Goal: Task Accomplishment & Management: Use online tool/utility

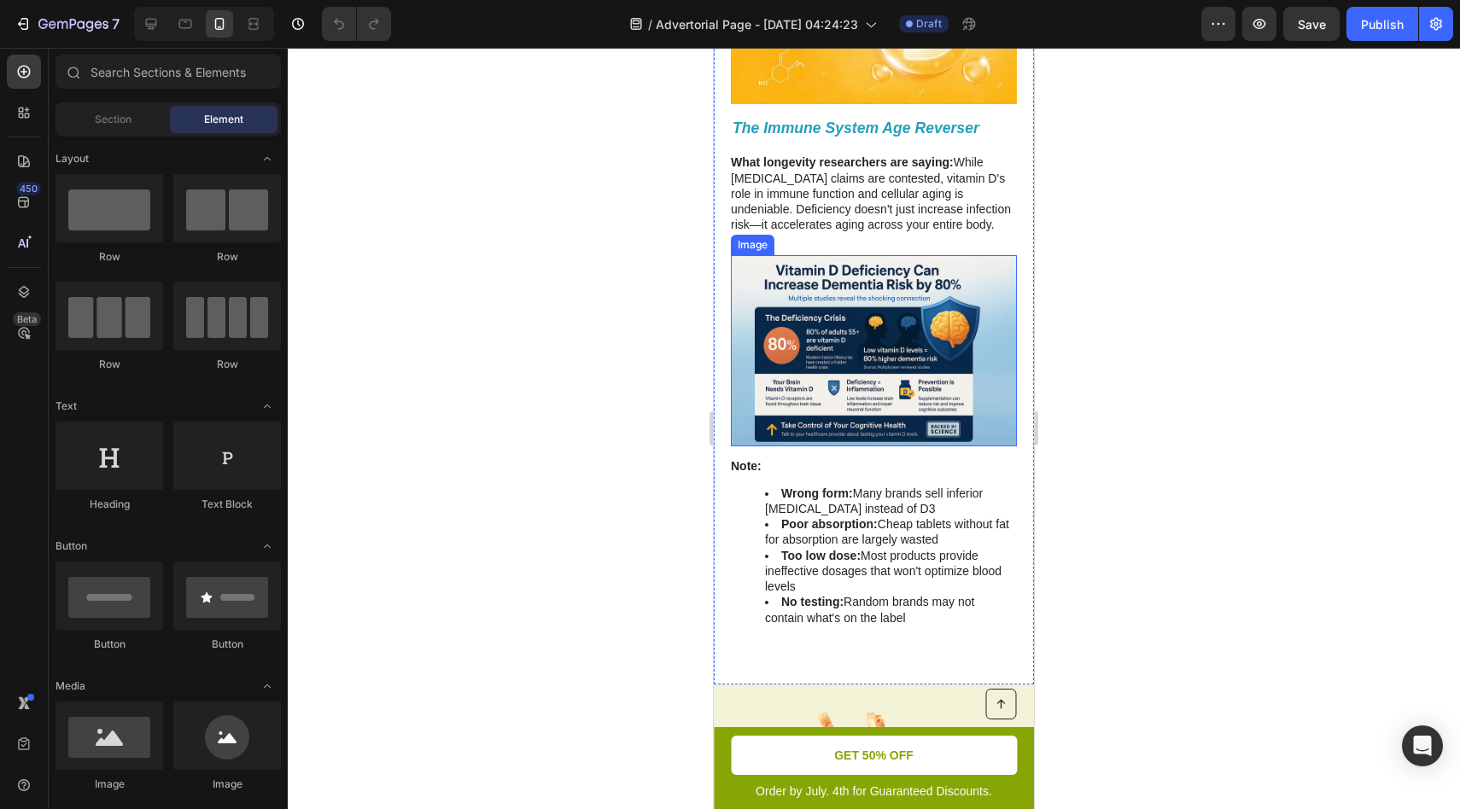
scroll to position [972, 0]
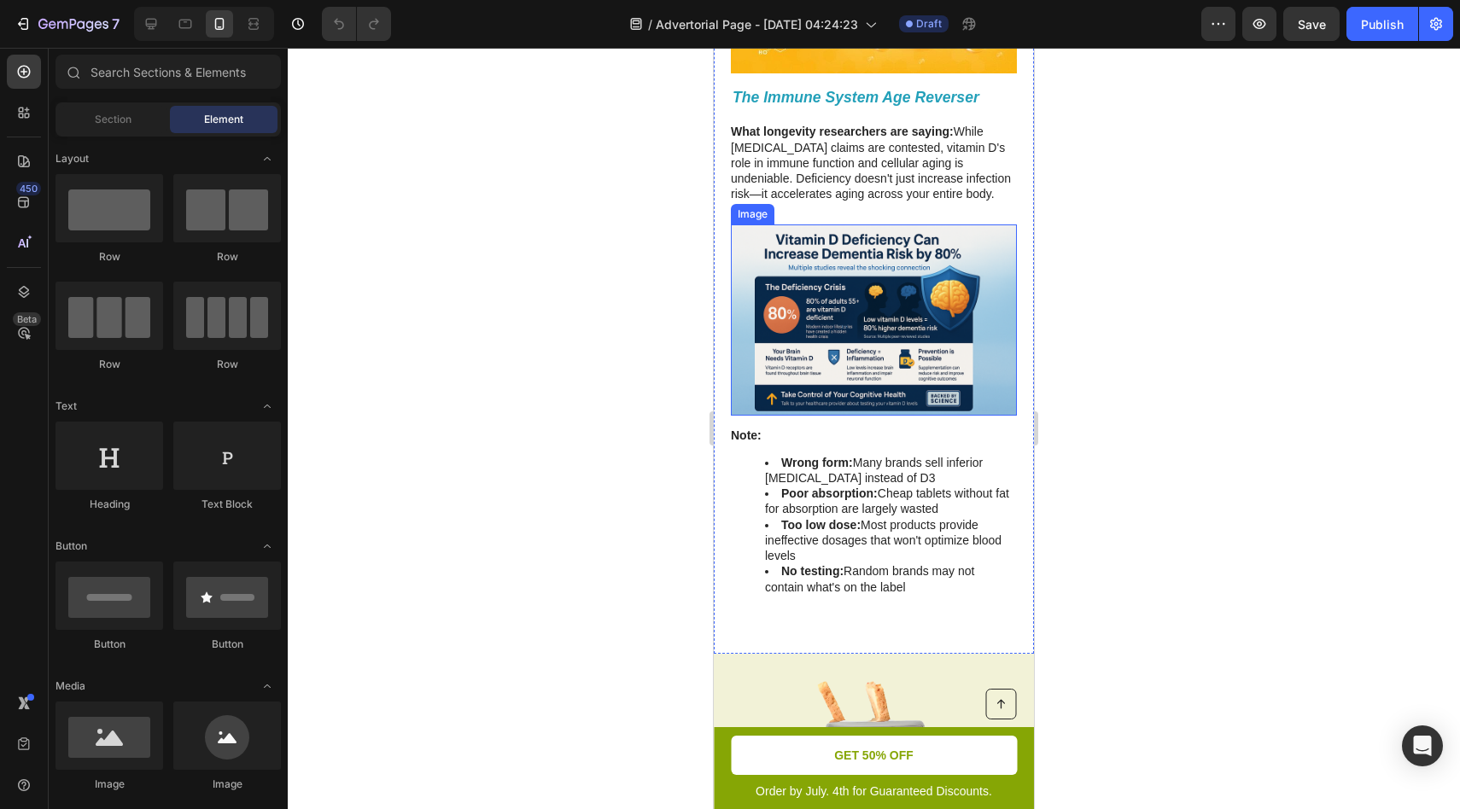
click at [867, 348] on img at bounding box center [874, 320] width 286 height 190
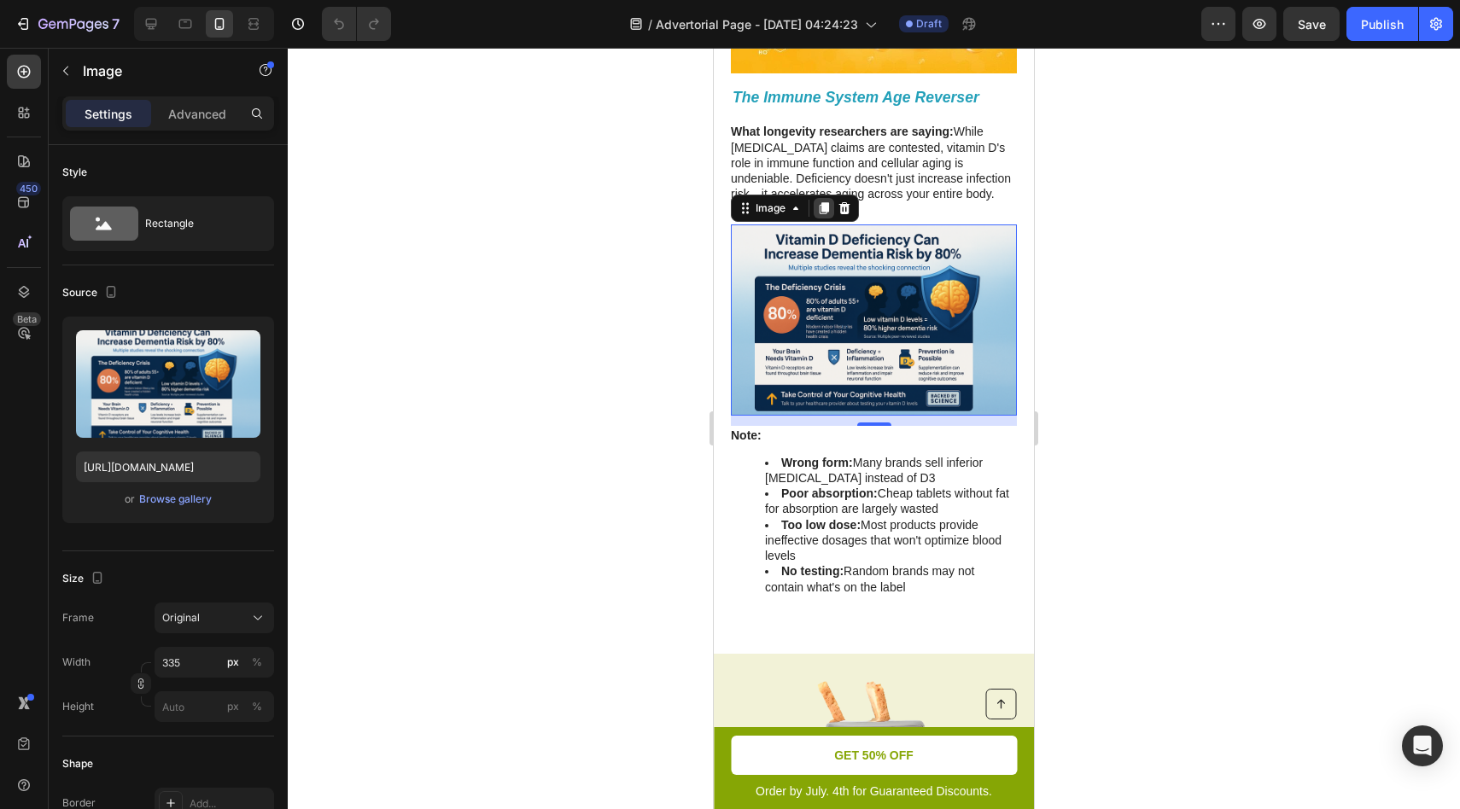
click at [826, 214] on icon at bounding box center [824, 208] width 14 height 14
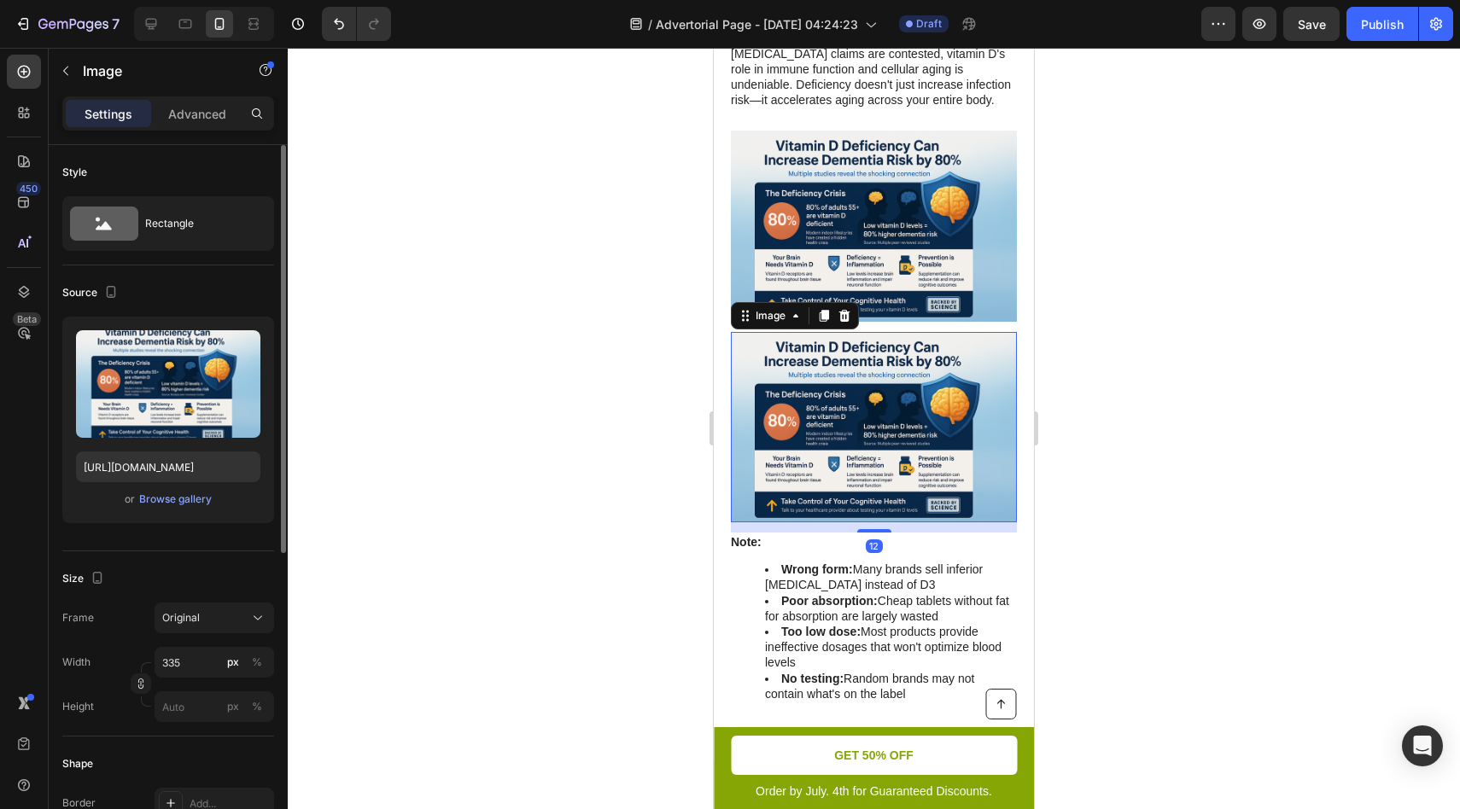
scroll to position [1081, 0]
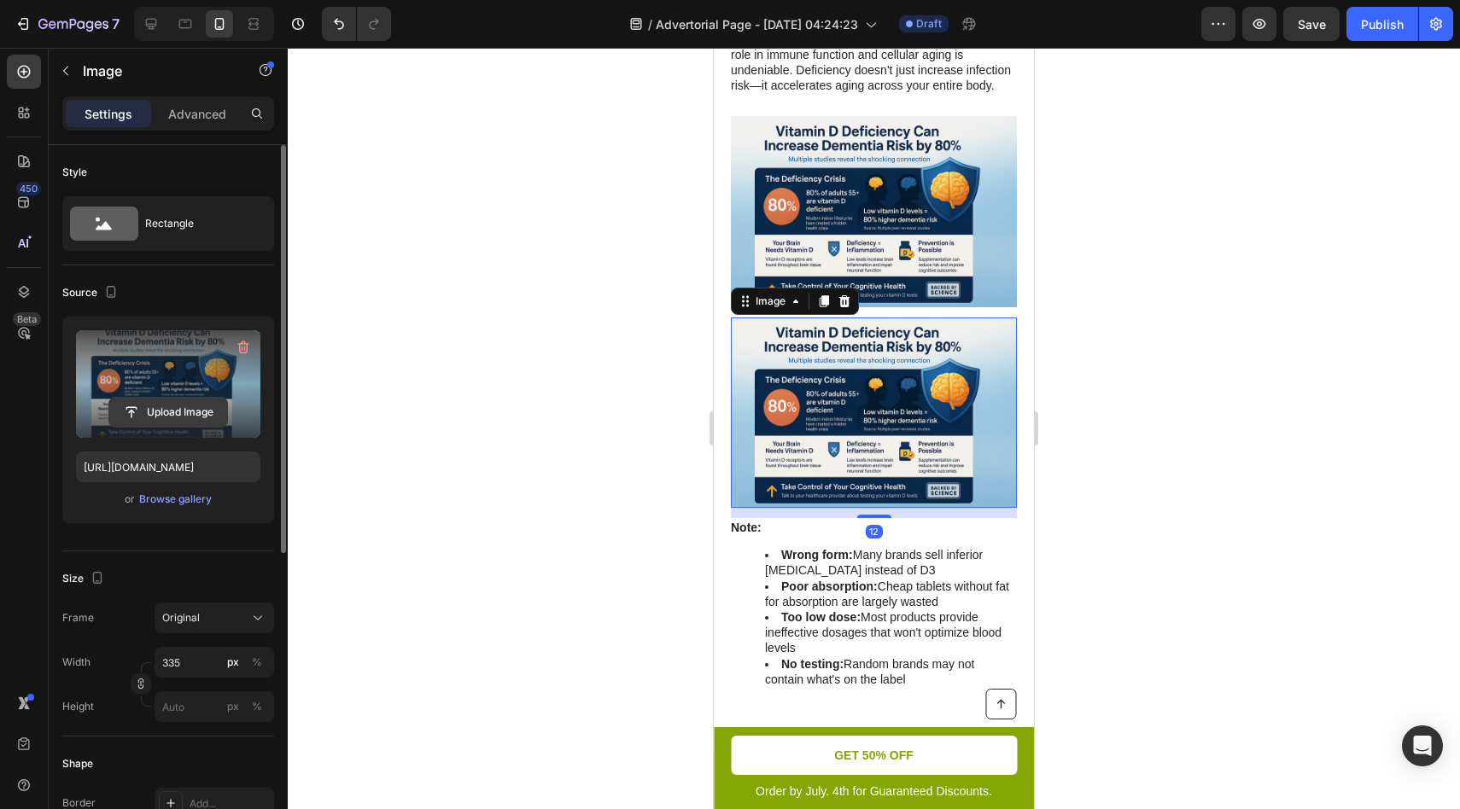
click at [178, 421] on input "file" at bounding box center [168, 412] width 118 height 29
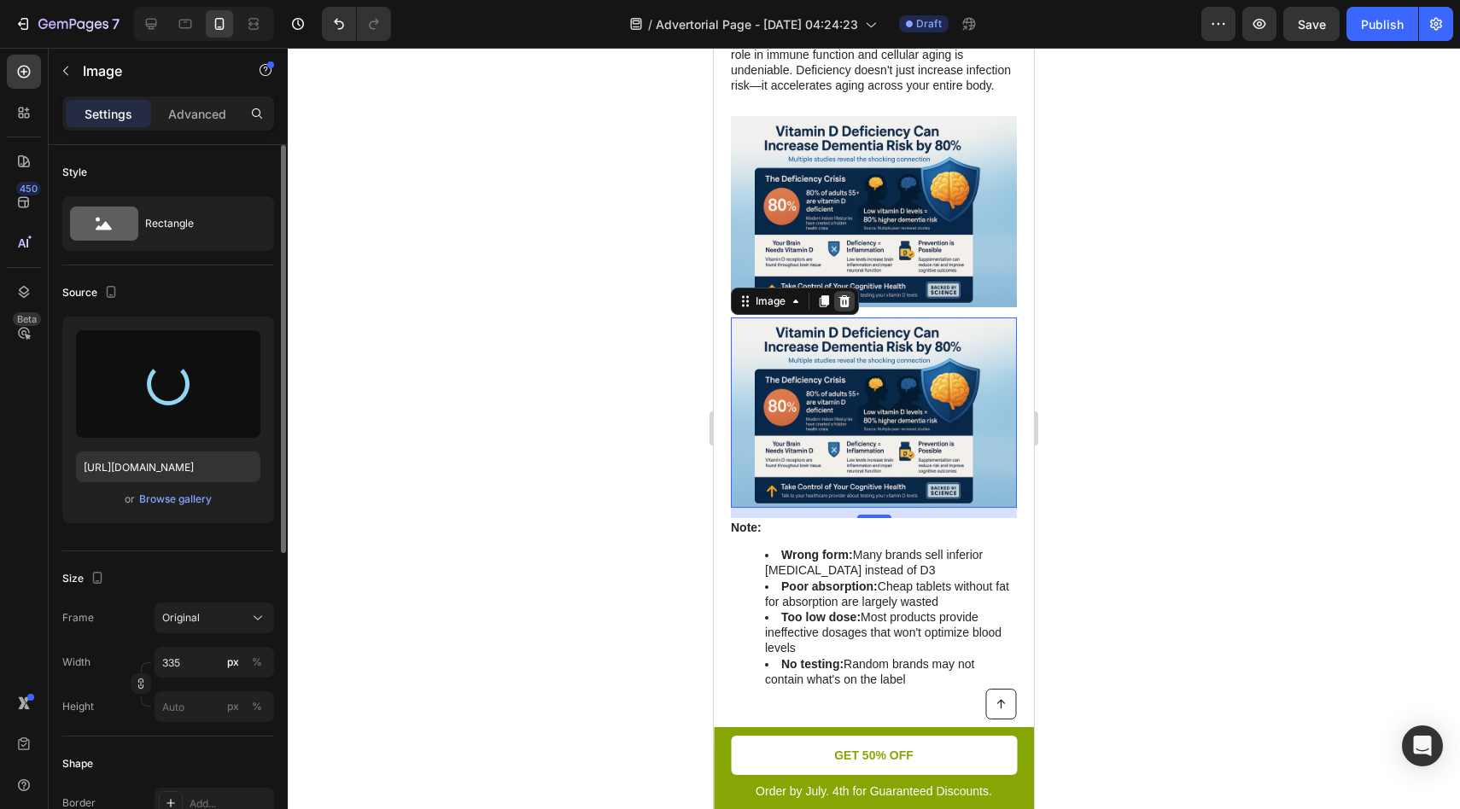
type input "https://cdn.shopify.com/s/files/1/0964/8295/1497/files/gempages_581710068815233…"
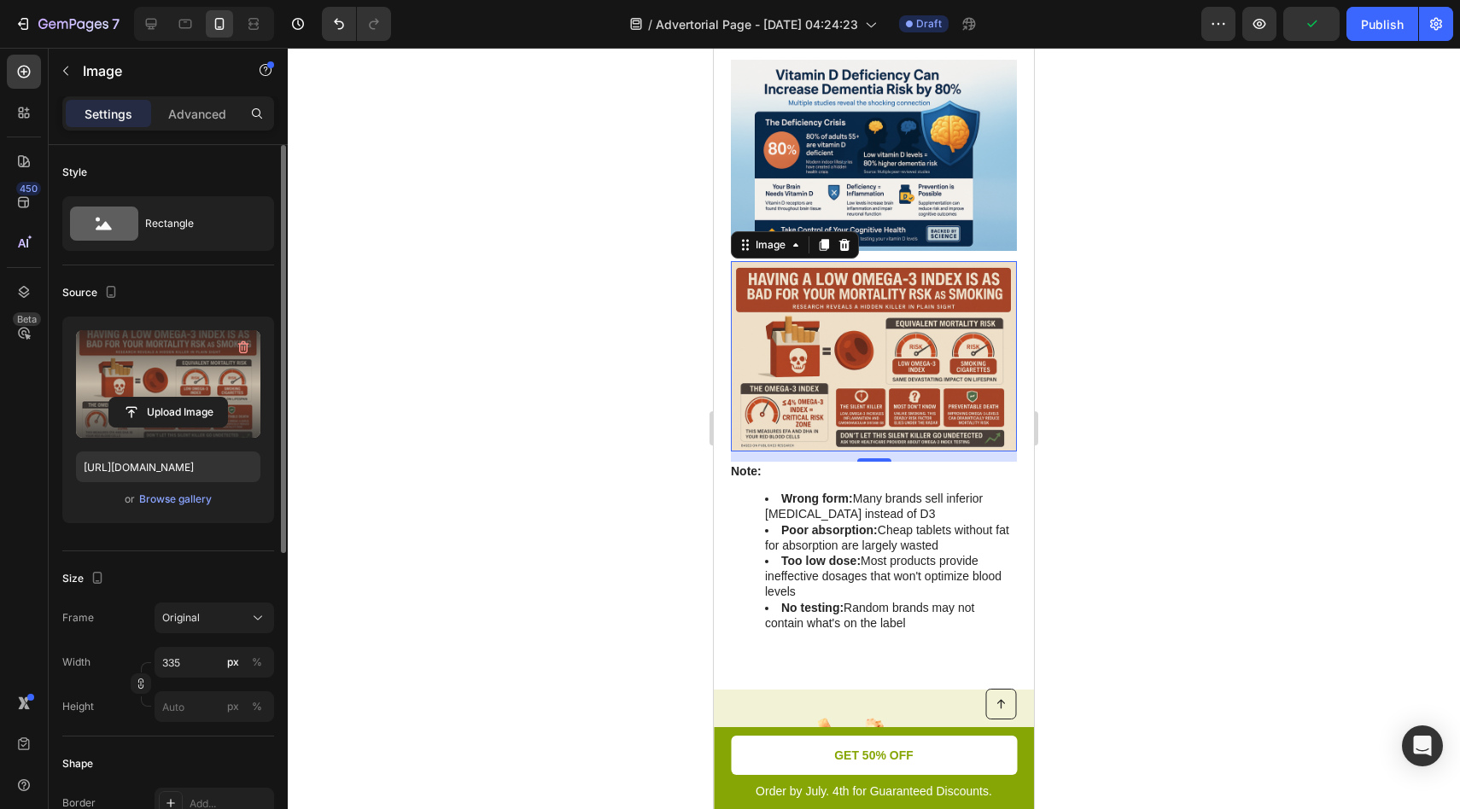
scroll to position [1177, 0]
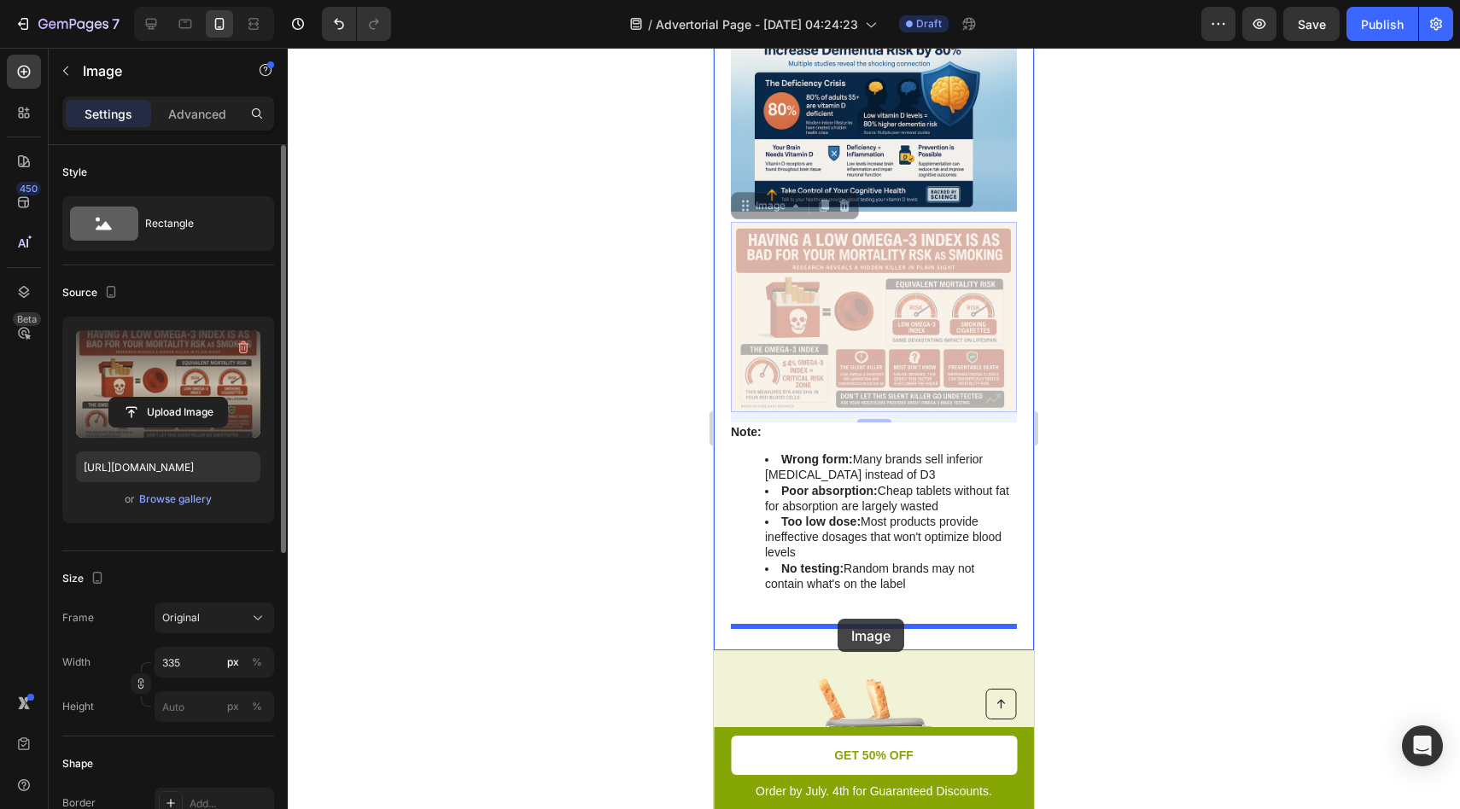
drag, startPoint x: 747, startPoint y: 212, endPoint x: 838, endPoint y: 616, distance: 413.9
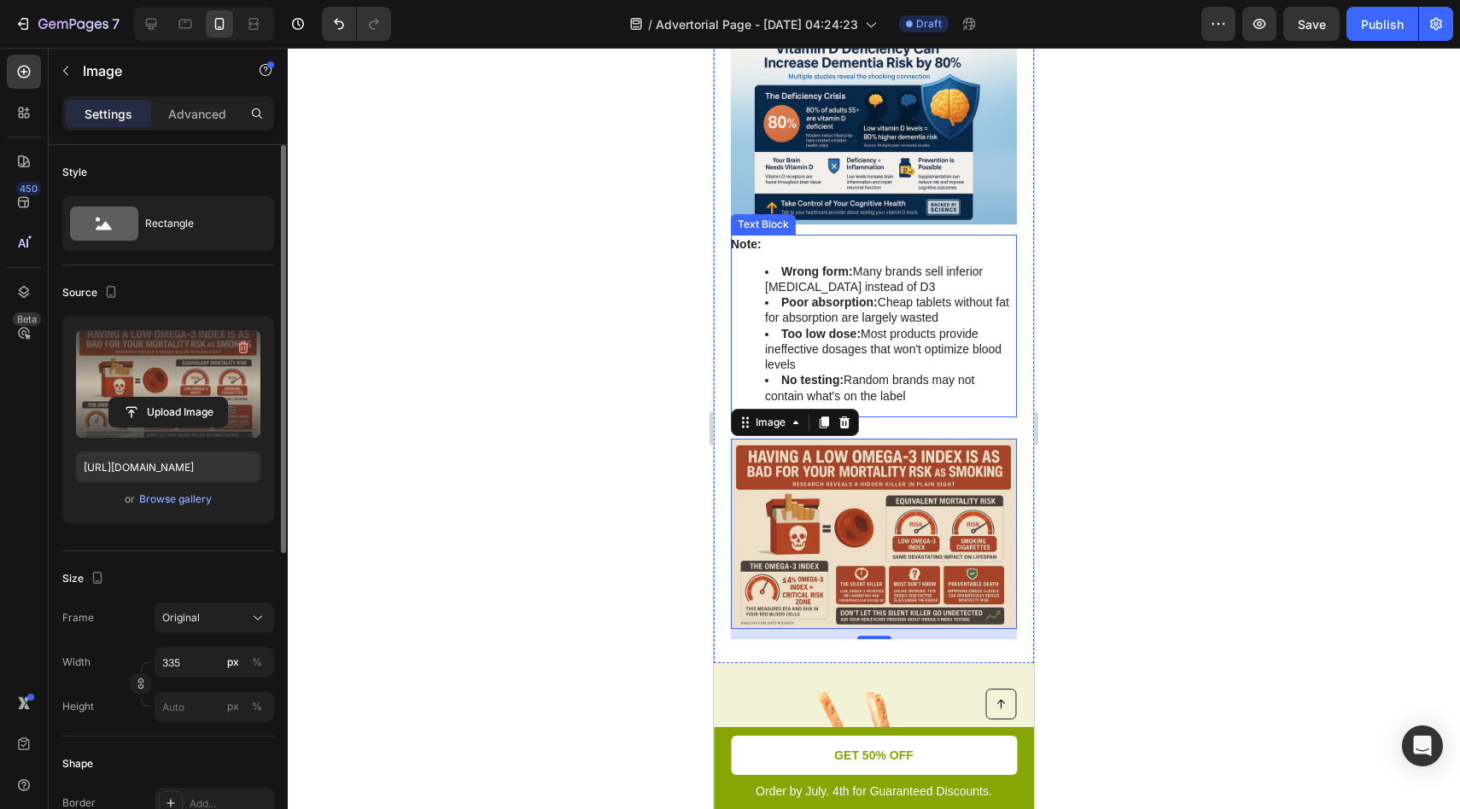
scroll to position [1165, 0]
click at [816, 319] on li "Poor absorption: Cheap tablets without fat for absorption are largely wasted" at bounding box center [890, 309] width 250 height 31
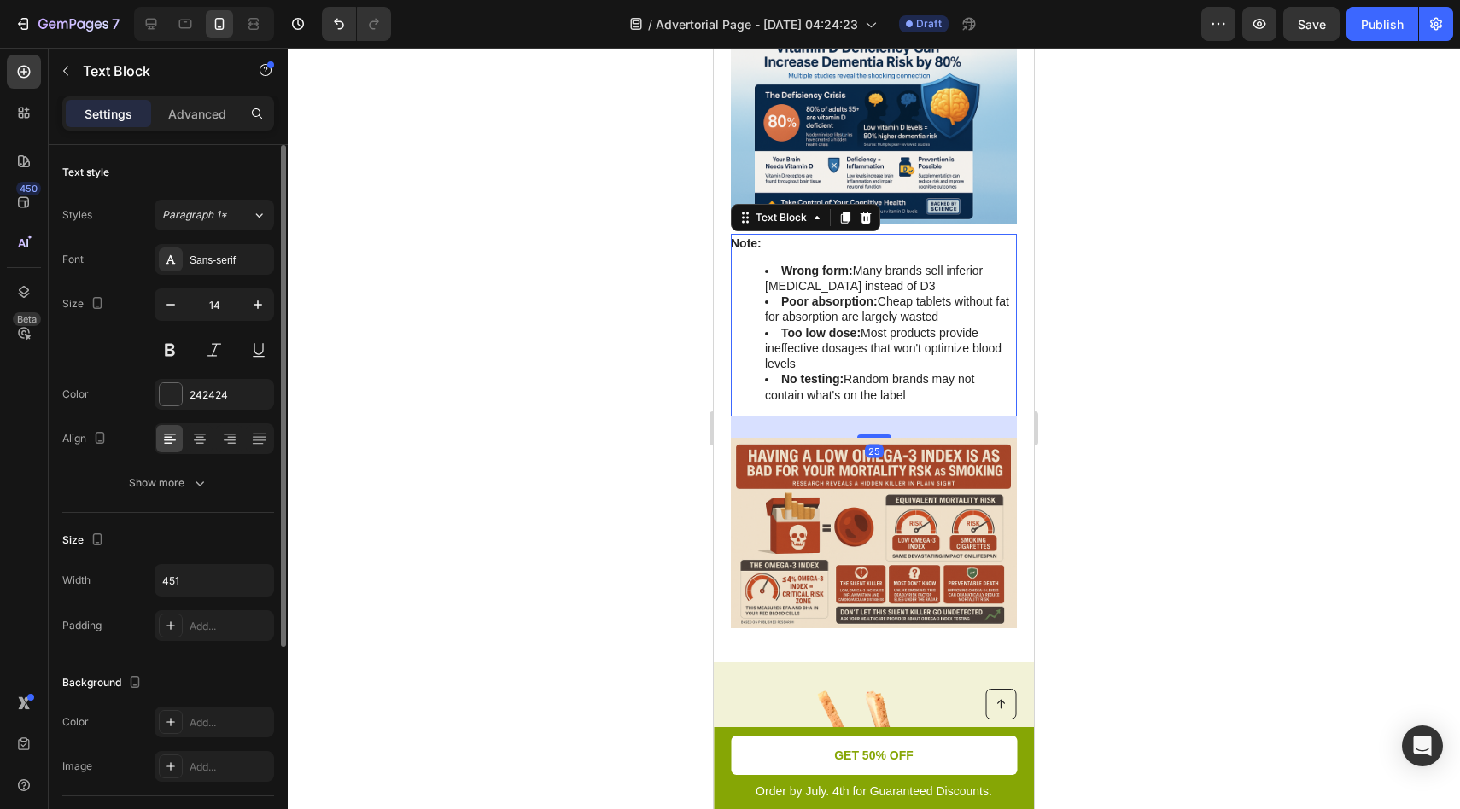
click at [826, 257] on div "Note: Wrong form: Many brands sell inferior vitamin D2 instead of D3 Poor absor…" at bounding box center [874, 325] width 286 height 183
click at [808, 245] on p "Note:" at bounding box center [873, 243] width 284 height 15
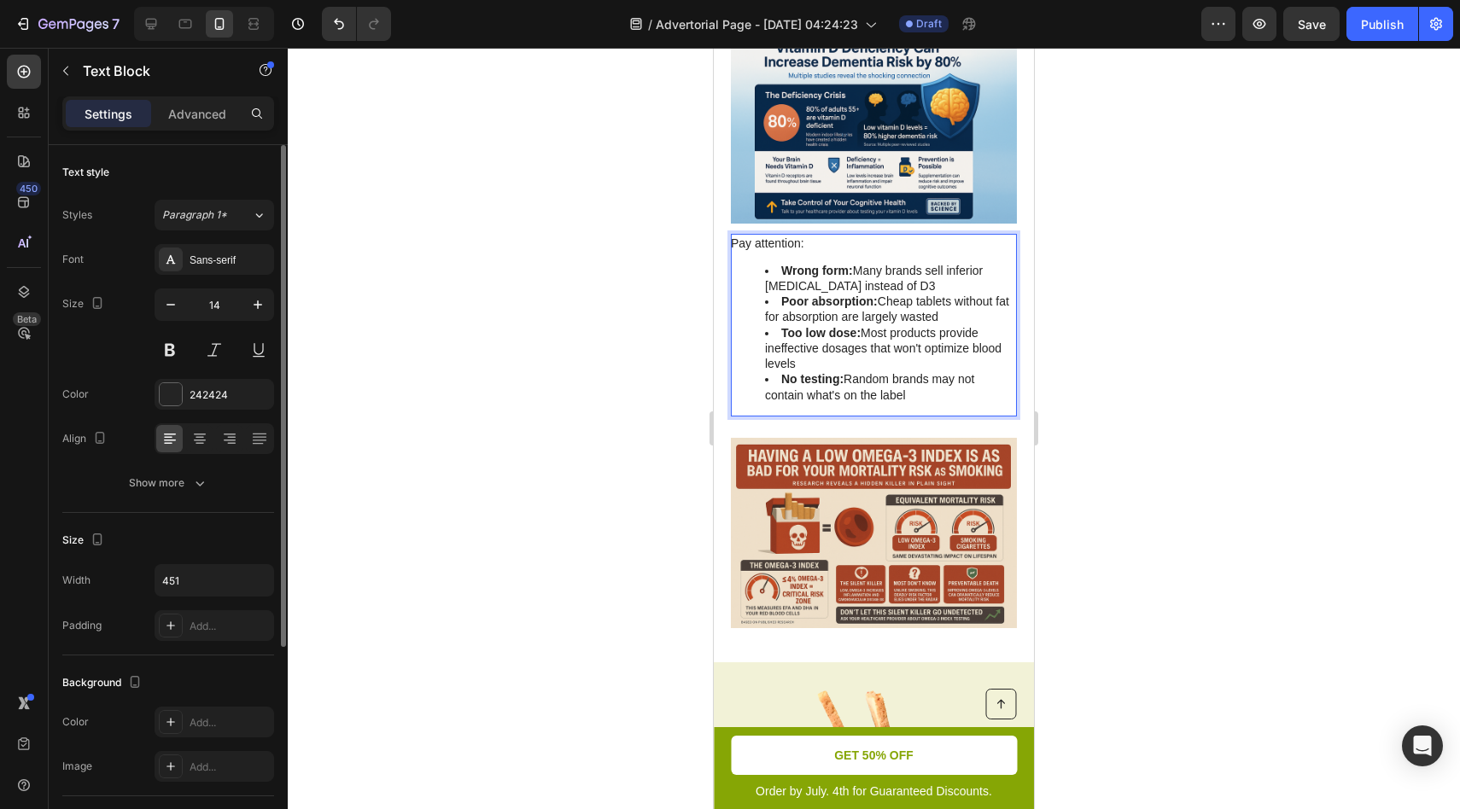
click at [814, 240] on p "Pay attention:" at bounding box center [873, 243] width 284 height 15
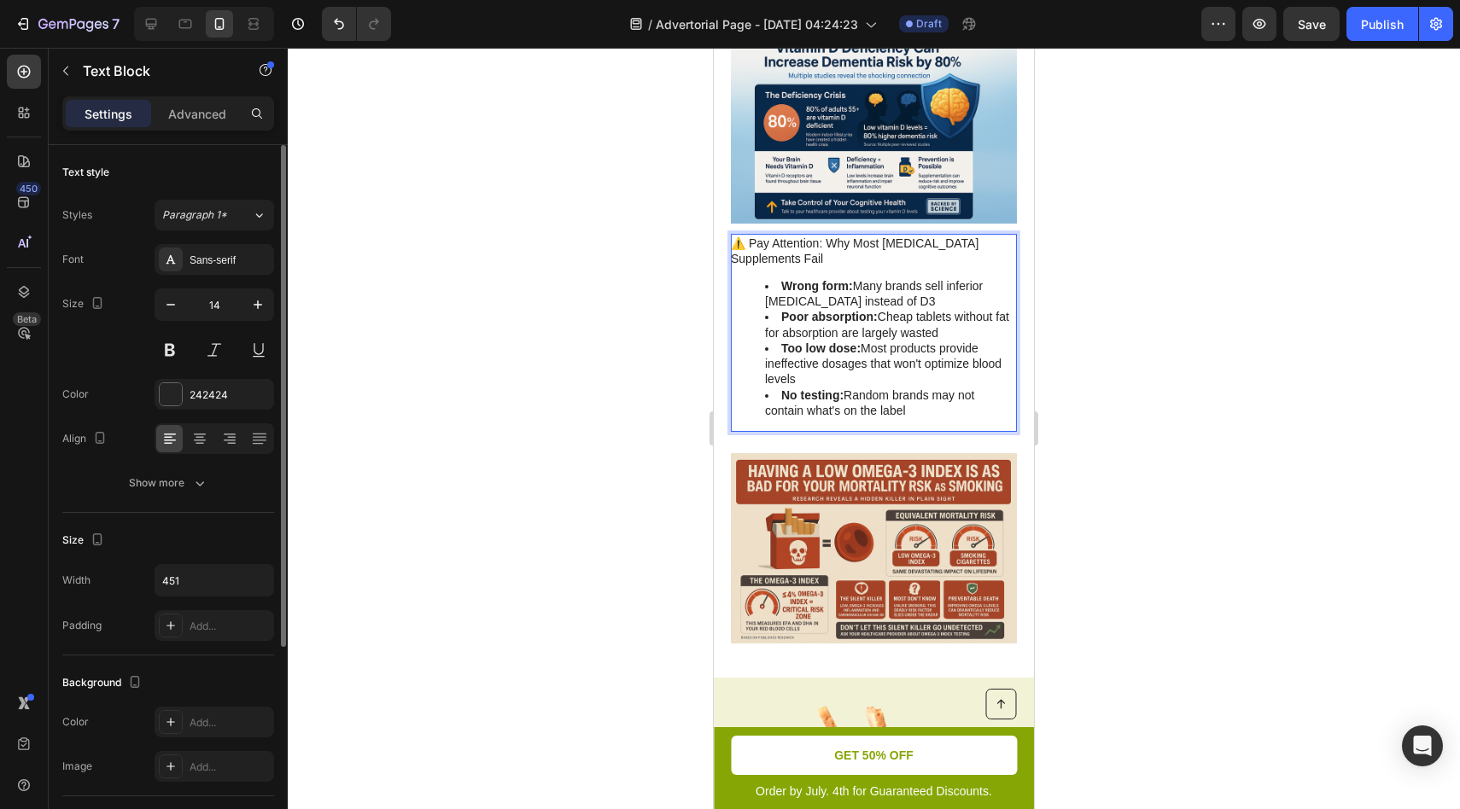
click at [759, 280] on ul "Wrong form: Many brands sell inferior vitamin D2 instead of D3 Poor absorption:…" at bounding box center [873, 348] width 284 height 140
drag, startPoint x: 784, startPoint y: 285, endPoint x: 996, endPoint y: 409, distance: 245.3
click at [996, 409] on ul "Wrong form: Many brands sell inferior vitamin D2 instead of D3 Poor absorption:…" at bounding box center [873, 348] width 284 height 140
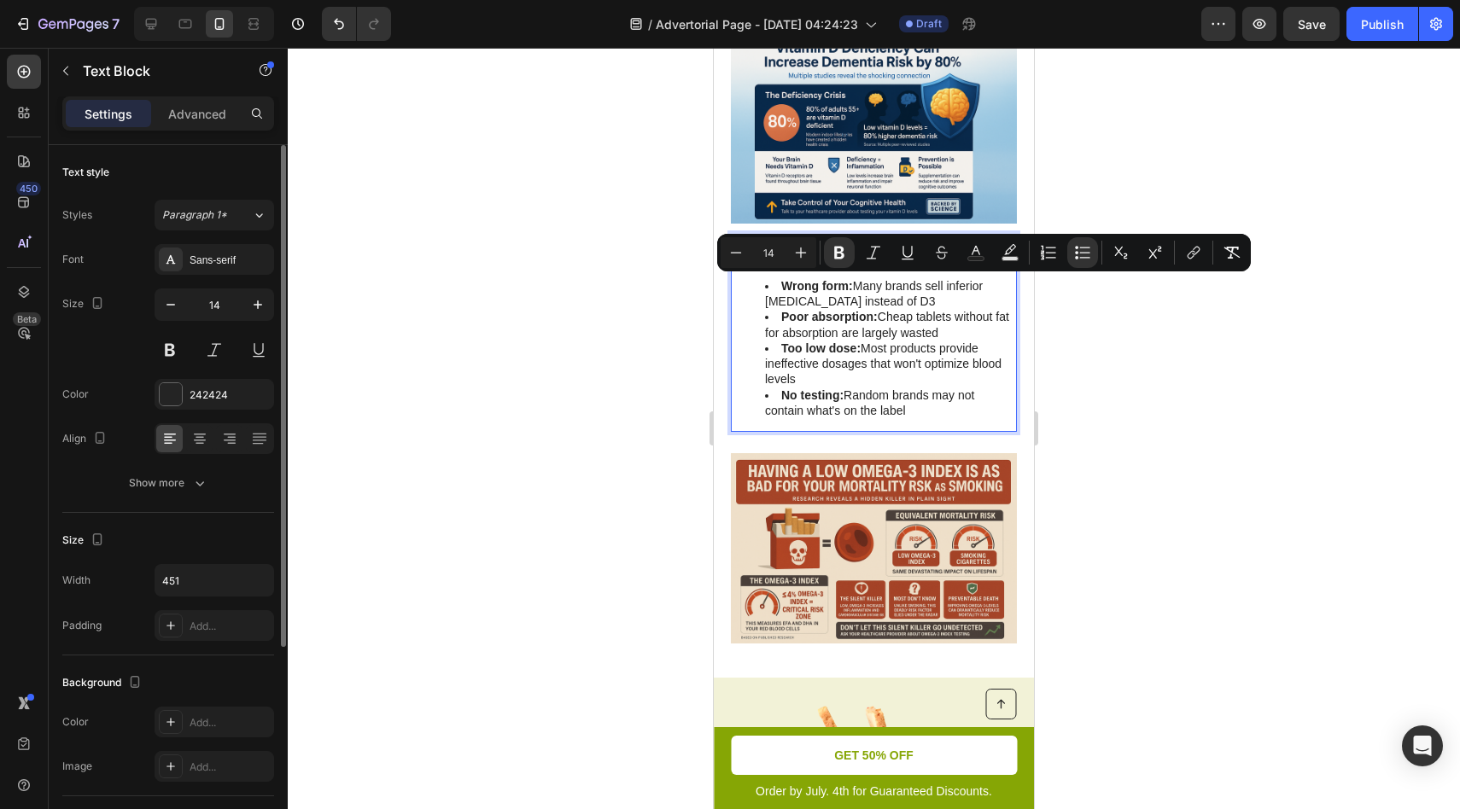
click at [804, 316] on strong "Poor absorption:" at bounding box center [829, 317] width 96 height 14
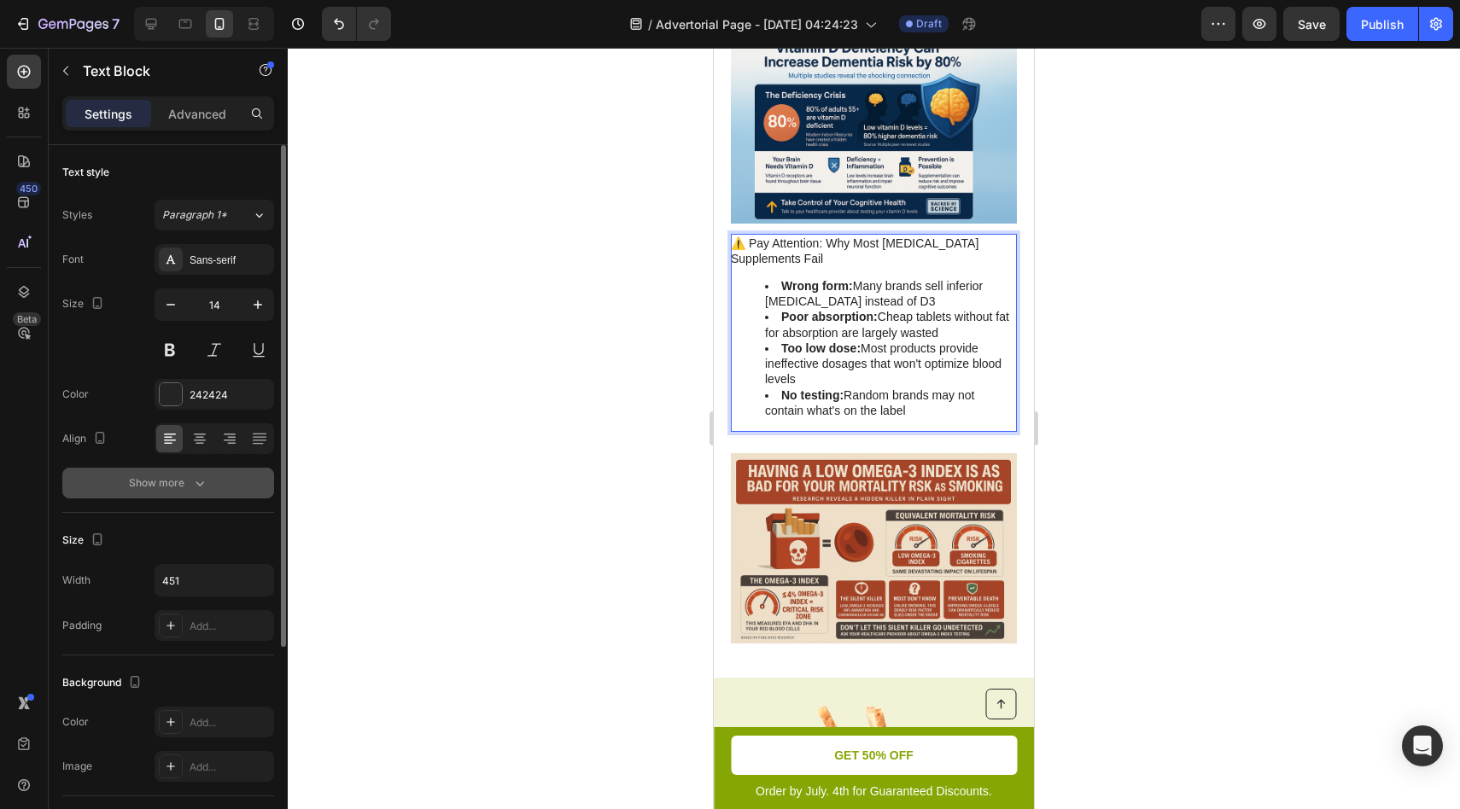
click at [194, 476] on icon "button" at bounding box center [199, 483] width 17 height 17
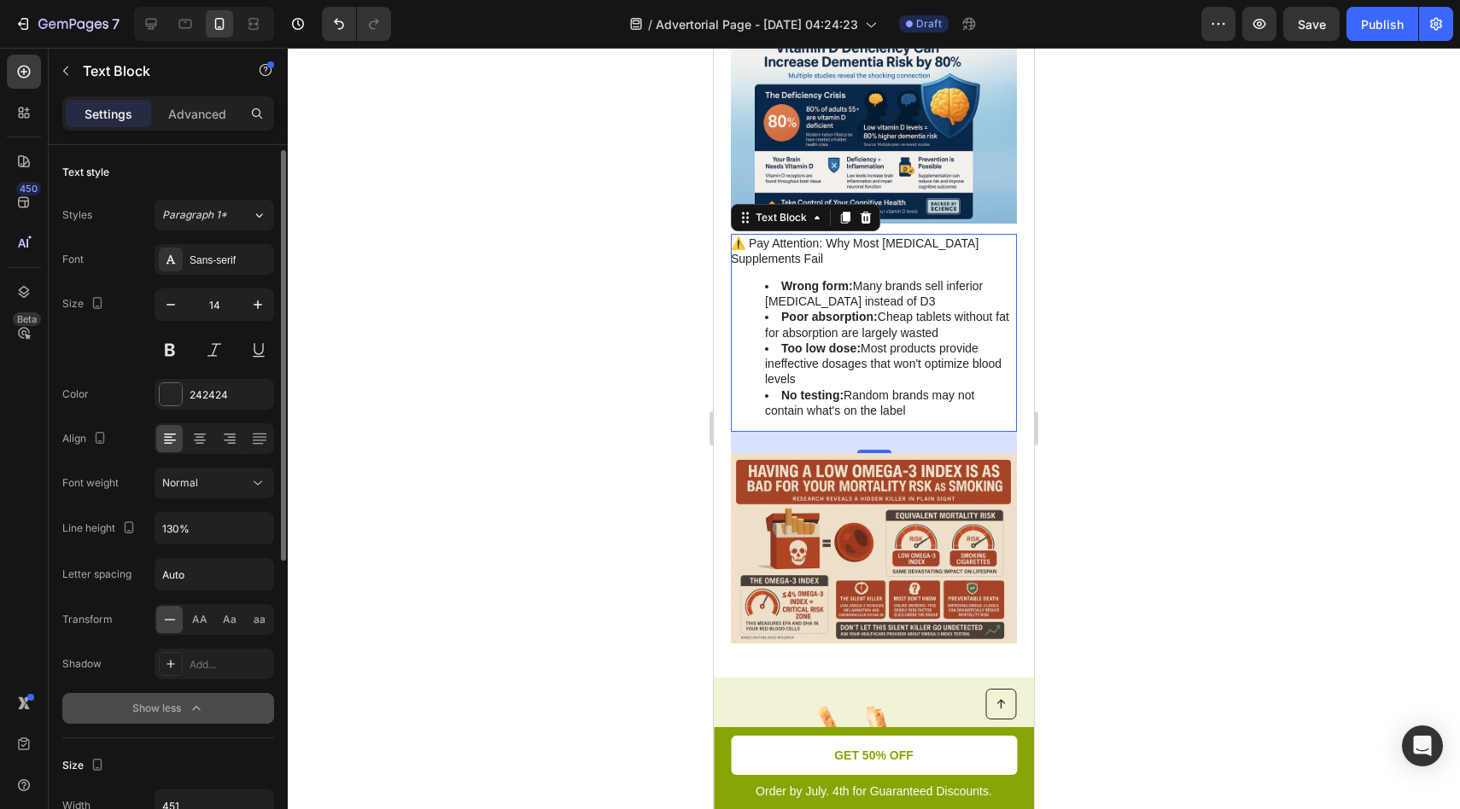
scroll to position [63, 0]
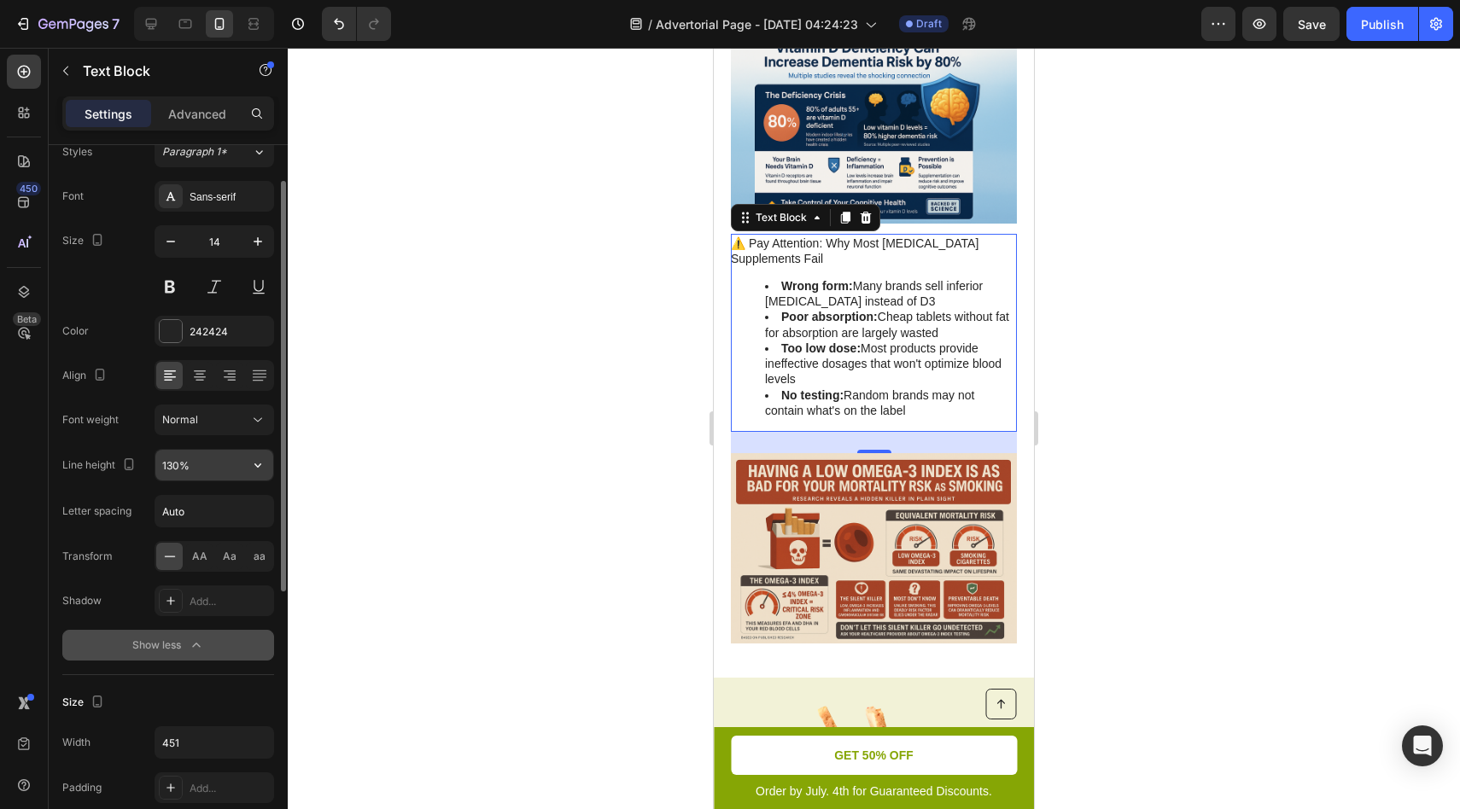
click at [213, 470] on input "130%" at bounding box center [214, 465] width 118 height 31
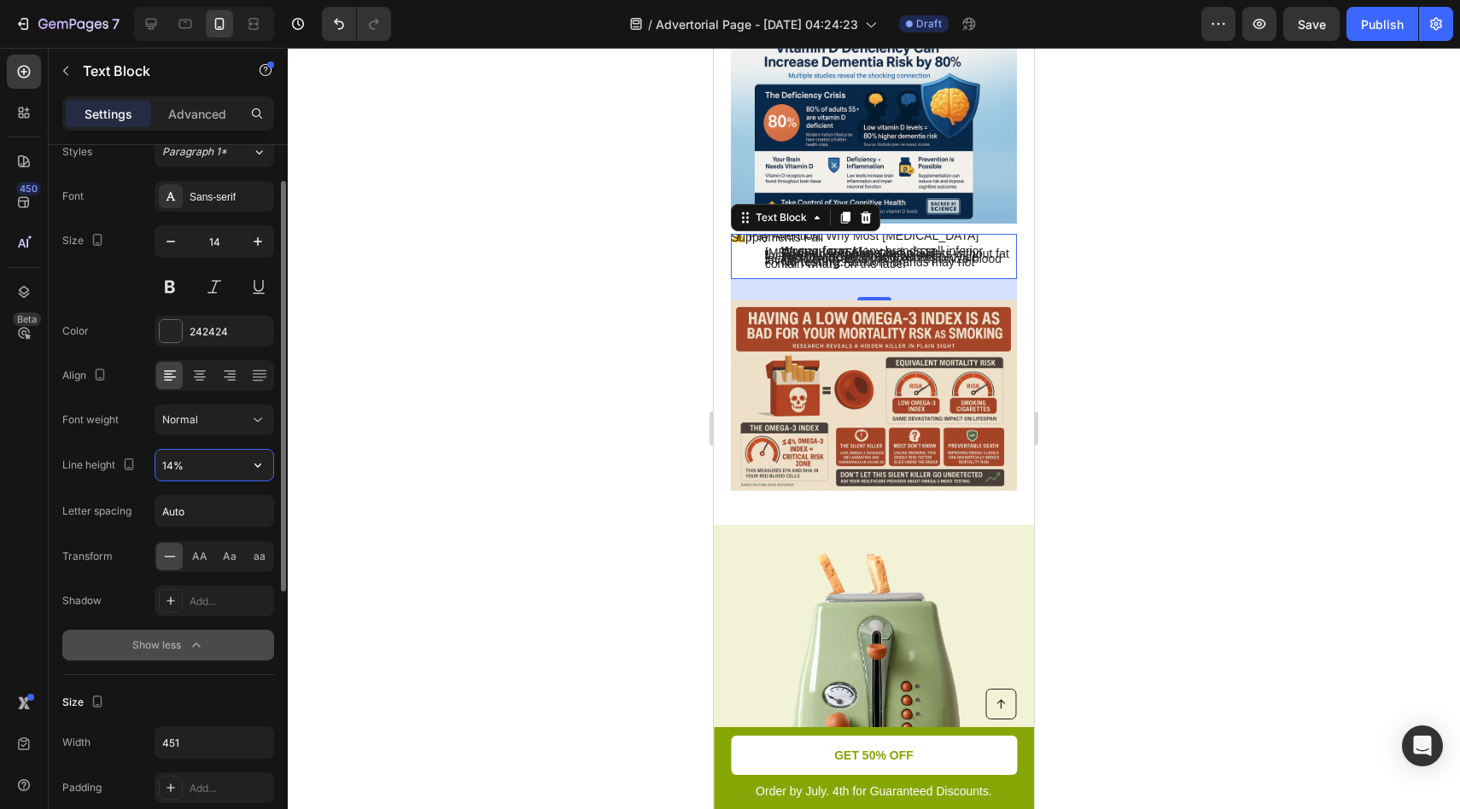
type input "140%"
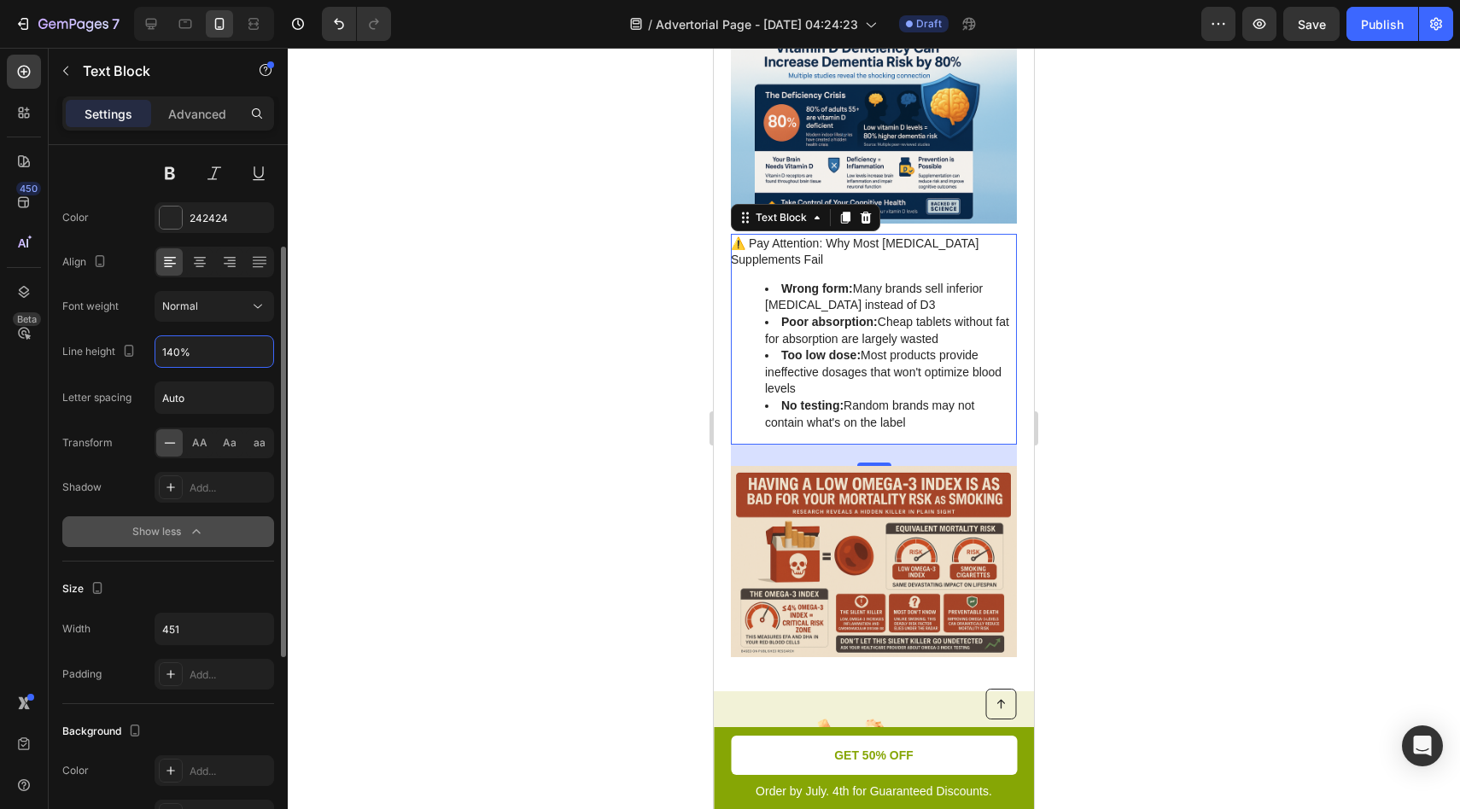
click at [184, 534] on div "Show less" at bounding box center [168, 531] width 73 height 17
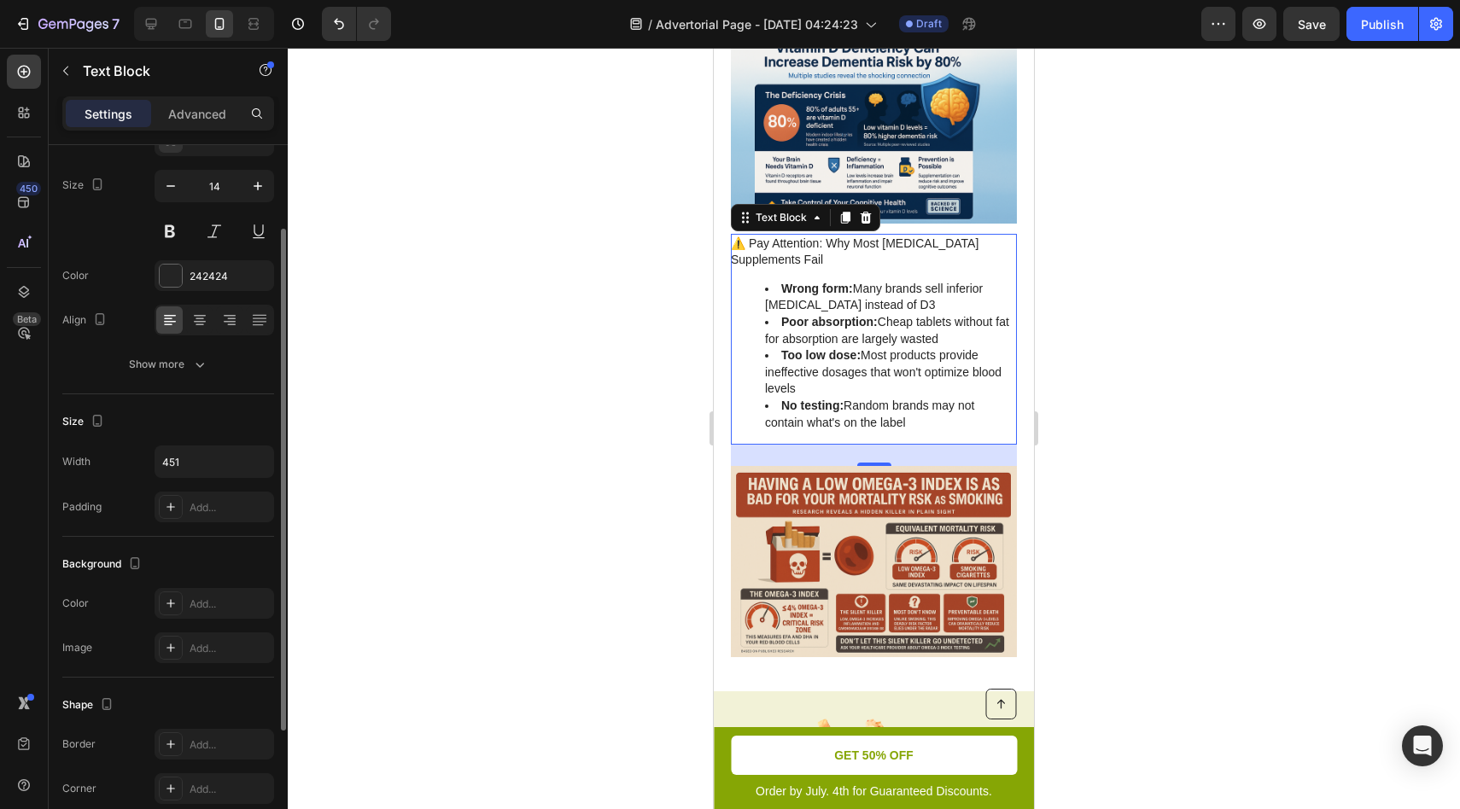
click at [206, 371] on icon "button" at bounding box center [199, 364] width 17 height 17
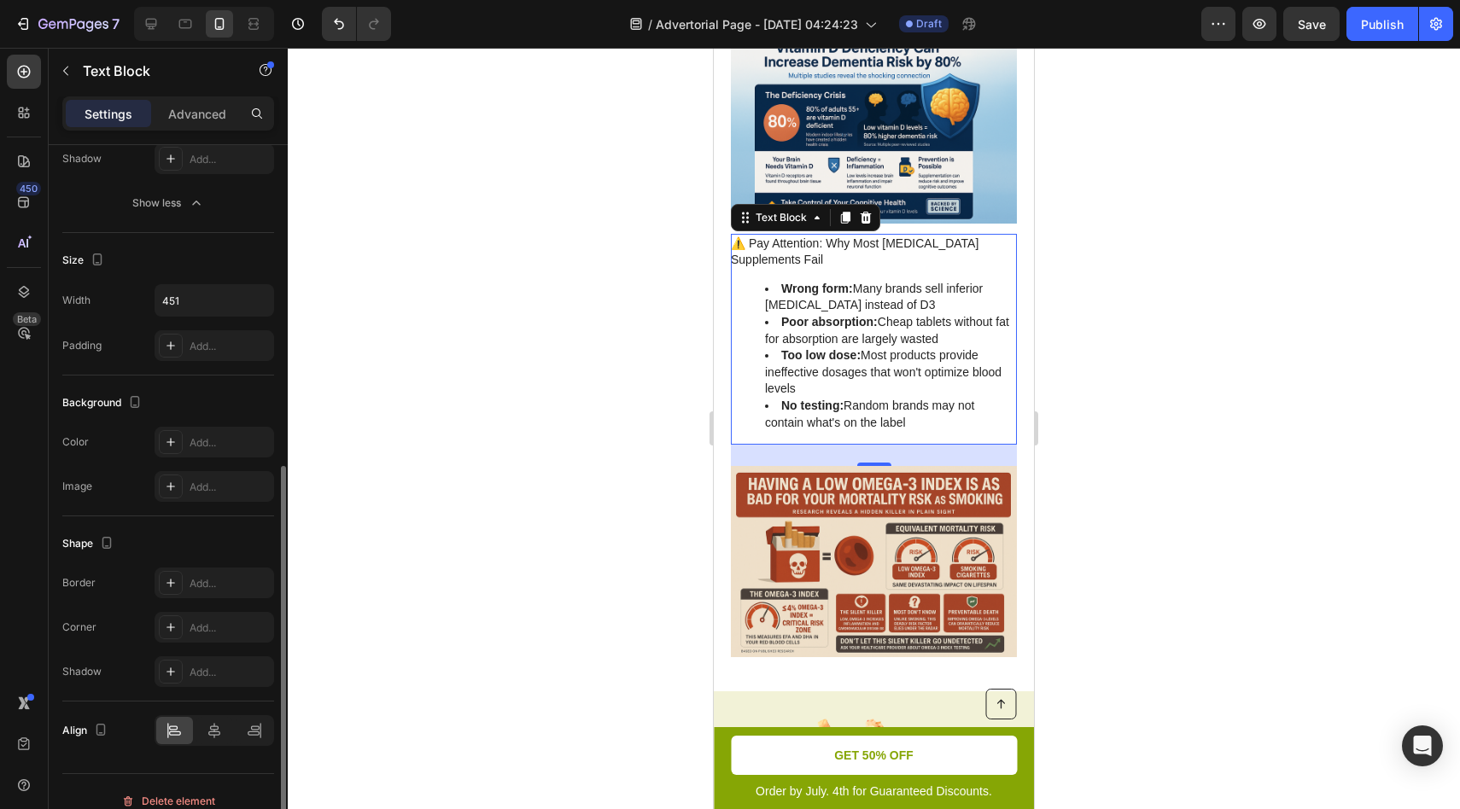
scroll to position [524, 0]
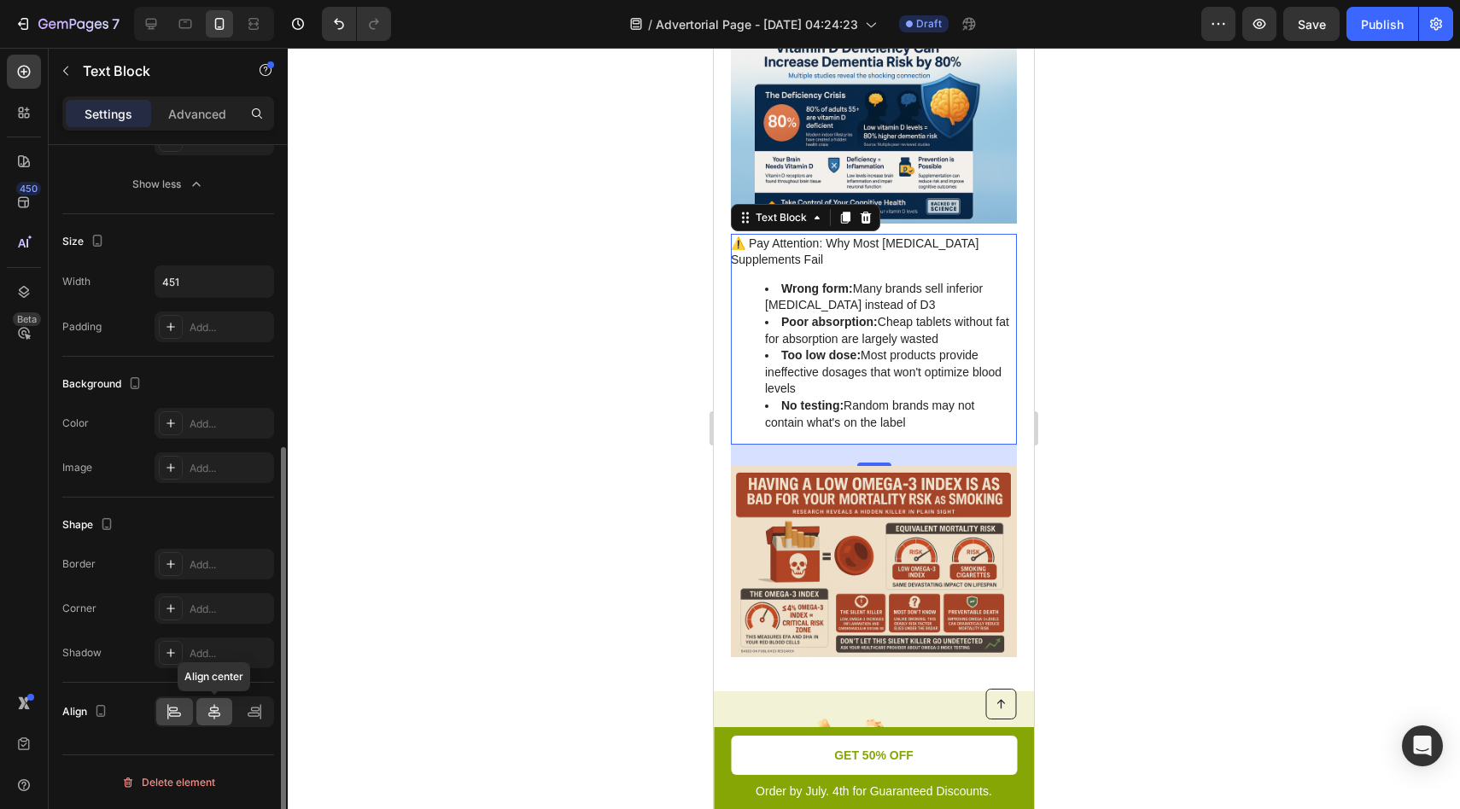
click at [206, 721] on div at bounding box center [214, 711] width 37 height 27
click at [186, 719] on div at bounding box center [174, 711] width 37 height 27
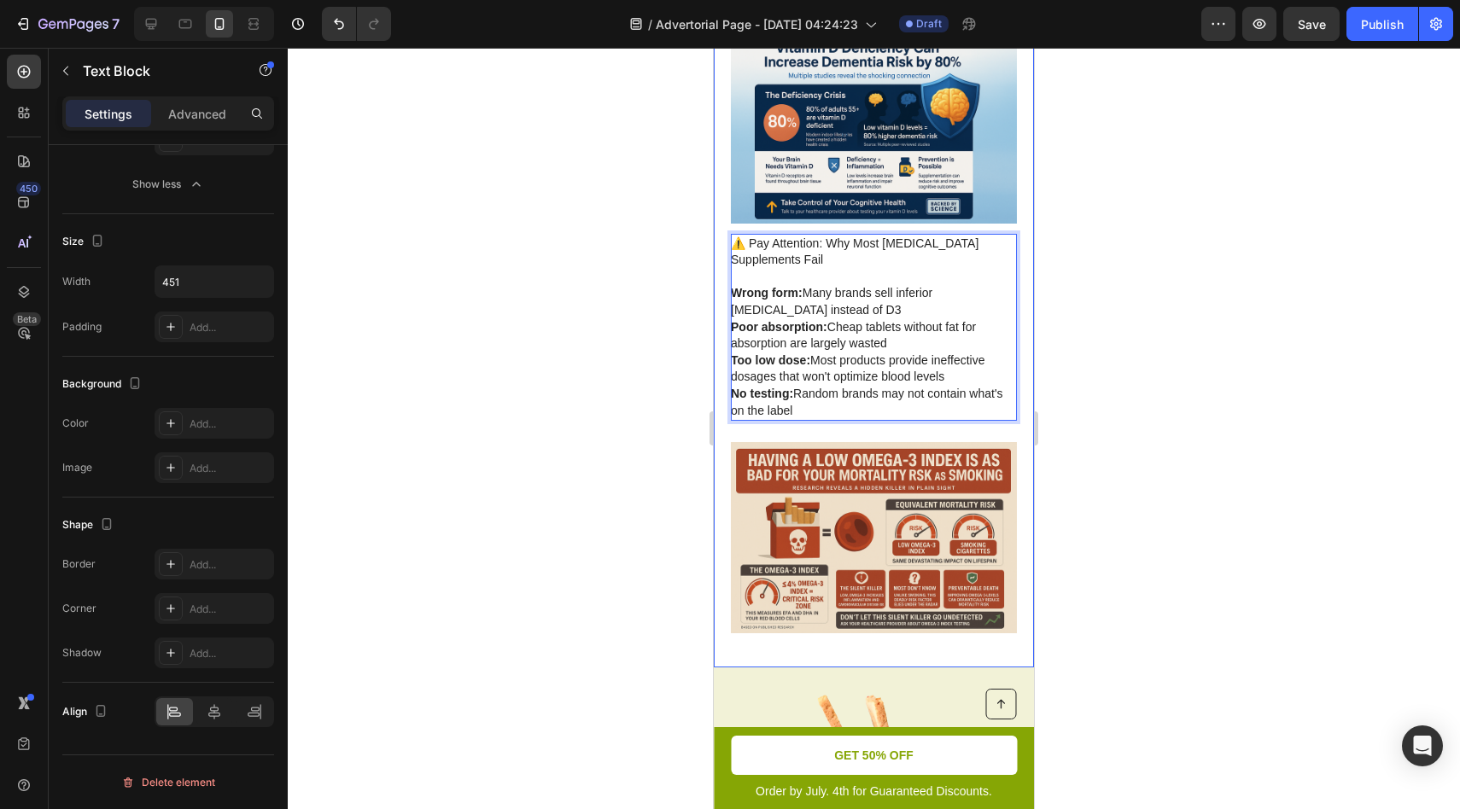
drag, startPoint x: 794, startPoint y: 405, endPoint x: 725, endPoint y: 292, distance: 132.2
click at [725, 291] on div "1. Vitamin D3 - 80% Lower Risk of Dementia Heading Image The Immune System Age …" at bounding box center [874, 154] width 320 height 1025
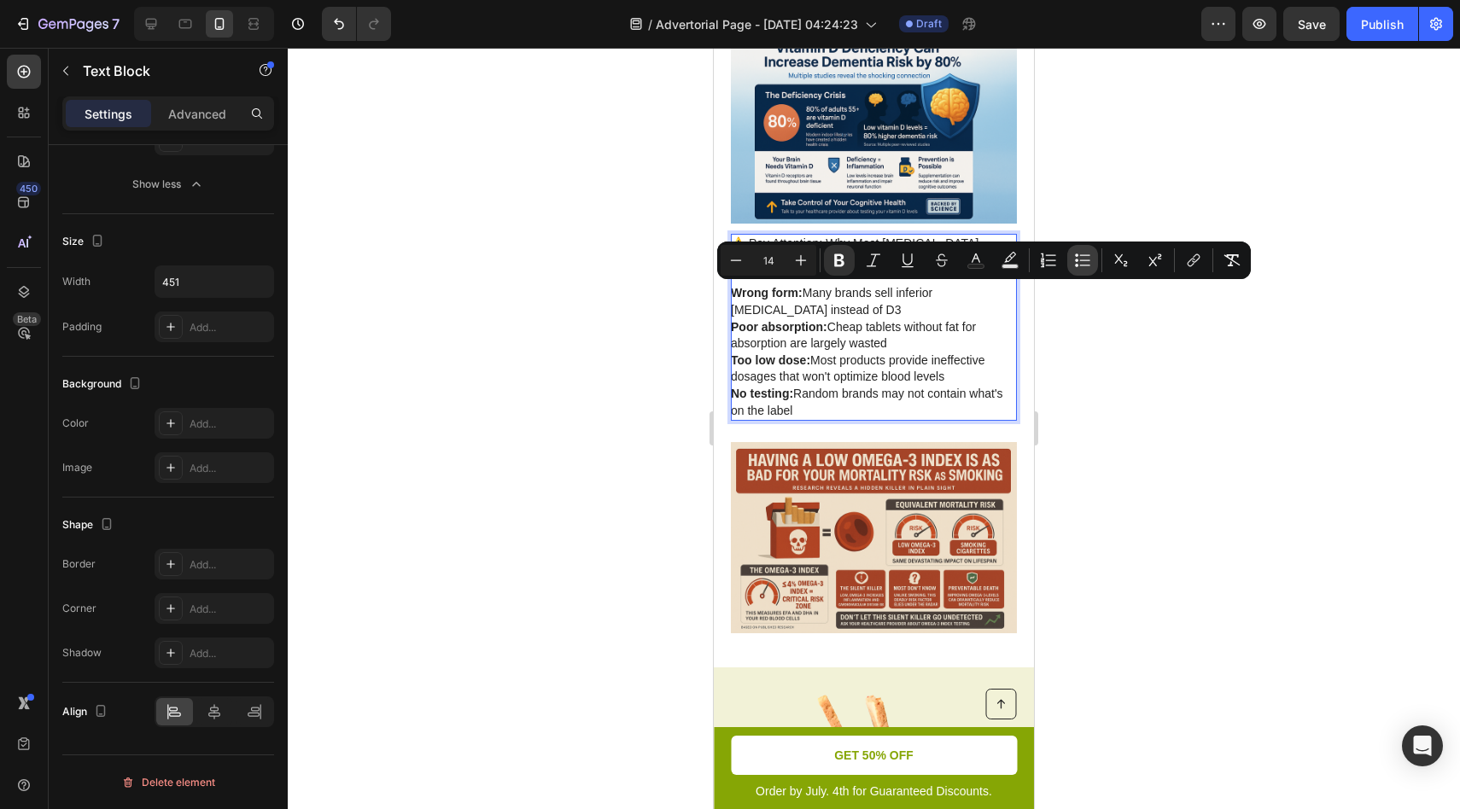
click at [1083, 260] on icon "Editor contextual toolbar" at bounding box center [1085, 260] width 10 height 1
type input "14"
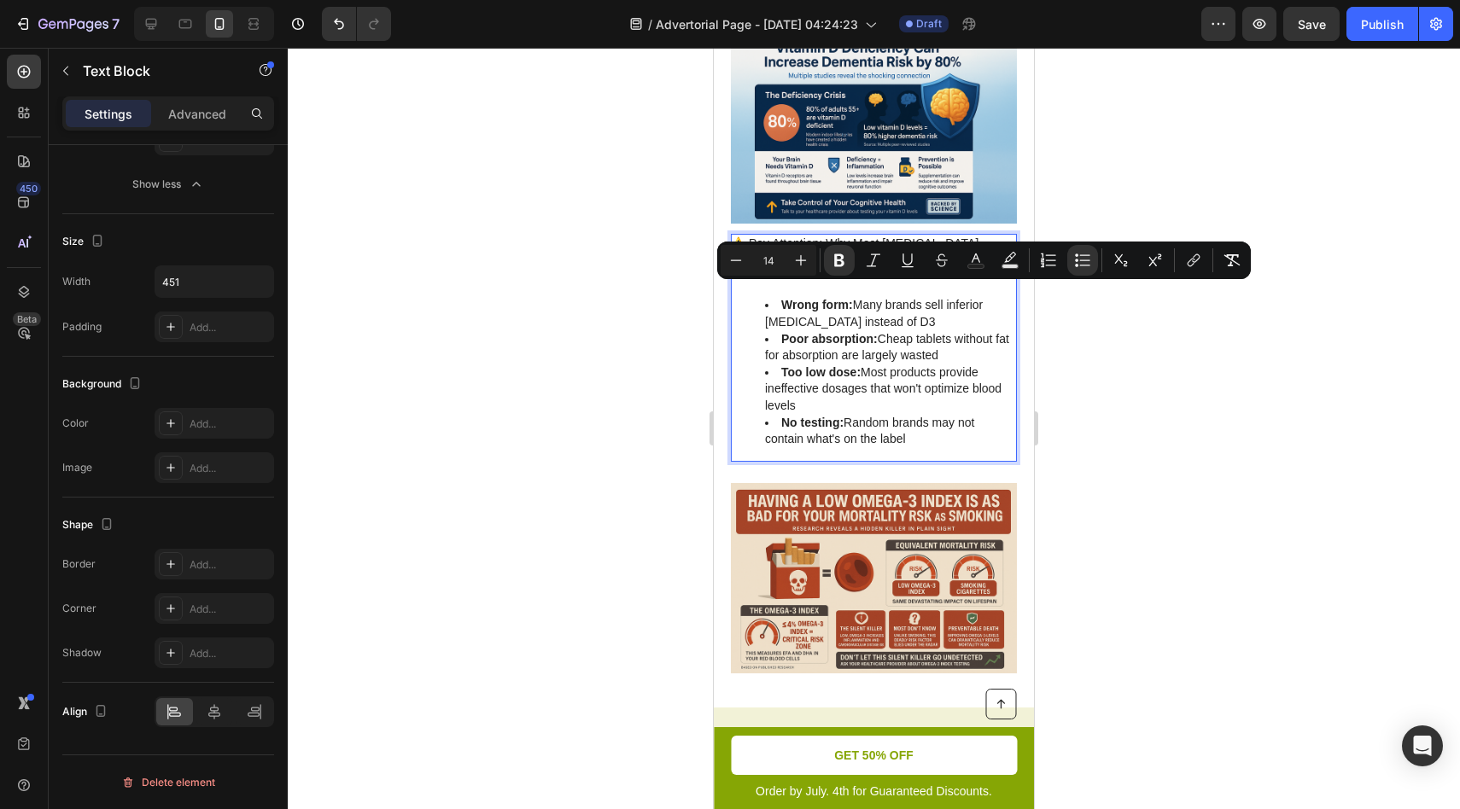
click at [928, 316] on li "Wrong form: Many brands sell inferior vitamin D2 instead of D3" at bounding box center [890, 313] width 250 height 33
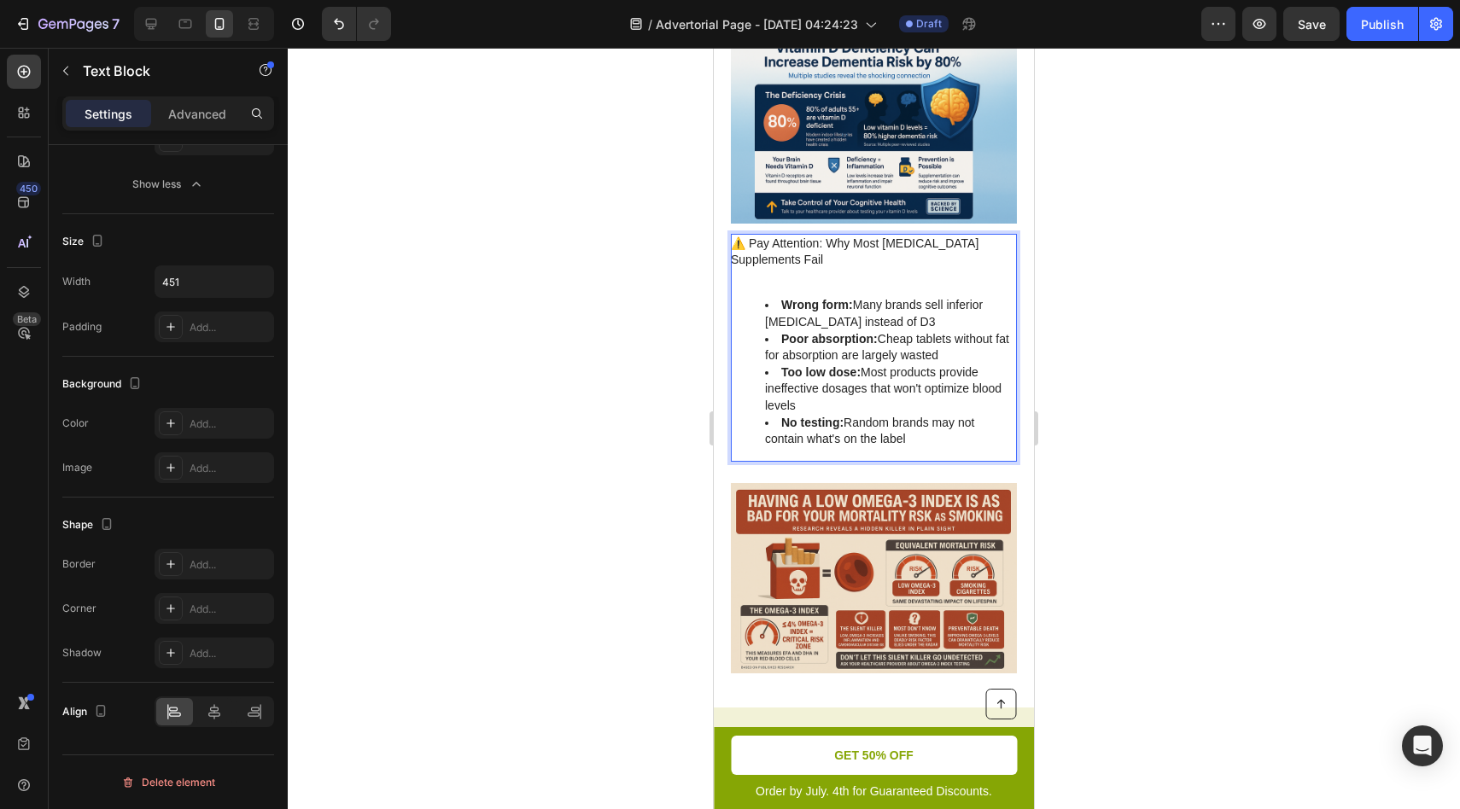
click at [873, 292] on div "⚠️ Pay Attention: Why Most Vitamin D Supplements Fail Wrong form: Many brands s…" at bounding box center [874, 348] width 286 height 228
click at [821, 280] on p "Rich Text Editor. Editing area: main" at bounding box center [873, 277] width 284 height 17
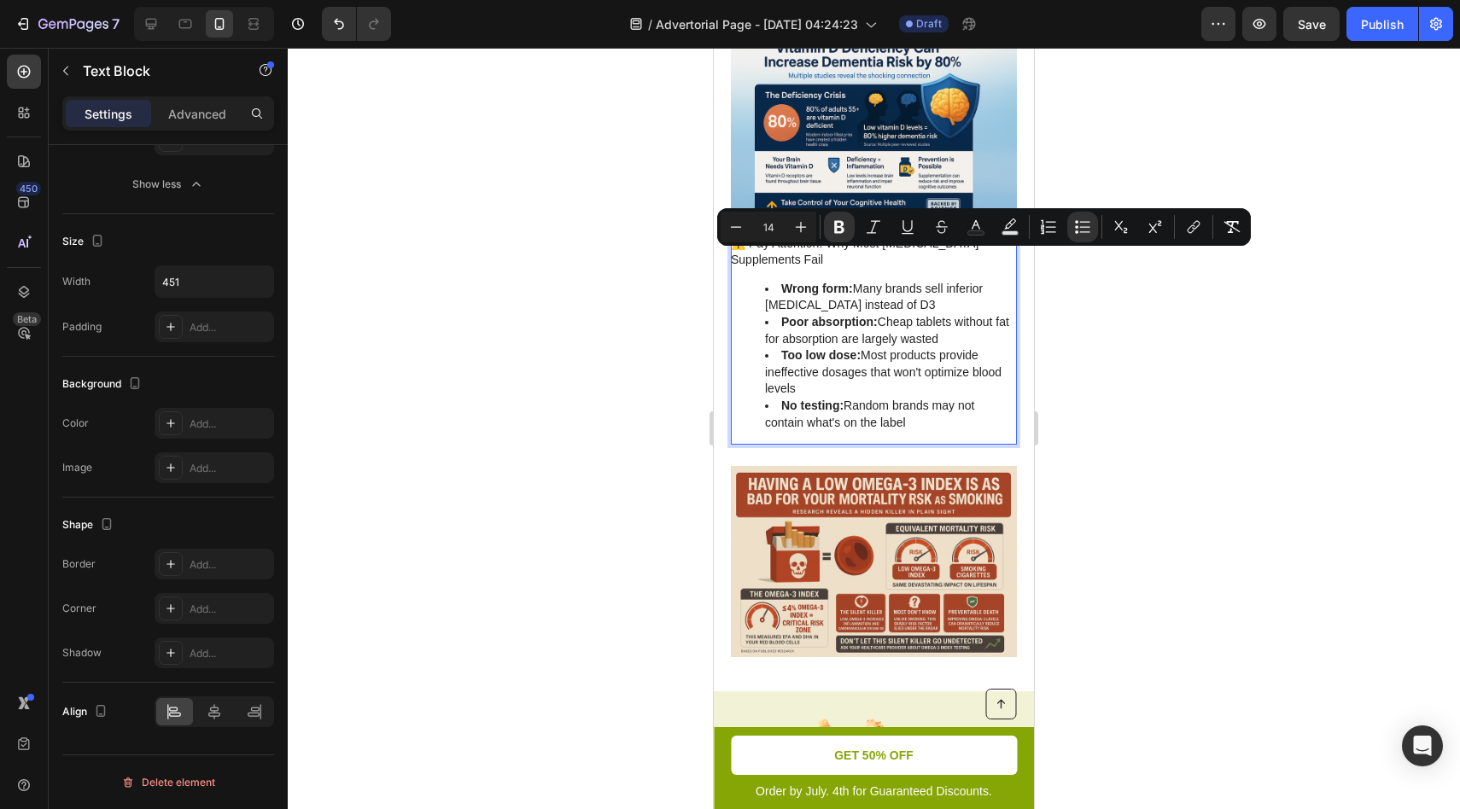
drag, startPoint x: 945, startPoint y: 429, endPoint x: 754, endPoint y: 267, distance: 250.2
click at [754, 267] on div "⚠️ Pay Attention: Why Most Vitamin D Supplements Fail Wrong form: Many brands s…" at bounding box center [874, 340] width 286 height 212
click at [870, 315] on strong "Poor absorption:" at bounding box center [829, 322] width 96 height 14
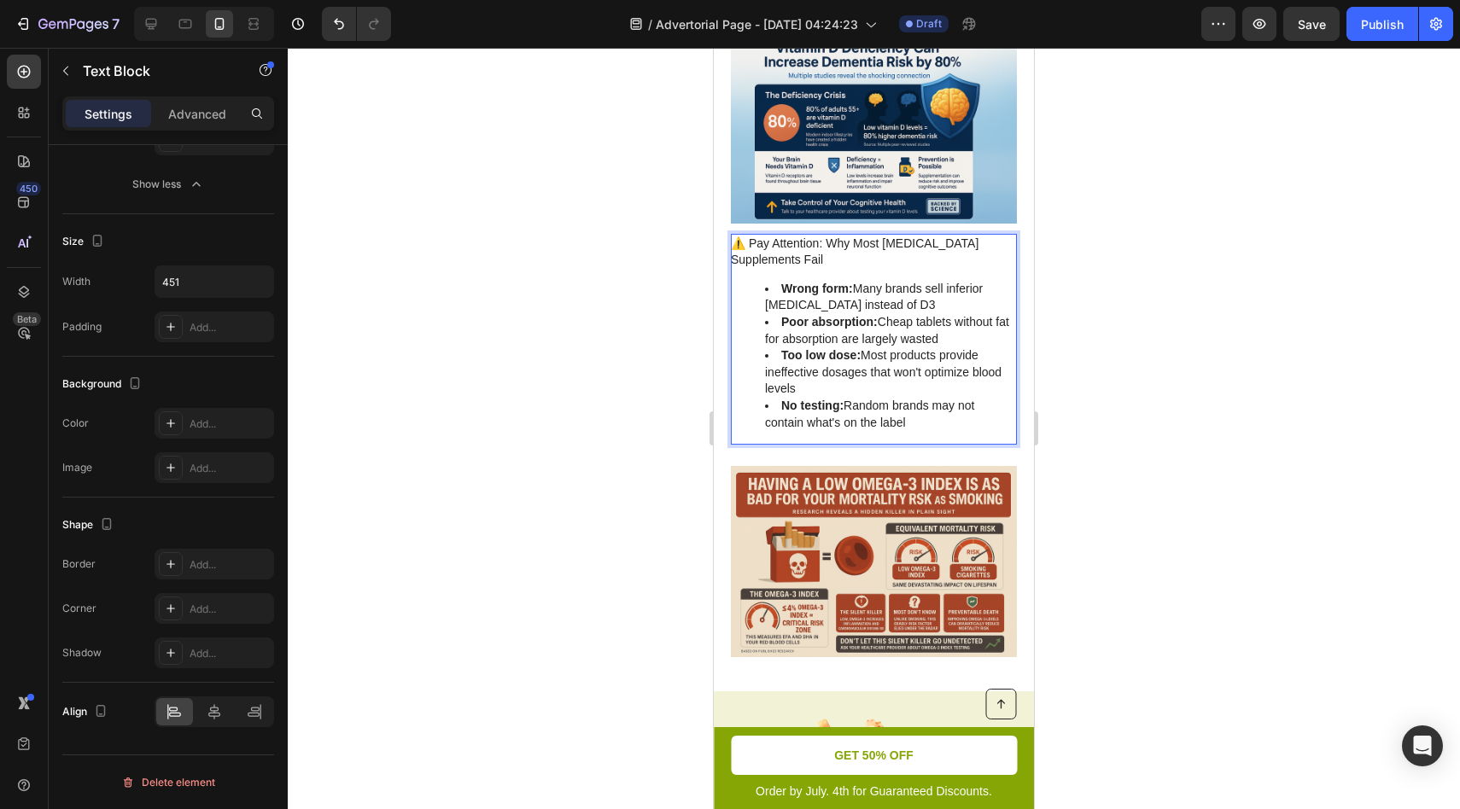
drag, startPoint x: 783, startPoint y: 289, endPoint x: 932, endPoint y: 413, distance: 194.6
drag, startPoint x: 928, startPoint y: 424, endPoint x: 781, endPoint y: 294, distance: 196.5
click at [781, 294] on ul "Wrong form: Many brands sell inferior vitamin D2 instead of D3 Poor absorption:…" at bounding box center [873, 356] width 284 height 150
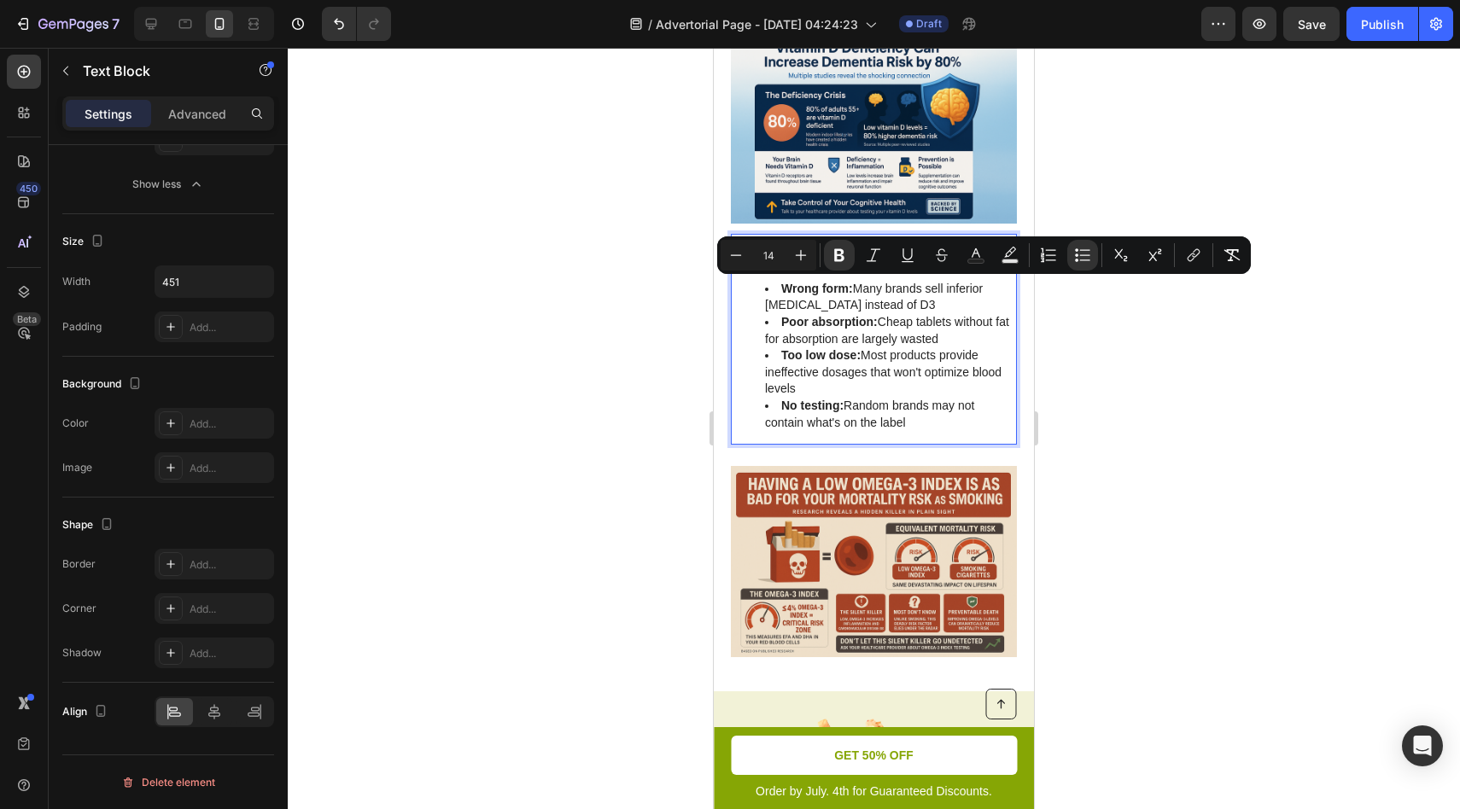
click at [801, 316] on strong "Poor absorption:" at bounding box center [829, 322] width 96 height 14
drag, startPoint x: 915, startPoint y: 423, endPoint x: 777, endPoint y: 285, distance: 195.0
click at [777, 285] on ul "Wrong form: Many brands sell inferior vitamin D2 instead of D3 Poor absorption:…" at bounding box center [873, 356] width 284 height 150
click at [896, 325] on li "Poor absorption: Cheap tablets without fat for absorption are largely wasted" at bounding box center [890, 330] width 250 height 33
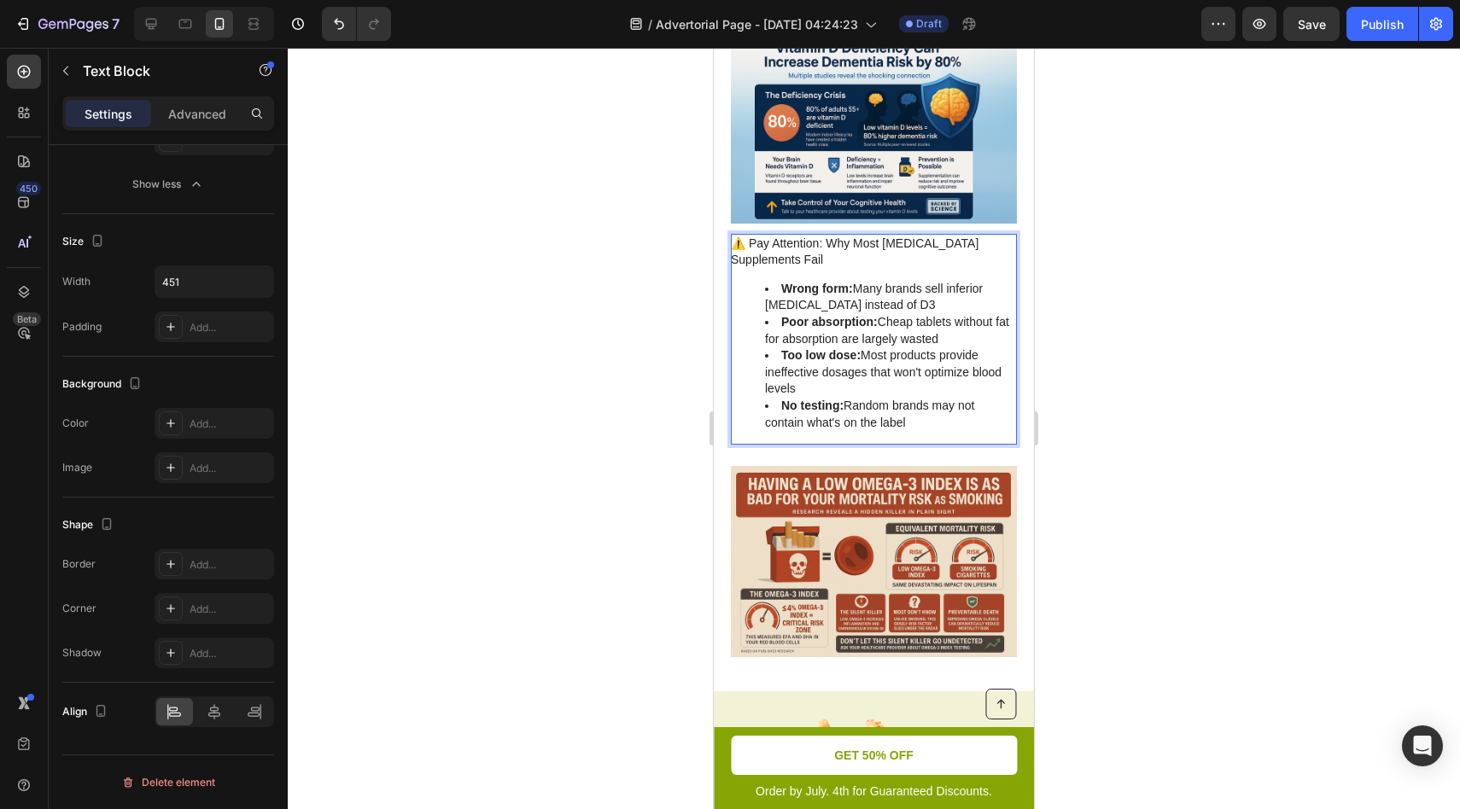
click at [815, 319] on strong "Poor absorption:" at bounding box center [829, 322] width 96 height 14
click at [670, 329] on div at bounding box center [874, 429] width 1172 height 762
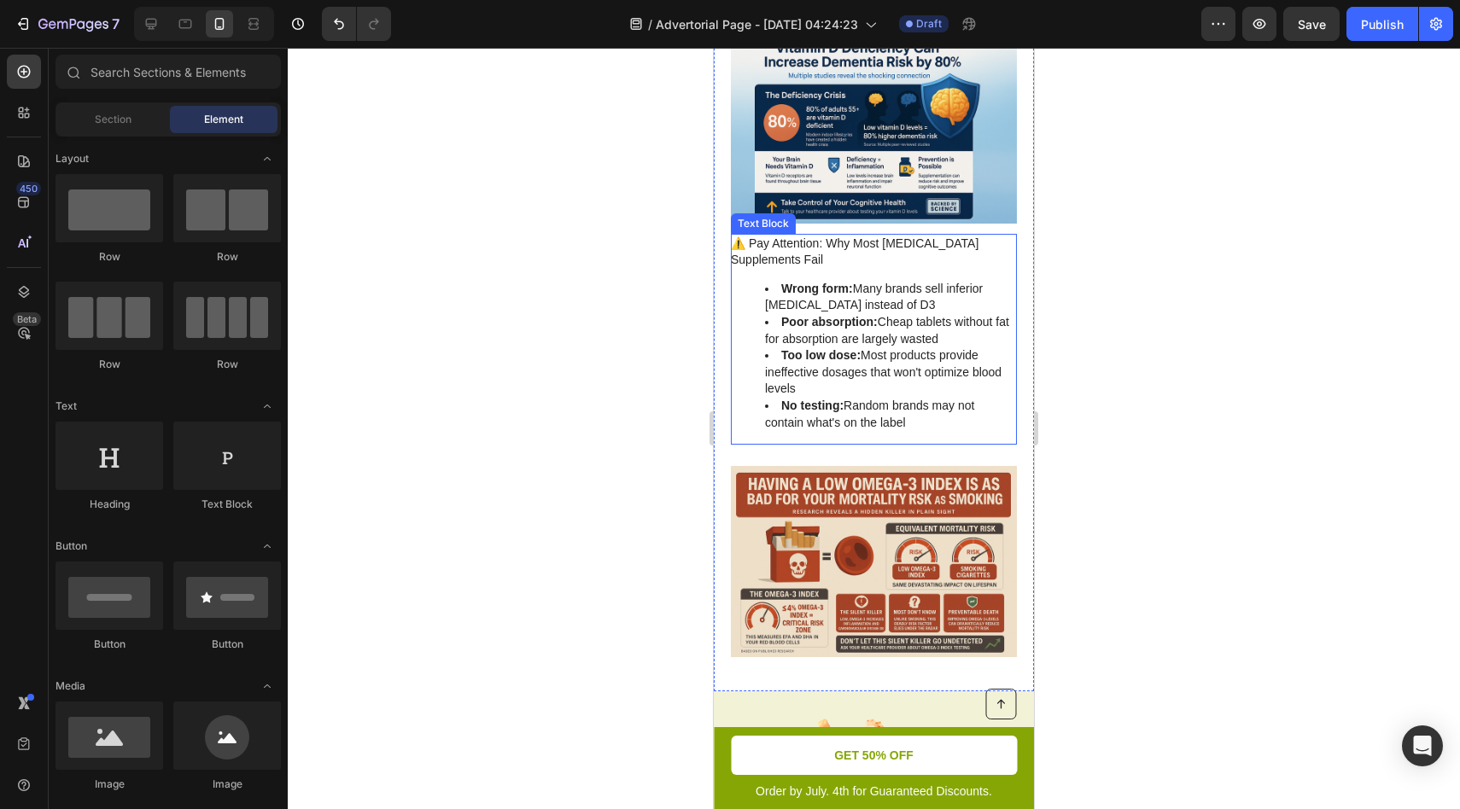
click at [800, 365] on li "Too low dose: Most products provide ineffective dosages that won't optimize blo…" at bounding box center [890, 373] width 250 height 50
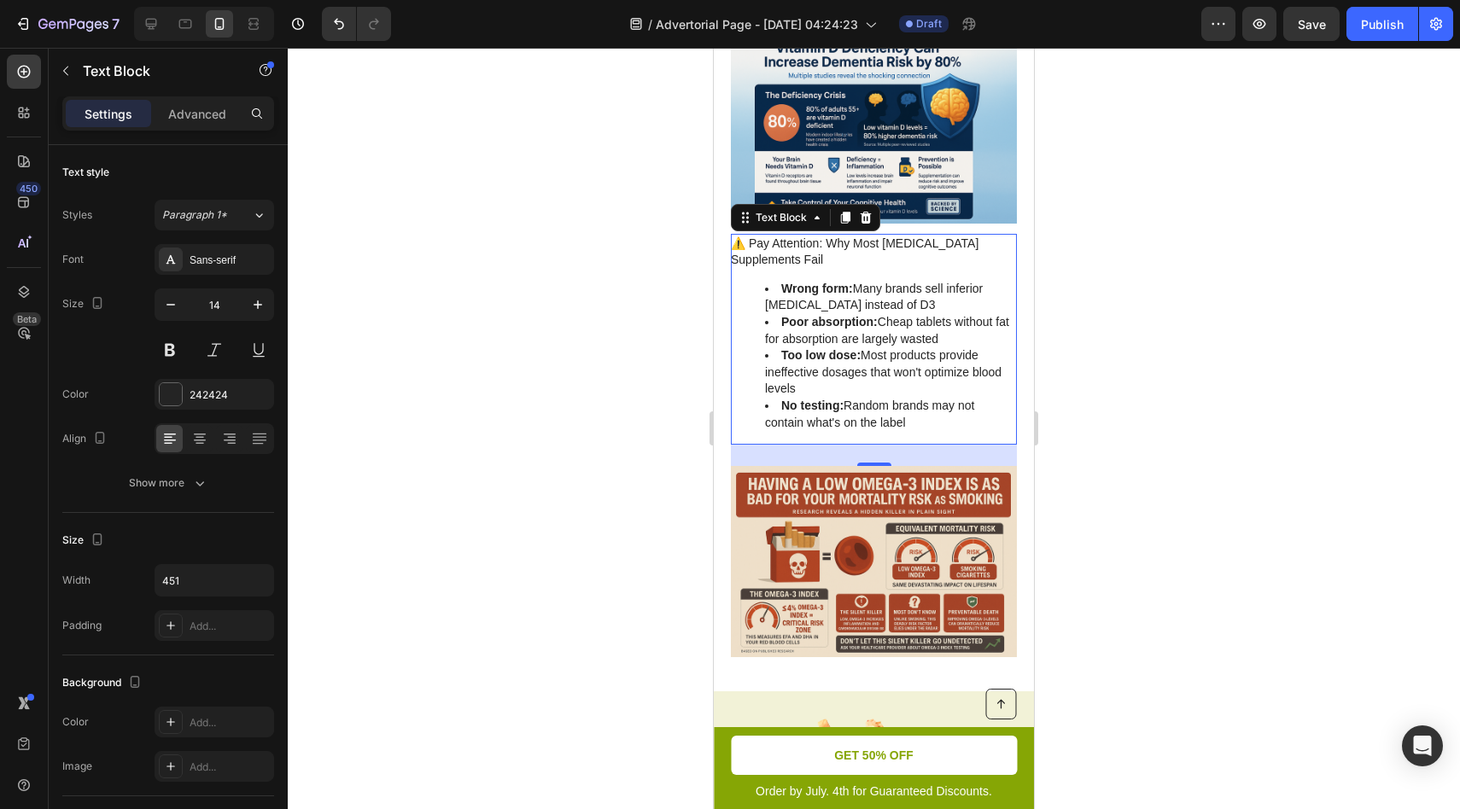
click at [778, 271] on div "⚠️ Pay Attention: Why Most Vitamin D Supplements Fail Wrong form: Many brands s…" at bounding box center [874, 340] width 286 height 212
click at [773, 289] on li "Wrong form: Many brands sell inferior vitamin D2 instead of D3" at bounding box center [890, 297] width 250 height 33
click at [695, 324] on div at bounding box center [874, 429] width 1172 height 762
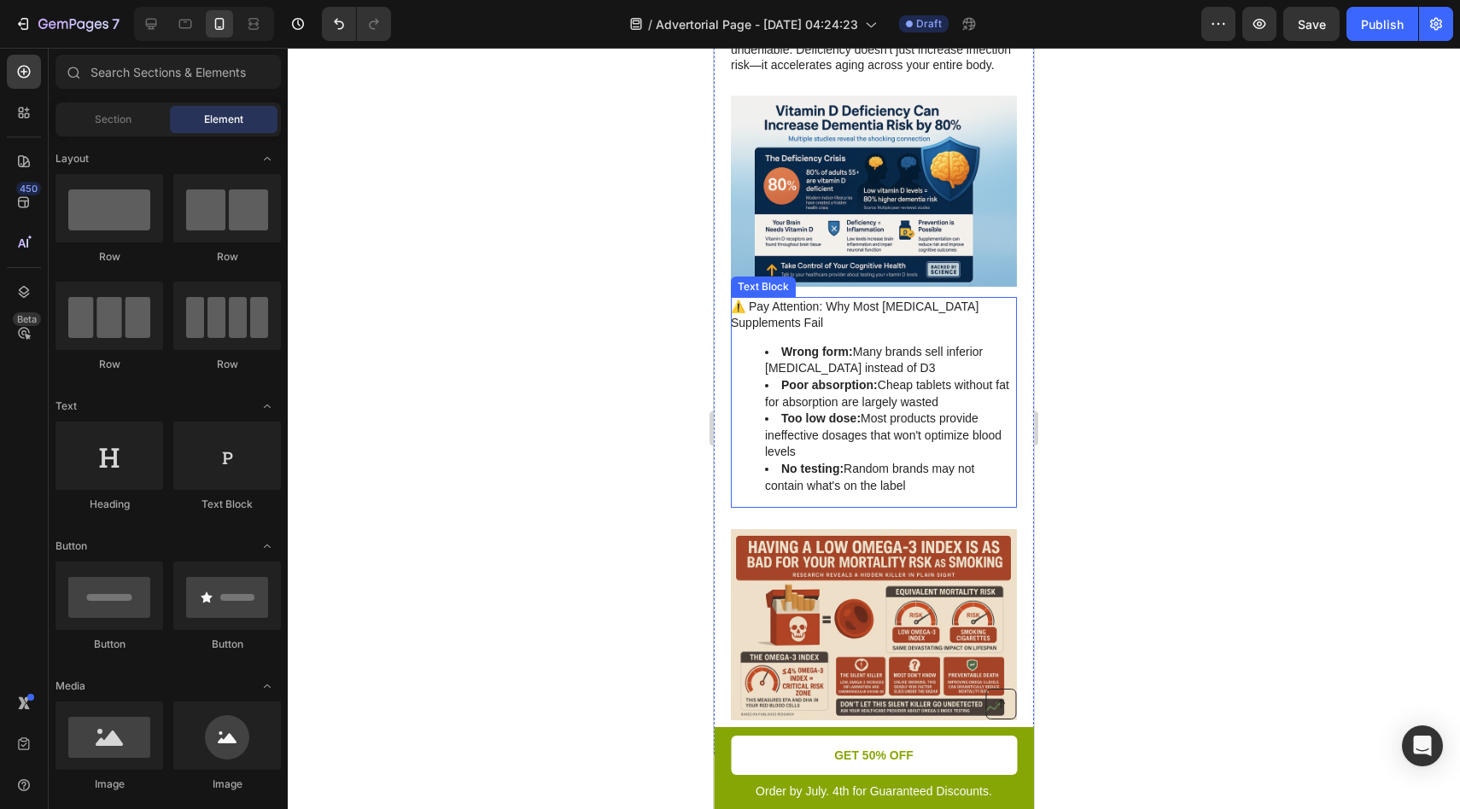
scroll to position [1103, 0]
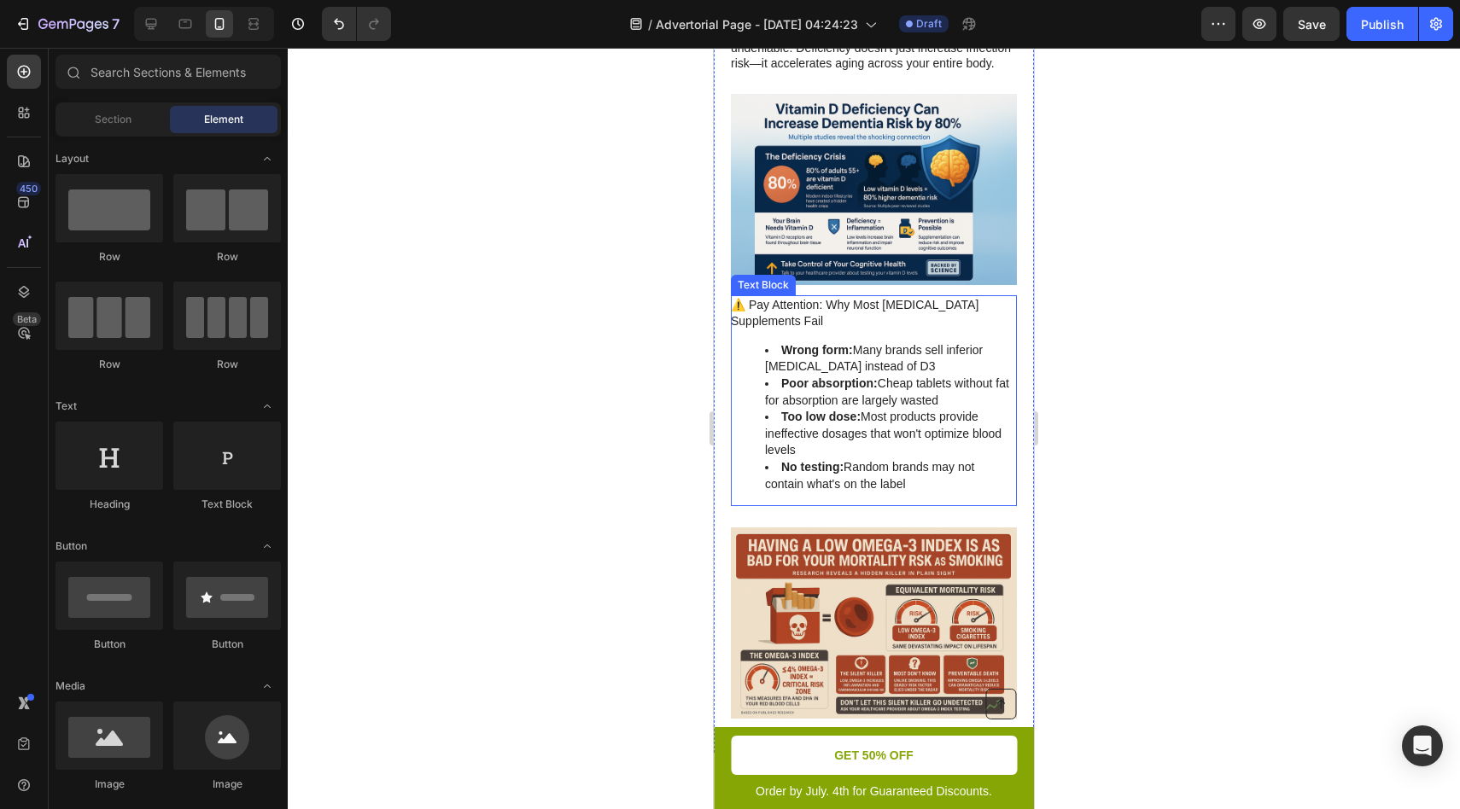
click at [813, 402] on li "Poor absorption: Cheap tablets without fat for absorption are largely wasted" at bounding box center [890, 392] width 250 height 33
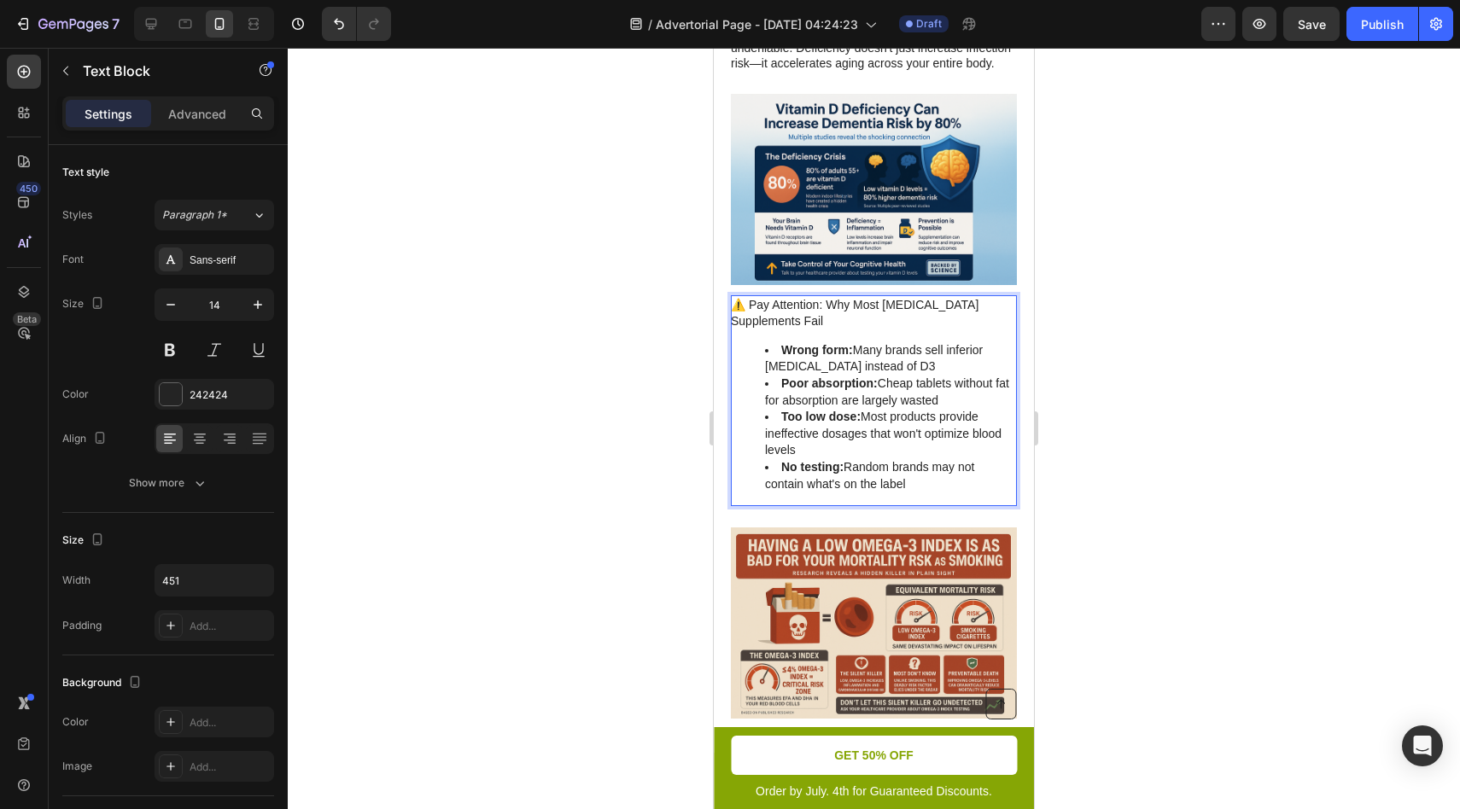
drag, startPoint x: 740, startPoint y: 302, endPoint x: 934, endPoint y: 485, distance: 266.4
click at [934, 485] on div "⚠️ Pay Attention: Why Most Vitamin D Supplements Fail Wrong form: Many brands s…" at bounding box center [874, 401] width 286 height 212
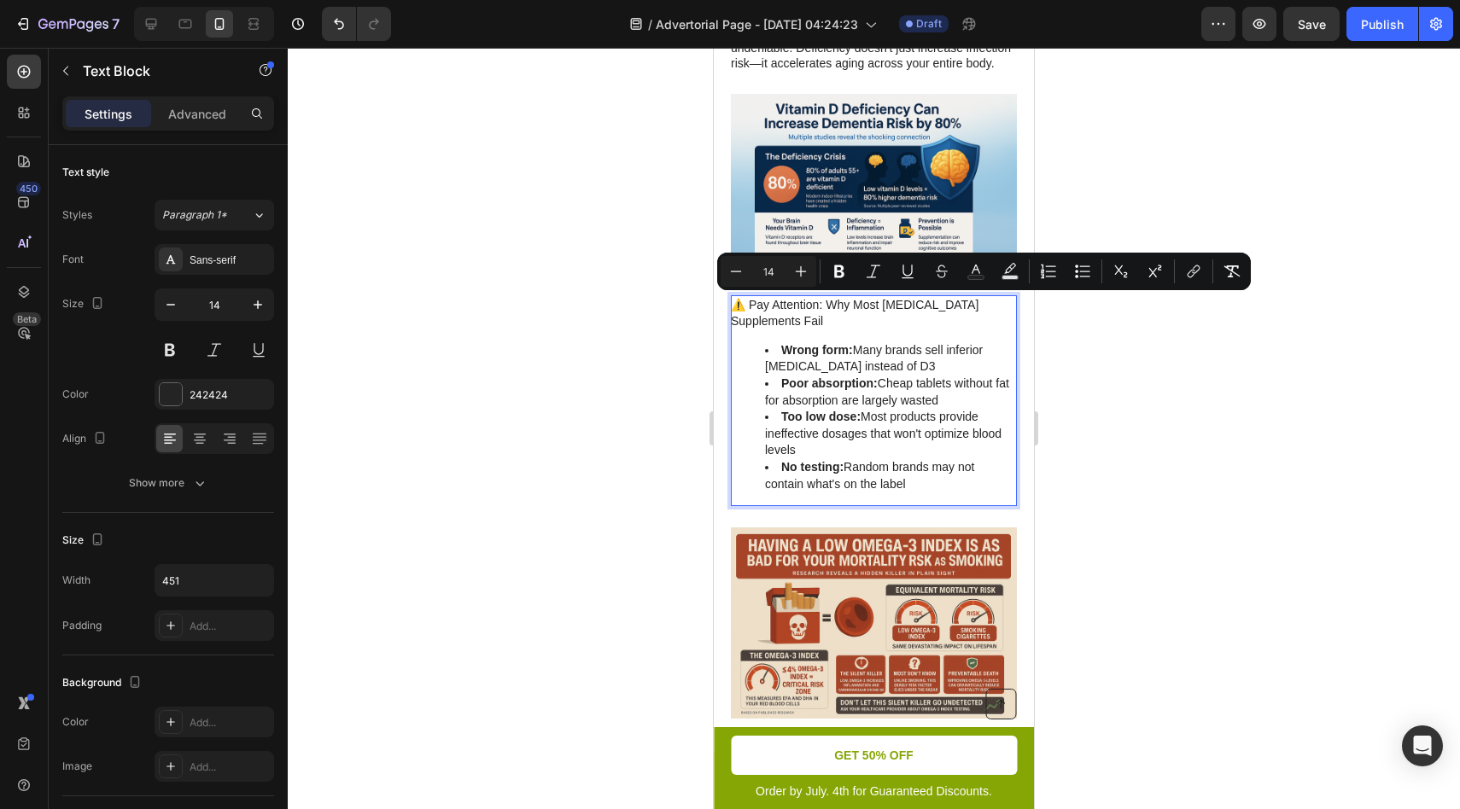
click at [776, 324] on p "⚠️ Pay Attention: Why Most [MEDICAL_DATA] Supplements Fail" at bounding box center [873, 313] width 284 height 33
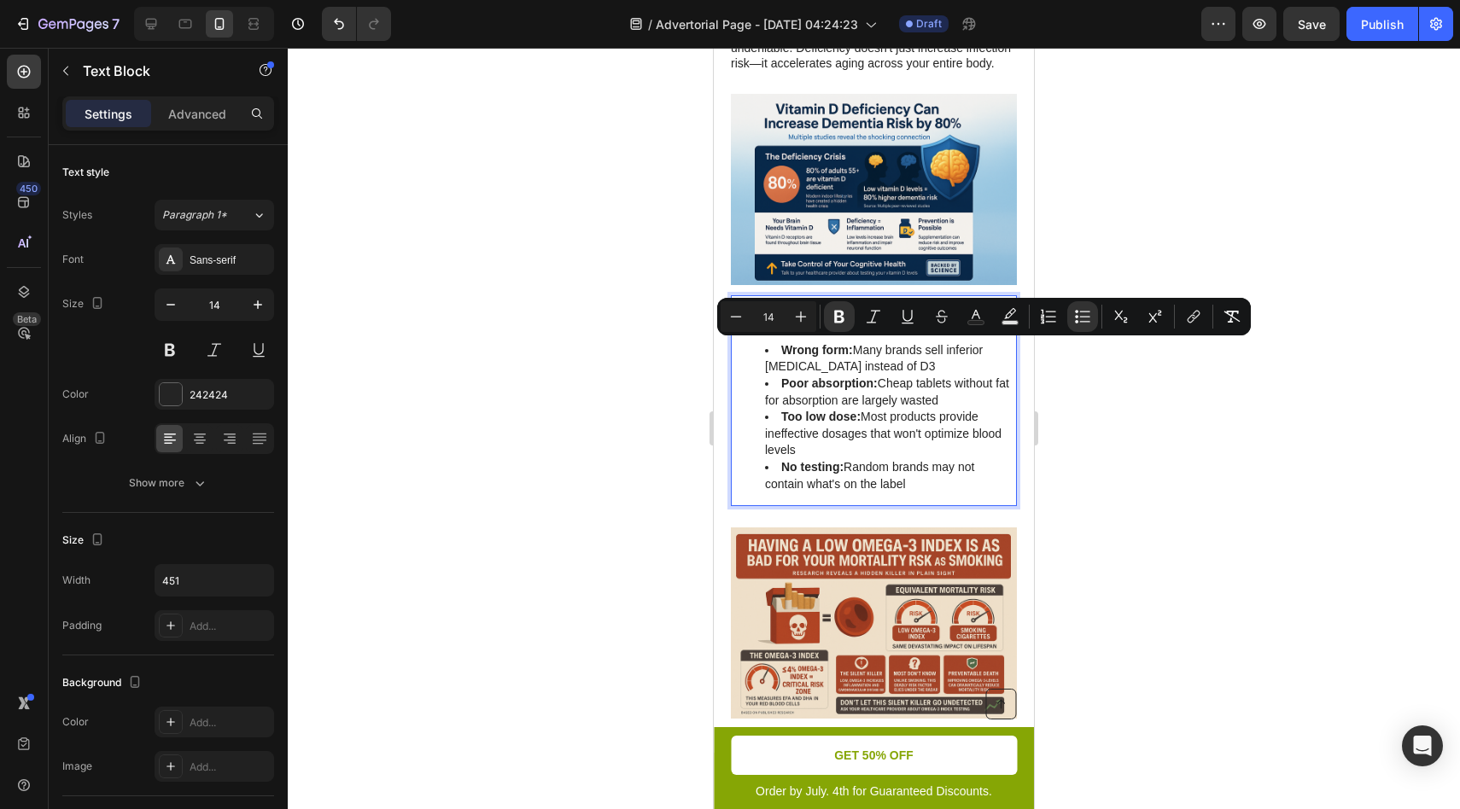
drag, startPoint x: 784, startPoint y: 350, endPoint x: 966, endPoint y: 485, distance: 226.4
click at [879, 394] on li "Poor absorption: Cheap tablets without fat for absorption are largely wasted" at bounding box center [890, 392] width 250 height 33
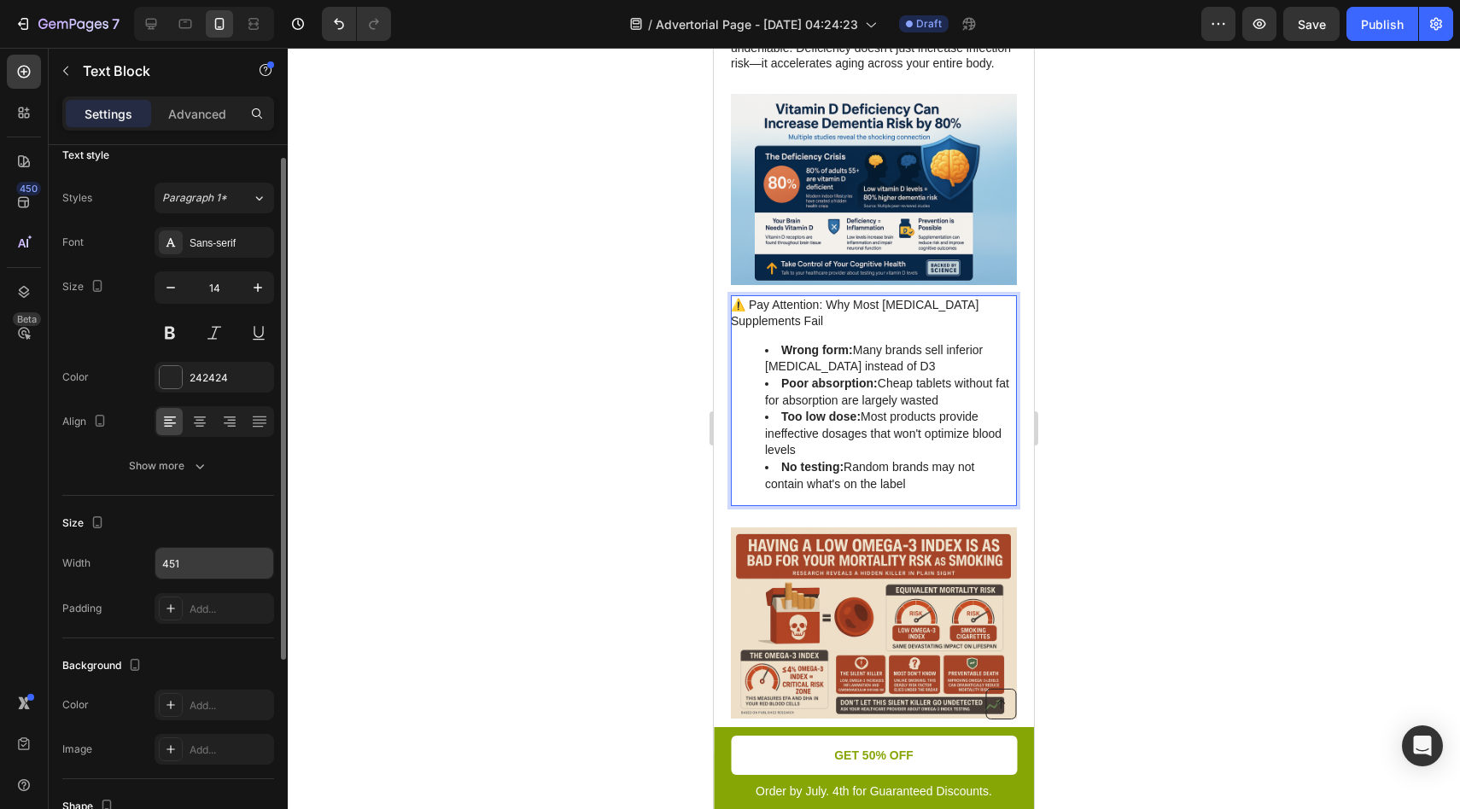
scroll to position [18, 0]
click at [221, 569] on input "451" at bounding box center [214, 562] width 118 height 31
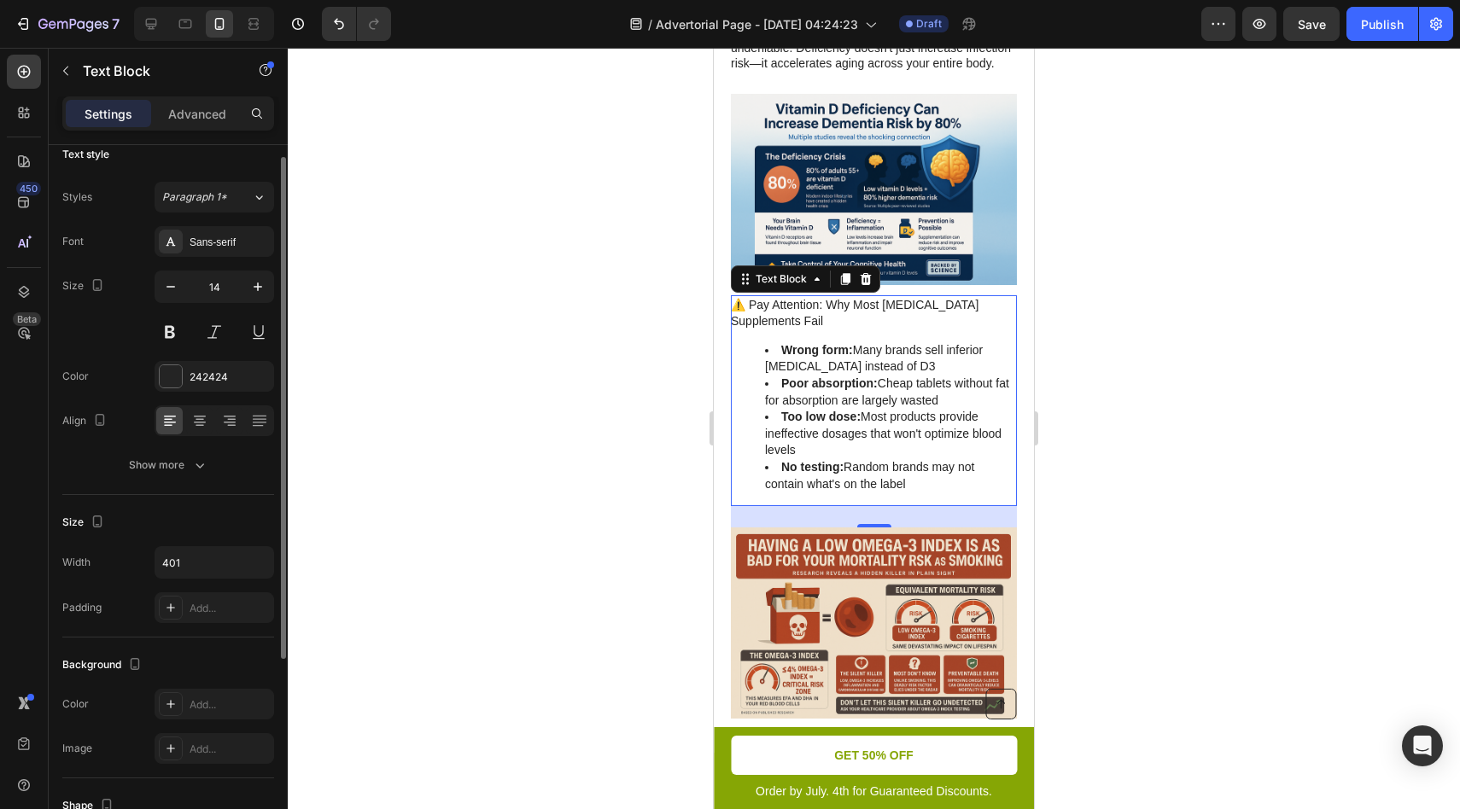
click at [142, 568] on div "Width 401" at bounding box center [168, 562] width 212 height 32
click at [219, 564] on input "401" at bounding box center [214, 562] width 118 height 31
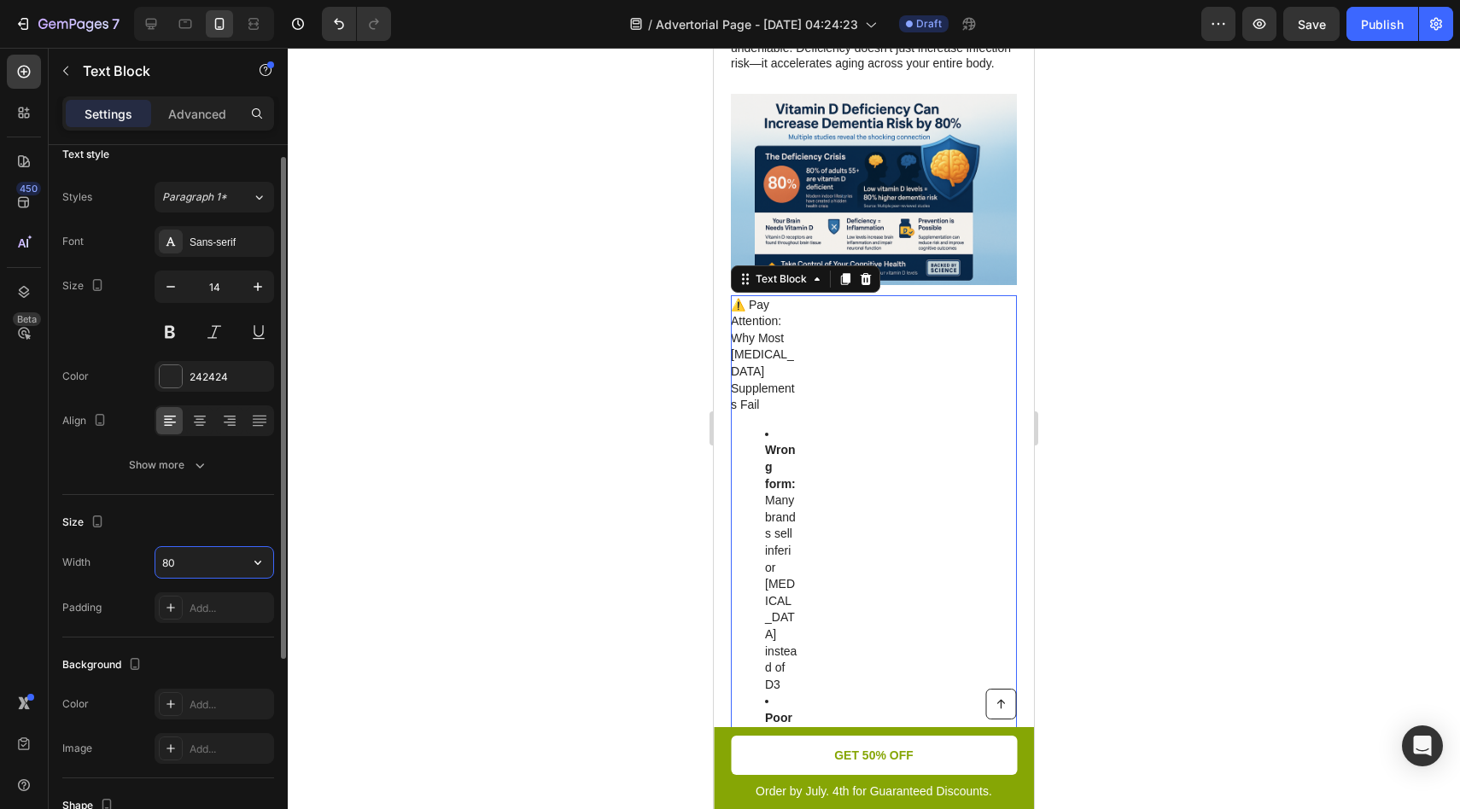
type input "8"
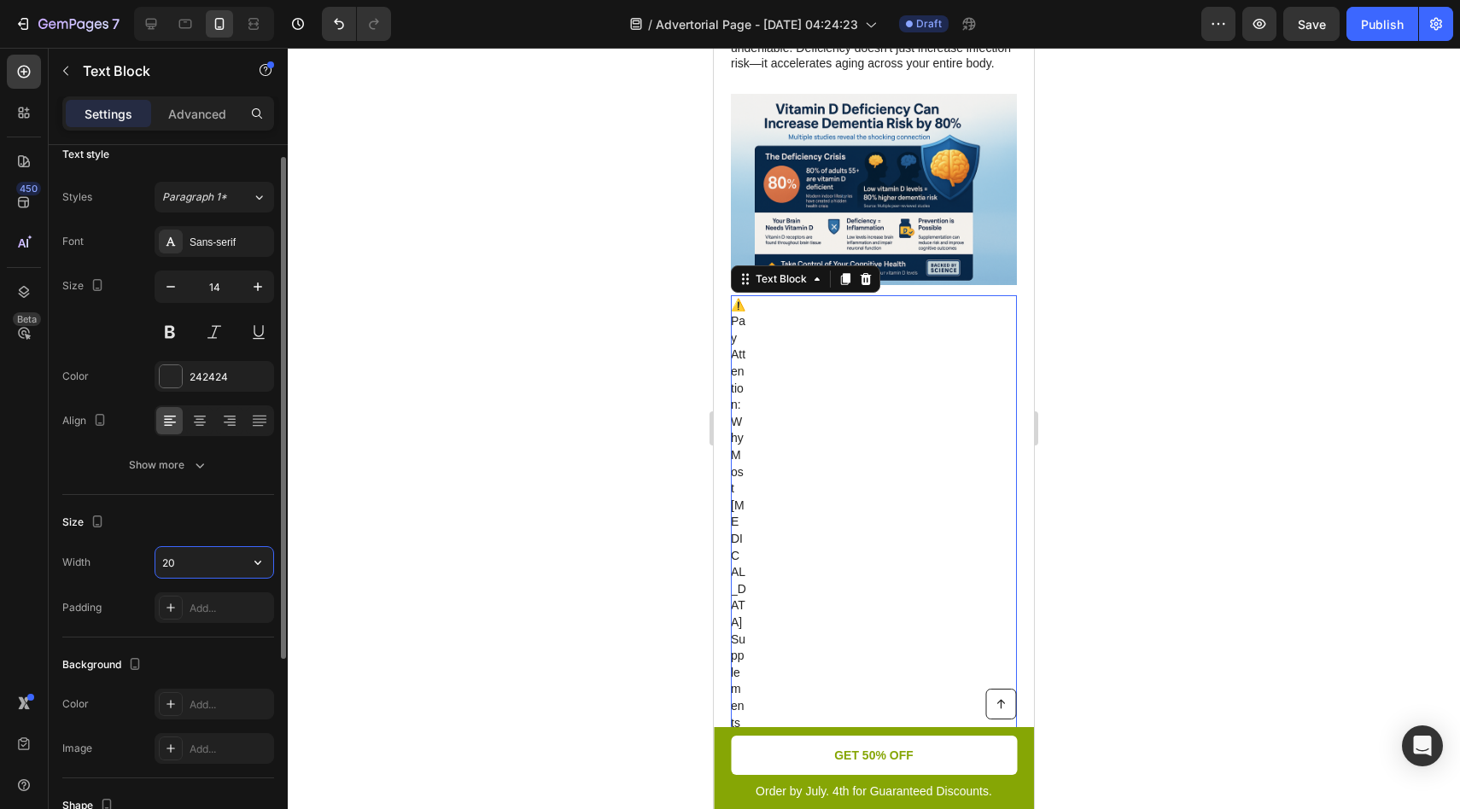
type input "2"
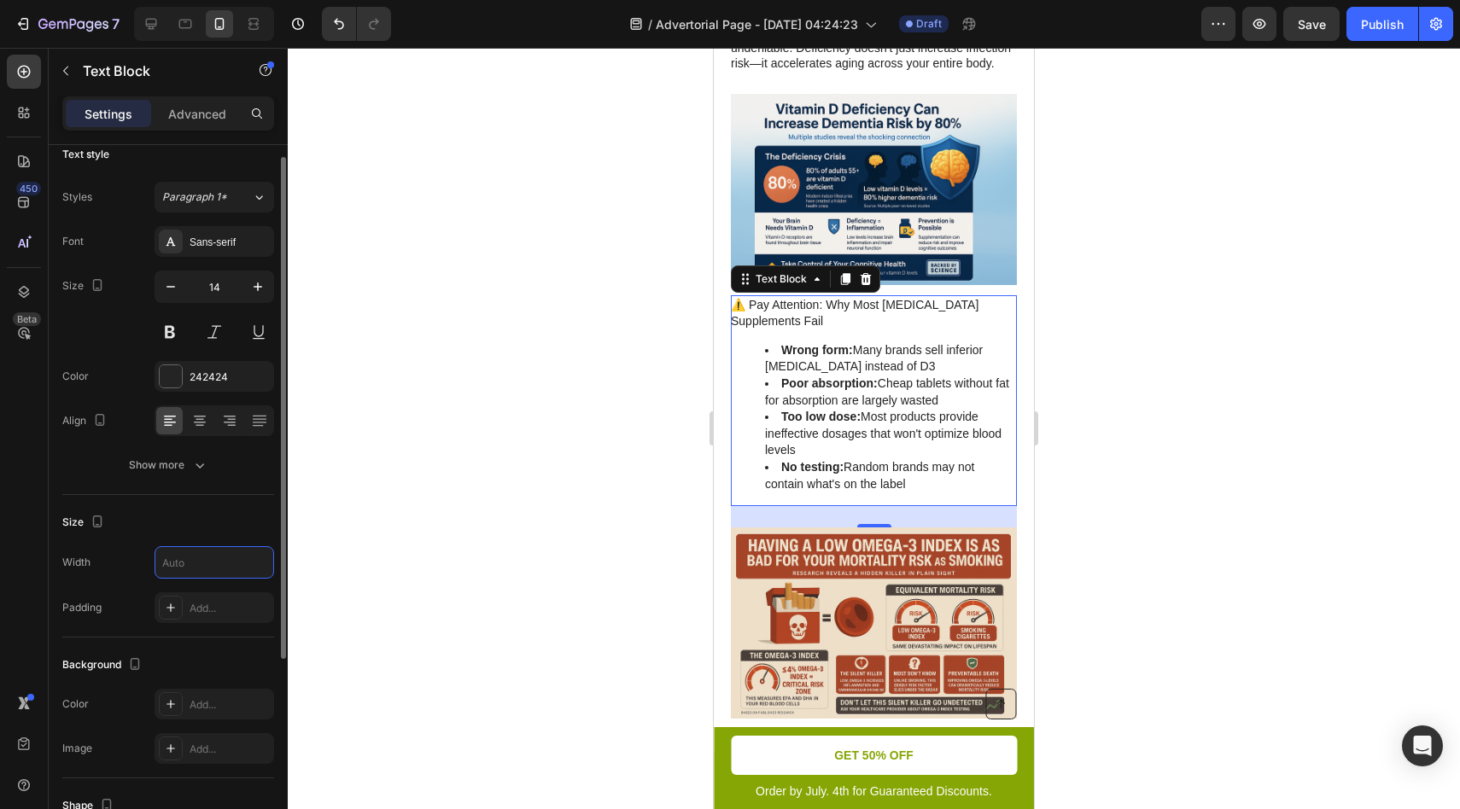
type input "451"
click at [130, 576] on div "Width 451" at bounding box center [168, 562] width 212 height 32
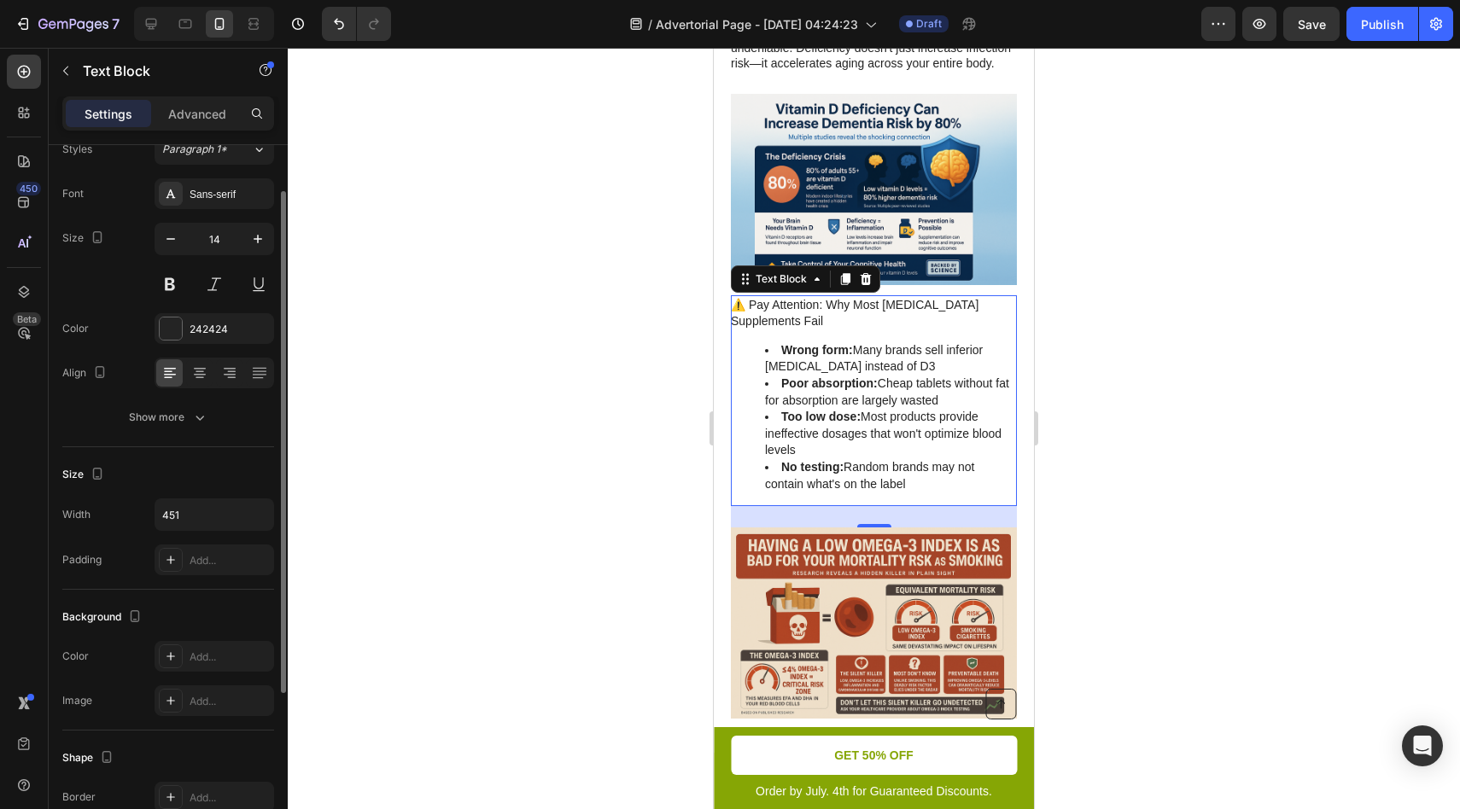
scroll to position [43, 0]
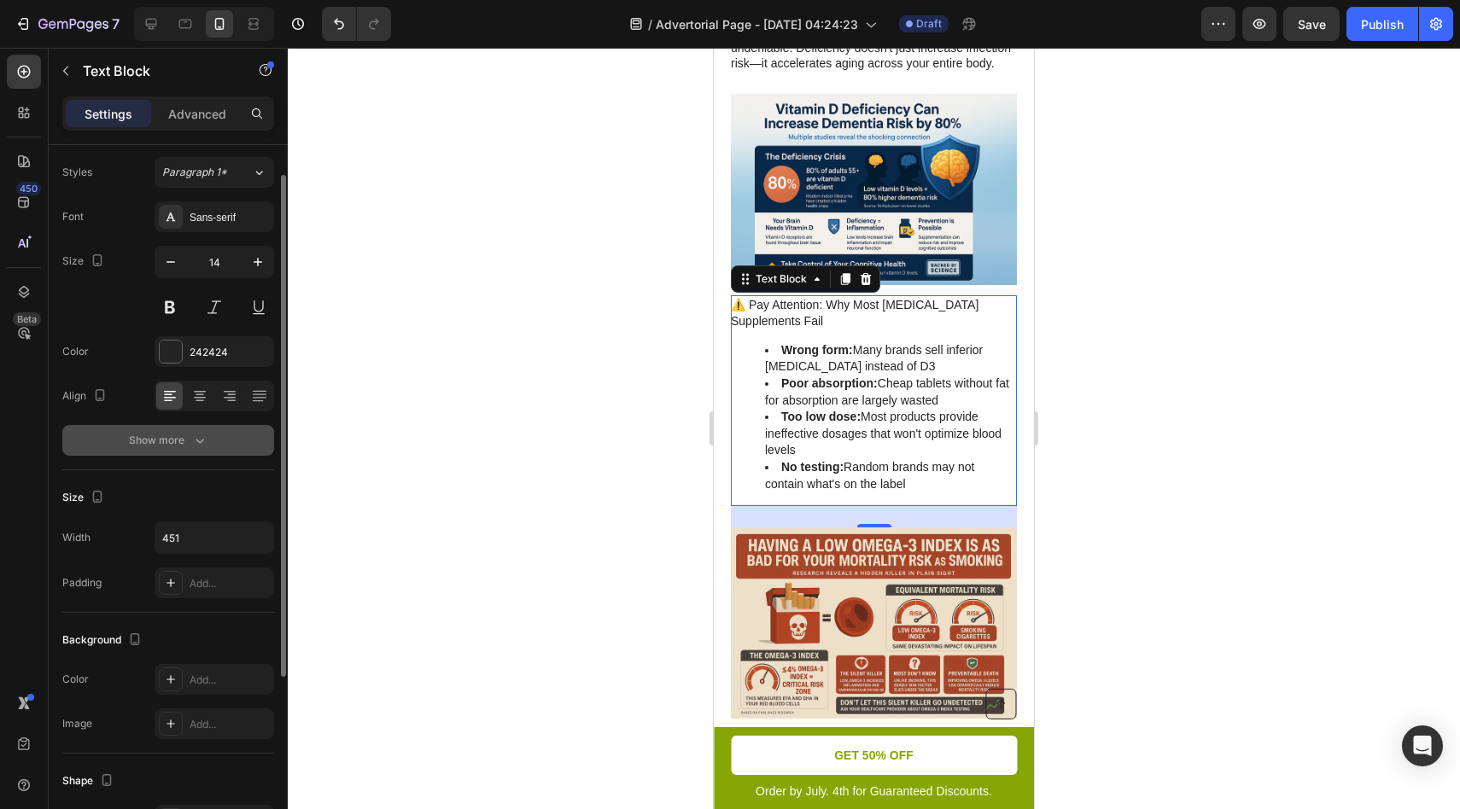
click at [183, 441] on div "Show more" at bounding box center [168, 440] width 79 height 17
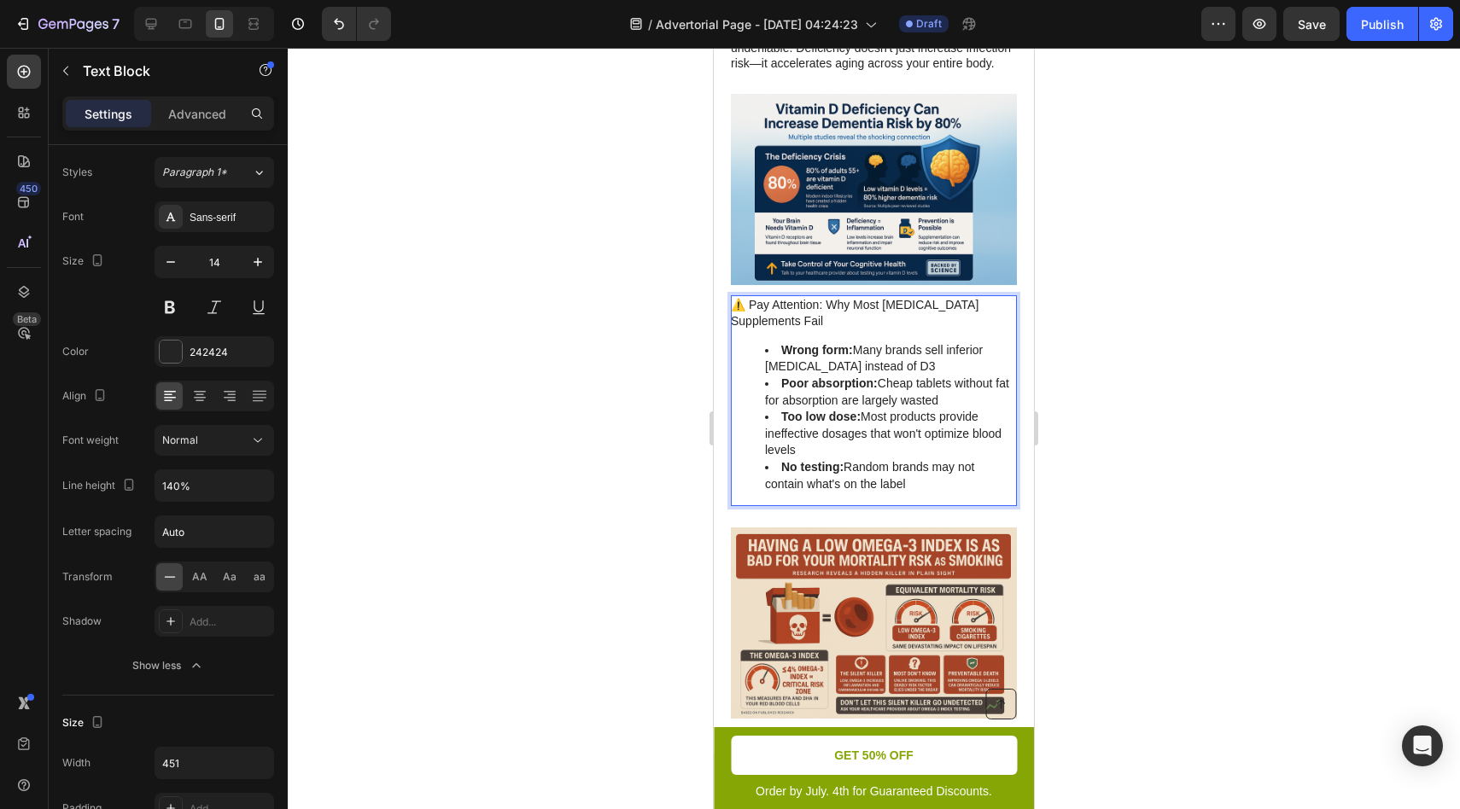
click at [779, 330] on div "⚠️ Pay Attention: Why Most Vitamin D Supplements Fail Wrong form: Many brands s…" at bounding box center [874, 401] width 286 height 212
click at [757, 315] on p "⚠️ Pay Attention: Why Most [MEDICAL_DATA] Supplements Fail" at bounding box center [873, 313] width 284 height 33
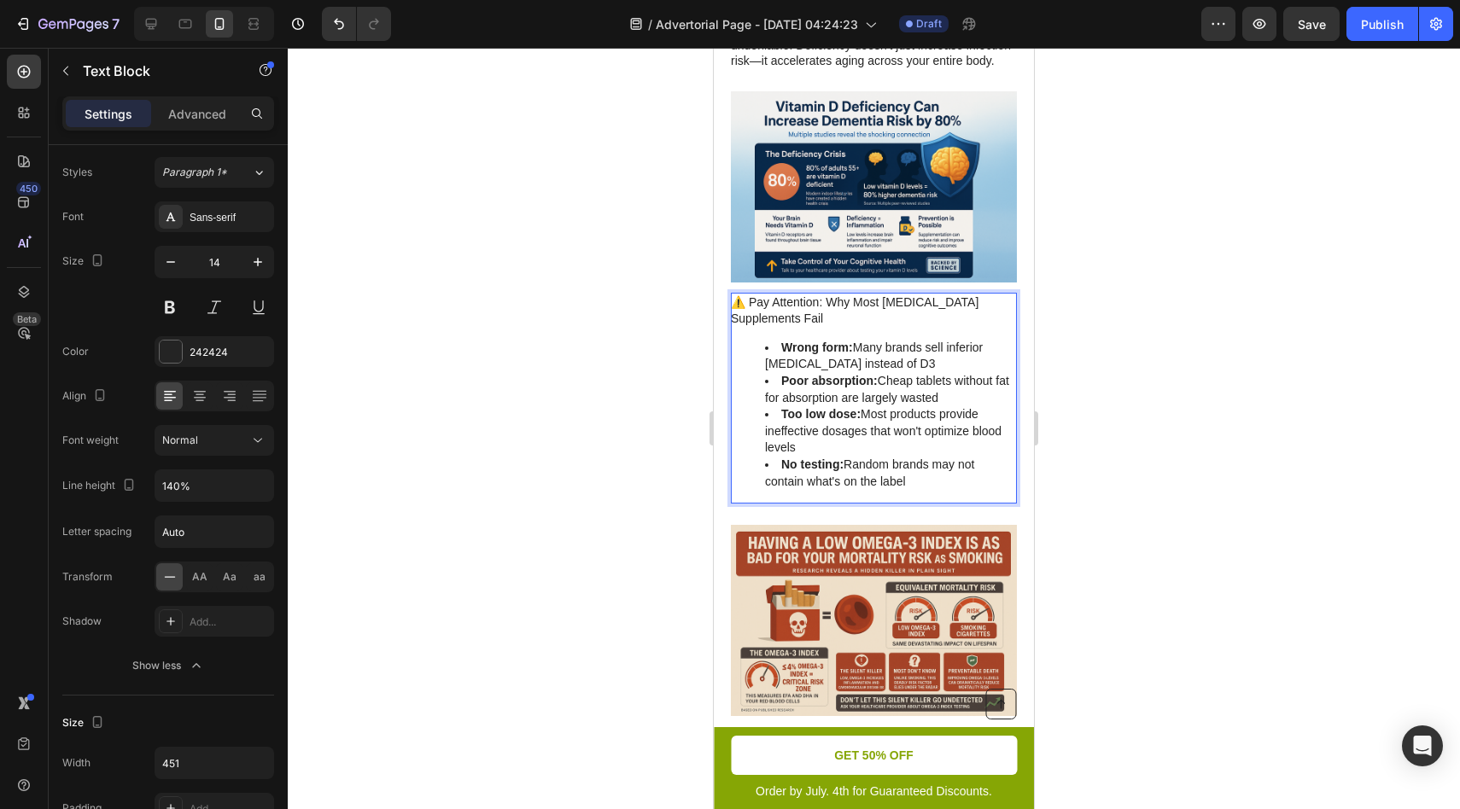
scroll to position [1116, 0]
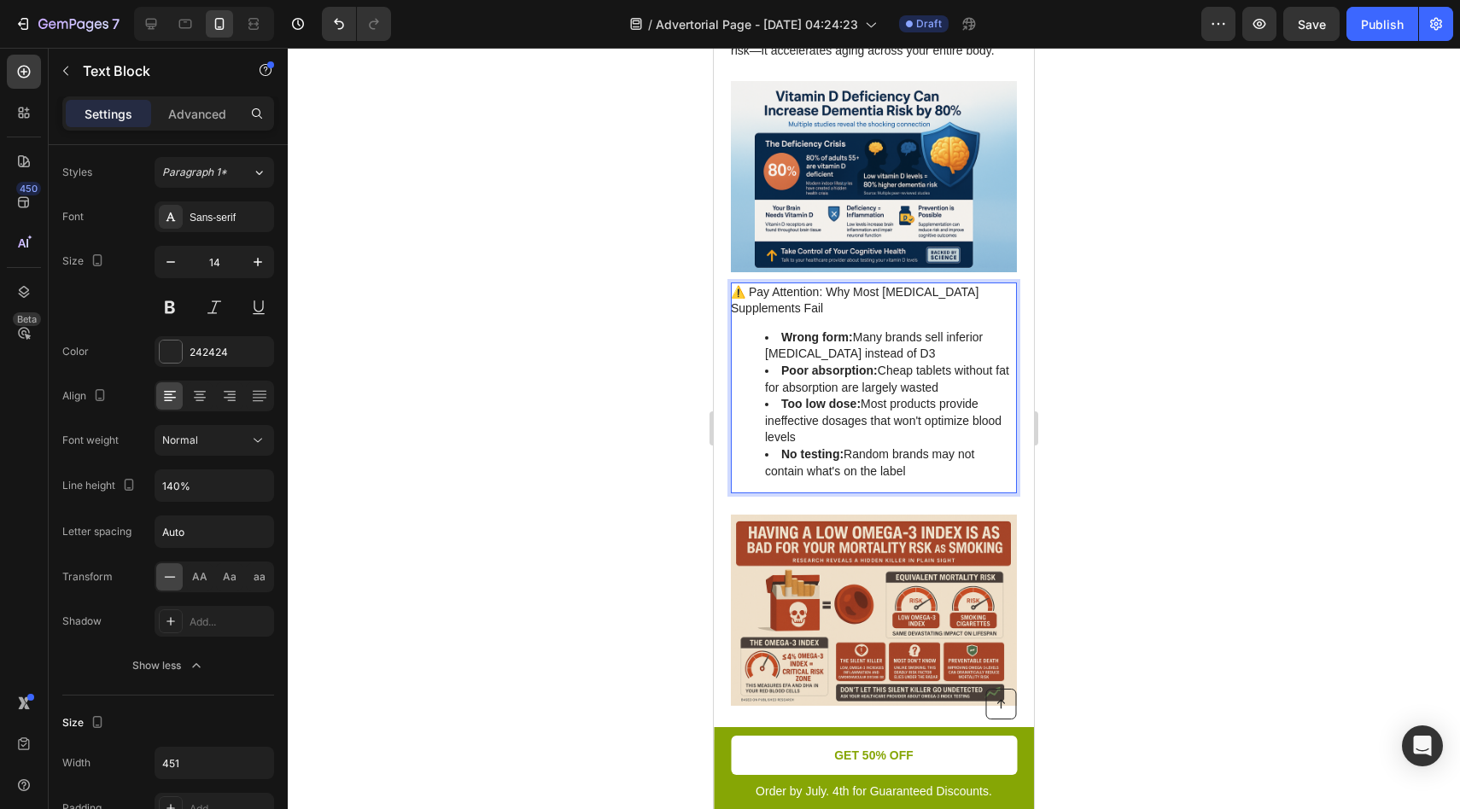
drag, startPoint x: 920, startPoint y: 475, endPoint x: 750, endPoint y: 319, distance: 230.9
click at [750, 319] on div "⚠️ Pay Attention: Why Most Vitamin D Supplements Fail Wrong form: Many brands s…" at bounding box center [874, 389] width 286 height 212
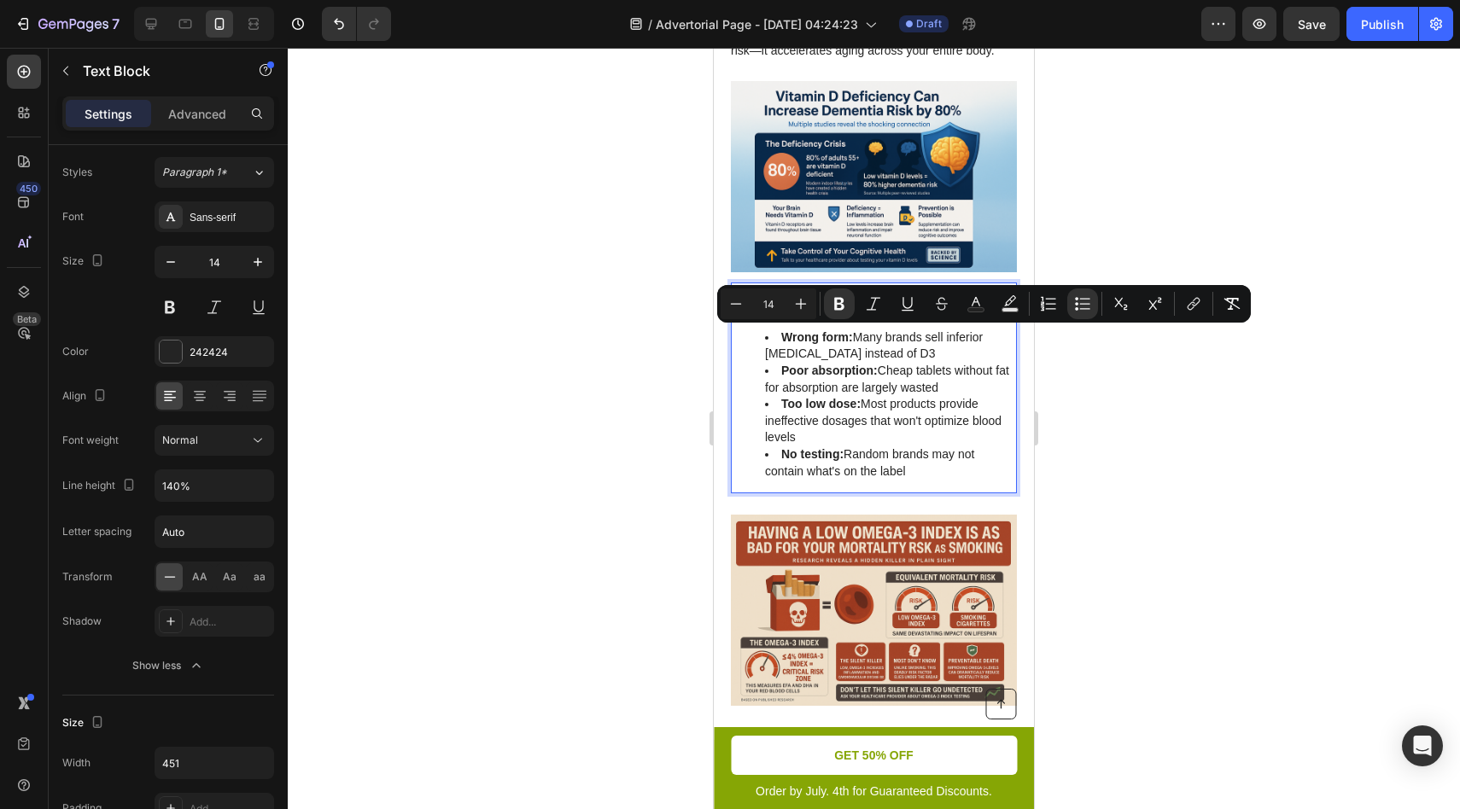
click at [877, 371] on li "Poor absorption: Cheap tablets without fat for absorption are largely wasted" at bounding box center [890, 379] width 250 height 33
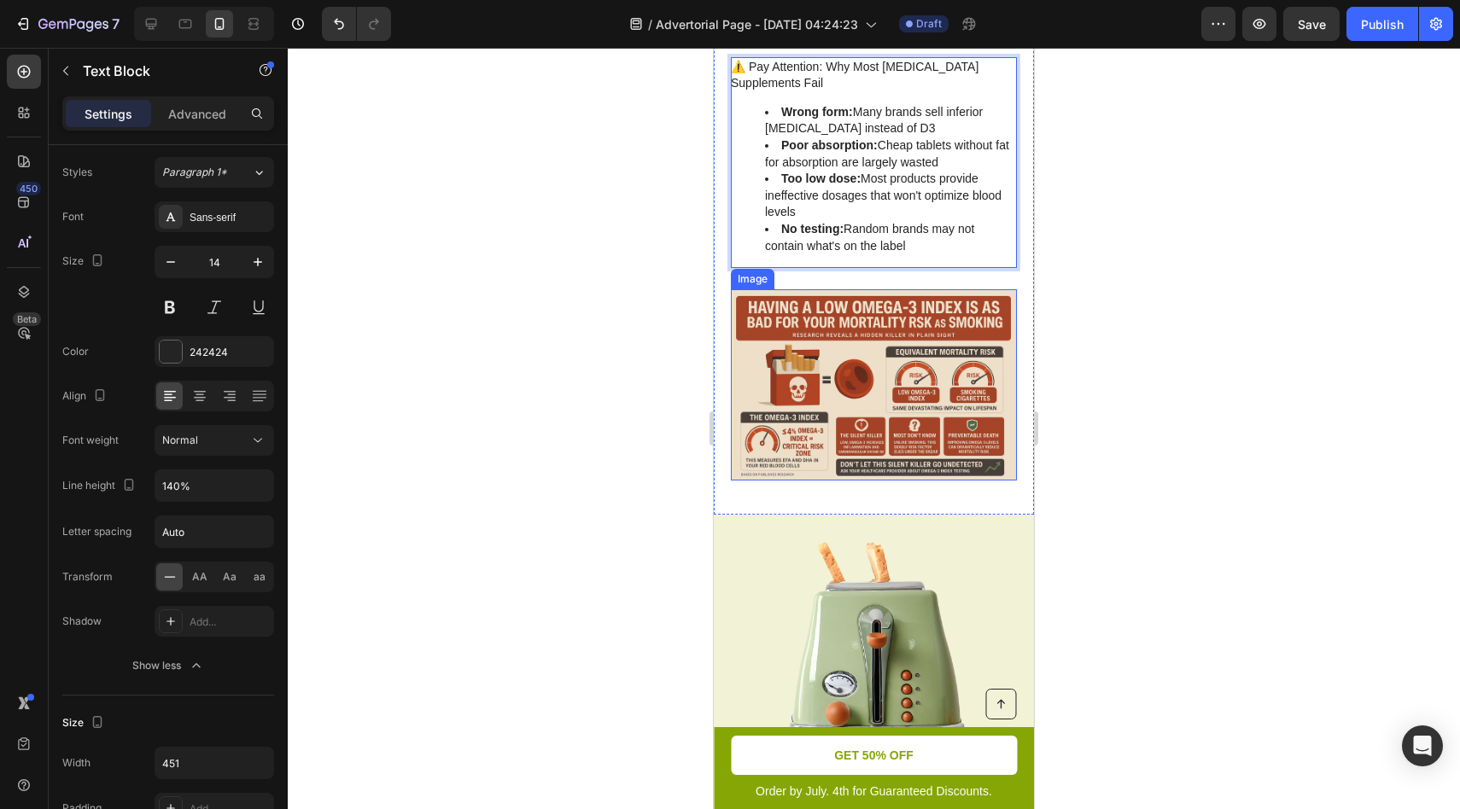
scroll to position [1366, 0]
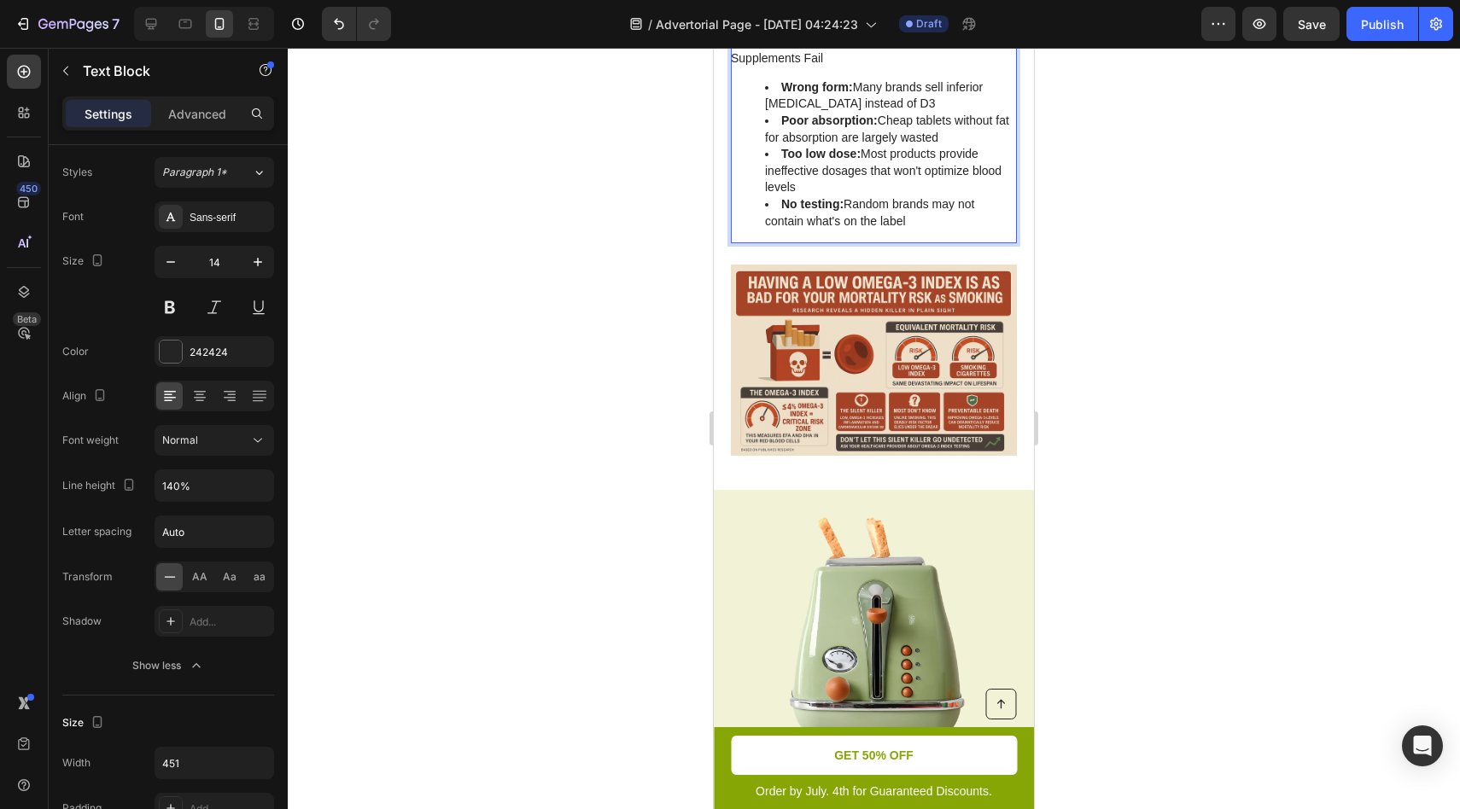
click at [701, 350] on div at bounding box center [874, 429] width 1172 height 762
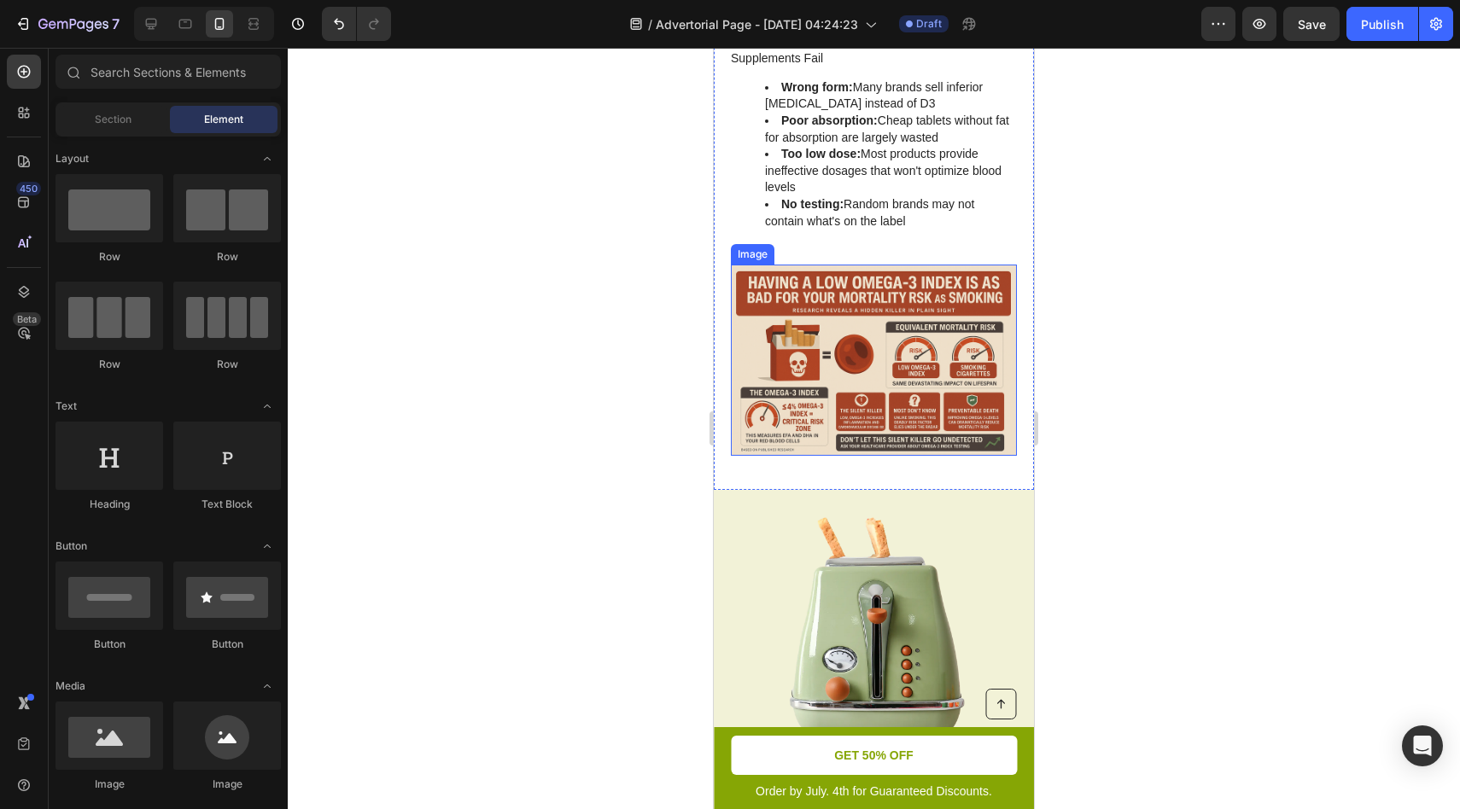
click at [768, 346] on img at bounding box center [874, 360] width 286 height 190
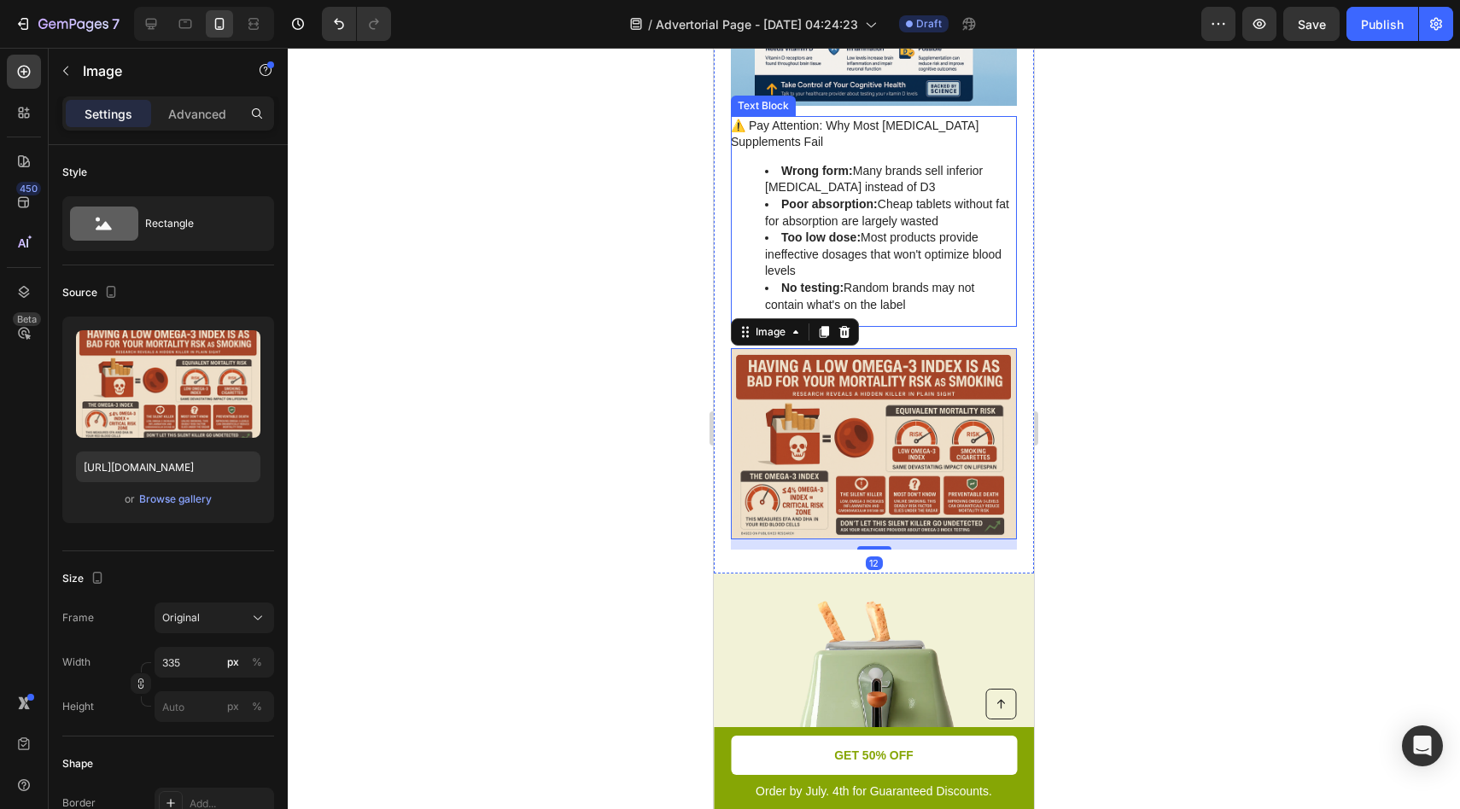
click at [903, 241] on li "Too low dose: Most products provide ineffective dosages that won't optimize blo…" at bounding box center [890, 255] width 250 height 50
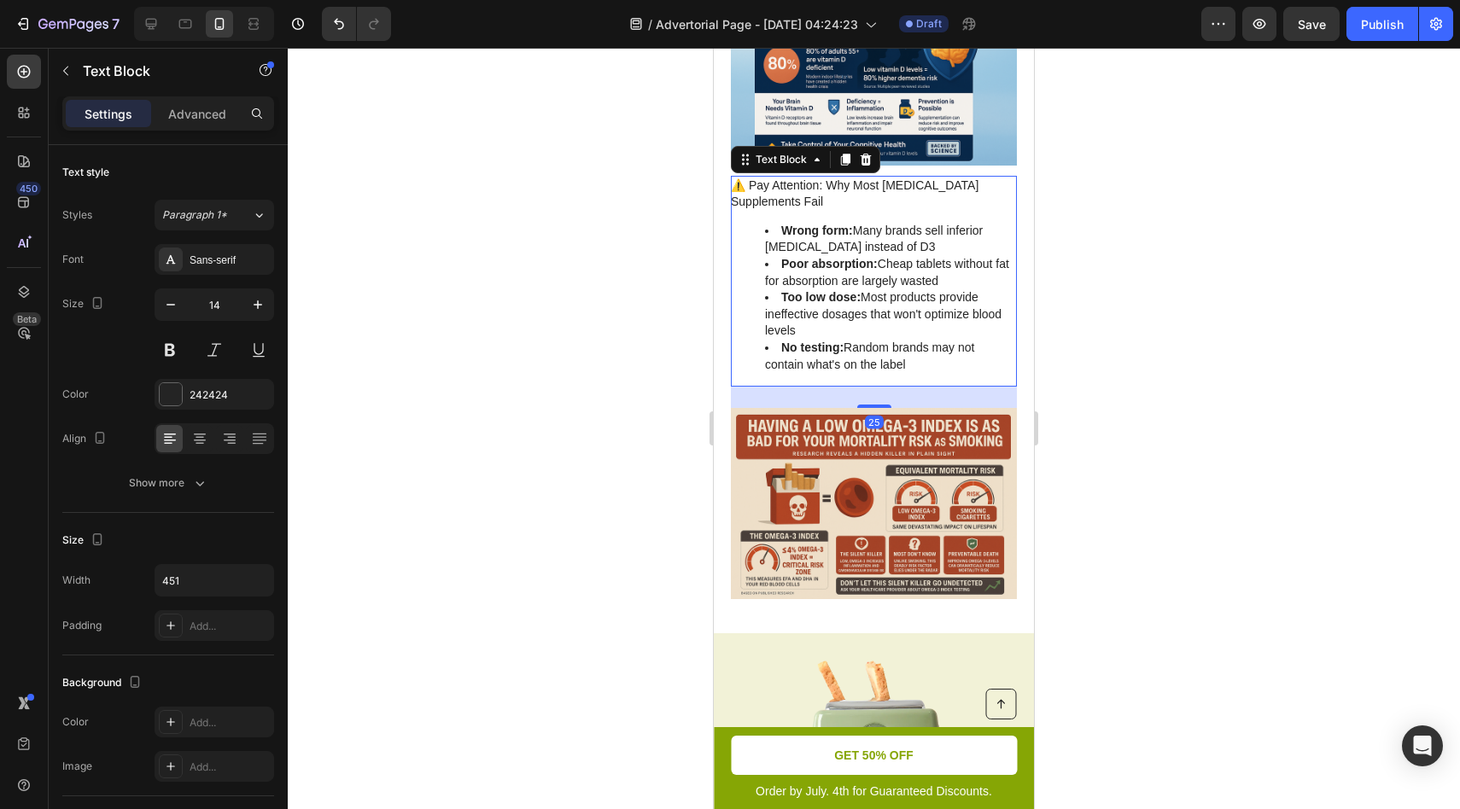
scroll to position [1189, 0]
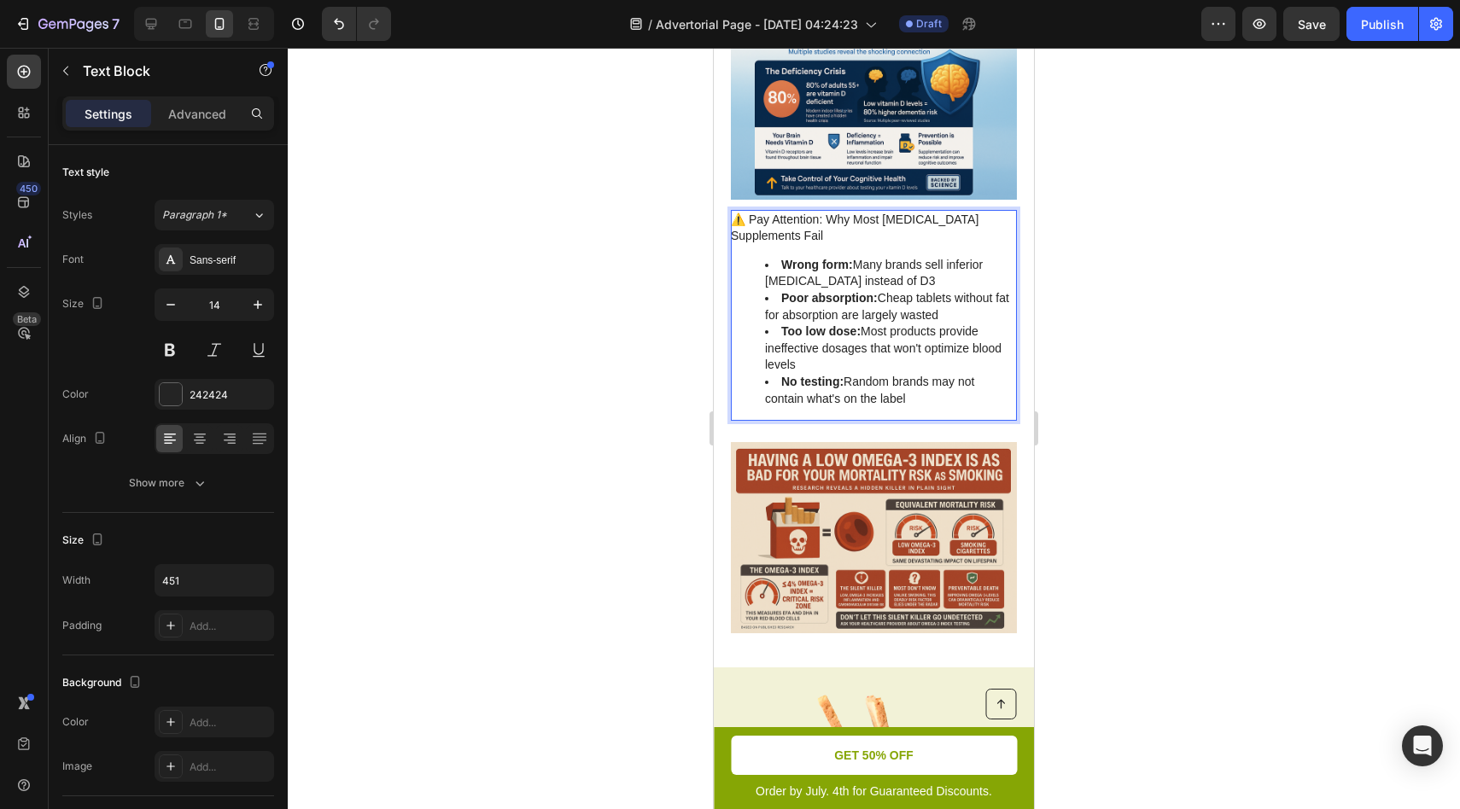
click at [933, 401] on li "No testing: Random brands may not contain what's on the label" at bounding box center [890, 390] width 250 height 33
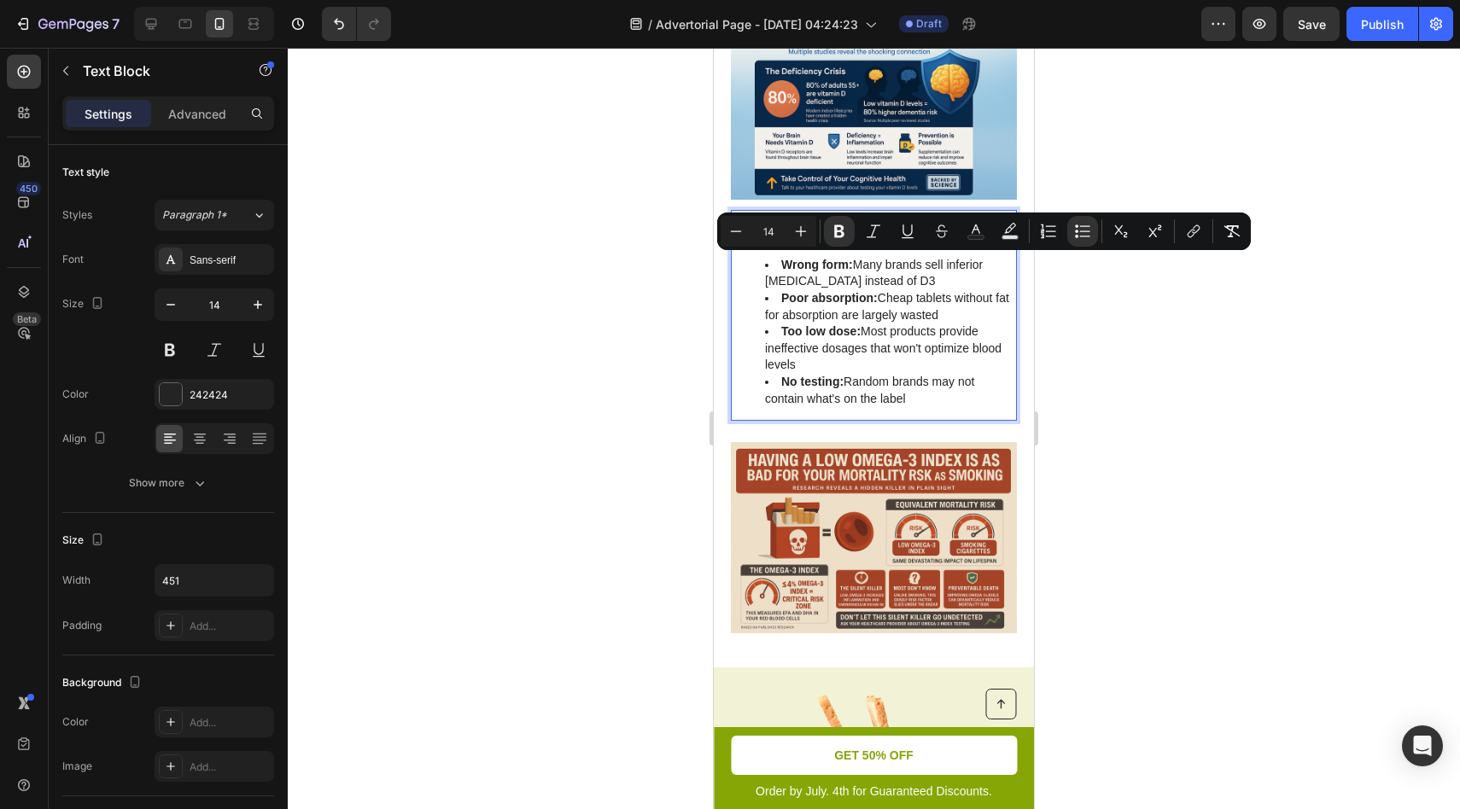
drag, startPoint x: 947, startPoint y: 400, endPoint x: 732, endPoint y: 255, distance: 259.1
click at [732, 254] on div "⚠️ Pay Attention: Why Most Vitamin D Supplements Fail Wrong form: Many brands s…" at bounding box center [874, 316] width 286 height 212
click at [201, 222] on span "Paragraph 1*" at bounding box center [194, 214] width 65 height 15
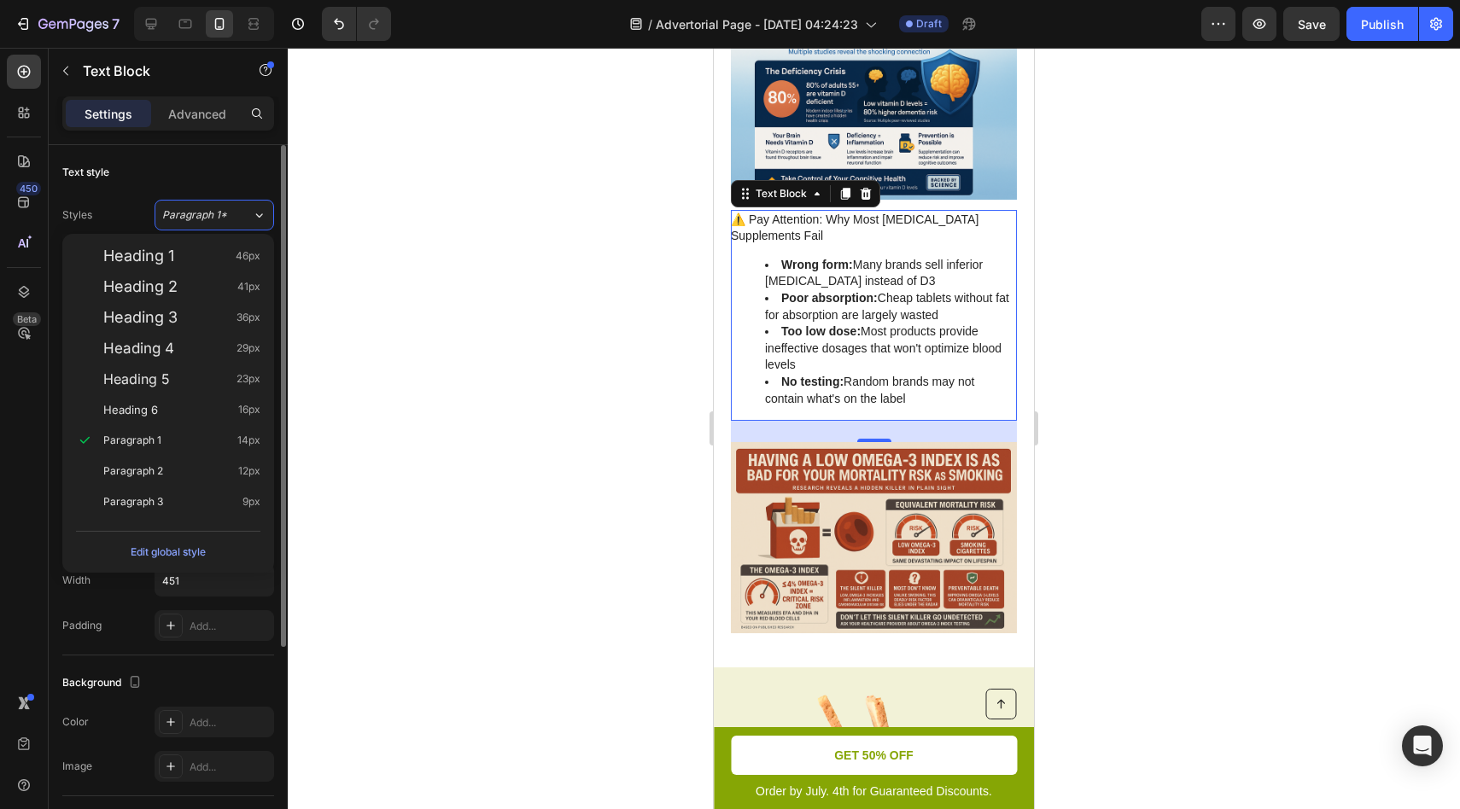
click at [137, 208] on div "Styles Paragraph 1*" at bounding box center [168, 215] width 212 height 31
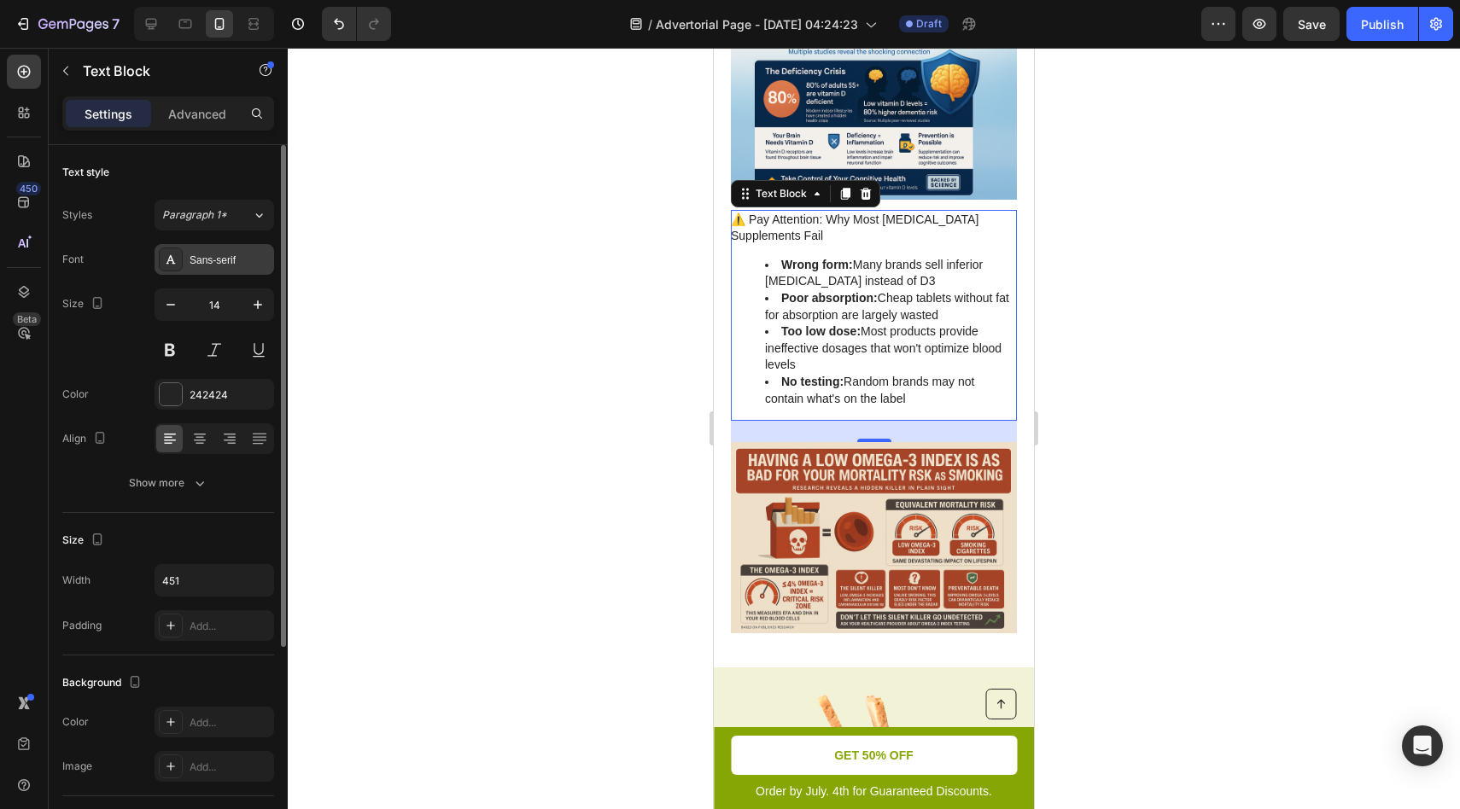
click at [205, 261] on div "Sans-serif" at bounding box center [230, 260] width 80 height 15
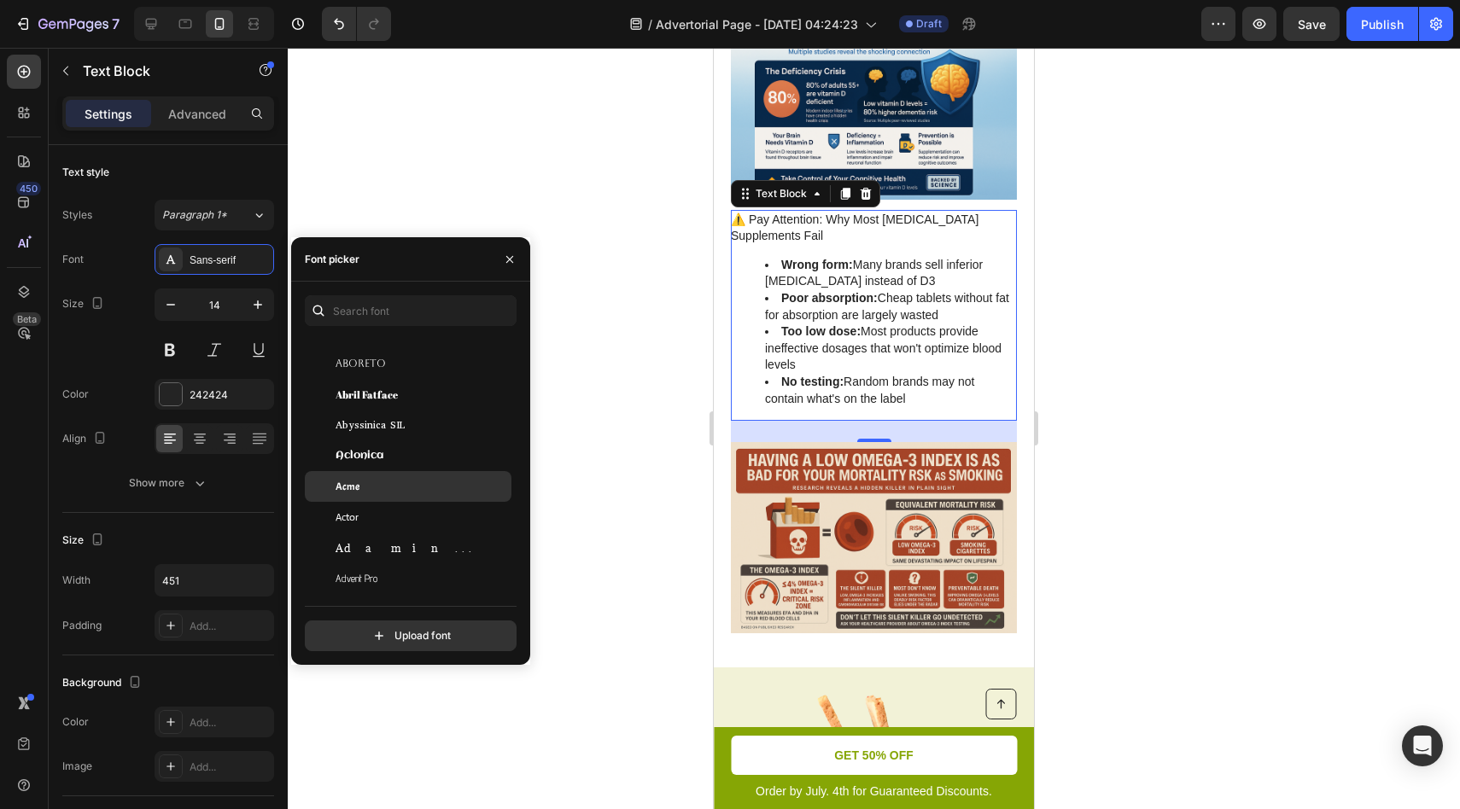
scroll to position [540, 0]
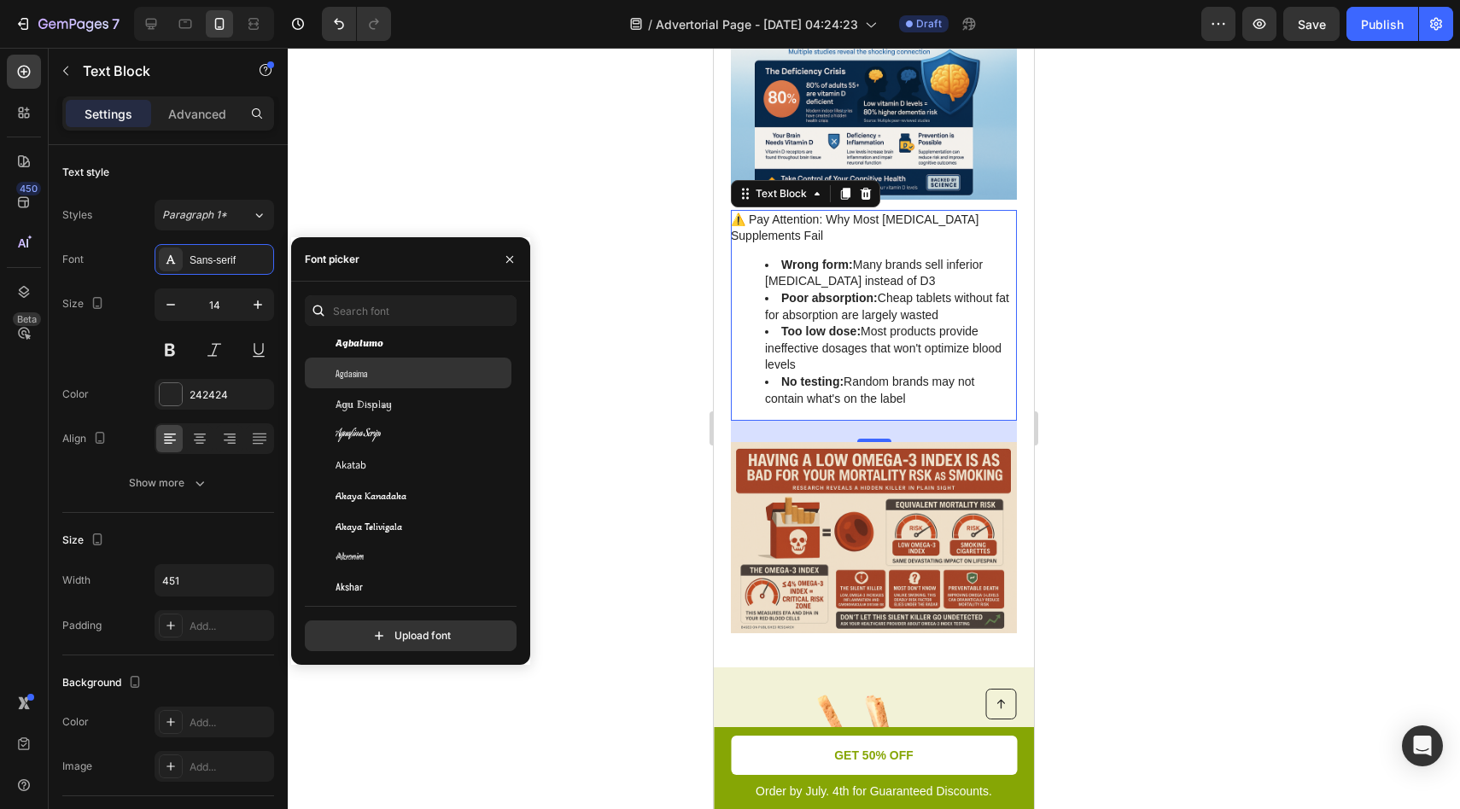
click at [455, 232] on div at bounding box center [874, 429] width 1172 height 762
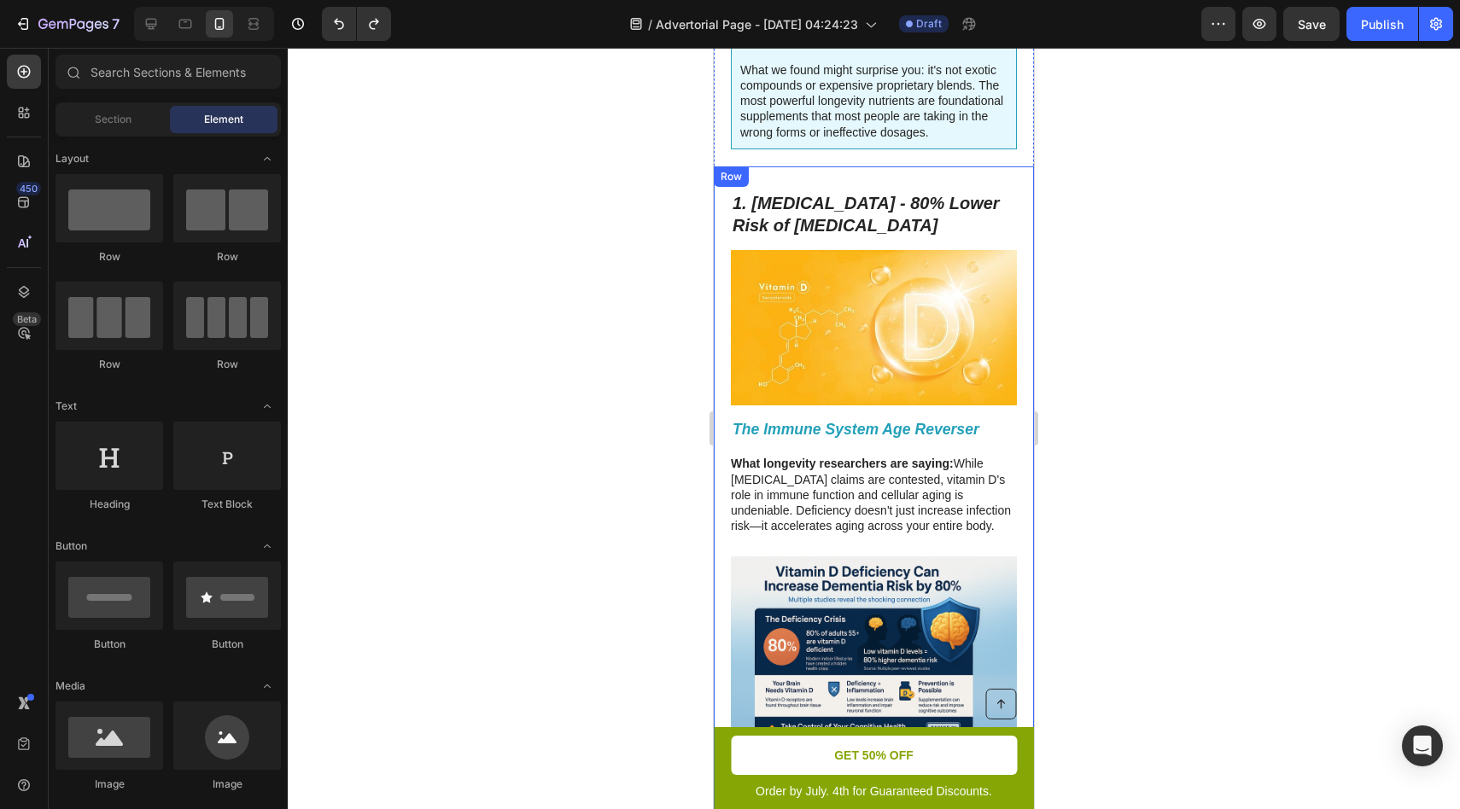
scroll to position [635, 0]
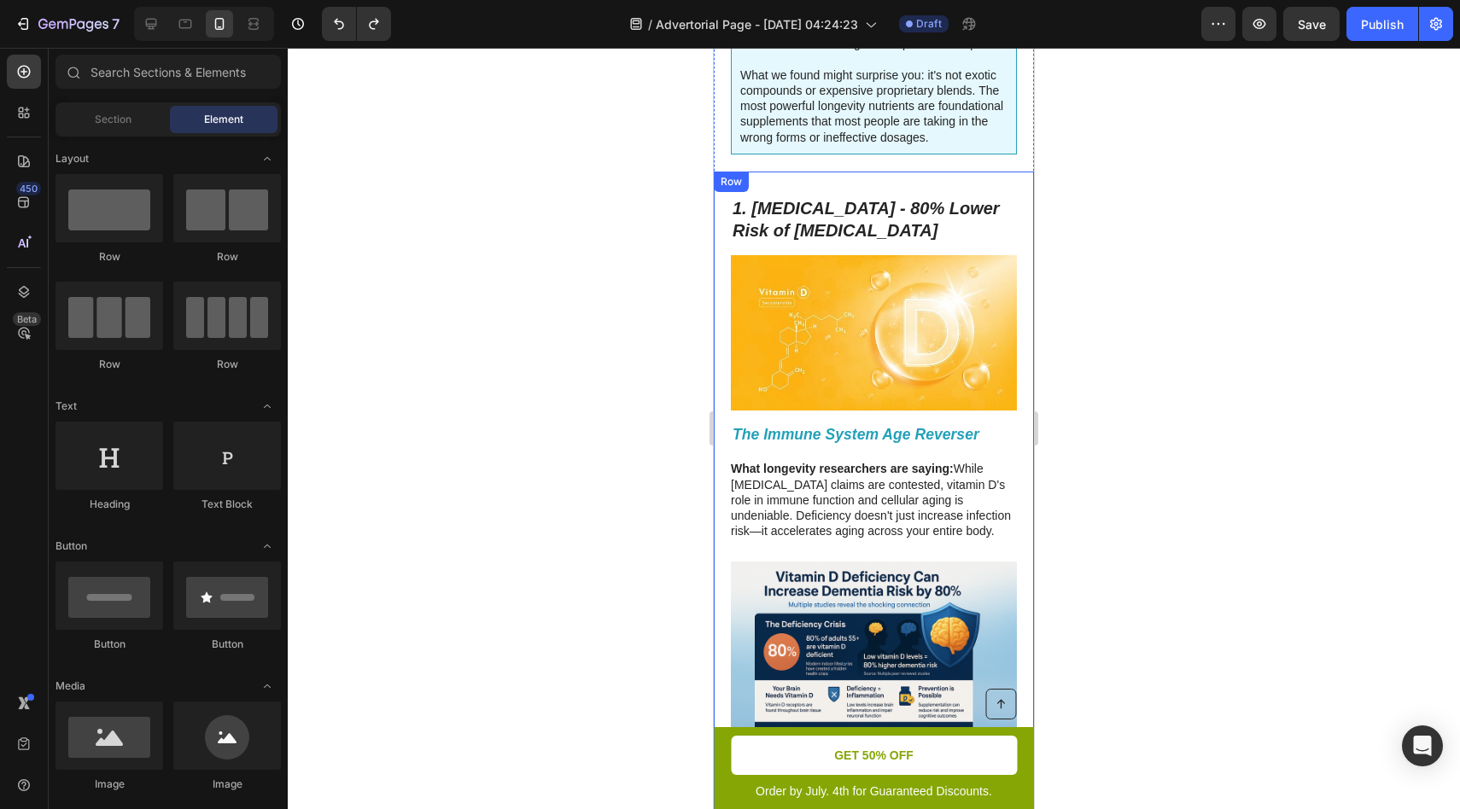
click at [826, 321] on img at bounding box center [874, 332] width 286 height 155
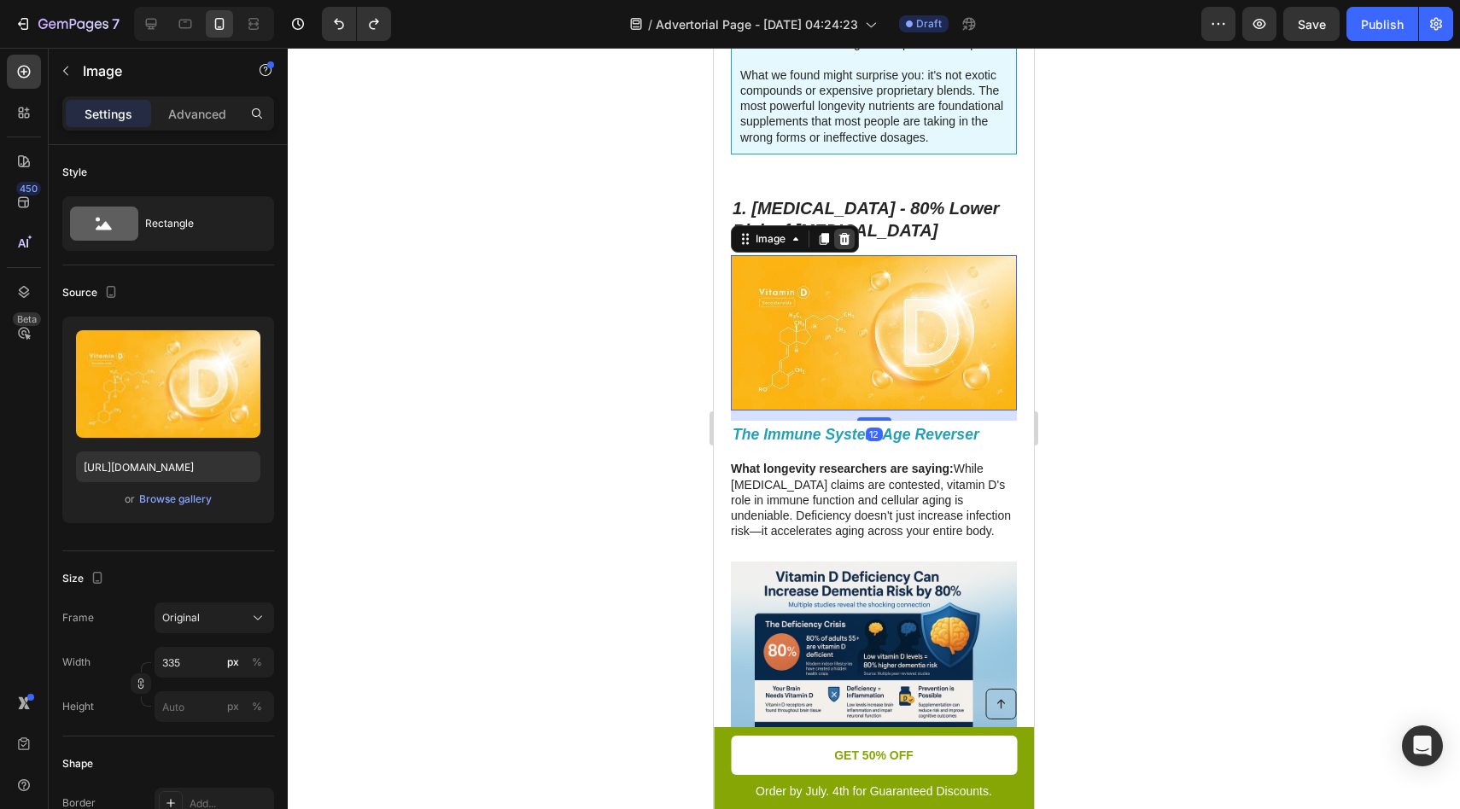
click at [844, 242] on icon at bounding box center [844, 239] width 11 height 12
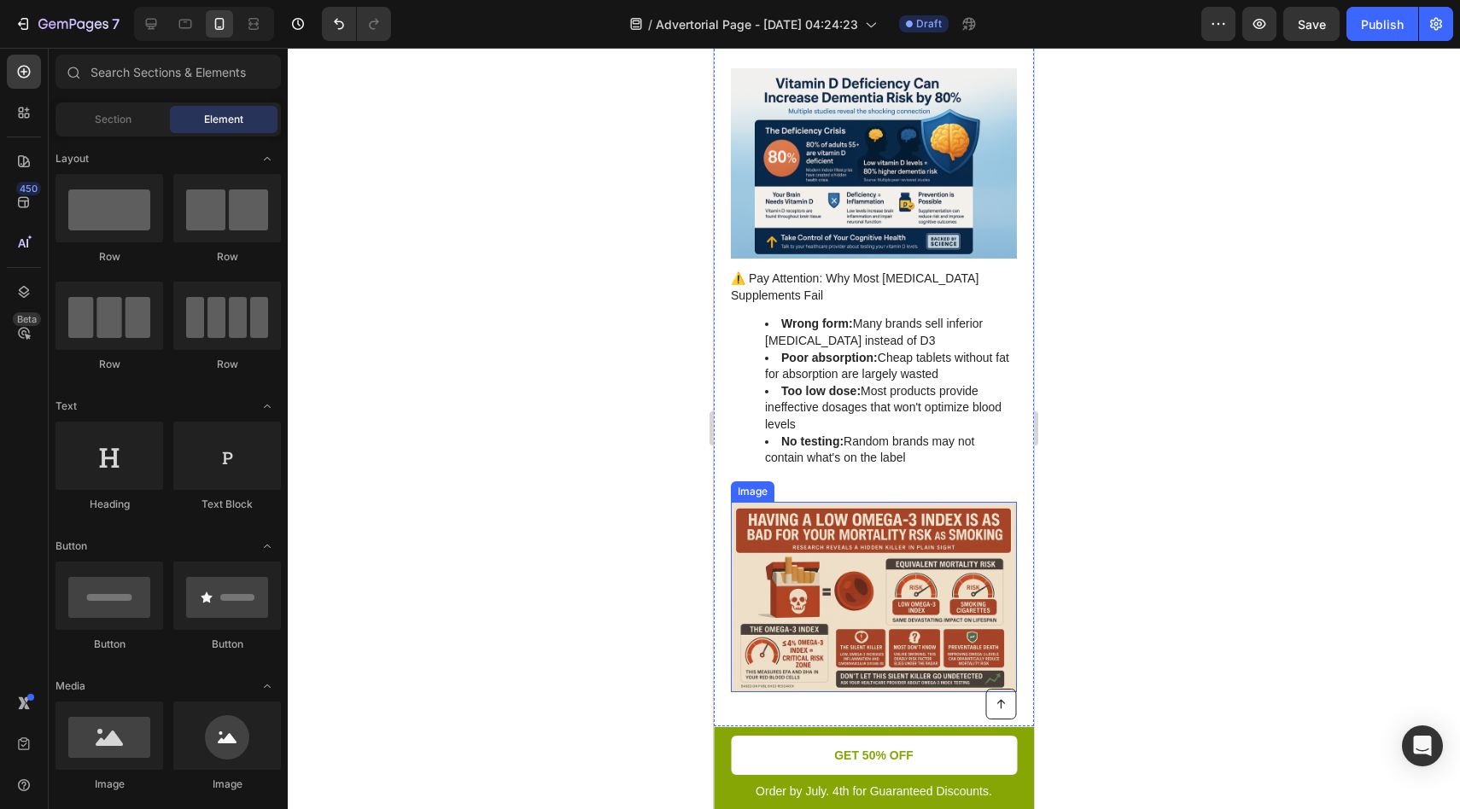
scroll to position [973, 0]
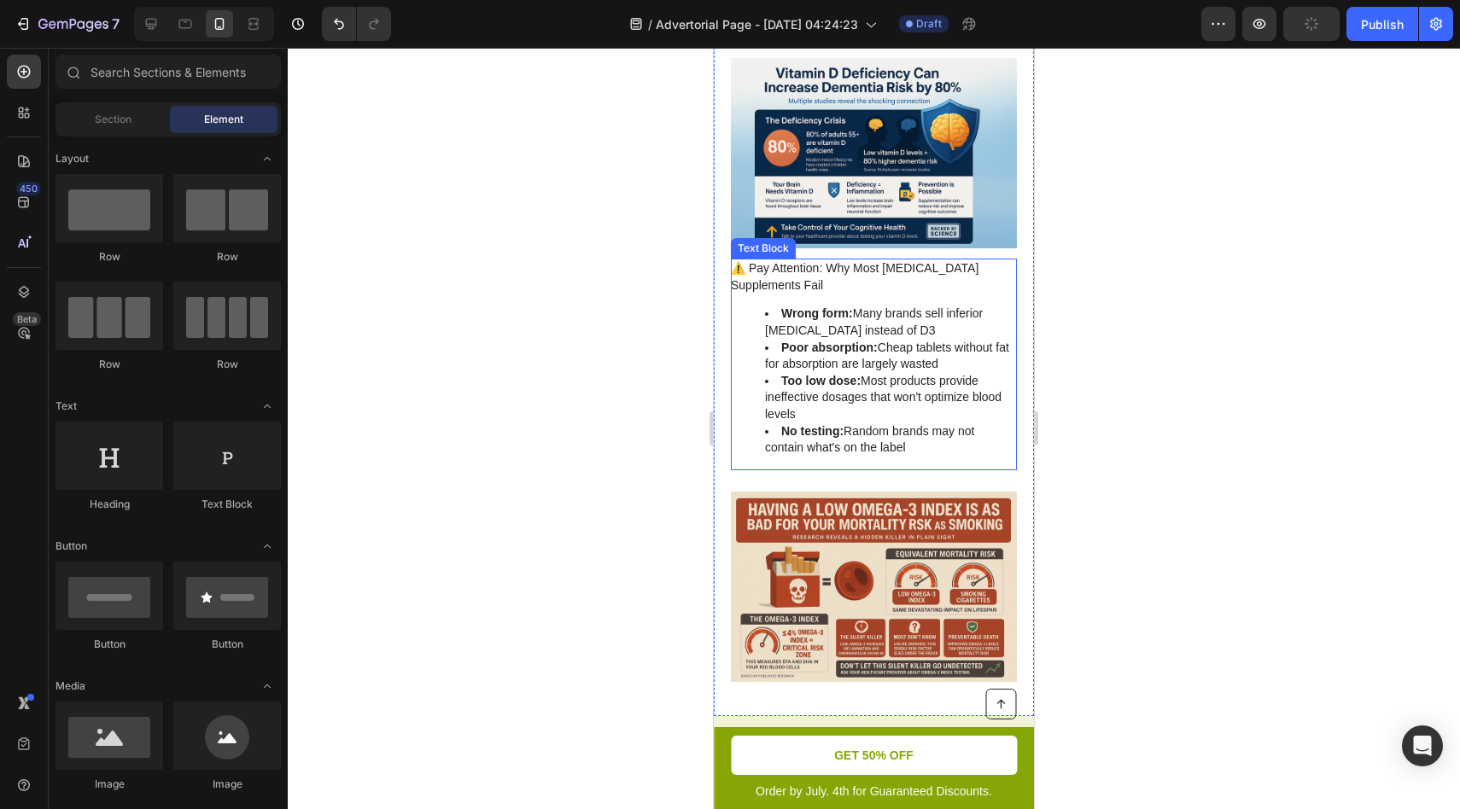
click at [838, 361] on li "Poor absorption: Cheap tablets without fat for absorption are largely wasted" at bounding box center [890, 356] width 250 height 33
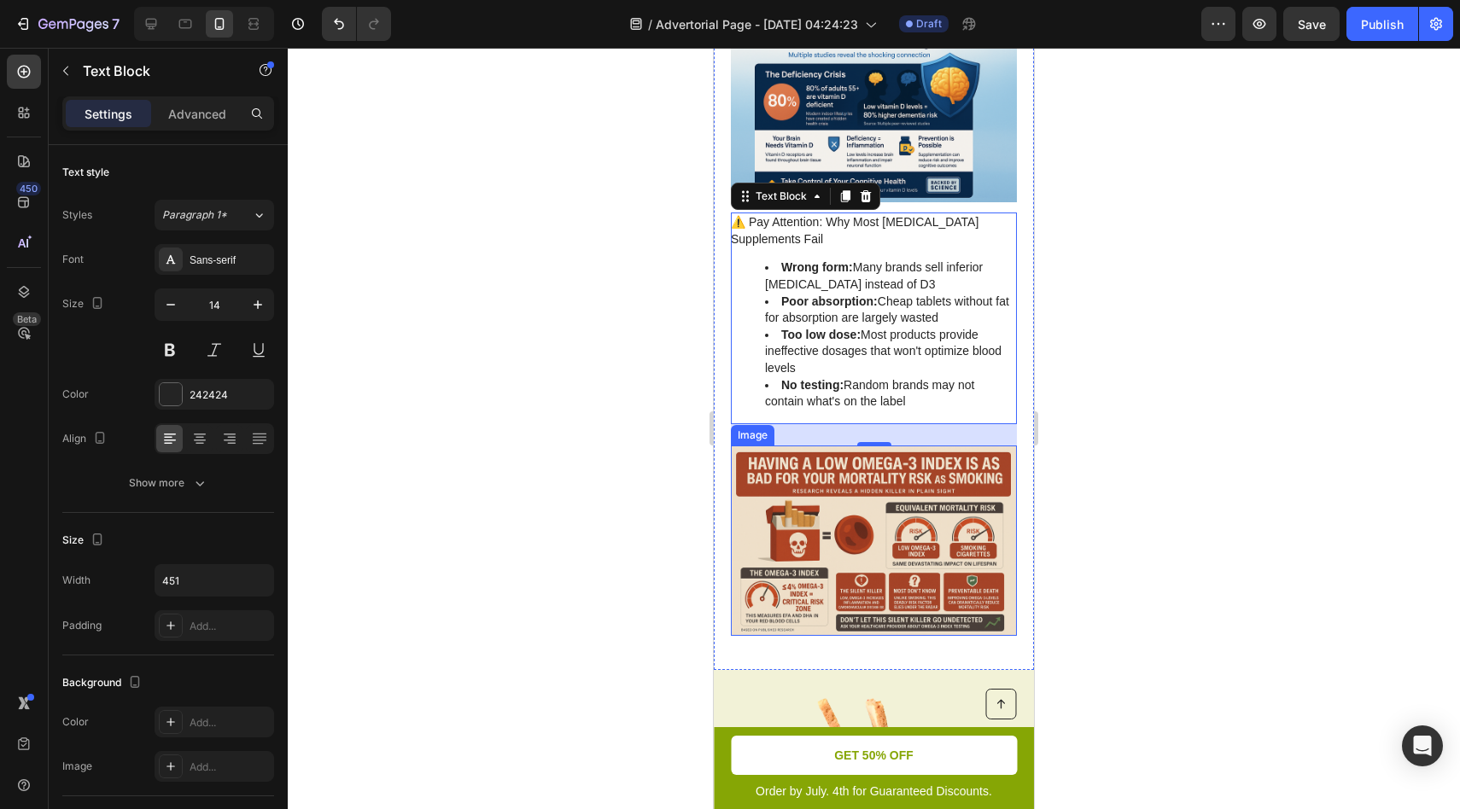
scroll to position [1052, 0]
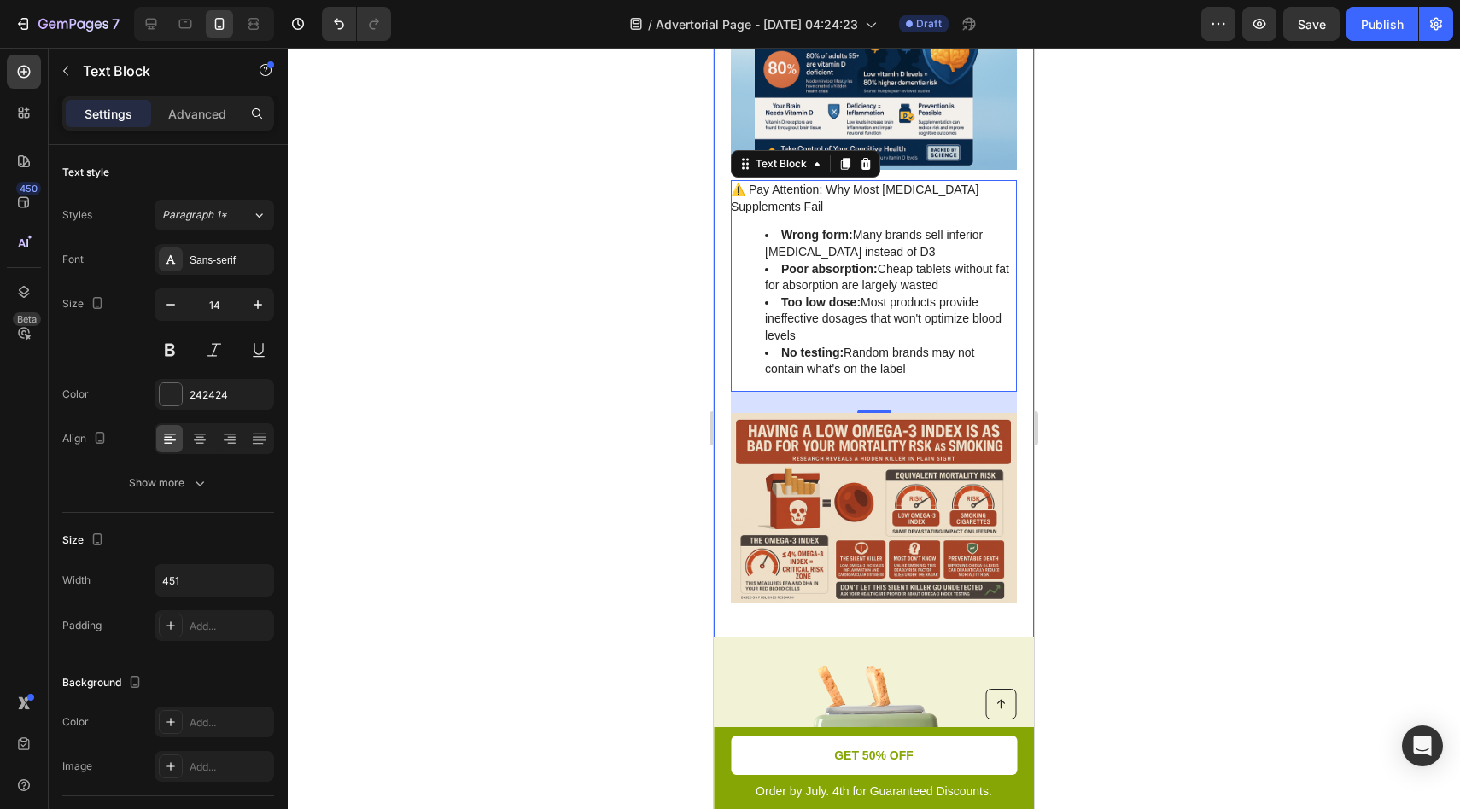
click at [763, 618] on div "1. Vitamin D3 - 80% Lower Risk of Dementia Heading The Immune System Age Revers…" at bounding box center [874, 196] width 320 height 883
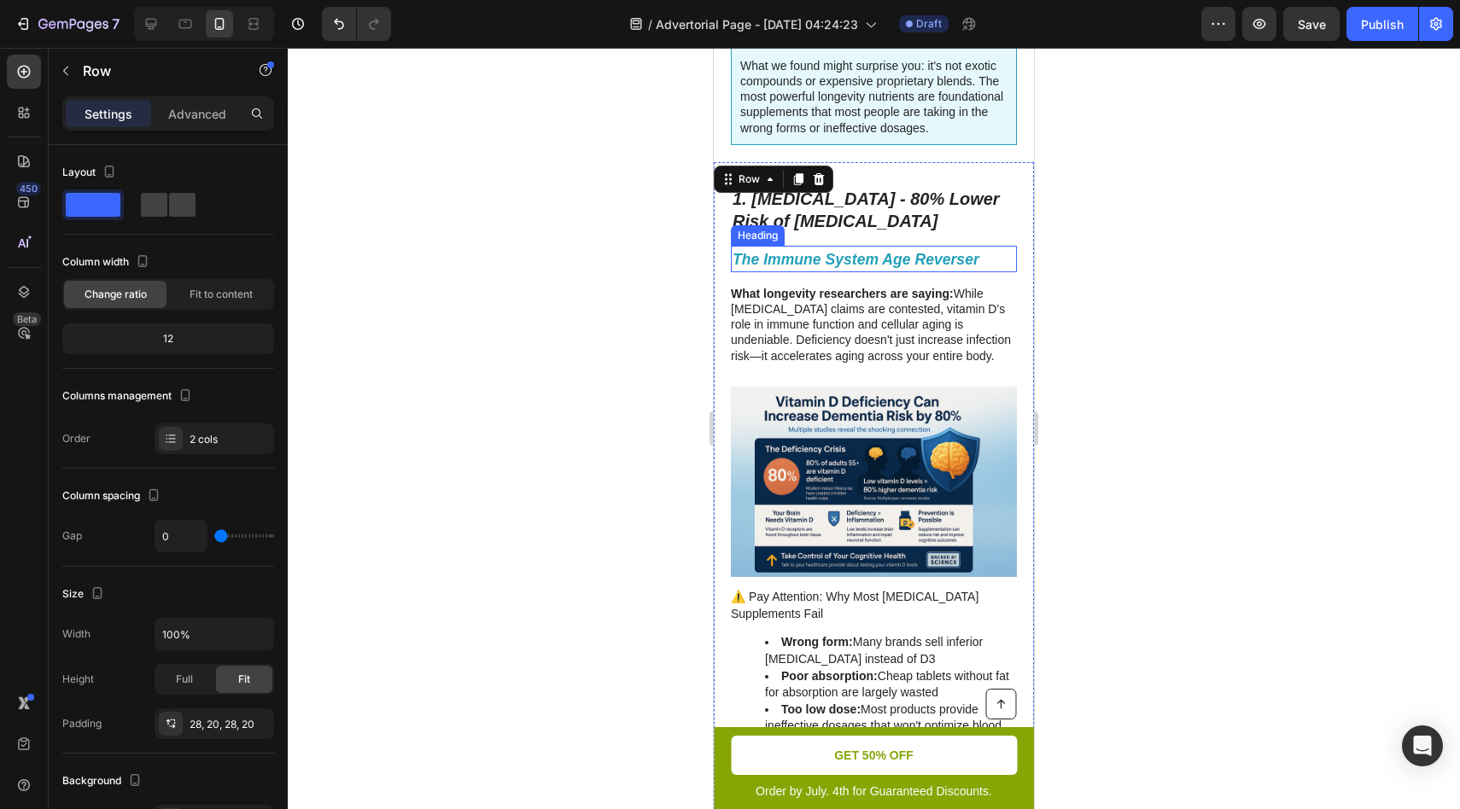
scroll to position [636, 0]
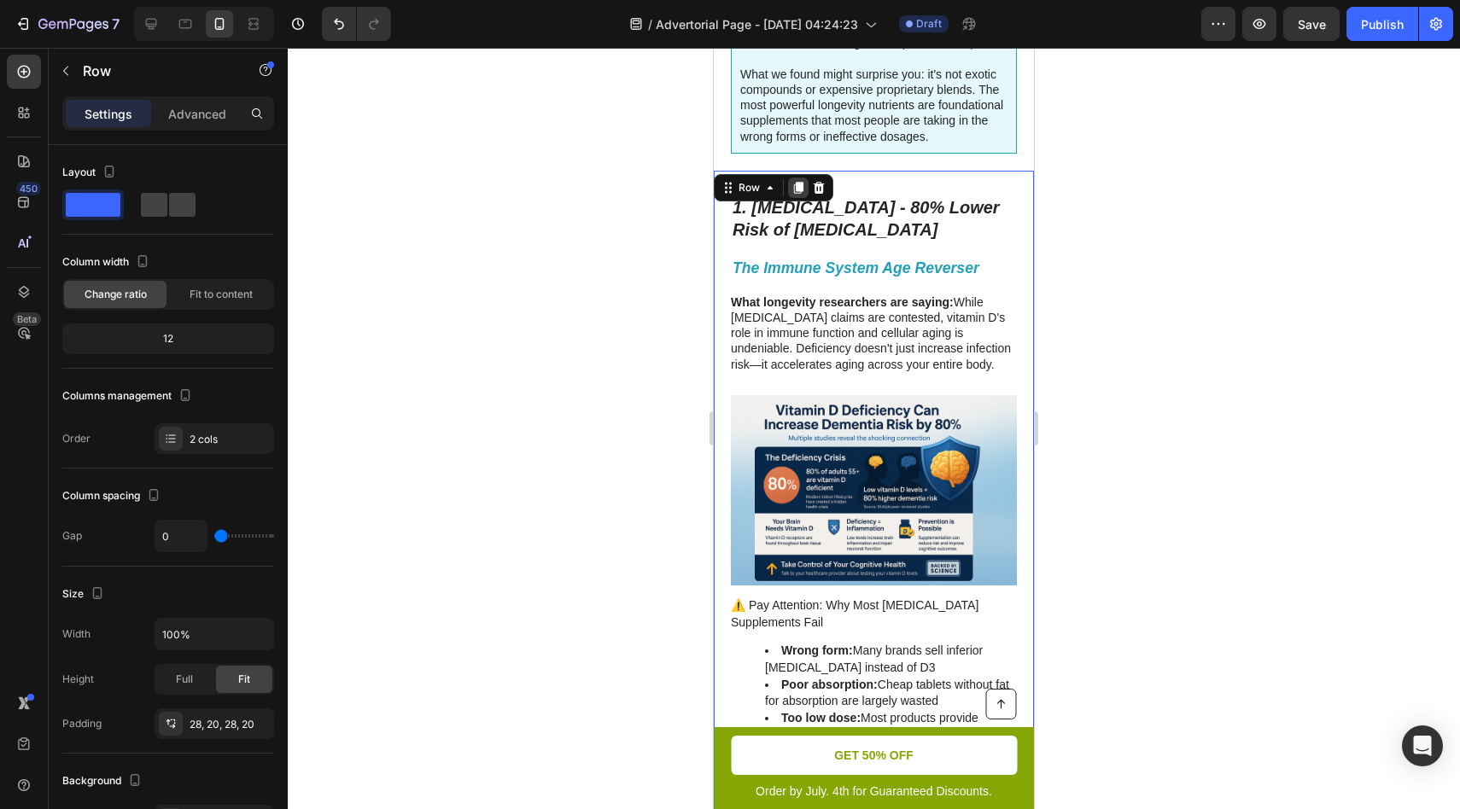
click at [797, 194] on icon at bounding box center [798, 188] width 14 height 14
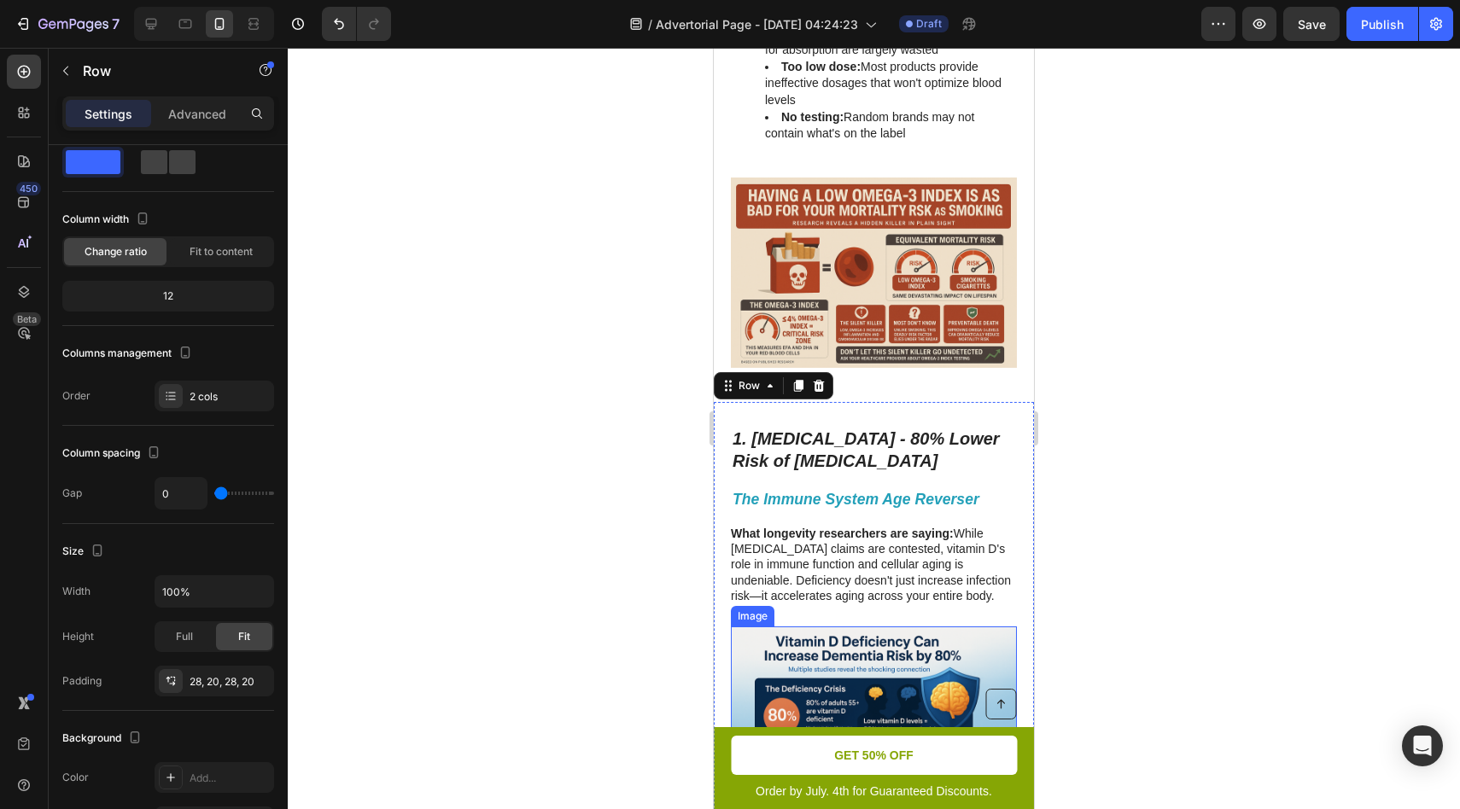
scroll to position [1130, 0]
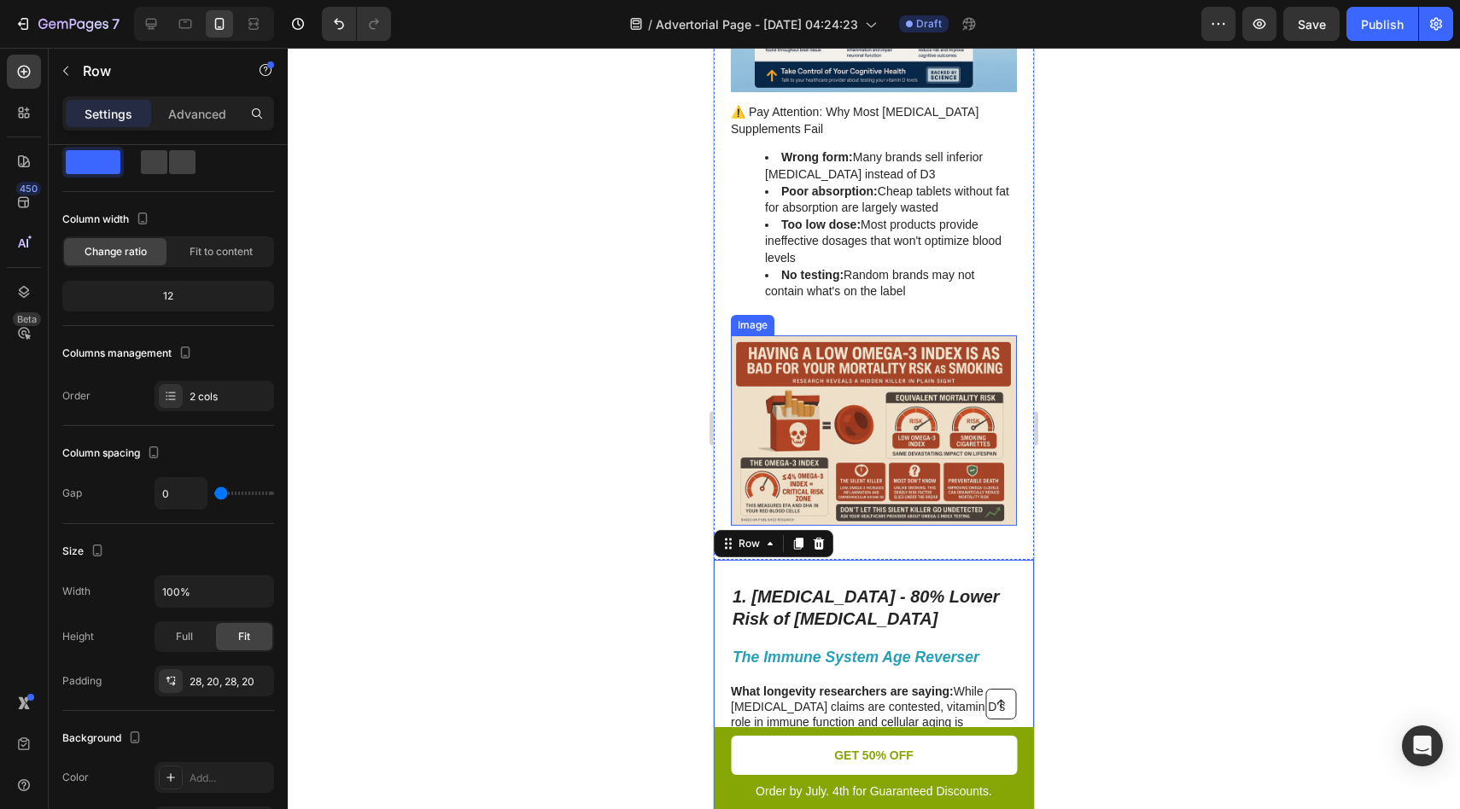
click at [850, 393] on img at bounding box center [874, 431] width 286 height 190
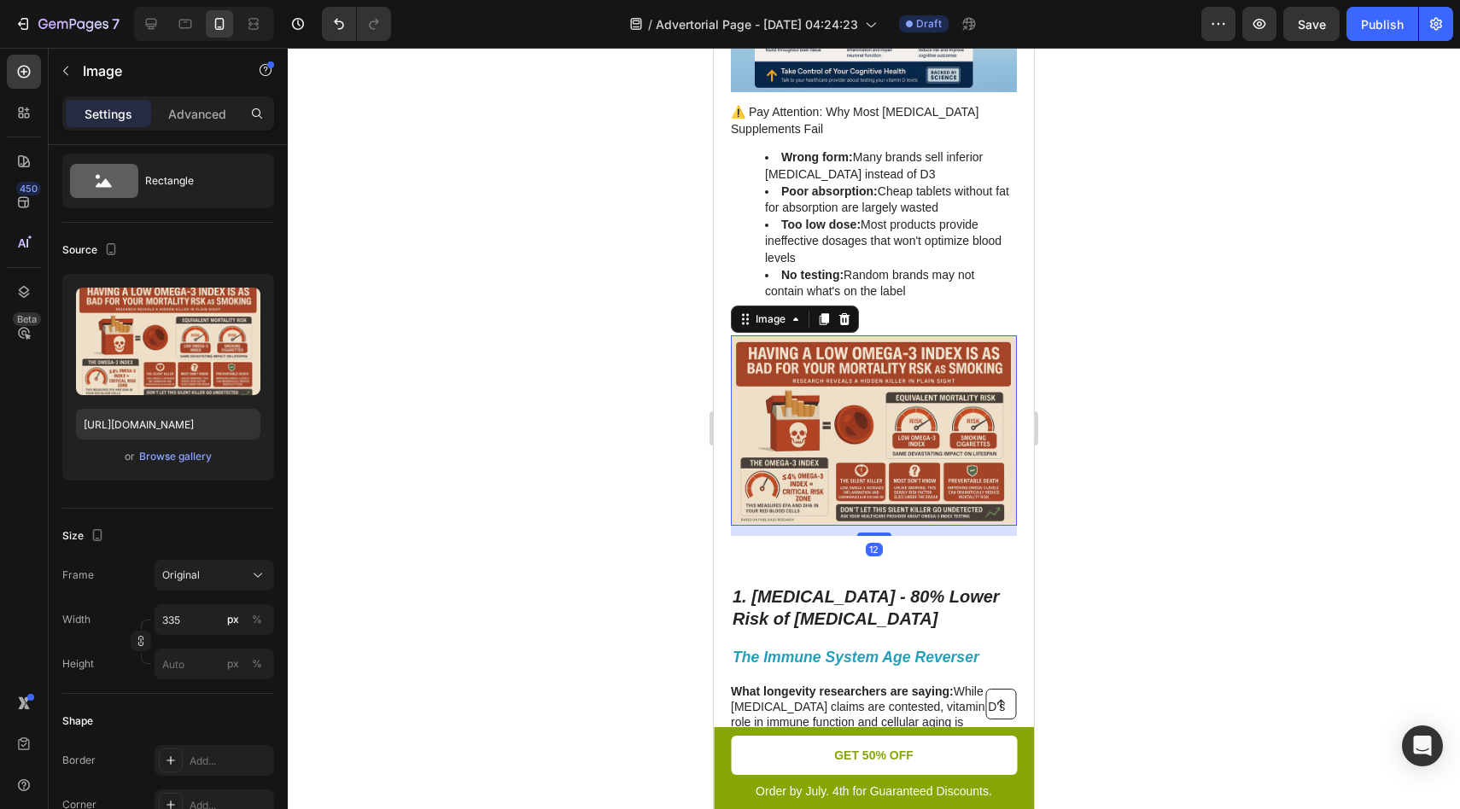
scroll to position [0, 0]
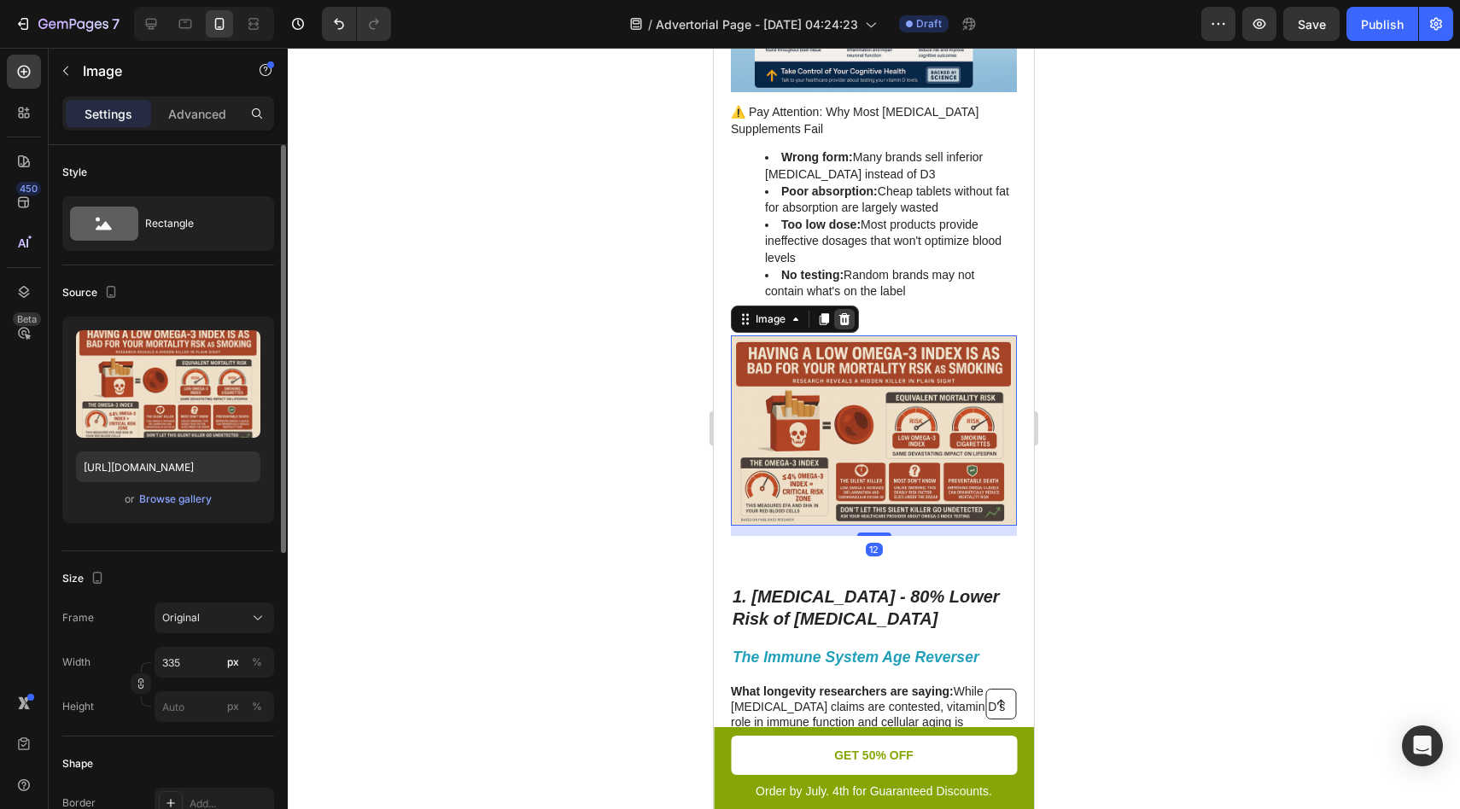
click at [841, 319] on icon at bounding box center [844, 319] width 11 height 12
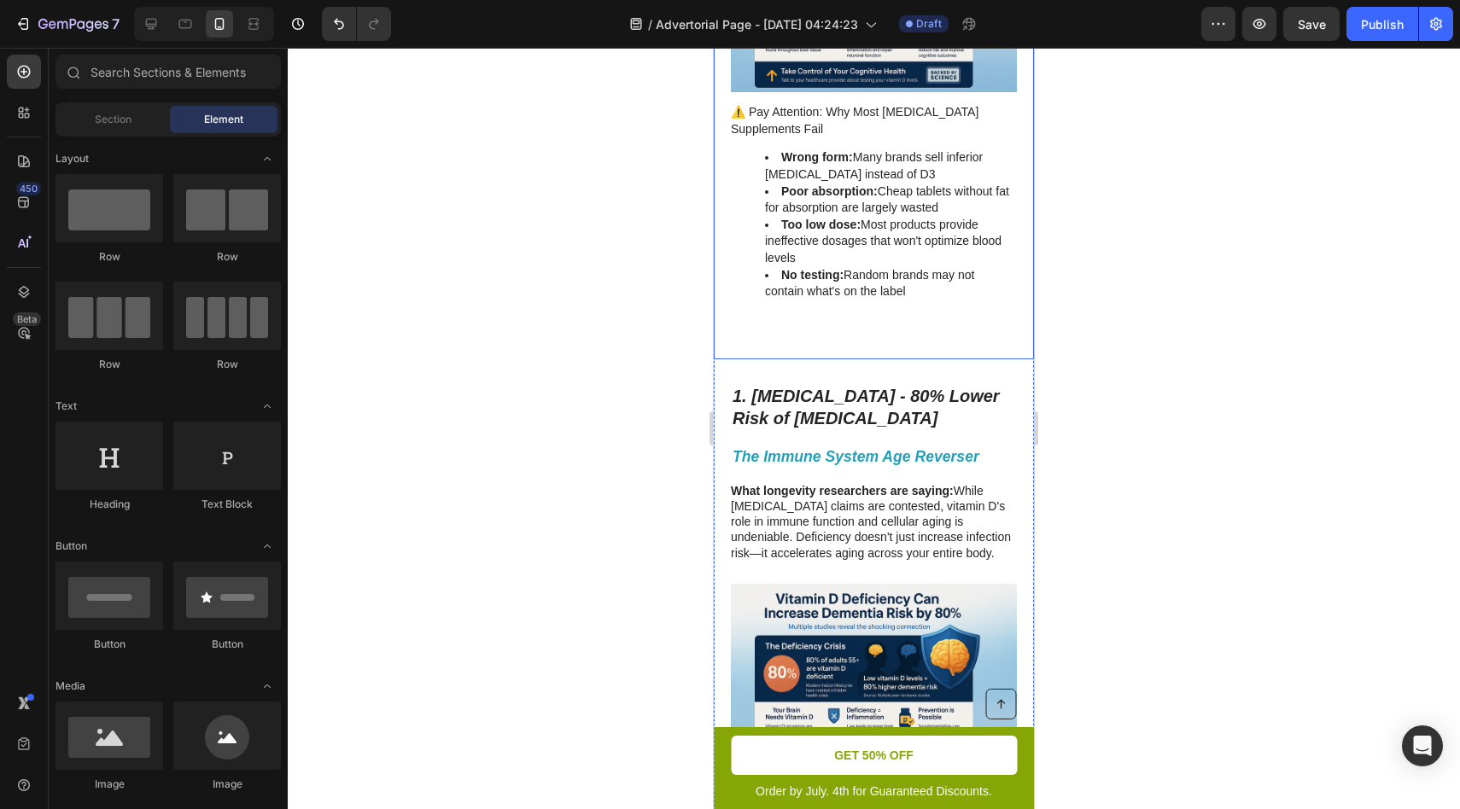
click at [853, 341] on div "1. Vitamin D3 - 80% Lower Risk of Dementia Heading The Immune System Age Revers…" at bounding box center [874, 18] width 320 height 682
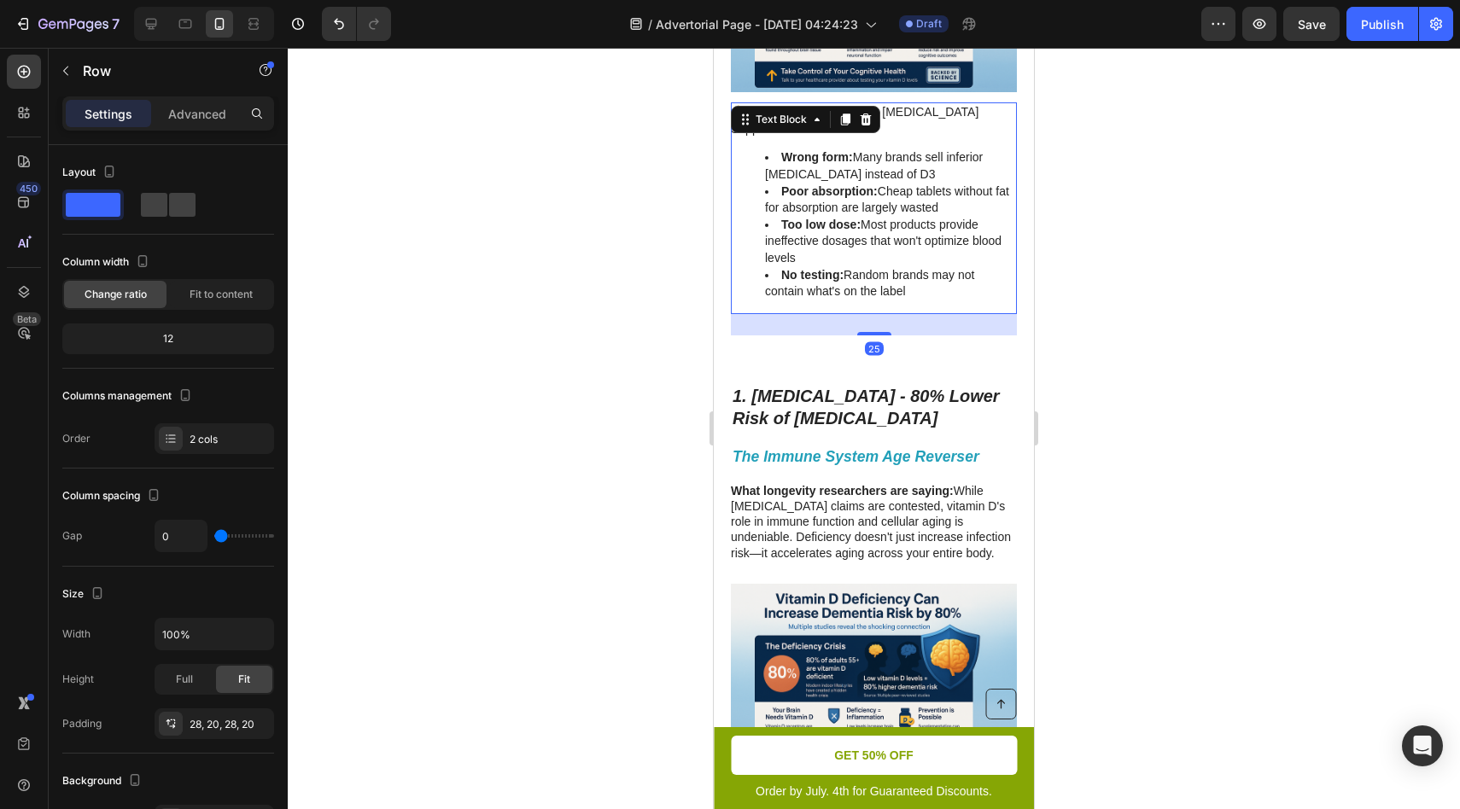
click at [870, 289] on li "No testing: Random brands may not contain what's on the label" at bounding box center [890, 283] width 250 height 33
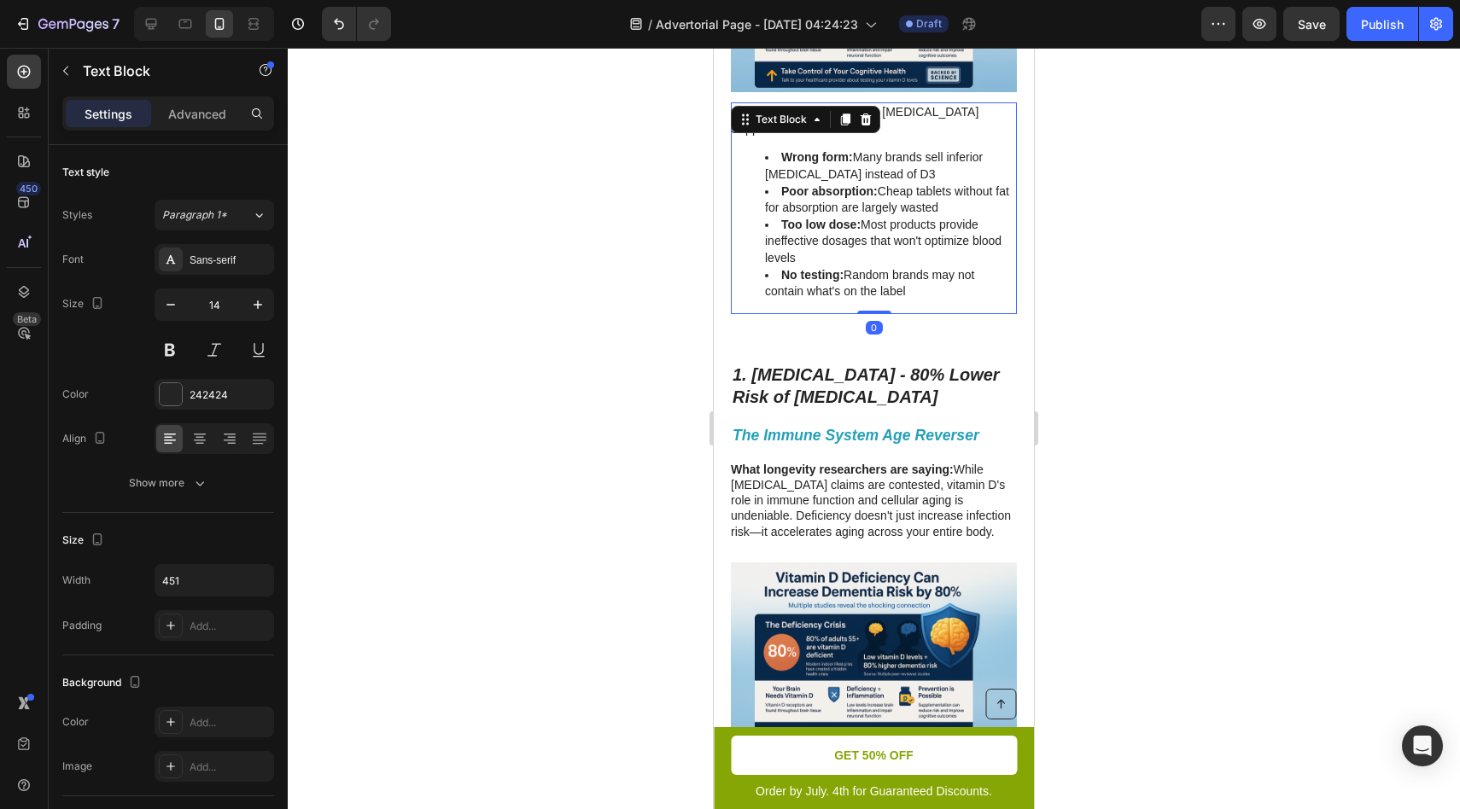
drag, startPoint x: 870, startPoint y: 335, endPoint x: 870, endPoint y: 263, distance: 71.7
click at [870, 263] on div "⚠️ Pay Attention: Why Most Vitamin D Supplements Fail Wrong form: Many brands s…" at bounding box center [874, 208] width 286 height 212
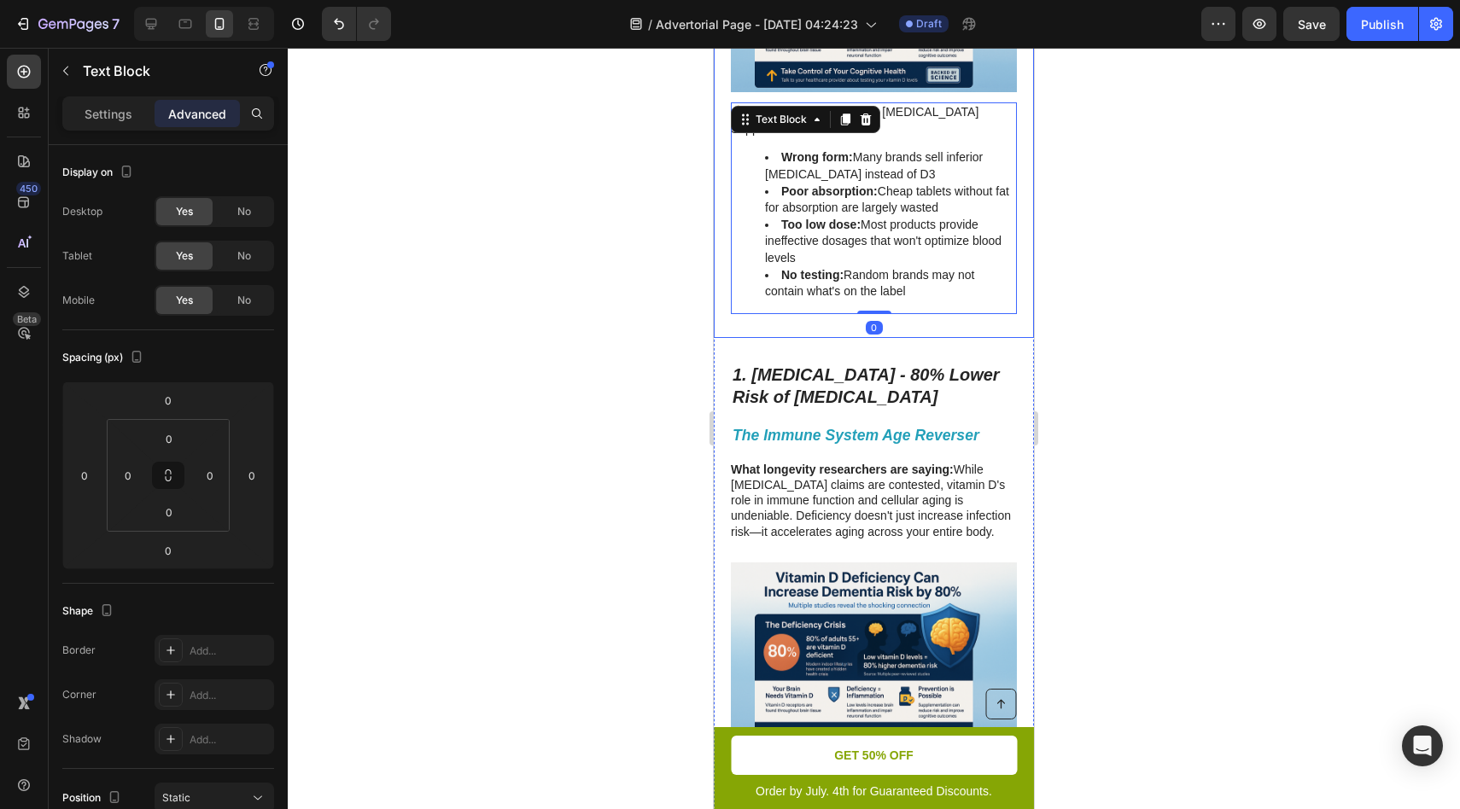
click at [855, 359] on div "1. Vitamin D3 - 80% Lower Risk of Dementia Heading The Immune System Age Revers…" at bounding box center [874, 779] width 320 height 883
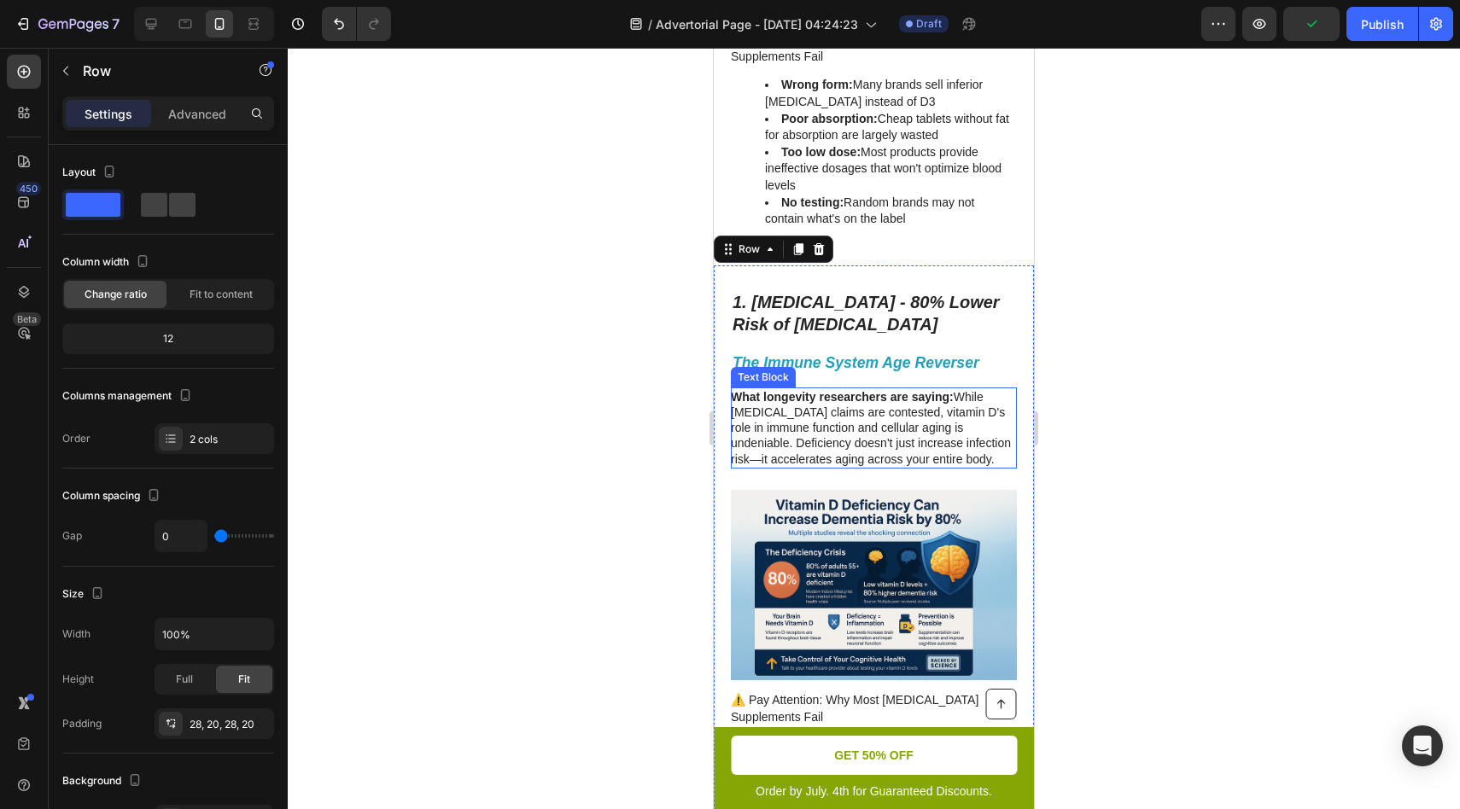
scroll to position [1195, 0]
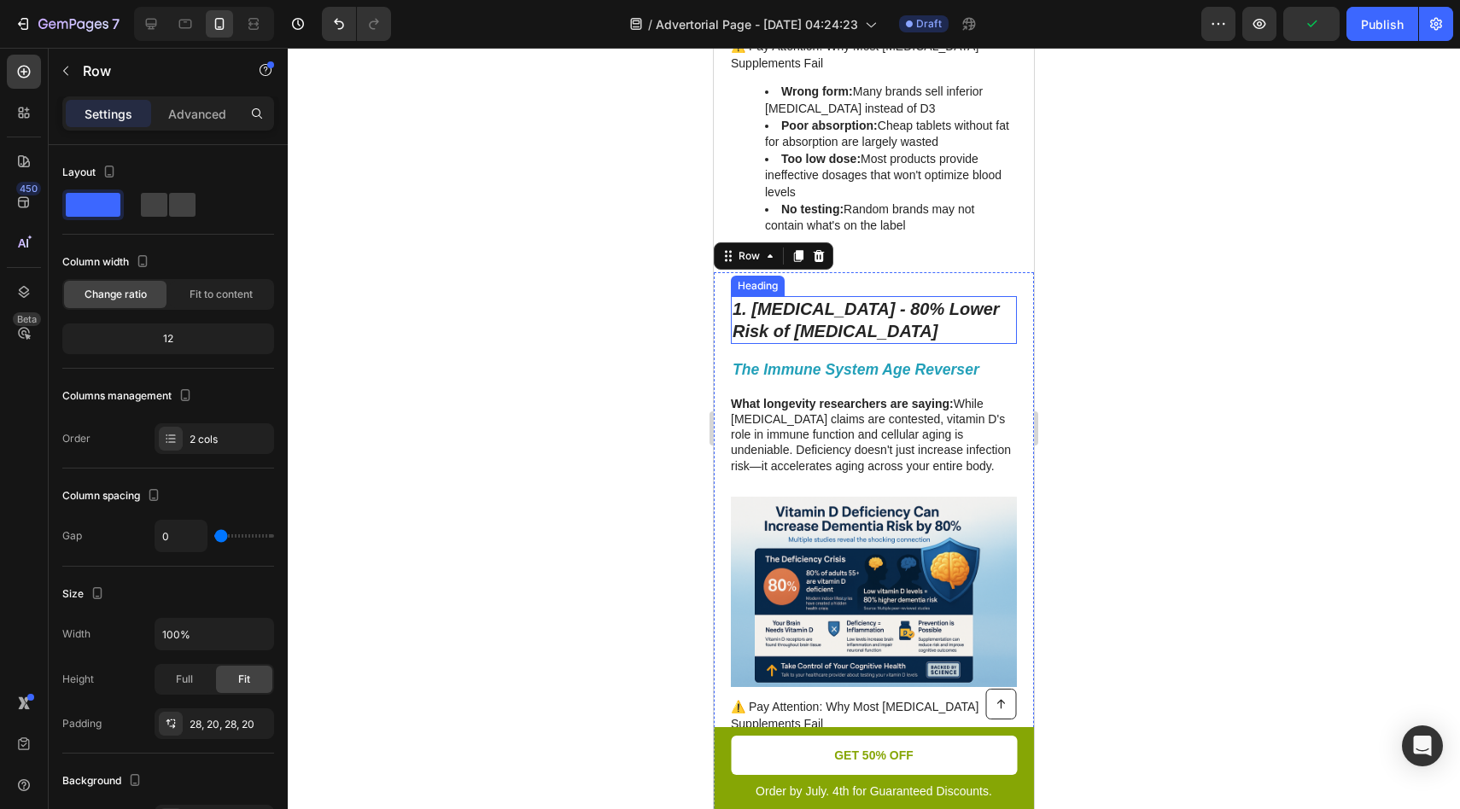
click at [826, 307] on icon "1. [MEDICAL_DATA] - 80% Lower Risk of [MEDICAL_DATA]" at bounding box center [866, 320] width 267 height 41
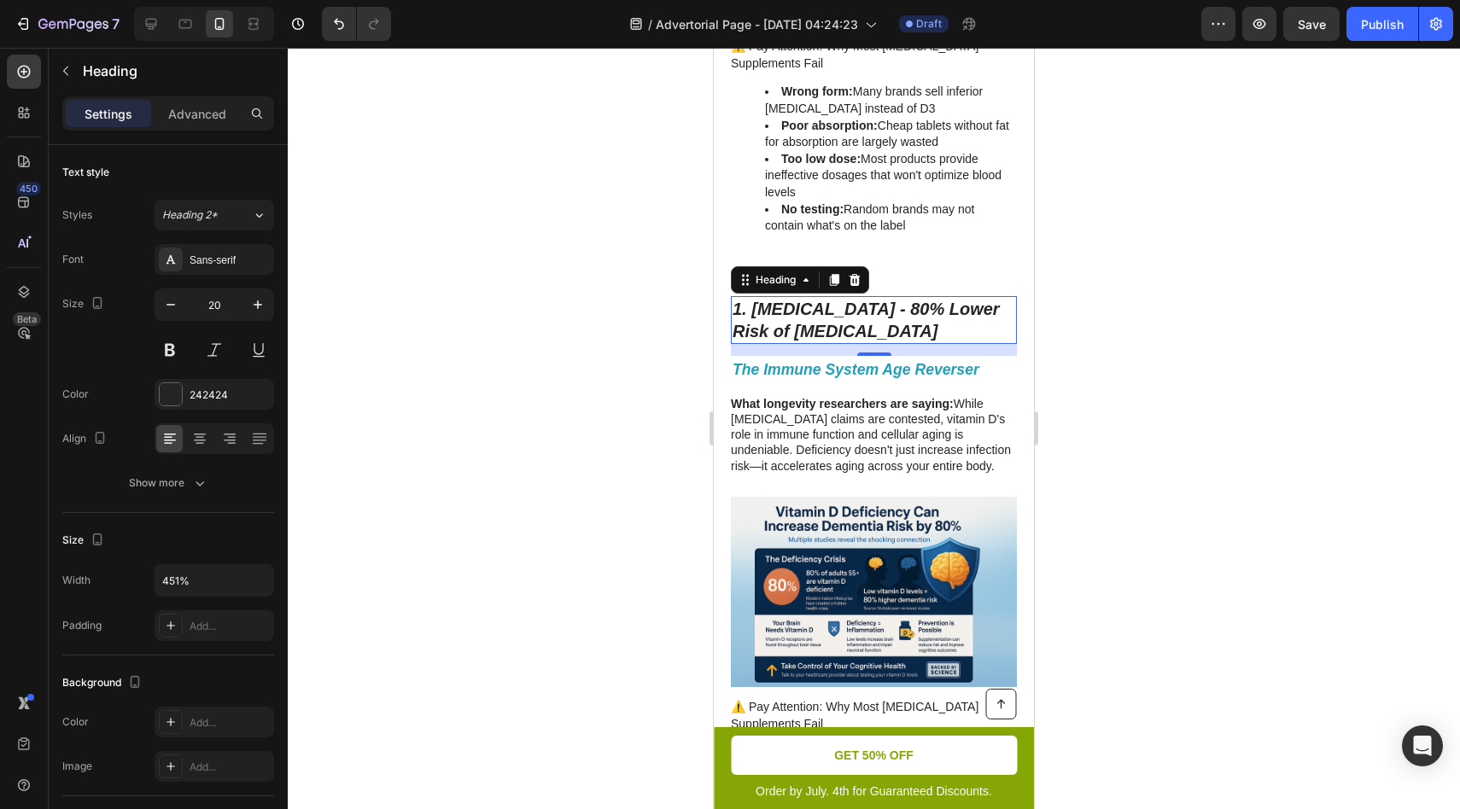
click at [826, 322] on h2 "1. [MEDICAL_DATA] - 80% Lower Risk of [MEDICAL_DATA]" at bounding box center [874, 320] width 286 height 48
click at [826, 322] on p "1. [MEDICAL_DATA] - 80% Lower Risk of [MEDICAL_DATA]" at bounding box center [874, 320] width 283 height 44
click at [750, 306] on icon "1. [MEDICAL_DATA] - 80% Lower Risk of [MEDICAL_DATA]" at bounding box center [866, 320] width 267 height 41
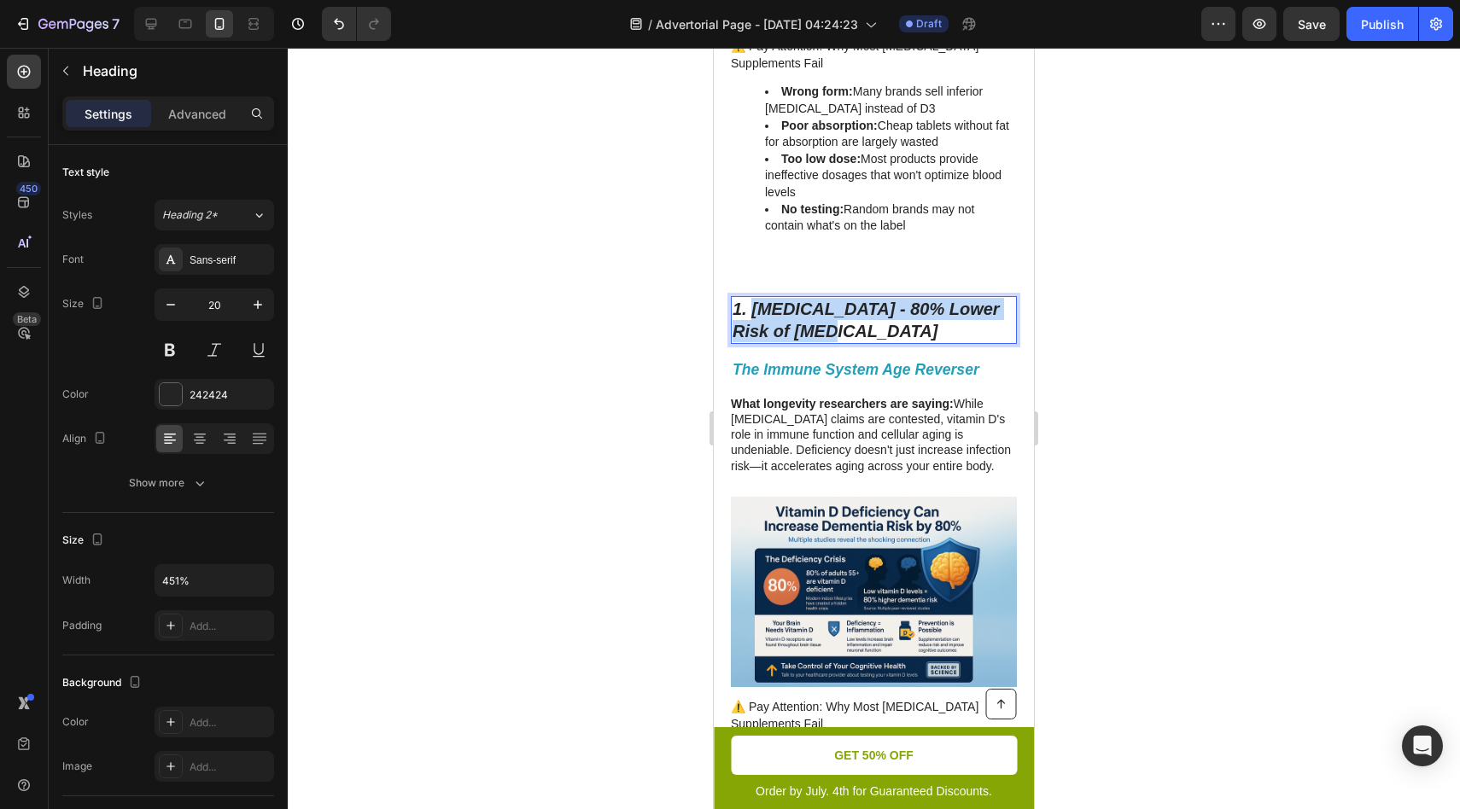
drag, startPoint x: 750, startPoint y: 306, endPoint x: 821, endPoint y: 326, distance: 73.8
click at [821, 326] on p "1. [MEDICAL_DATA] - 80% Lower Risk of [MEDICAL_DATA]" at bounding box center [874, 320] width 283 height 44
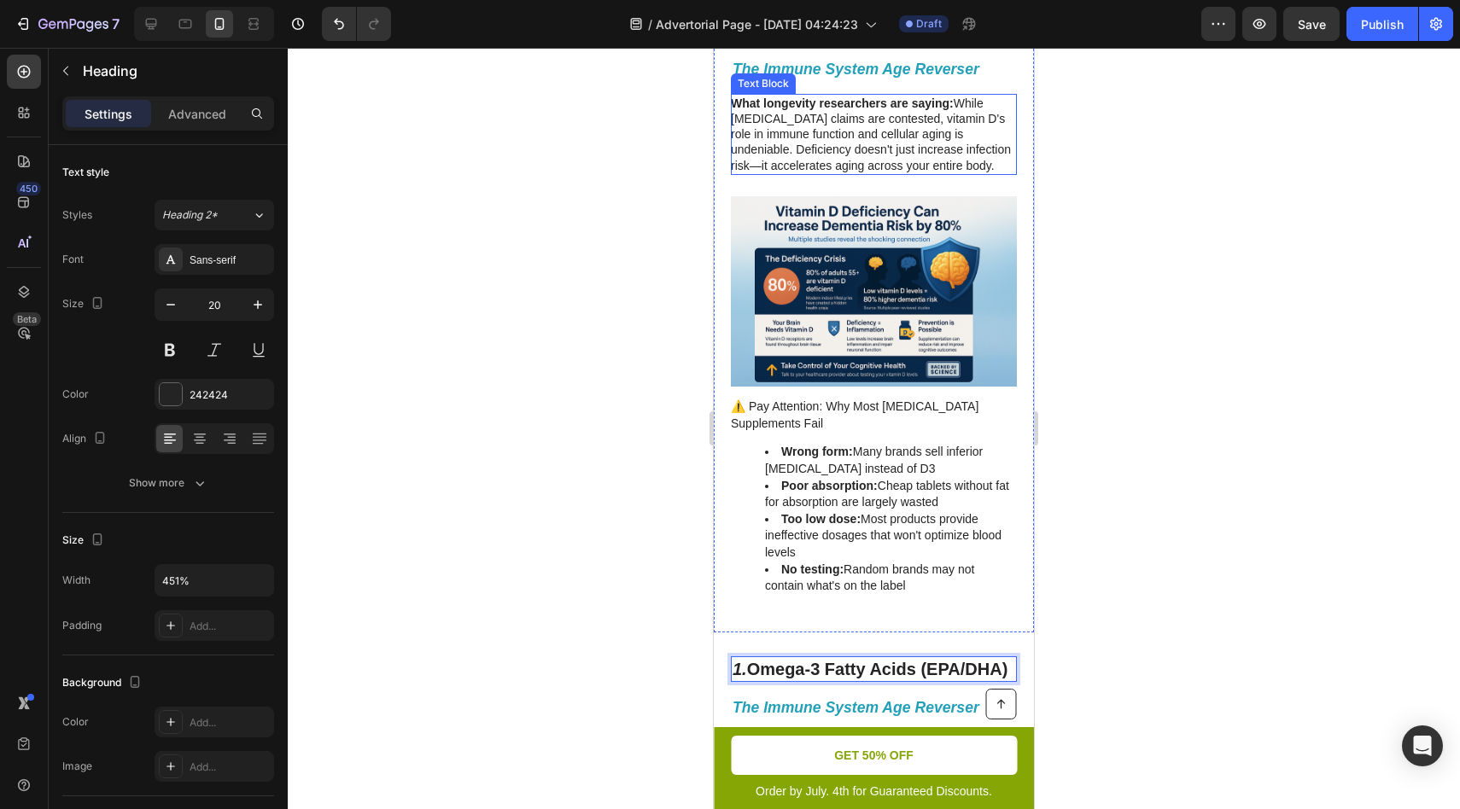
scroll to position [1154, 0]
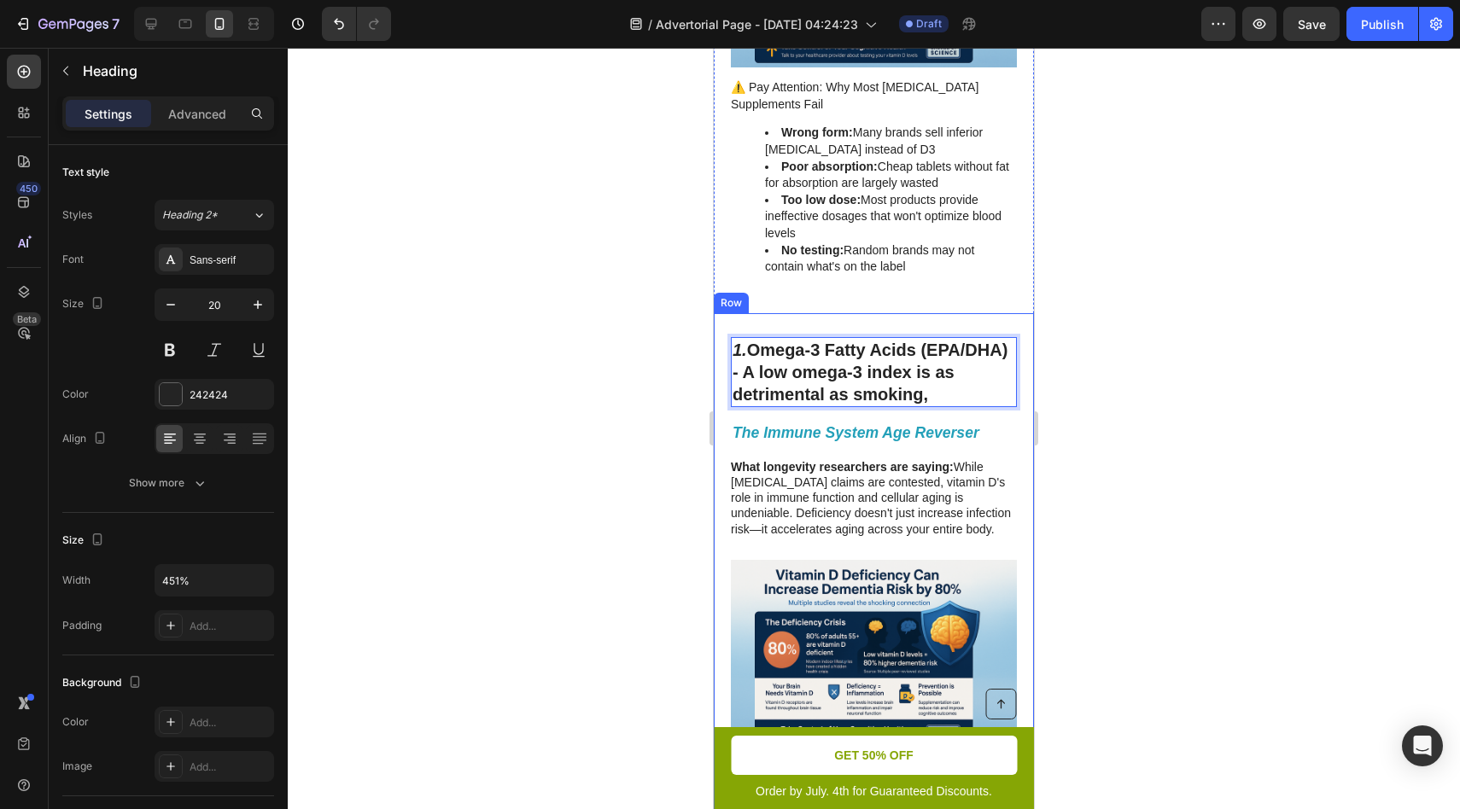
click at [911, 452] on div "The Immune System Age Reverser Heading What longevity researchers are saying: W…" at bounding box center [874, 806] width 286 height 775
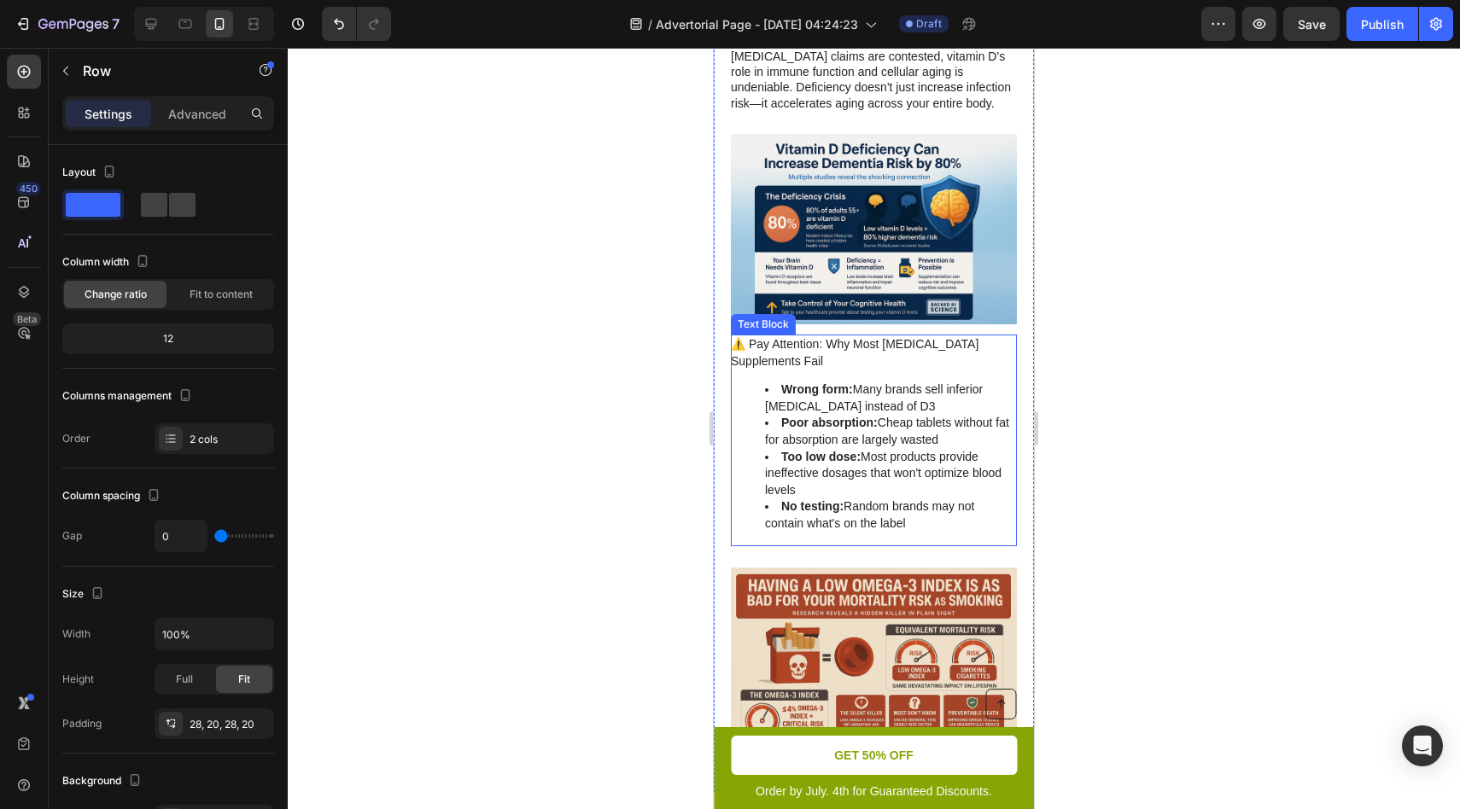
scroll to position [1564, 0]
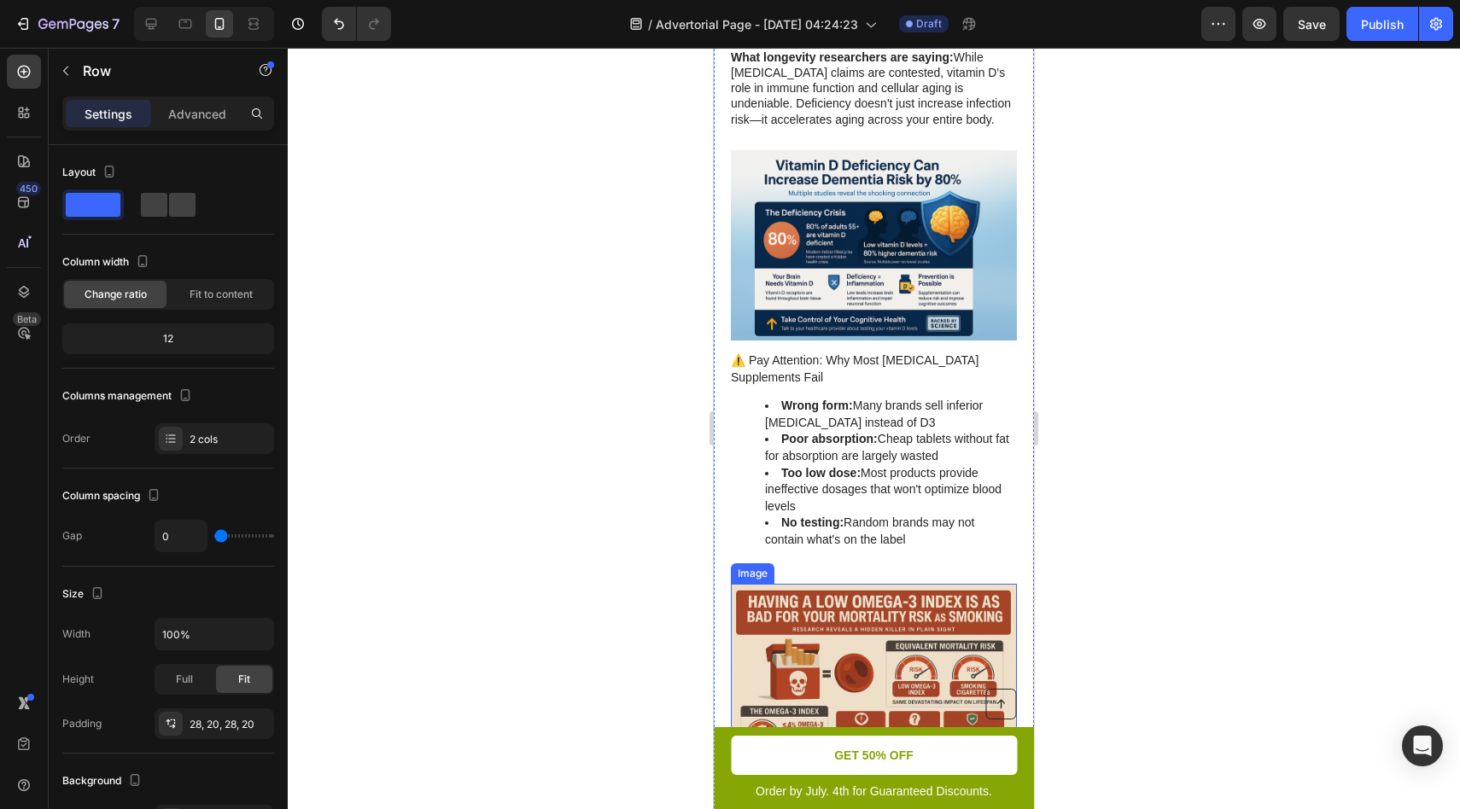
click at [879, 621] on img at bounding box center [874, 679] width 286 height 190
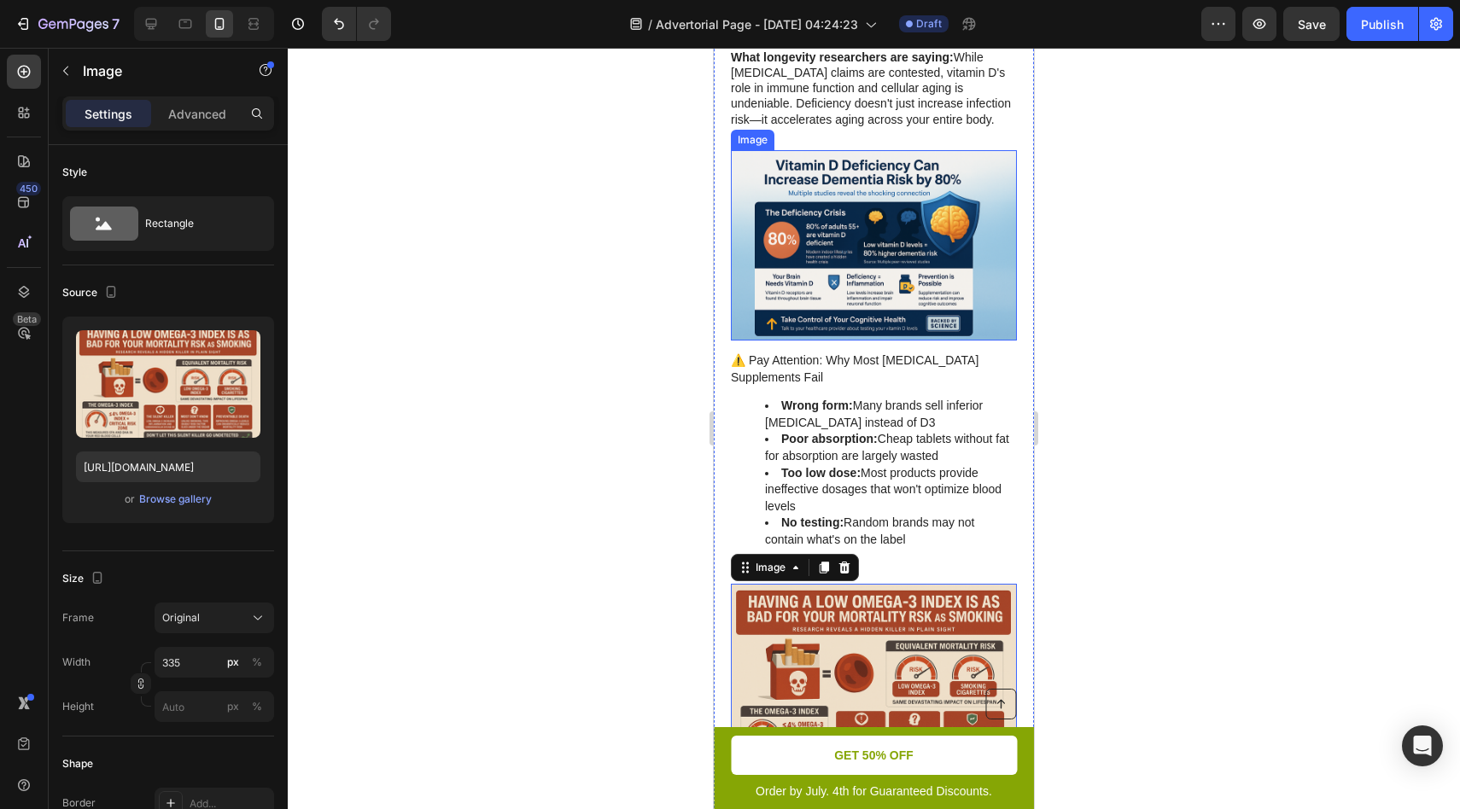
click at [920, 162] on img at bounding box center [874, 245] width 286 height 190
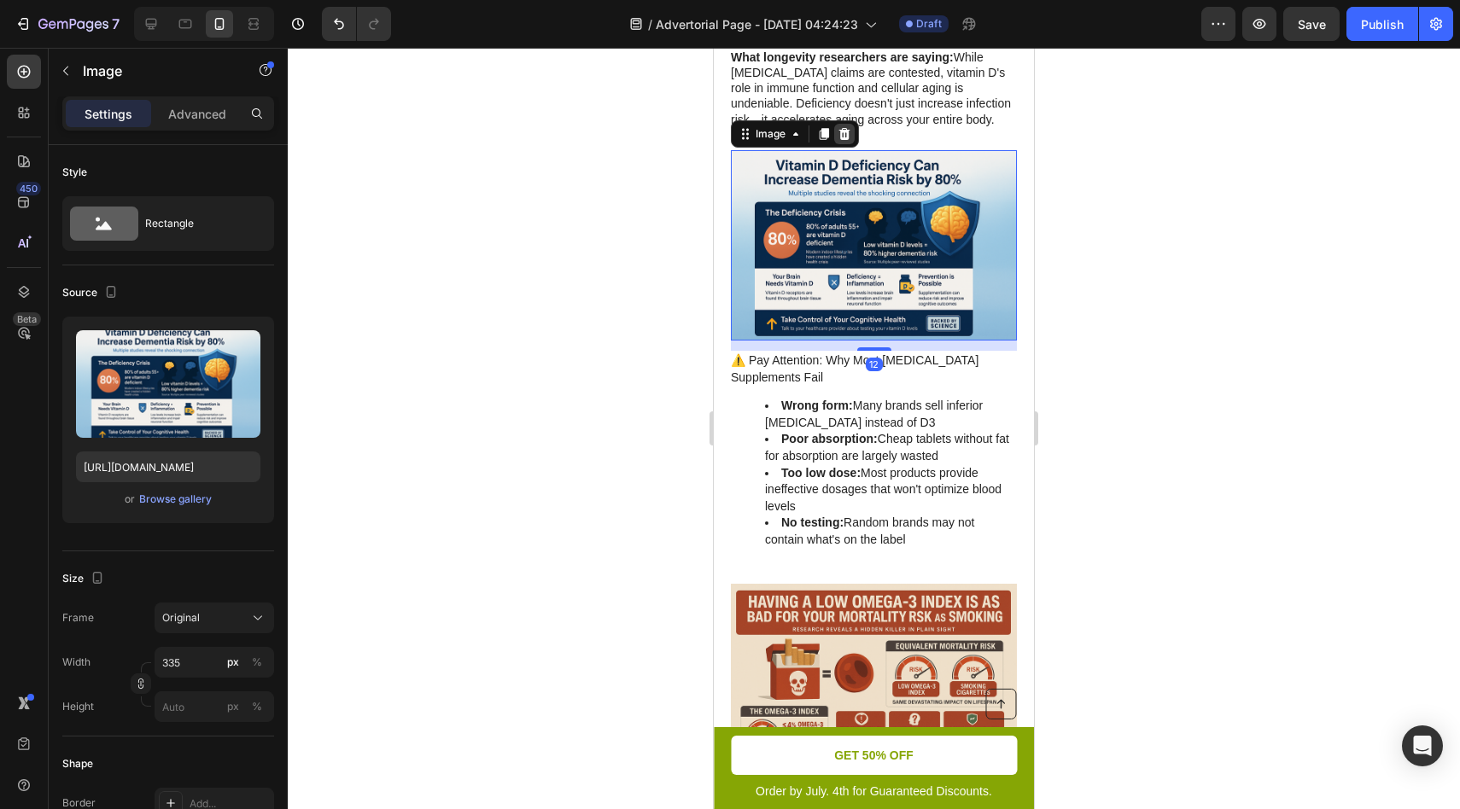
click at [850, 138] on icon at bounding box center [845, 134] width 14 height 14
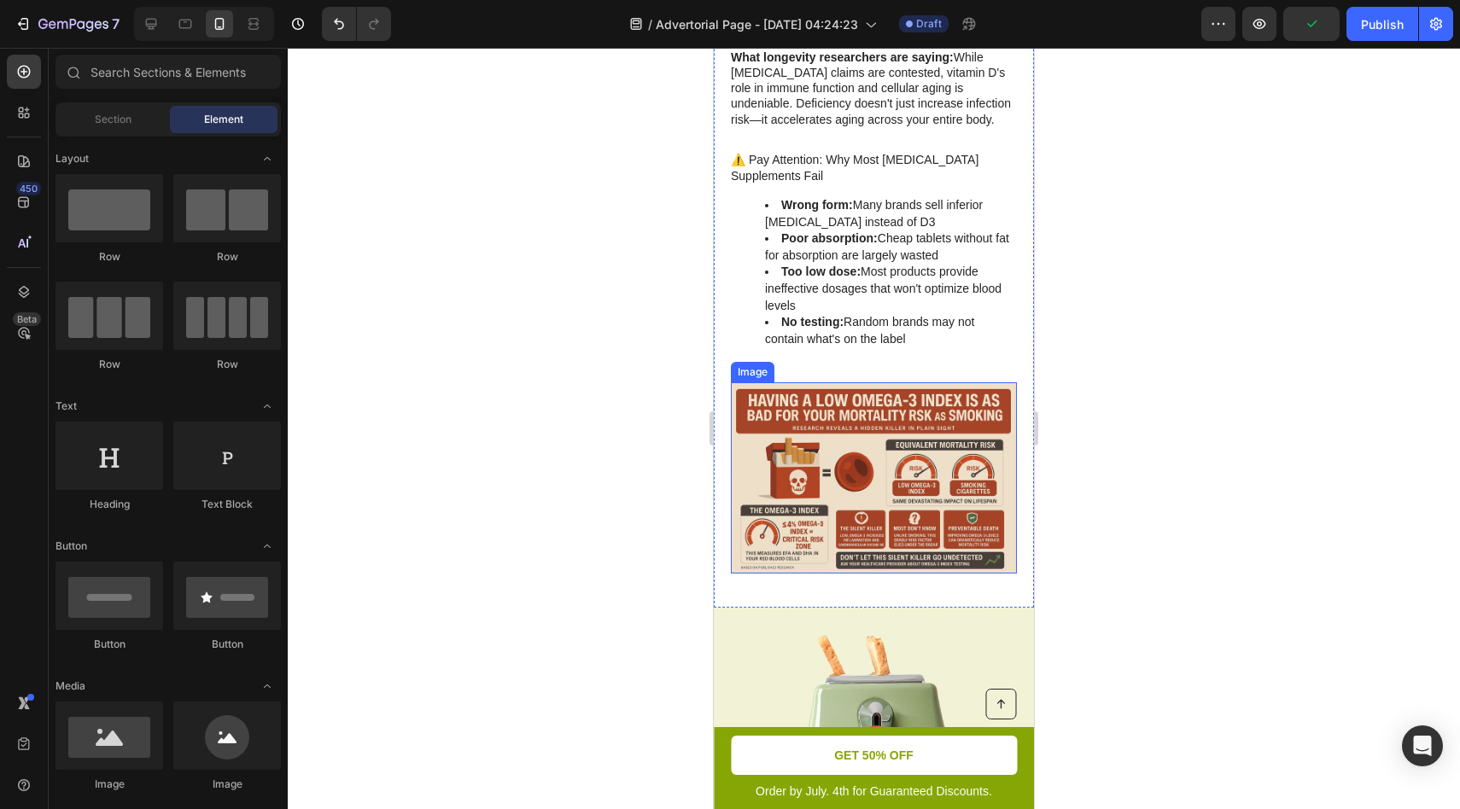
click at [907, 405] on img at bounding box center [874, 478] width 286 height 190
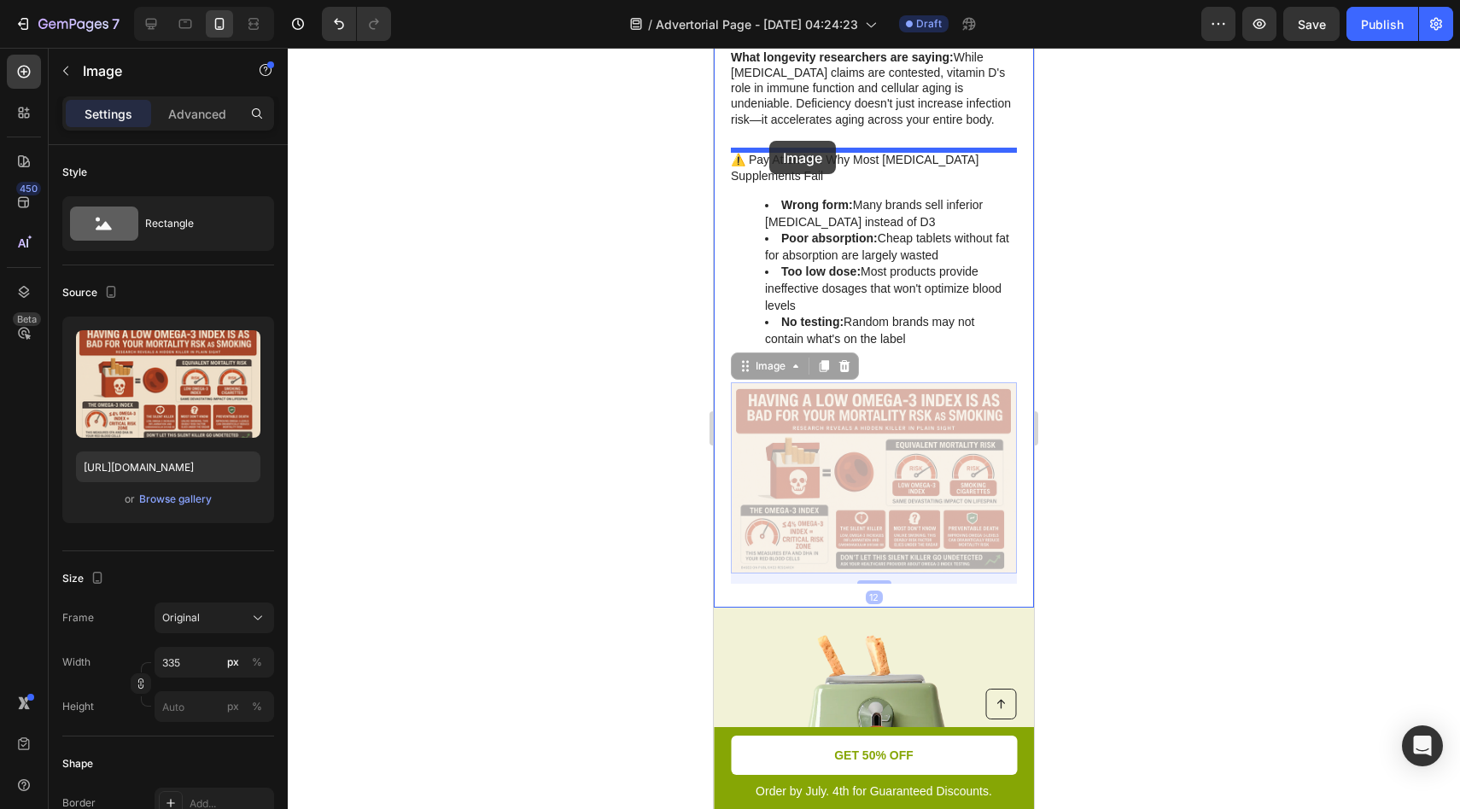
drag, startPoint x: 744, startPoint y: 370, endPoint x: 770, endPoint y: 141, distance: 230.3
click at [770, 141] on div "iPhone 13 Mini ( 375 px) iPhone 13 Mini iPhone 13 Pro iPhone 11 Pro Max iPhone …" at bounding box center [874, 322] width 320 height 3677
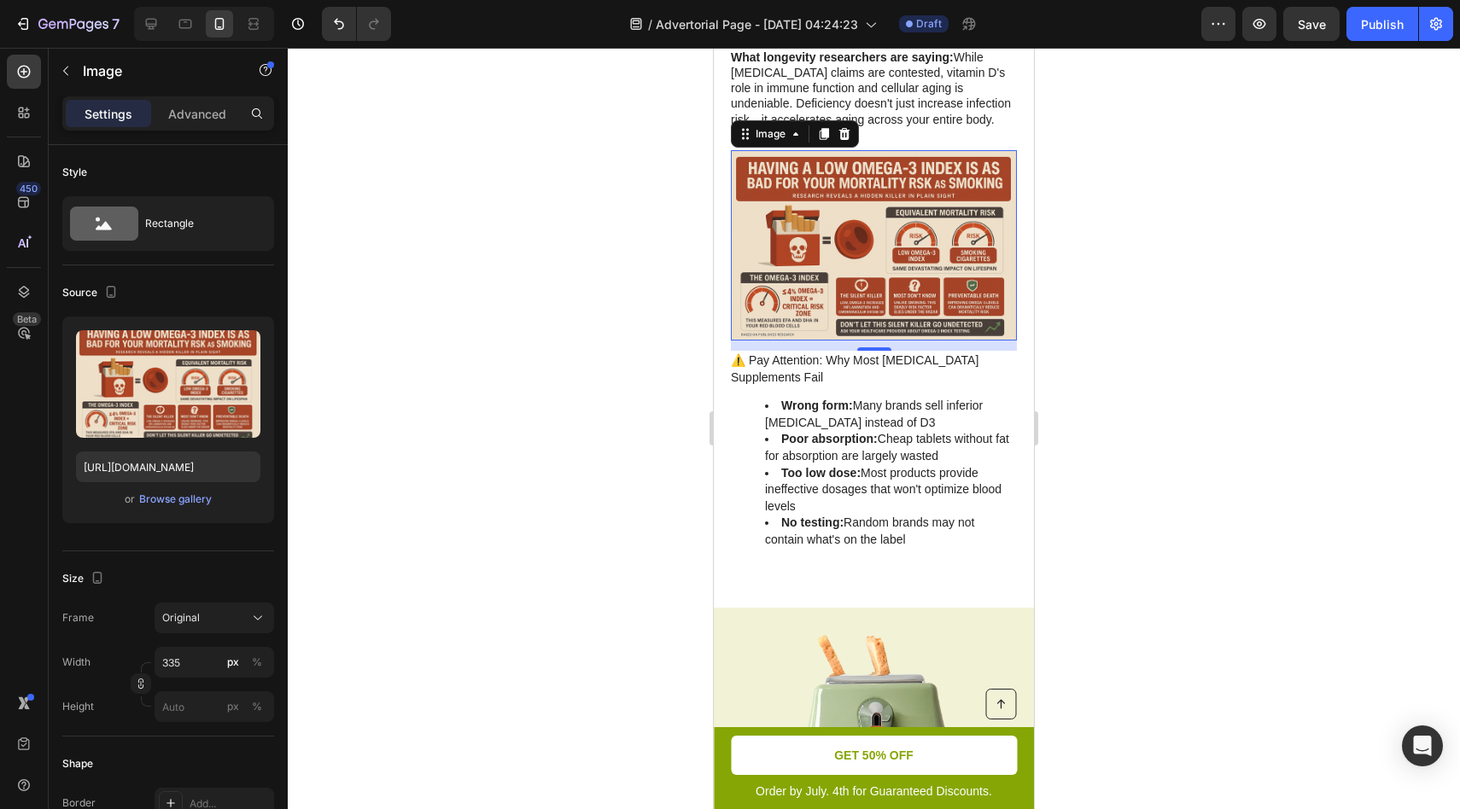
click at [836, 213] on img at bounding box center [874, 245] width 286 height 190
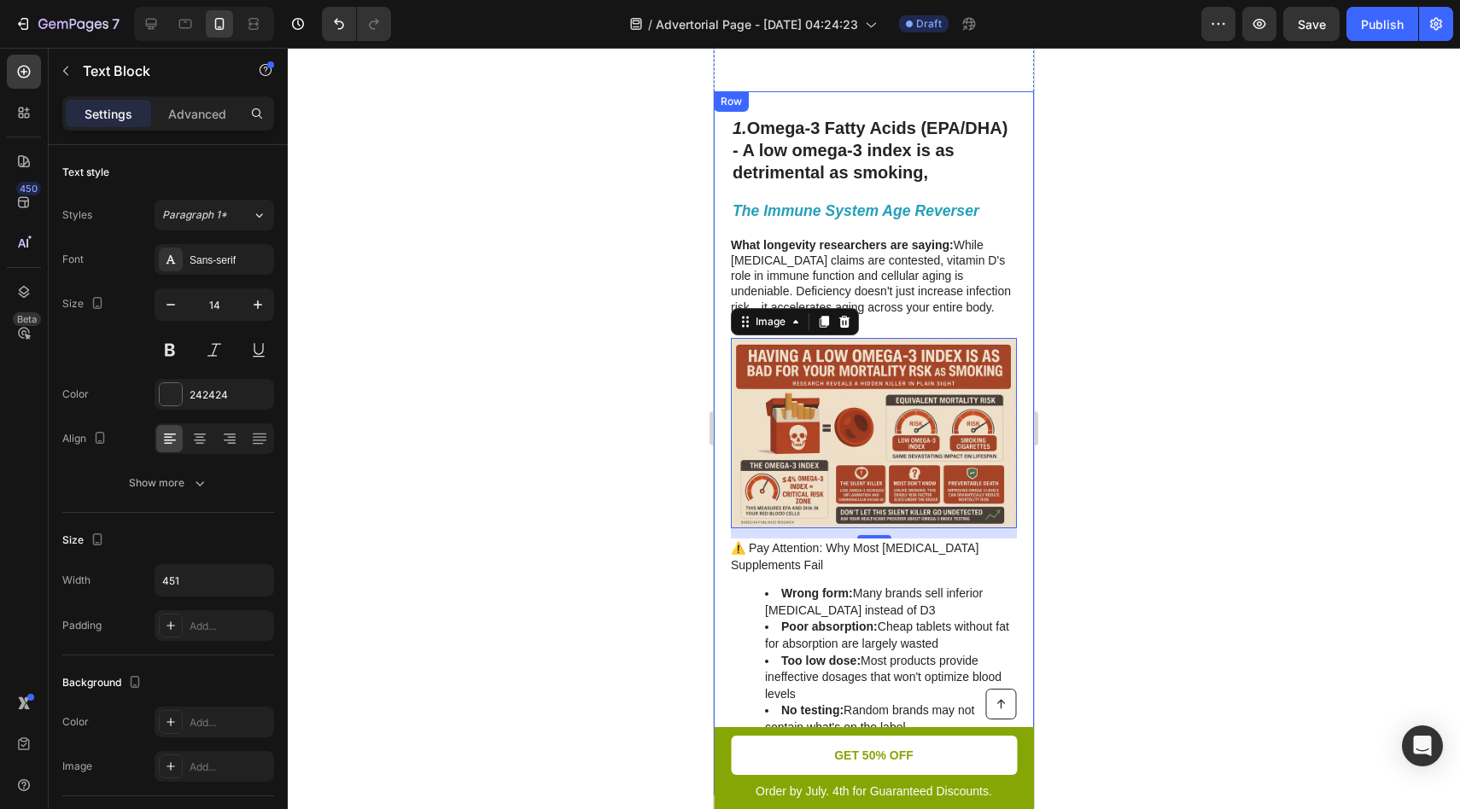
click at [967, 284] on p "What longevity researchers are saying: While bone health claims are contested, …" at bounding box center [873, 276] width 284 height 78
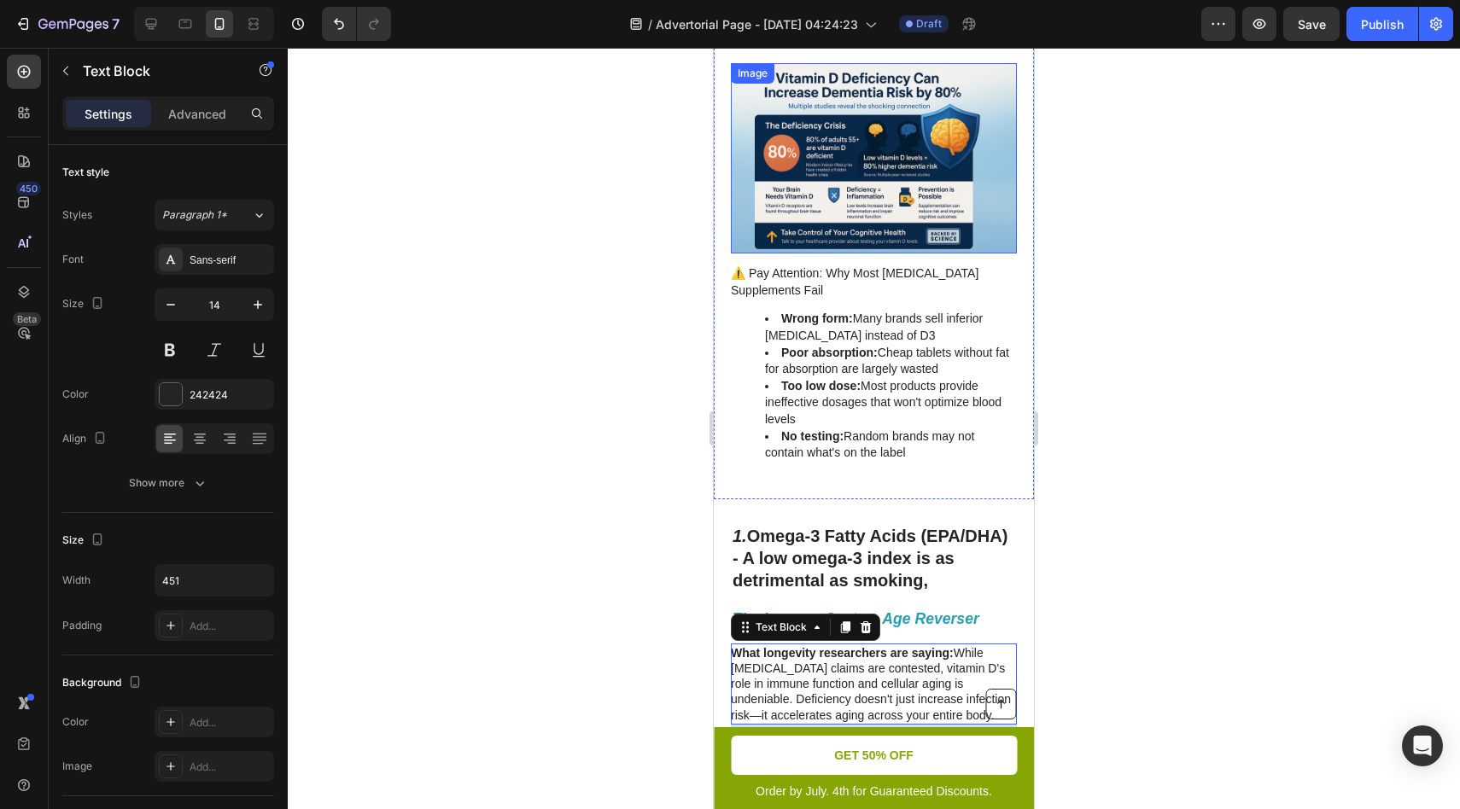
scroll to position [849, 0]
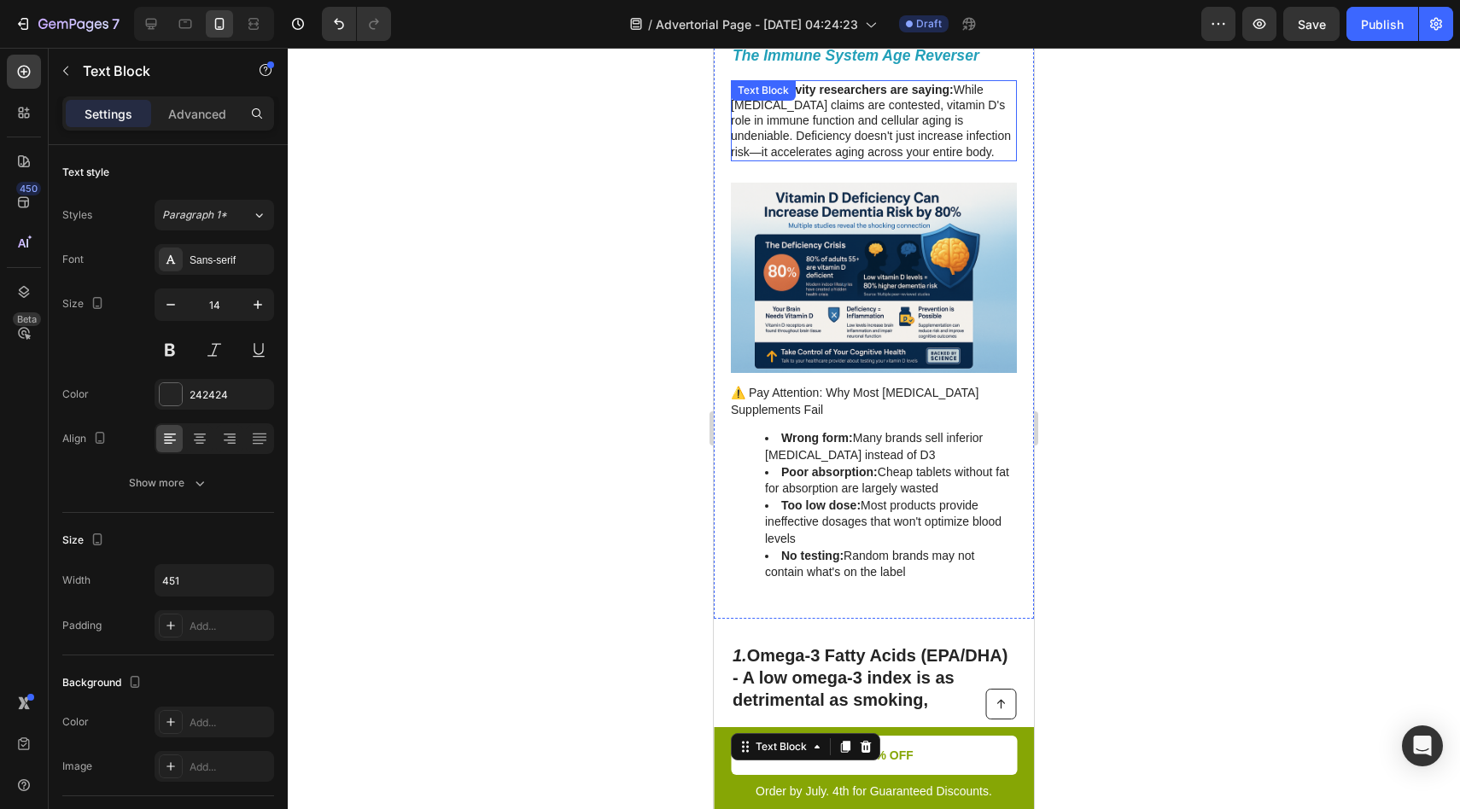
click at [939, 151] on p "What longevity researchers are saying: While bone health claims are contested, …" at bounding box center [873, 121] width 284 height 78
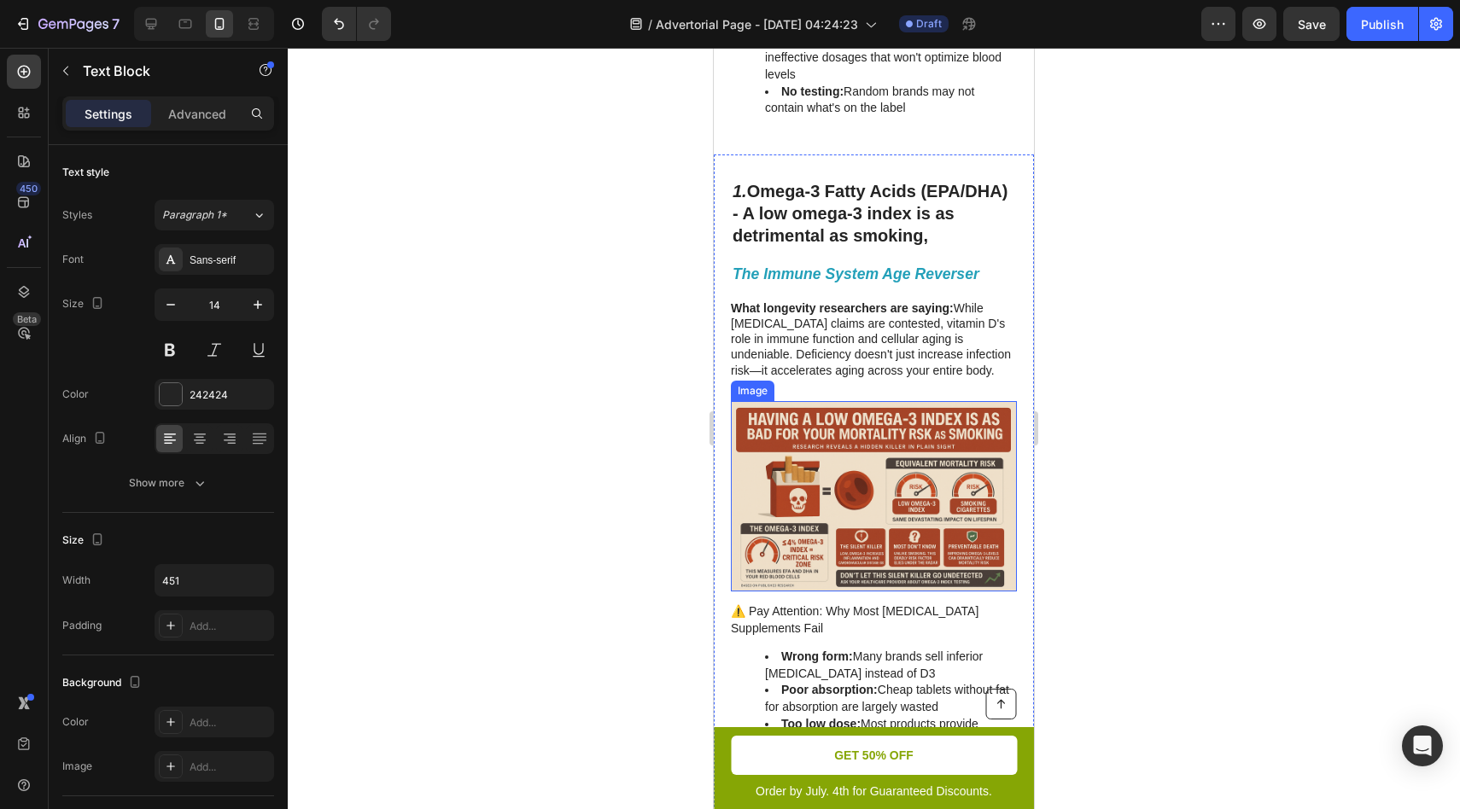
scroll to position [1214, 0]
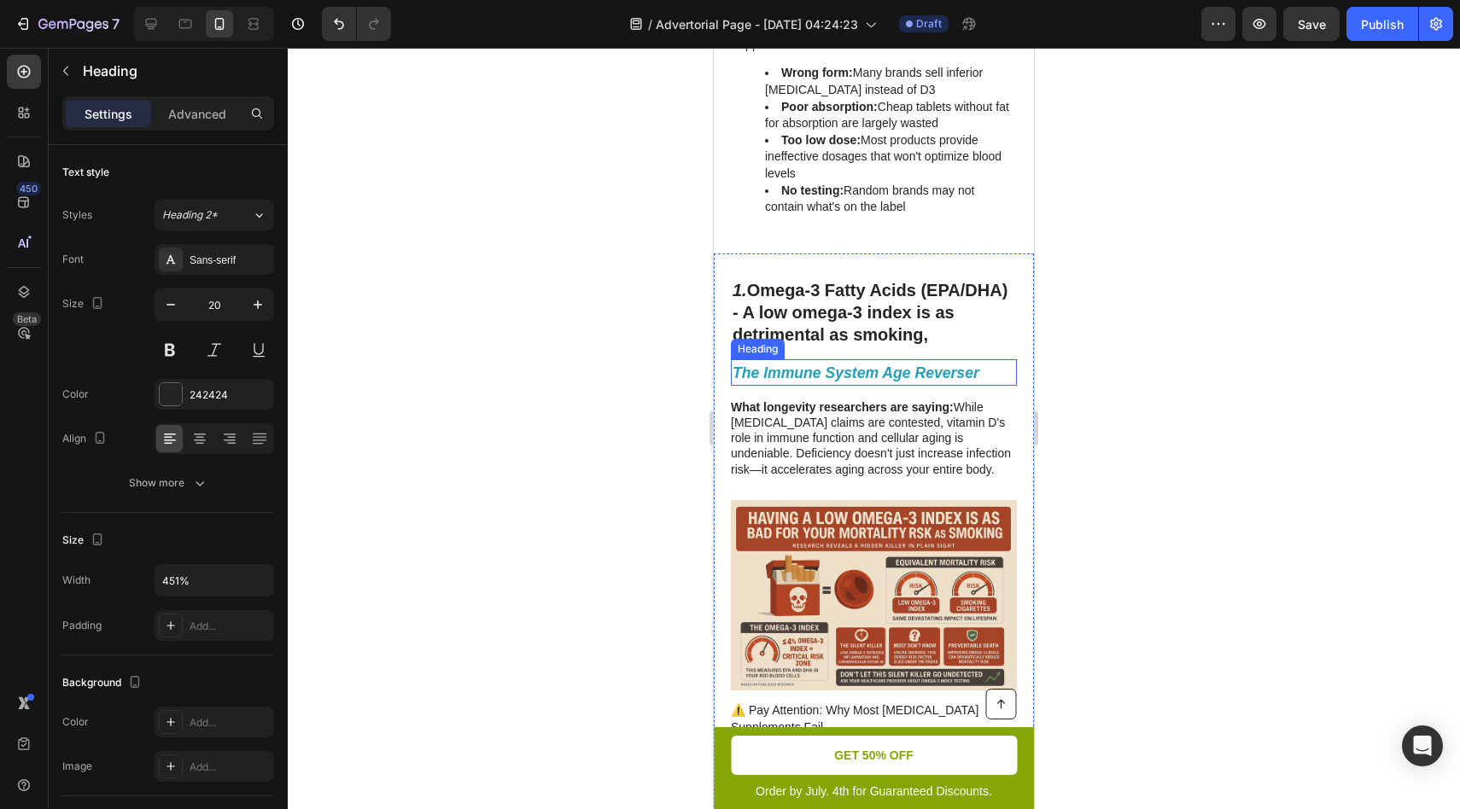
click at [753, 375] on strong "The Immune System Age Reverser" at bounding box center [856, 373] width 247 height 17
click at [796, 375] on strong "The Immune System Age Reverser" at bounding box center [856, 373] width 247 height 17
click at [808, 425] on p "What longevity researchers are saying: While bone health claims are contested, …" at bounding box center [873, 439] width 284 height 78
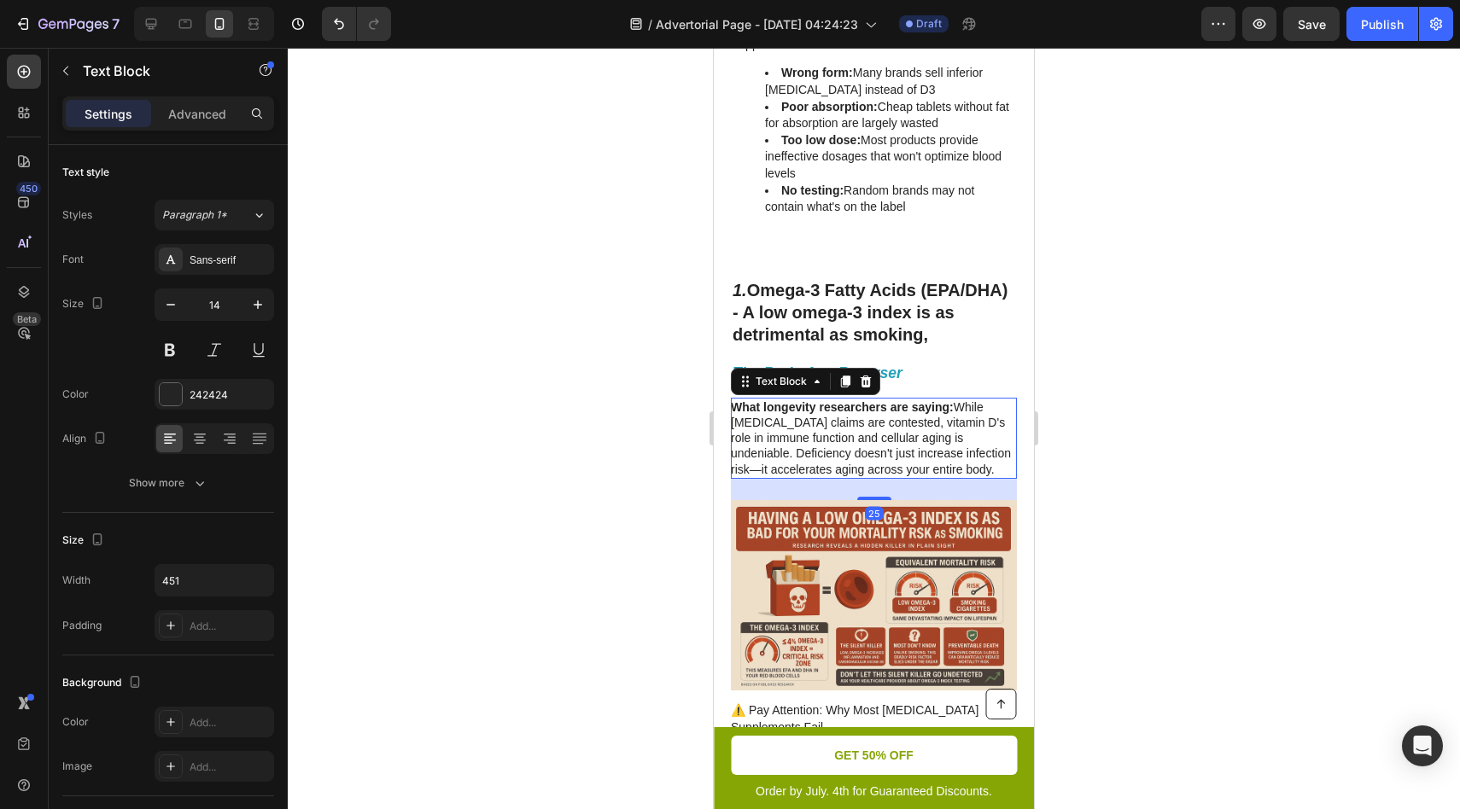
click at [860, 464] on p "What longevity researchers are saying: While bone health claims are contested, …" at bounding box center [873, 439] width 284 height 78
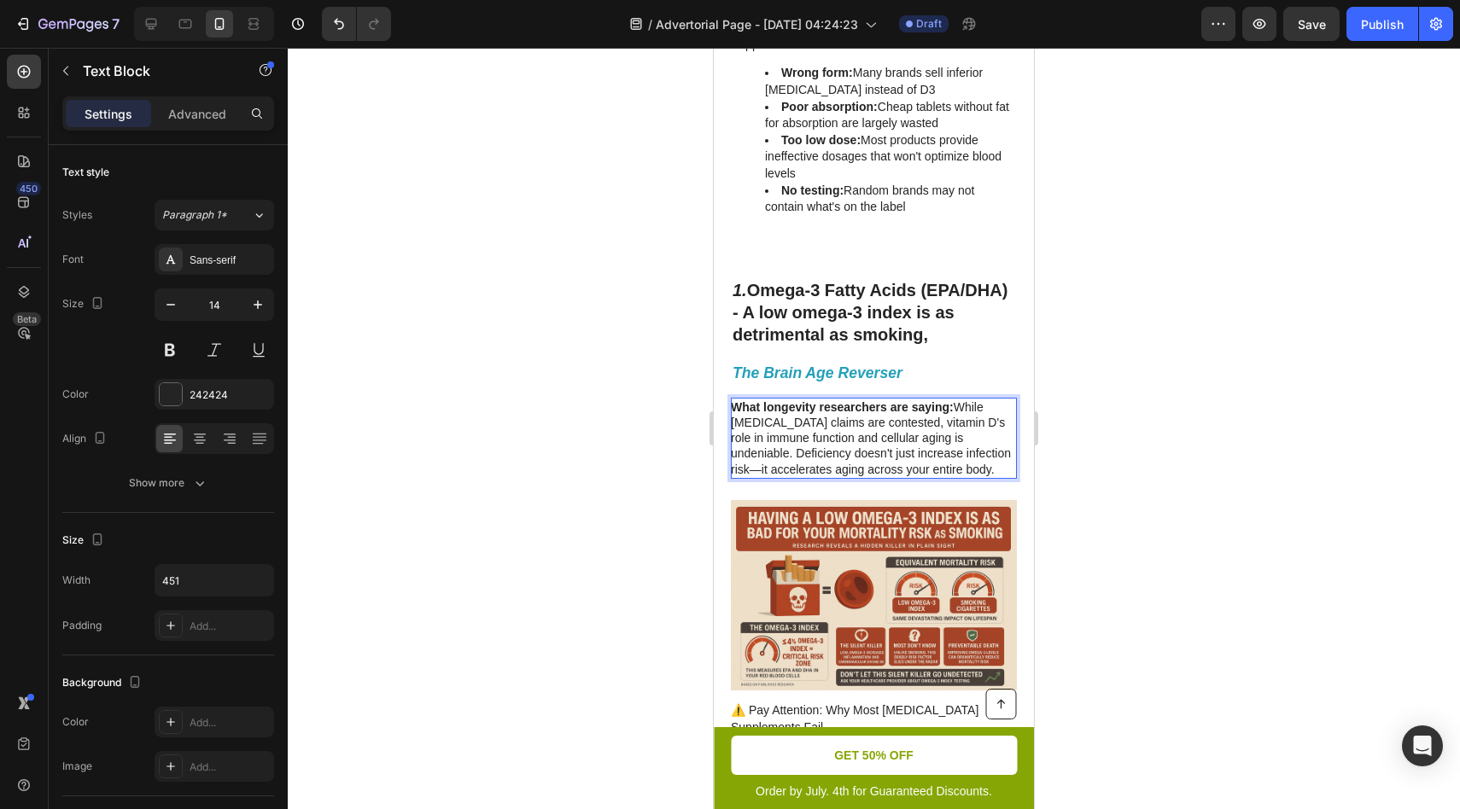
click at [860, 464] on p "What longevity researchers are saying: While bone health claims are contested, …" at bounding box center [873, 439] width 284 height 78
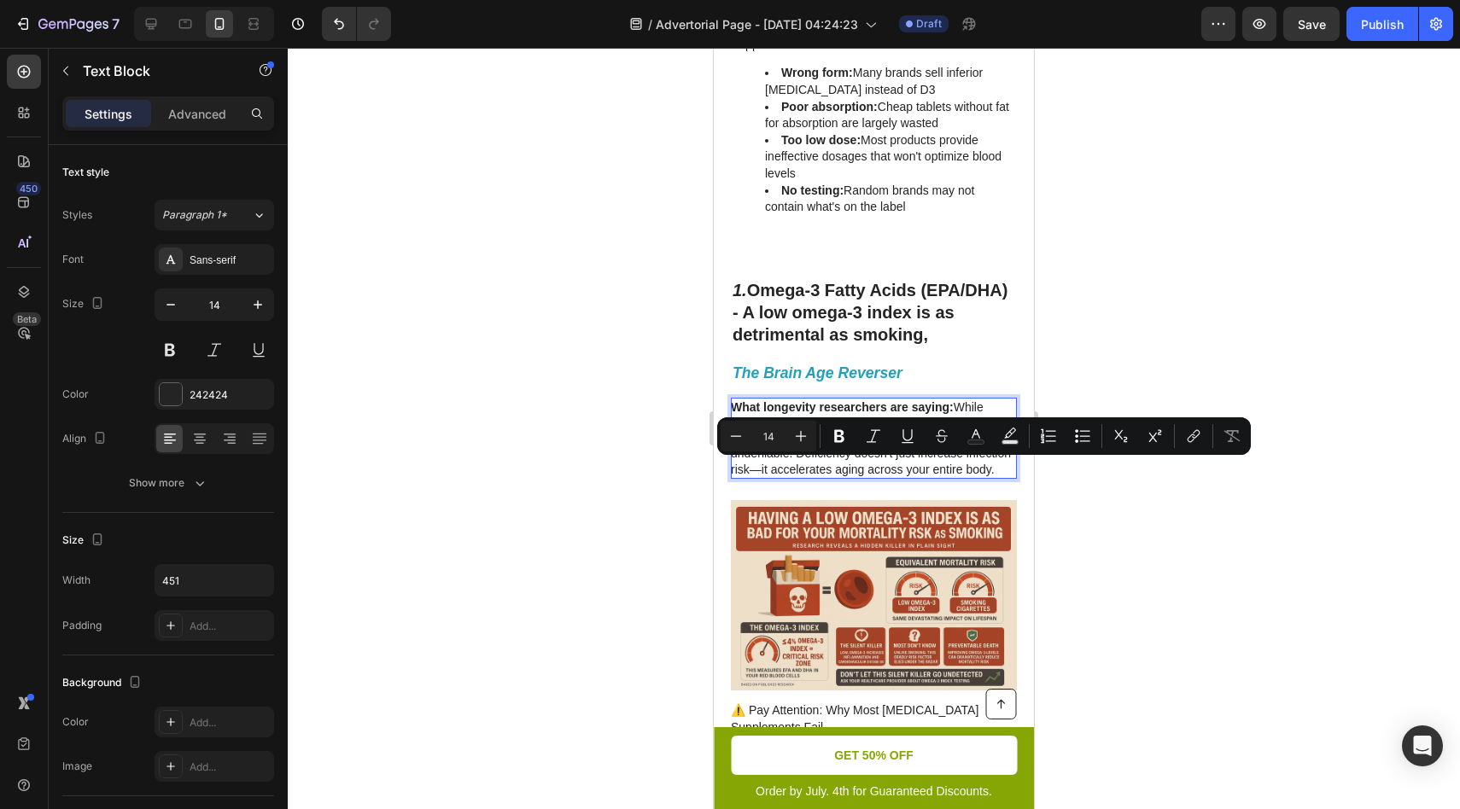
click at [817, 463] on p "What longevity researchers are saying: While bone health claims are contested, …" at bounding box center [873, 439] width 284 height 78
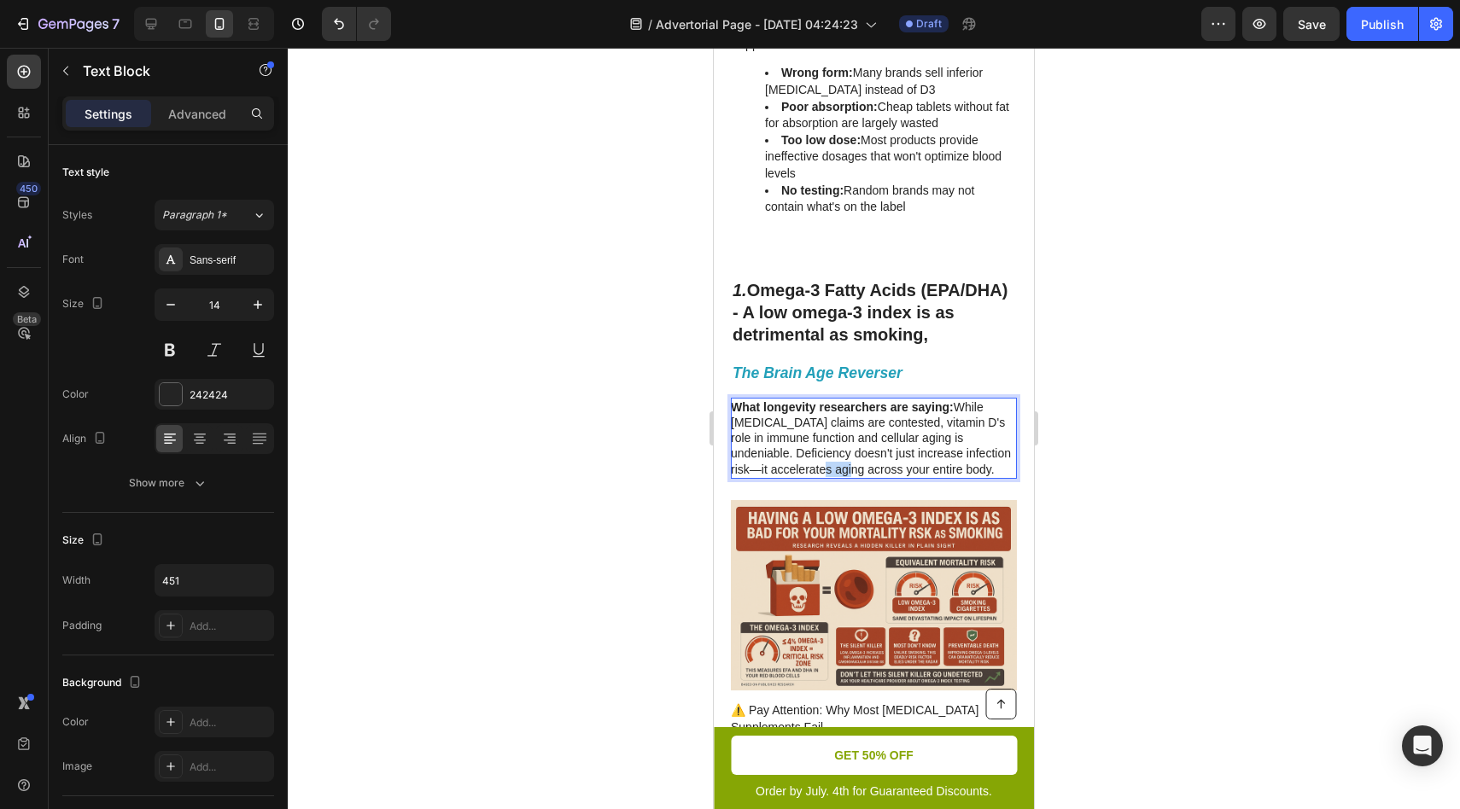
click at [817, 463] on p "What longevity researchers are saying: While bone health claims are contested, …" at bounding box center [873, 439] width 284 height 78
click at [955, 405] on strong "What longevity researchers are saying: Low omega-3 levels age your brain faster…" at bounding box center [862, 438] width 262 height 76
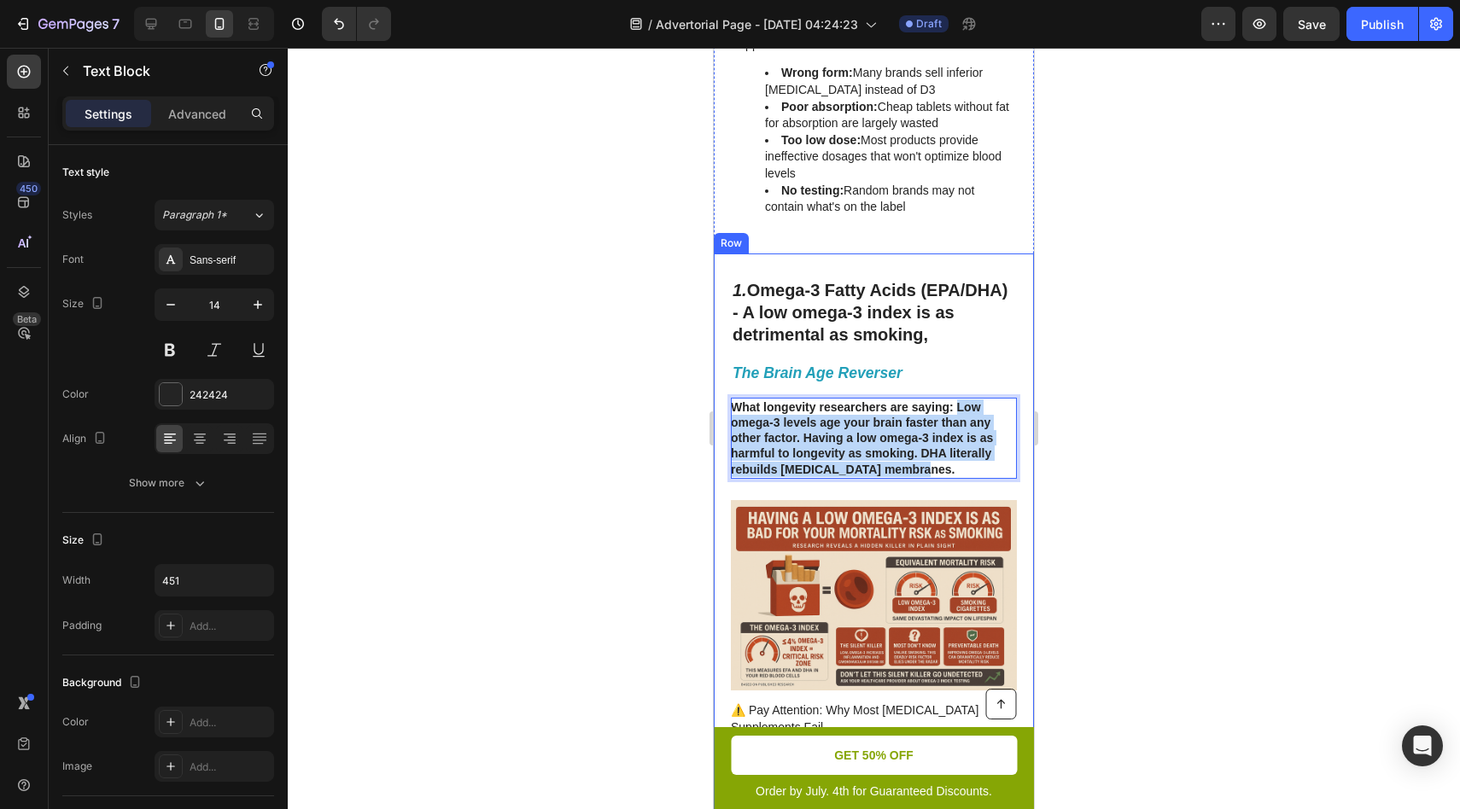
drag, startPoint x: 955, startPoint y: 405, endPoint x: 951, endPoint y: 479, distance: 74.4
click at [951, 479] on div "⁠⁠⁠⁠⁠⁠⁠ The Brain Age Reverser Heading What longevity researchers are saying: L…" at bounding box center [874, 646] width 286 height 575
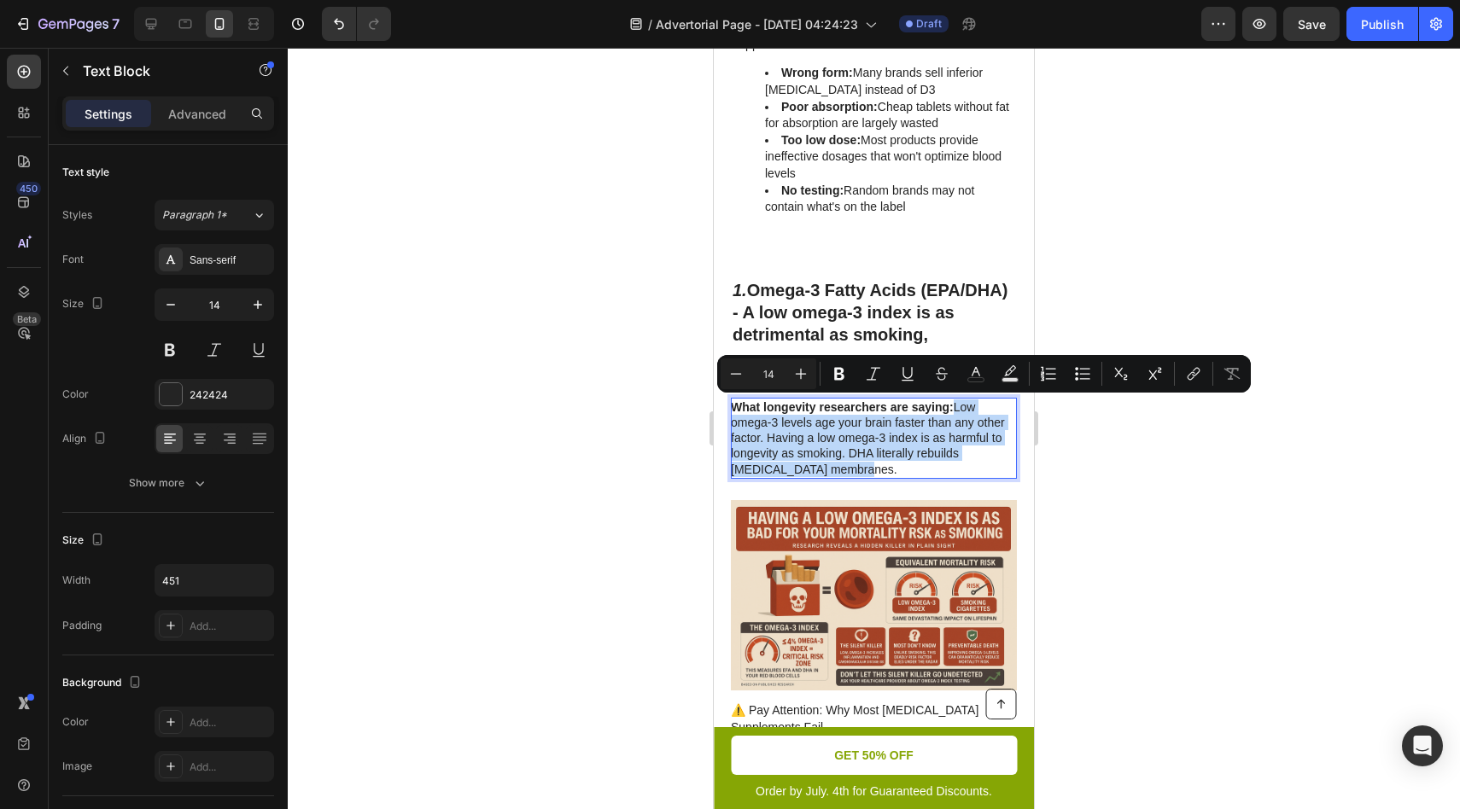
click at [899, 442] on p "What longevity researchers are saying: Low omega-3 levels age your brain faster…" at bounding box center [873, 439] width 284 height 78
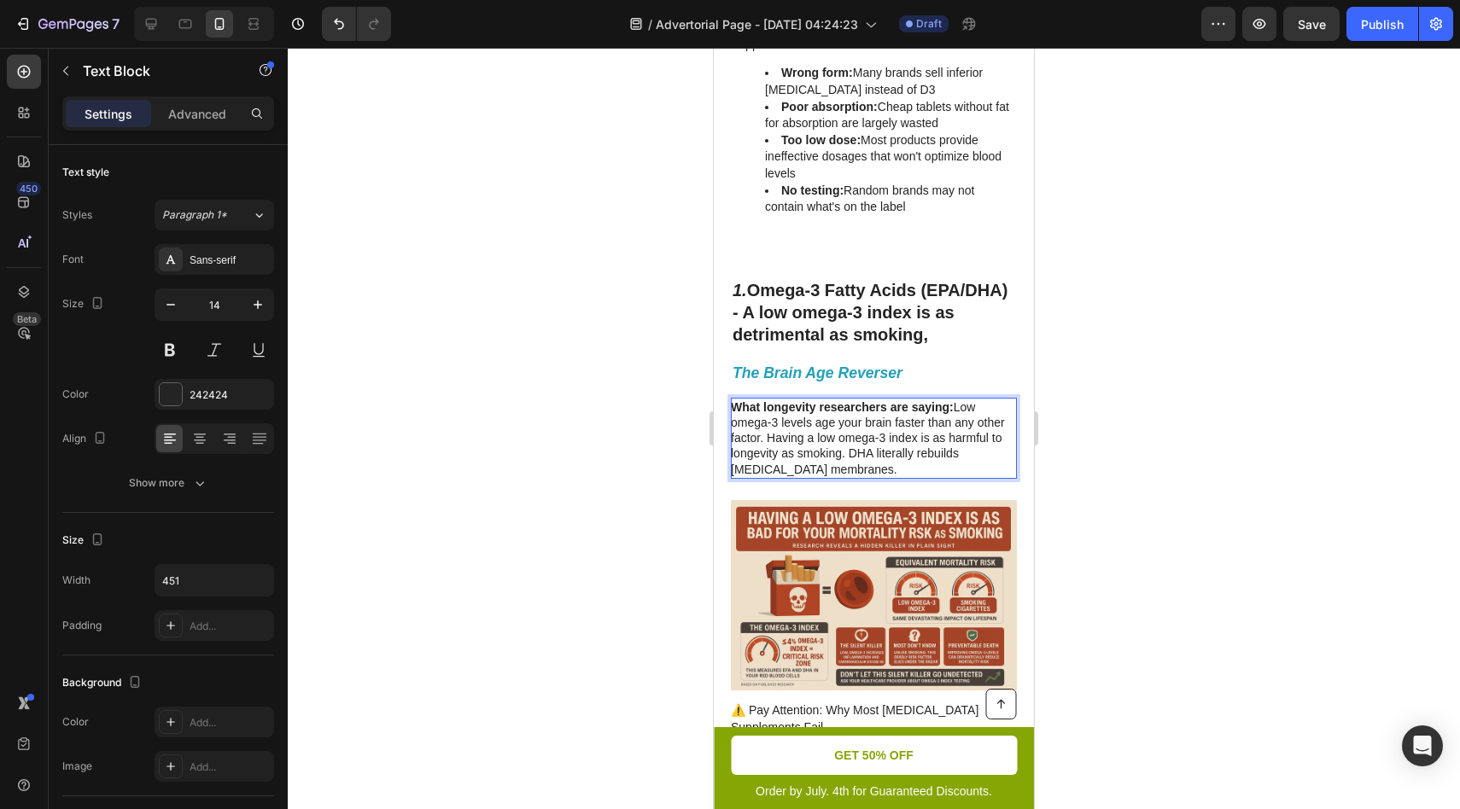
click at [826, 472] on p "What longevity researchers are saying: Low omega-3 levels age your brain faster…" at bounding box center [873, 439] width 284 height 78
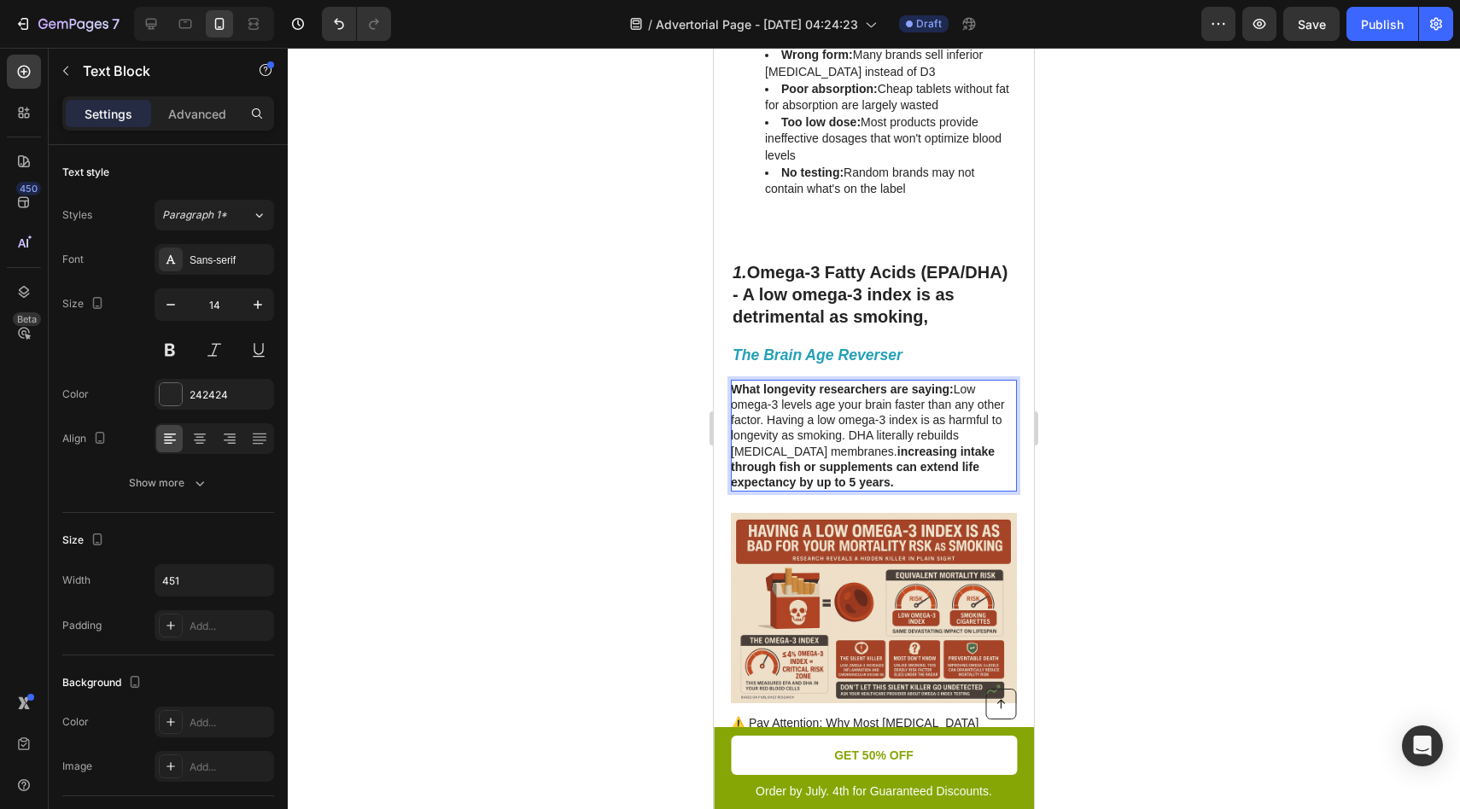
click at [809, 464] on strong "increasing intake through fish or supplements can extend life expectancy by up …" at bounding box center [863, 467] width 264 height 44
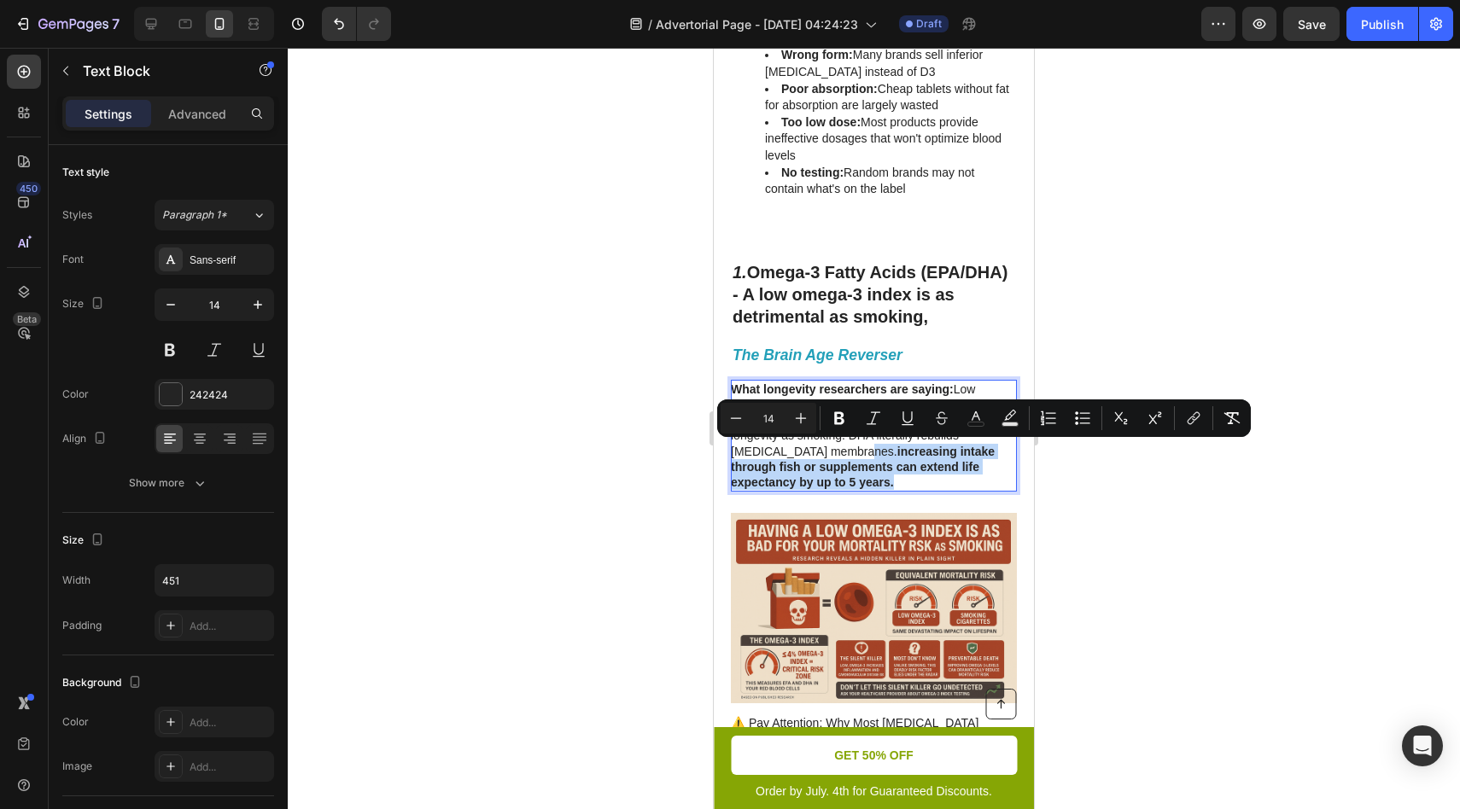
drag, startPoint x: 797, startPoint y: 450, endPoint x: 825, endPoint y: 482, distance: 42.4
click at [825, 482] on p "What longevity researchers are saying: Low omega-3 levels age your brain faster…" at bounding box center [873, 436] width 284 height 108
click at [838, 412] on icon "Editor contextual toolbar" at bounding box center [839, 418] width 17 height 17
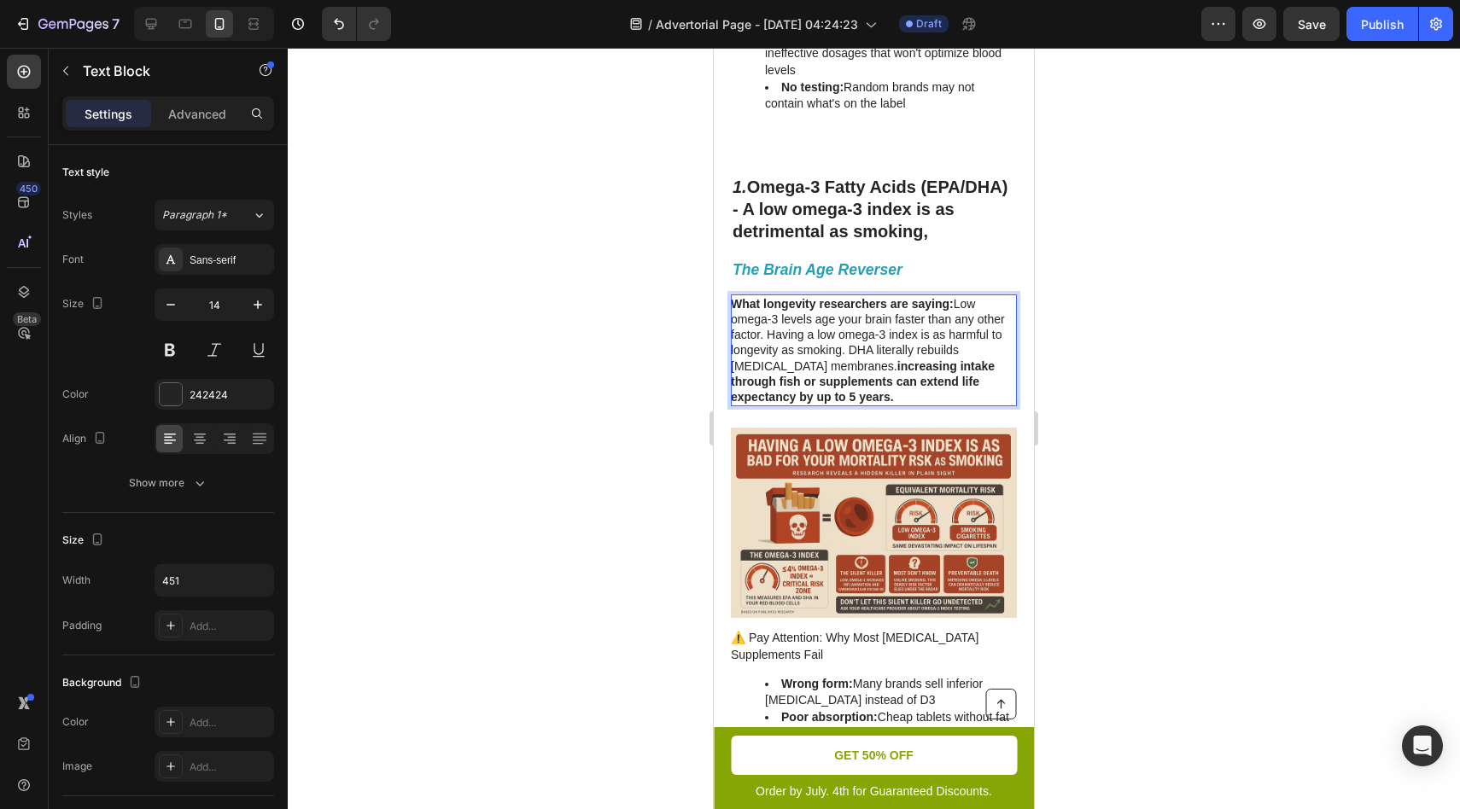
scroll to position [1391, 0]
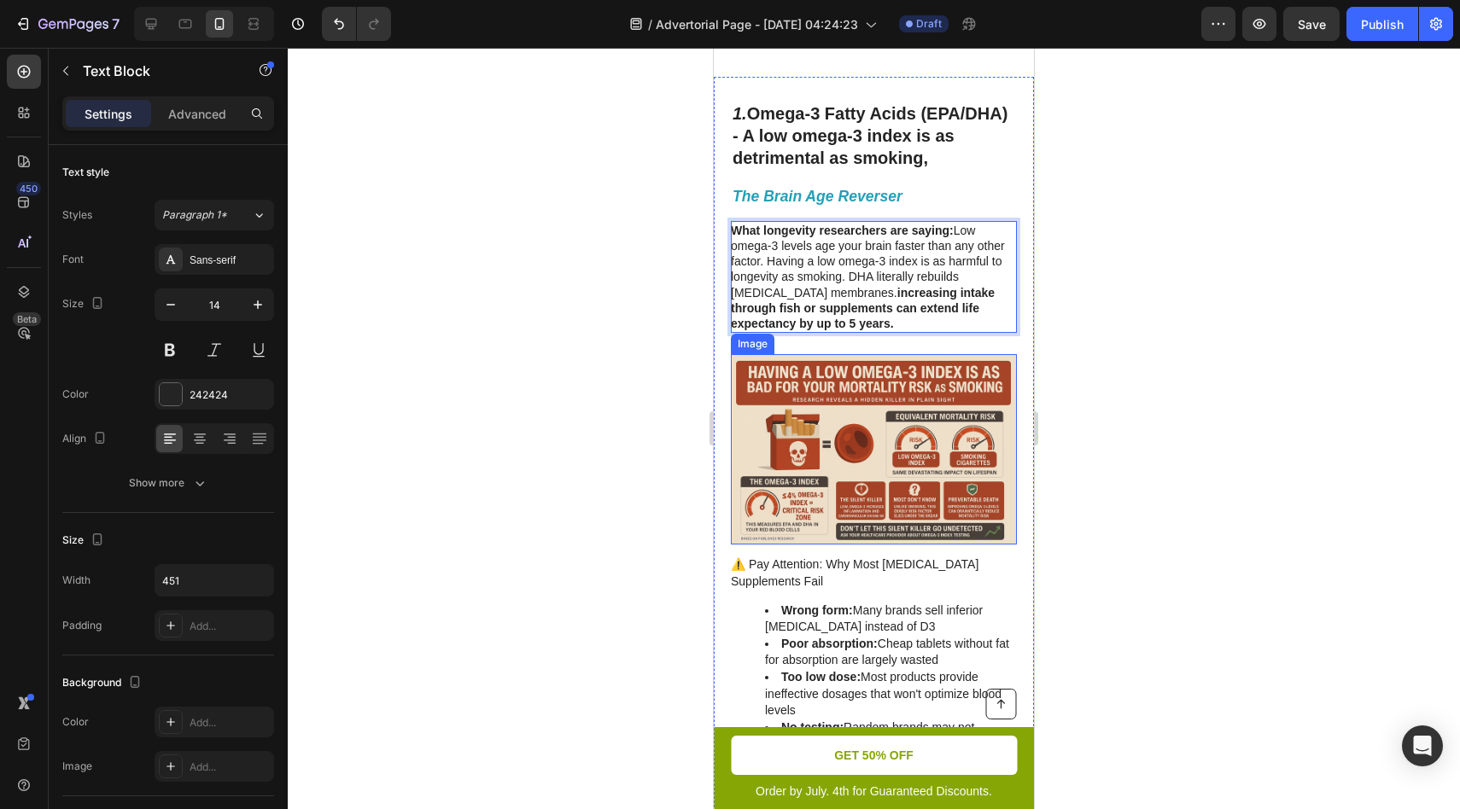
click at [815, 489] on img at bounding box center [874, 449] width 286 height 190
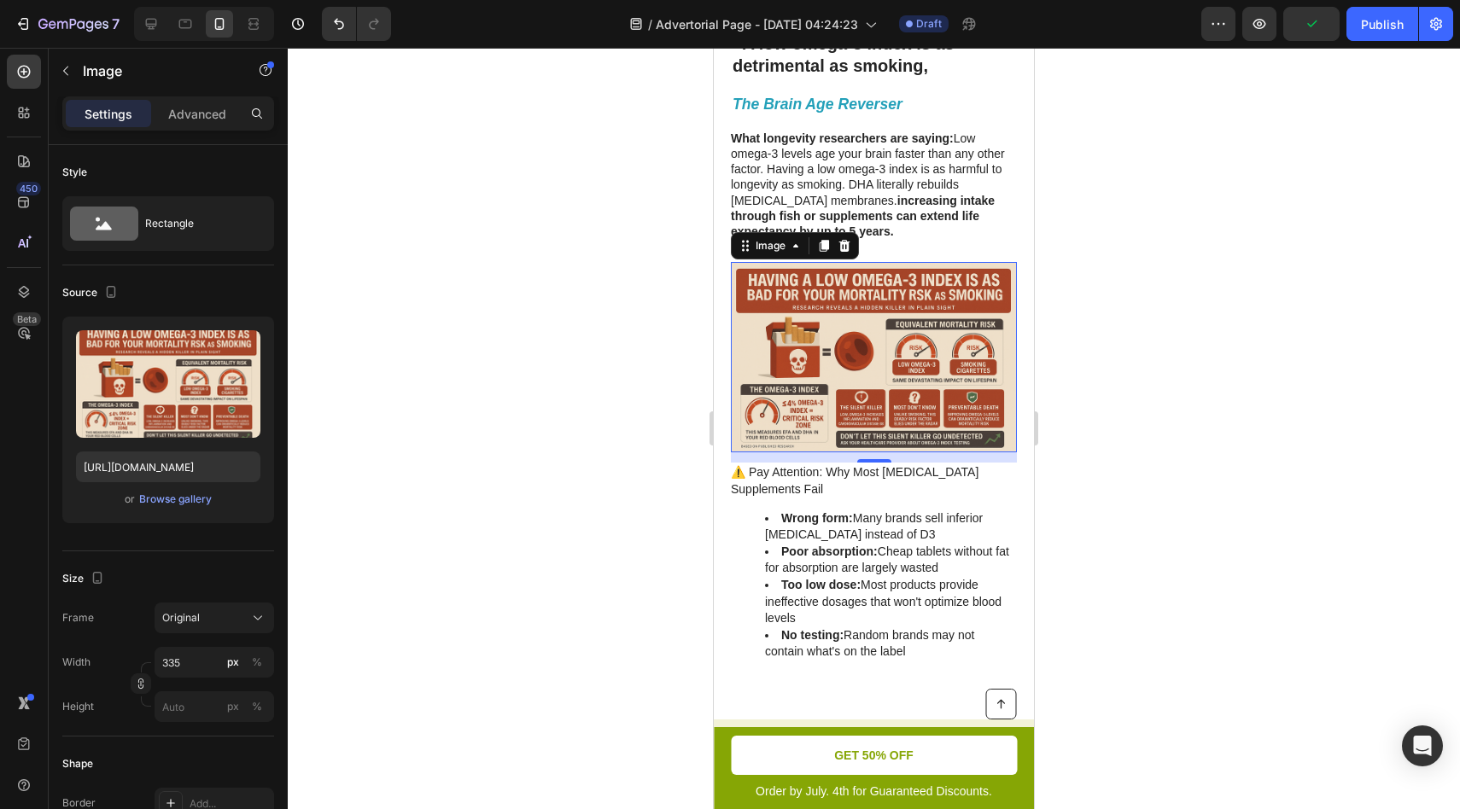
scroll to position [1527, 0]
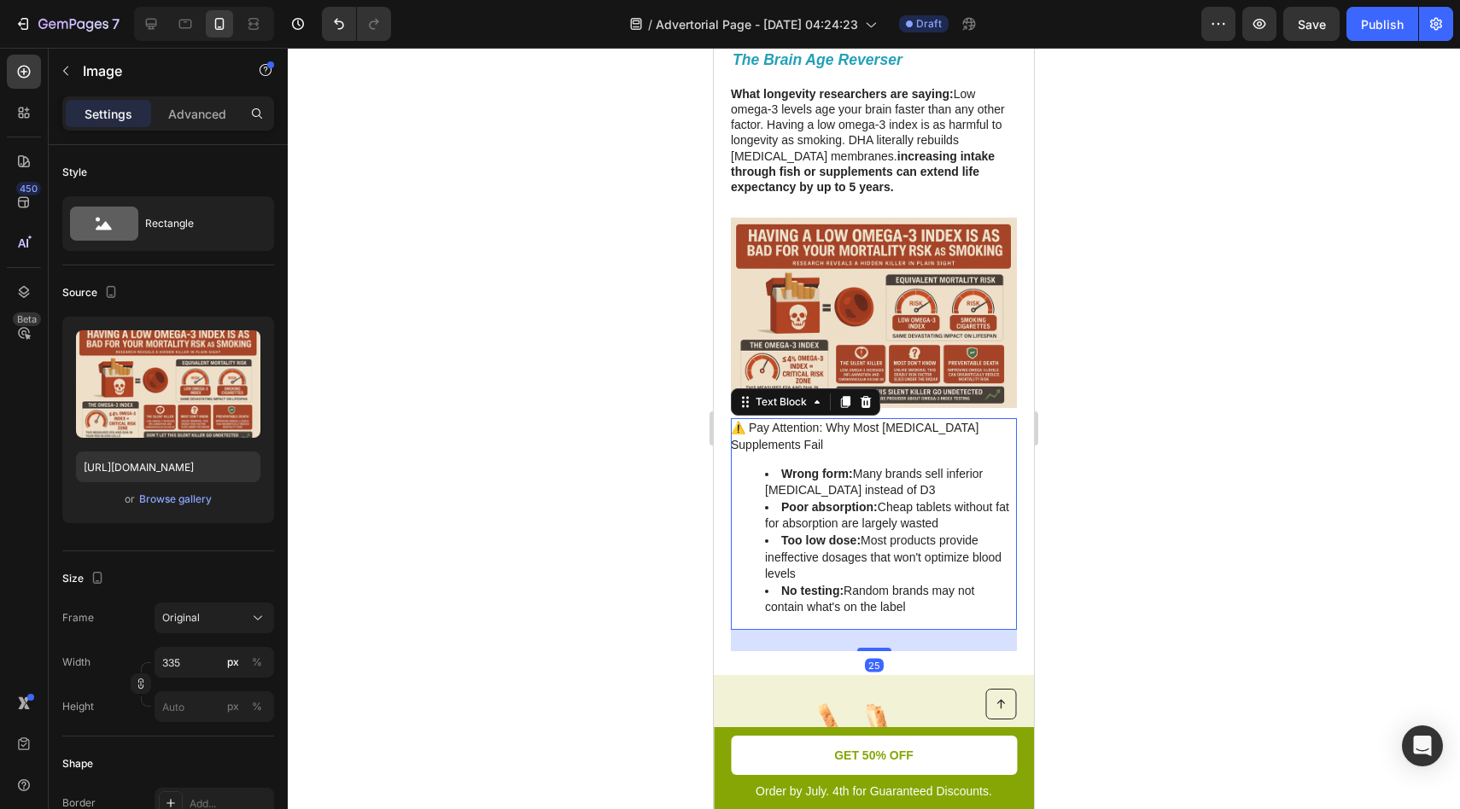
click at [755, 446] on p "⚠️ Pay Attention: Why Most [MEDICAL_DATA] Supplements Fail" at bounding box center [873, 436] width 284 height 33
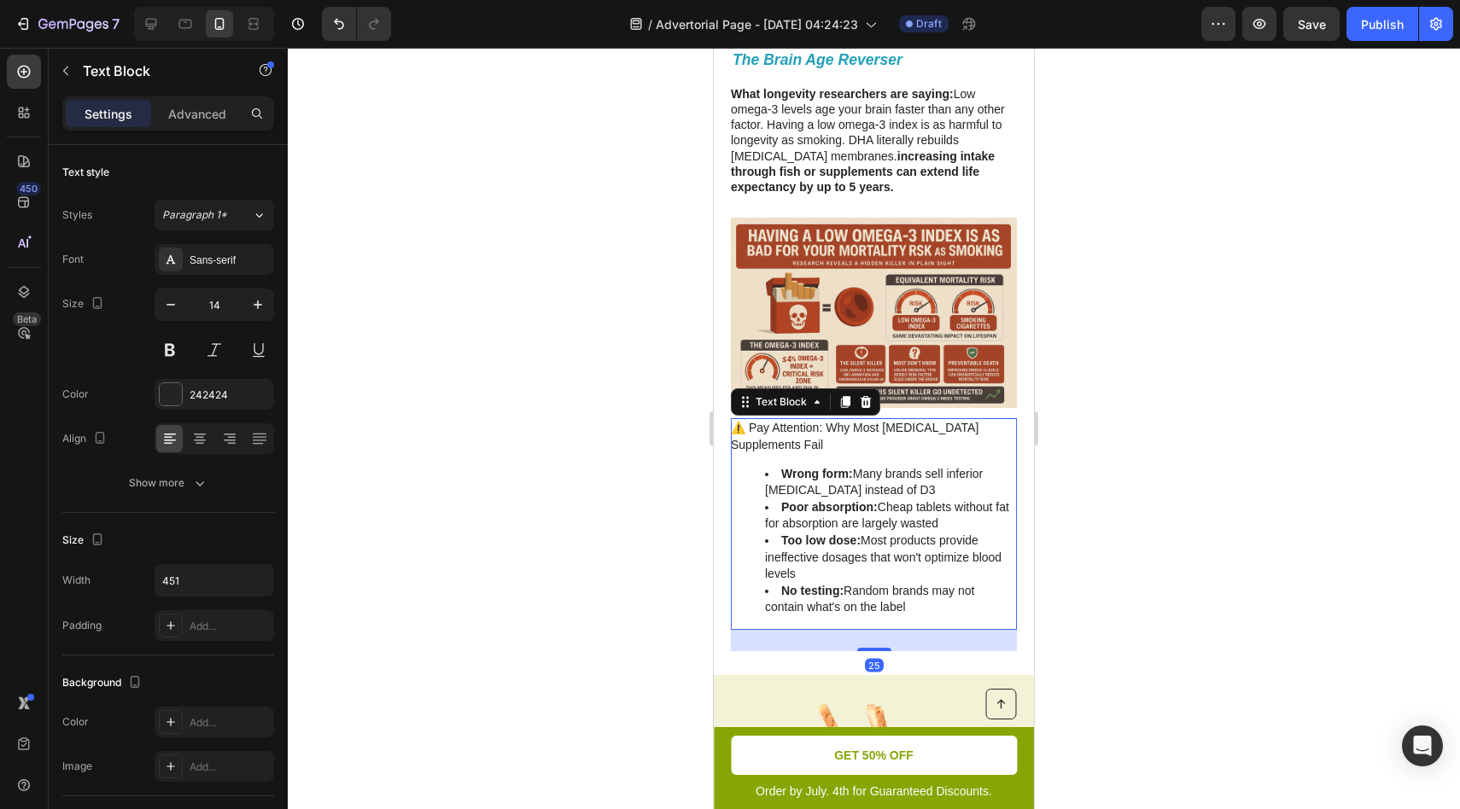
click at [736, 426] on p "⚠️ Pay Attention: Why Most [MEDICAL_DATA] Supplements Fail" at bounding box center [873, 436] width 284 height 33
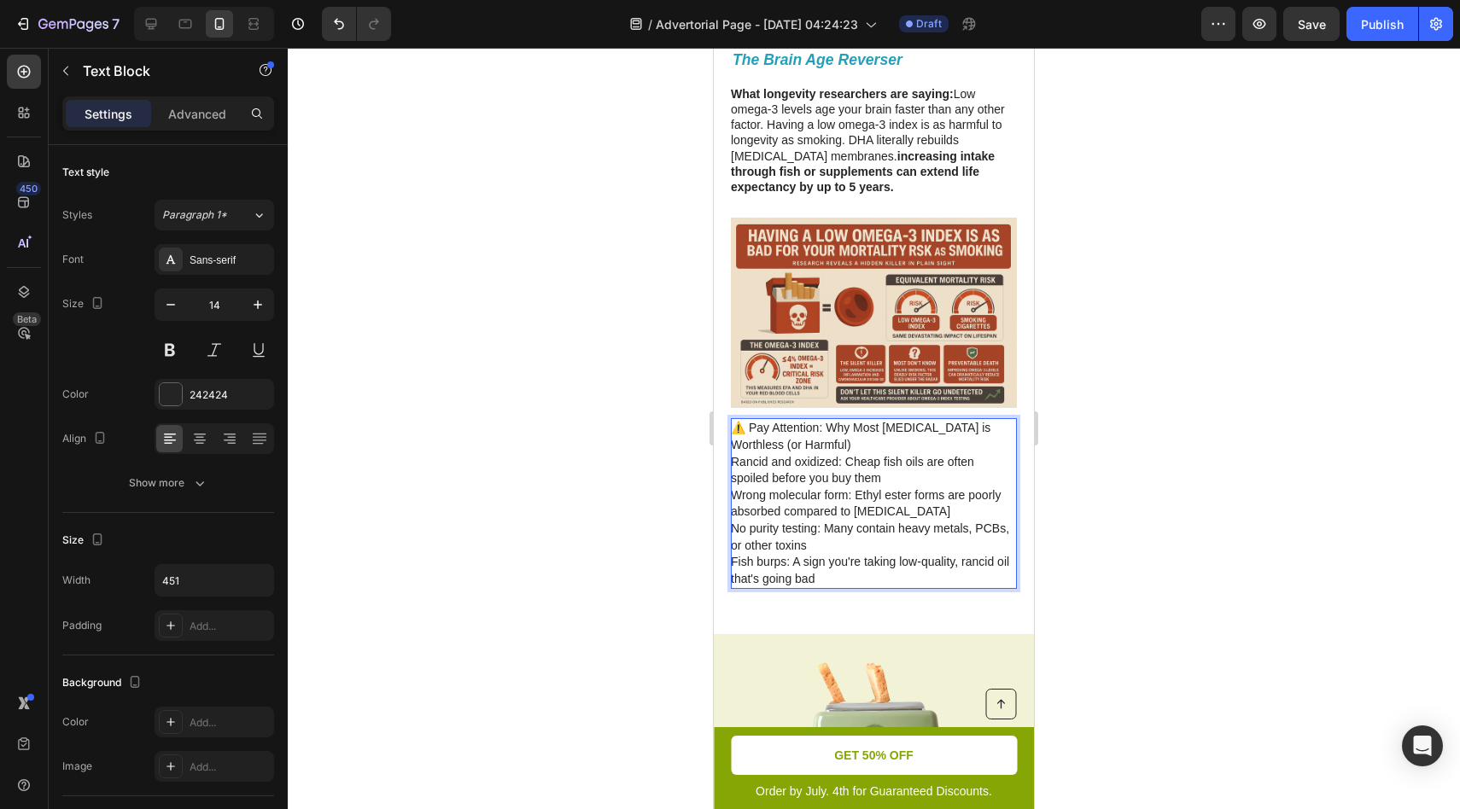
click at [802, 459] on p "⚠️ Pay Attention: Why Most Fish Oil is Worthless (or Harmful) Rancid and oxidiz…" at bounding box center [873, 503] width 284 height 167
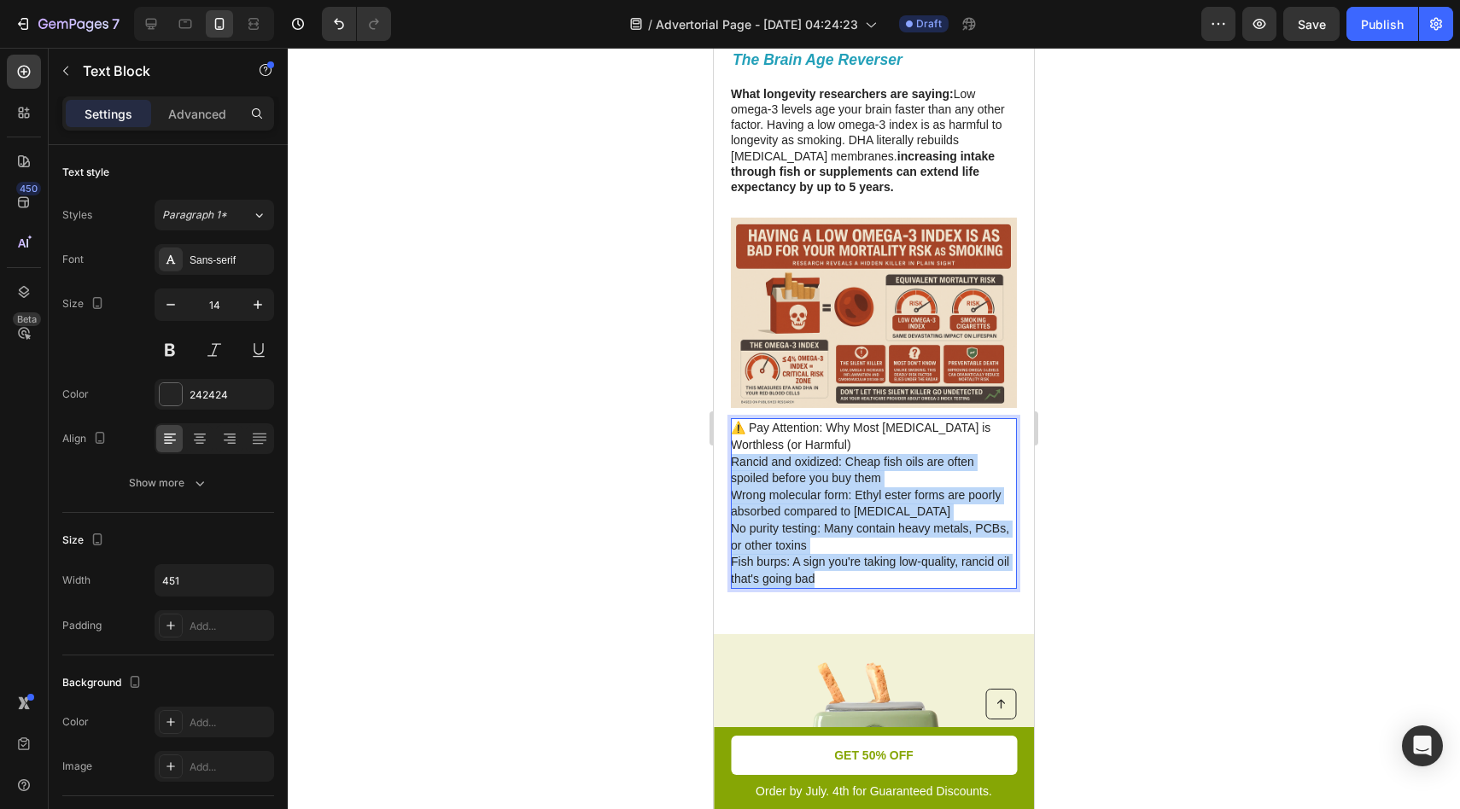
drag, startPoint x: 732, startPoint y: 463, endPoint x: 853, endPoint y: 576, distance: 166.1
click at [853, 576] on p "⚠️ Pay Attention: Why Most Fish Oil is Worthless (or Harmful) Rancid and oxidiz…" at bounding box center [873, 503] width 284 height 167
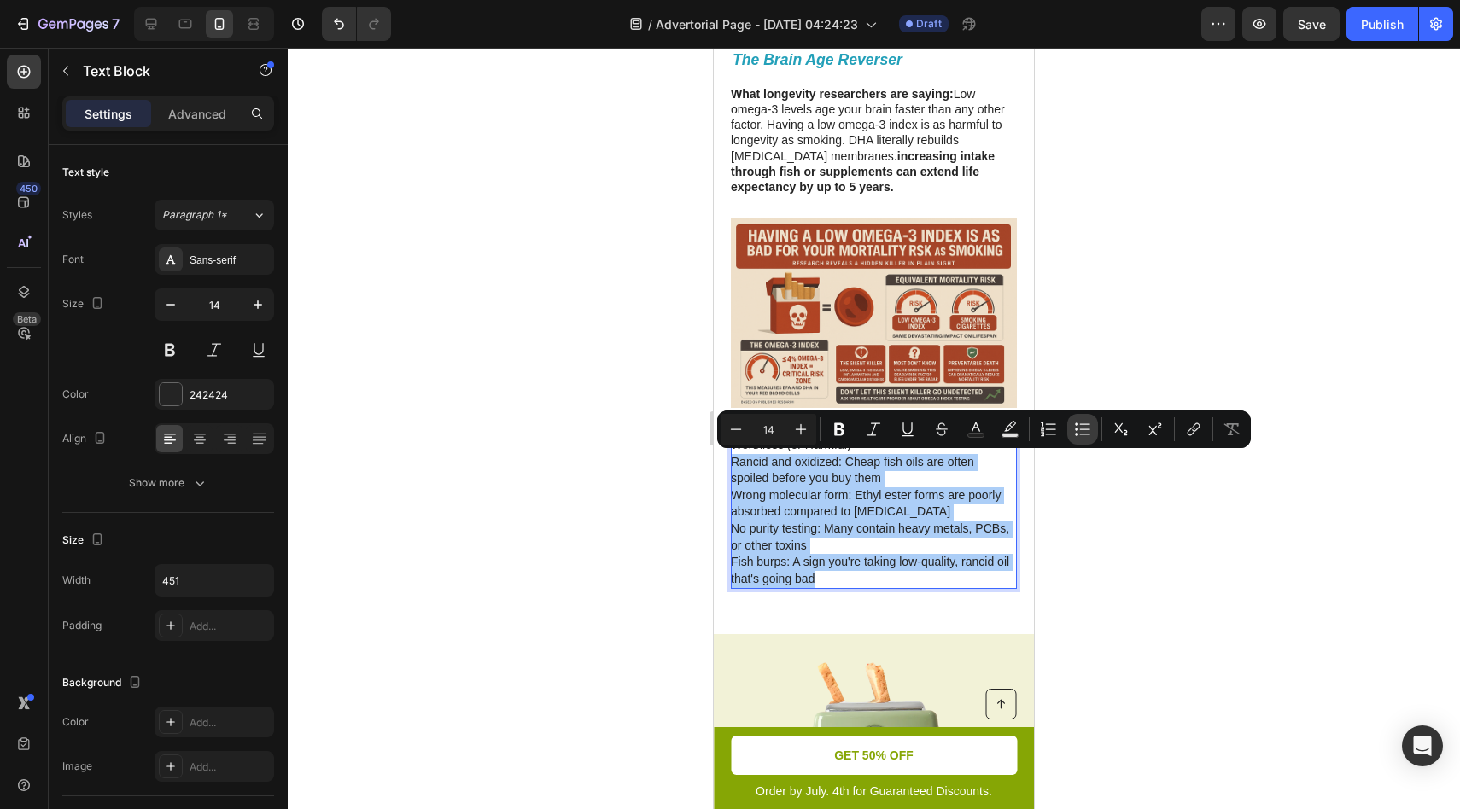
click at [1085, 427] on icon "Editor contextual toolbar" at bounding box center [1082, 429] width 17 height 17
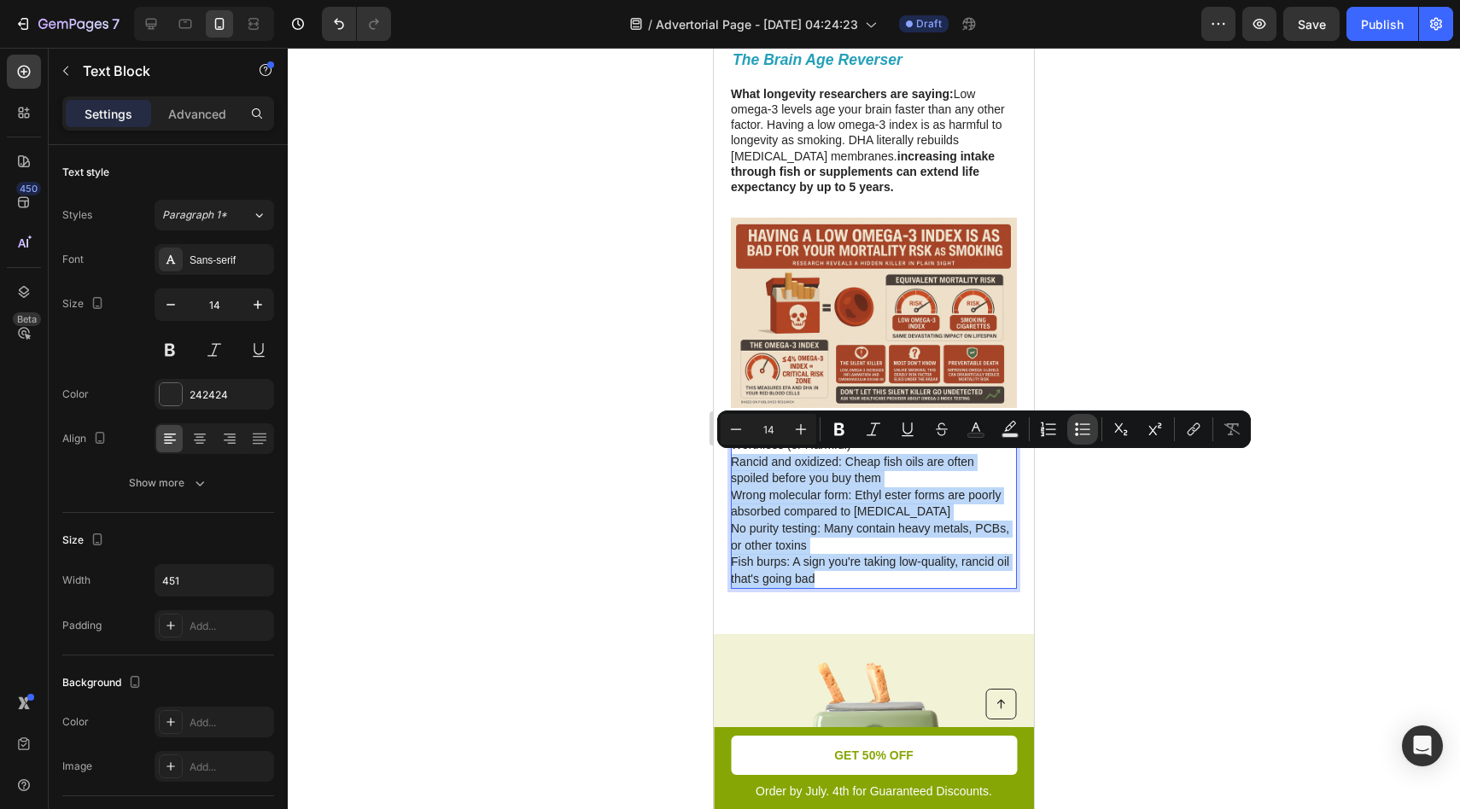
type input "14"
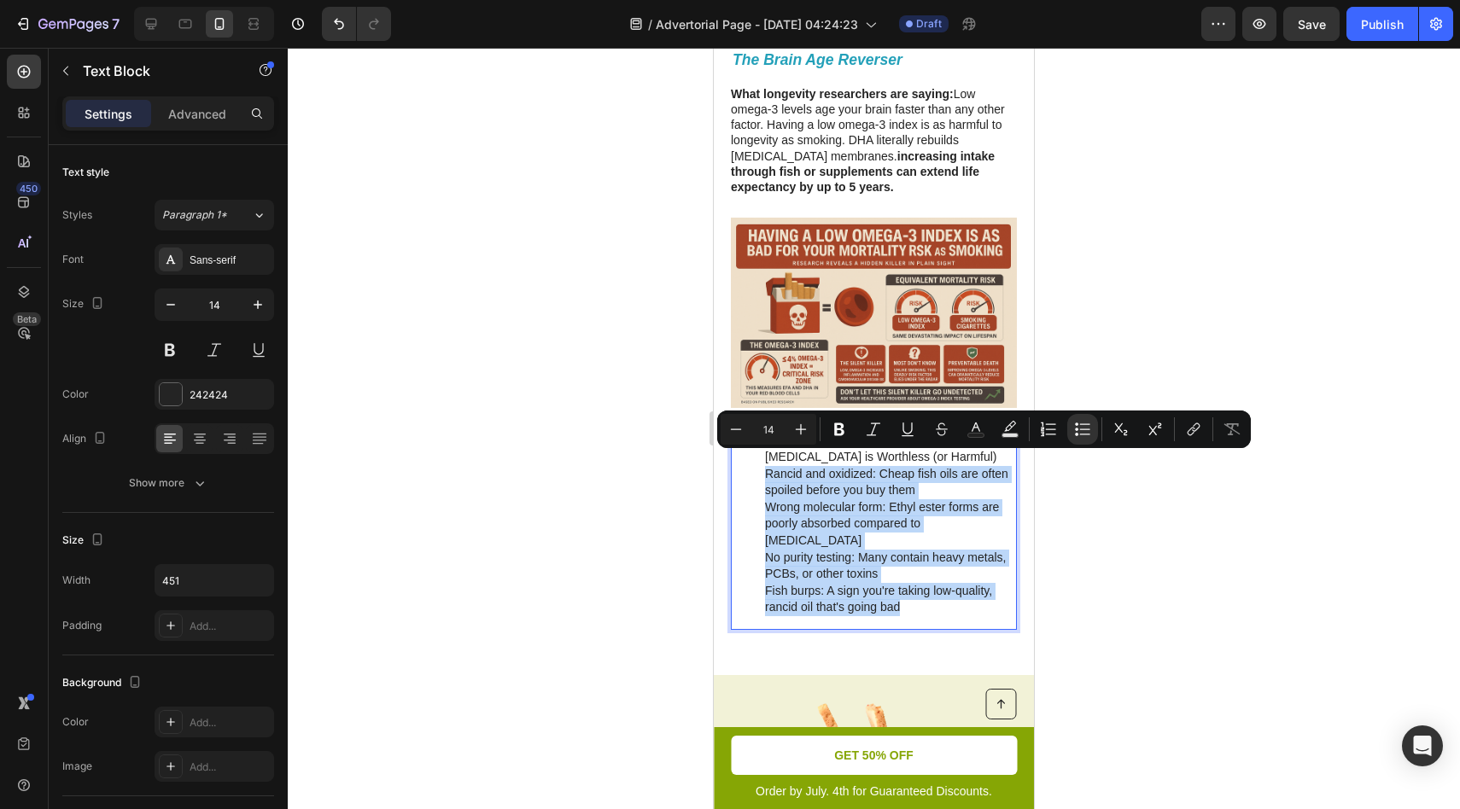
click at [815, 482] on li "⚠️ Pay Attention: Why Most Fish Oil is Worthless (or Harmful) Rancid and oxidiz…" at bounding box center [890, 524] width 250 height 184
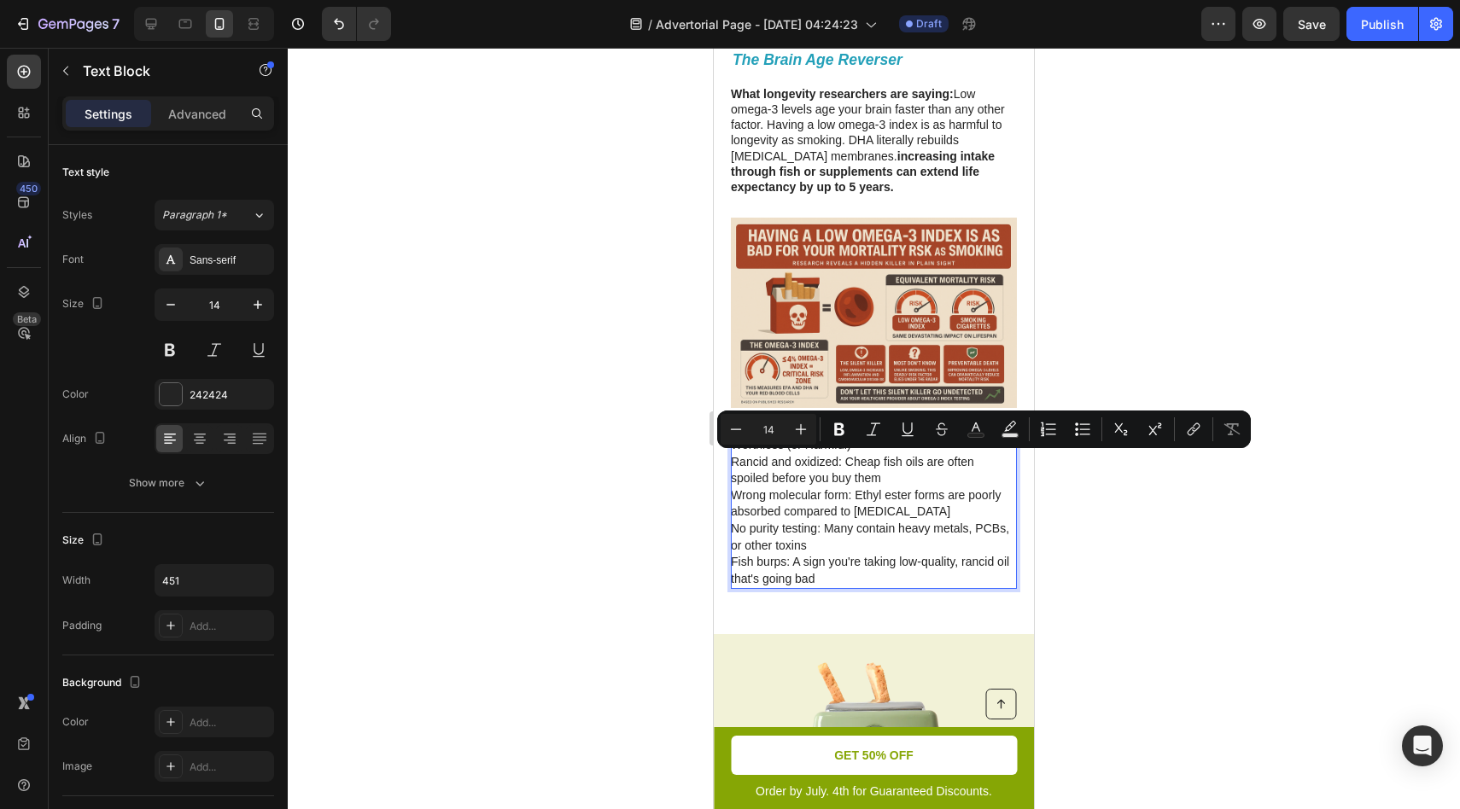
click at [826, 455] on p "⚠️ Pay Attention: Why Most Fish Oil is Worthless (or Harmful) Rancid and oxidiz…" at bounding box center [873, 503] width 284 height 167
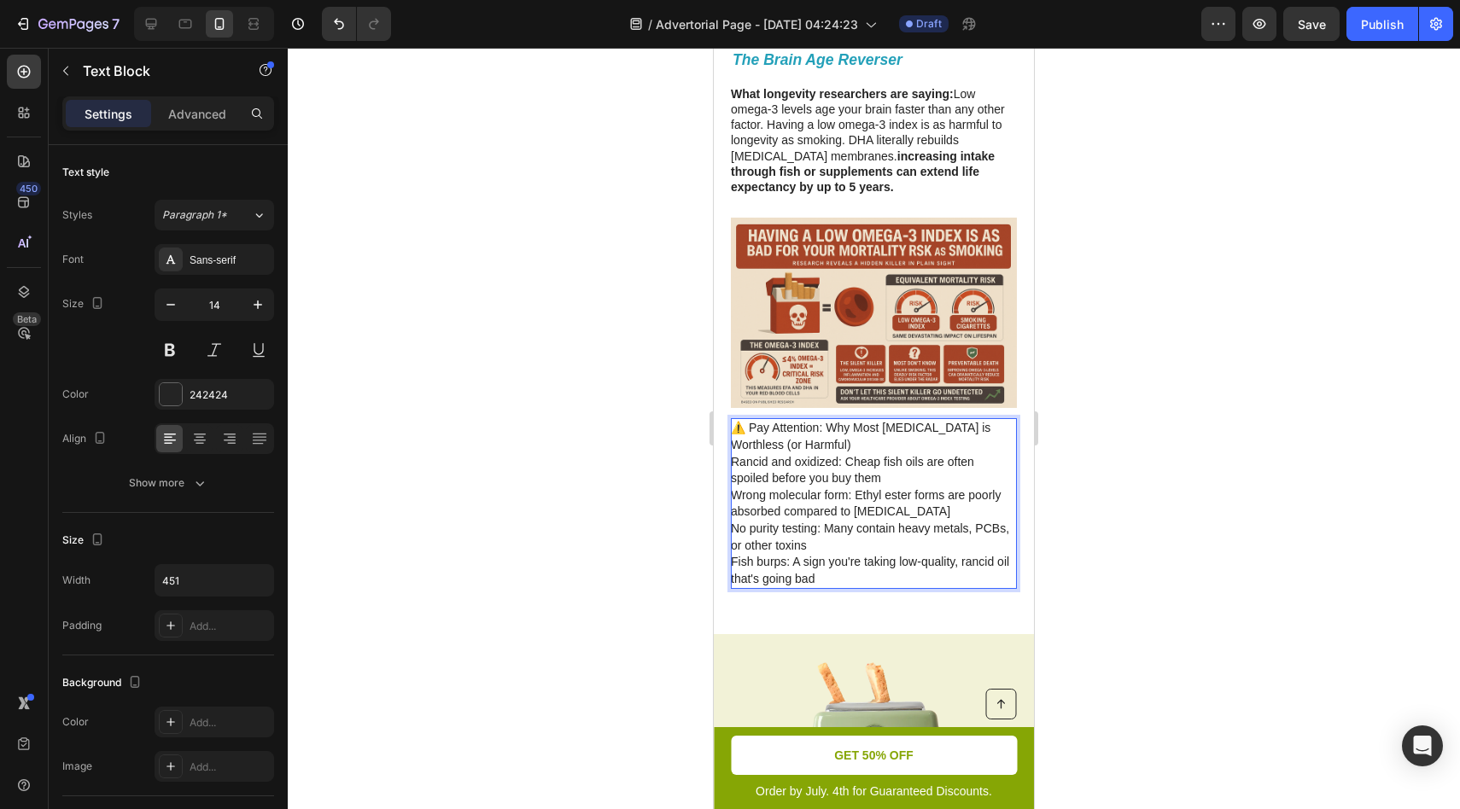
click at [759, 468] on p "⚠️ Pay Attention: Why Most Fish Oil is Worthless (or Harmful) Rancid and oxidiz…" at bounding box center [873, 503] width 284 height 167
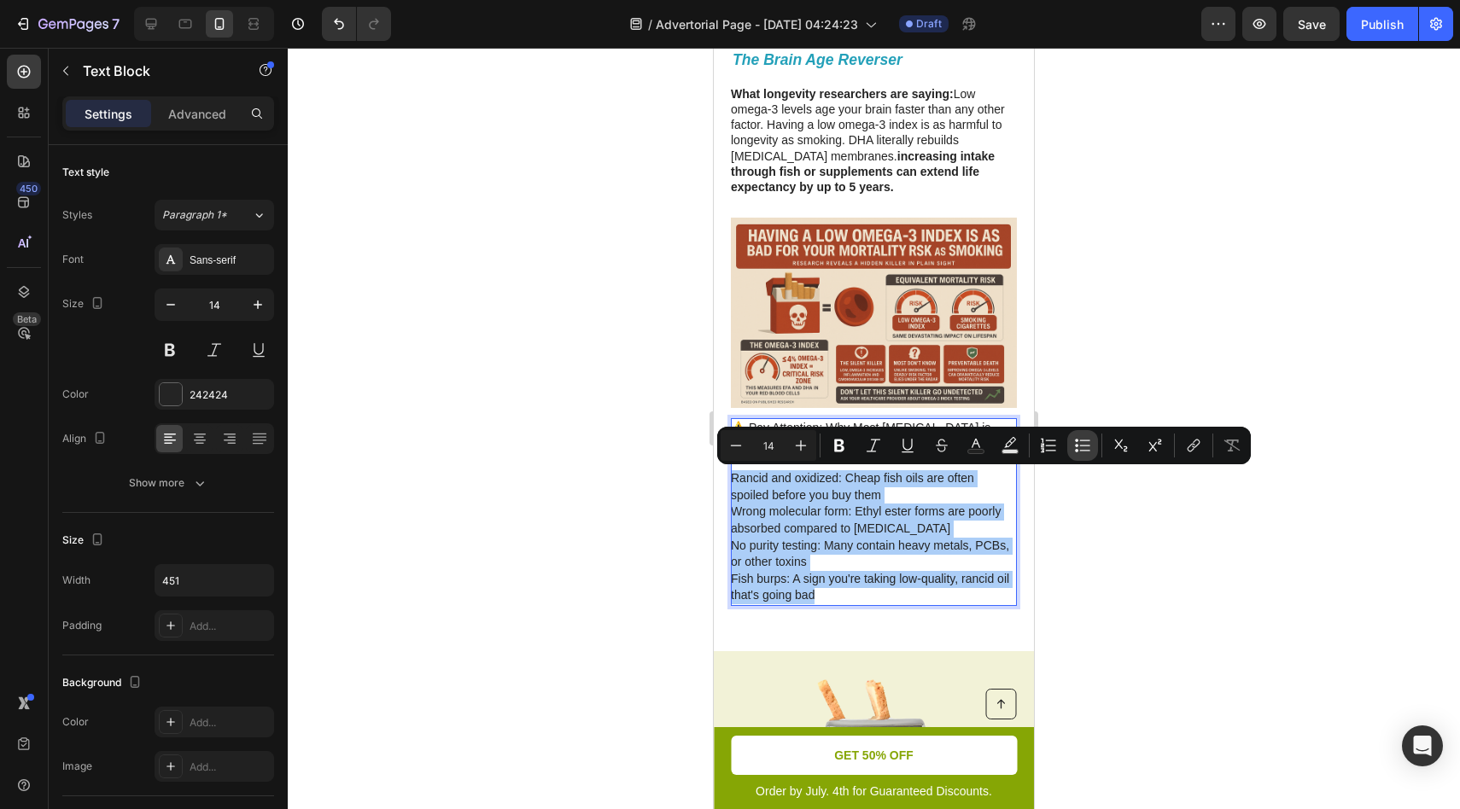
click at [1075, 452] on icon "Editor contextual toolbar" at bounding box center [1082, 445] width 17 height 17
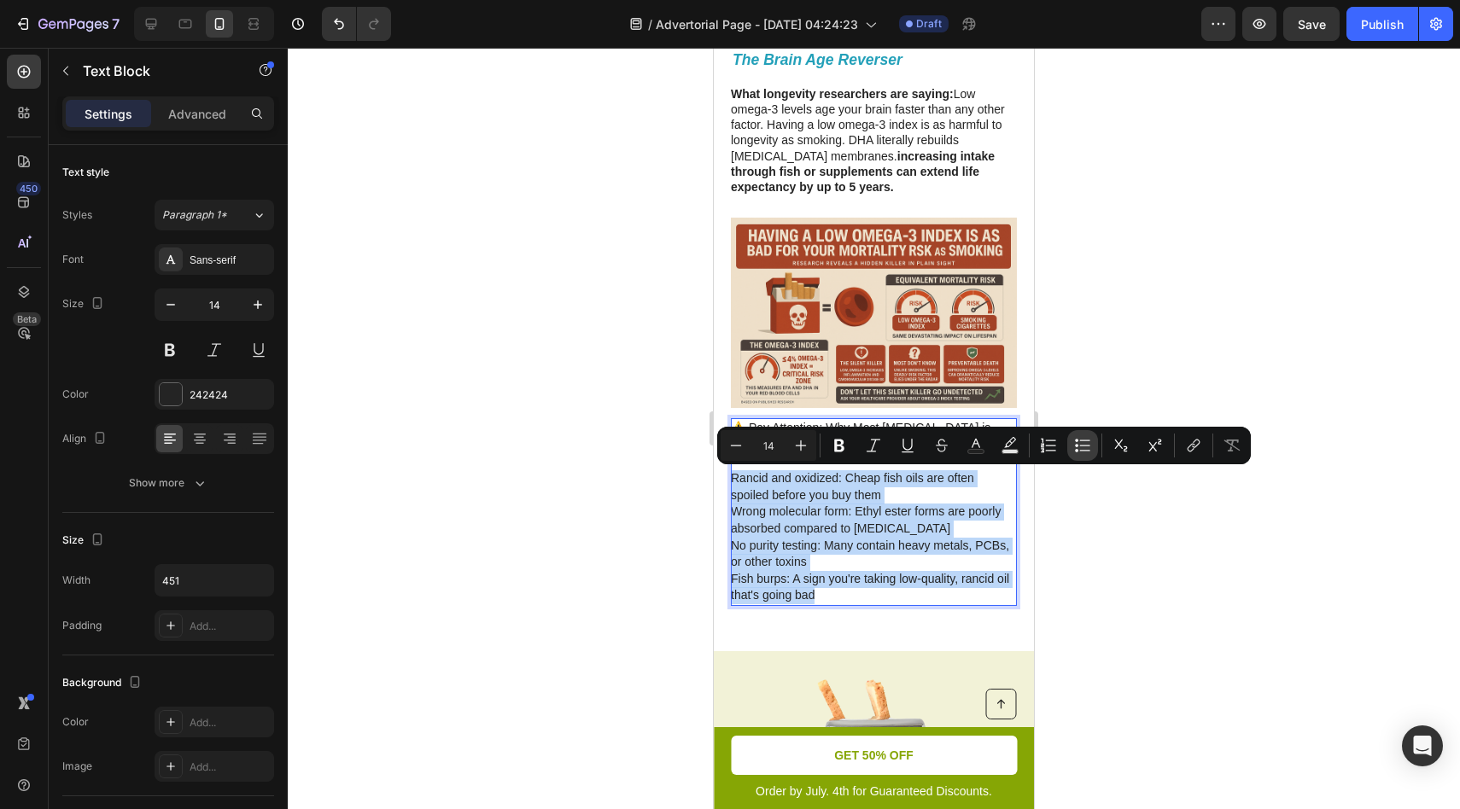
type input "14"
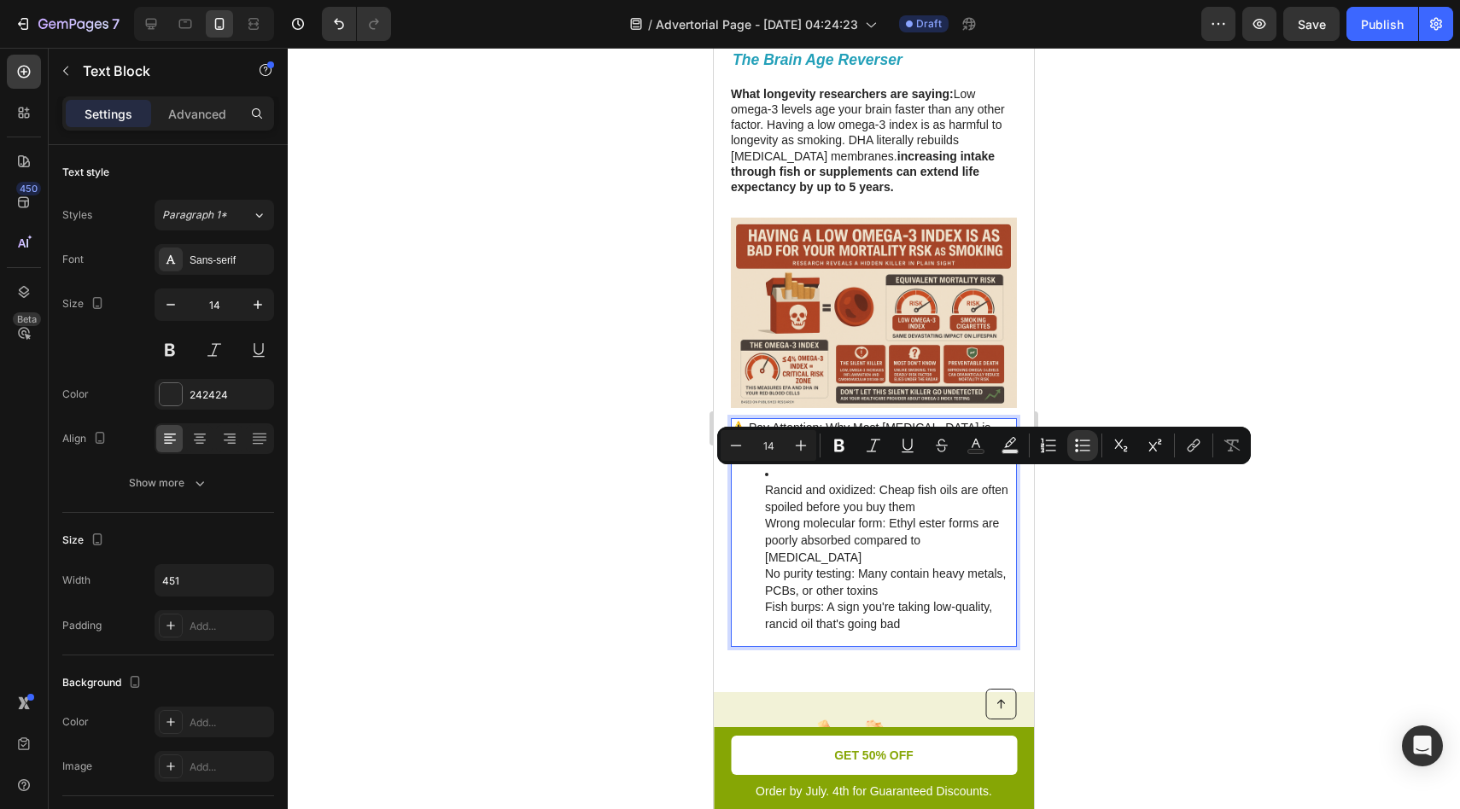
click at [893, 502] on li "Rancid and oxidized: Cheap fish oils are often spoiled before you buy them Wron…" at bounding box center [890, 549] width 250 height 167
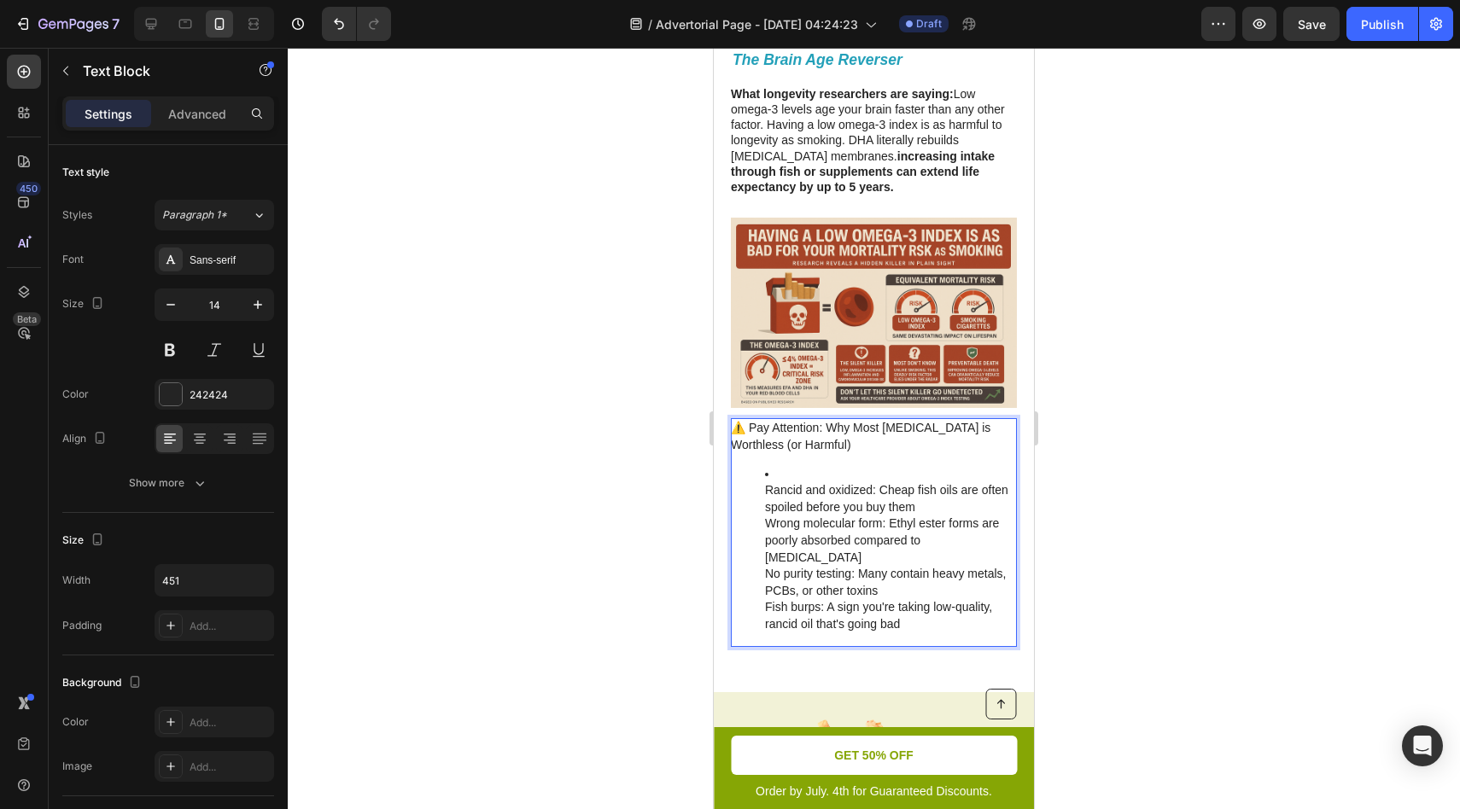
click at [798, 481] on li "Rancid and oxidized: Cheap fish oils are often spoiled before you buy them Wron…" at bounding box center [890, 549] width 250 height 167
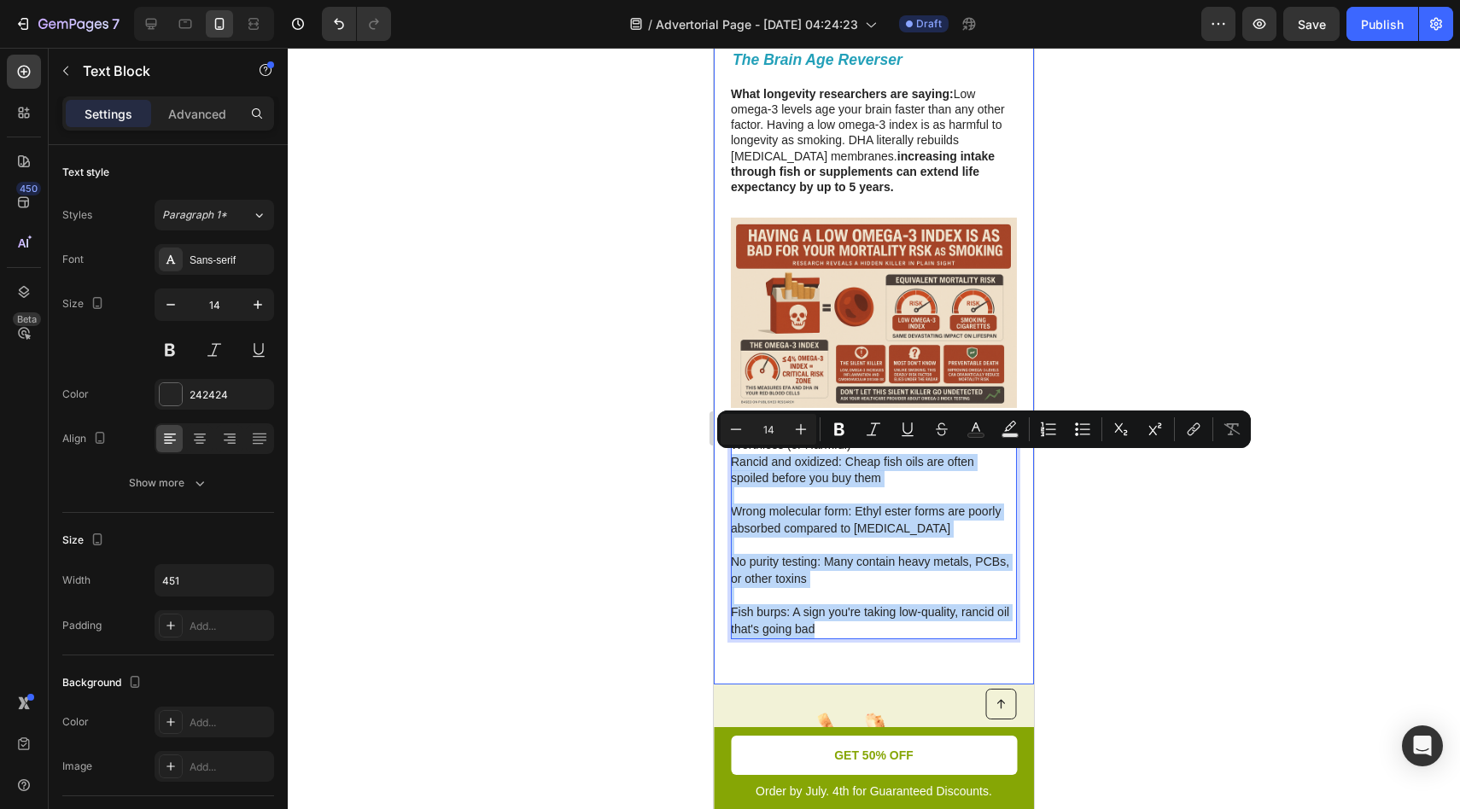
drag, startPoint x: 824, startPoint y: 626, endPoint x: 724, endPoint y: 467, distance: 187.6
click at [724, 467] on div "⁠⁠⁠⁠⁠⁠⁠ 1. Omega-3 Fatty Acids (EPA/DHA) - A low omega-3 index is as detrimenta…" at bounding box center [874, 312] width 320 height 745
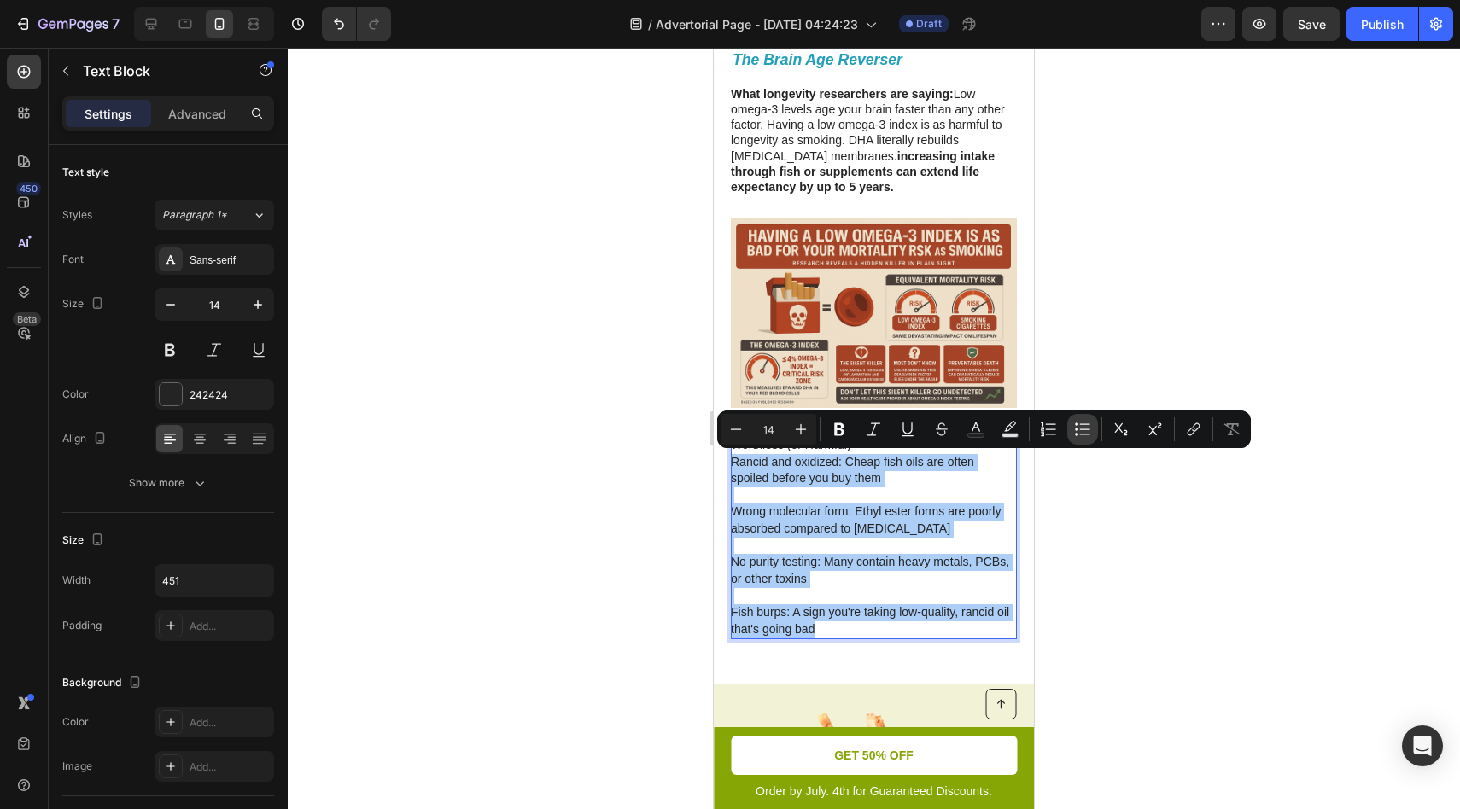
click at [1078, 421] on icon "Editor contextual toolbar" at bounding box center [1082, 429] width 17 height 17
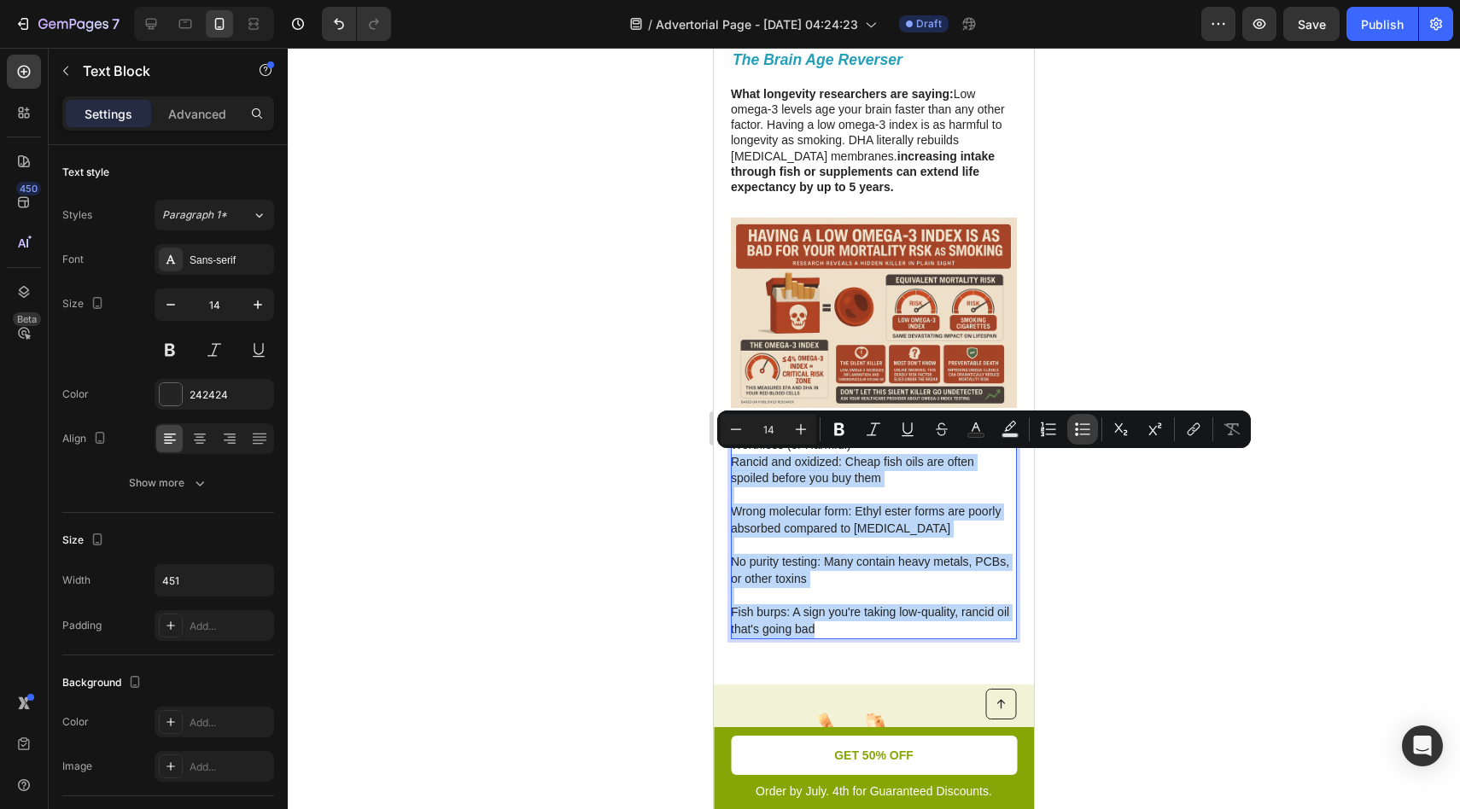
type input "14"
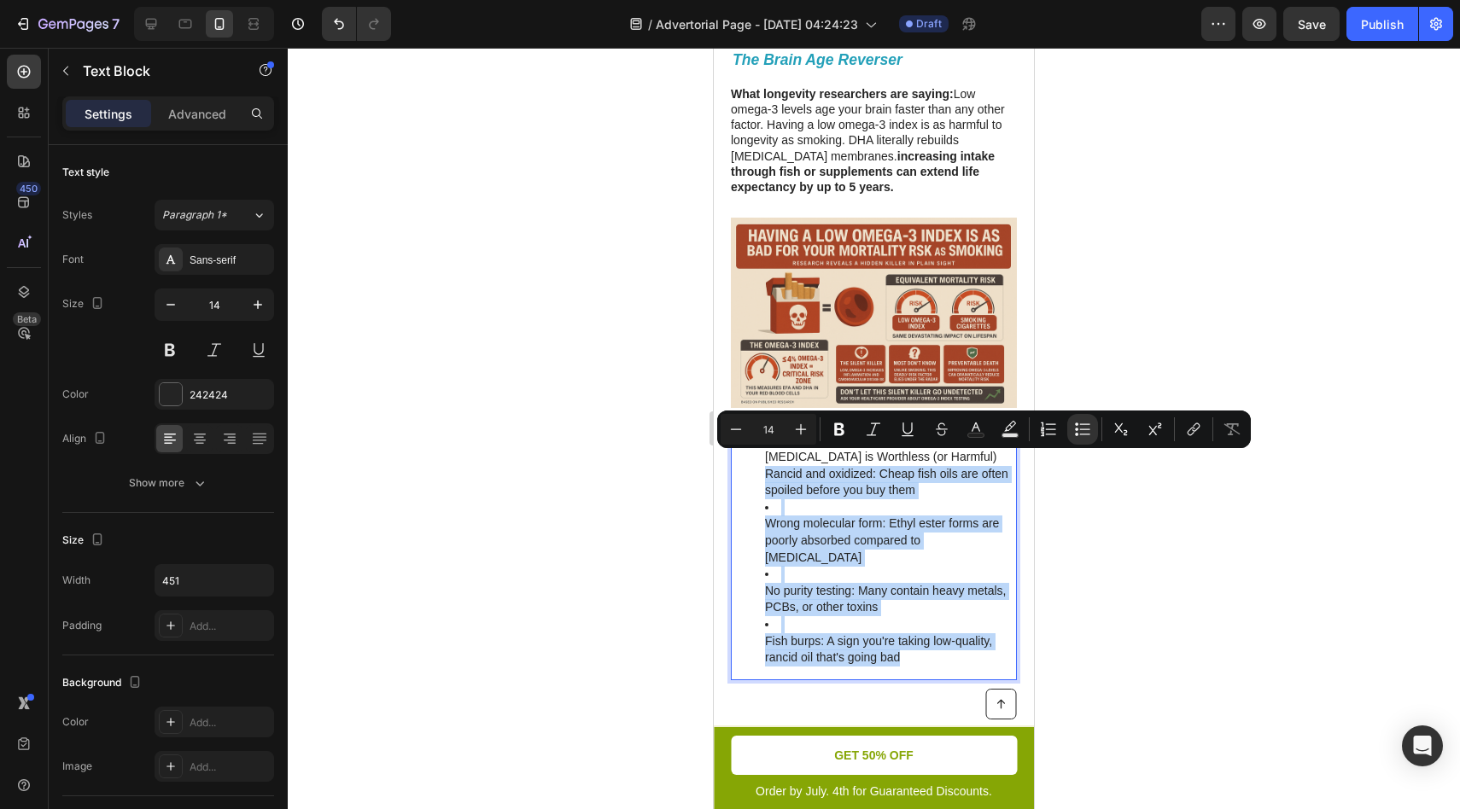
click at [810, 513] on li "Wrong molecular form: Ethyl ester forms are poorly absorbed compared to triglyc…" at bounding box center [890, 532] width 250 height 67
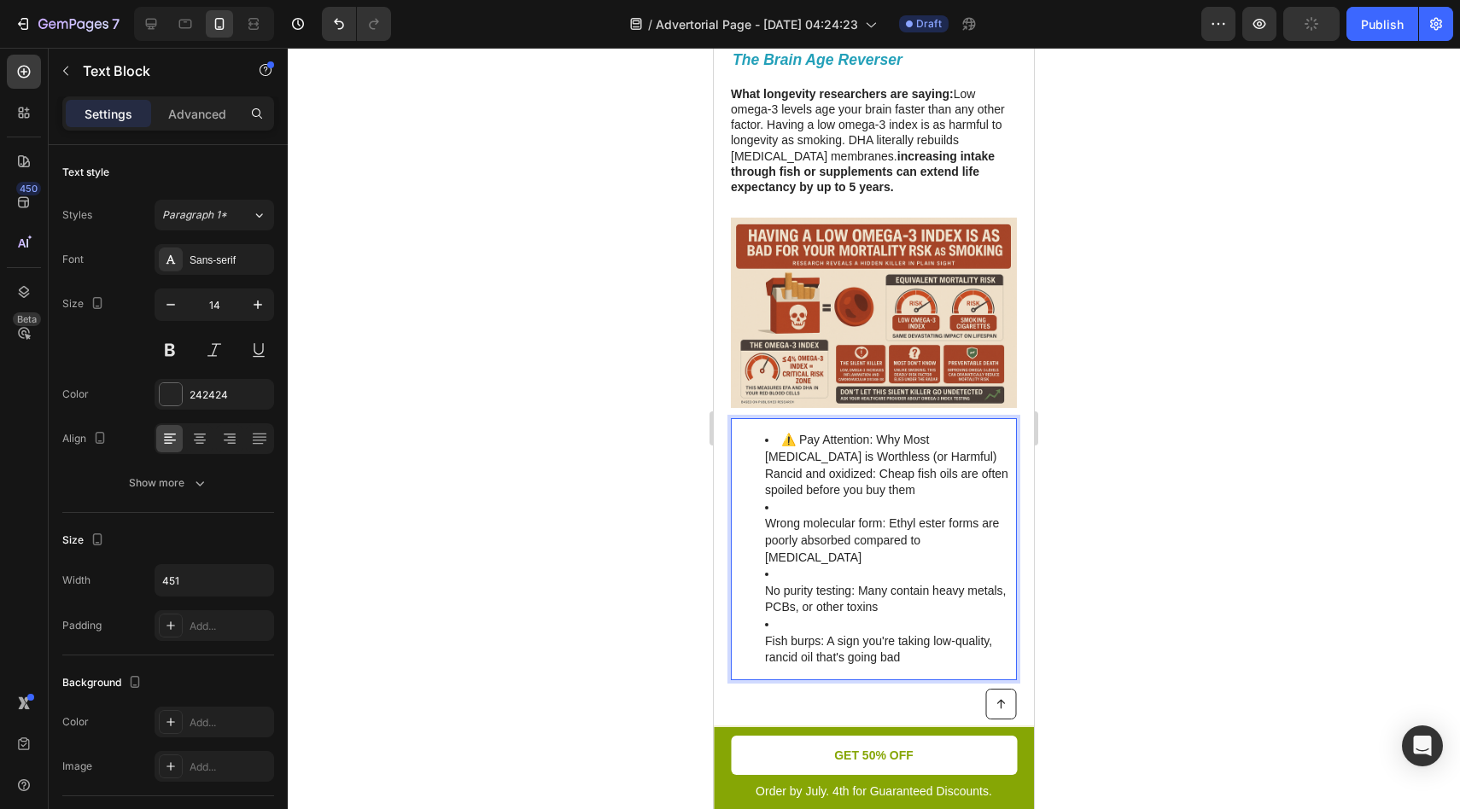
click at [764, 523] on ul "⚠️ Pay Attention: Why Most Fish Oil is Worthless (or Harmful) Rancid and oxidiz…" at bounding box center [873, 549] width 284 height 234
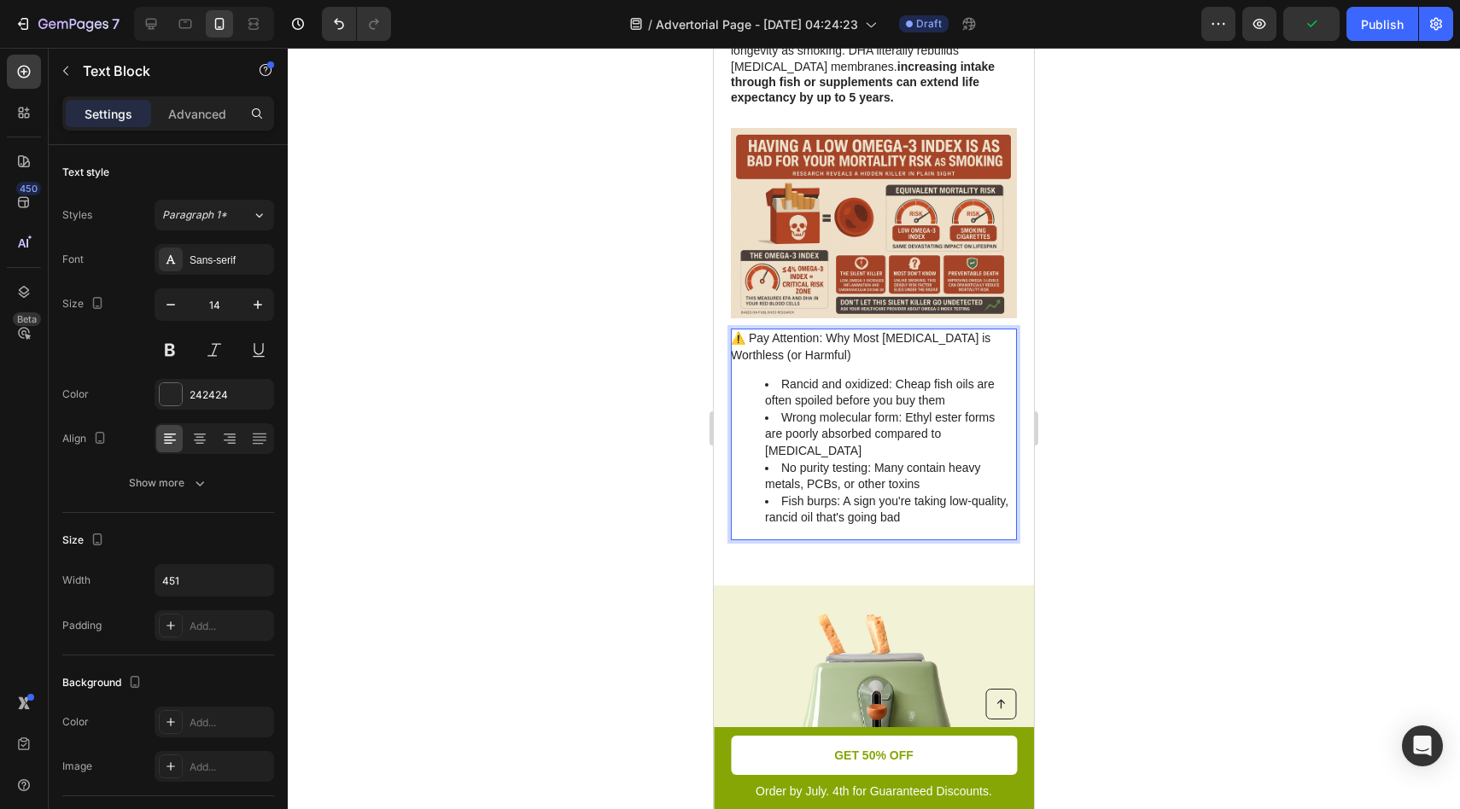
scroll to position [1620, 0]
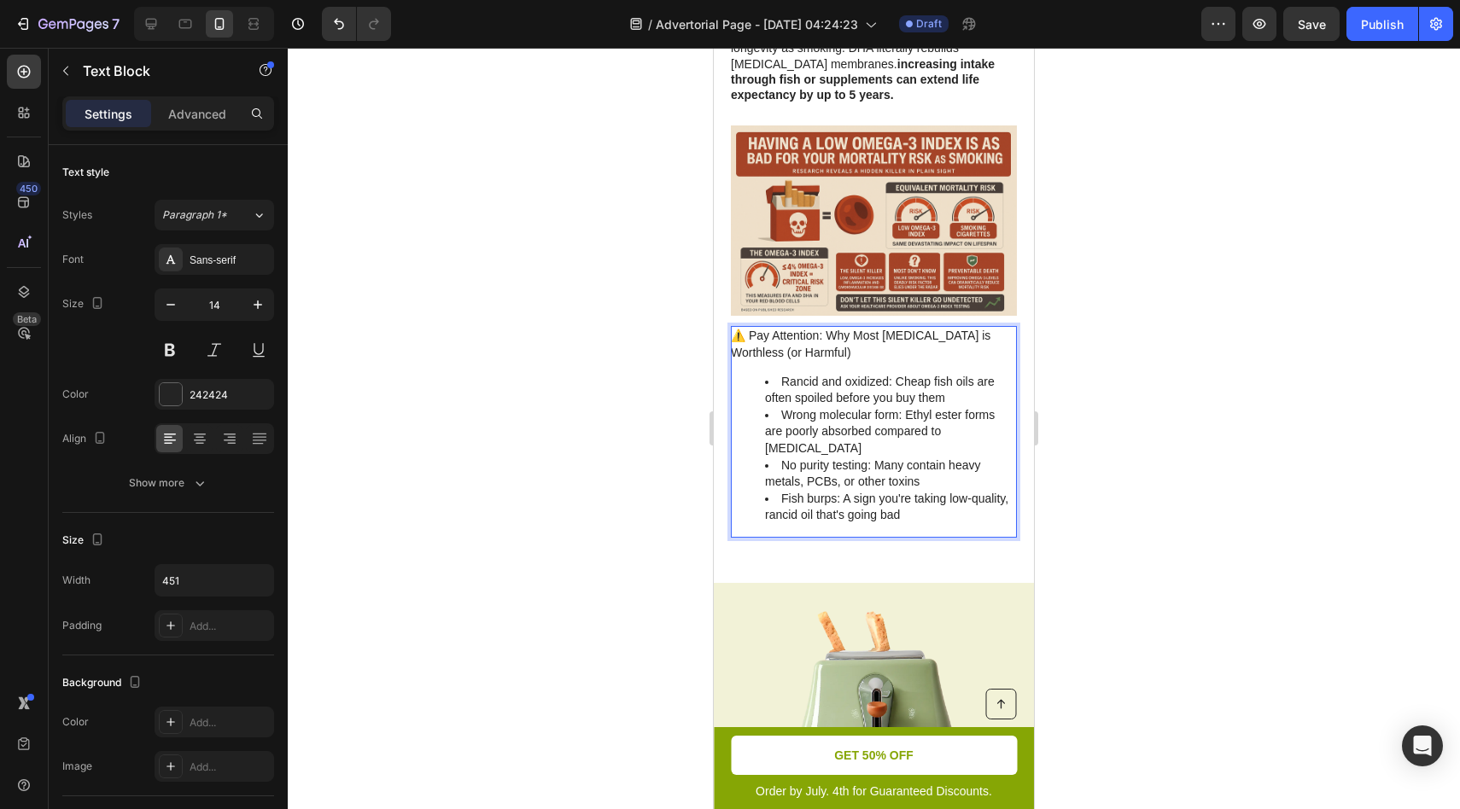
click at [806, 458] on li "No purity testing: Many contain heavy metals, PCBs, or other toxins" at bounding box center [890, 474] width 250 height 33
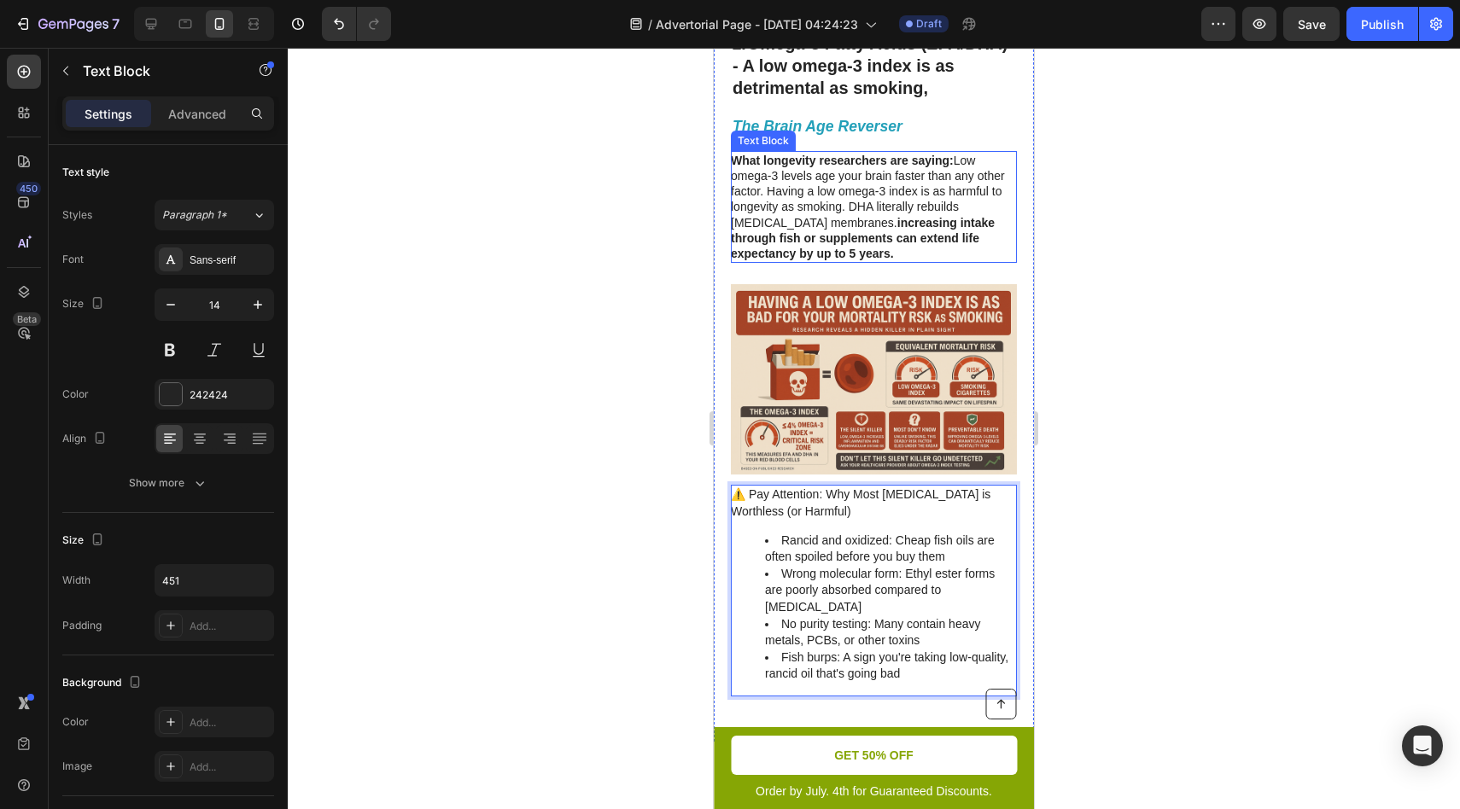
click at [849, 248] on p "What longevity researchers are saying: Low omega-3 levels age your brain faster…" at bounding box center [873, 207] width 284 height 108
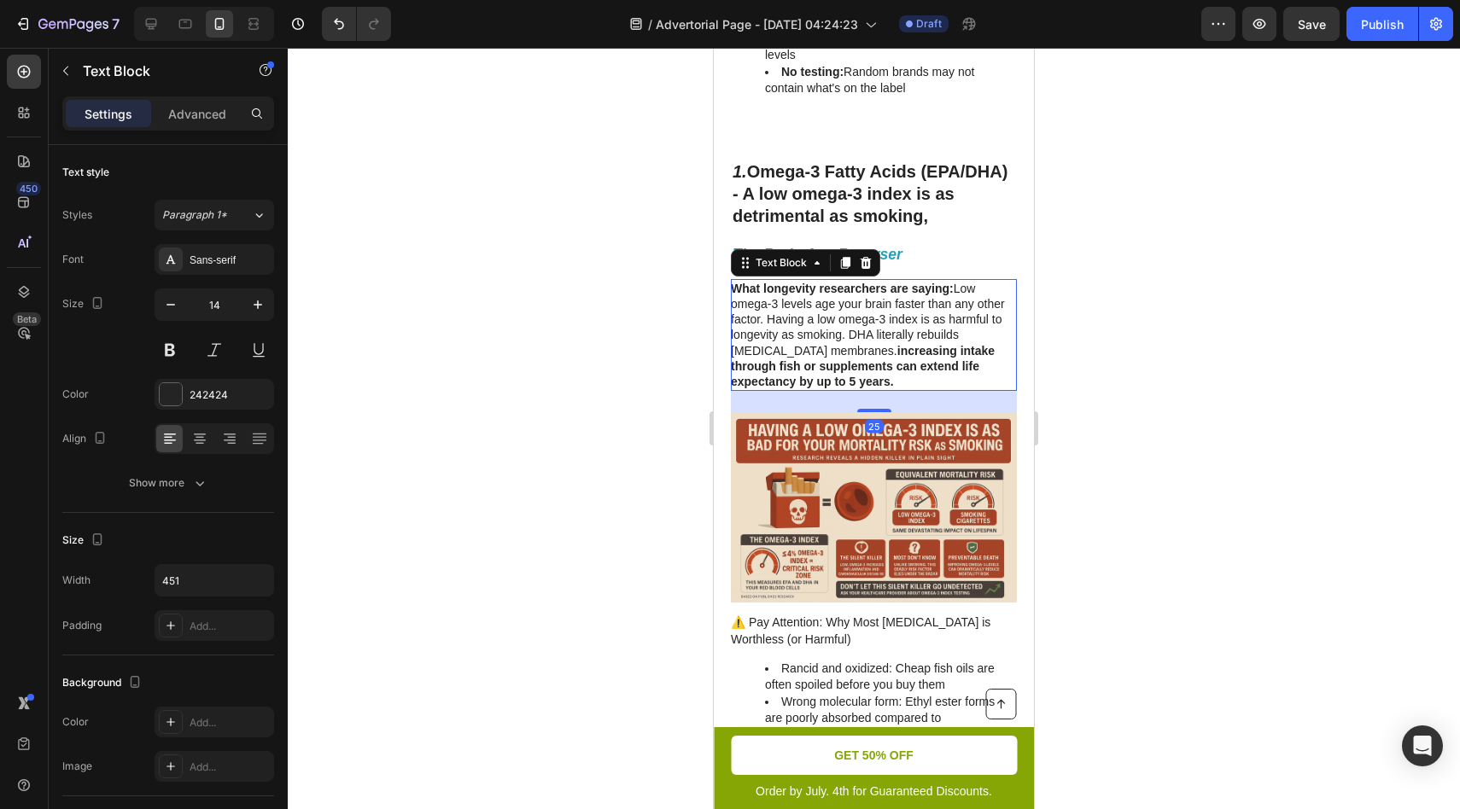
scroll to position [1315, 0]
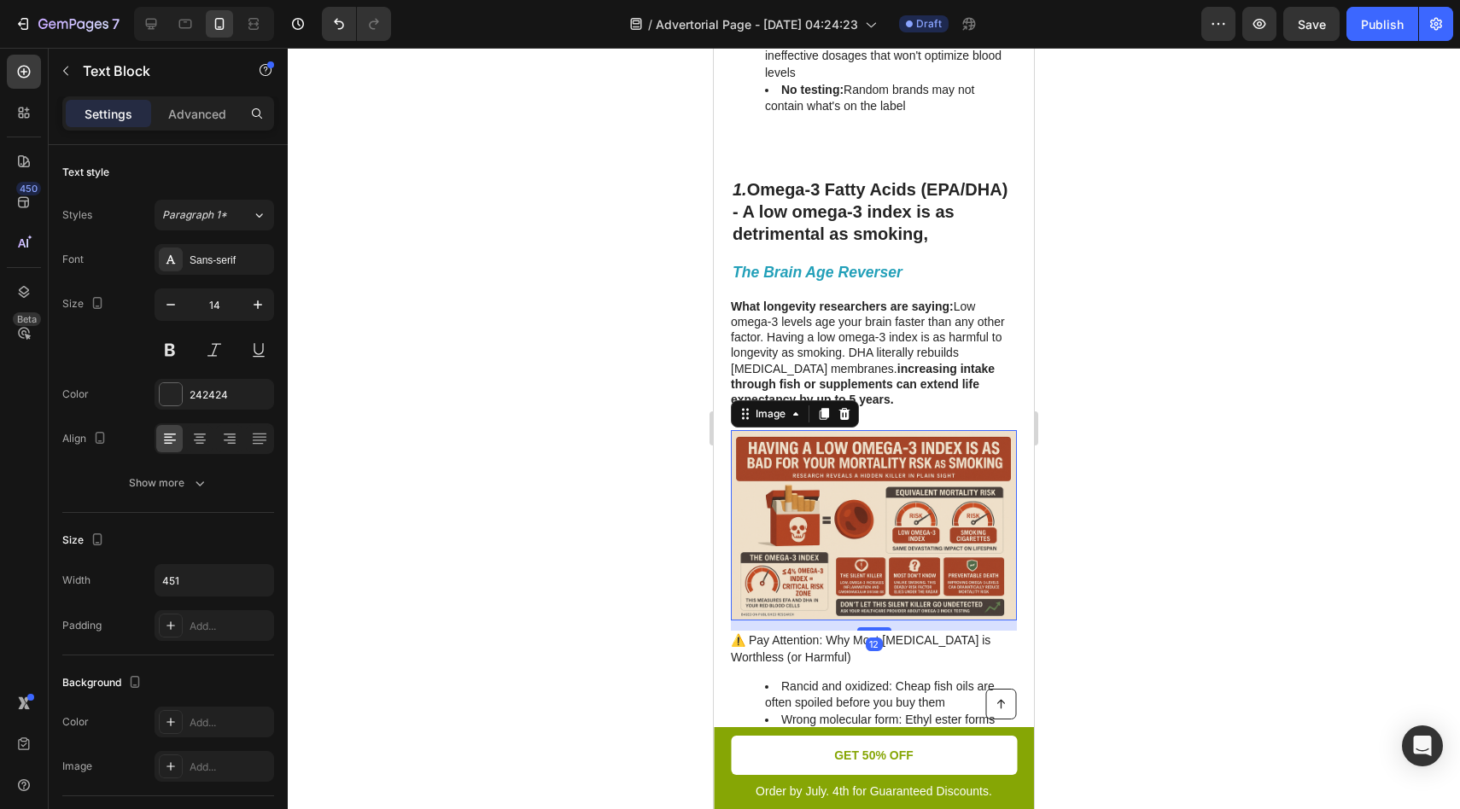
click at [847, 606] on img at bounding box center [874, 525] width 286 height 190
click at [902, 390] on strong "increasing intake through fish or supplements can extend life expectancy by up …" at bounding box center [863, 384] width 264 height 44
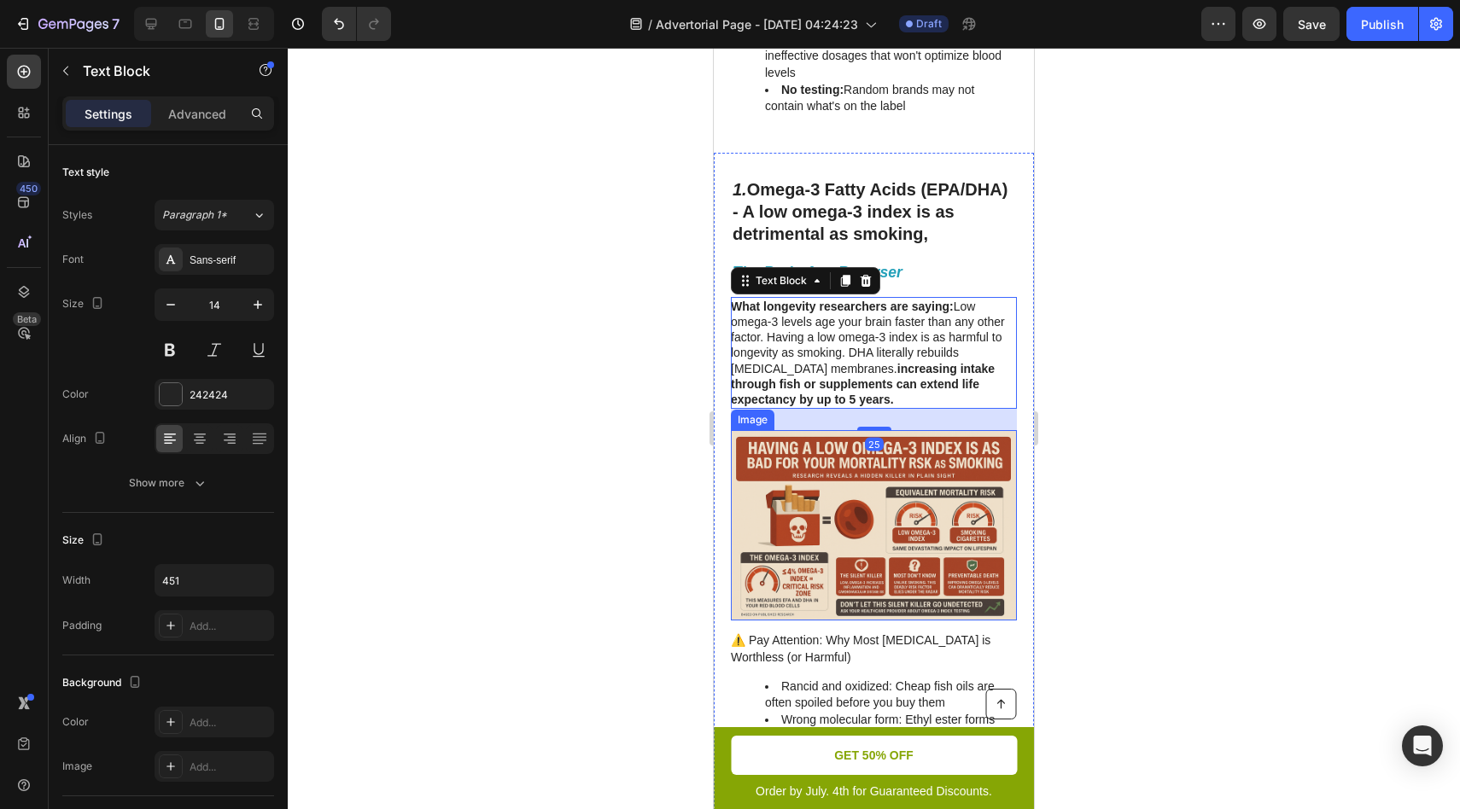
click at [884, 607] on img at bounding box center [874, 525] width 286 height 190
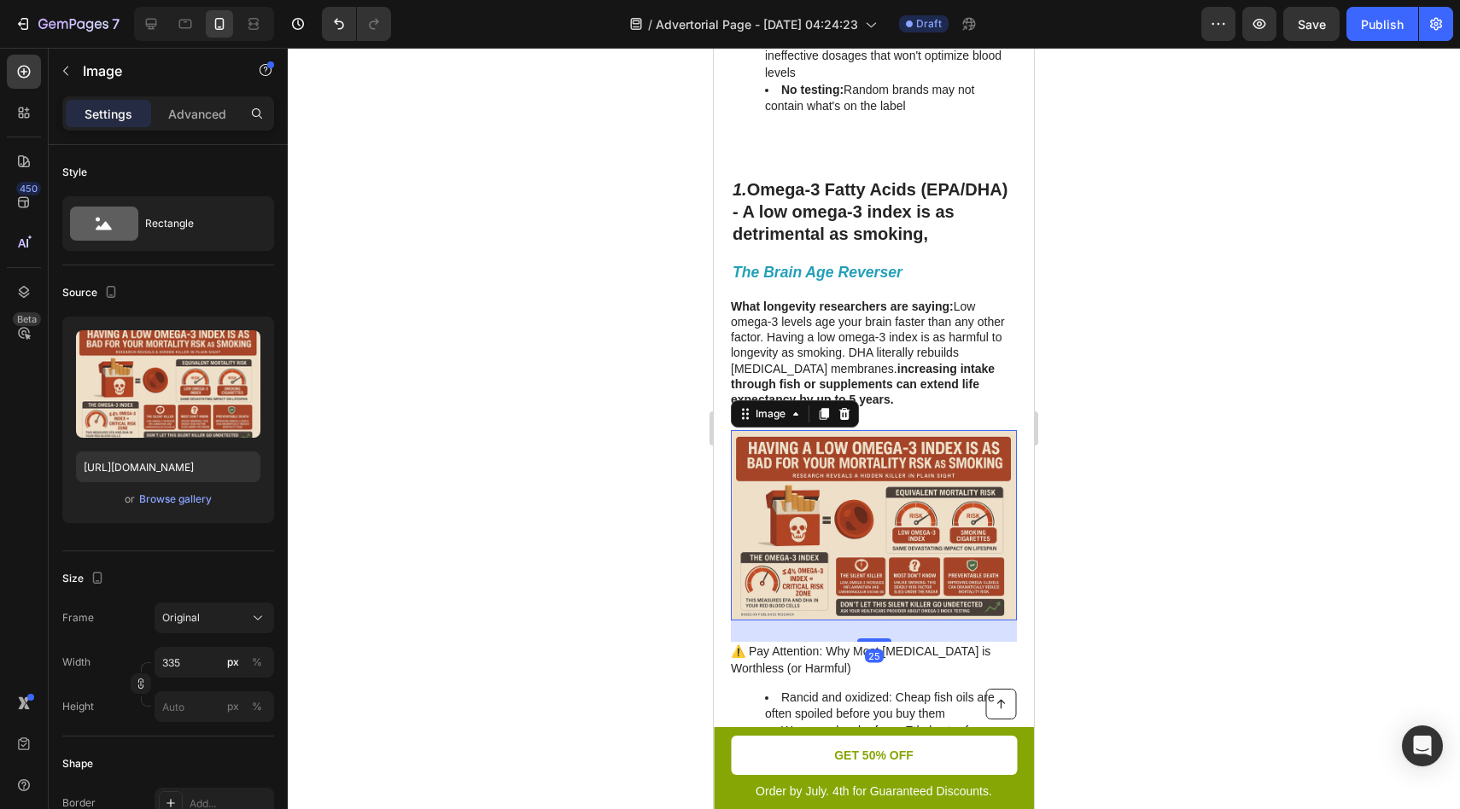
drag, startPoint x: 878, startPoint y: 626, endPoint x: 879, endPoint y: 637, distance: 11.2
click at [879, 621] on div "25" at bounding box center [874, 621] width 286 height 0
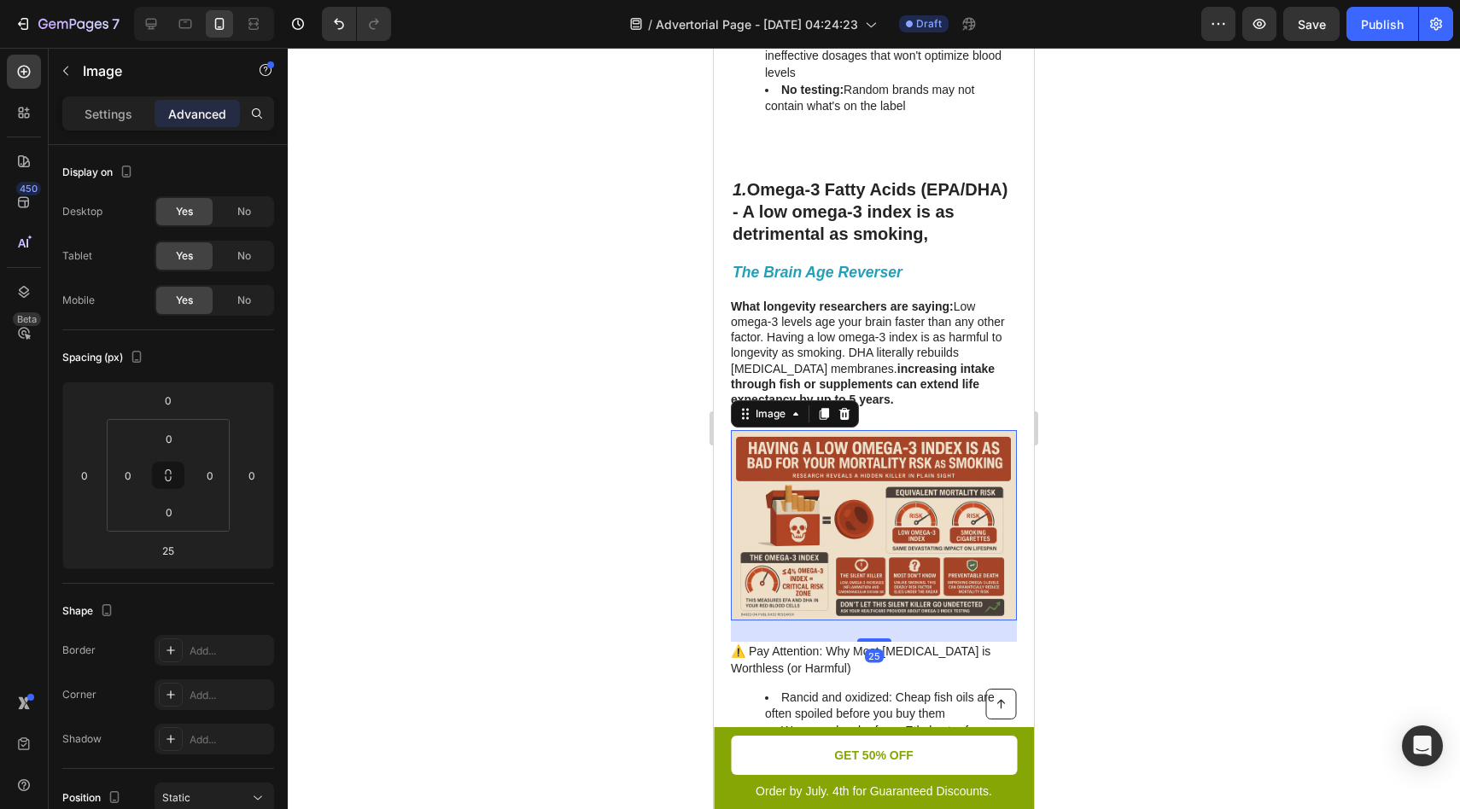
click at [934, 519] on img at bounding box center [874, 525] width 286 height 190
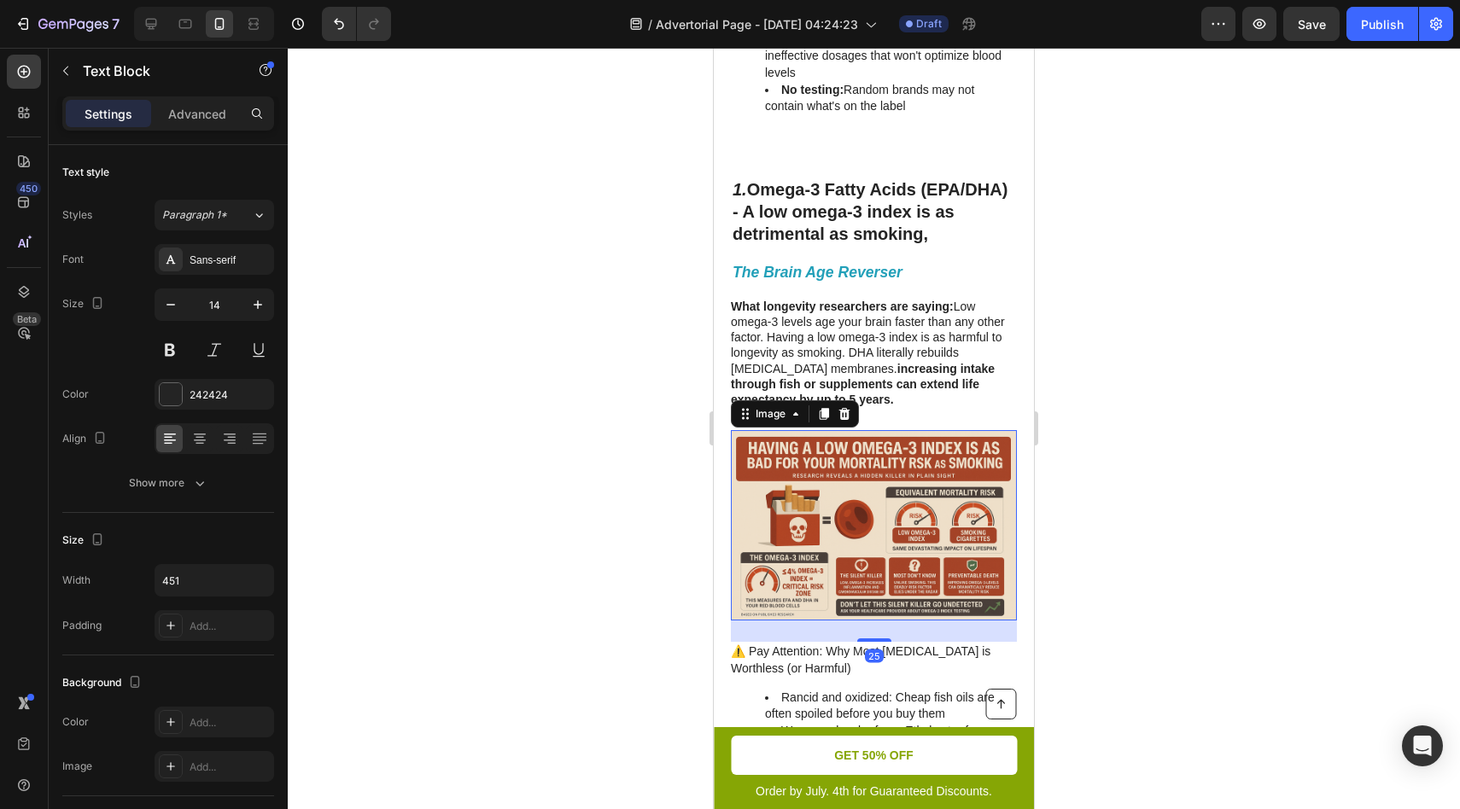
click at [914, 647] on p "⚠️ Pay Attention: Why Most [MEDICAL_DATA] is Worthless (or Harmful)" at bounding box center [873, 660] width 284 height 33
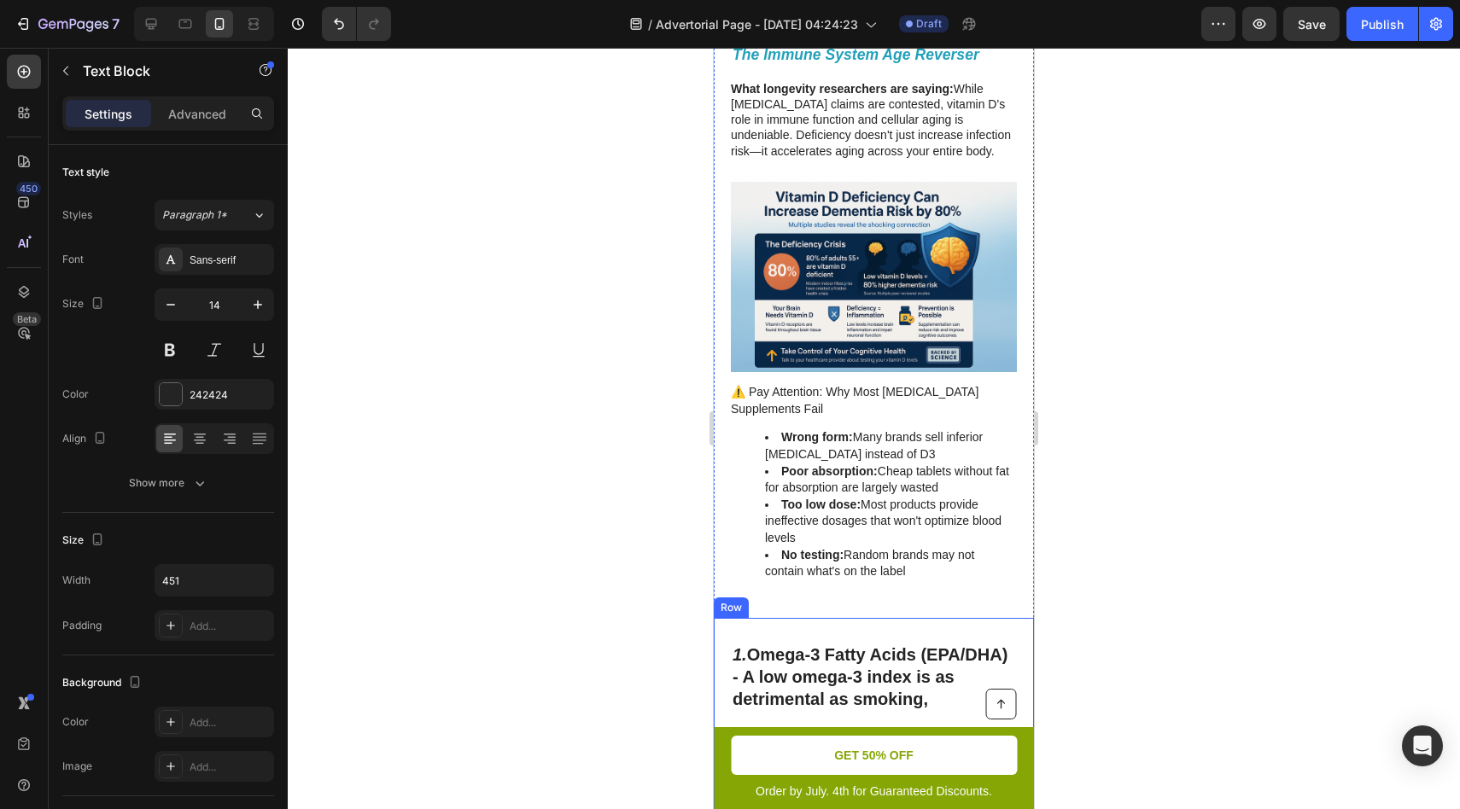
scroll to position [759, 0]
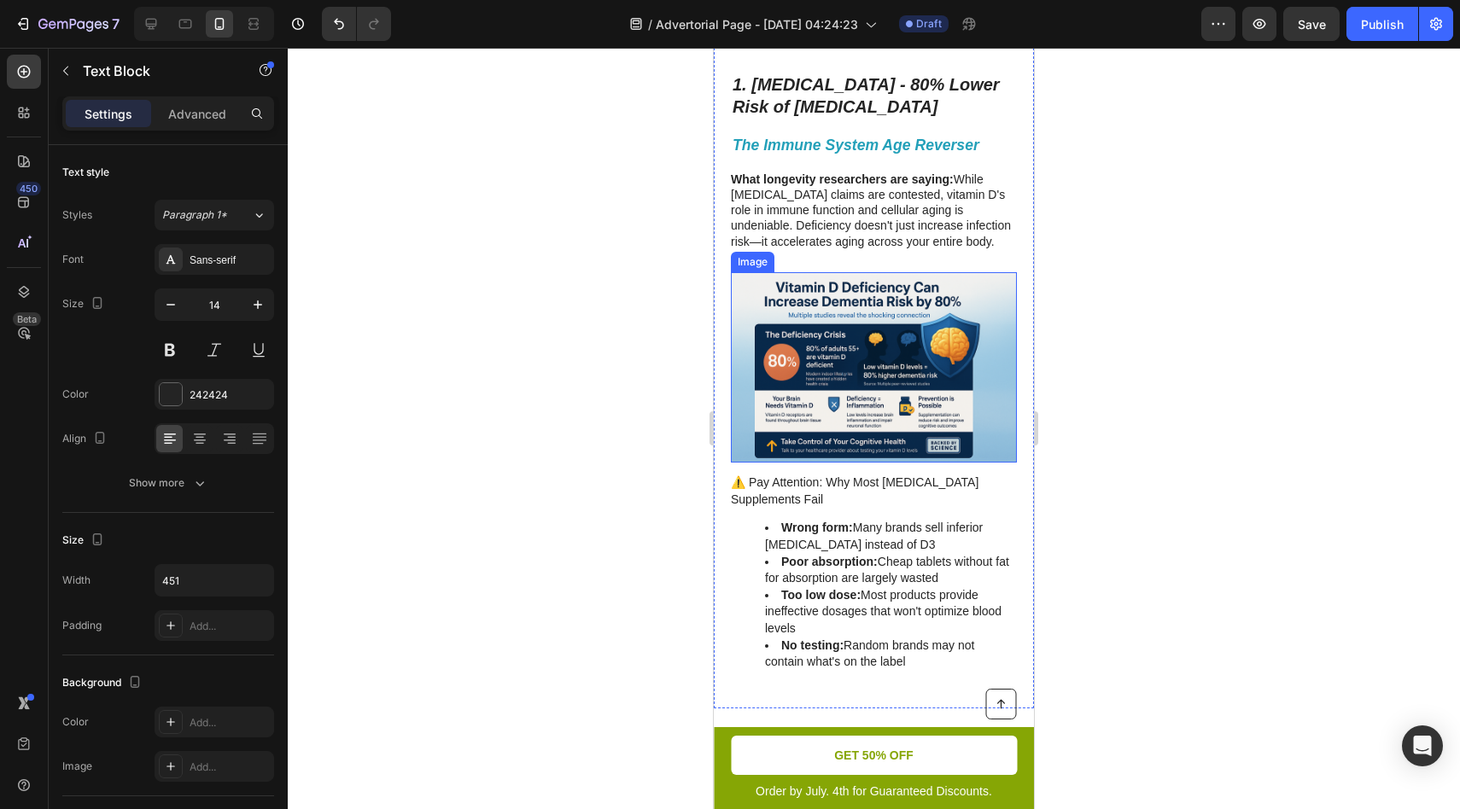
click at [888, 425] on img at bounding box center [874, 367] width 286 height 190
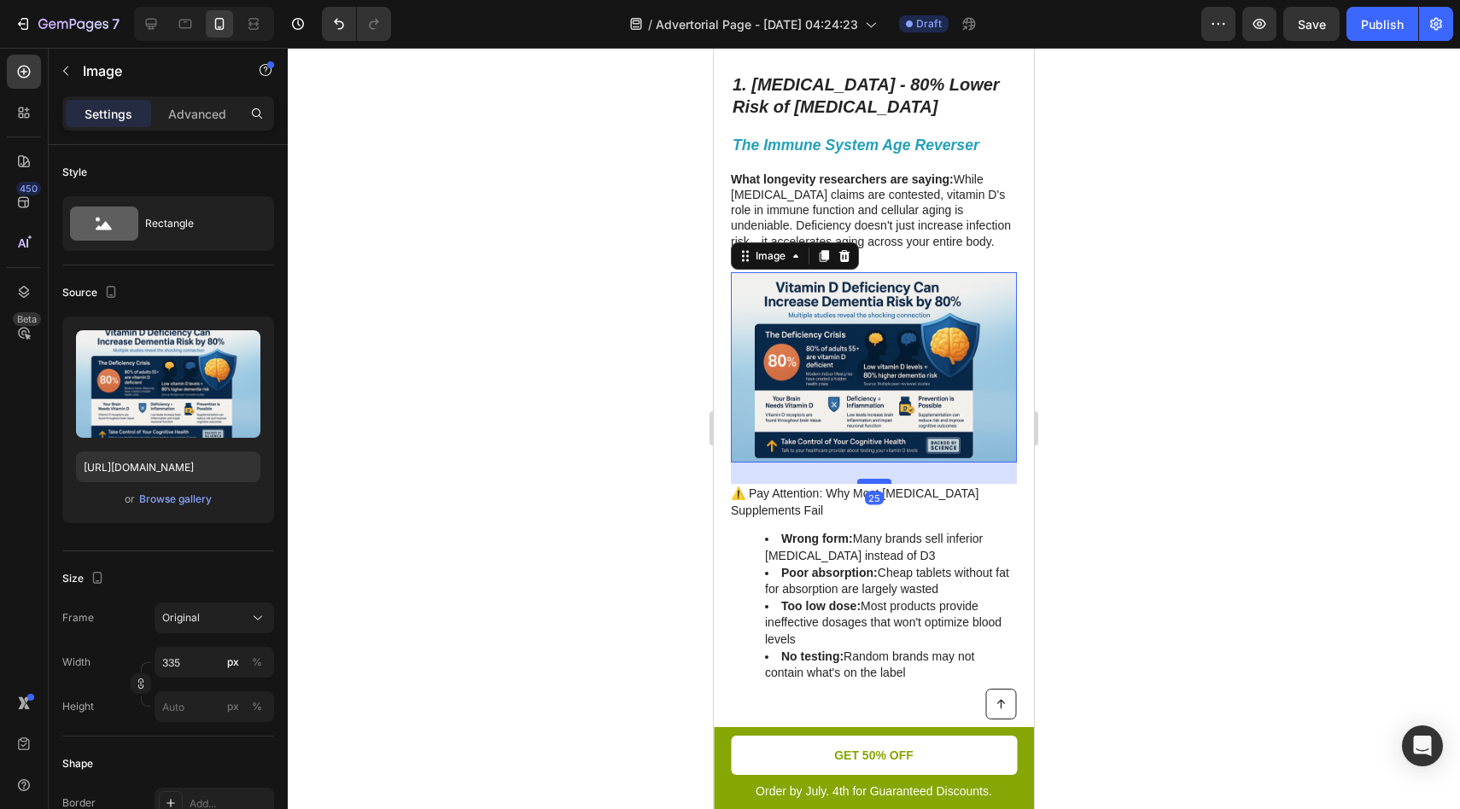
drag, startPoint x: 879, startPoint y: 470, endPoint x: 880, endPoint y: 481, distance: 11.1
click at [880, 481] on div at bounding box center [874, 481] width 34 height 5
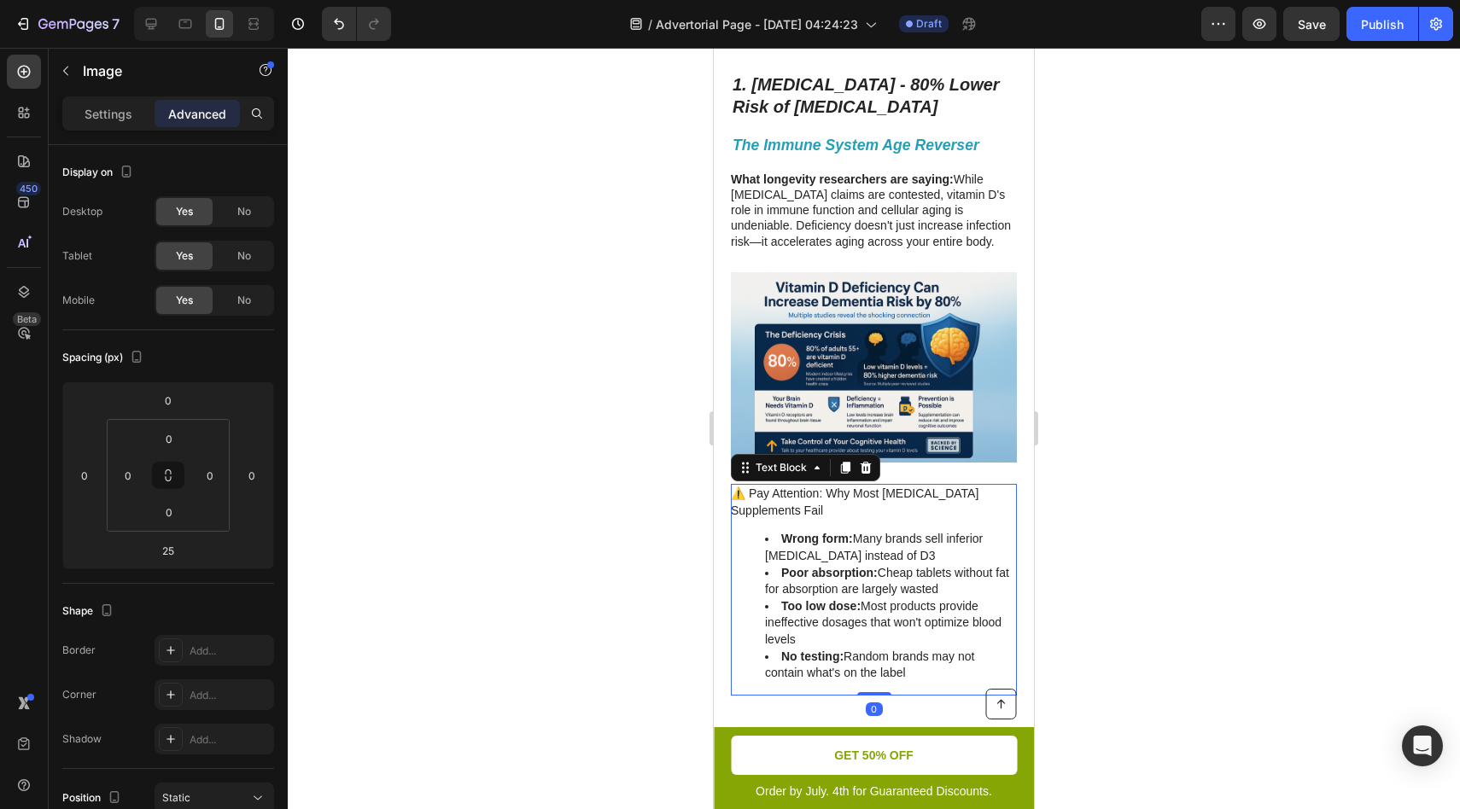
click at [915, 536] on li "Wrong form: Many brands sell inferior vitamin D2 instead of D3" at bounding box center [890, 547] width 250 height 33
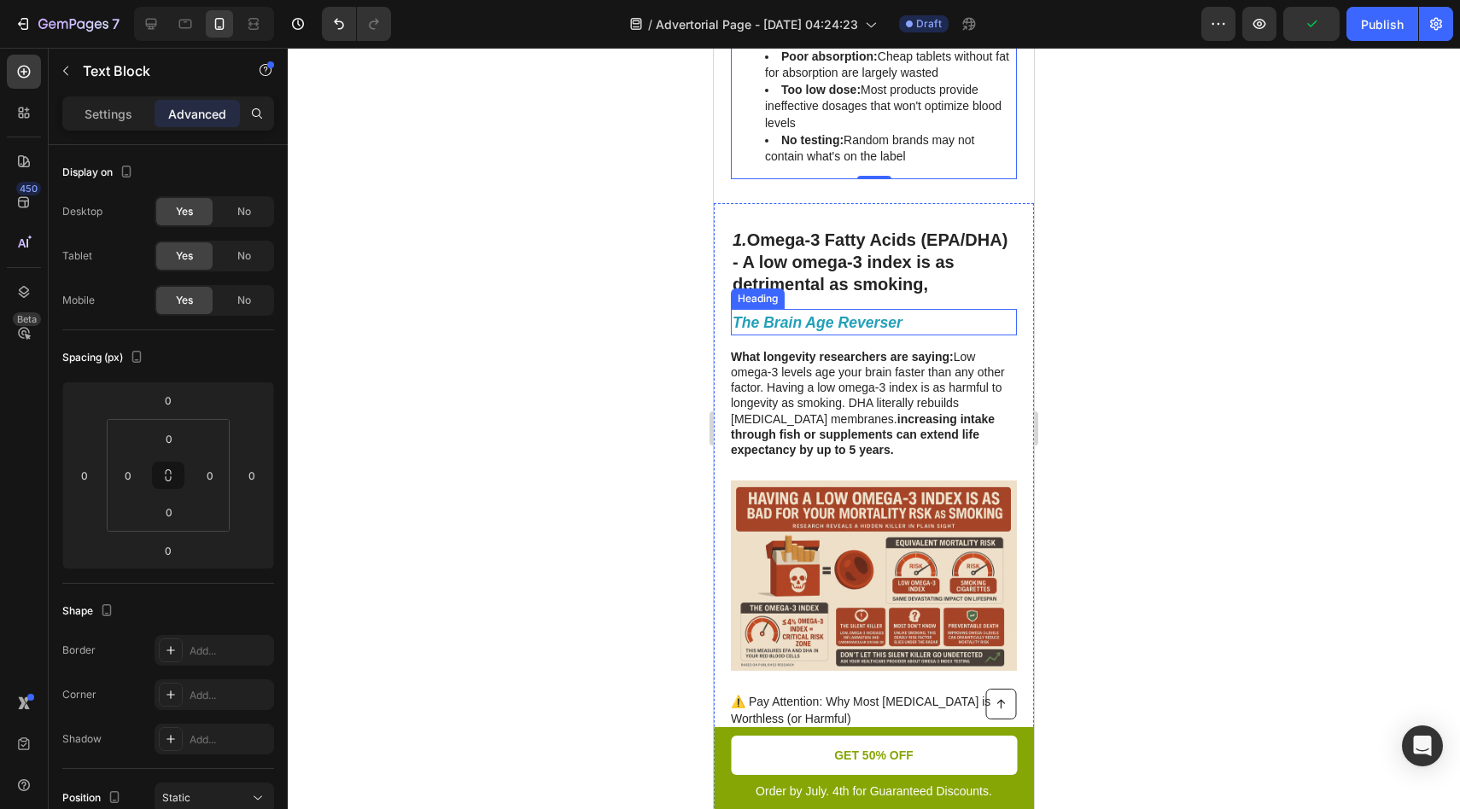
scroll to position [1081, 0]
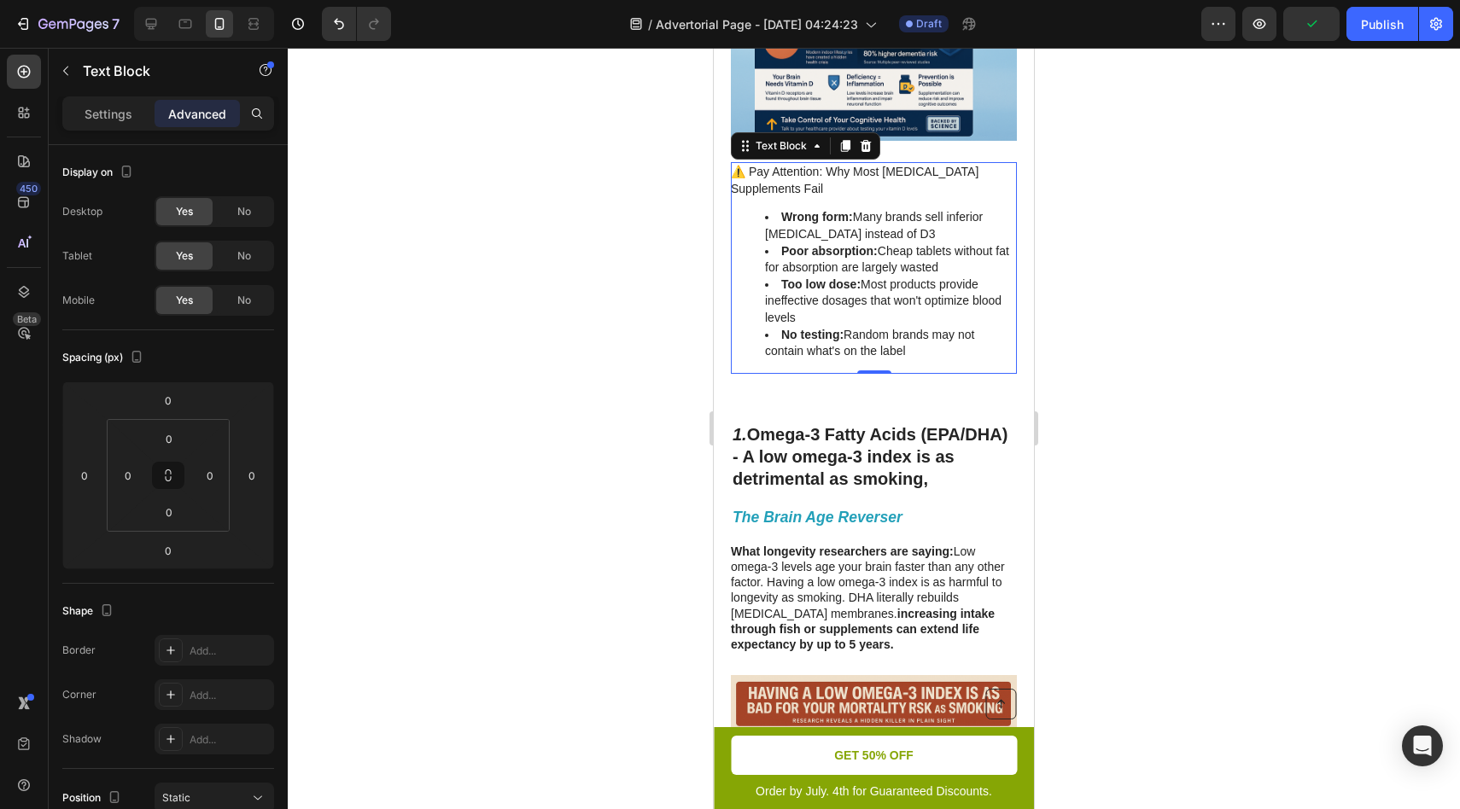
click at [1115, 284] on div at bounding box center [874, 429] width 1172 height 762
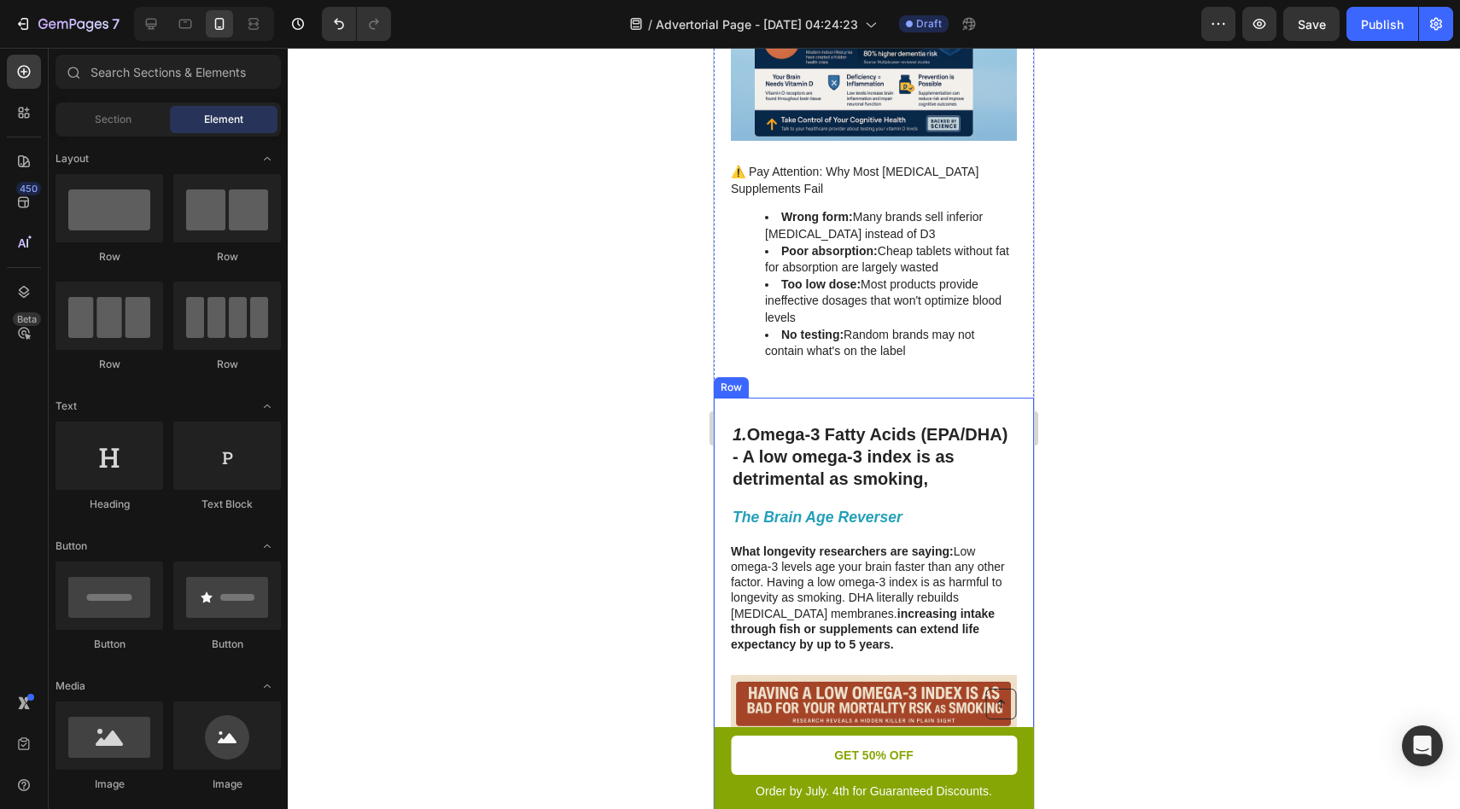
click at [856, 404] on div "⁠⁠⁠⁠⁠⁠⁠ 1. Omega-3 Fatty Acids (EPA/DHA) - A low omega-3 index is as detrimenta…" at bounding box center [874, 771] width 320 height 746
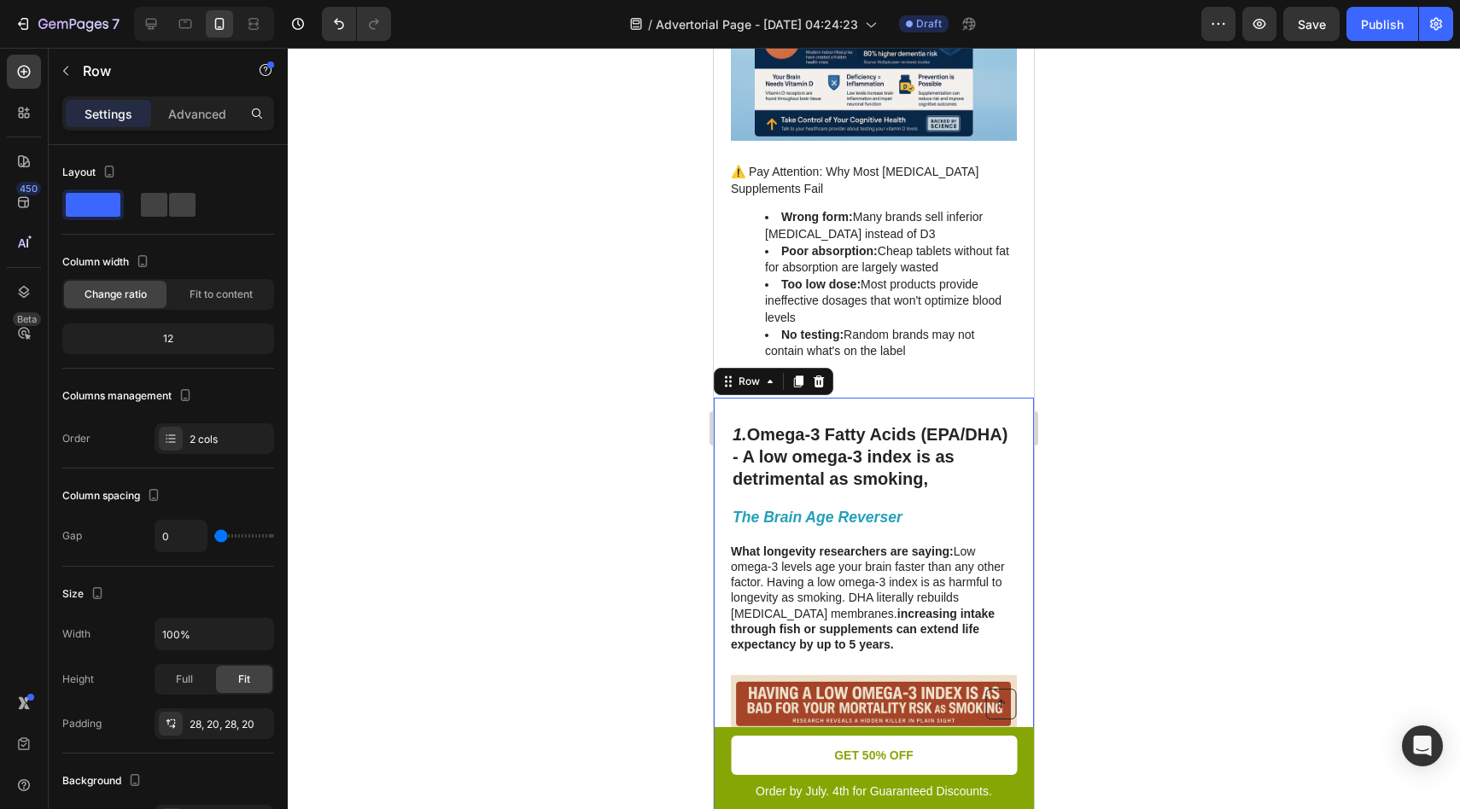
click at [861, 422] on h2 "⁠⁠⁠⁠⁠⁠⁠ 1. Omega-3 Fatty Acids (EPA/DHA) - A low omega-3 index is as detrimenta…" at bounding box center [874, 457] width 286 height 70
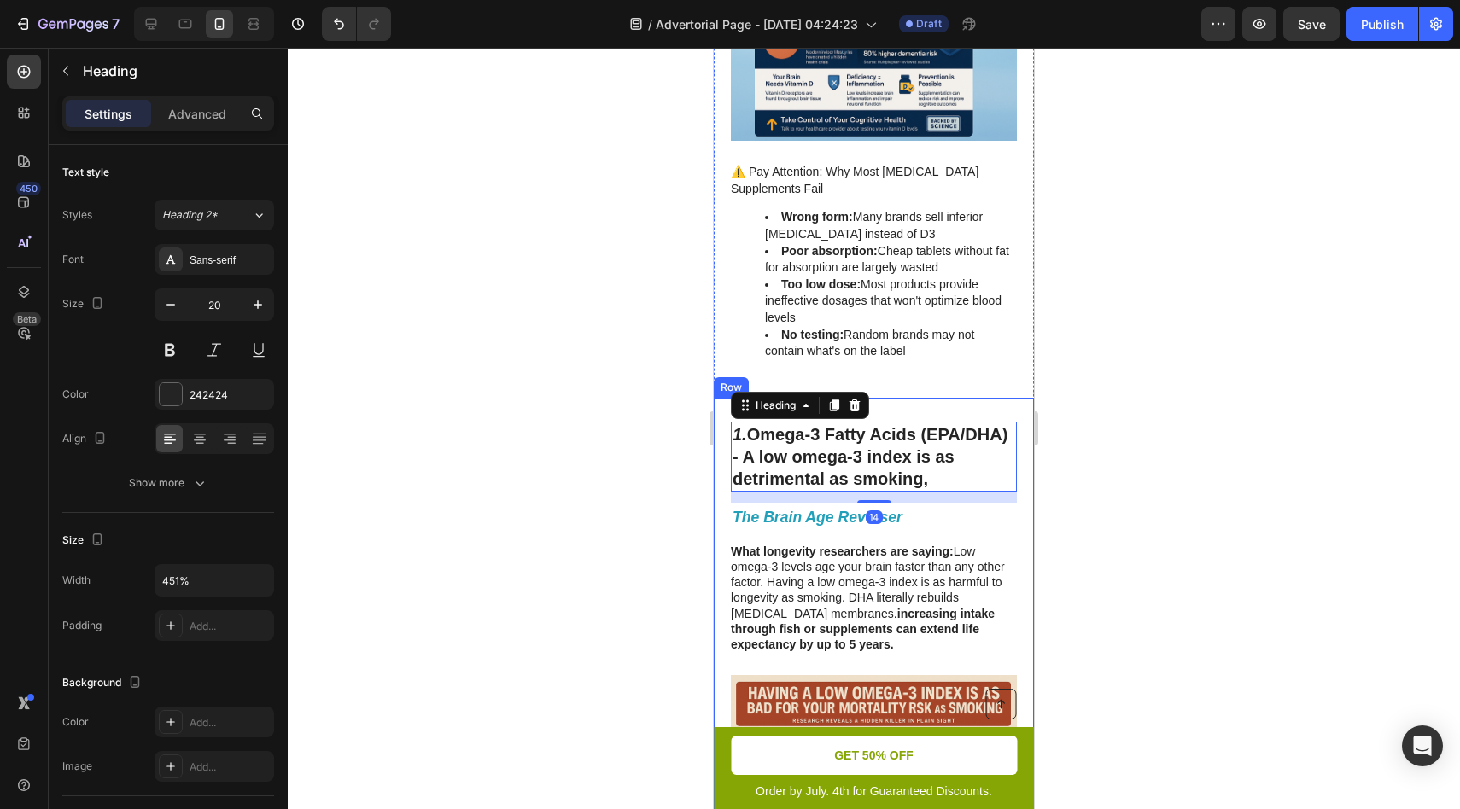
click at [891, 400] on div "⁠⁠⁠⁠⁠⁠⁠ 1. Omega-3 Fatty Acids (EPA/DHA) - A low omega-3 index is as detrimenta…" at bounding box center [874, 771] width 320 height 746
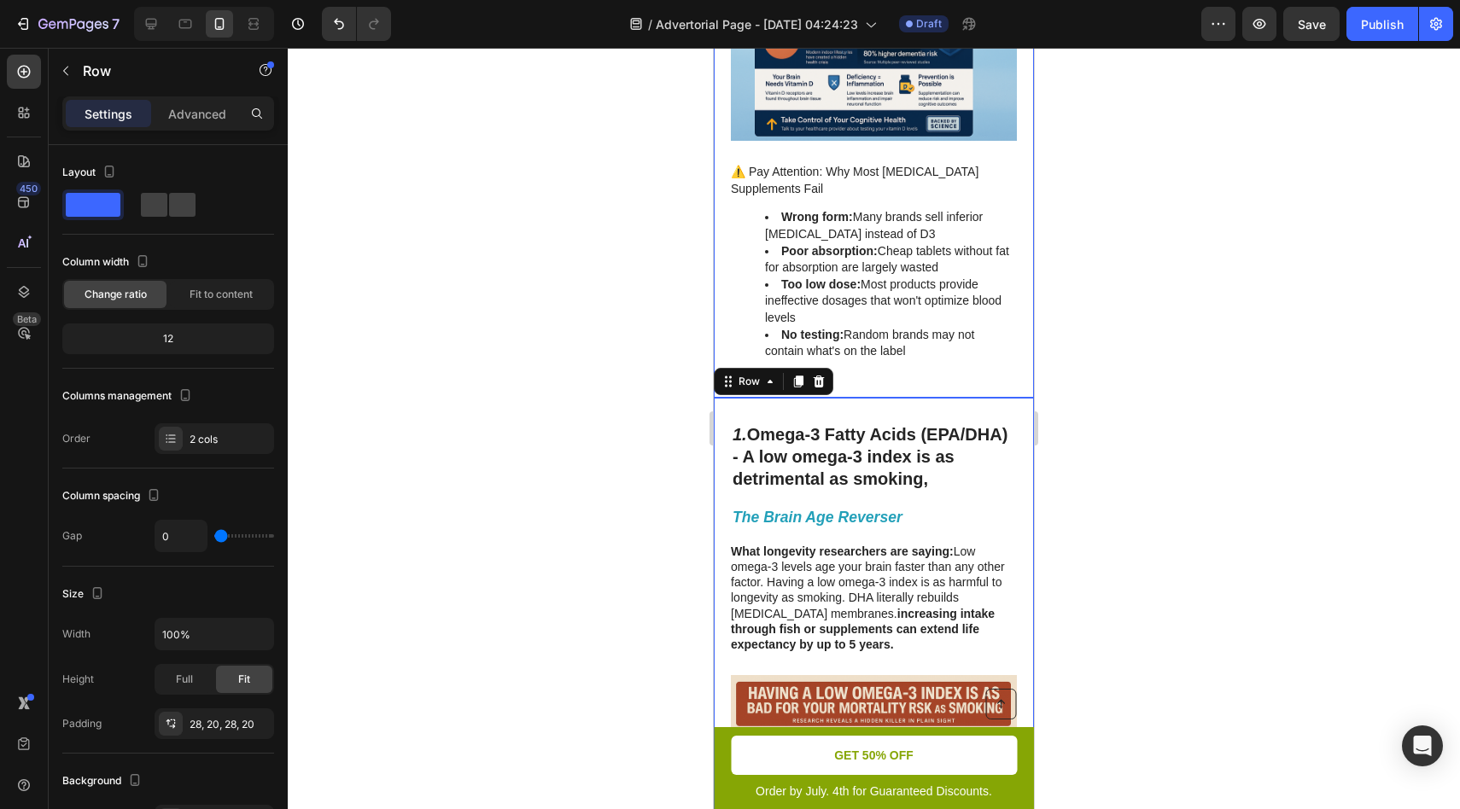
click at [880, 385] on div "1. Vitamin D3 - 80% Lower Risk of Dementia Heading The Immune System Age Revers…" at bounding box center [874, 62] width 320 height 672
click at [878, 418] on div "⁠⁠⁠⁠⁠⁠⁠ 1. Omega-3 Fatty Acids (EPA/DHA) - A low omega-3 index is as detrimenta…" at bounding box center [874, 771] width 320 height 746
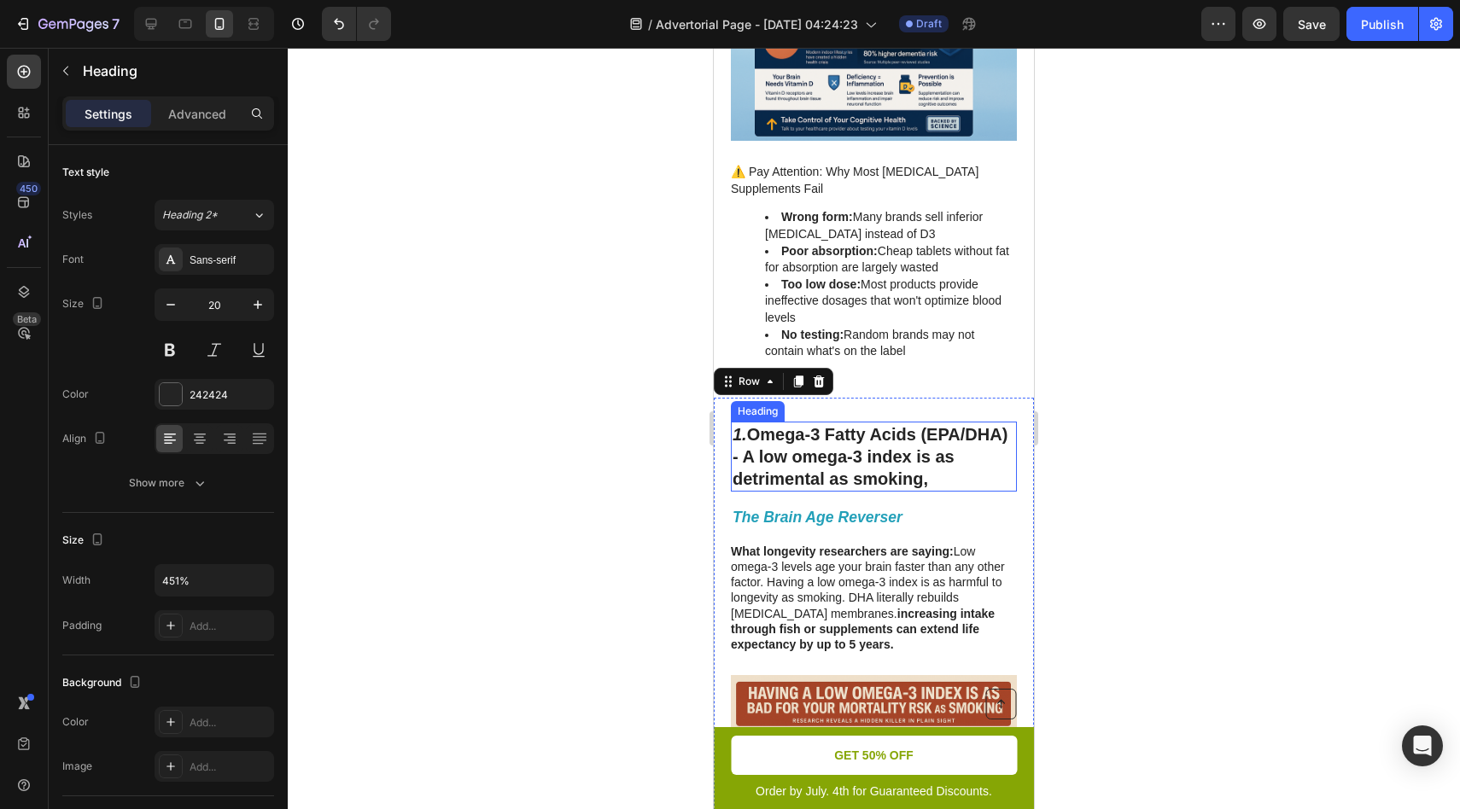
click at [885, 426] on strong "Omega-3 Fatty Acids (EPA/DHA) - A low omega-3 index is as detrimental as smokin…" at bounding box center [870, 456] width 275 height 63
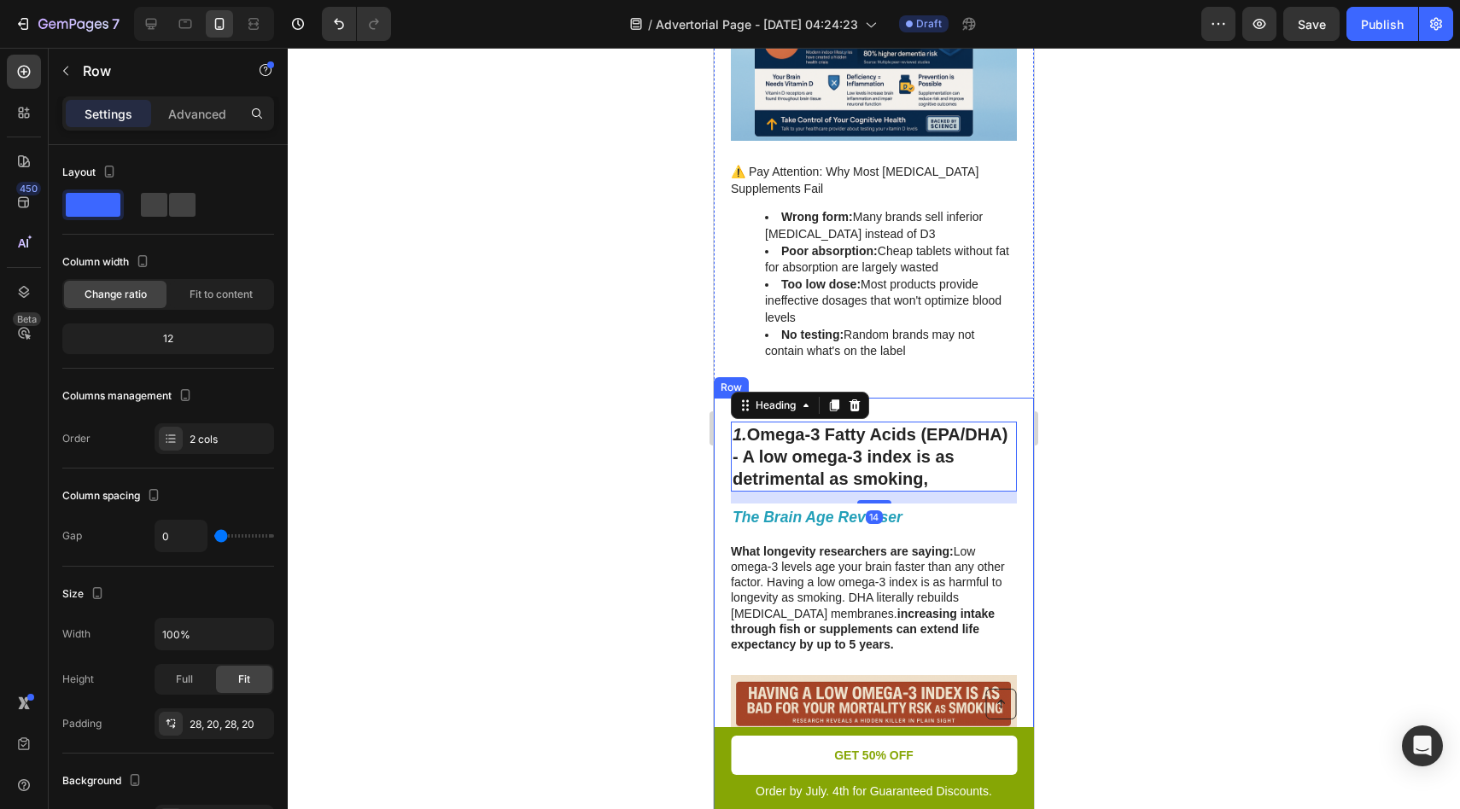
click at [886, 406] on div "⁠⁠⁠⁠⁠⁠⁠ 1. Omega-3 Fatty Acids (EPA/DHA) - A low omega-3 index is as detrimenta…" at bounding box center [874, 771] width 320 height 746
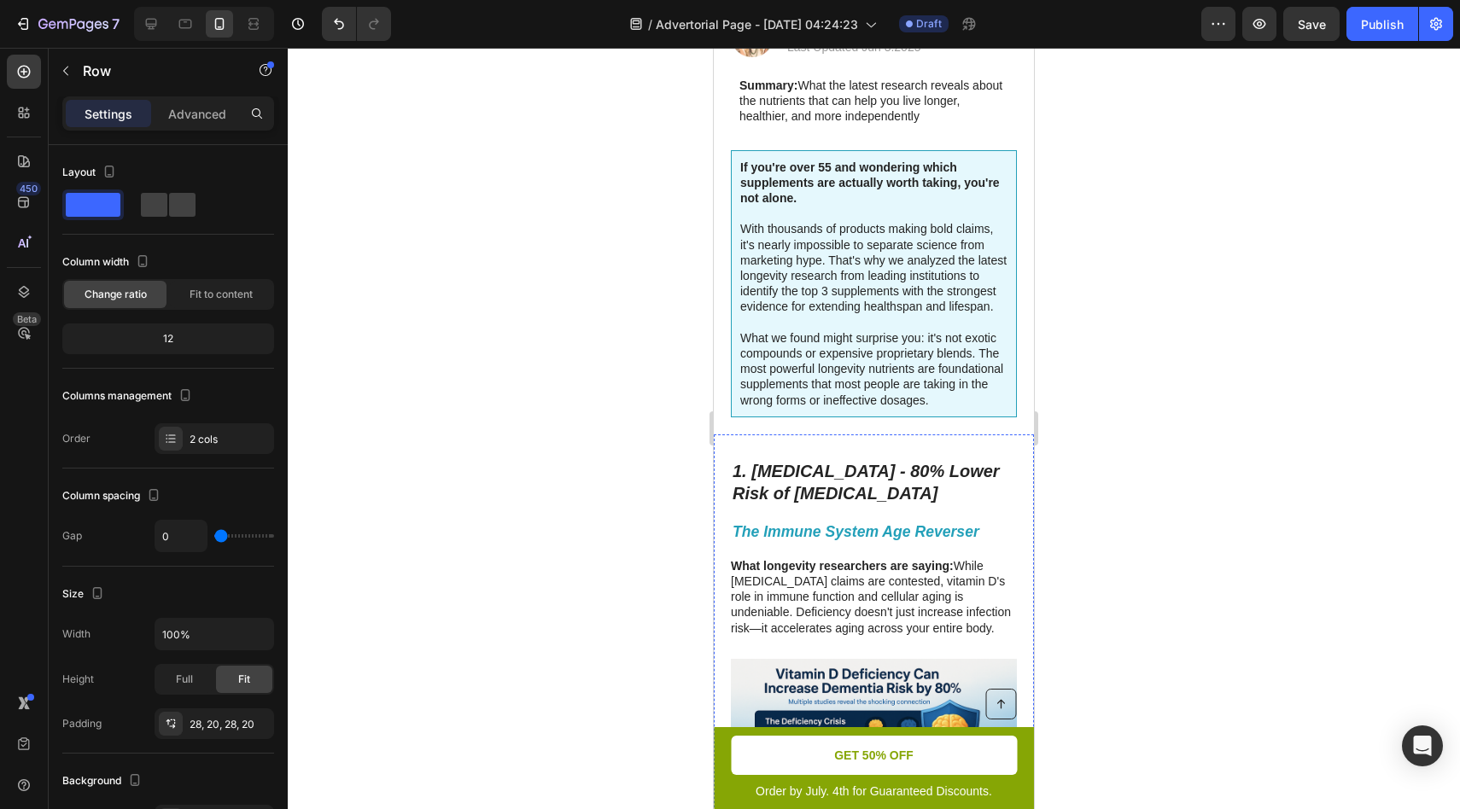
scroll to position [461, 0]
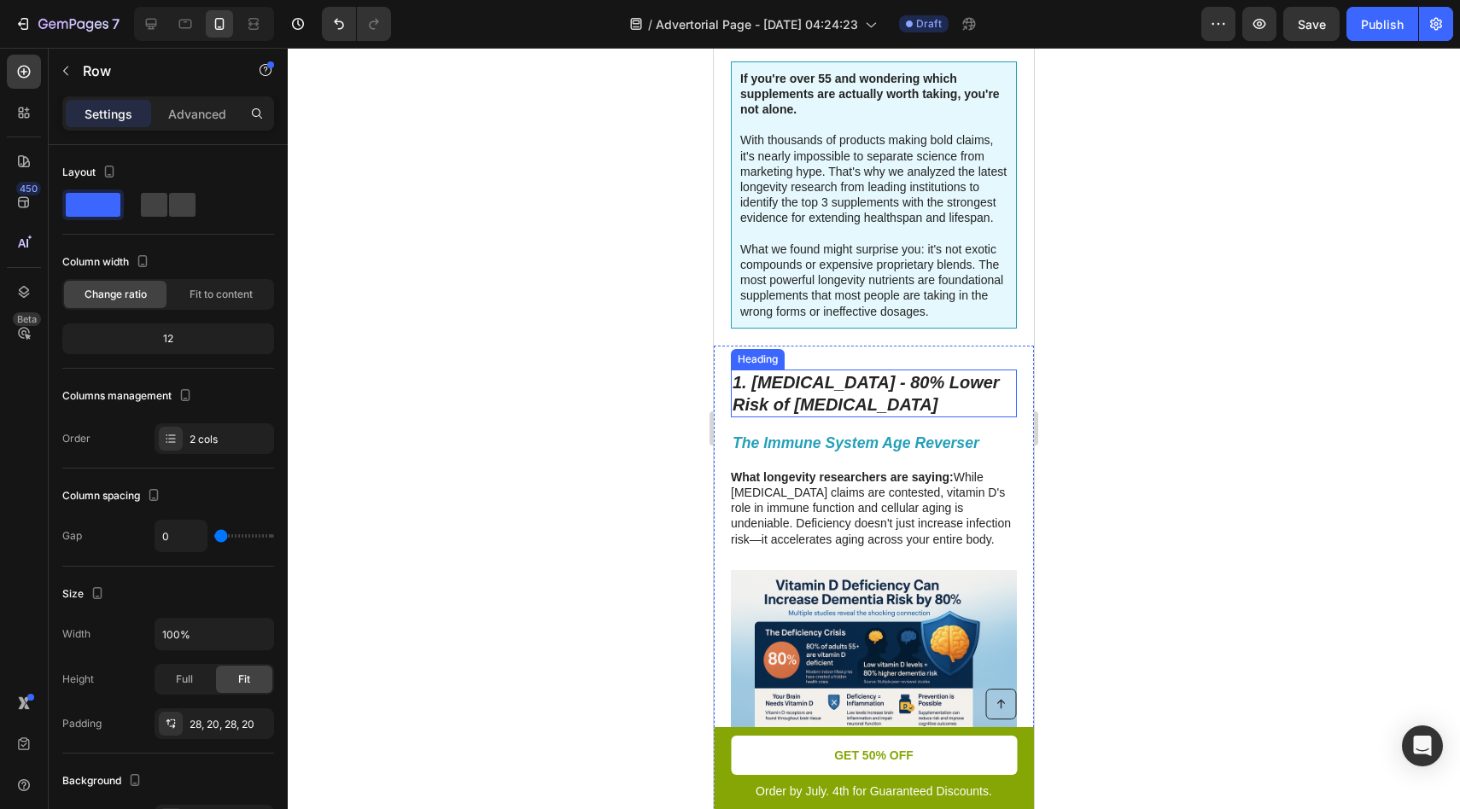
click at [850, 381] on icon "1. [MEDICAL_DATA] - 80% Lower Risk of [MEDICAL_DATA]" at bounding box center [866, 393] width 267 height 41
click at [880, 358] on div "1. Vitamin D3 - 80% Lower Risk of Dementia Heading 14 The Immune System Age Rev…" at bounding box center [874, 682] width 320 height 672
click at [892, 315] on p "What we found might surprise you: it's not exotic compounds or expensive propri…" at bounding box center [873, 281] width 267 height 78
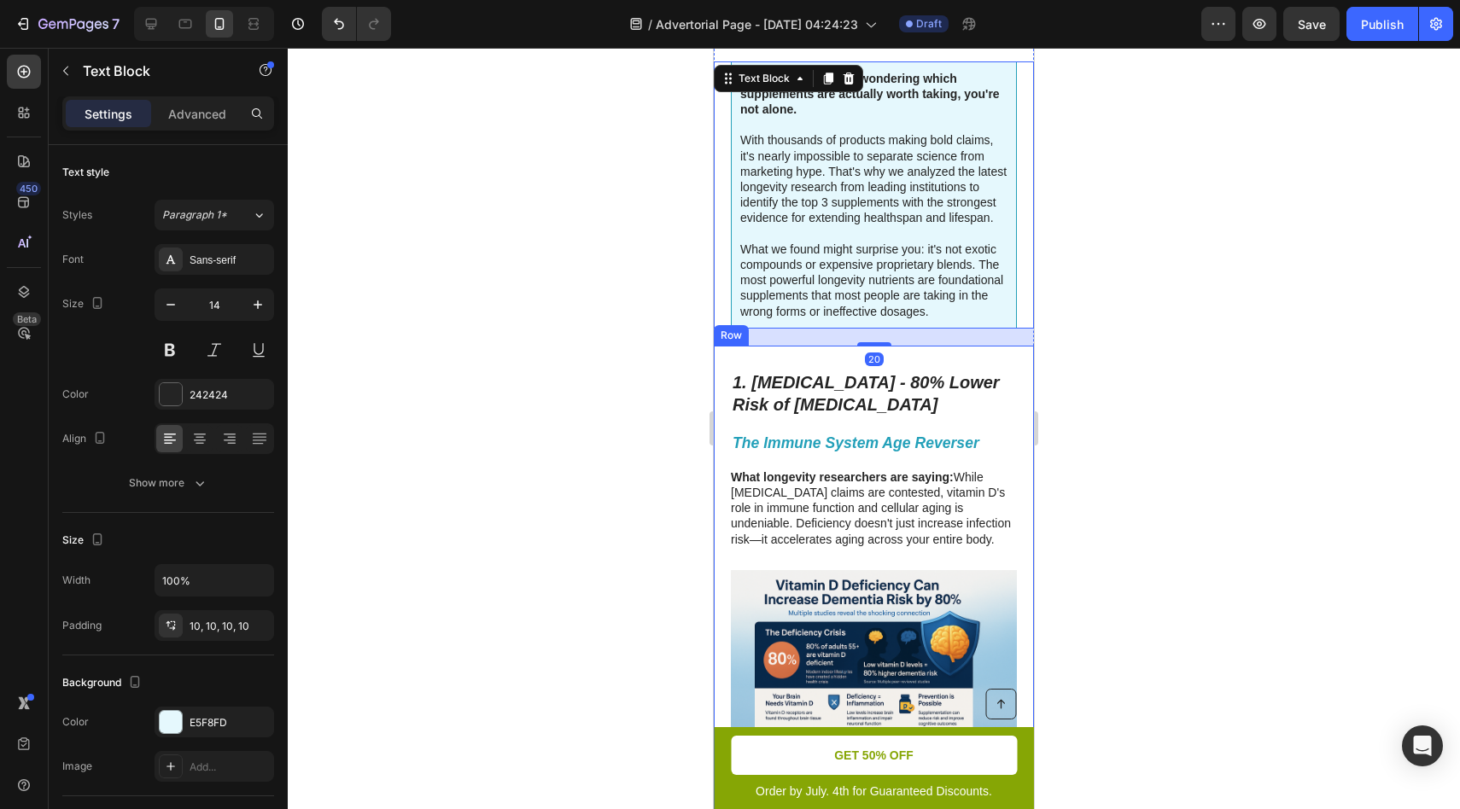
click at [885, 366] on div "1. Vitamin D3 - 80% Lower Risk of Dementia Heading The Immune System Age Revers…" at bounding box center [874, 682] width 320 height 672
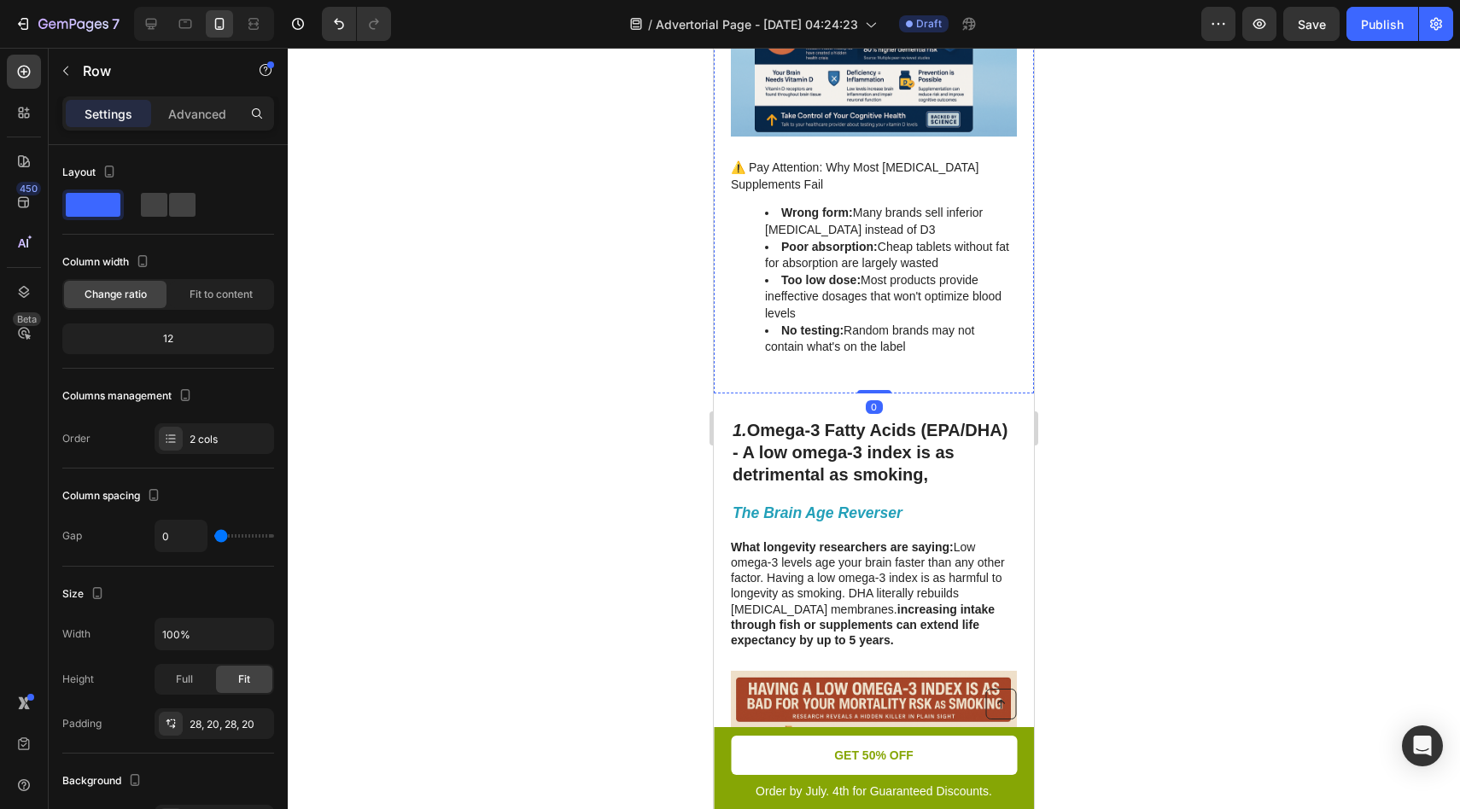
scroll to position [1097, 0]
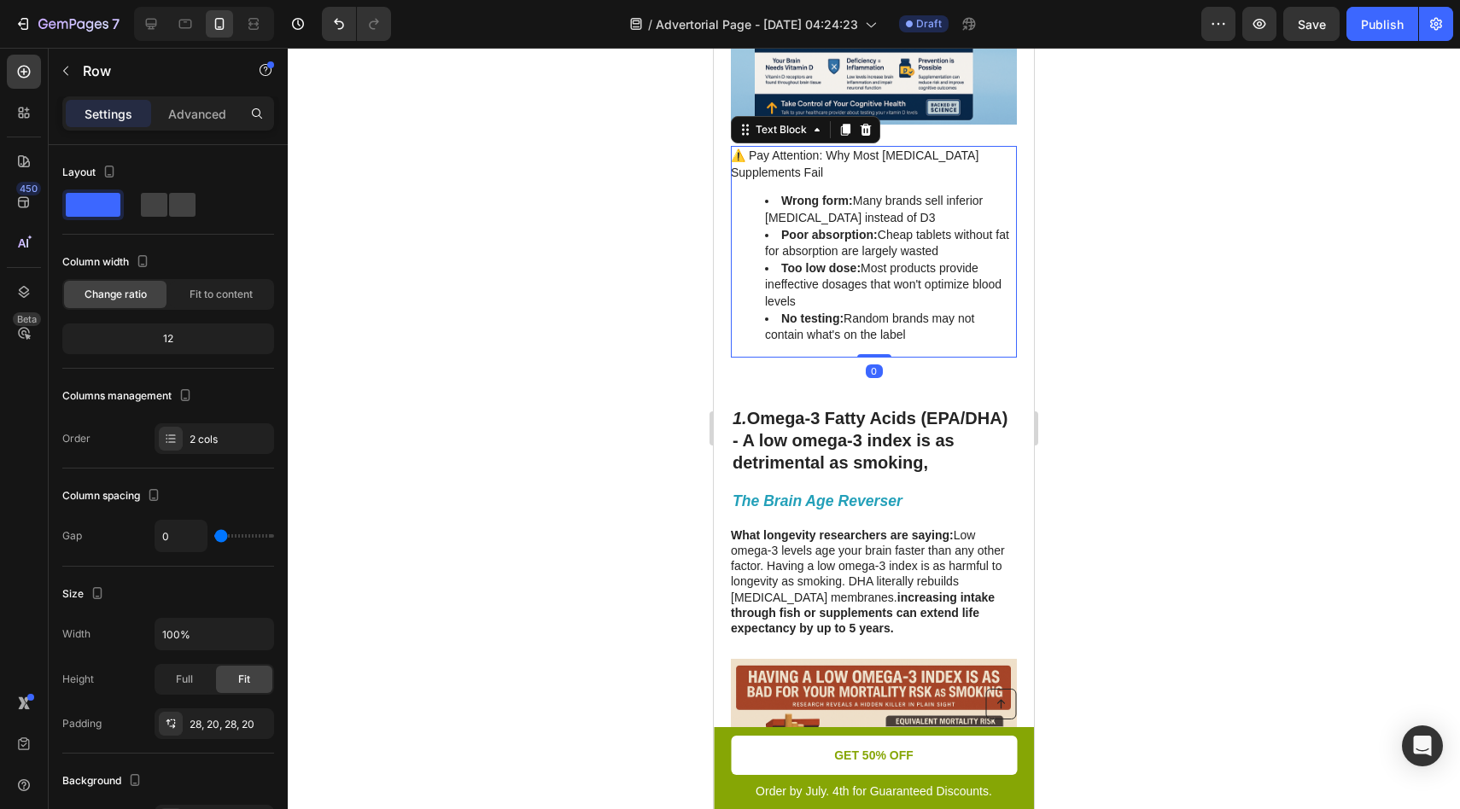
click at [857, 305] on li "Too low dose: Most products provide ineffective dosages that won't optimize blo…" at bounding box center [890, 285] width 250 height 50
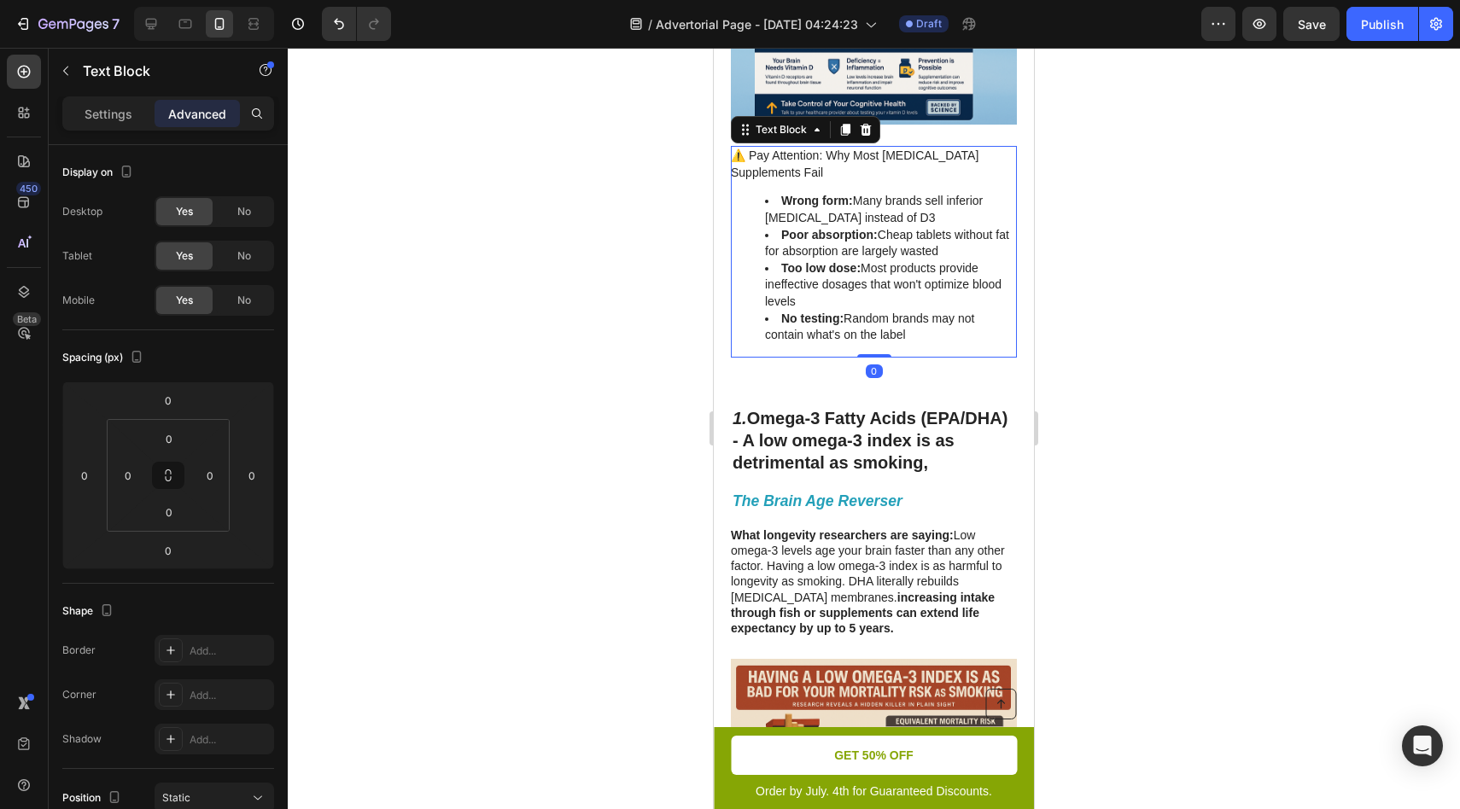
drag, startPoint x: 871, startPoint y: 353, endPoint x: 871, endPoint y: 303, distance: 50.4
click at [871, 340] on div "⚠️ Pay Attention: Why Most Vitamin D Supplements Fail Wrong form: Many brands s…" at bounding box center [874, 252] width 286 height 212
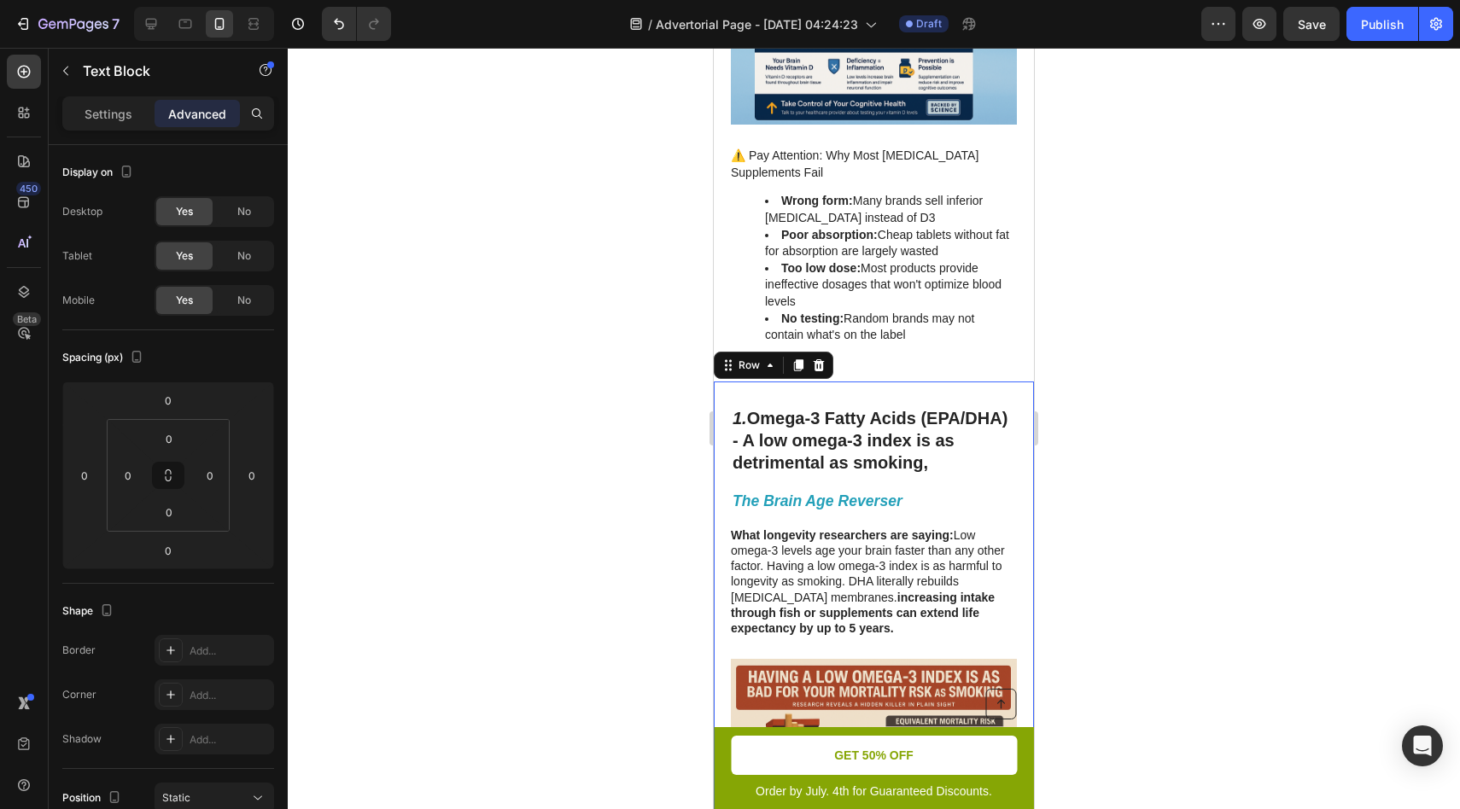
click at [846, 385] on div "⁠⁠⁠⁠⁠⁠⁠ 1. Omega-3 Fatty Acids (EPA/DHA) - A low omega-3 index is as detrimenta…" at bounding box center [874, 755] width 320 height 746
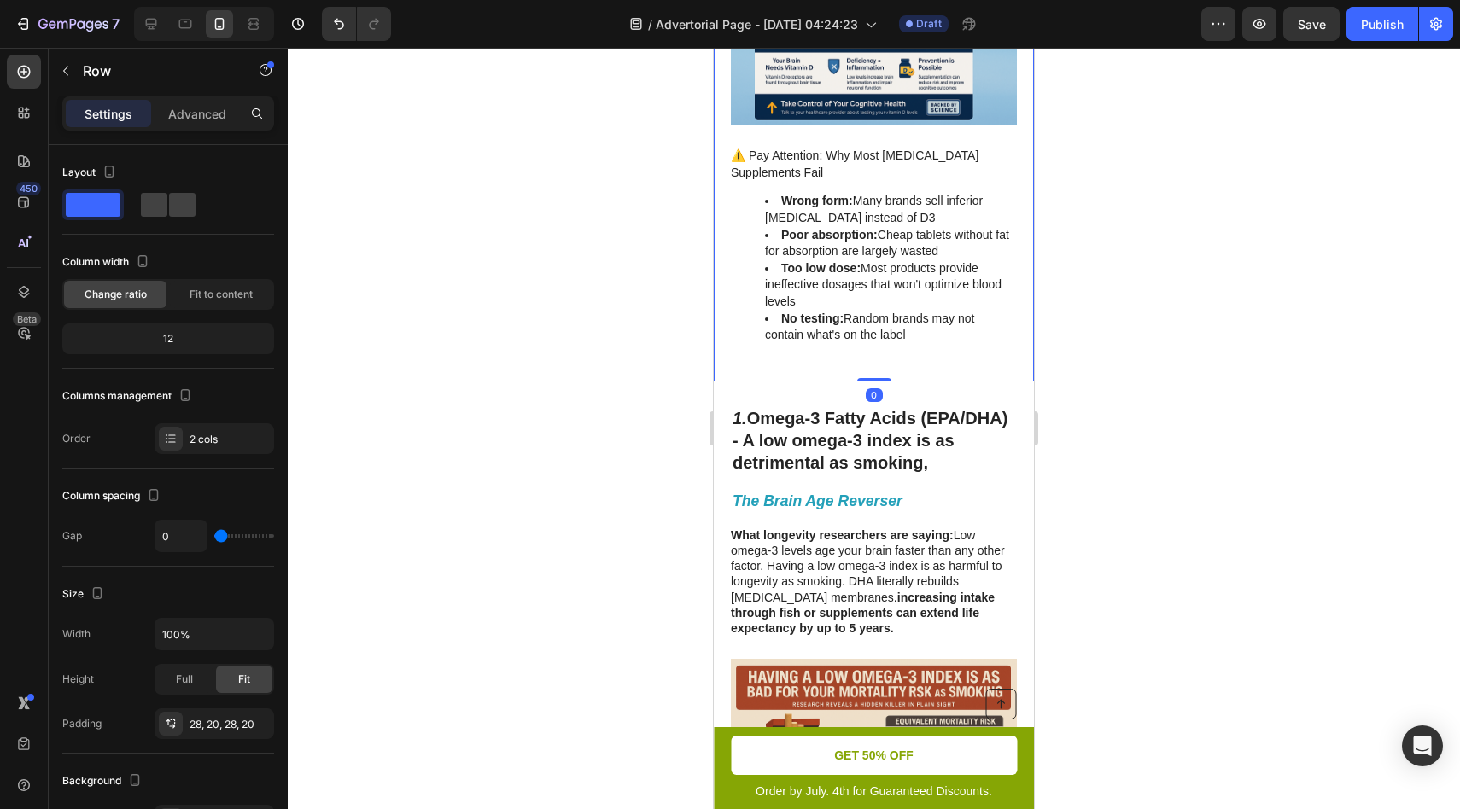
click at [857, 370] on div "1. Vitamin D3 - 80% Lower Risk of Dementia Heading The Immune System Age Revers…" at bounding box center [874, 46] width 320 height 672
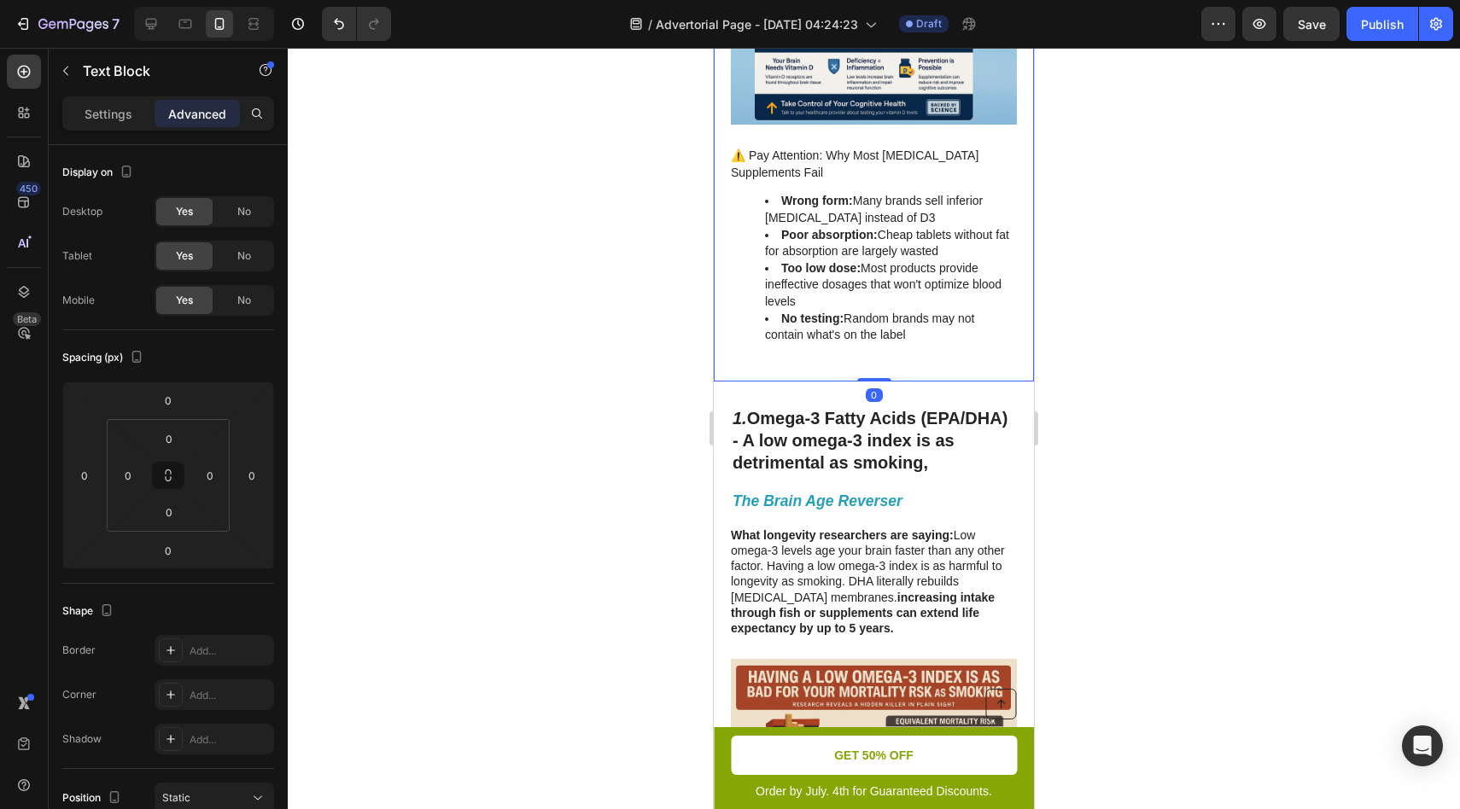
click at [869, 355] on div "⚠️ Pay Attention: Why Most Vitamin D Supplements Fail Wrong form: Many brands s…" at bounding box center [874, 252] width 286 height 212
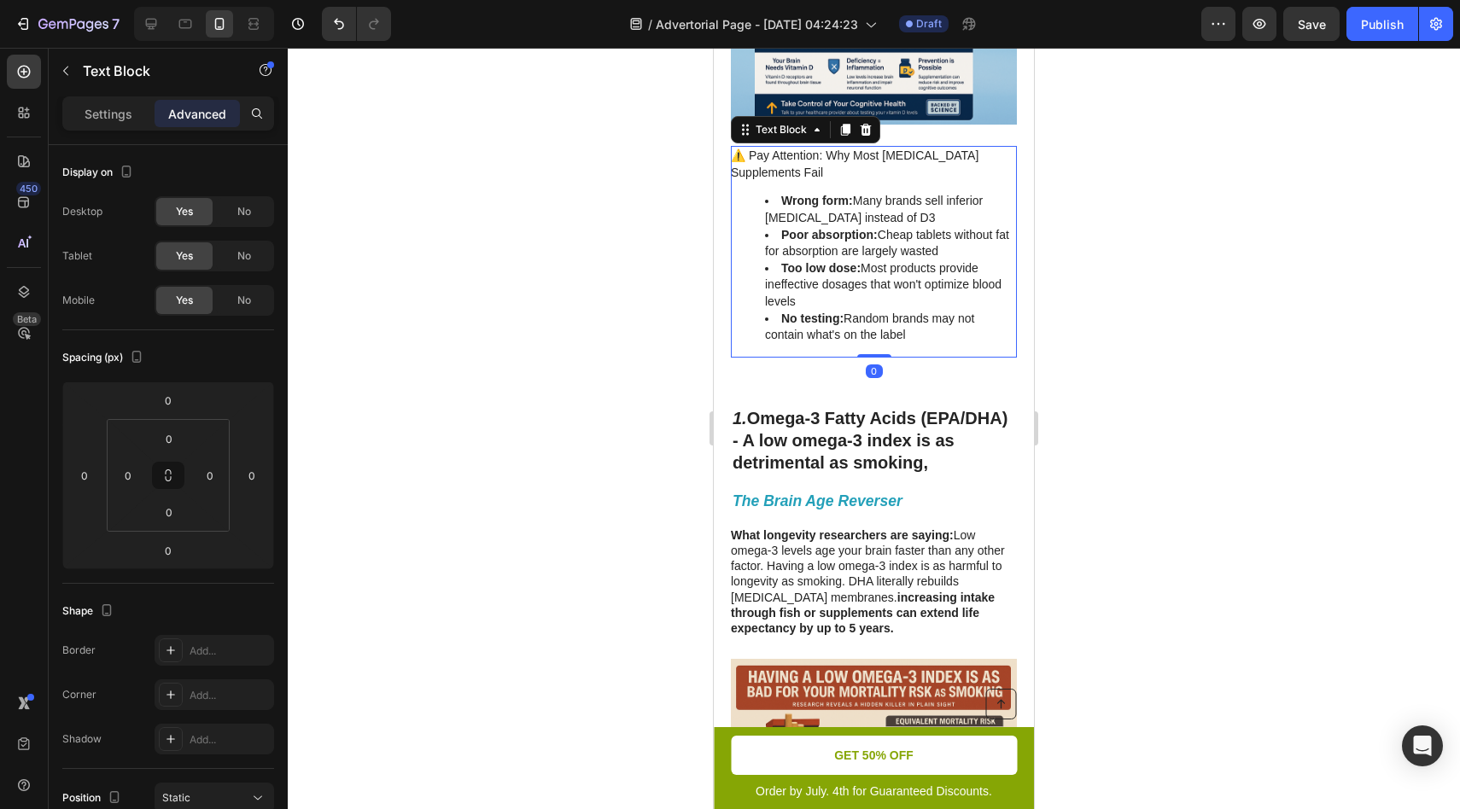
click at [864, 351] on div "⚠️ Pay Attention: Why Most Vitamin D Supplements Fail Wrong form: Many brands s…" at bounding box center [874, 252] width 286 height 212
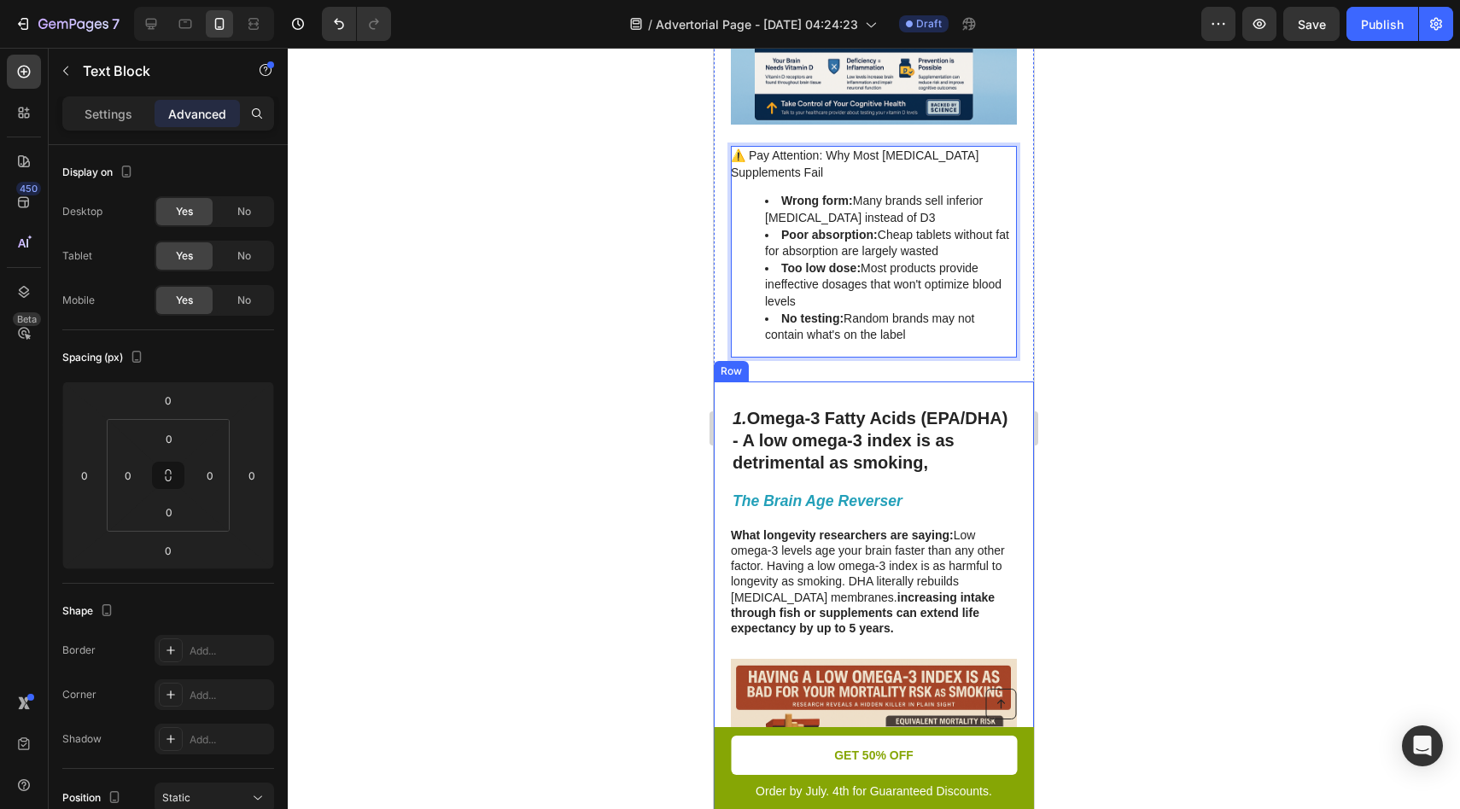
click at [1051, 415] on div at bounding box center [874, 429] width 1172 height 762
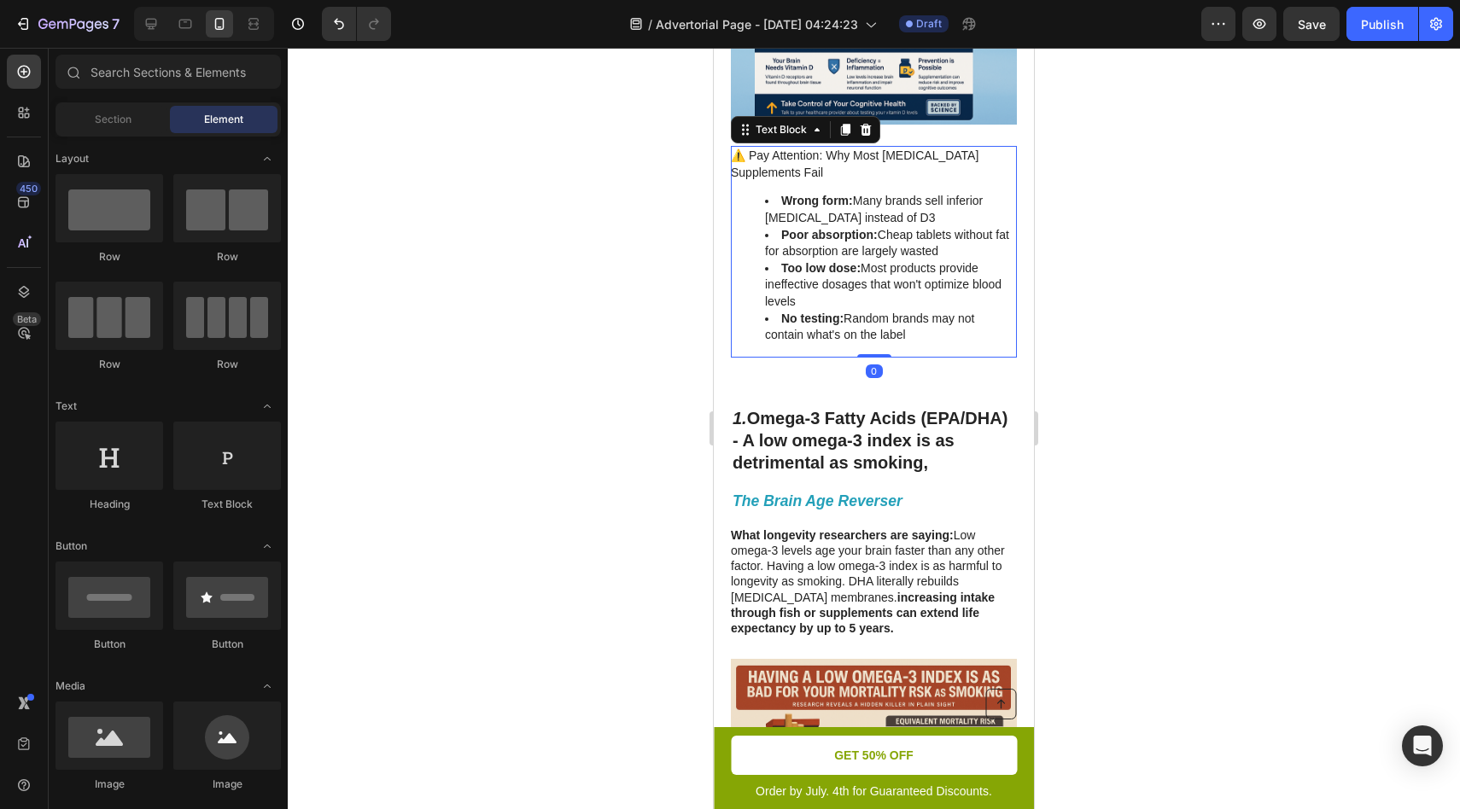
click at [858, 357] on div "⚠️ Pay Attention: Why Most Vitamin D Supplements Fail Wrong form: Many brands s…" at bounding box center [874, 252] width 286 height 212
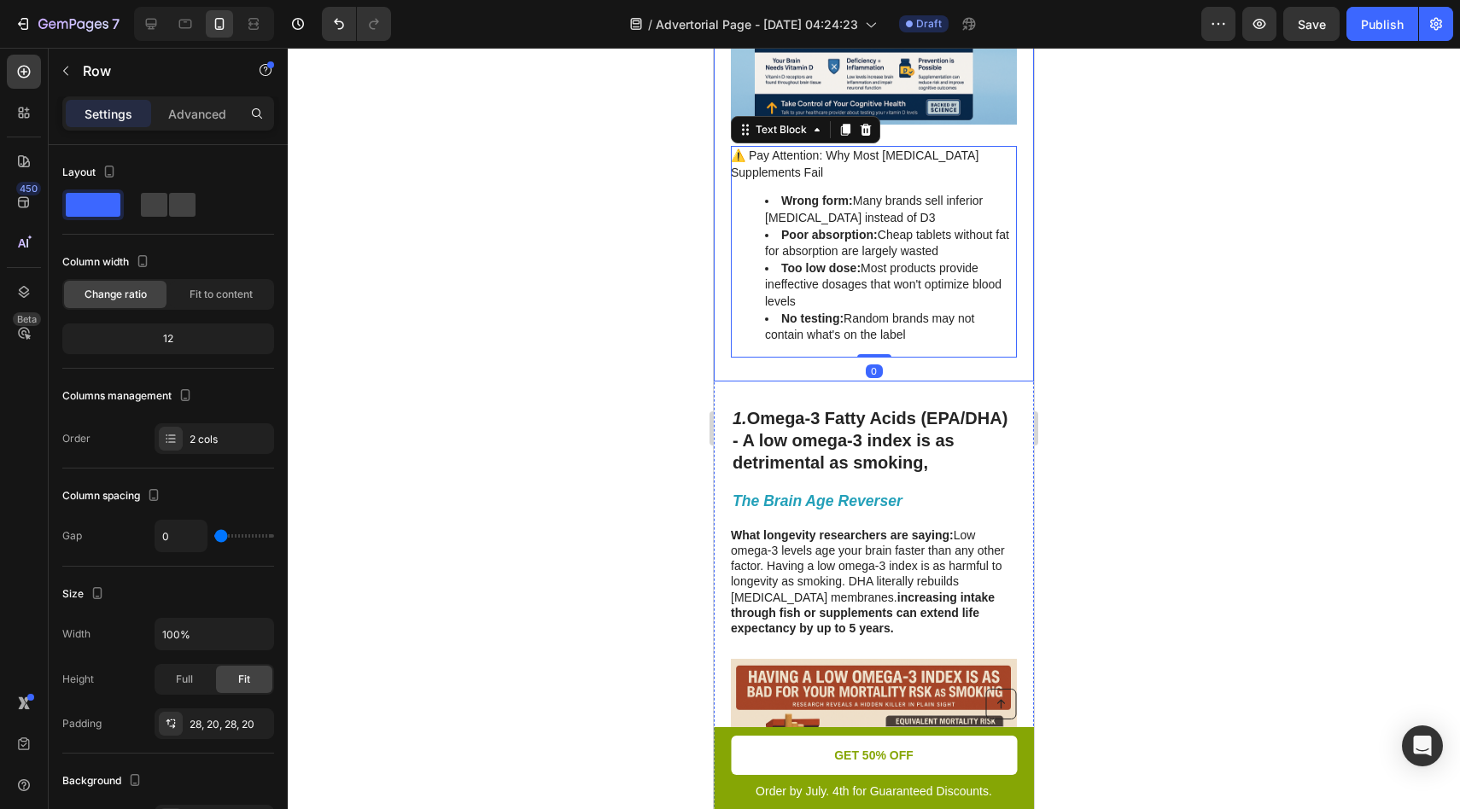
click at [840, 369] on div "1. Vitamin D3 - 80% Lower Risk of Dementia Heading The Immune System Age Revers…" at bounding box center [874, 46] width 320 height 672
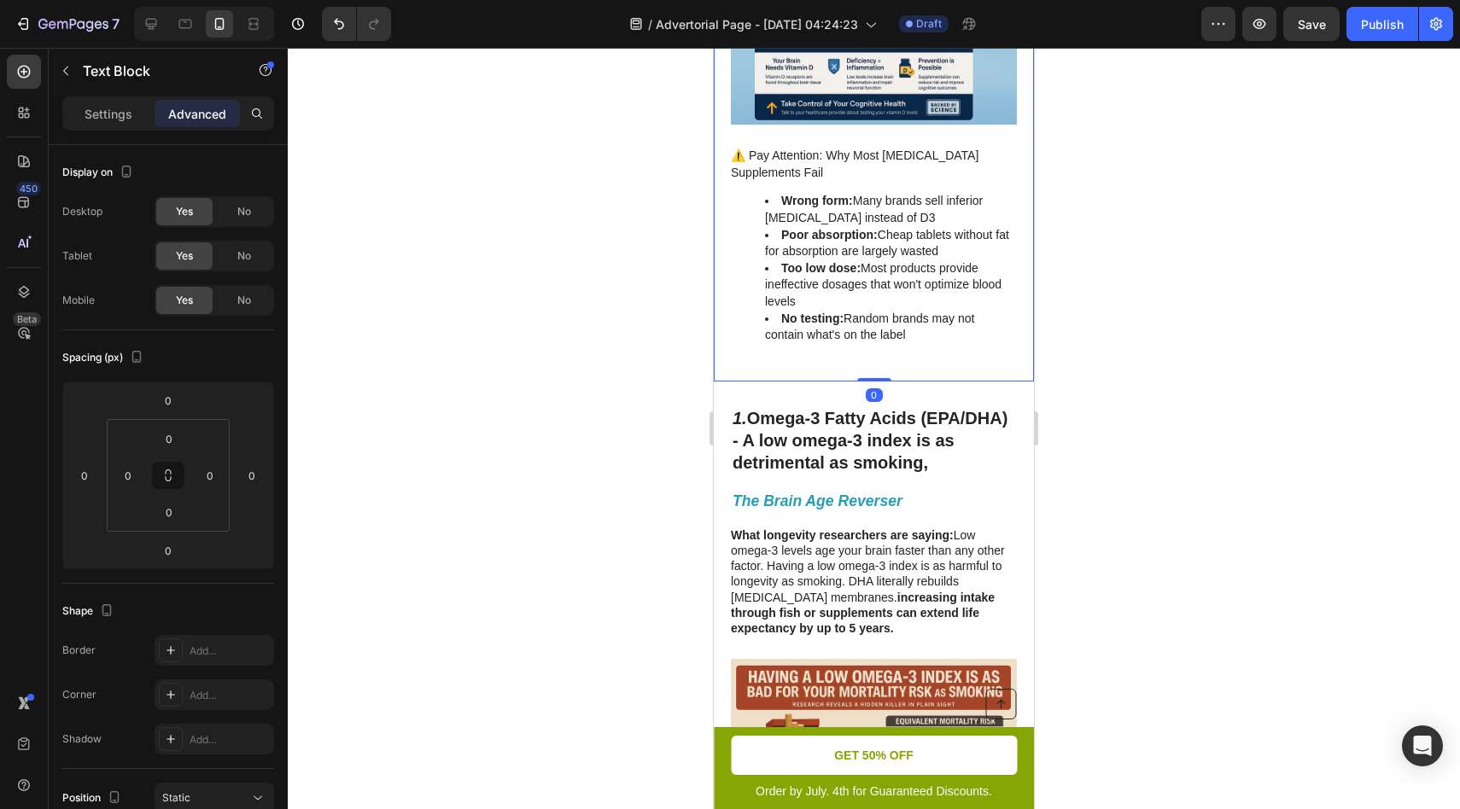
click at [853, 357] on div "⚠️ Pay Attention: Why Most Vitamin D Supplements Fail Wrong form: Many brands s…" at bounding box center [874, 252] width 286 height 212
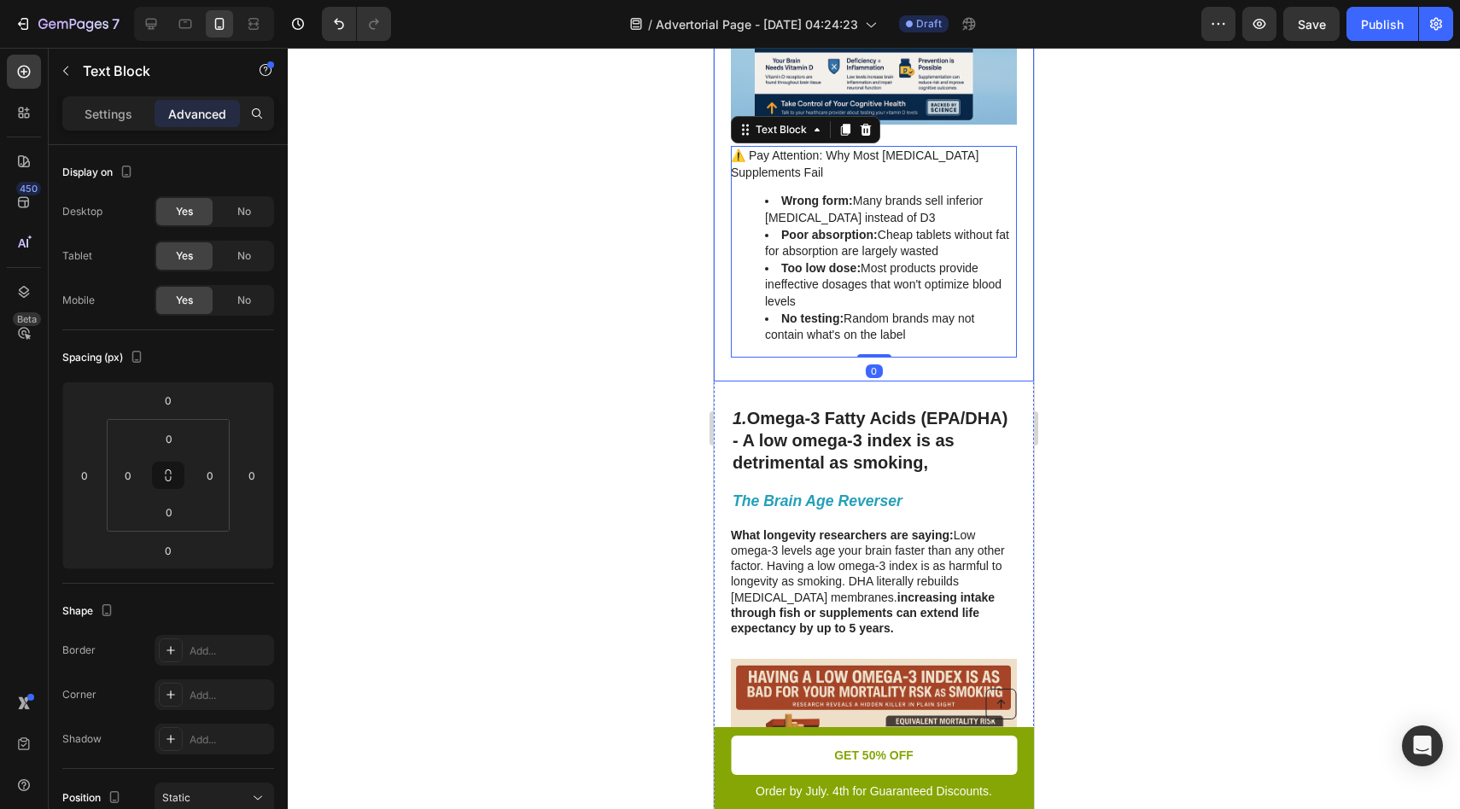
click at [844, 363] on div "1. Vitamin D3 - 80% Lower Risk of Dementia Heading The Immune System Age Revers…" at bounding box center [874, 46] width 320 height 672
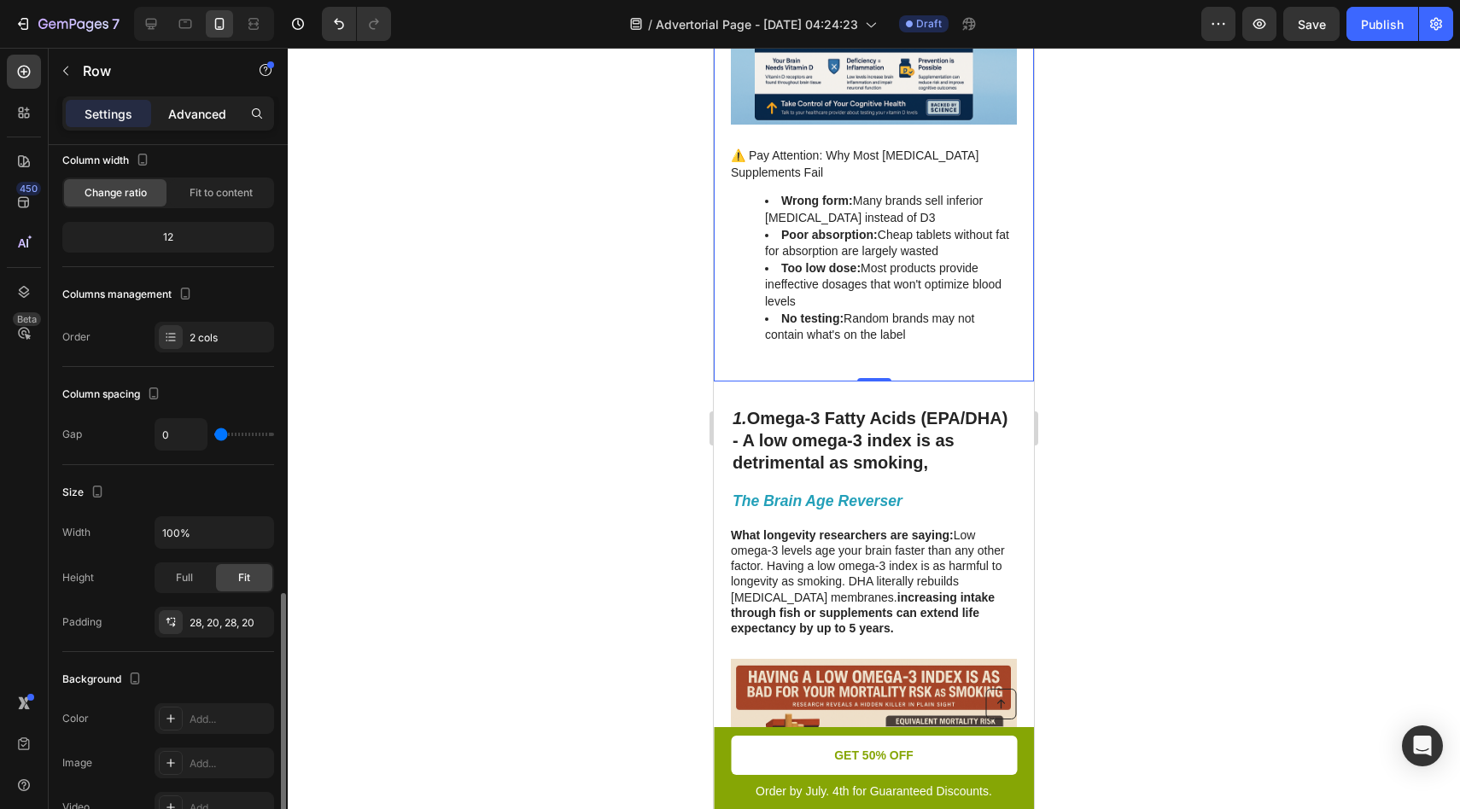
scroll to position [0, 0]
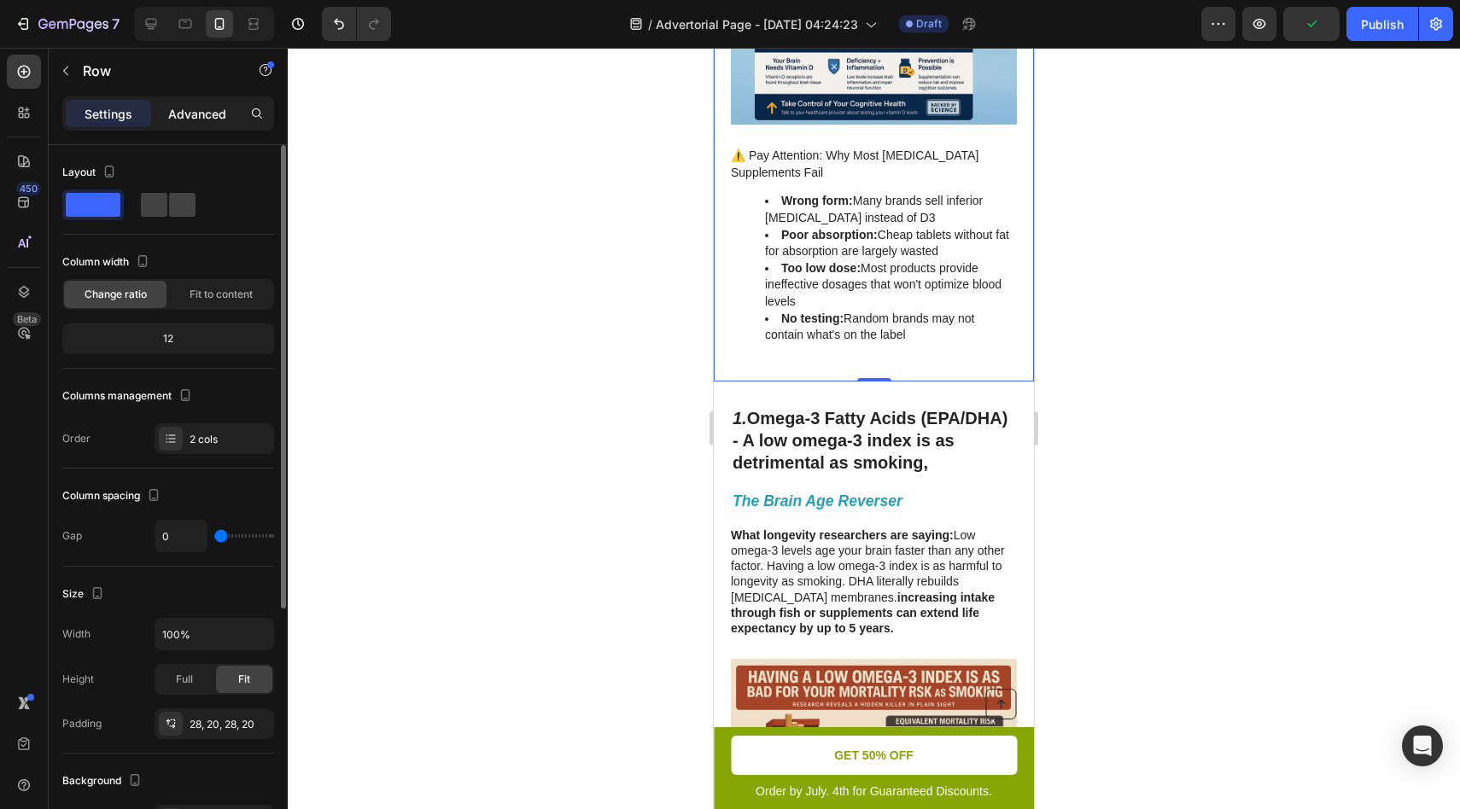
click at [184, 122] on p "Advanced" at bounding box center [197, 114] width 58 height 18
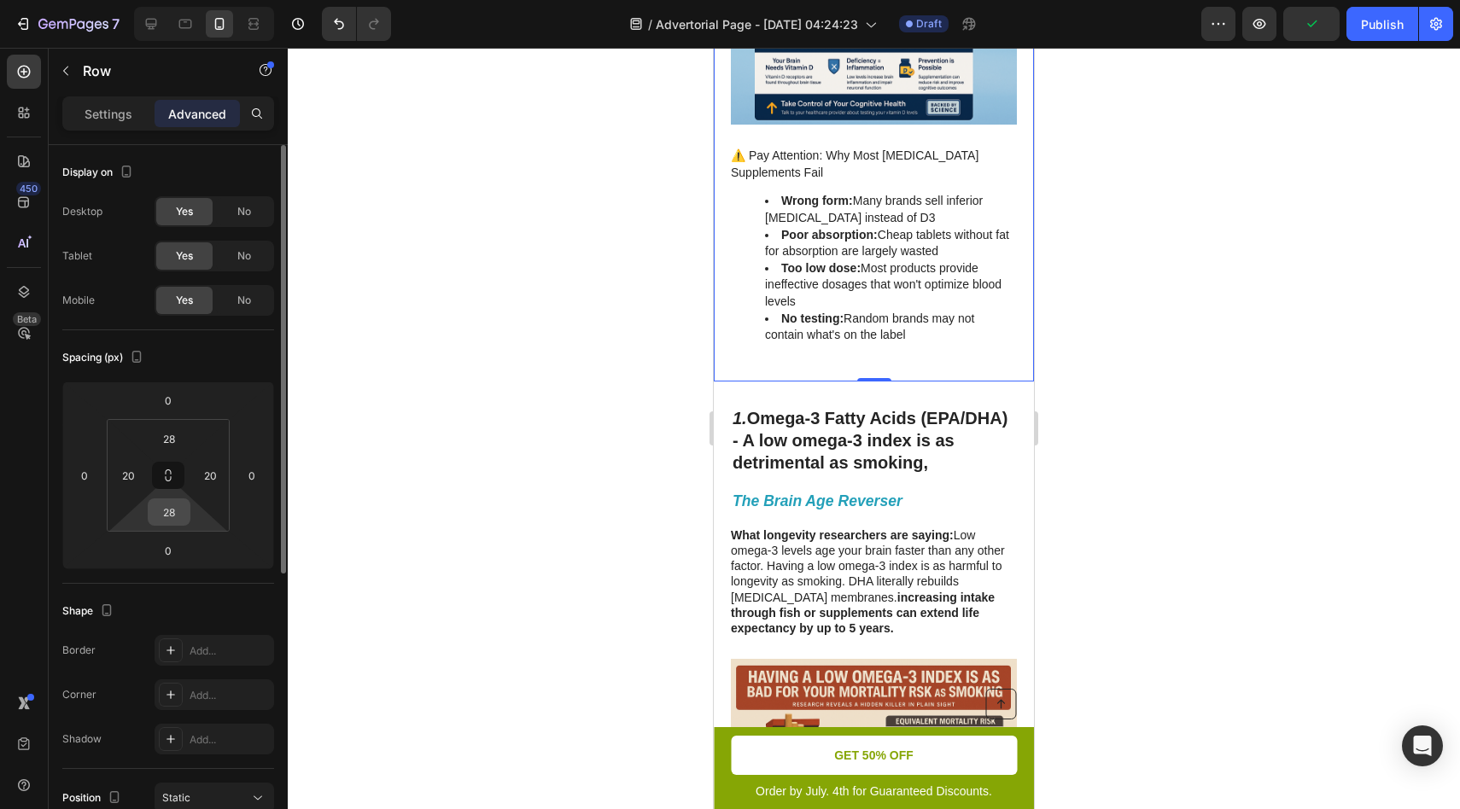
click at [168, 516] on input "28" at bounding box center [169, 512] width 34 height 26
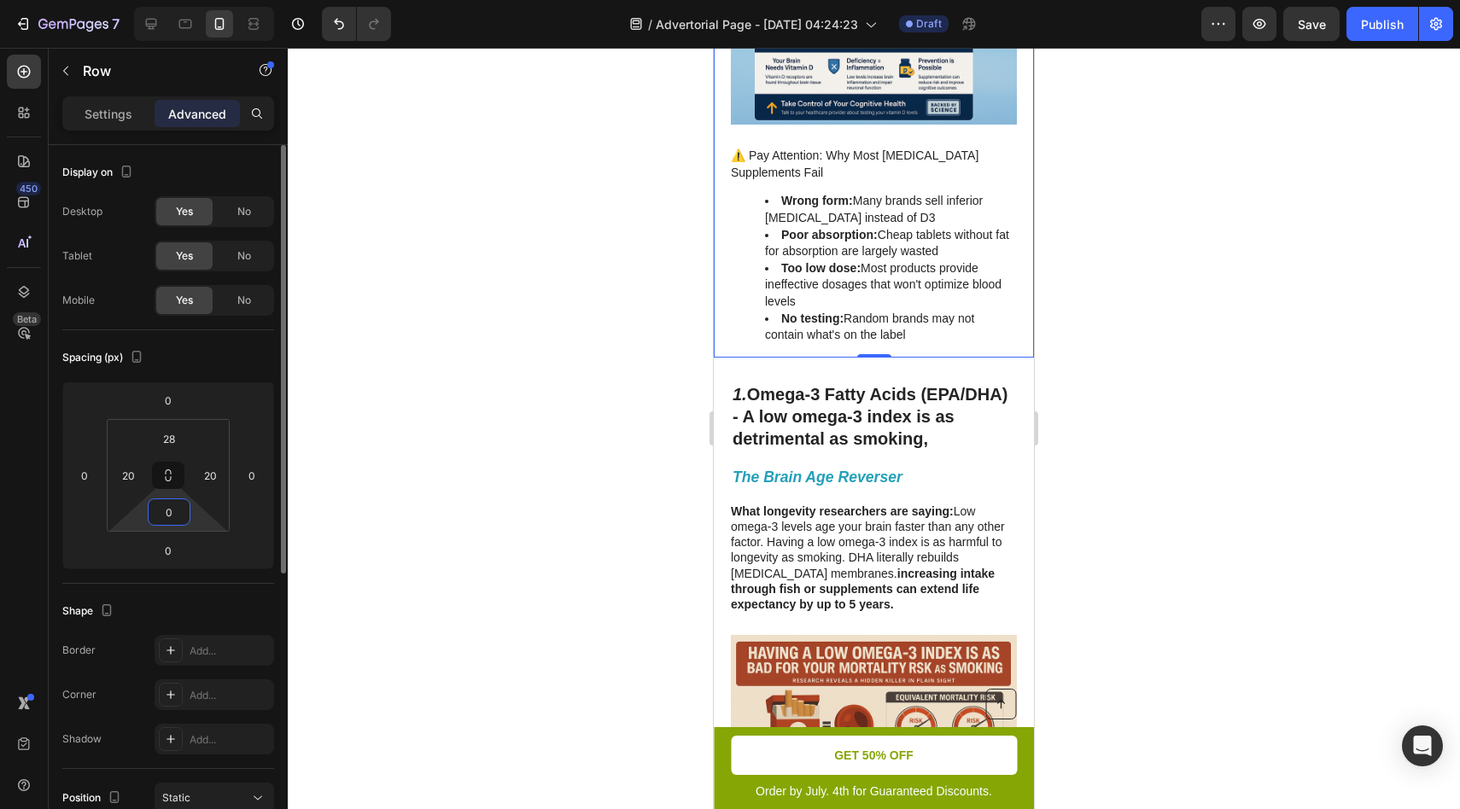
type input "0"
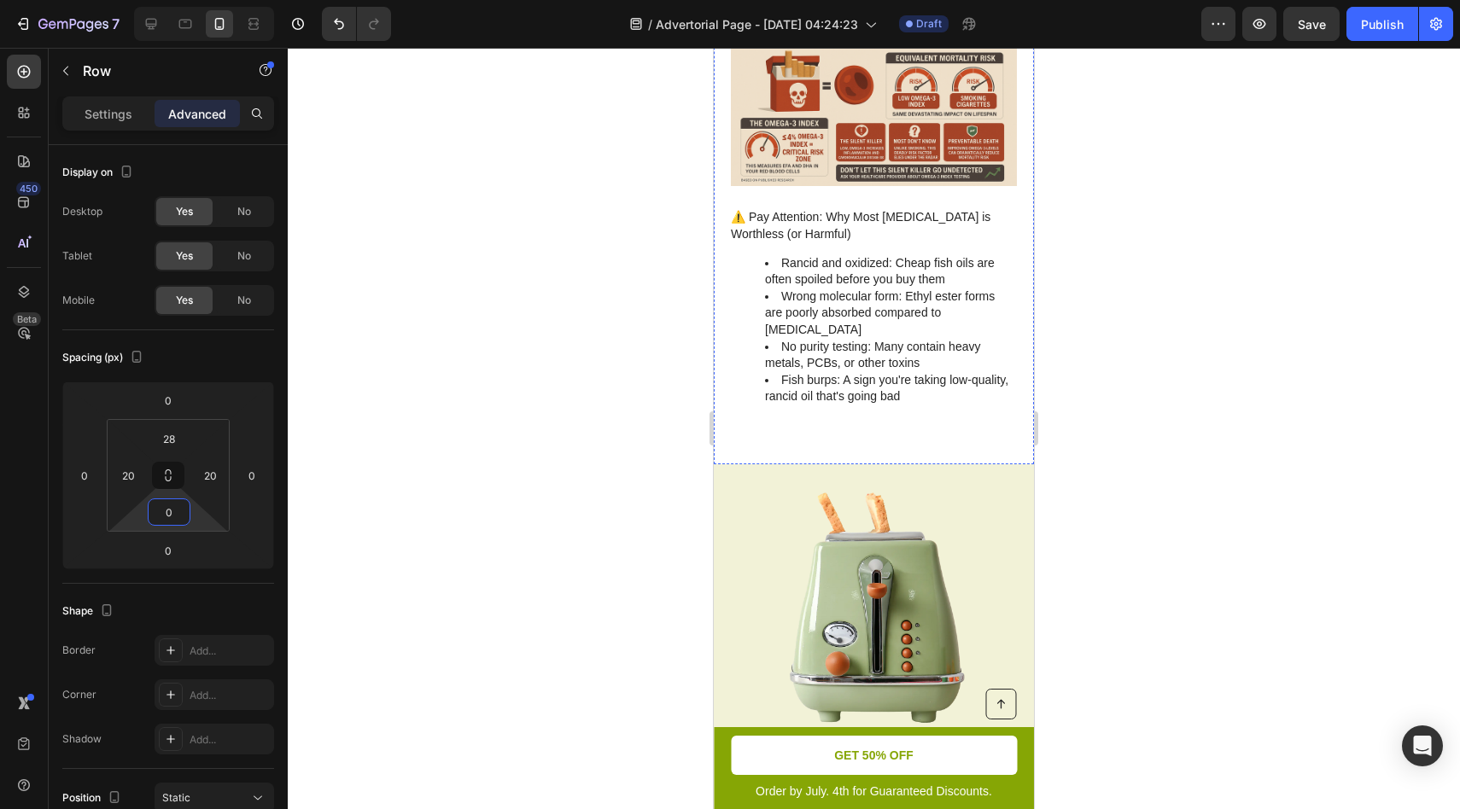
scroll to position [1751, 0]
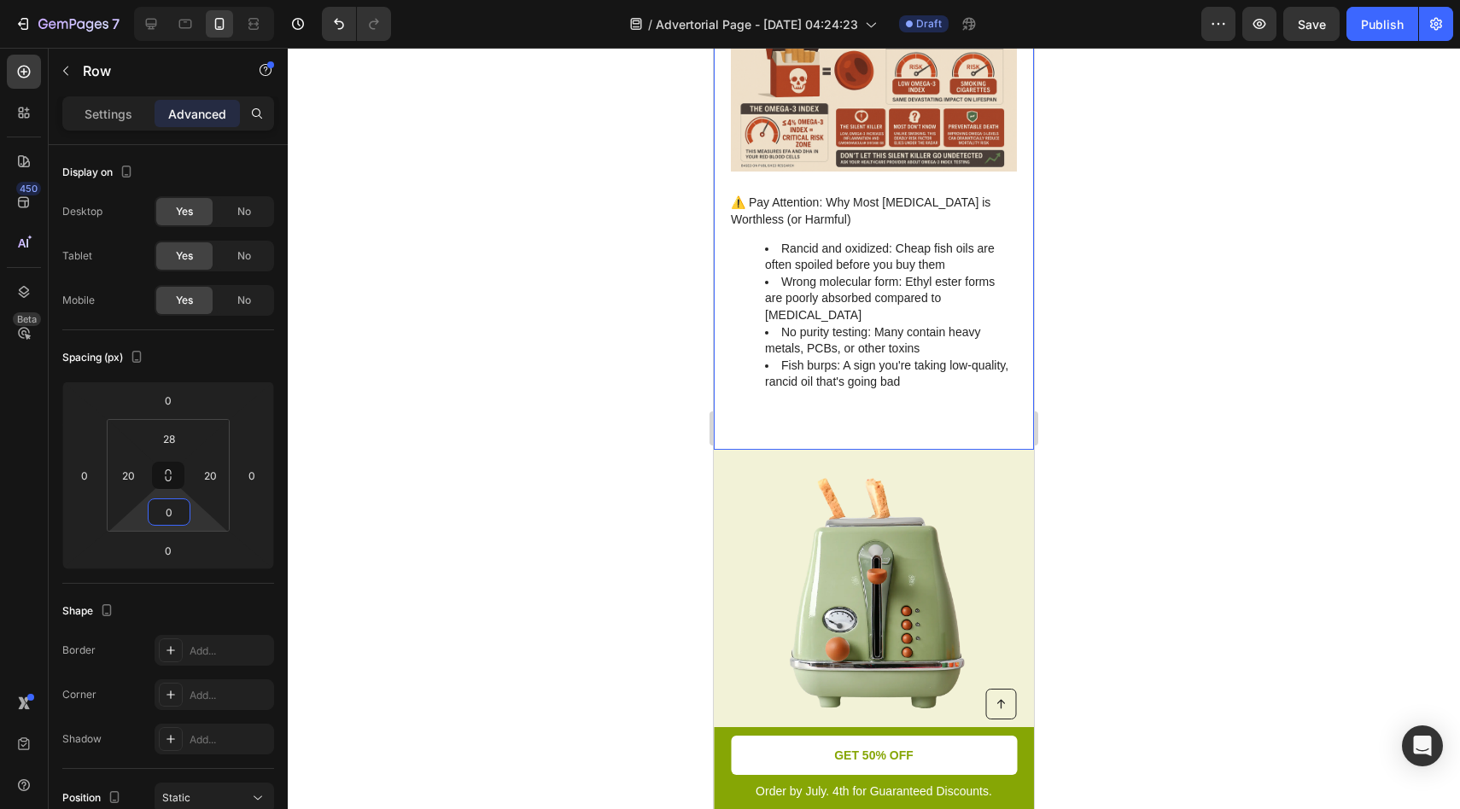
click at [864, 329] on li "No purity testing: Many contain heavy metals, PCBs, or other toxins" at bounding box center [890, 340] width 250 height 33
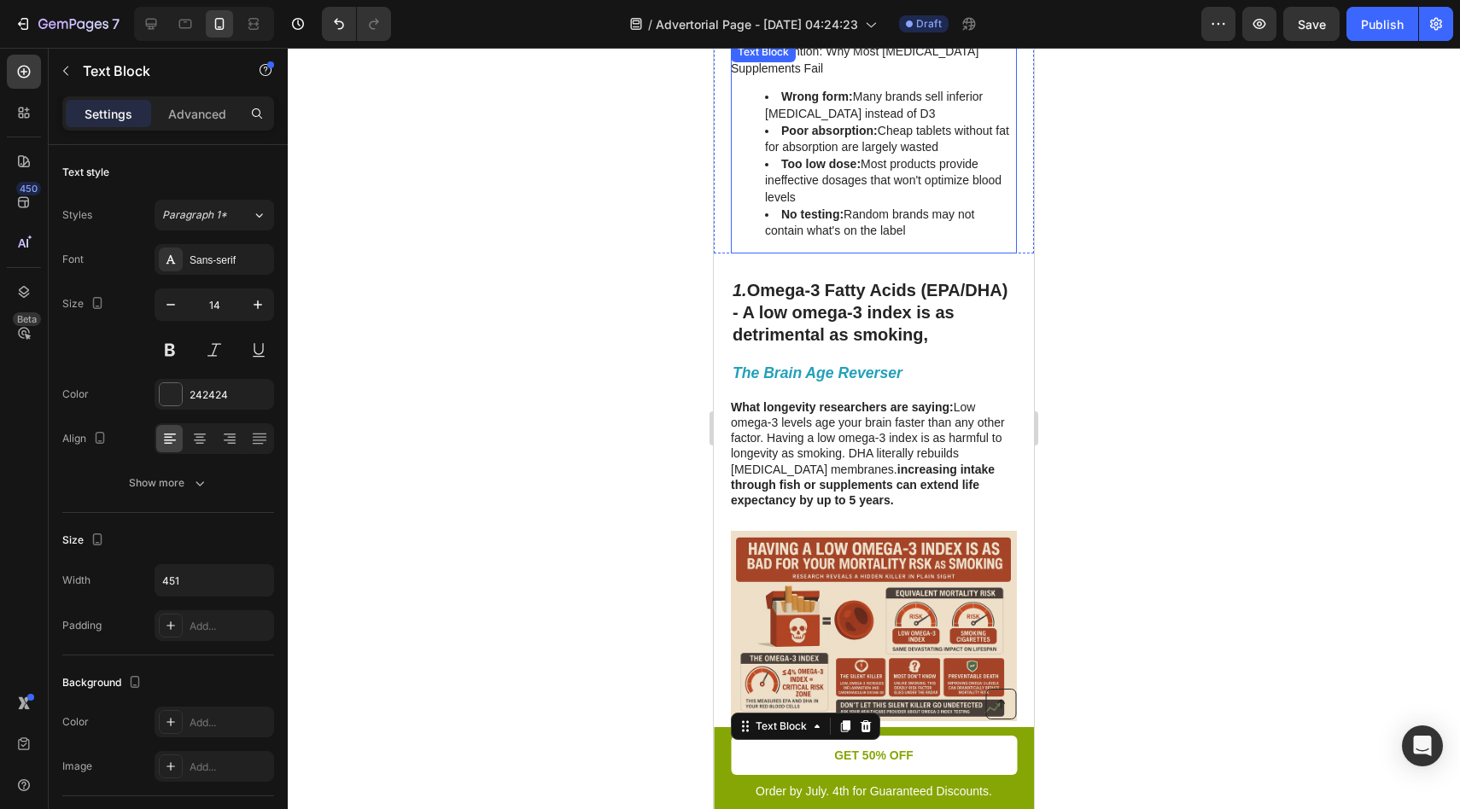
scroll to position [1178, 0]
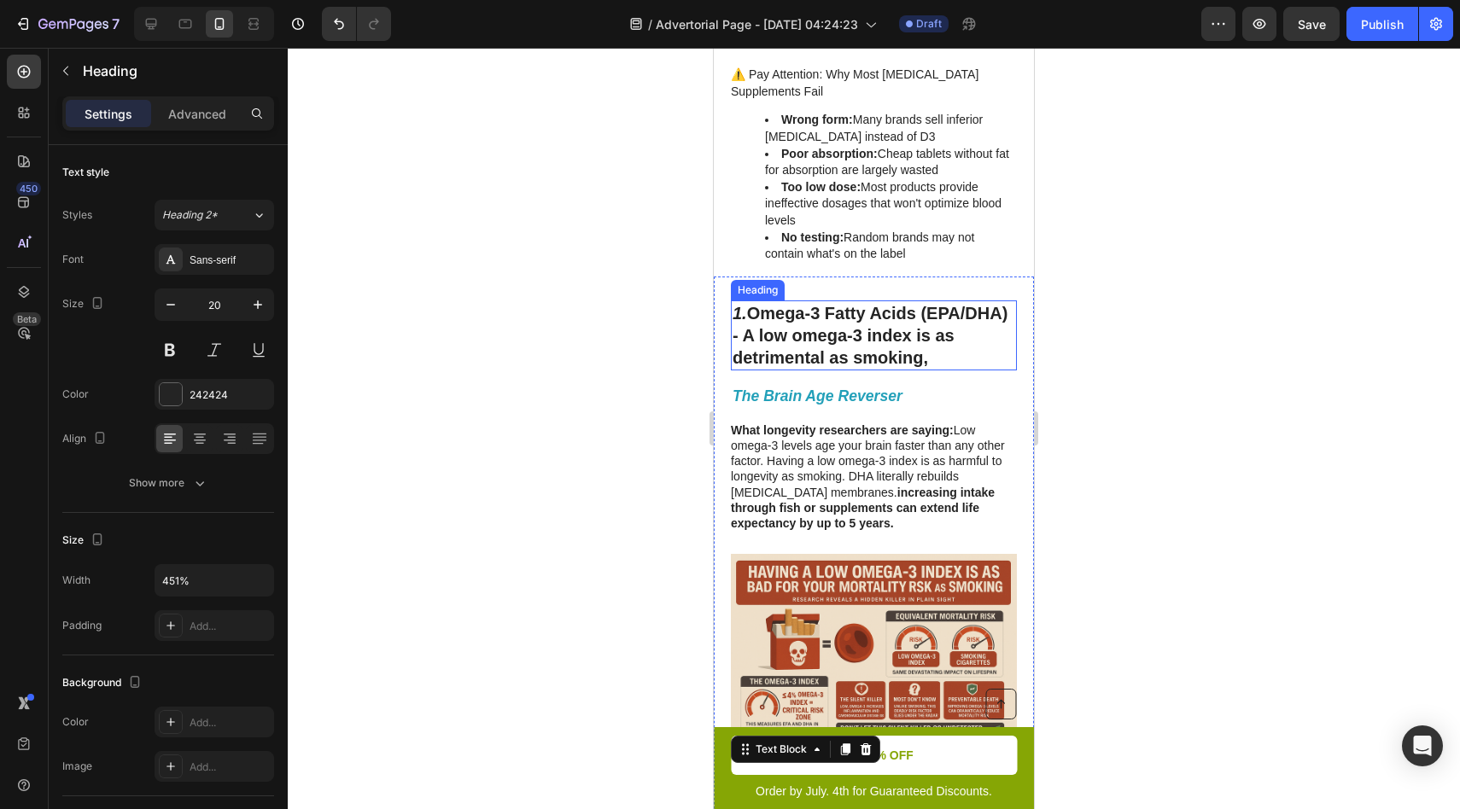
click at [751, 308] on strong "Omega-3 Fatty Acids (EPA/DHA) - A low omega-3 index is as detrimental as smokin…" at bounding box center [870, 335] width 275 height 63
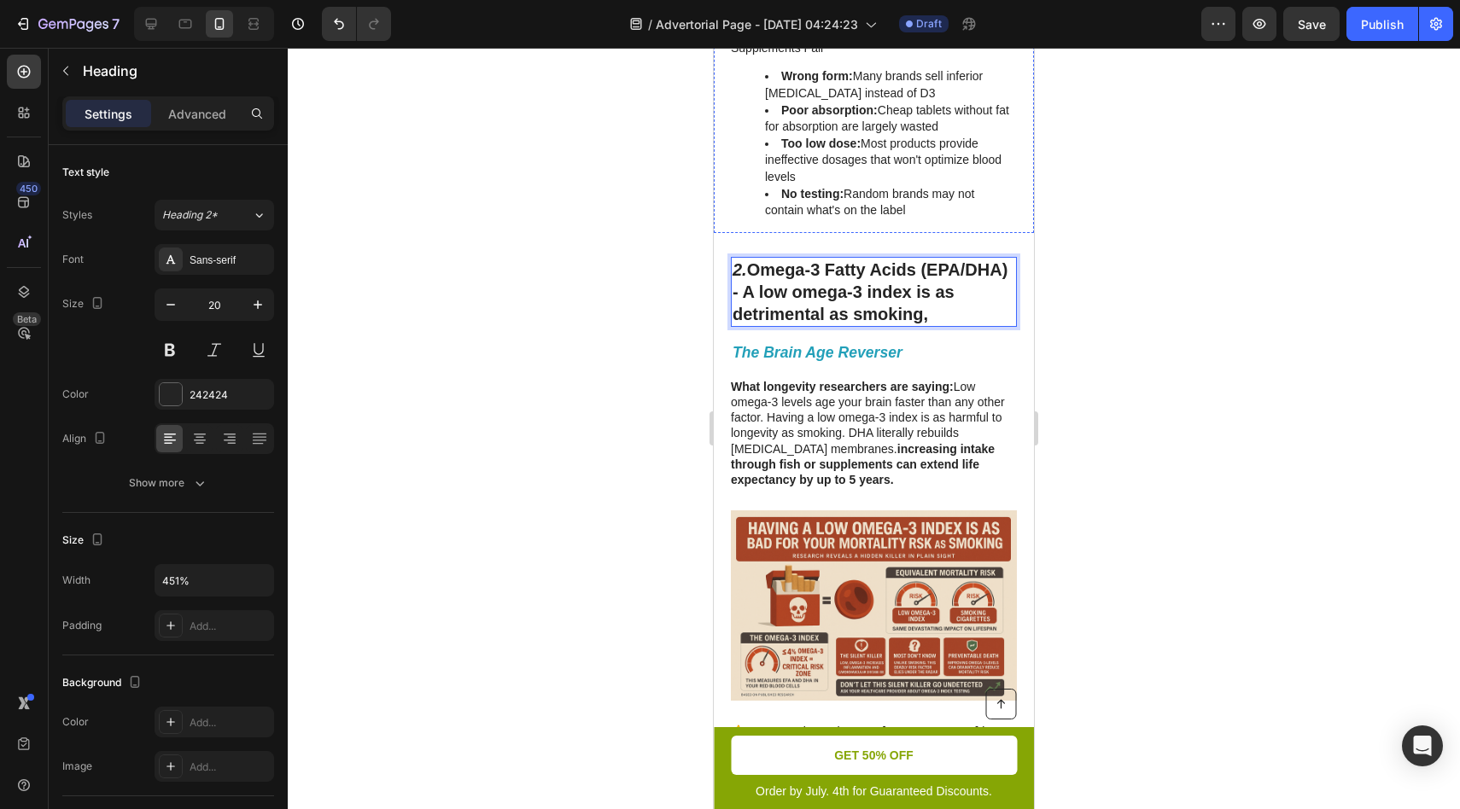
scroll to position [1239, 0]
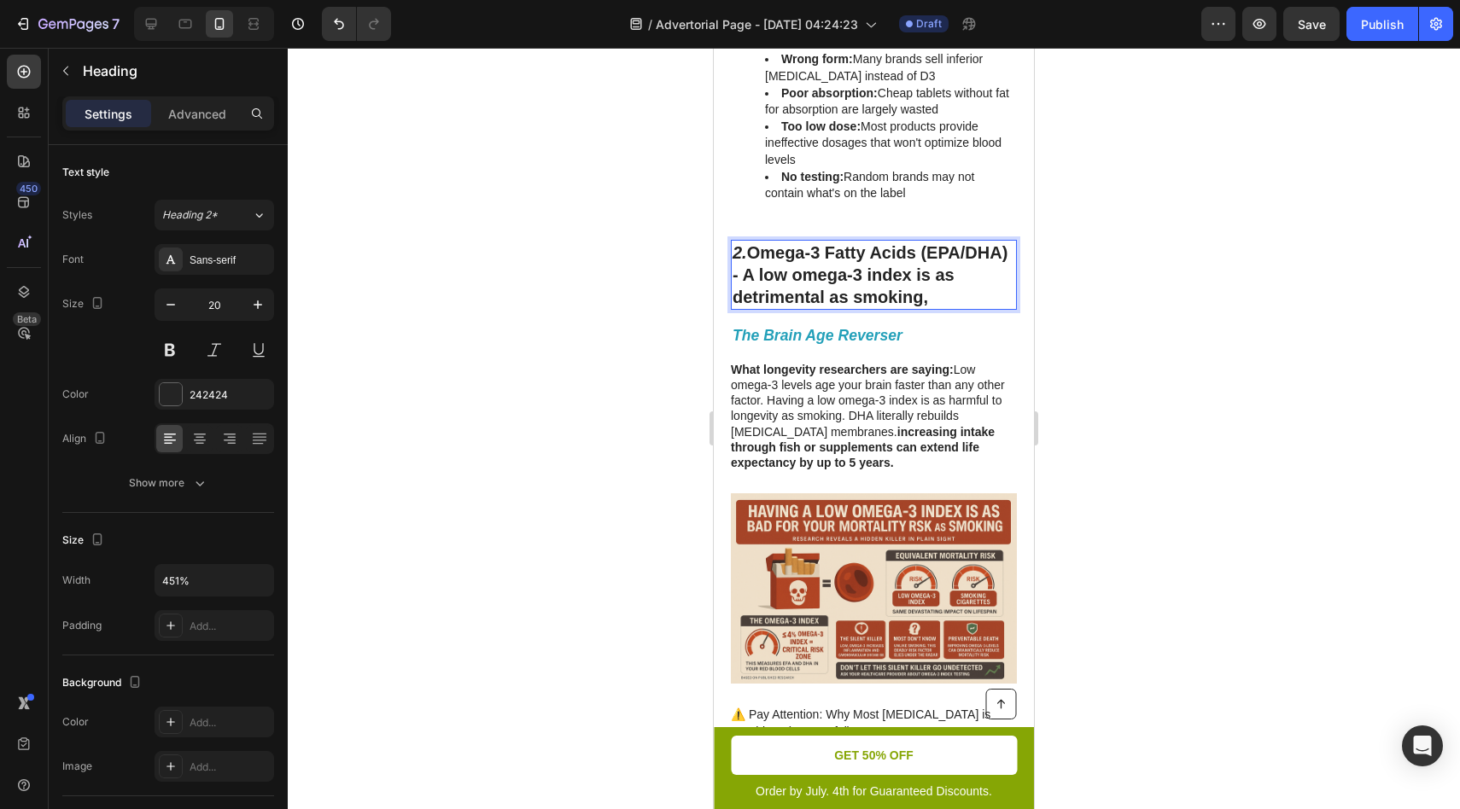
click at [911, 258] on strong "Omega-3 Fatty Acids (EPA/DHA) - A low omega-3 index is as detrimental as smokin…" at bounding box center [870, 274] width 275 height 63
click at [868, 353] on div "⁠⁠⁠⁠⁠⁠⁠ The Brain Age Reverser Heading What longevity researchers are saying: L…" at bounding box center [874, 630] width 286 height 616
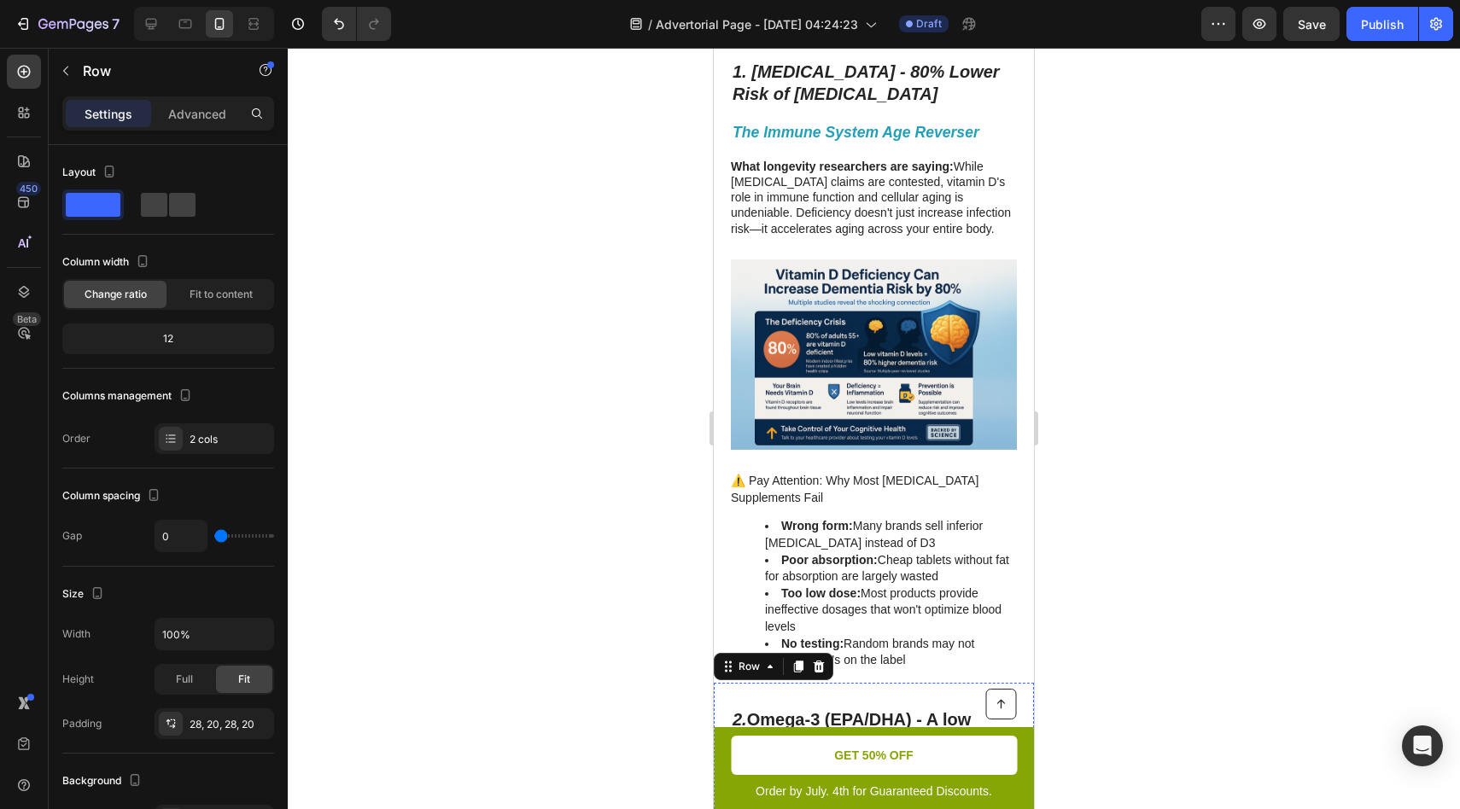
scroll to position [553, 0]
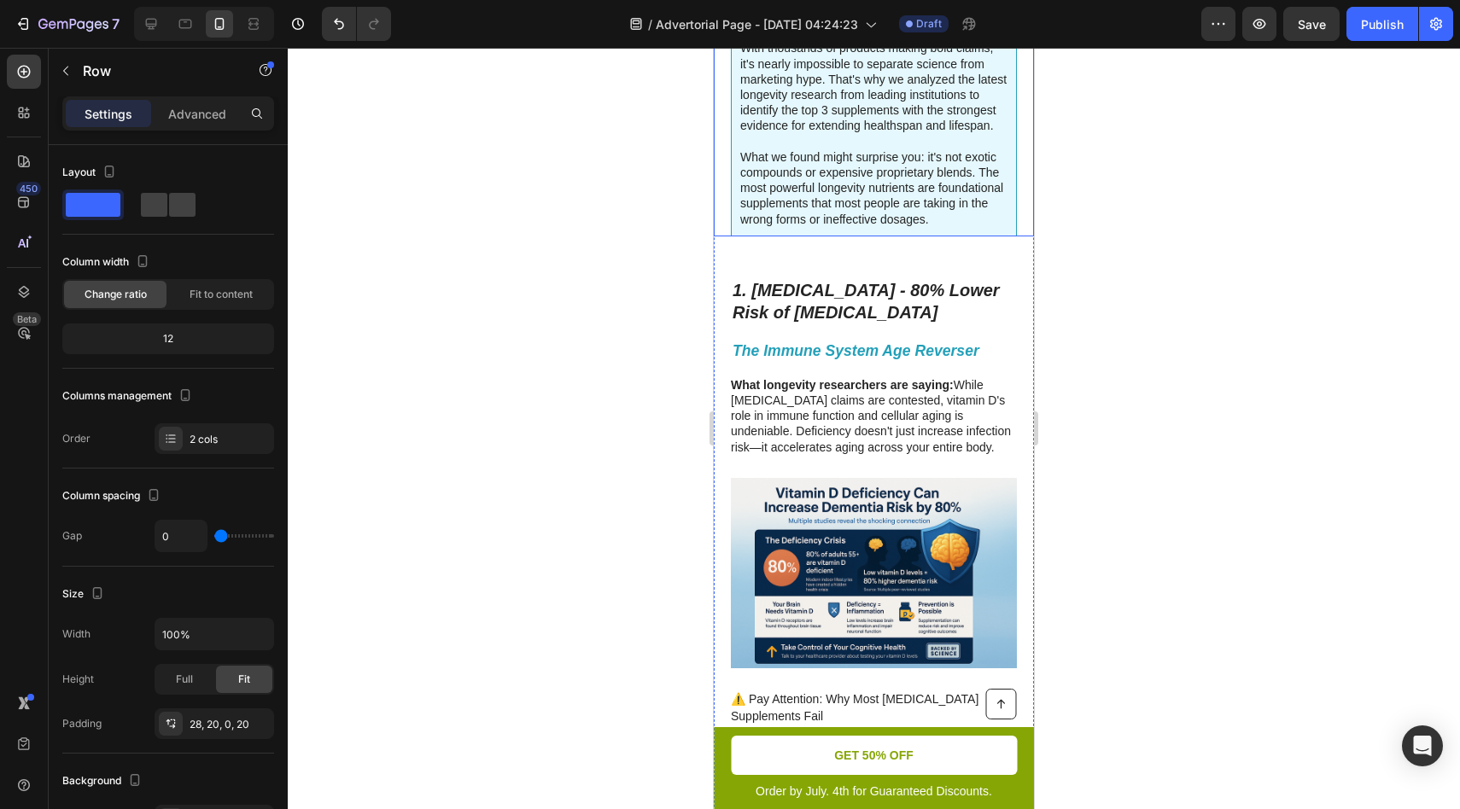
click at [726, 256] on div "1. Vitamin D3 - 80% Lower Risk of Dementia Heading The Immune System Age Revers…" at bounding box center [874, 578] width 320 height 648
click at [791, 242] on icon at bounding box center [798, 238] width 14 height 14
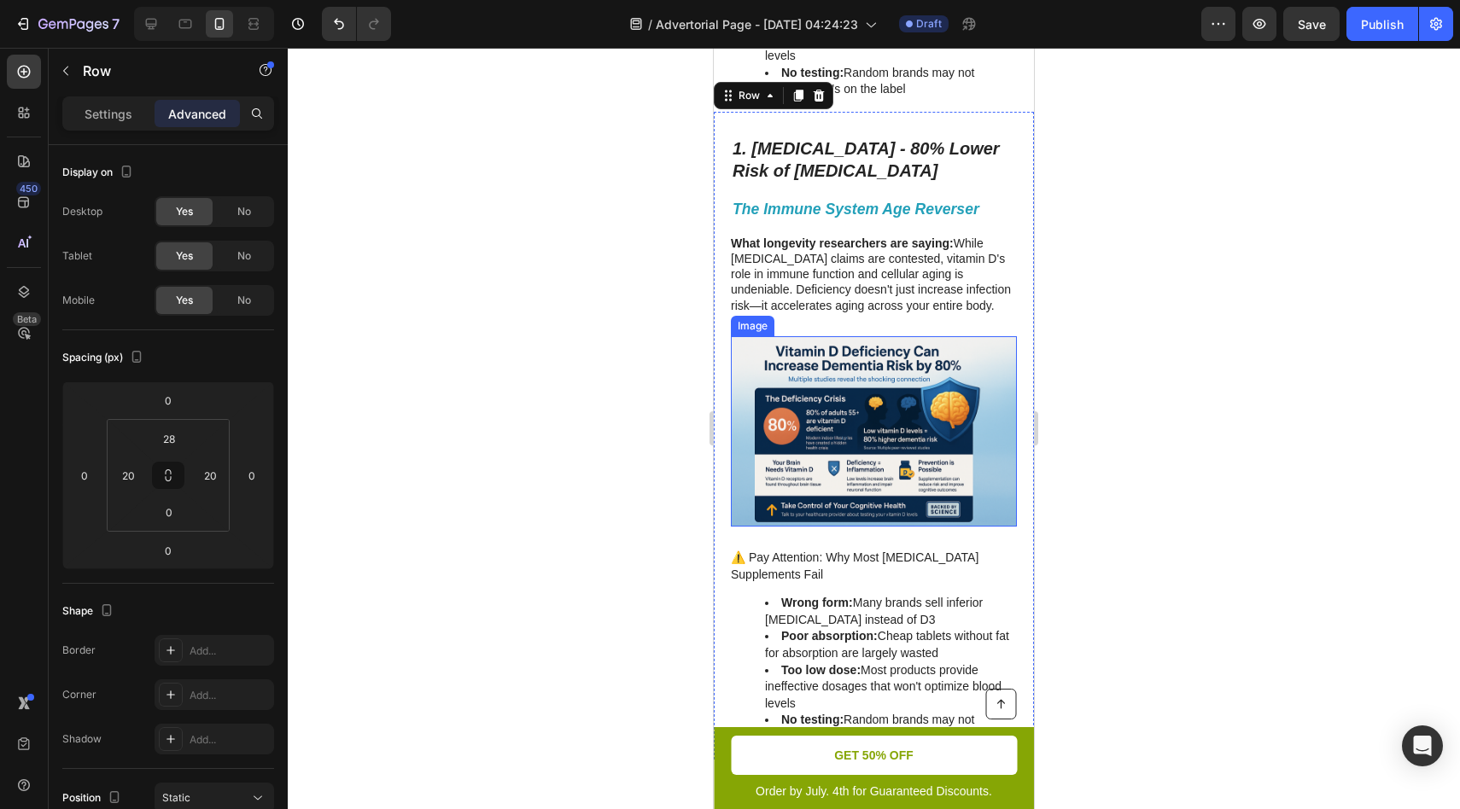
scroll to position [1347, 0]
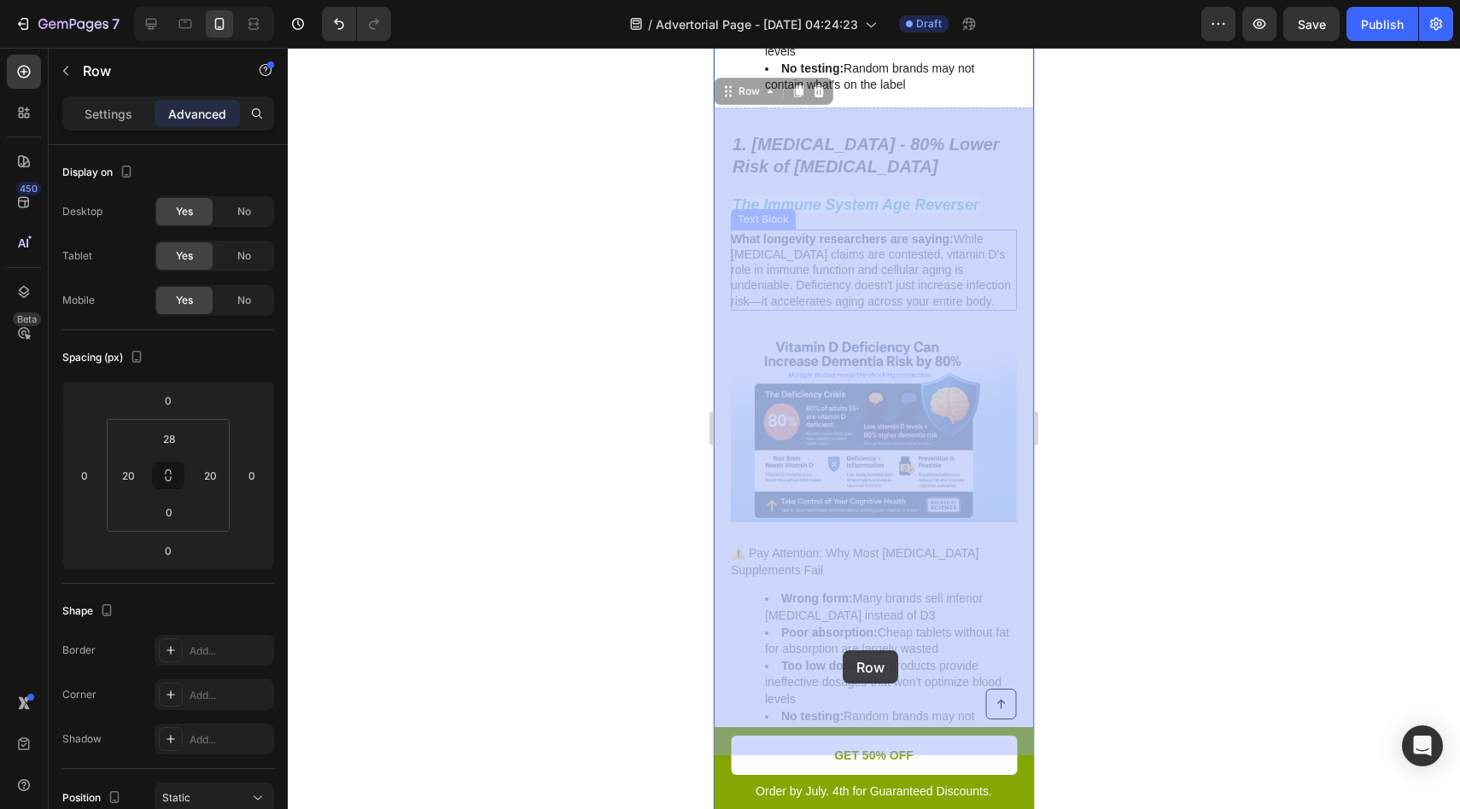
drag, startPoint x: 723, startPoint y: 86, endPoint x: 841, endPoint y: 646, distance: 572.4
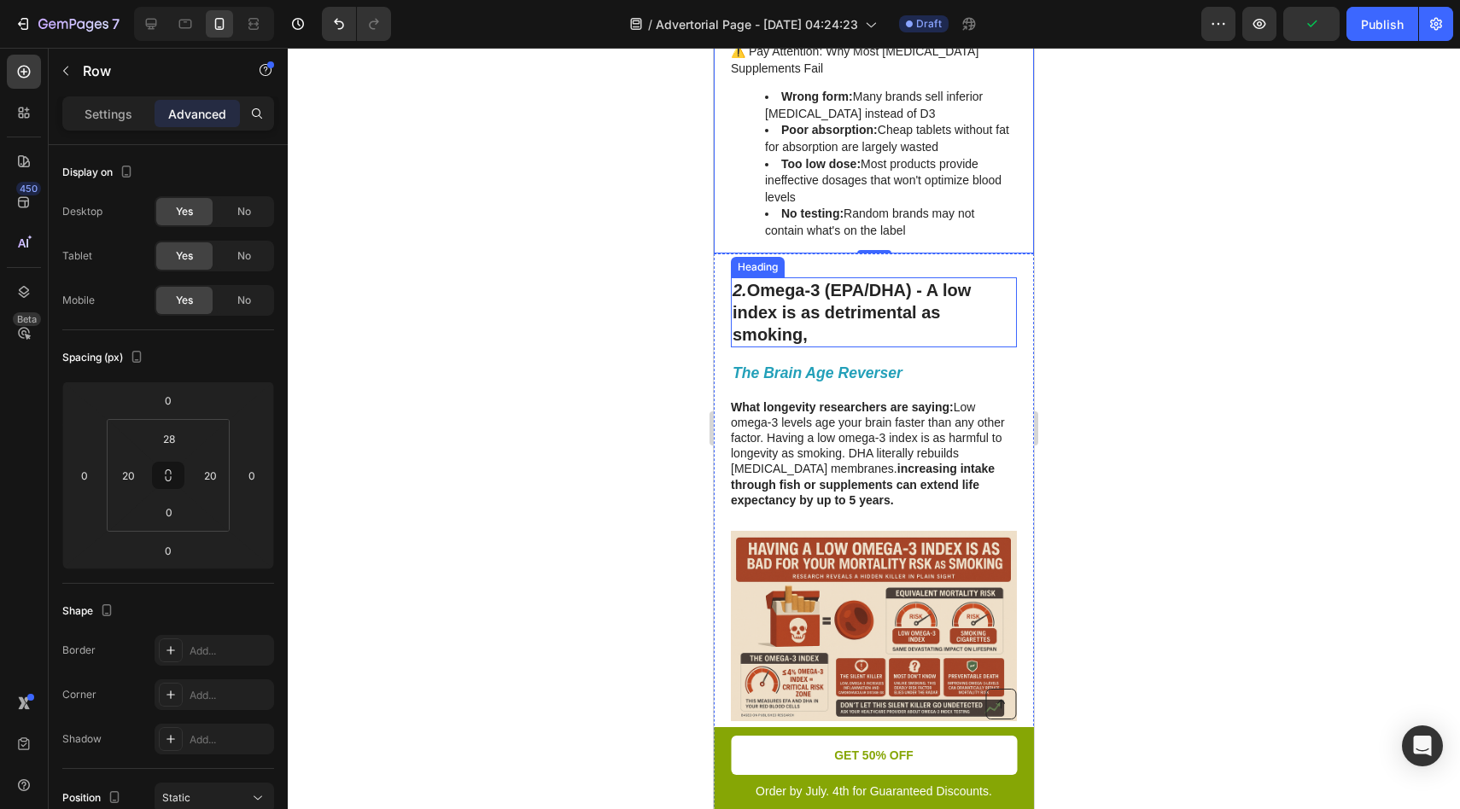
scroll to position [1792, 0]
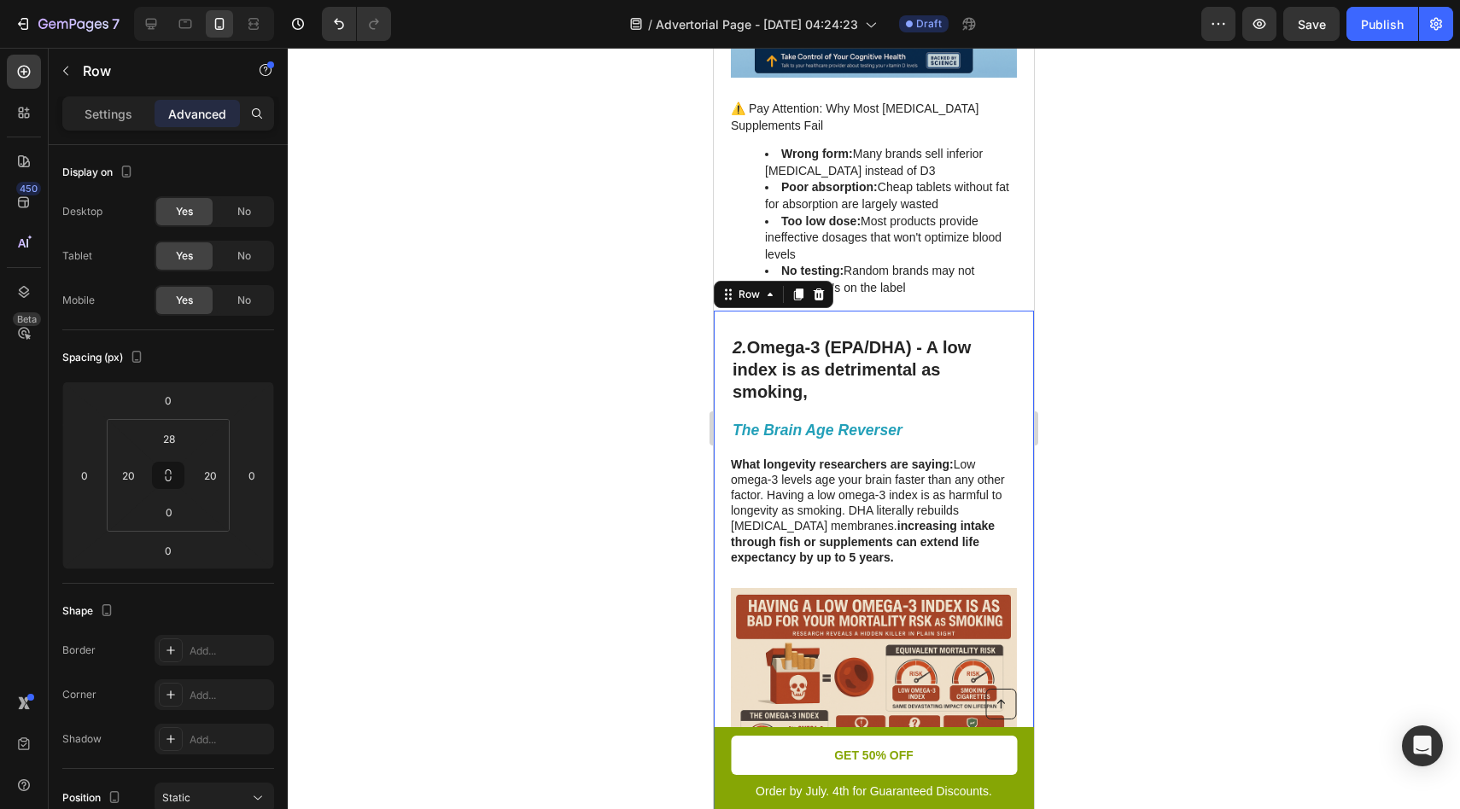
click at [722, 317] on div "⁠⁠⁠⁠⁠⁠⁠ 2. Omega-3 (EPA/DHA) - A low index is as detrimental as smoking, Headin…" at bounding box center [874, 684] width 320 height 746
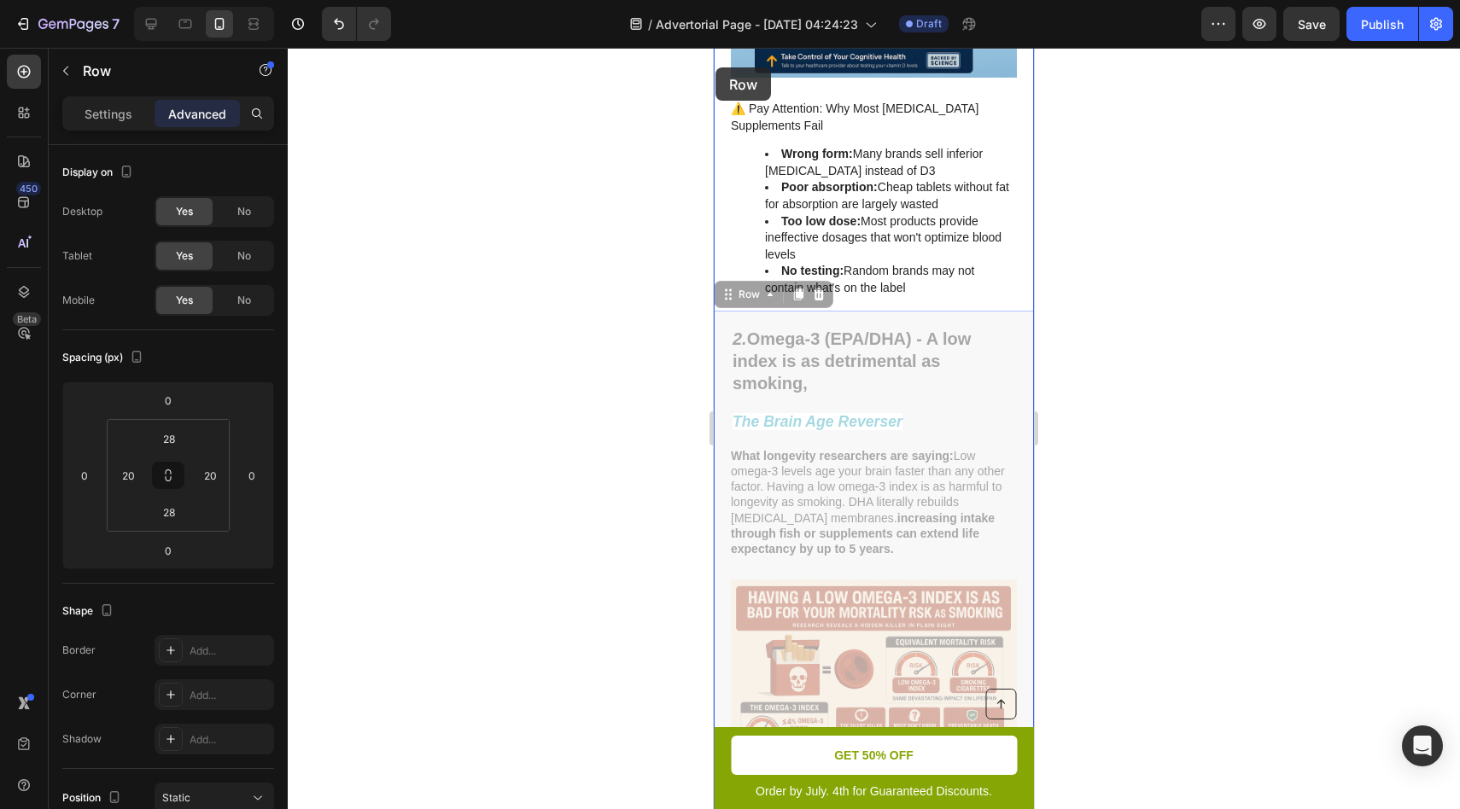
drag, startPoint x: 723, startPoint y: 295, endPoint x: 715, endPoint y: 67, distance: 228.1
click at [715, 67] on div "iPhone 13 Mini ( 375 px) iPhone 13 Mini iPhone 13 Pro iPhone 11 Pro Max iPhone …" at bounding box center [874, 424] width 320 height 4337
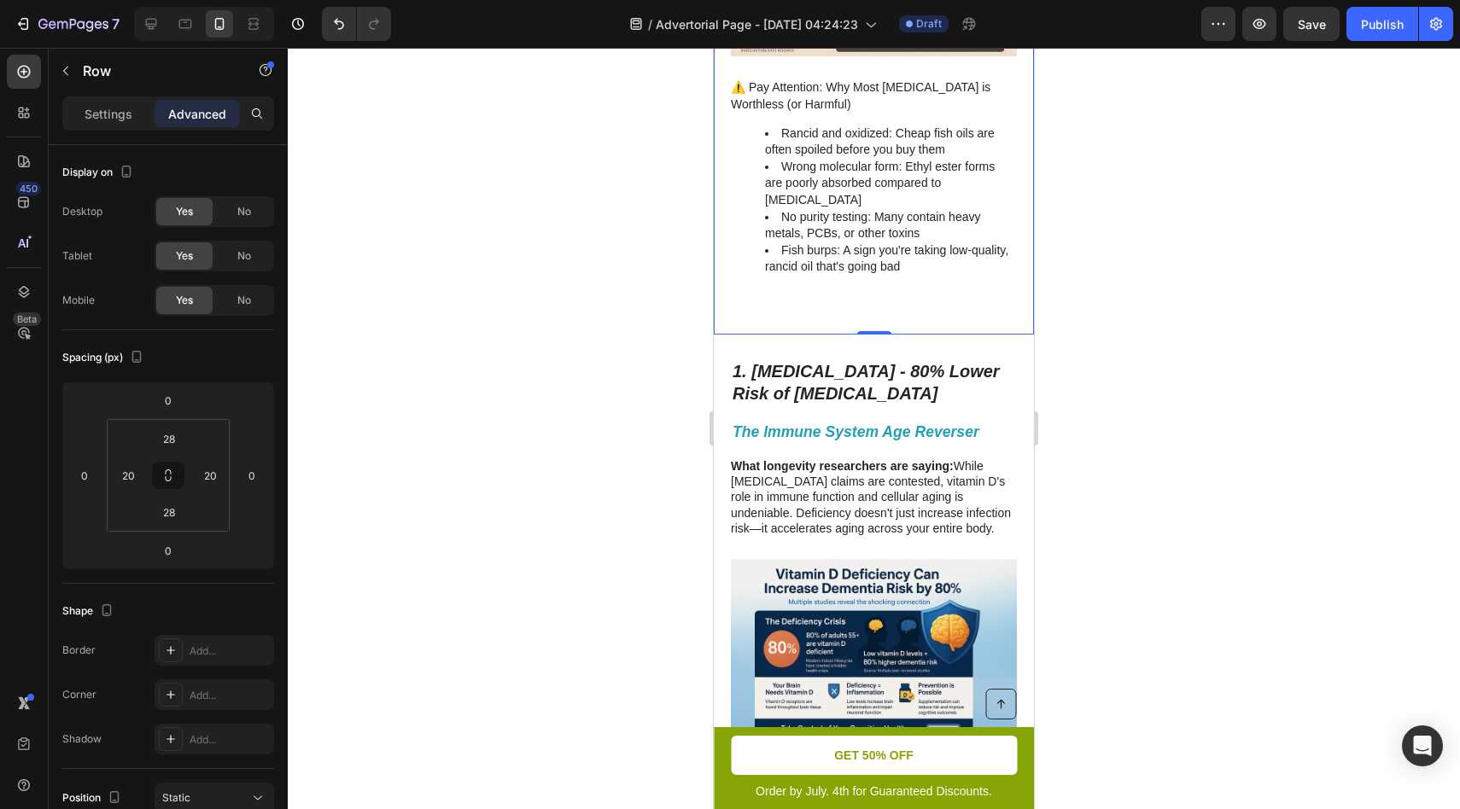
scroll to position [1879, 0]
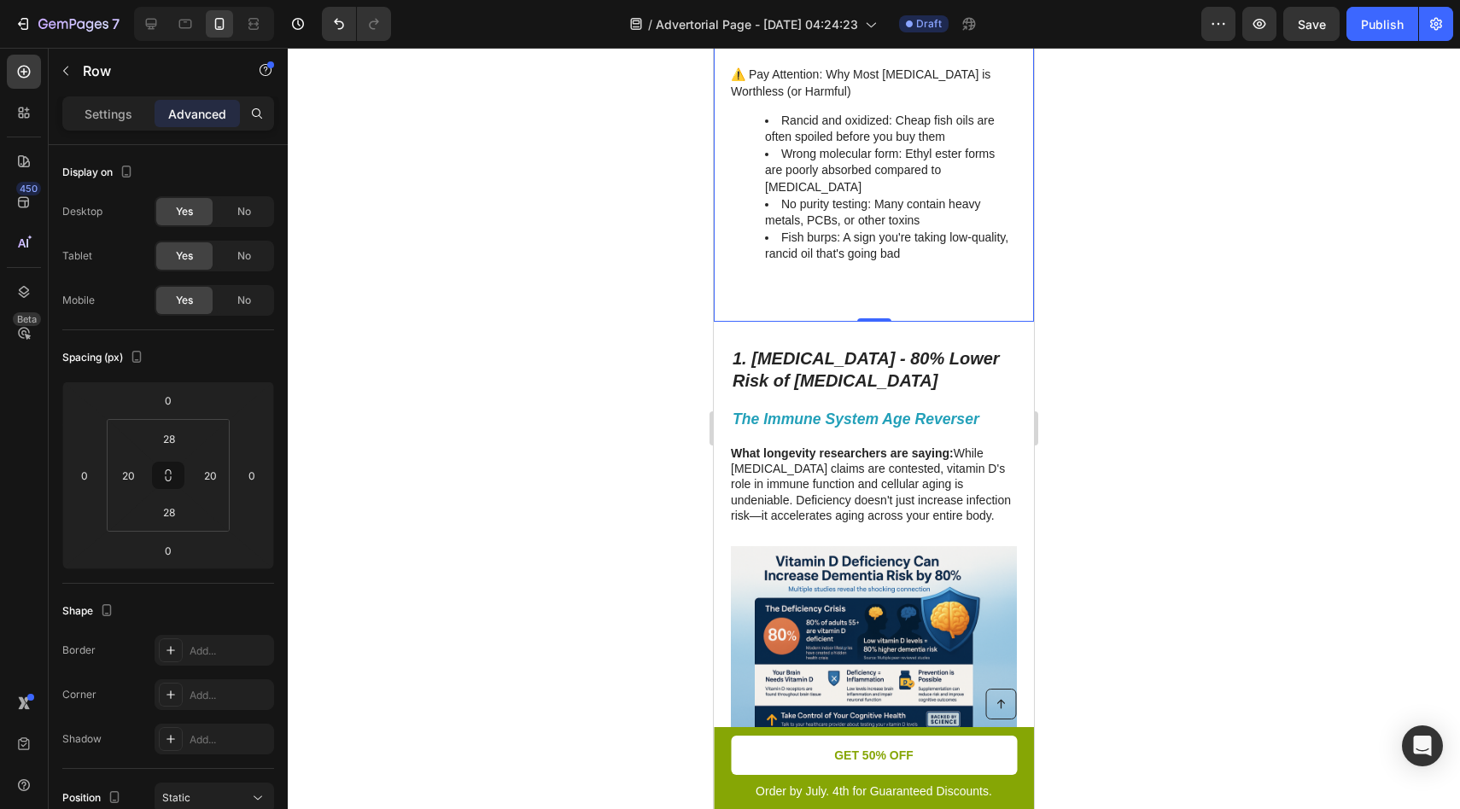
click at [866, 322] on div "1. Vitamin D3 - 80% Lower Risk of Dementia Heading The Immune System Age Revers…" at bounding box center [874, 646] width 320 height 648
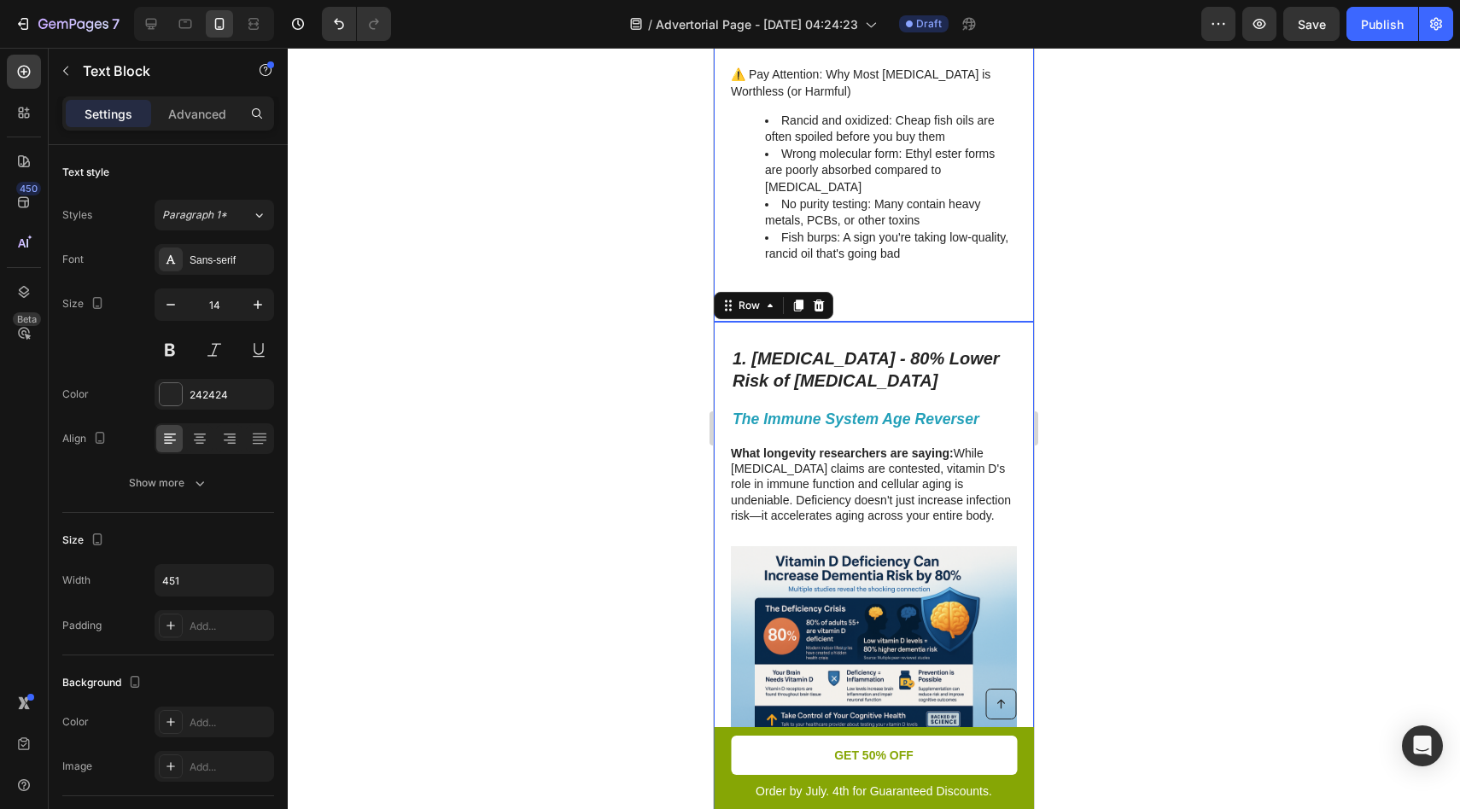
click at [879, 231] on li "Fish burps: A sign you're taking low-quality, rancid oil that's going bad" at bounding box center [890, 246] width 250 height 33
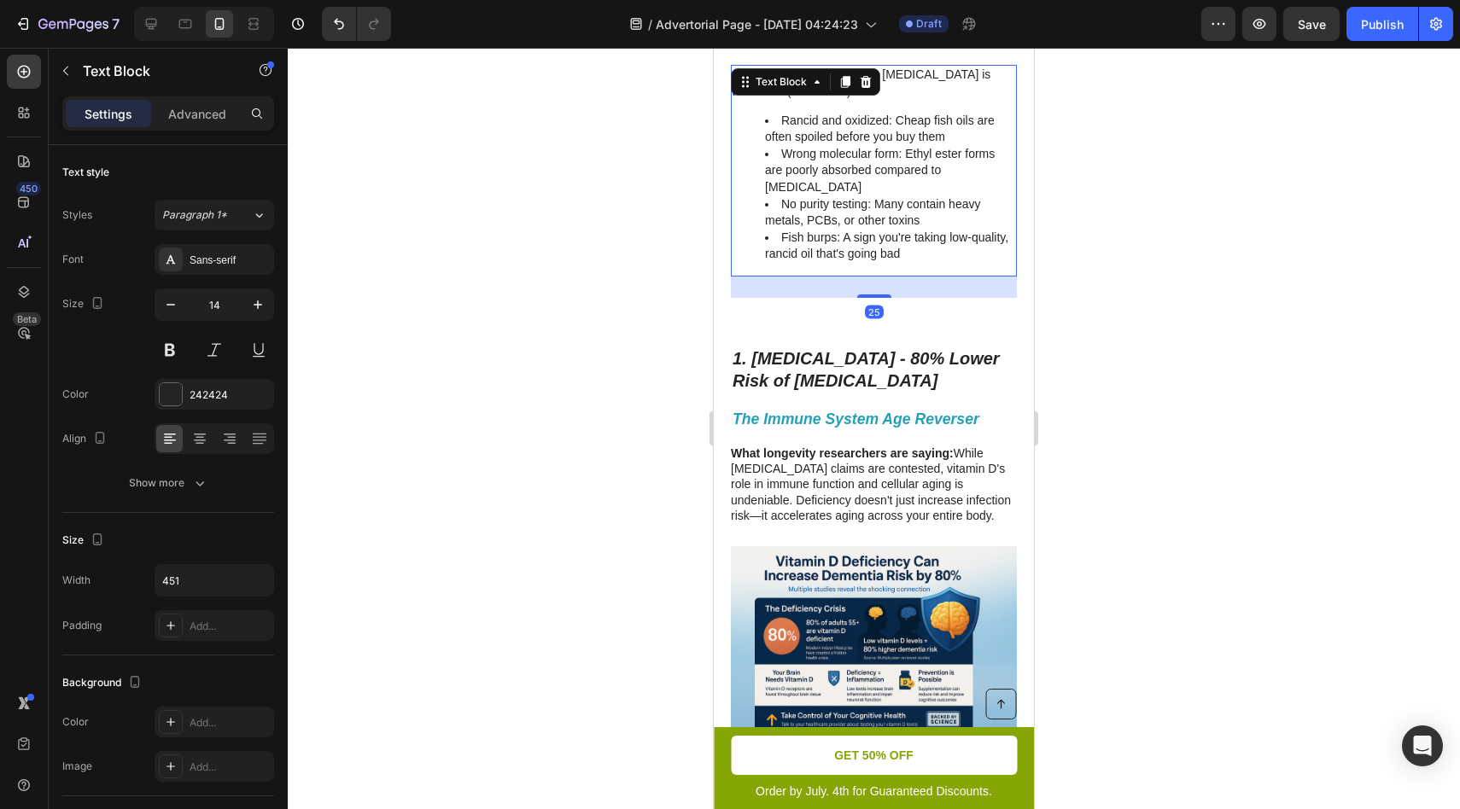
drag, startPoint x: 867, startPoint y: 277, endPoint x: 868, endPoint y: 151, distance: 126.4
click at [868, 151] on div "⚠️ Pay Attention: Why Most Fish Oil is Worthless (or Harmful) Rancid and oxidiz…" at bounding box center [874, 171] width 286 height 212
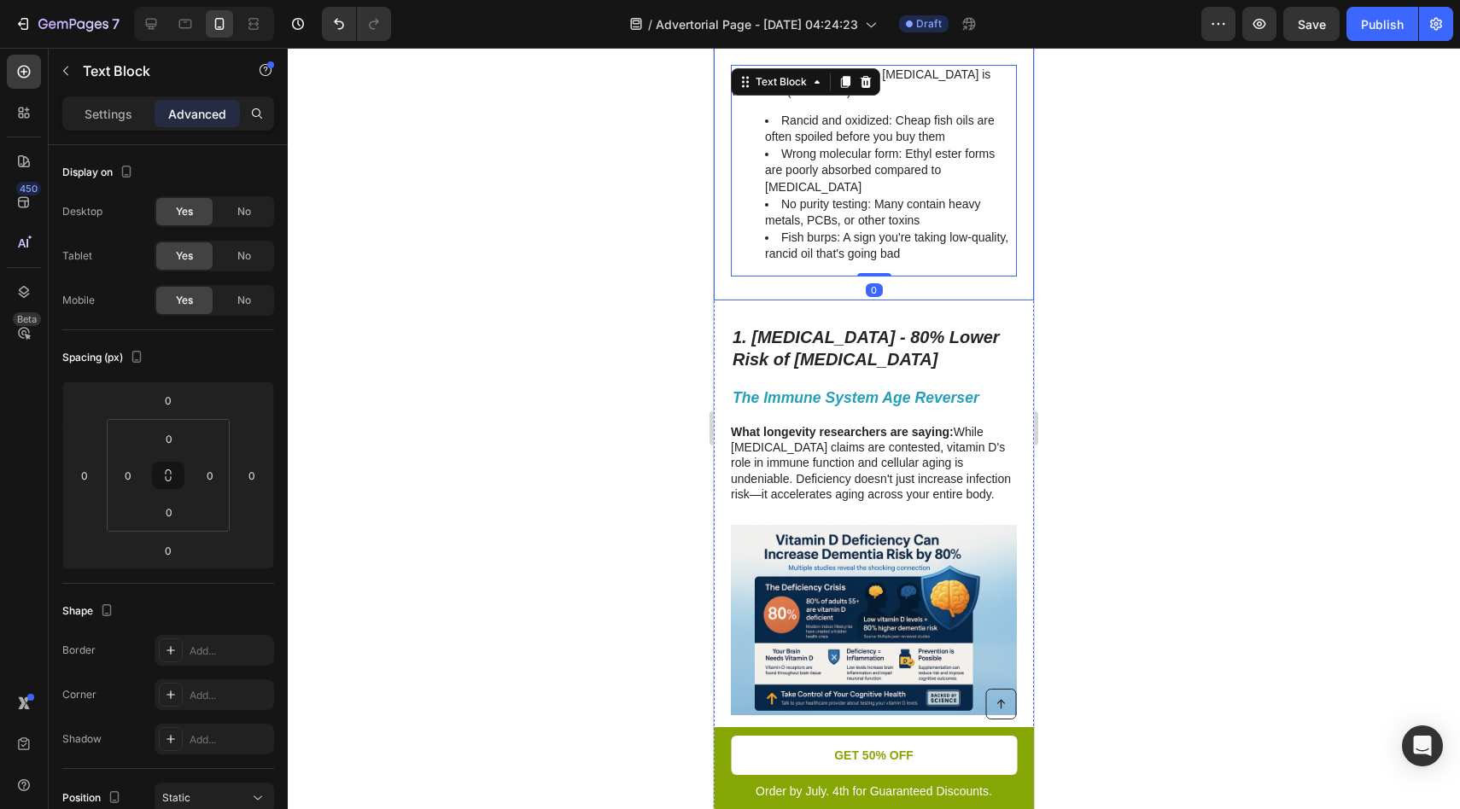
click at [828, 240] on li "Fish burps: A sign you're taking low-quality, rancid oil that's going bad" at bounding box center [890, 246] width 250 height 33
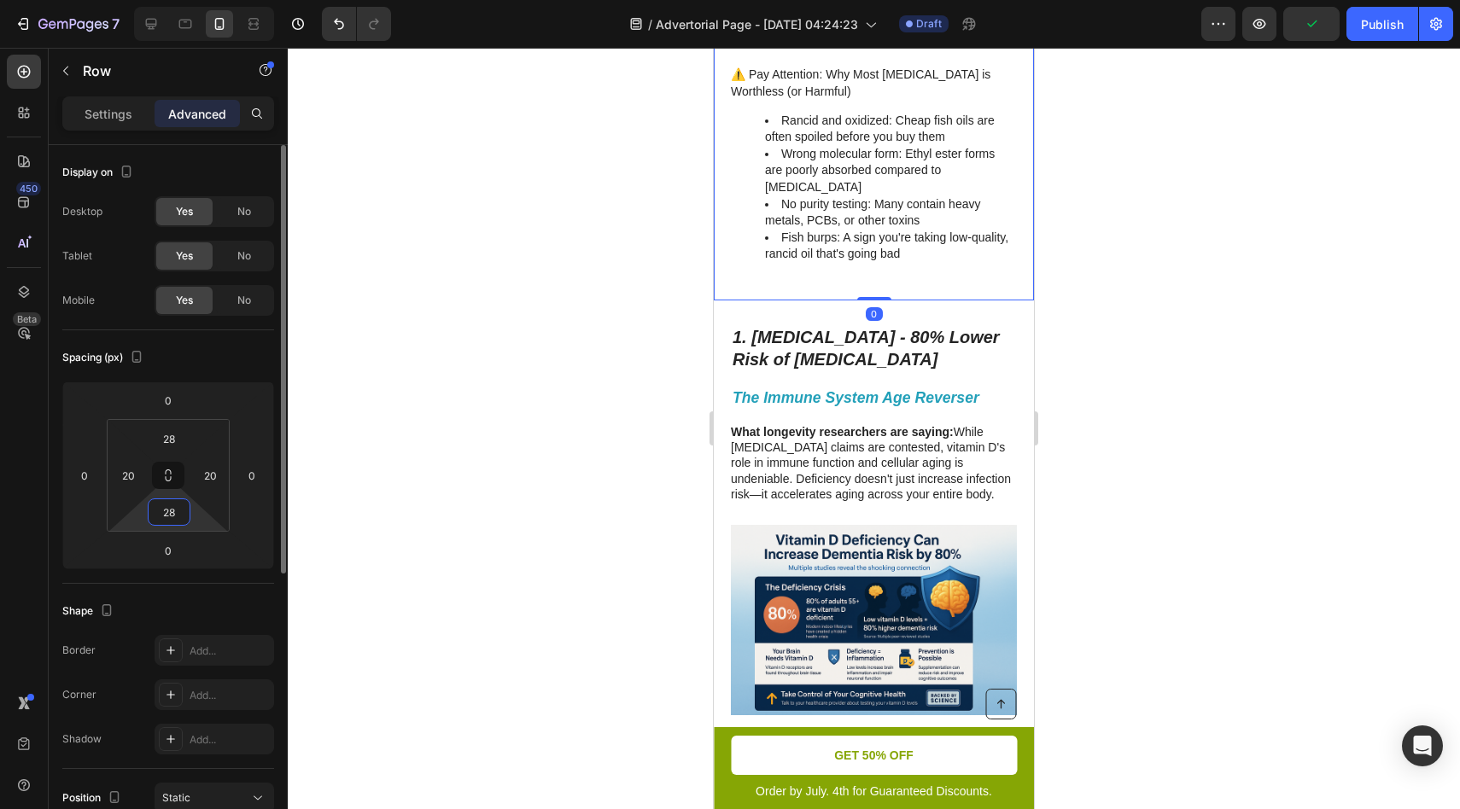
click at [172, 523] on input "28" at bounding box center [169, 512] width 34 height 26
type input "0"
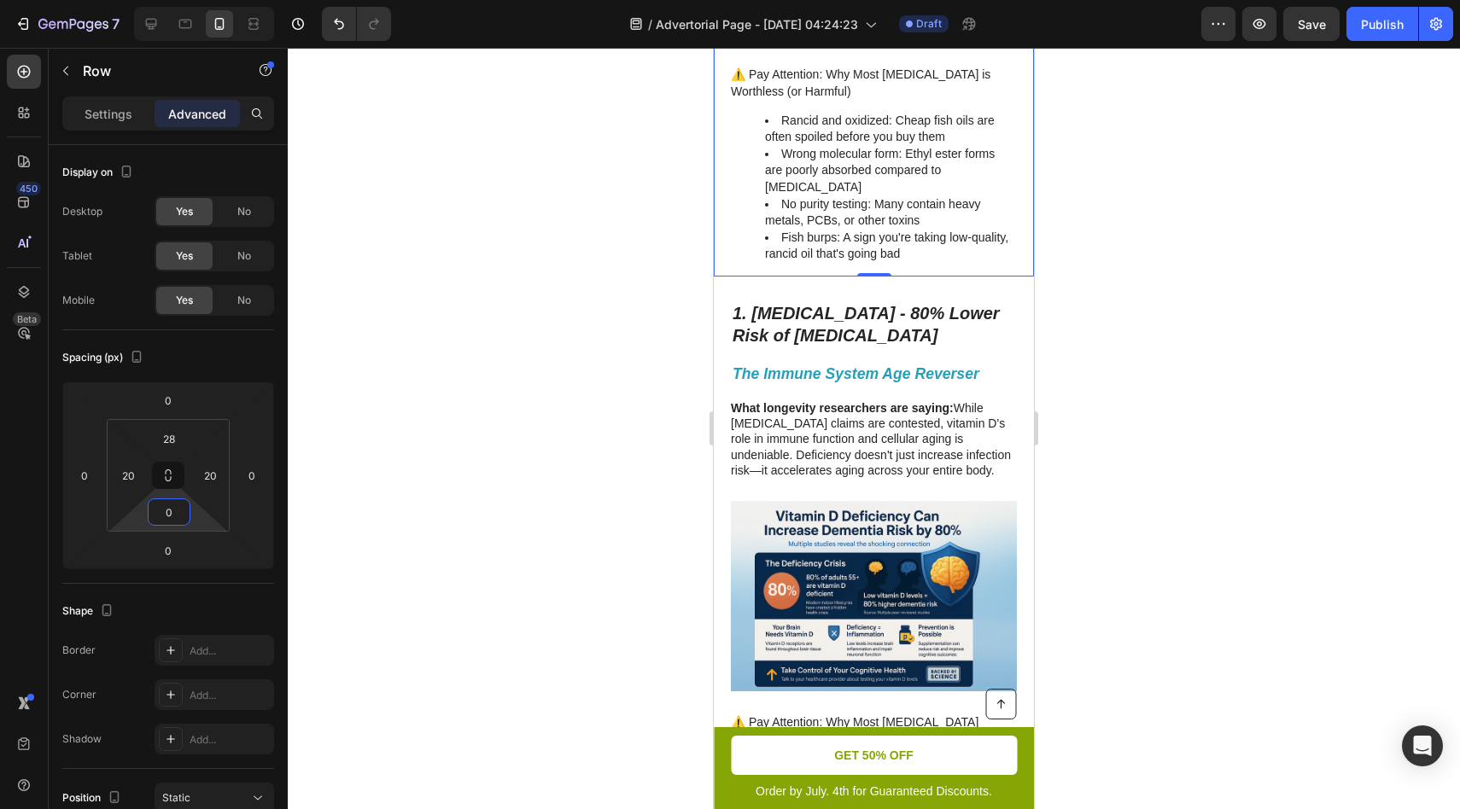
click at [529, 372] on div at bounding box center [874, 429] width 1172 height 762
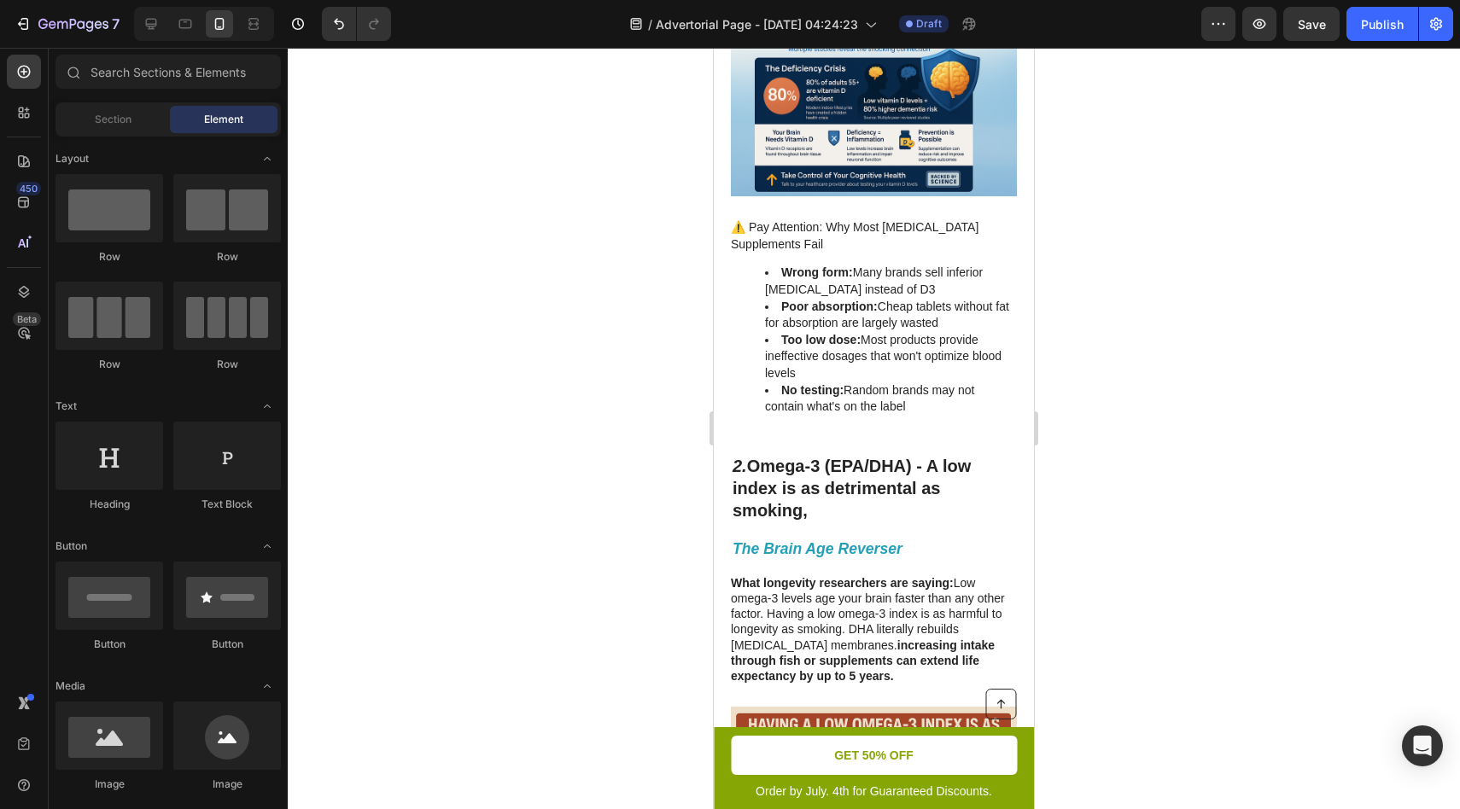
click at [1157, 359] on div at bounding box center [874, 429] width 1172 height 762
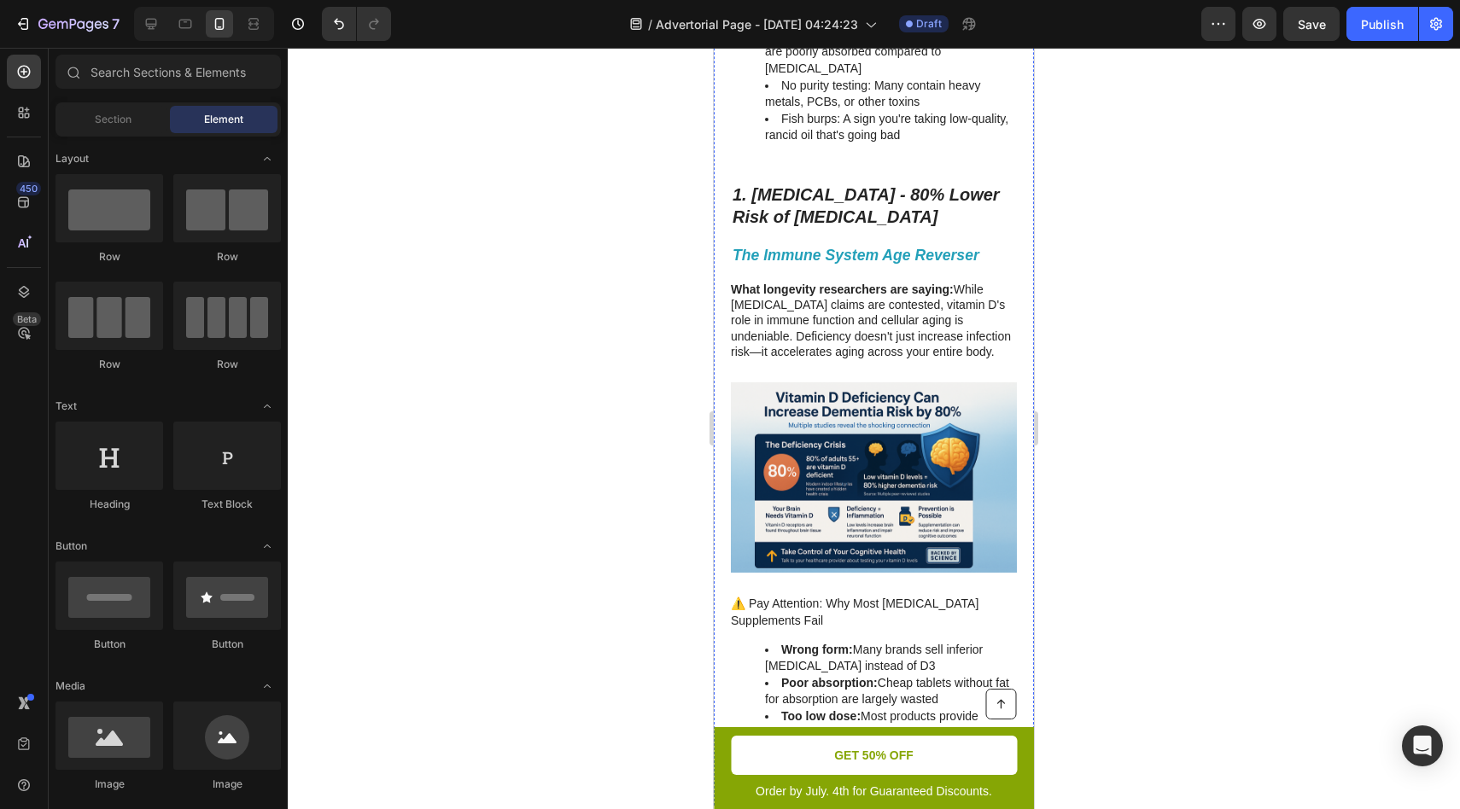
scroll to position [1948, 0]
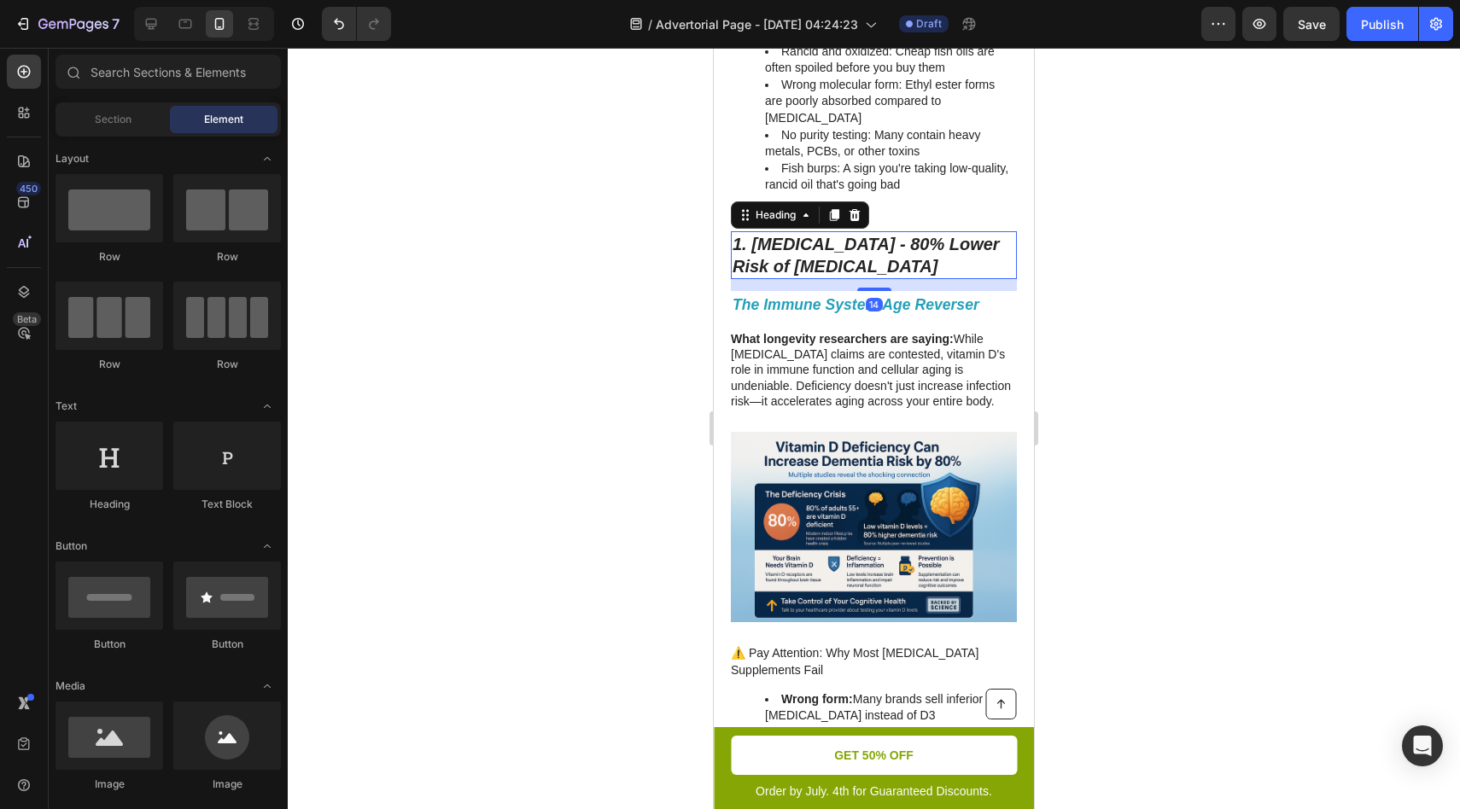
click at [742, 235] on icon "1. [MEDICAL_DATA] - 80% Lower Risk of [MEDICAL_DATA]" at bounding box center [866, 255] width 267 height 41
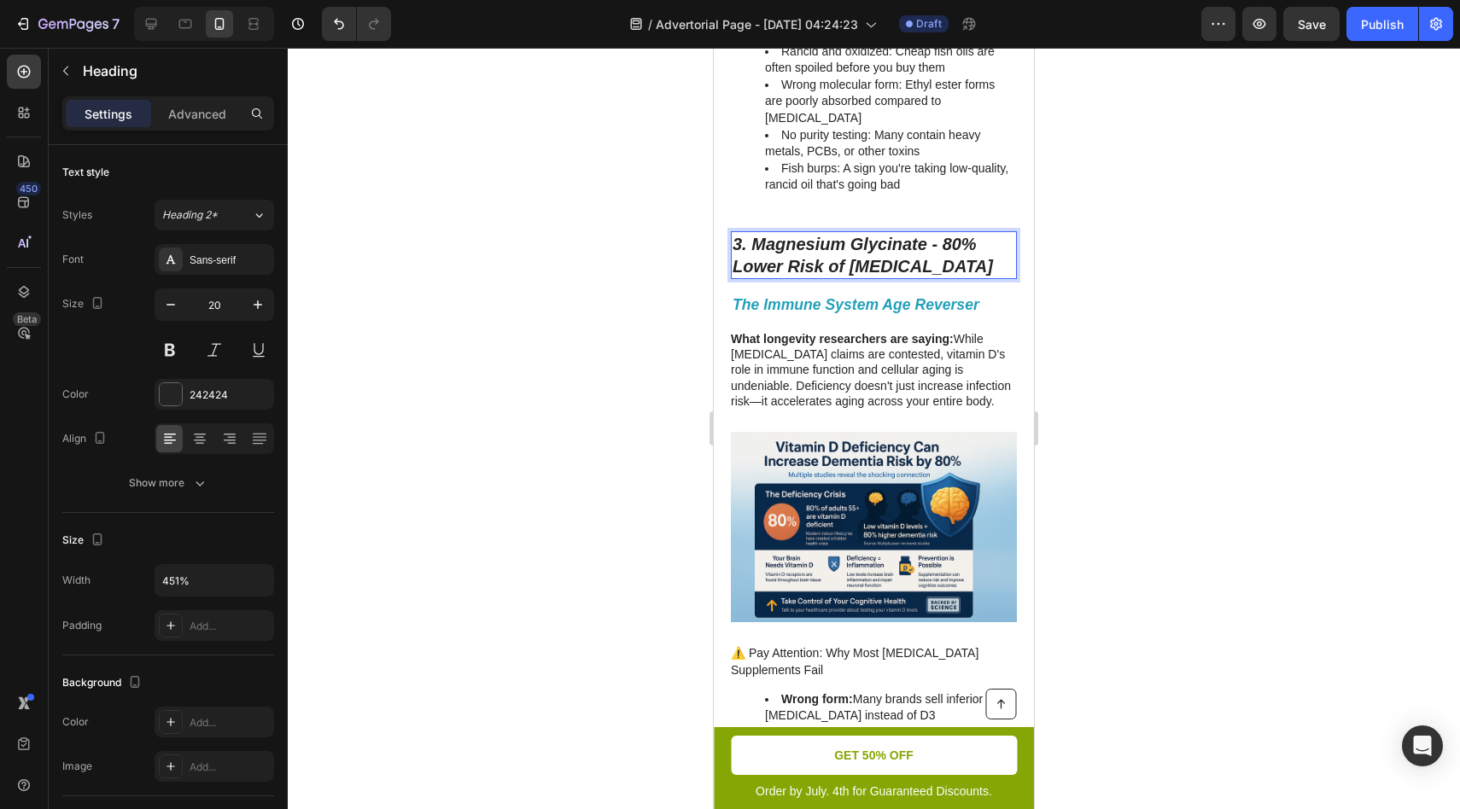
click at [821, 239] on icon "3. Magnesium Glycinate - 80% Lower Risk of Dementia" at bounding box center [863, 255] width 260 height 41
click at [948, 235] on icon "3. Magnesium Glycinate - 80% Lower Risk of Dementia" at bounding box center [863, 255] width 260 height 41
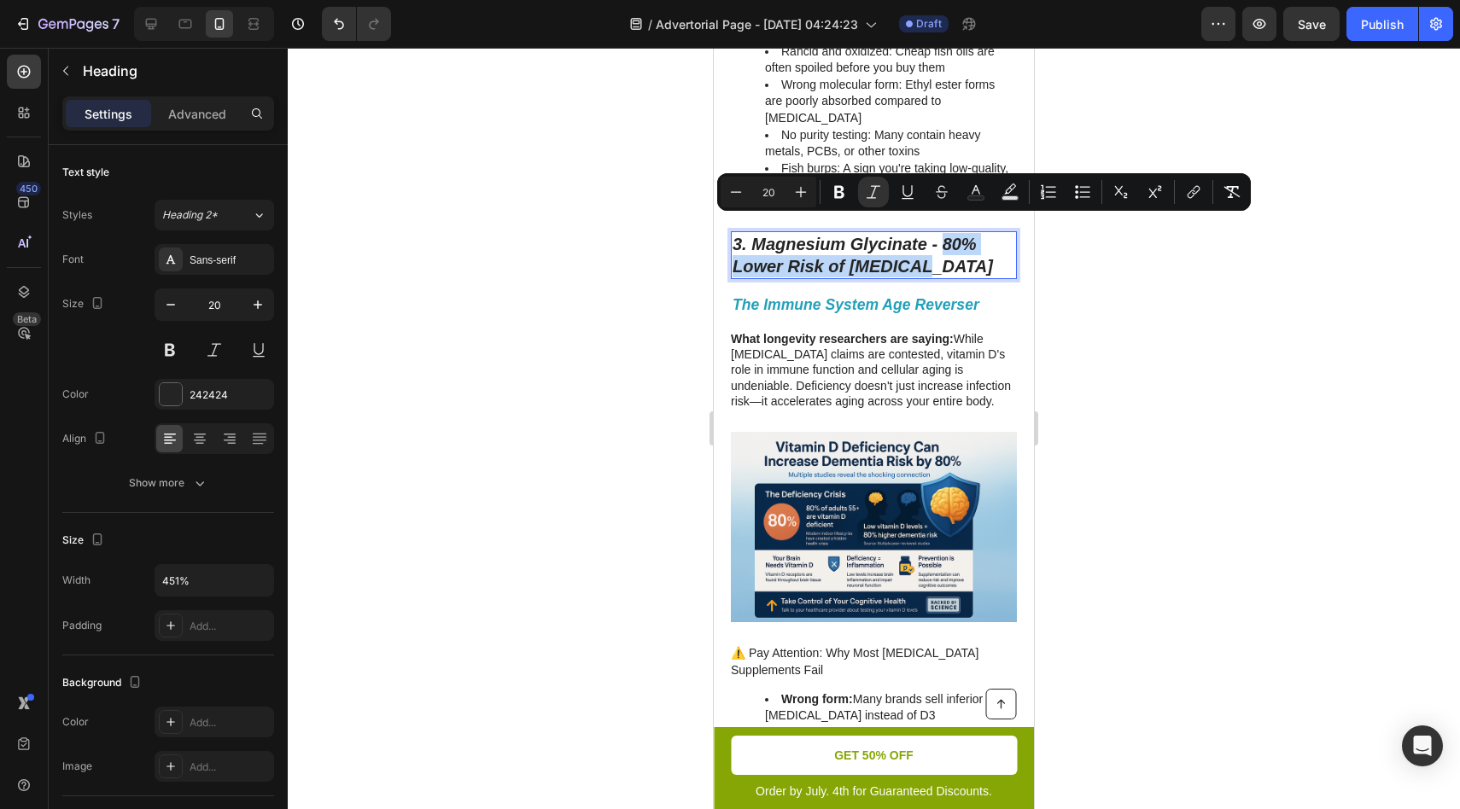
drag, startPoint x: 941, startPoint y: 225, endPoint x: 949, endPoint y: 243, distance: 19.5
click at [949, 243] on p "3. Magnesium Glycinate - 80% Lower Risk of Dementia" at bounding box center [874, 255] width 283 height 44
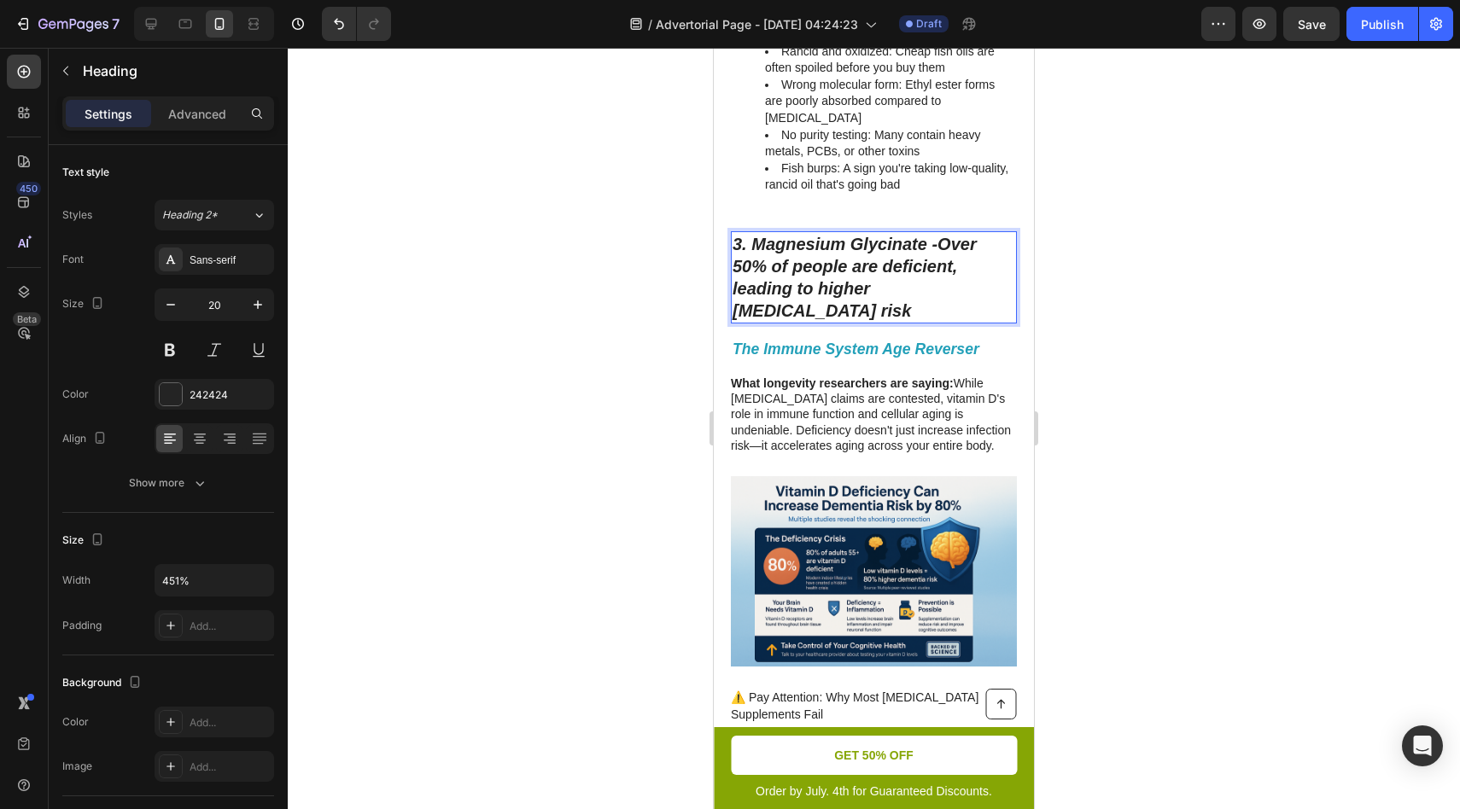
click at [967, 259] on p "3. Magnesium Glycinate - Over 50% of people are deficient, leading to higher ca…" at bounding box center [874, 277] width 283 height 89
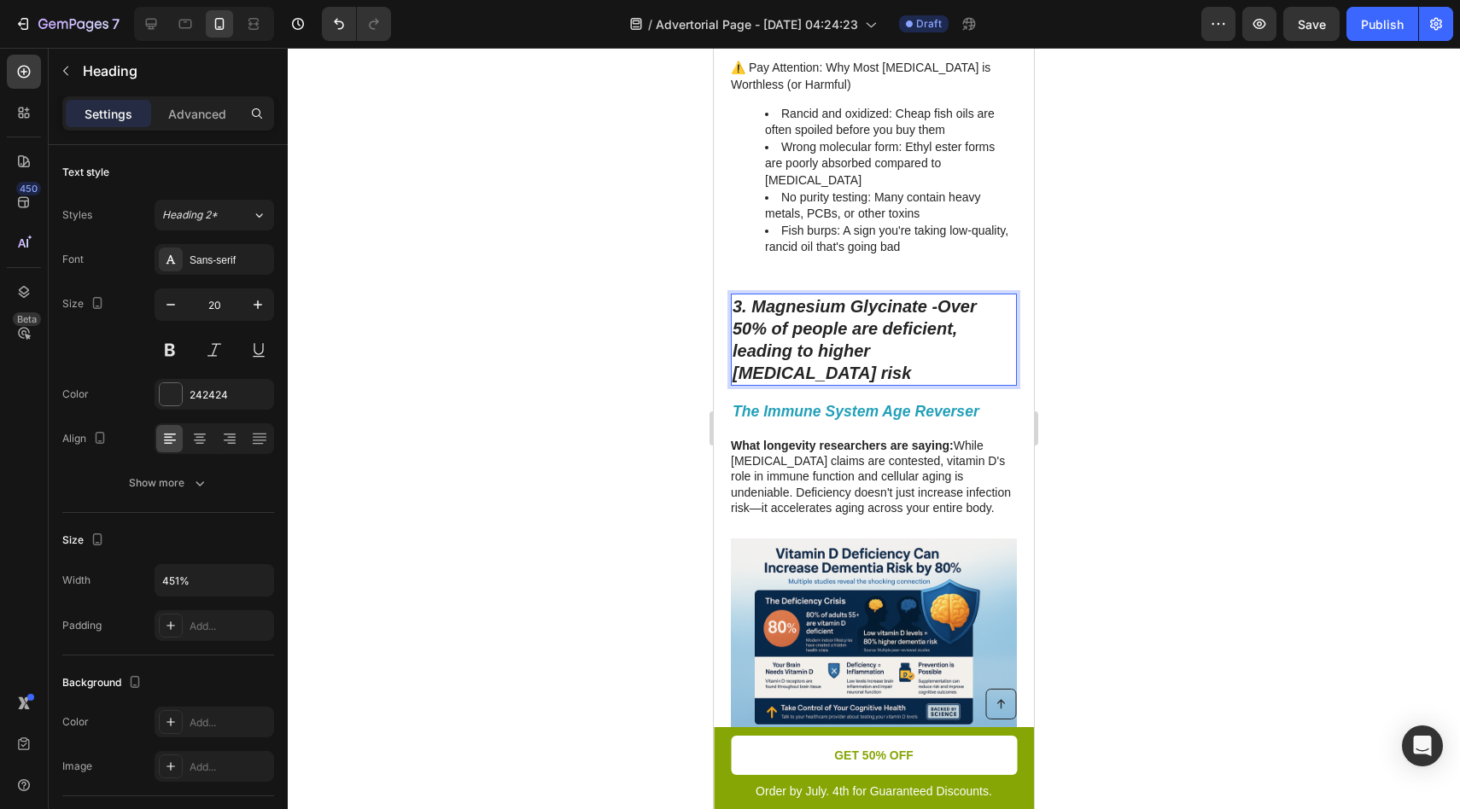
scroll to position [1834, 0]
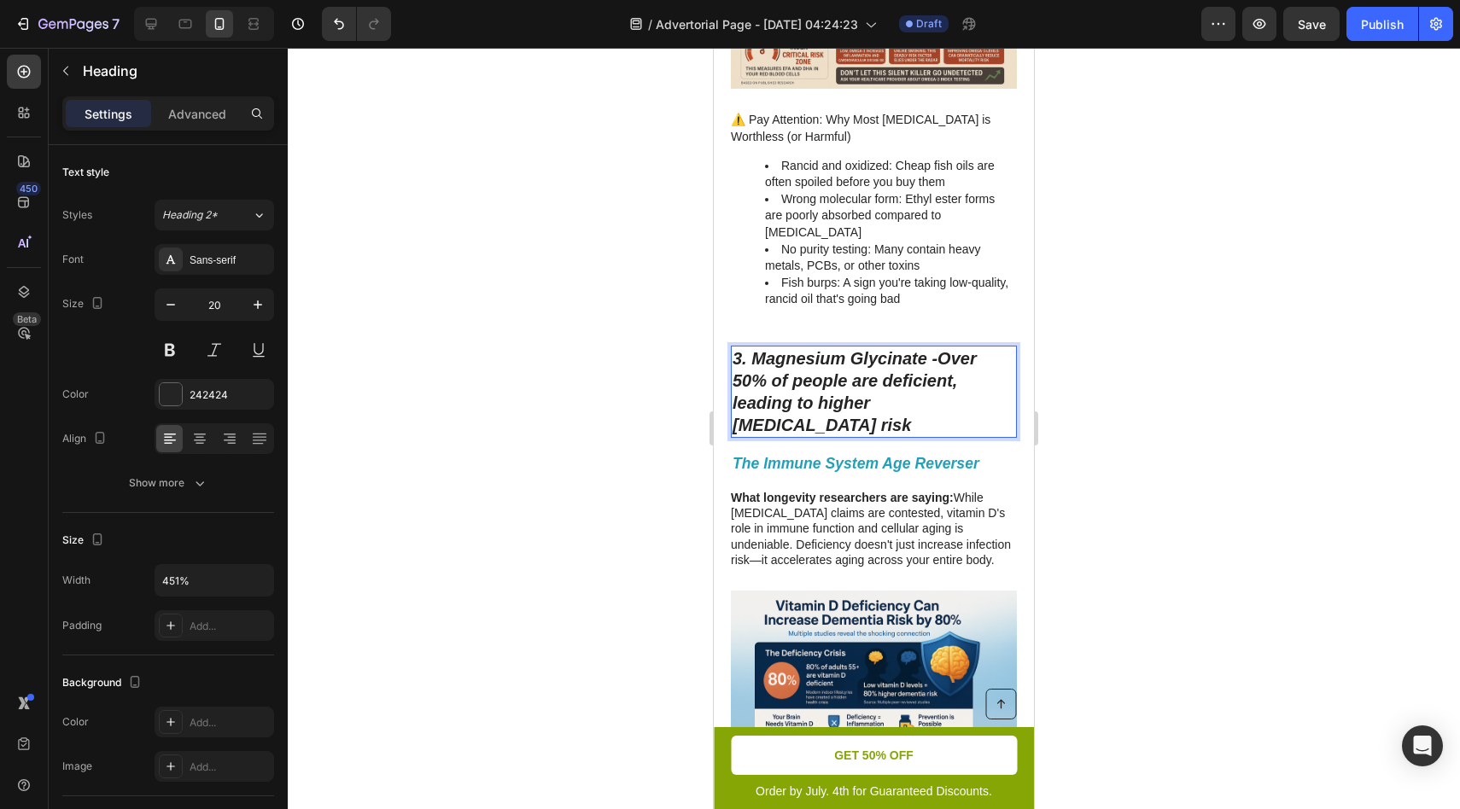
click at [972, 385] on p "3. Magnesium Glycinate - Over 50% of people are deficient, leading to higher ca…" at bounding box center [874, 392] width 283 height 89
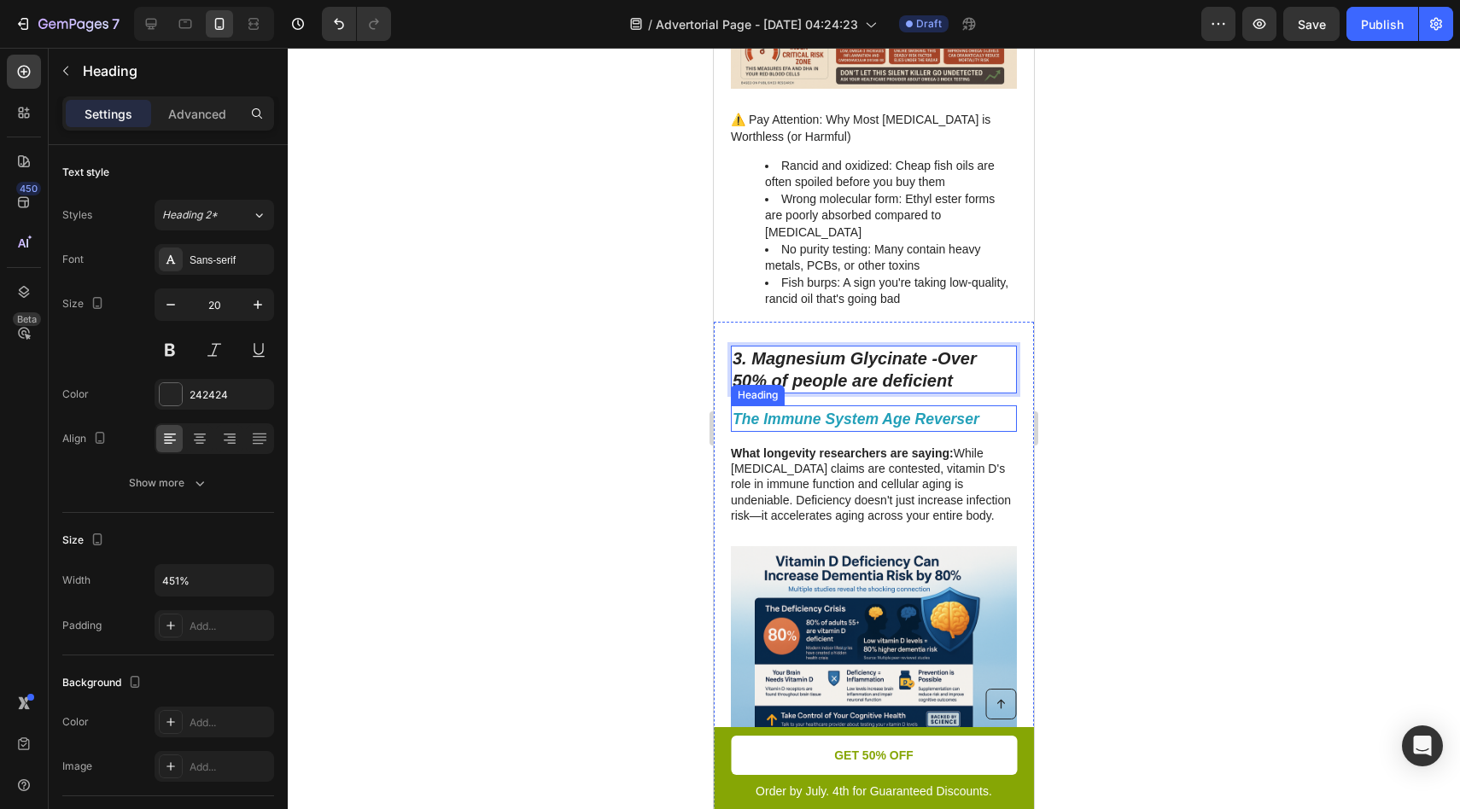
click at [894, 411] on strong "The Immune System Age Reverser" at bounding box center [856, 419] width 247 height 17
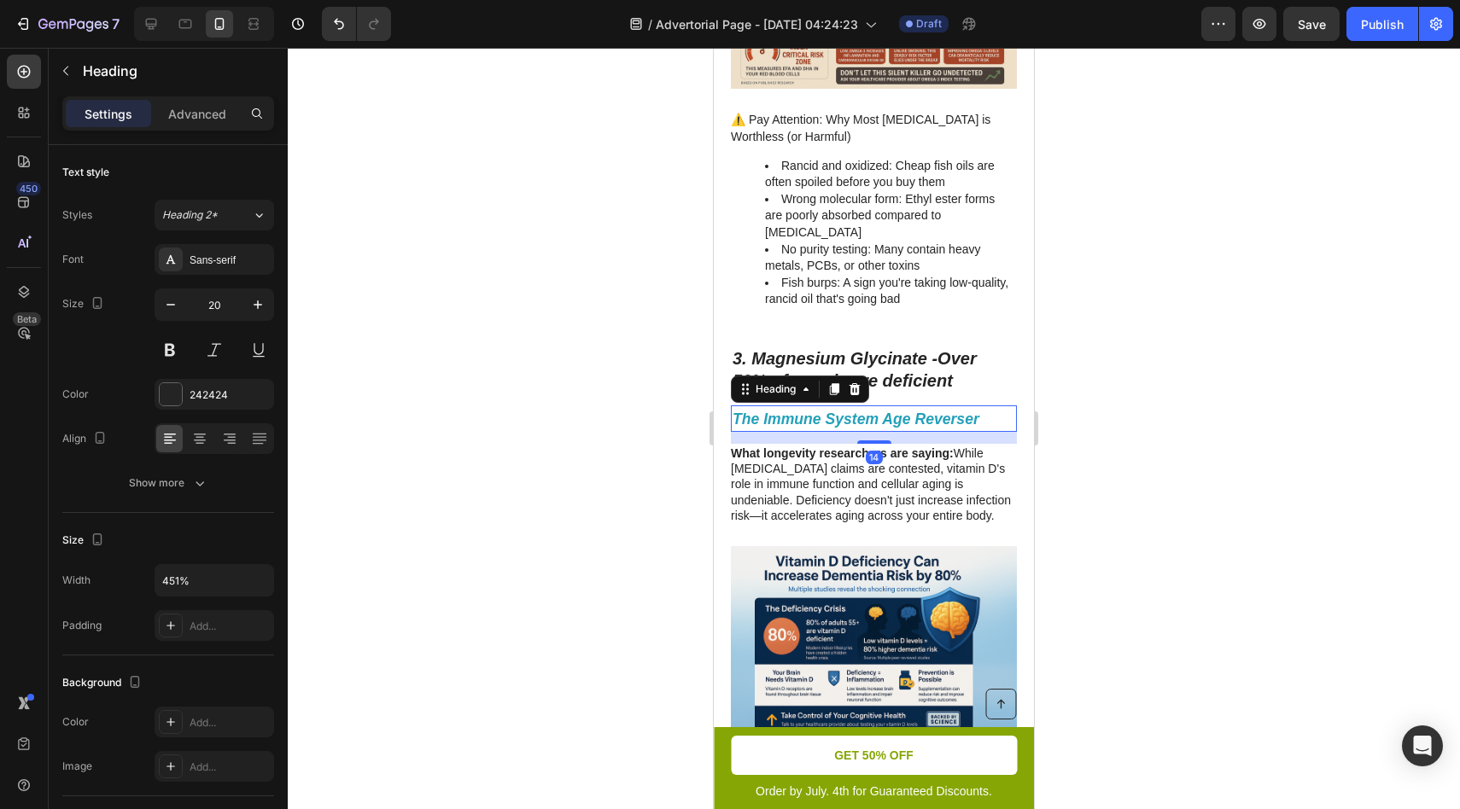
click at [906, 463] on p "What longevity researchers are saying: While bone health claims are contested, …" at bounding box center [873, 485] width 284 height 78
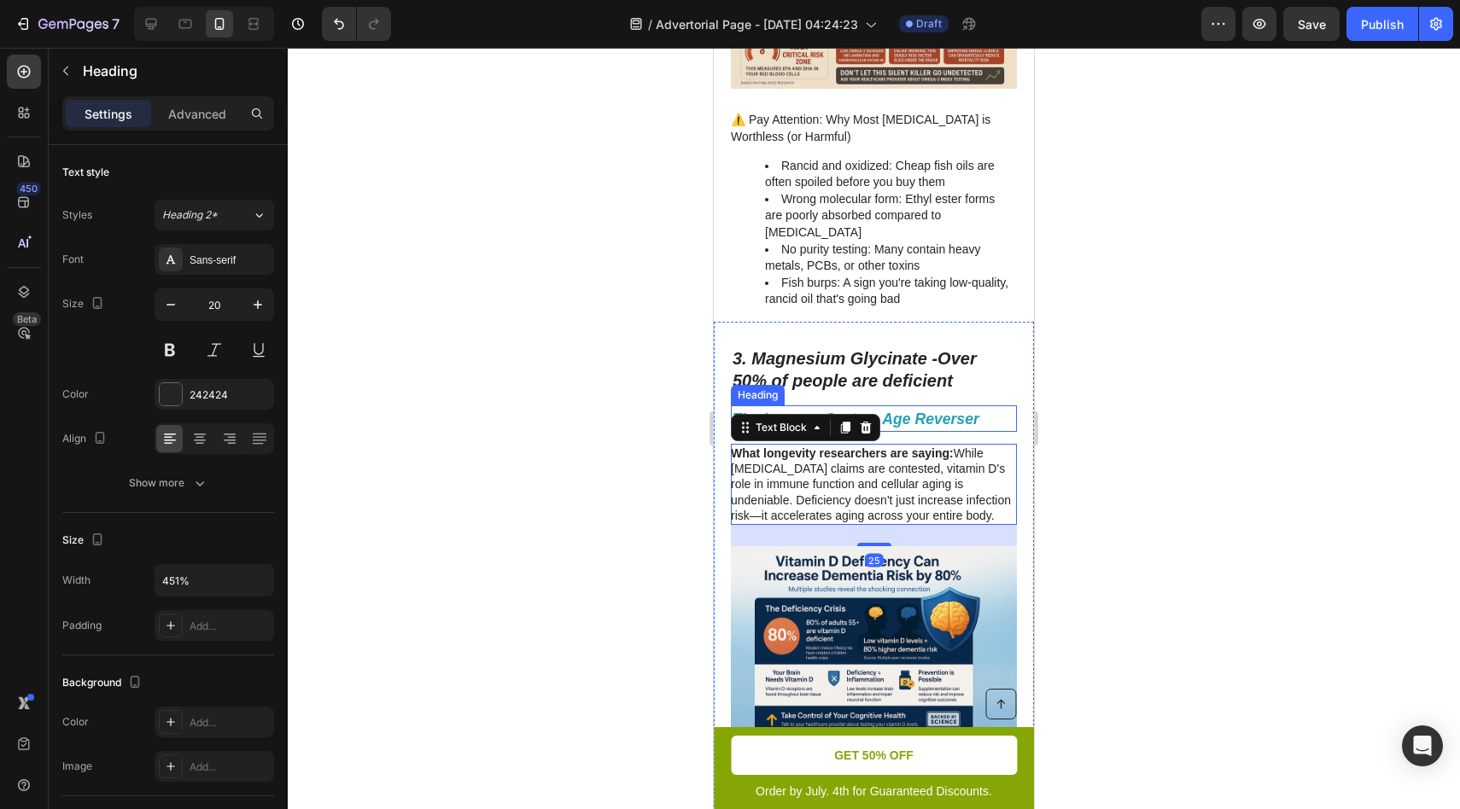
click at [960, 411] on strong "The Immune System Age Reverser" at bounding box center [856, 419] width 247 height 17
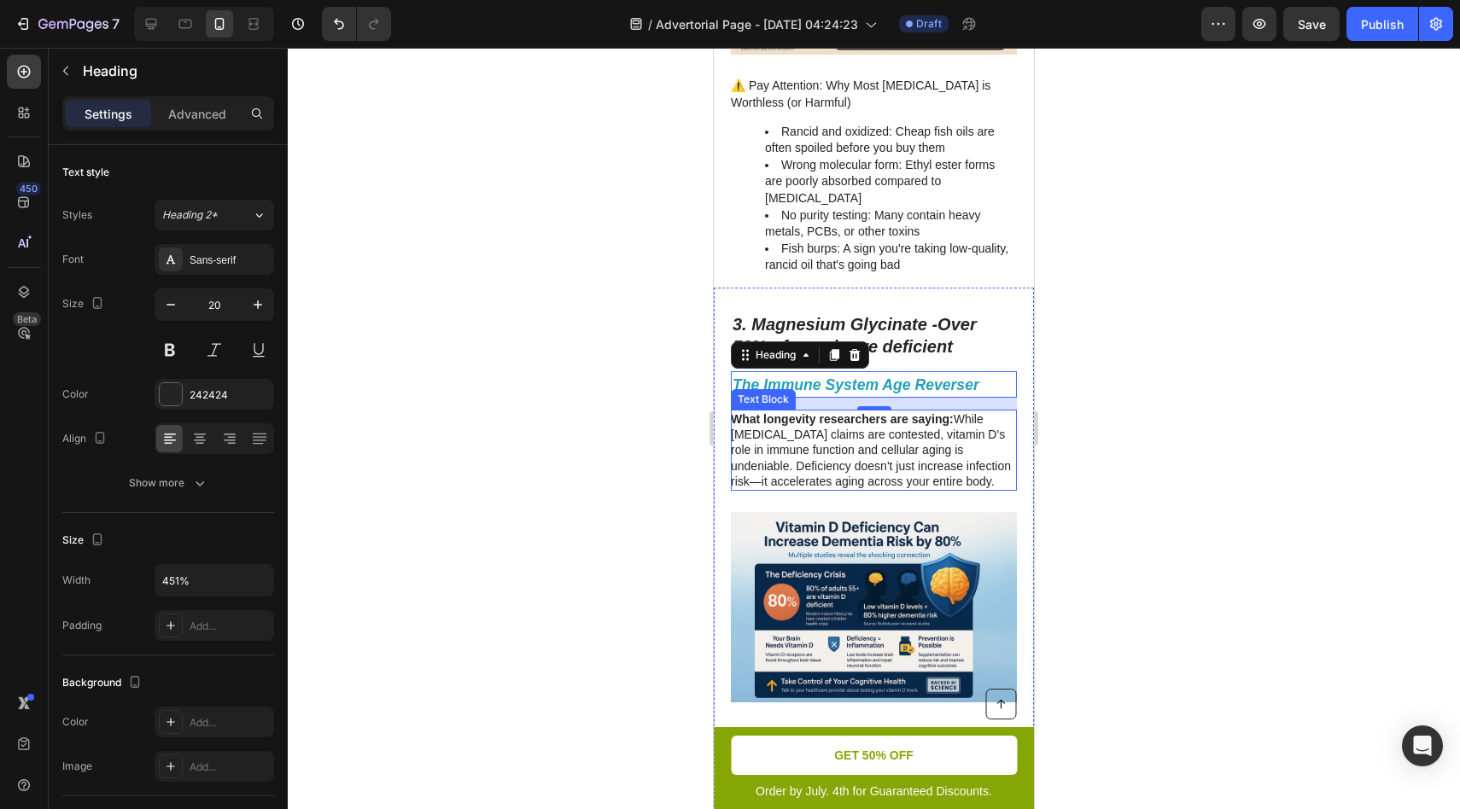
scroll to position [1869, 0]
click at [811, 427] on p "What longevity researchers are saying: While bone health claims are contested, …" at bounding box center [873, 450] width 284 height 78
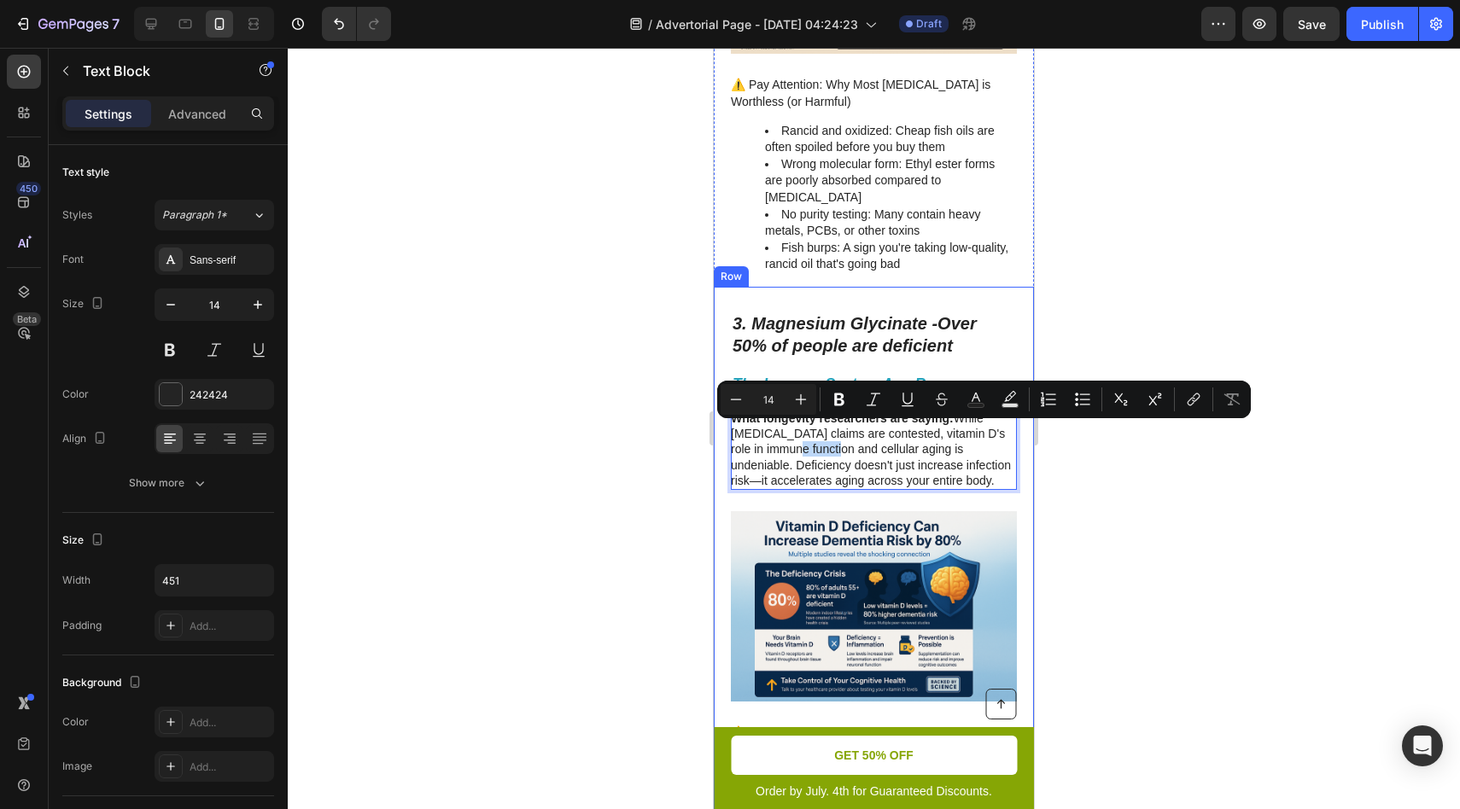
click at [906, 376] on strong "The Immune System Age Reverser" at bounding box center [856, 384] width 247 height 17
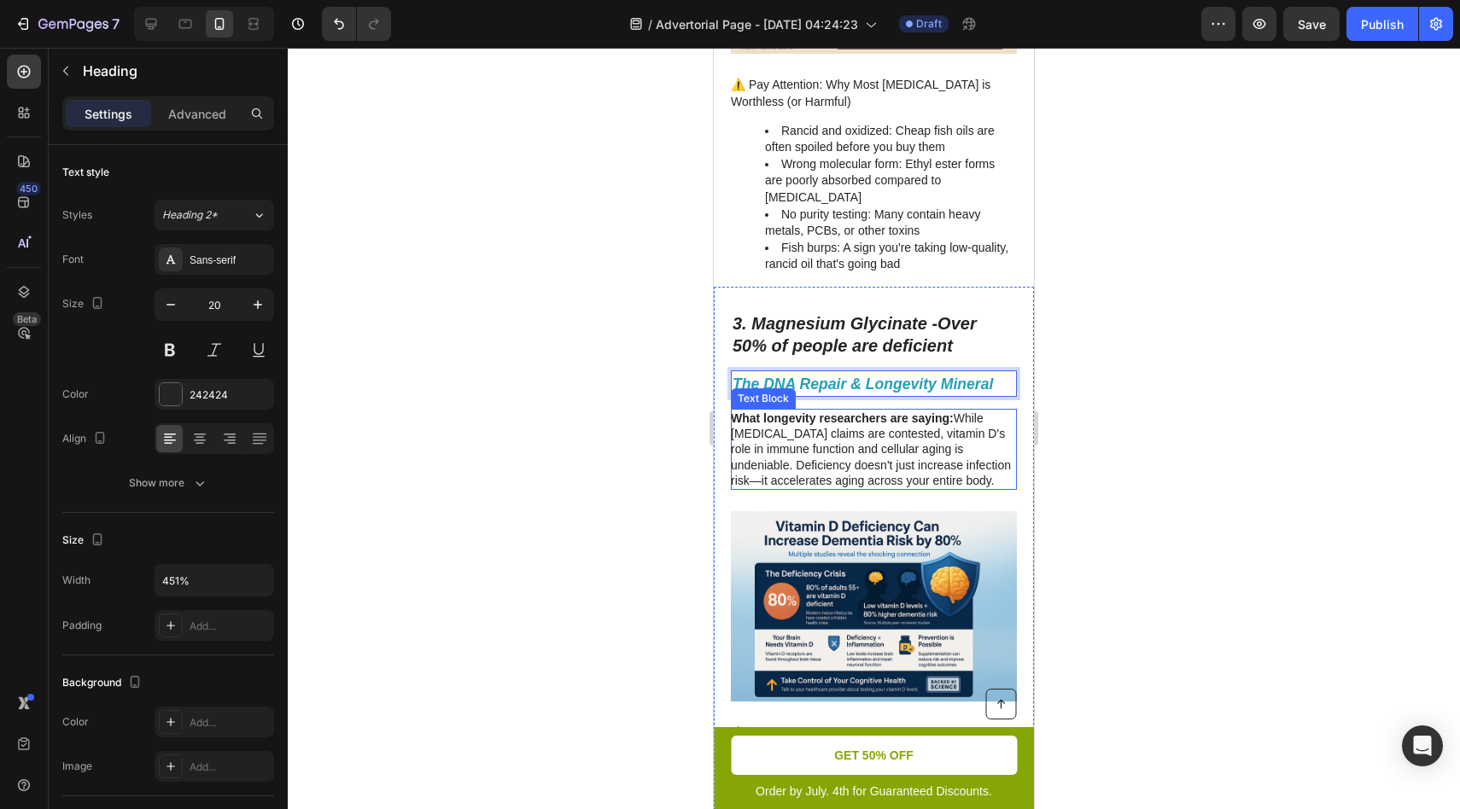
click at [867, 426] on p "What longevity researchers are saying: While bone health claims are contested, …" at bounding box center [873, 450] width 284 height 78
click at [808, 450] on p "What longevity researchers are saying: While bone health claims are contested, …" at bounding box center [873, 450] width 284 height 78
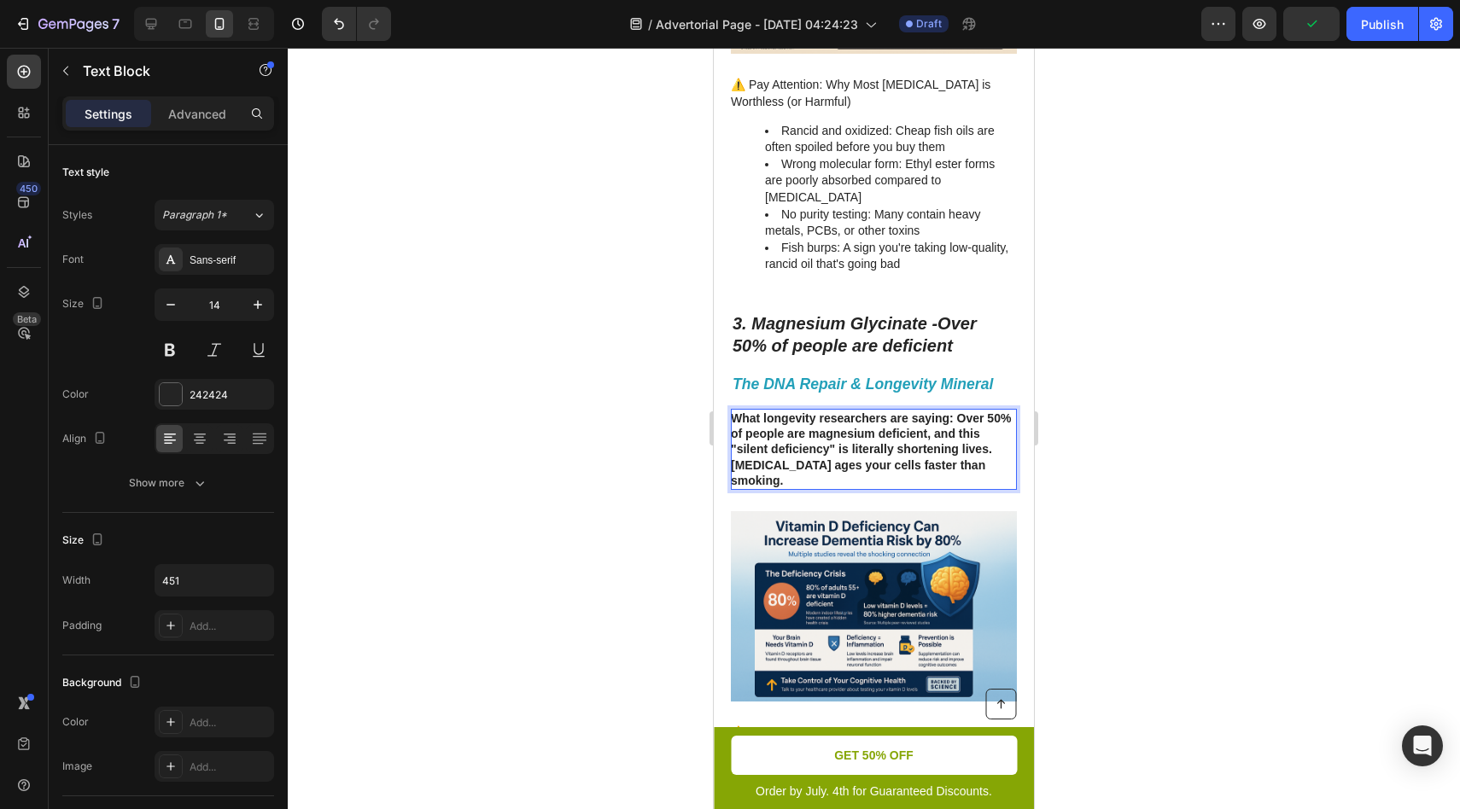
click at [952, 412] on strong "What longevity researchers are saying: Over 50% of people are magnesium deficie…" at bounding box center [871, 450] width 280 height 76
click at [955, 412] on strong "What longevity researchers are saying: Over 50% of people are magnesium deficie…" at bounding box center [871, 450] width 280 height 76
drag, startPoint x: 955, startPoint y: 404, endPoint x: 956, endPoint y: 464, distance: 60.6
click at [956, 464] on p "What longevity researchers are saying: Over 50% of people are magnesium deficie…" at bounding box center [873, 450] width 284 height 78
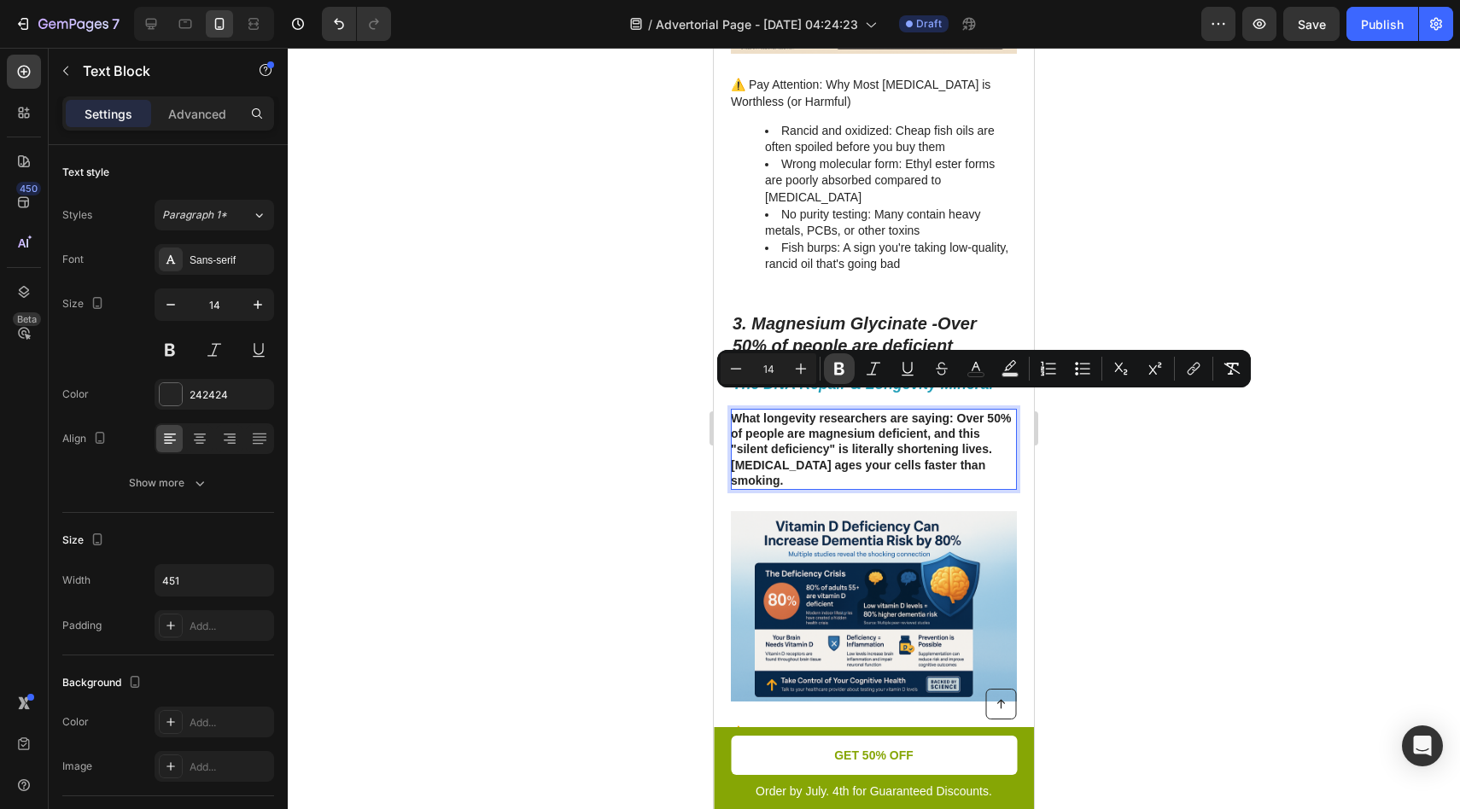
click at [844, 365] on icon "Editor contextual toolbar" at bounding box center [839, 368] width 17 height 17
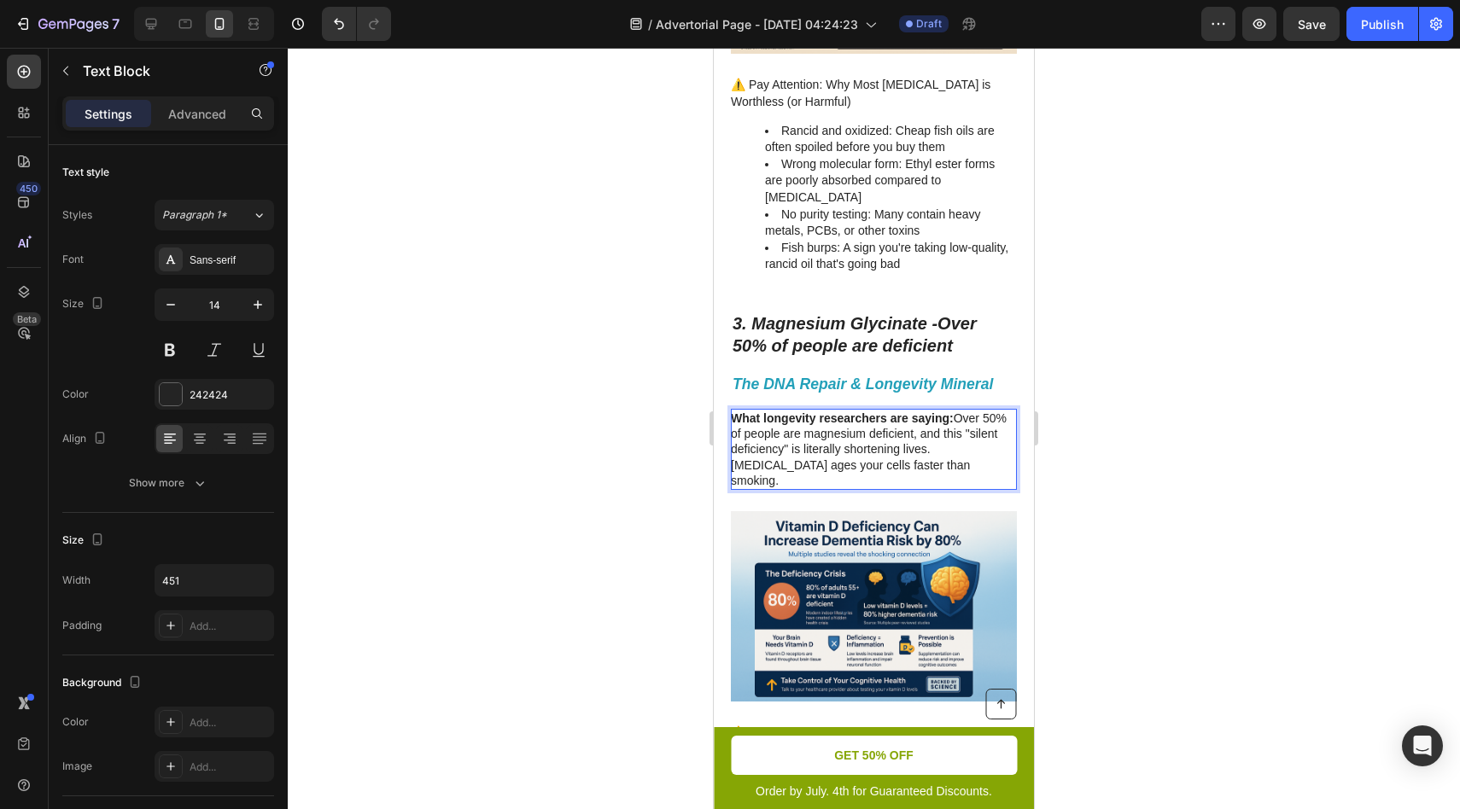
click at [861, 453] on p "What longevity researchers are saying: Over 50% of people are magnesium deficie…" at bounding box center [873, 450] width 284 height 78
click at [933, 445] on p "What longevity researchers are saying: Over 50% of people are magnesium deficie…" at bounding box center [873, 450] width 284 height 78
click at [977, 447] on p "What longevity researchers are saying: Over 50% of people are magnesium deficie…" at bounding box center [873, 450] width 284 height 78
click at [913, 413] on p "What longevity researchers are saying: Over 50% of people are magnesium deficie…" at bounding box center [873, 450] width 284 height 78
drag, startPoint x: 958, startPoint y: 404, endPoint x: 979, endPoint y: 443, distance: 44.7
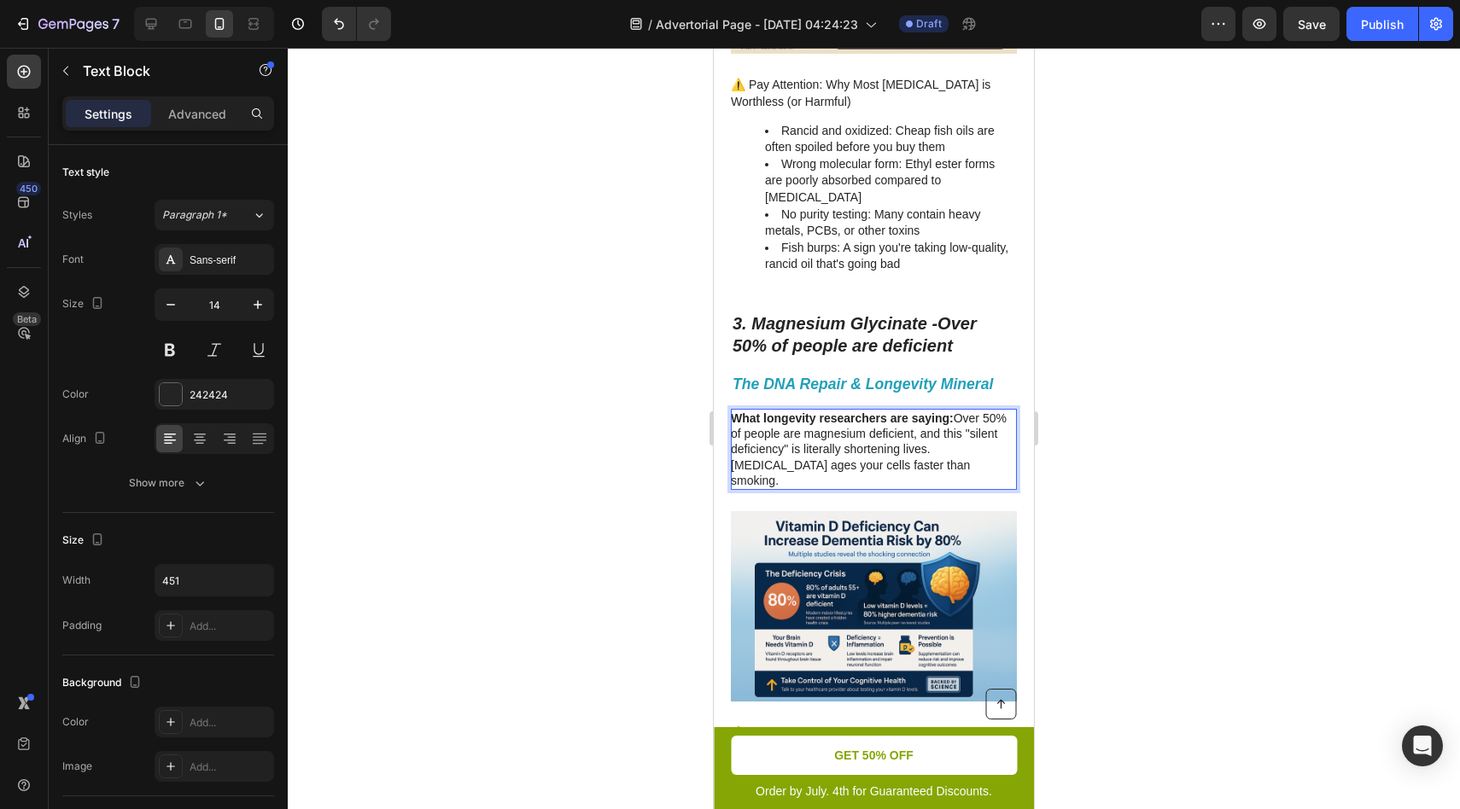
click at [979, 443] on p "What longevity researchers are saying: Over 50% of people are magnesium deficie…" at bounding box center [873, 450] width 284 height 78
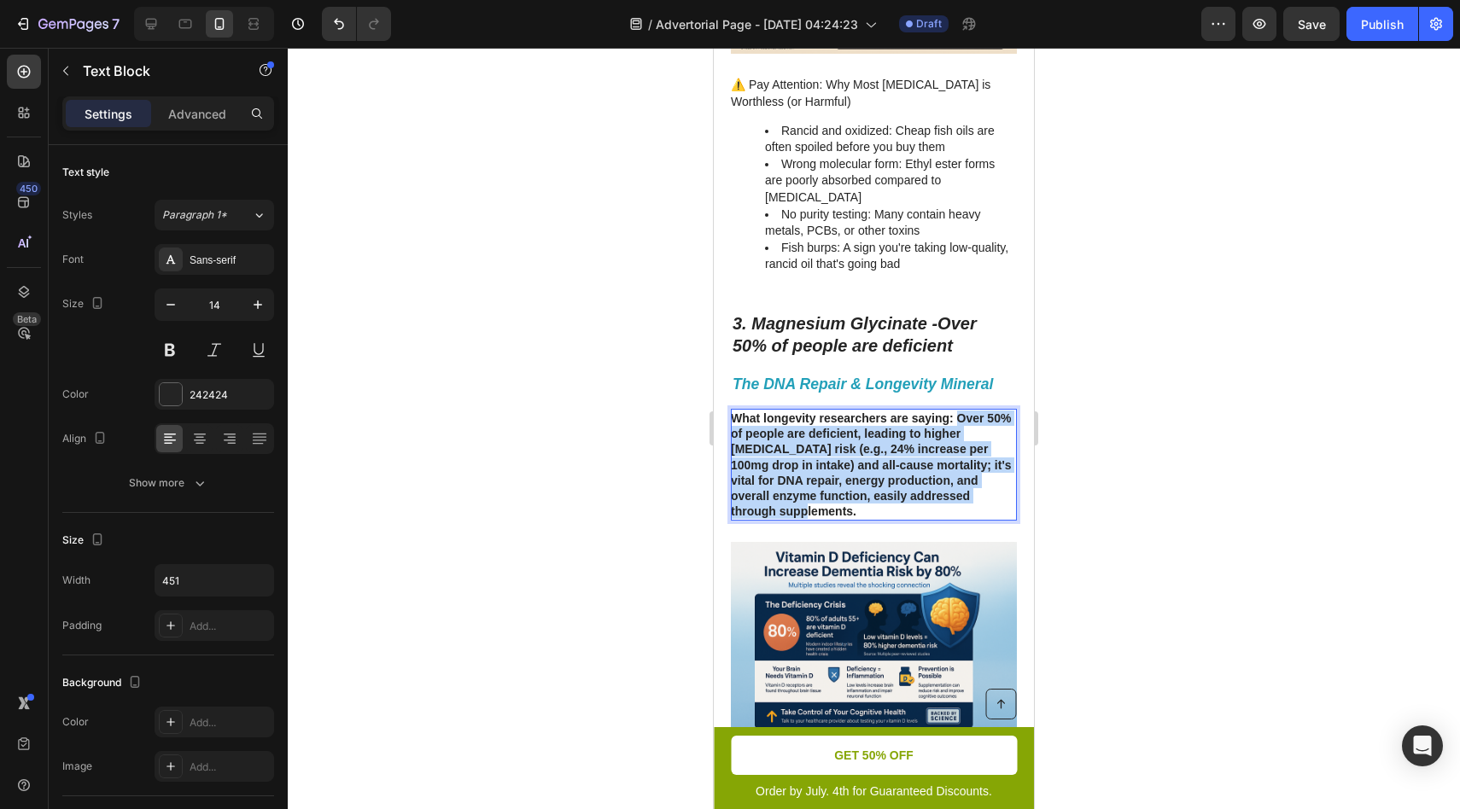
drag, startPoint x: 960, startPoint y: 402, endPoint x: 965, endPoint y: 481, distance: 78.7
click at [965, 481] on p "What longevity researchers are saying: Over 50% of people are deficient, leadin…" at bounding box center [873, 465] width 284 height 108
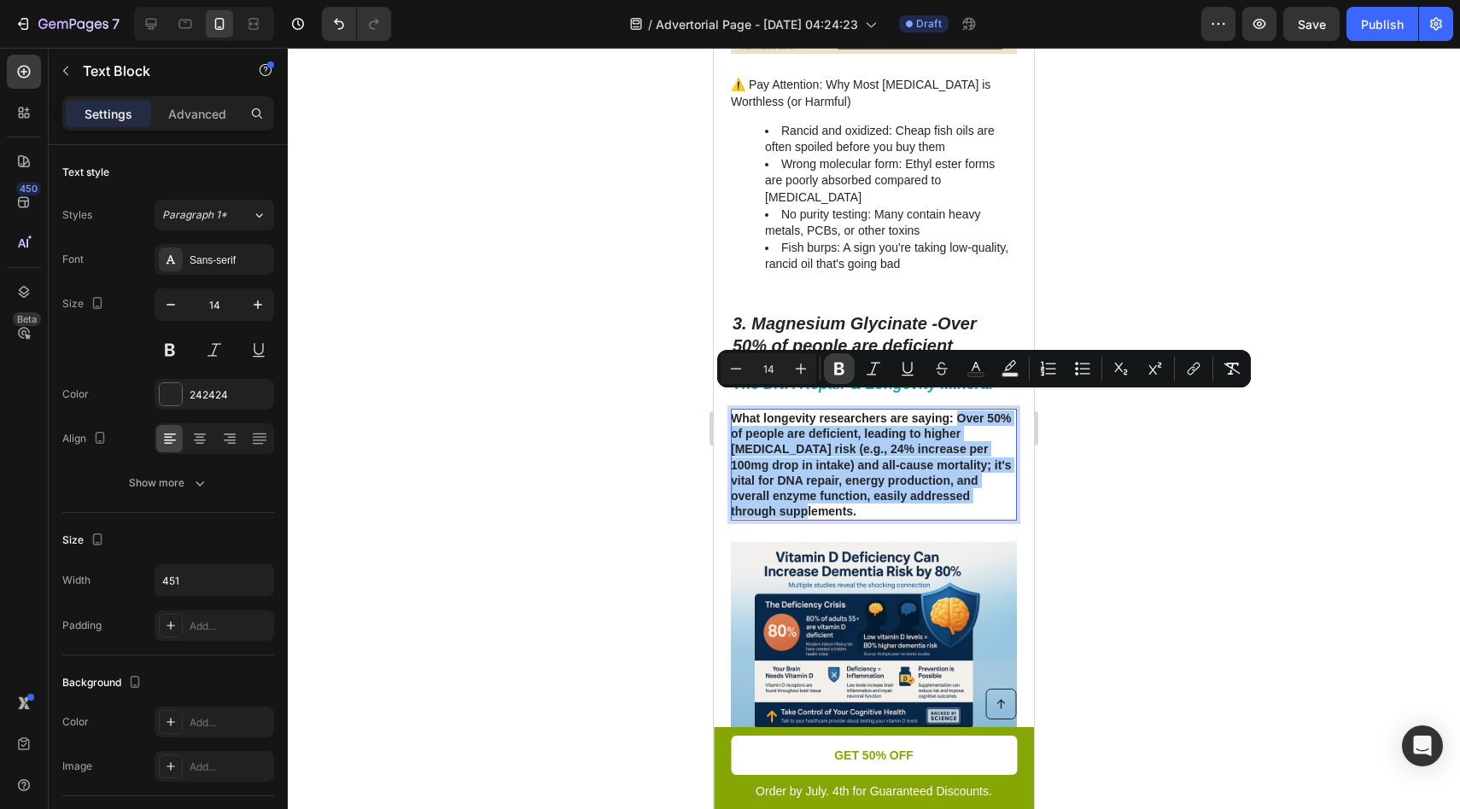
click at [853, 372] on button "Bold" at bounding box center [839, 368] width 31 height 31
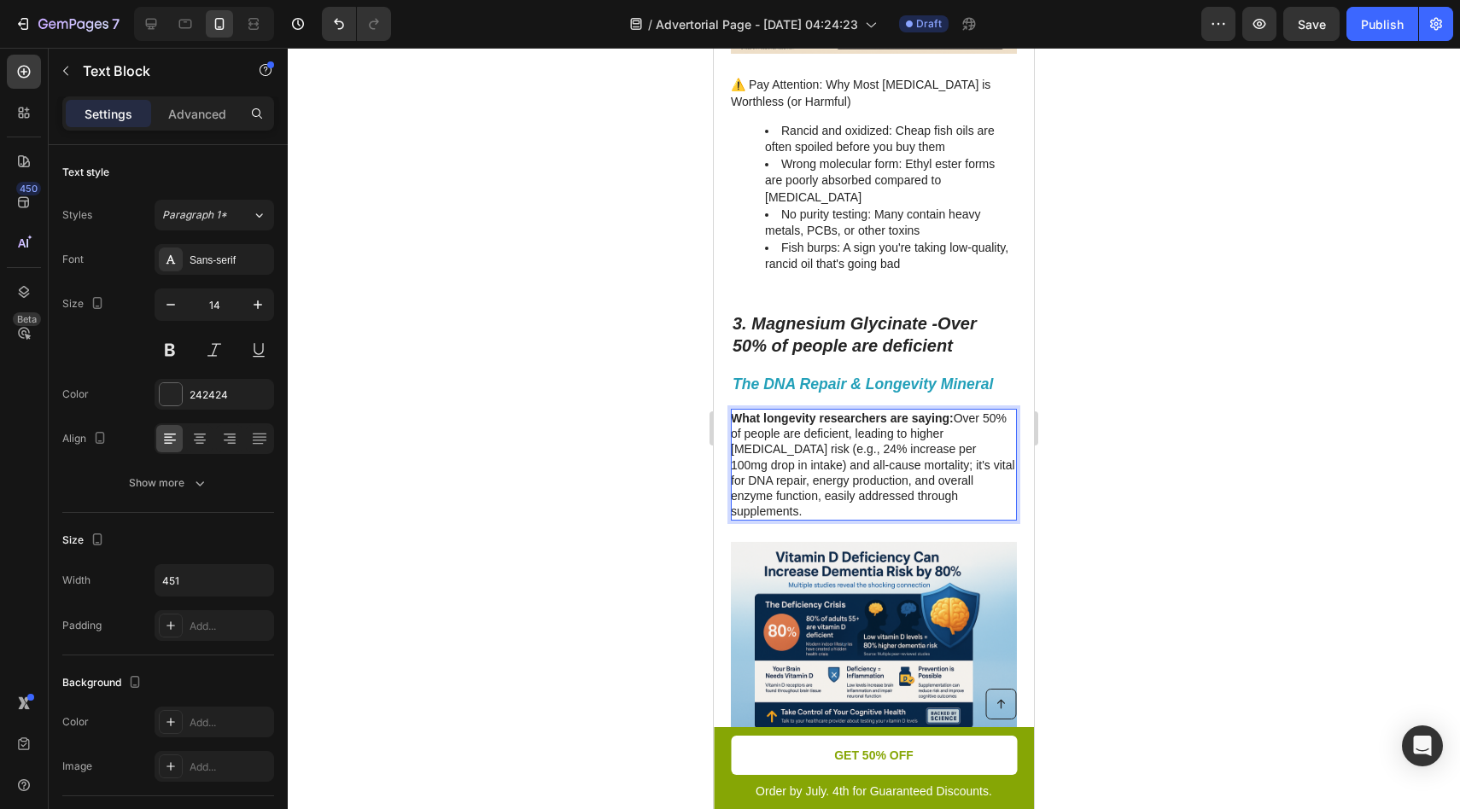
click at [966, 427] on p "What longevity researchers are saying: Over 50% of people are deficient, leadin…" at bounding box center [873, 465] width 284 height 108
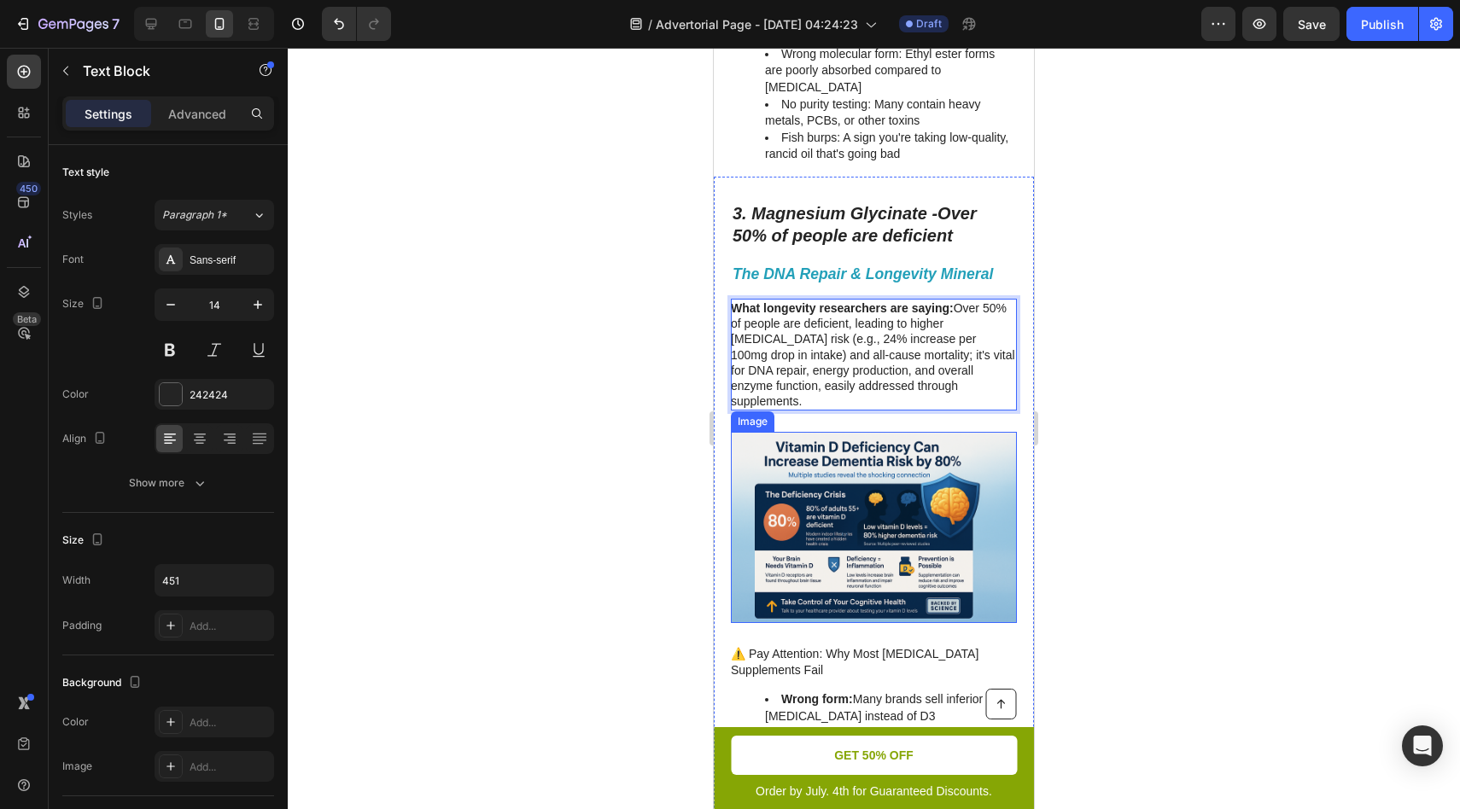
scroll to position [1989, 0]
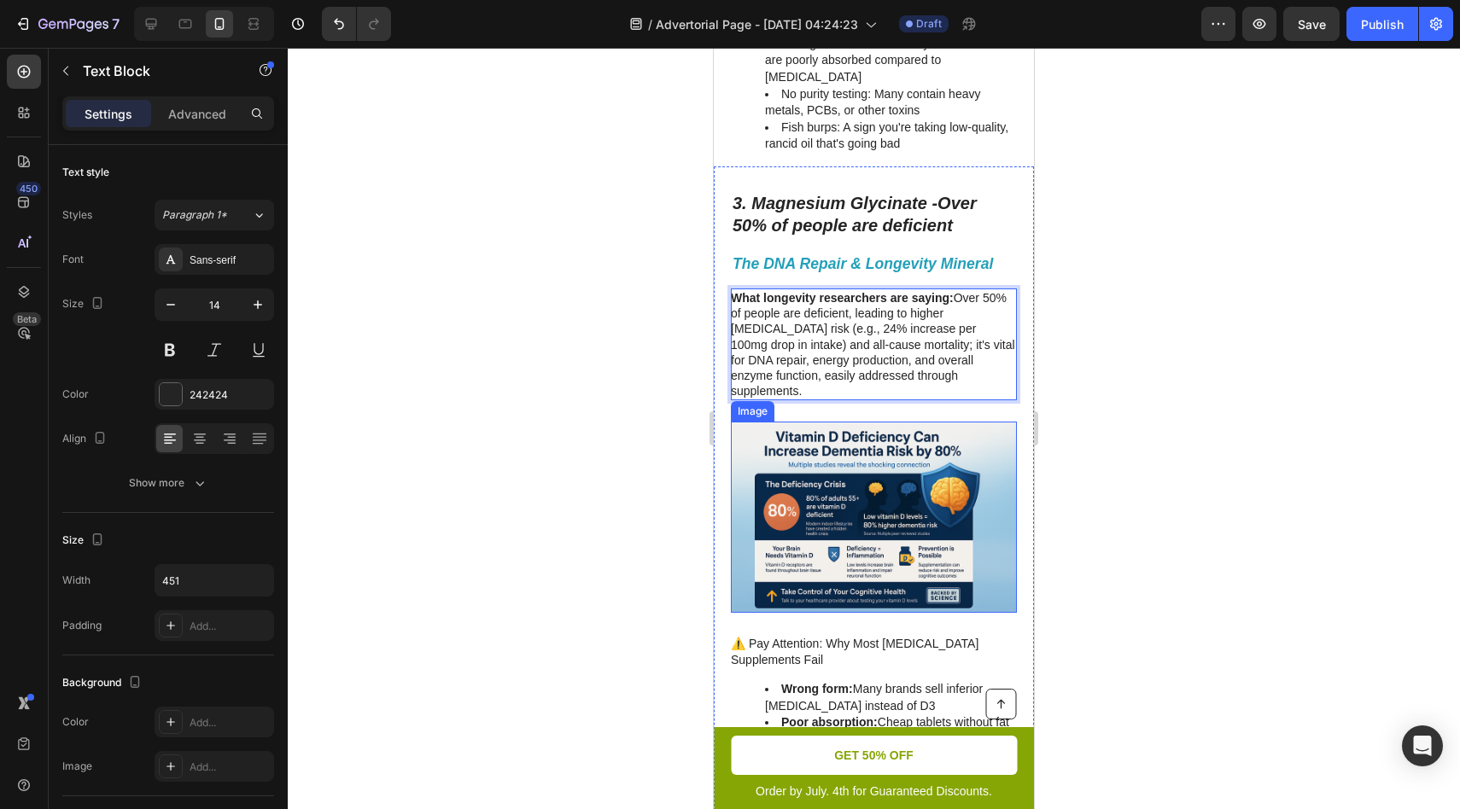
click at [927, 456] on img at bounding box center [874, 517] width 286 height 190
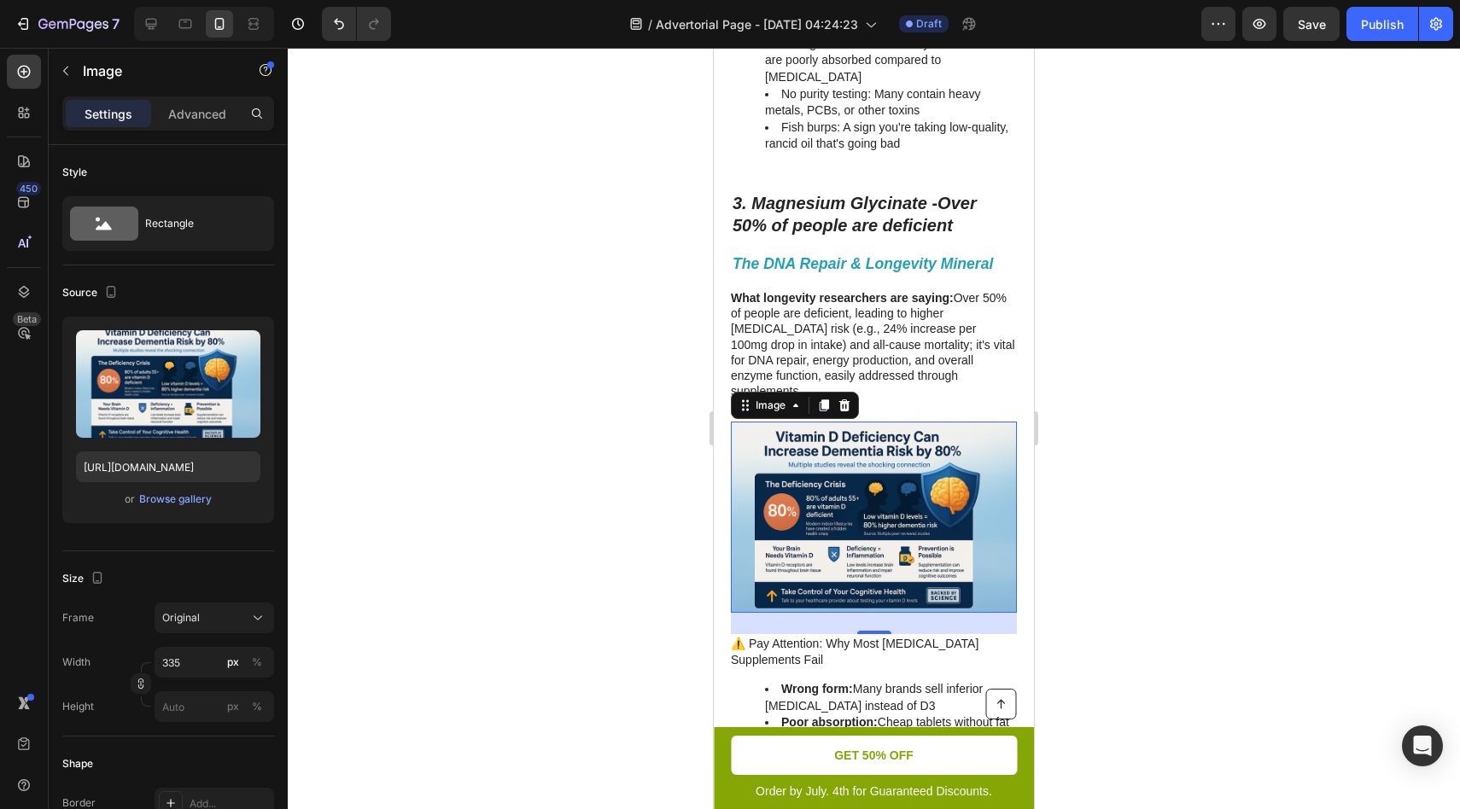
scroll to position [2035, 0]
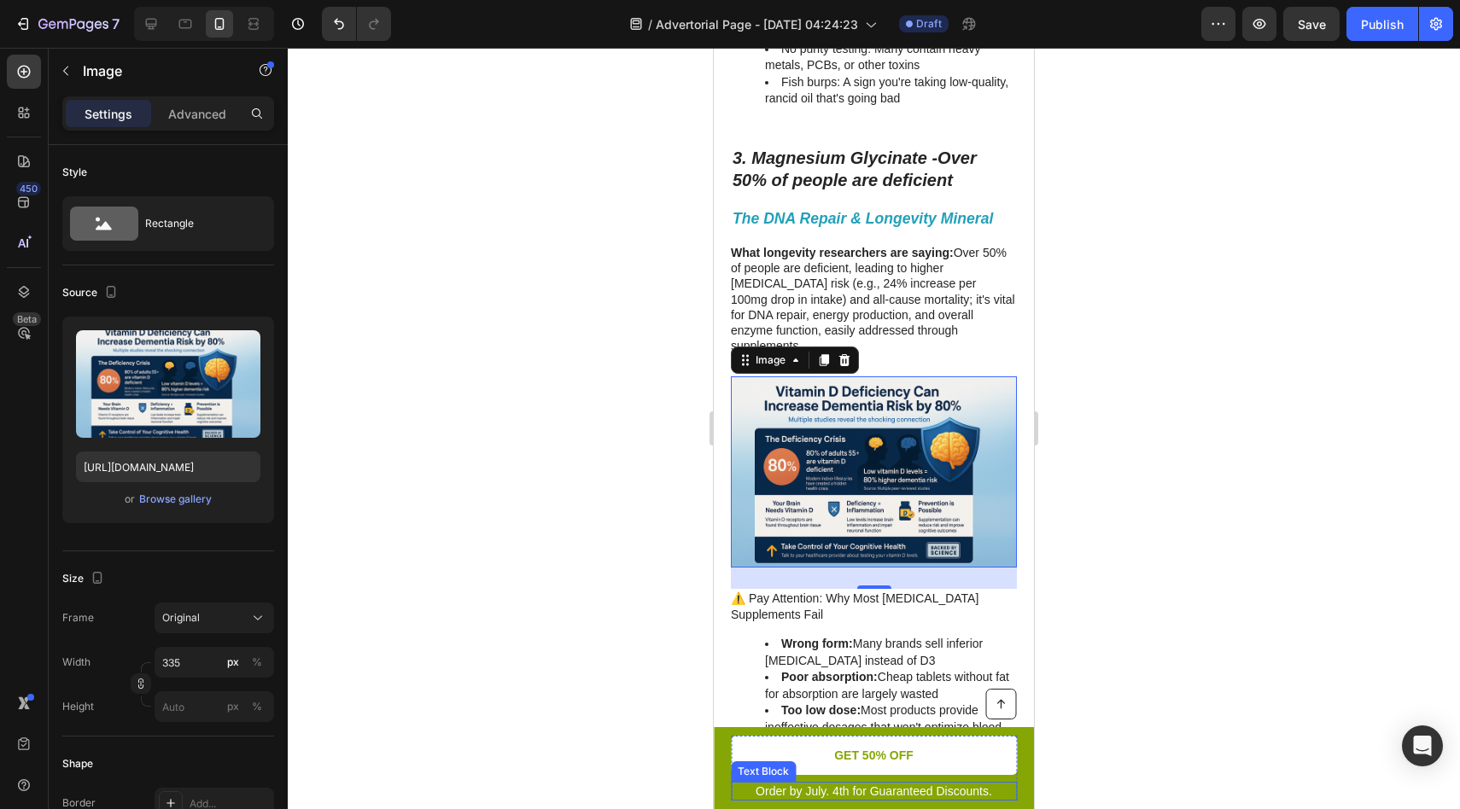
click at [842, 791] on p "Order by July. 4th for Guaranteed Discounts." at bounding box center [874, 791] width 283 height 15
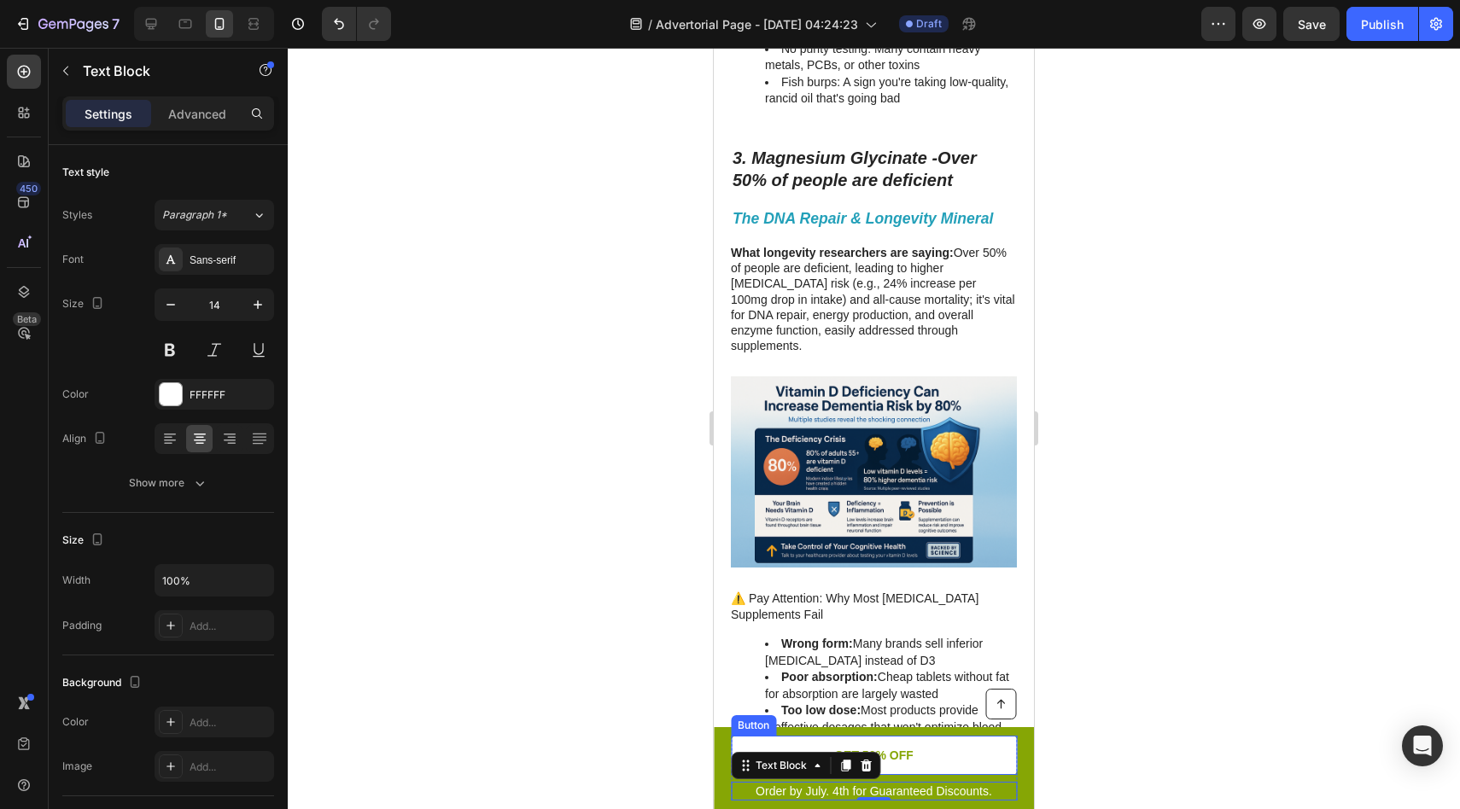
click at [905, 745] on link "GET 50% OFF" at bounding box center [874, 755] width 286 height 39
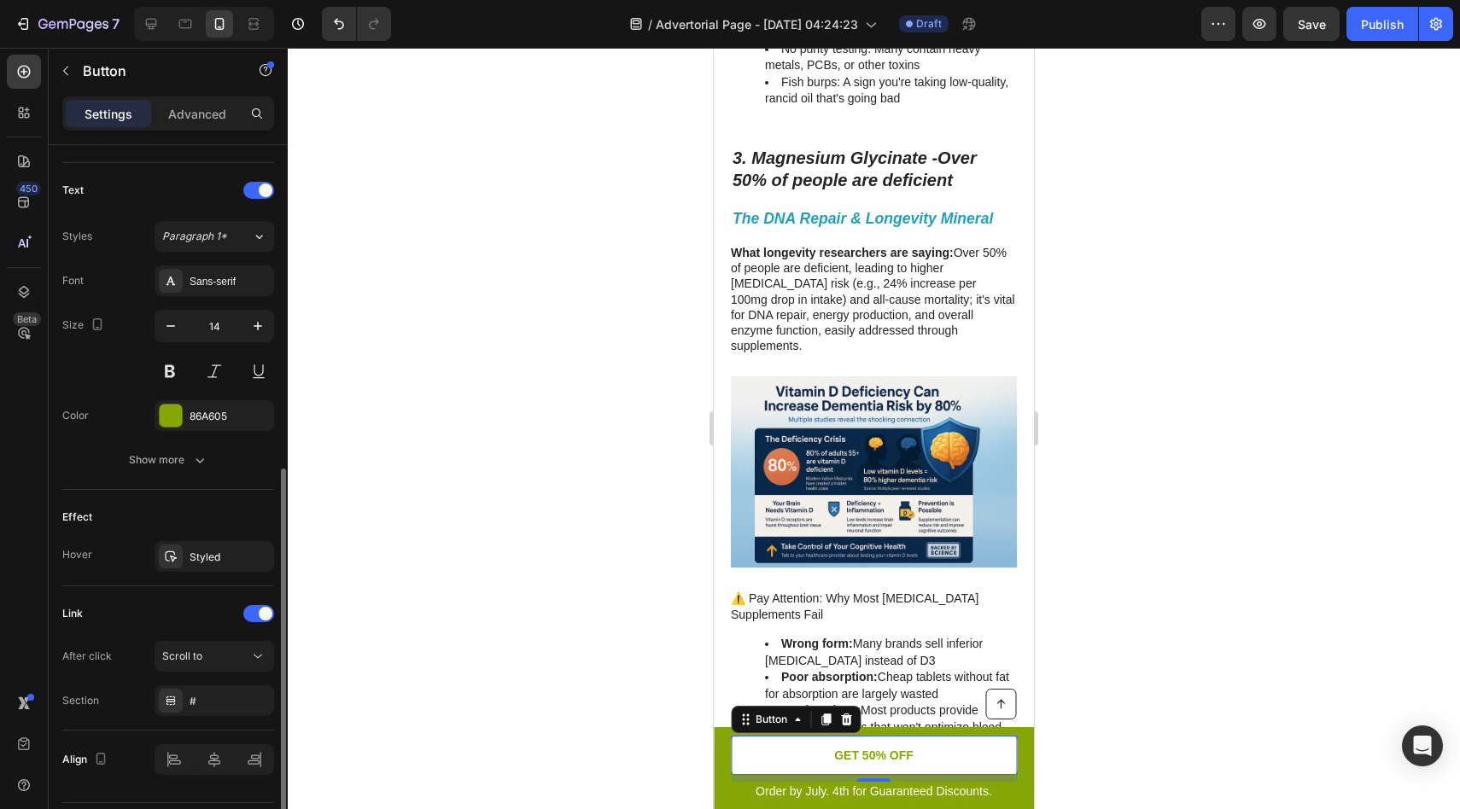
scroll to position [546, 0]
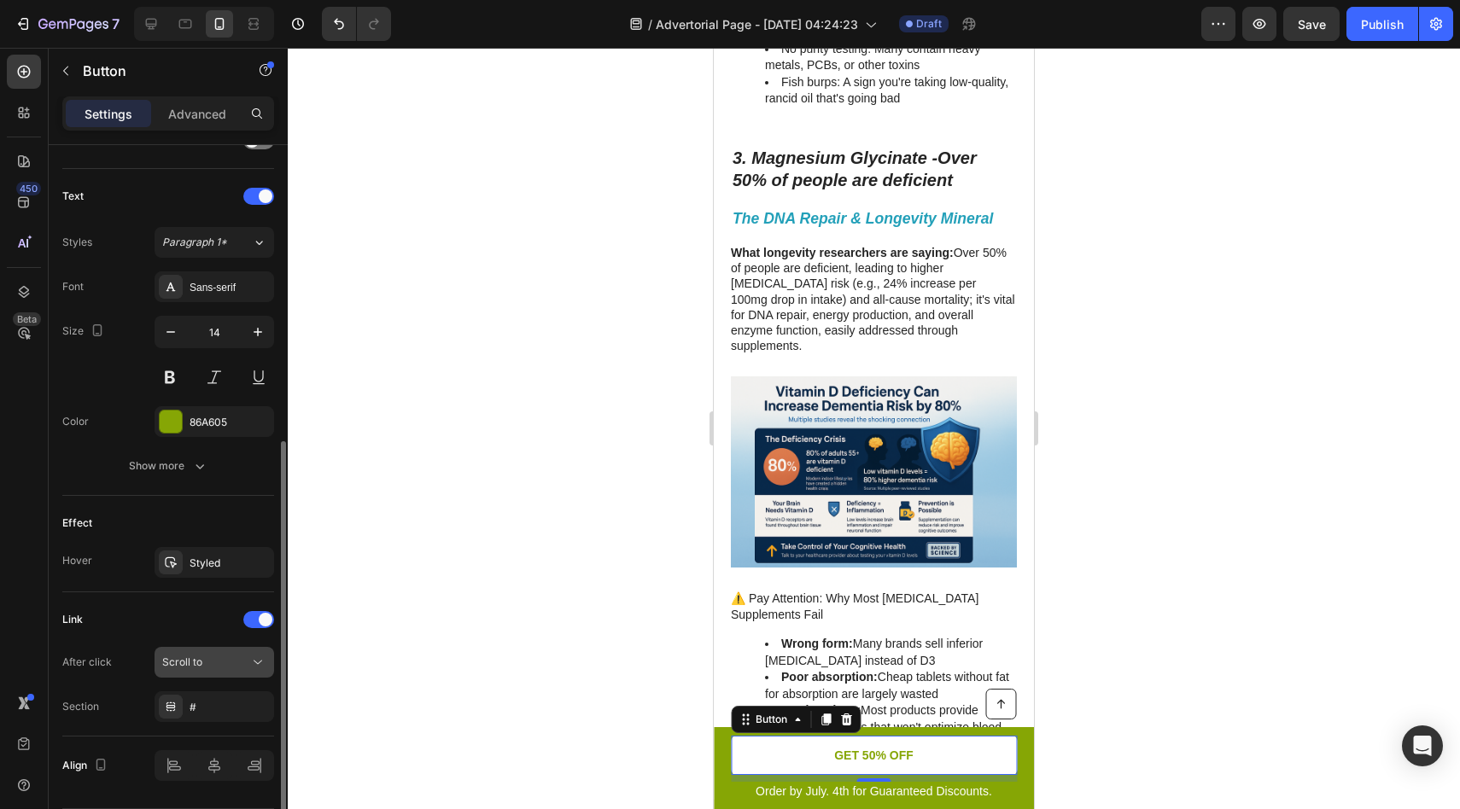
click at [216, 660] on div "Scroll to" at bounding box center [205, 662] width 87 height 15
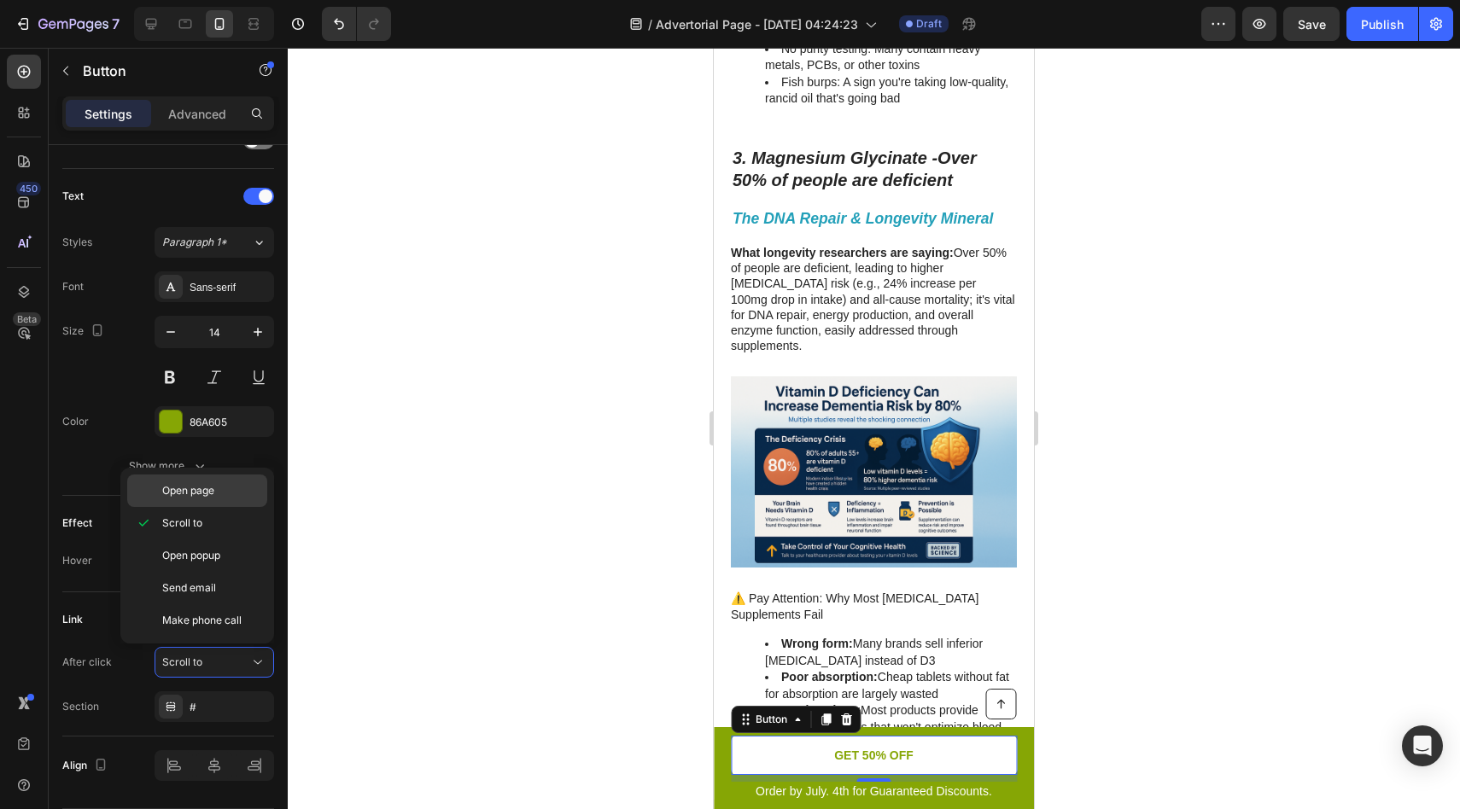
click at [224, 491] on p "Open page" at bounding box center [210, 490] width 97 height 15
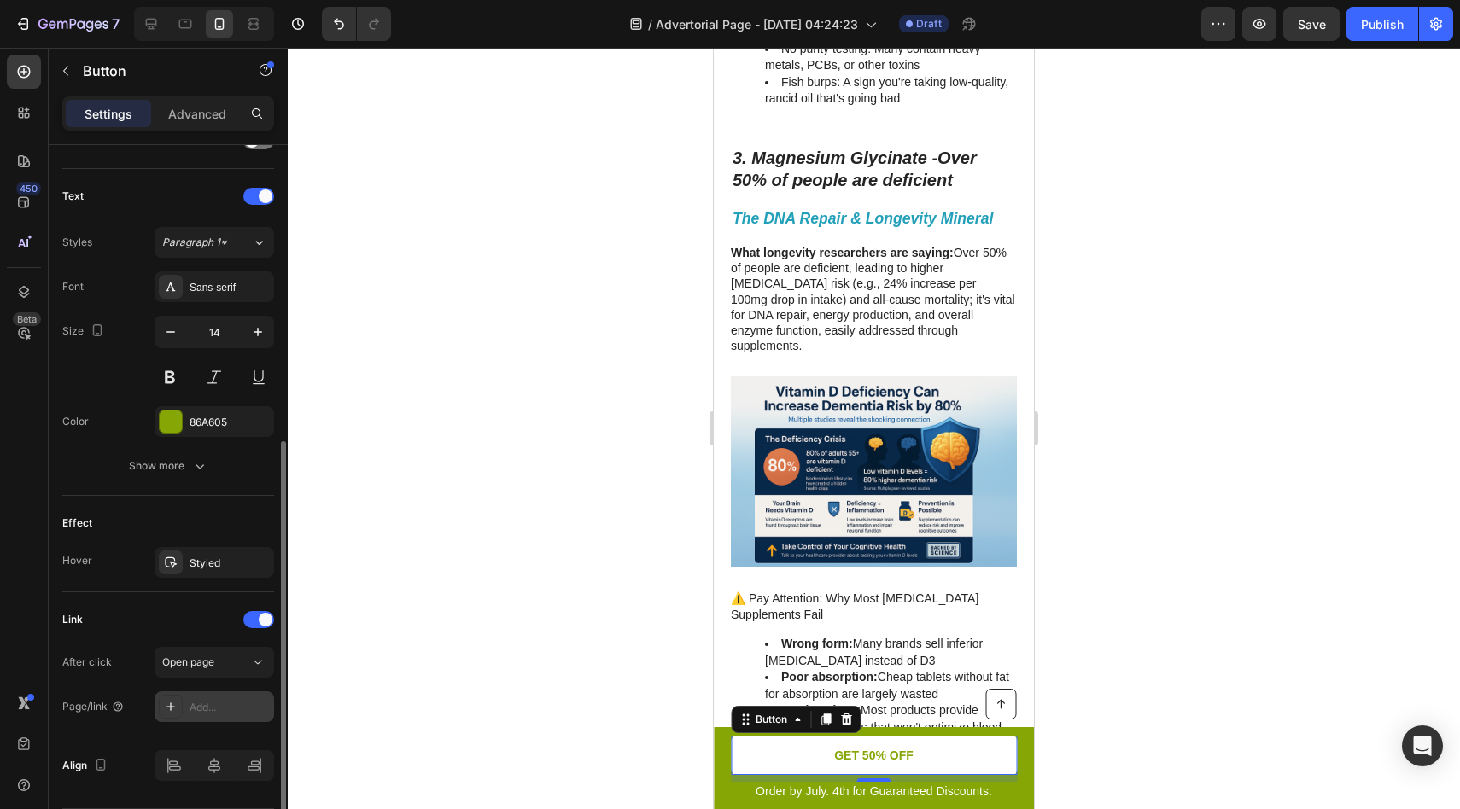
click at [200, 710] on div "Add..." at bounding box center [230, 707] width 80 height 15
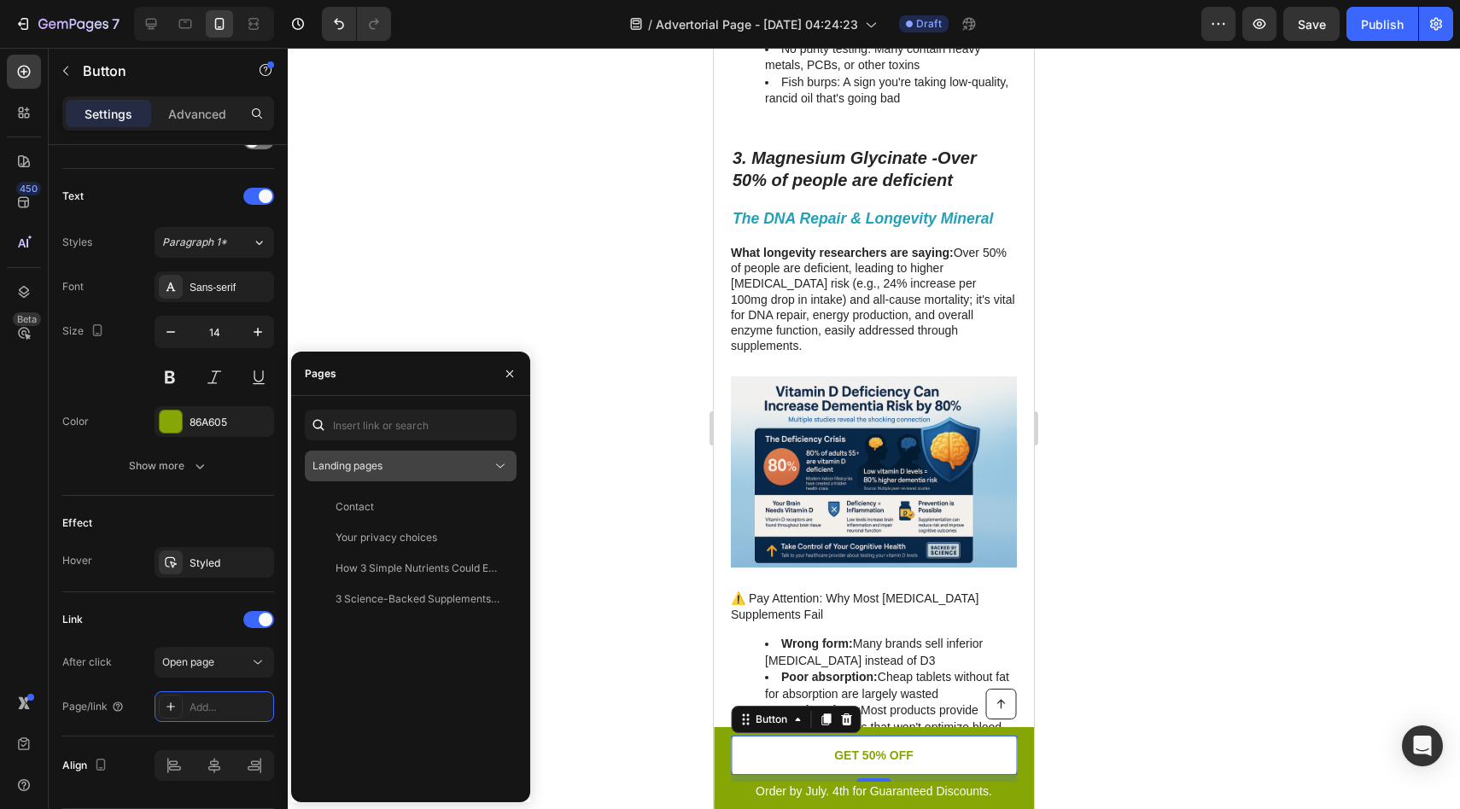
click at [414, 467] on div "Landing pages" at bounding box center [401, 465] width 179 height 15
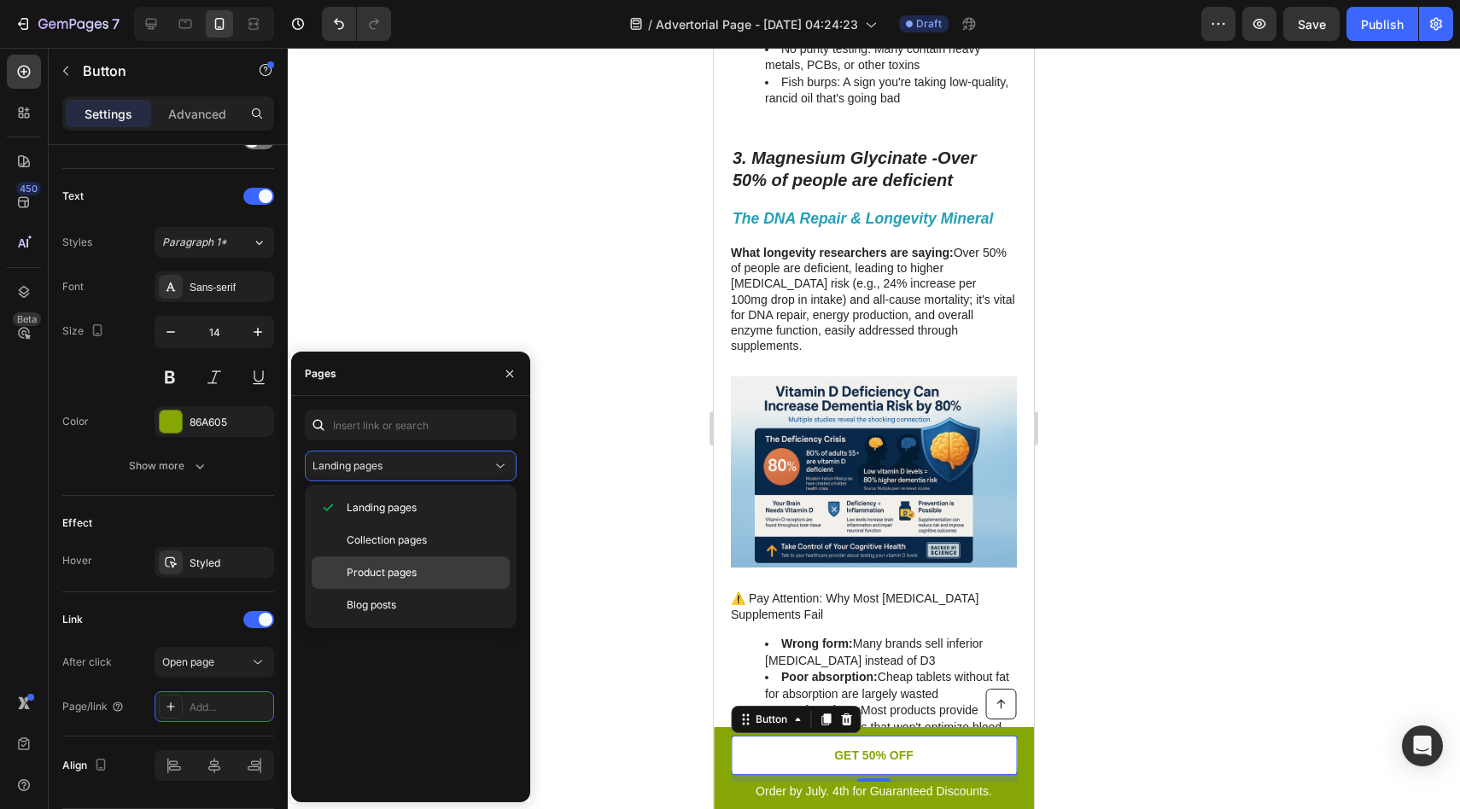
click at [394, 580] on span "Product pages" at bounding box center [382, 572] width 70 height 15
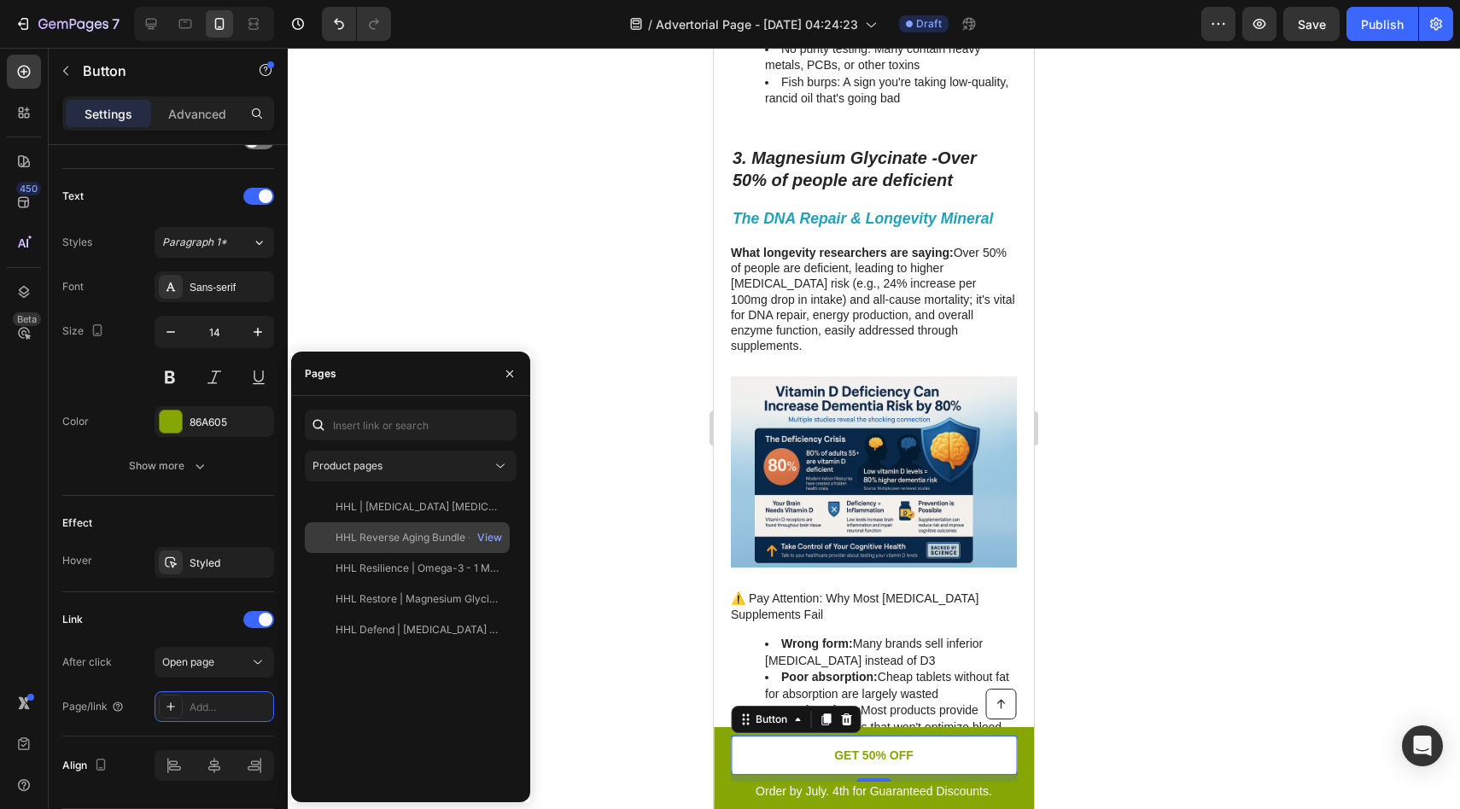
click at [411, 553] on div "HHL Reverse Aging Bundle - 1 Month Supply View" at bounding box center [407, 568] width 205 height 31
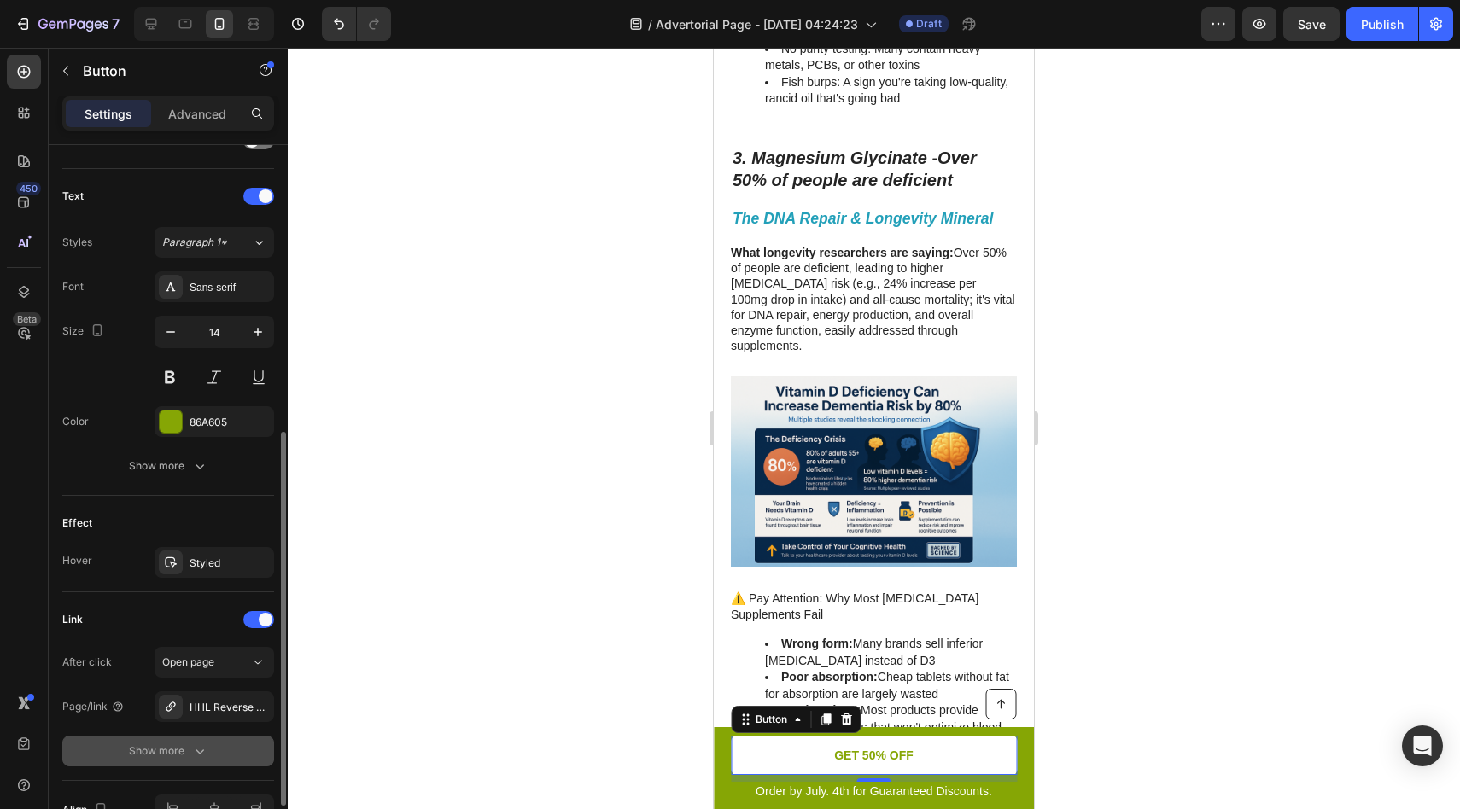
click at [180, 753] on div "Show more" at bounding box center [168, 751] width 79 height 17
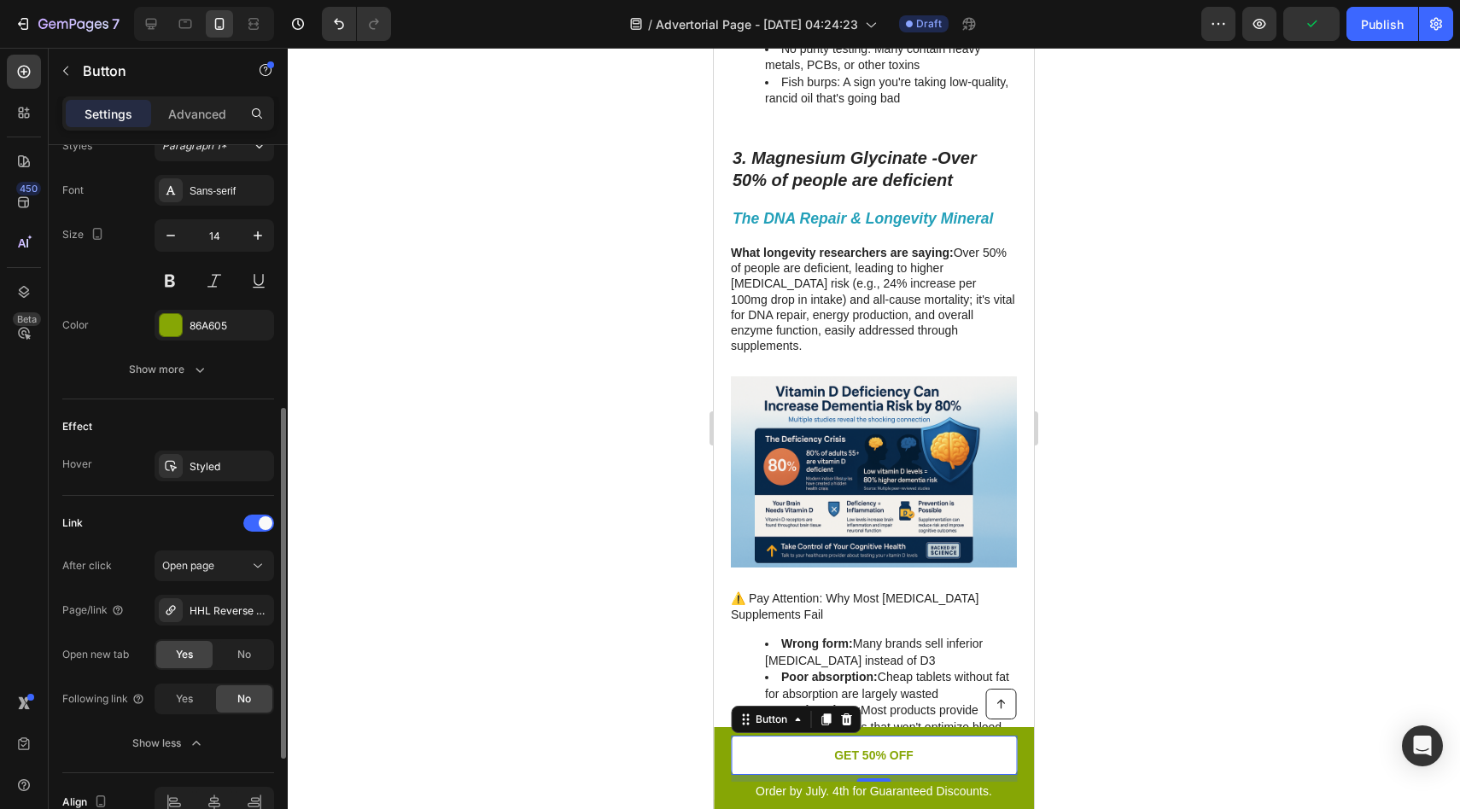
scroll to position [656, 0]
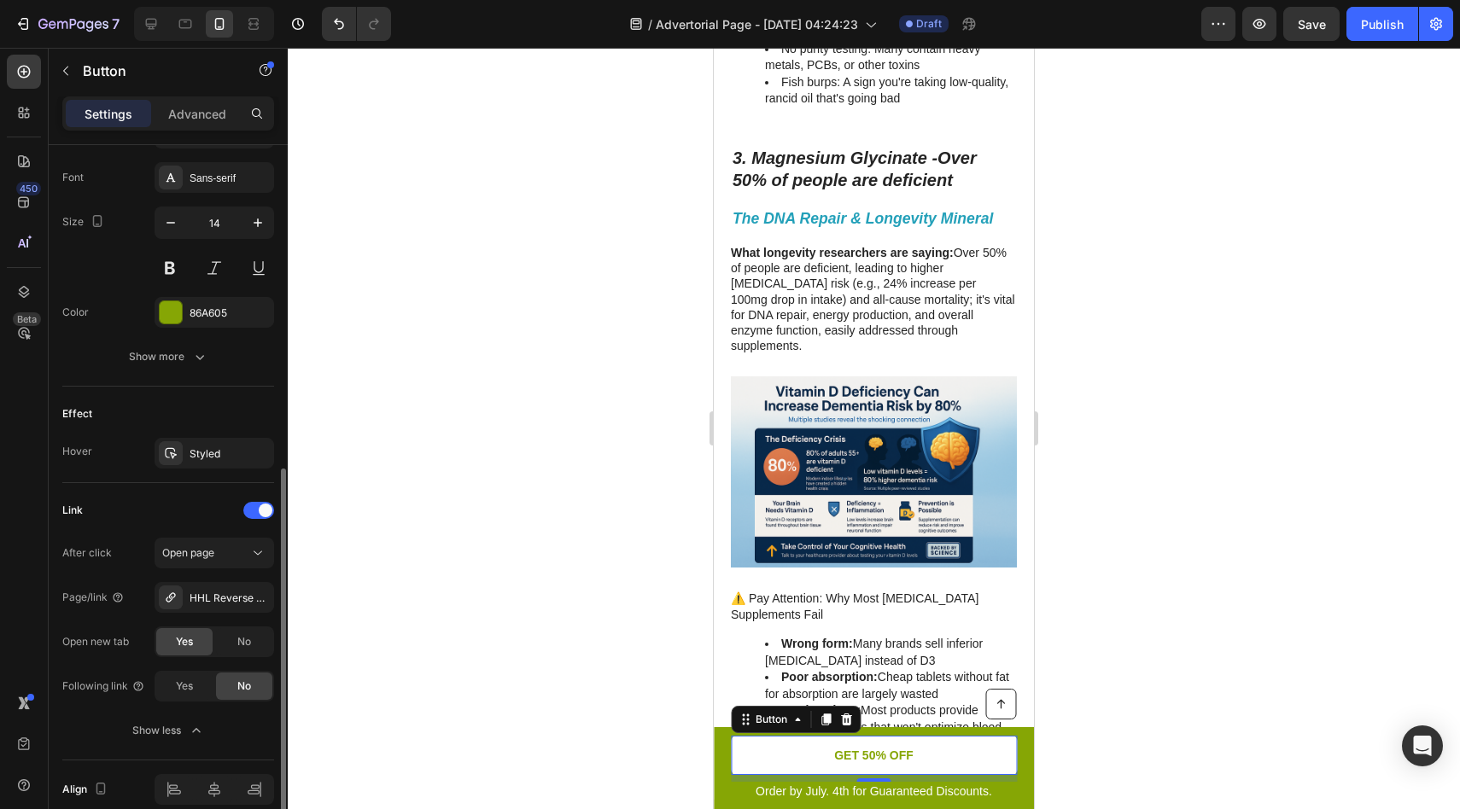
click at [127, 650] on div "Open new tab" at bounding box center [95, 641] width 67 height 27
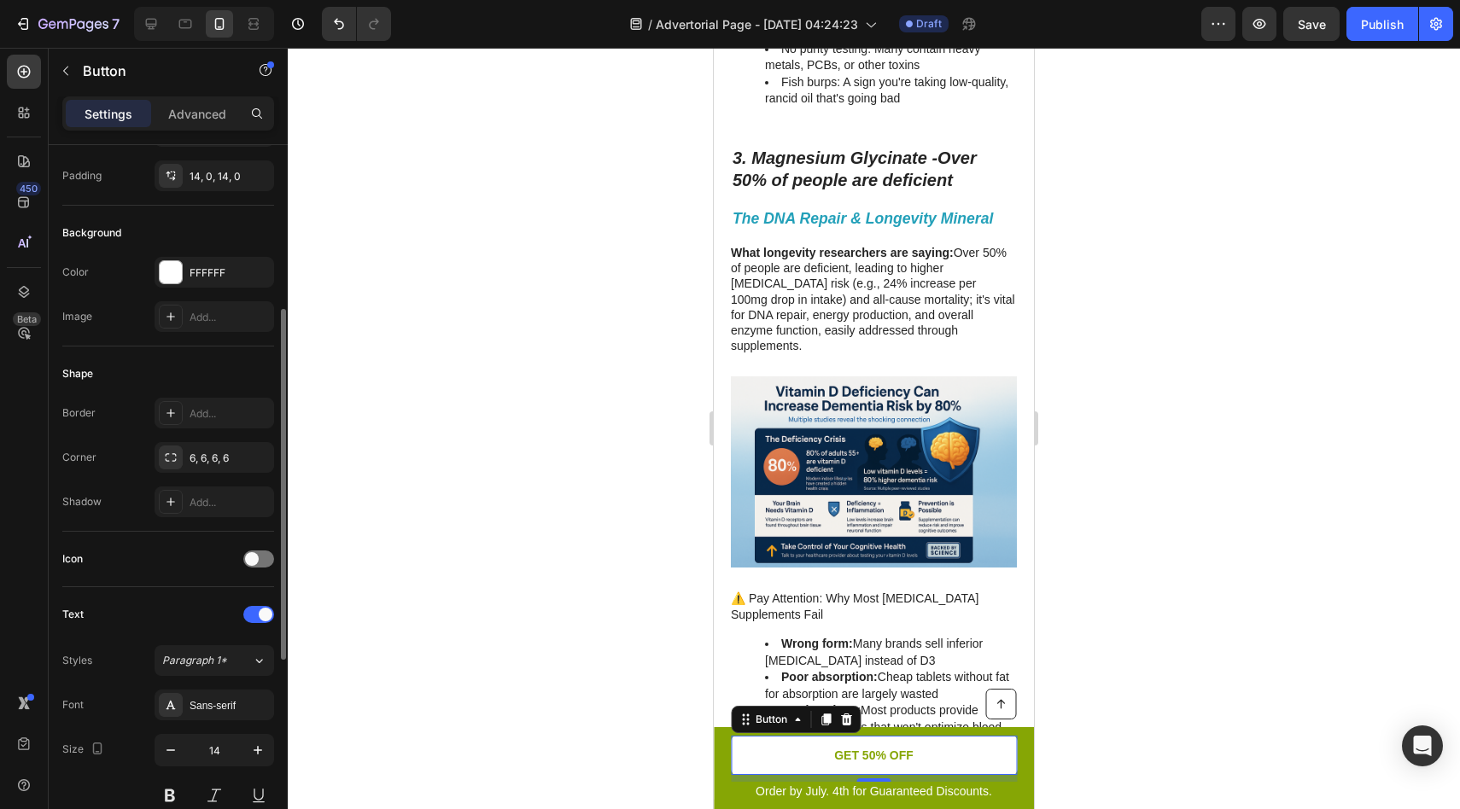
scroll to position [212, 0]
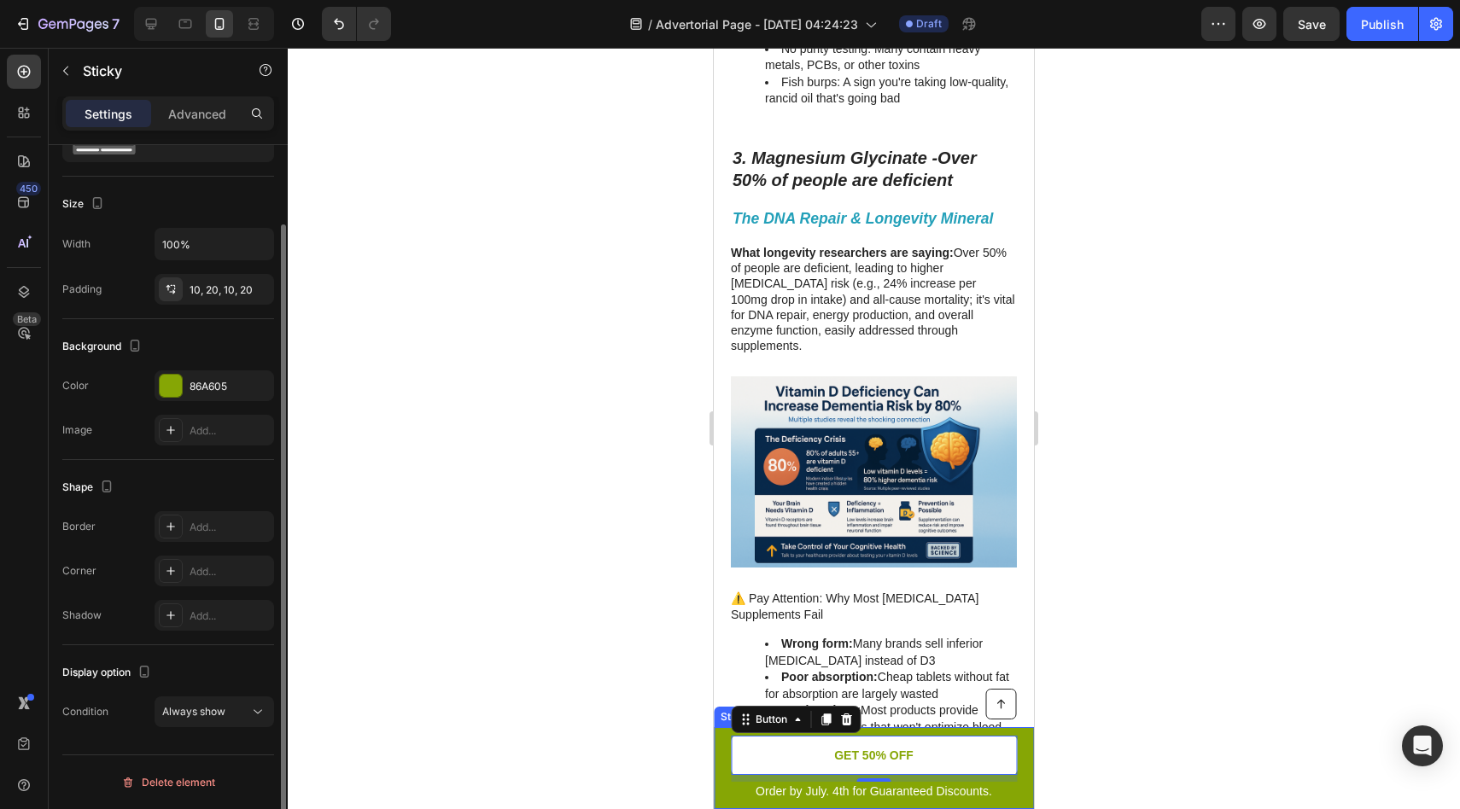
click at [721, 766] on div "Button Order by July. 4th for Guaranteed Discounts. Text Block GET 50% OFF Butt…" at bounding box center [874, 768] width 320 height 82
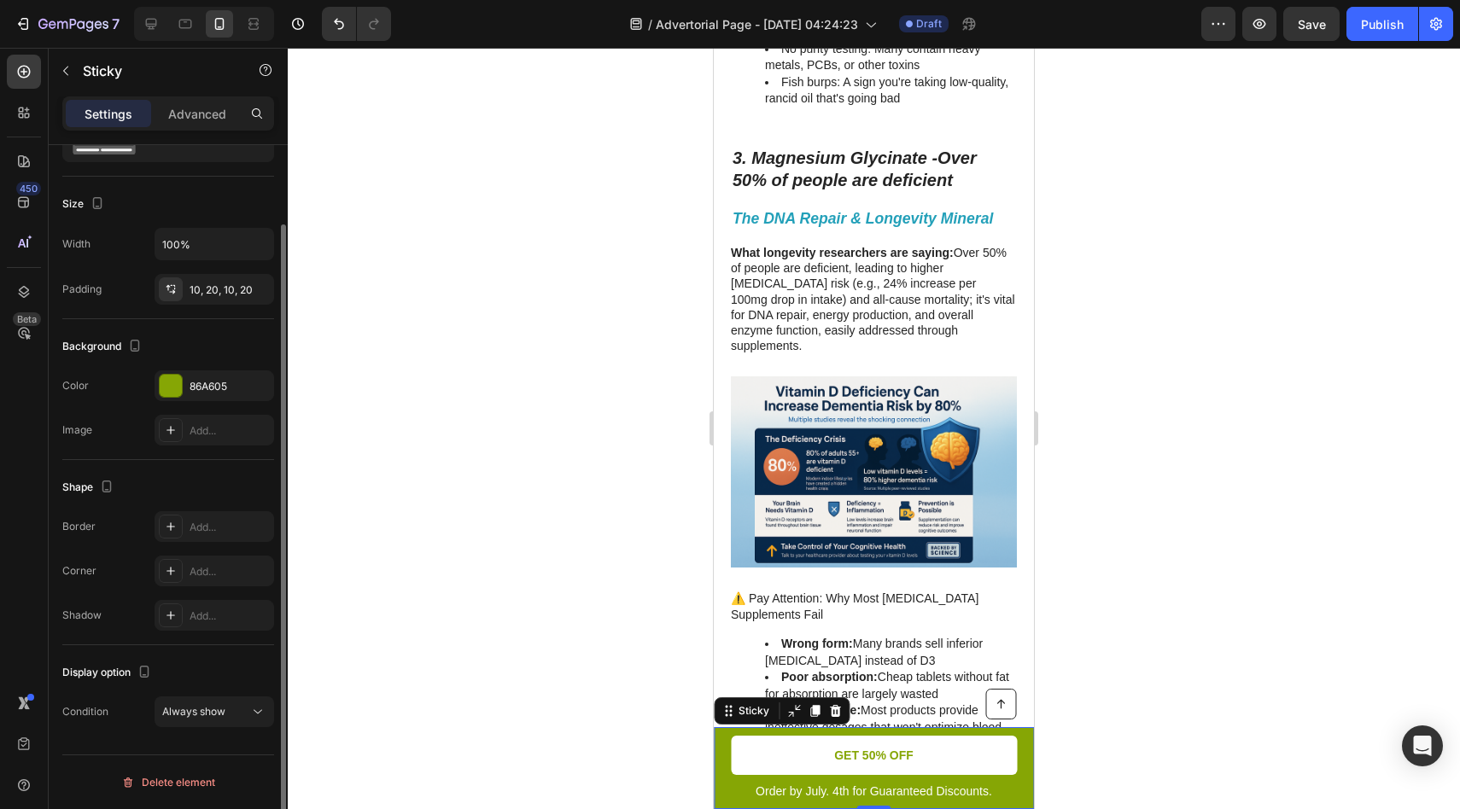
scroll to position [0, 0]
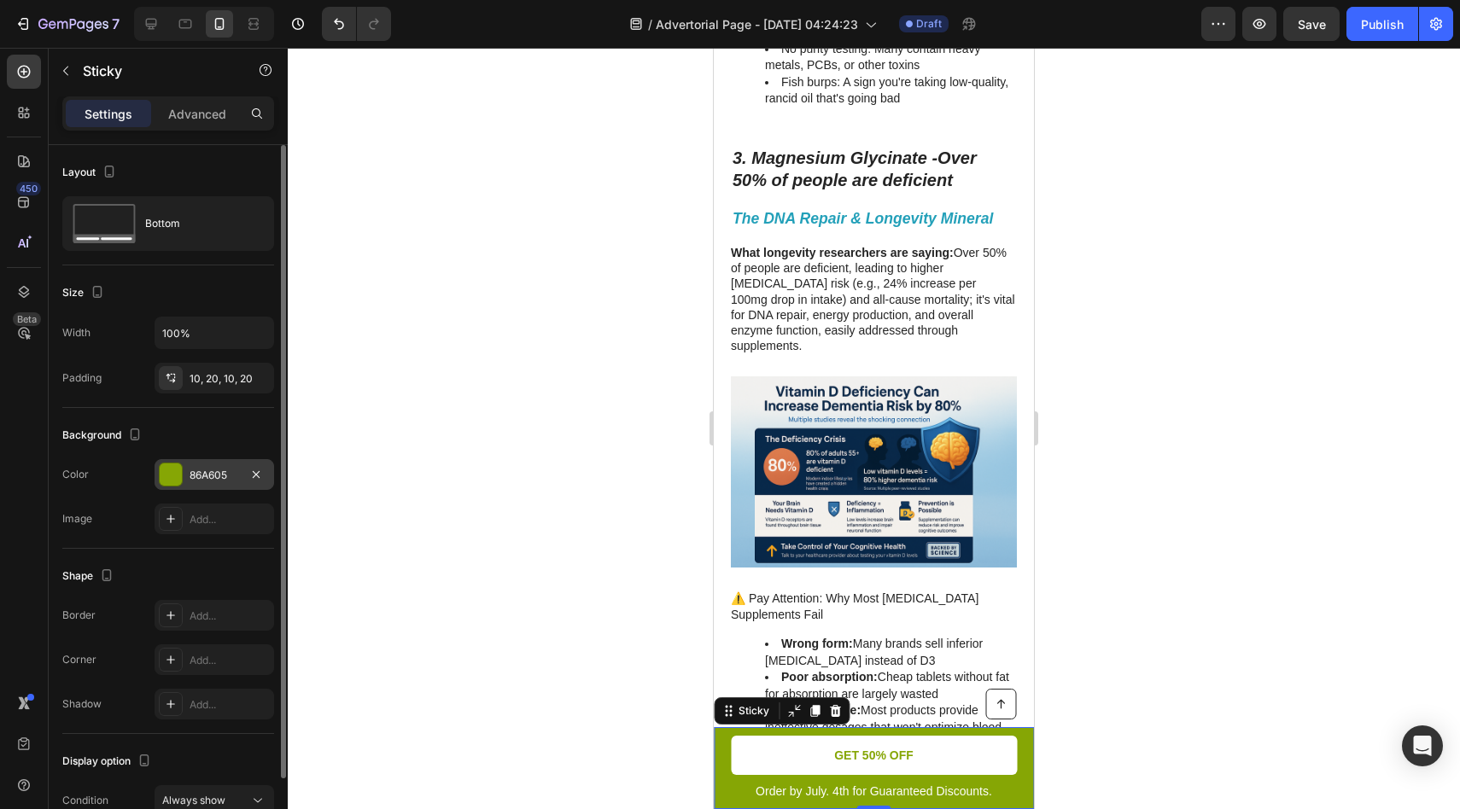
click at [174, 470] on div at bounding box center [171, 475] width 22 height 22
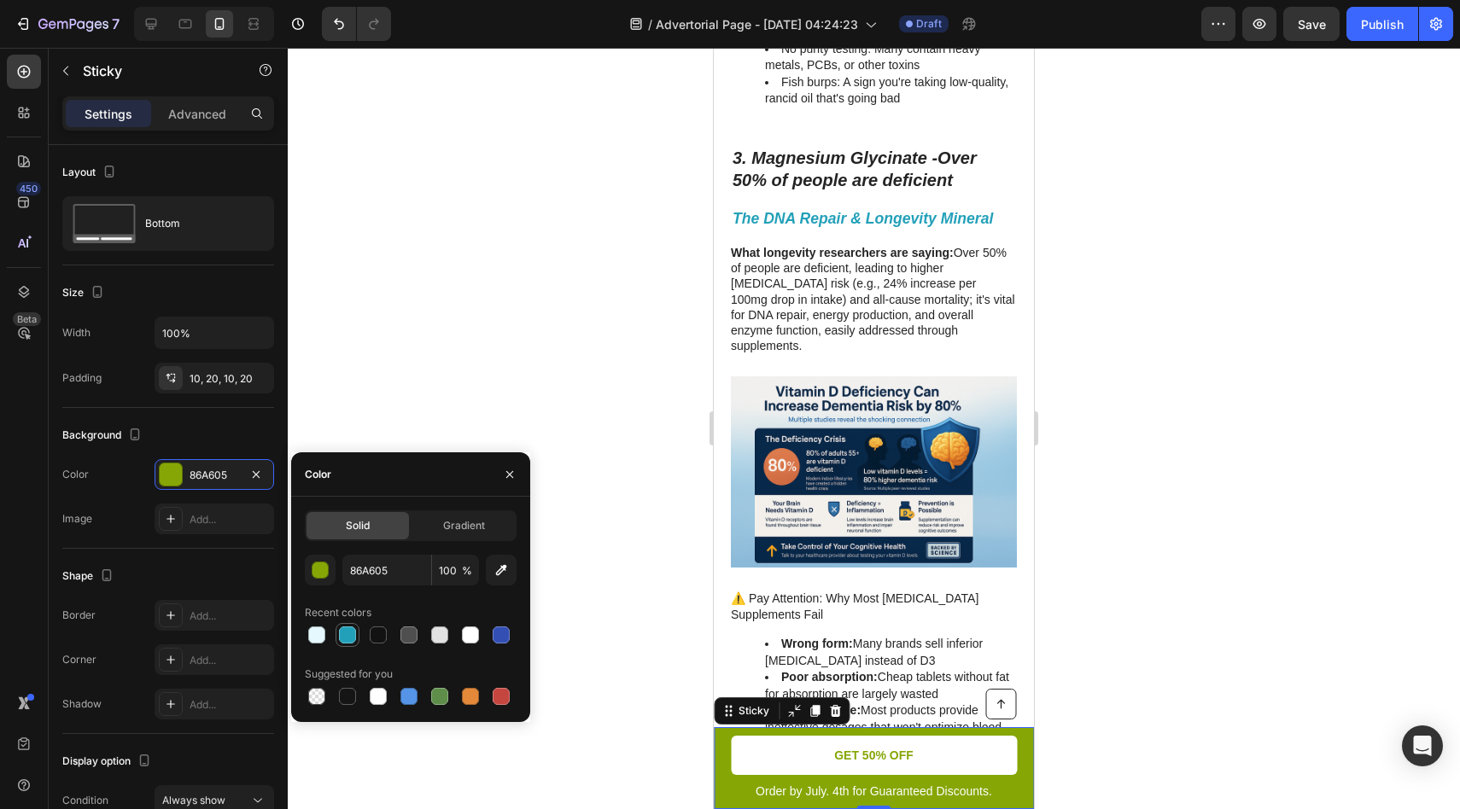
click at [343, 637] on div at bounding box center [347, 635] width 17 height 17
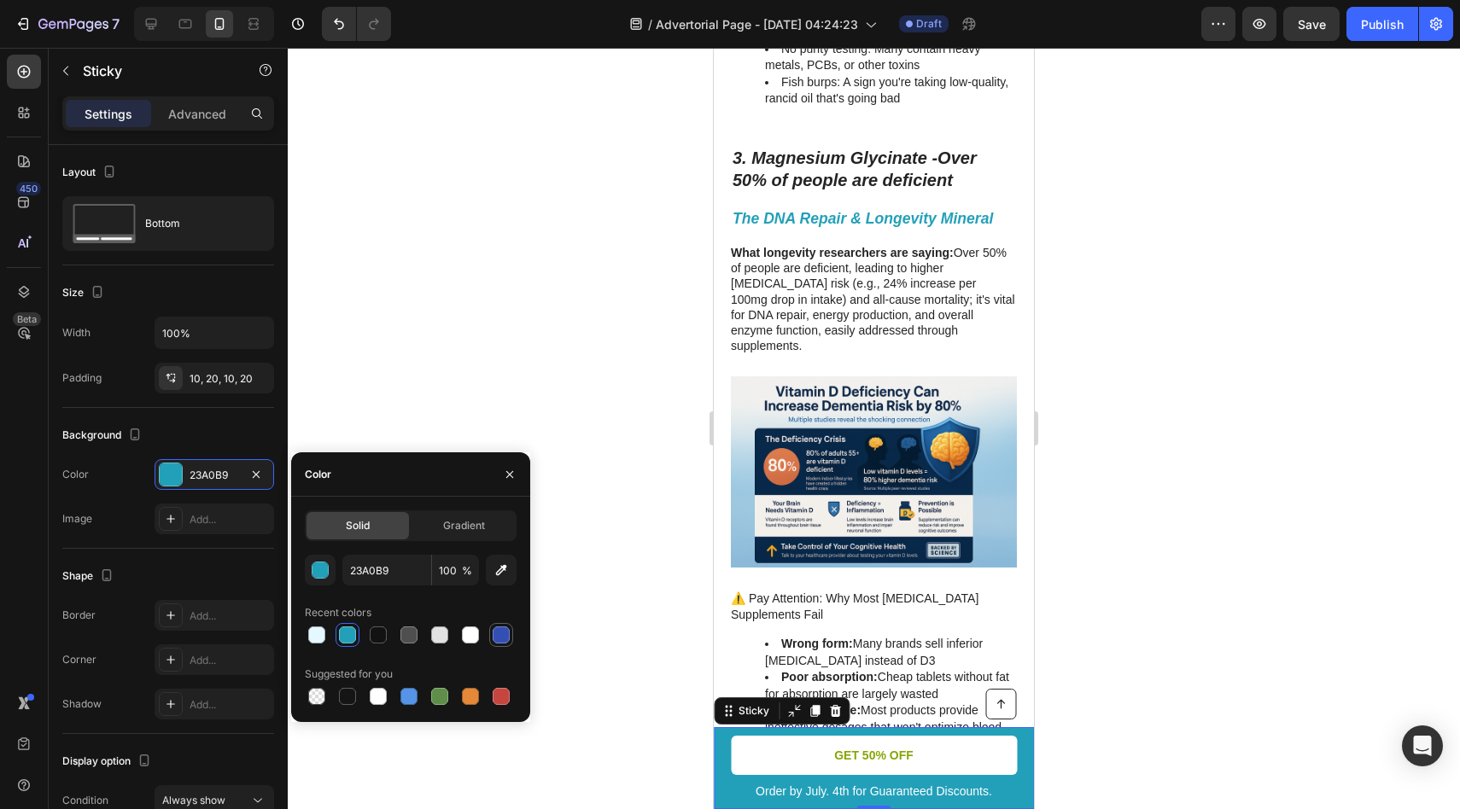
click at [502, 638] on div at bounding box center [501, 635] width 17 height 17
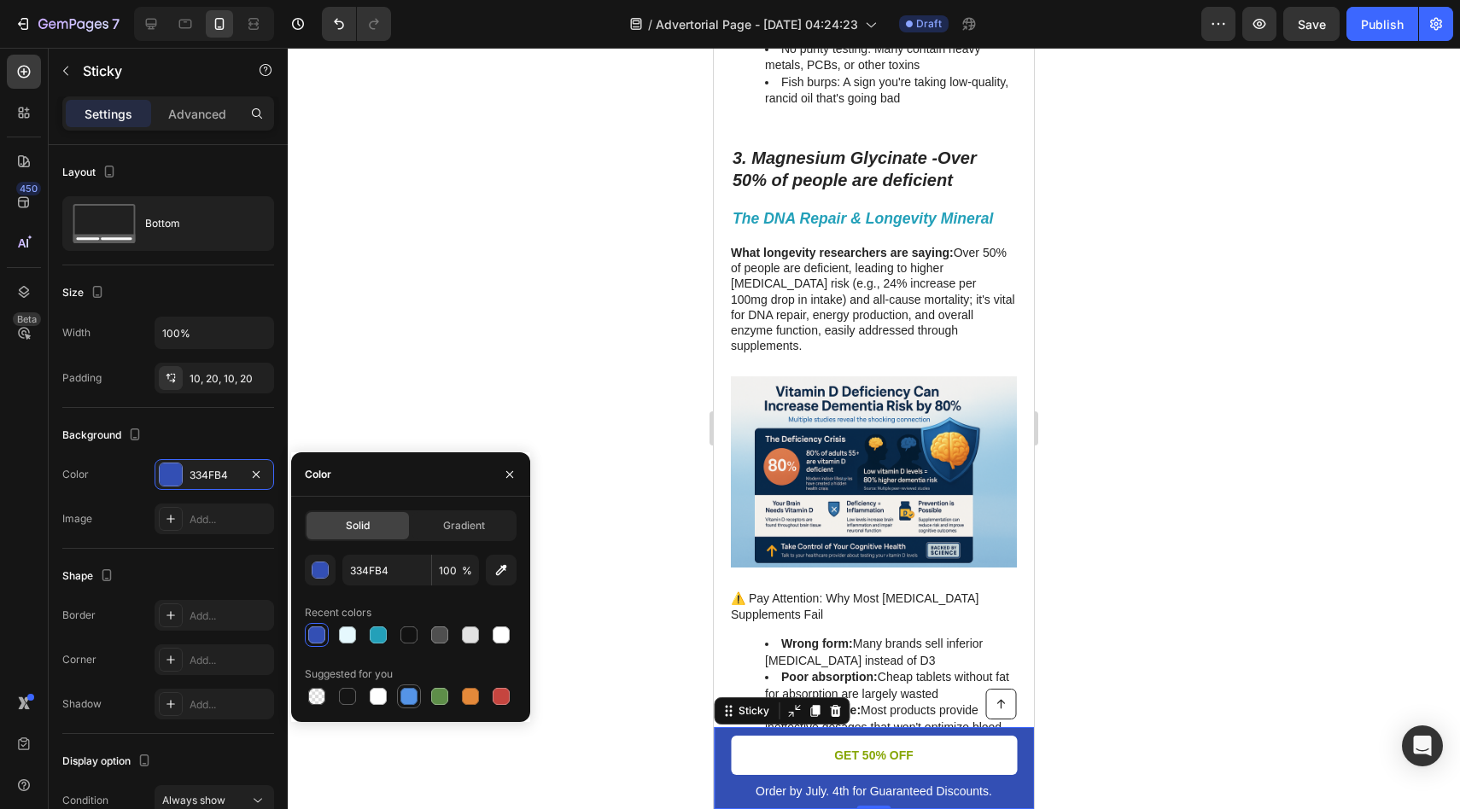
click at [406, 690] on div at bounding box center [408, 696] width 17 height 17
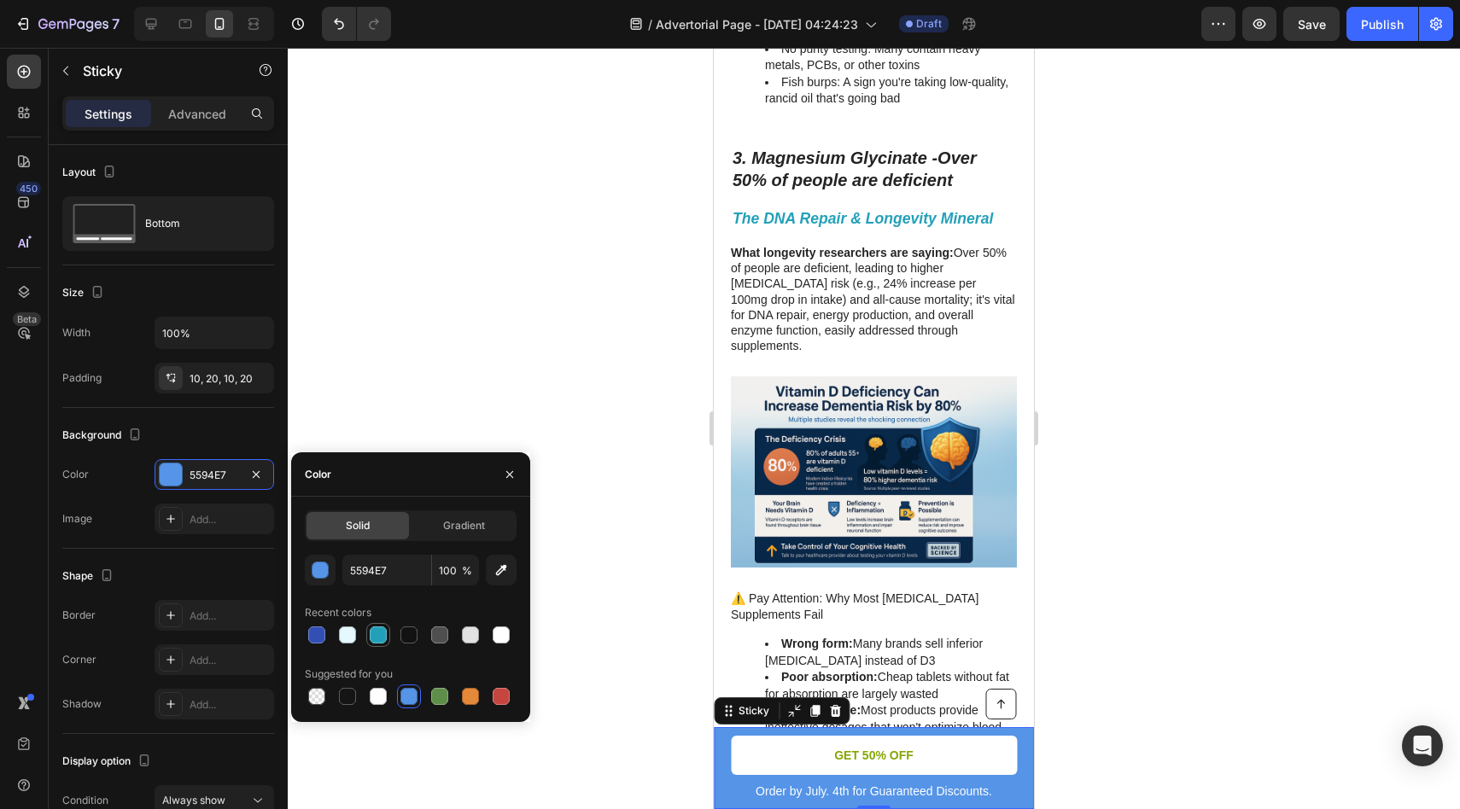
click at [379, 633] on div at bounding box center [378, 635] width 17 height 17
type input "23A0B9"
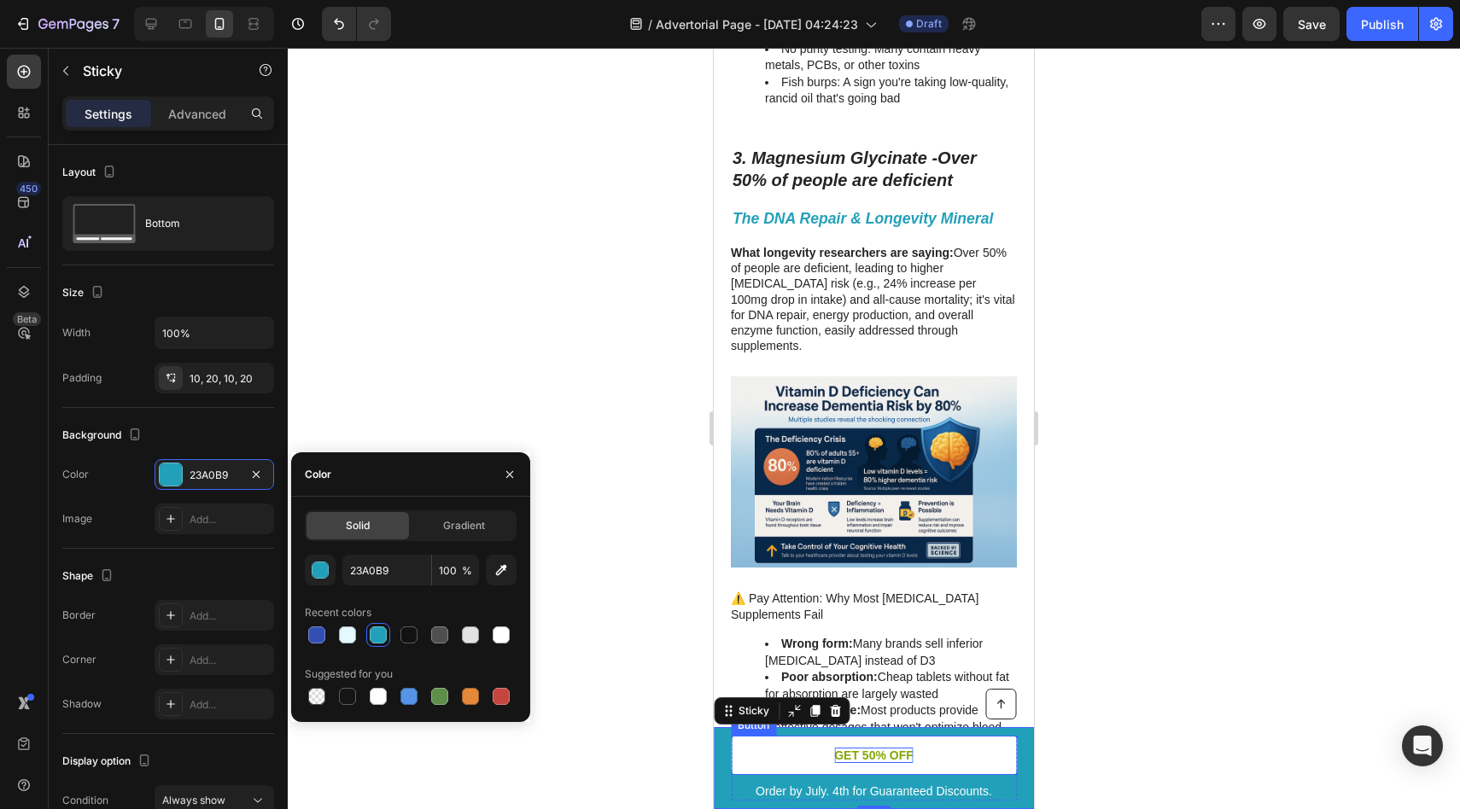
click at [861, 755] on p "GET 50% OFF" at bounding box center [873, 755] width 79 height 15
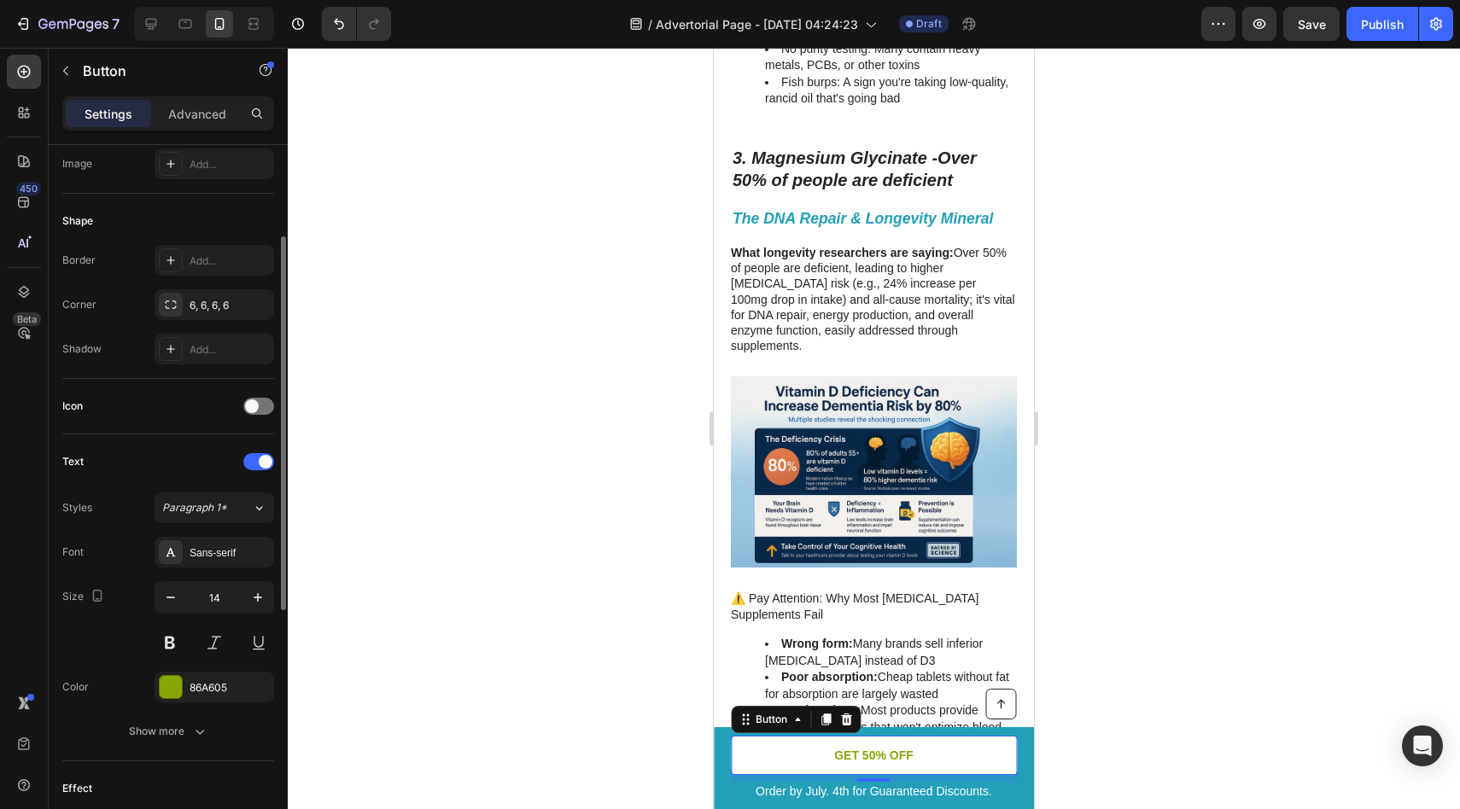
scroll to position [380, 0]
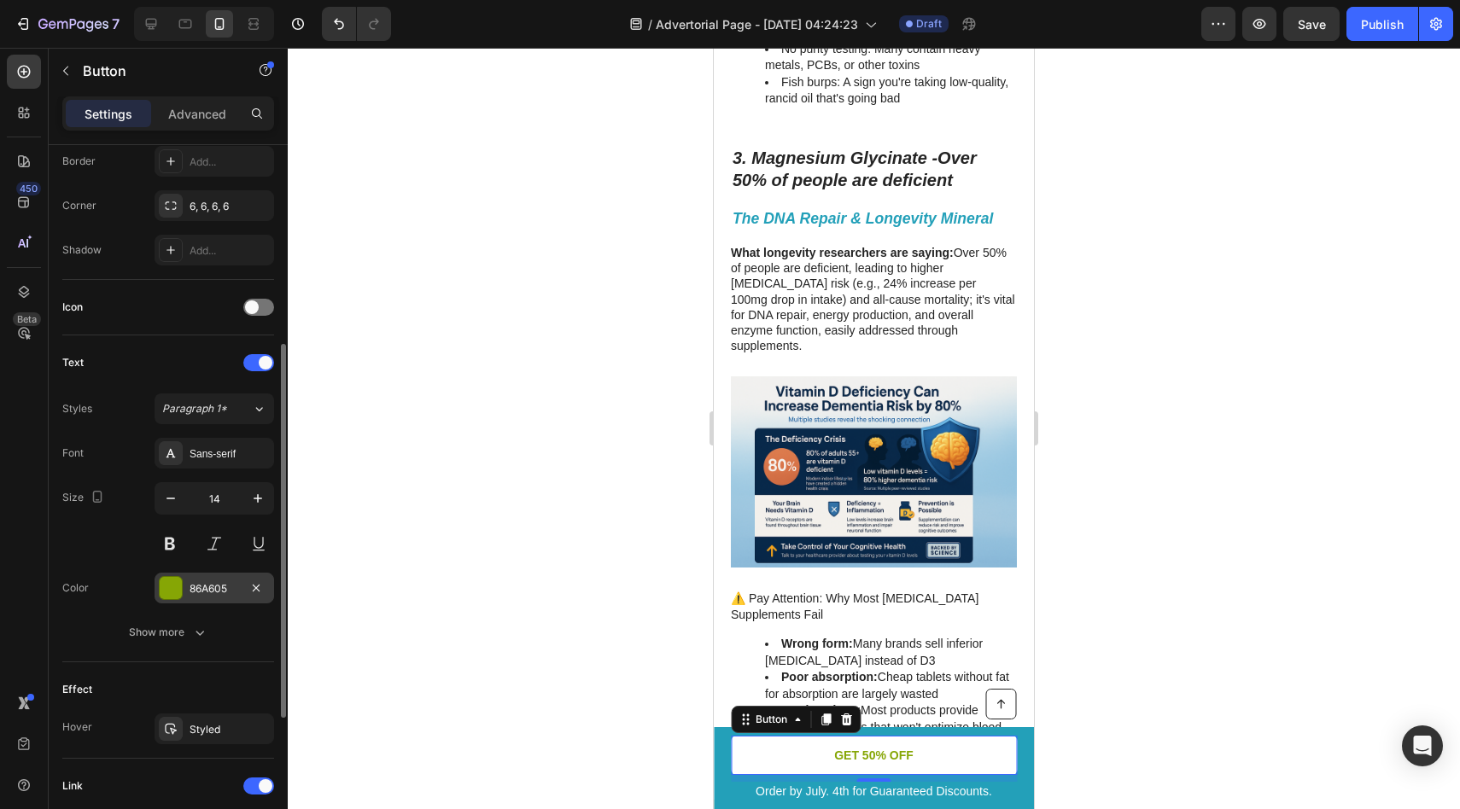
click at [173, 591] on div at bounding box center [171, 588] width 22 height 22
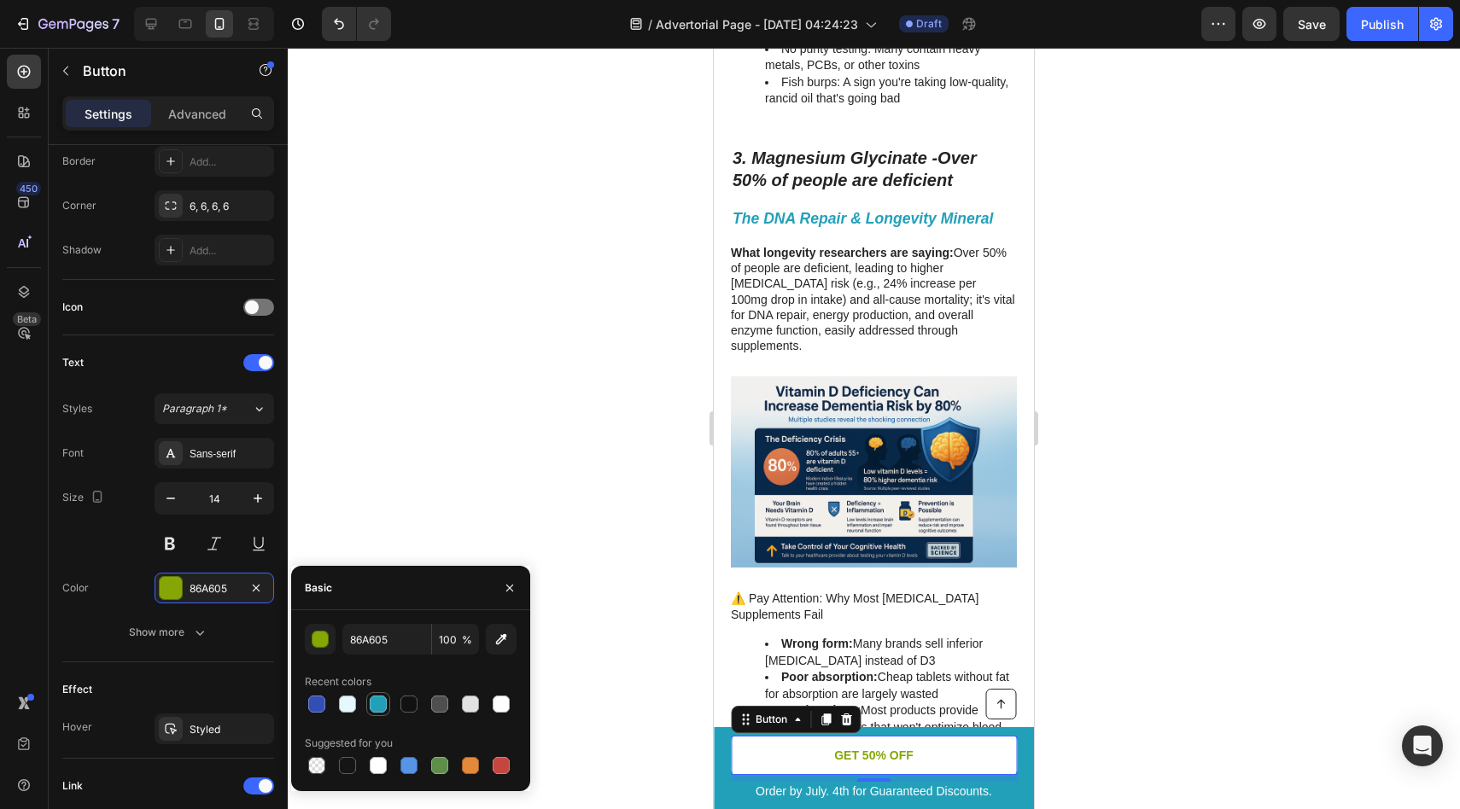
click at [380, 698] on div at bounding box center [378, 704] width 17 height 17
type input "23A0B9"
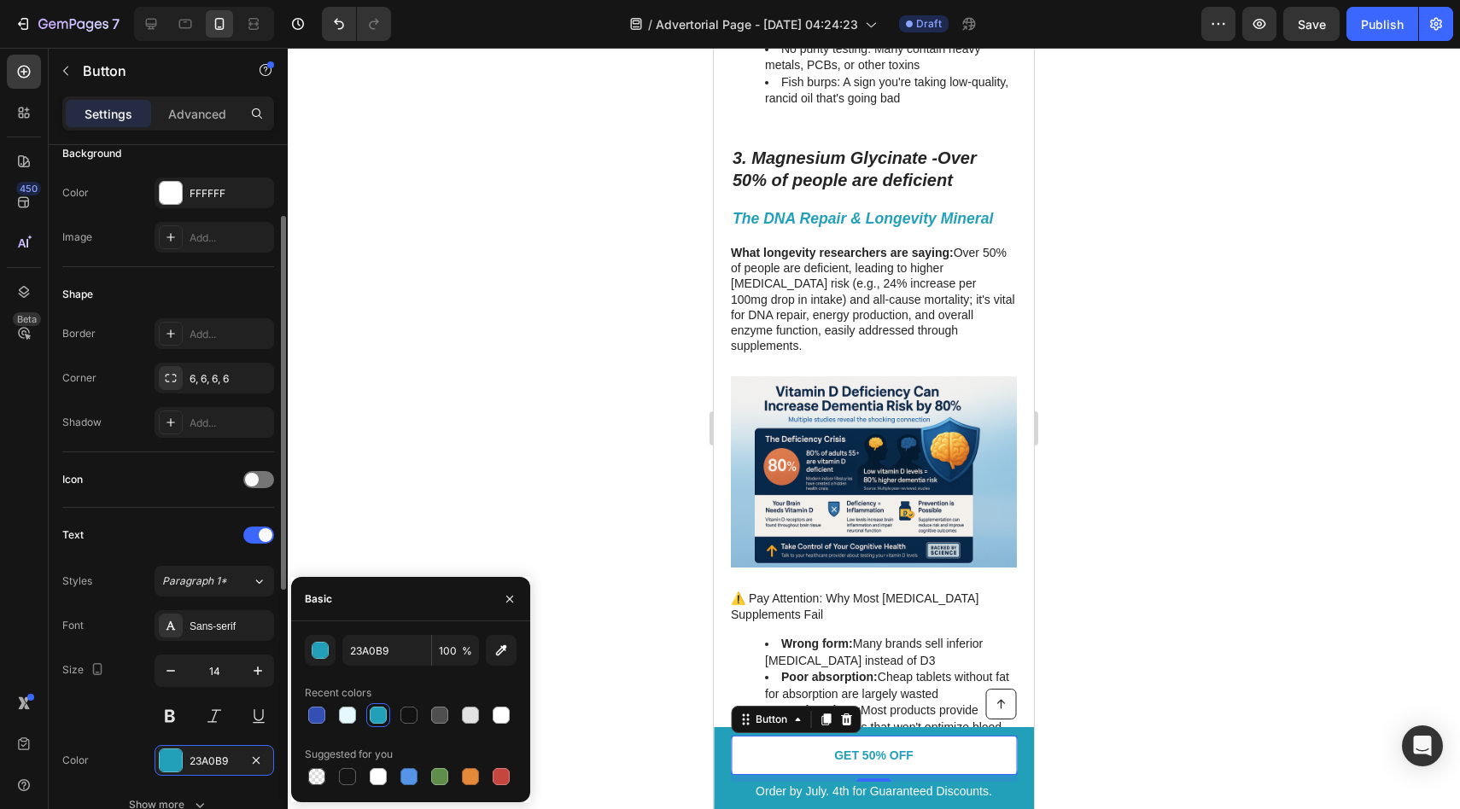
scroll to position [183, 0]
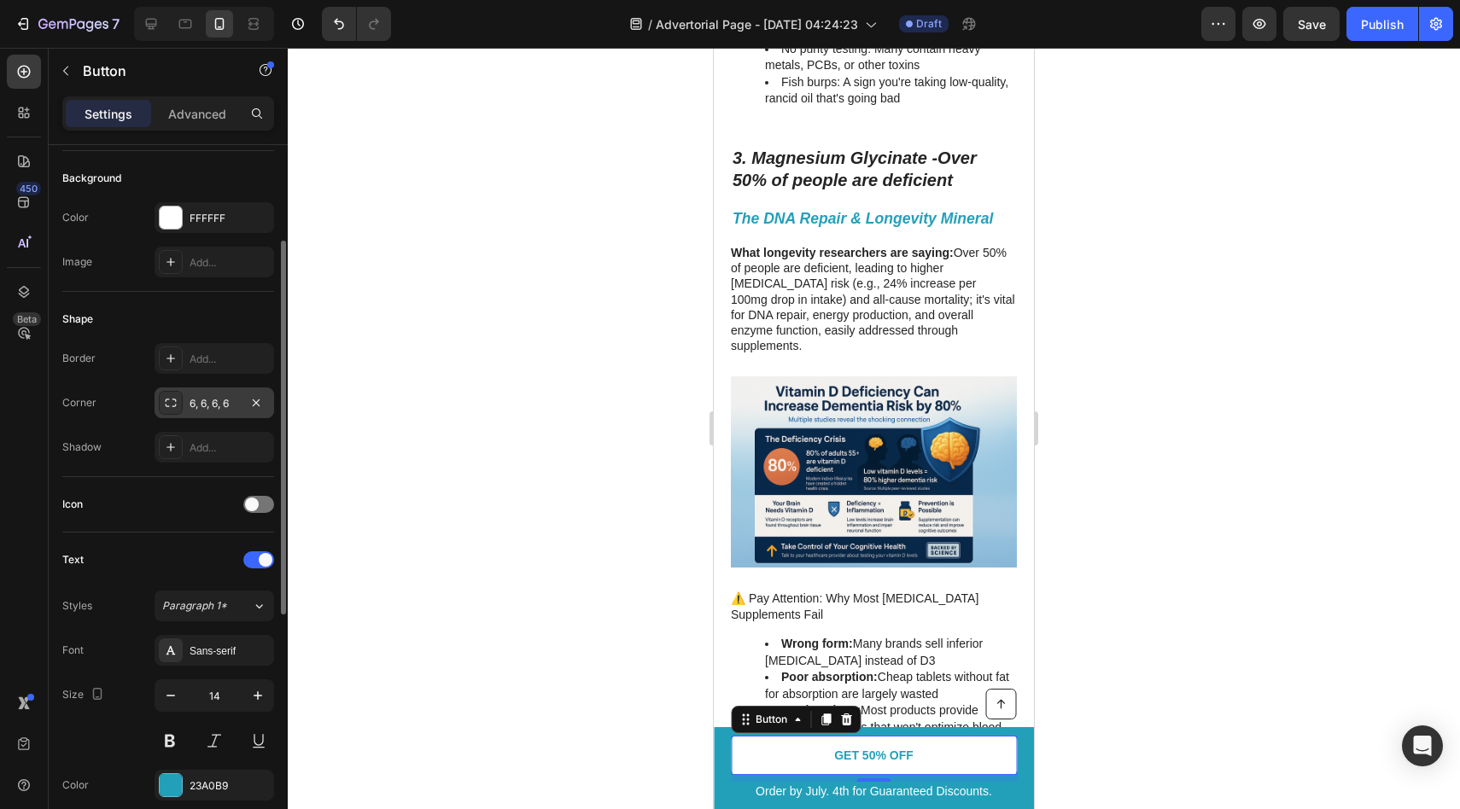
click at [174, 404] on icon at bounding box center [171, 403] width 14 height 14
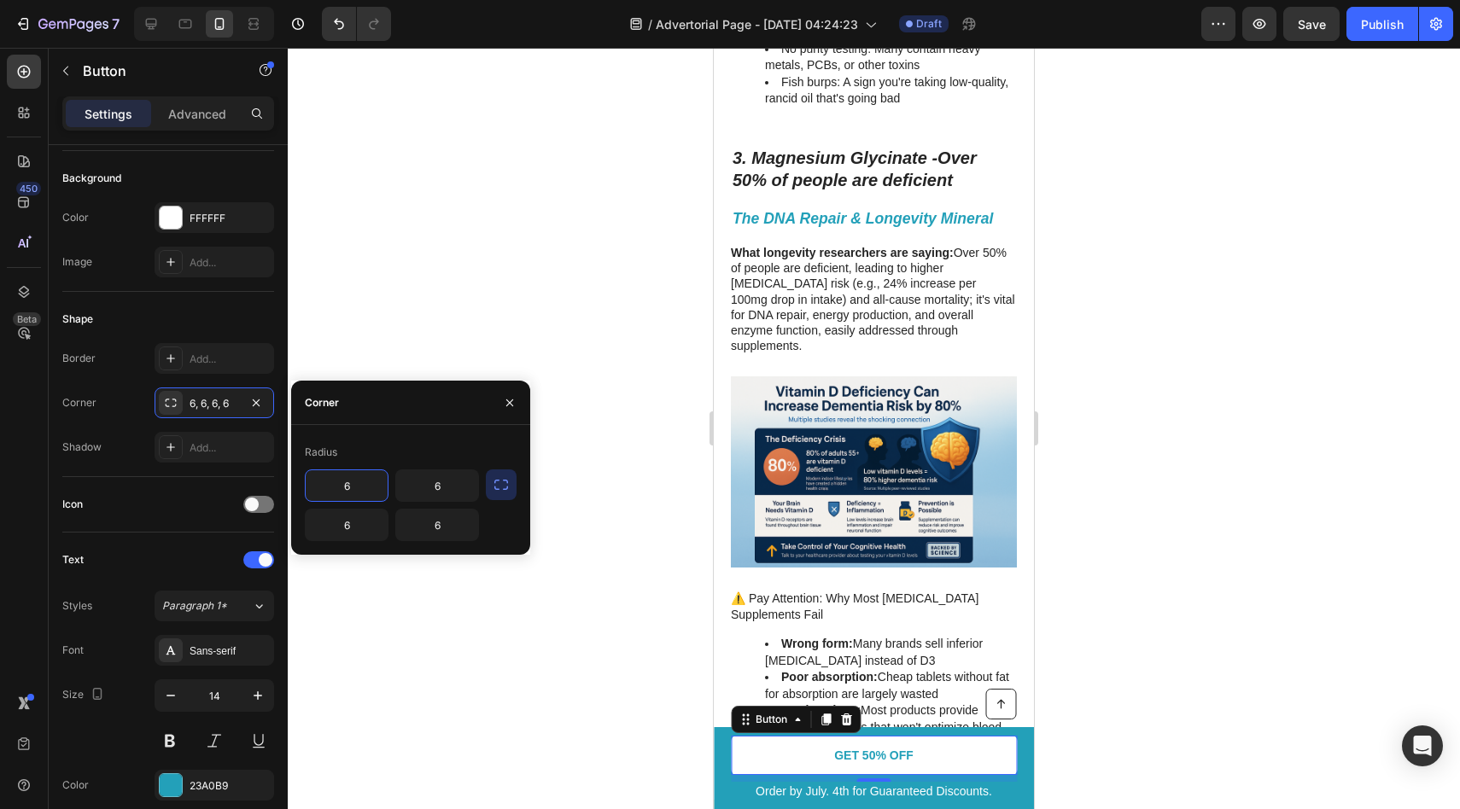
click at [353, 488] on input "6" at bounding box center [347, 485] width 82 height 31
type input "8"
type input "12"
click at [480, 351] on div at bounding box center [874, 429] width 1172 height 762
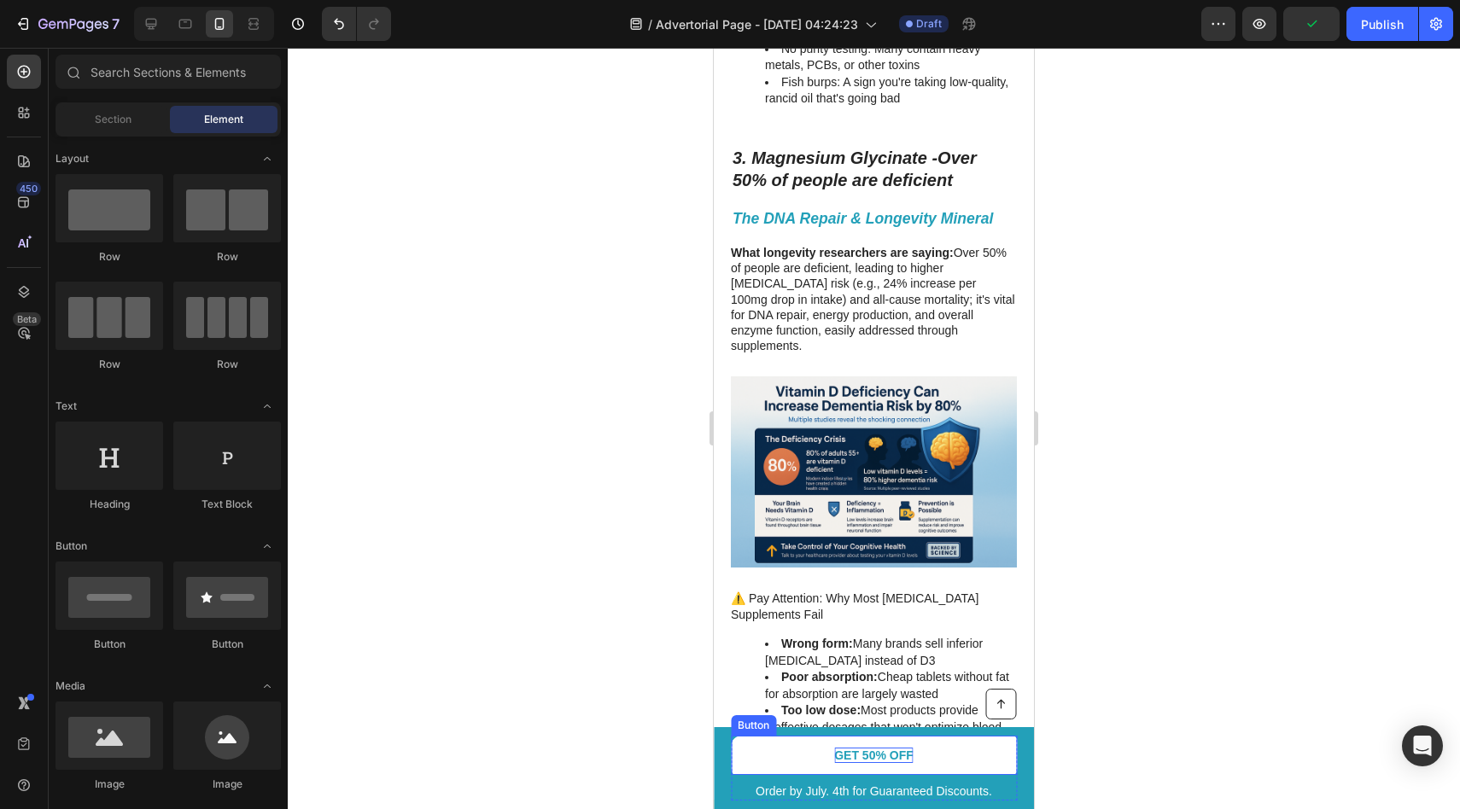
click at [878, 757] on p "GET 50% OFF" at bounding box center [873, 755] width 79 height 15
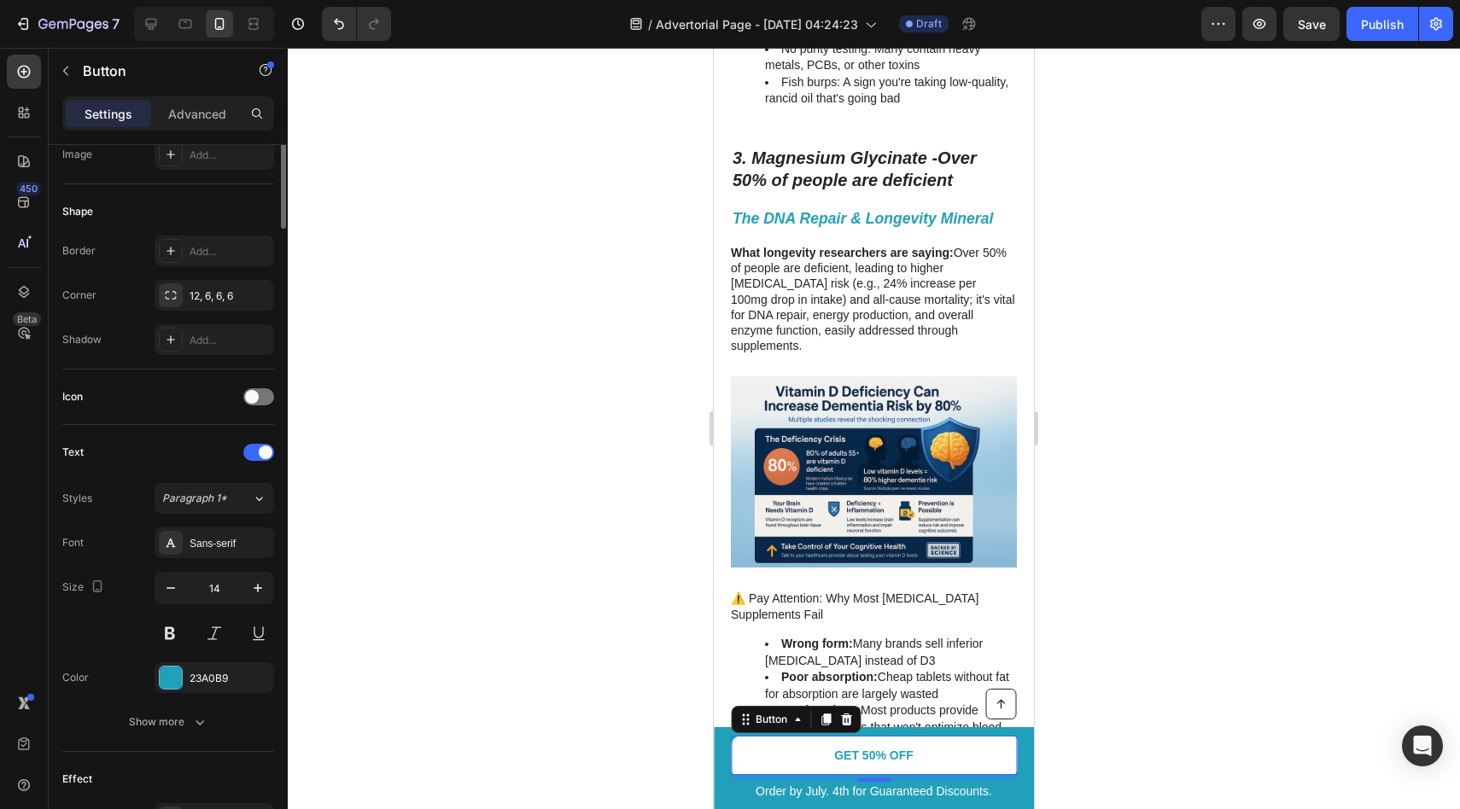
scroll to position [0, 0]
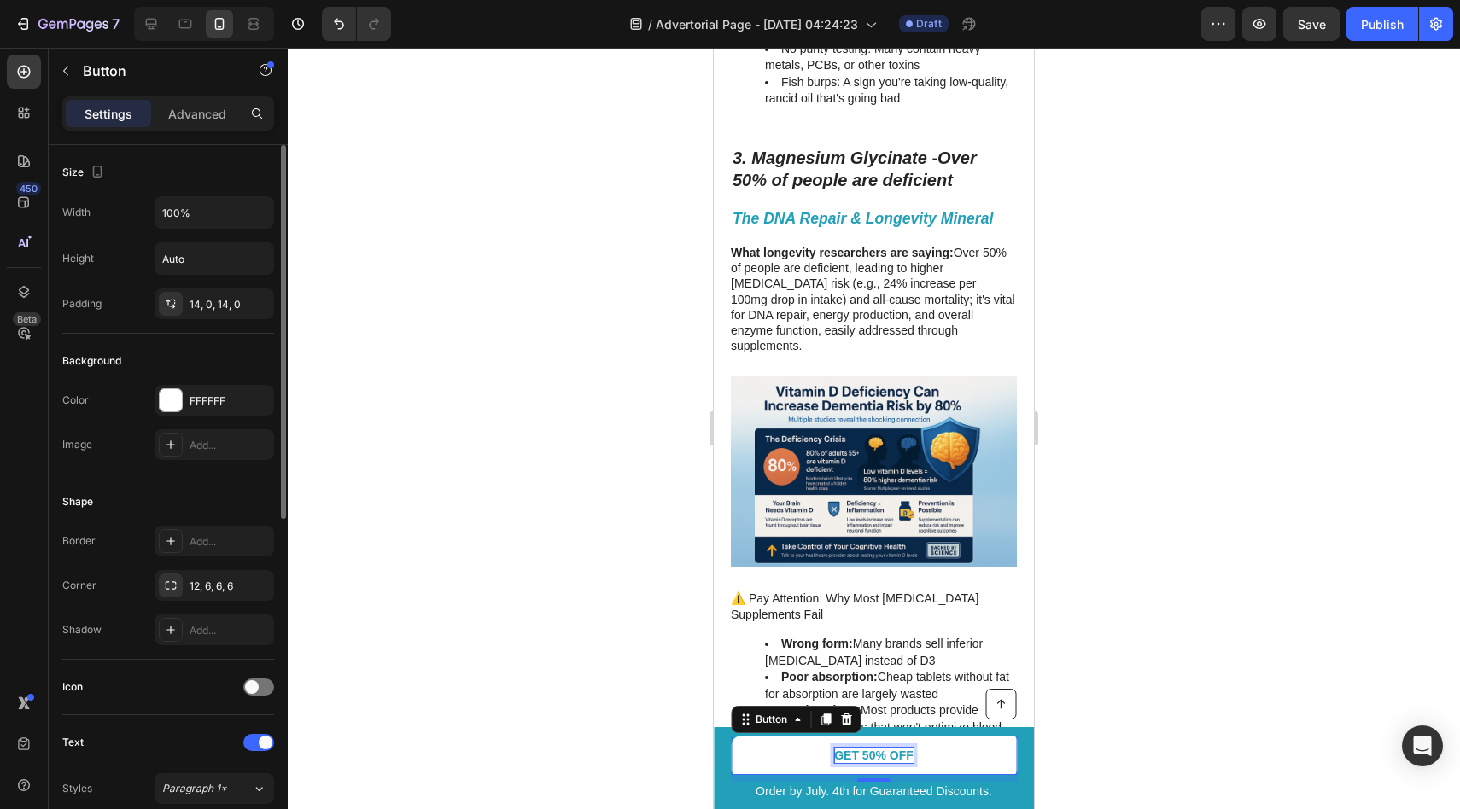
click at [868, 752] on p "GET 50% OFF" at bounding box center [873, 755] width 79 height 15
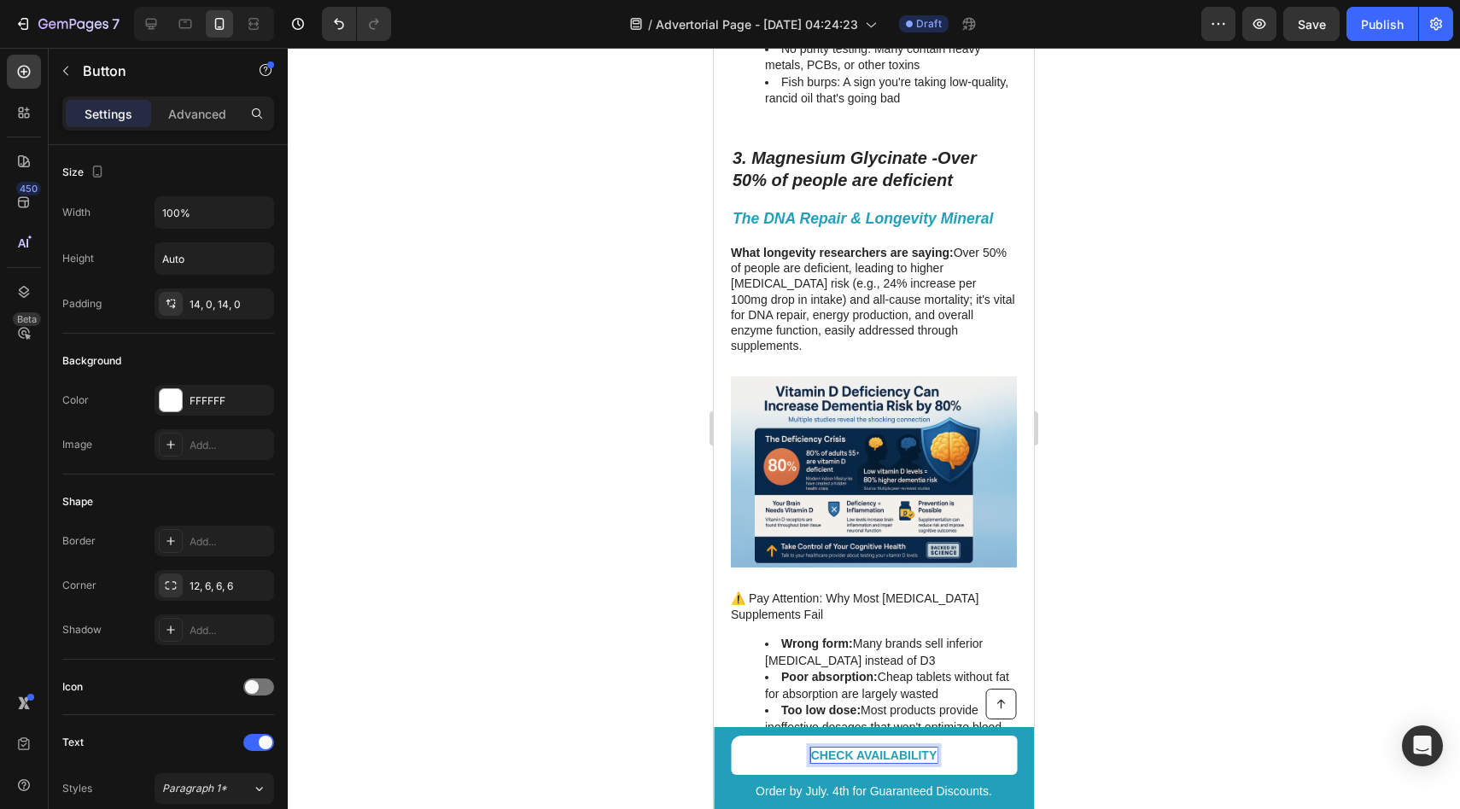
click at [611, 595] on div at bounding box center [874, 429] width 1172 height 762
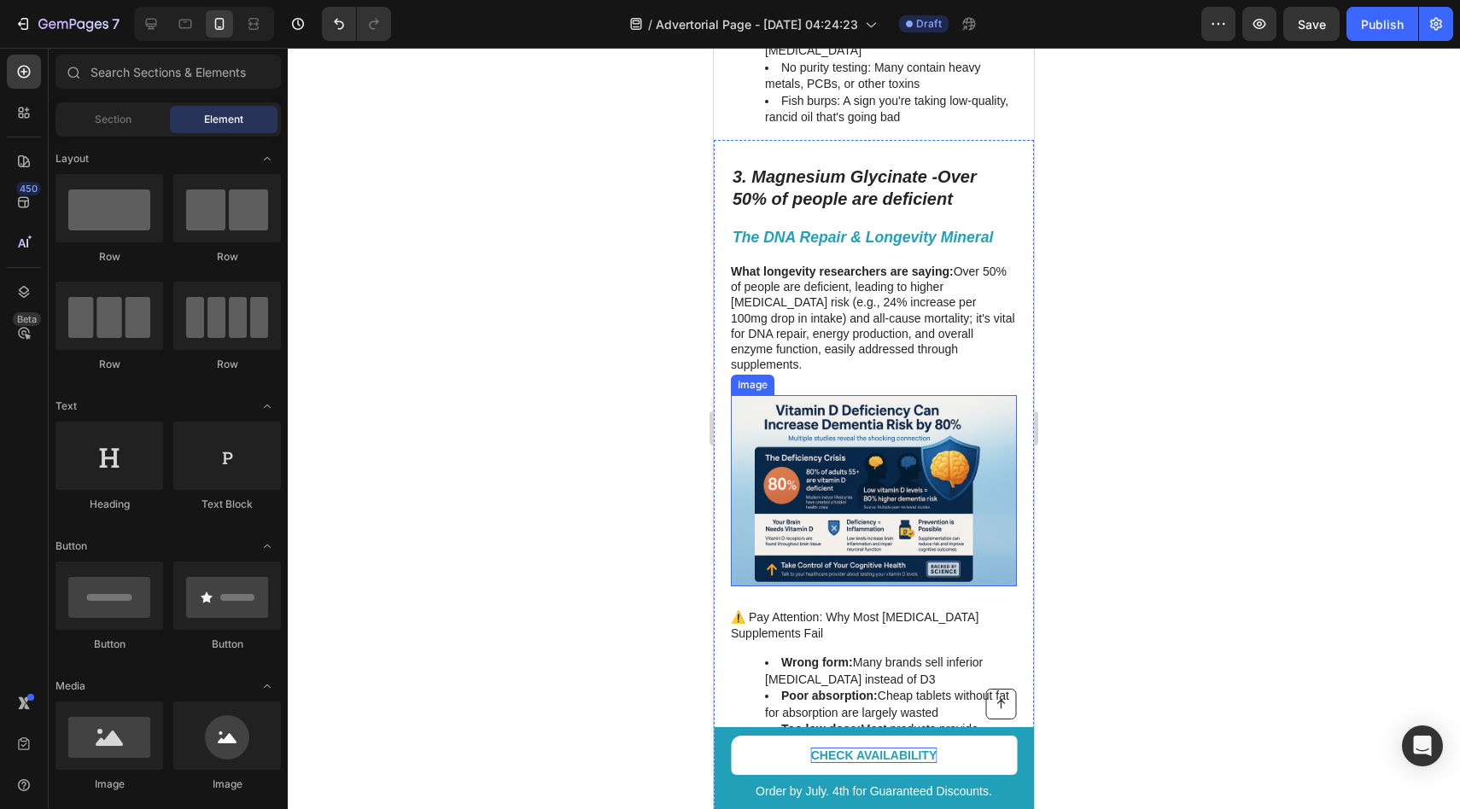
scroll to position [2084, 0]
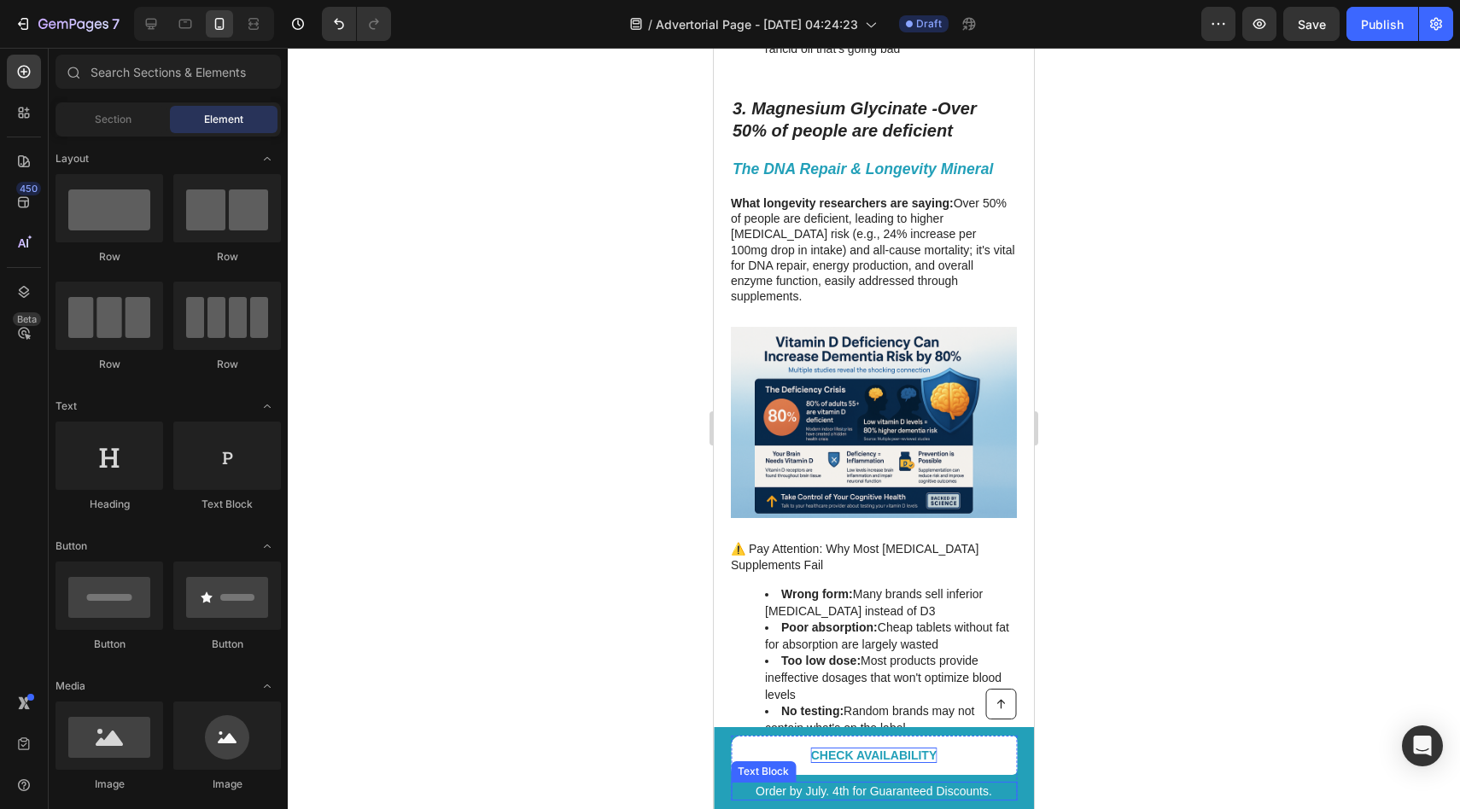
click at [845, 792] on p "Order by July. 4th for Guaranteed Discounts." at bounding box center [874, 791] width 283 height 15
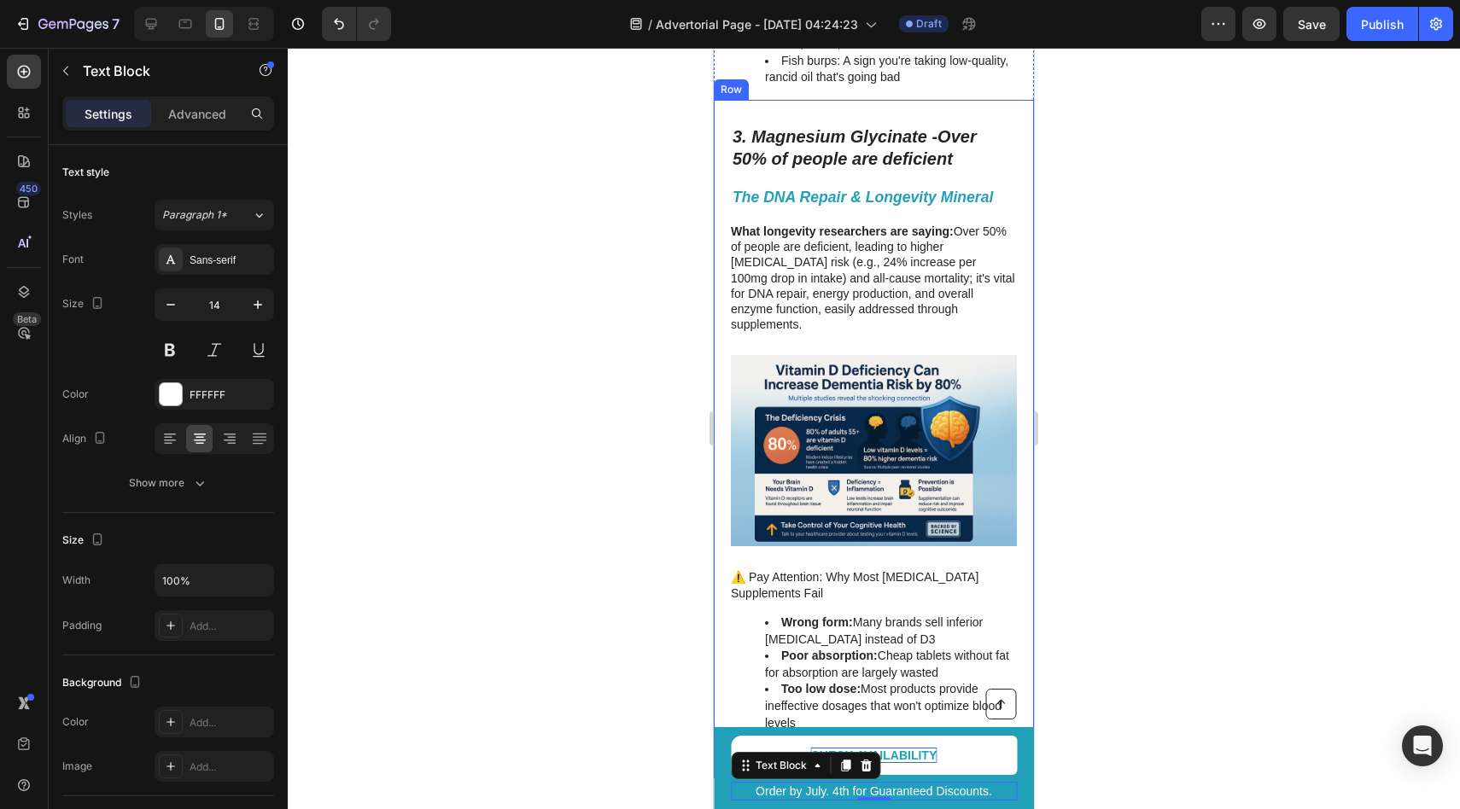
scroll to position [2009, 0]
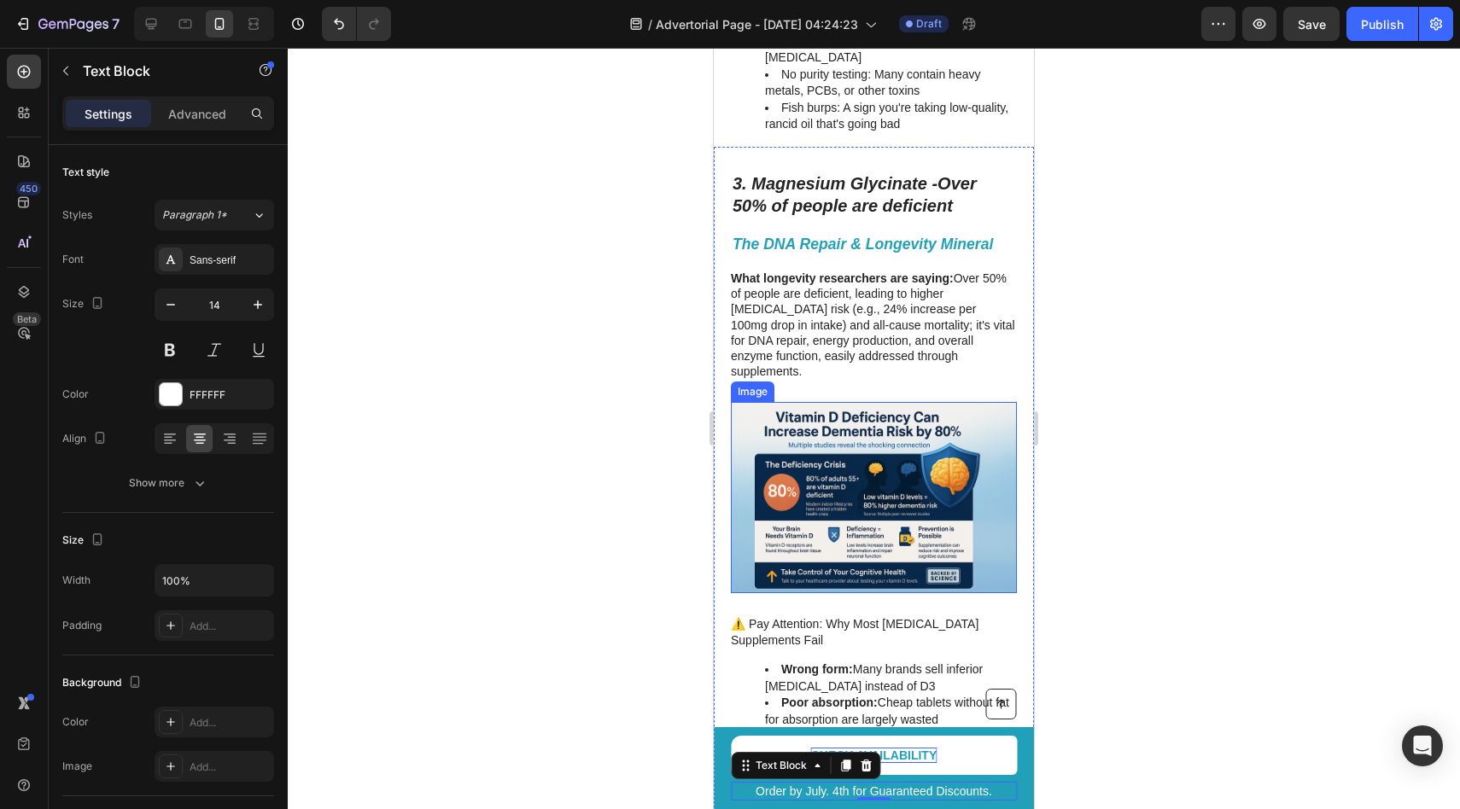
click at [835, 459] on img at bounding box center [874, 497] width 286 height 190
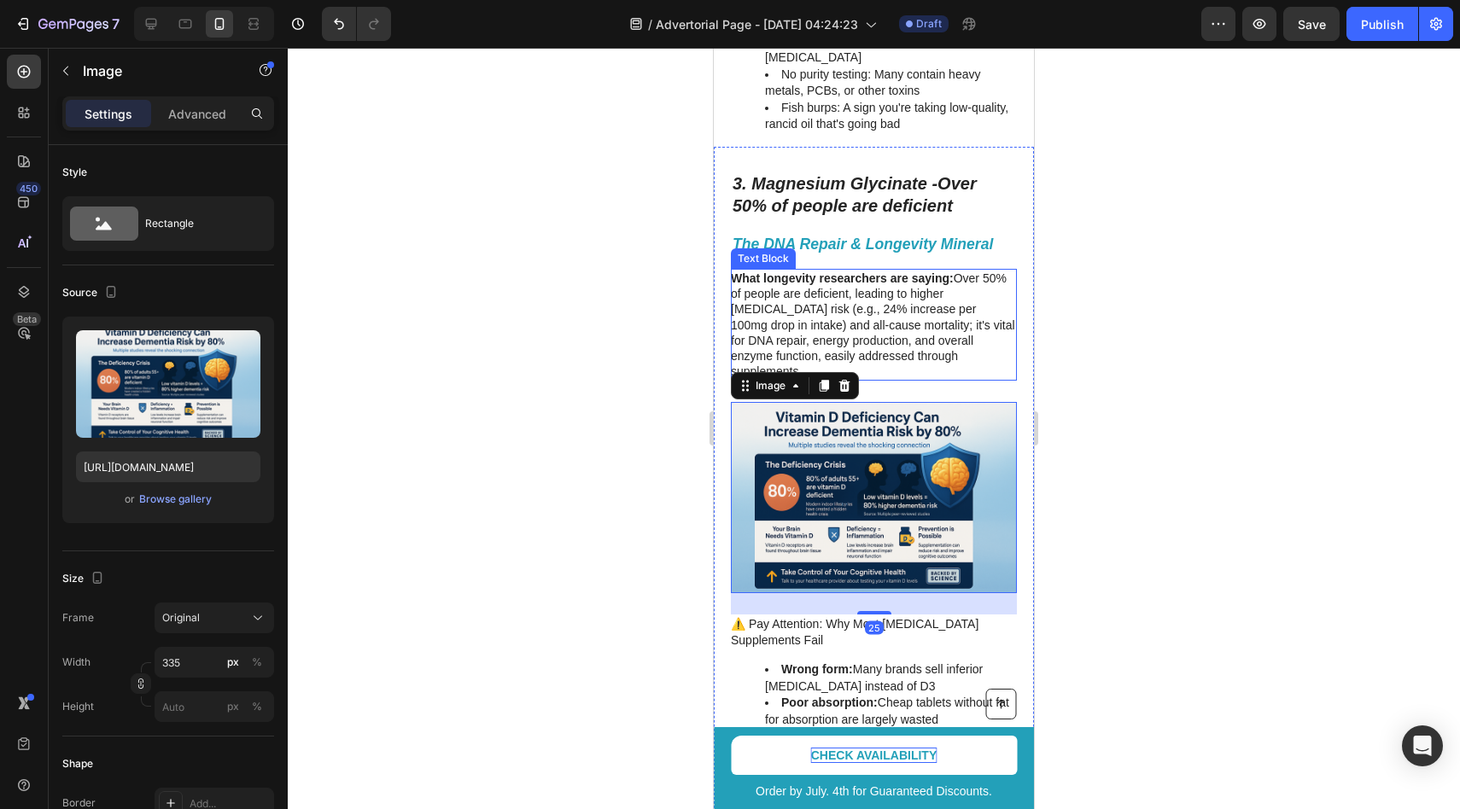
click at [790, 276] on p "What longevity researchers are saying: Over 50% of people are deficient, leadin…" at bounding box center [873, 325] width 284 height 108
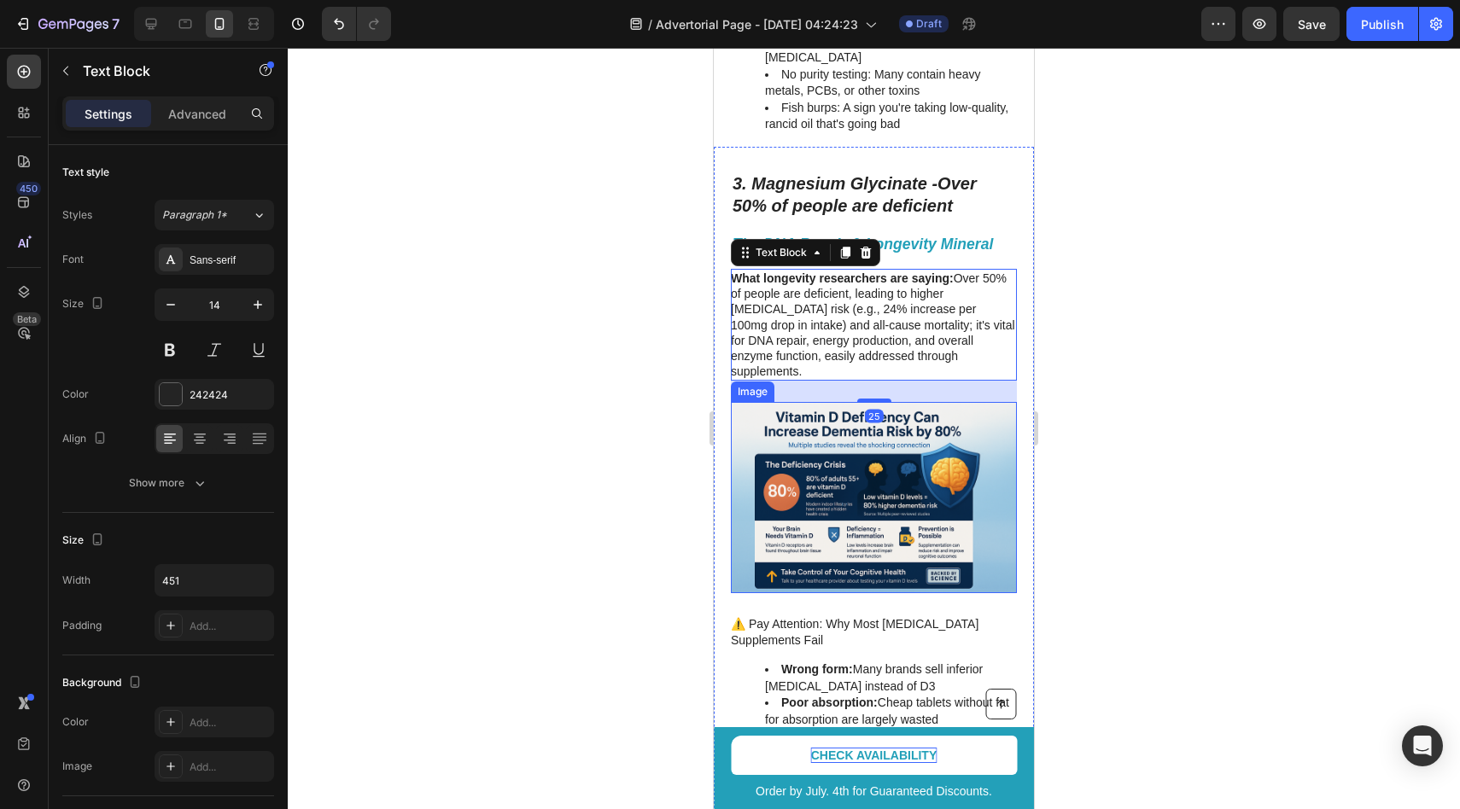
click at [896, 452] on img at bounding box center [874, 497] width 286 height 190
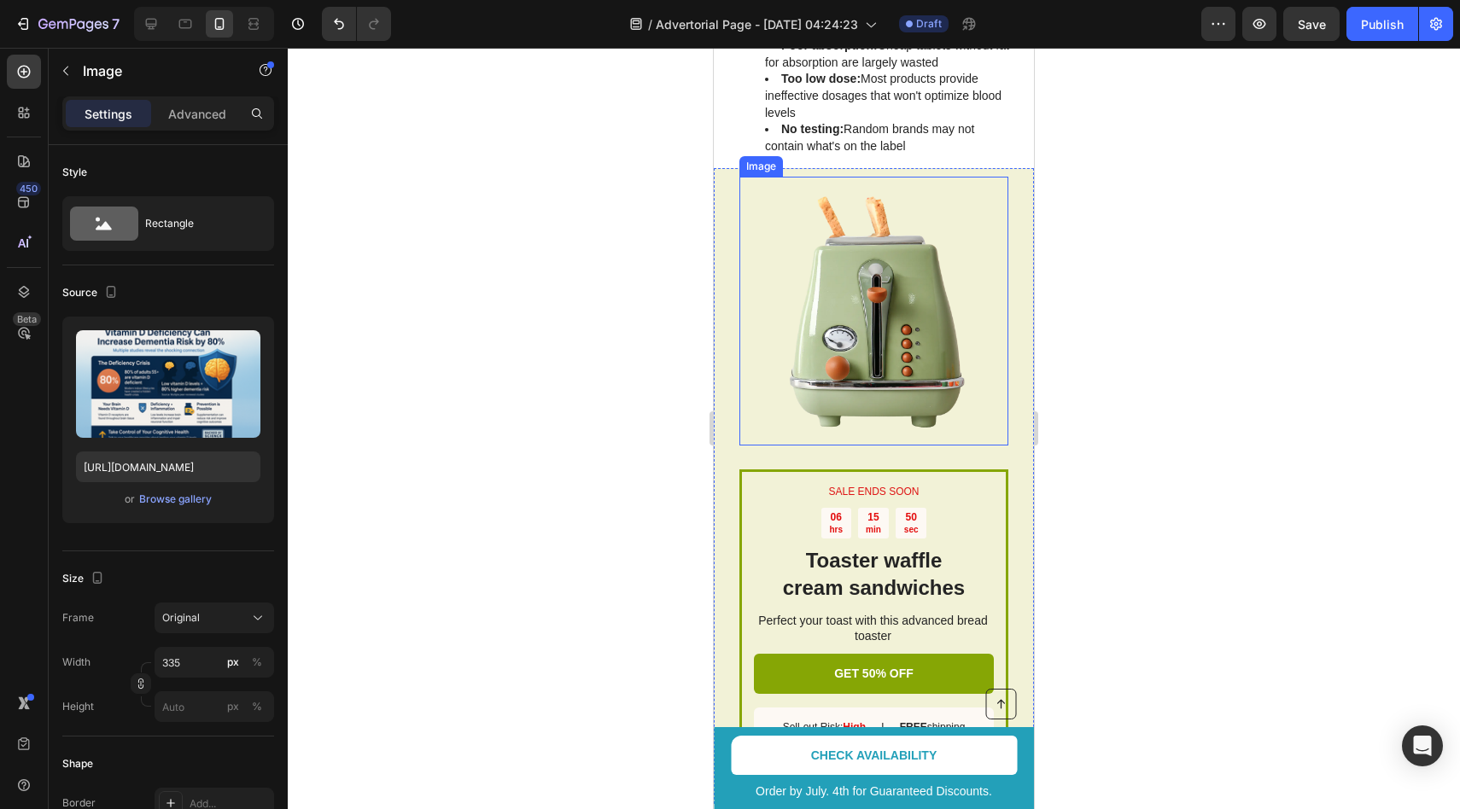
scroll to position [2653, 0]
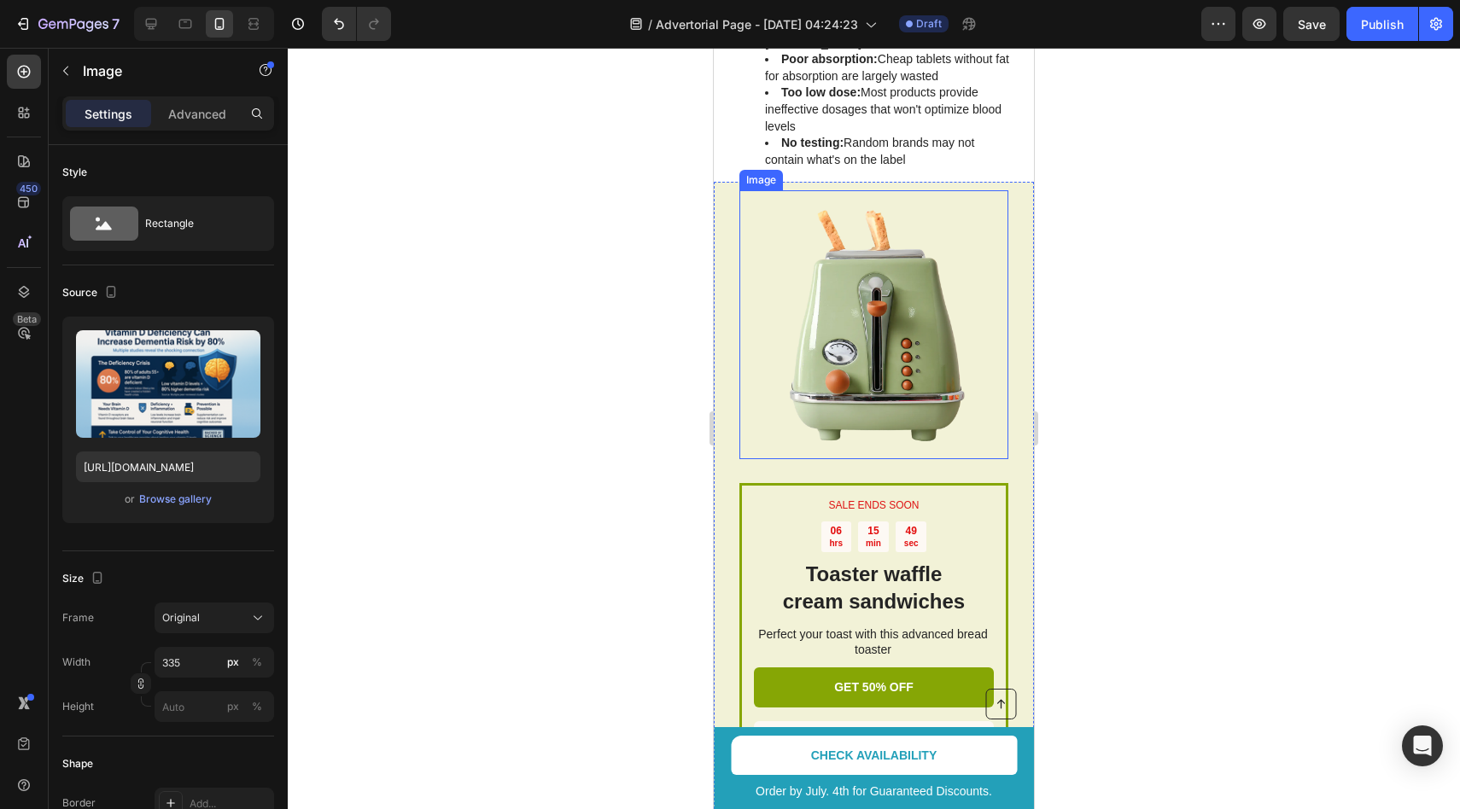
click at [854, 307] on img at bounding box center [873, 324] width 269 height 269
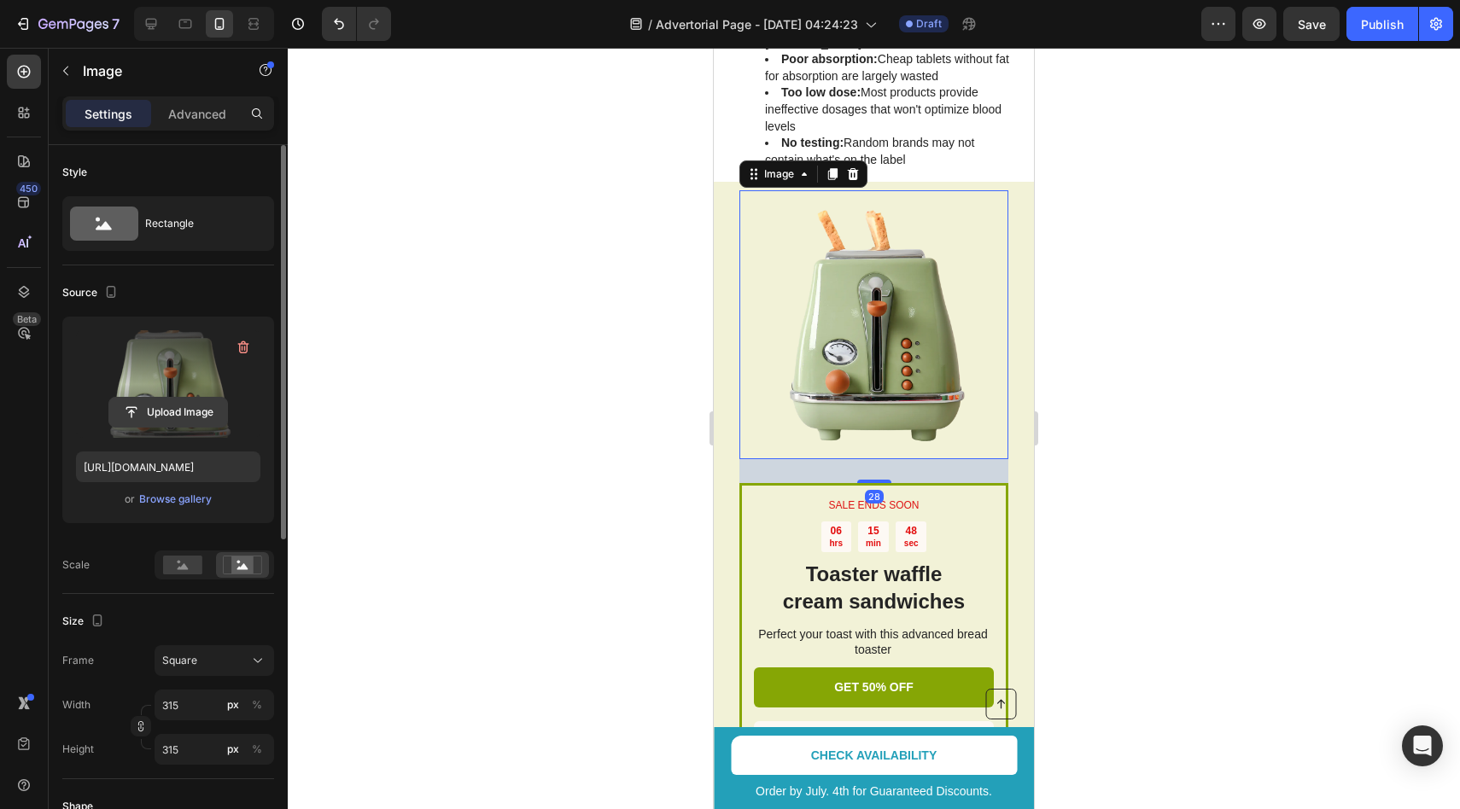
click at [172, 412] on input "file" at bounding box center [168, 412] width 118 height 29
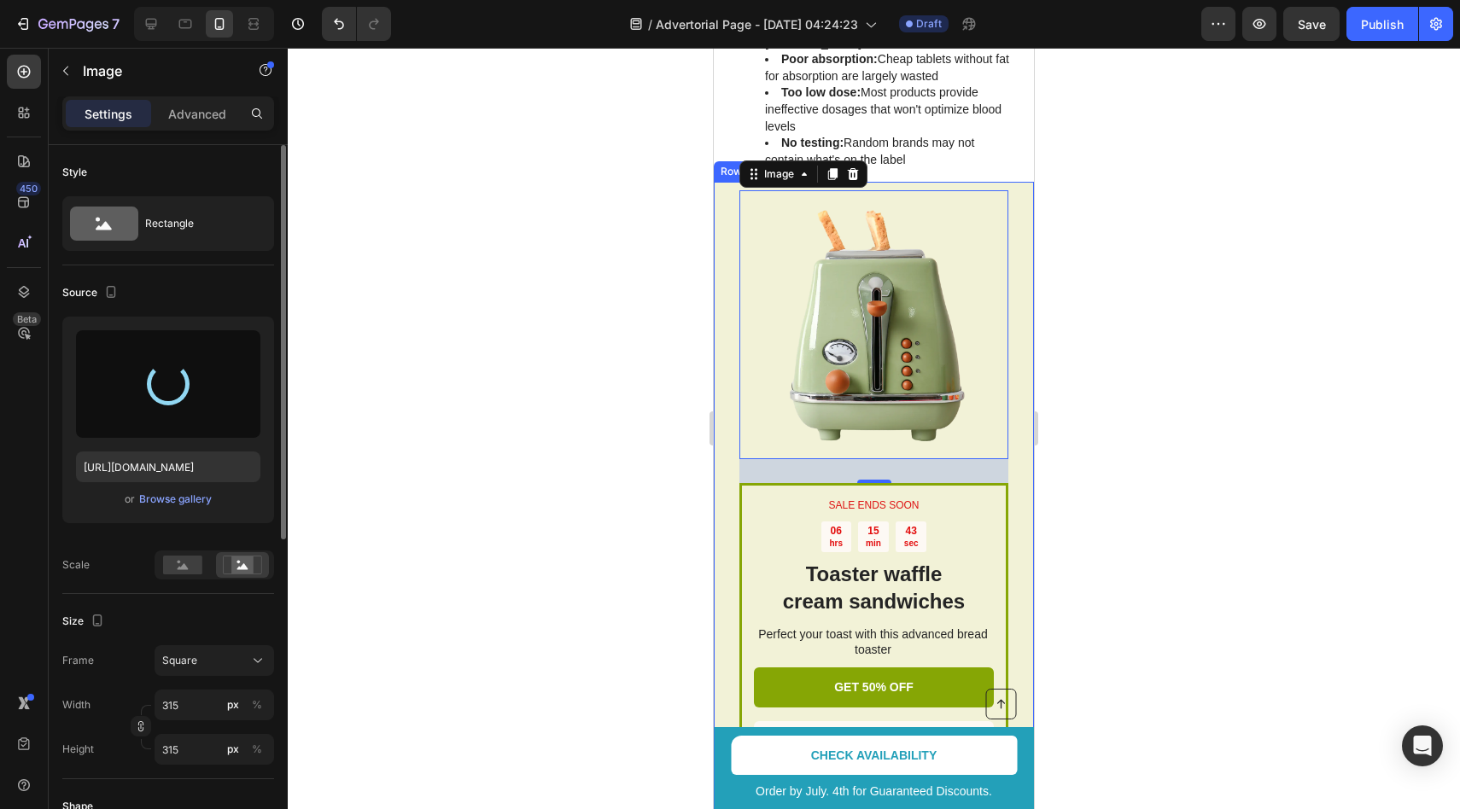
click at [725, 386] on div "SALE ENDS SOON Text Block 06 hrs 15 min 43 sec Countdown Timer Toaster waffle c…" at bounding box center [874, 500] width 320 height 636
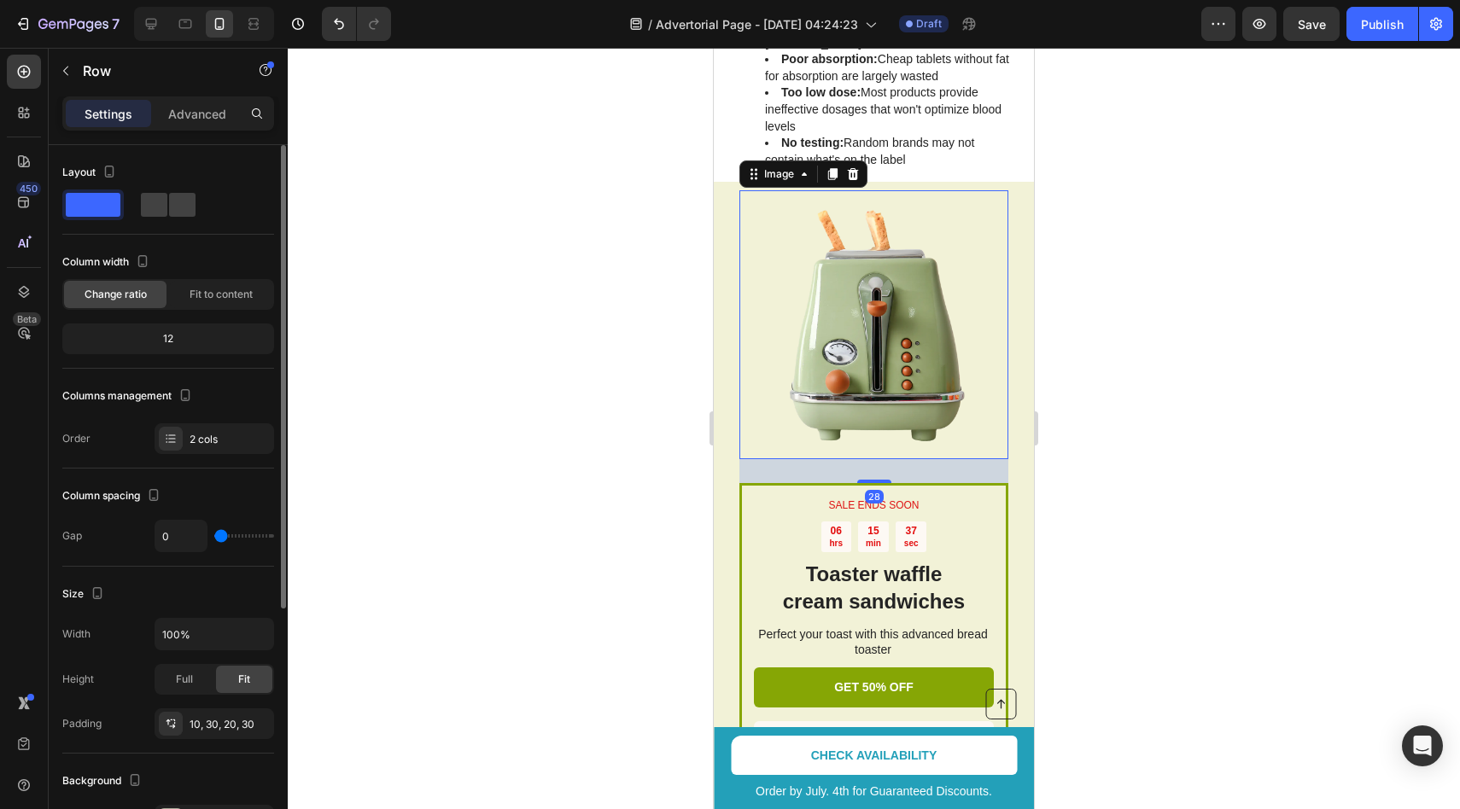
click at [814, 266] on img at bounding box center [873, 324] width 269 height 269
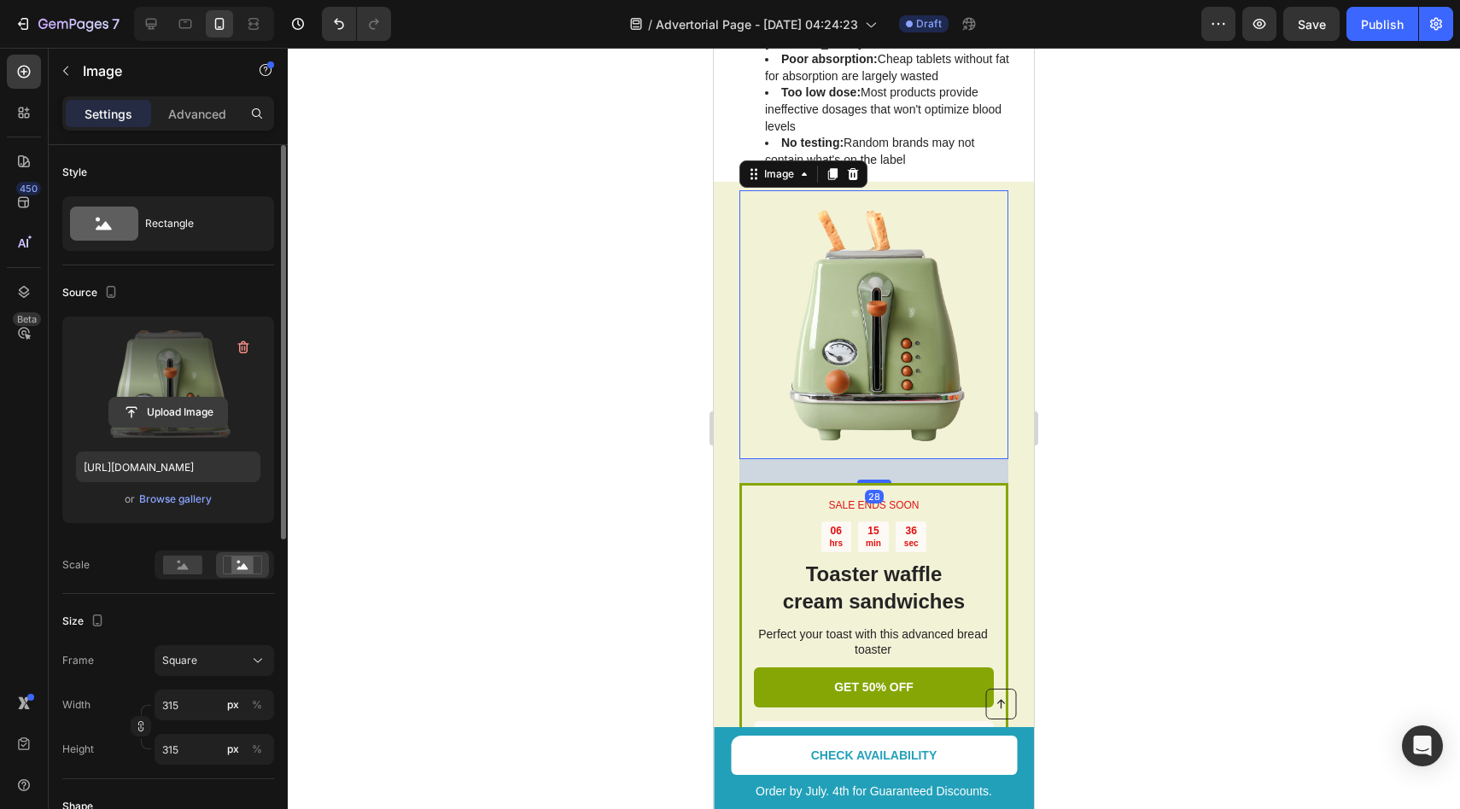
click at [172, 401] on input "file" at bounding box center [168, 412] width 118 height 29
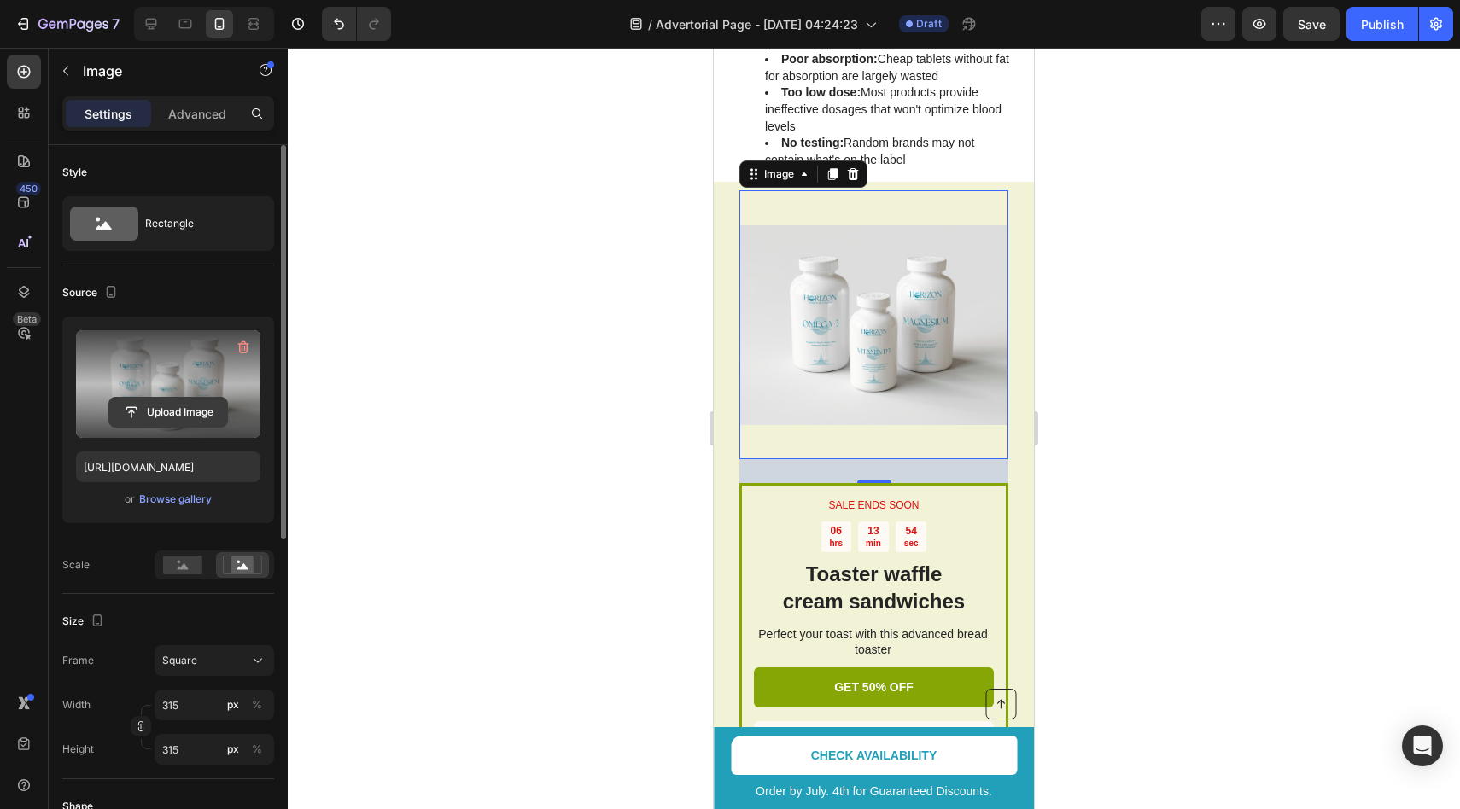
click at [179, 421] on input "file" at bounding box center [168, 412] width 118 height 29
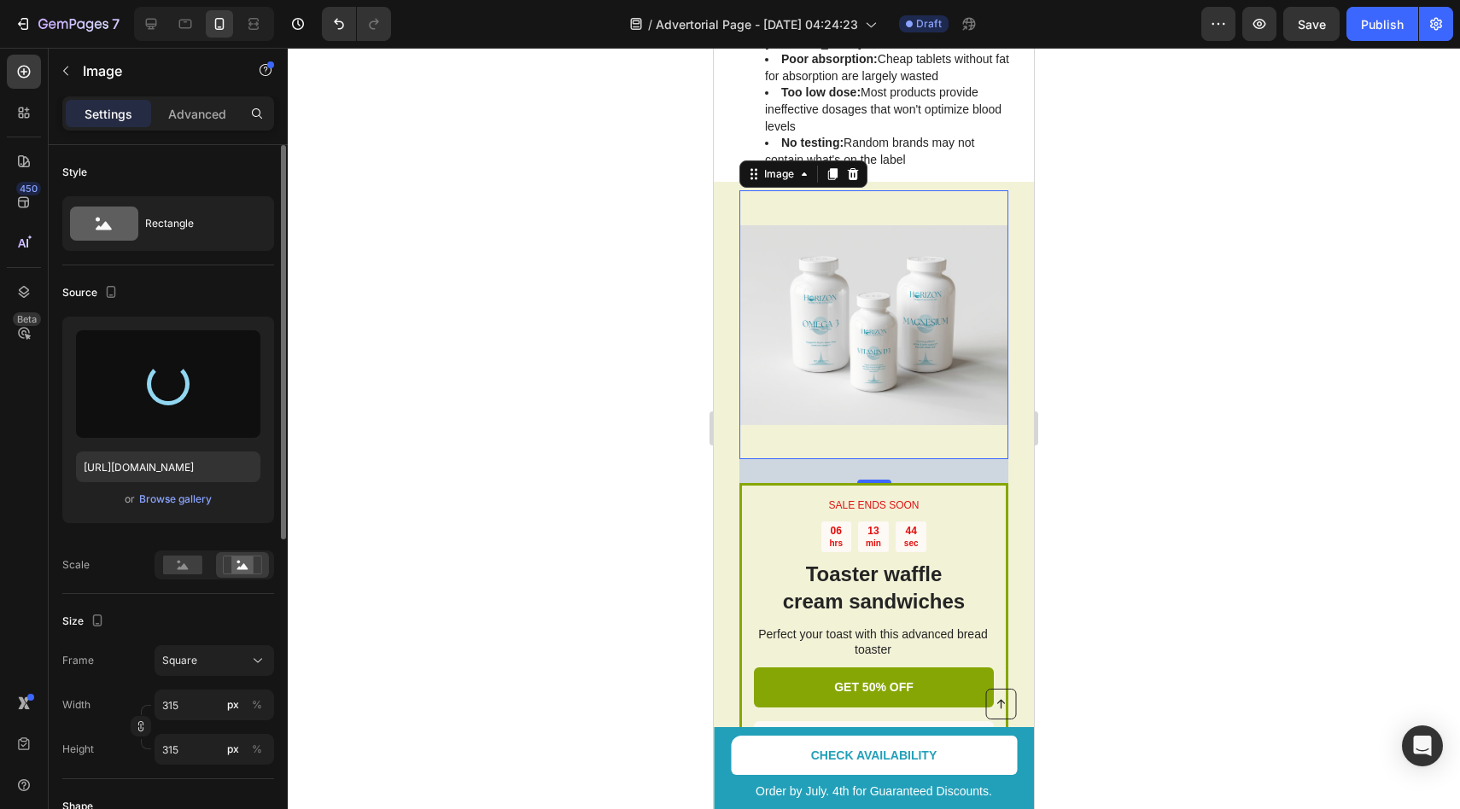
type input "https://cdn.shopify.com/s/files/1/0964/8295/1497/files/gempages_581710068815233…"
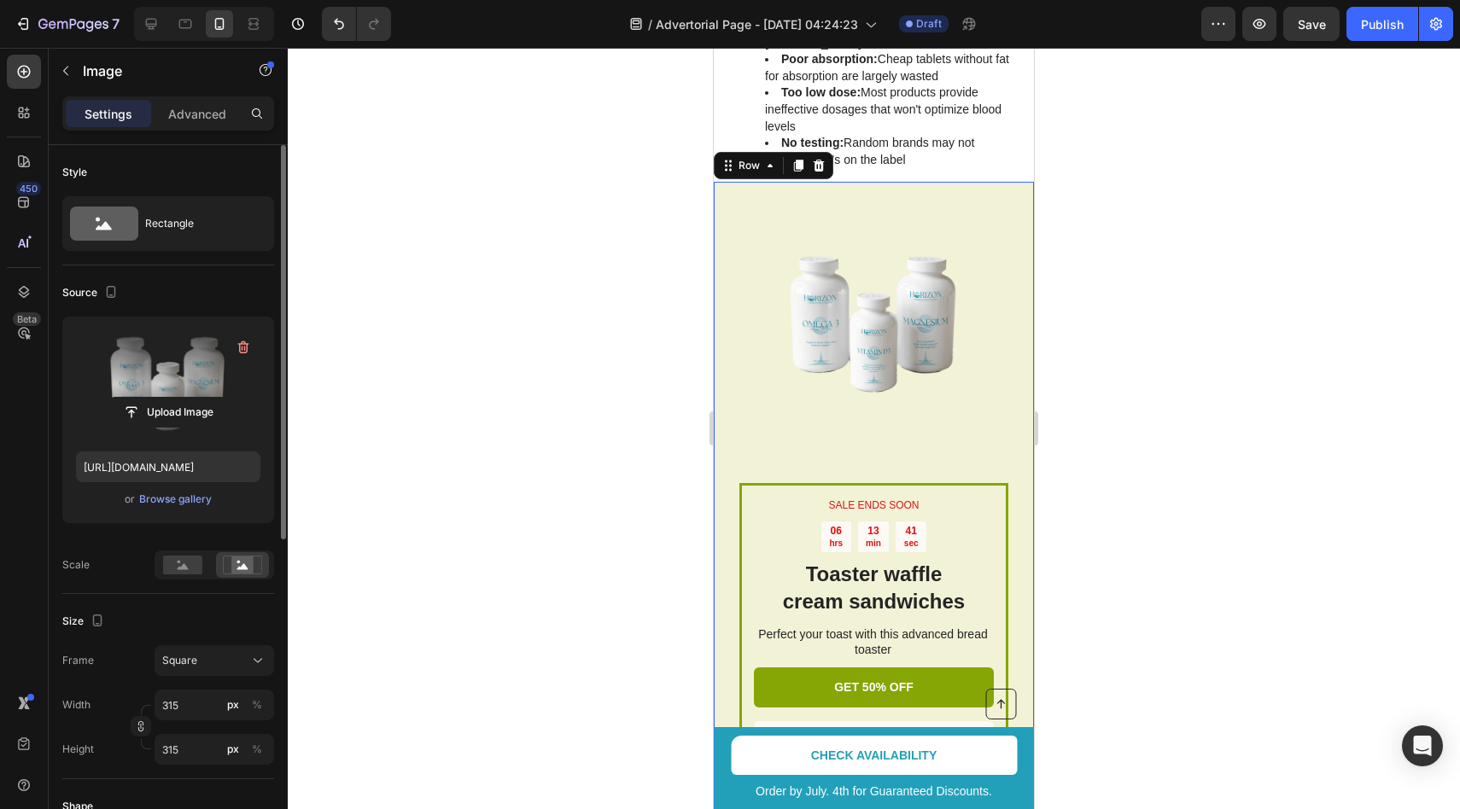
click at [724, 383] on div "SALE ENDS SOON Text Block 06 hrs 13 min 41 sec Countdown Timer Toaster waffle c…" at bounding box center [874, 500] width 320 height 636
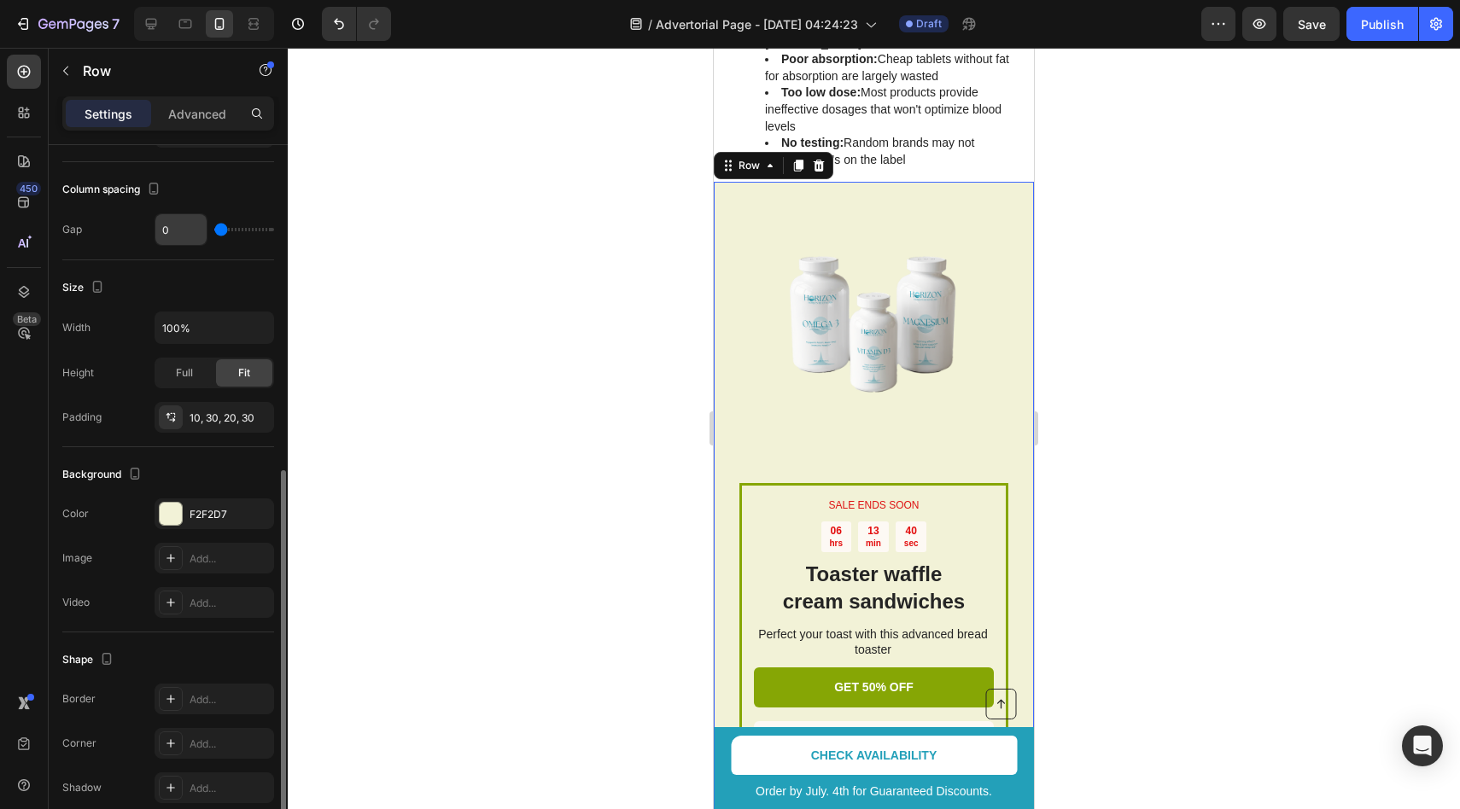
scroll to position [383, 0]
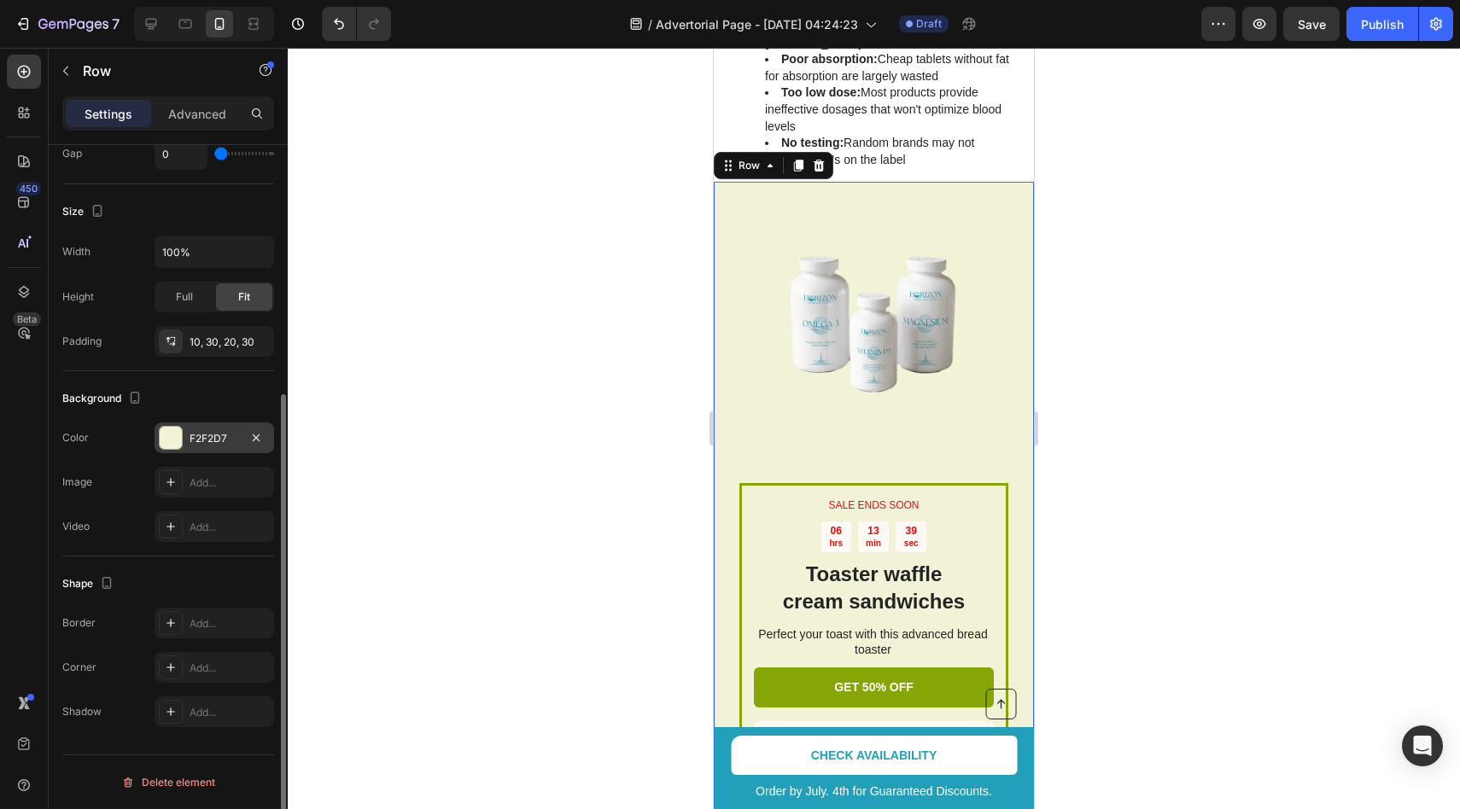
click at [178, 439] on div at bounding box center [171, 438] width 22 height 22
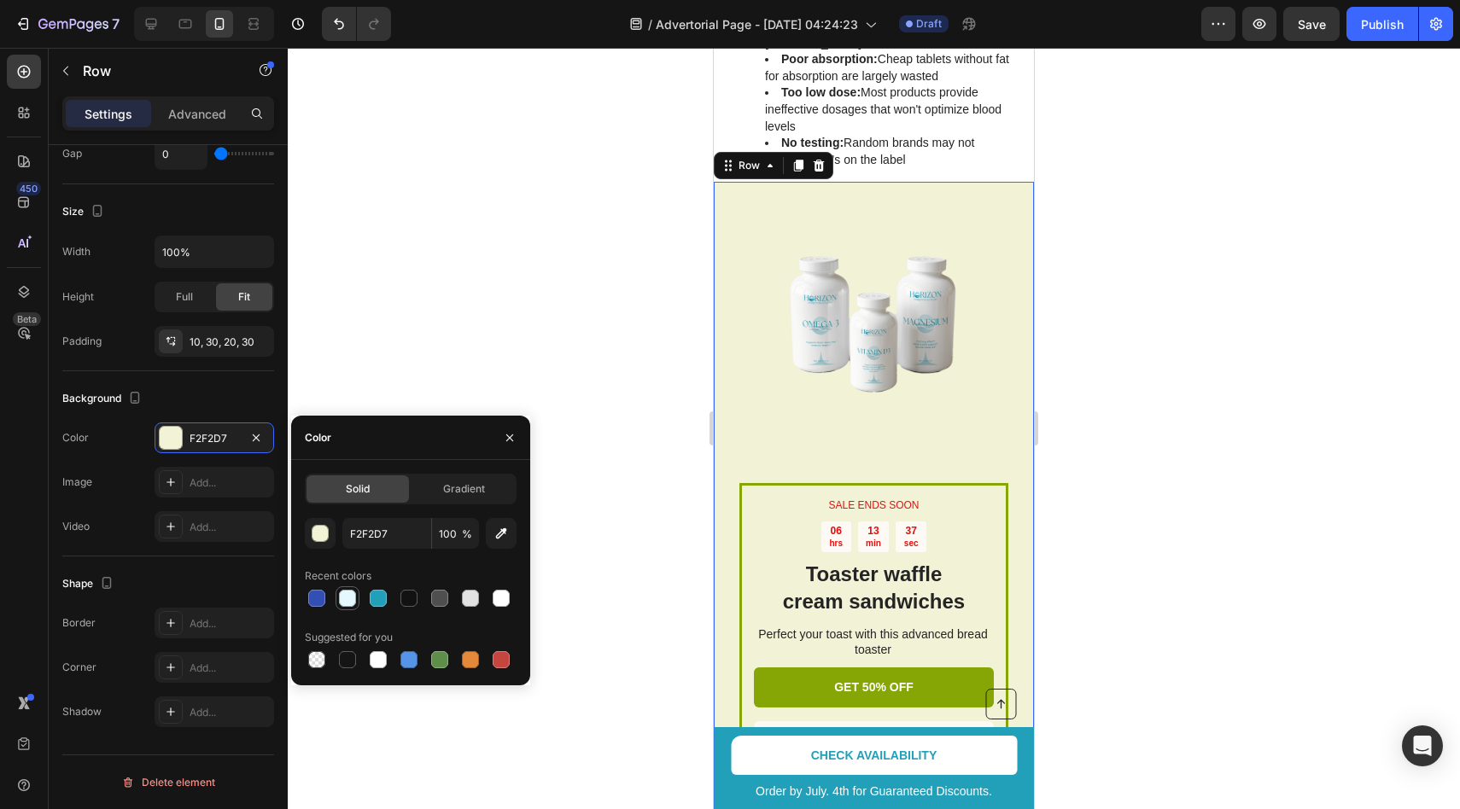
click at [342, 602] on div at bounding box center [347, 598] width 17 height 17
type input "E5F8FD"
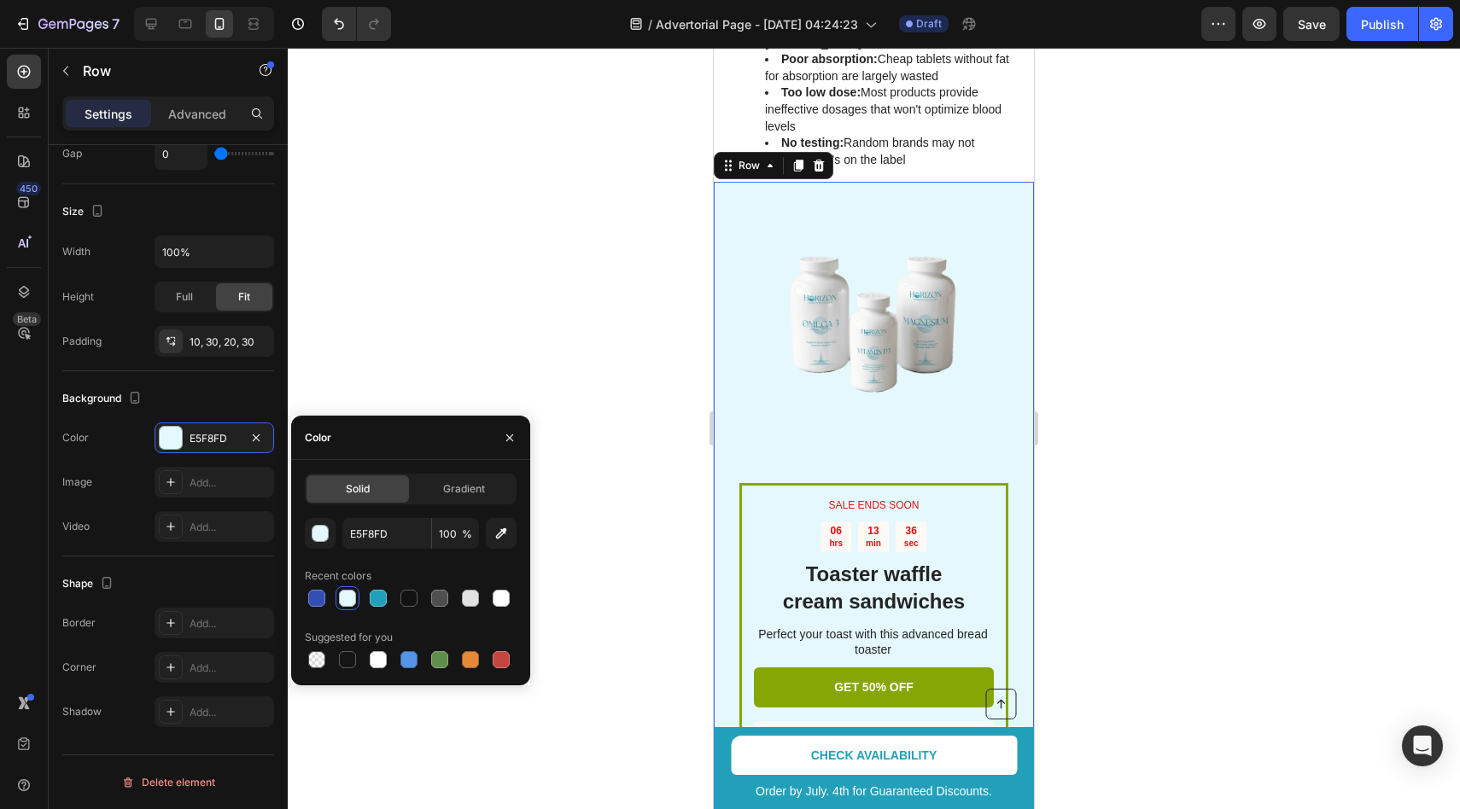
click at [383, 231] on div at bounding box center [874, 429] width 1172 height 762
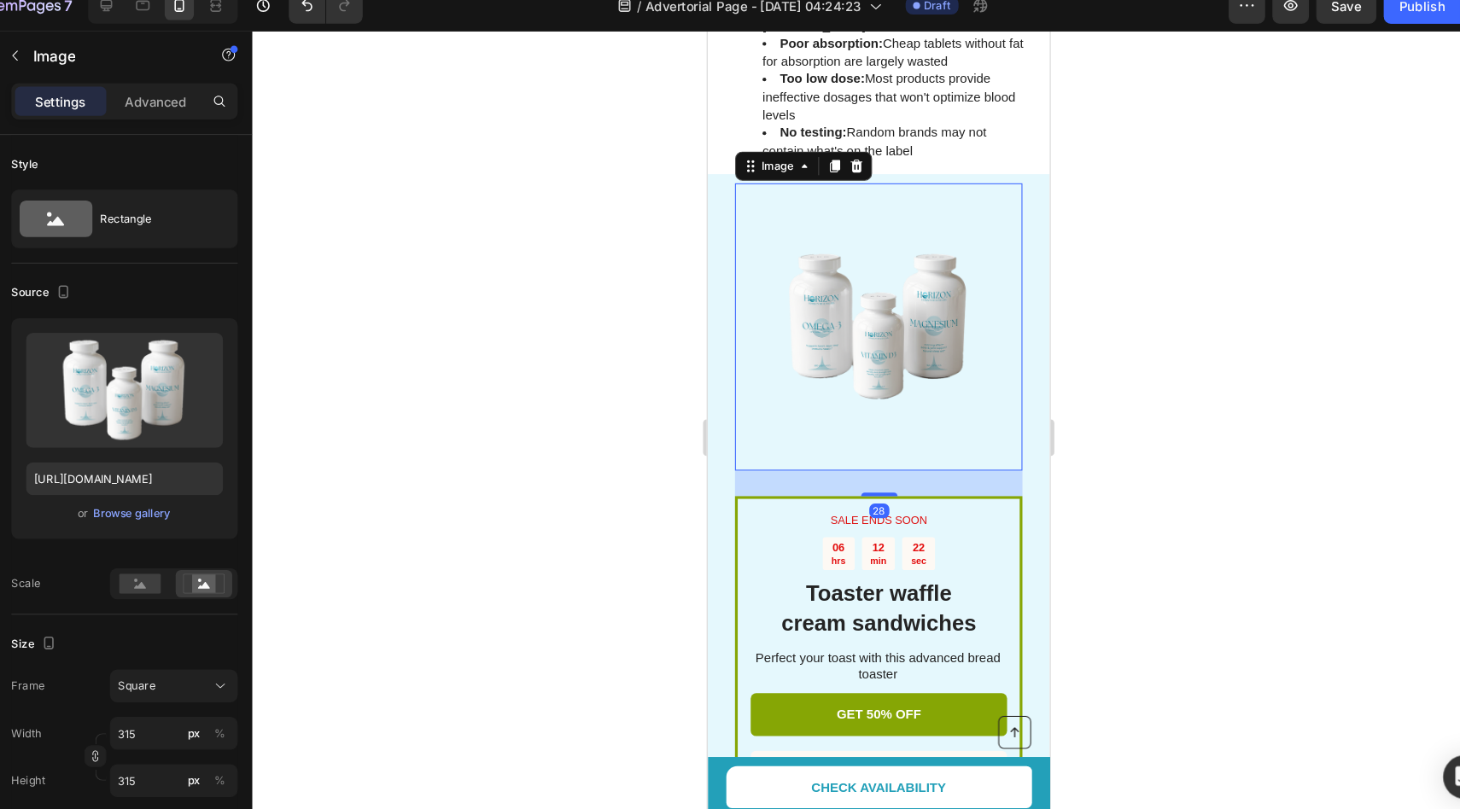
click at [596, 339] on div at bounding box center [874, 429] width 1172 height 762
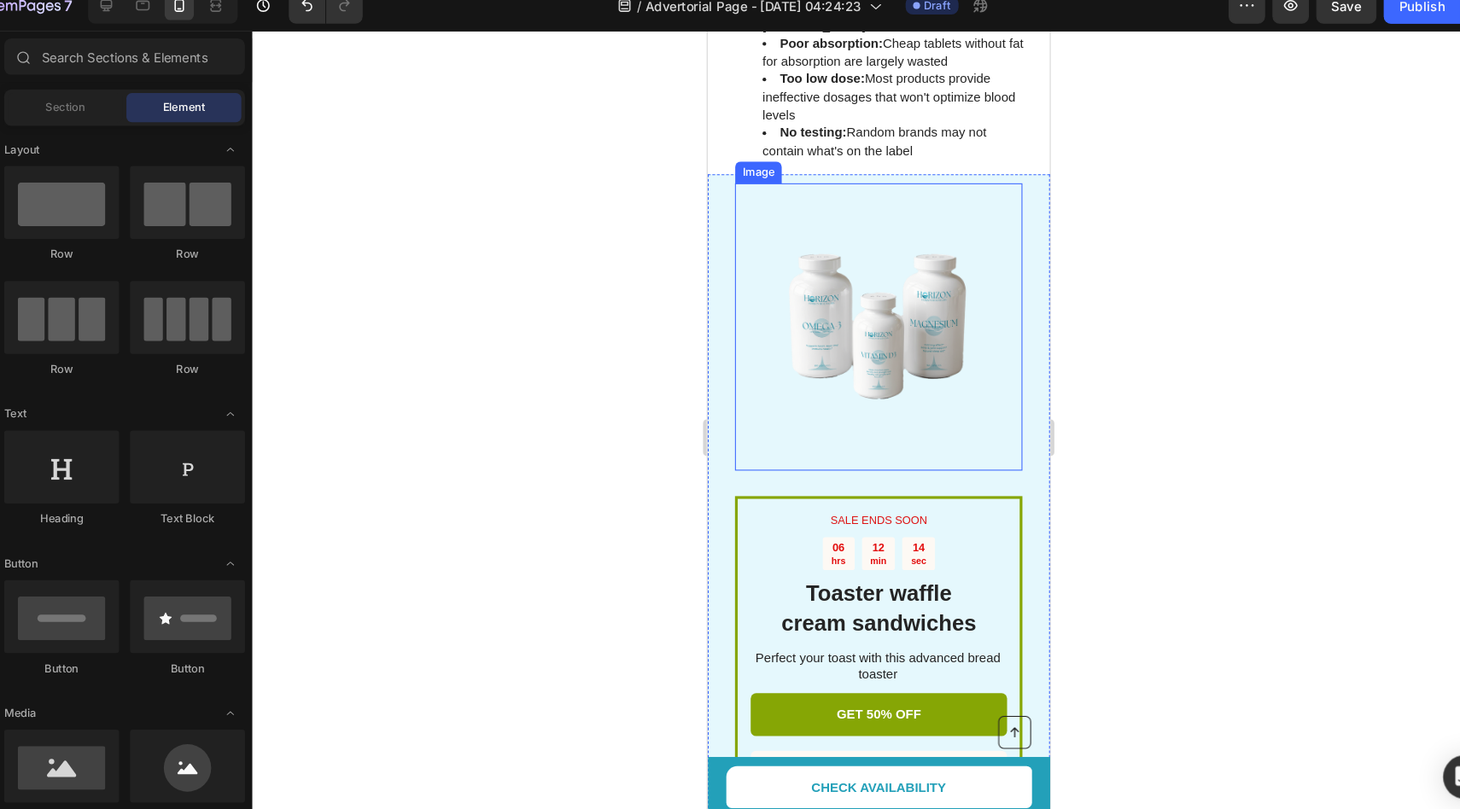
click at [862, 283] on img at bounding box center [867, 307] width 269 height 269
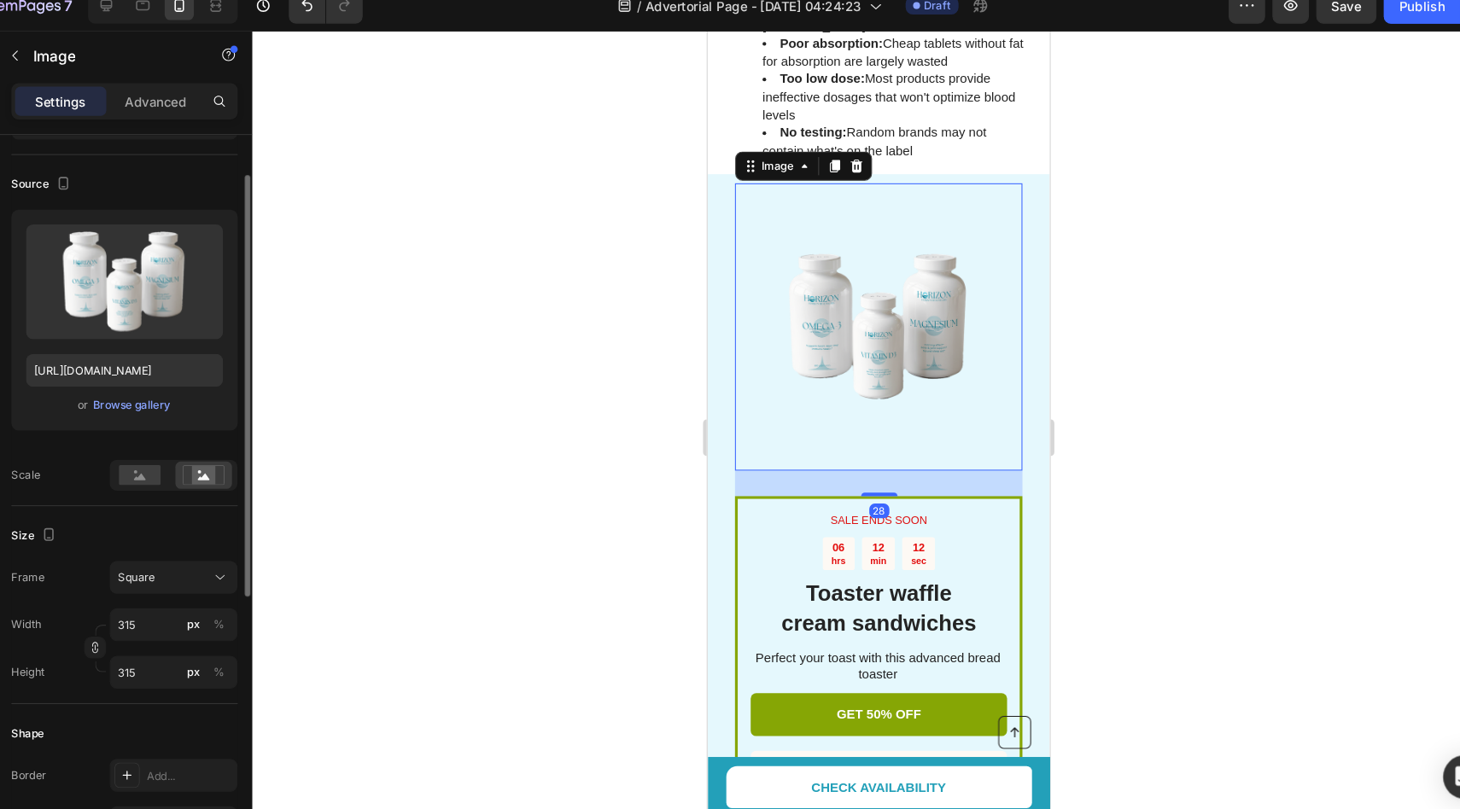
scroll to position [141, 0]
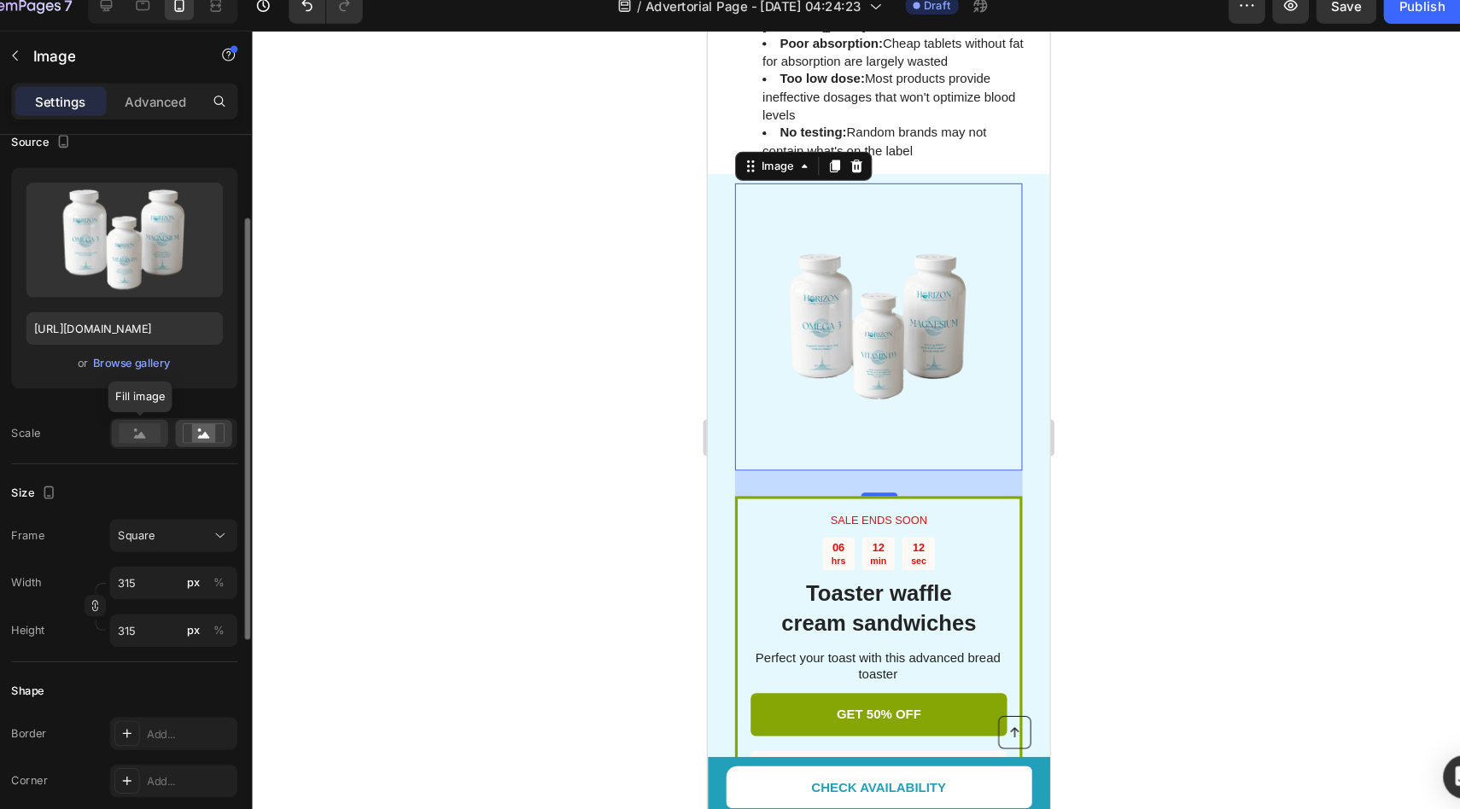
click at [165, 429] on rect at bounding box center [182, 424] width 39 height 19
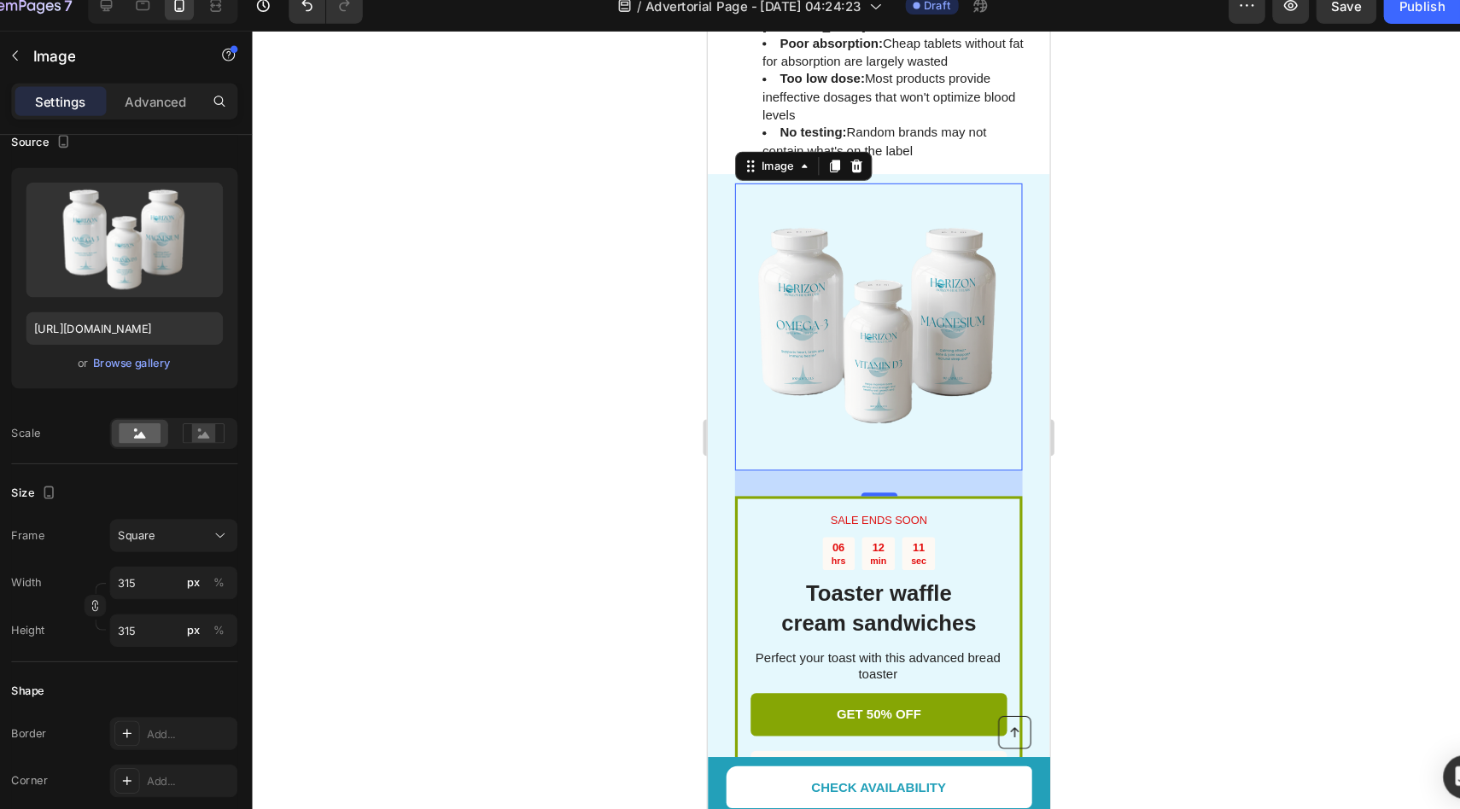
click at [499, 402] on div at bounding box center [874, 429] width 1172 height 762
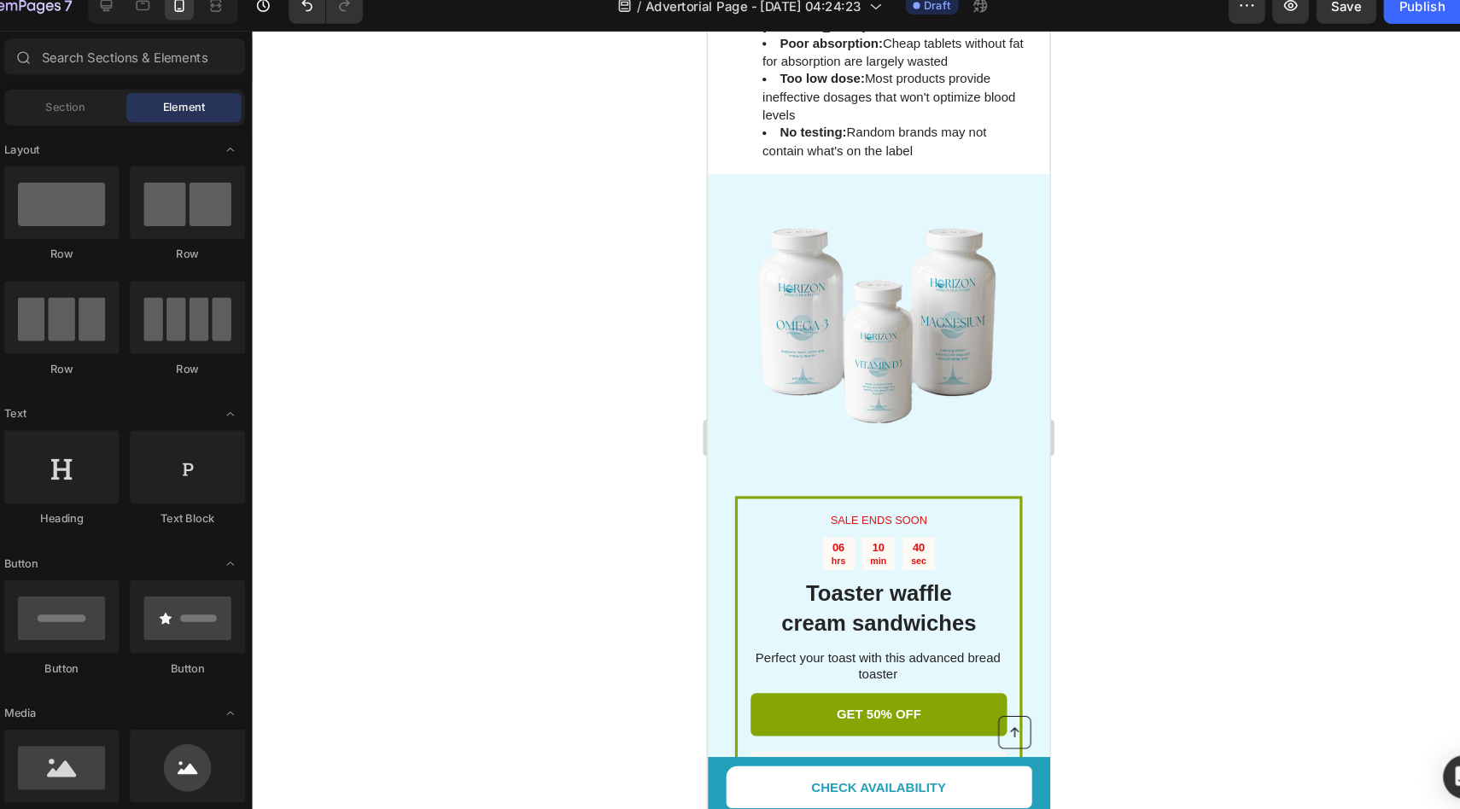
click at [856, 482] on p "SALE ENDS SOON" at bounding box center [867, 489] width 237 height 14
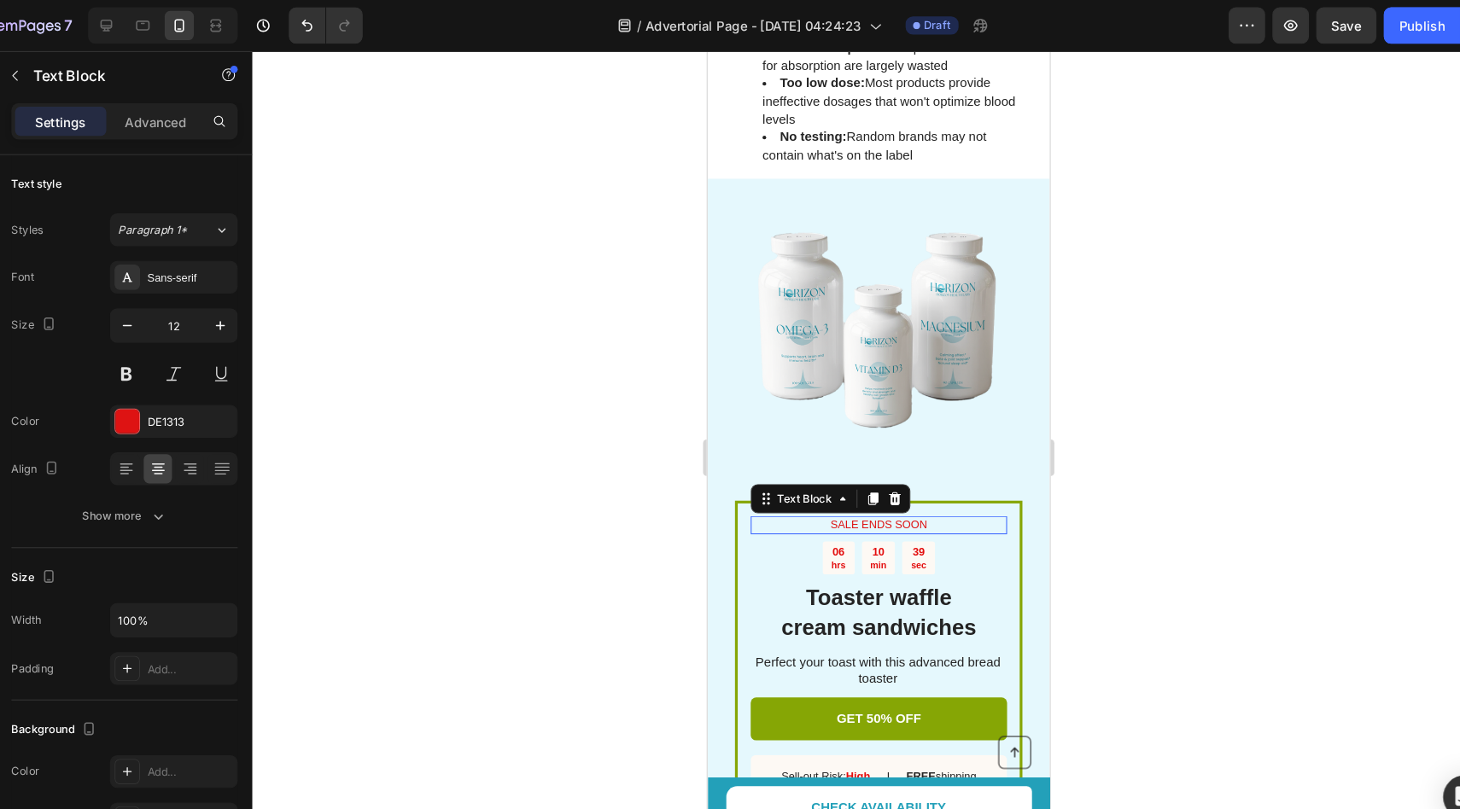
click at [856, 488] on p "SALE ENDS SOON" at bounding box center [867, 495] width 237 height 14
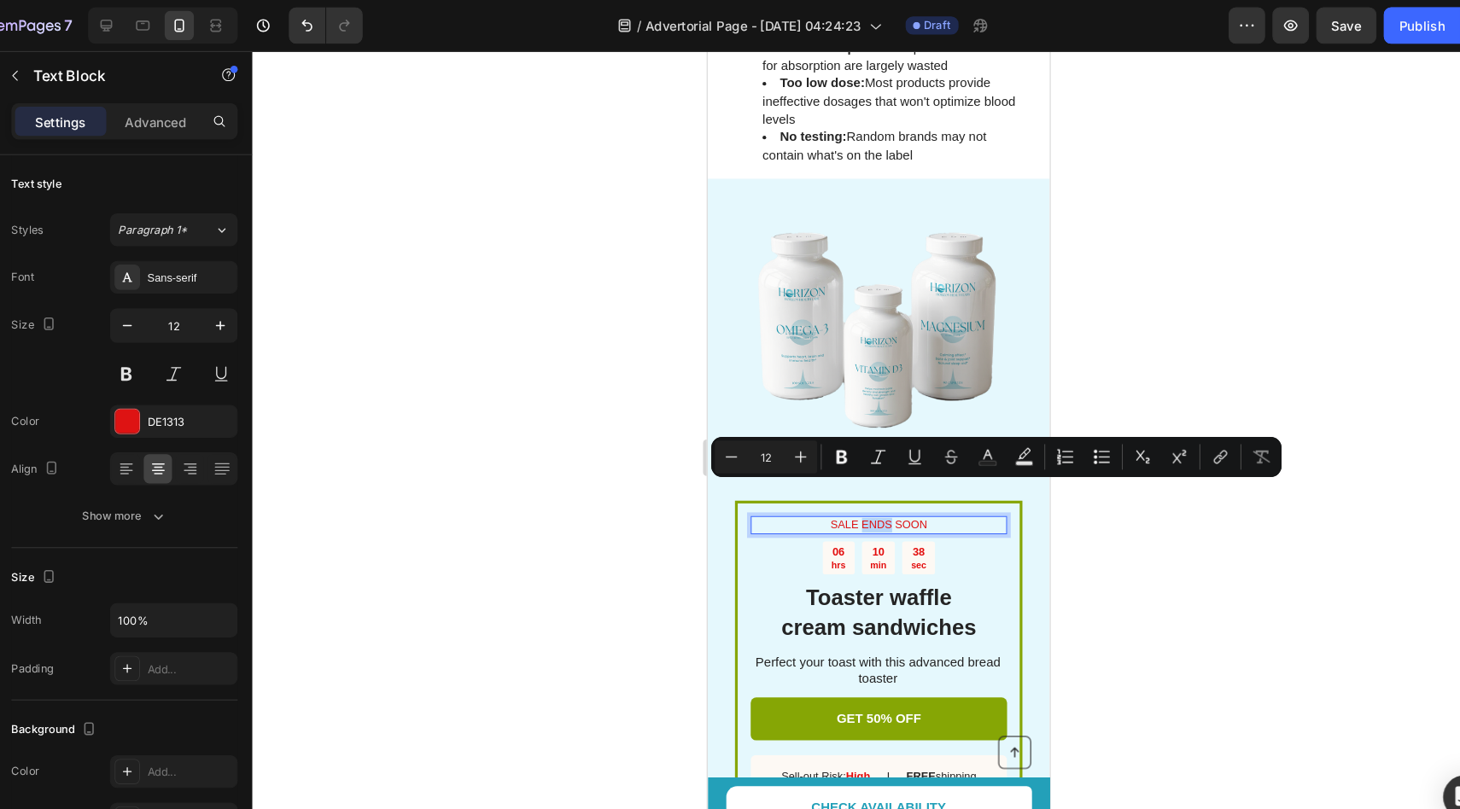
click at [856, 488] on p "SALE ENDS SOON" at bounding box center [867, 495] width 237 height 14
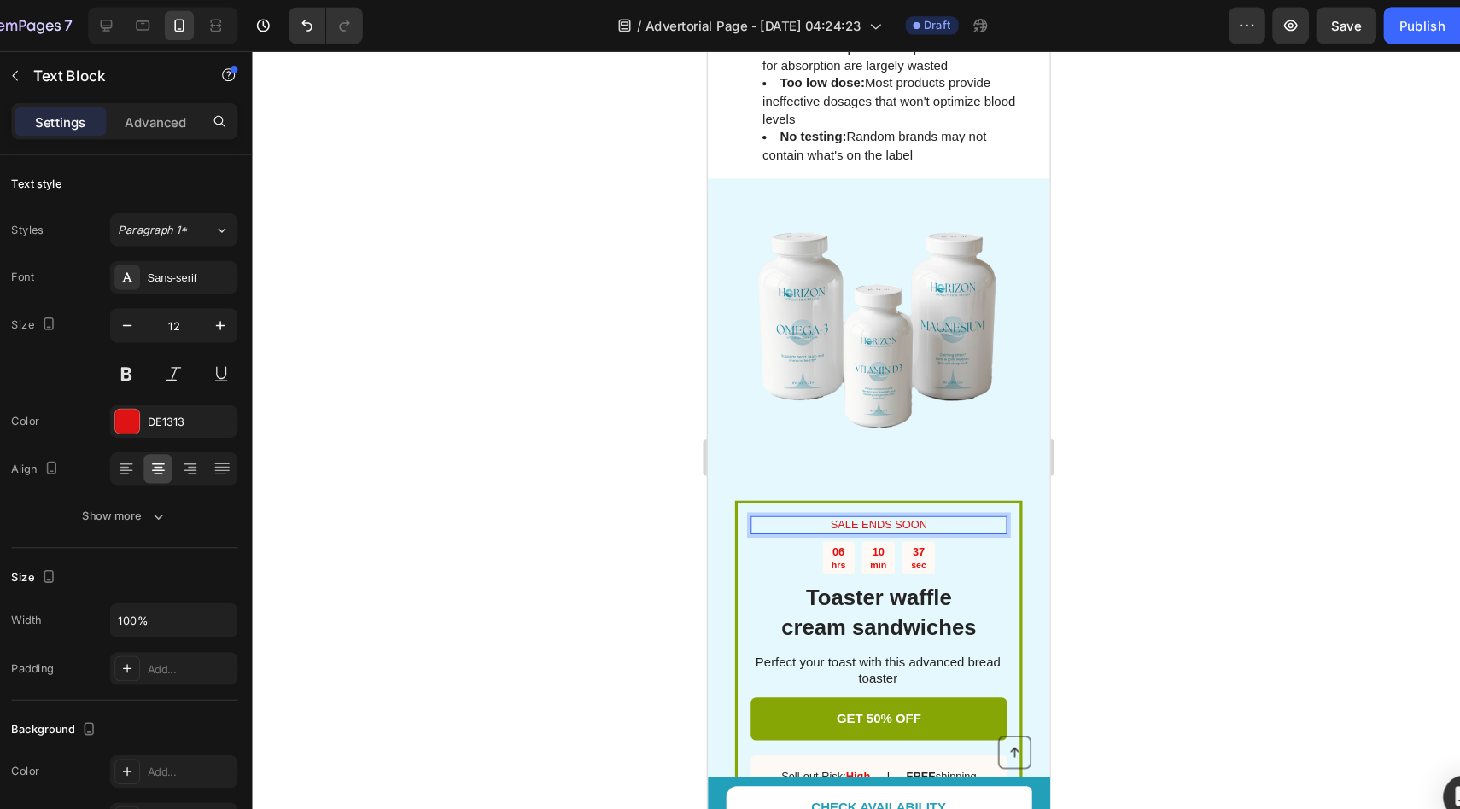
click at [856, 488] on p "SALE ENDS SOON" at bounding box center [867, 495] width 237 height 14
click at [862, 513] on div "10" at bounding box center [866, 520] width 15 height 14
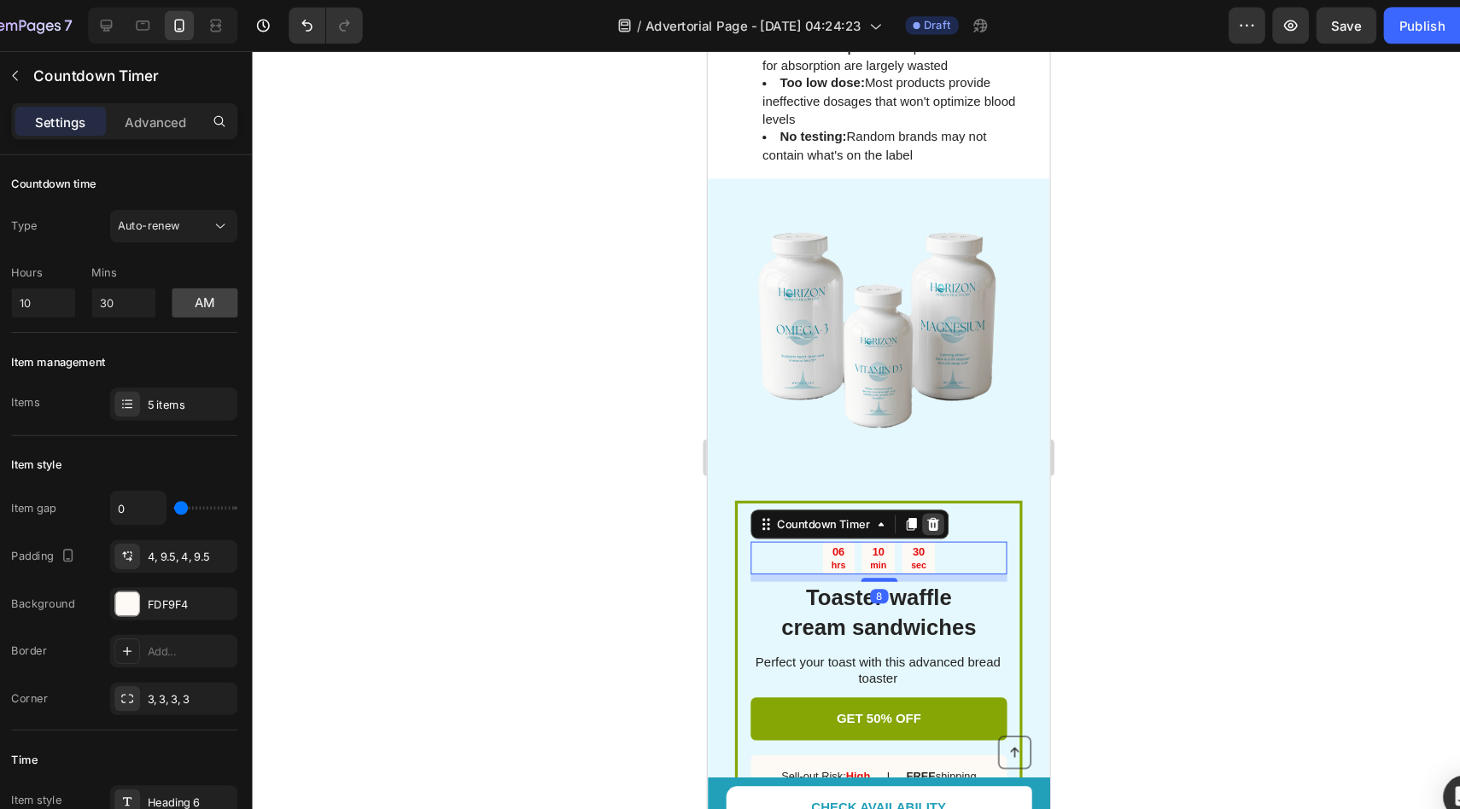
click at [914, 488] on icon at bounding box center [918, 494] width 11 height 12
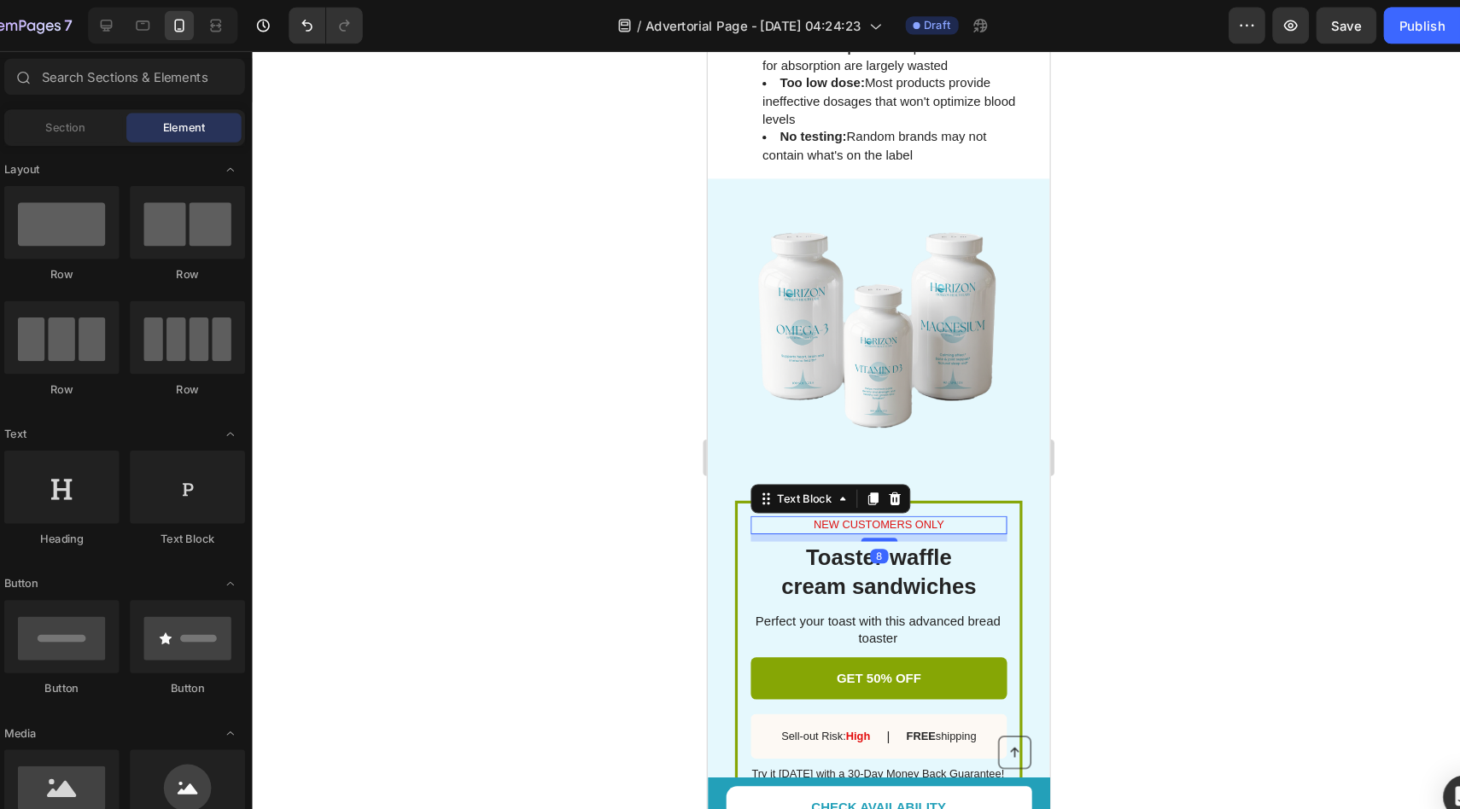
click at [893, 488] on p "NEW CUSTOMERS ONLY" at bounding box center [867, 495] width 237 height 14
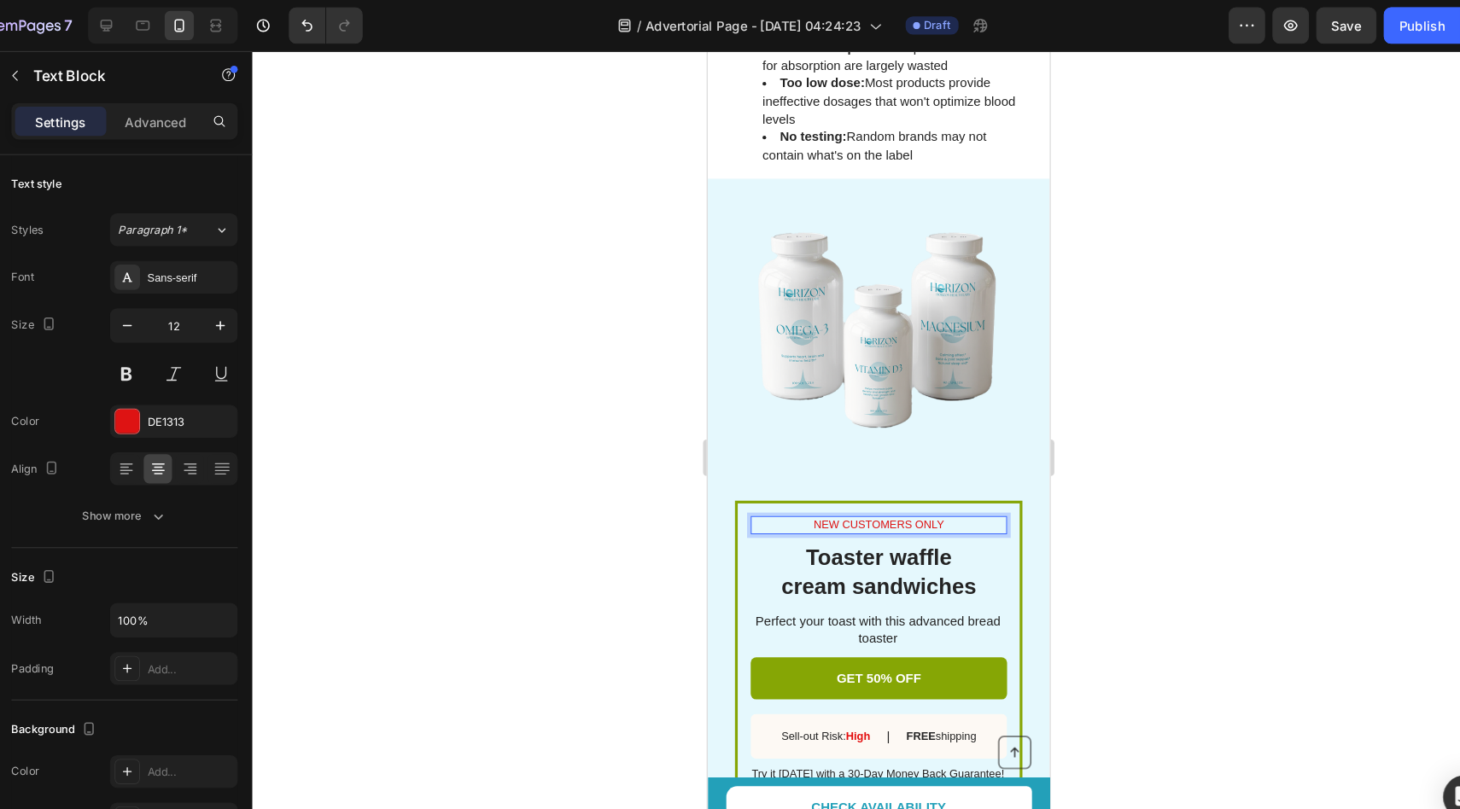
click at [890, 488] on p "NEW CUSTOMERS ONLY" at bounding box center [867, 495] width 237 height 14
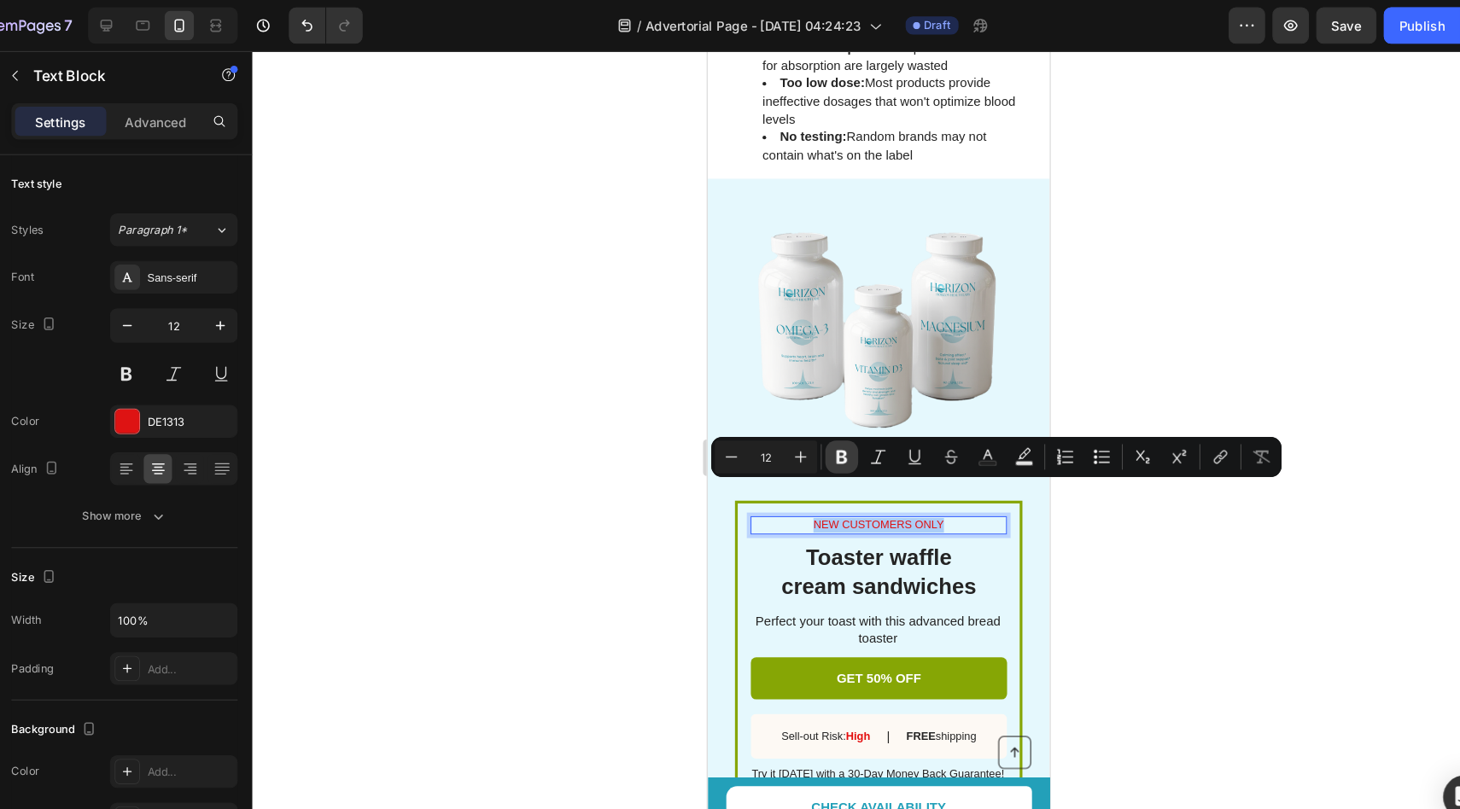
click at [834, 429] on icon "Editor contextual toolbar" at bounding box center [839, 427] width 17 height 17
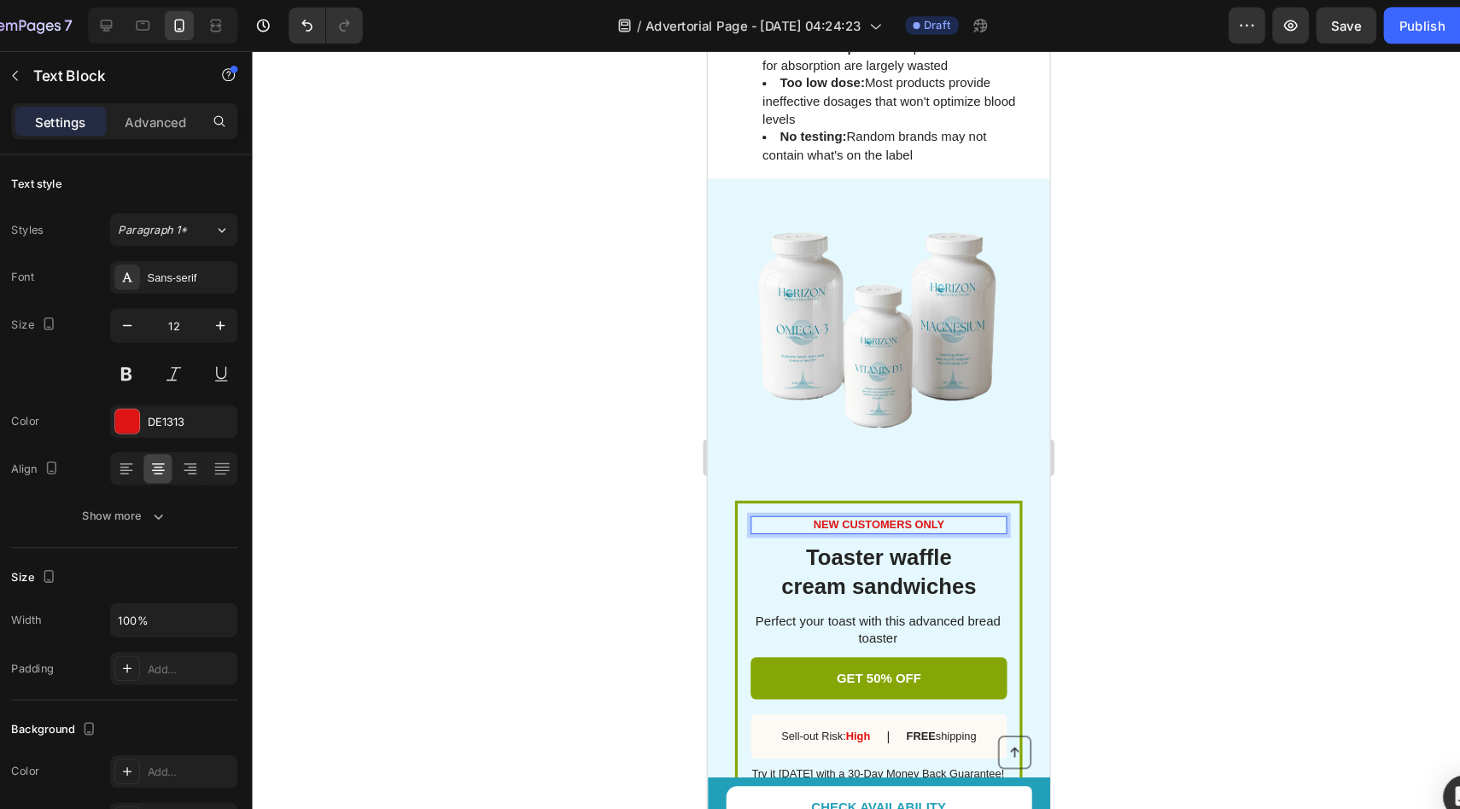
click at [838, 488] on strong "NEW CUSTOMERS ONLY" at bounding box center [867, 494] width 122 height 12
click at [839, 510] on h2 "Toaster waffle cream sandwiches" at bounding box center [867, 538] width 240 height 56
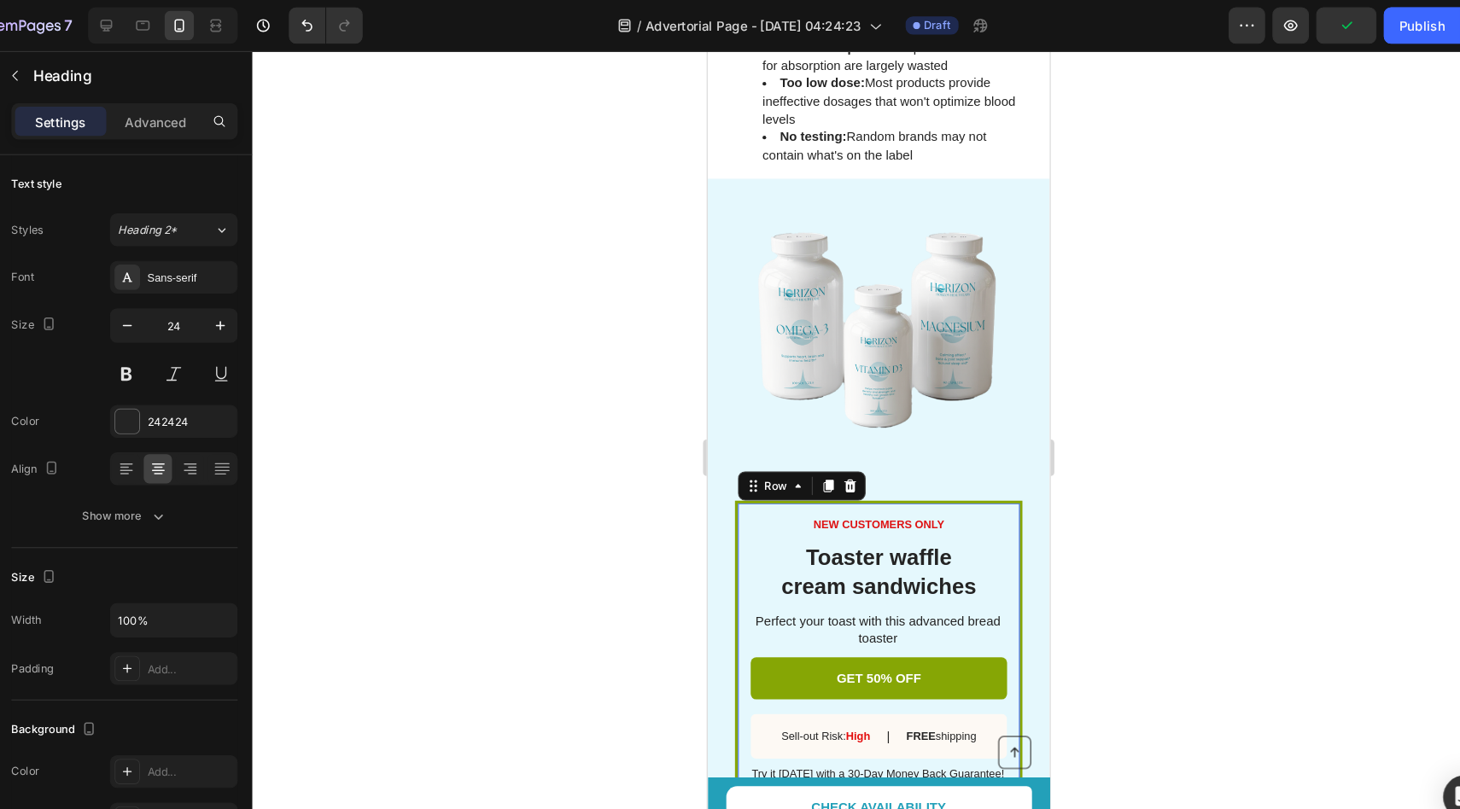
click at [735, 486] on div "NEW CUSTOMERS ONLY Text Block Toaster waffle cream sandwiches Heading Perfect y…" at bounding box center [867, 610] width 269 height 279
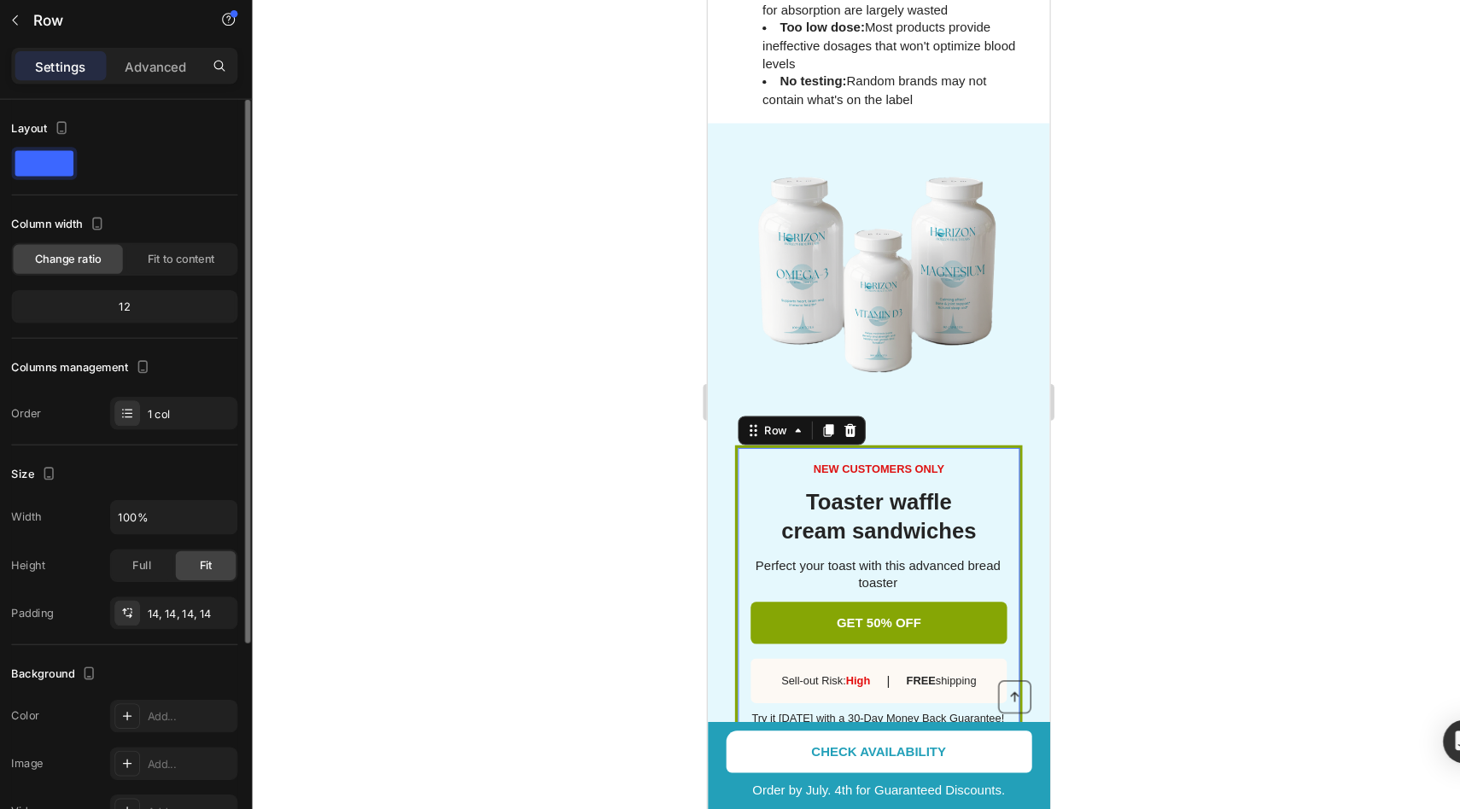
scroll to position [0, 0]
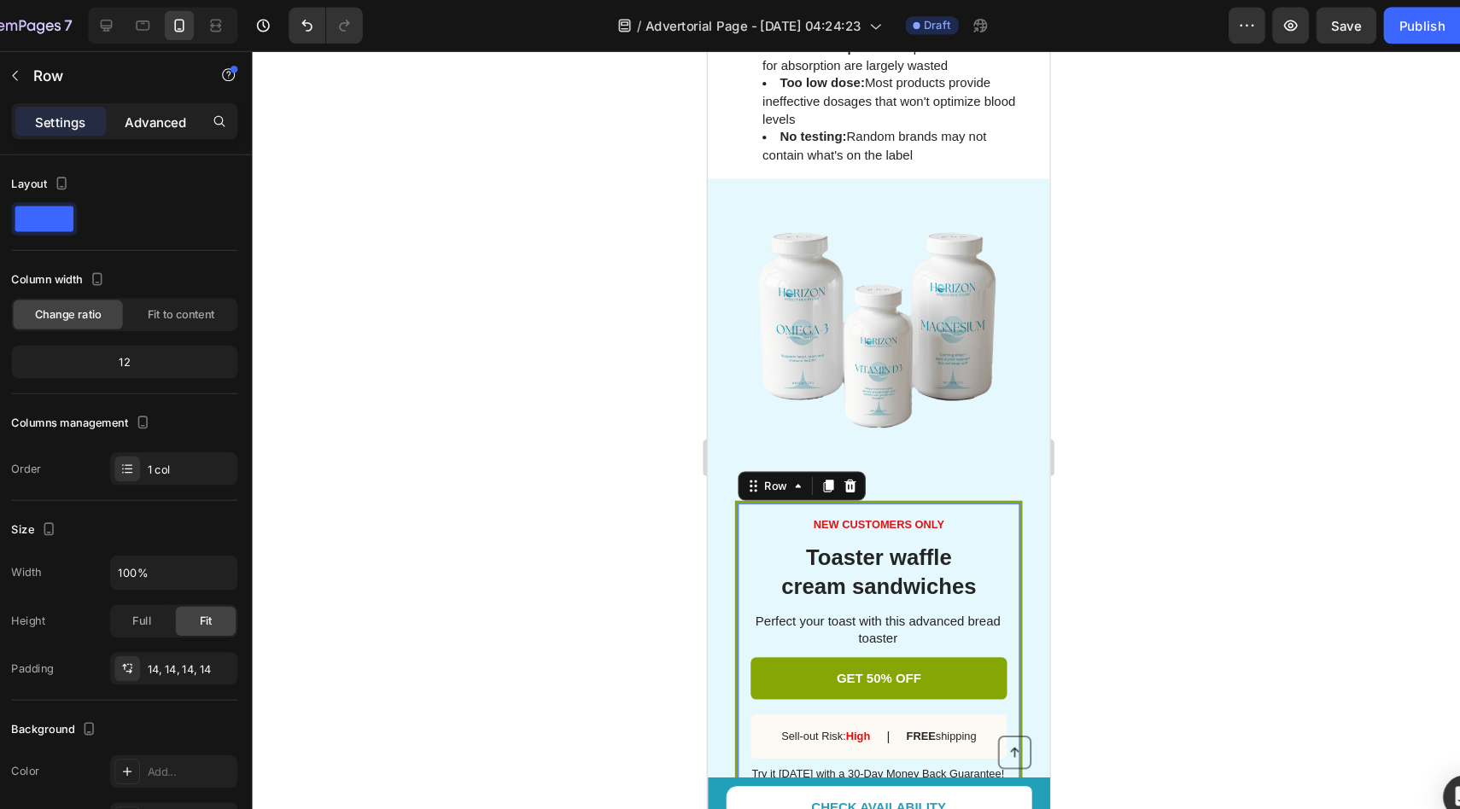
click at [187, 112] on p "Advanced" at bounding box center [197, 114] width 58 height 18
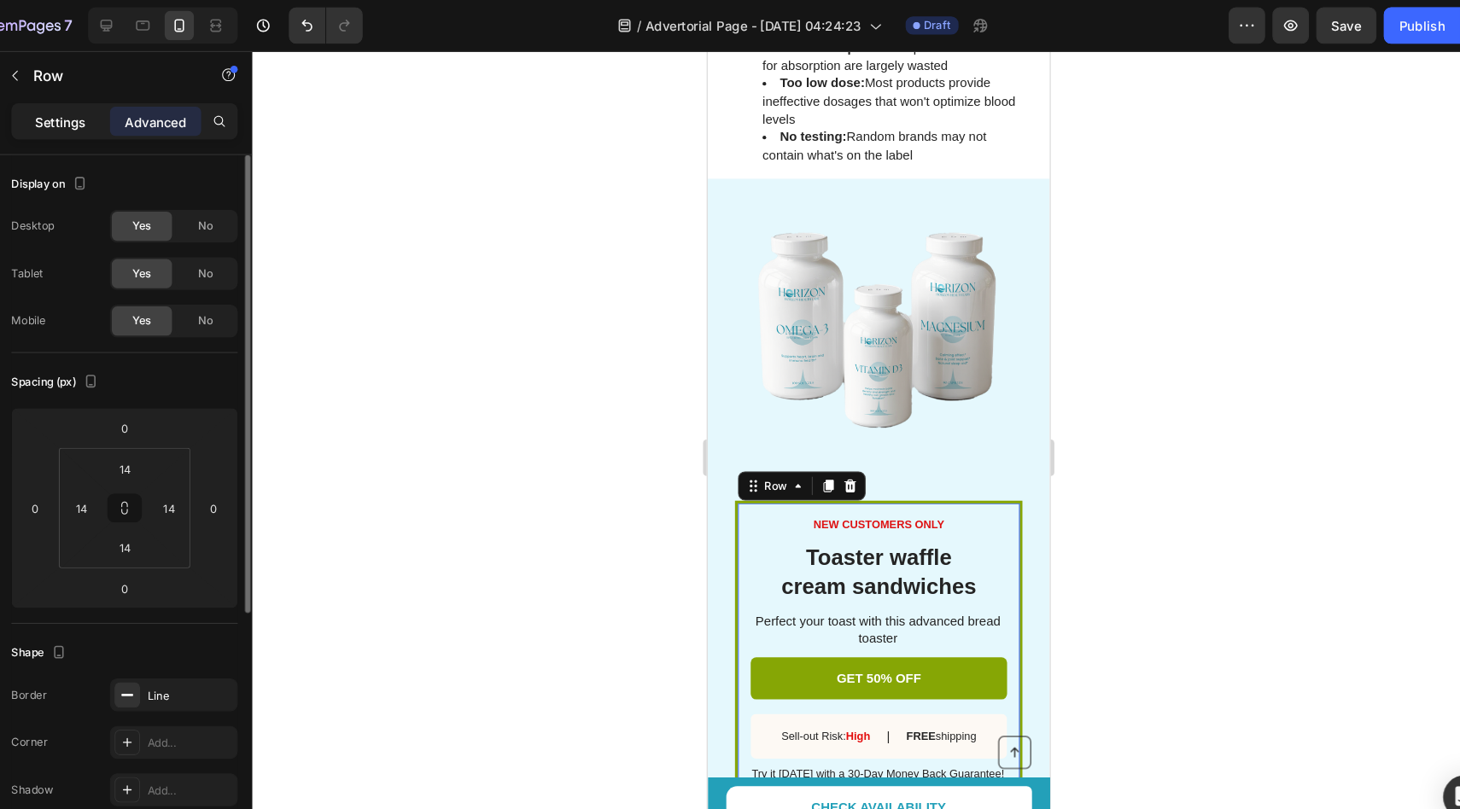
click at [127, 117] on p "Settings" at bounding box center [109, 114] width 48 height 18
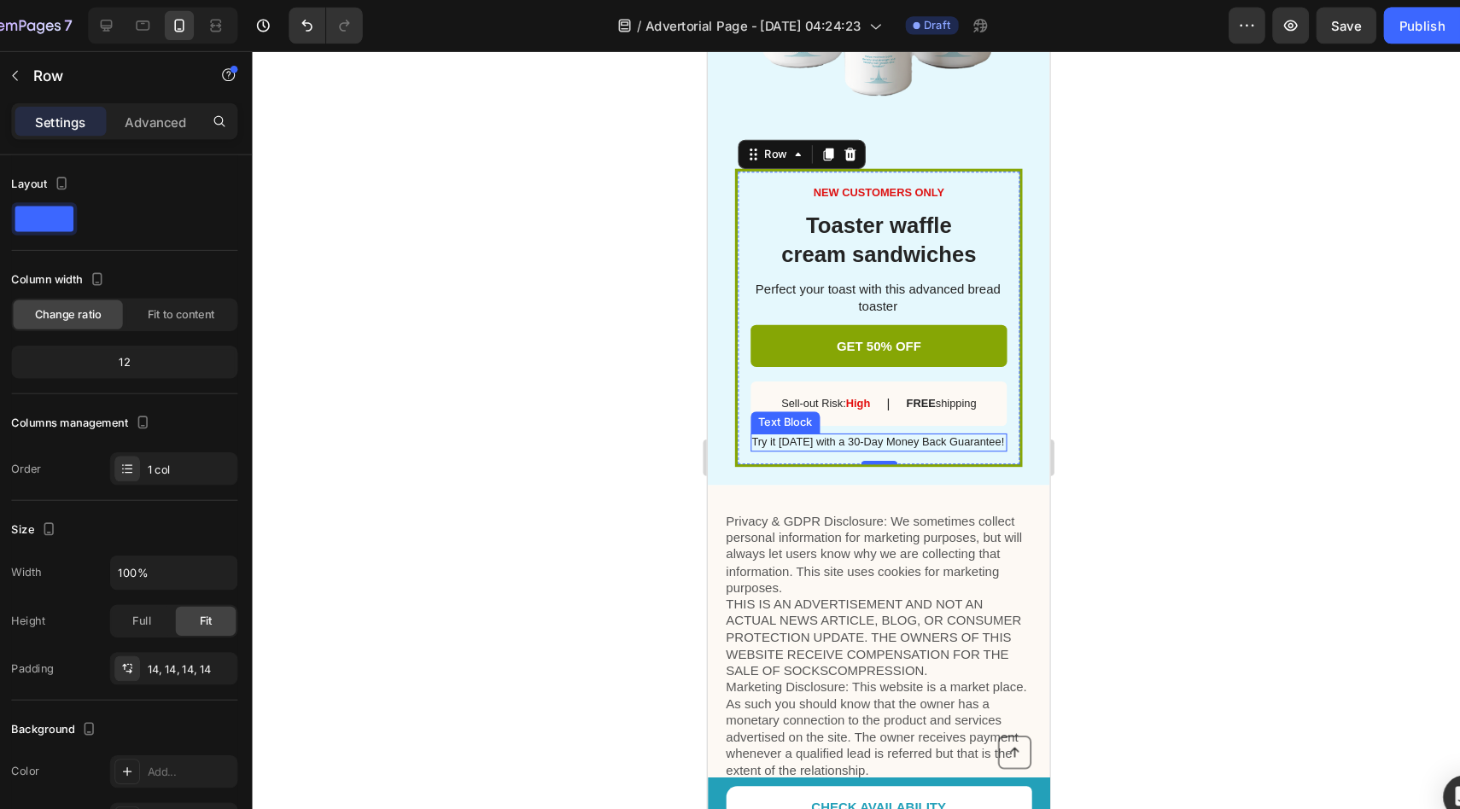
scroll to position [2932, 0]
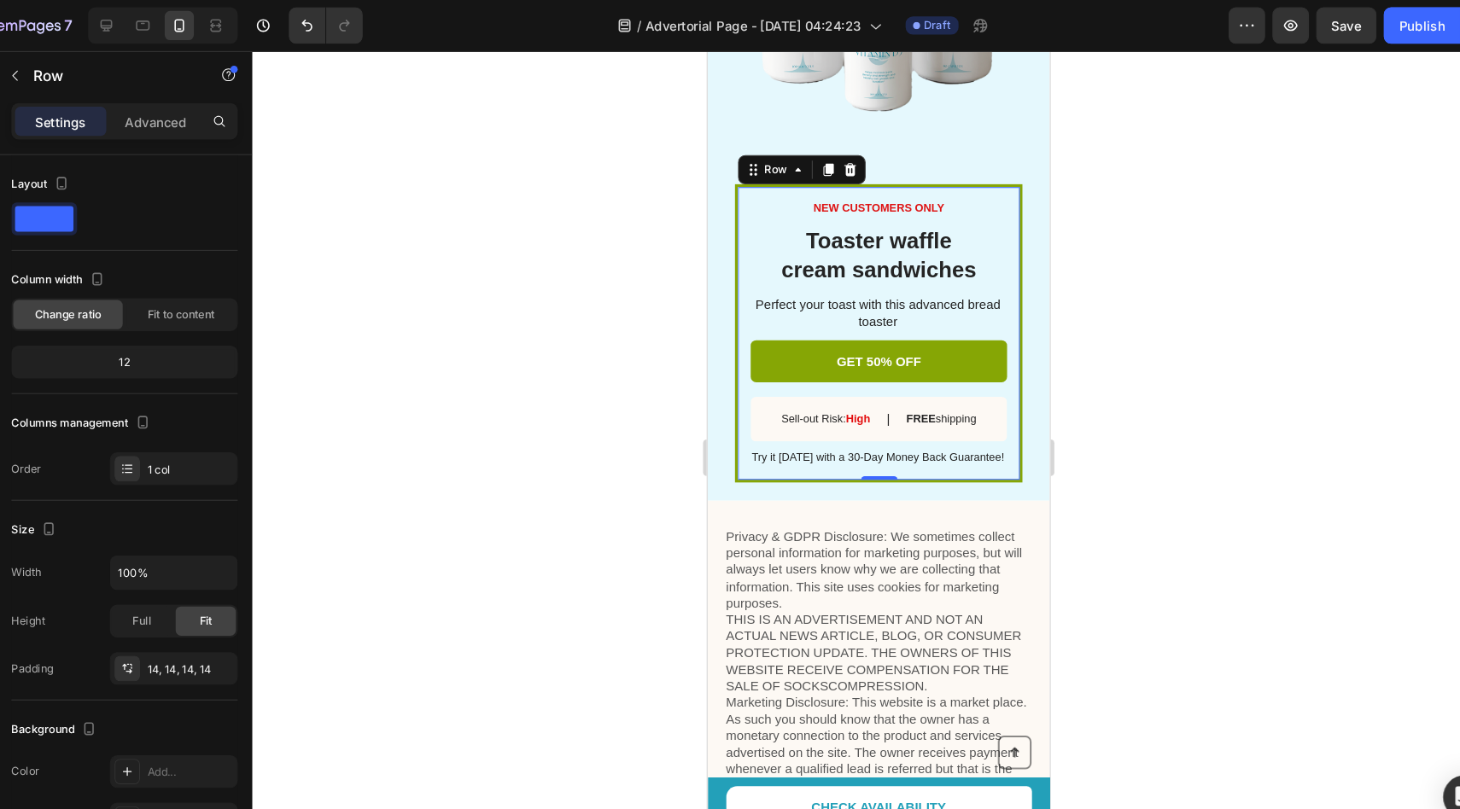
click at [739, 295] on div "NEW CUSTOMERS ONLY Text Block Toaster waffle cream sandwiches Heading Perfect y…" at bounding box center [867, 314] width 269 height 279
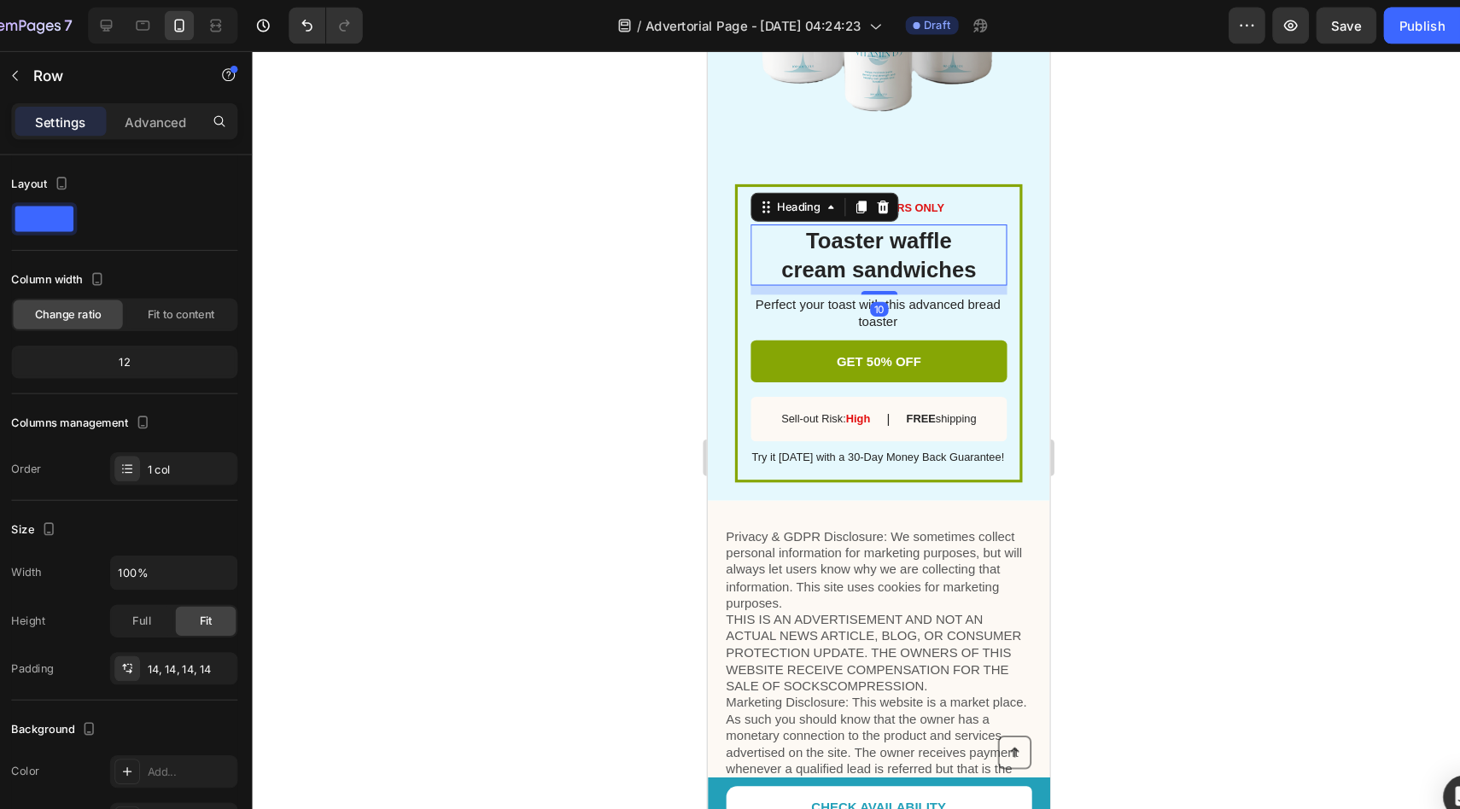
click at [803, 238] on h2 "Toaster waffle cream sandwiches" at bounding box center [867, 241] width 240 height 56
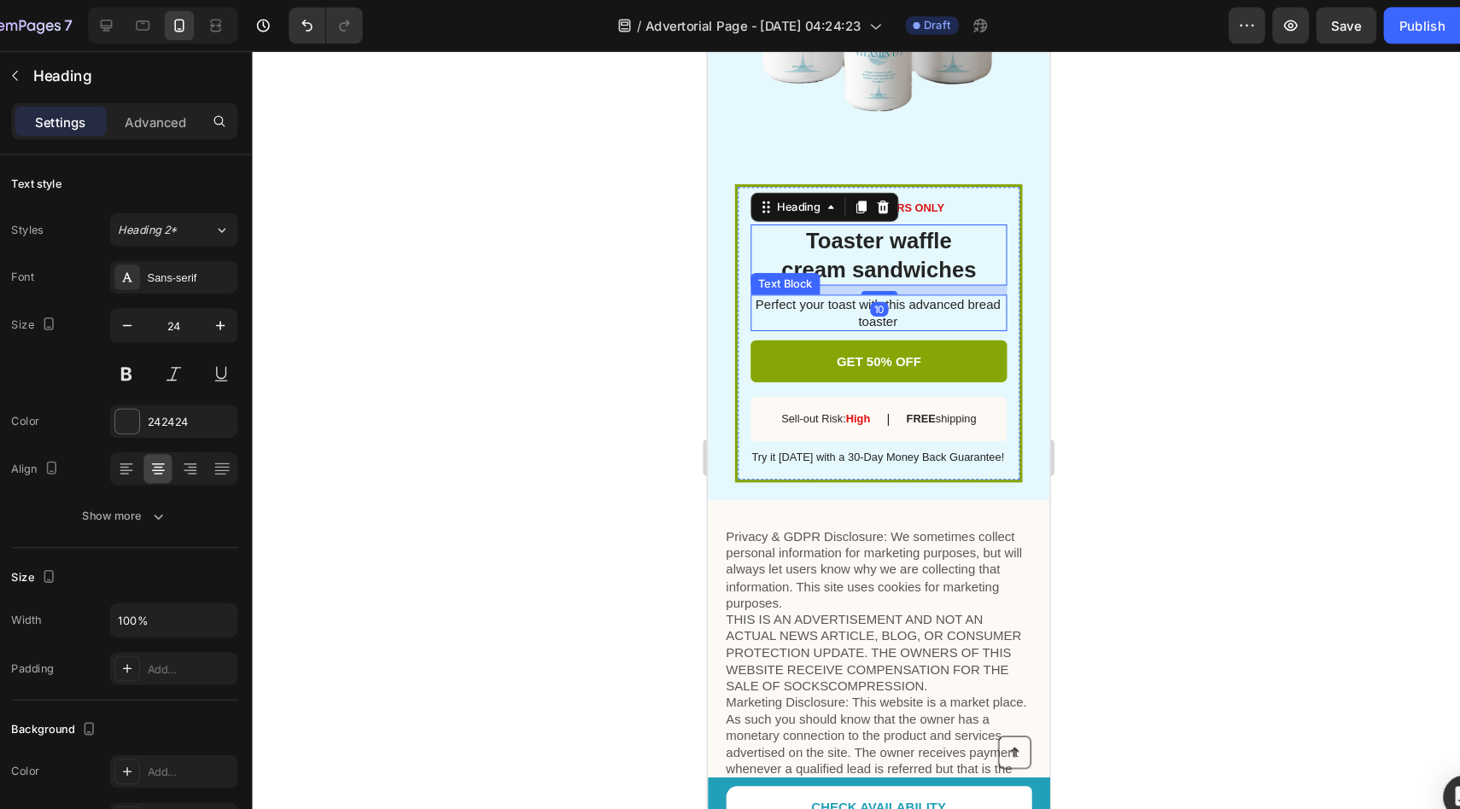
click at [832, 250] on h2 "Toaster waffle cream sandwiches" at bounding box center [867, 241] width 240 height 56
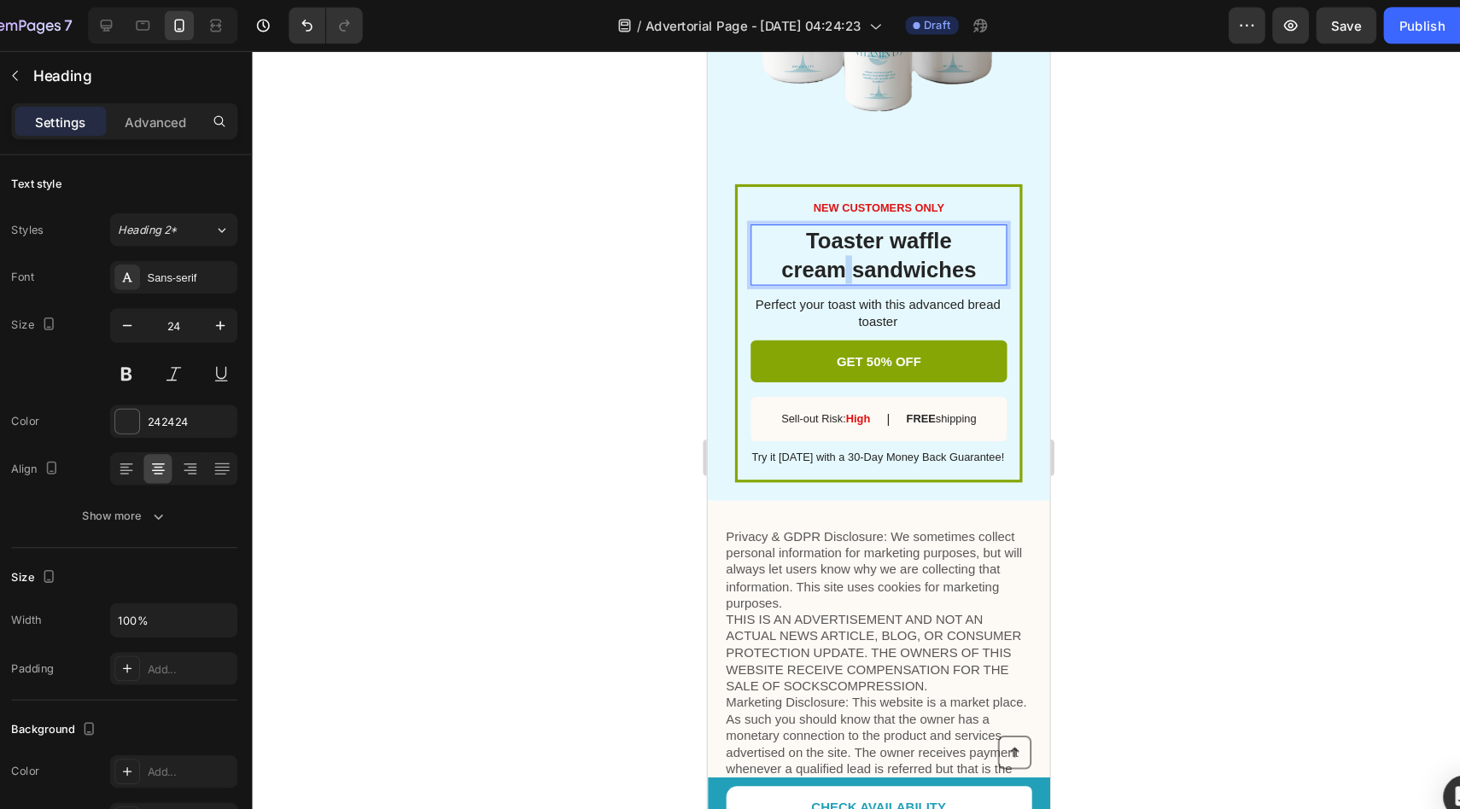
click at [832, 250] on p "Toaster waffle cream sandwiches" at bounding box center [867, 240] width 237 height 53
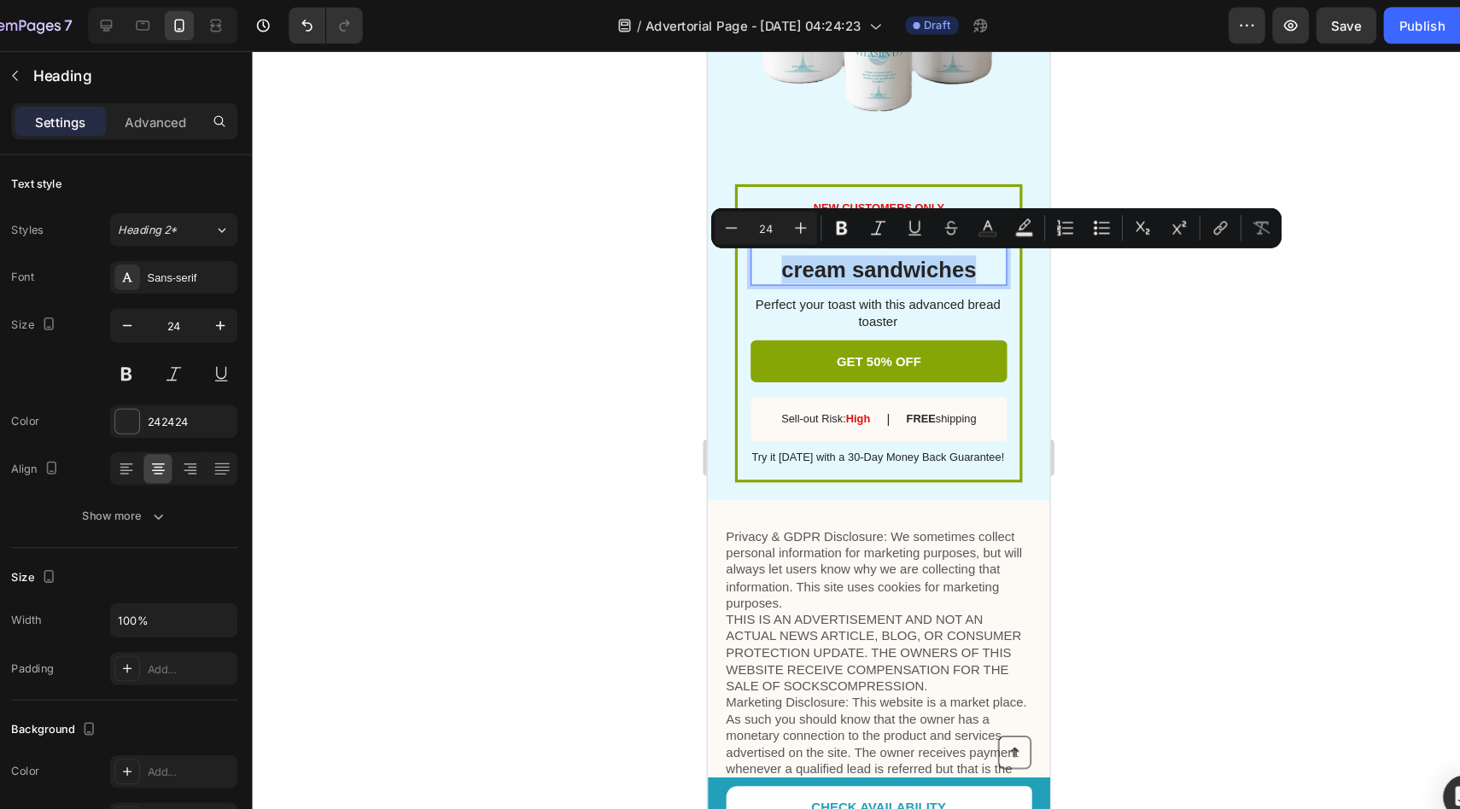
click at [848, 241] on p "Toaster waffle cream sandwiches" at bounding box center [867, 240] width 237 height 53
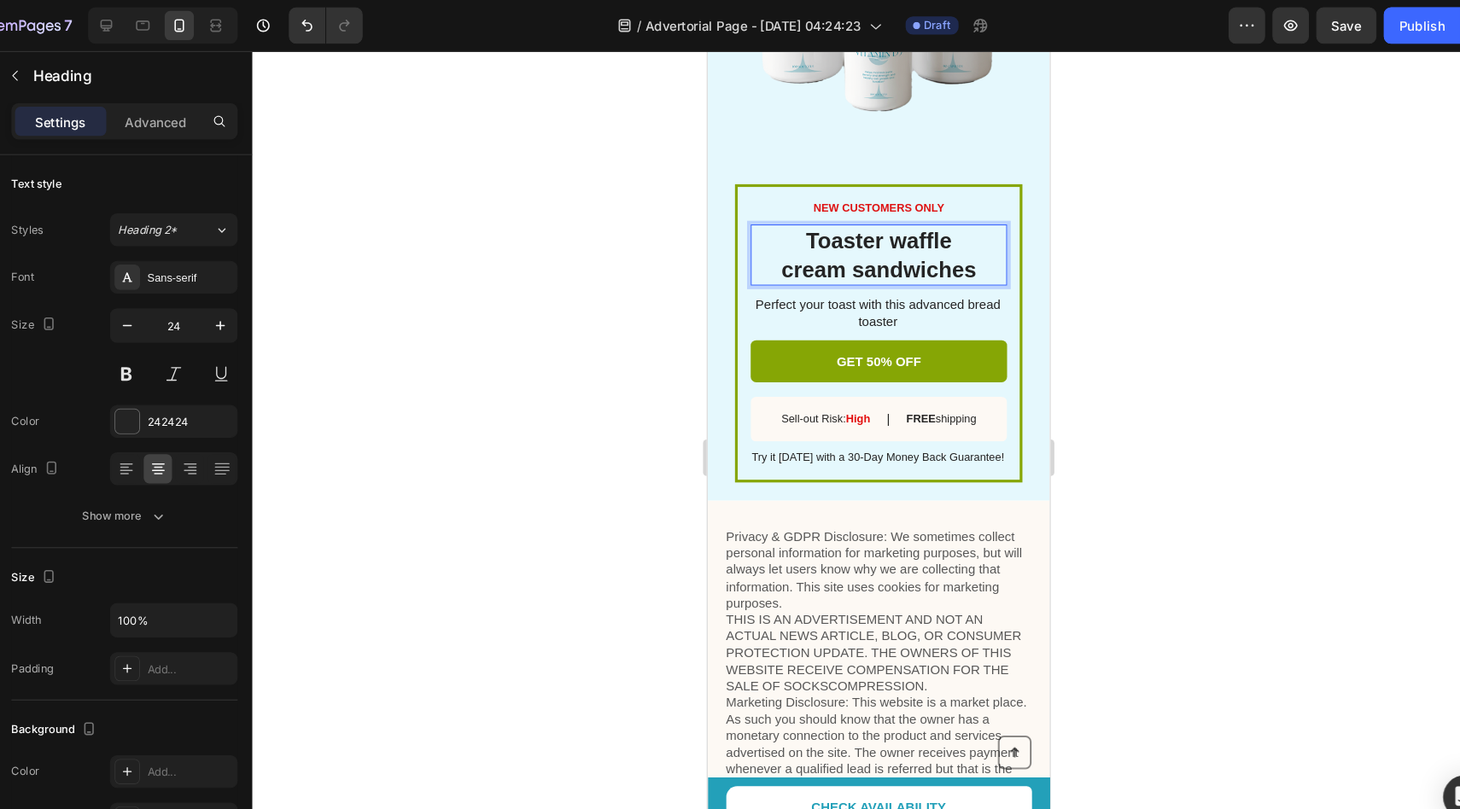
click at [848, 241] on p "Toaster waffle cream sandwiches" at bounding box center [867, 240] width 237 height 53
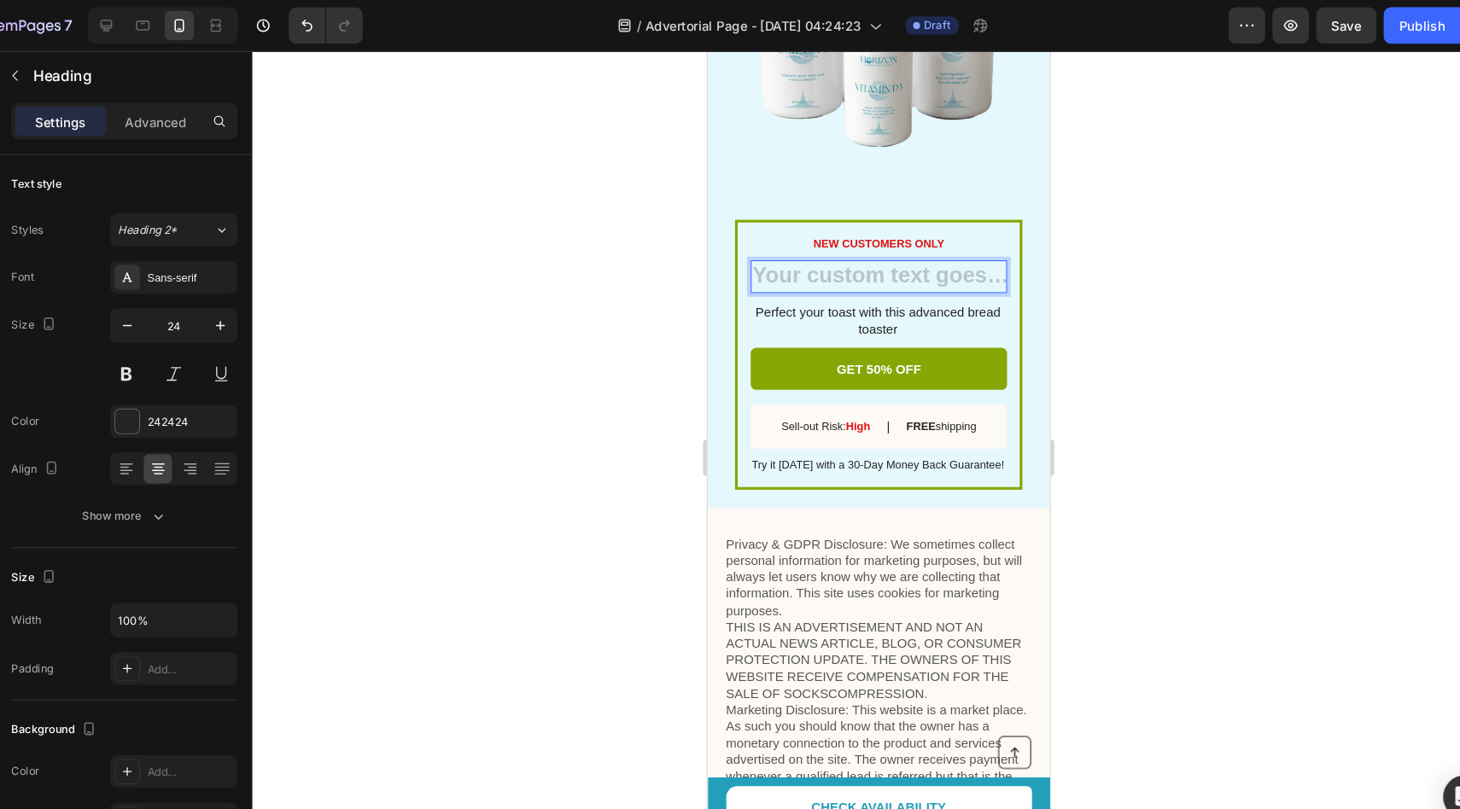
scroll to position [2872, 0]
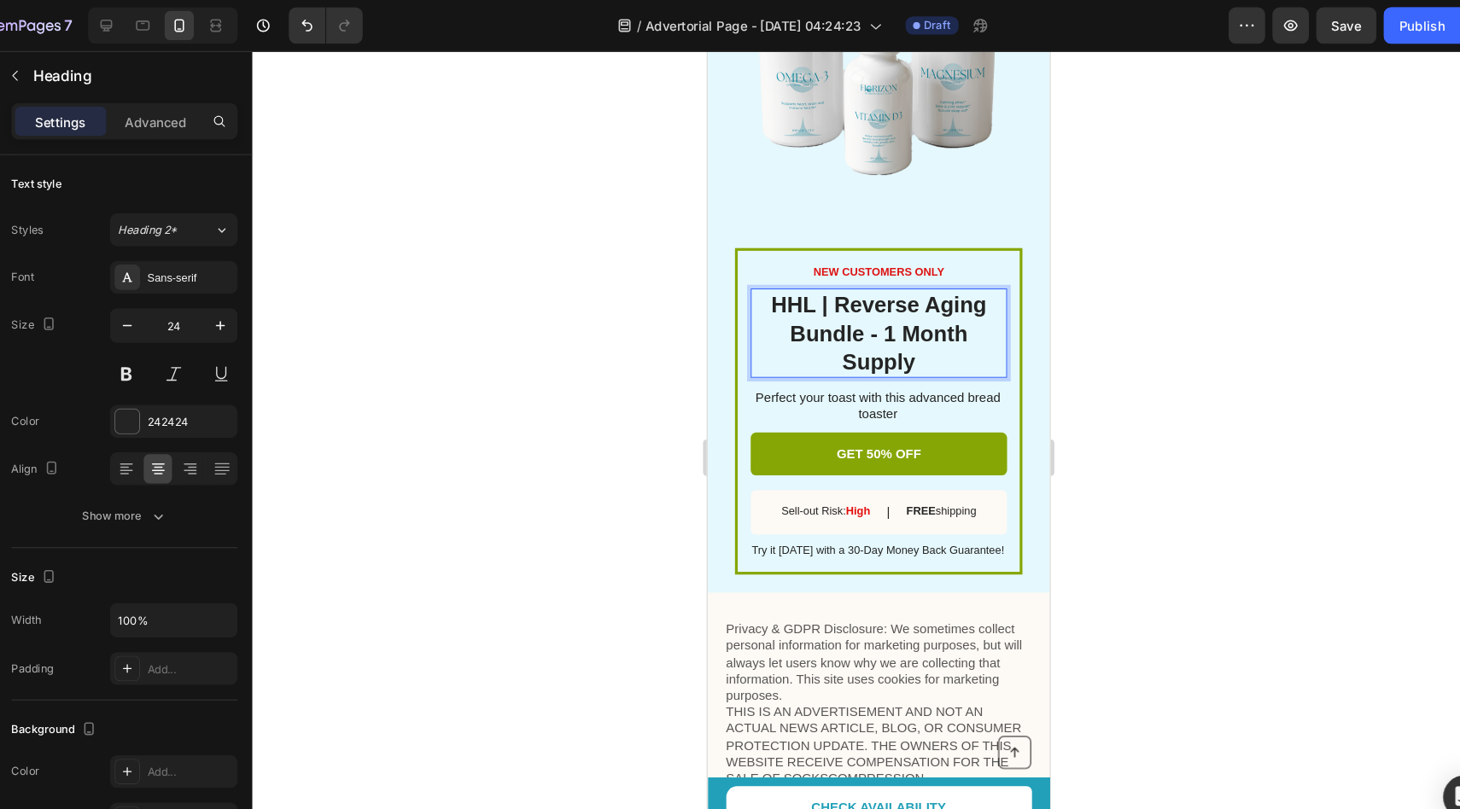
click at [882, 325] on p "HHL | Reverse Aging Bundle - 1 Month Supply" at bounding box center [867, 314] width 237 height 80
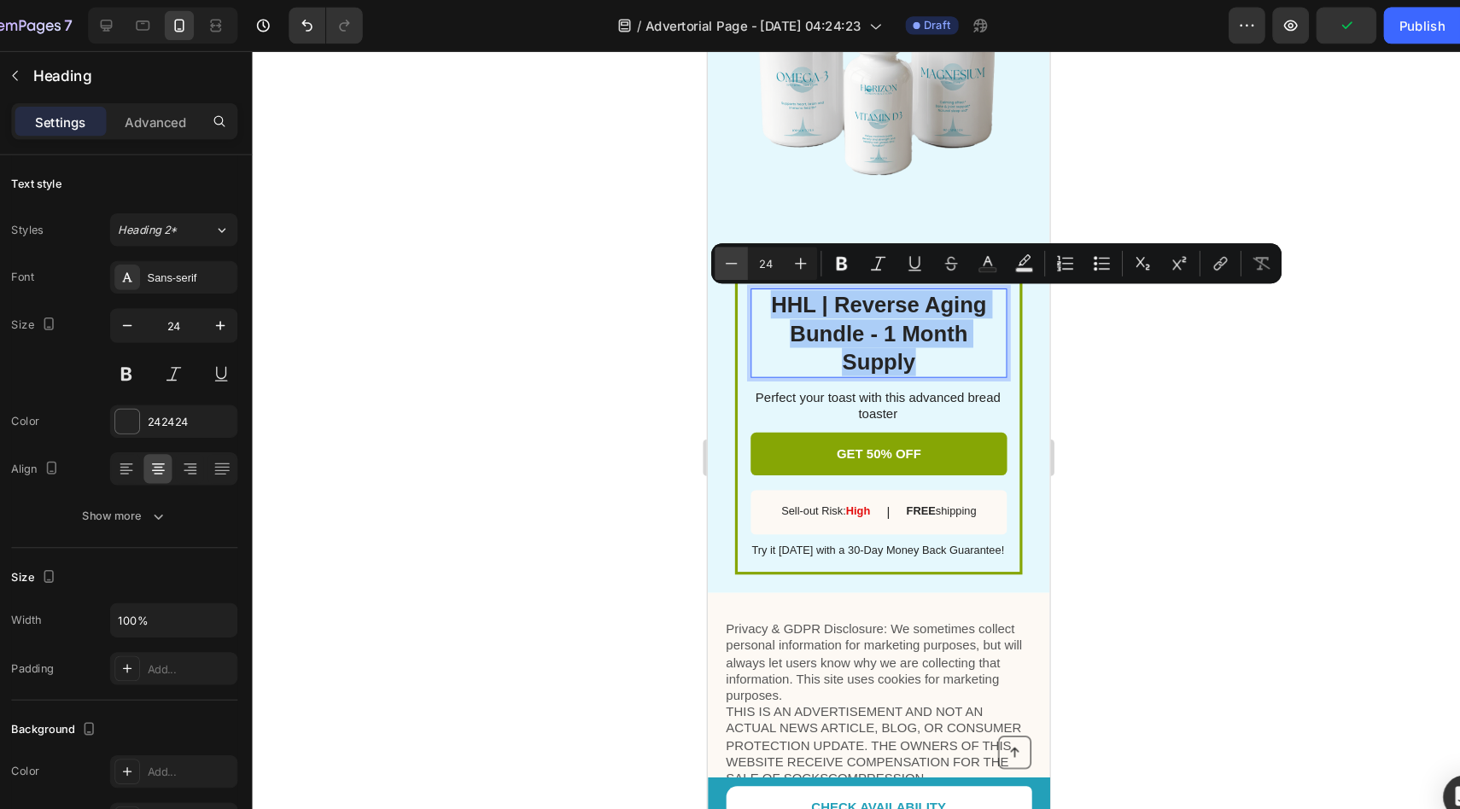
click at [741, 242] on icon "Editor contextual toolbar" at bounding box center [735, 246] width 17 height 17
type input "23"
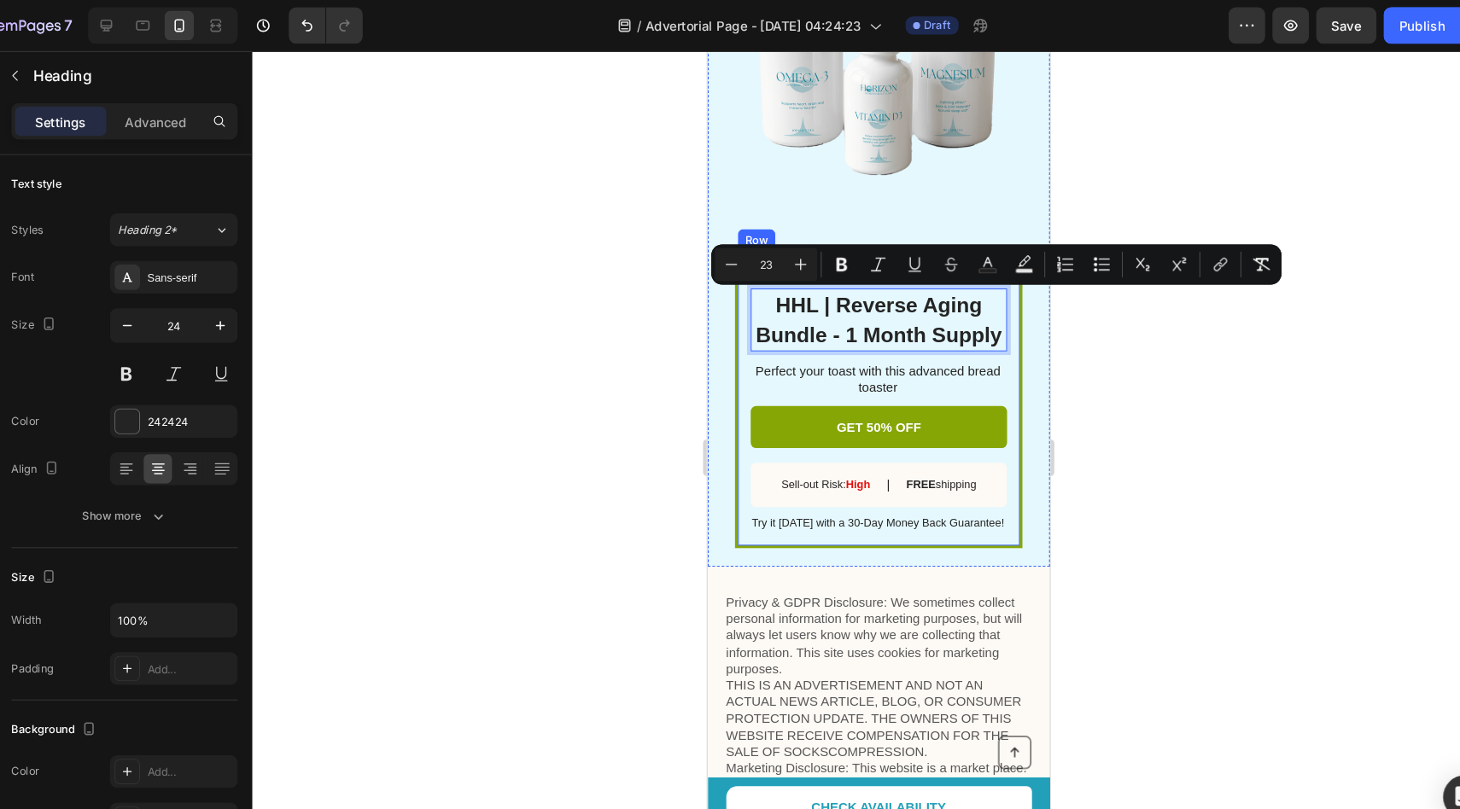
click at [737, 366] on div "NEW CUSTOMERS ONLY Text Block HHL | Reverse Aging Bundle - 1 Month Supply Headi…" at bounding box center [867, 375] width 269 height 281
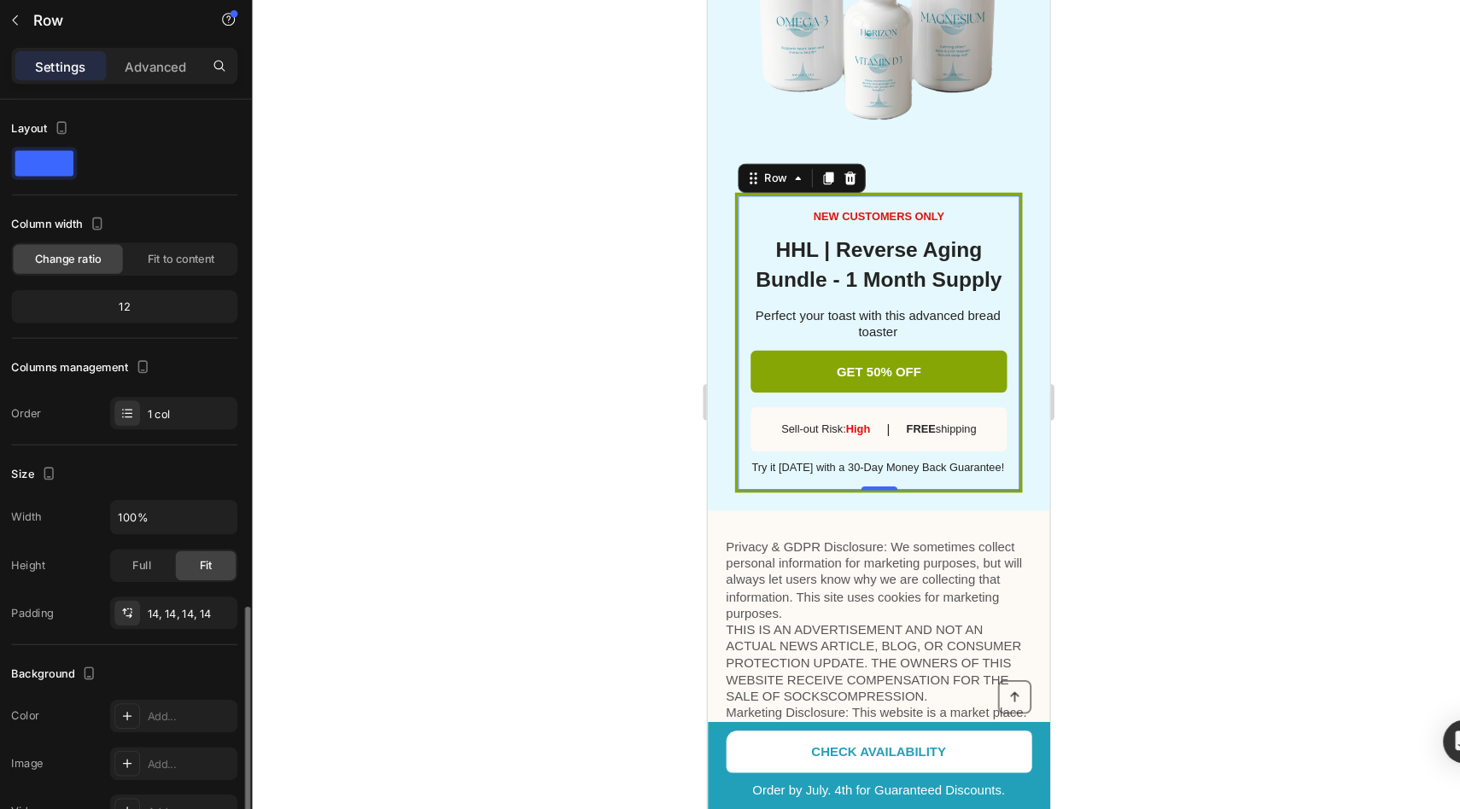
scroll to position [0, 0]
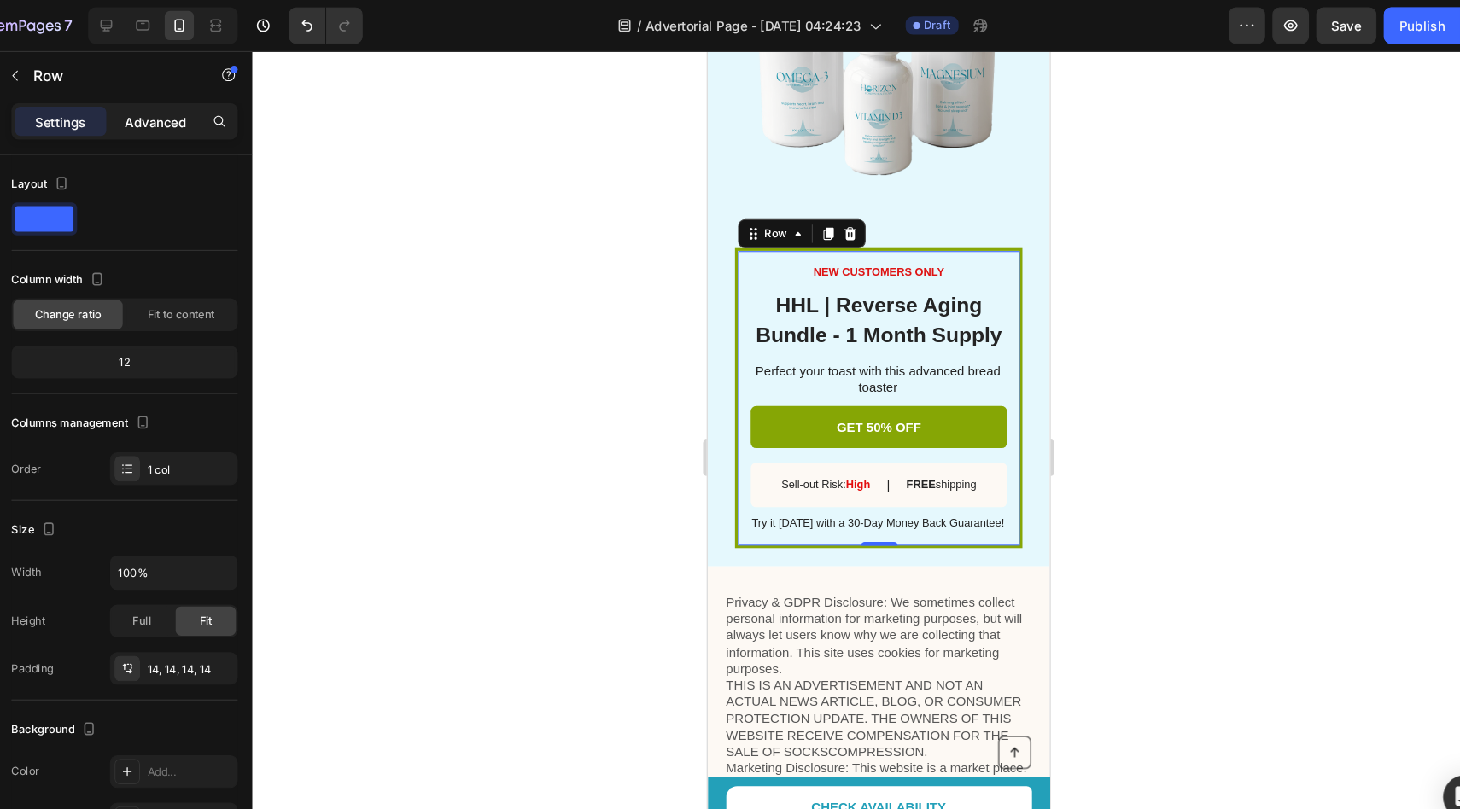
click at [191, 118] on p "Advanced" at bounding box center [197, 114] width 58 height 18
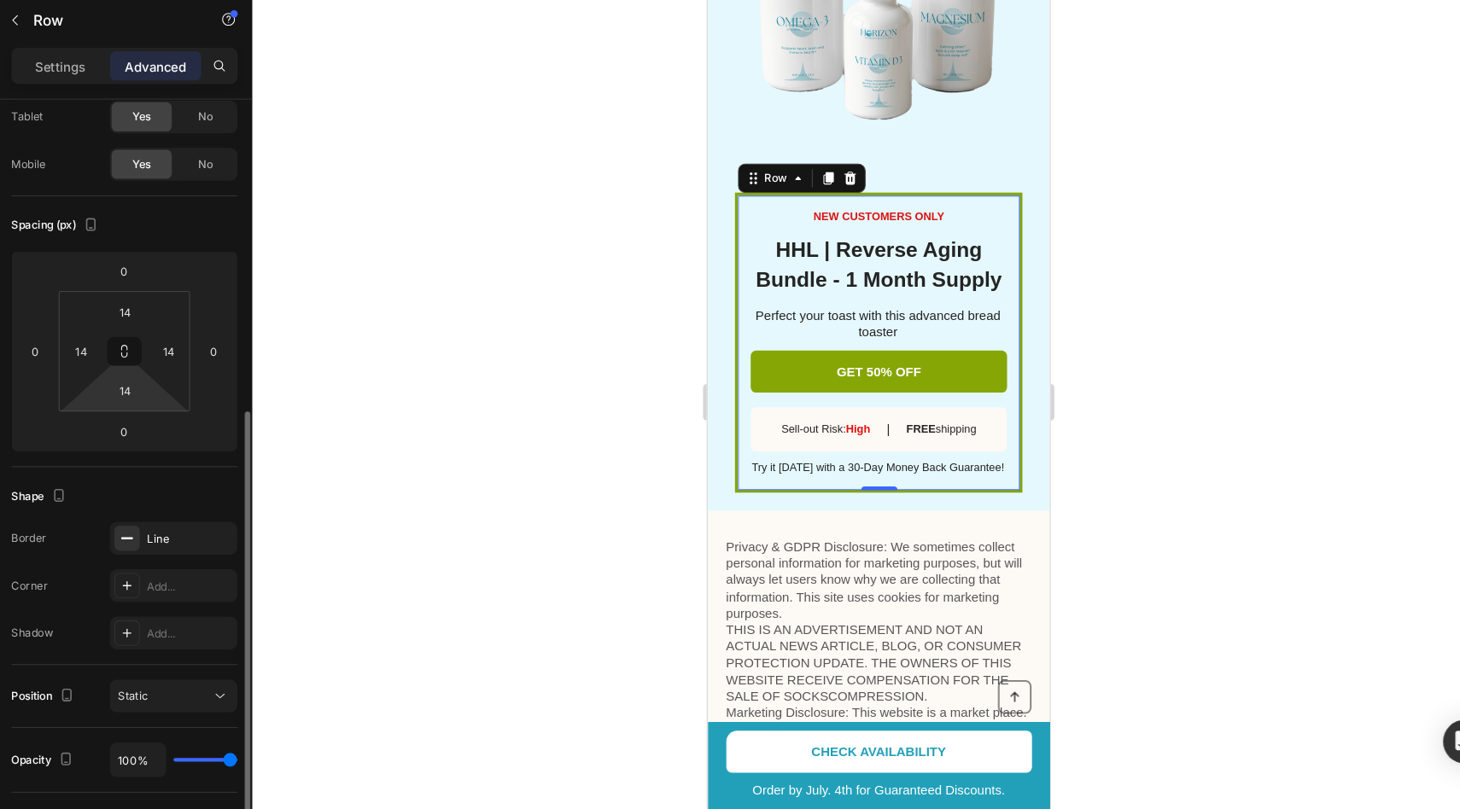
scroll to position [46, 0]
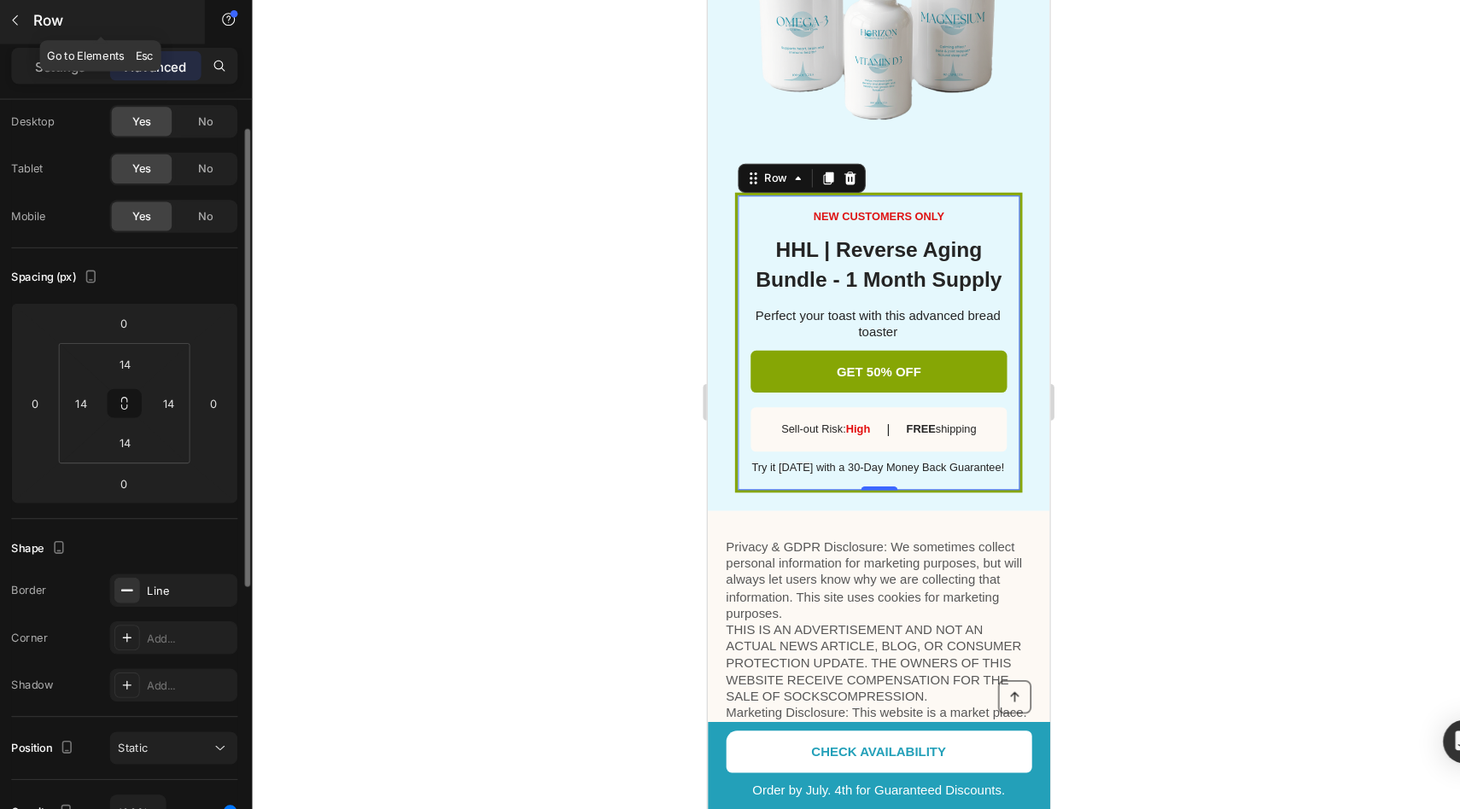
click at [75, 80] on button "button" at bounding box center [65, 70] width 27 height 27
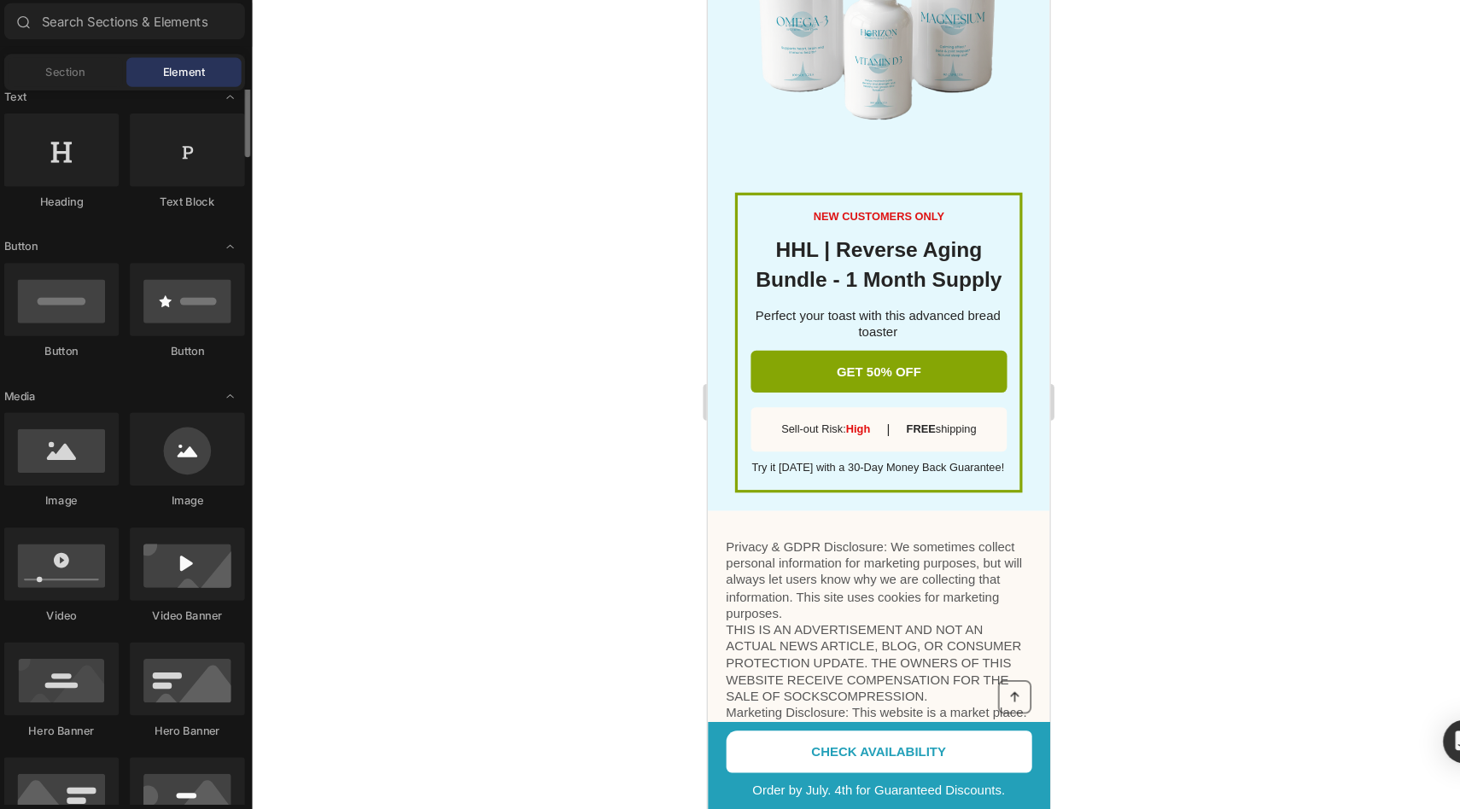
scroll to position [211, 0]
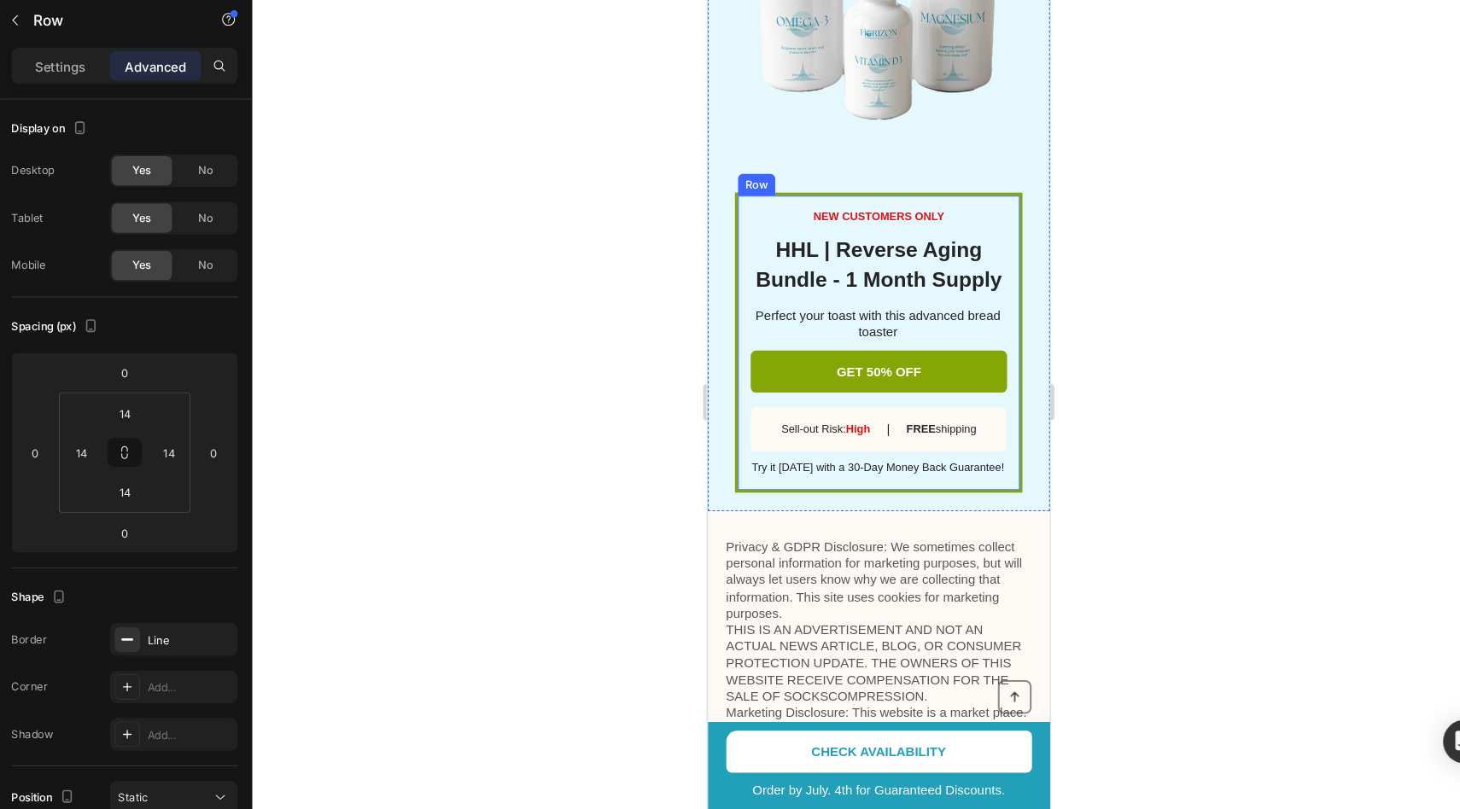
click at [736, 342] on div "NEW CUSTOMERS ONLY Text Block ⁠⁠⁠⁠⁠⁠⁠ HHL | Reverse Aging Bundle - 1 Month Supp…" at bounding box center [867, 320] width 269 height 281
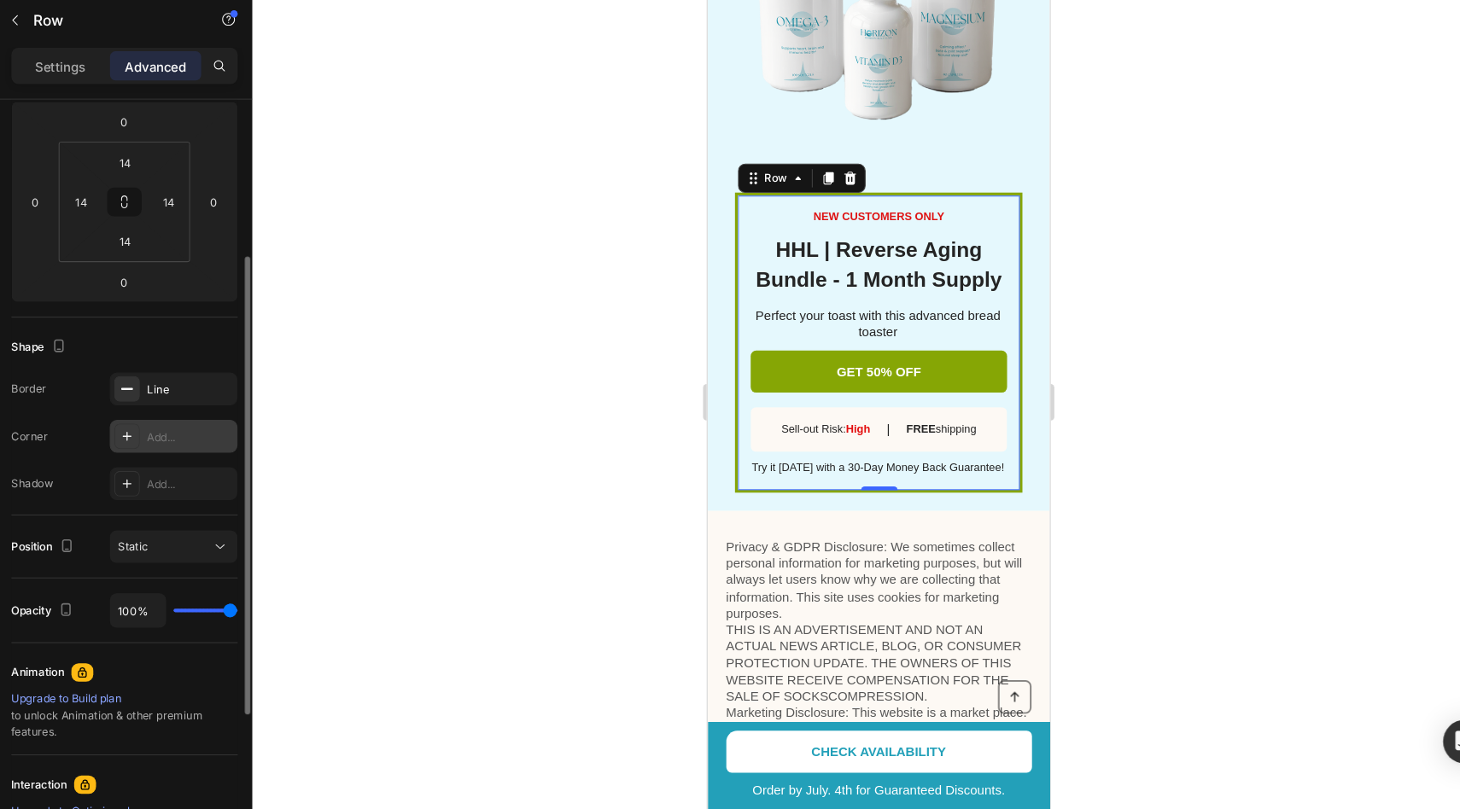
scroll to position [238, 0]
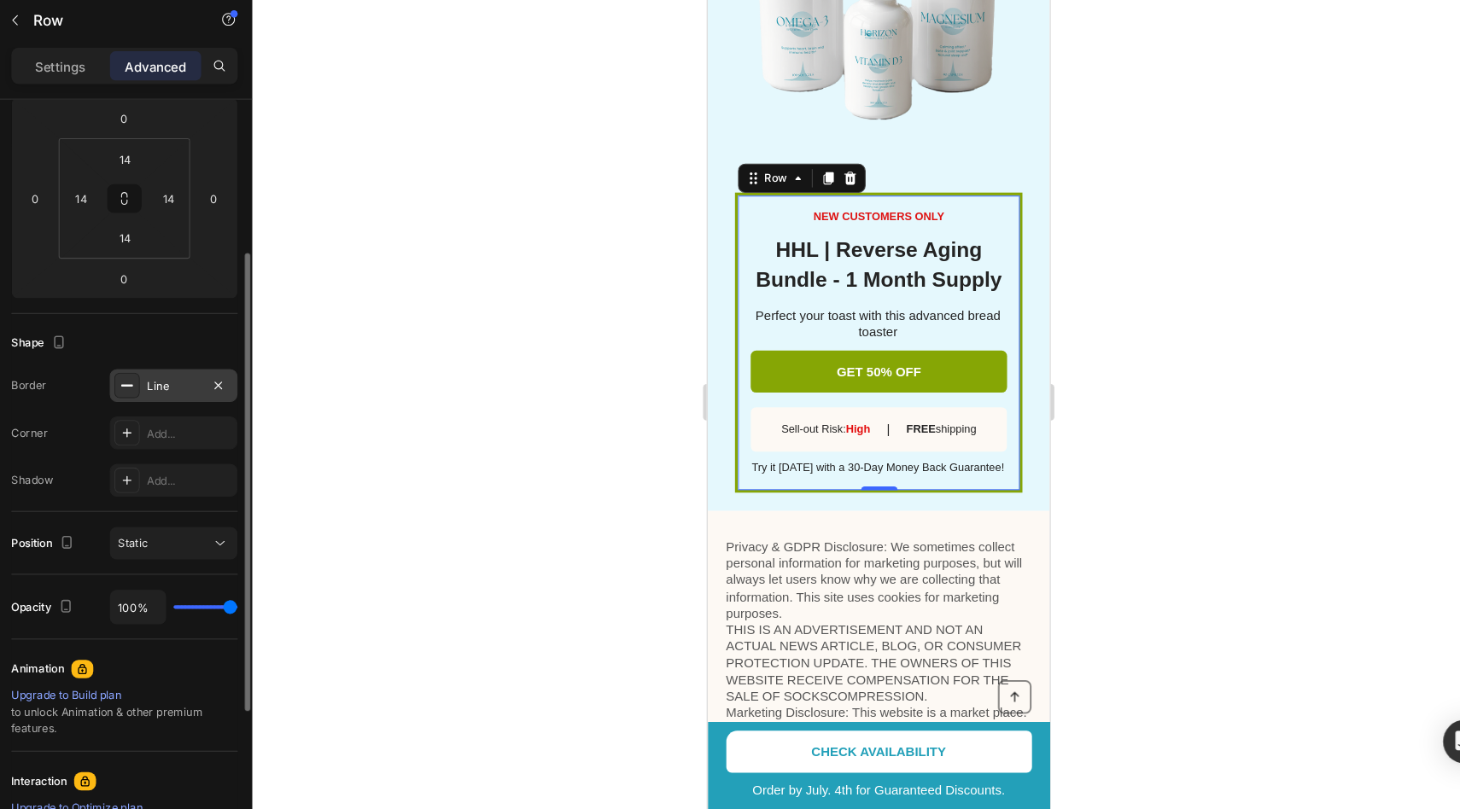
click at [219, 412] on div "Line" at bounding box center [215, 413] width 50 height 15
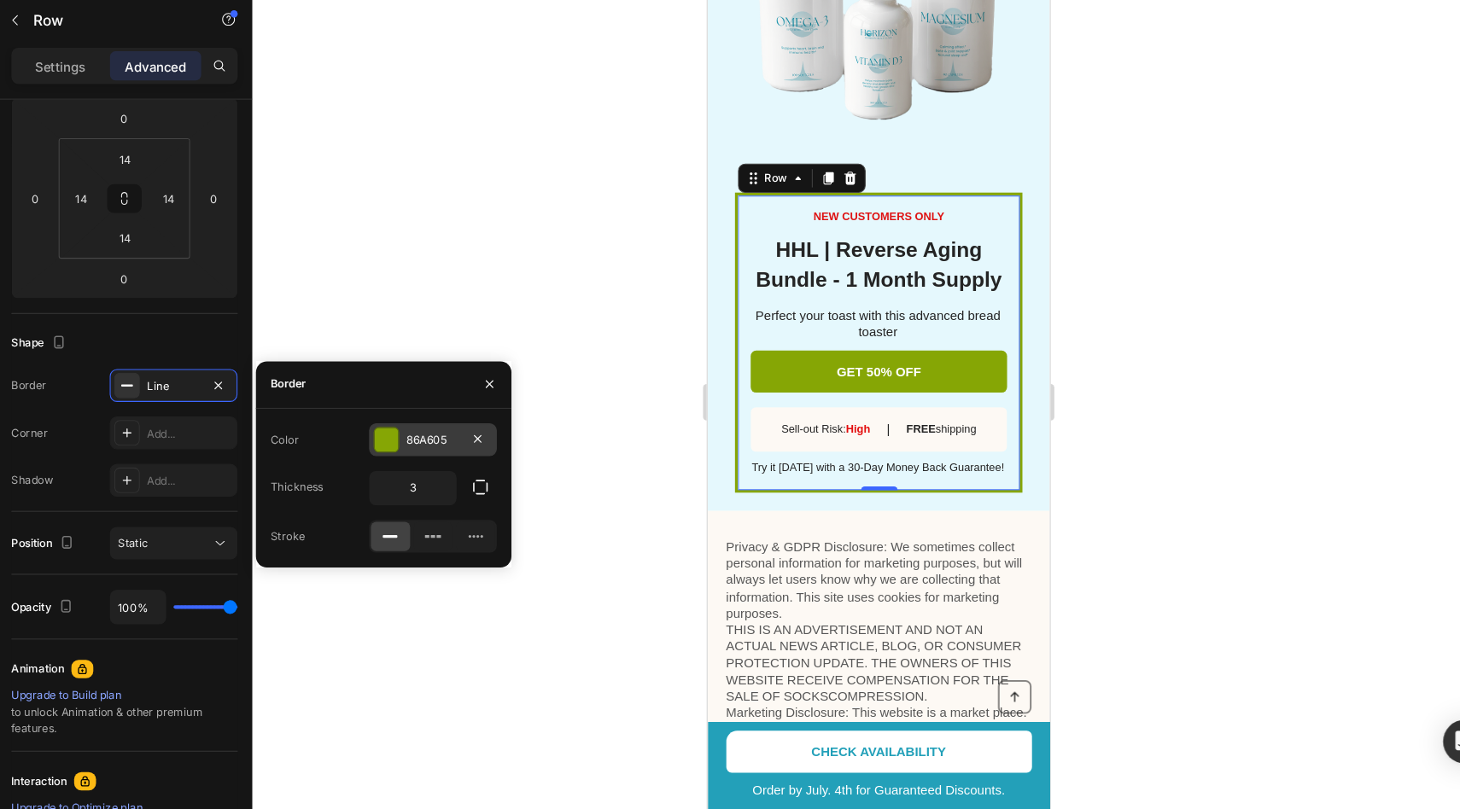
click at [420, 461] on div at bounding box center [413, 464] width 22 height 22
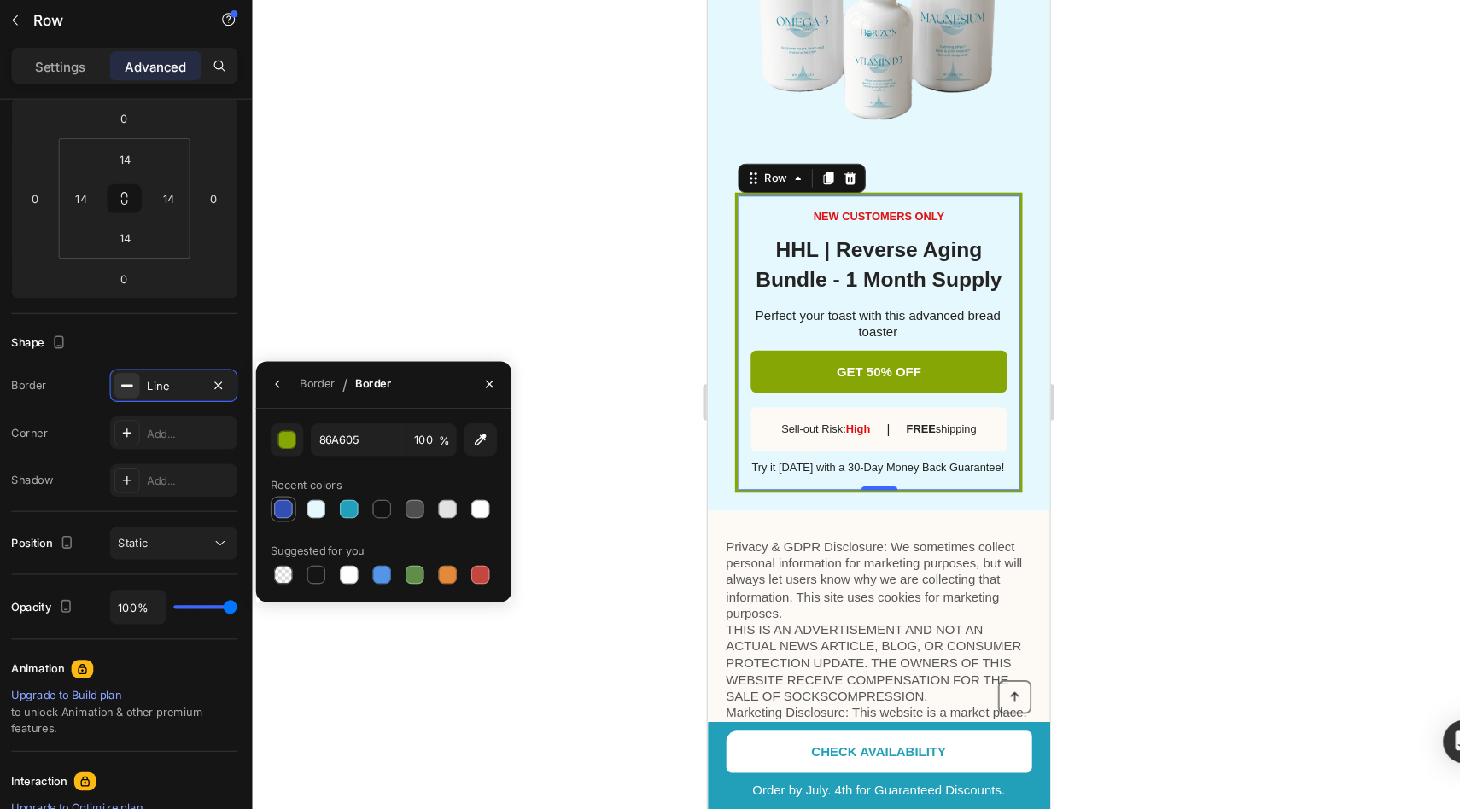
click at [315, 525] on div at bounding box center [316, 528] width 17 height 17
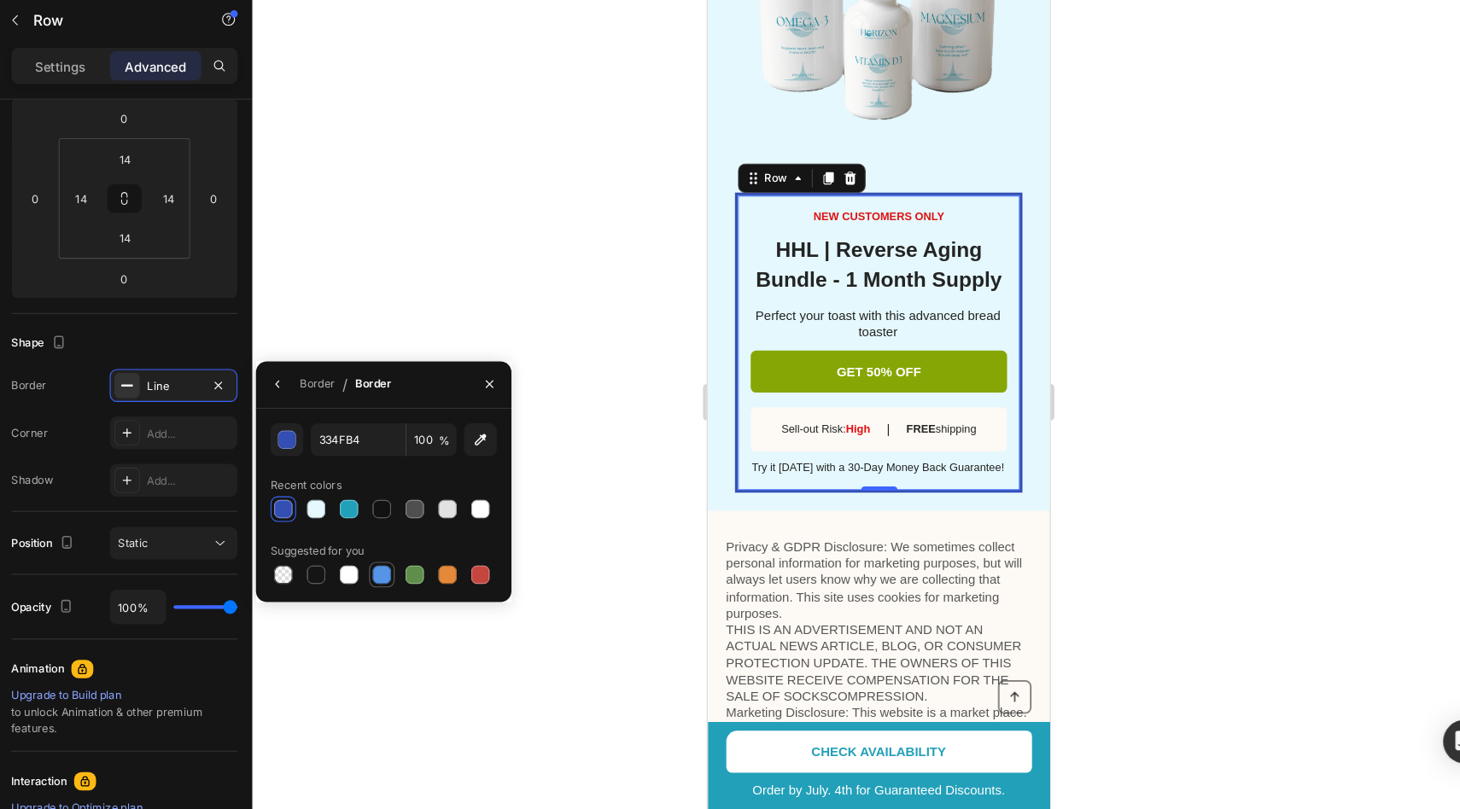
click at [412, 591] on div at bounding box center [408, 589] width 17 height 17
click at [399, 467] on input "5594E7" at bounding box center [386, 463] width 89 height 31
paste input "23a0b9"
click at [383, 521] on div at bounding box center [378, 528] width 17 height 17
type input "23A0B9"
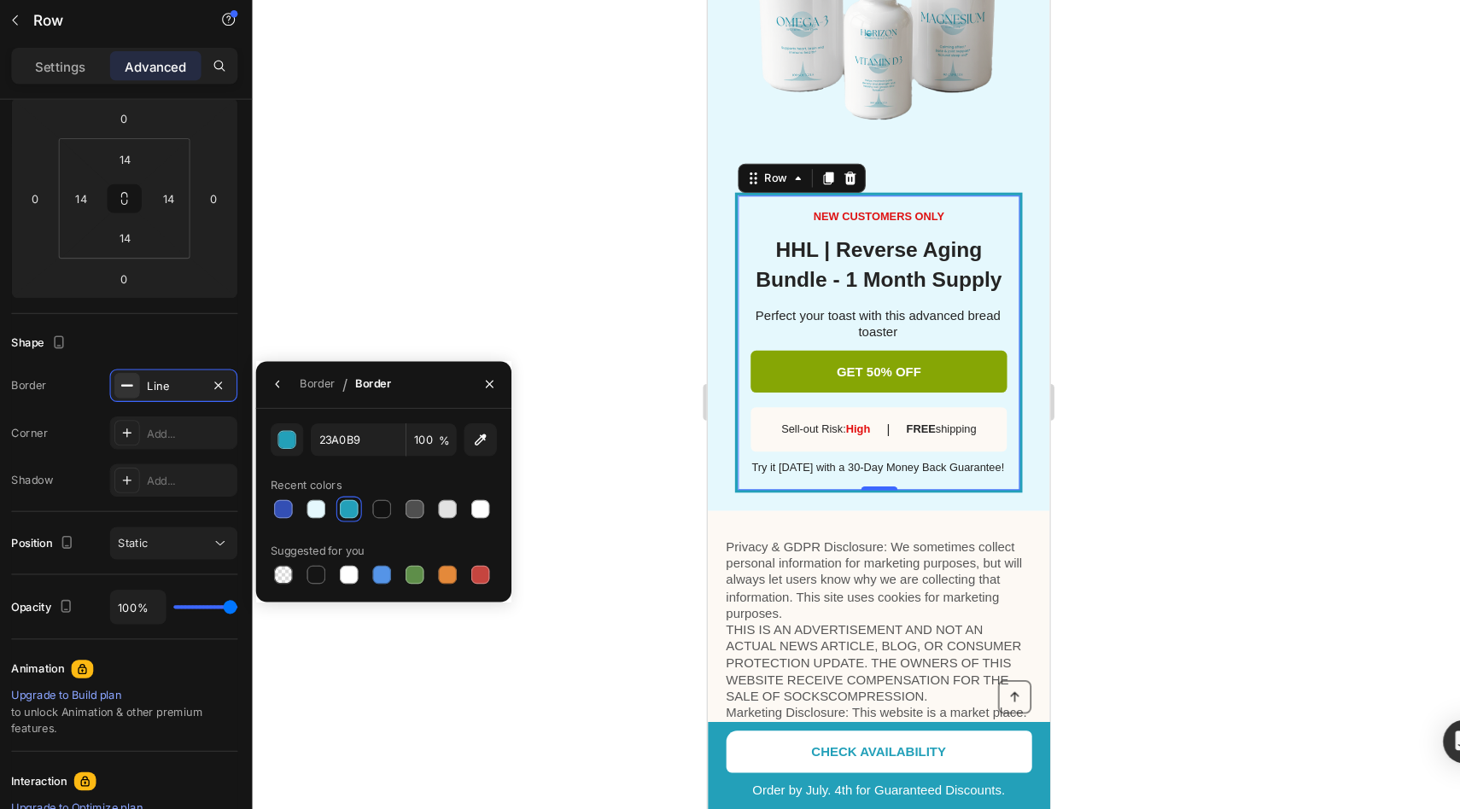
click at [418, 366] on div at bounding box center [874, 429] width 1172 height 762
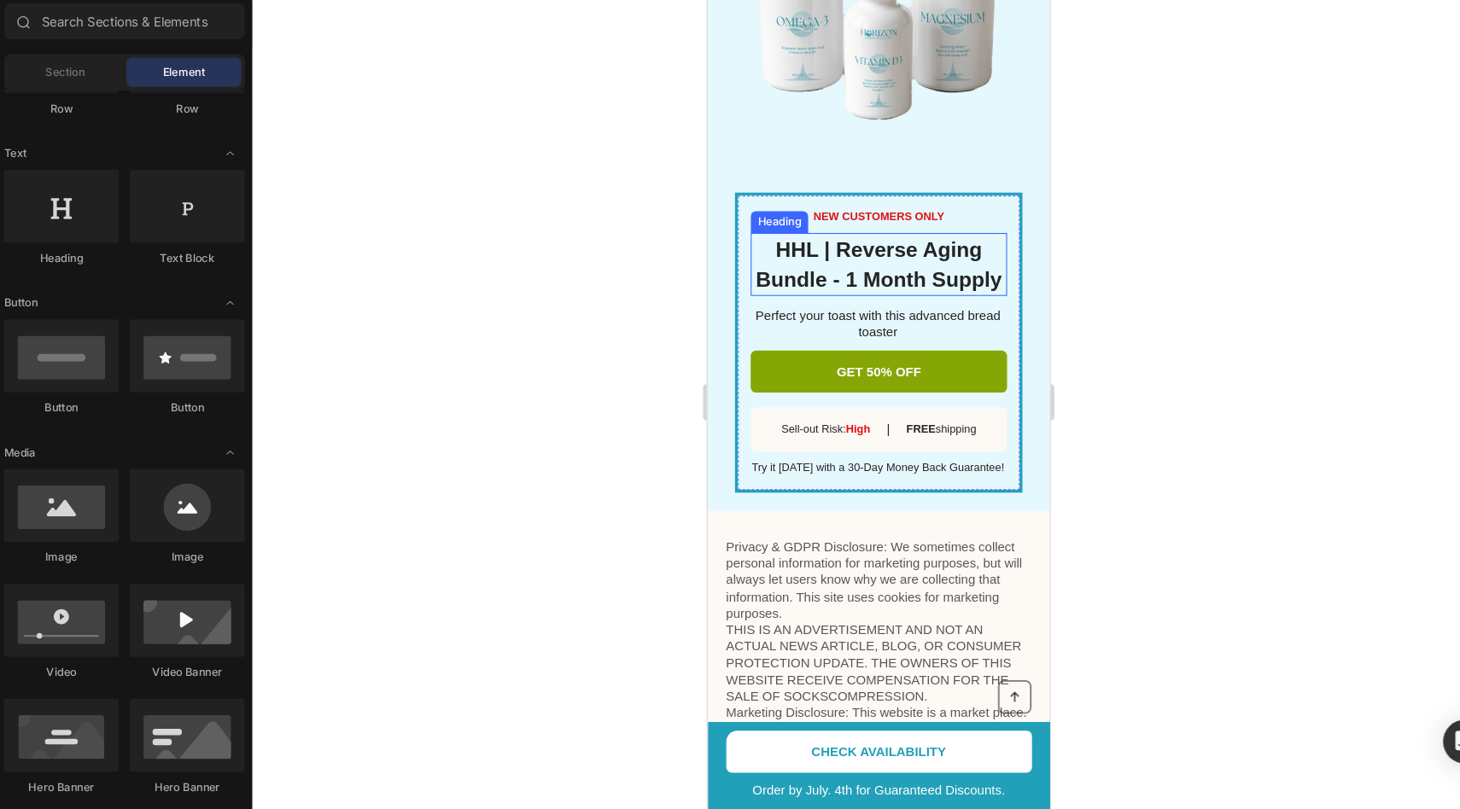
click at [780, 259] on span "HHL | Reverse Aging Bundle - 1 Month Supply" at bounding box center [867, 247] width 231 height 50
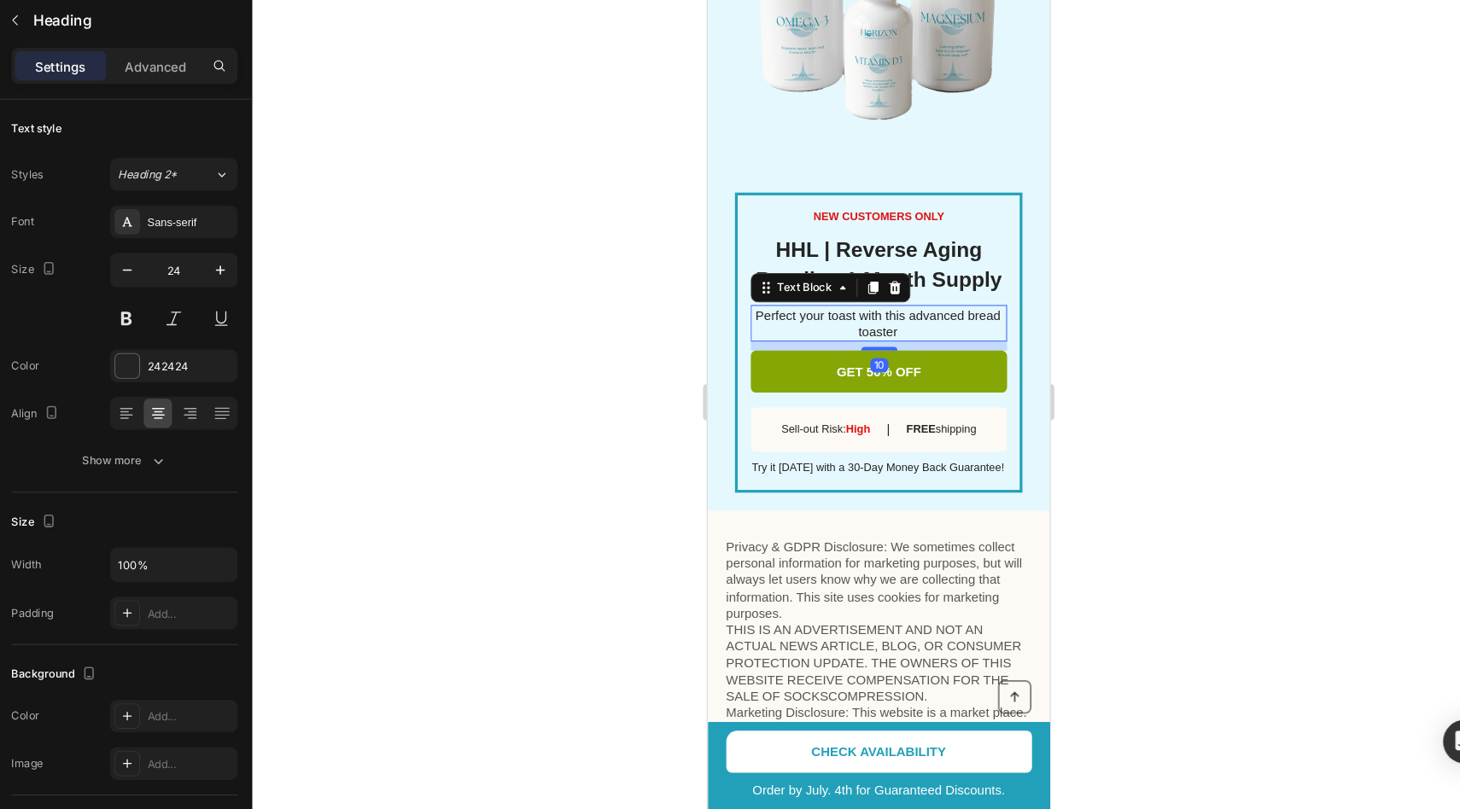
click at [801, 289] on p "Perfect your toast with this advanced bread toaster" at bounding box center [866, 302] width 238 height 31
click at [825, 301] on p "Perfect your toast with this advanced bread toaster" at bounding box center [866, 302] width 238 height 31
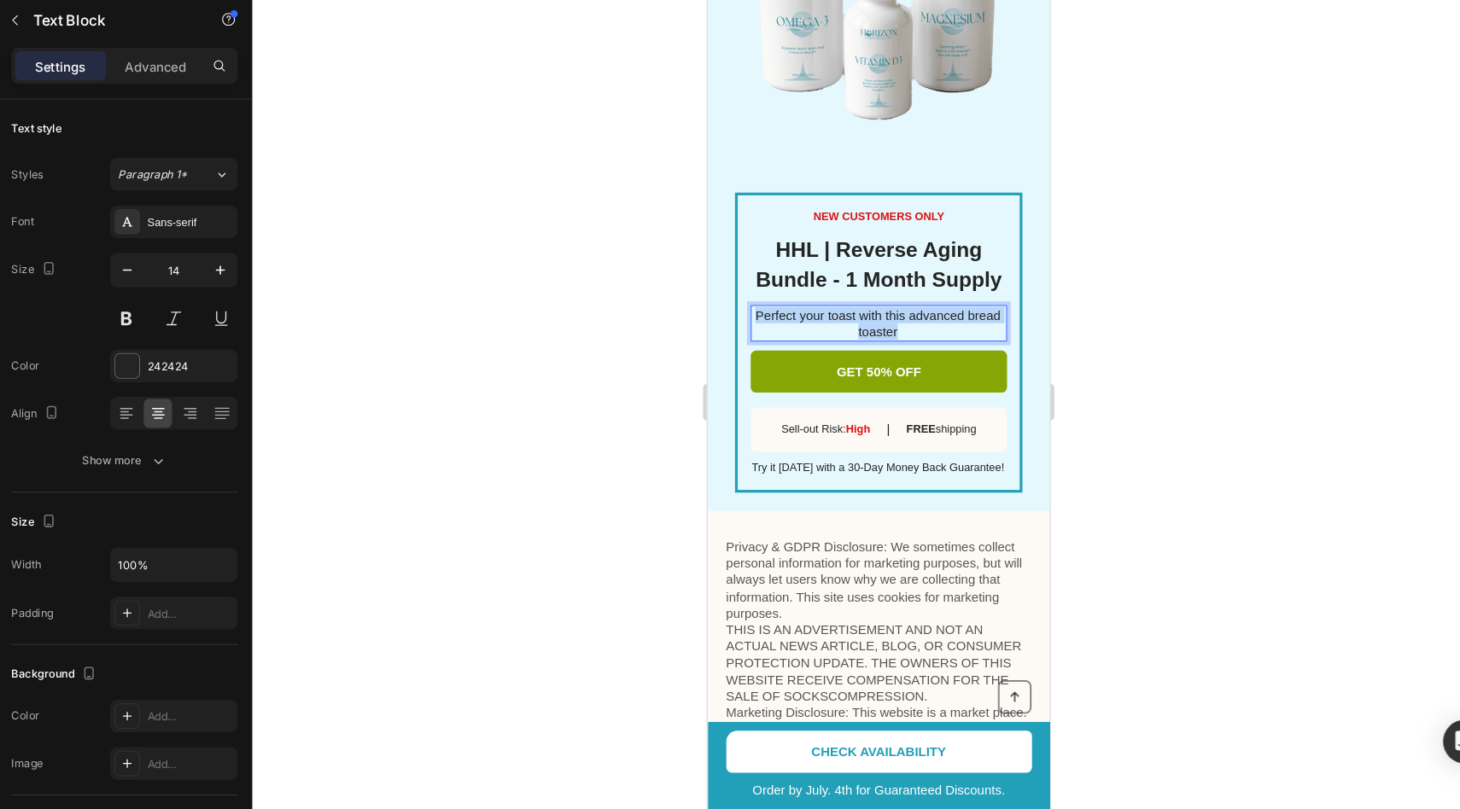
click at [825, 301] on p "Perfect your toast with this advanced bread toaster" at bounding box center [866, 302] width 238 height 31
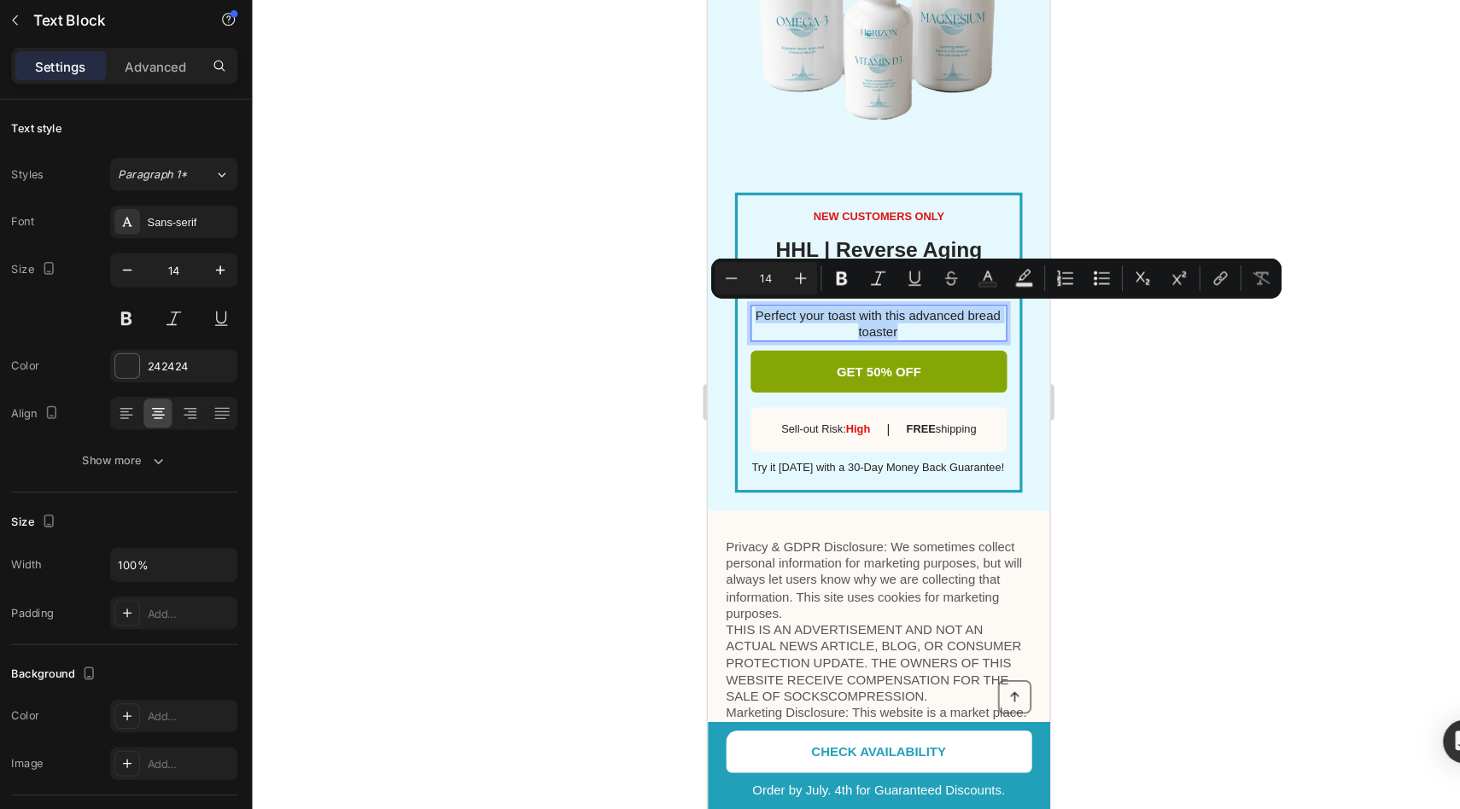
click at [791, 307] on p "Perfect your toast with this advanced bread toaster" at bounding box center [866, 302] width 238 height 31
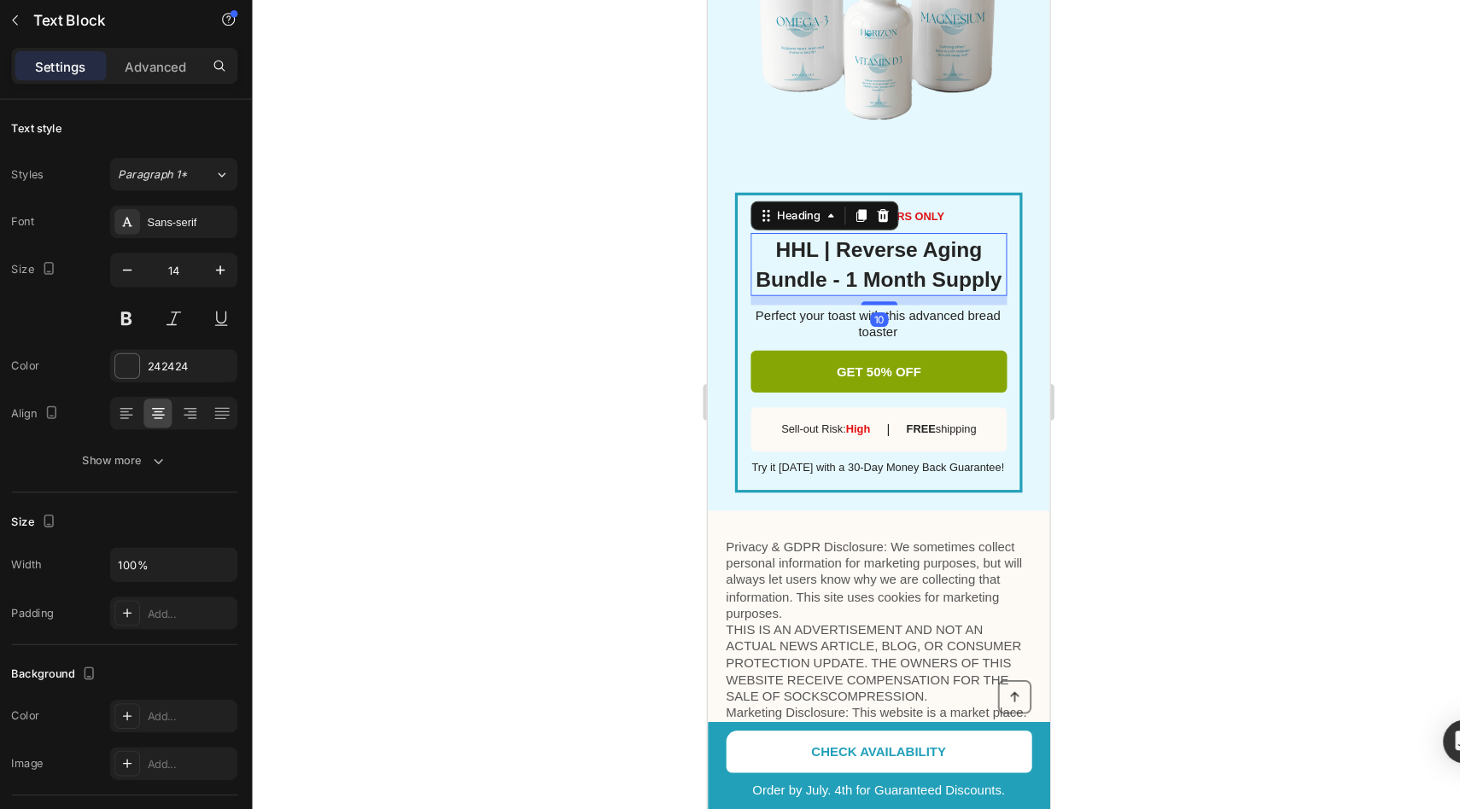
click at [835, 245] on p "⁠⁠⁠⁠⁠⁠⁠ HHL | Reverse Aging Bundle - 1 Month Supply" at bounding box center [867, 246] width 237 height 55
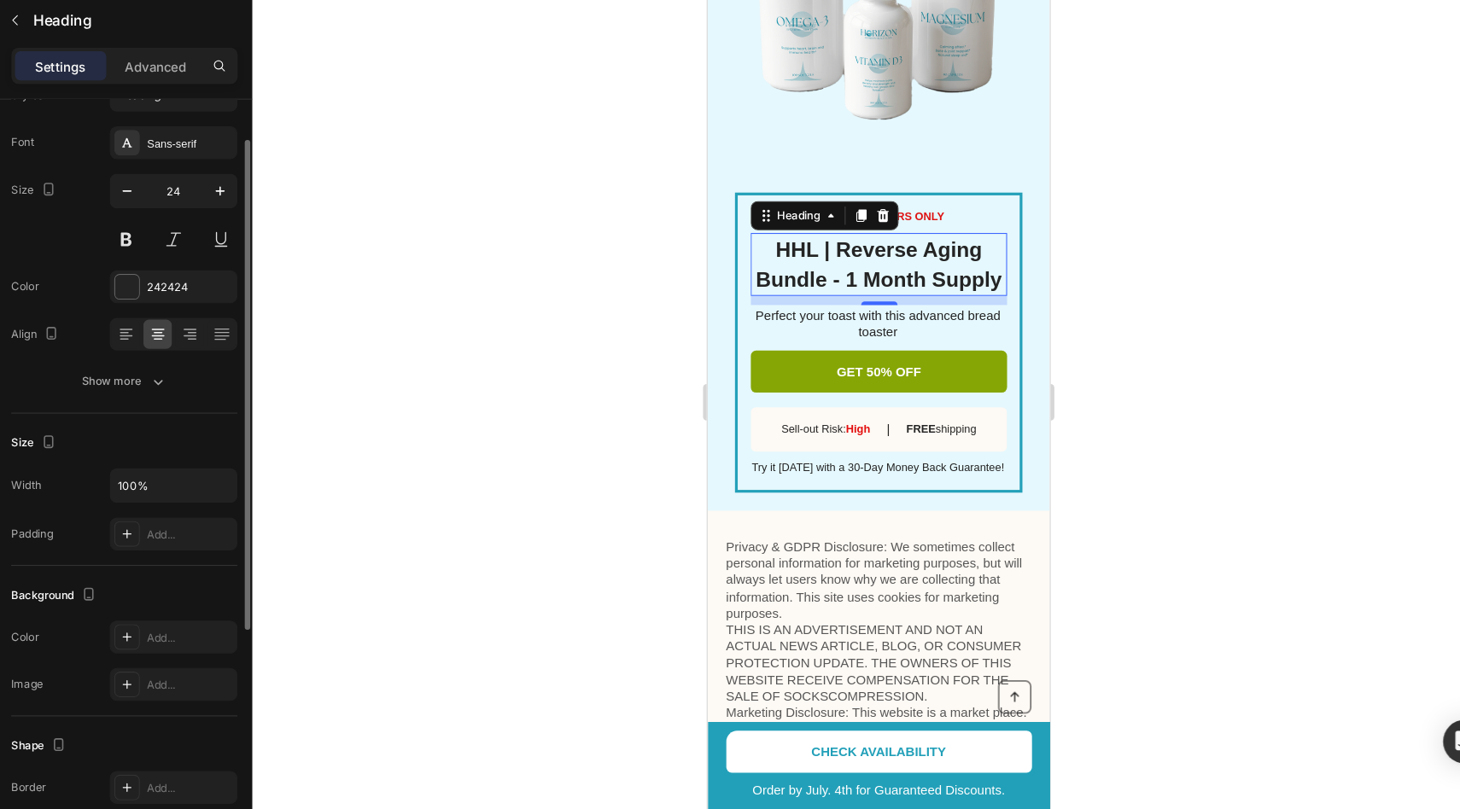
scroll to position [68, 0]
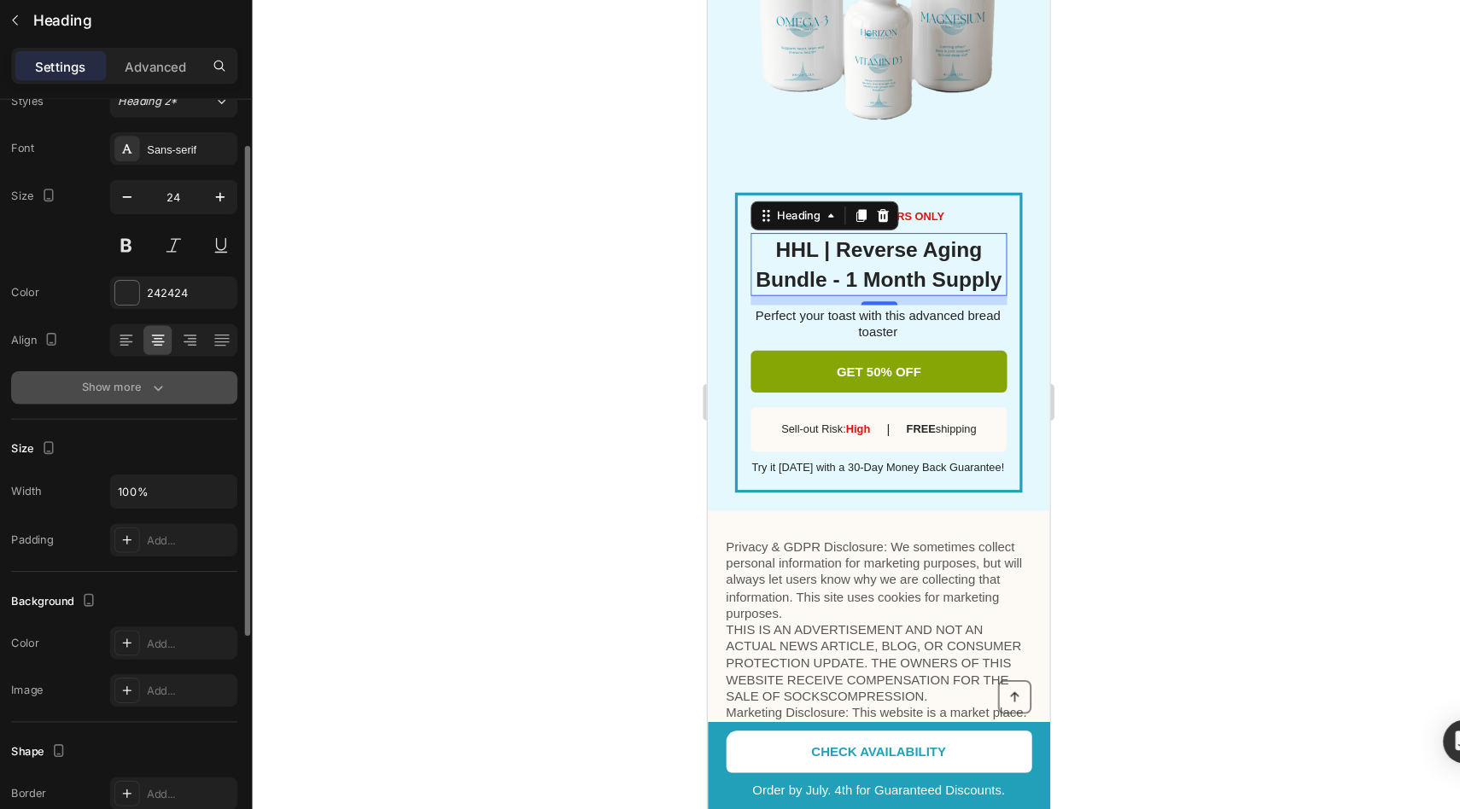
click at [192, 418] on icon "button" at bounding box center [199, 414] width 17 height 17
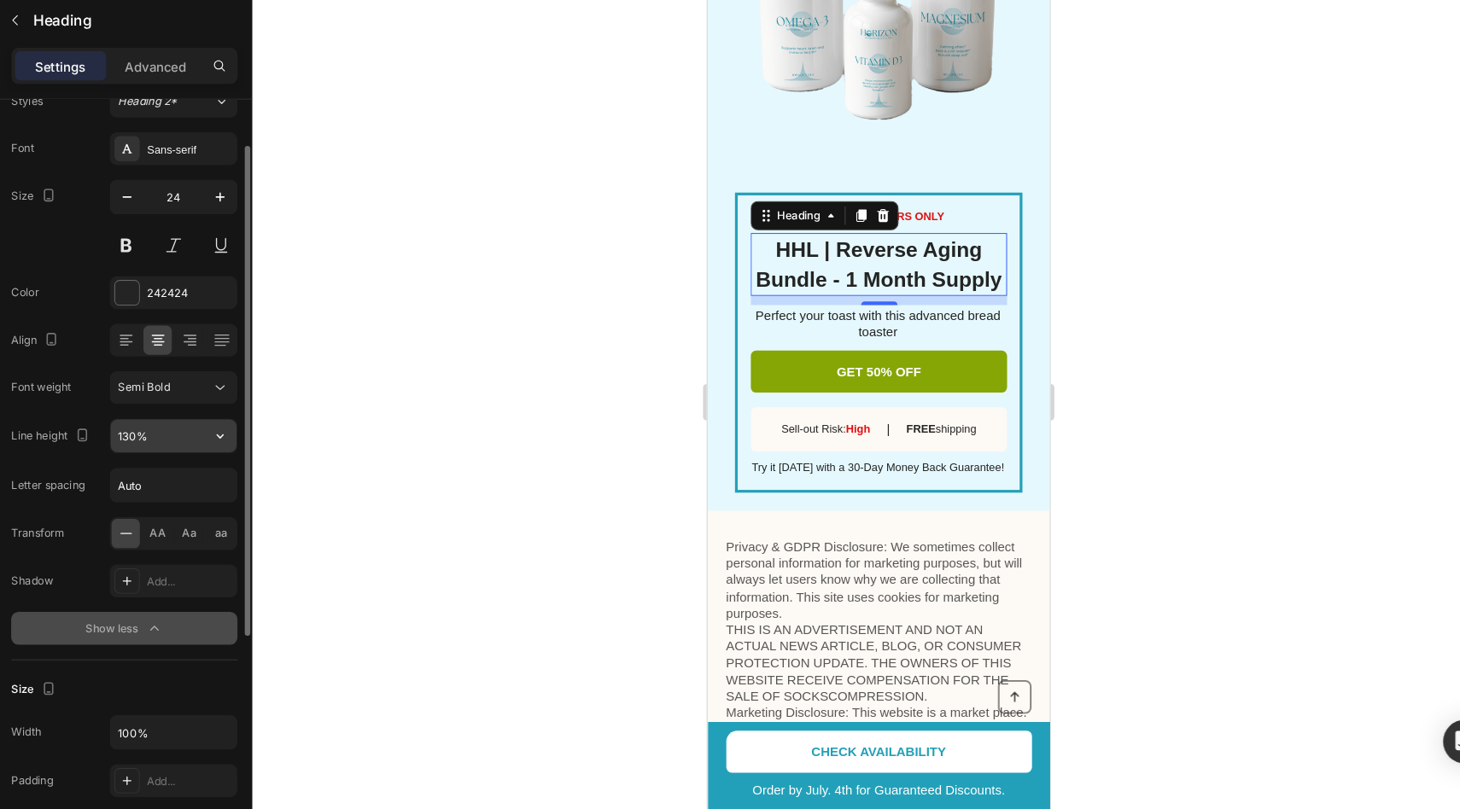
click at [202, 469] on input "130%" at bounding box center [214, 460] width 118 height 31
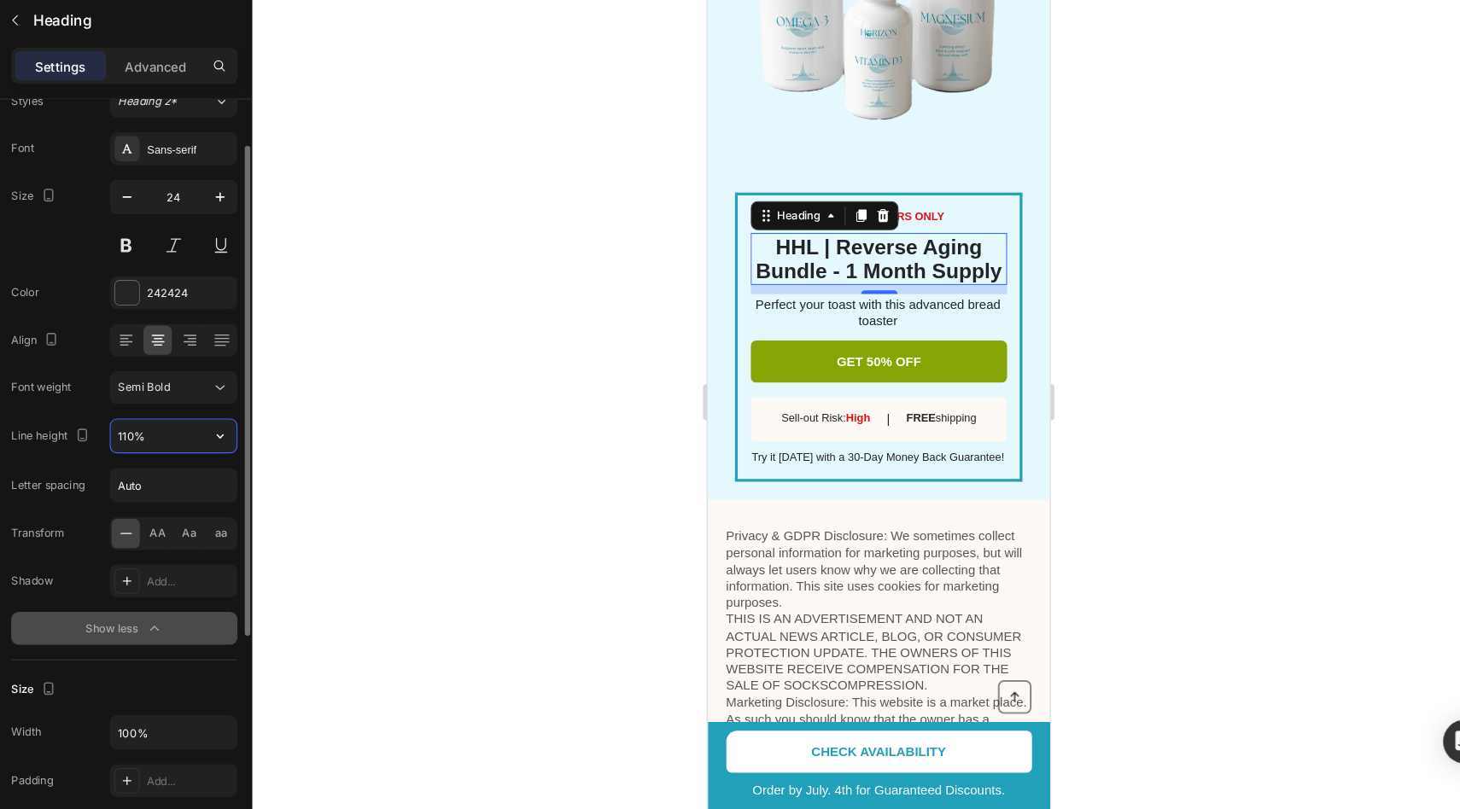
type input "110%"
click at [449, 427] on div at bounding box center [874, 429] width 1172 height 762
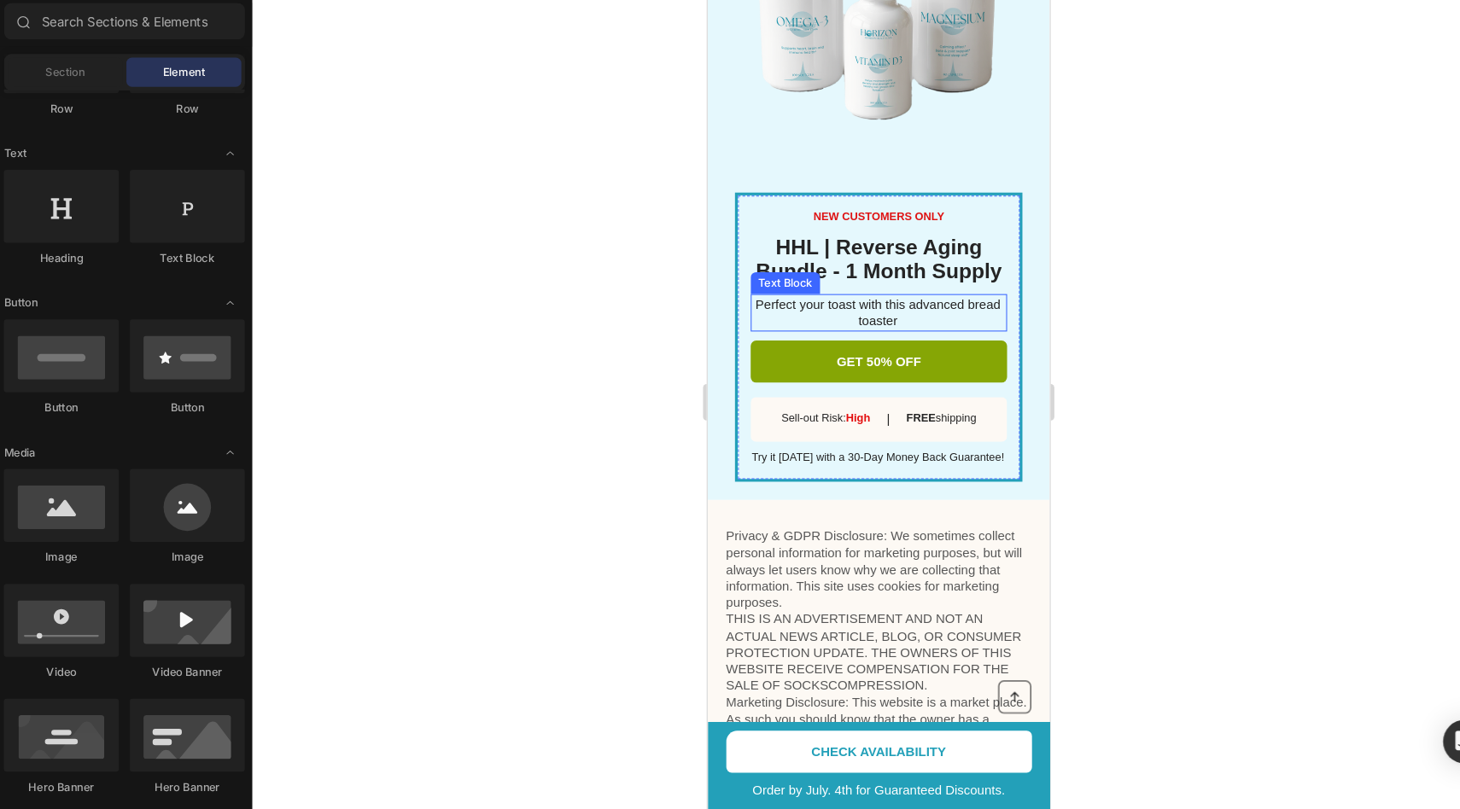
click at [826, 295] on p "Perfect your toast with this advanced bread toaster" at bounding box center [866, 292] width 238 height 31
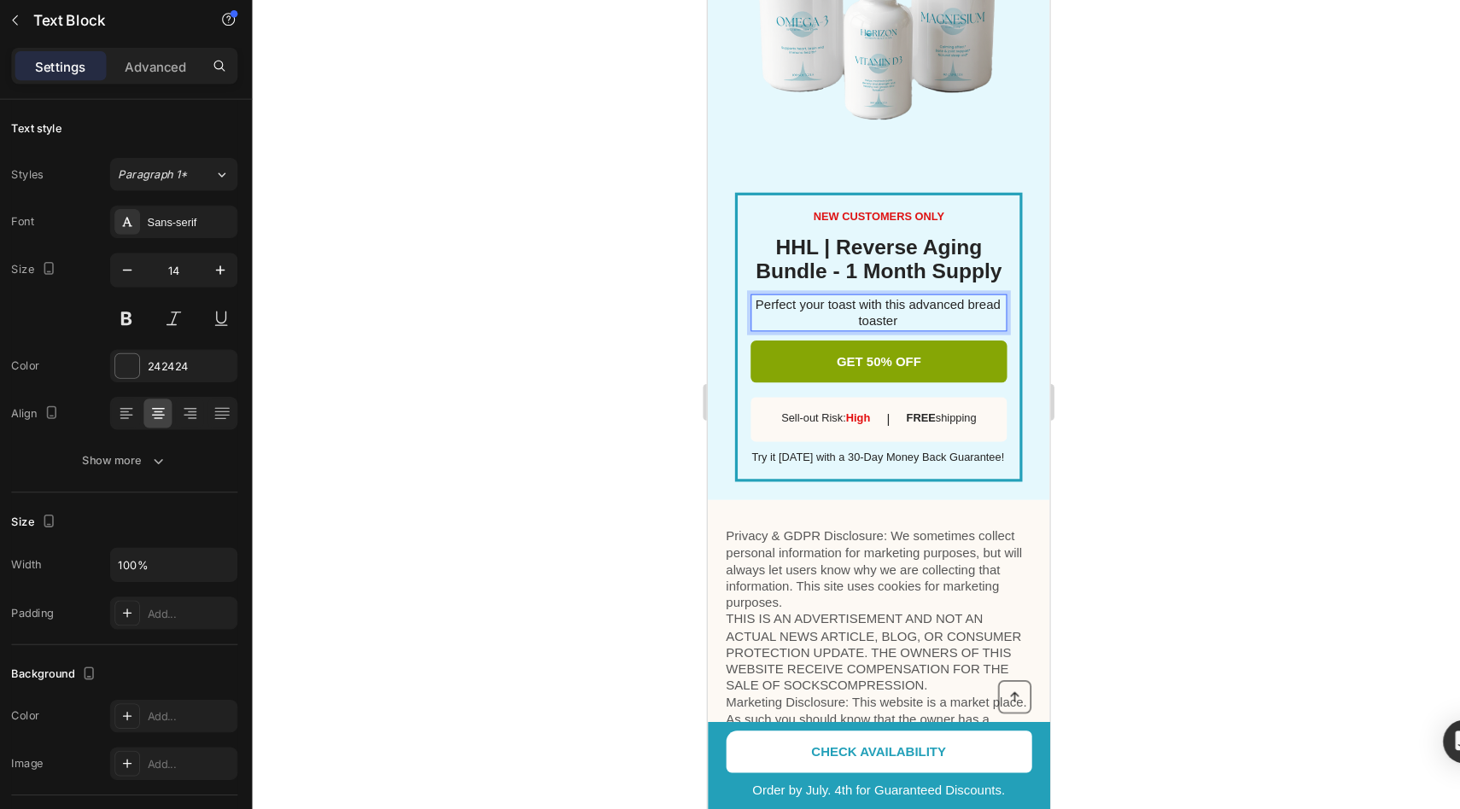
click at [826, 295] on p "Perfect your toast with this advanced bread toaster" at bounding box center [866, 292] width 238 height 31
click at [916, 291] on p "Everything you need in a convenient 1 Month Supply Bundle" at bounding box center [866, 292] width 238 height 31
click at [882, 300] on p "Everything you need in a convenient 1 Month Supply Bundle" at bounding box center [866, 292] width 238 height 31
click at [943, 295] on p "Everything you need in a convenient bundle - 1 Month Supply" at bounding box center [866, 292] width 238 height 31
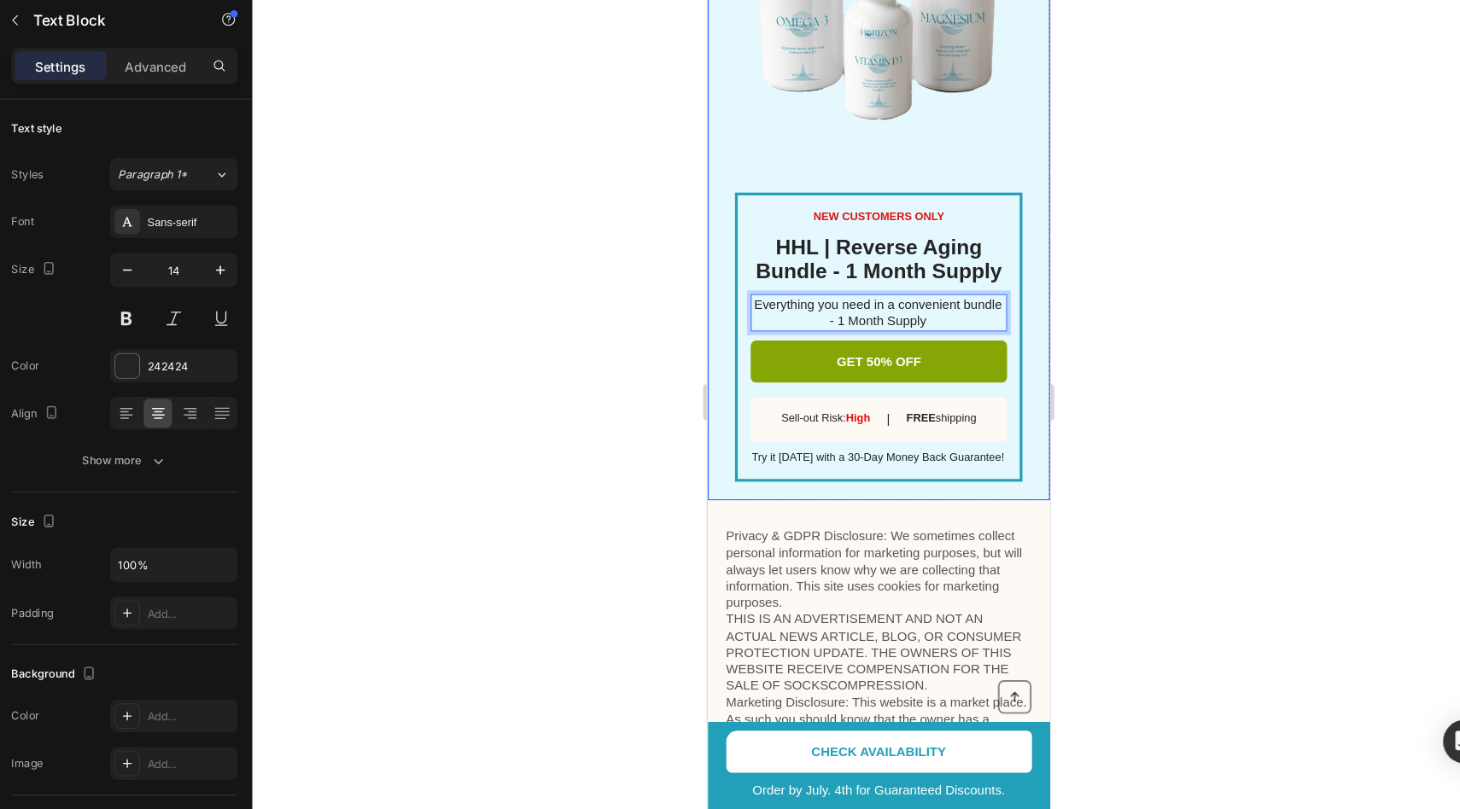
click at [1062, 339] on div at bounding box center [874, 429] width 1172 height 762
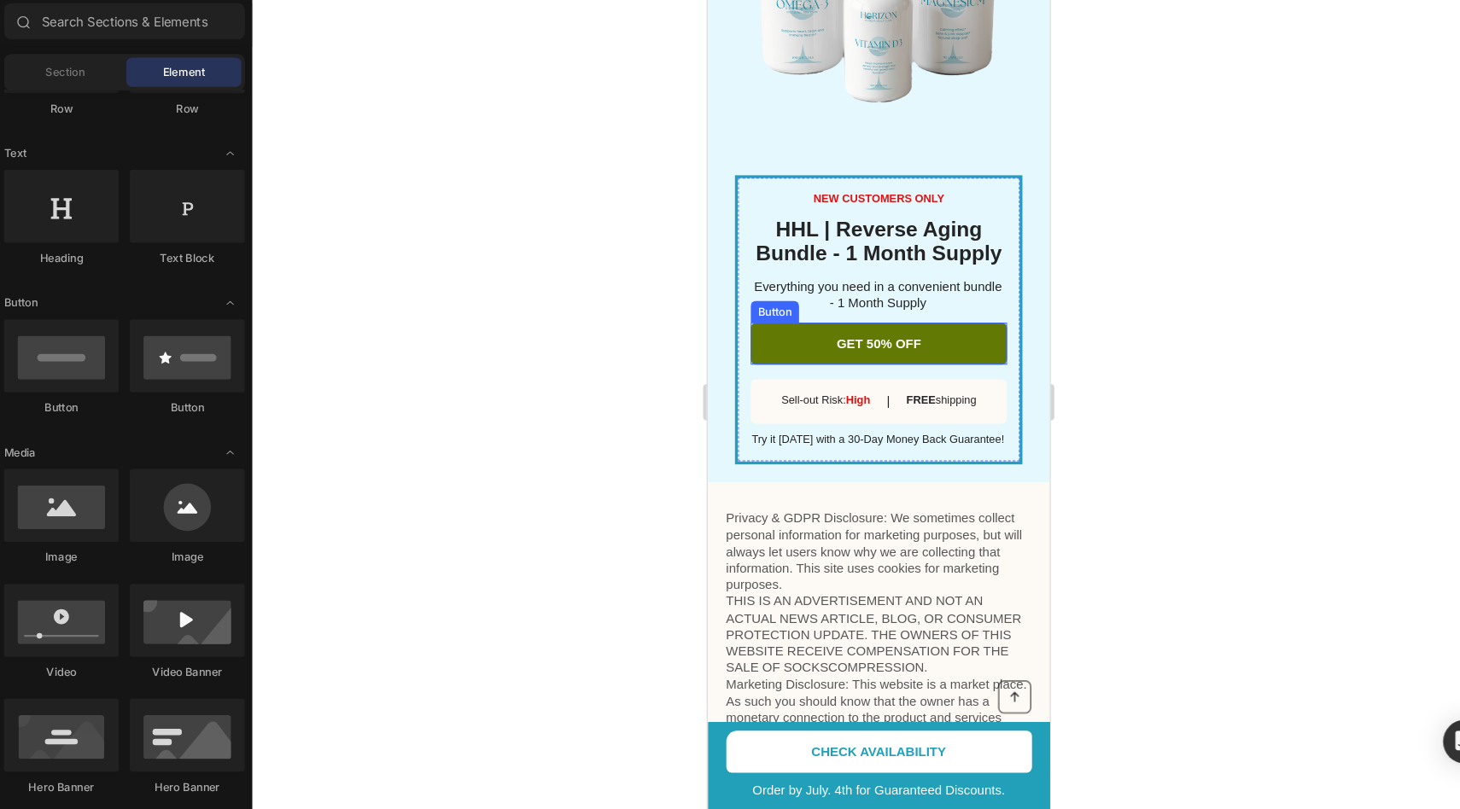
scroll to position [2890, 0]
click at [882, 330] on link "GET 50% OFF" at bounding box center [867, 320] width 240 height 39
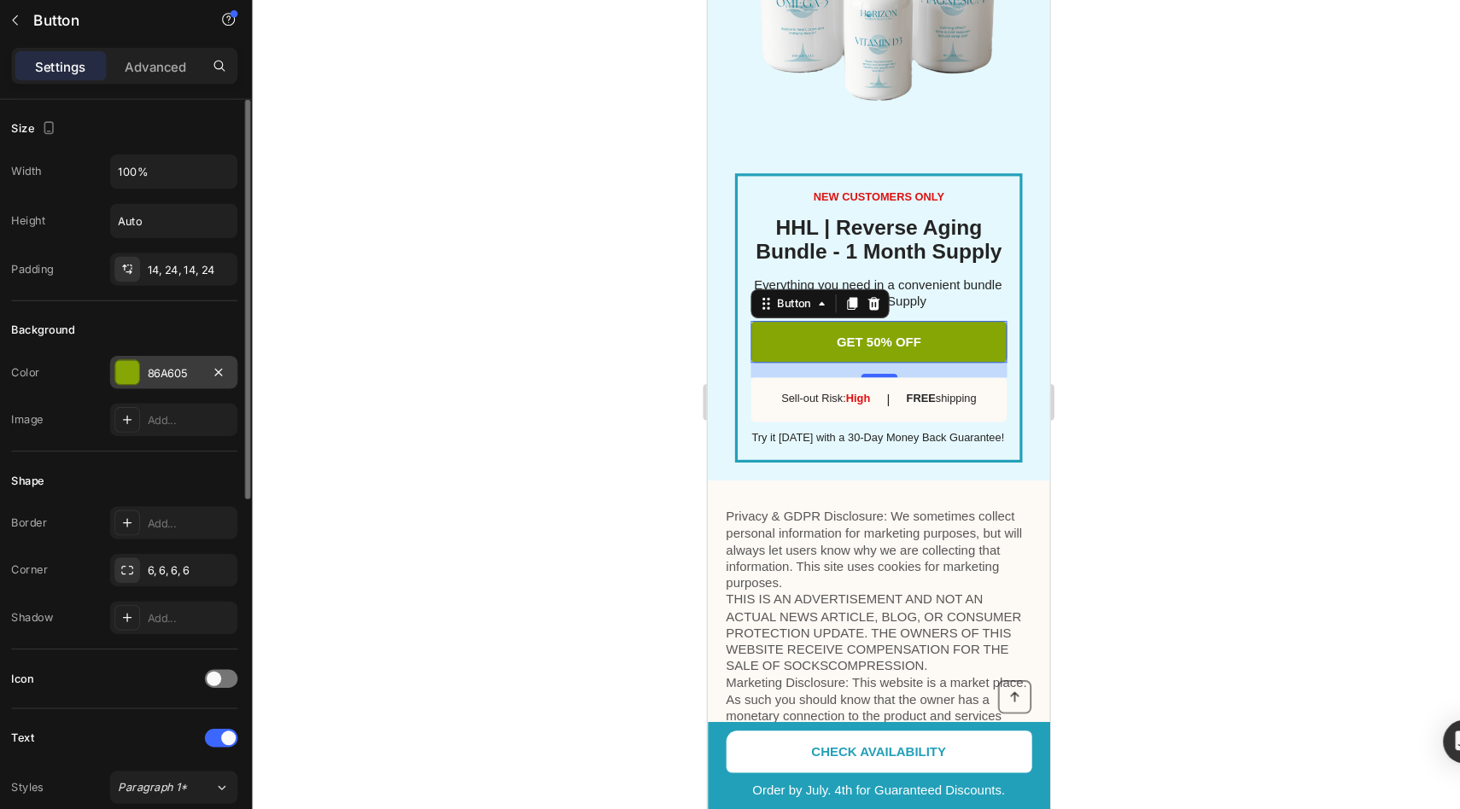
click at [178, 401] on div at bounding box center [171, 400] width 22 height 22
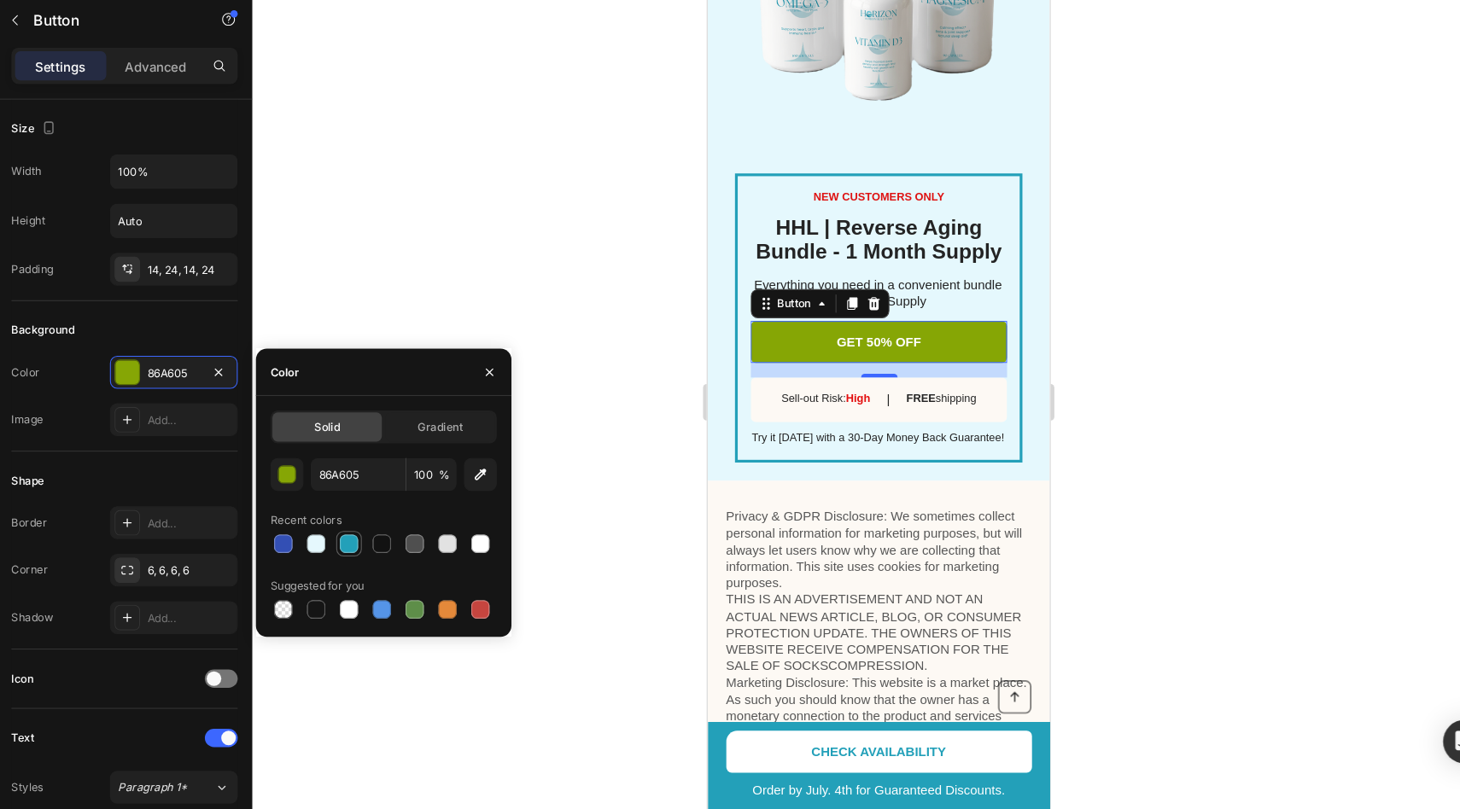
click at [383, 557] on div at bounding box center [378, 560] width 17 height 17
type input "23A0B9"
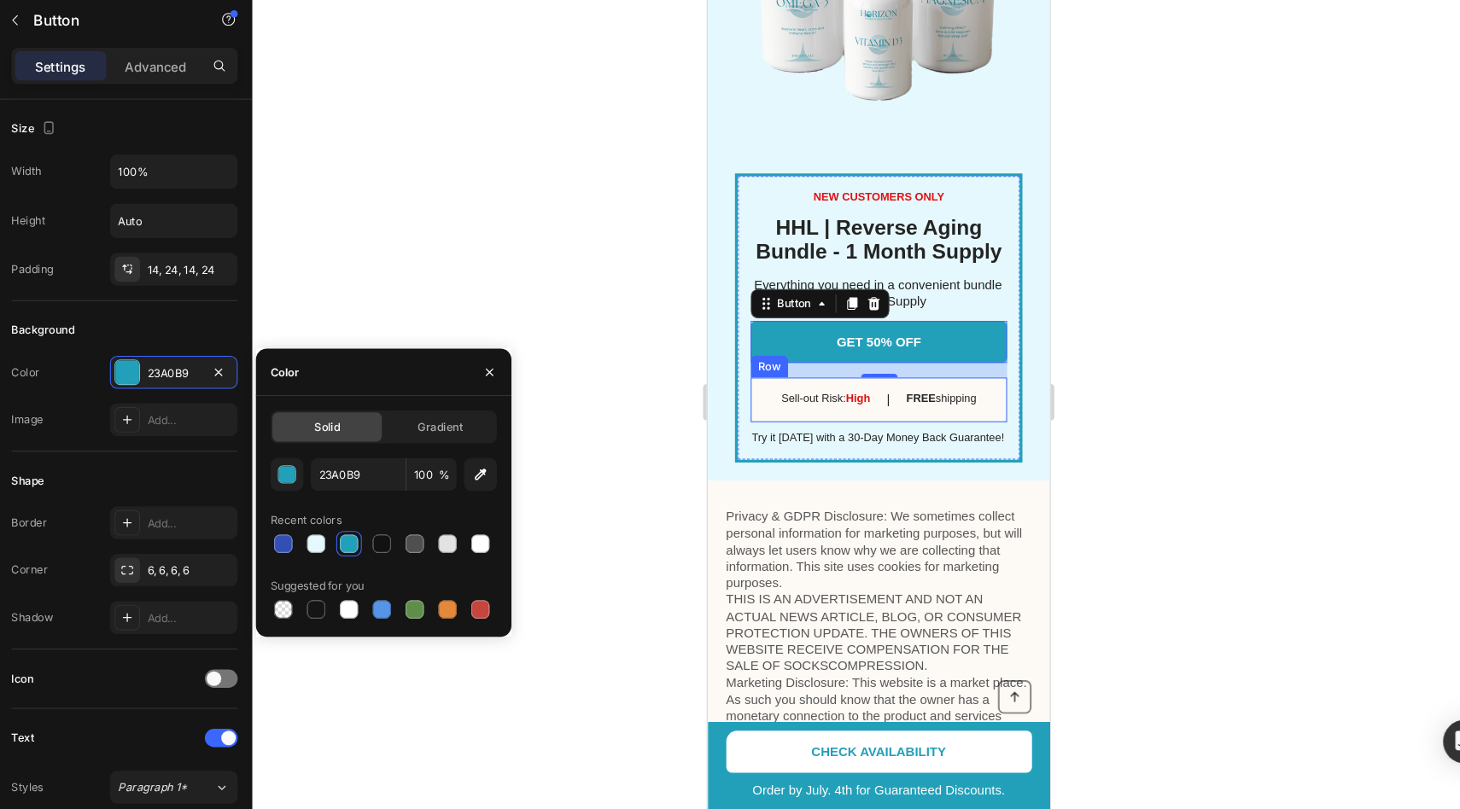
click at [803, 387] on div "Sell-out Risk: High Text Block | Text Block FREE shipping Text Block Row" at bounding box center [867, 374] width 240 height 42
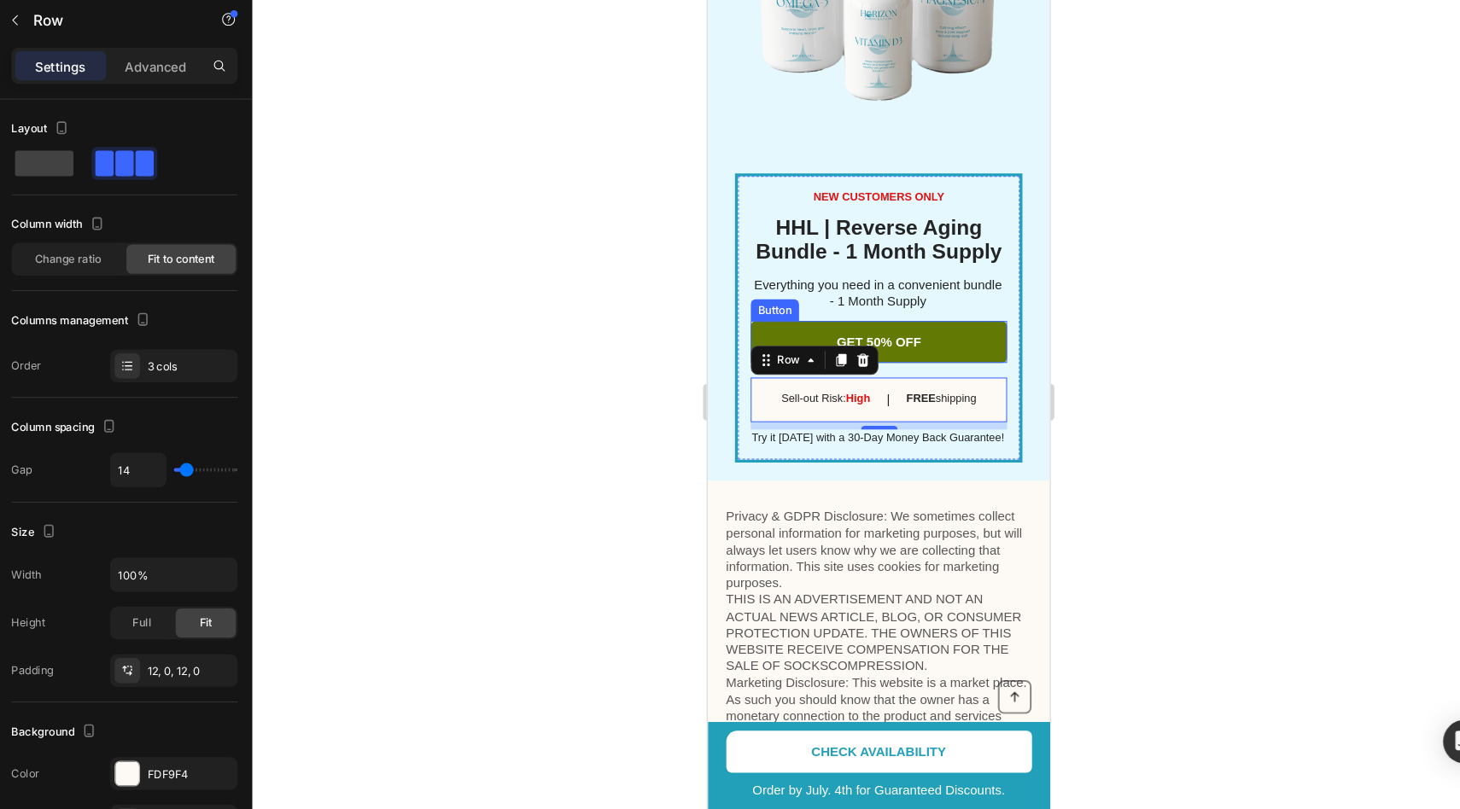
click at [916, 324] on link "GET 50% OFF" at bounding box center [867, 320] width 240 height 39
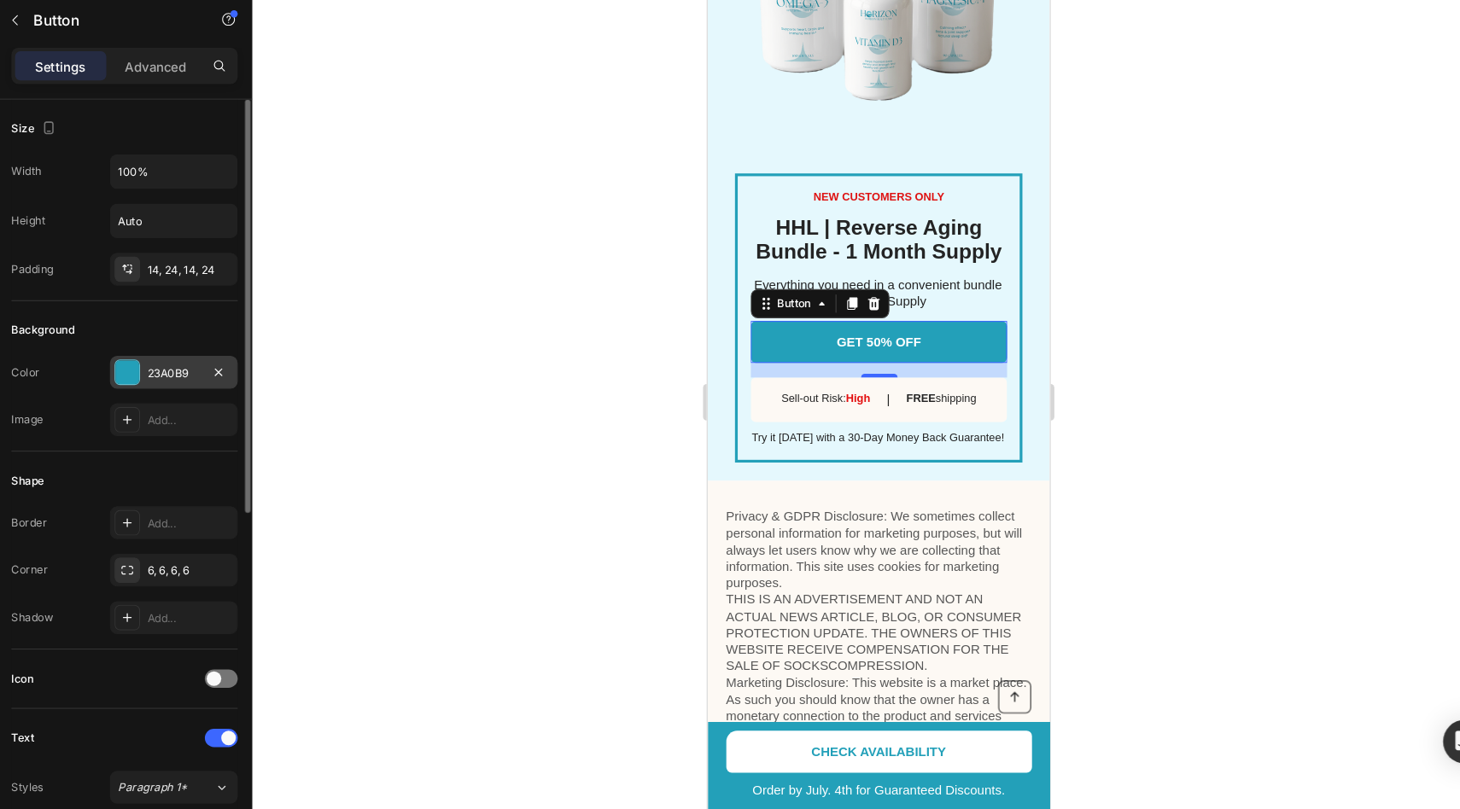
click at [181, 399] on div at bounding box center [171, 400] width 22 height 22
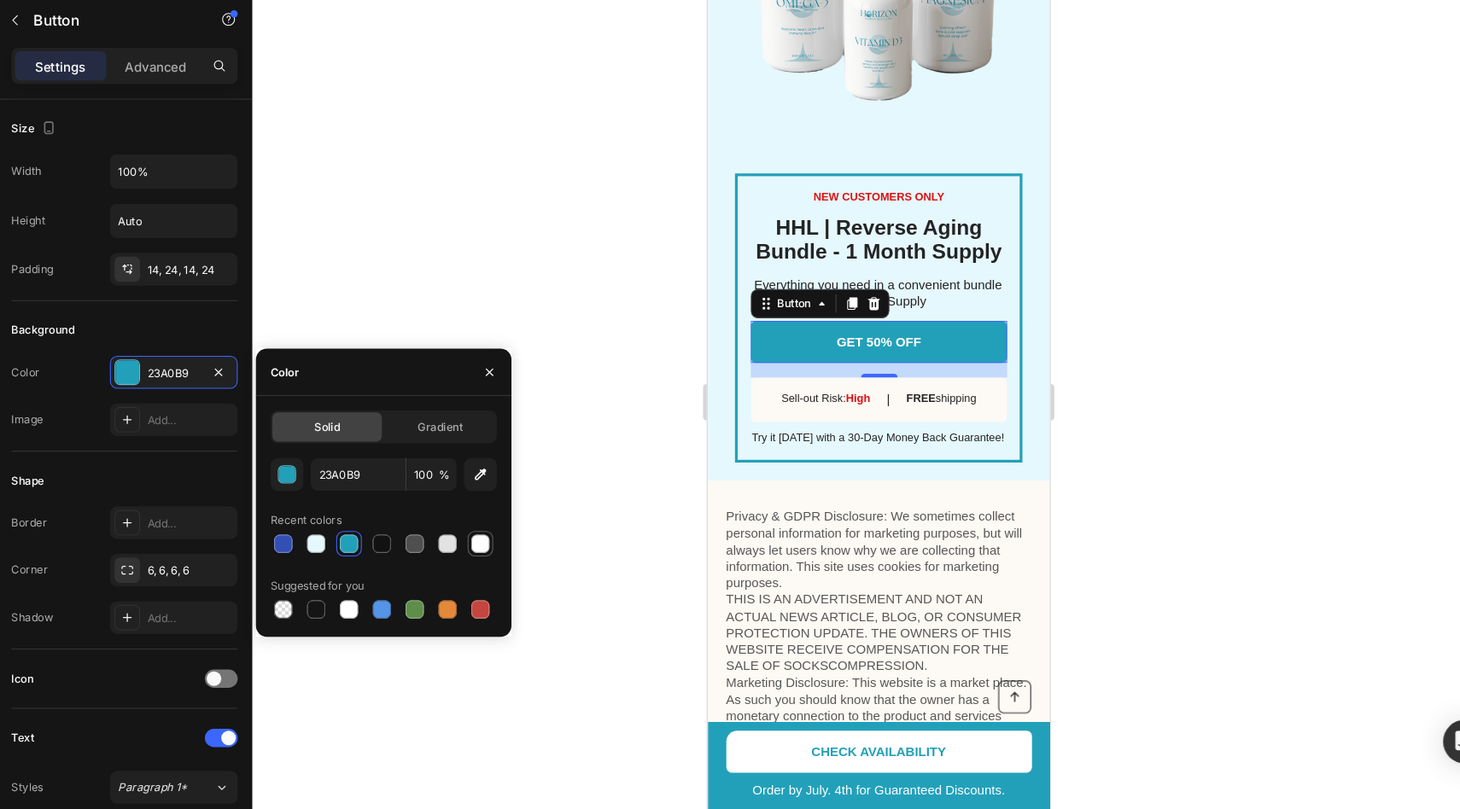
click at [509, 558] on div at bounding box center [501, 560] width 17 height 17
type input "FFFFFF"
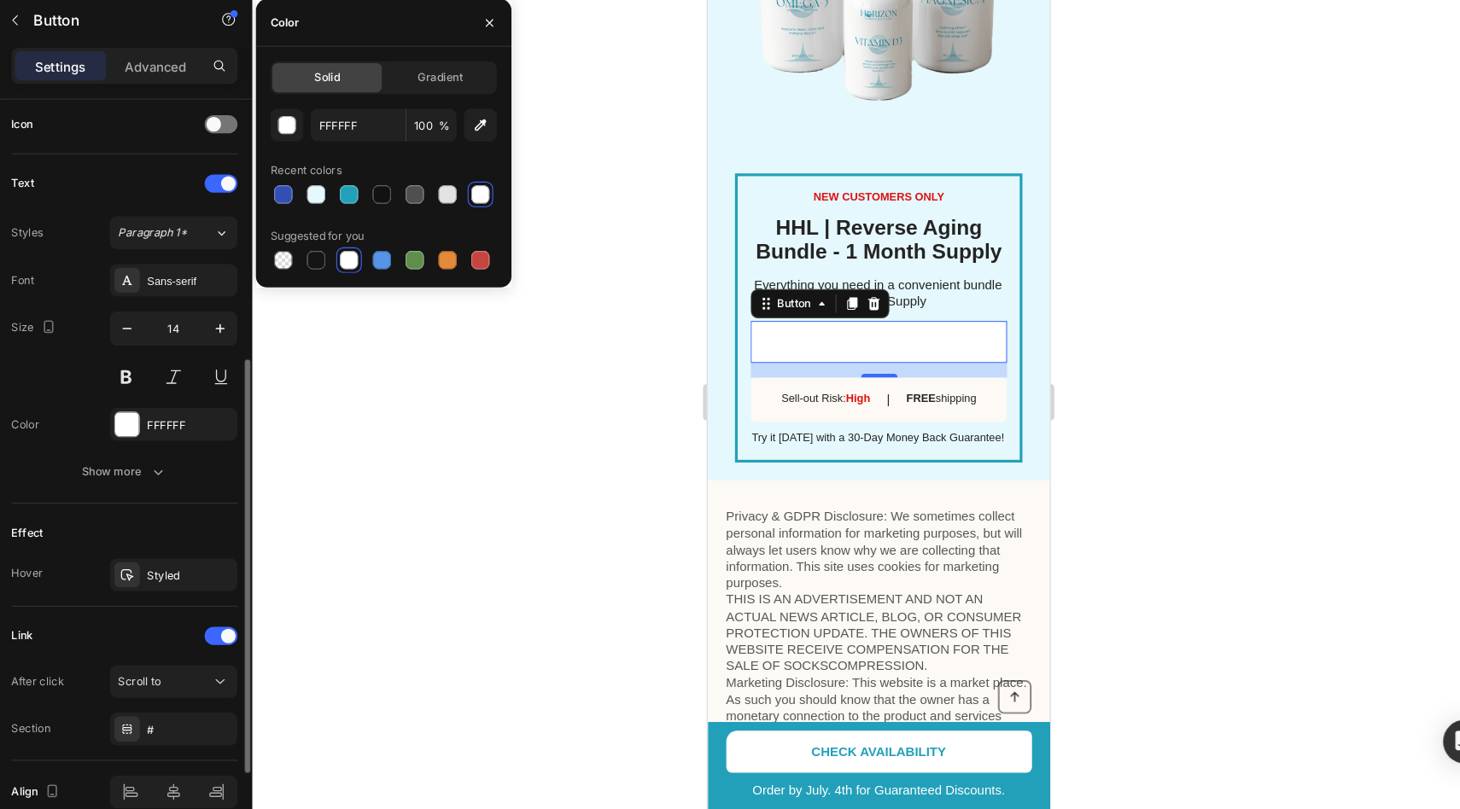
scroll to position [423, 0]
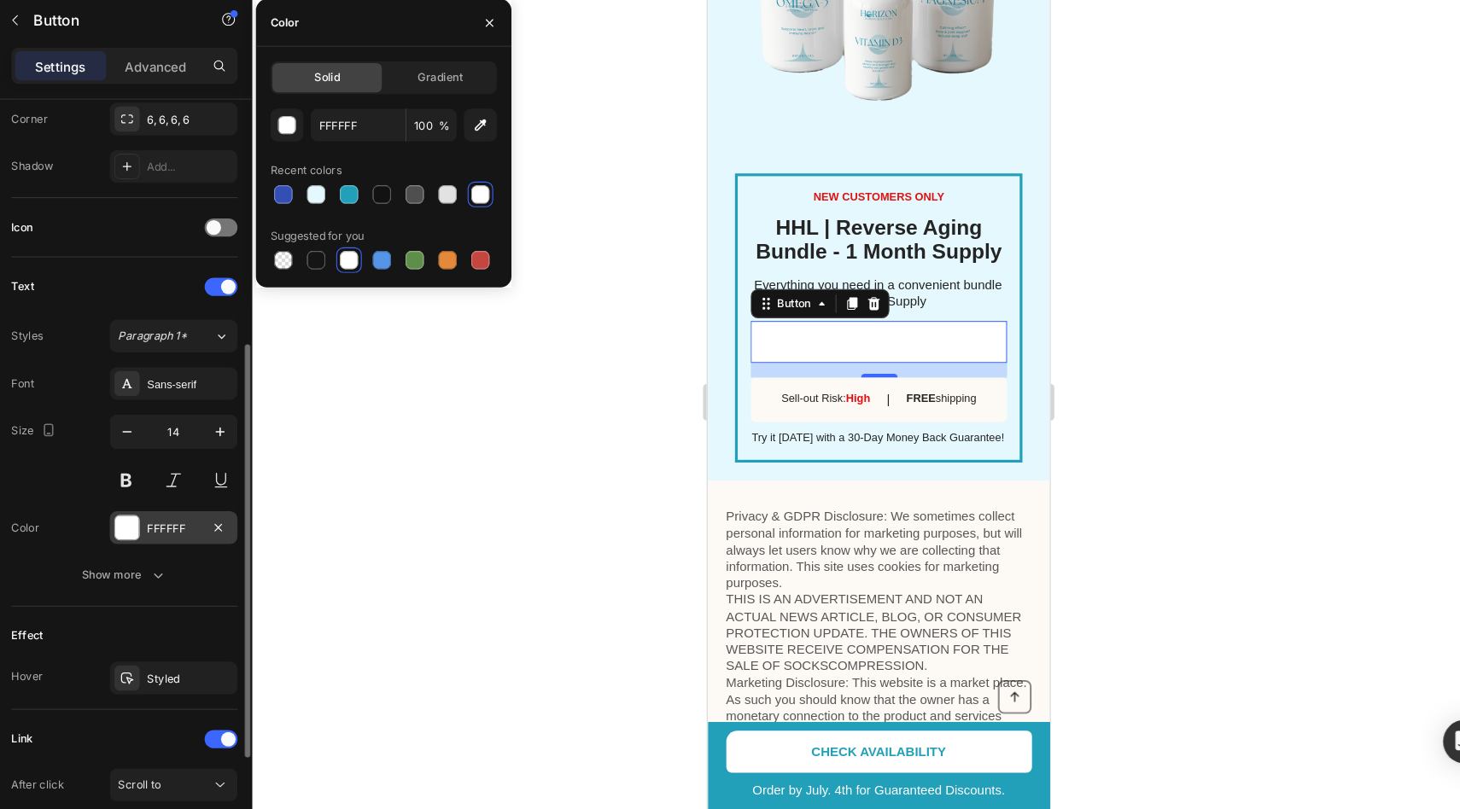
click at [184, 544] on div "FFFFFF" at bounding box center [215, 545] width 120 height 31
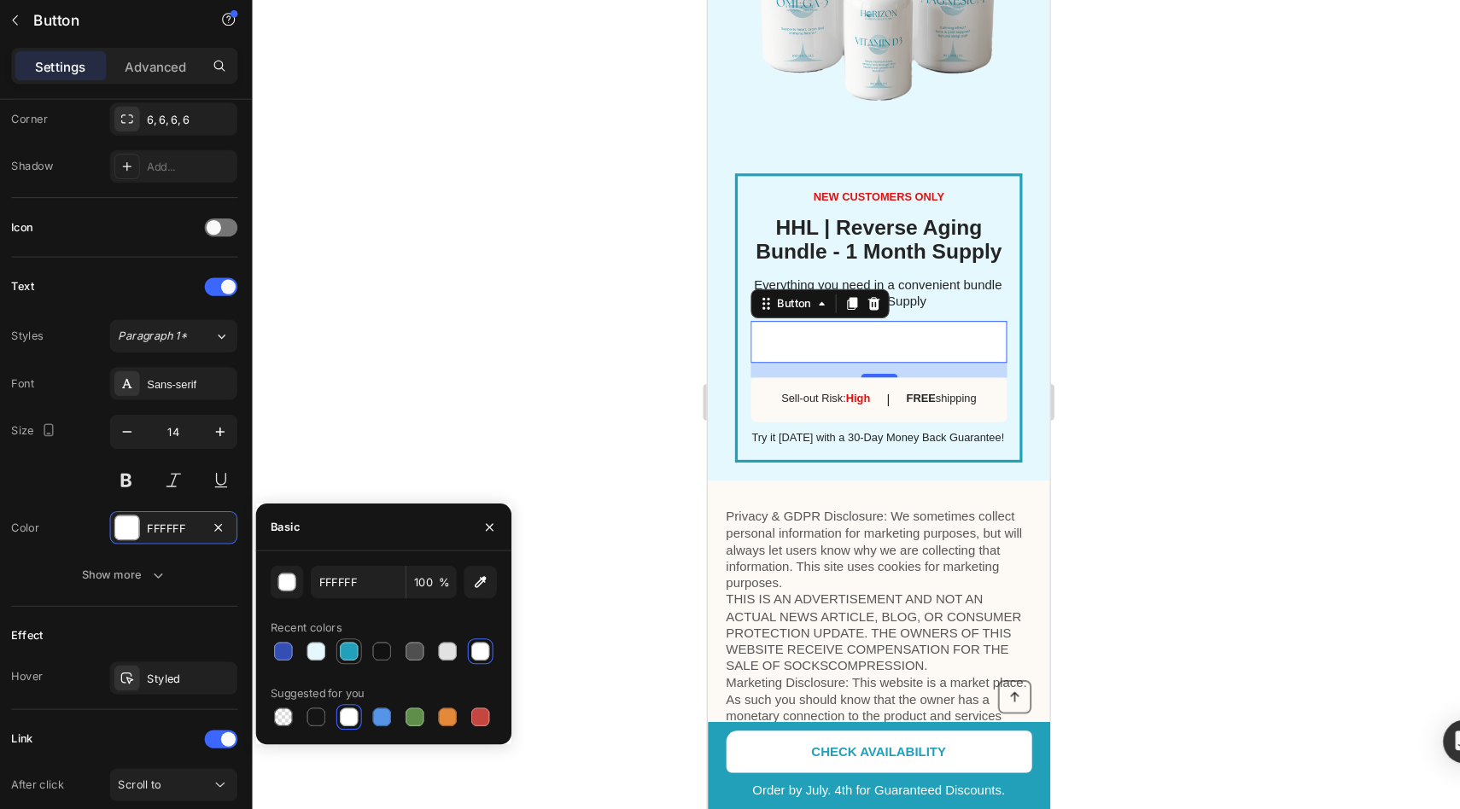
click at [381, 667] on div at bounding box center [378, 661] width 17 height 17
type input "23A0B9"
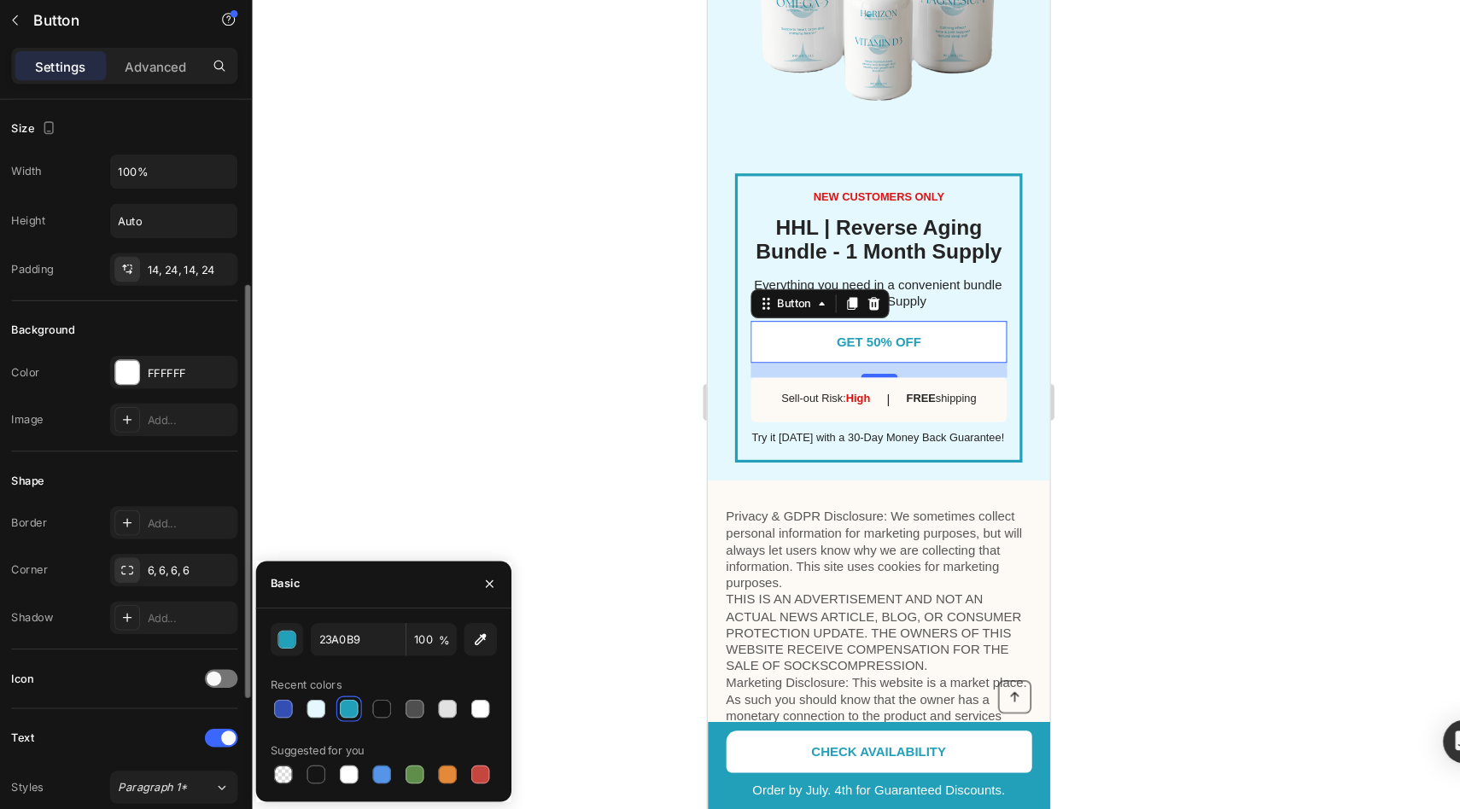
scroll to position [0, 0]
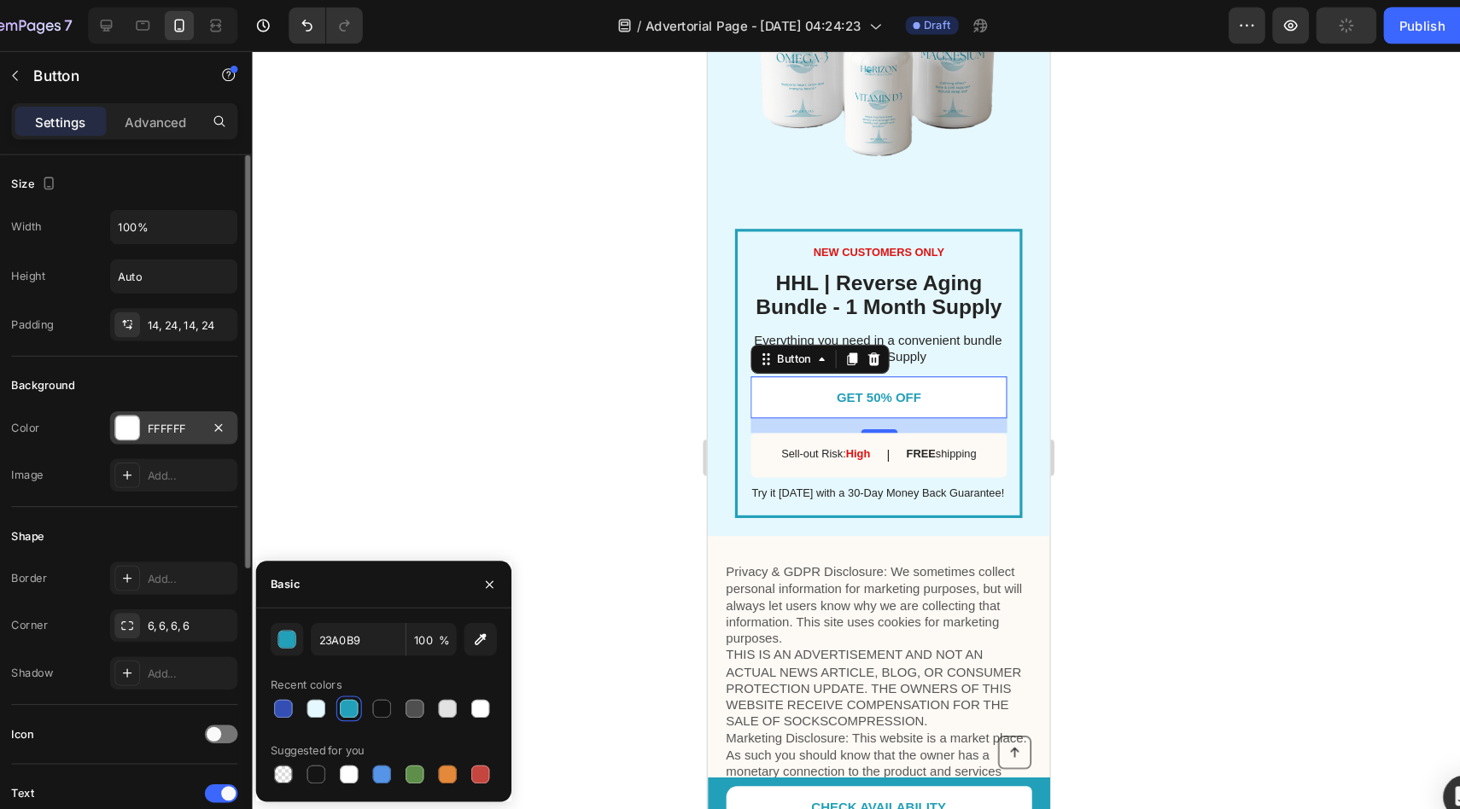
click at [173, 394] on div at bounding box center [171, 400] width 22 height 22
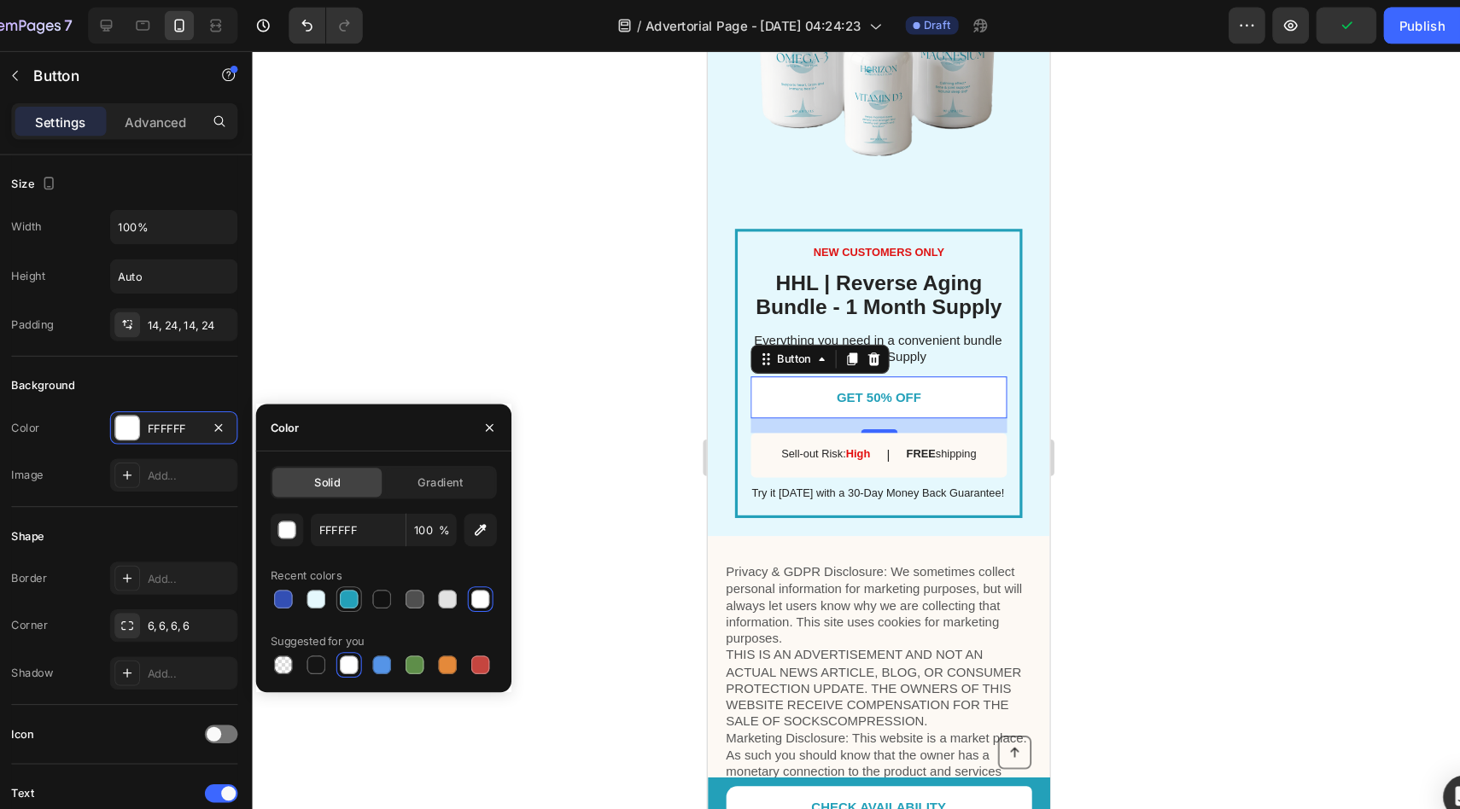
click at [379, 563] on div at bounding box center [378, 560] width 17 height 17
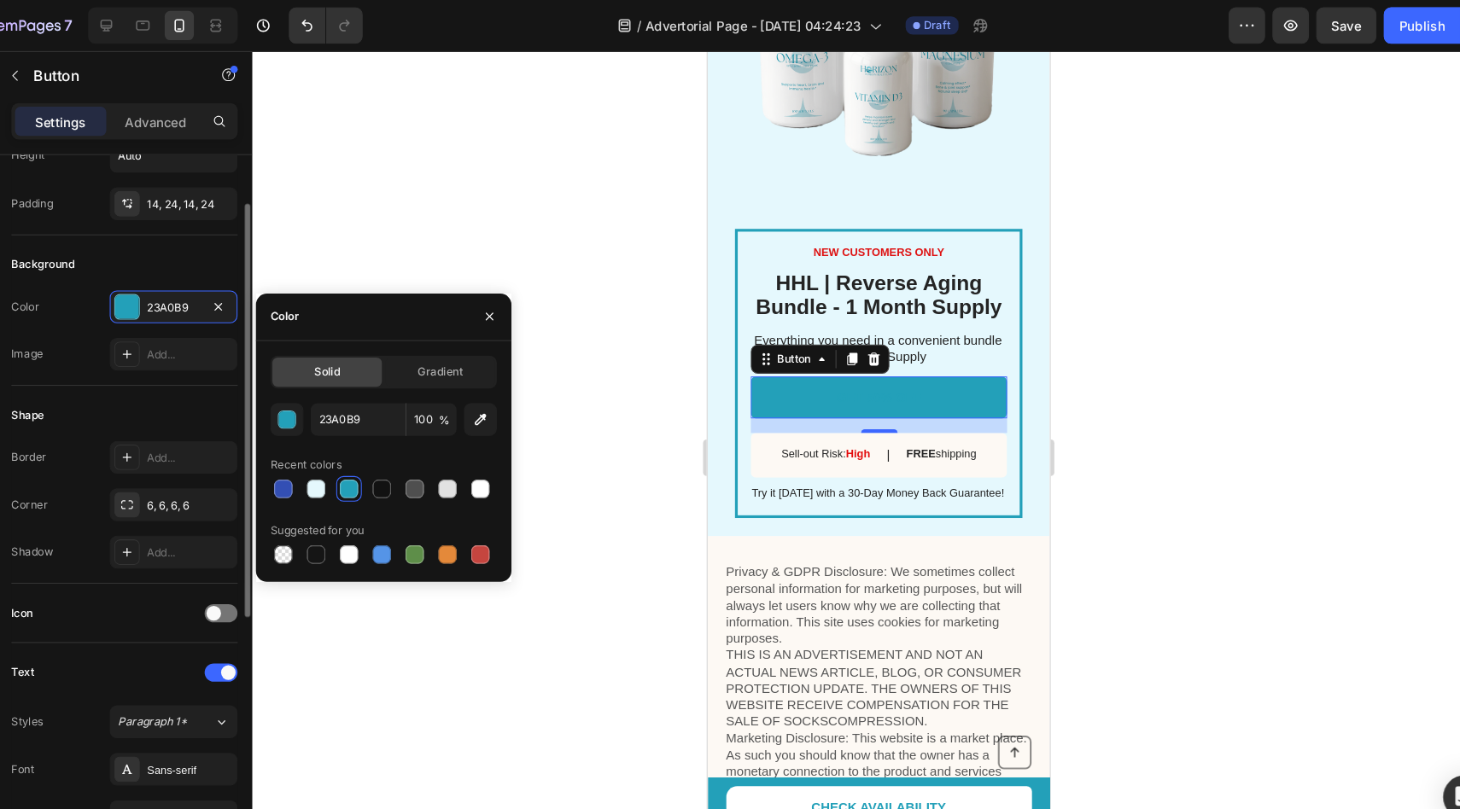
scroll to position [133, 0]
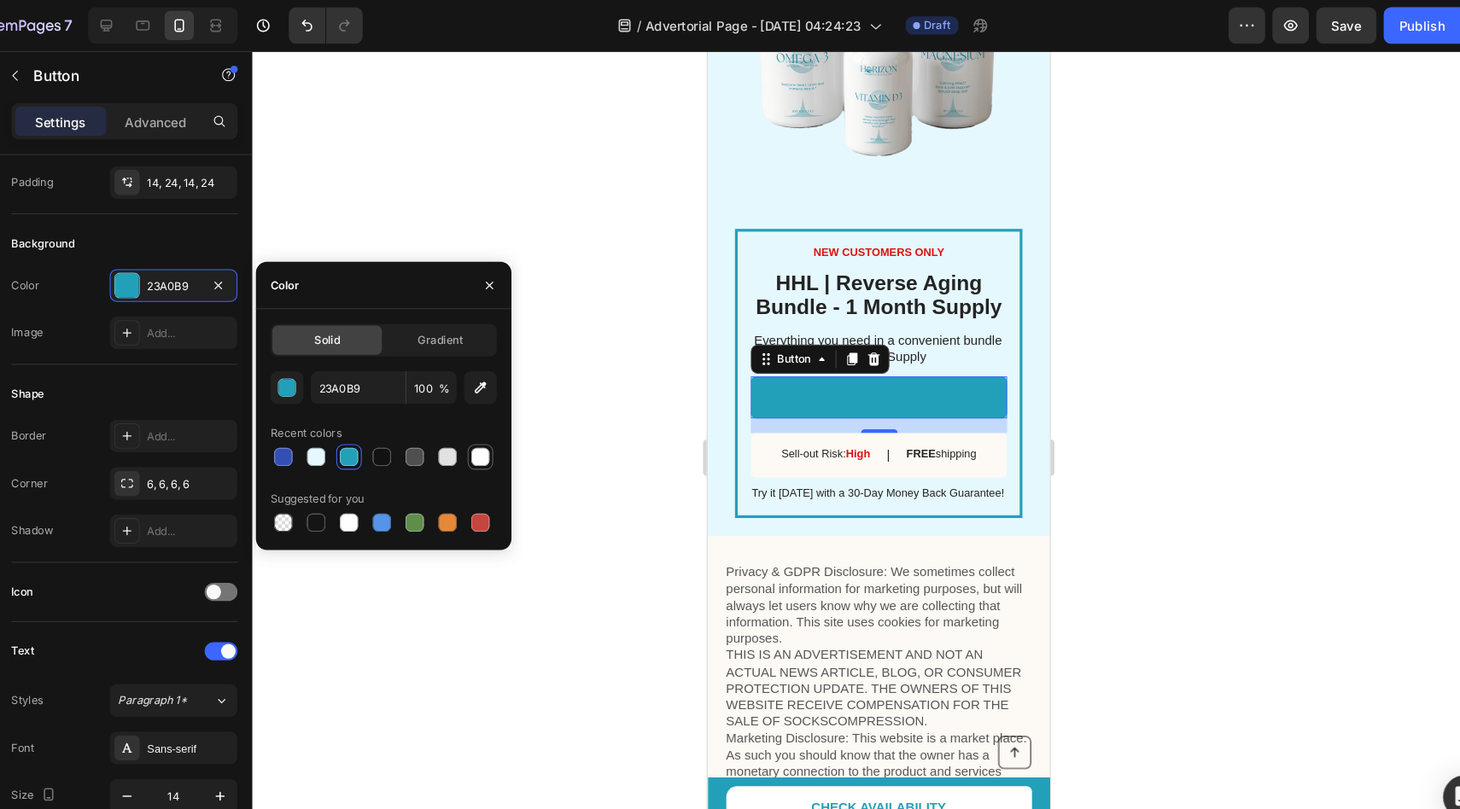
click at [494, 424] on div at bounding box center [501, 427] width 17 height 17
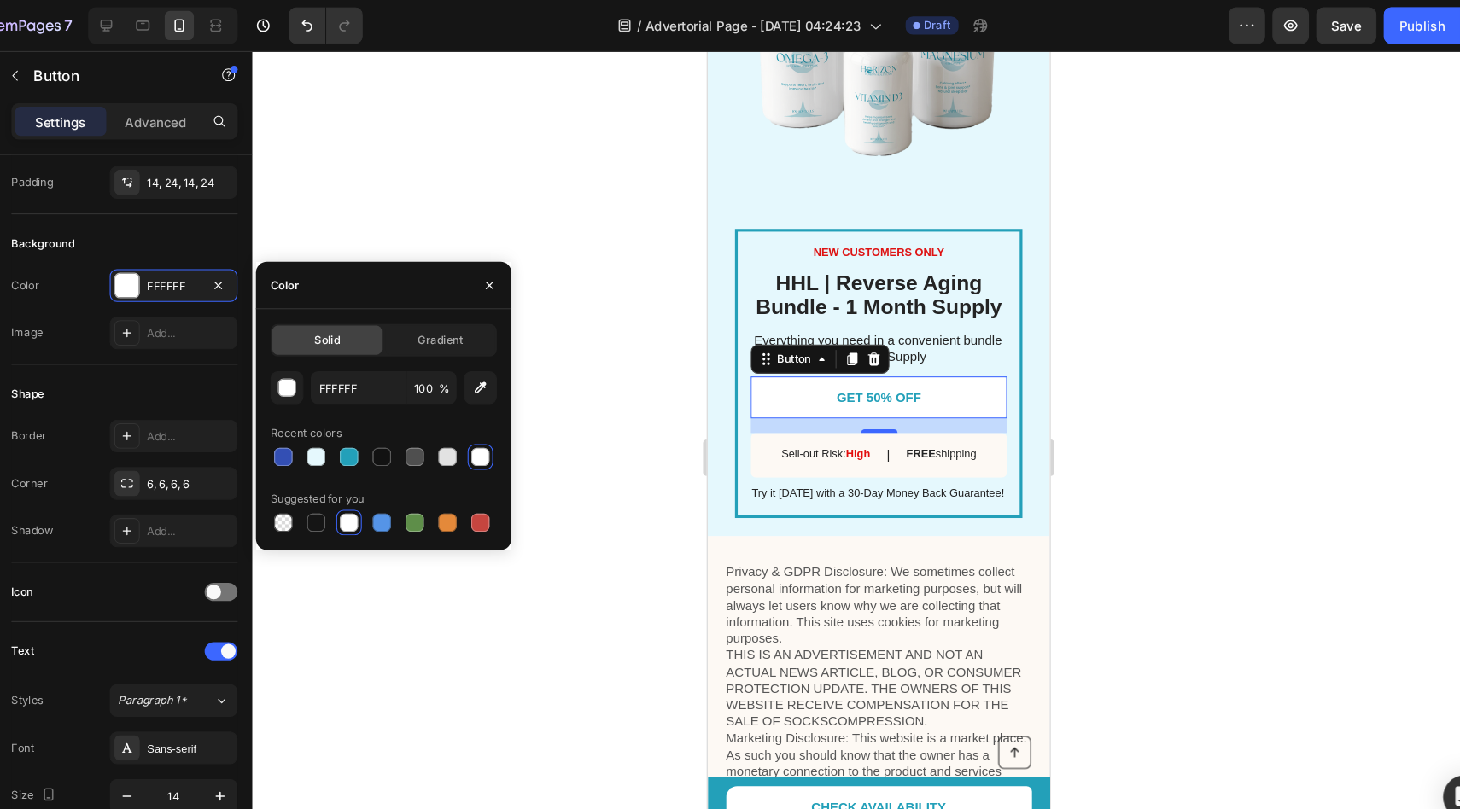
click at [390, 429] on div at bounding box center [411, 428] width 212 height 24
click at [383, 429] on div at bounding box center [378, 427] width 17 height 17
type input "23A0B9"
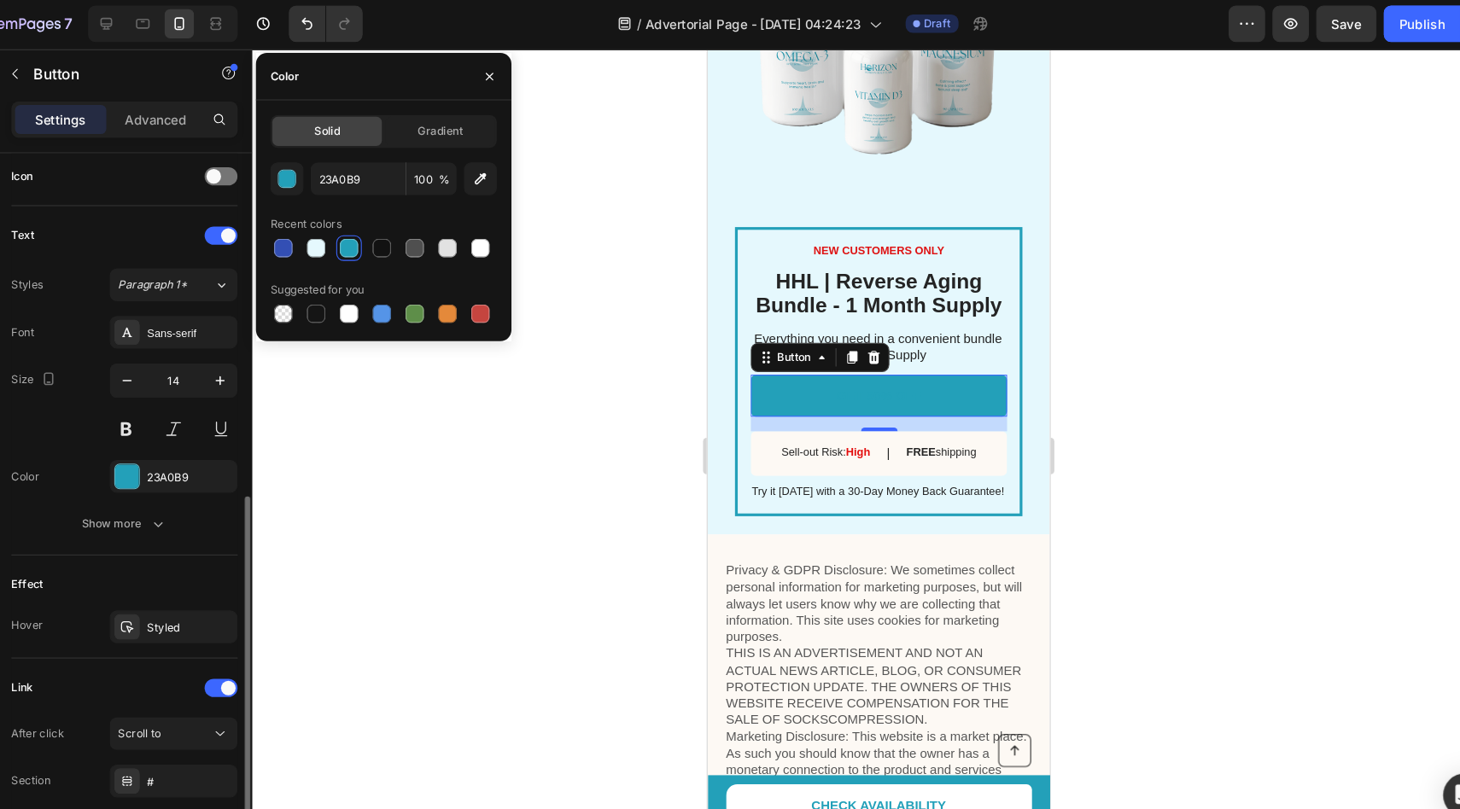
scroll to position [562, 0]
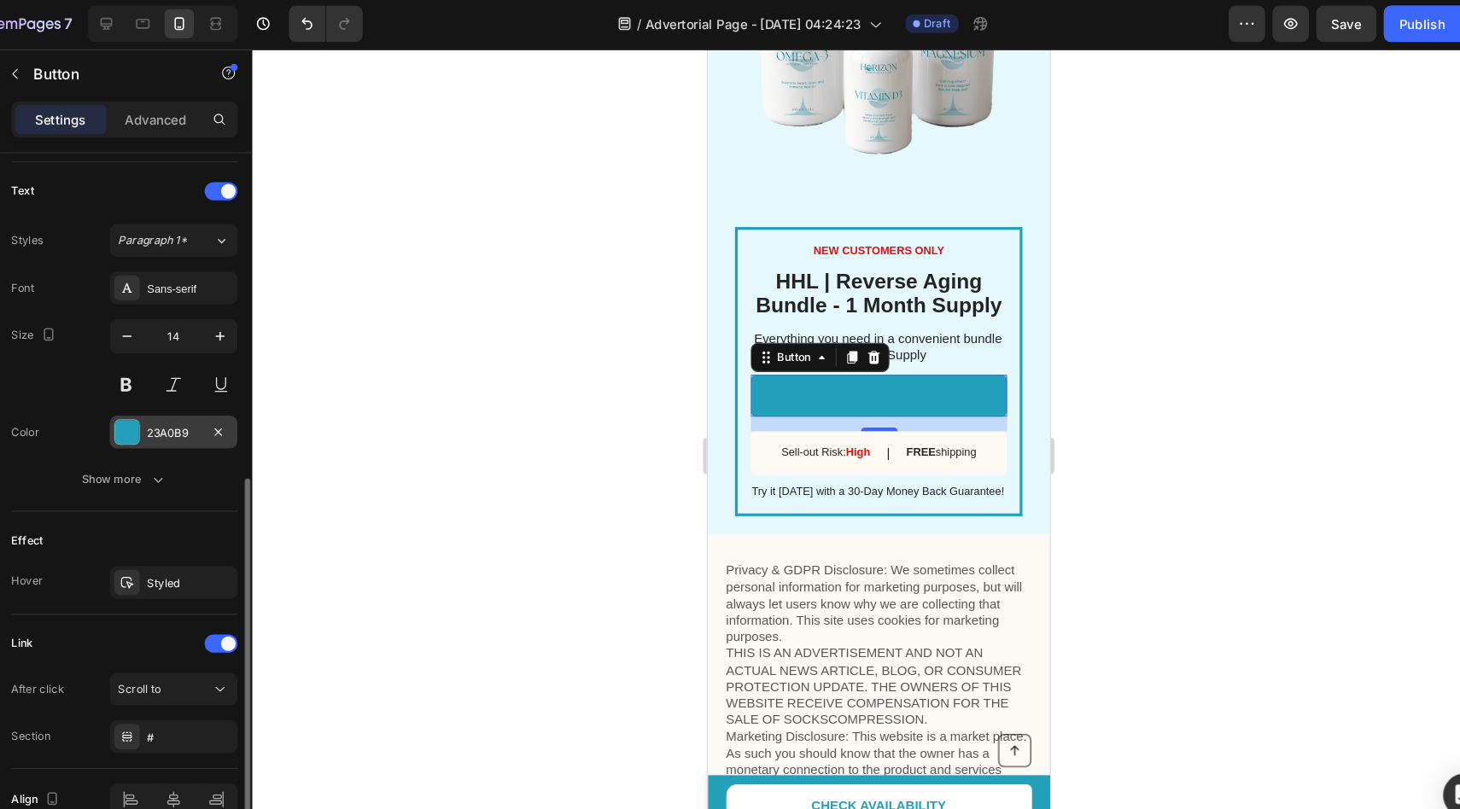
click at [184, 394] on div "23A0B9" at bounding box center [215, 406] width 120 height 31
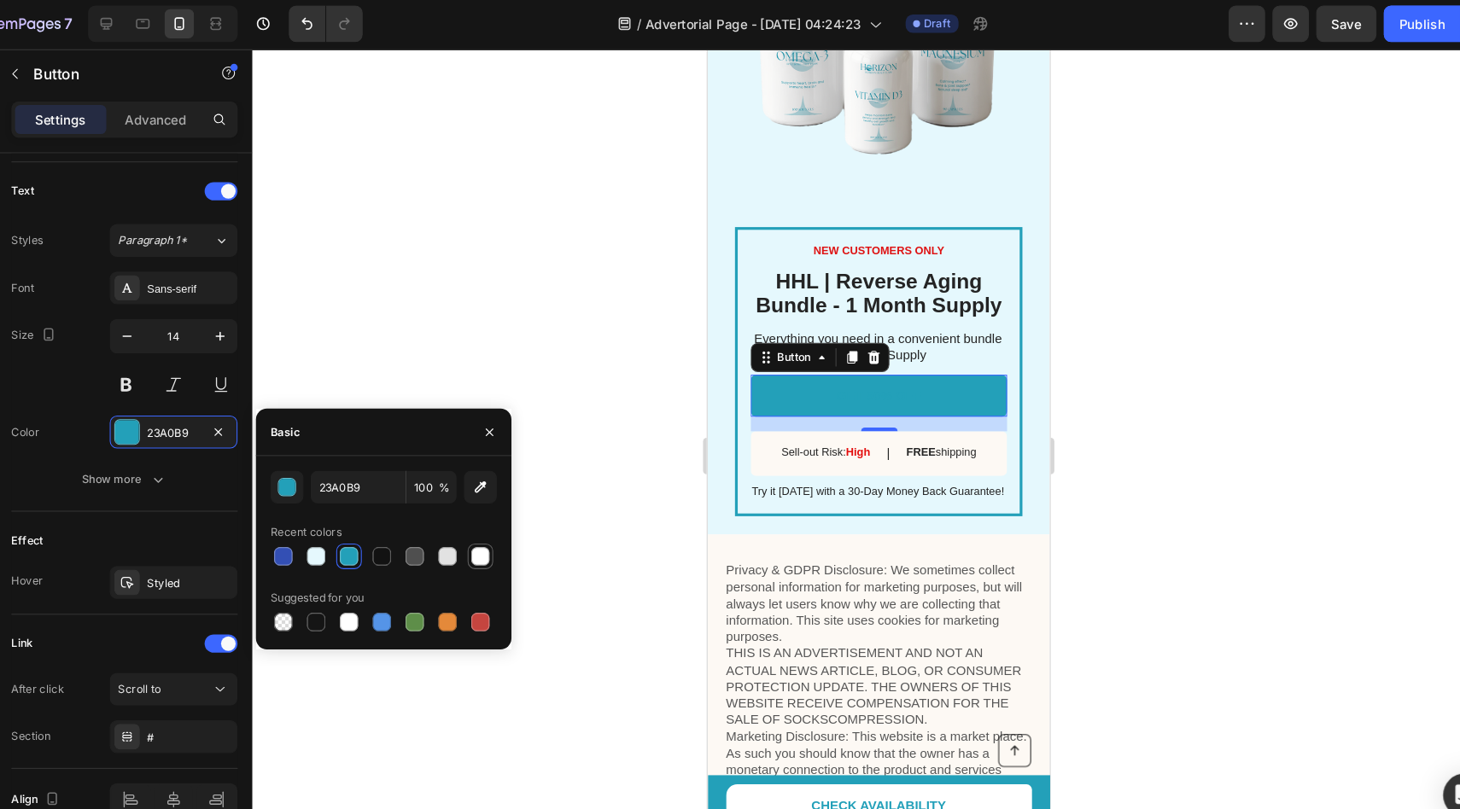
click at [505, 519] on div at bounding box center [501, 522] width 17 height 17
type input "FFFFFF"
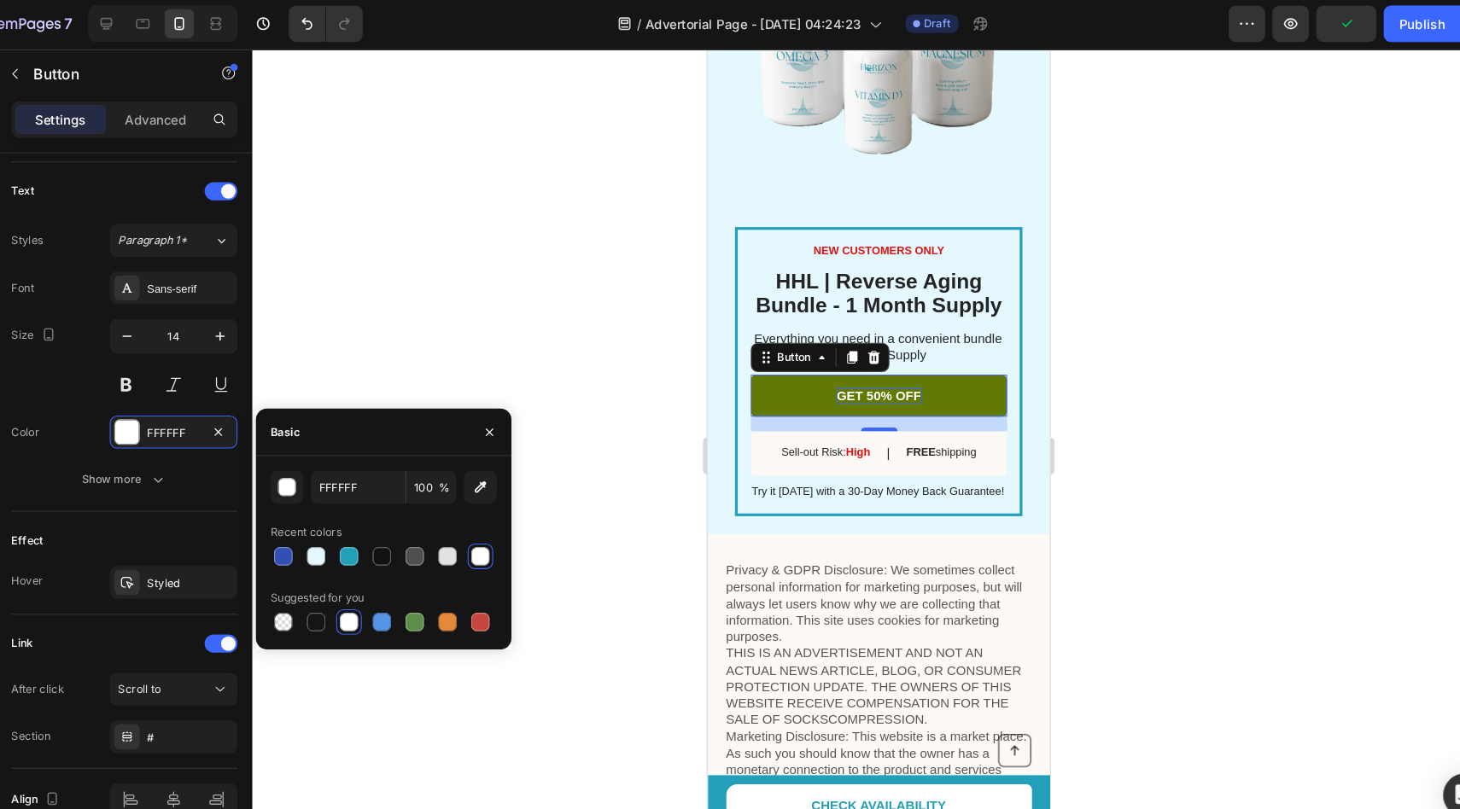
click at [861, 372] on p "GET 50% OFF" at bounding box center [866, 372] width 79 height 15
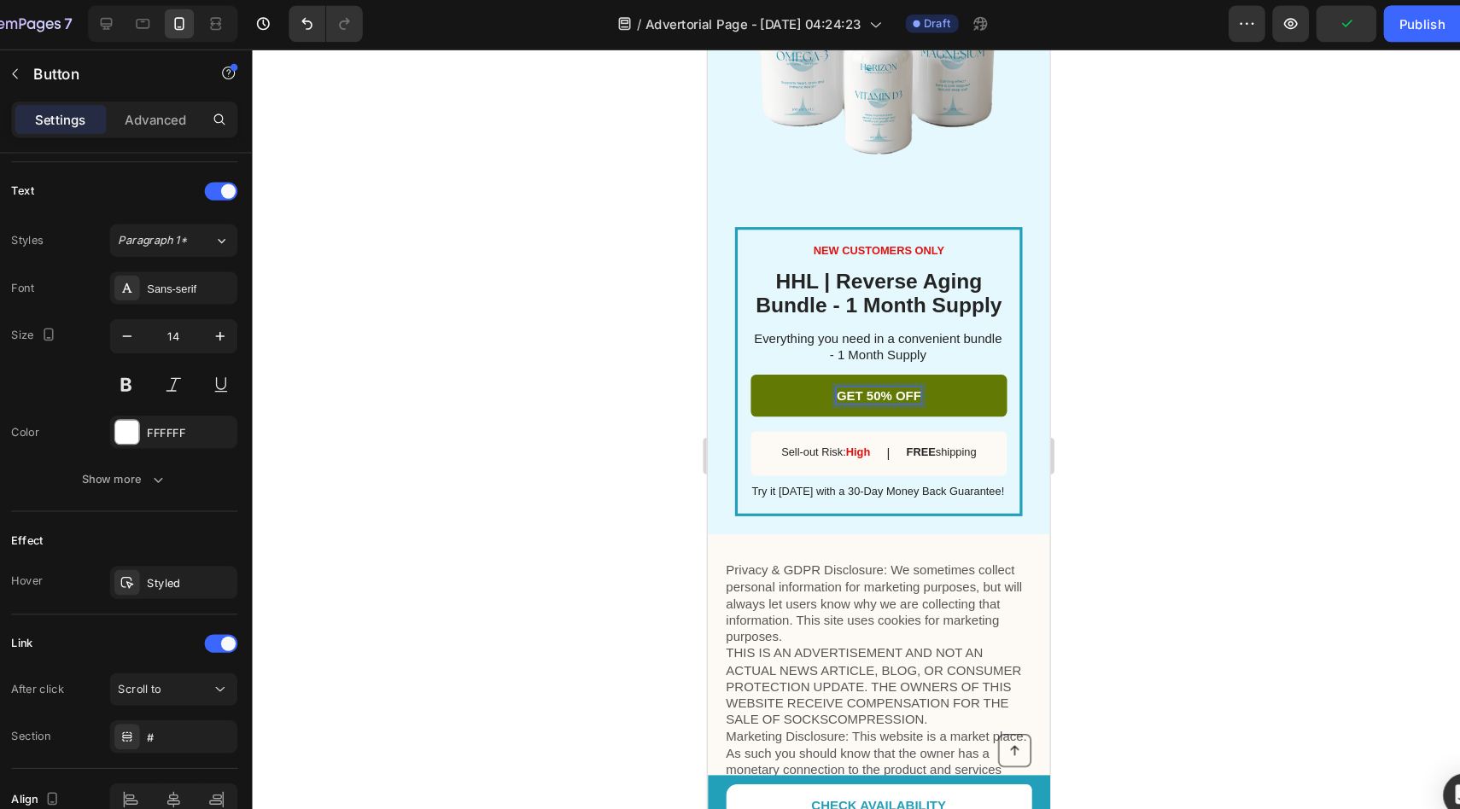
click at [852, 373] on p "GET 50% OFF" at bounding box center [866, 372] width 79 height 15
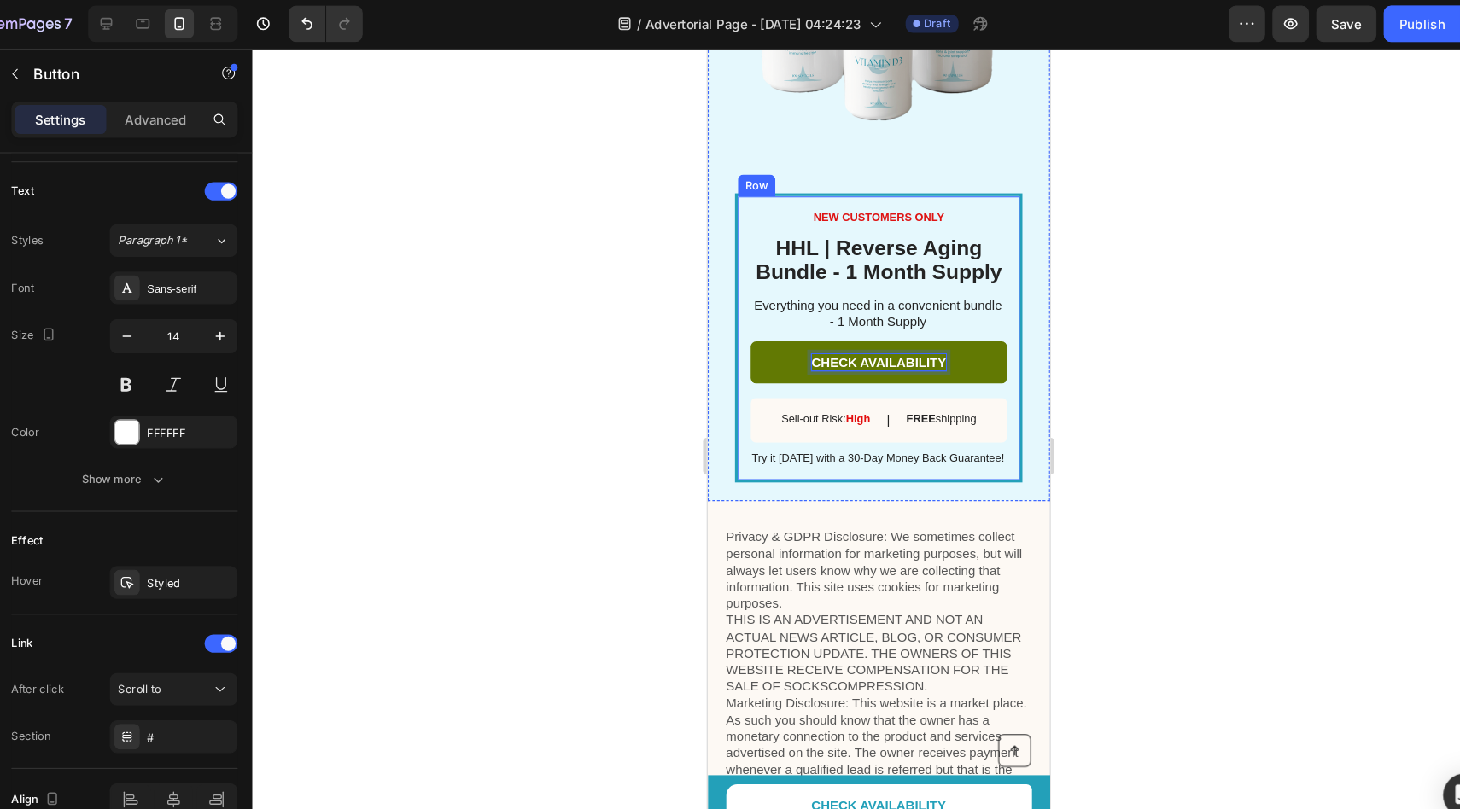
scroll to position [2951, 0]
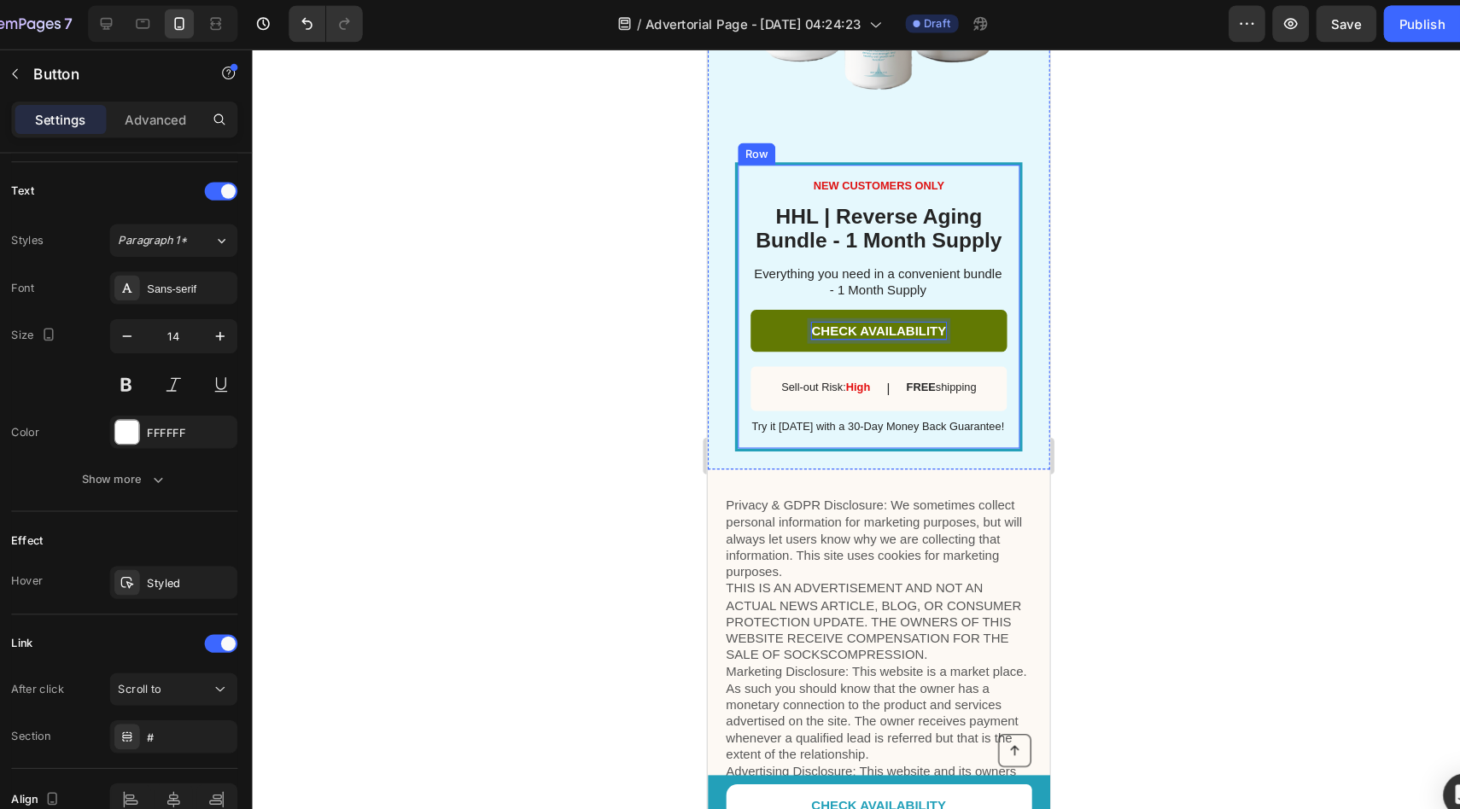
click at [885, 394] on div "NEW CUSTOMERS ONLY Text Block ⁠⁠⁠⁠⁠⁠⁠ HHL | Reverse Aging Bundle - 1 Month Supp…" at bounding box center [867, 290] width 240 height 242
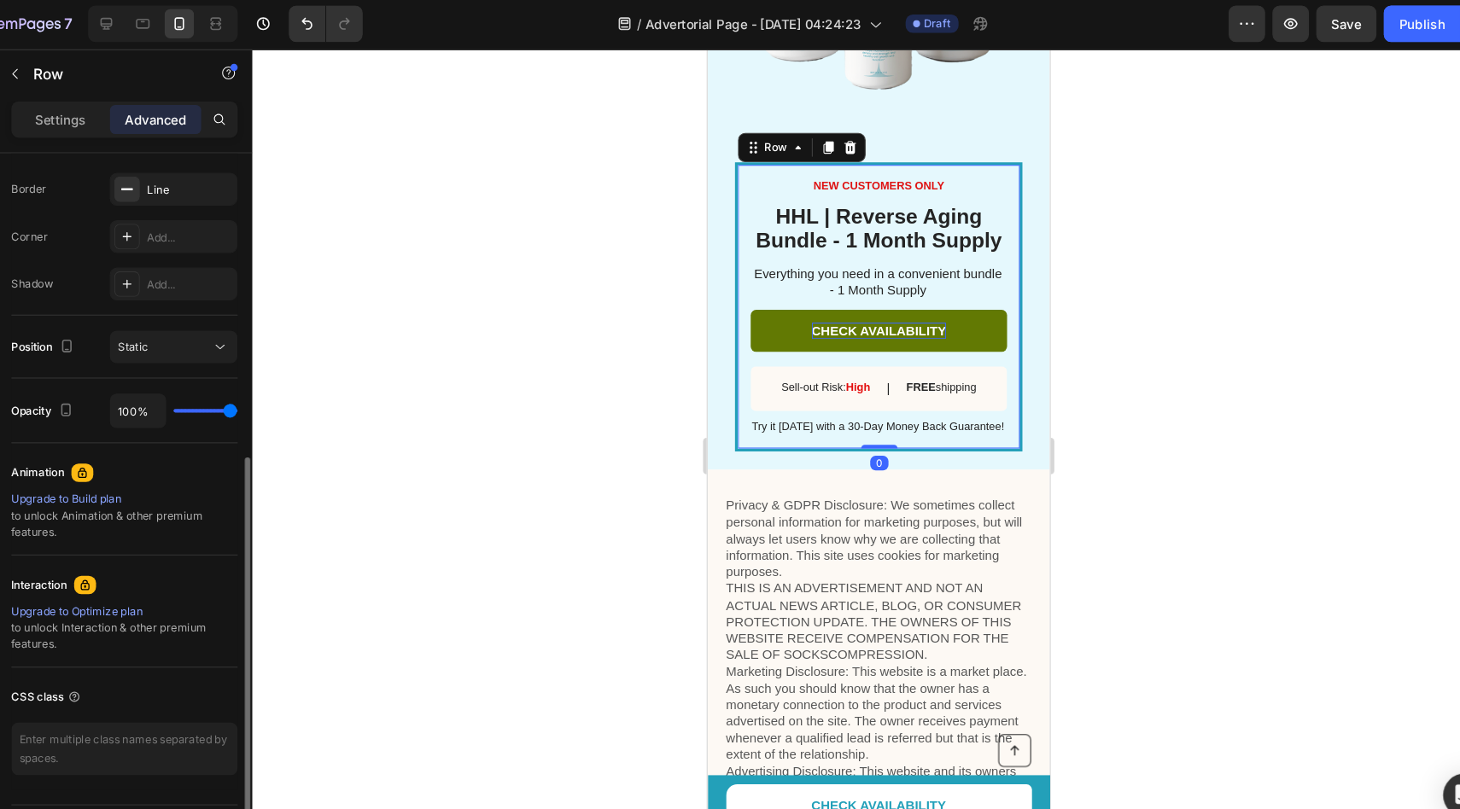
scroll to position [0, 0]
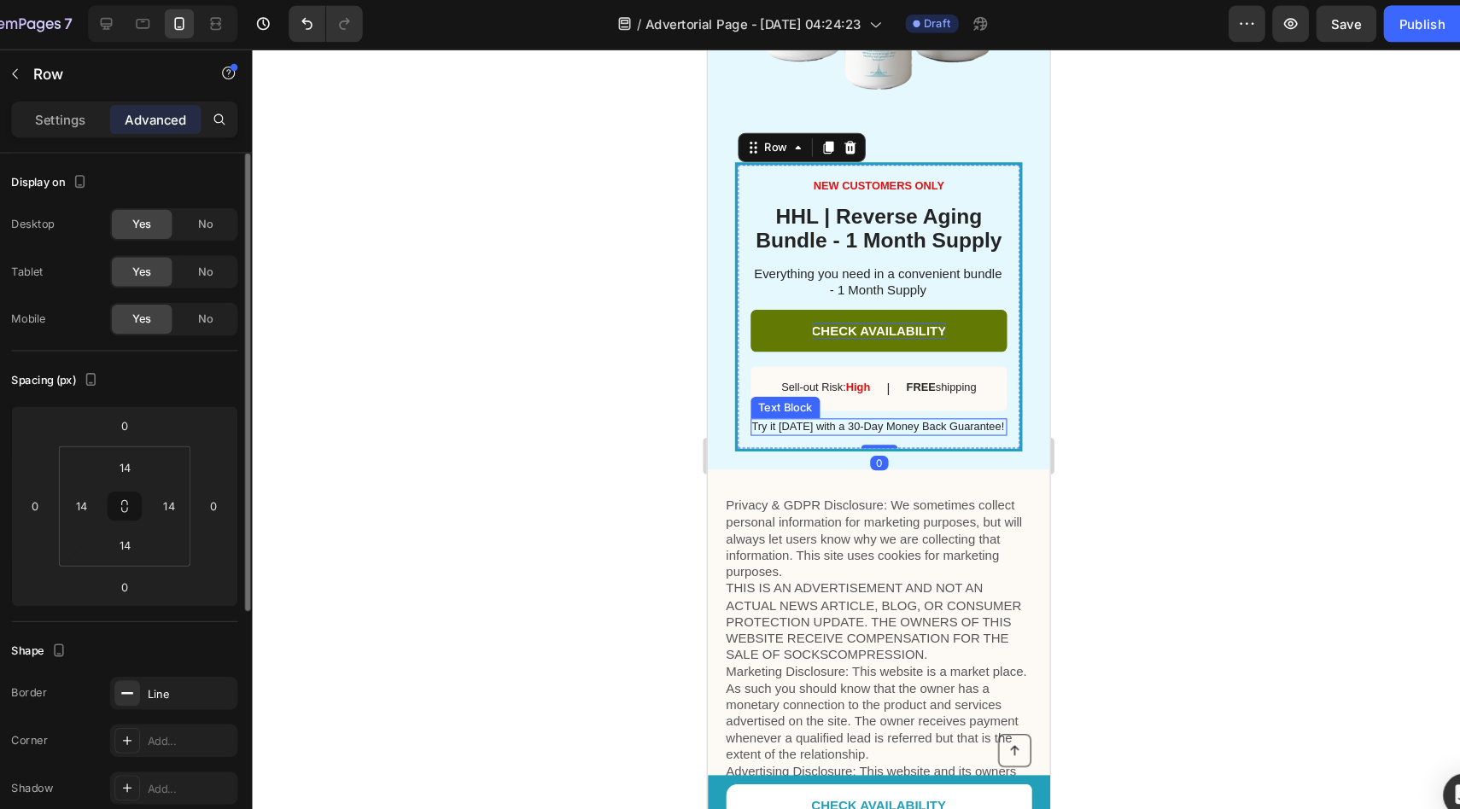
click at [889, 405] on p "Try it [DATE] with a 30-Day Money Back Guarantee!" at bounding box center [866, 403] width 238 height 14
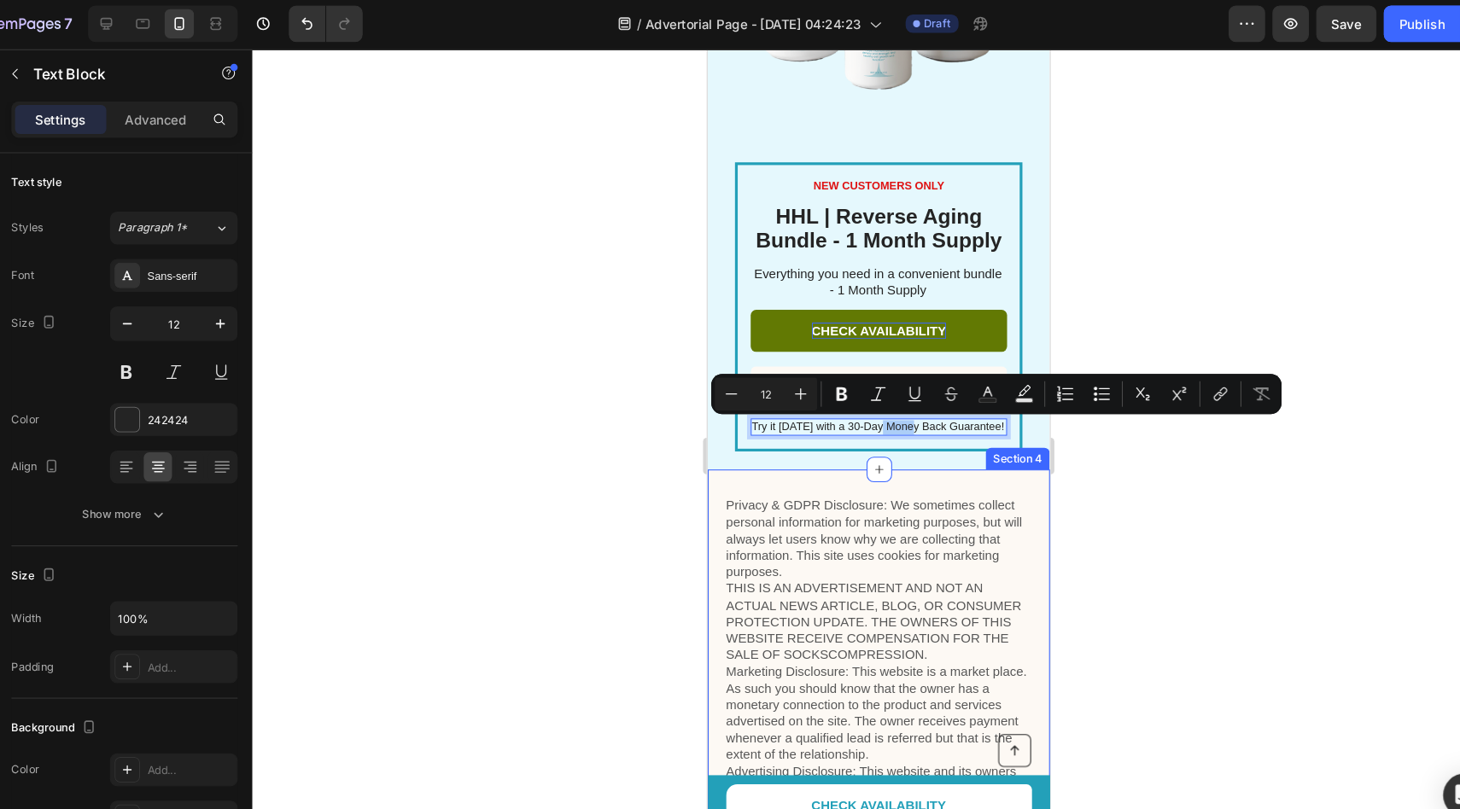
click at [894, 453] on div "Privacy & GDPR Disclosure: We sometimes collect personal information for market…" at bounding box center [867, 719] width 320 height 555
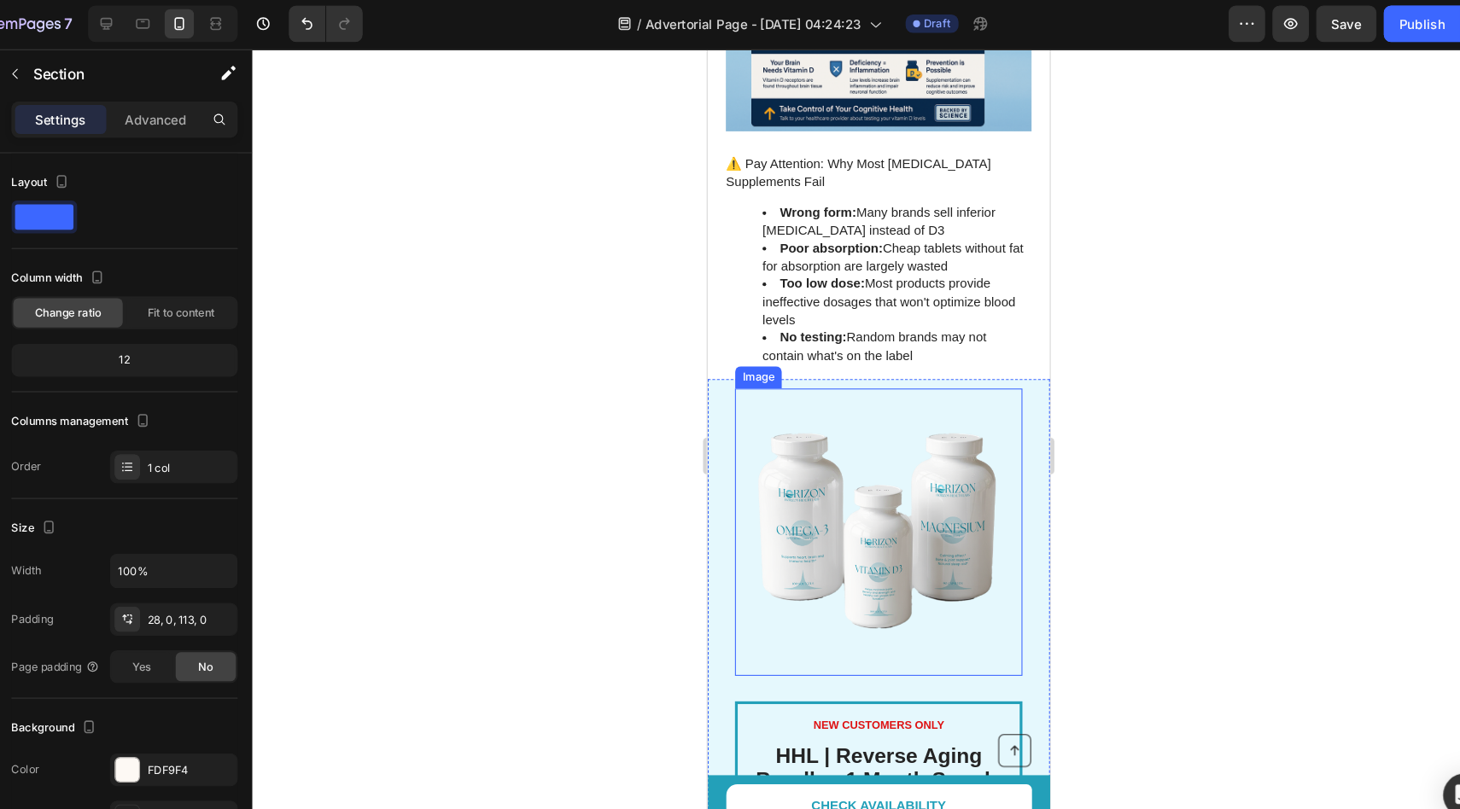
scroll to position [2437, 0]
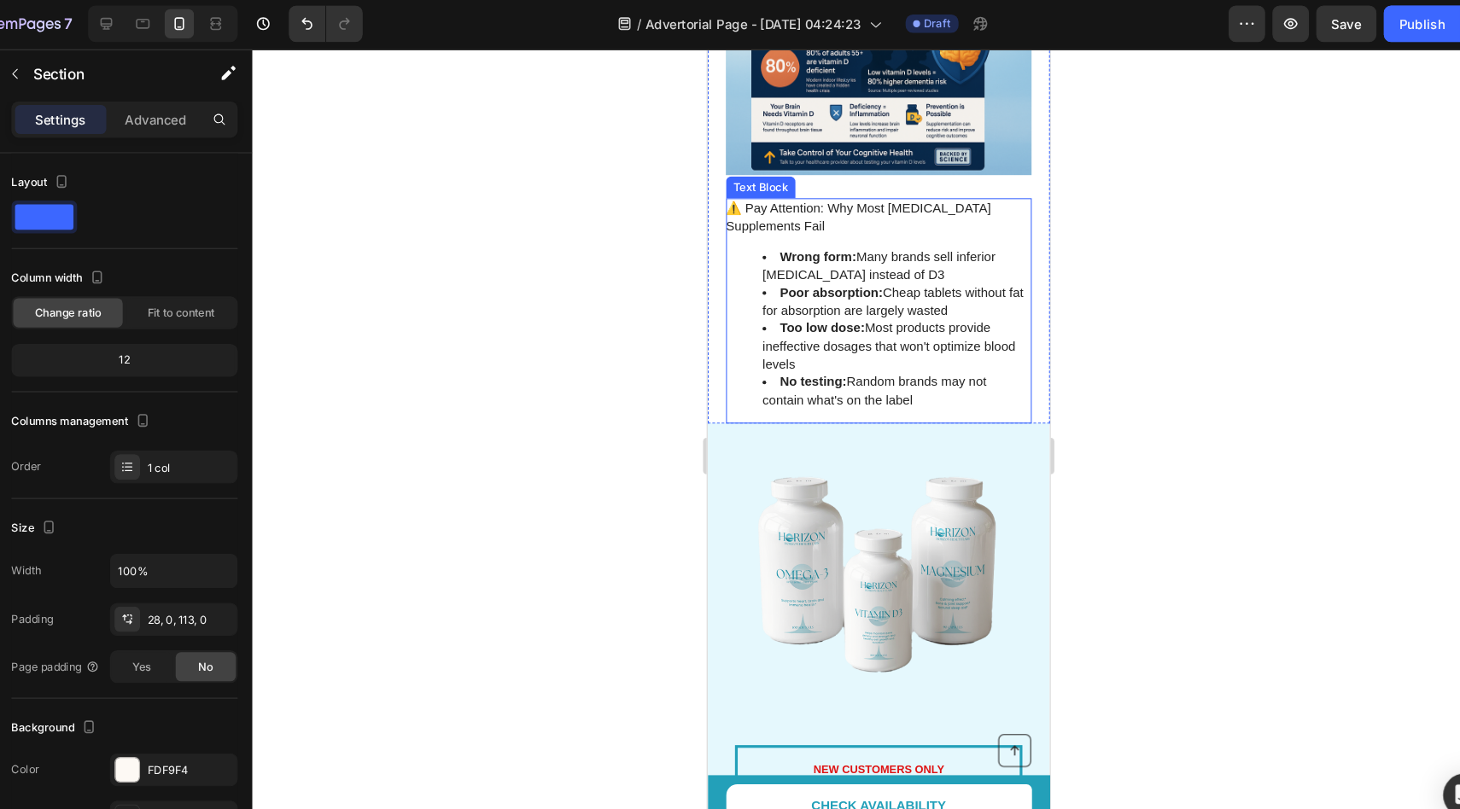
click at [942, 352] on li "No testing: Random brands may not contain what's on the label" at bounding box center [883, 368] width 250 height 33
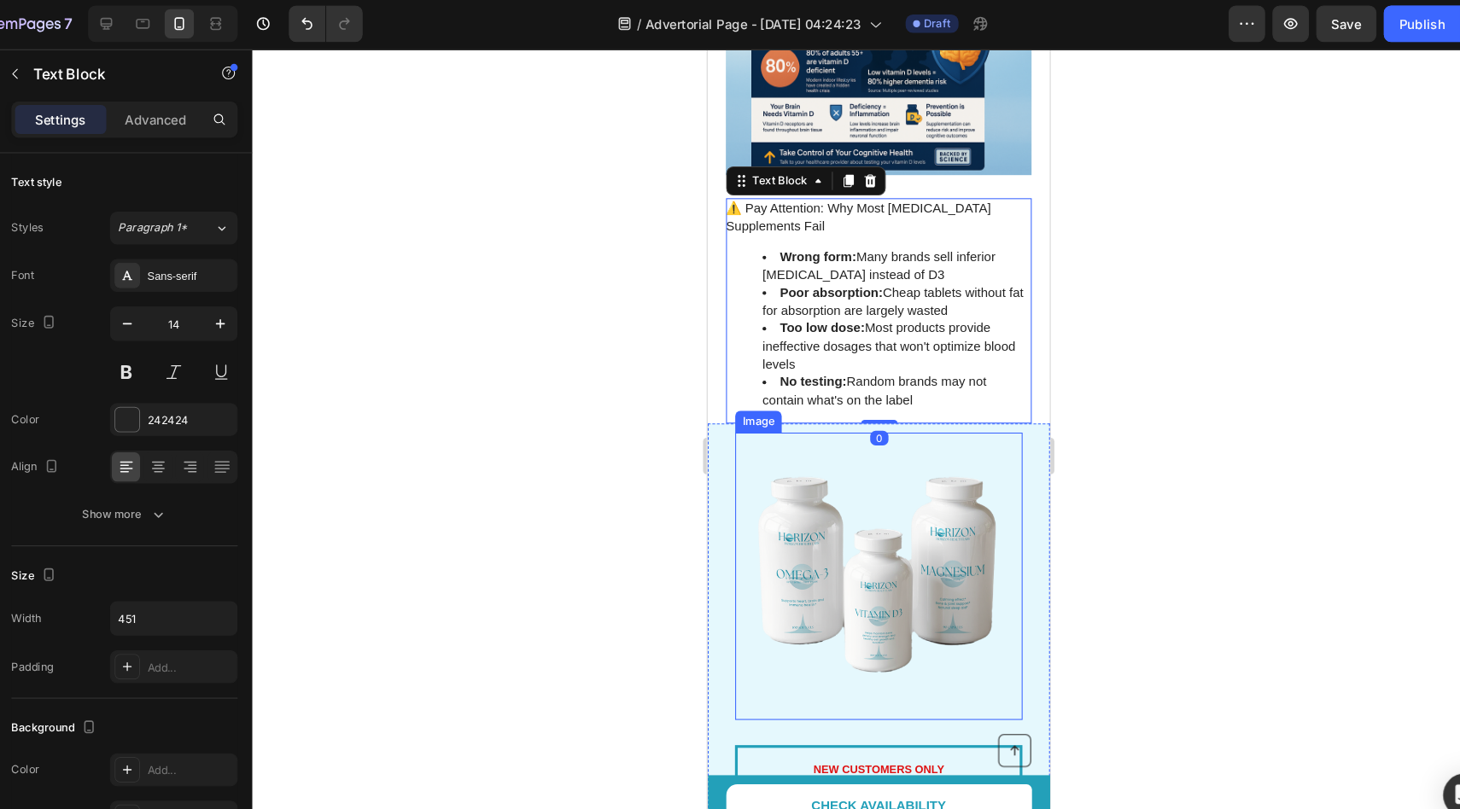
click at [893, 407] on img at bounding box center [867, 541] width 269 height 269
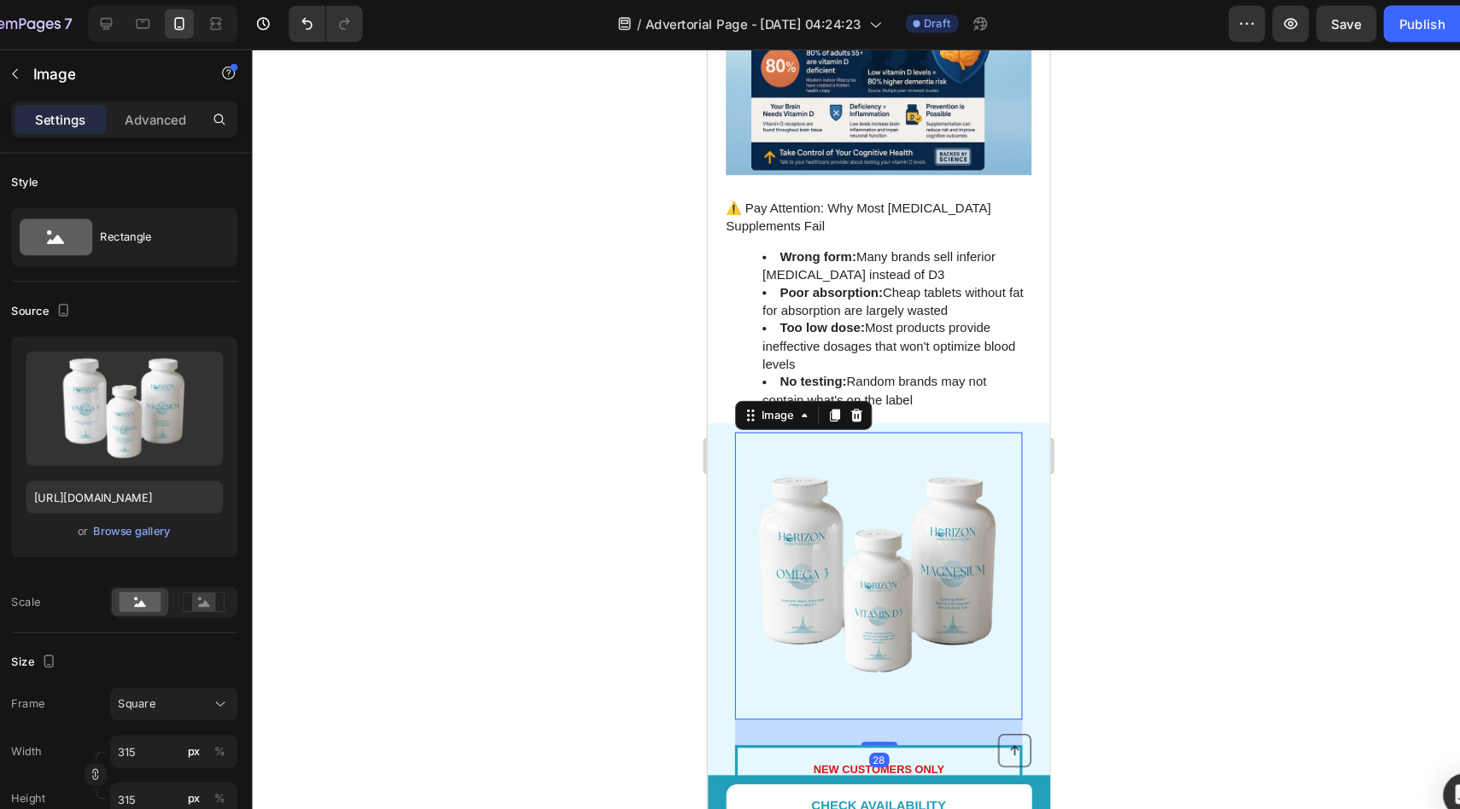
scroll to position [2619, 0]
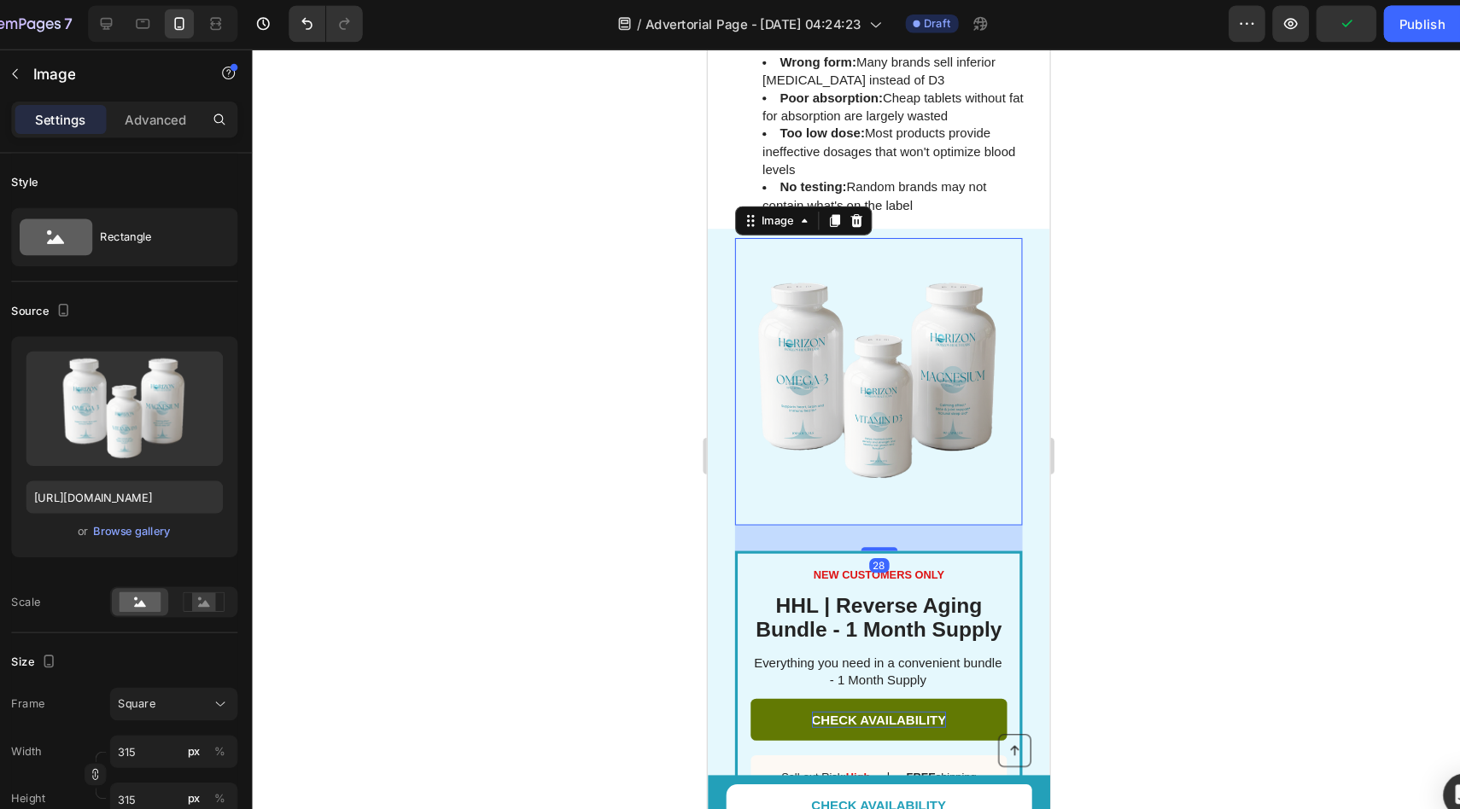
click at [945, 494] on div "28" at bounding box center [867, 506] width 269 height 24
click at [1065, 436] on div at bounding box center [874, 429] width 1172 height 762
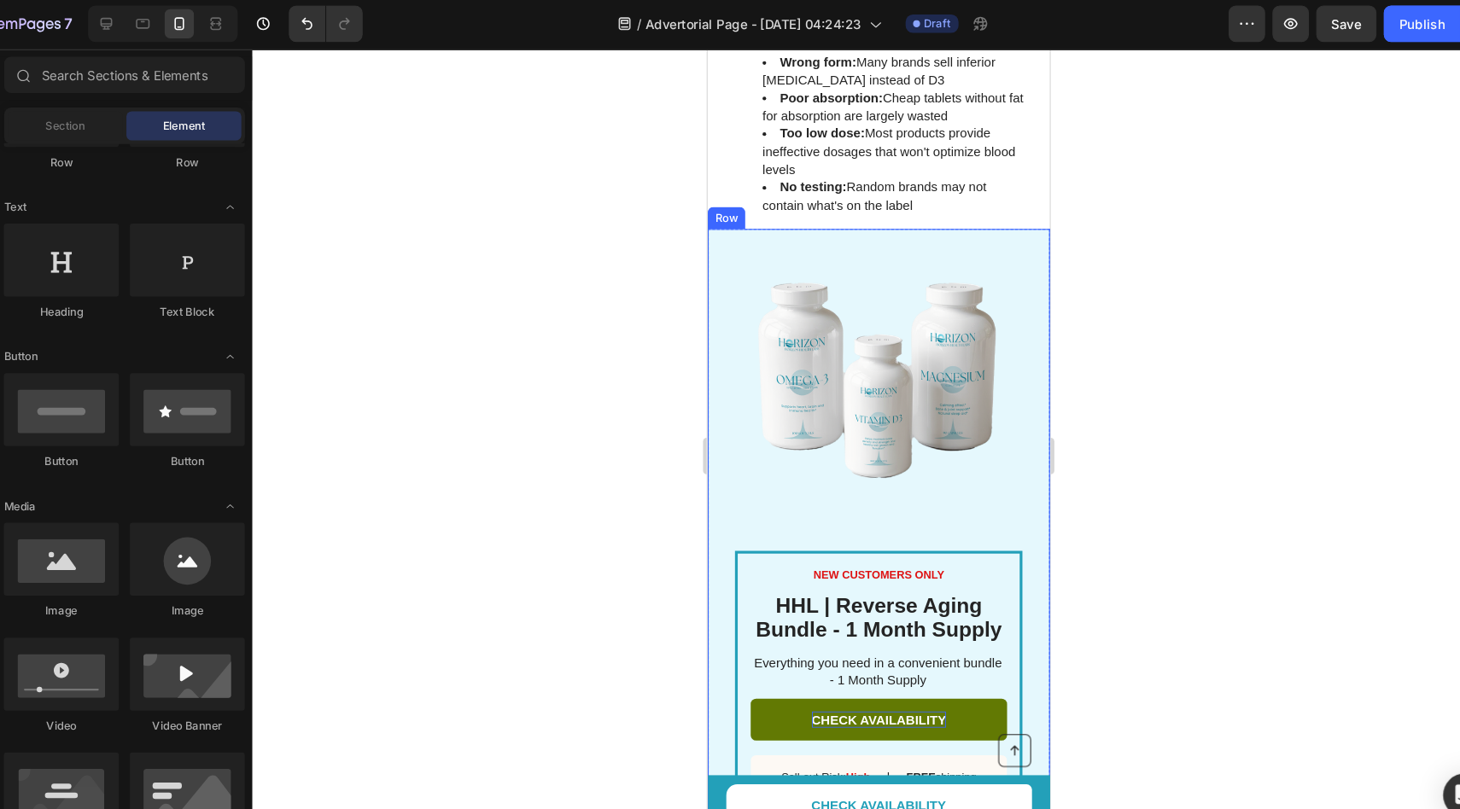
click at [1003, 217] on div "NEW CUSTOMERS ONLY Text Block ⁠⁠⁠⁠⁠⁠⁠ HHL | Reverse Aging Bundle - 1 Month Supp…" at bounding box center [867, 512] width 320 height 590
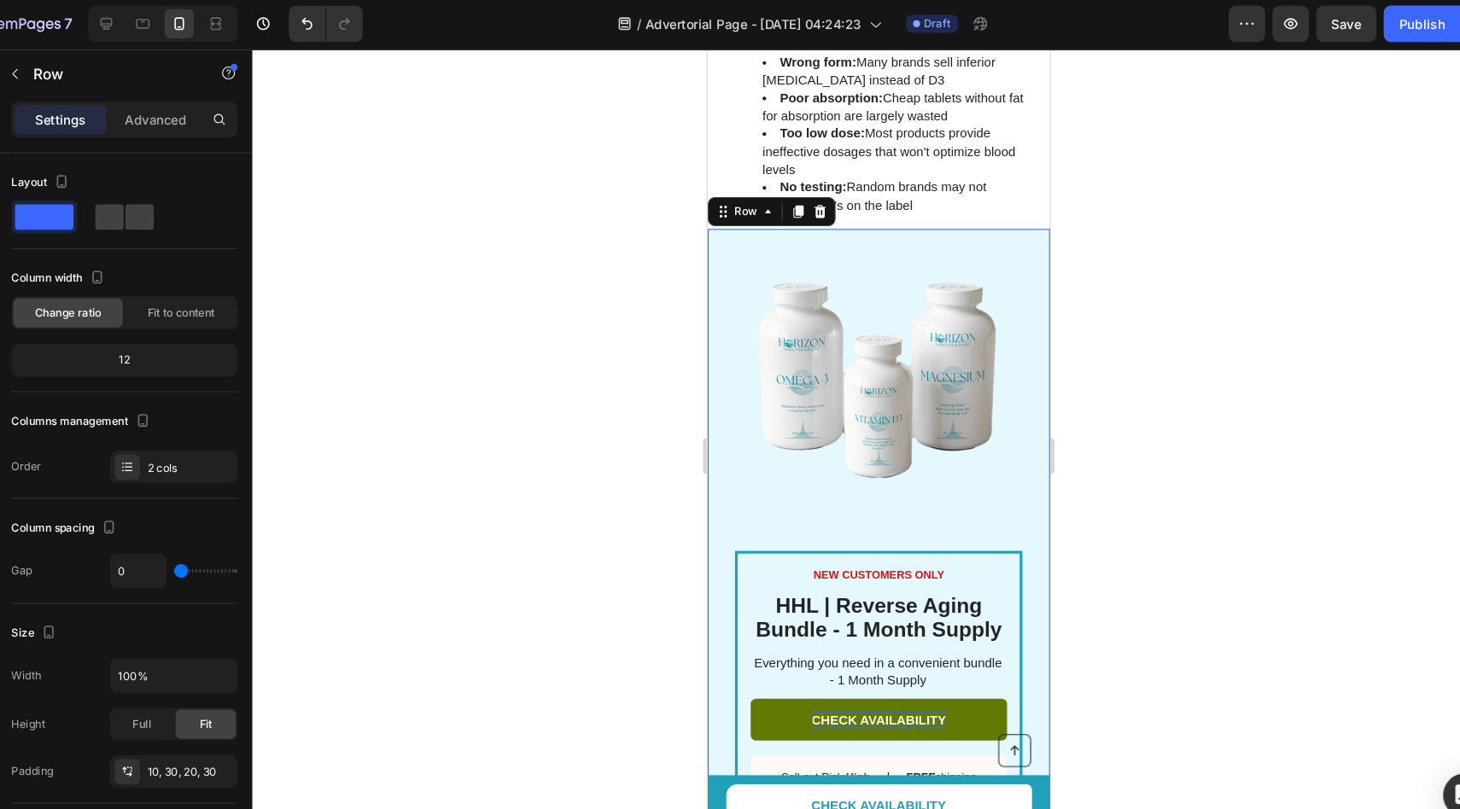
click at [1003, 217] on div "NEW CUSTOMERS ONLY Text Block ⁠⁠⁠⁠⁠⁠⁠ HHL | Reverse Aging Bundle - 1 Month Supp…" at bounding box center [867, 512] width 320 height 590
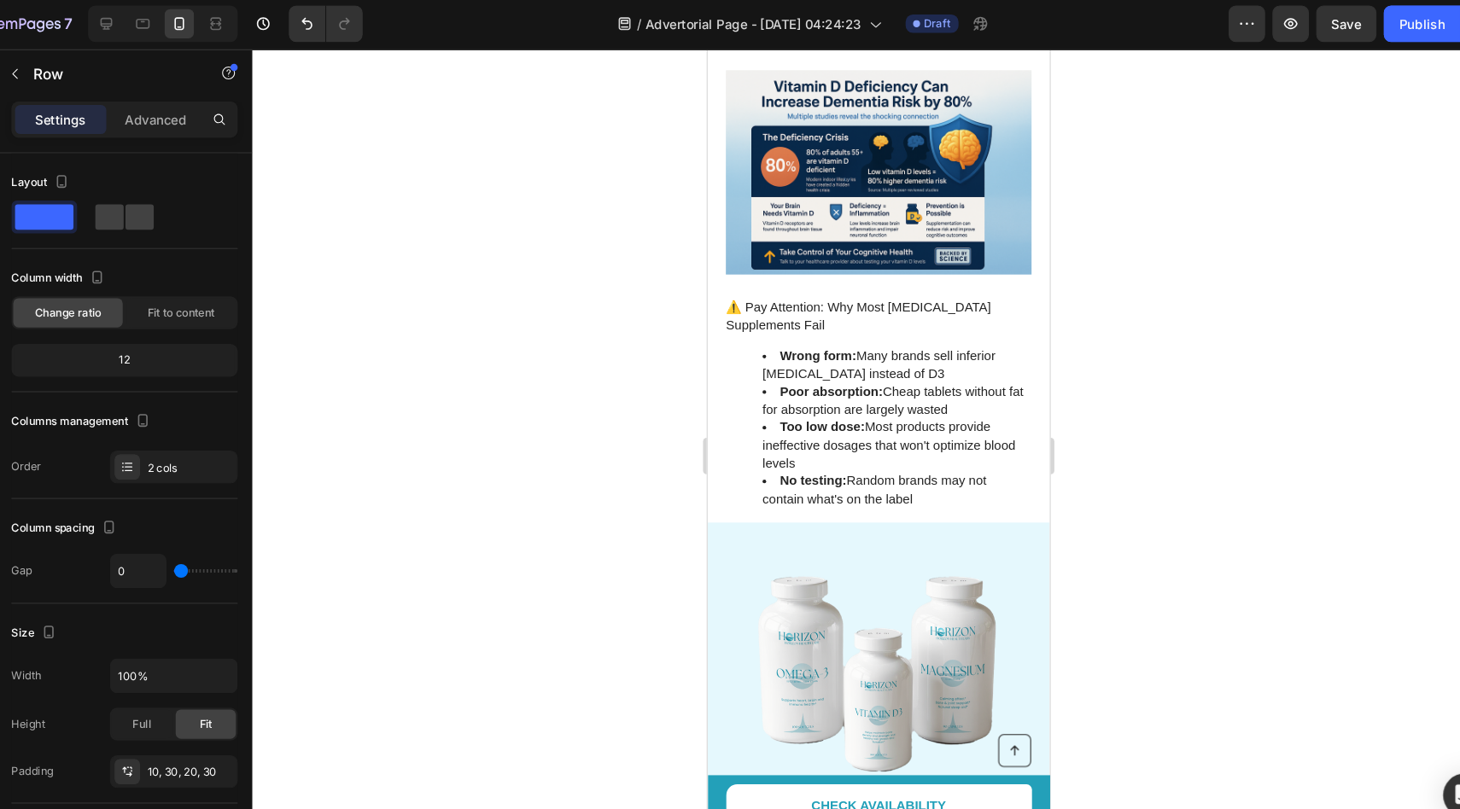
scroll to position [2549, 0]
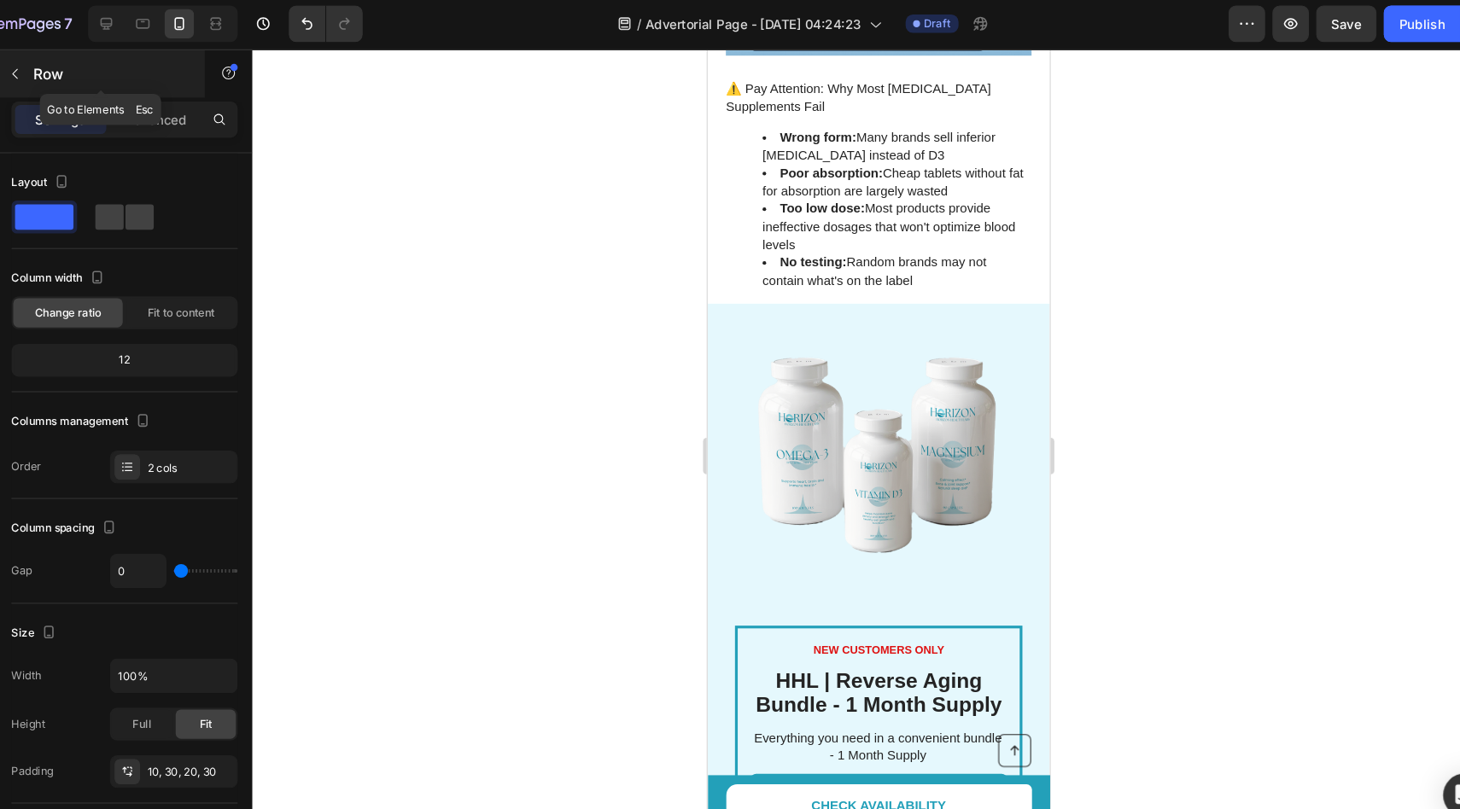
click at [68, 62] on button "button" at bounding box center [65, 70] width 27 height 27
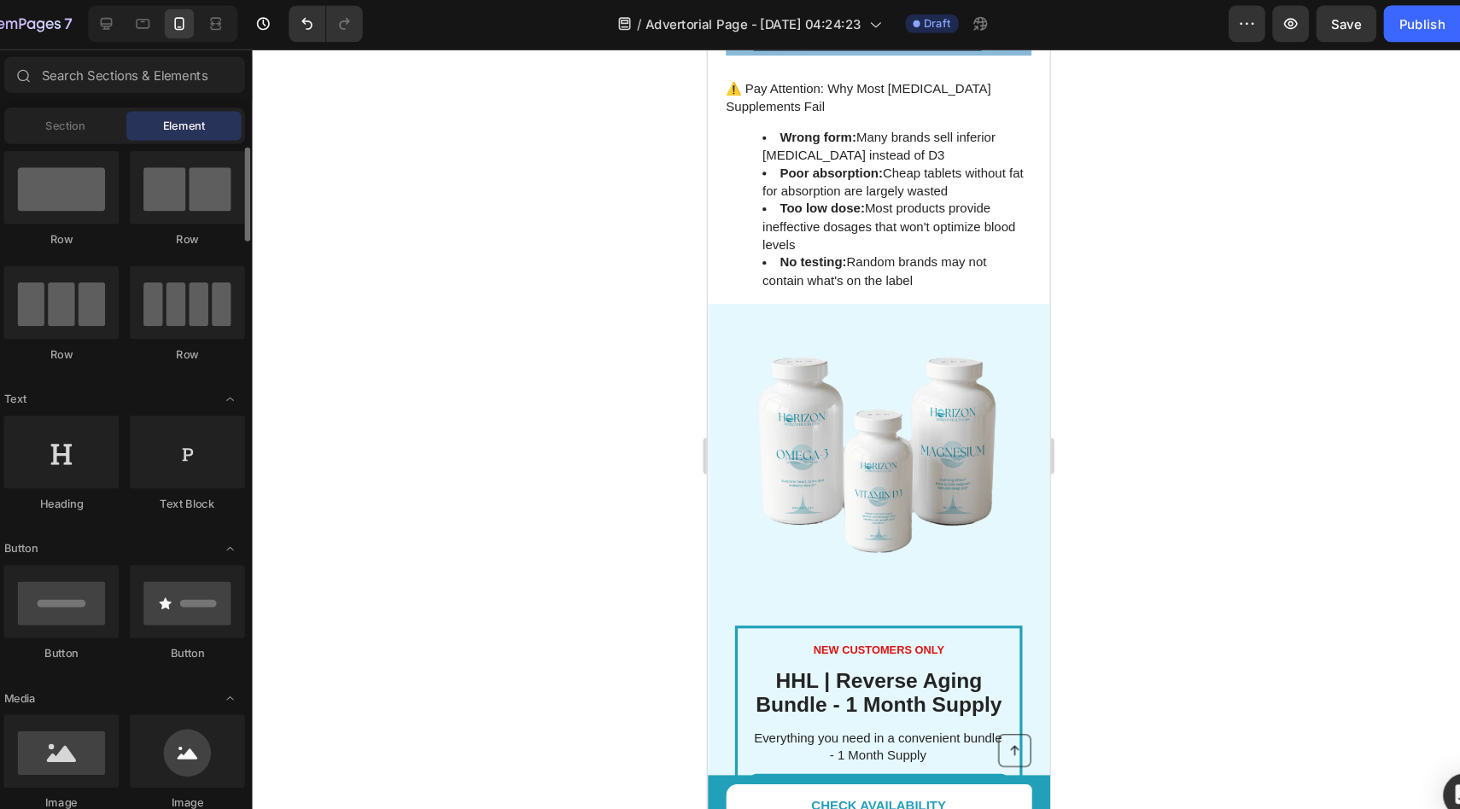
scroll to position [0, 0]
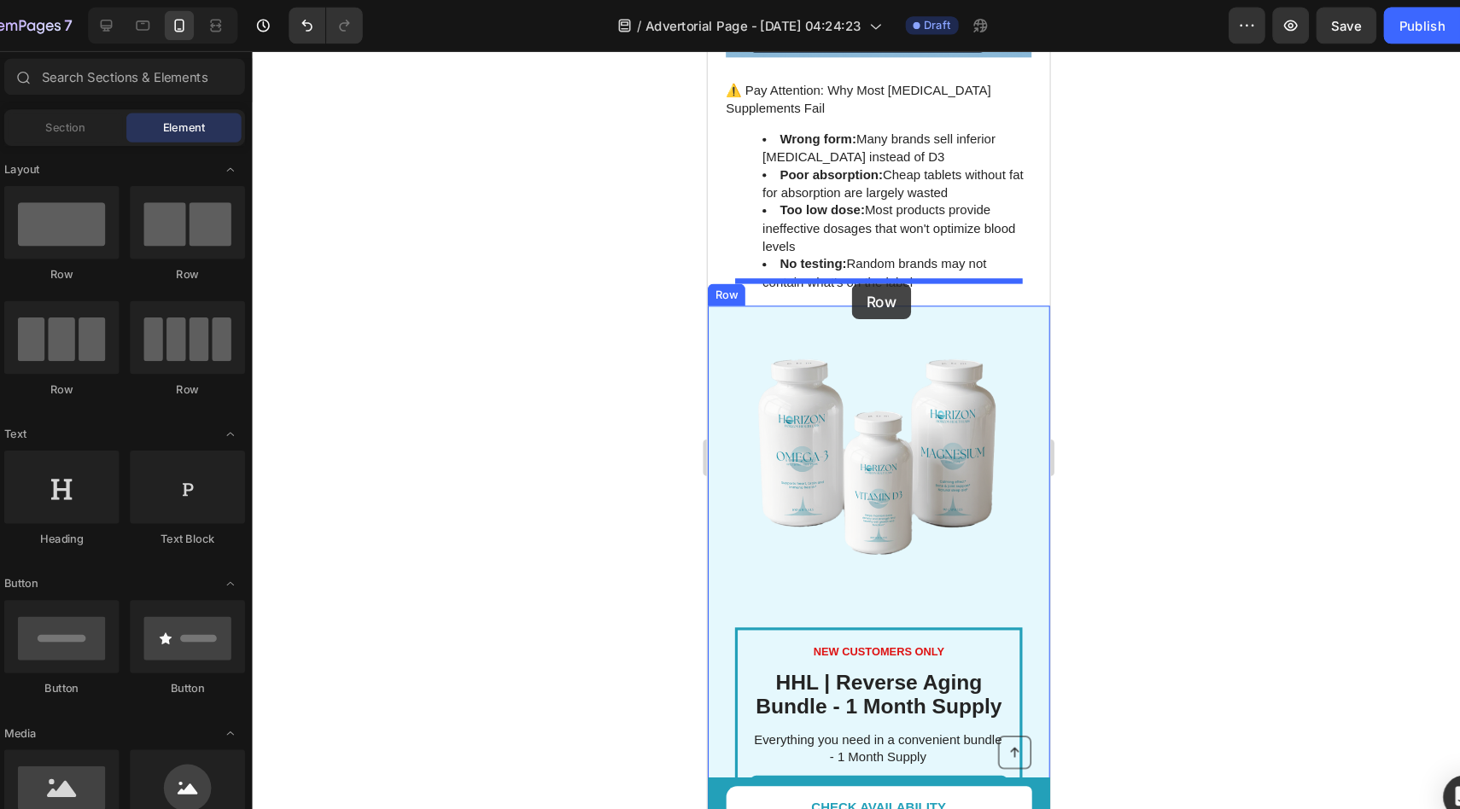
drag, startPoint x: 951, startPoint y: 258, endPoint x: 842, endPoint y: 268, distance: 109.8
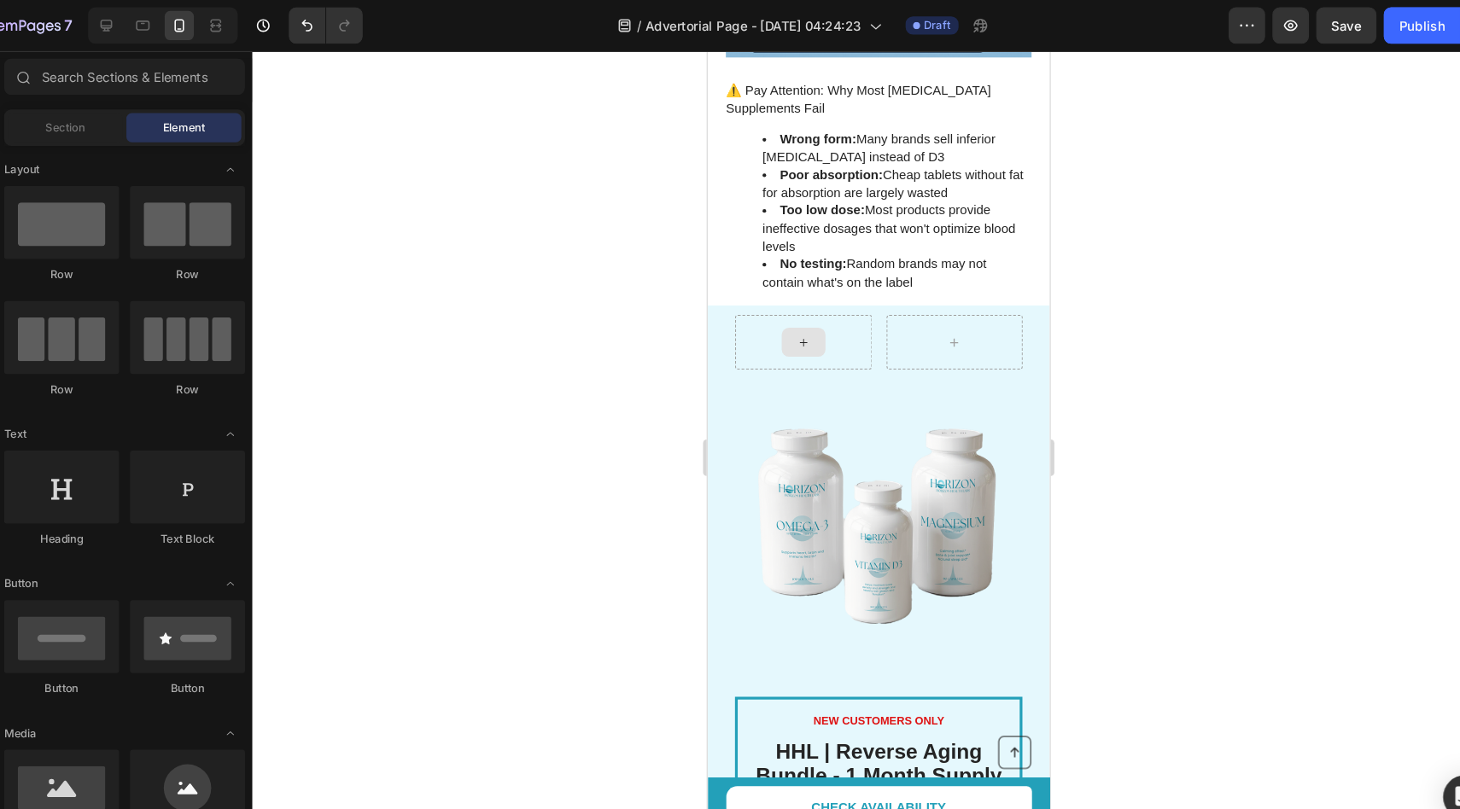
click at [806, 309] on div at bounding box center [796, 322] width 41 height 27
click at [114, 126] on span "Section" at bounding box center [113, 119] width 37 height 15
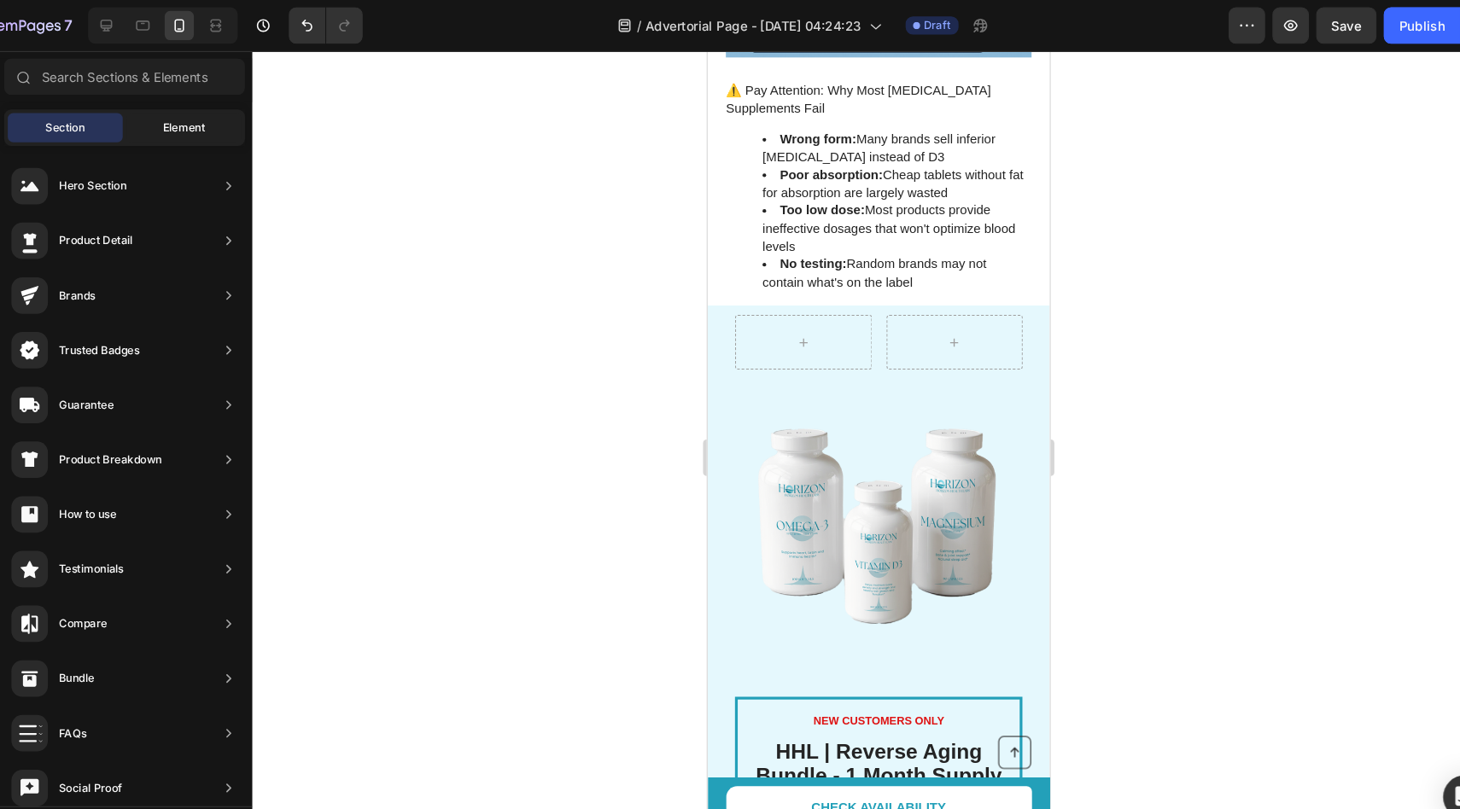
click at [208, 128] on div "Element" at bounding box center [224, 119] width 108 height 27
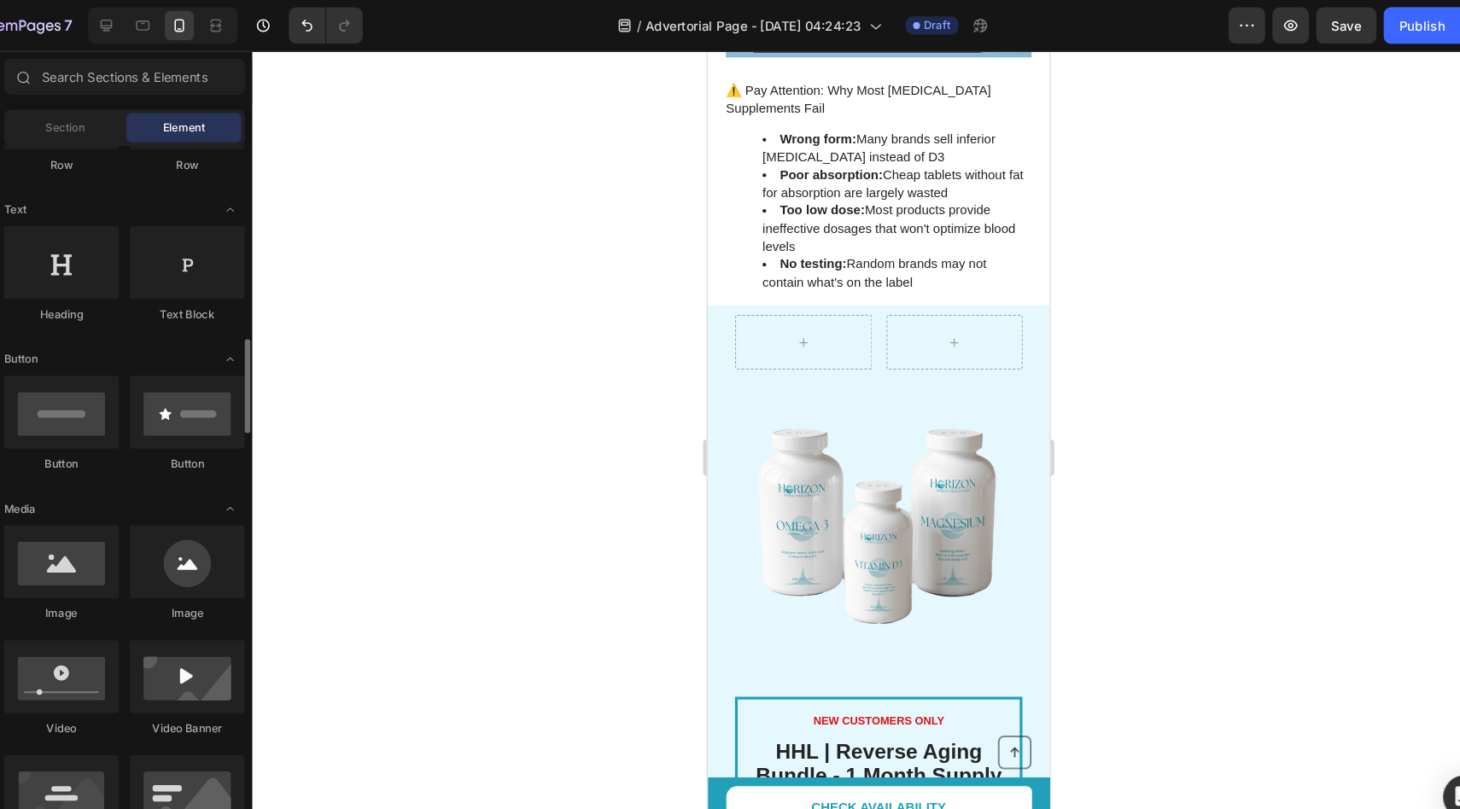
scroll to position [346, 0]
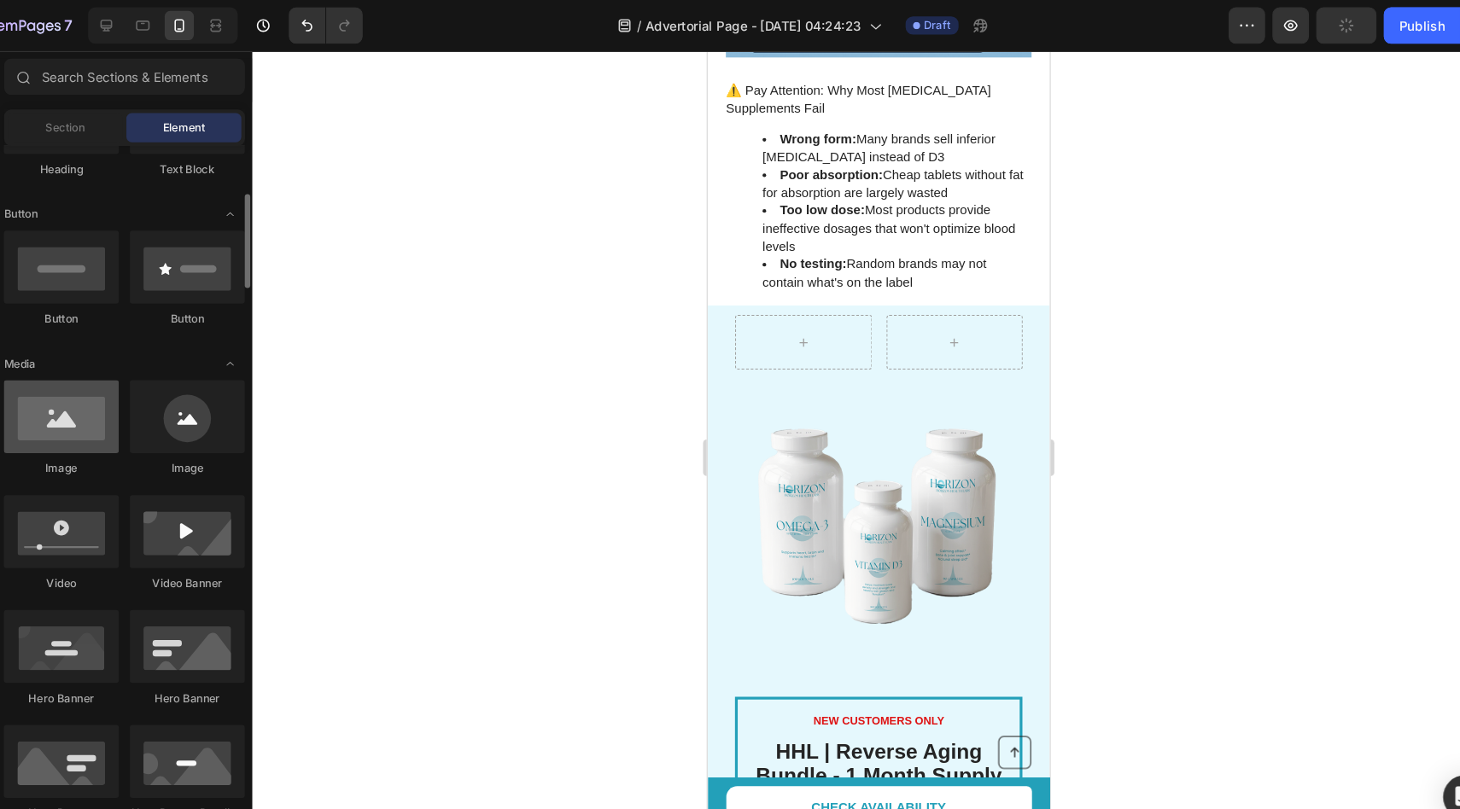
click at [124, 394] on div at bounding box center [109, 390] width 108 height 68
click at [101, 391] on div at bounding box center [109, 390] width 108 height 68
click at [137, 394] on div at bounding box center [109, 390] width 108 height 68
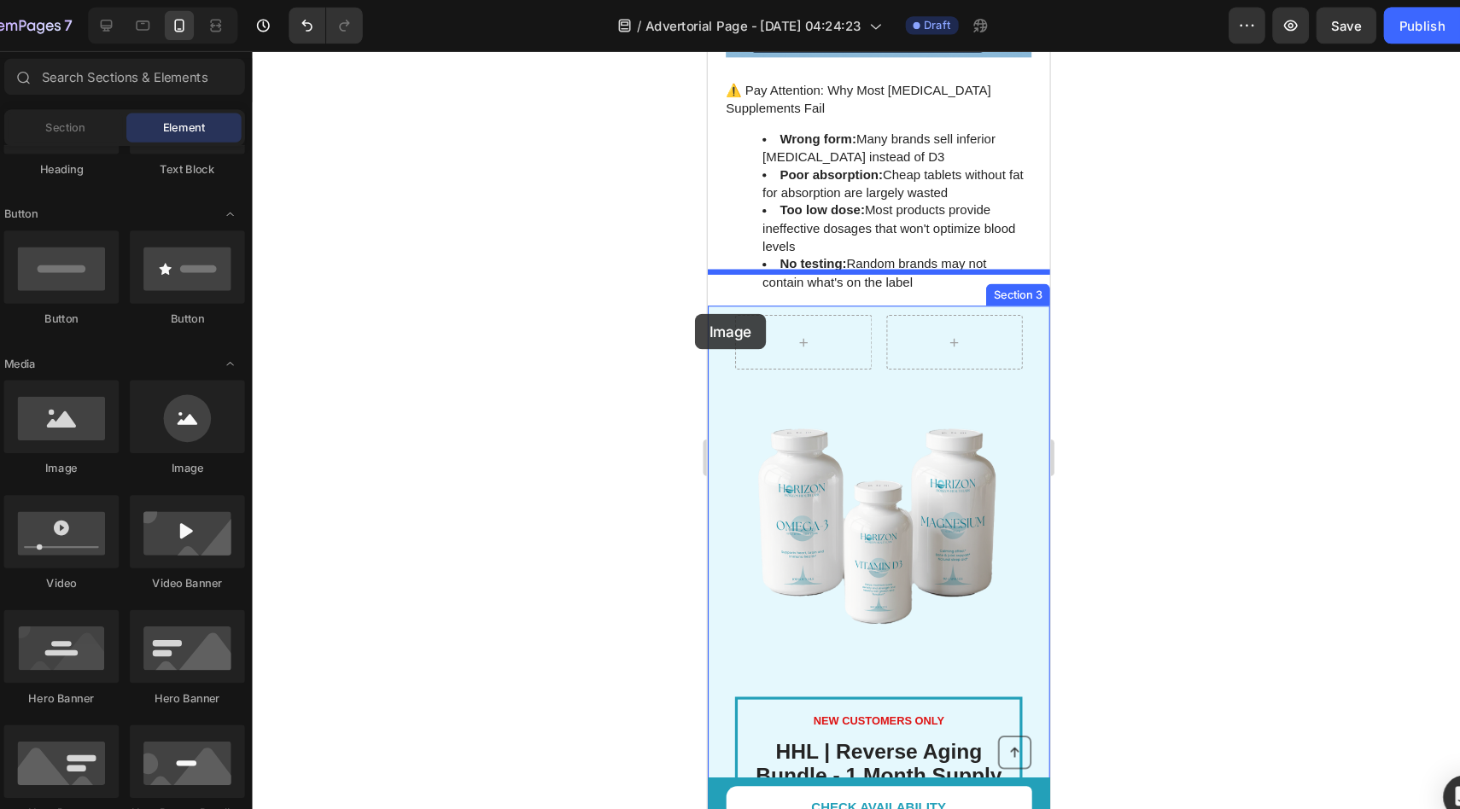
drag, startPoint x: 841, startPoint y: 451, endPoint x: 721, endPoint y: 300, distance: 193.2
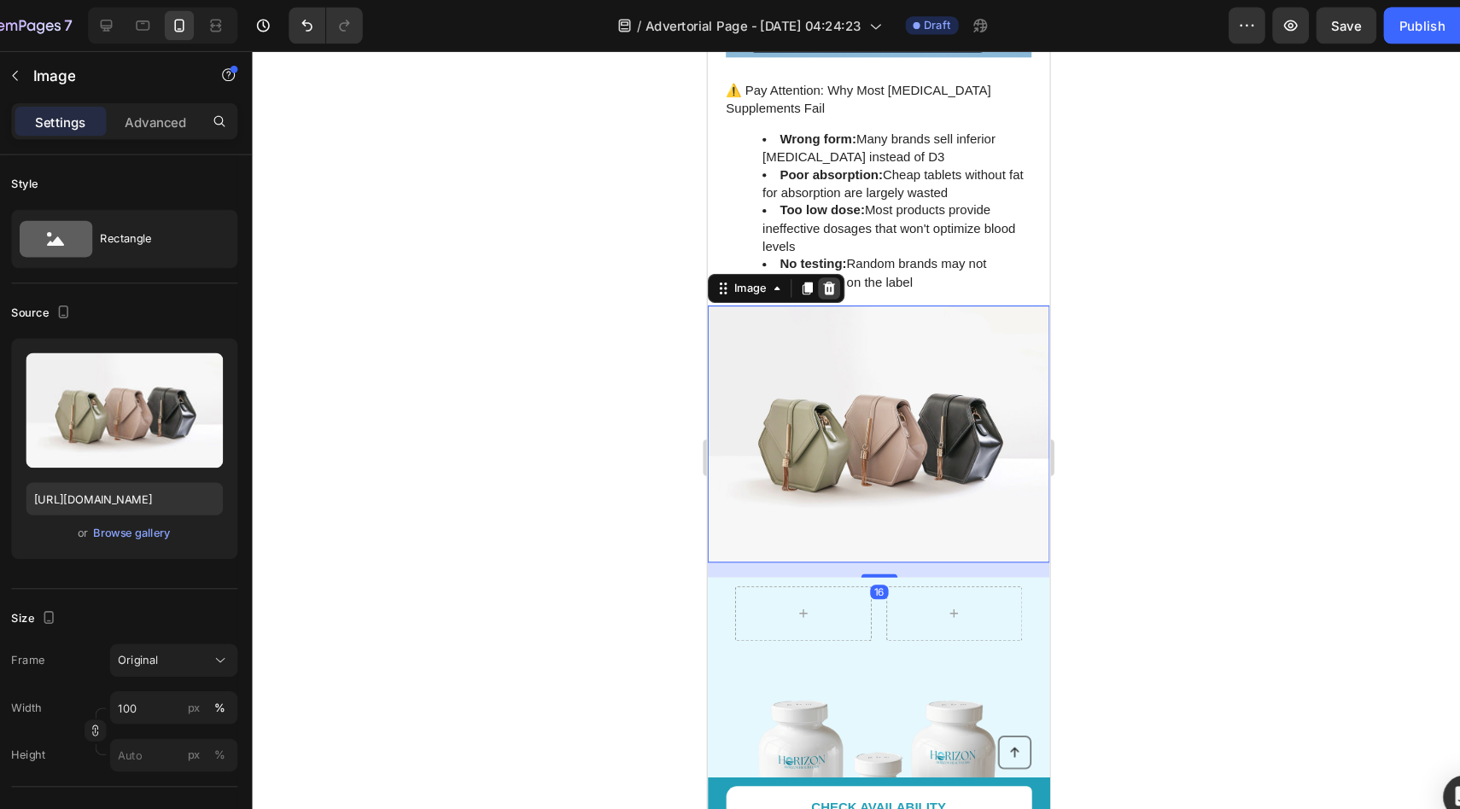
click at [819, 266] on icon at bounding box center [821, 273] width 14 height 14
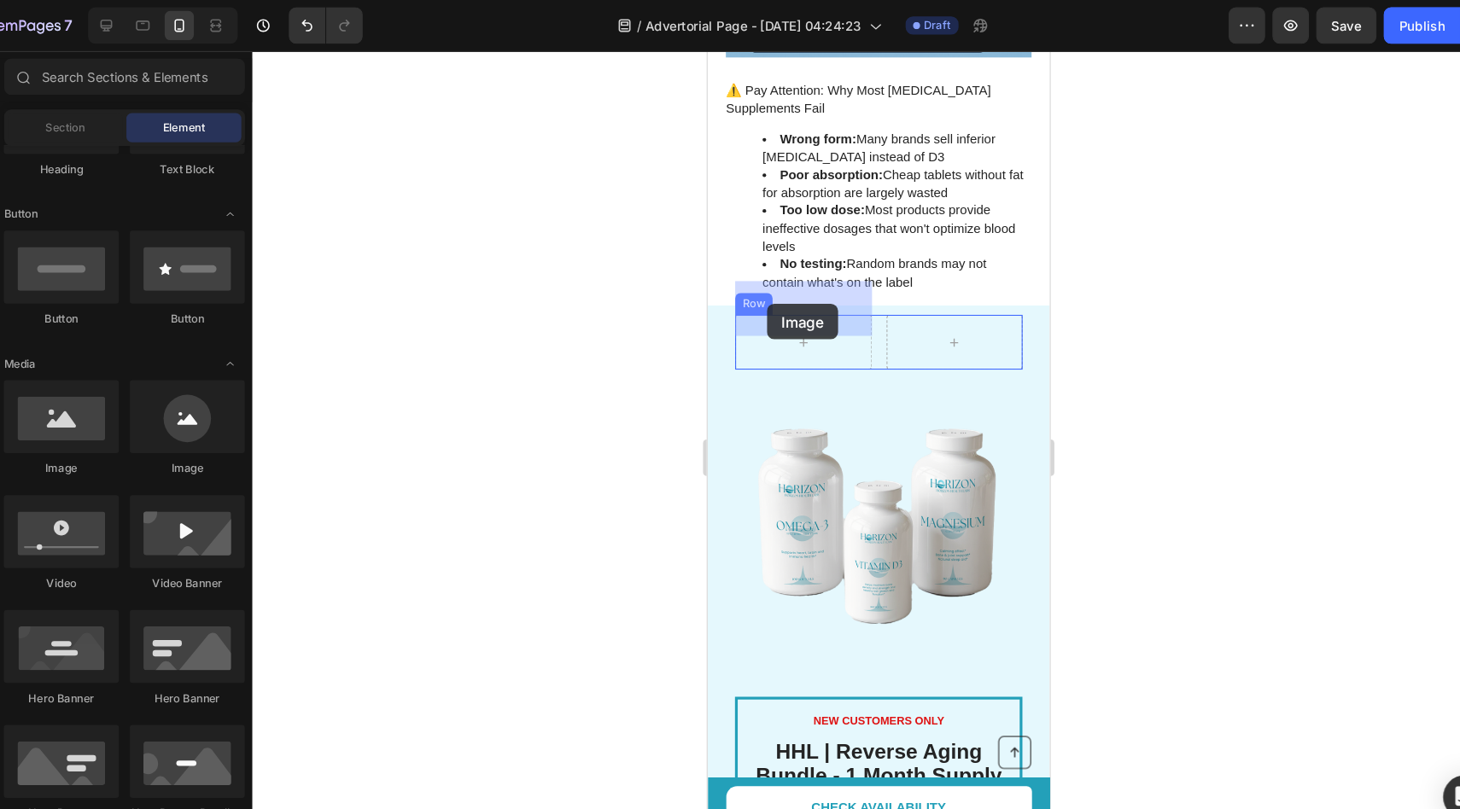
drag, startPoint x: 845, startPoint y: 449, endPoint x: 762, endPoint y: 286, distance: 182.9
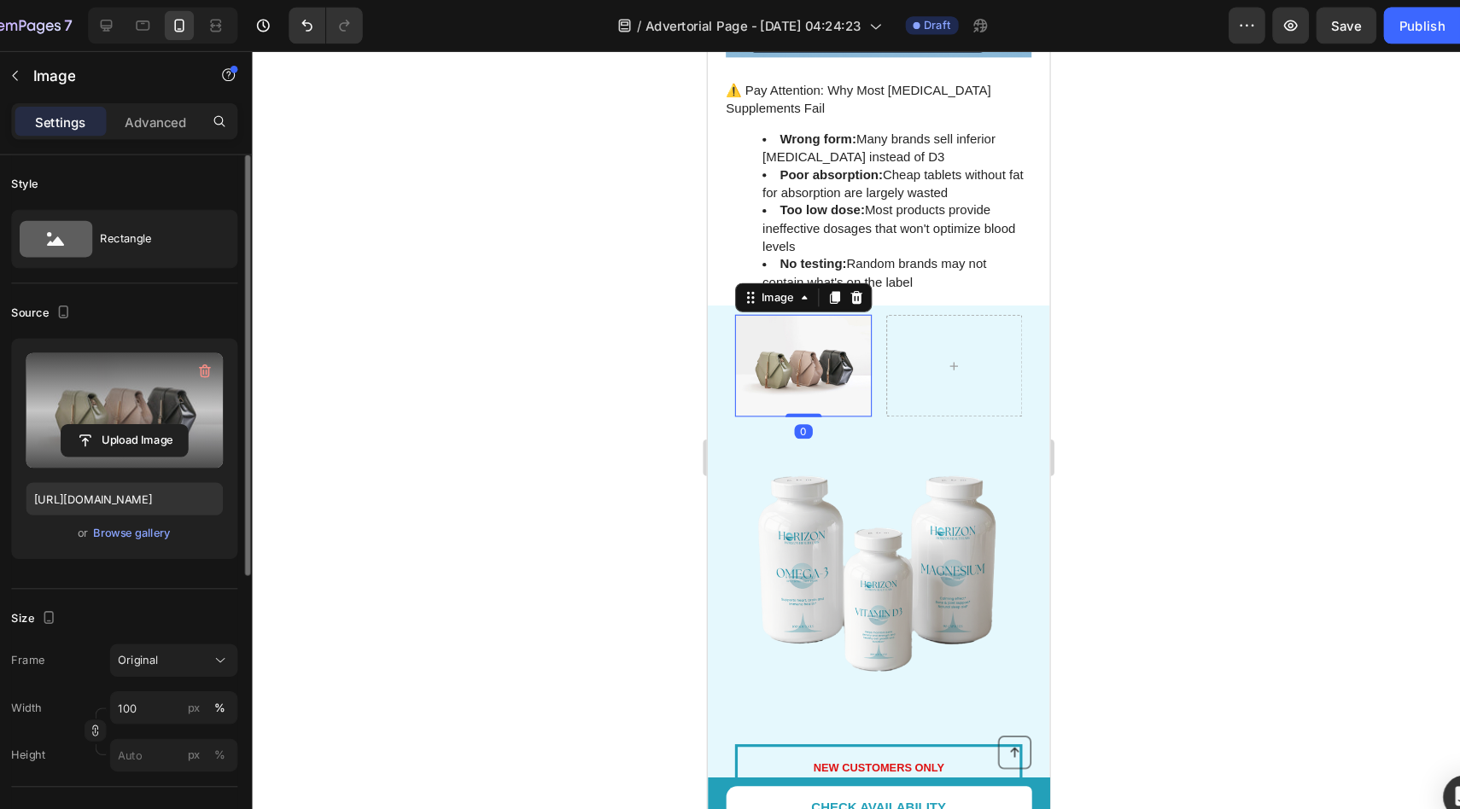
click at [163, 388] on label at bounding box center [168, 384] width 184 height 108
click at [163, 398] on input "file" at bounding box center [168, 412] width 118 height 29
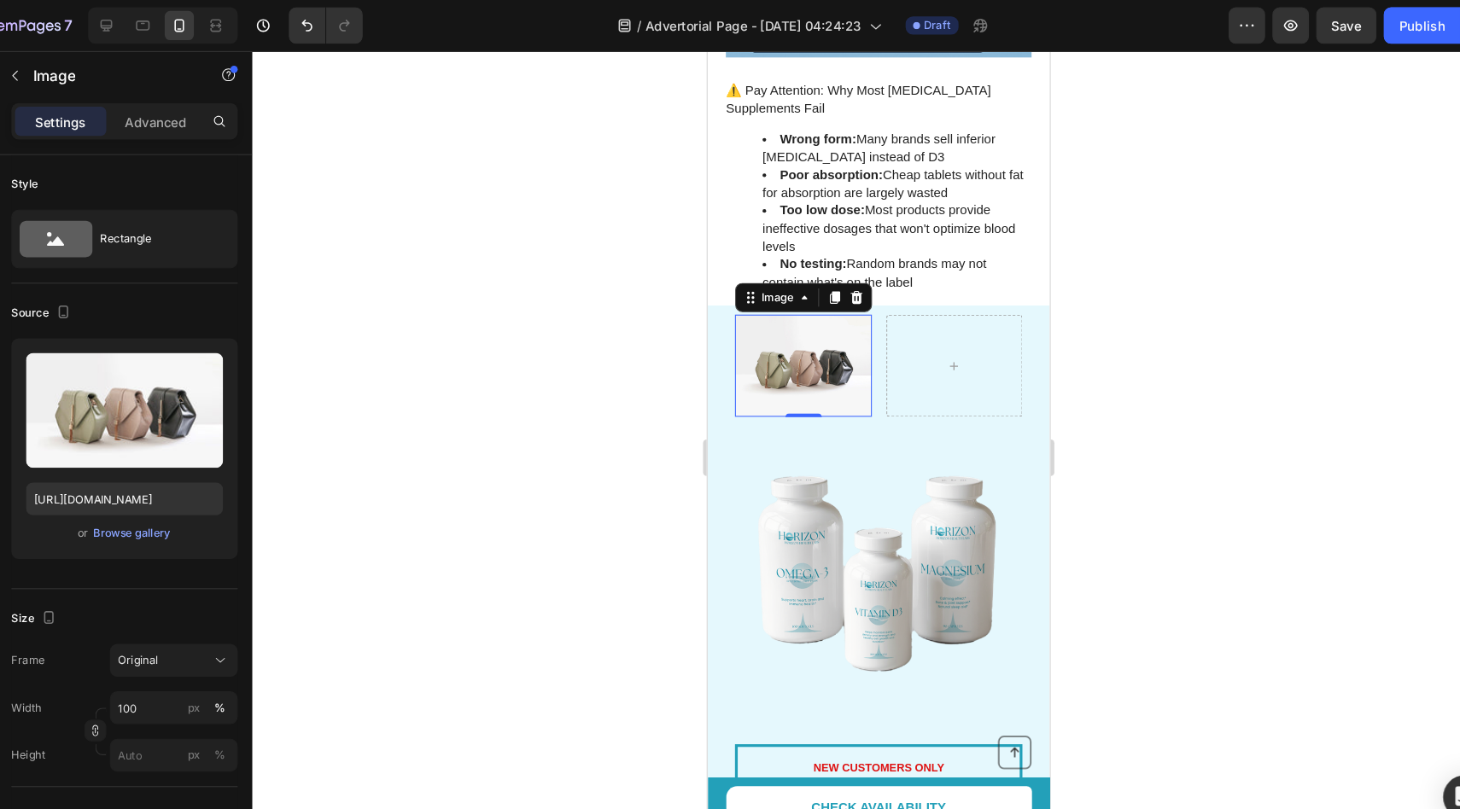
type input "https://cdn.shopify.com/s/files/1/0964/8295/1497/files/gempages_581710068815233…"
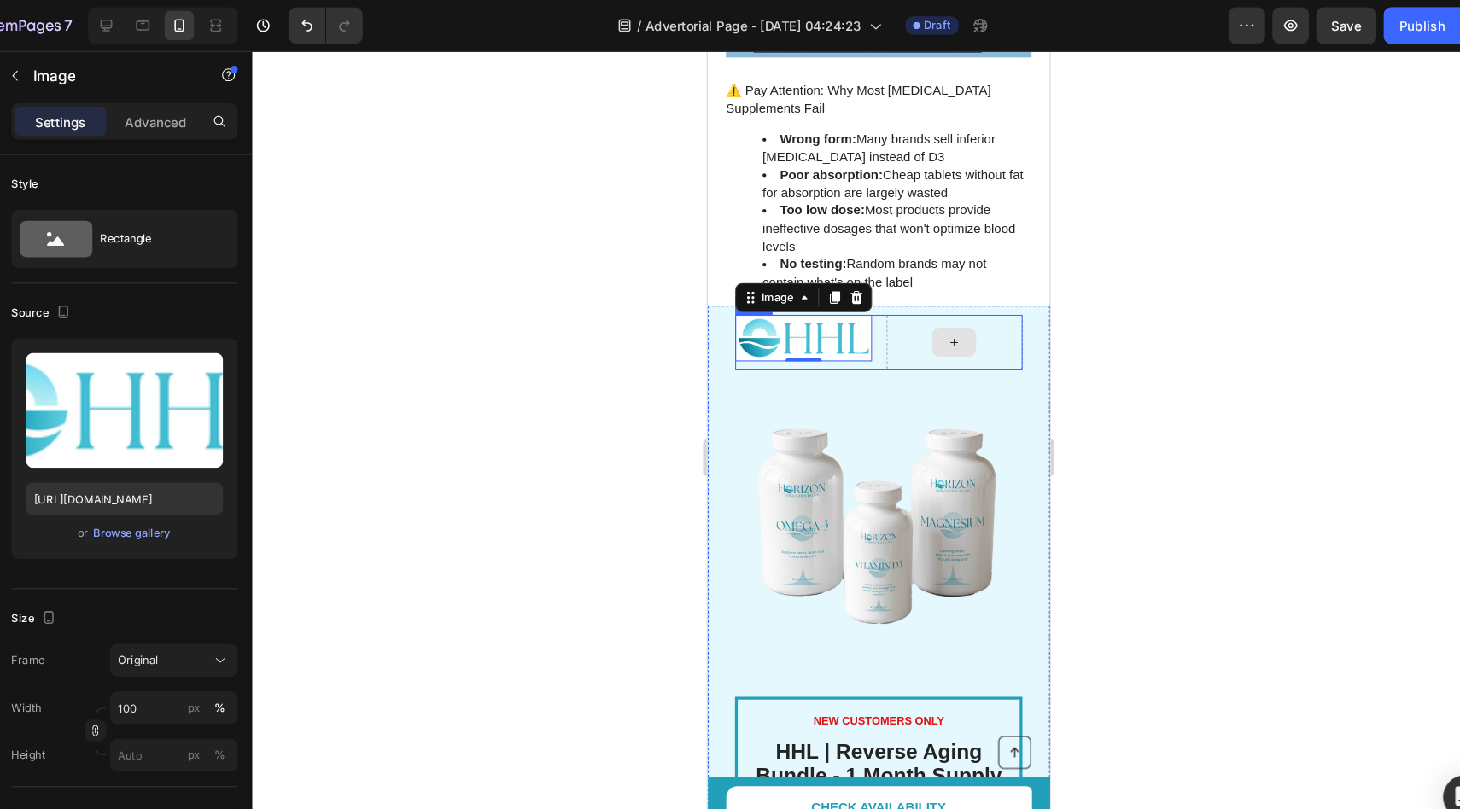
click at [902, 297] on div at bounding box center [938, 322] width 128 height 51
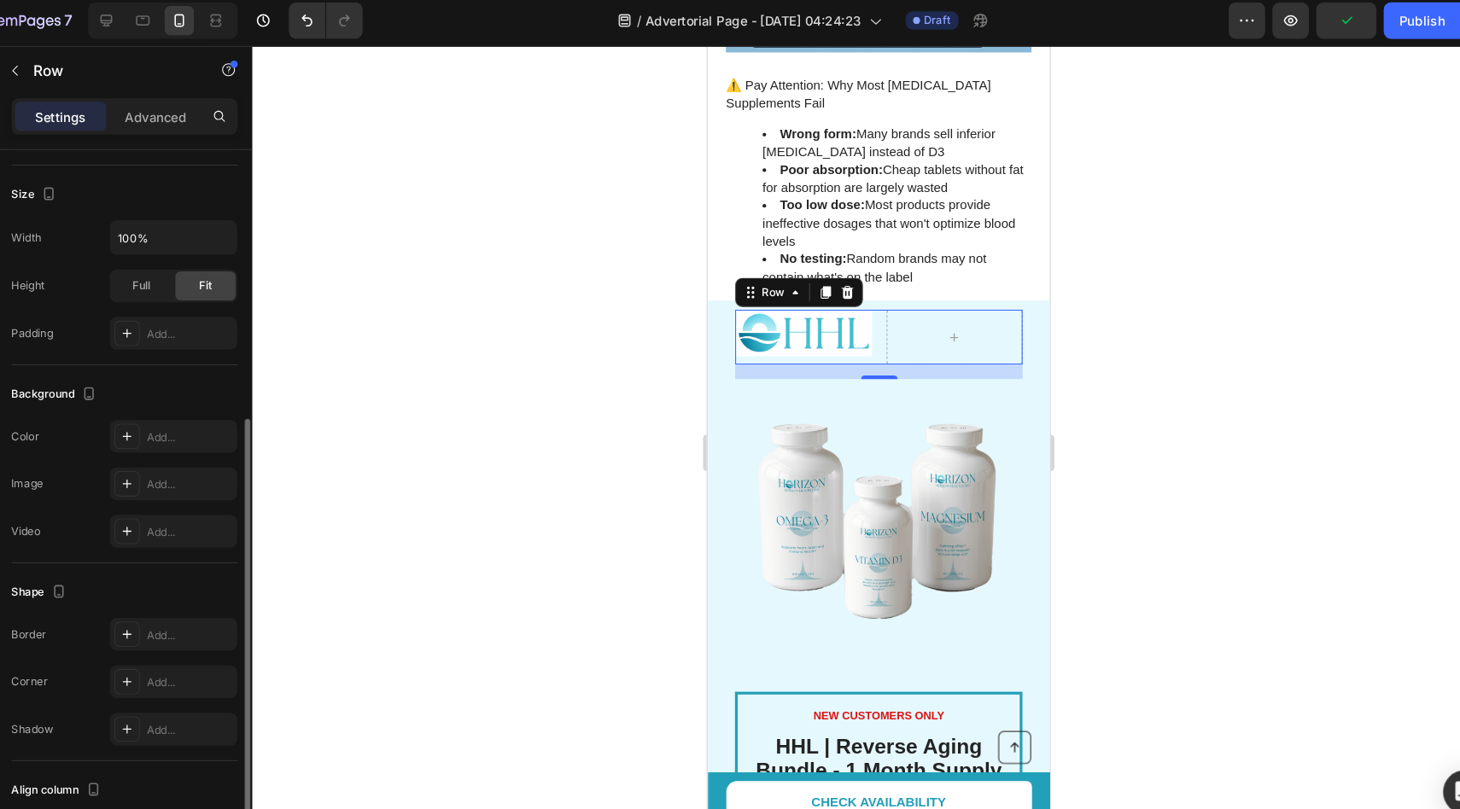
scroll to position [412, 0]
click at [174, 272] on div "Full" at bounding box center [184, 267] width 56 height 27
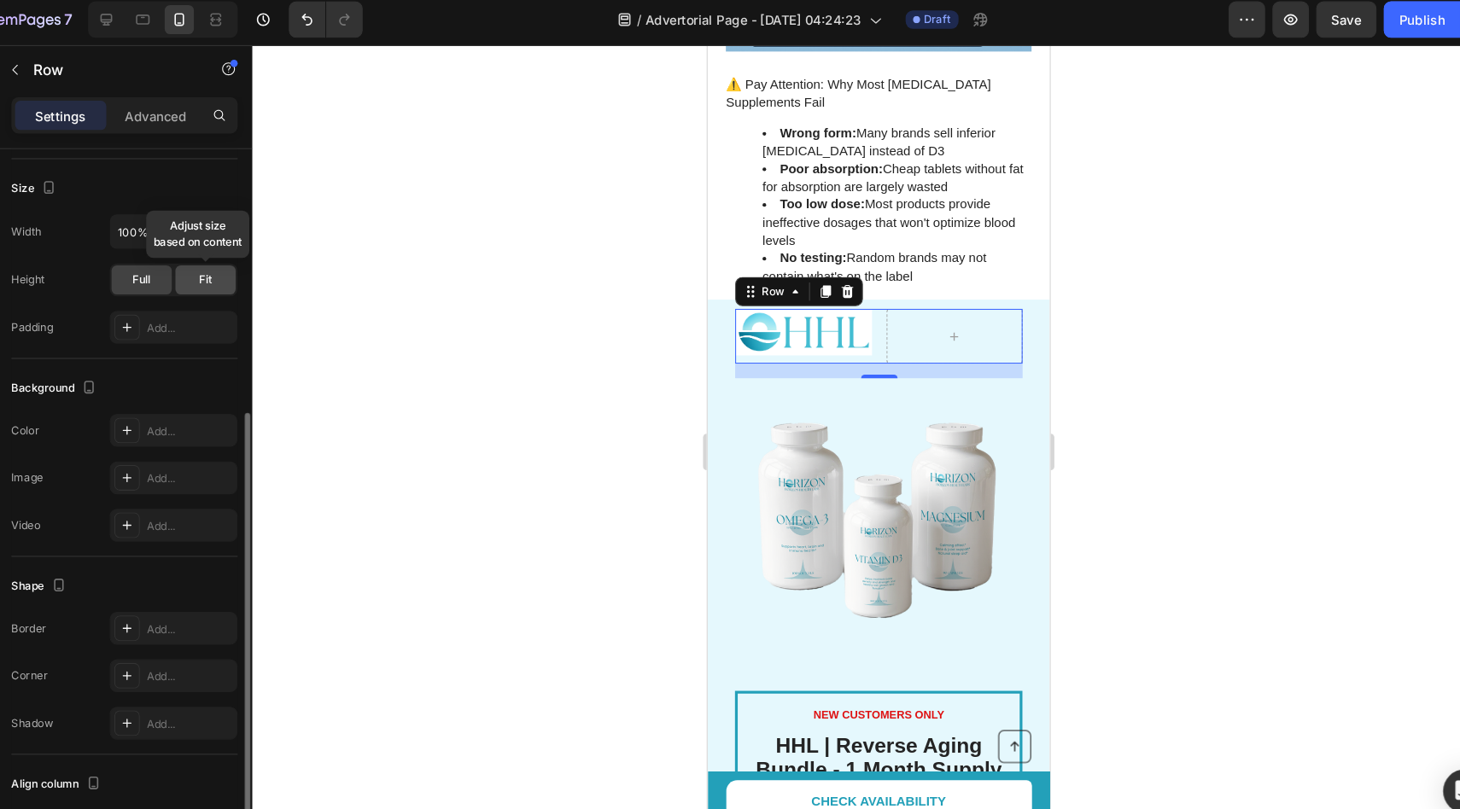
click at [246, 269] on span "Fit" at bounding box center [244, 267] width 12 height 15
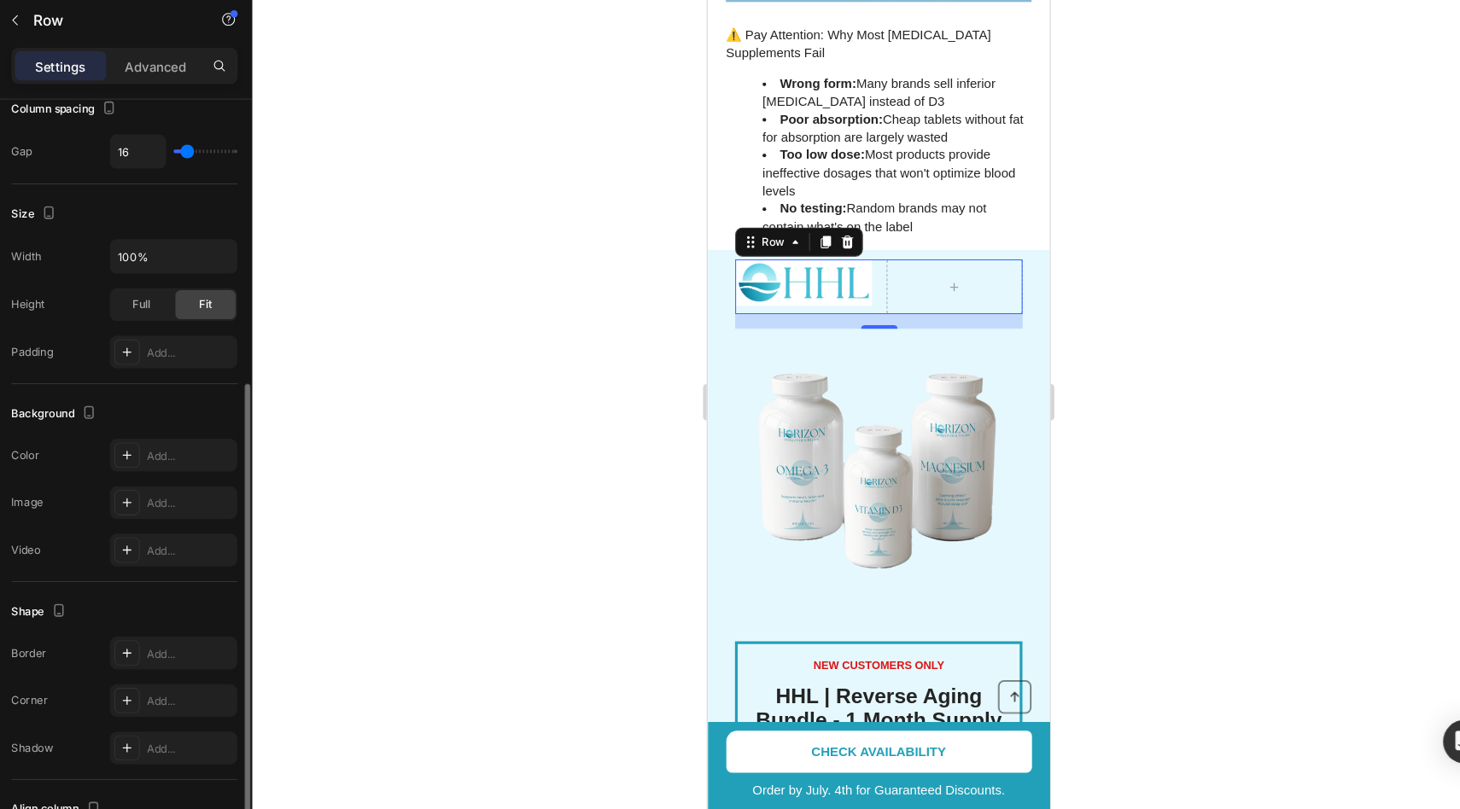
scroll to position [479, 0]
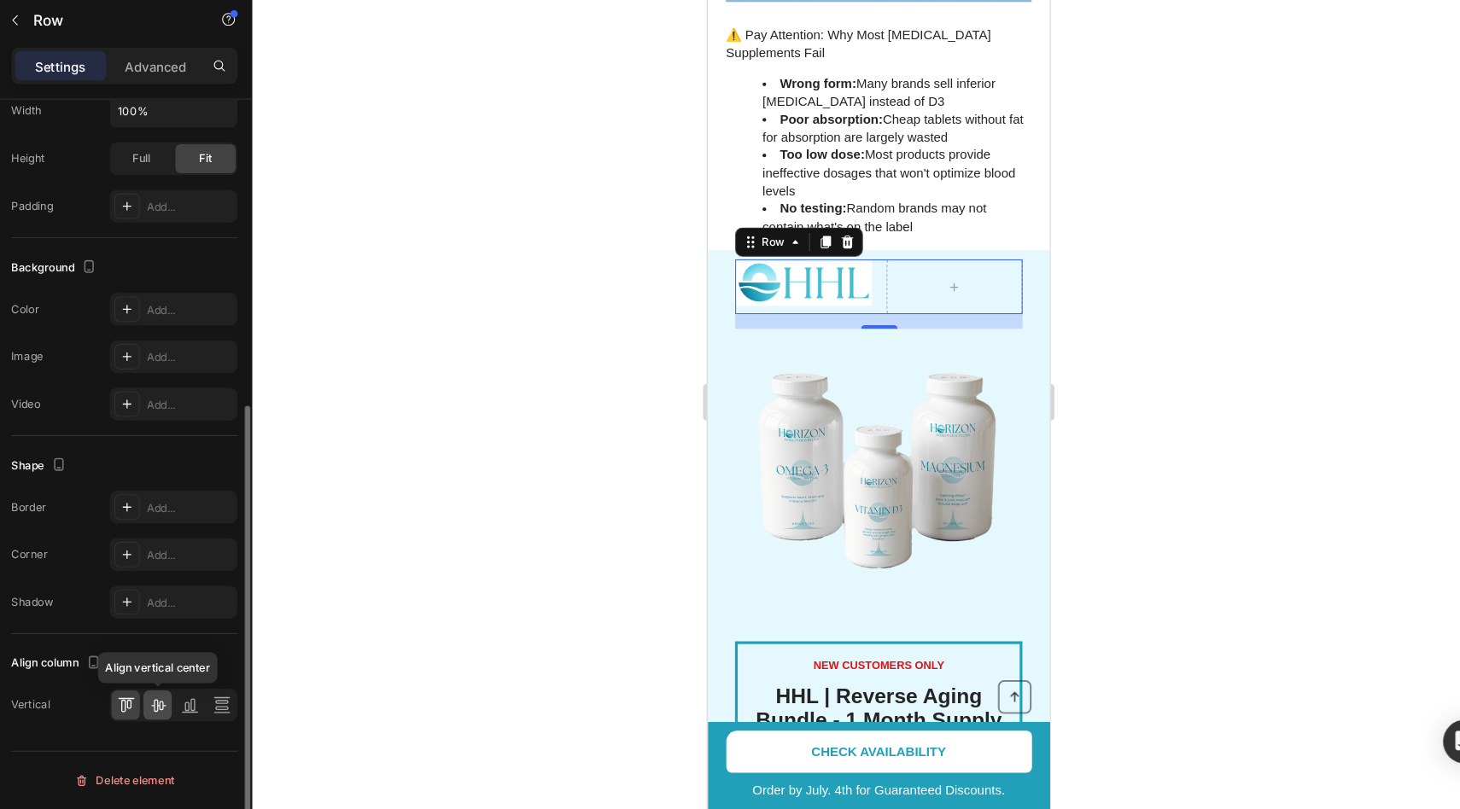
click at [201, 719] on icon at bounding box center [199, 712] width 17 height 17
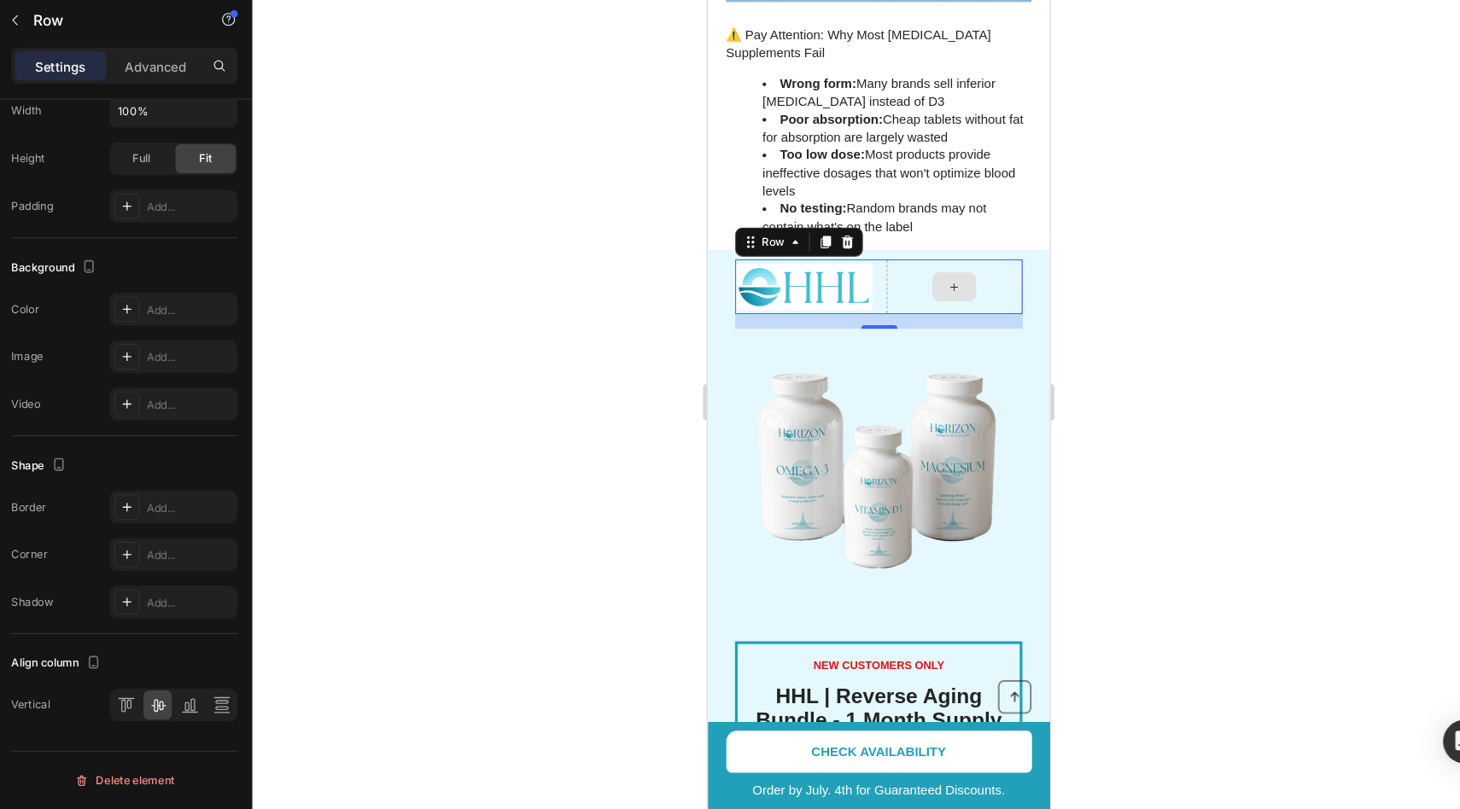
click at [938, 242] on div at bounding box center [938, 267] width 128 height 51
click at [61, 72] on icon "button" at bounding box center [66, 71] width 14 height 14
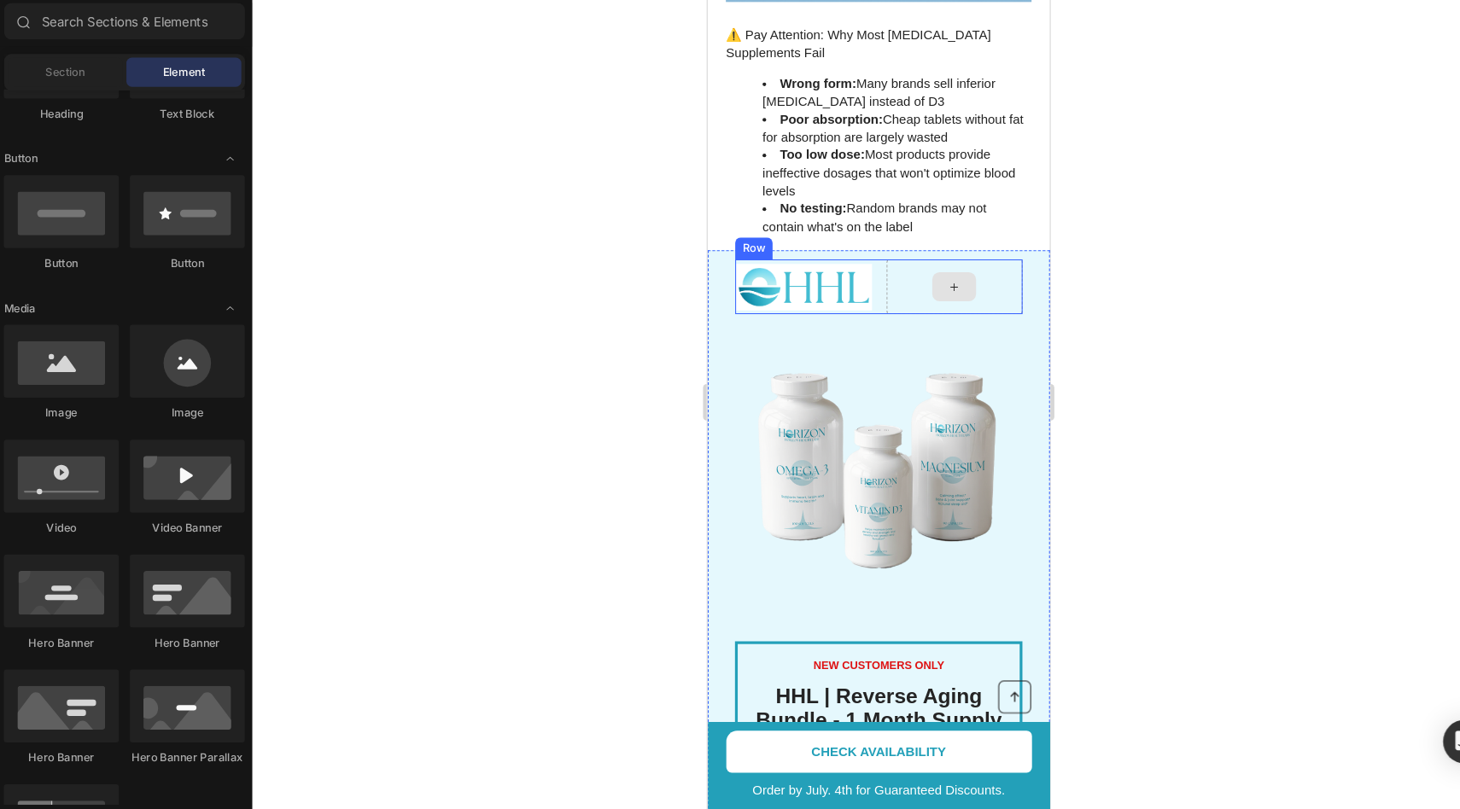
click at [927, 254] on div at bounding box center [938, 267] width 128 height 51
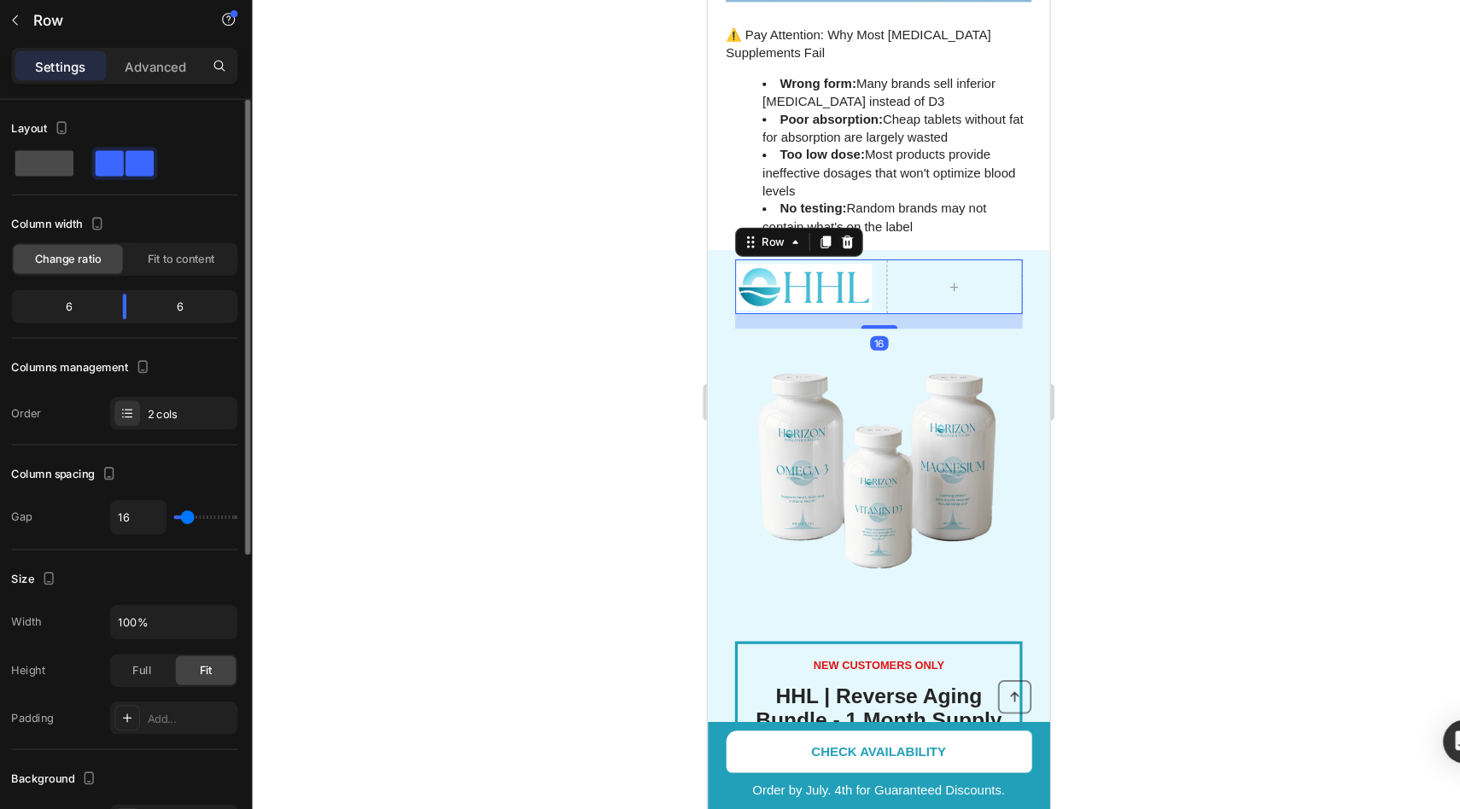
click at [110, 207] on span at bounding box center [93, 205] width 55 height 24
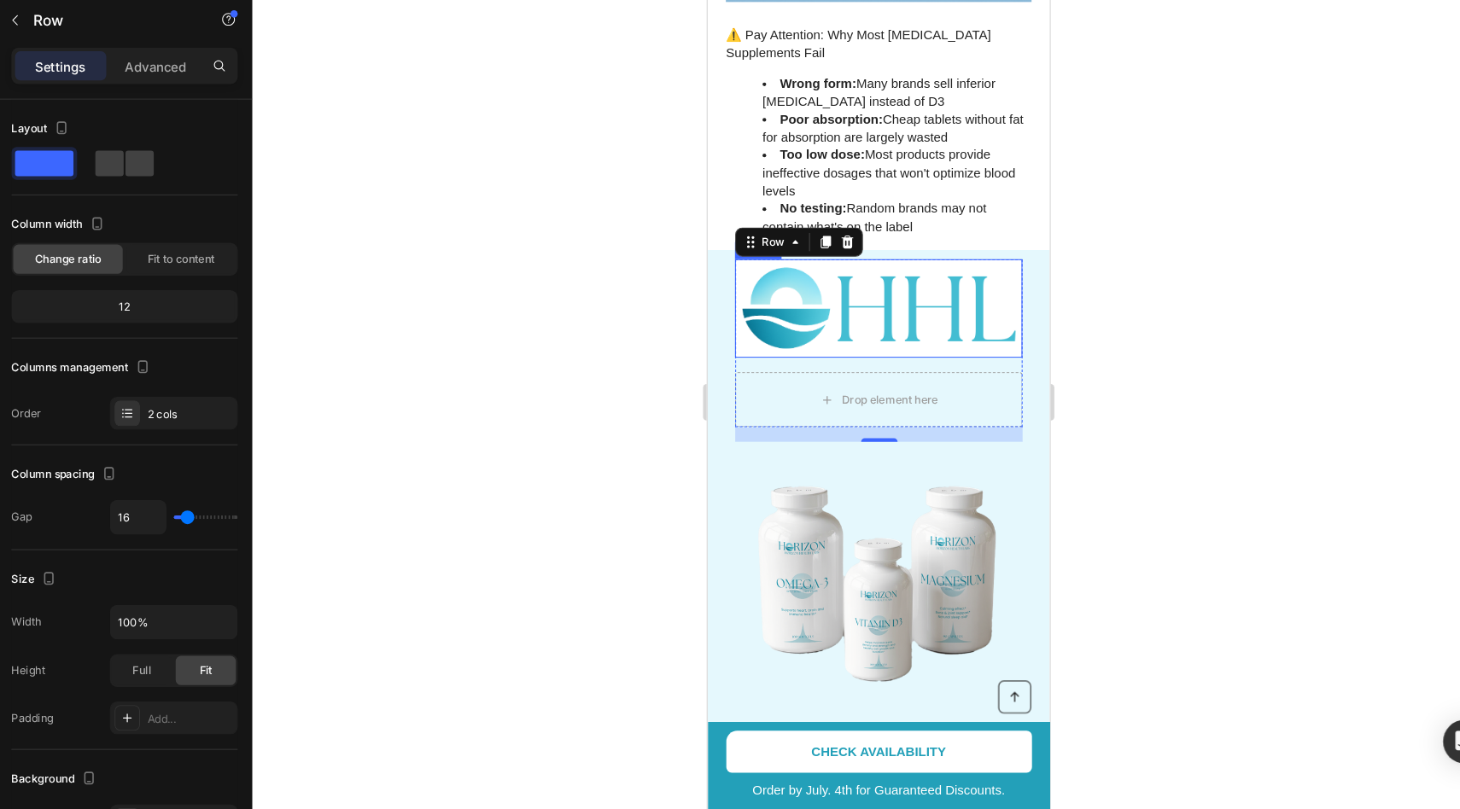
click at [890, 260] on img at bounding box center [867, 288] width 269 height 92
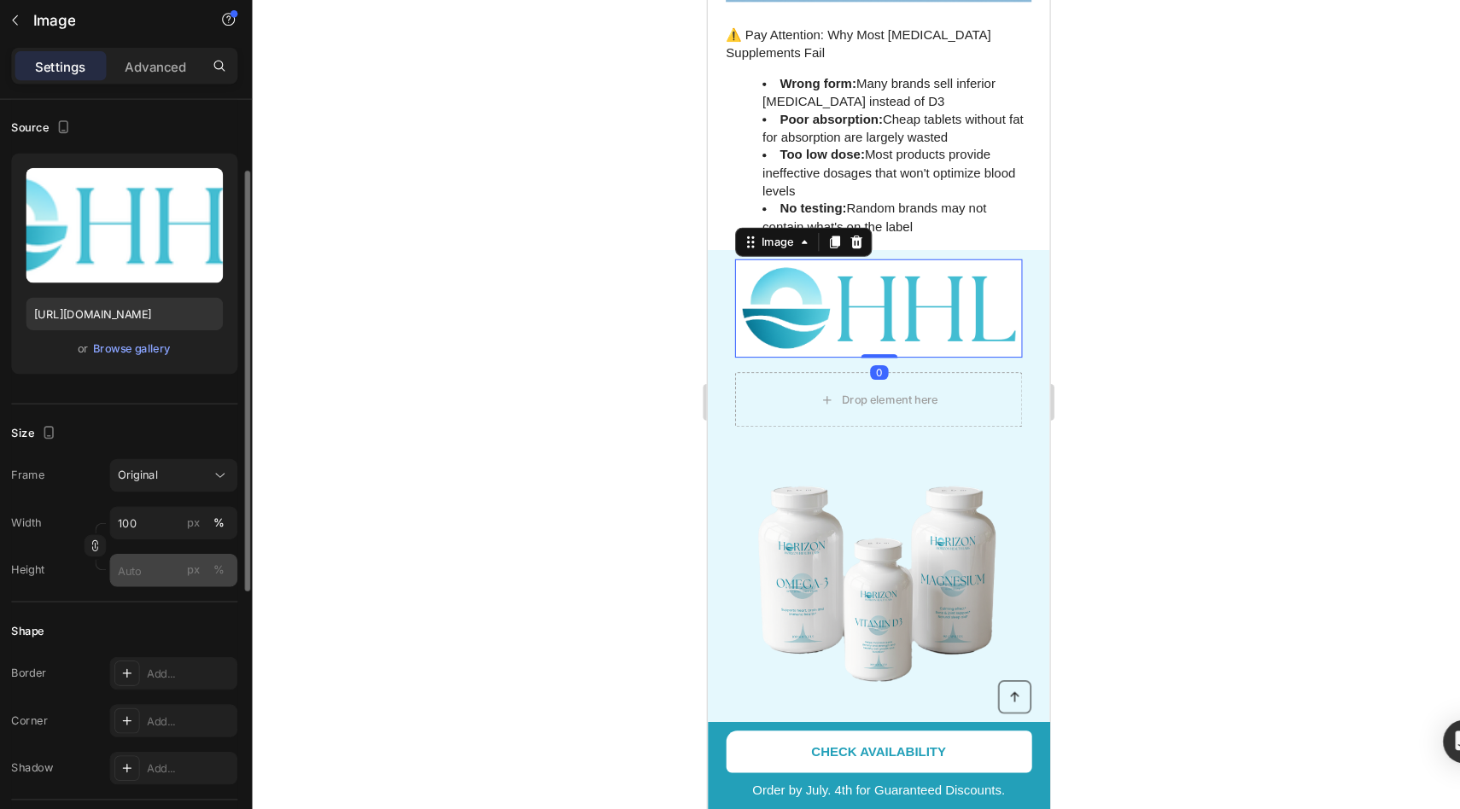
scroll to position [230, 0]
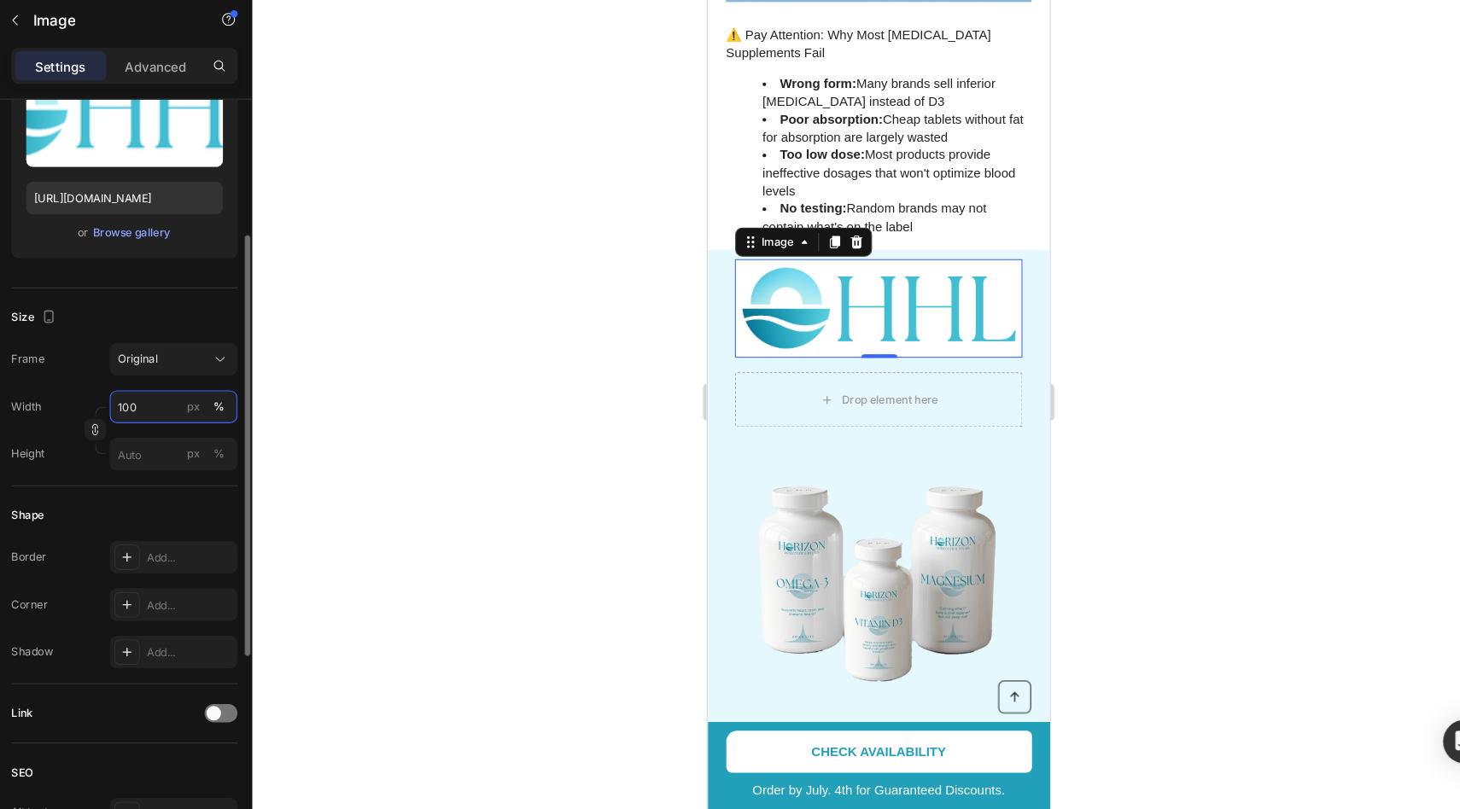
click at [190, 443] on input "100" at bounding box center [215, 433] width 120 height 31
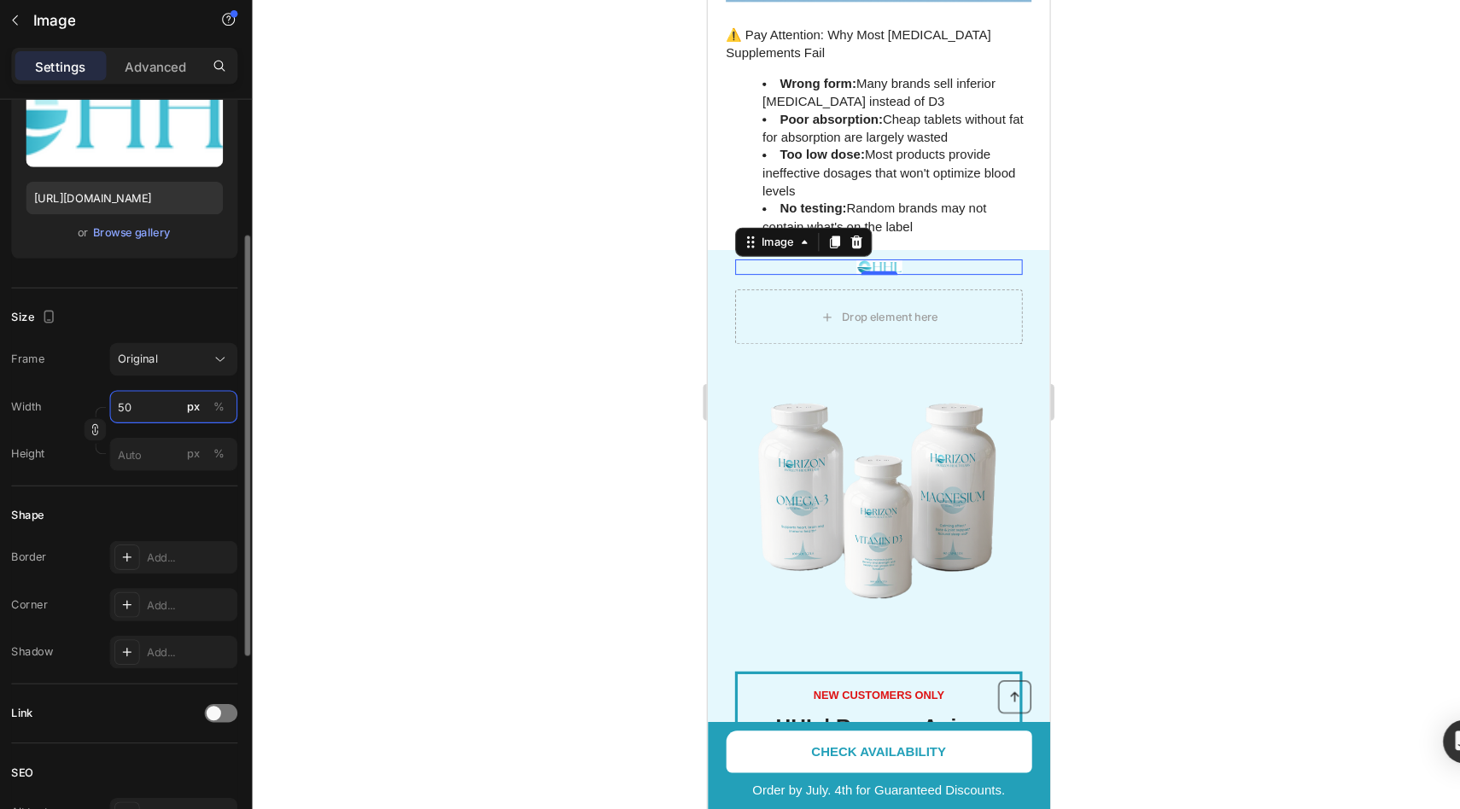
type input "5"
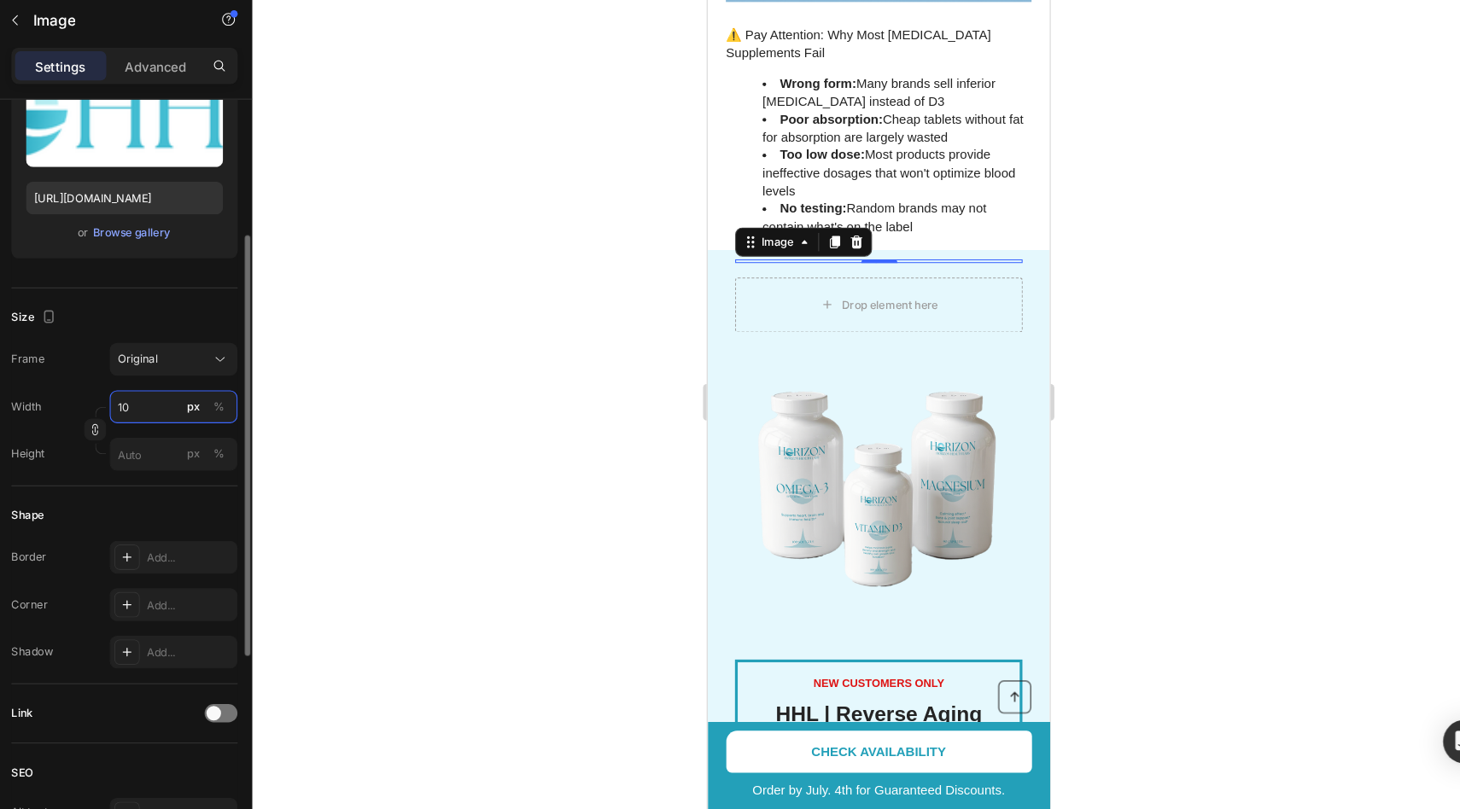
type input "1"
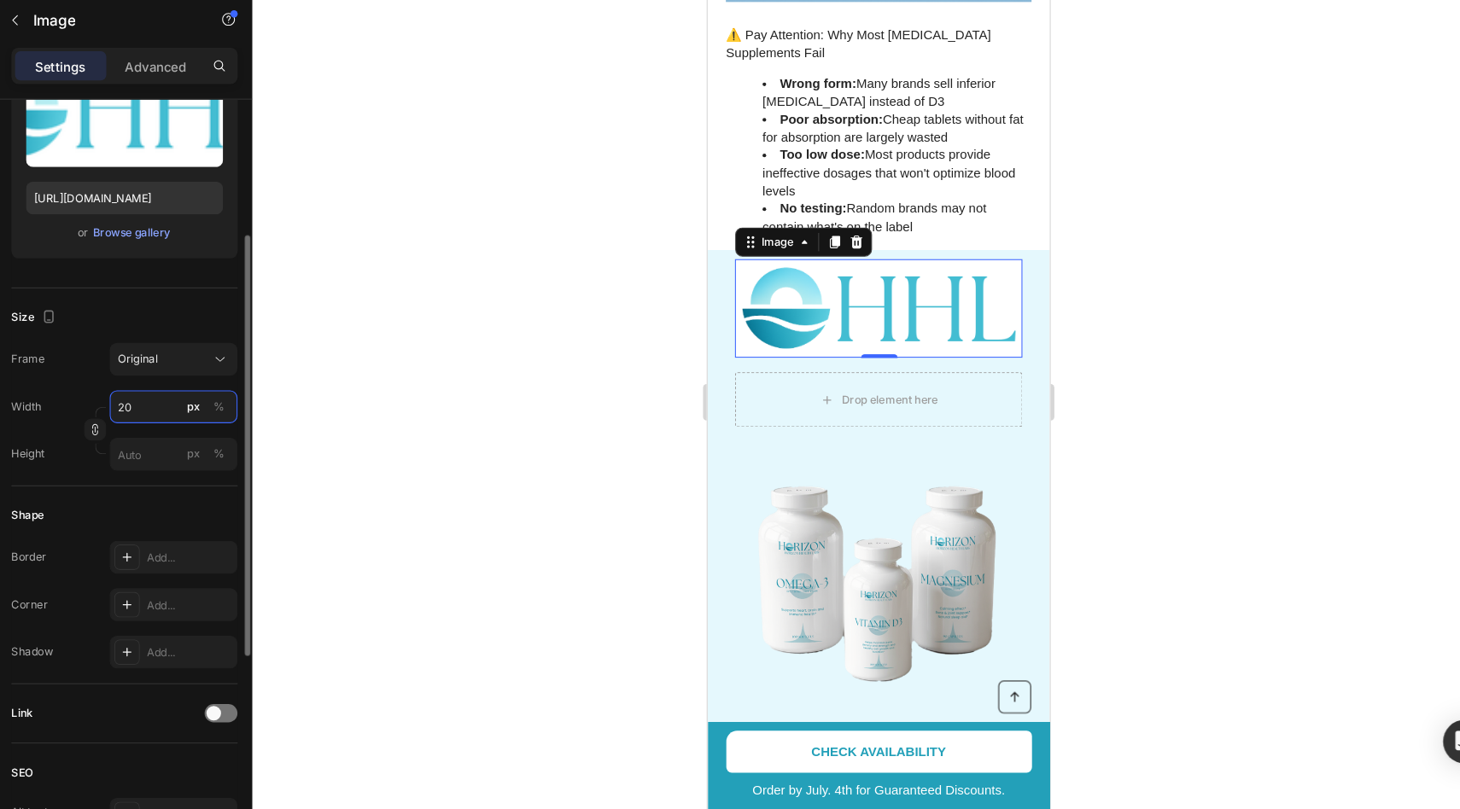
type input "200"
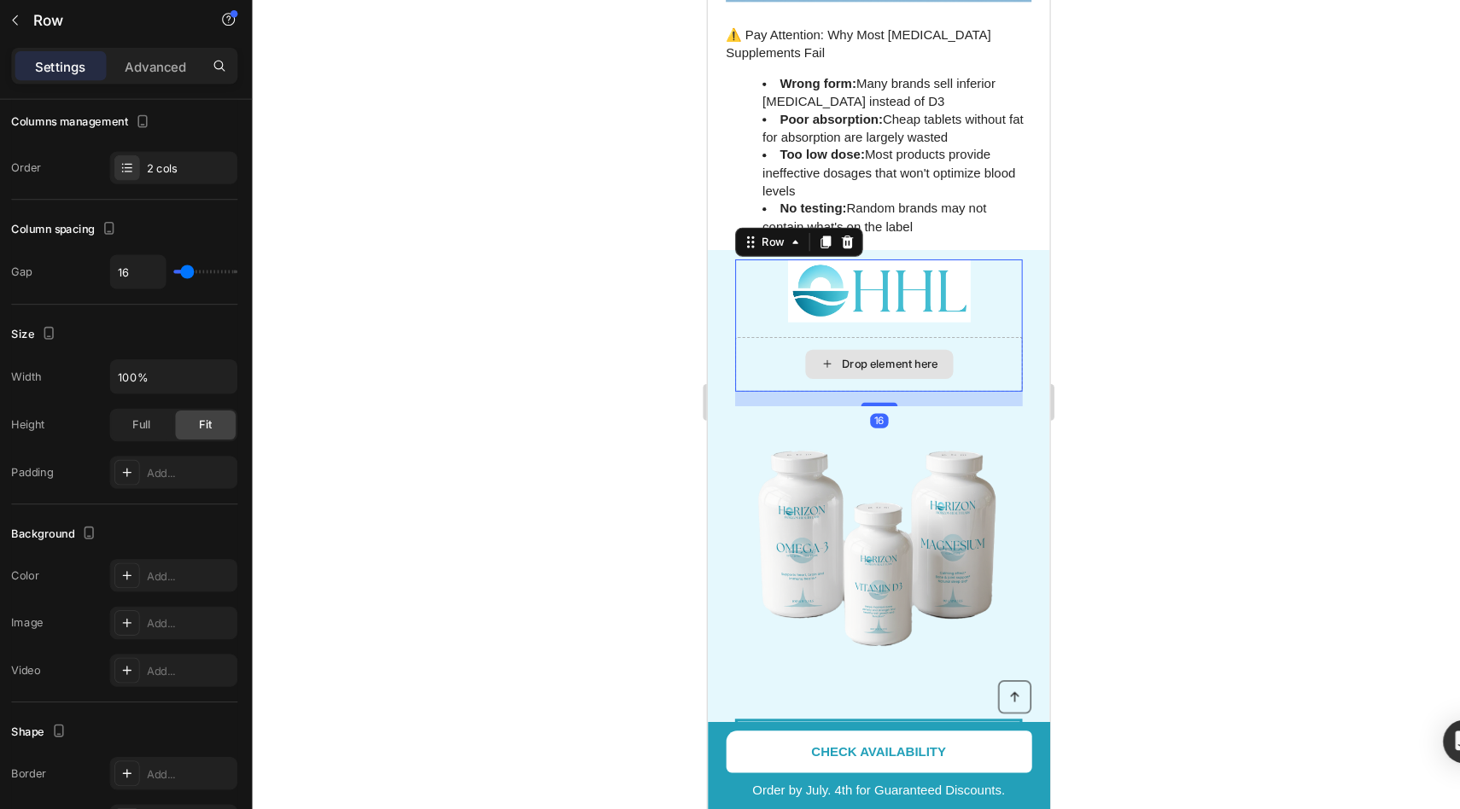
click at [740, 324] on div "Drop element here" at bounding box center [867, 340] width 269 height 51
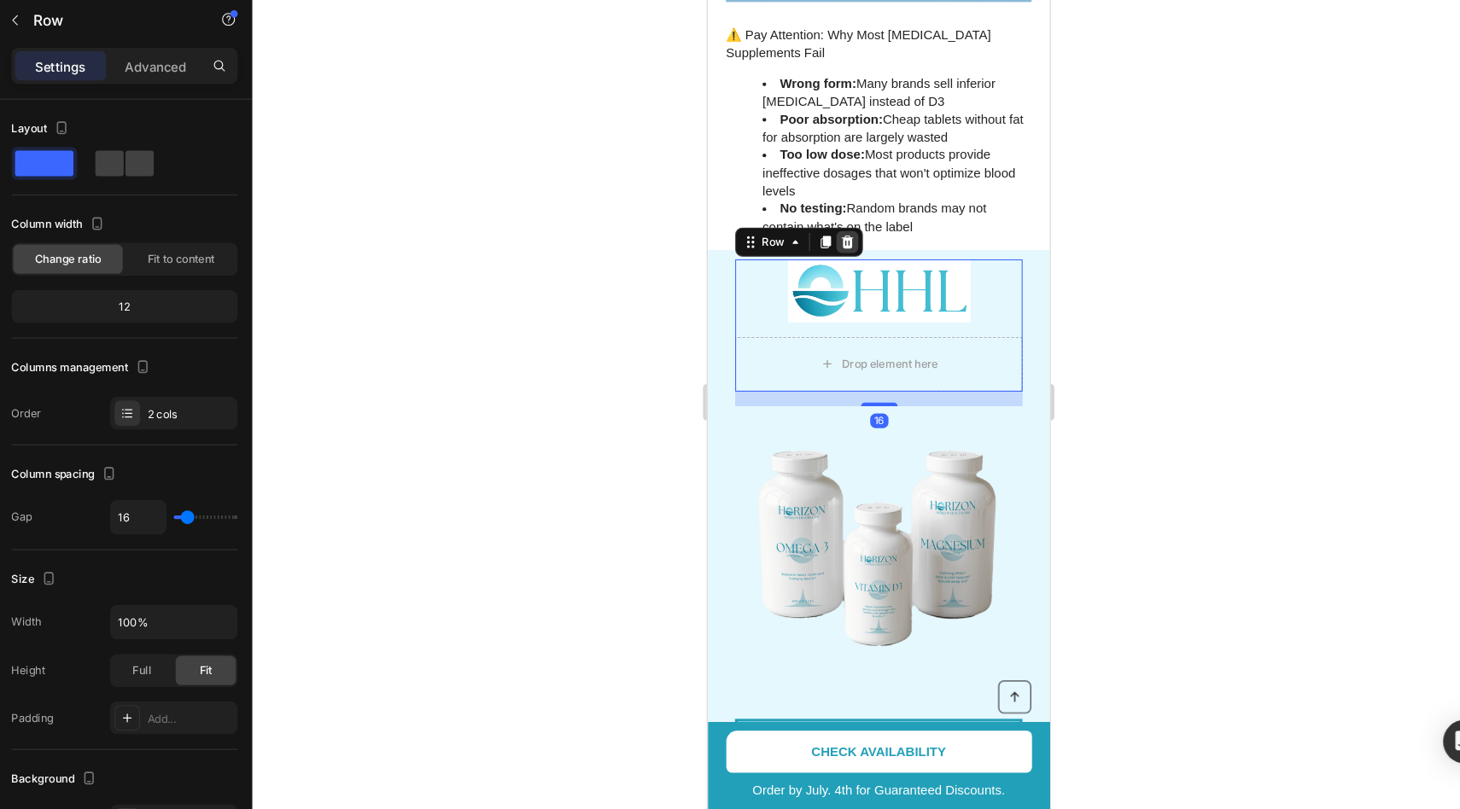
click at [838, 220] on icon at bounding box center [837, 226] width 11 height 12
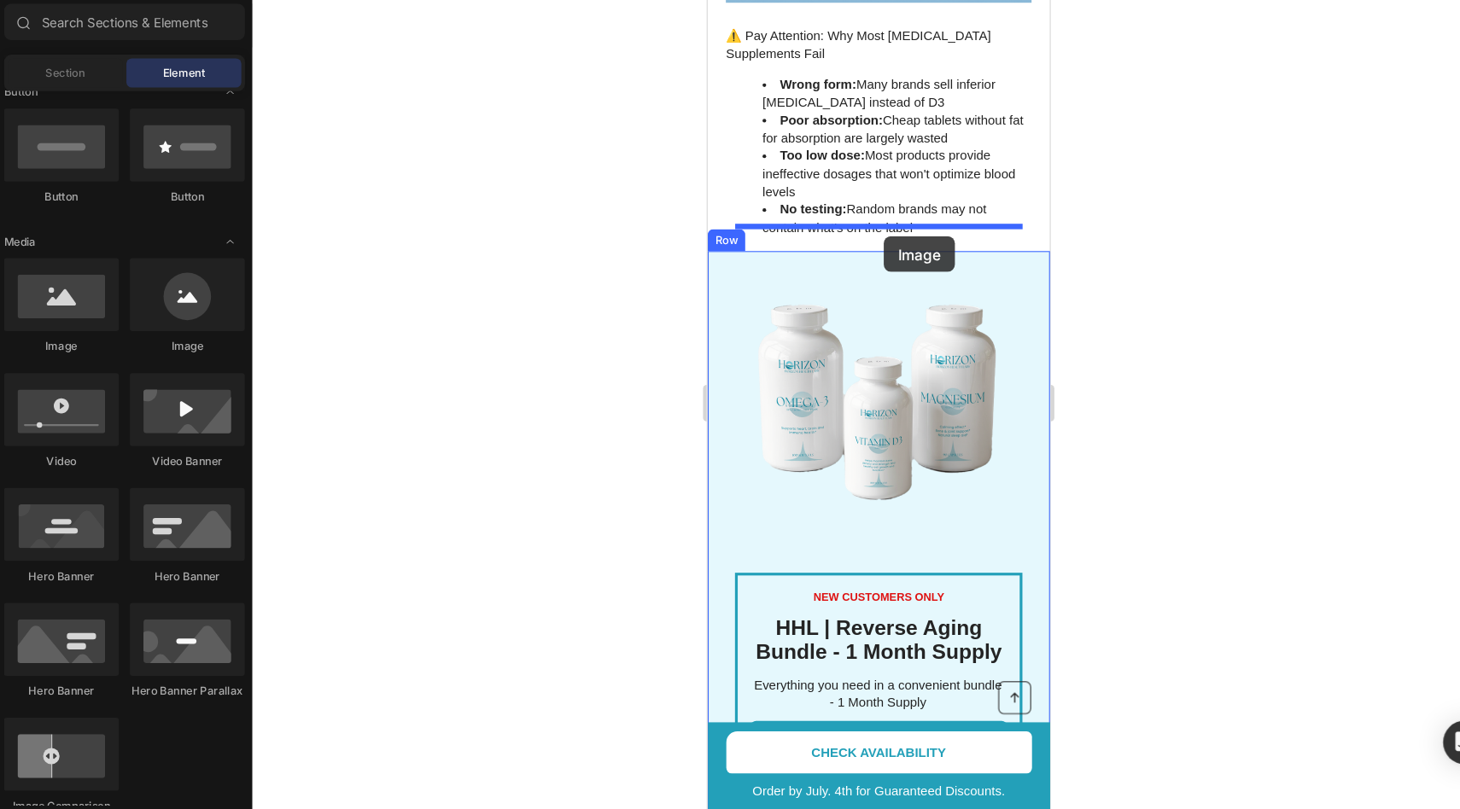
drag, startPoint x: 809, startPoint y: 336, endPoint x: 872, endPoint y: 221, distance: 131.0
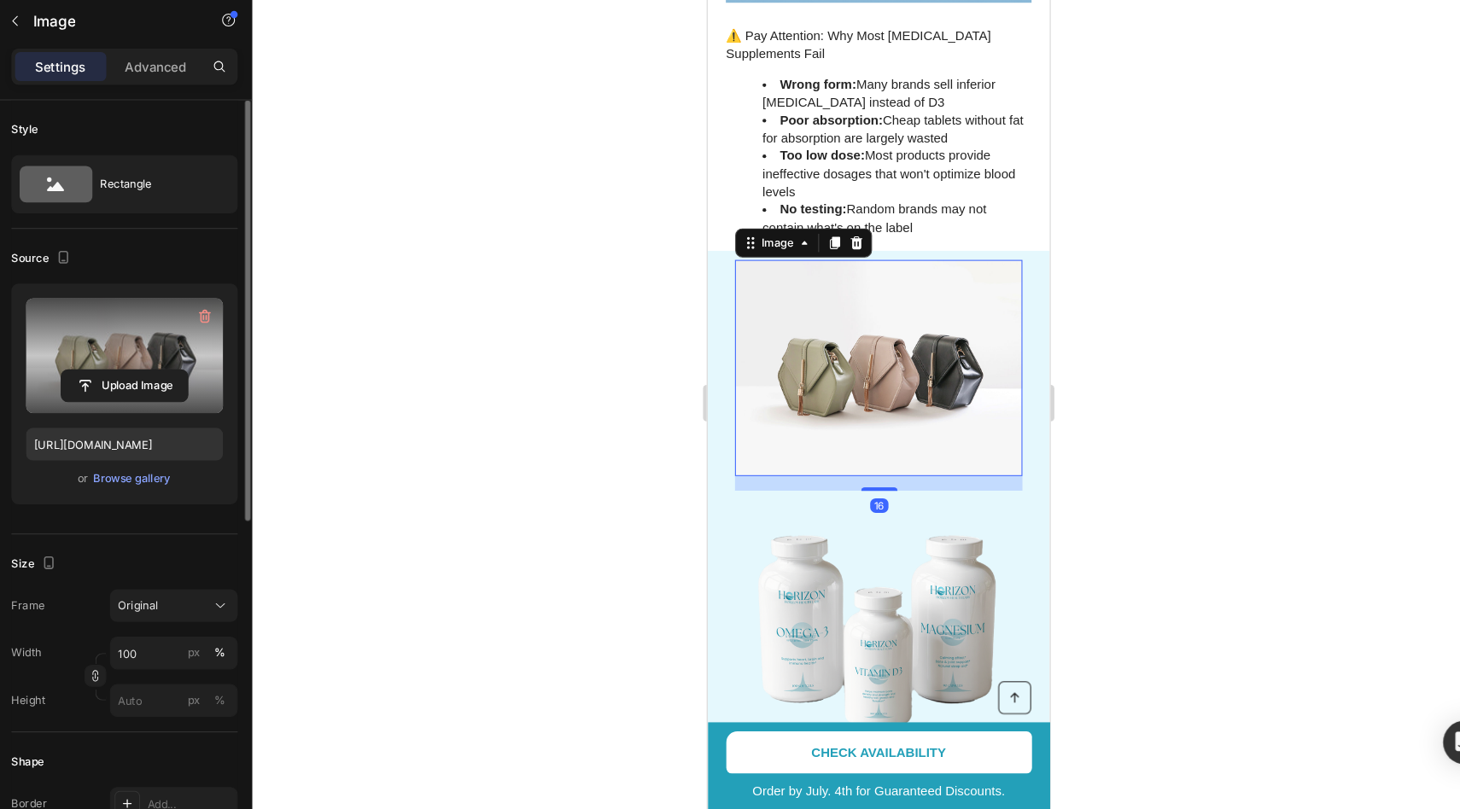
click at [159, 388] on label at bounding box center [168, 384] width 184 height 108
click at [159, 398] on input "file" at bounding box center [168, 412] width 118 height 29
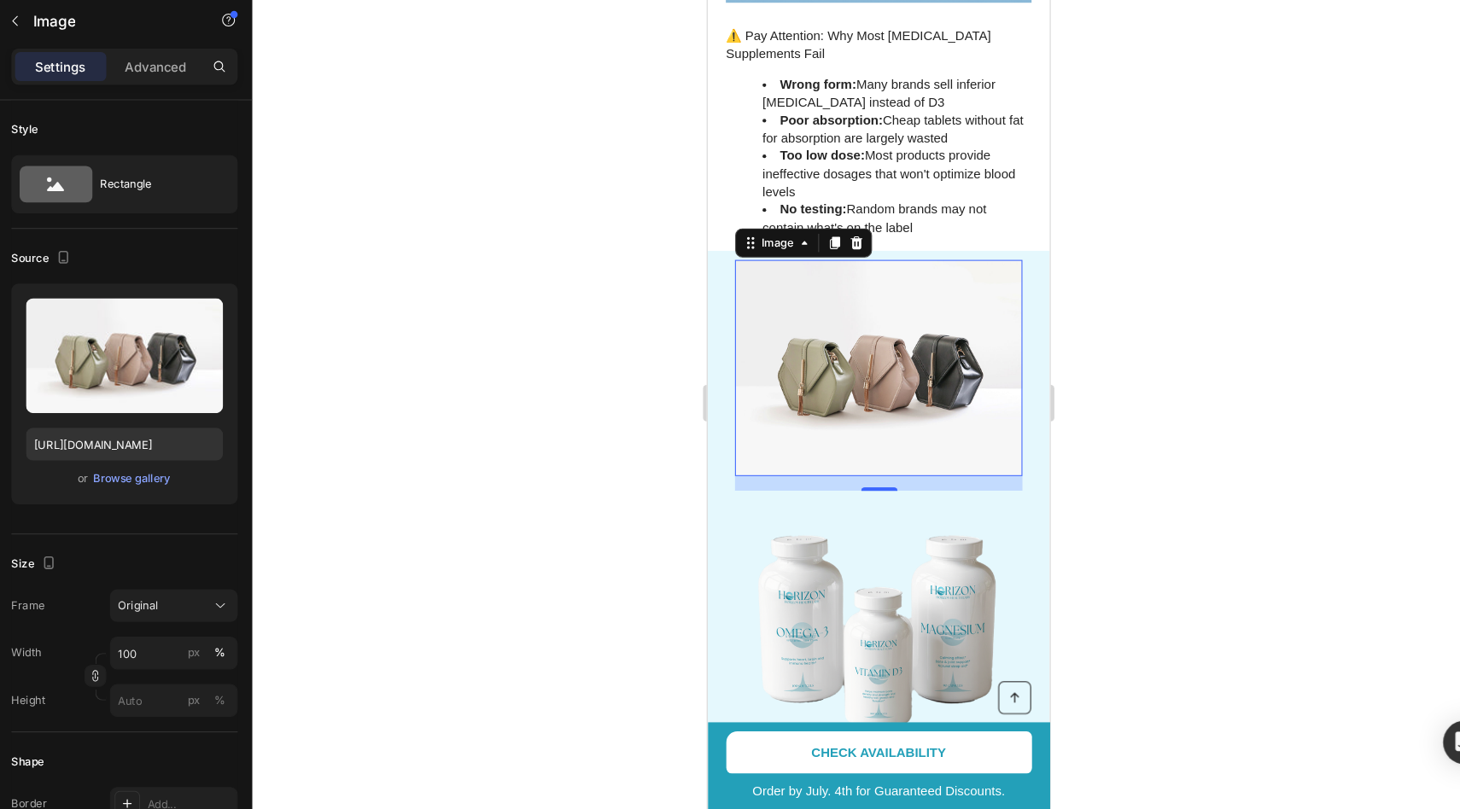
type input "https://cdn.shopify.com/s/files/1/0964/8295/1497/files/gempages_581710068815233…"
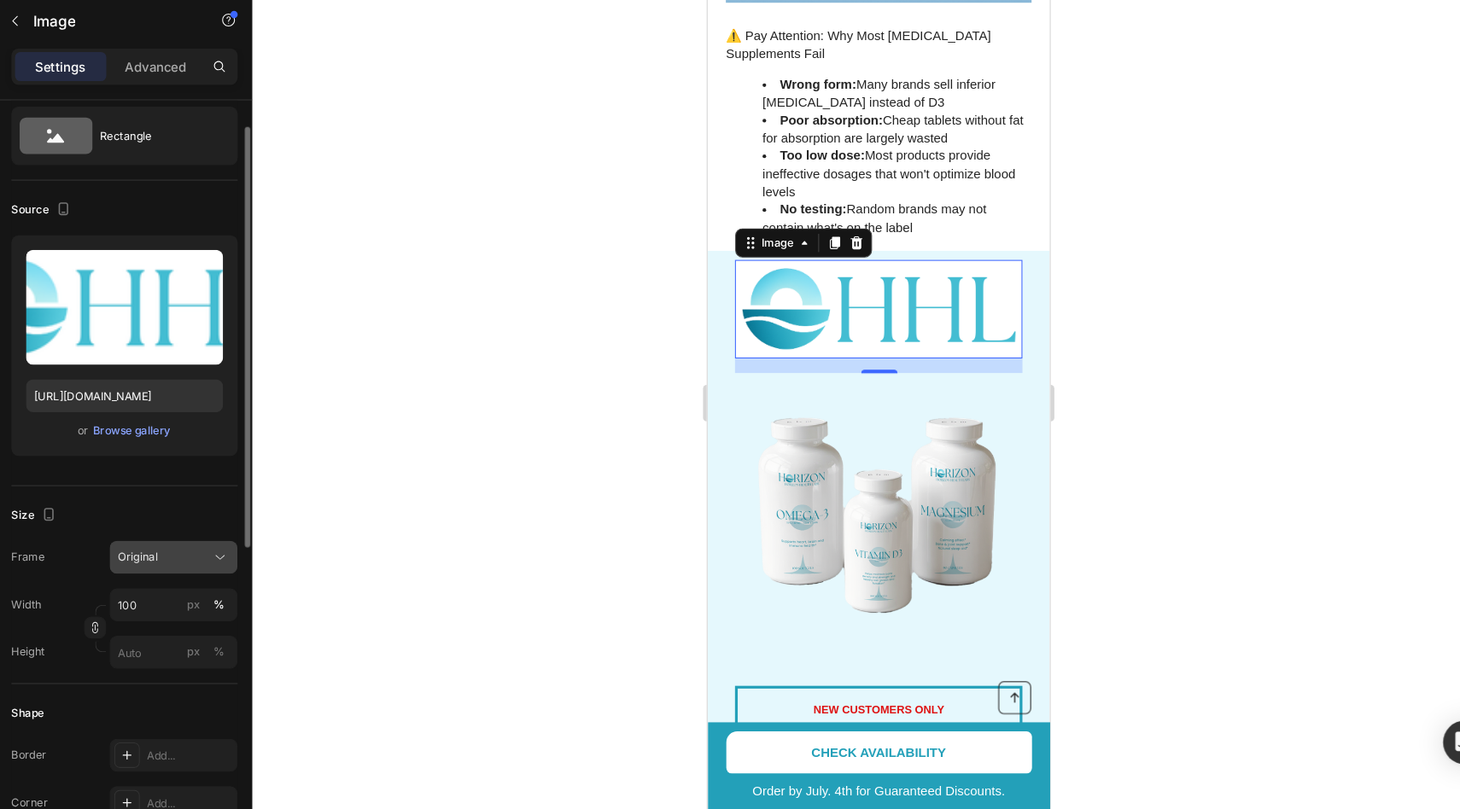
scroll to position [96, 0]
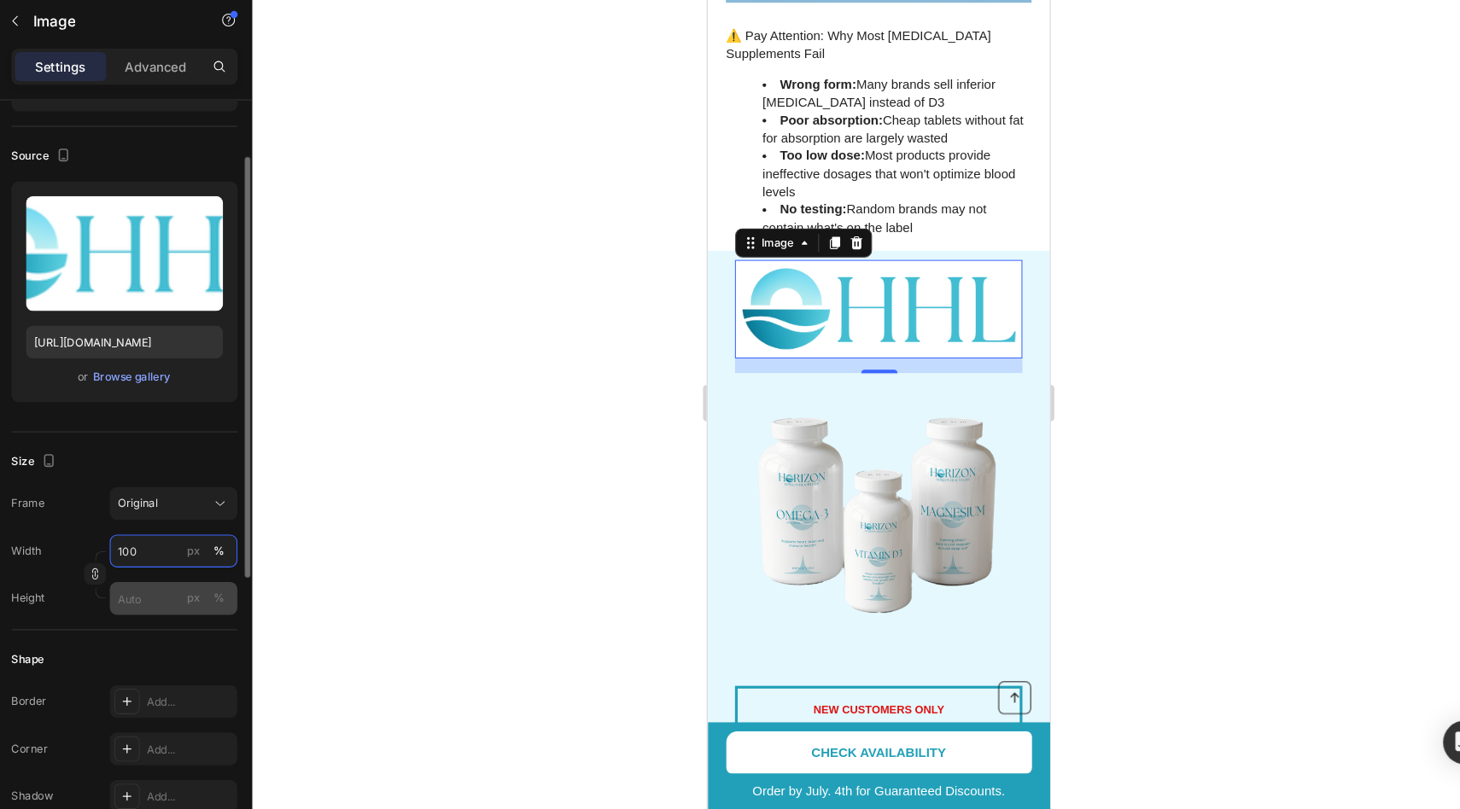
drag, startPoint x: 172, startPoint y: 568, endPoint x: 181, endPoint y: 606, distance: 39.6
click at [181, 608] on div "Width 100 px % Height px %" at bounding box center [168, 589] width 212 height 75
drag, startPoint x: 254, startPoint y: 564, endPoint x: 254, endPoint y: 611, distance: 47.0
click at [254, 611] on div "Width 100 px % Height px %" at bounding box center [168, 589] width 212 height 75
click at [181, 564] on input "100" at bounding box center [215, 567] width 120 height 31
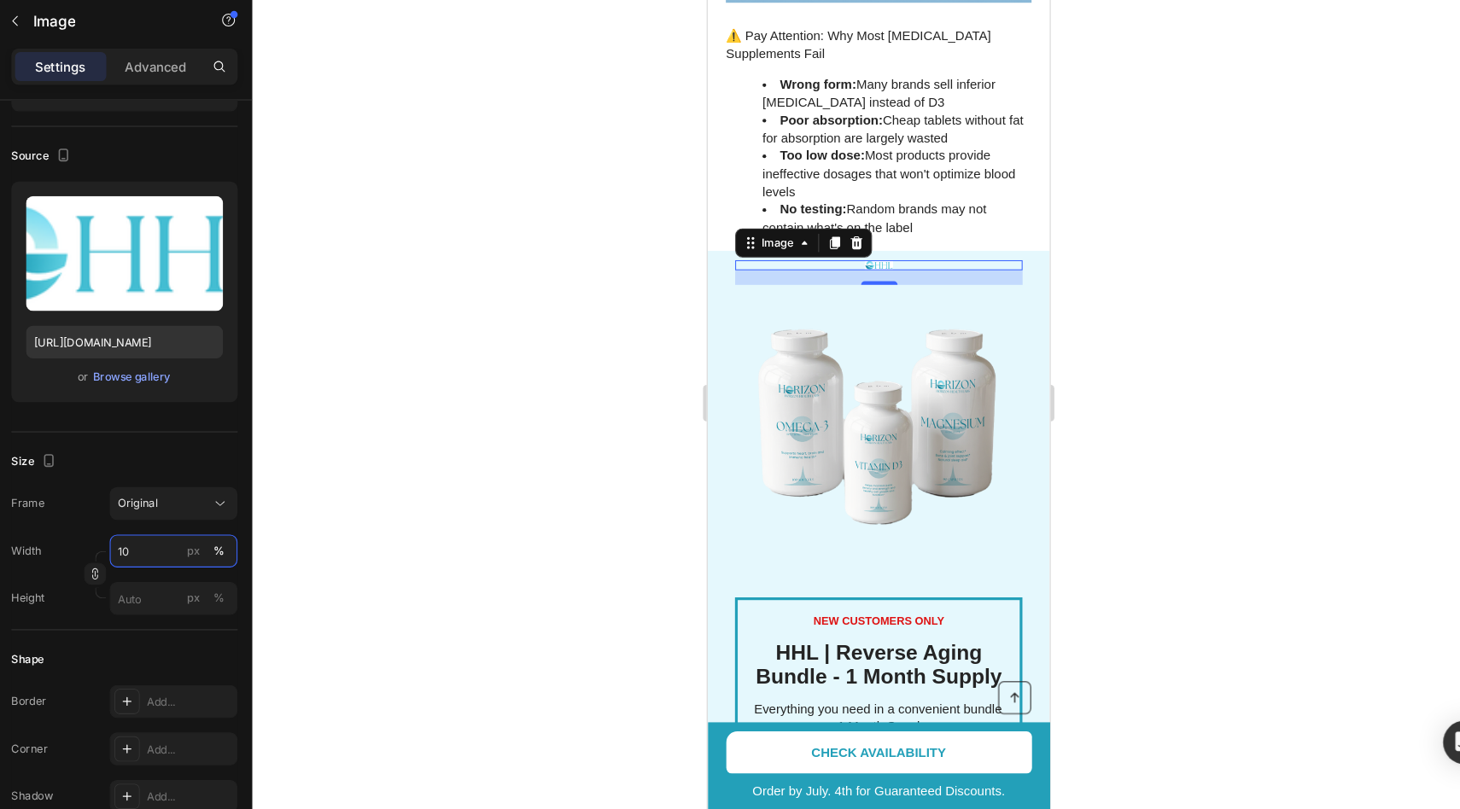
type input "1"
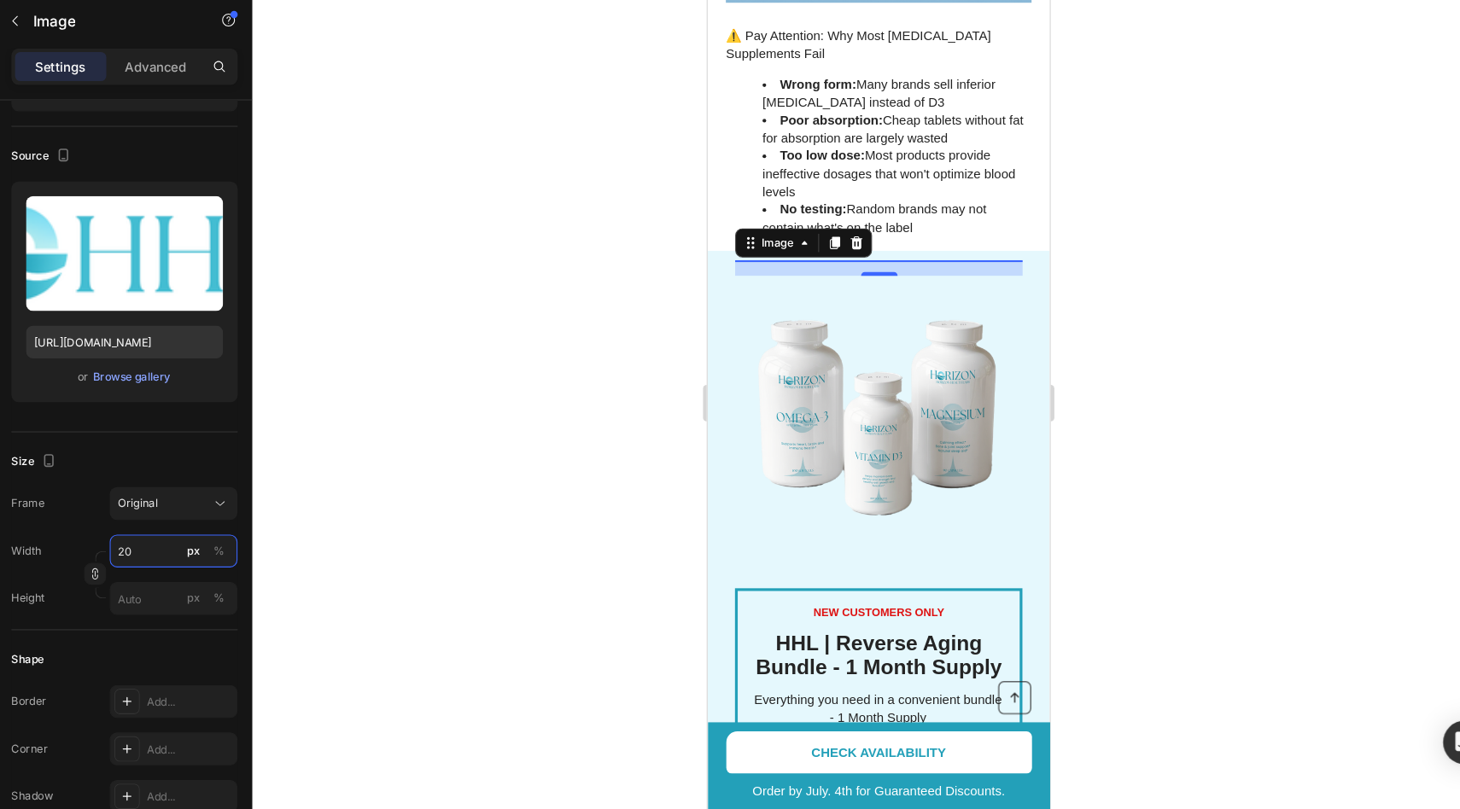
type input "2"
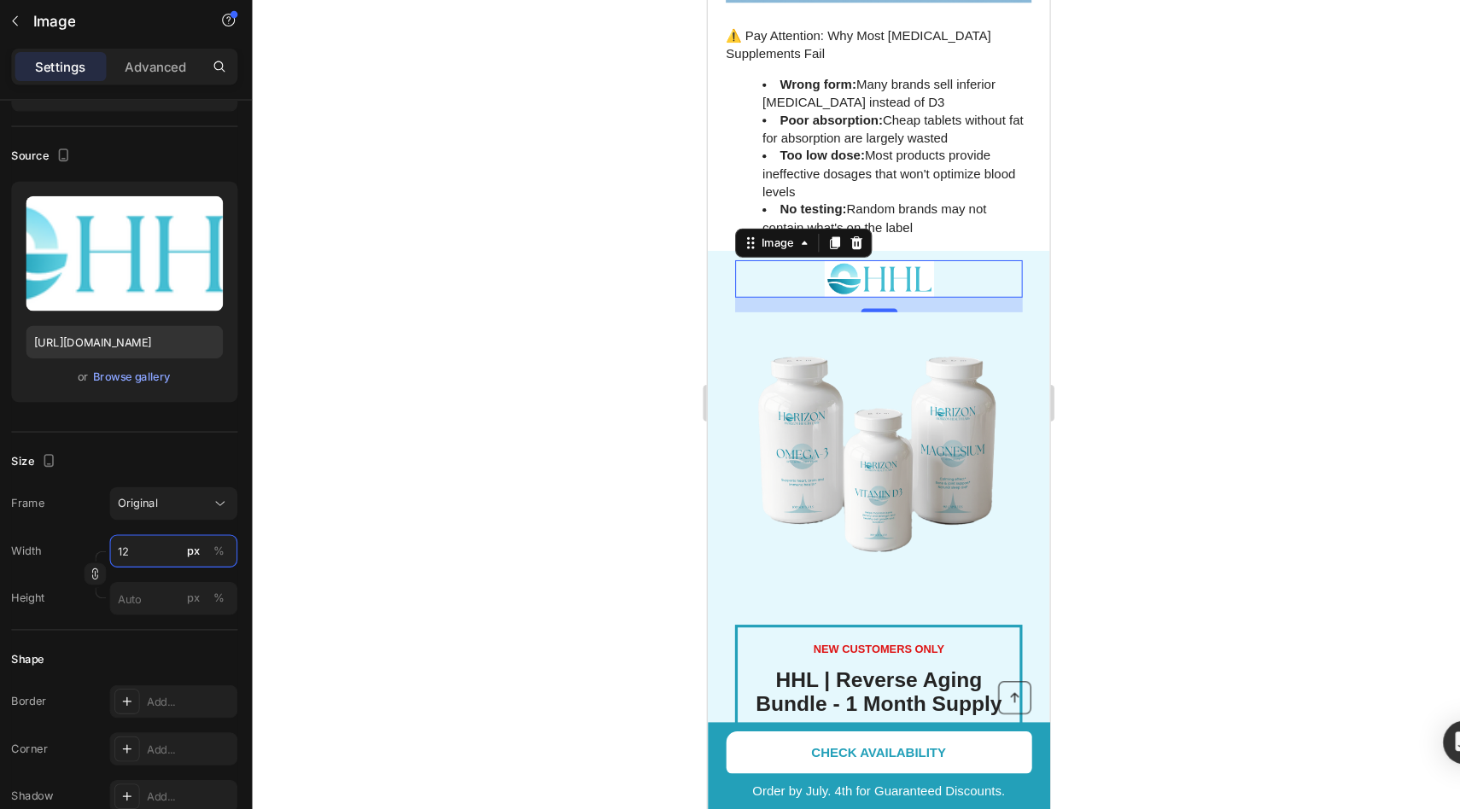
type input "1"
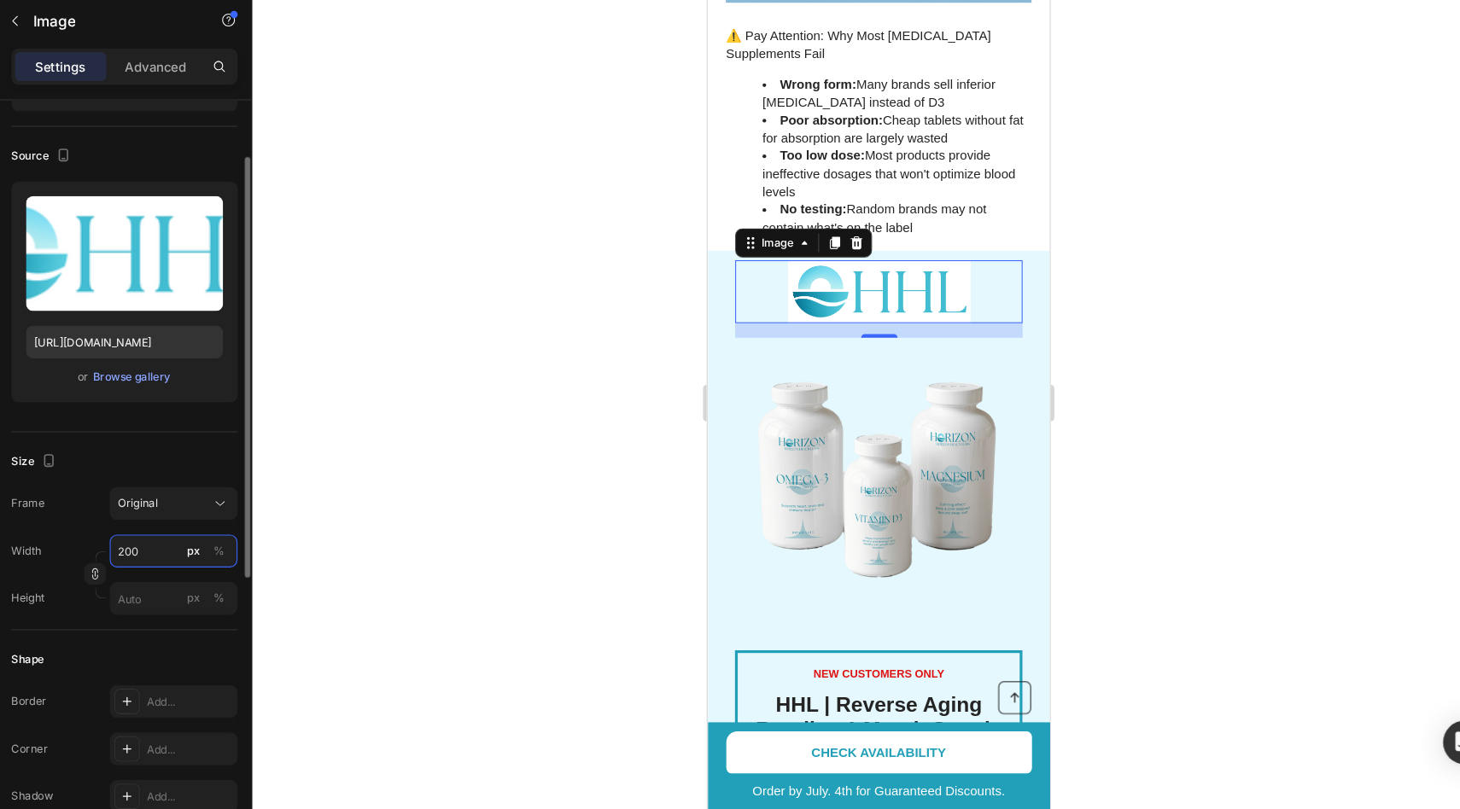
type input "200"
click at [157, 552] on div "200 px %" at bounding box center [215, 567] width 120 height 31
click at [399, 499] on div at bounding box center [874, 429] width 1172 height 762
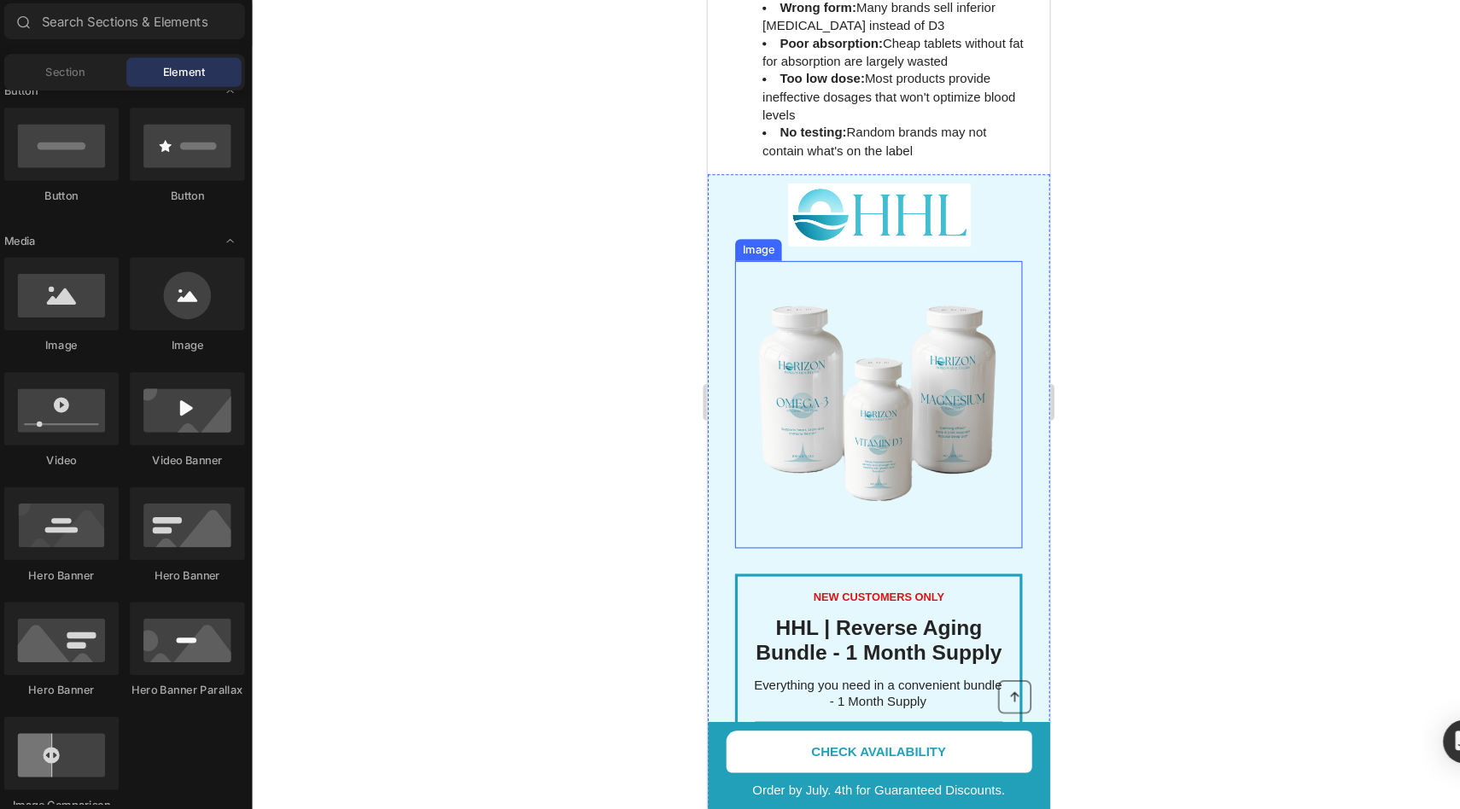
scroll to position [2605, 0]
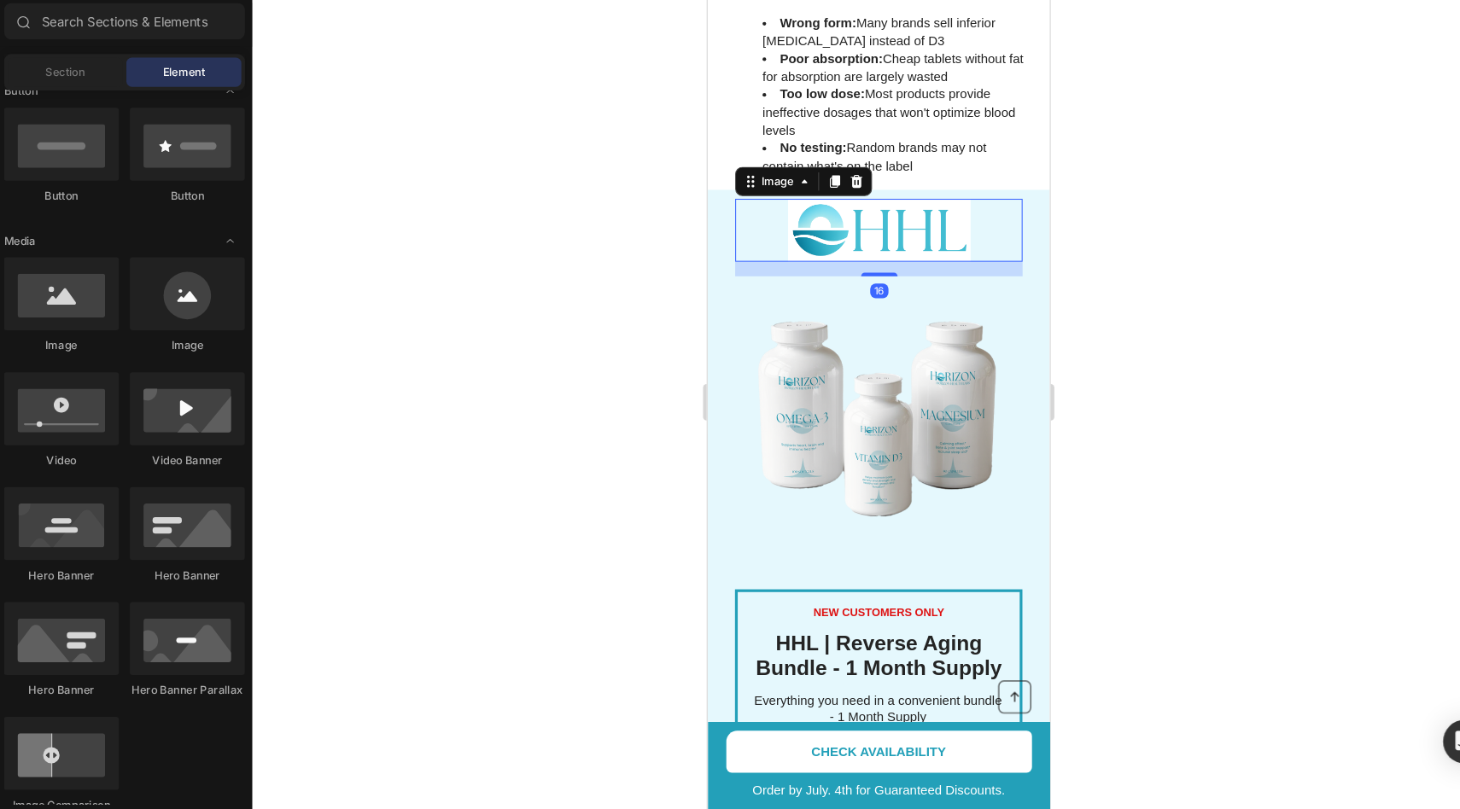
click at [860, 186] on img at bounding box center [867, 215] width 171 height 58
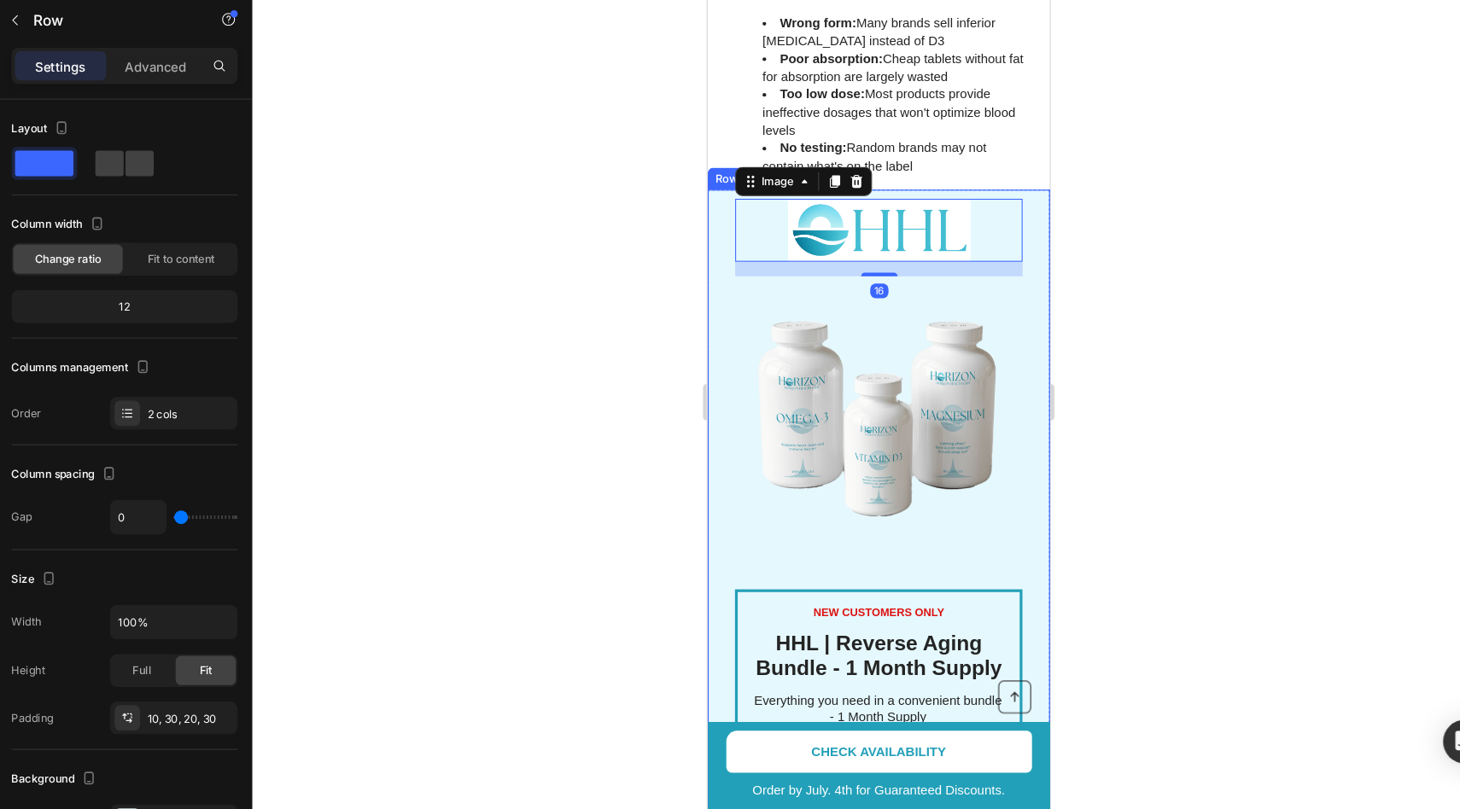
click at [869, 178] on div "NEW CUSTOMERS ONLY Text Block HHL | Reverse Aging Bundle - 1 Month Supply Headi…" at bounding box center [867, 509] width 320 height 662
click at [867, 186] on img at bounding box center [867, 215] width 171 height 58
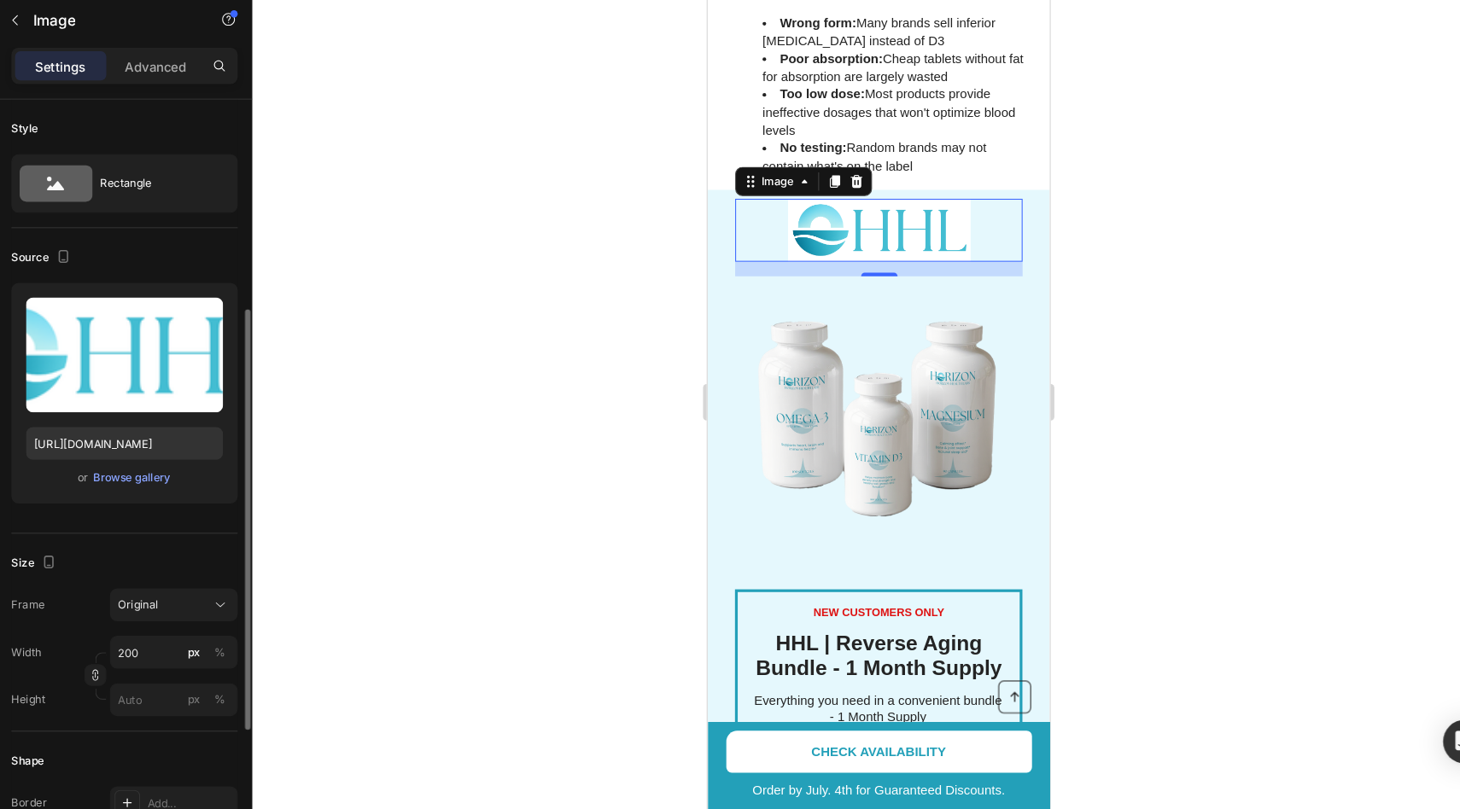
scroll to position [0, 0]
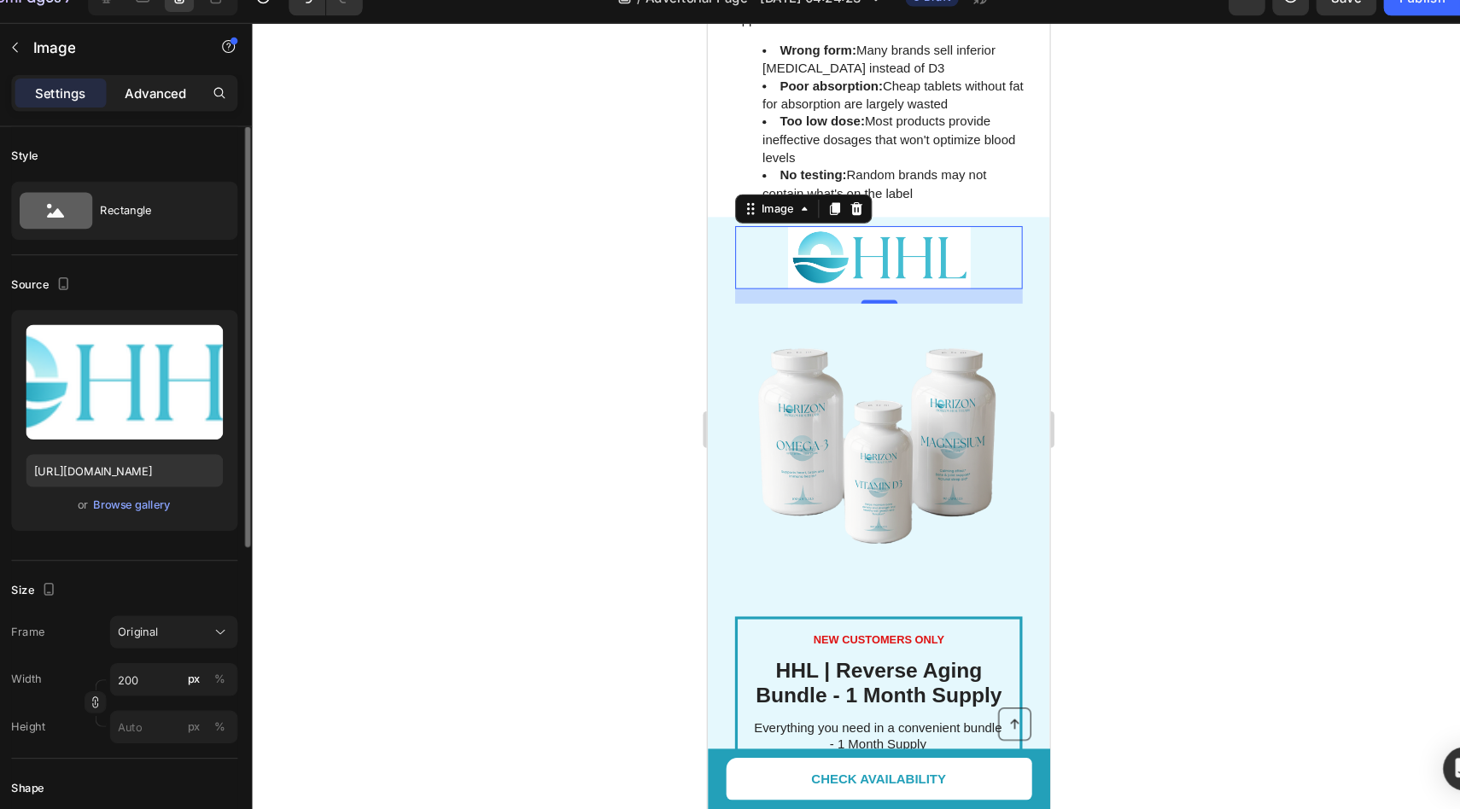
click at [190, 114] on p "Advanced" at bounding box center [197, 114] width 58 height 18
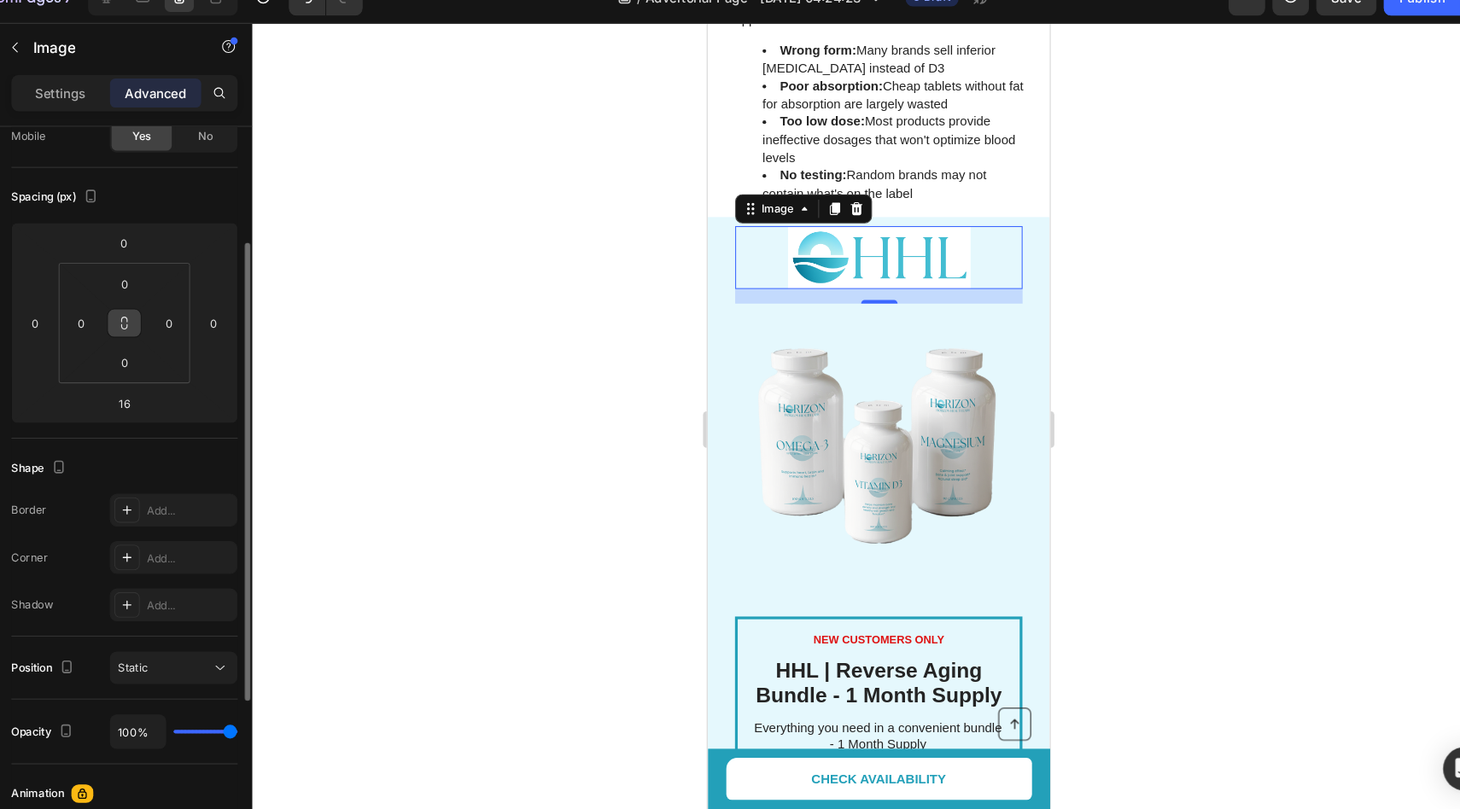
scroll to position [171, 0]
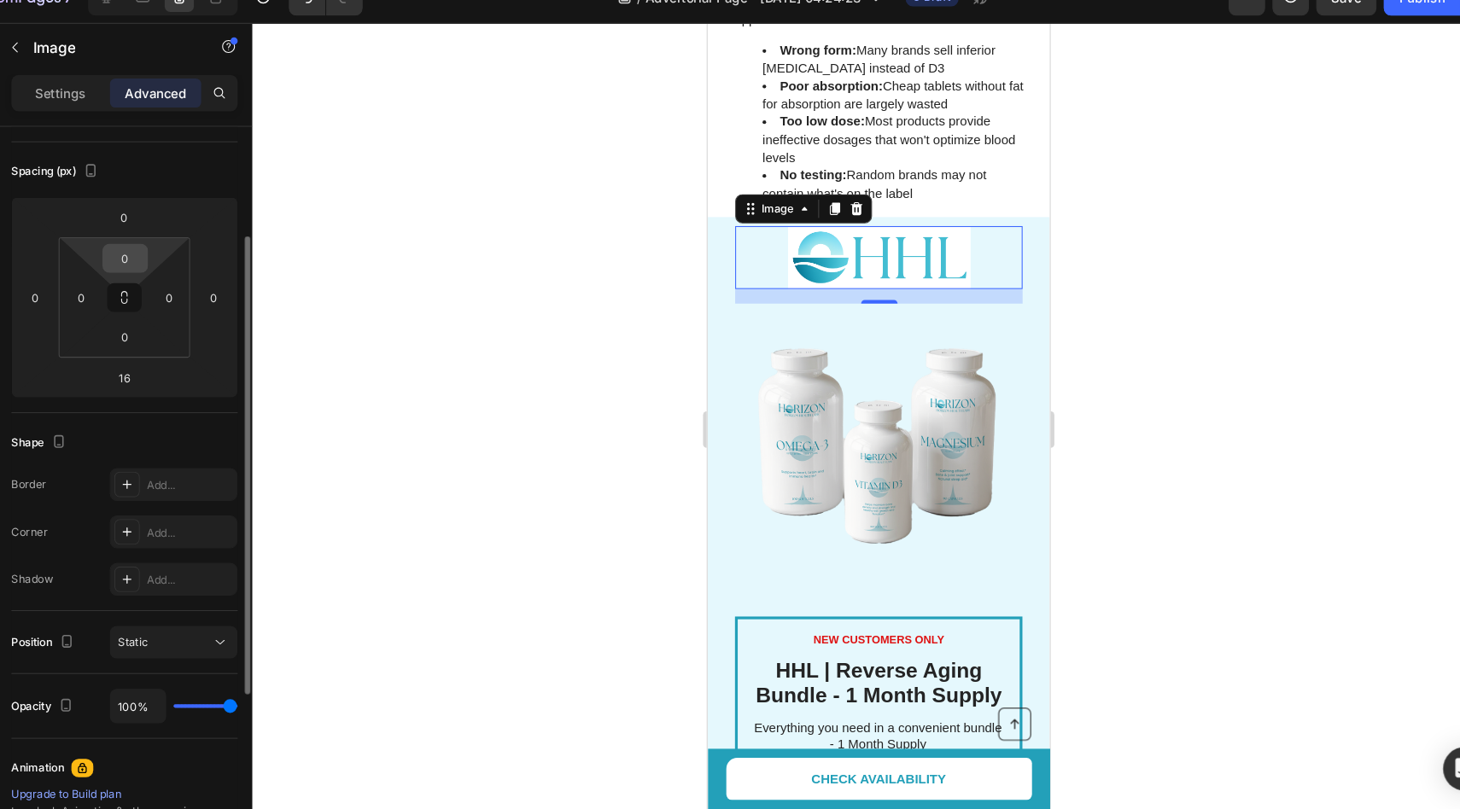
click at [176, 267] on input "0" at bounding box center [169, 268] width 34 height 26
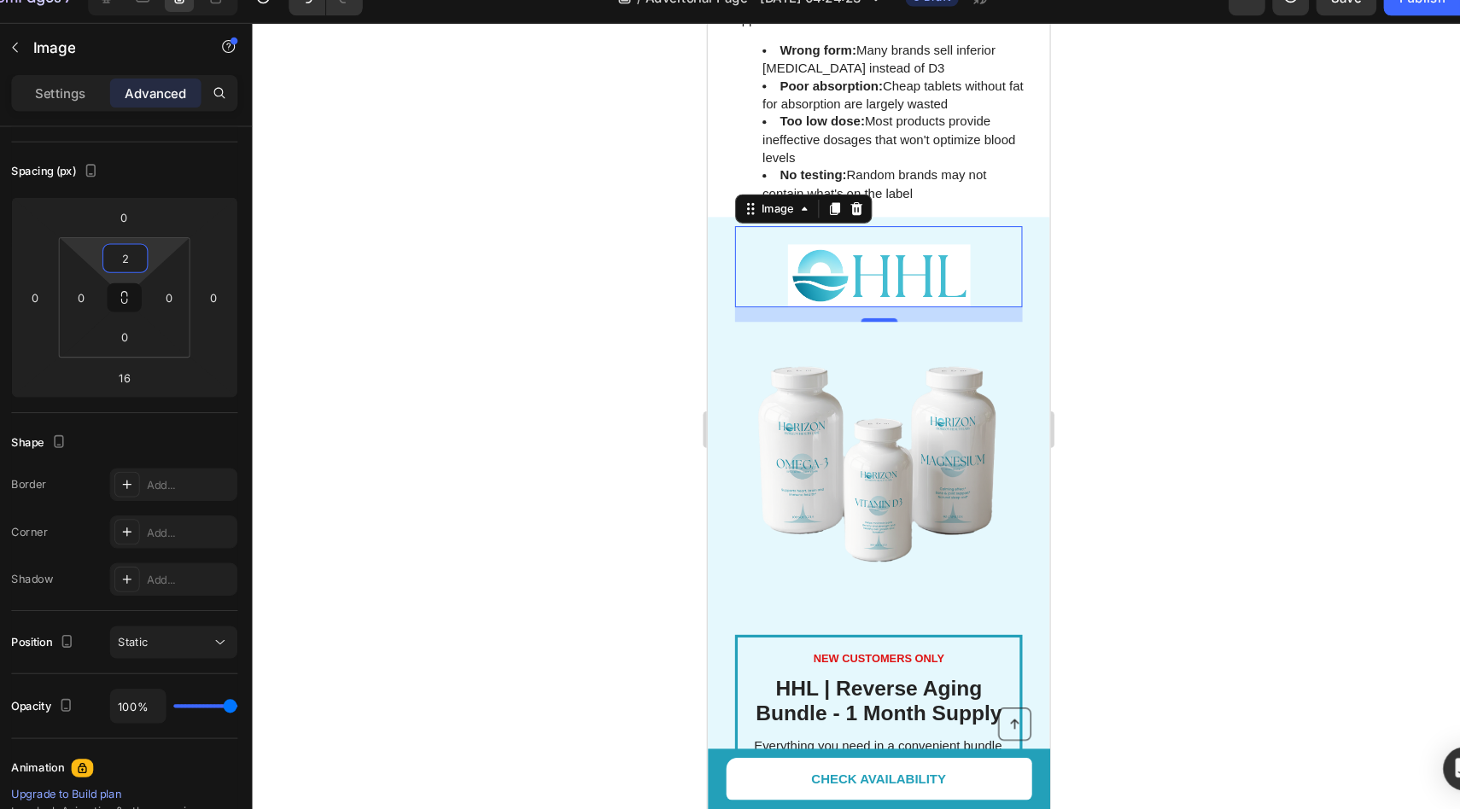
type input "24"
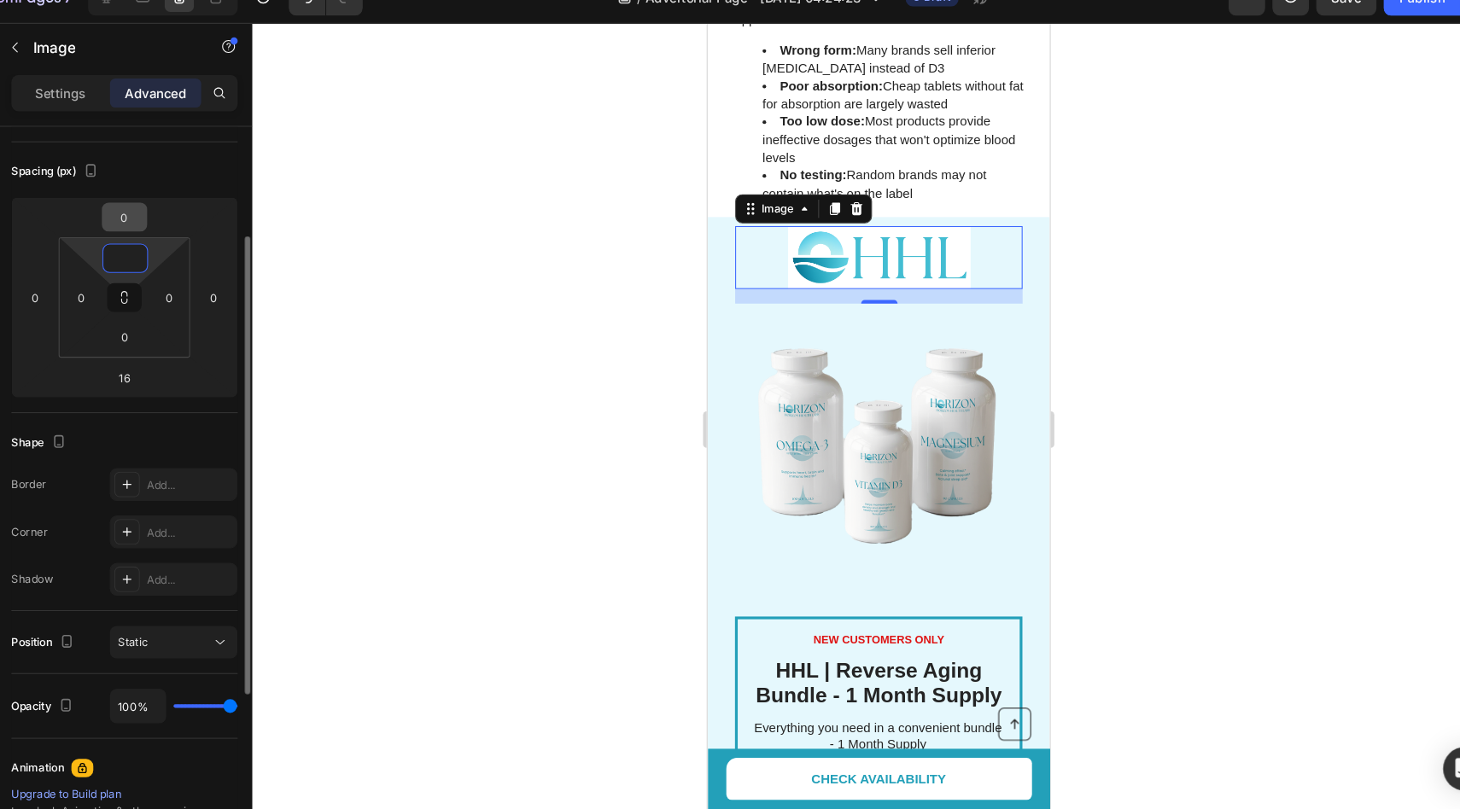
type input "0"
click at [173, 225] on input "0" at bounding box center [168, 230] width 34 height 26
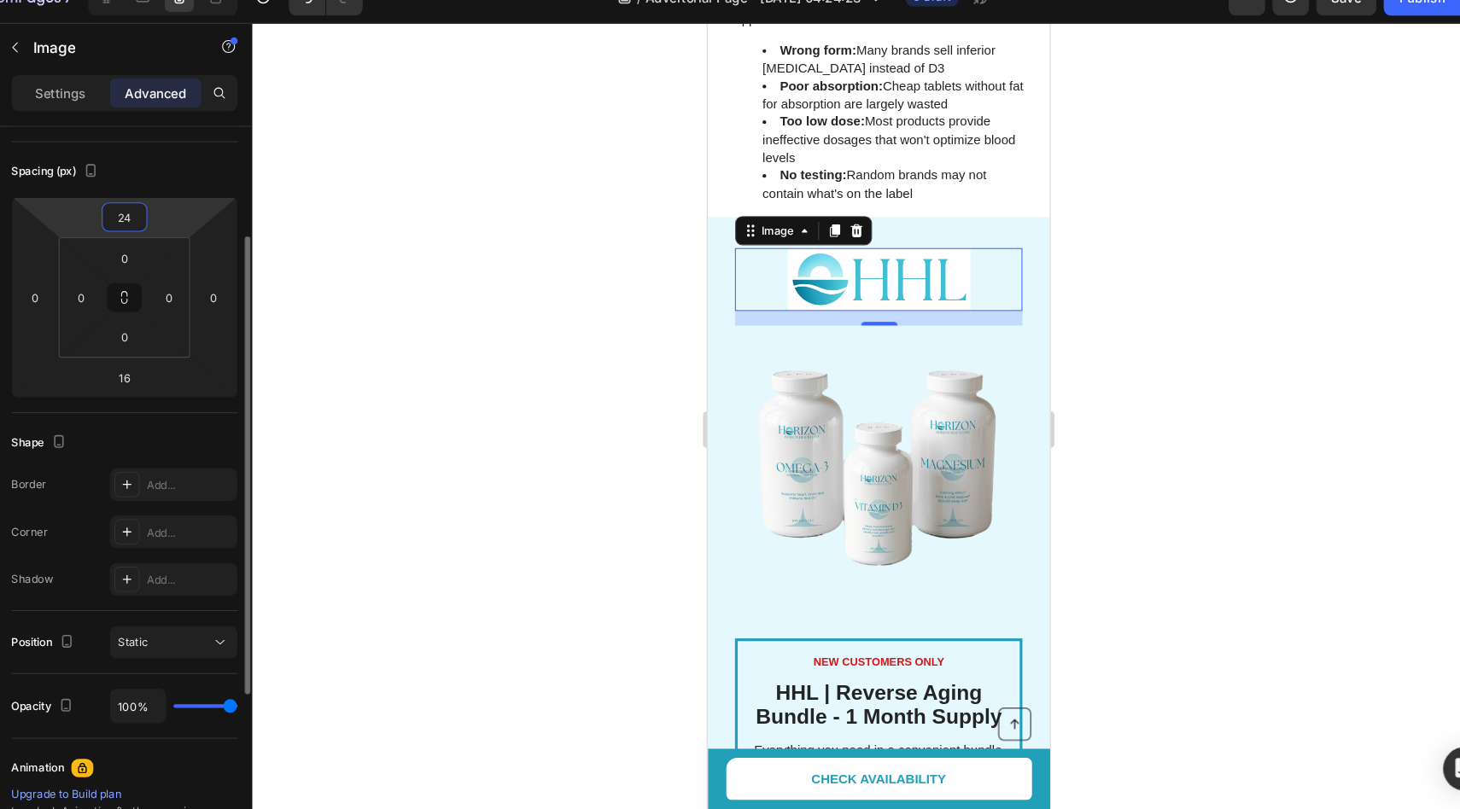
type input "24"
click at [213, 198] on div "Spacing (px)" at bounding box center [168, 186] width 212 height 27
click at [590, 253] on div at bounding box center [874, 429] width 1172 height 762
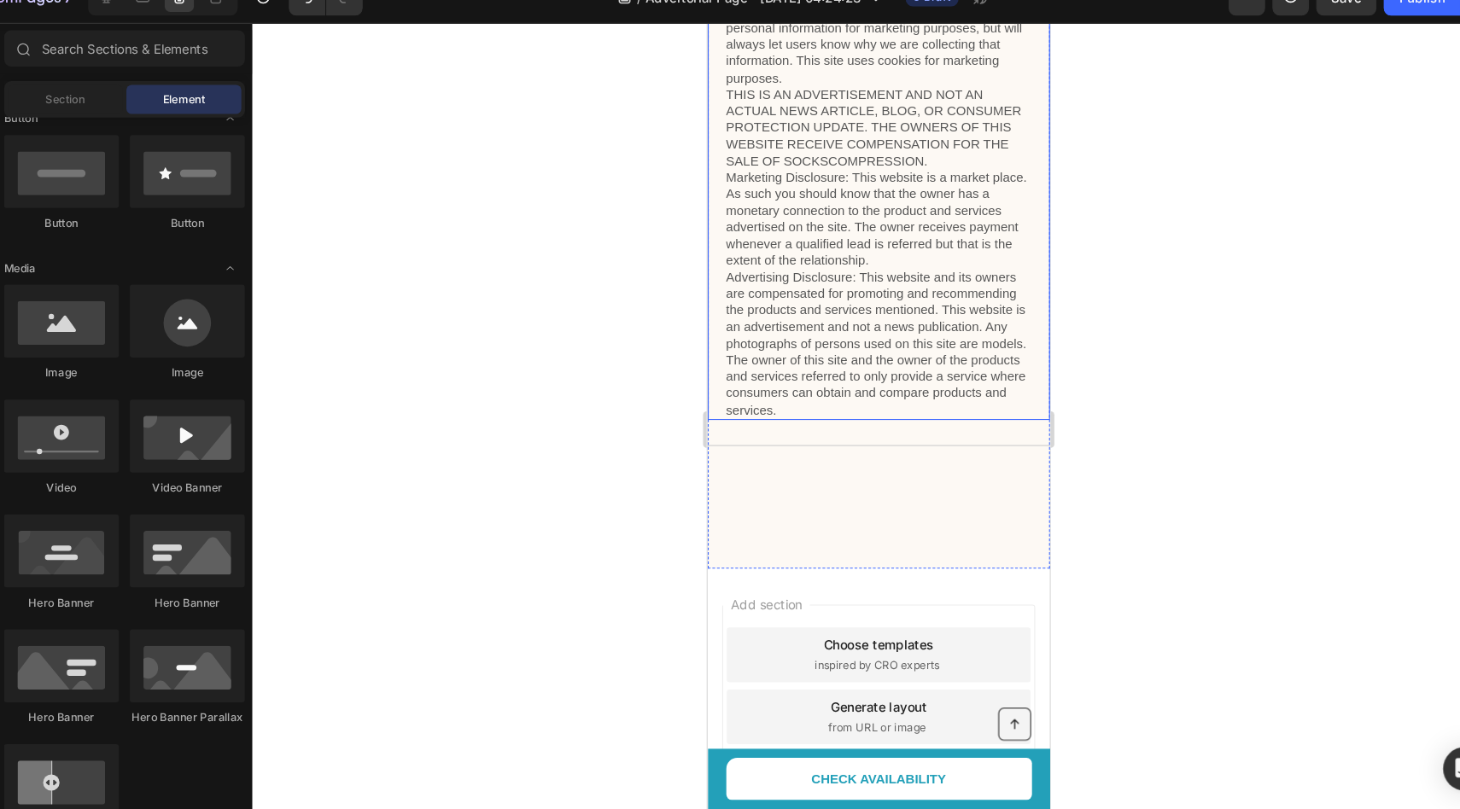
scroll to position [3594, 0]
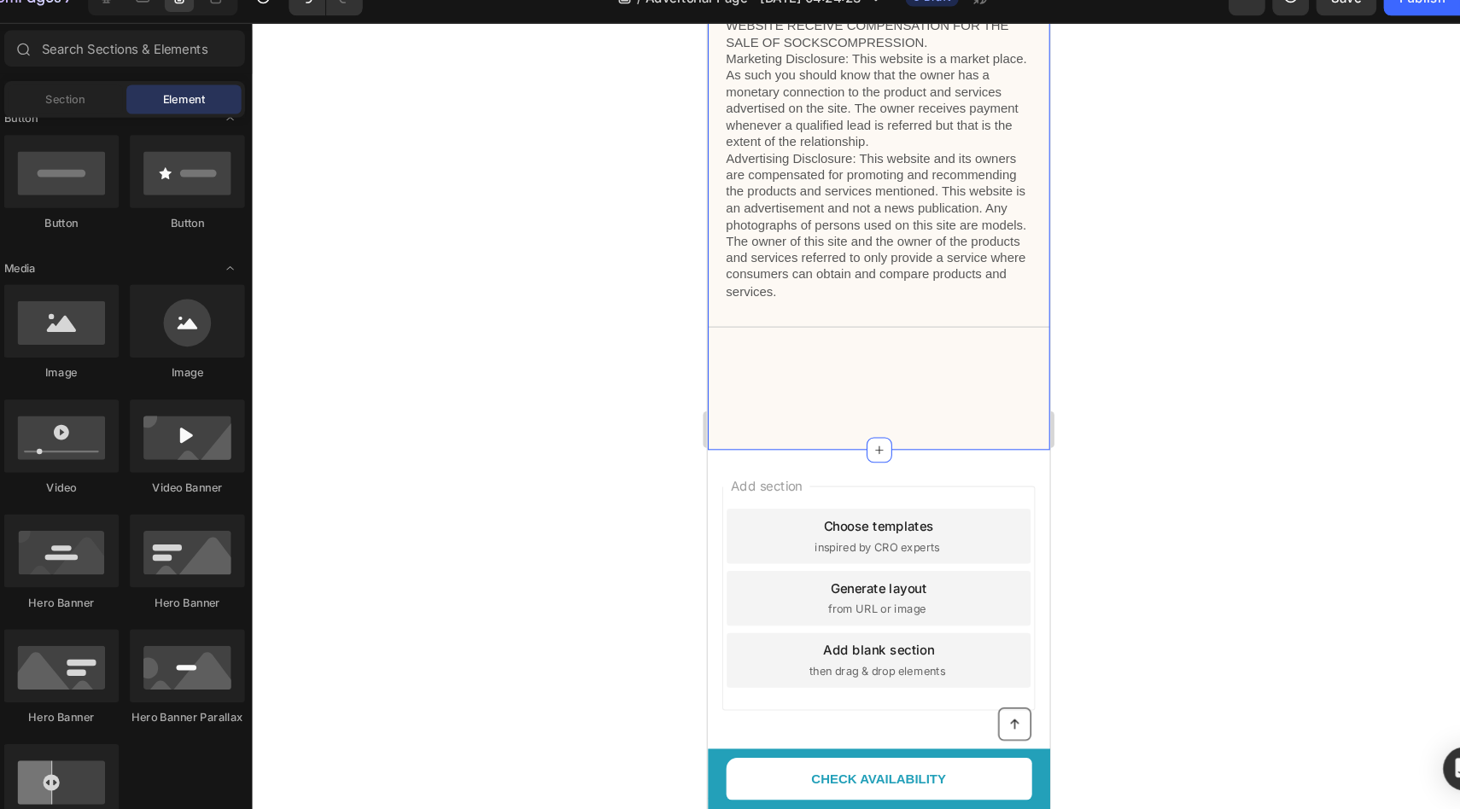
click at [920, 385] on div "Privacy & GDPR Disclosure: We sometimes collect personal information for market…" at bounding box center [867, 144] width 320 height 555
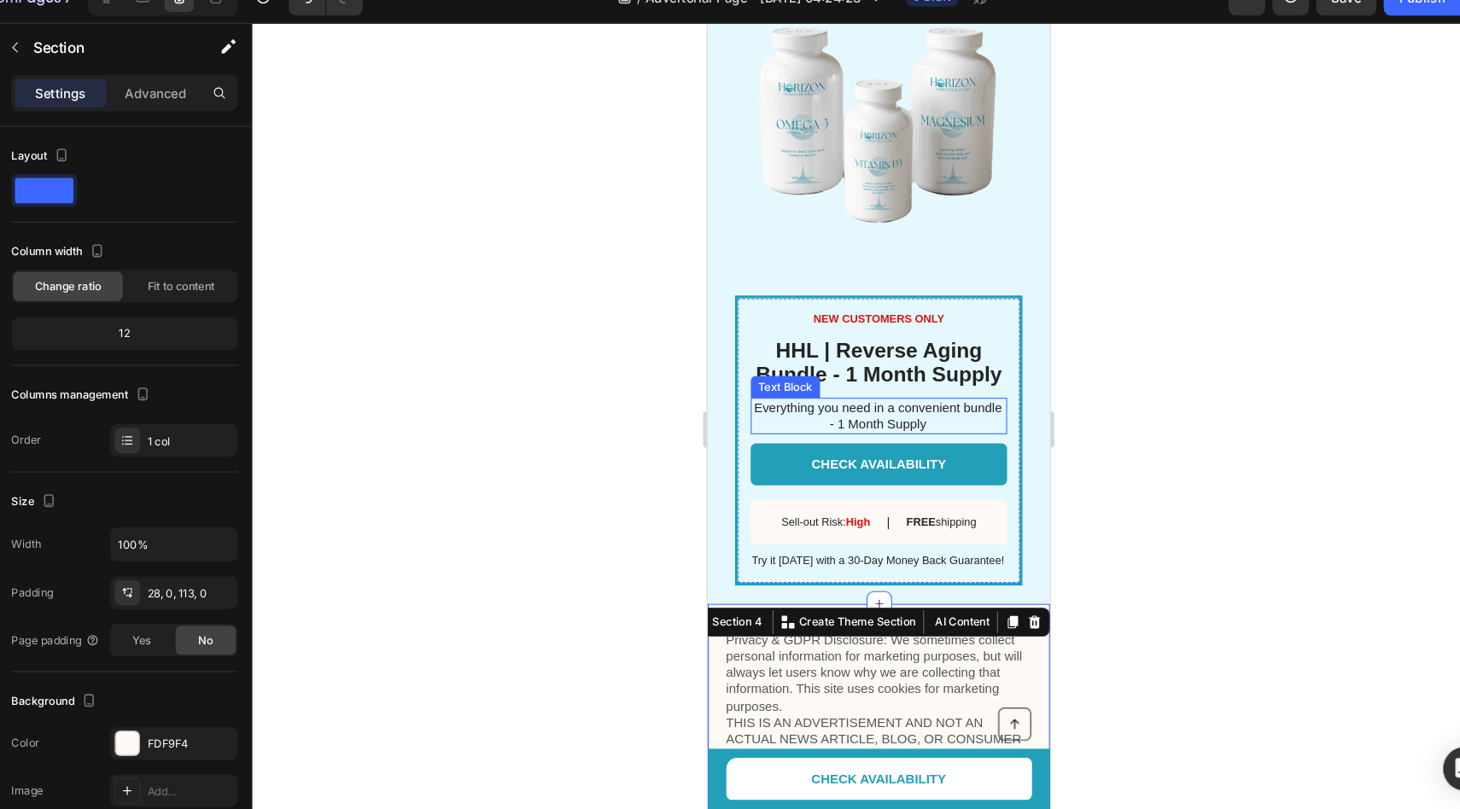
scroll to position [2882, 0]
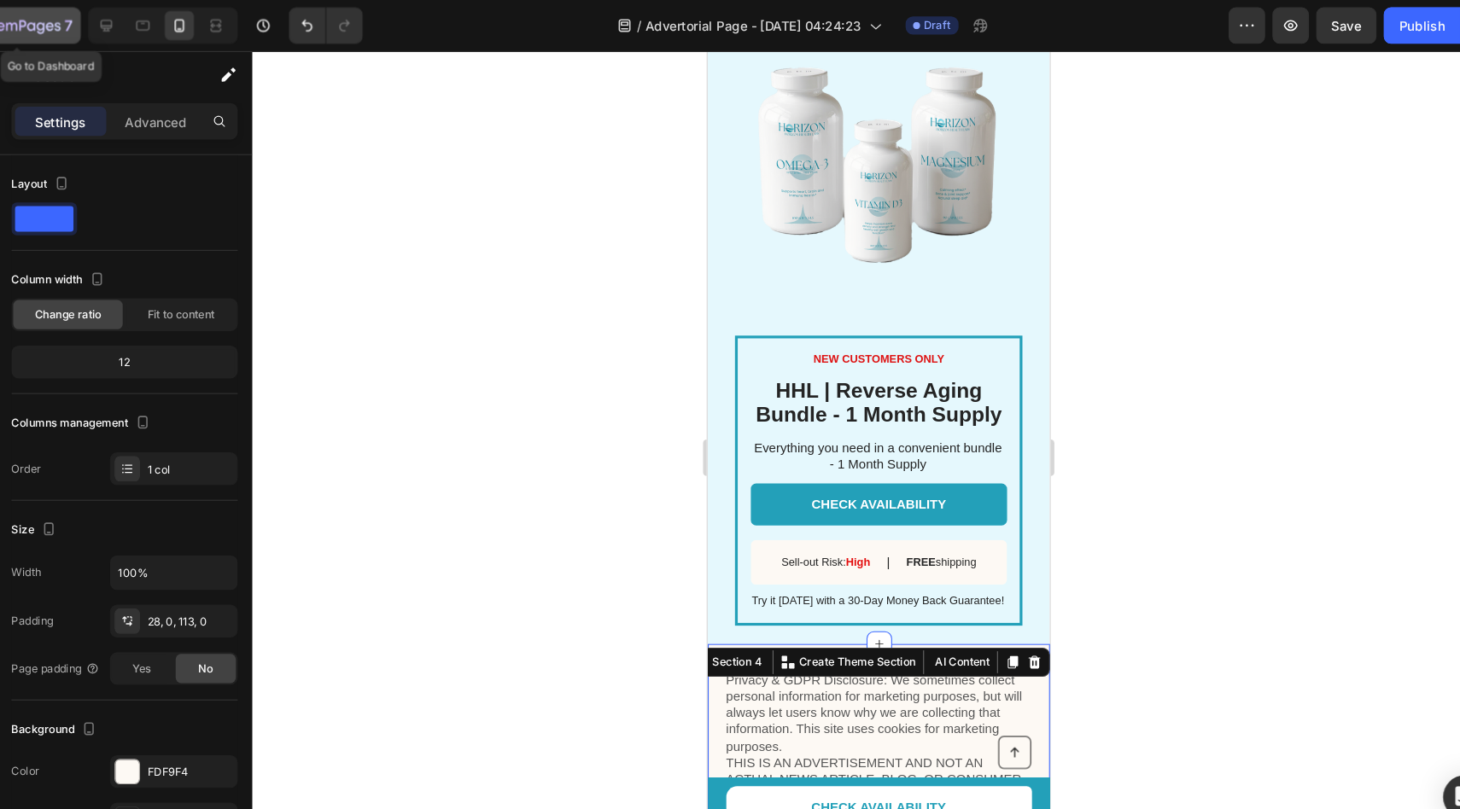
click at [84, 25] on icon "button" at bounding box center [81, 24] width 8 height 8
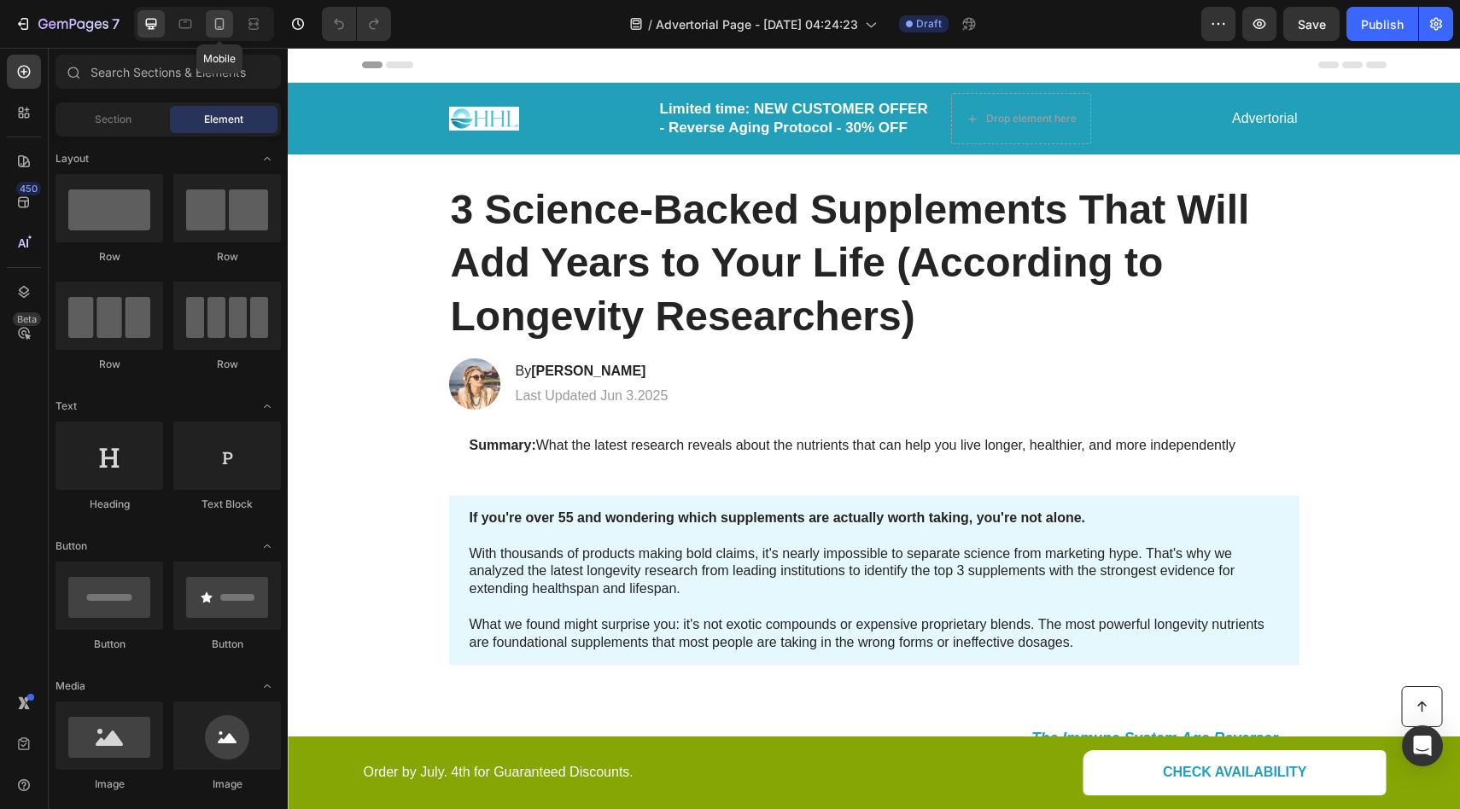
click at [220, 26] on icon at bounding box center [219, 23] width 17 height 17
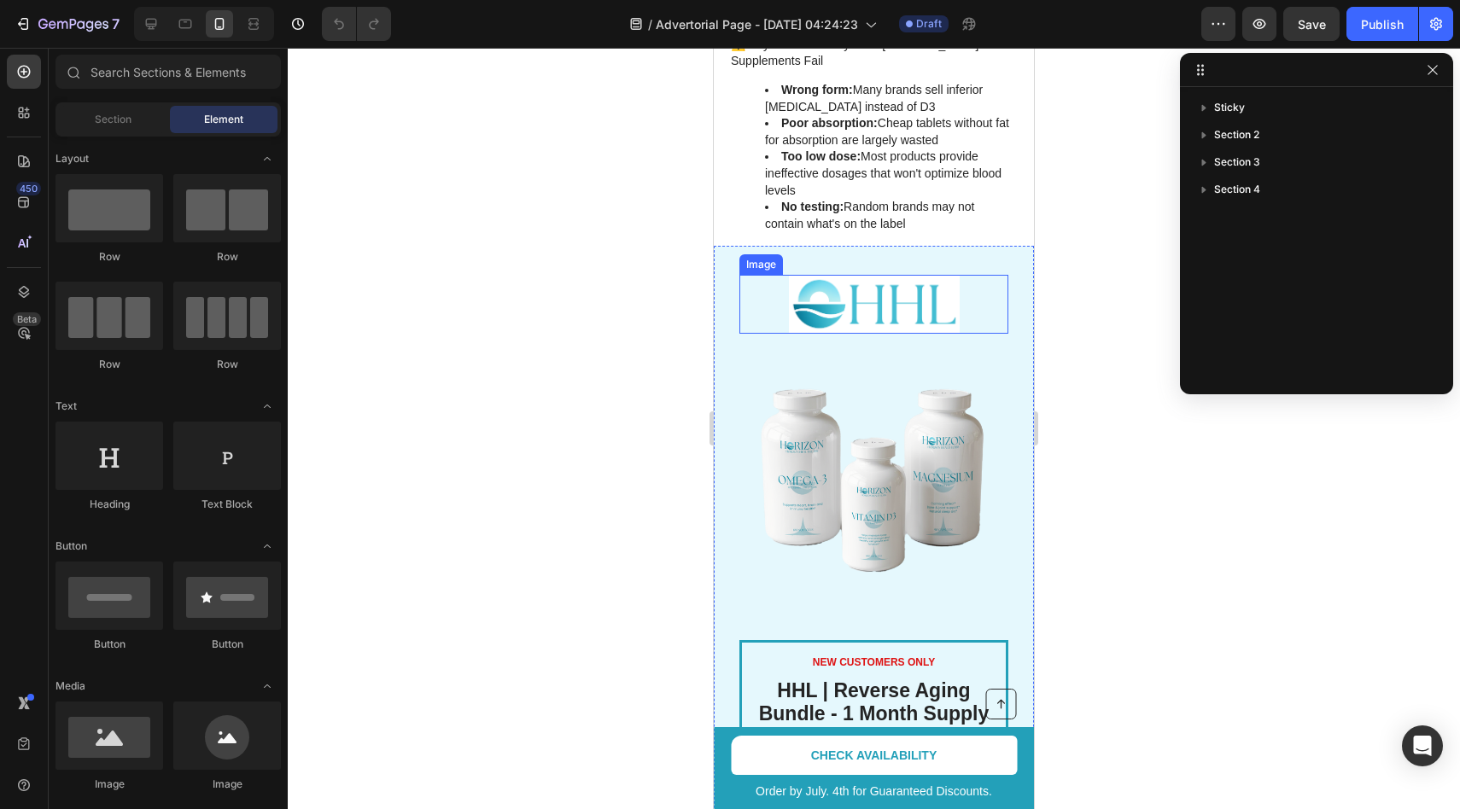
scroll to position [2578, 0]
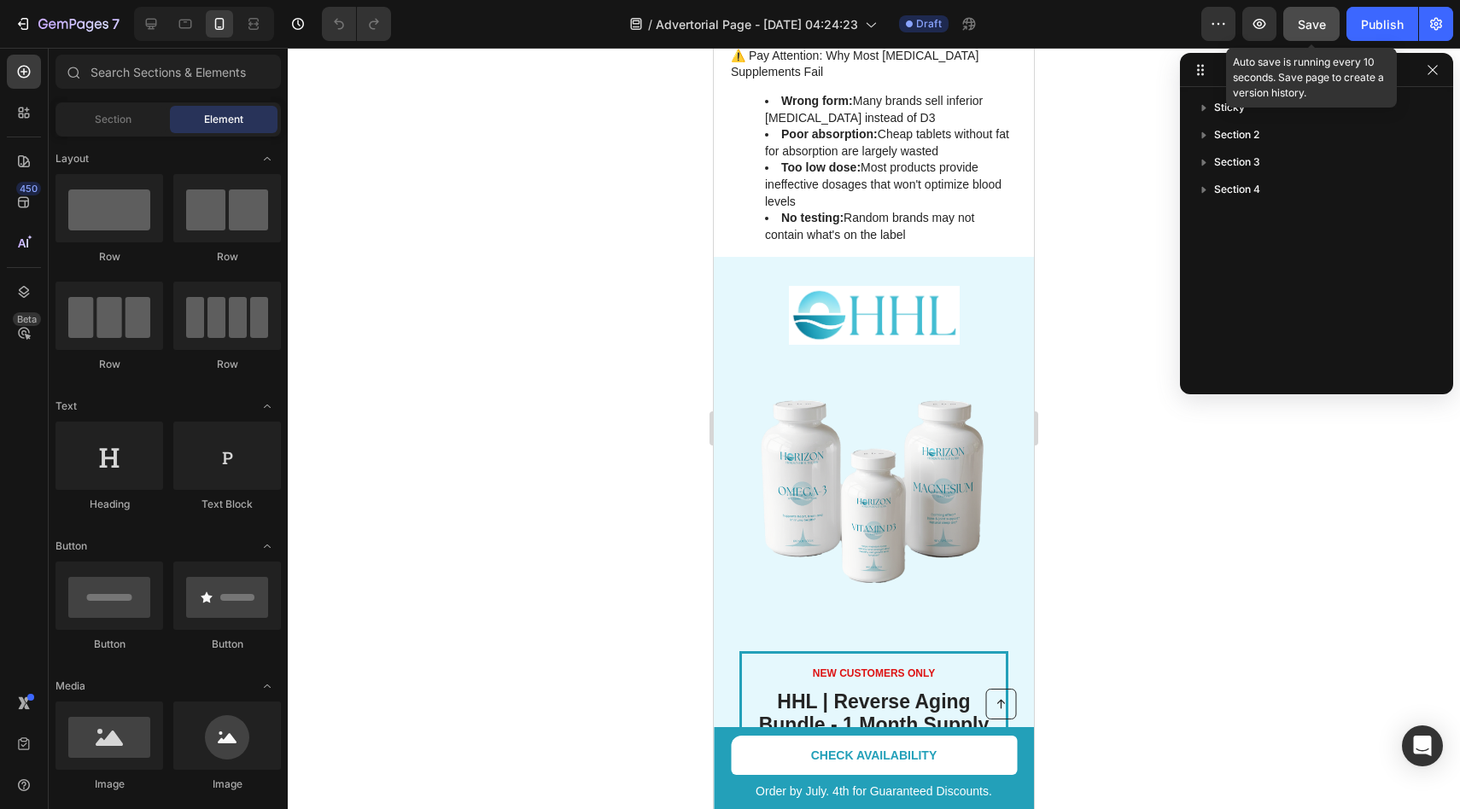
click at [1310, 18] on span "Save" at bounding box center [1312, 24] width 28 height 15
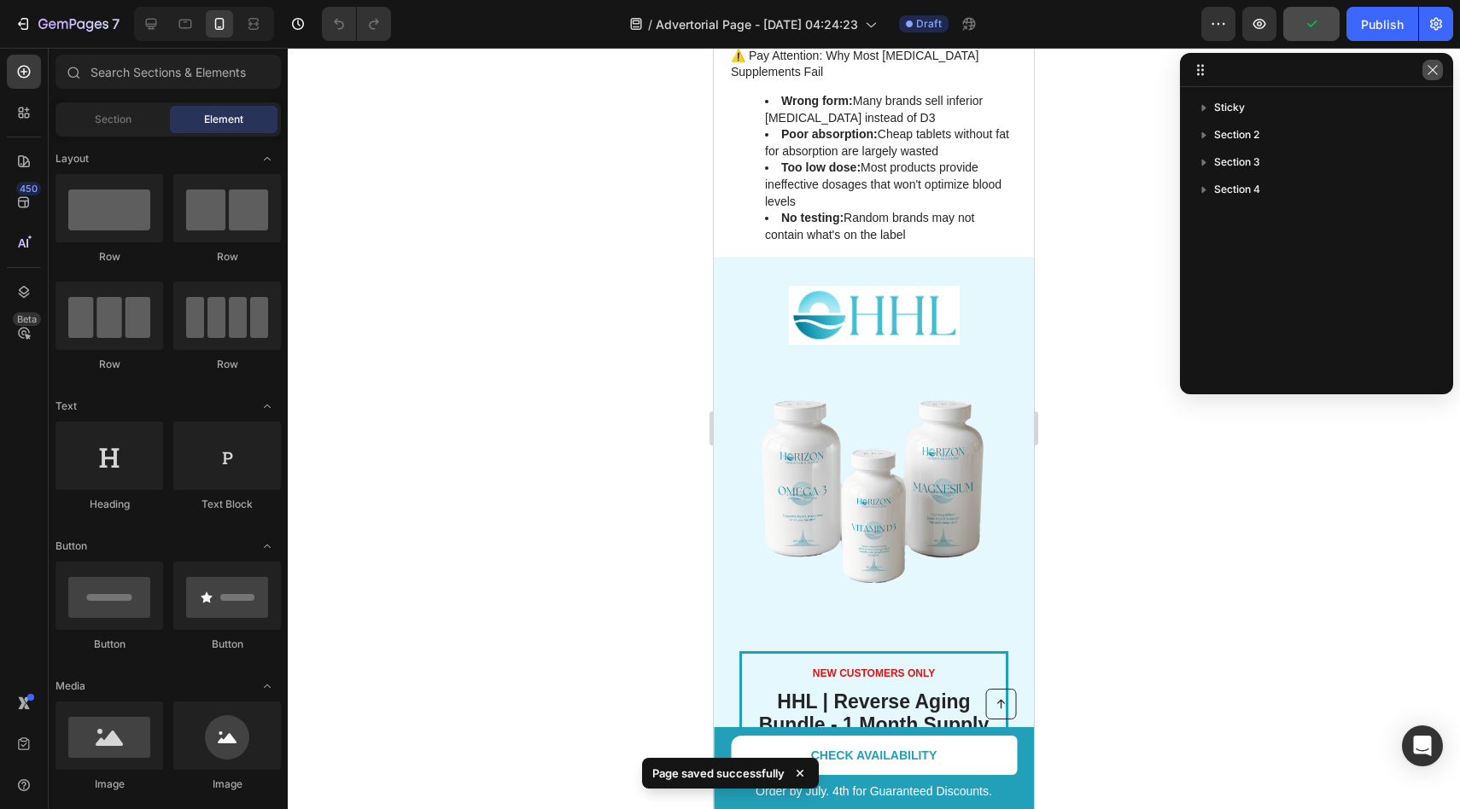
click at [1428, 78] on button "button" at bounding box center [1432, 70] width 20 height 20
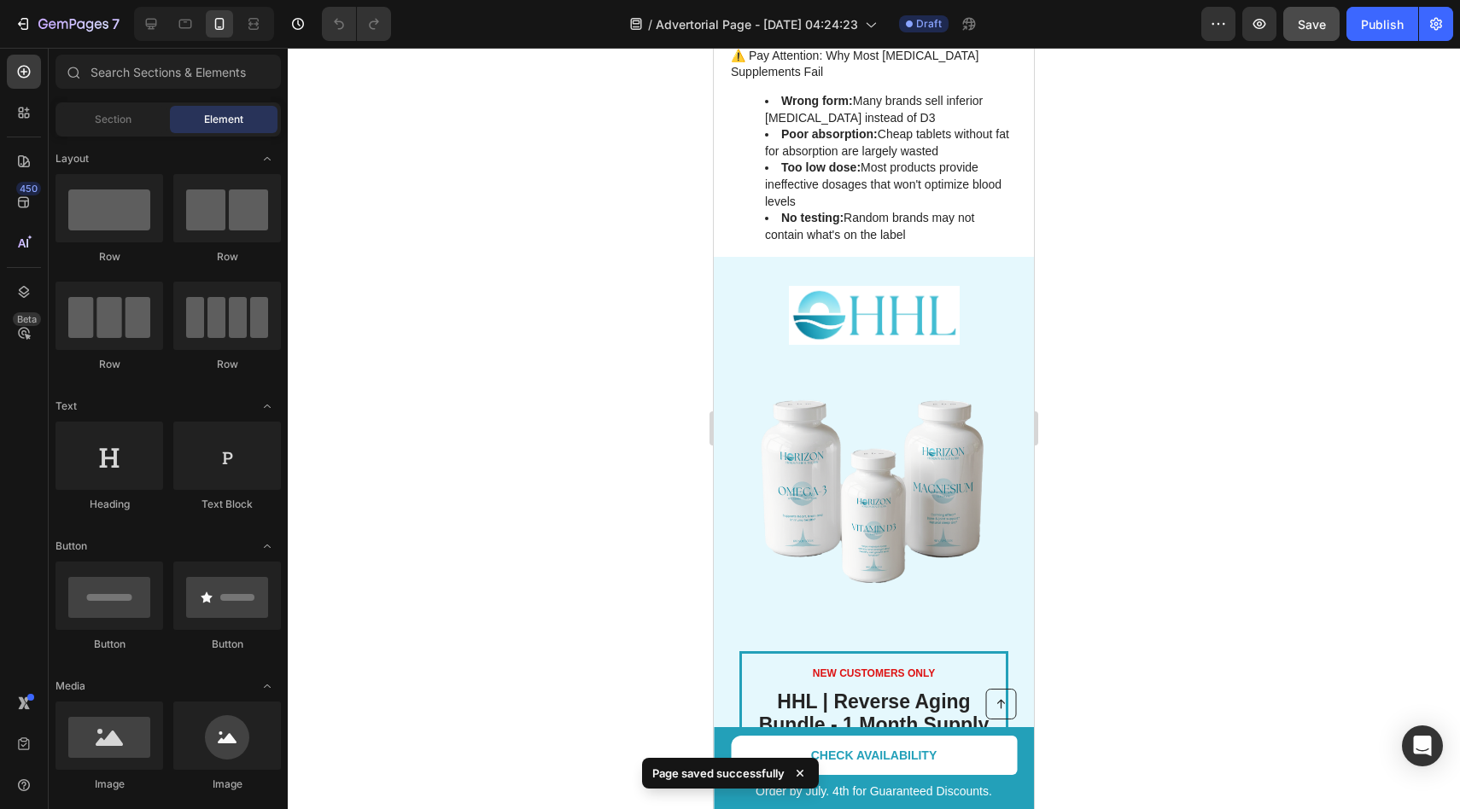
drag, startPoint x: 54, startPoint y: 33, endPoint x: 436, endPoint y: -81, distance: 399.3
click at [436, 0] on html "7 / Advertorial Page - Aug 27, 04:24:23 Draft Preview Save Publish 450 Beta Sec…" at bounding box center [730, 0] width 1460 height 0
click at [136, 127] on div "Section" at bounding box center [113, 119] width 108 height 27
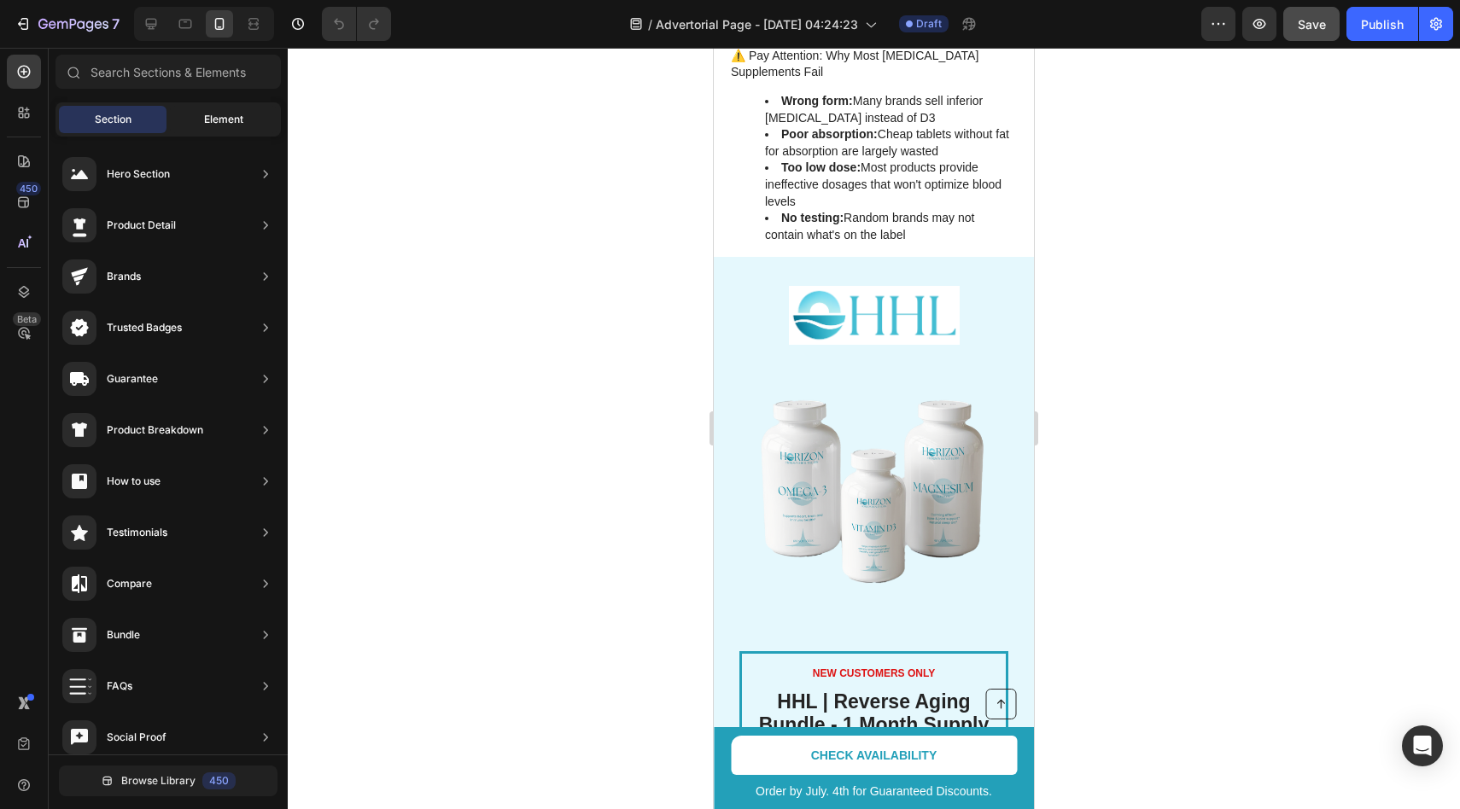
click at [203, 116] on div "Element" at bounding box center [224, 119] width 108 height 27
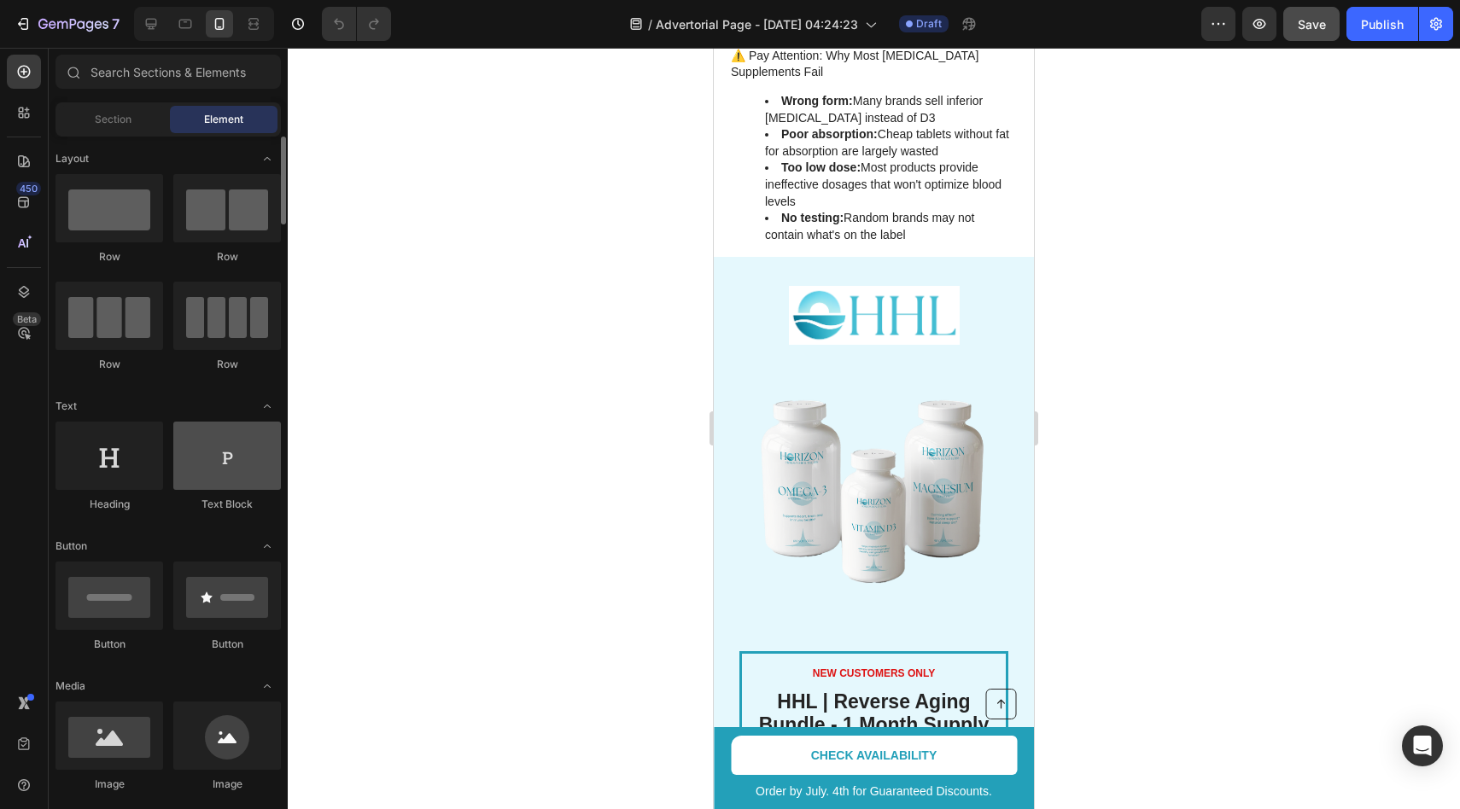
click at [226, 459] on div at bounding box center [227, 456] width 108 height 68
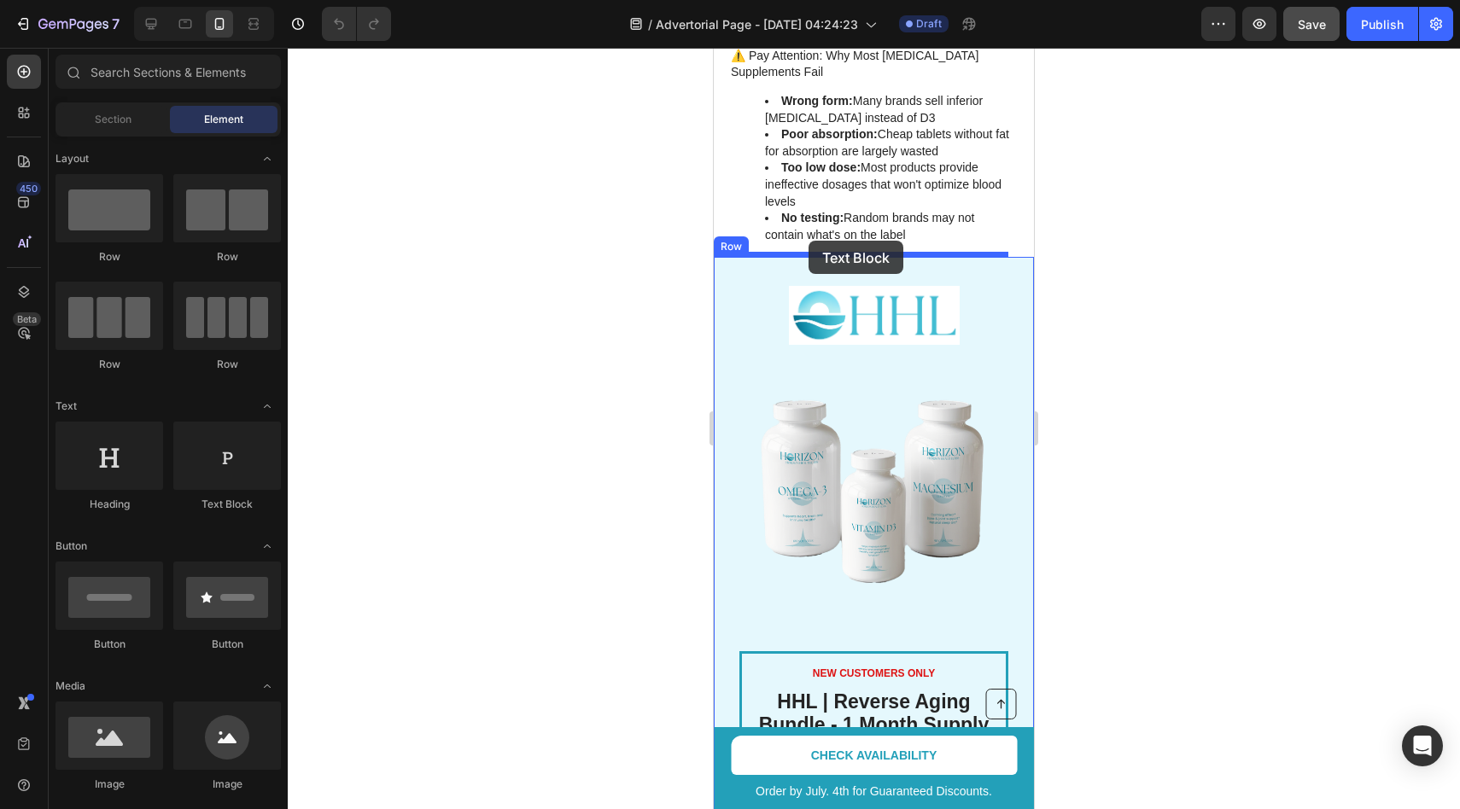
drag, startPoint x: 935, startPoint y: 514, endPoint x: 809, endPoint y: 241, distance: 301.0
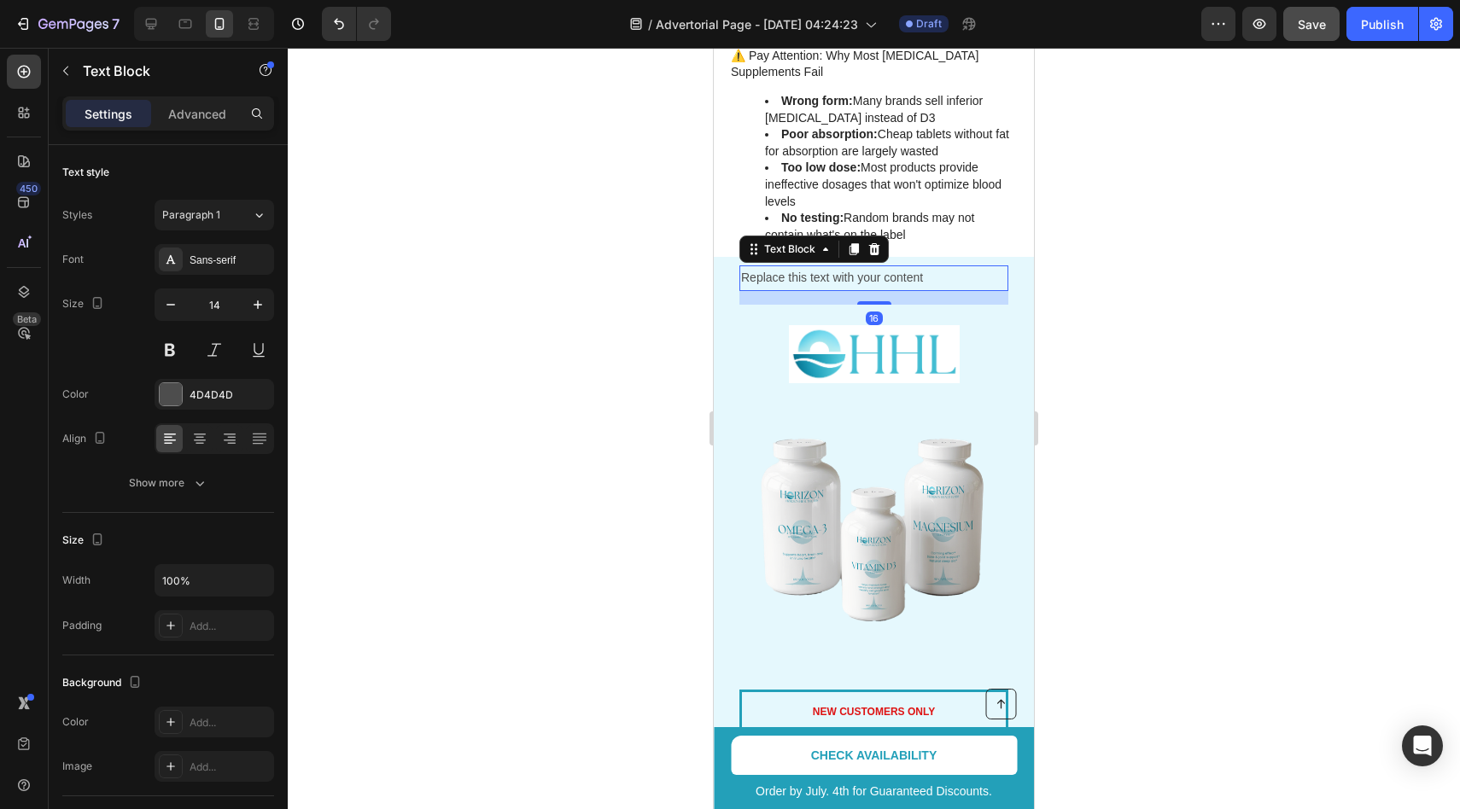
click at [846, 266] on div "Replace this text with your content" at bounding box center [873, 278] width 269 height 25
click at [846, 267] on p "Replace this text with your content" at bounding box center [874, 277] width 266 height 21
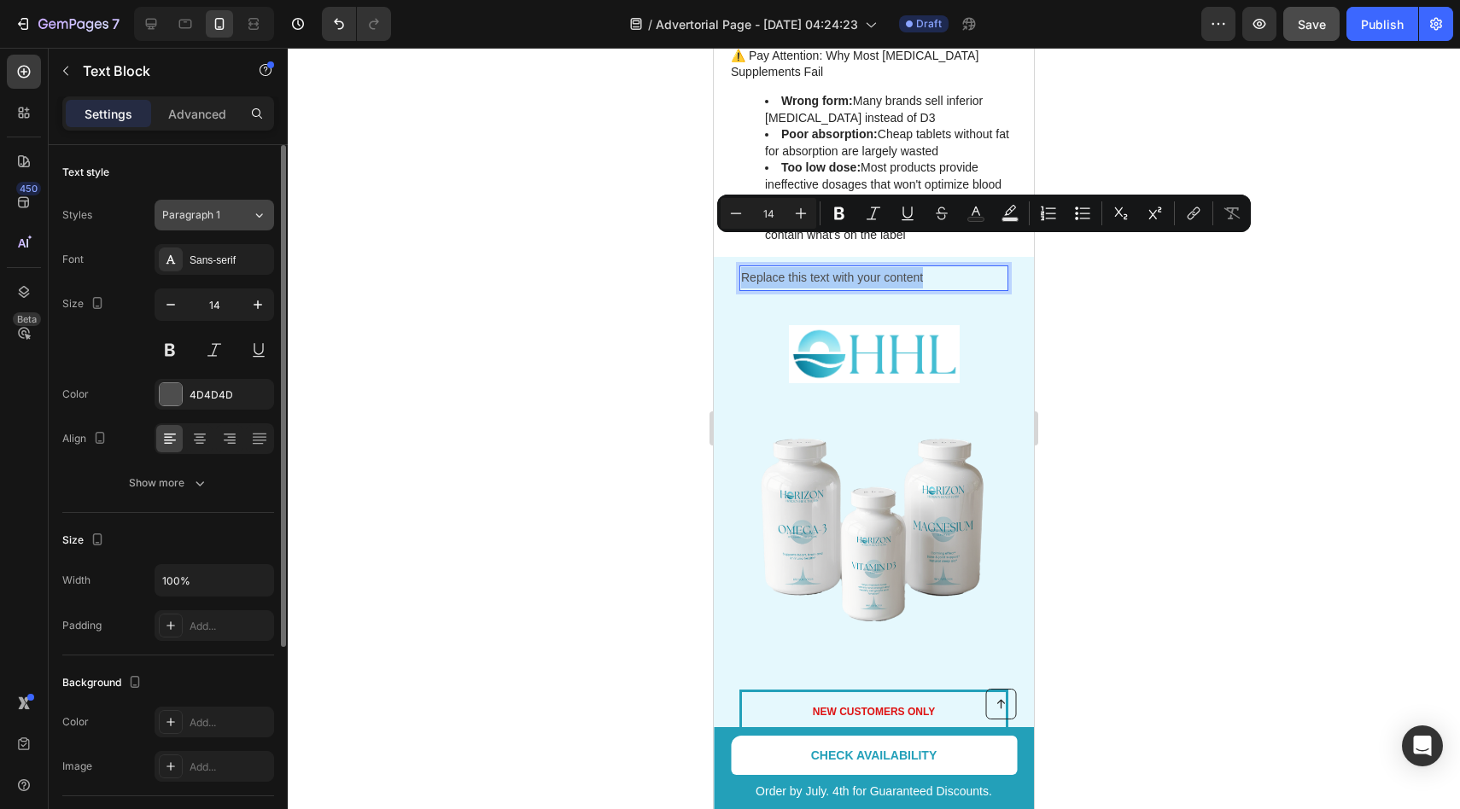
click at [220, 219] on div "Paragraph 1" at bounding box center [196, 214] width 69 height 15
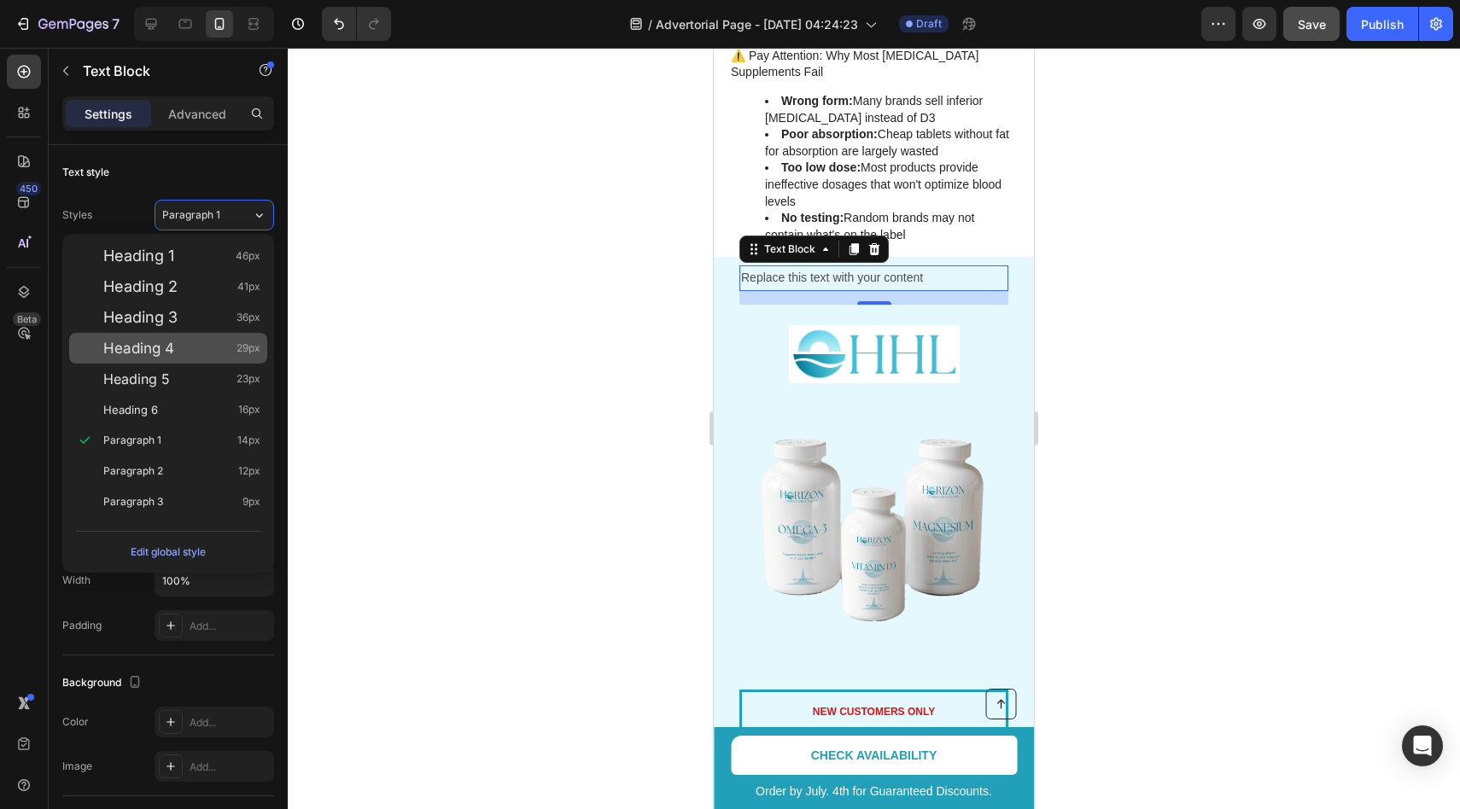
click at [193, 359] on div "Heading 4 29px" at bounding box center [168, 348] width 198 height 31
type input "29"
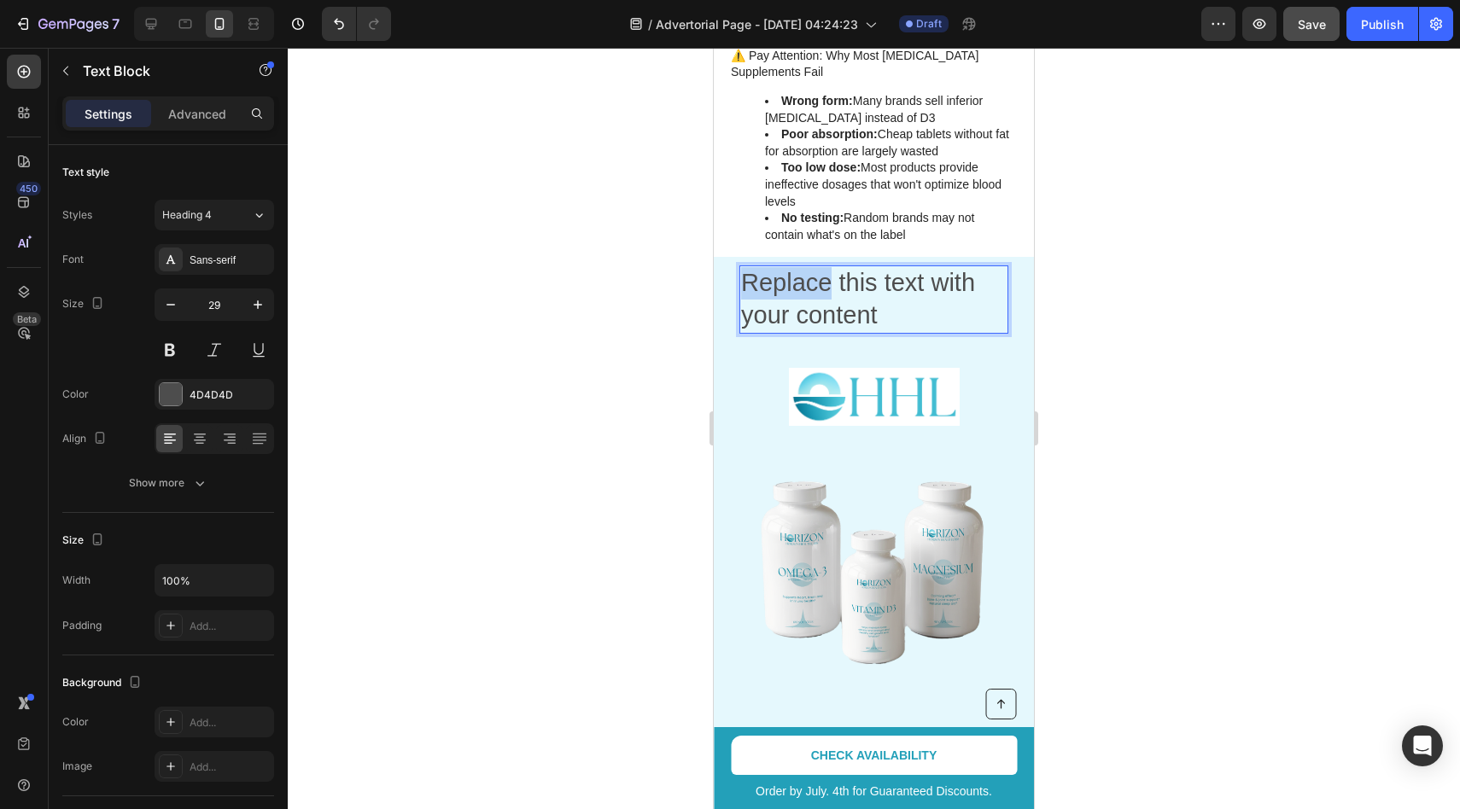
click at [821, 267] on p "Replace this text with your content" at bounding box center [874, 299] width 266 height 64
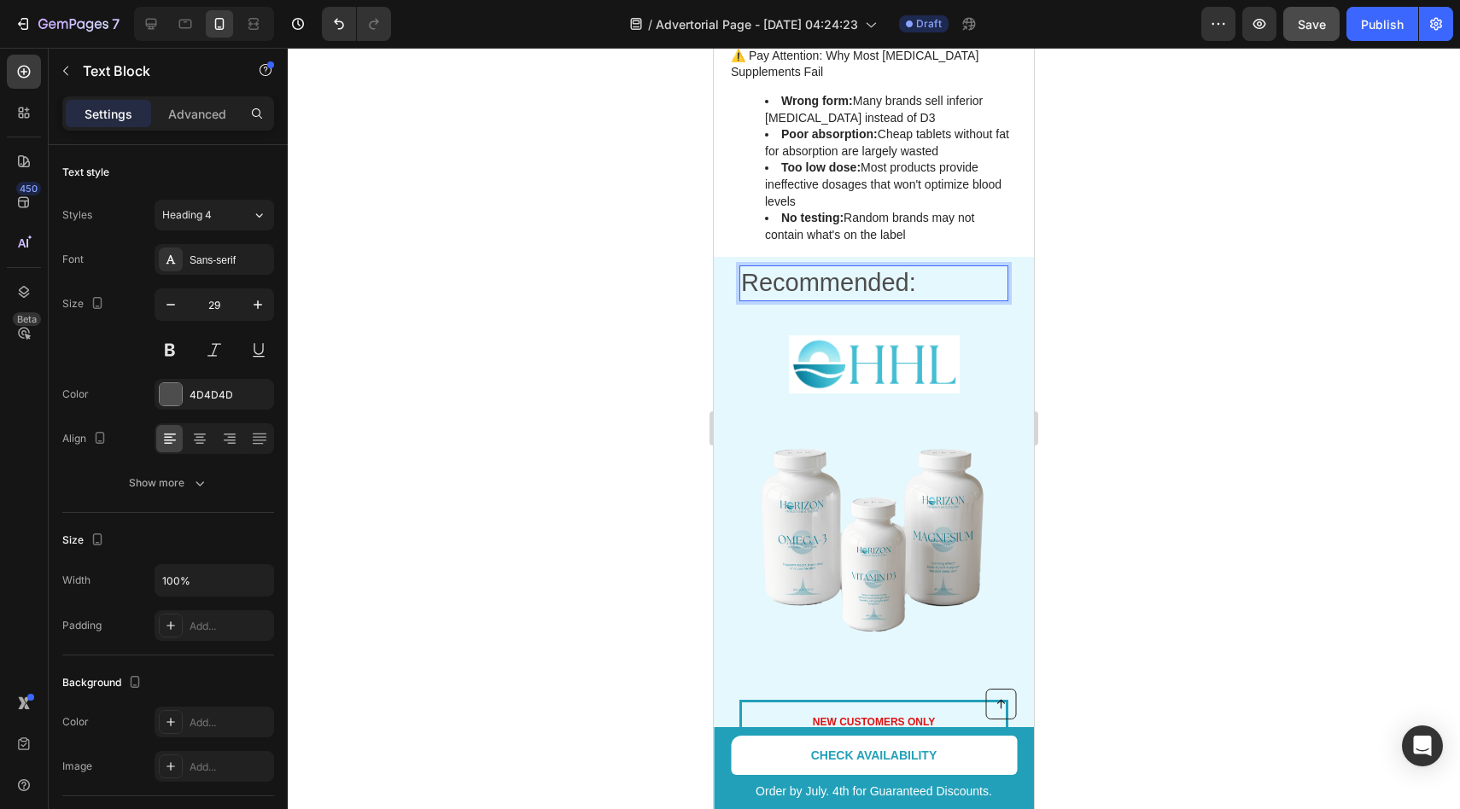
click at [897, 267] on p "Recommended:" at bounding box center [874, 283] width 266 height 32
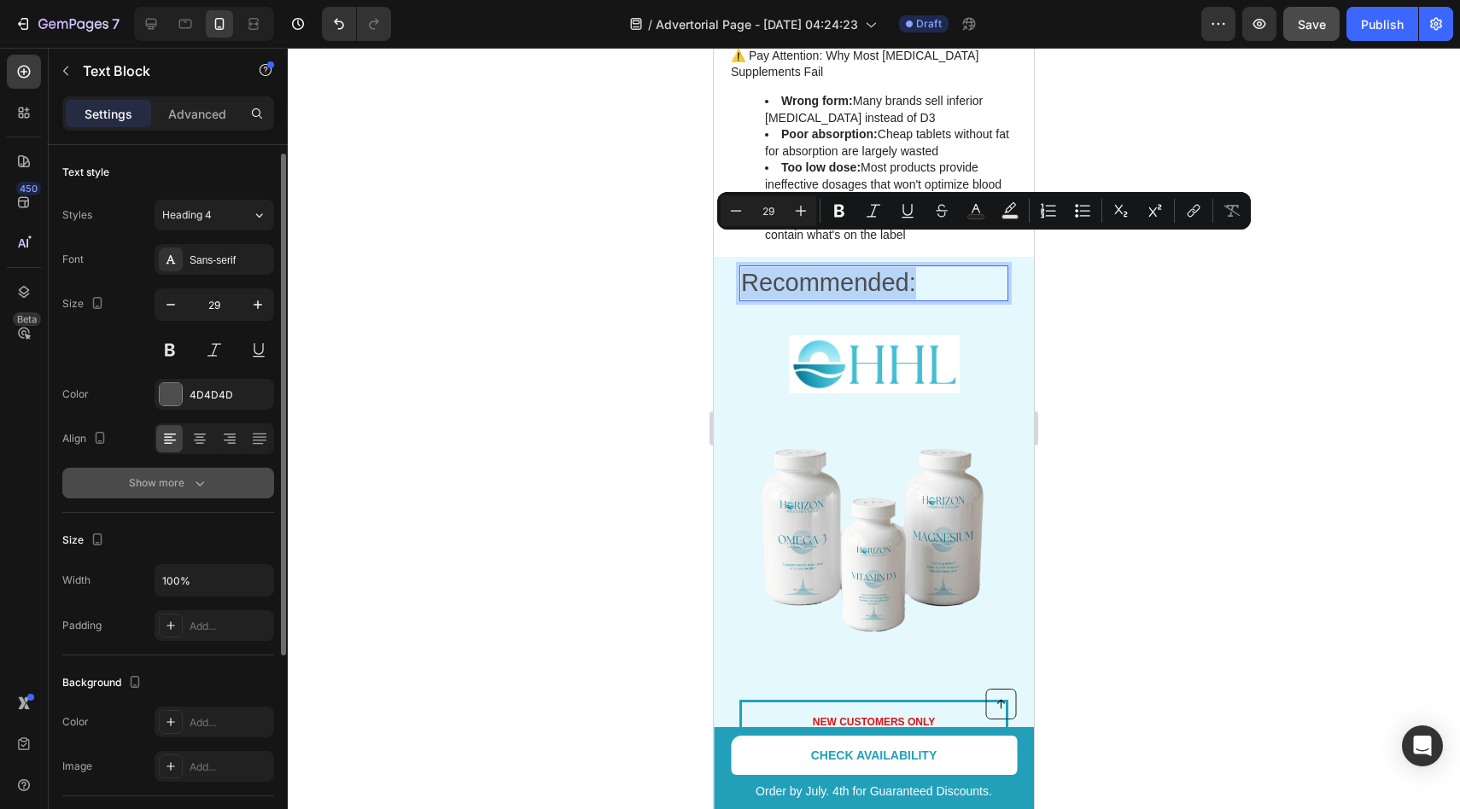
scroll to position [15, 0]
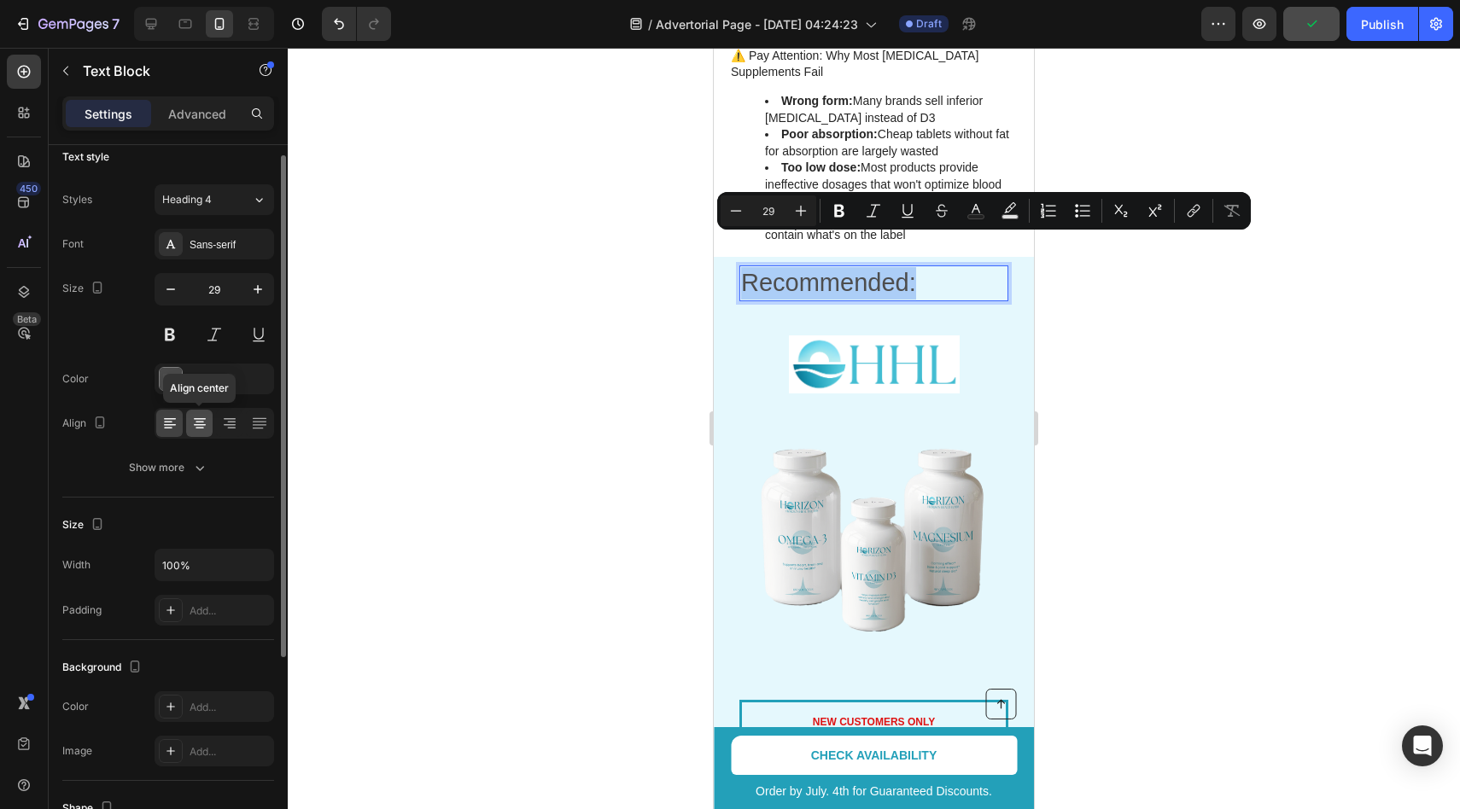
click at [196, 426] on icon at bounding box center [199, 423] width 17 height 17
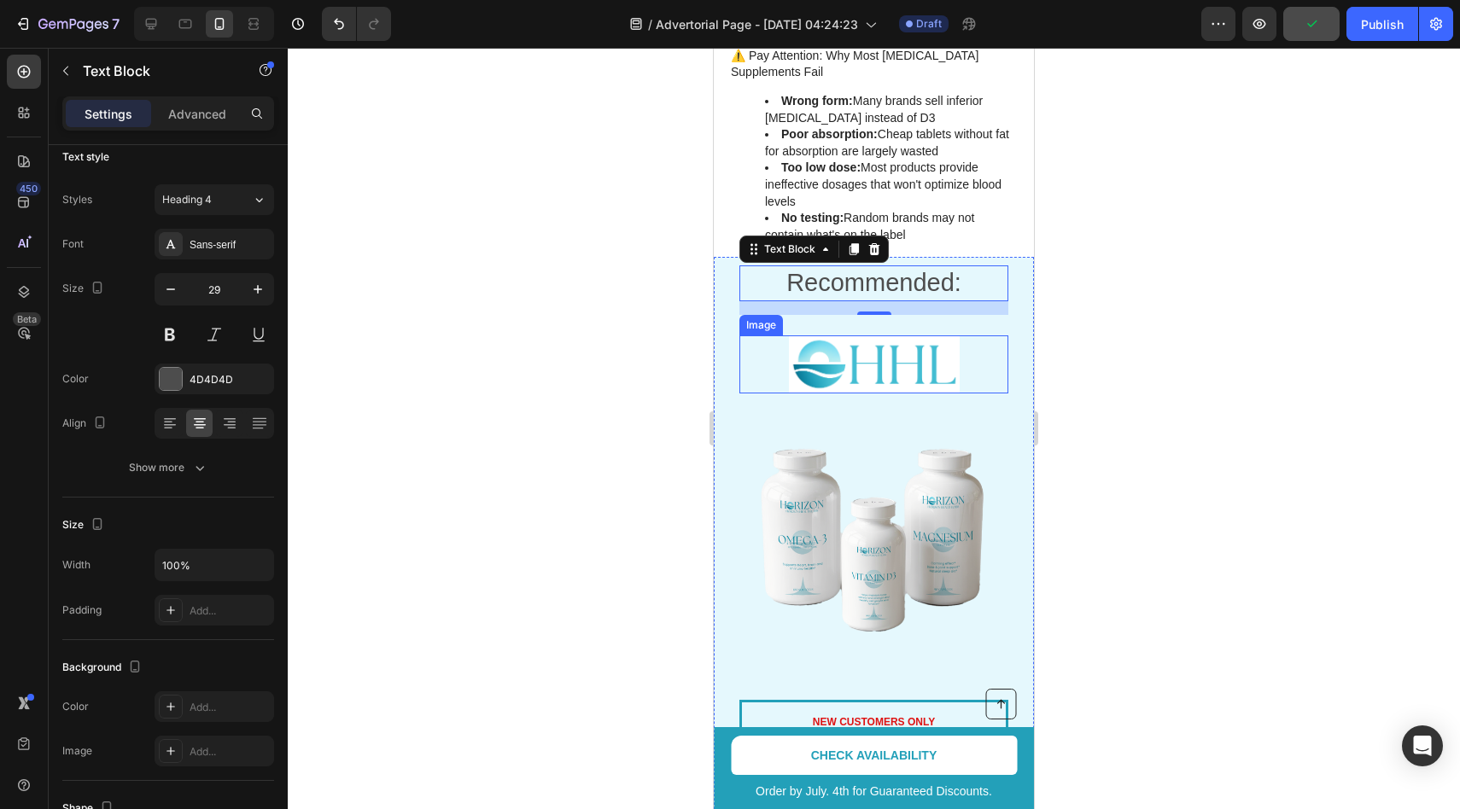
click at [779, 315] on div "Image" at bounding box center [761, 325] width 44 height 20
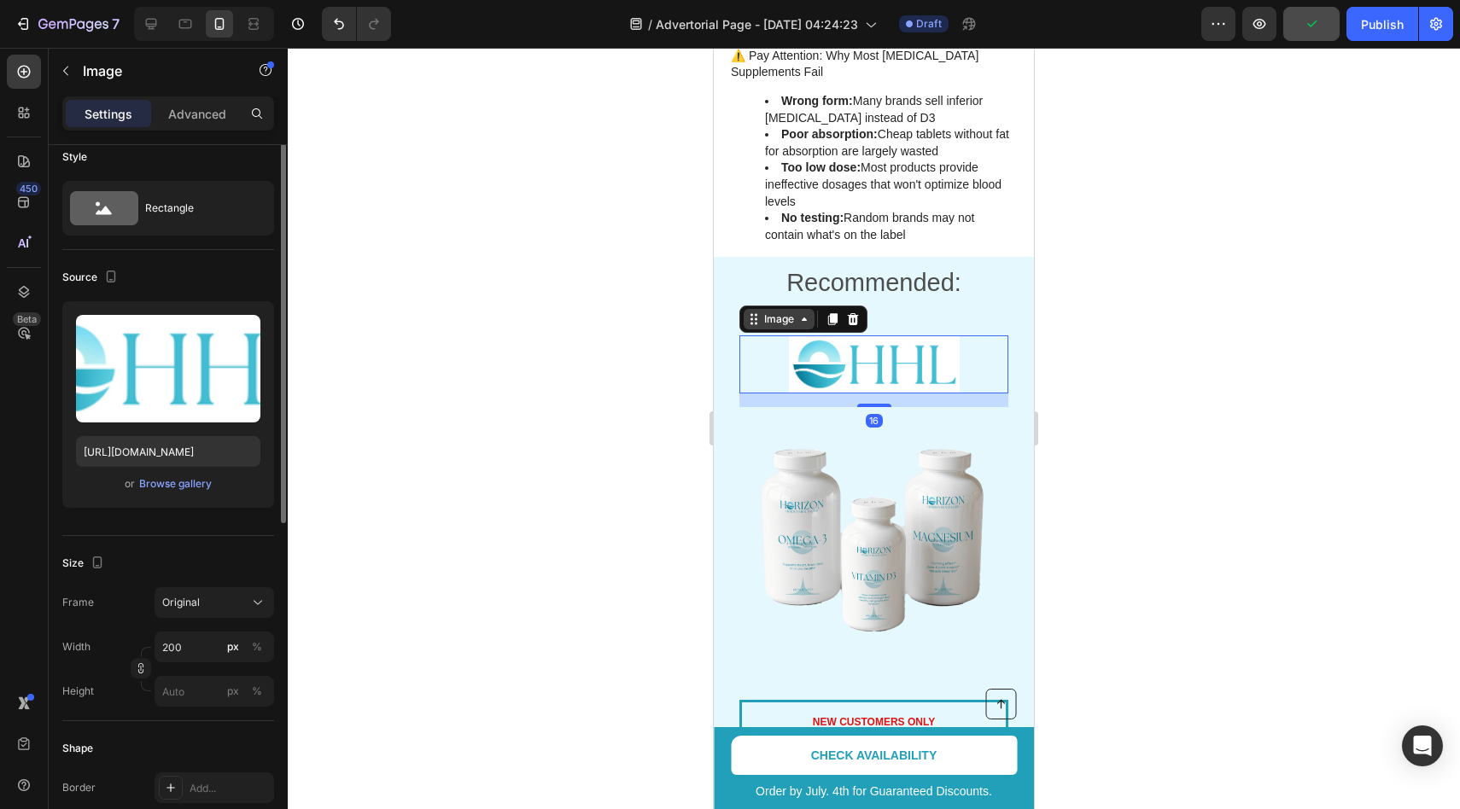
scroll to position [0, 0]
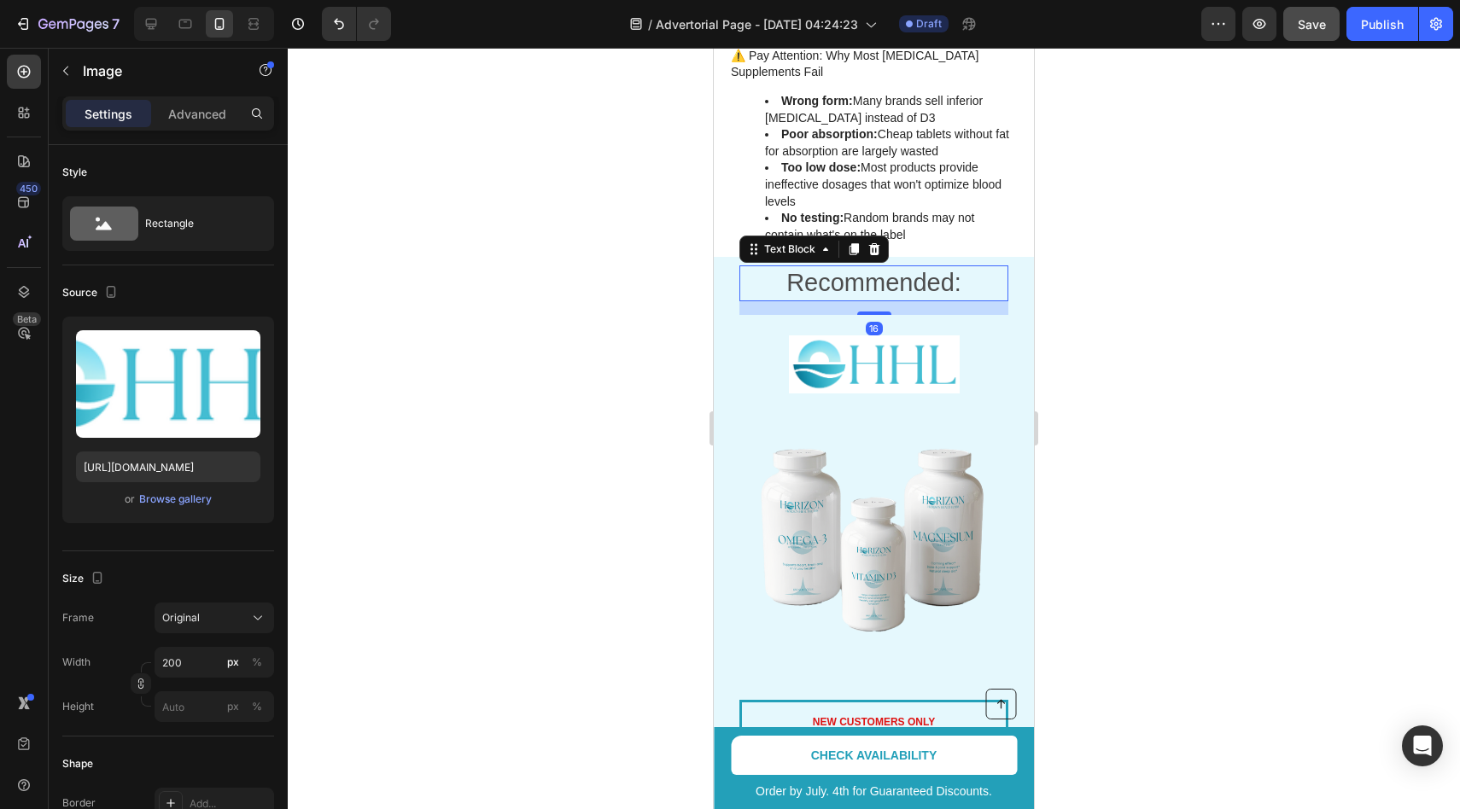
click at [861, 267] on p "Recommended:" at bounding box center [874, 283] width 266 height 32
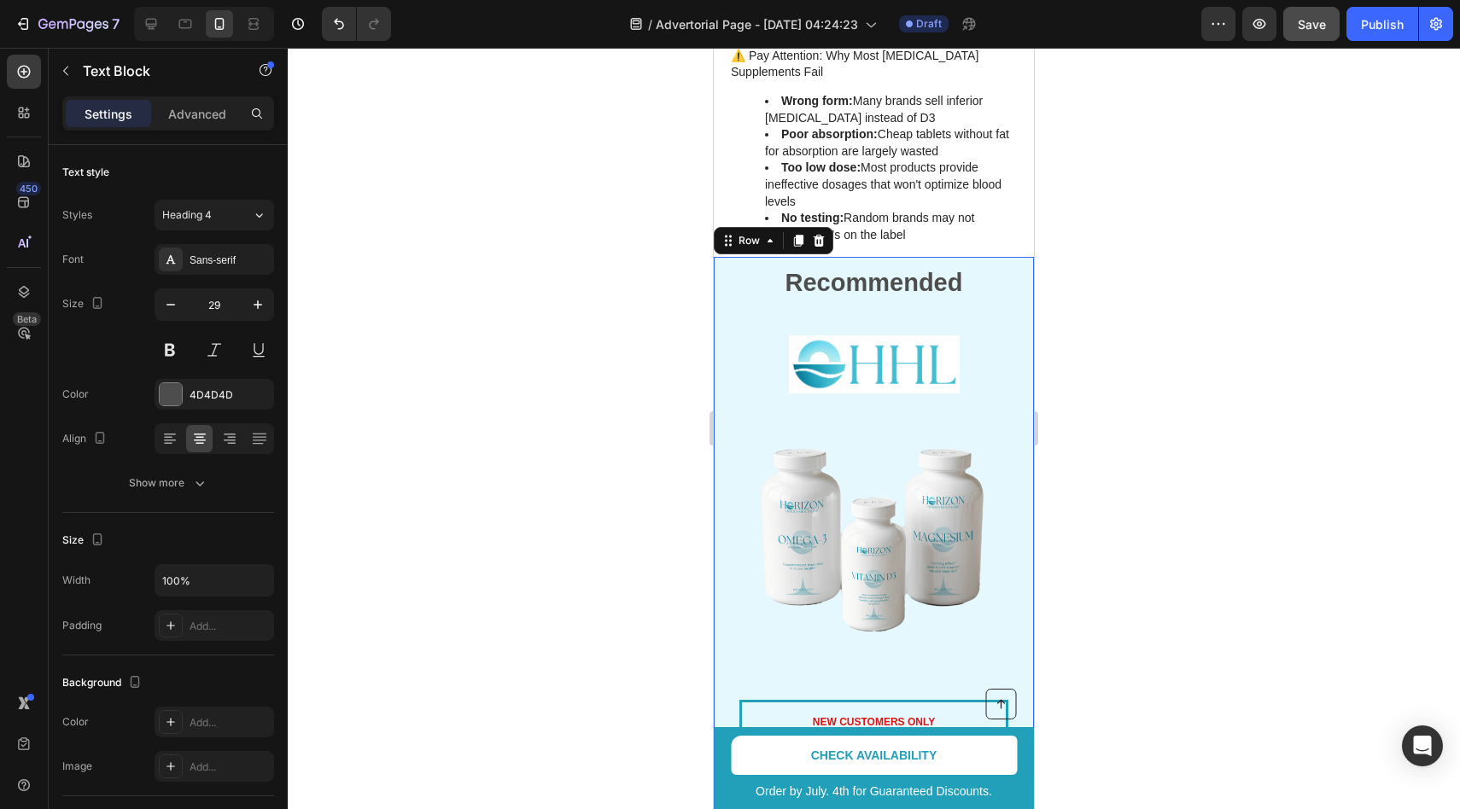
click at [892, 290] on div "Recommended Text Block Image Image" at bounding box center [873, 483] width 269 height 435
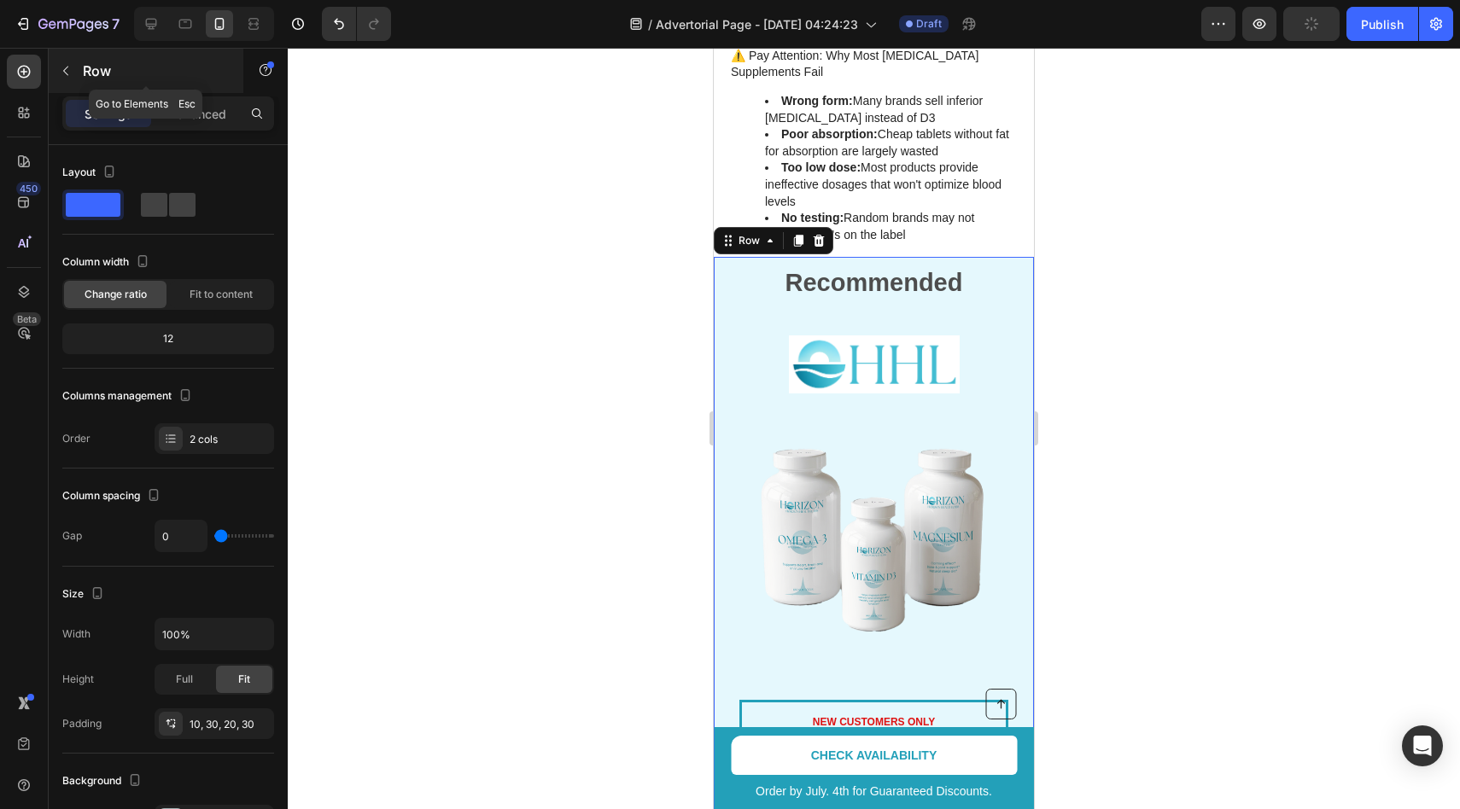
click at [68, 71] on icon "button" at bounding box center [66, 71] width 14 height 14
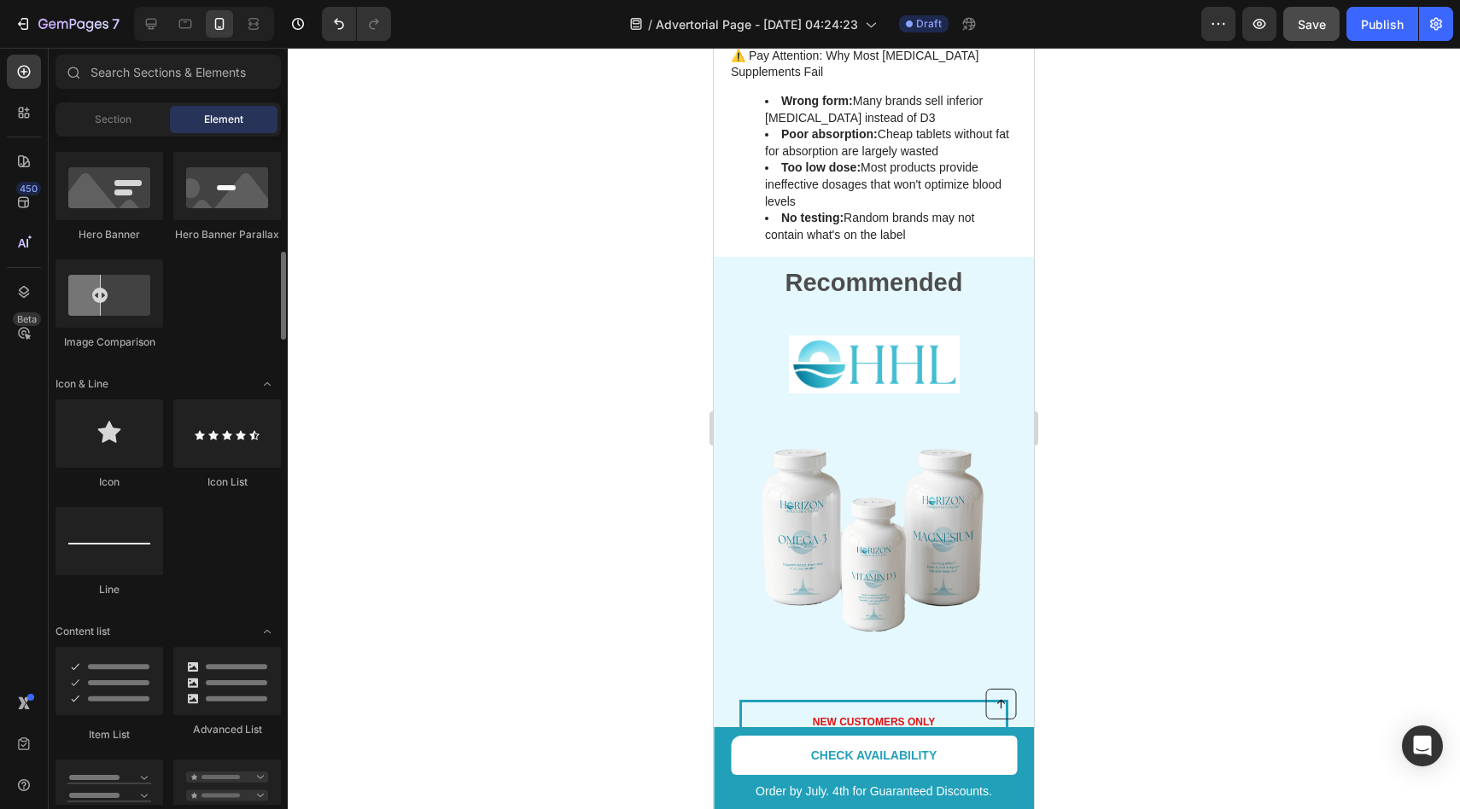
scroll to position [1019, 0]
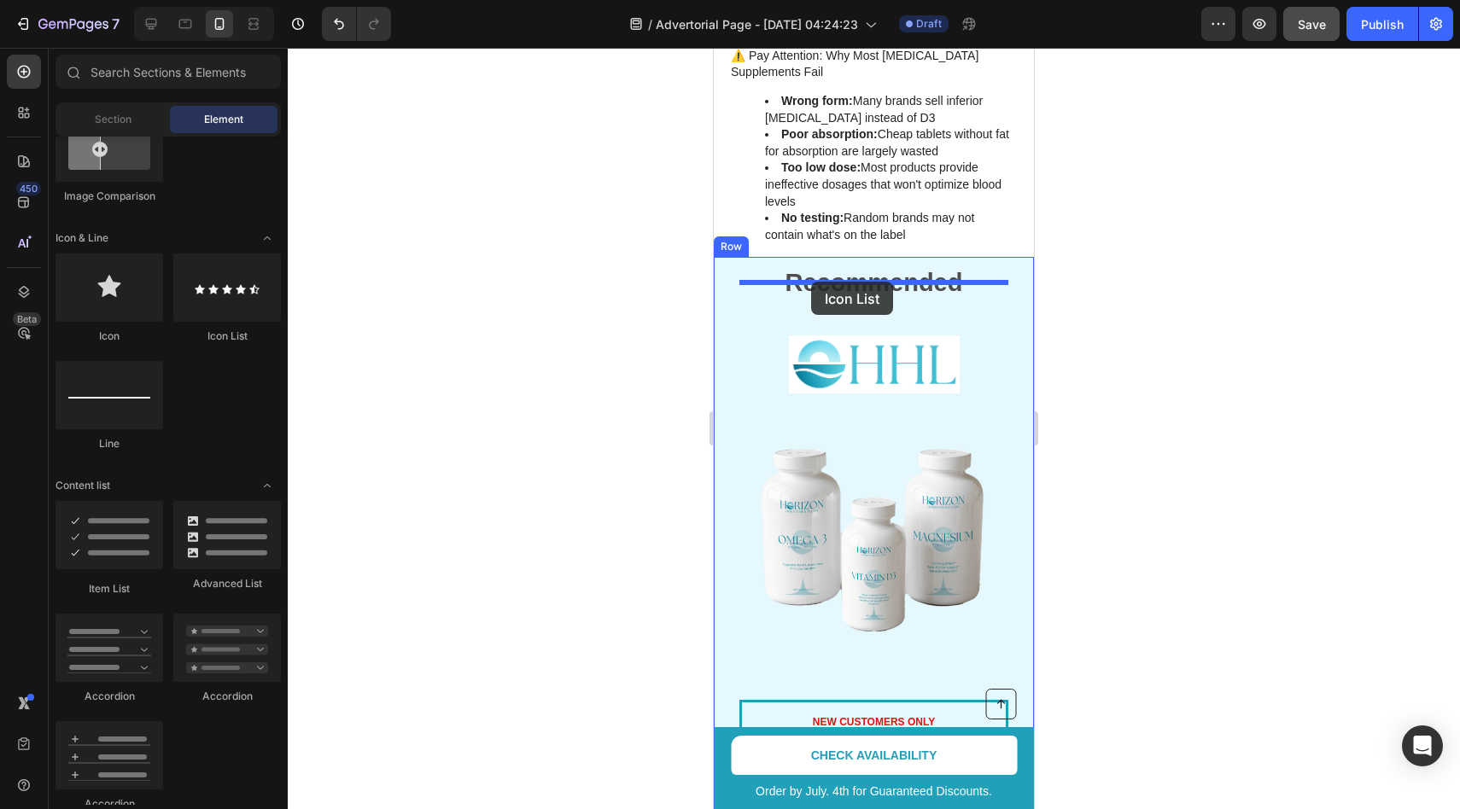
drag, startPoint x: 941, startPoint y: 348, endPoint x: 811, endPoint y: 282, distance: 145.5
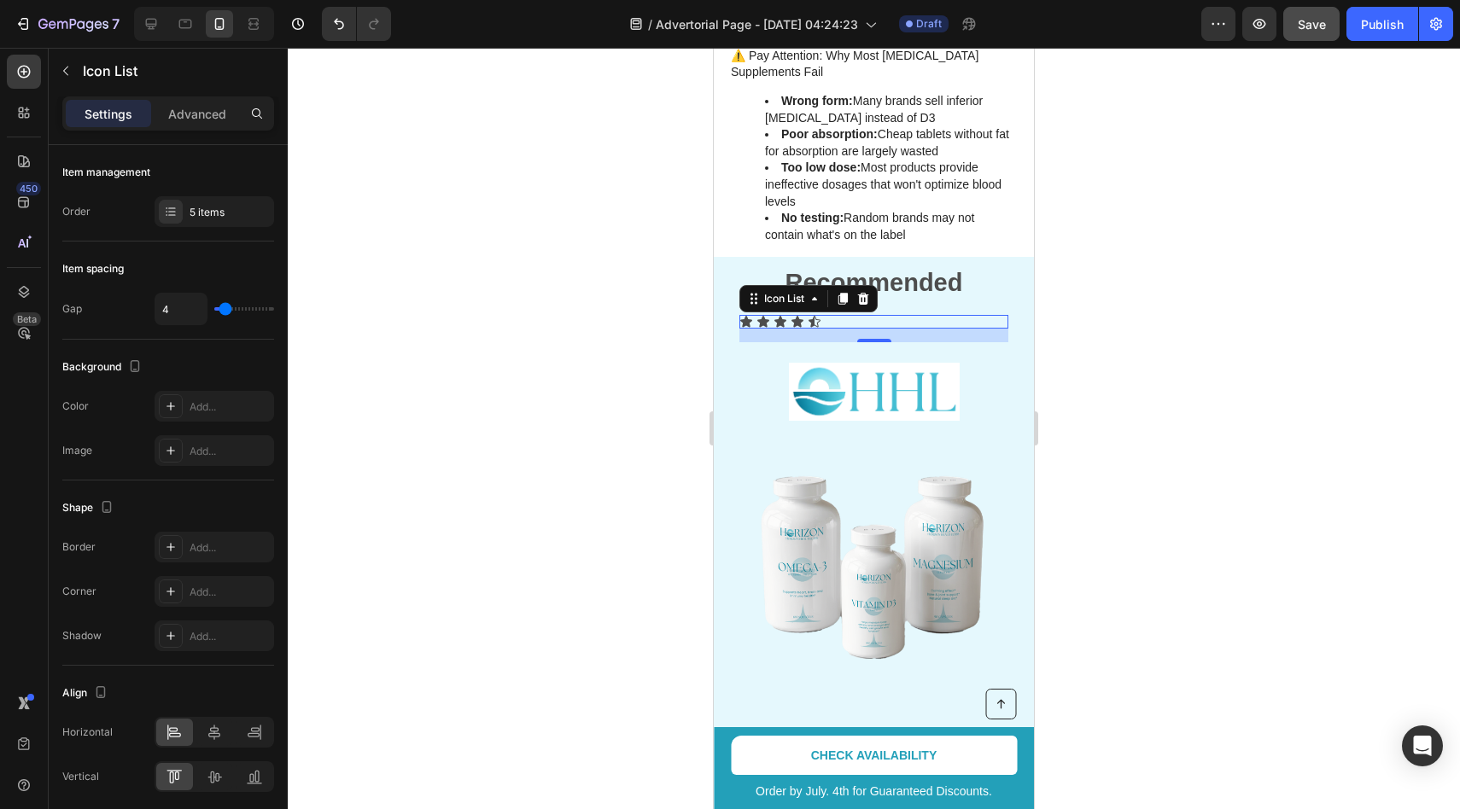
click at [828, 315] on div "Icon Icon Icon Icon Icon" at bounding box center [873, 322] width 269 height 14
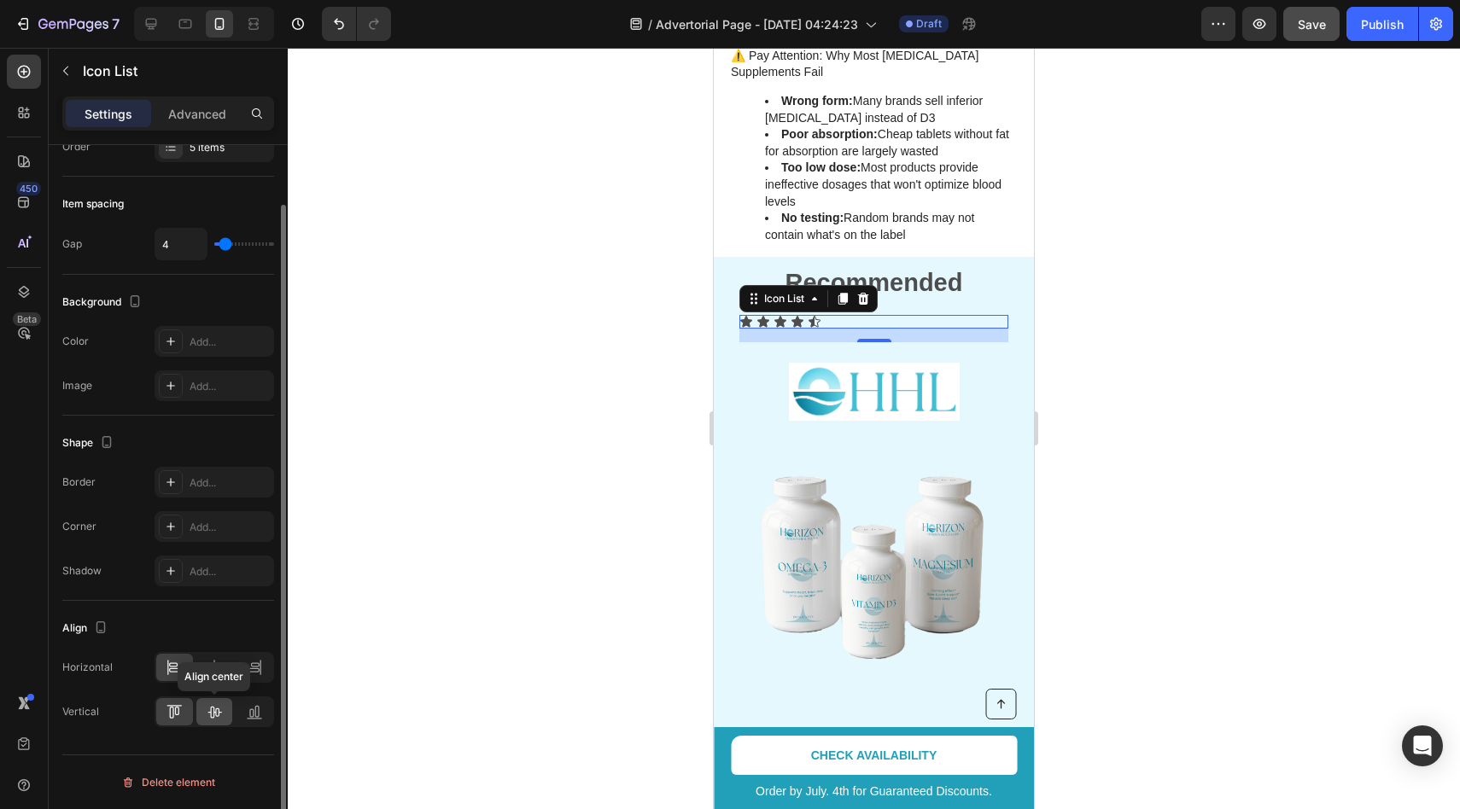
click at [217, 714] on icon at bounding box center [214, 712] width 17 height 17
click at [217, 675] on icon at bounding box center [214, 667] width 17 height 17
click at [166, 344] on icon at bounding box center [171, 342] width 14 height 14
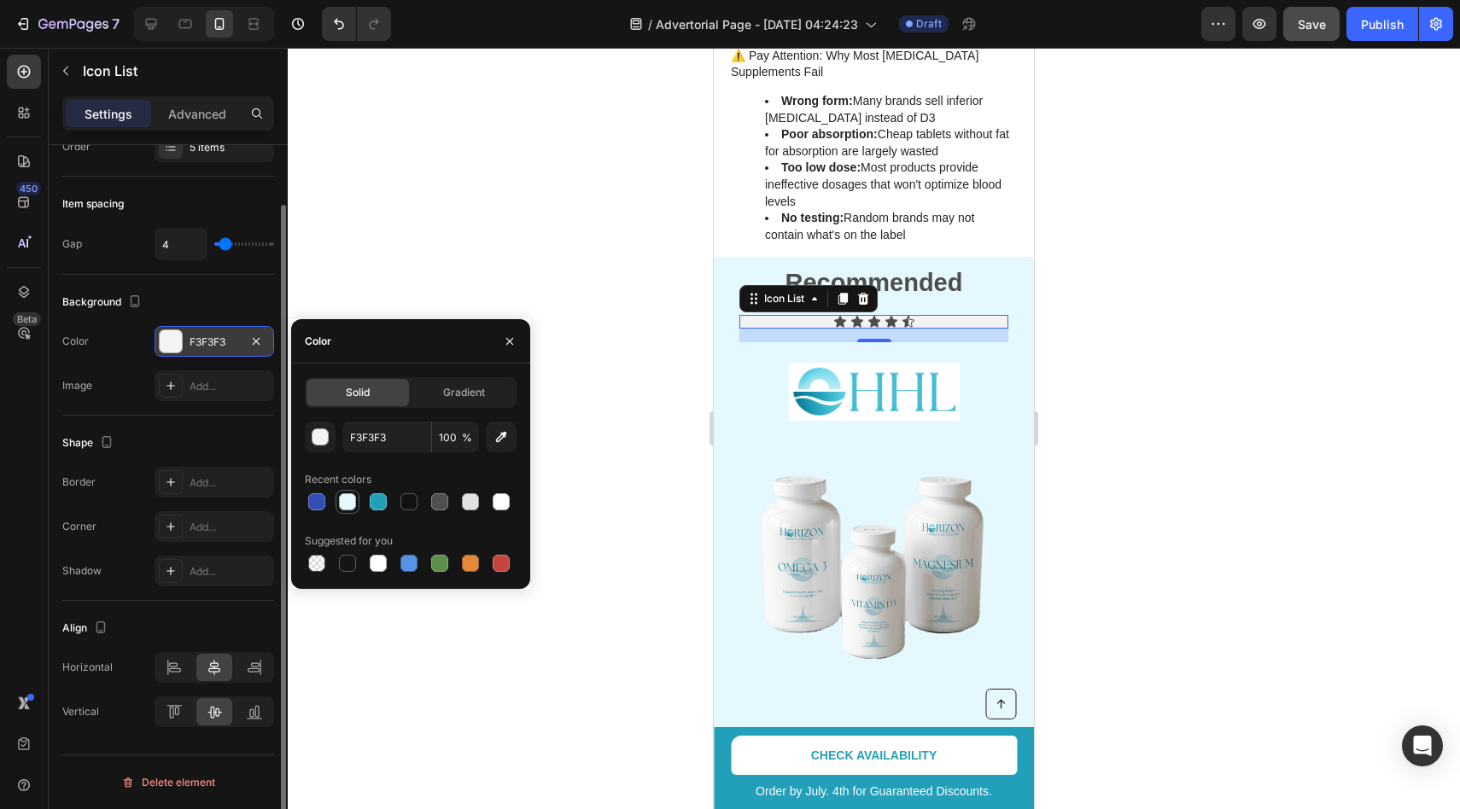
click at [337, 505] on div at bounding box center [347, 502] width 20 height 20
click at [308, 505] on div at bounding box center [316, 502] width 17 height 17
type input "334FB4"
click at [509, 338] on icon "button" at bounding box center [510, 342] width 14 height 14
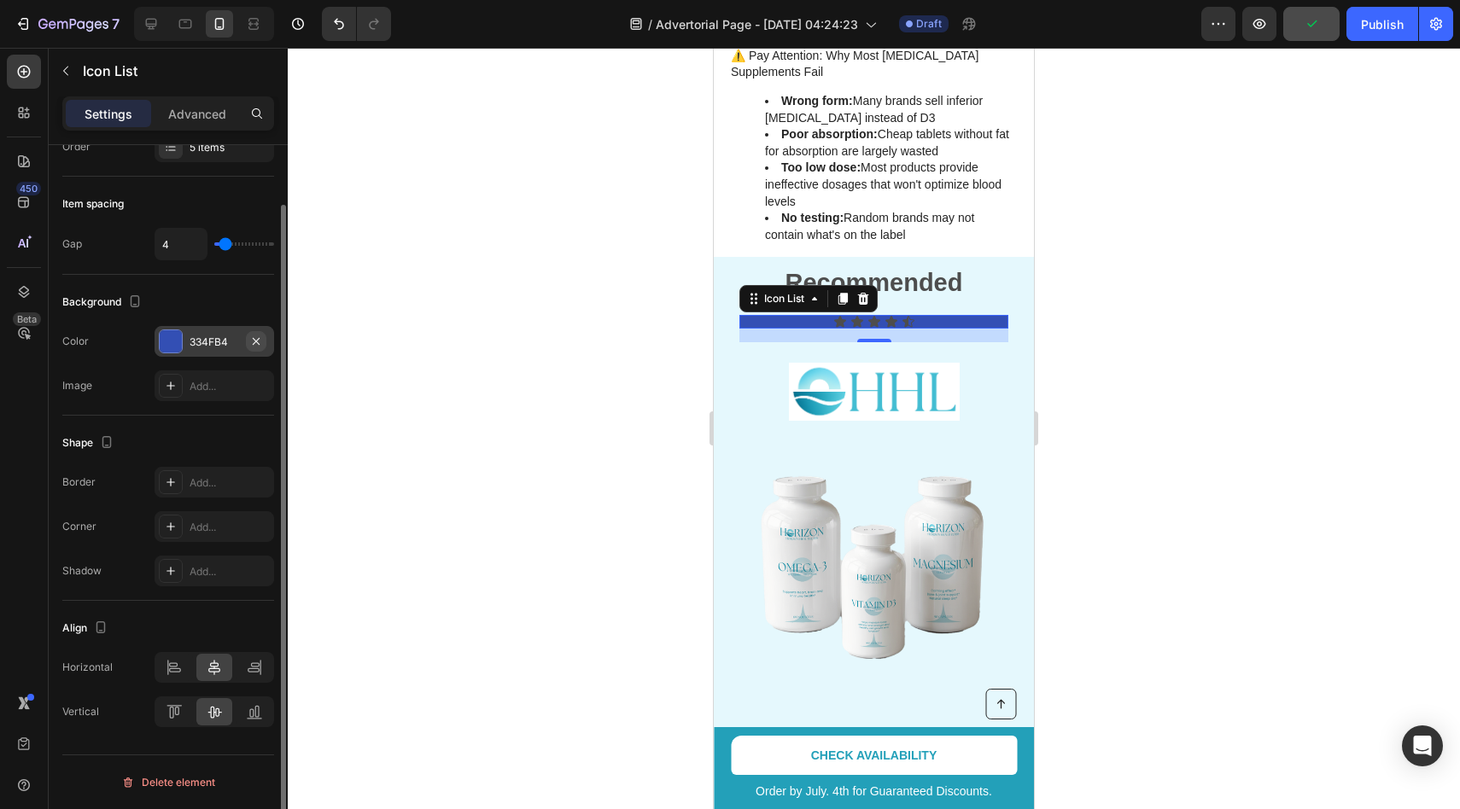
click at [252, 337] on icon "button" at bounding box center [256, 342] width 14 height 14
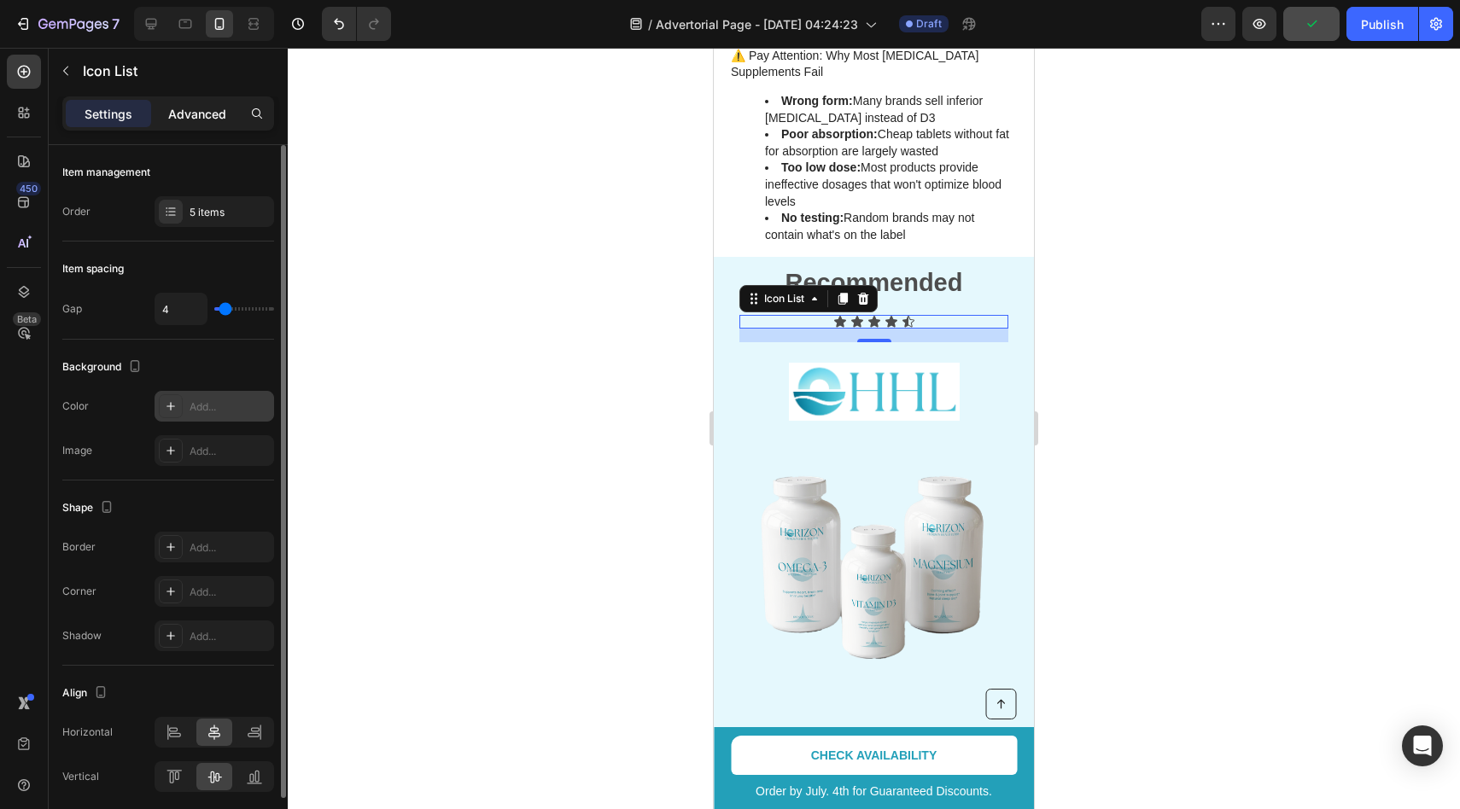
click at [199, 100] on div "Advanced" at bounding box center [197, 113] width 85 height 27
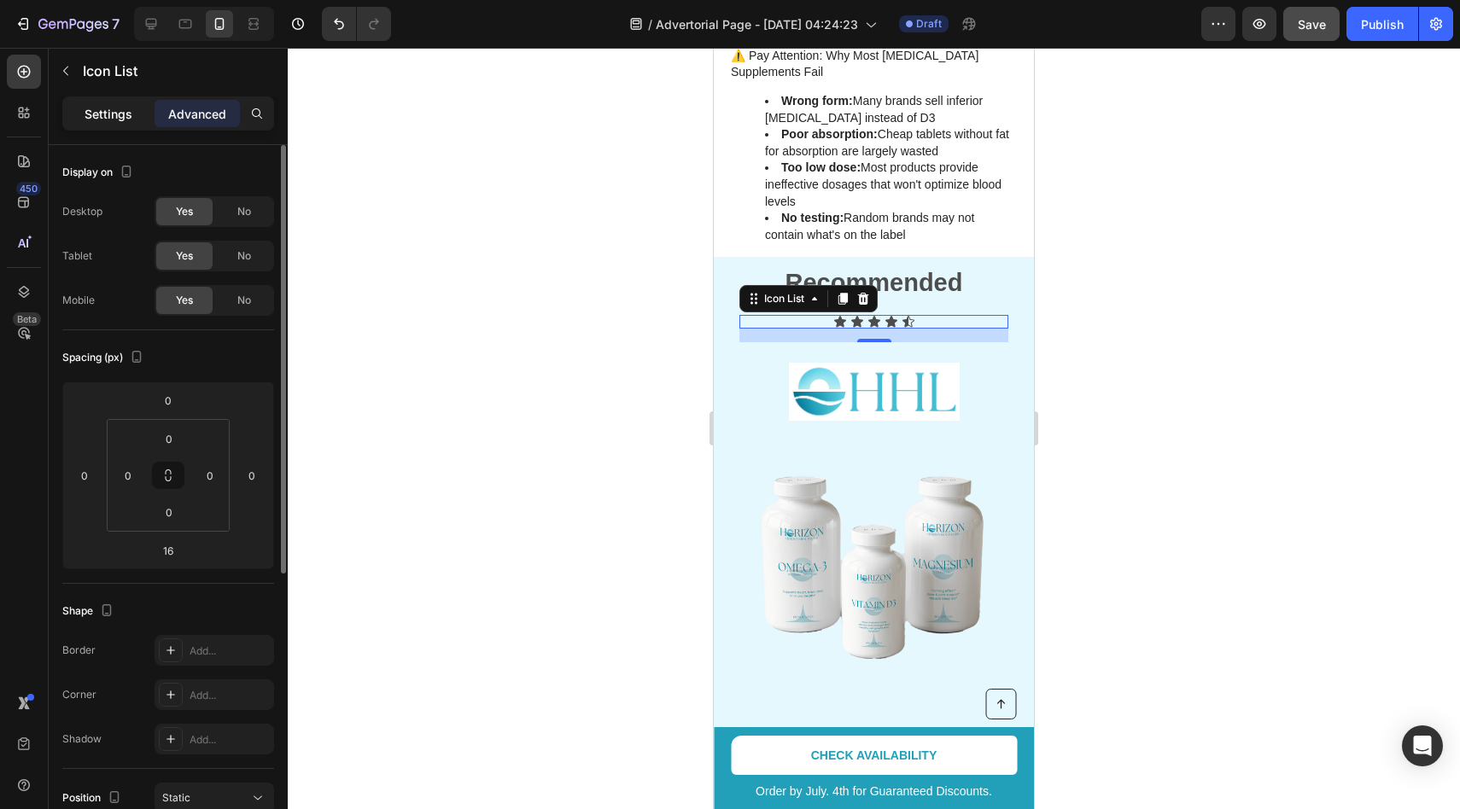
click at [123, 103] on div "Settings" at bounding box center [108, 113] width 85 height 27
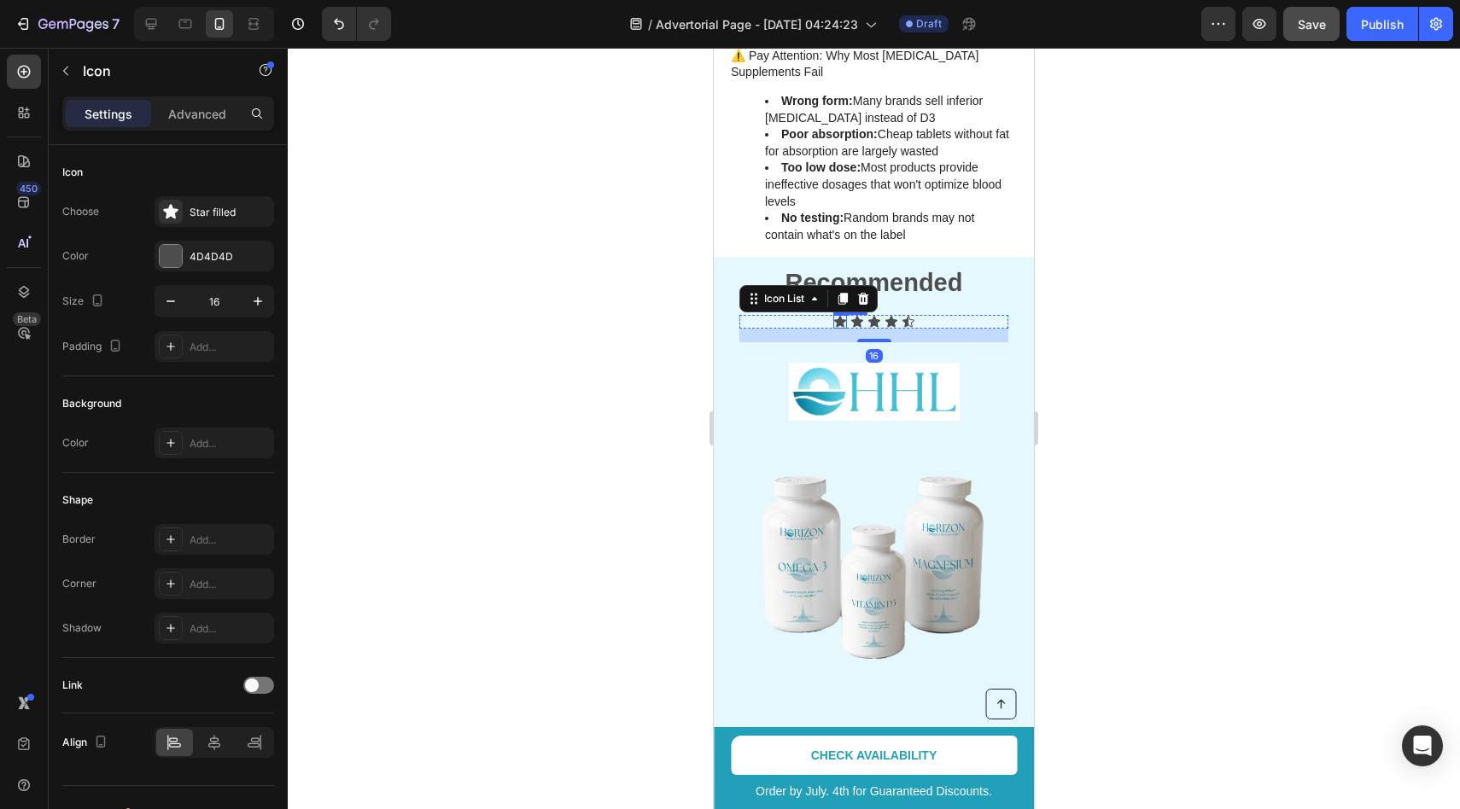
click at [841, 315] on div "Icon" at bounding box center [840, 322] width 14 height 14
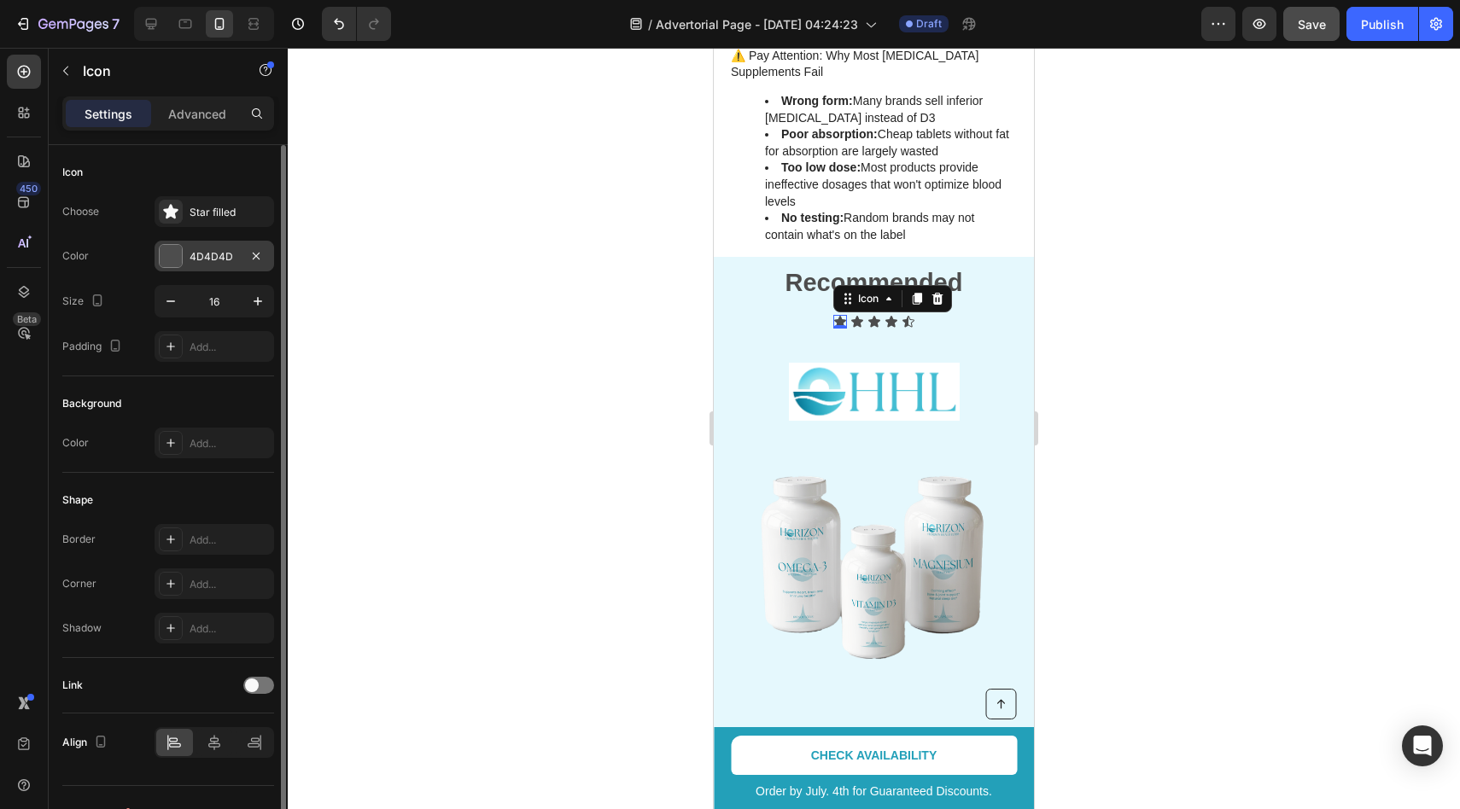
click at [172, 254] on div at bounding box center [171, 256] width 22 height 22
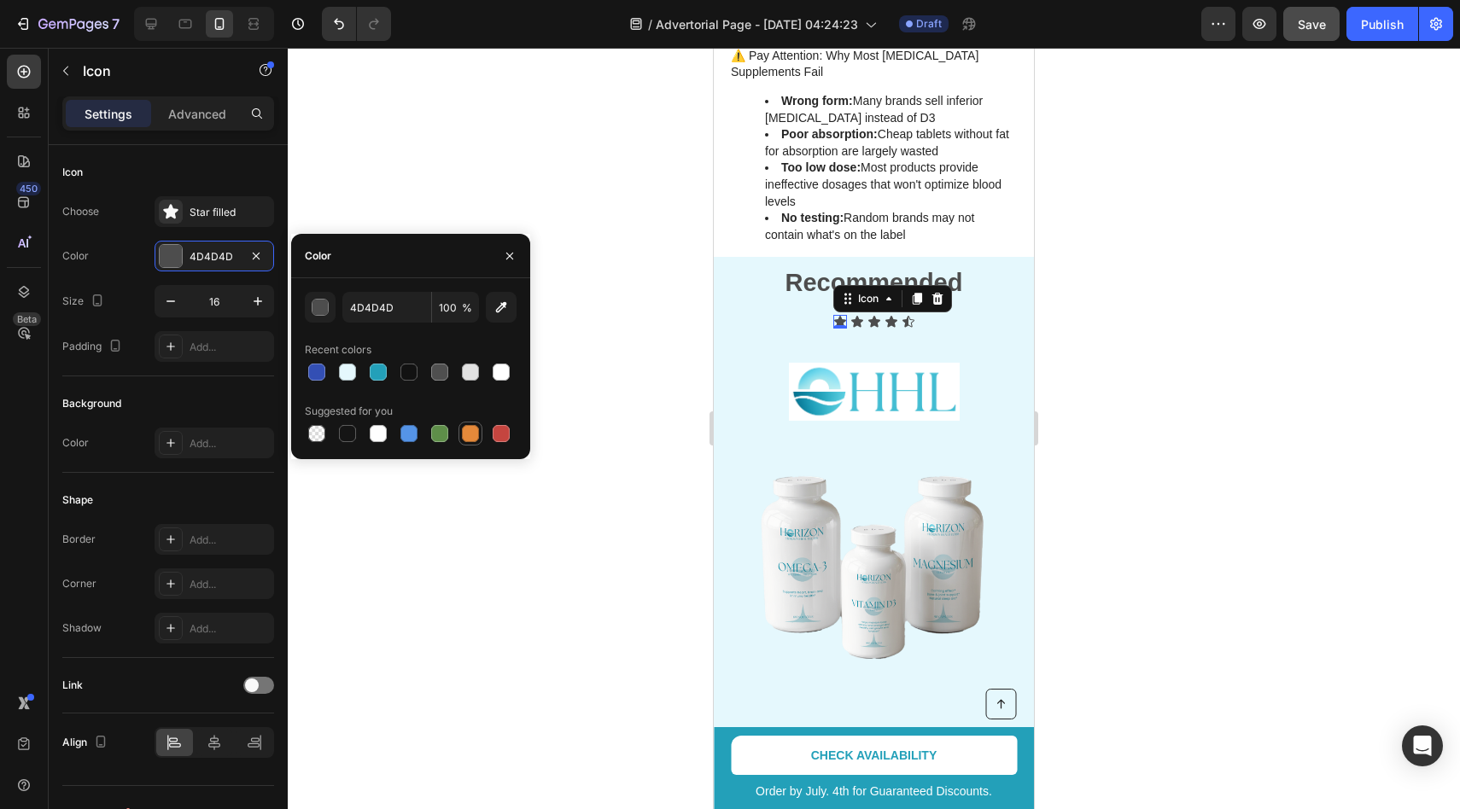
click at [468, 428] on div at bounding box center [470, 433] width 17 height 17
click at [324, 310] on div "button" at bounding box center [320, 308] width 17 height 17
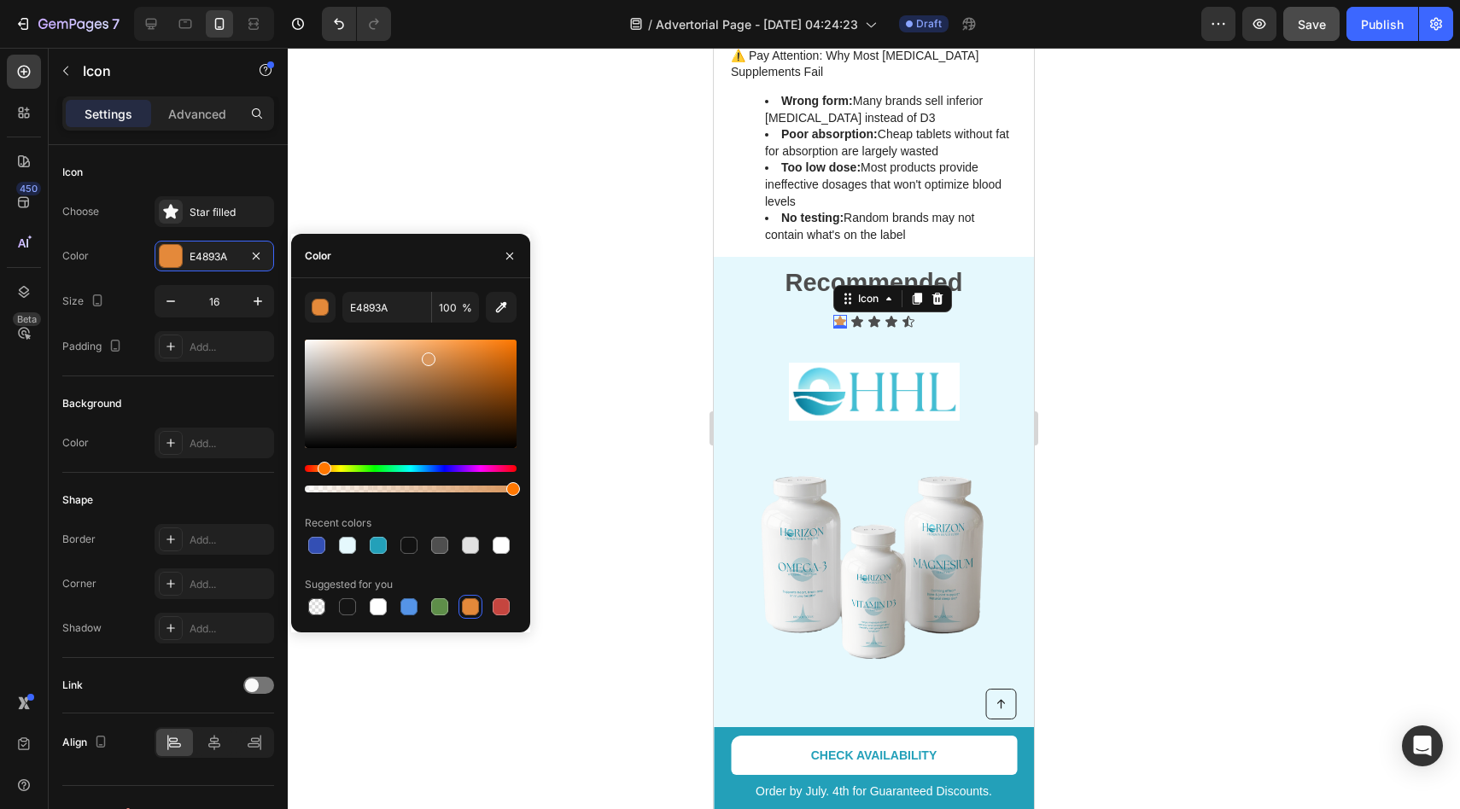
drag, startPoint x: 467, startPoint y: 356, endPoint x: 419, endPoint y: 342, distance: 50.0
click at [422, 353] on div at bounding box center [429, 360] width 14 height 14
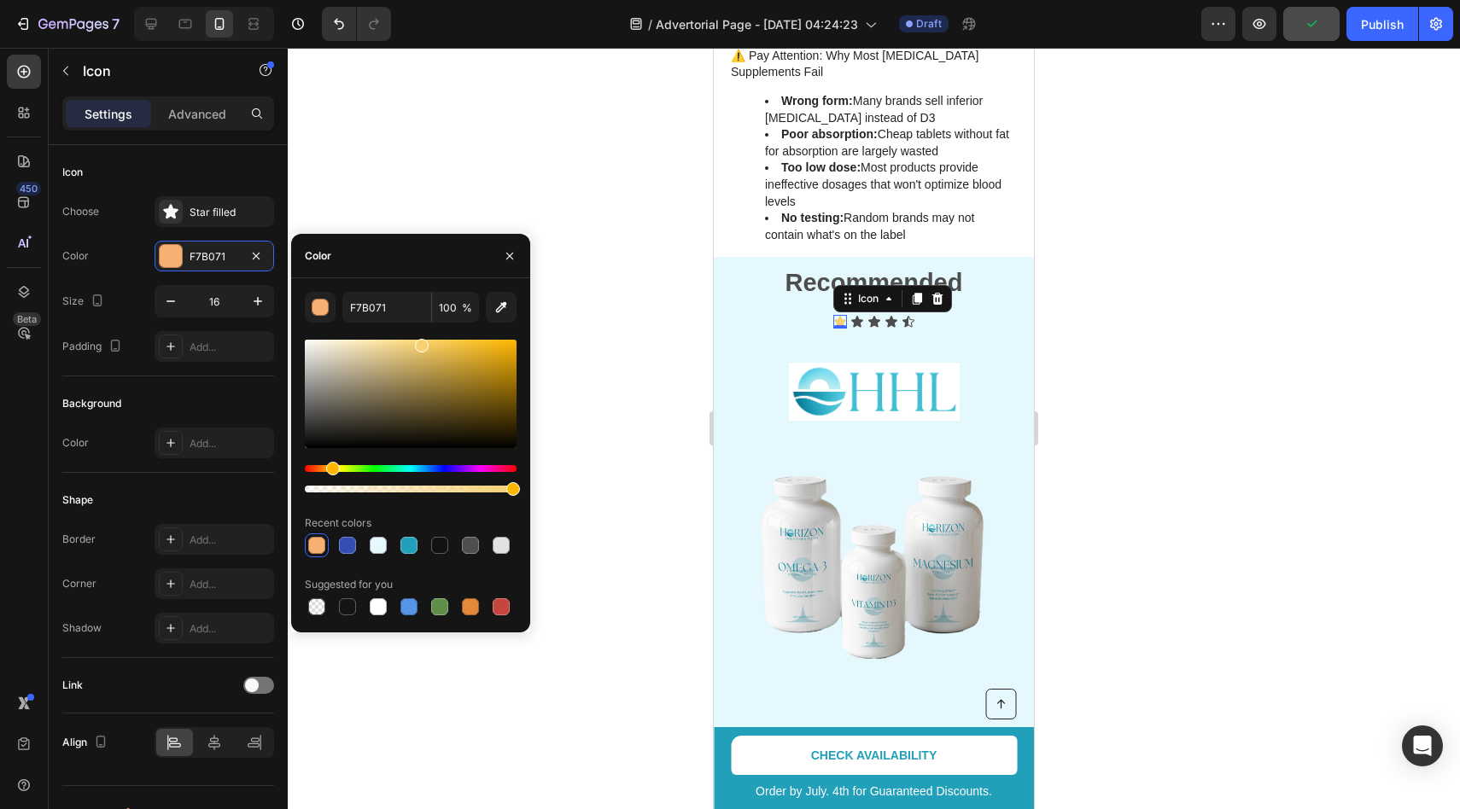
drag, startPoint x: 322, startPoint y: 470, endPoint x: 330, endPoint y: 470, distance: 8.6
click at [330, 470] on div "Hue" at bounding box center [333, 469] width 14 height 14
click at [429, 345] on div at bounding box center [411, 394] width 212 height 108
drag, startPoint x: 421, startPoint y: 351, endPoint x: 387, endPoint y: 341, distance: 35.7
click at [387, 341] on div at bounding box center [411, 394] width 212 height 108
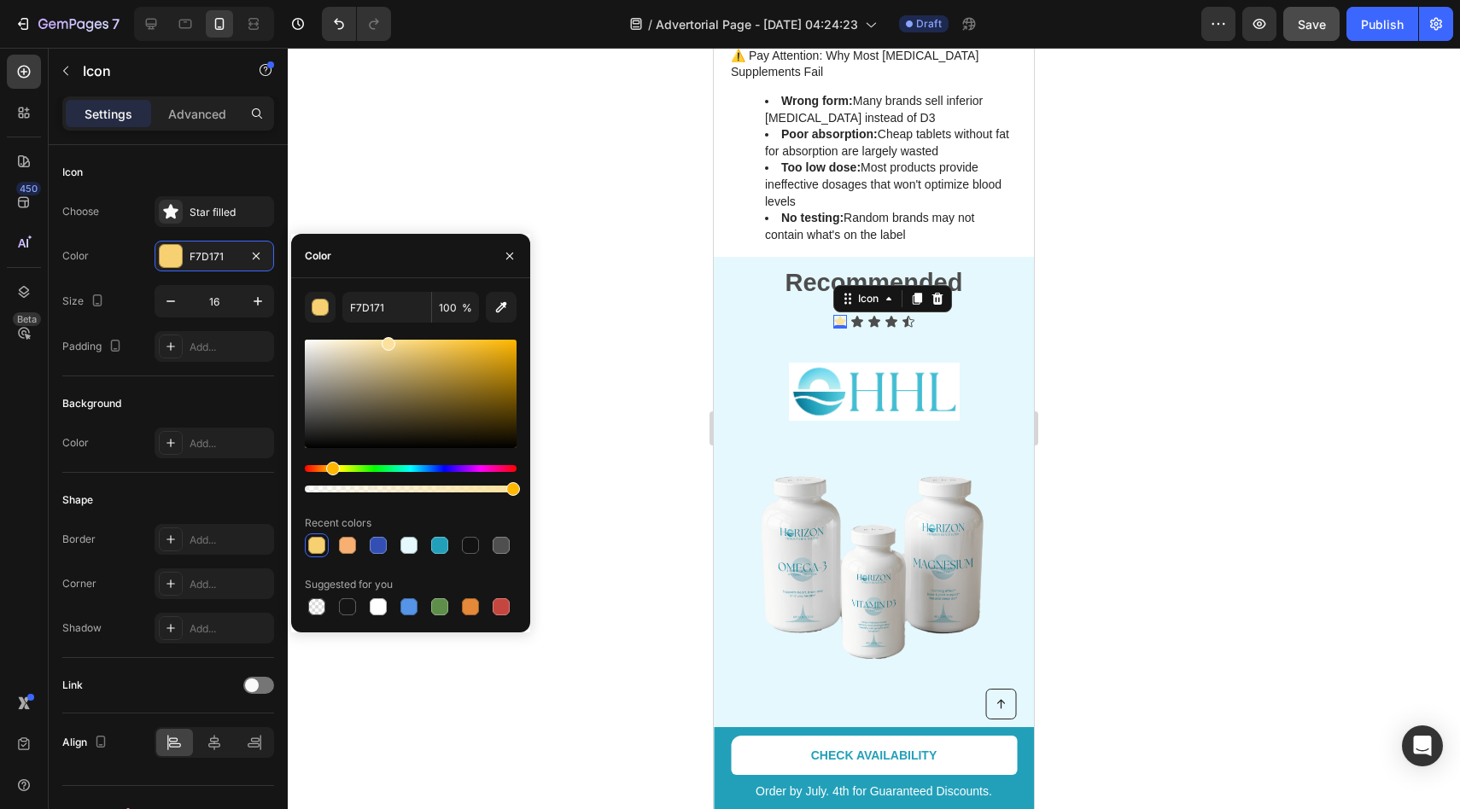
type input "FCE19C"
drag, startPoint x: 400, startPoint y: 344, endPoint x: 376, endPoint y: 344, distance: 24.8
click at [376, 344] on div at bounding box center [411, 394] width 212 height 108
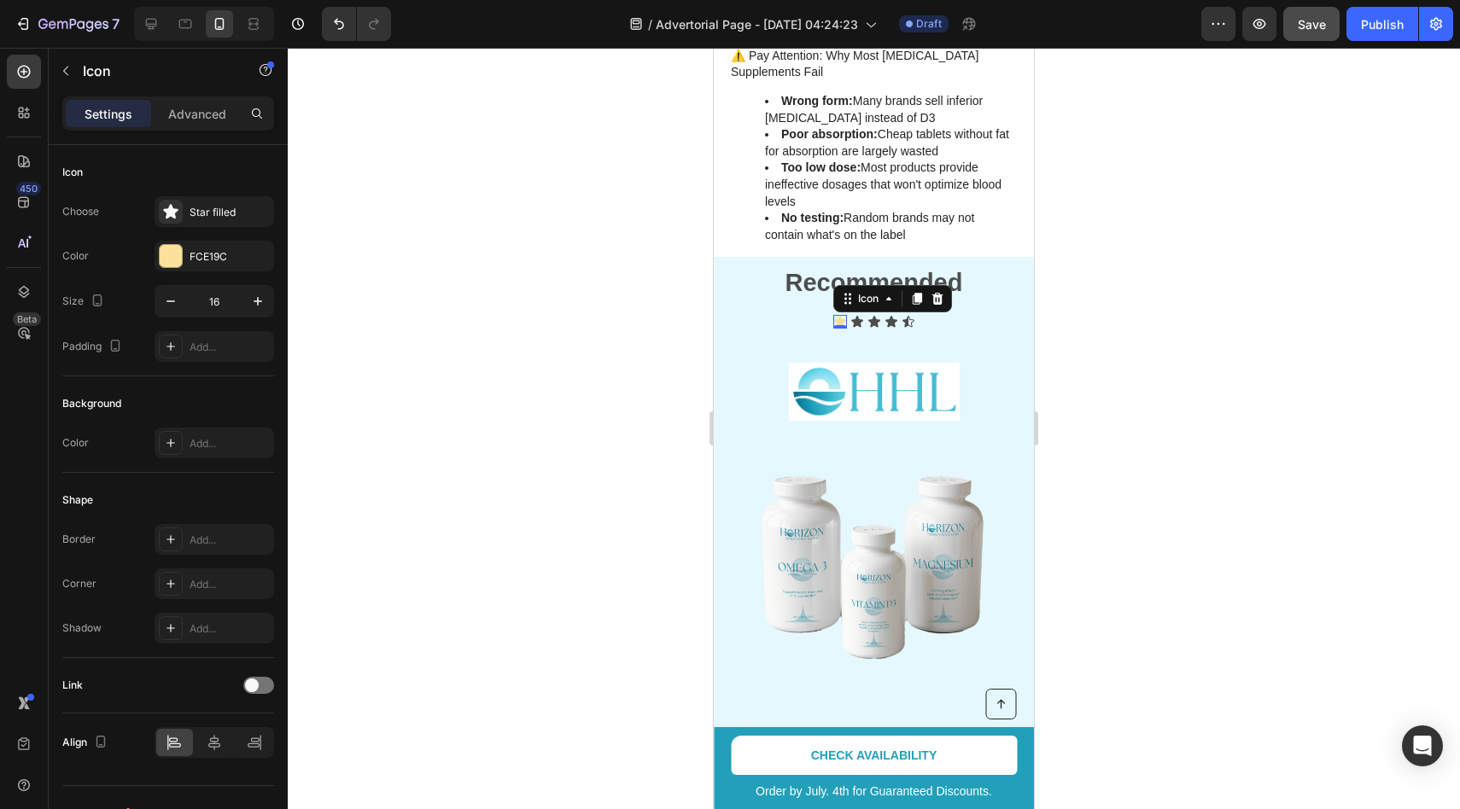
click at [561, 330] on div at bounding box center [874, 429] width 1172 height 762
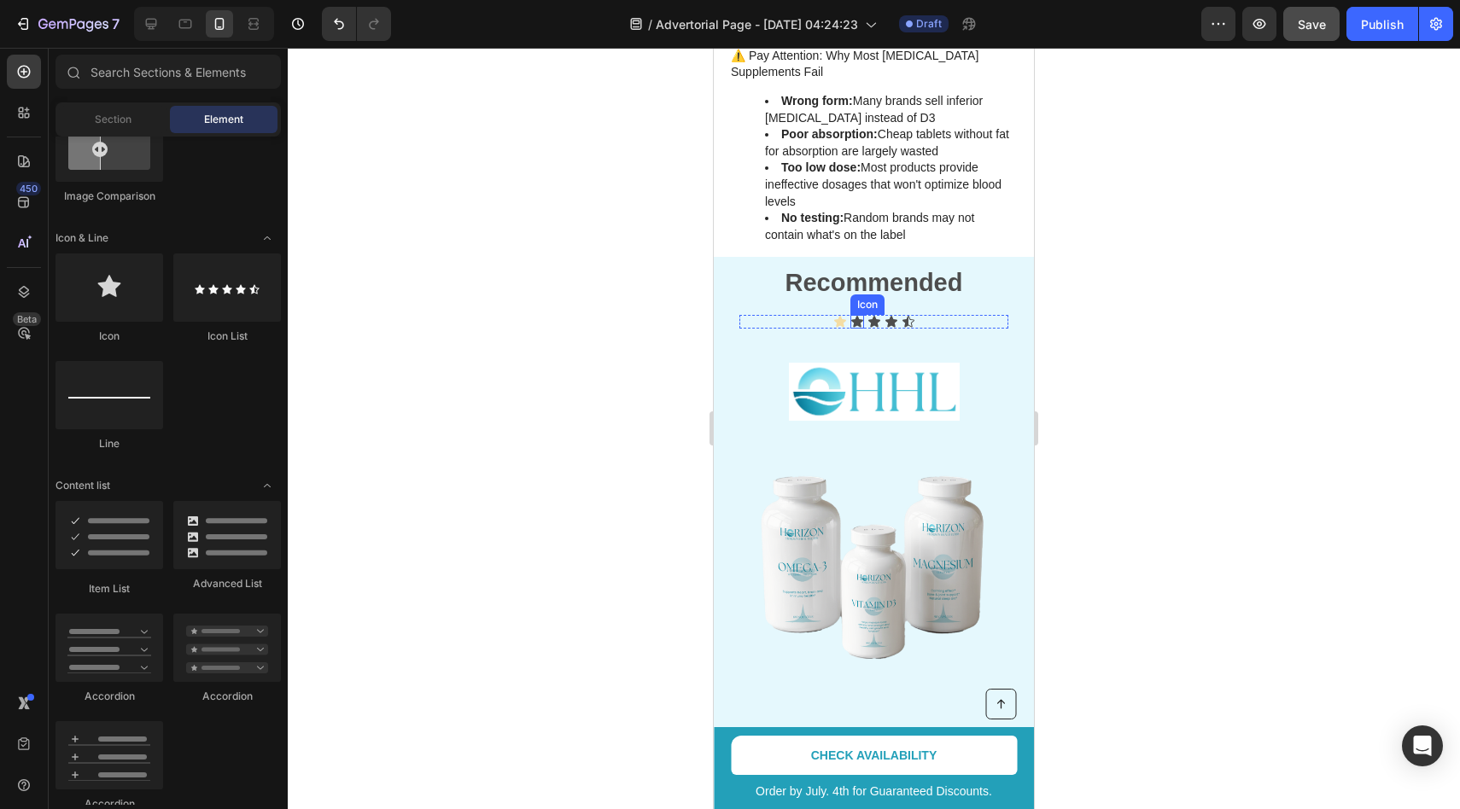
click at [857, 316] on icon at bounding box center [857, 321] width 12 height 11
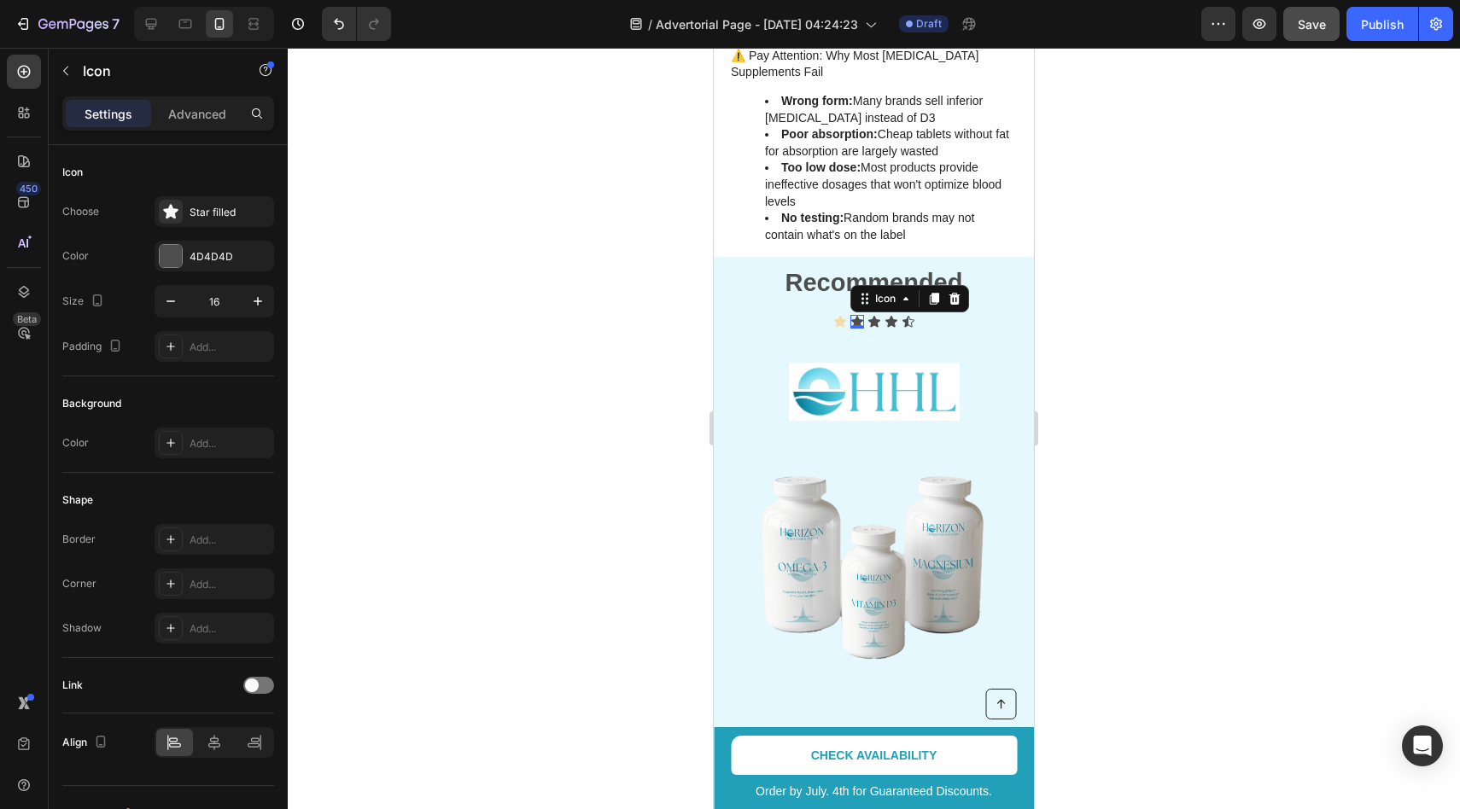
click at [857, 322] on div "0" at bounding box center [857, 329] width 17 height 14
click at [163, 252] on div at bounding box center [171, 256] width 22 height 22
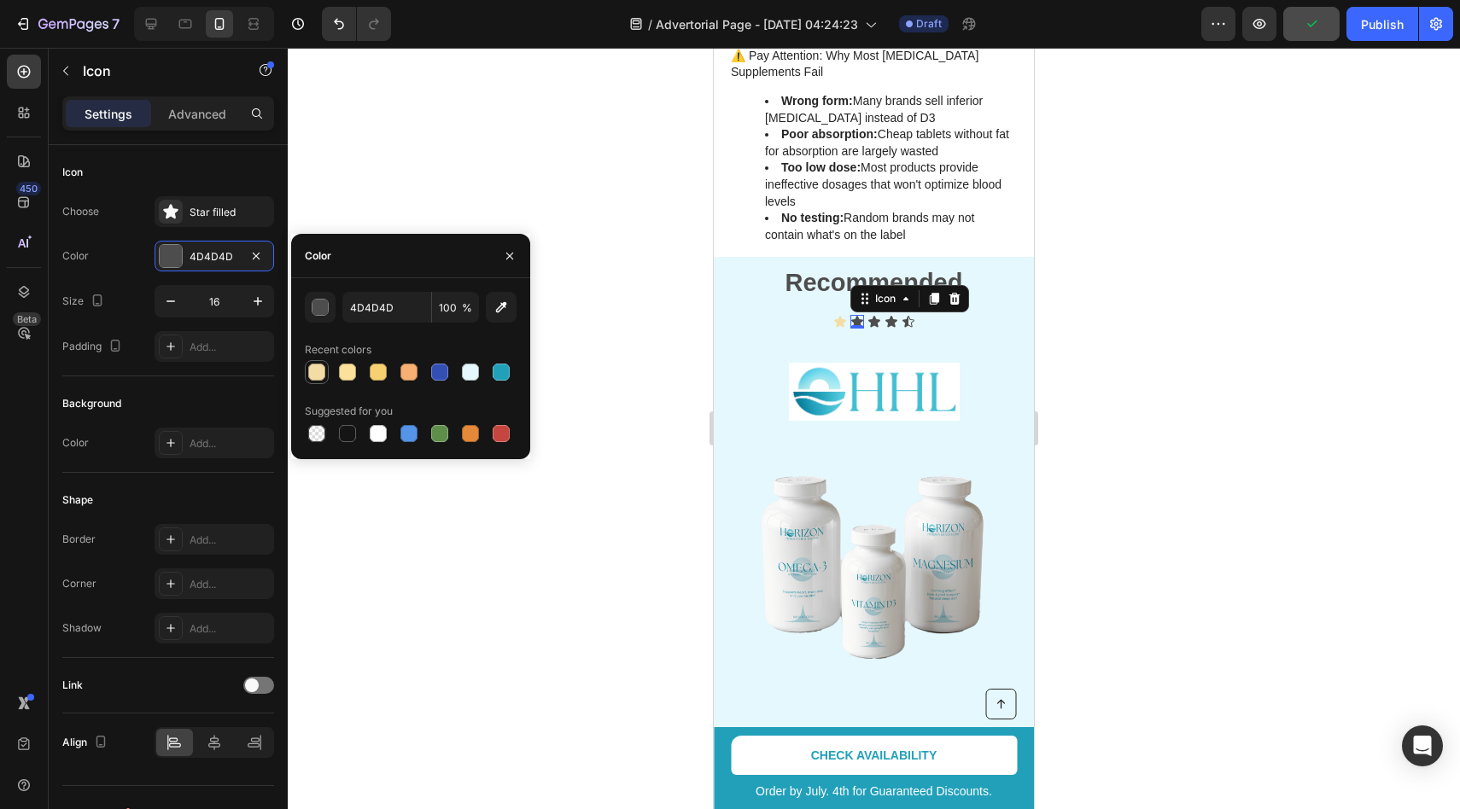
click at [317, 373] on div at bounding box center [316, 372] width 17 height 17
type input "F4DDA4"
click at [607, 338] on div at bounding box center [874, 429] width 1172 height 762
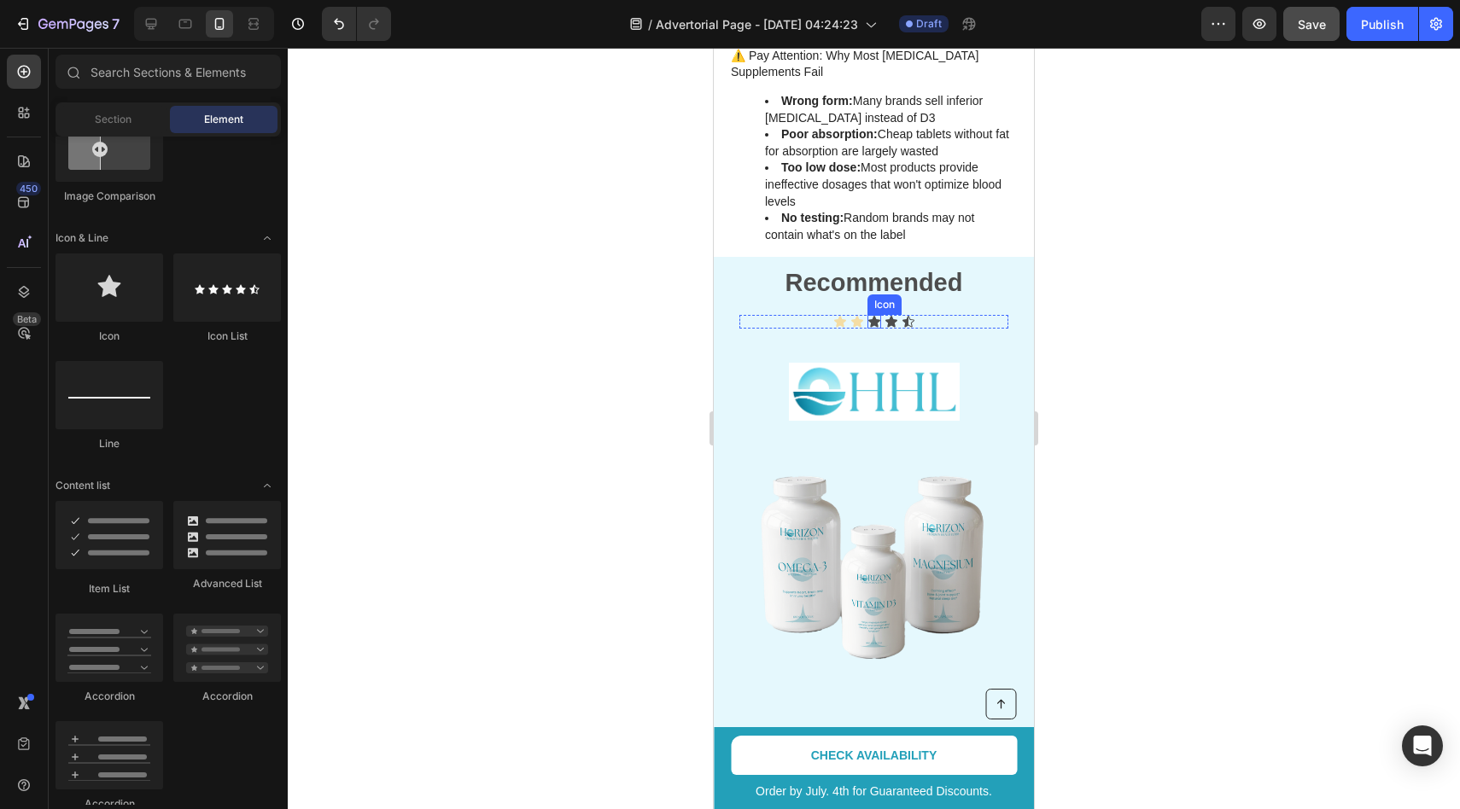
click at [875, 316] on icon at bounding box center [874, 321] width 12 height 11
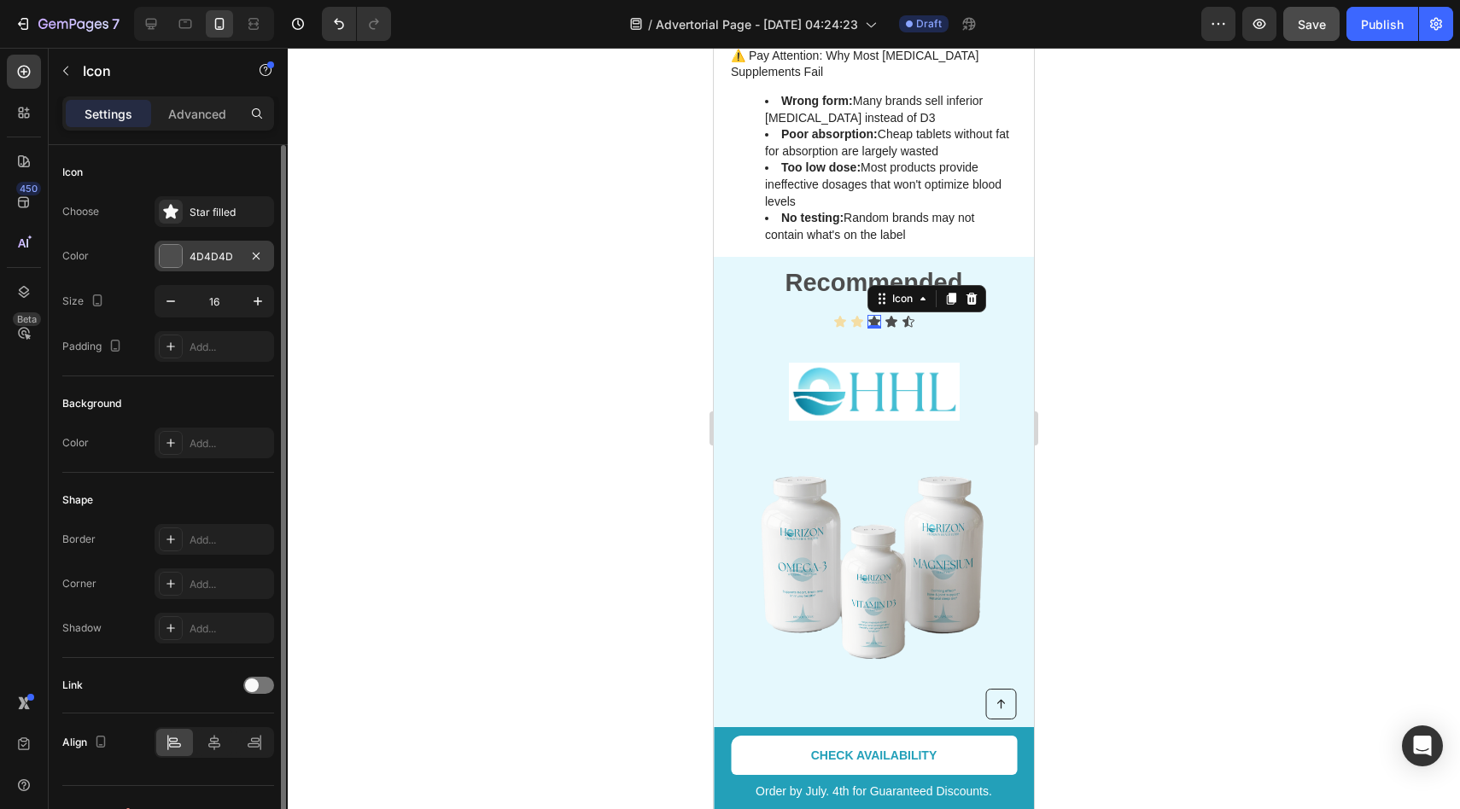
click at [170, 260] on div at bounding box center [171, 256] width 22 height 22
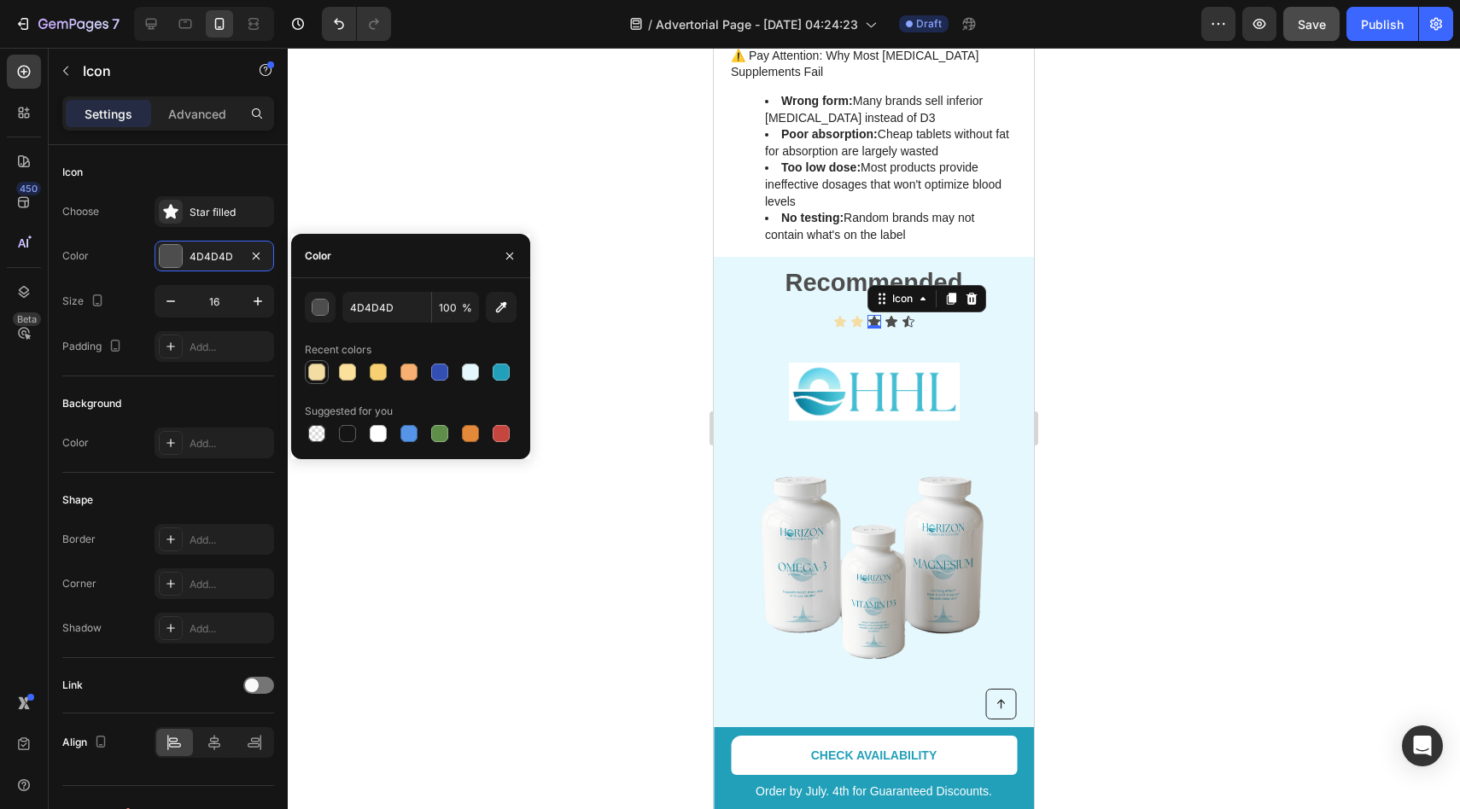
click at [316, 373] on div at bounding box center [316, 372] width 17 height 17
type input "F4DDA4"
click at [663, 320] on div at bounding box center [874, 429] width 1172 height 762
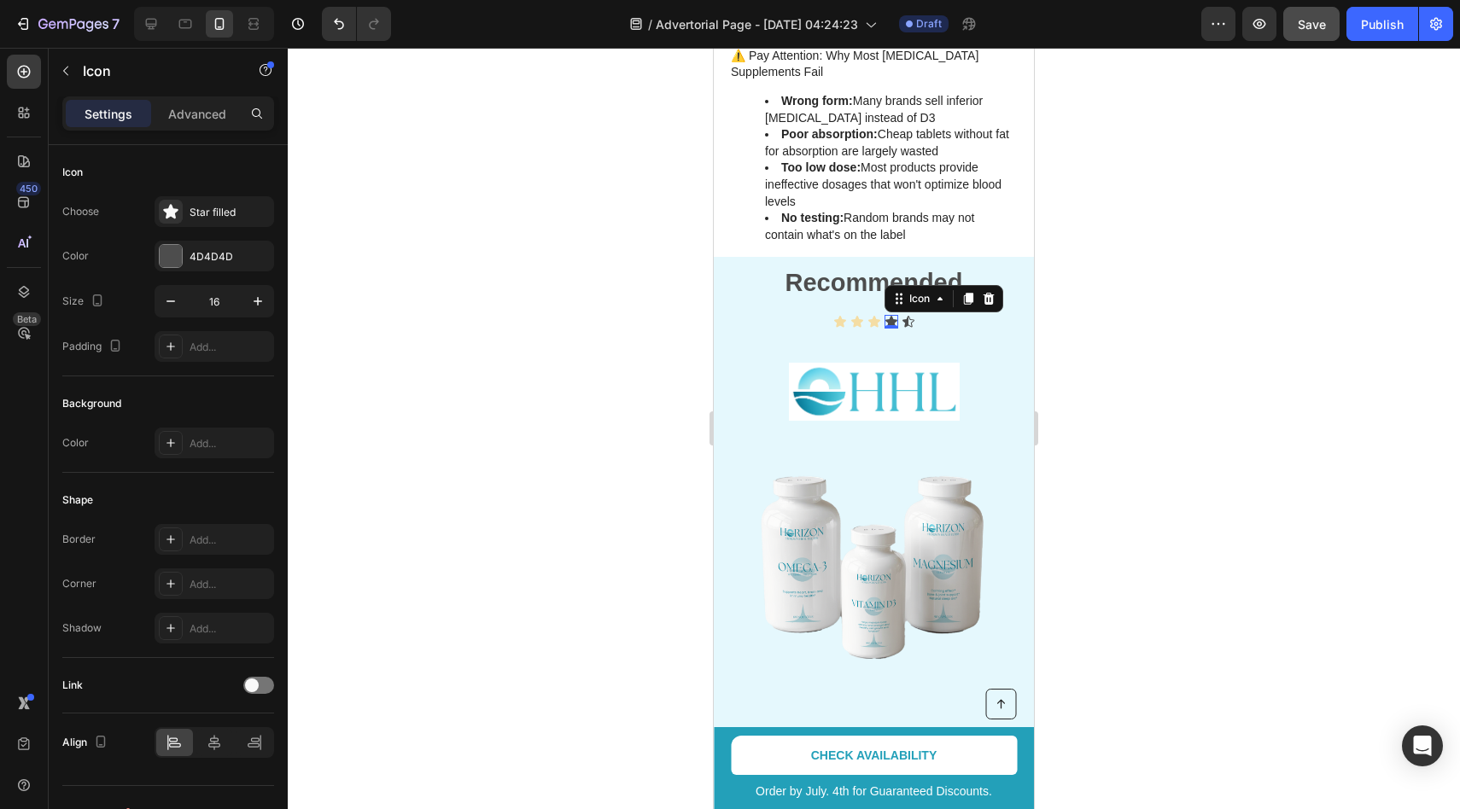
click at [886, 315] on div "Icon 0" at bounding box center [892, 322] width 14 height 14
click at [181, 256] on div at bounding box center [171, 256] width 22 height 22
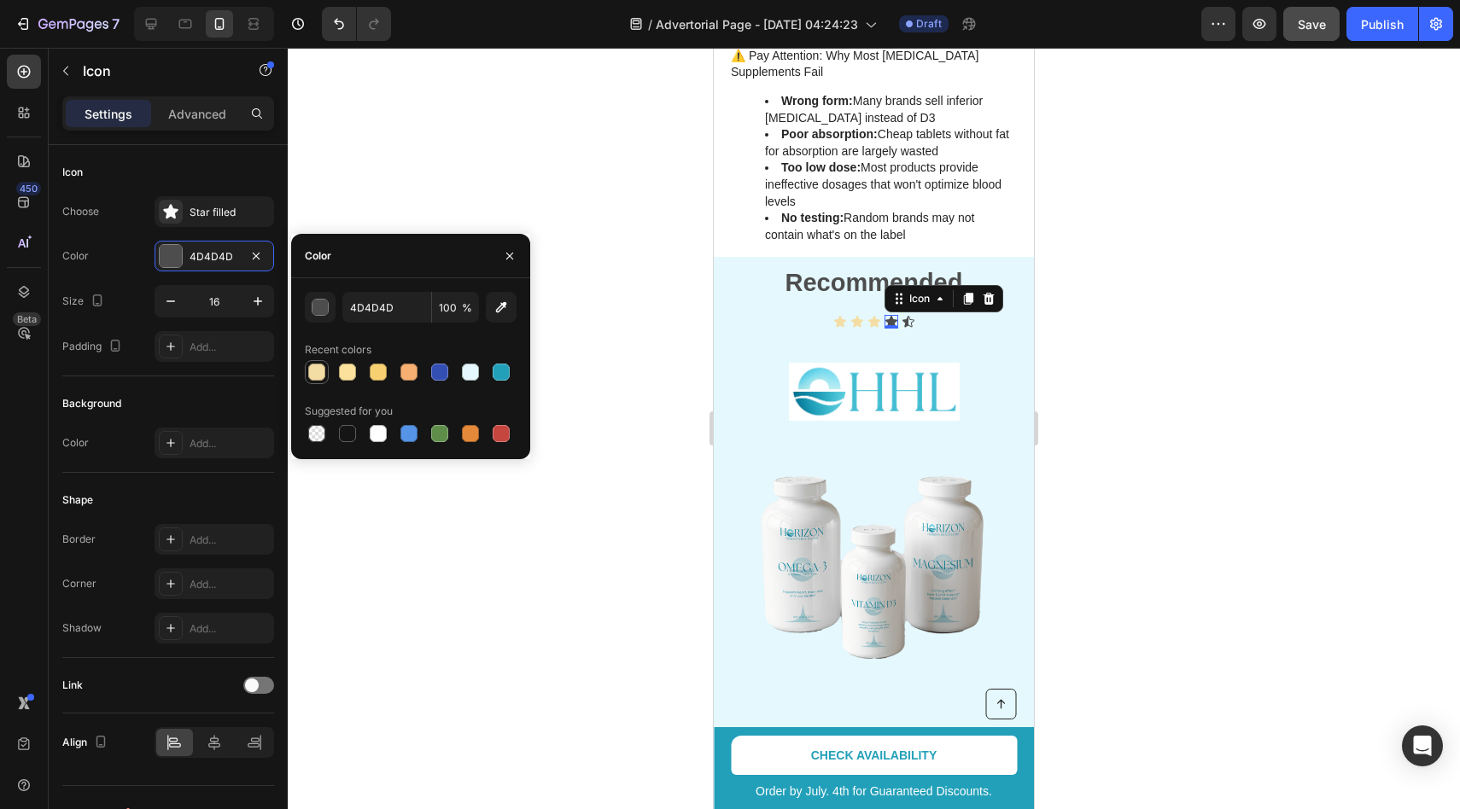
click at [324, 365] on div at bounding box center [316, 372] width 17 height 17
type input "F4DDA4"
click at [649, 318] on div at bounding box center [874, 429] width 1172 height 762
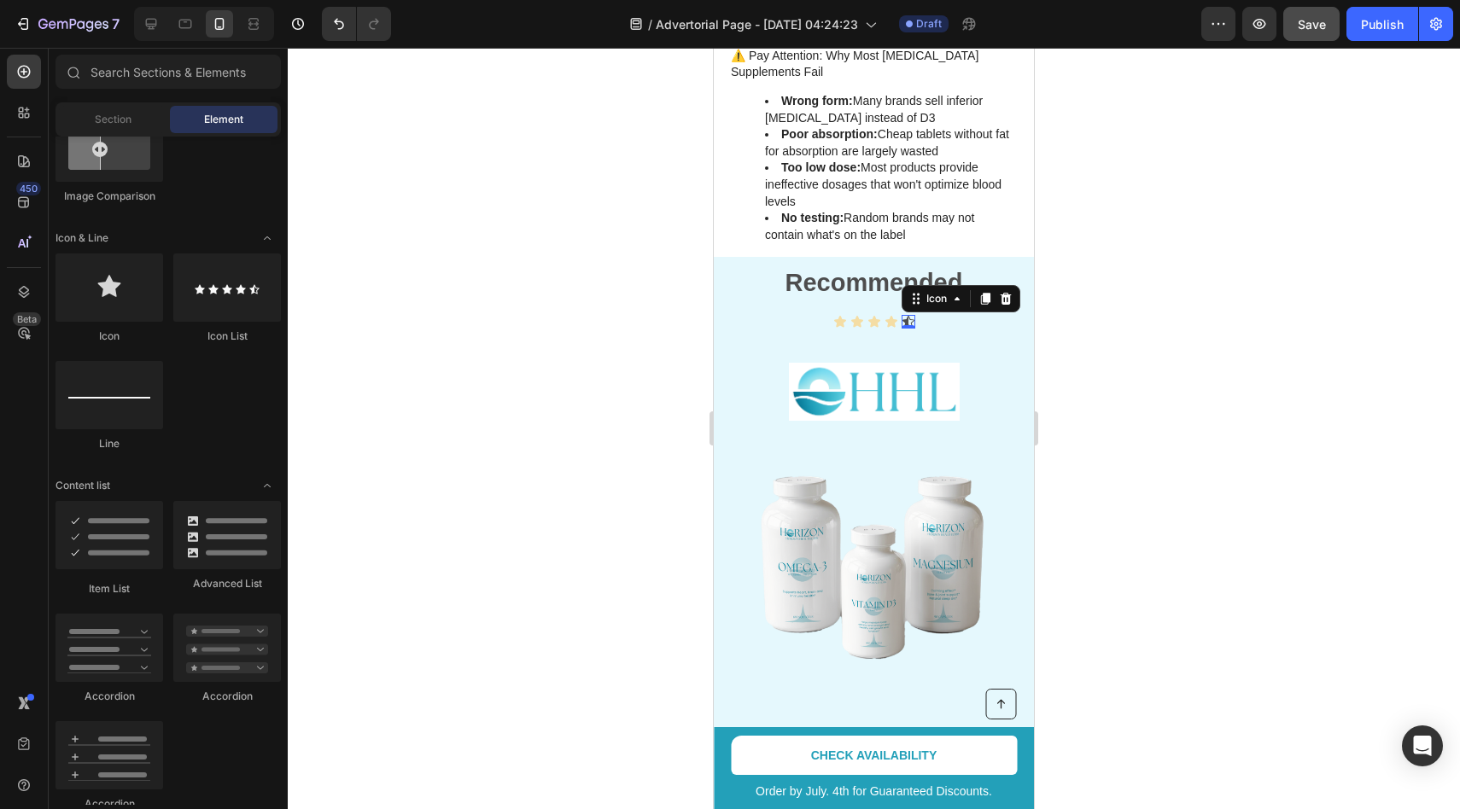
click at [903, 316] on icon at bounding box center [908, 321] width 12 height 11
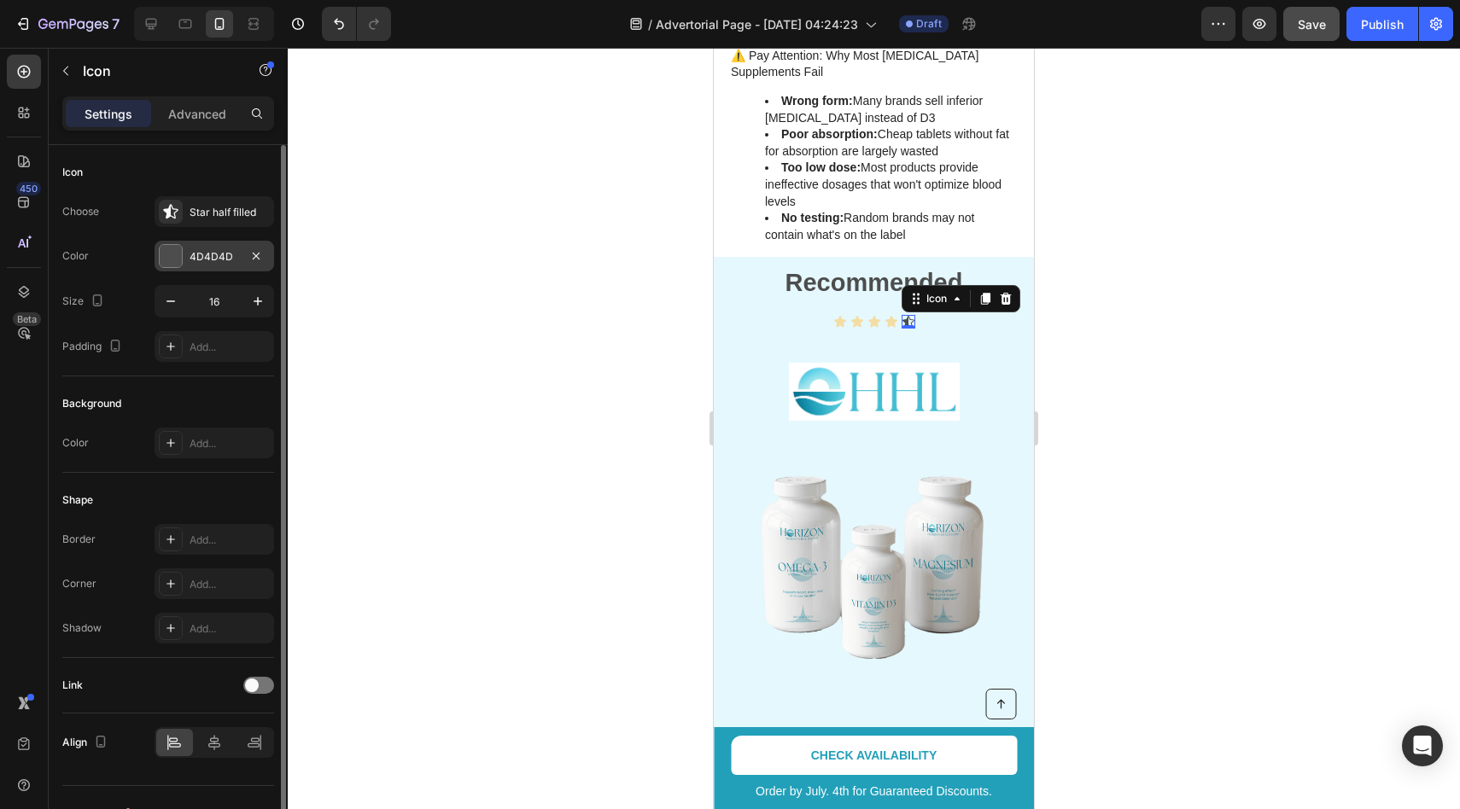
click at [179, 255] on div at bounding box center [171, 256] width 22 height 22
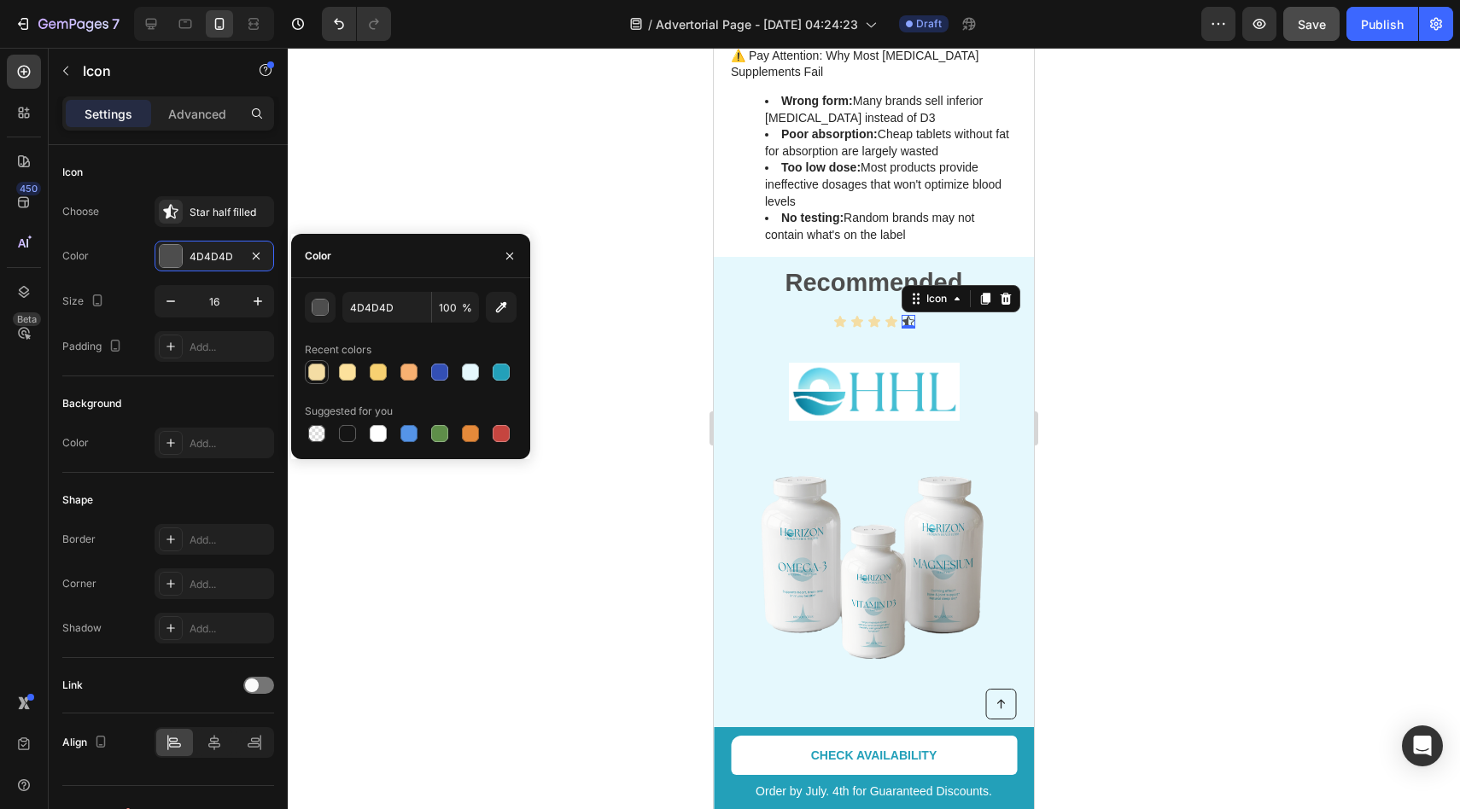
click at [318, 371] on div at bounding box center [316, 372] width 17 height 17
type input "F4DDA4"
click at [541, 199] on div at bounding box center [874, 429] width 1172 height 762
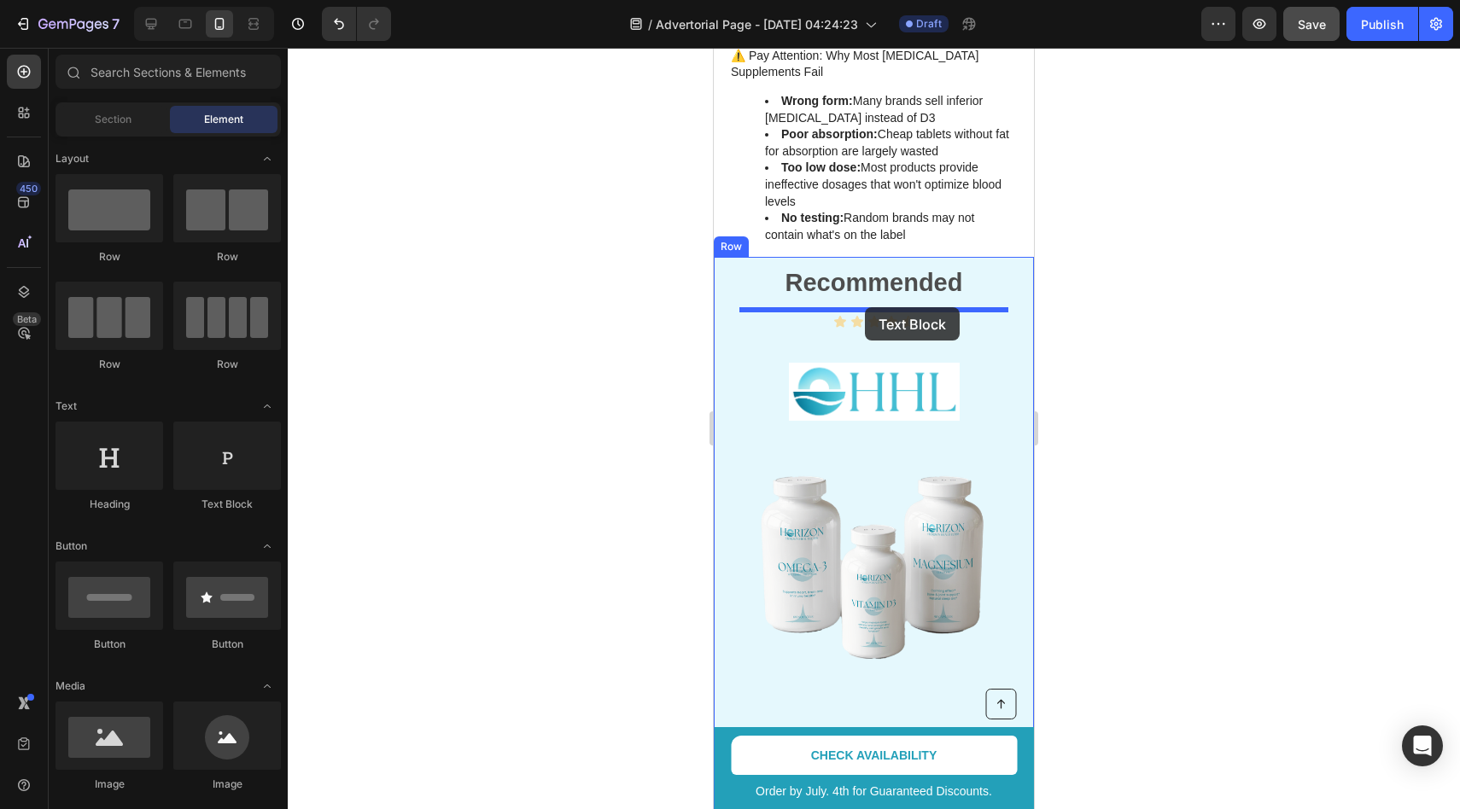
drag, startPoint x: 922, startPoint y: 503, endPoint x: 865, endPoint y: 307, distance: 203.7
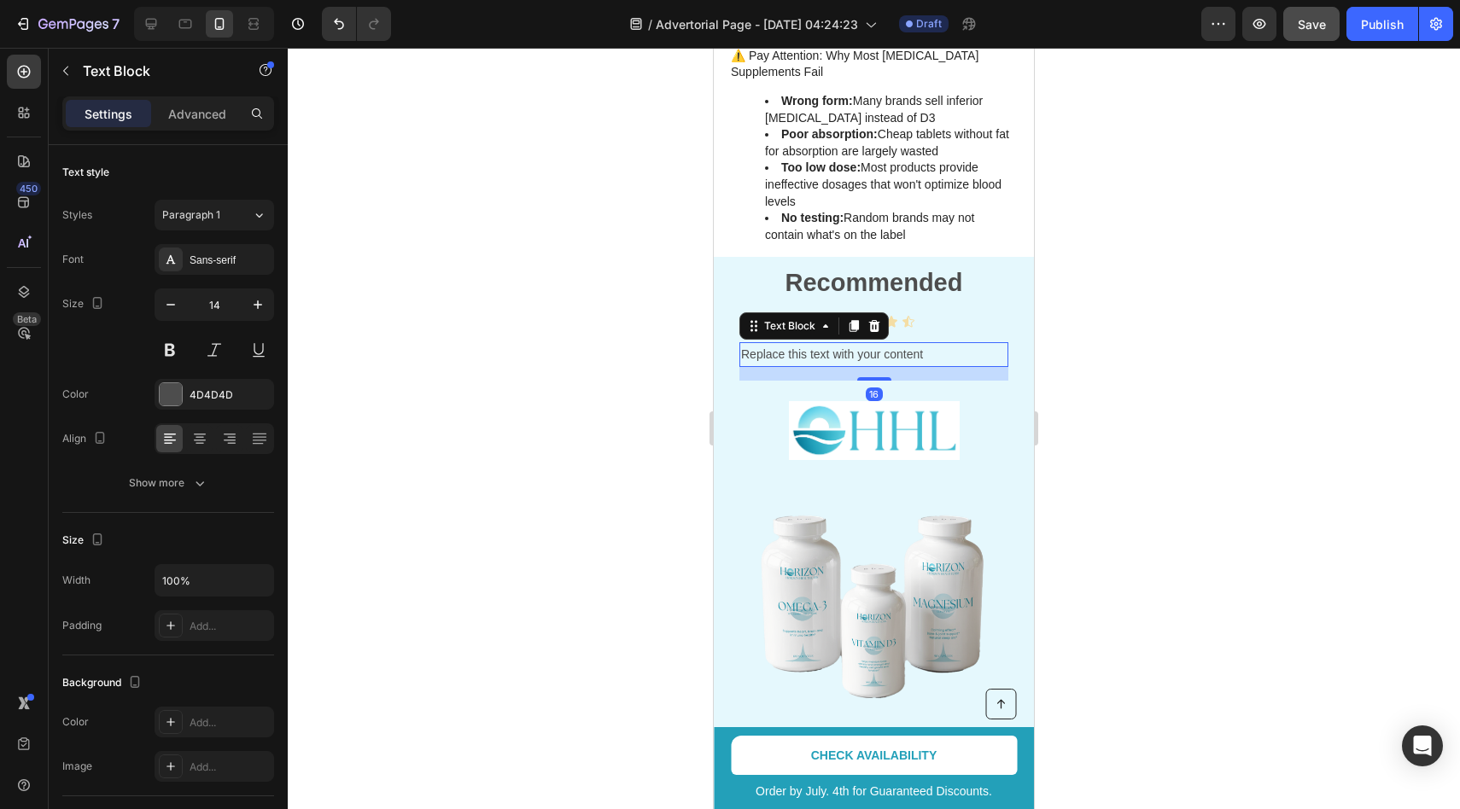
click at [873, 342] on div "Replace this text with your content" at bounding box center [873, 354] width 269 height 25
click at [862, 344] on p "Replace this text with your content" at bounding box center [874, 354] width 266 height 21
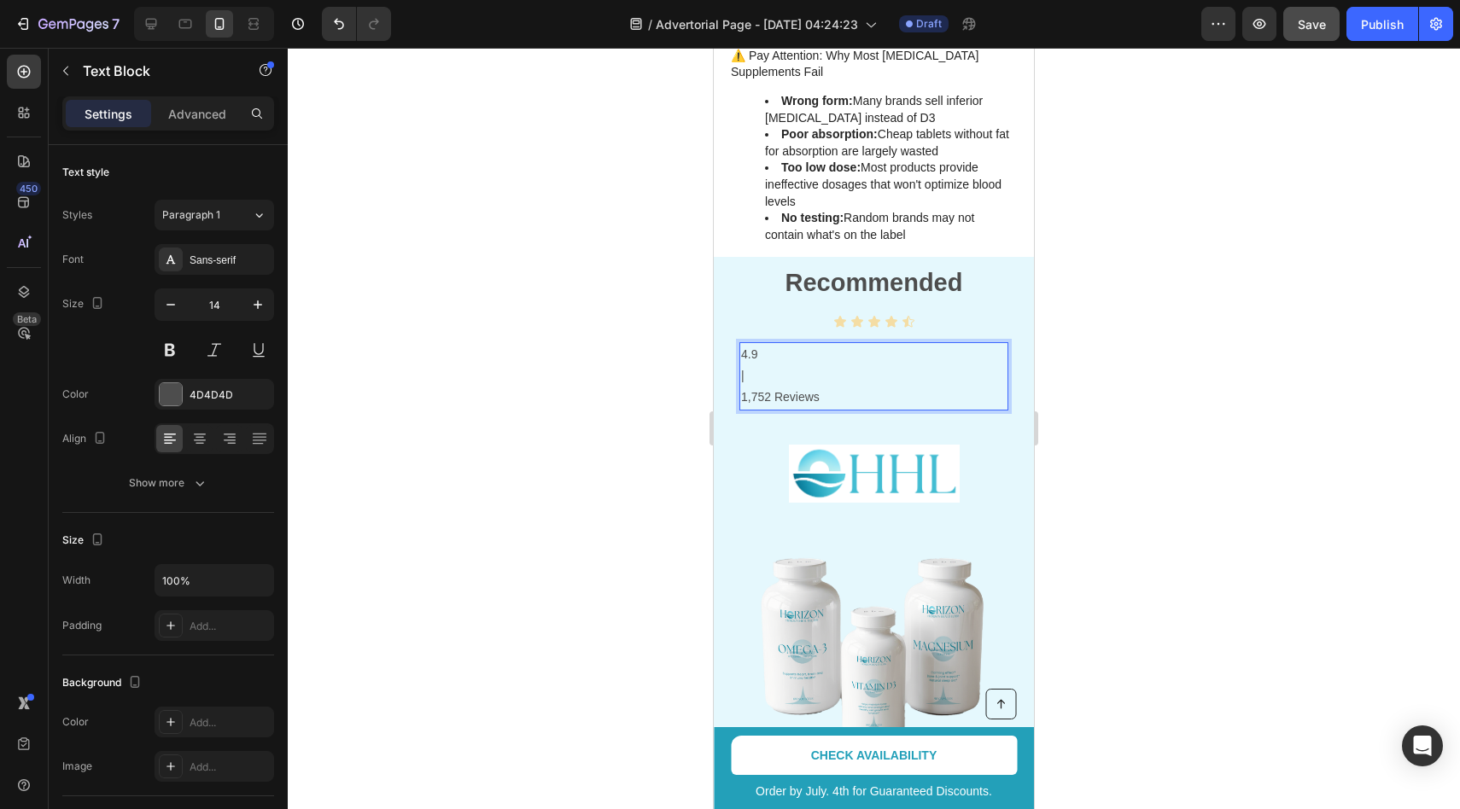
click at [796, 365] on p "|" at bounding box center [874, 375] width 266 height 21
click at [1107, 335] on div at bounding box center [874, 429] width 1172 height 762
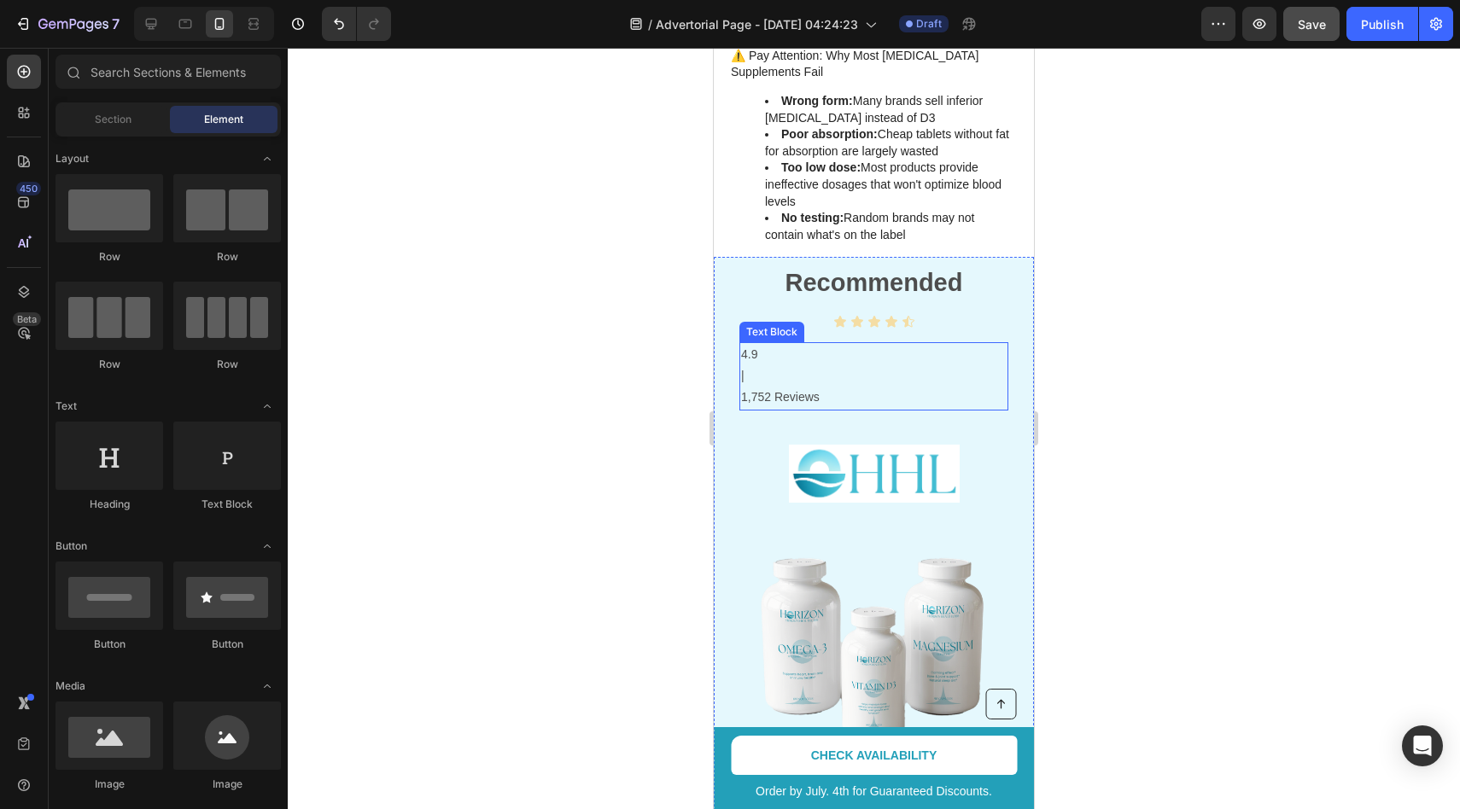
click at [867, 365] on p "|" at bounding box center [874, 375] width 266 height 21
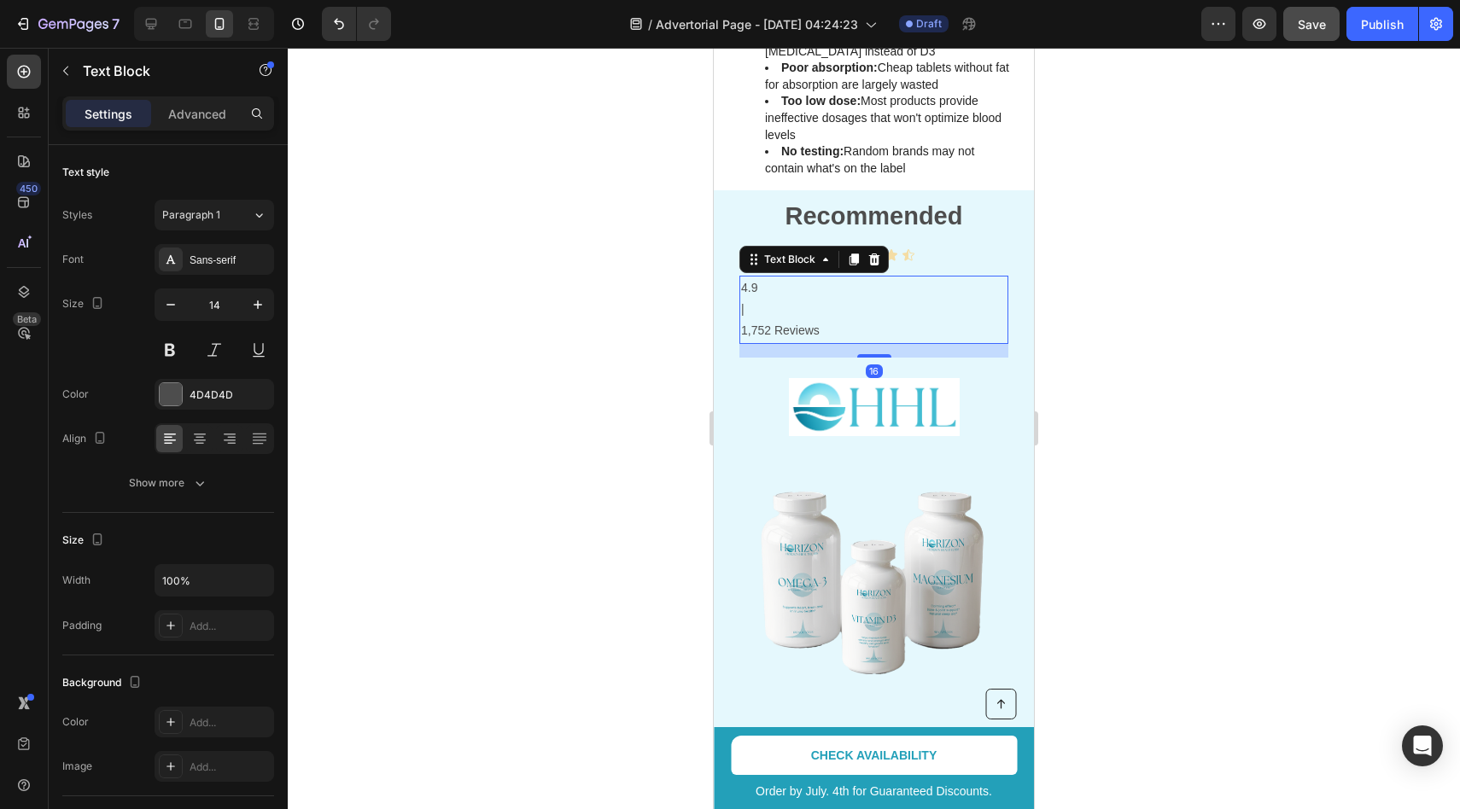
scroll to position [2646, 0]
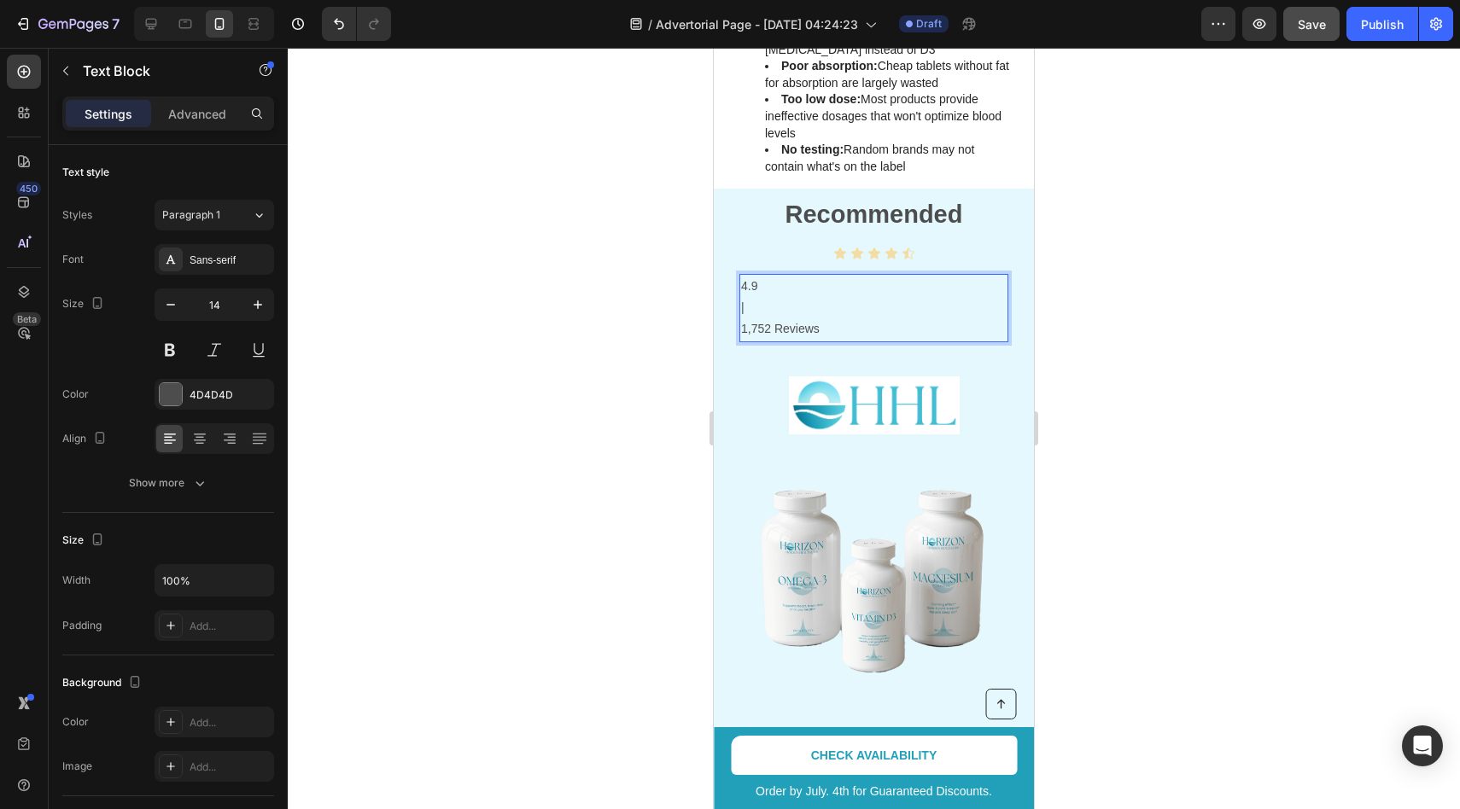
click at [850, 318] on p "1,752 Reviews" at bounding box center [874, 328] width 266 height 21
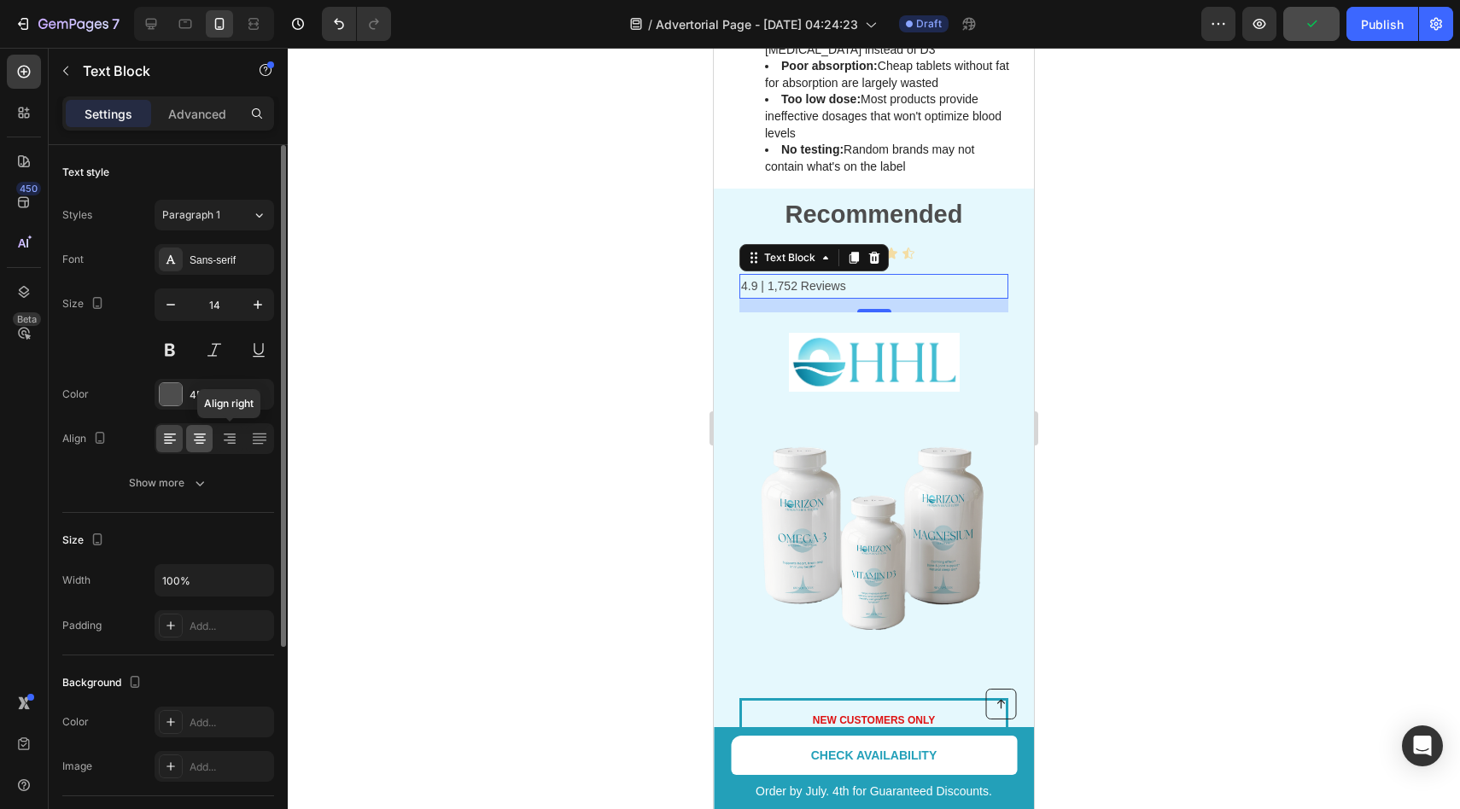
click at [201, 452] on div "Align right" at bounding box center [215, 438] width 120 height 31
click at [193, 442] on icon at bounding box center [199, 438] width 17 height 17
click at [561, 231] on div at bounding box center [874, 429] width 1172 height 762
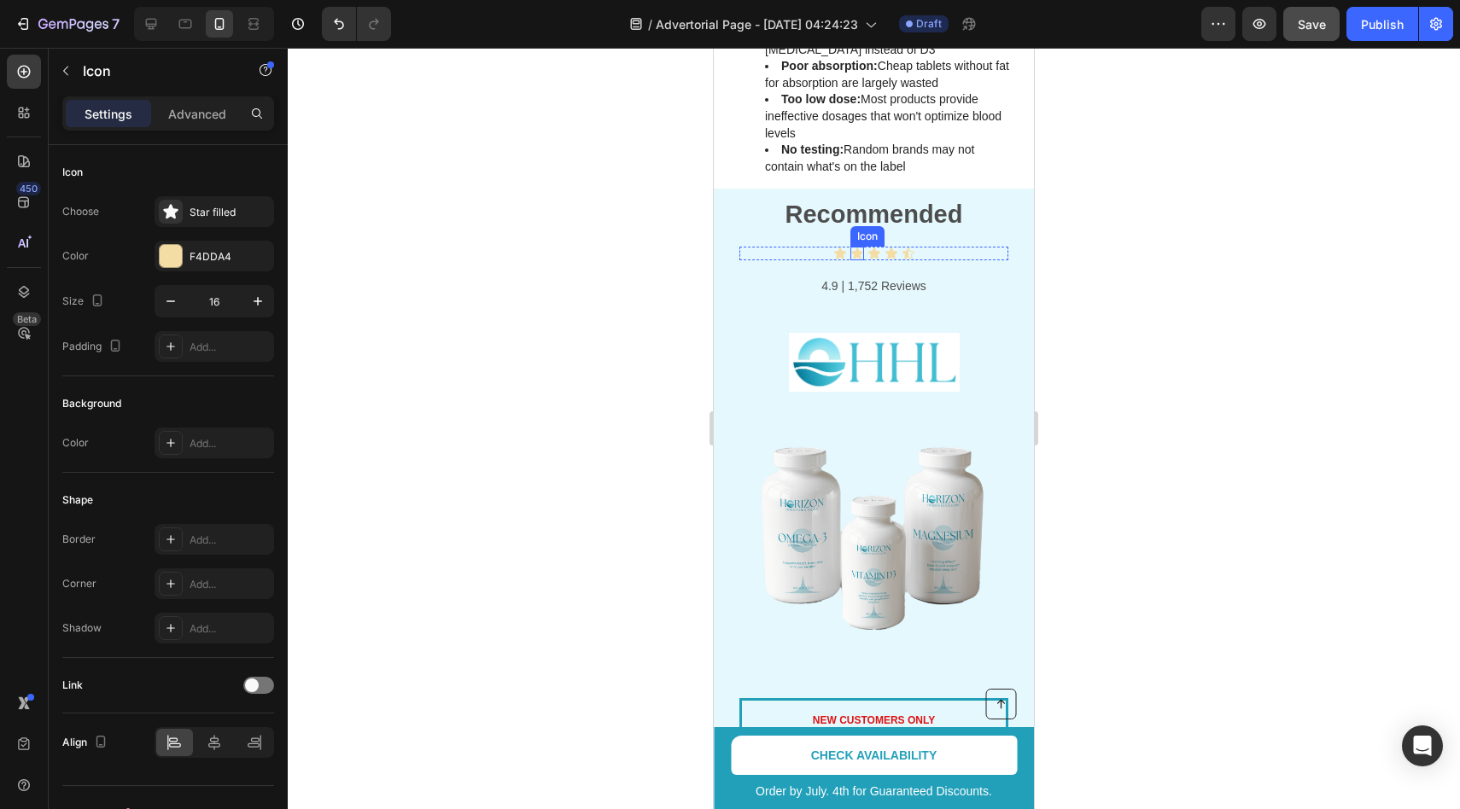
click at [860, 247] on div "Icon" at bounding box center [857, 254] width 14 height 14
click at [838, 247] on div "Icon" at bounding box center [840, 254] width 14 height 14
click at [805, 247] on div "Icon 0 Icon Icon Icon Icon" at bounding box center [873, 254] width 269 height 14
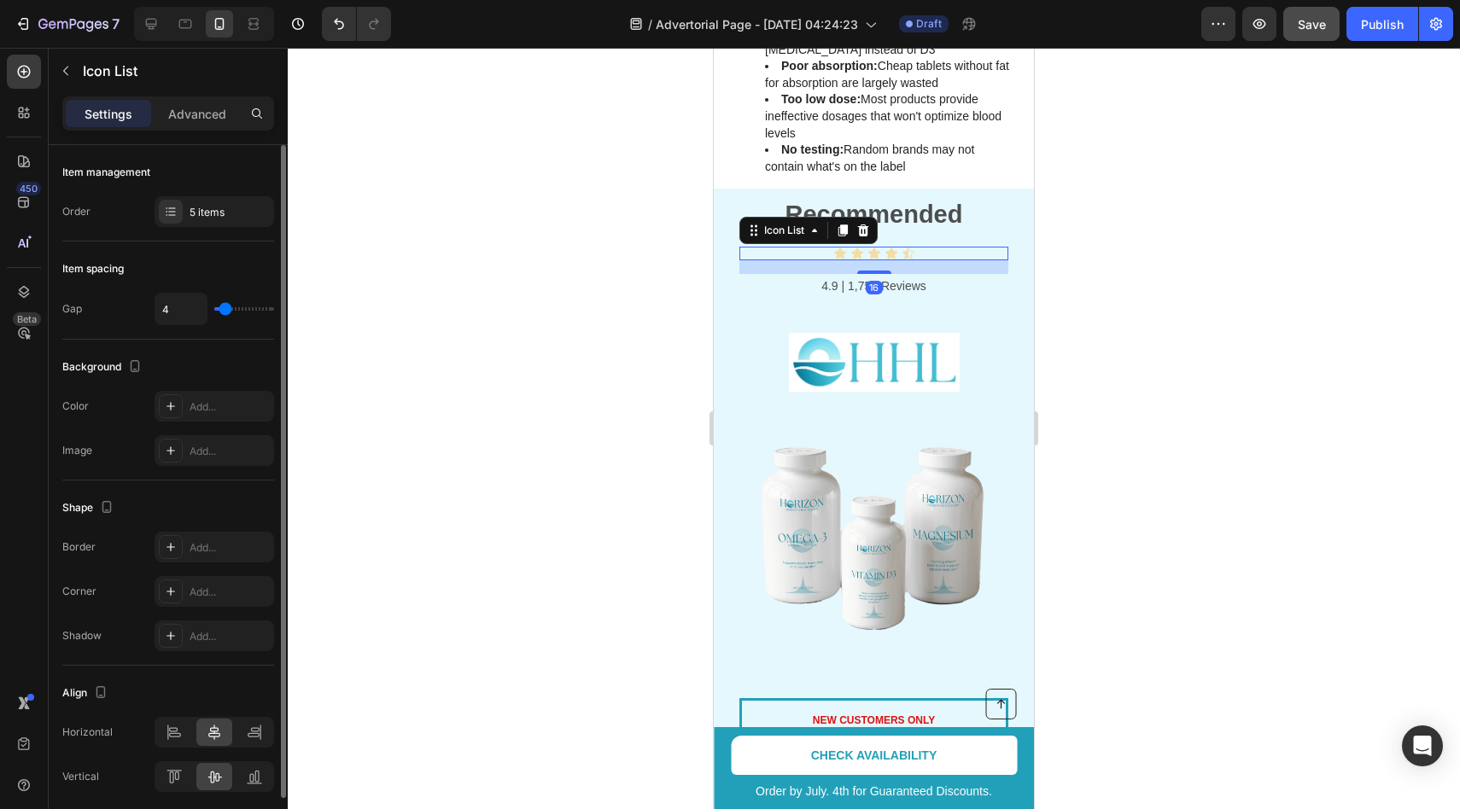
drag, startPoint x: 232, startPoint y: 311, endPoint x: 121, endPoint y: 311, distance: 111.0
click at [122, 311] on div "Gap 4" at bounding box center [168, 309] width 212 height 32
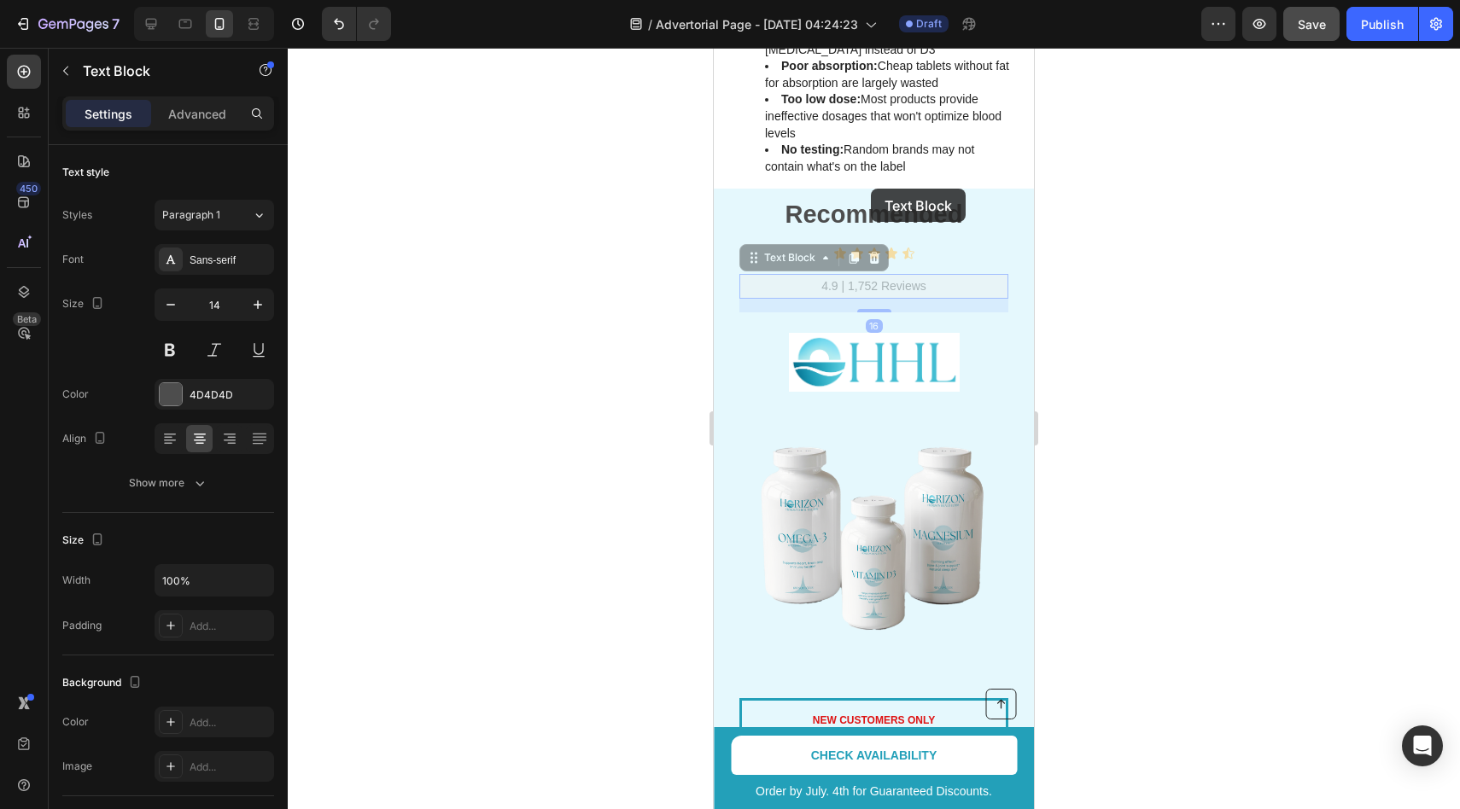
drag, startPoint x: 871, startPoint y: 242, endPoint x: 871, endPoint y: 189, distance: 52.9
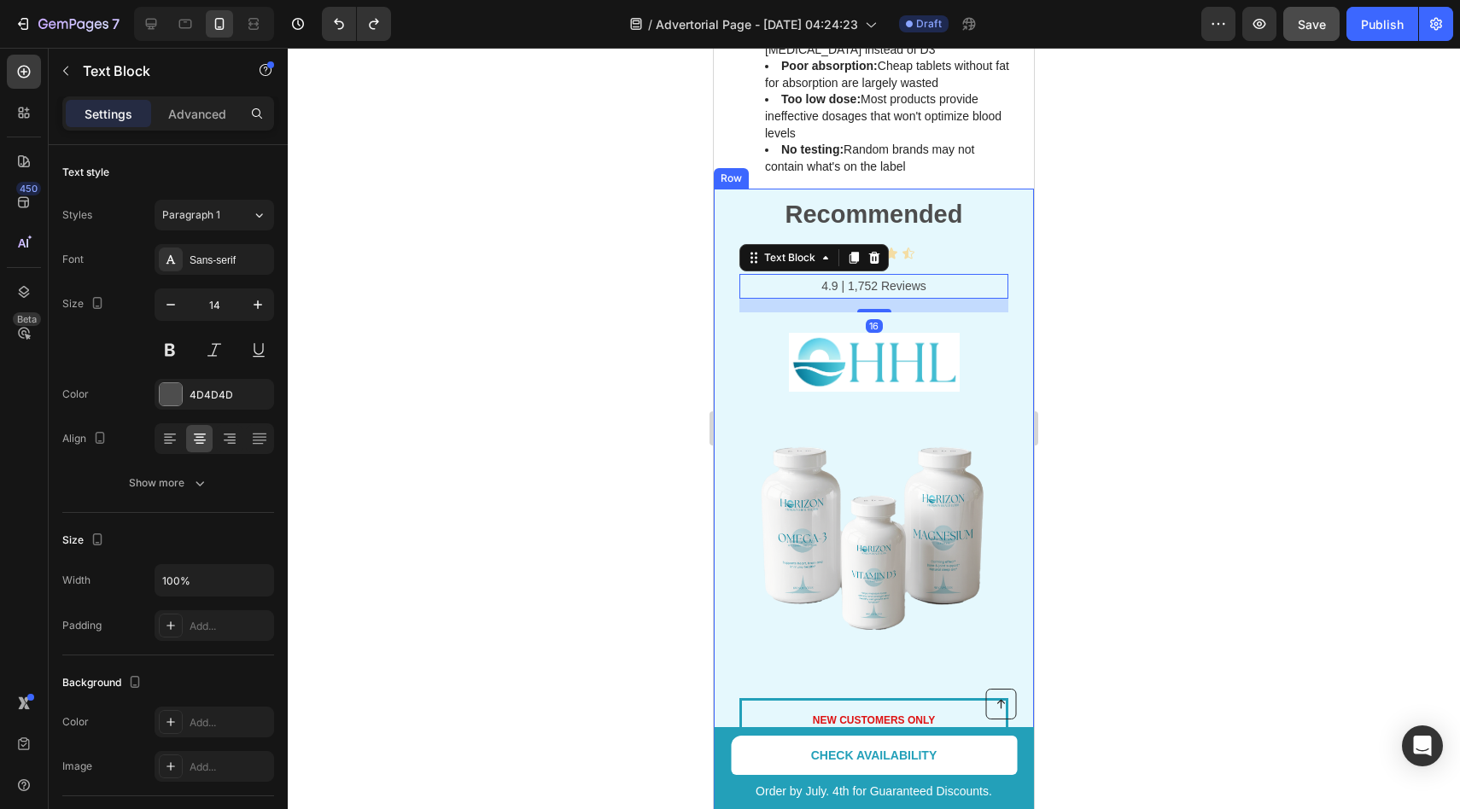
click at [930, 231] on div "Recommended Text Block Icon Icon Icon Icon Icon Icon List 4.9 | 1,752 Reviews T…" at bounding box center [873, 447] width 269 height 500
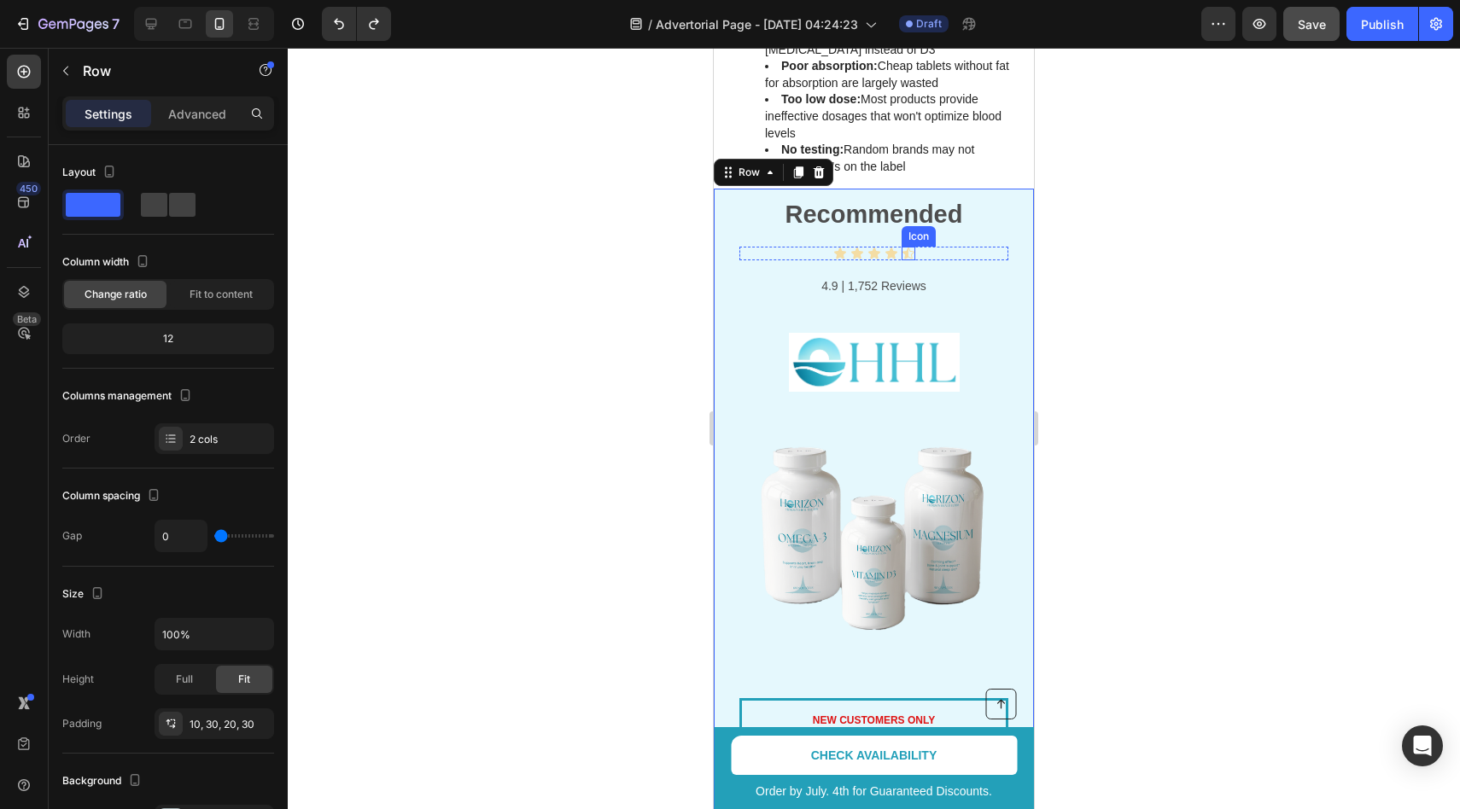
click at [911, 247] on div "Icon" at bounding box center [909, 254] width 14 height 14
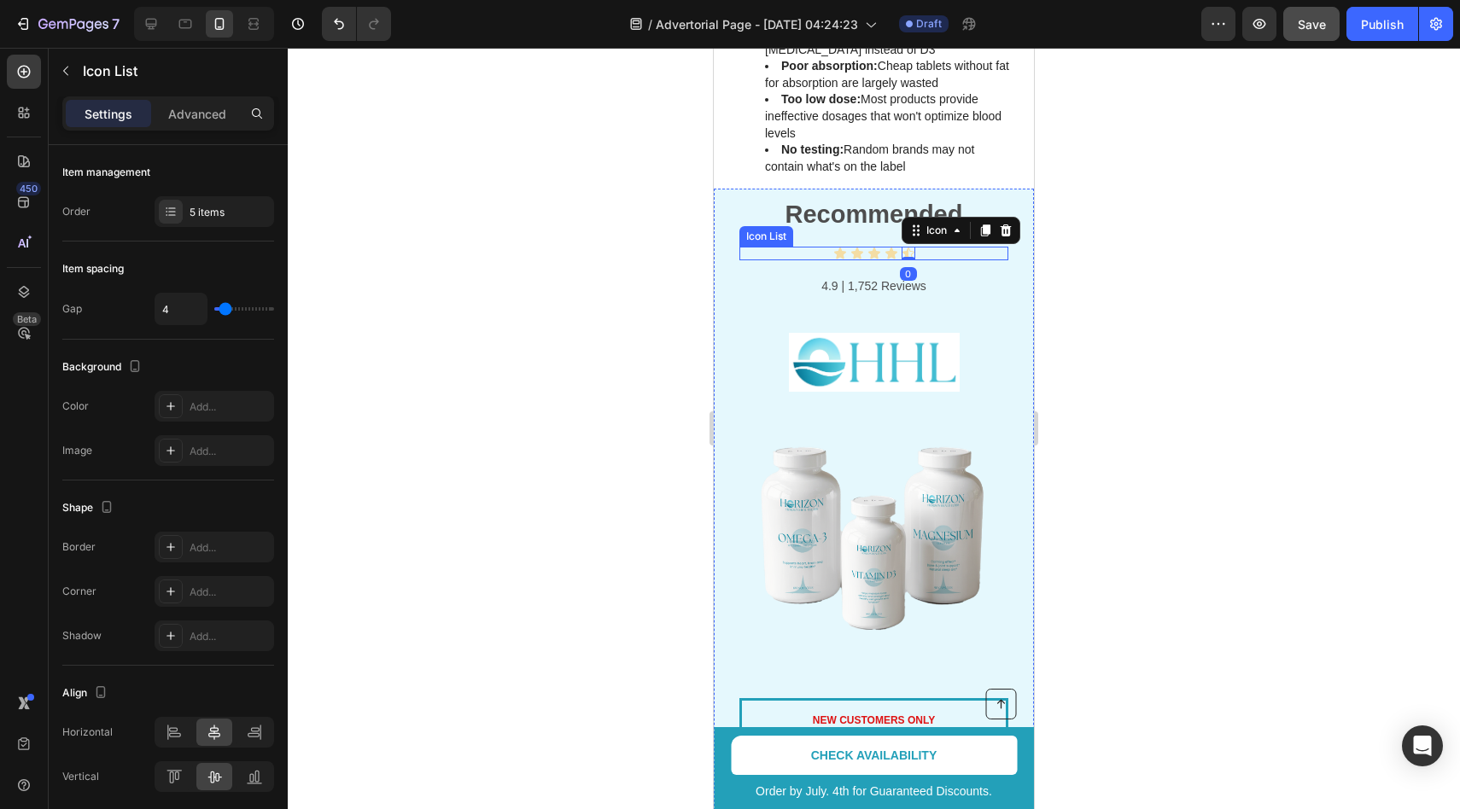
click at [935, 247] on div "Icon Icon Icon Icon Icon 0" at bounding box center [873, 254] width 269 height 14
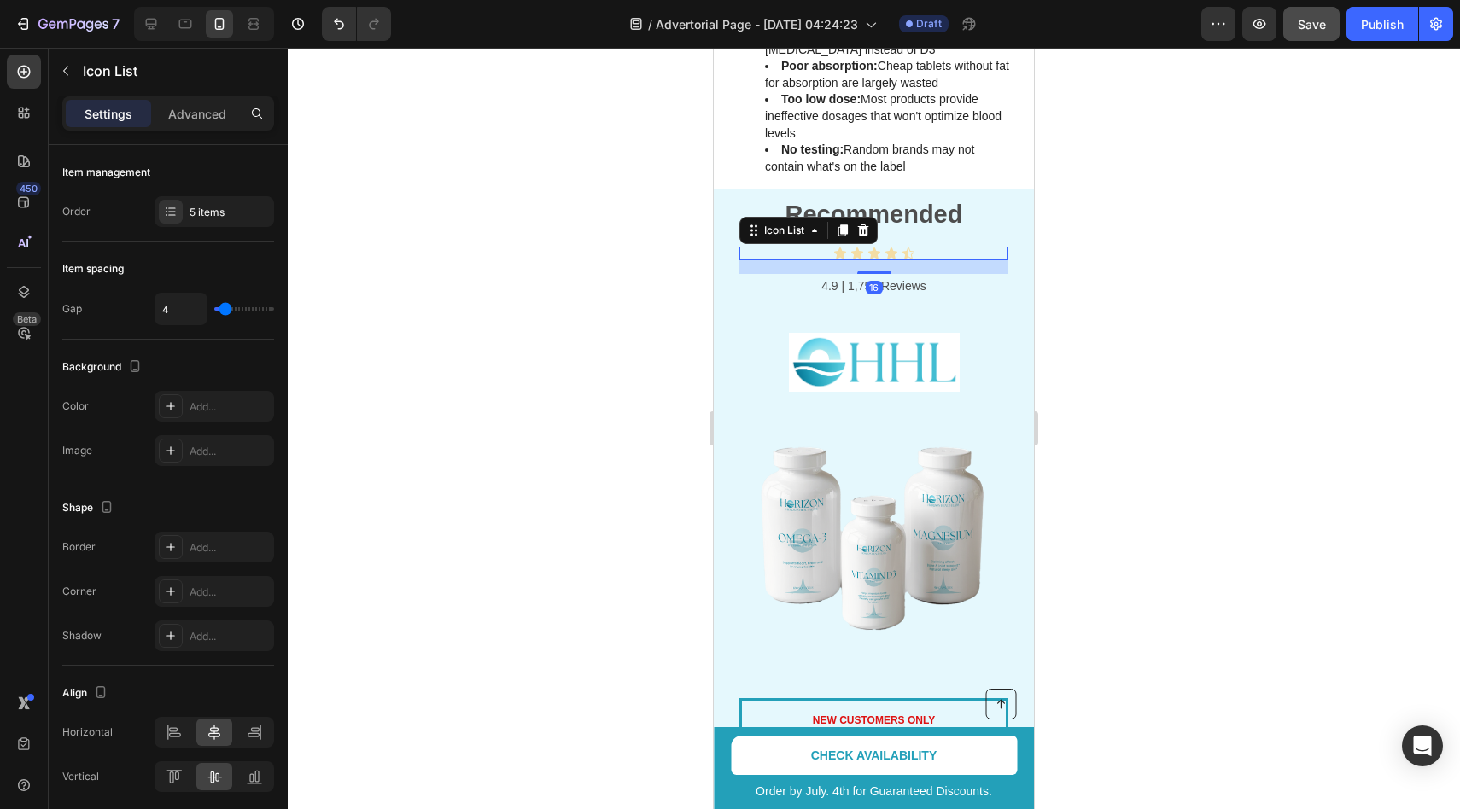
drag, startPoint x: 877, startPoint y: 240, endPoint x: 877, endPoint y: 217, distance: 23.1
click at [877, 247] on div "Icon Icon Icon Icon Icon Icon List 16" at bounding box center [873, 254] width 269 height 14
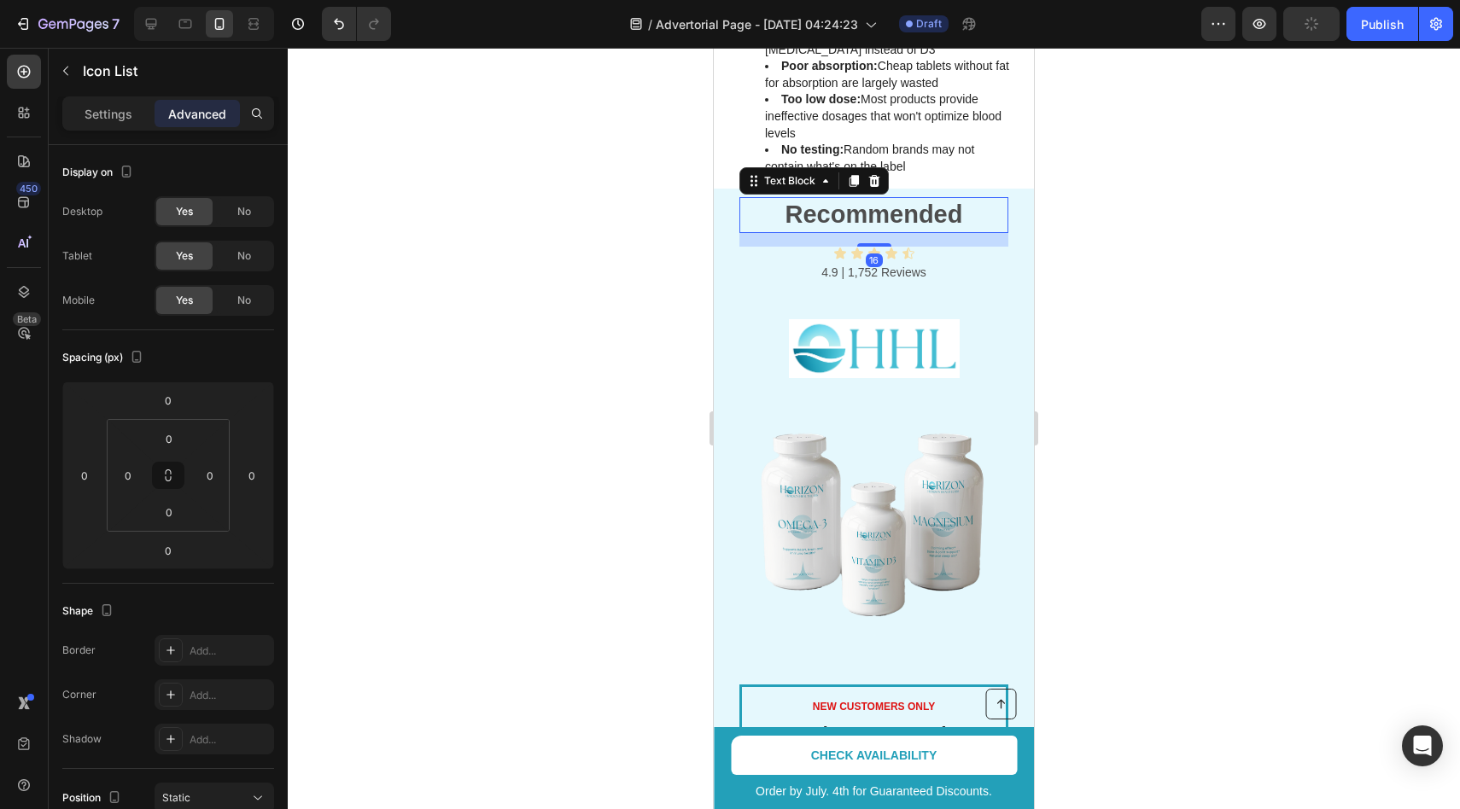
click at [925, 199] on p "Recommended" at bounding box center [874, 215] width 266 height 32
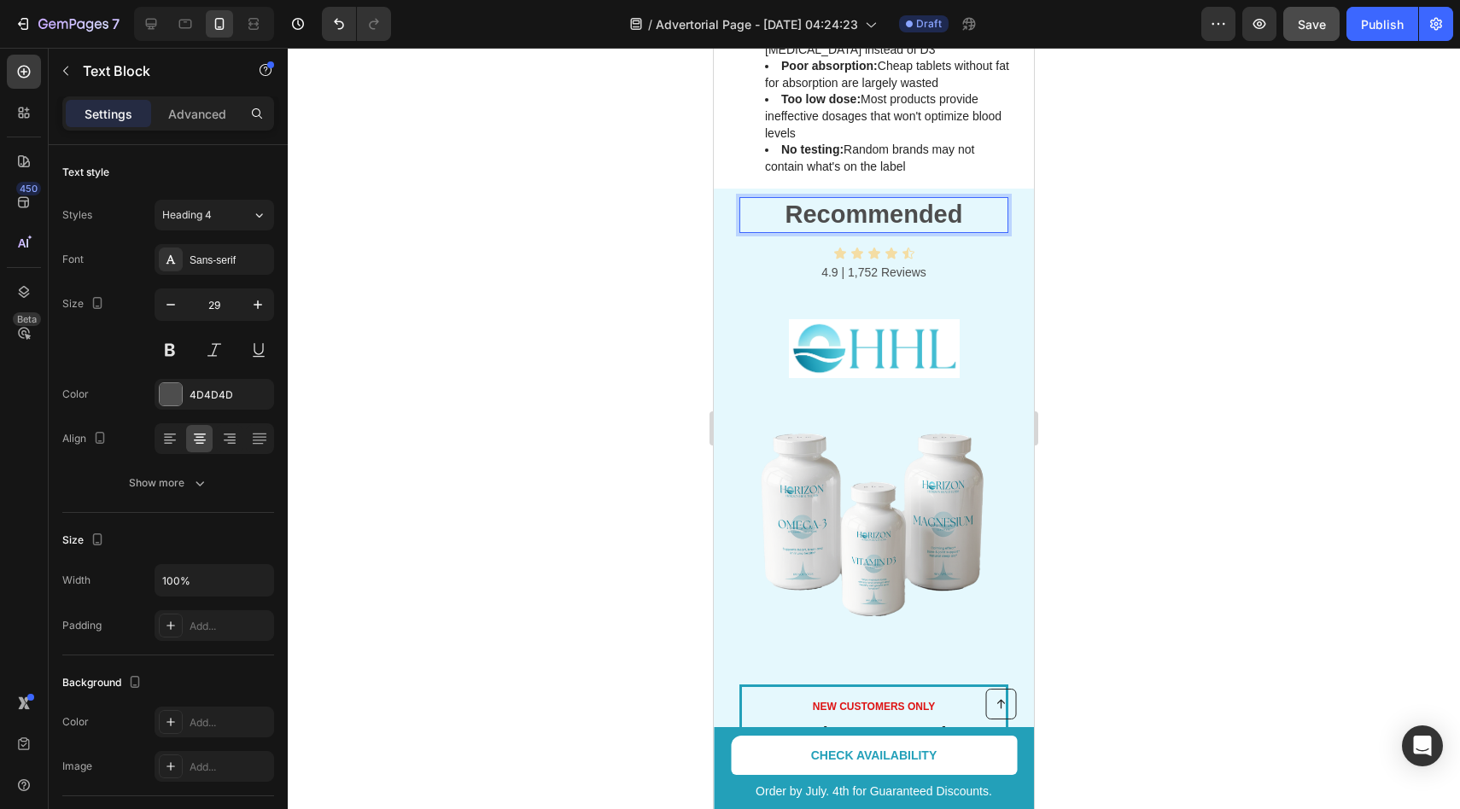
click at [903, 201] on strong "Recommended" at bounding box center [875, 214] width 178 height 27
click at [897, 207] on div "Recommended Text Block 16 Icon Icon Icon Icon Icon Icon List 4.9 | 1,752 Review…" at bounding box center [873, 440] width 269 height 487
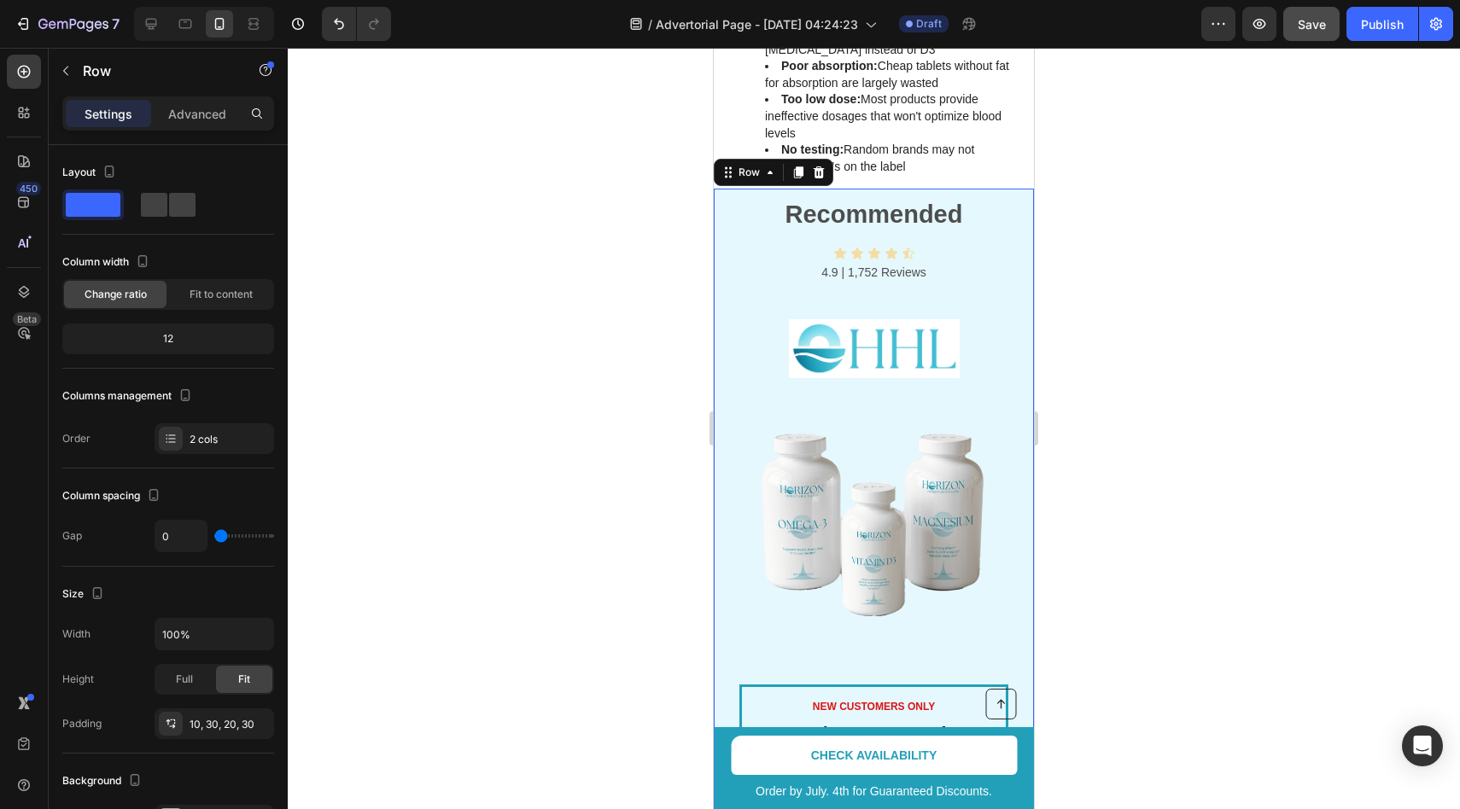
click at [908, 205] on div "Recommended Text Block Icon Icon Icon Icon Icon Icon List 4.9 | 1,752 Reviews T…" at bounding box center [873, 440] width 269 height 487
click at [920, 201] on strong "Recommended" at bounding box center [875, 214] width 178 height 27
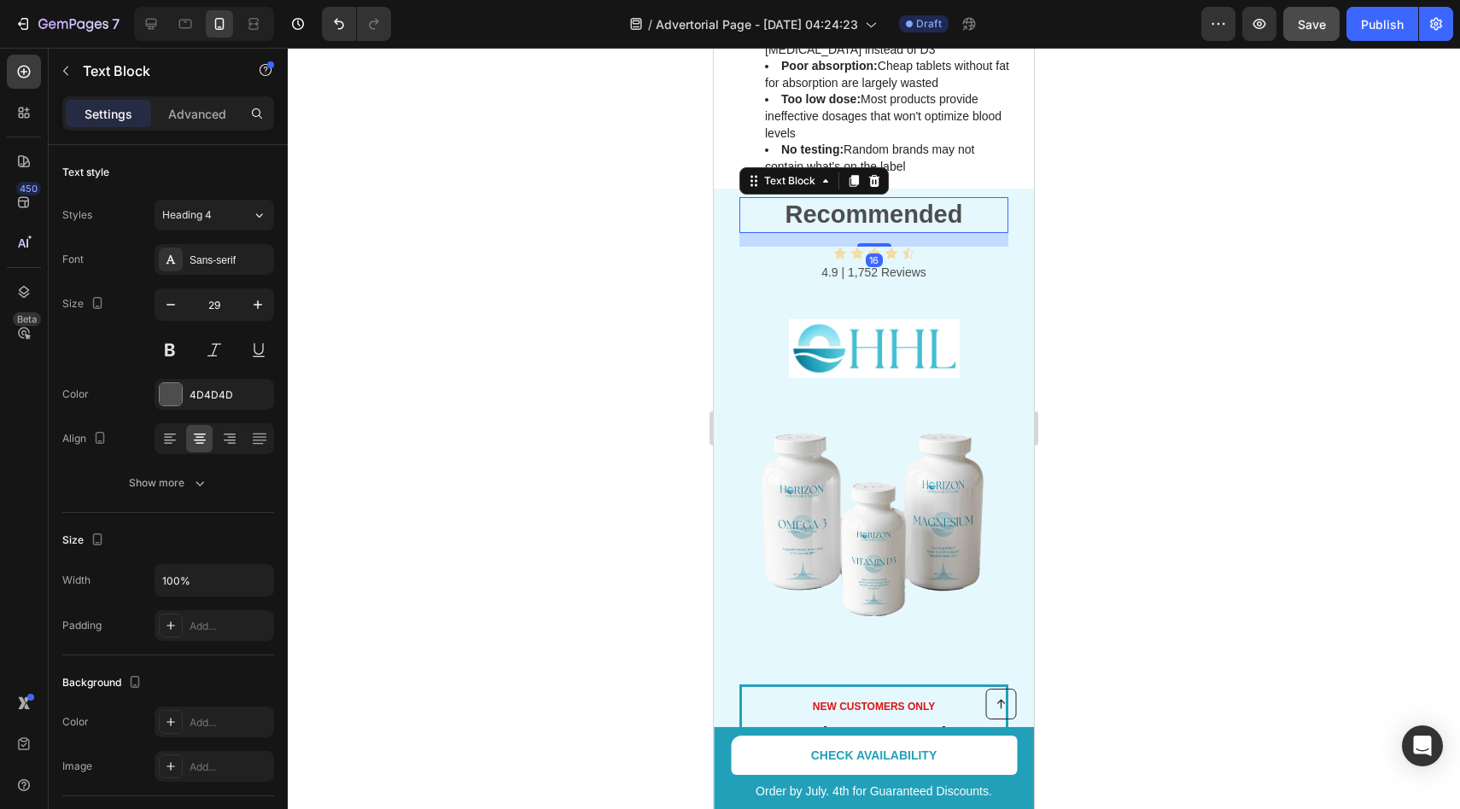
drag, startPoint x: 881, startPoint y: 212, endPoint x: 886, endPoint y: 140, distance: 71.9
click at [886, 197] on div "Recommended Text Block 16" at bounding box center [873, 215] width 269 height 36
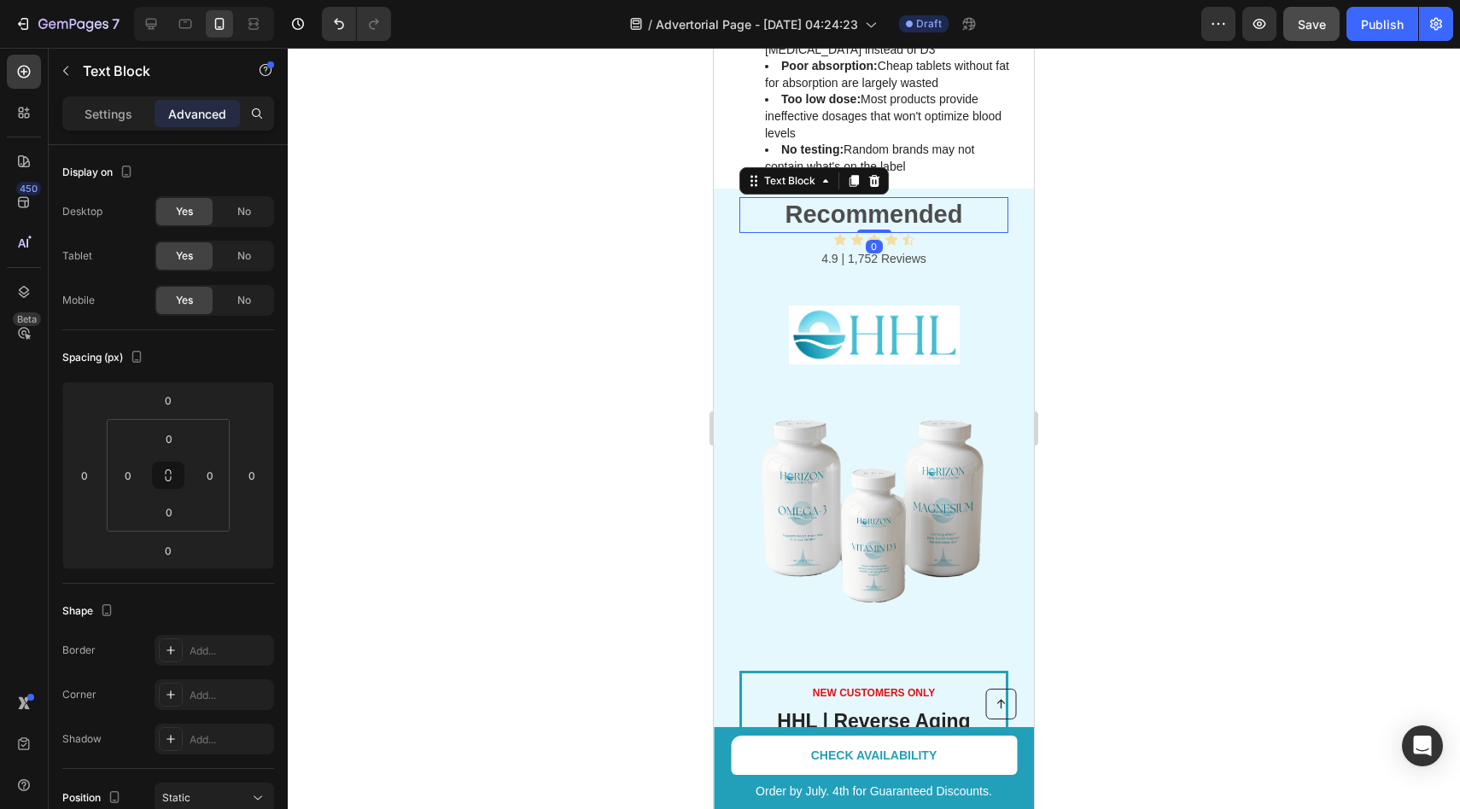
click at [1113, 216] on div at bounding box center [874, 429] width 1172 height 762
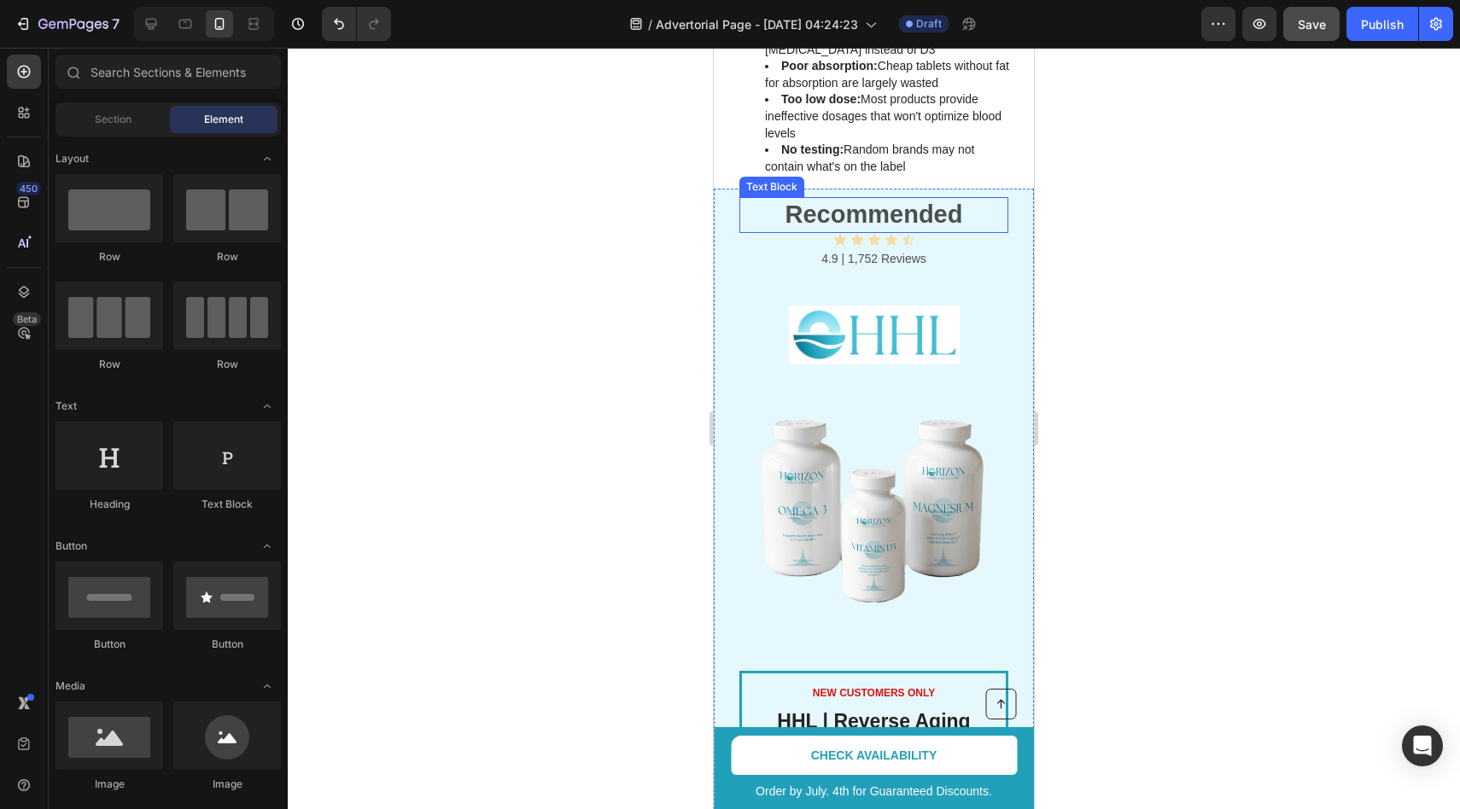
click at [875, 201] on strong "Recommended" at bounding box center [875, 214] width 178 height 27
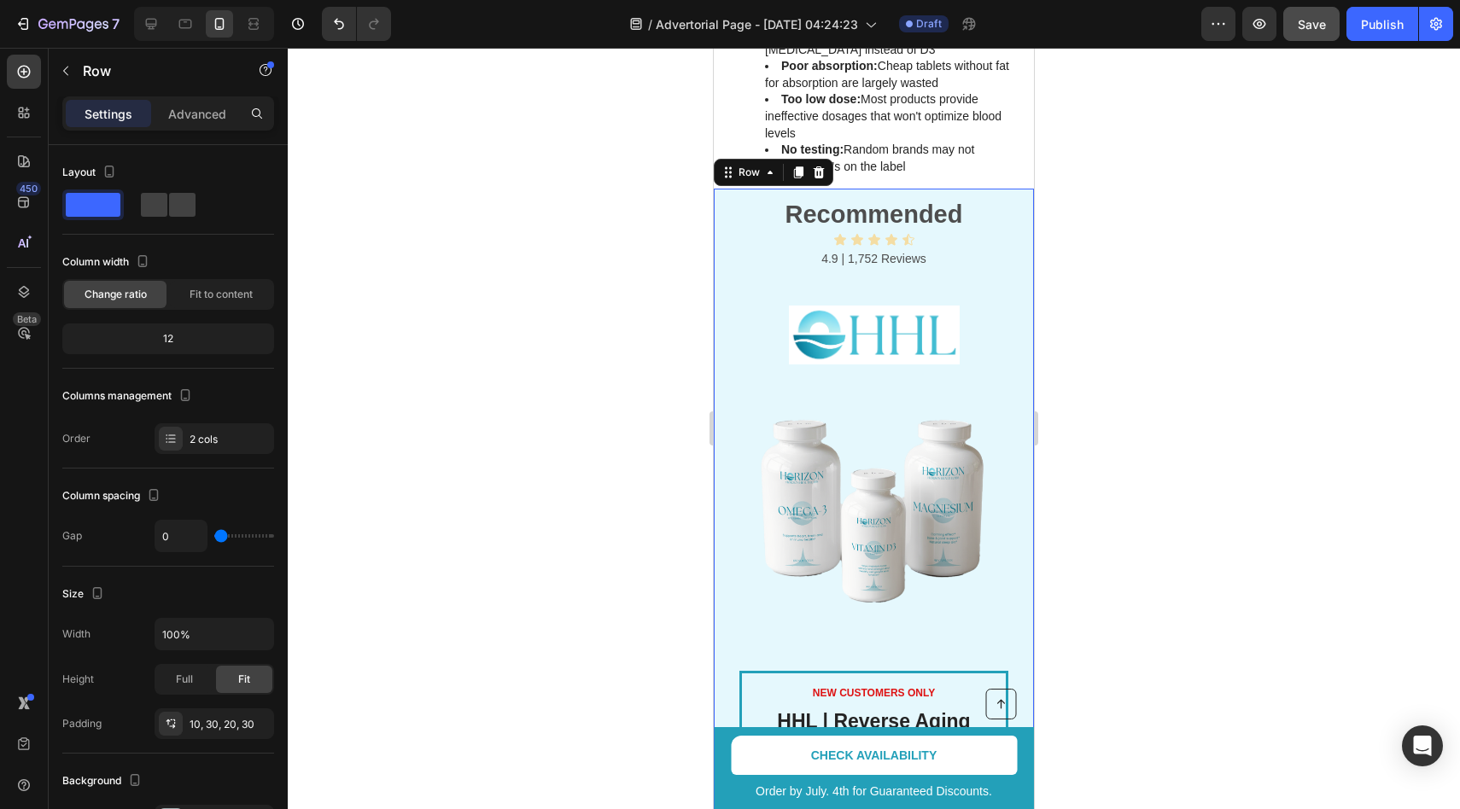
click at [895, 189] on div "NEW CUSTOMERS ONLY Text Block HHL | Reverse Aging Bundle - 1 Month Supply Headi…" at bounding box center [874, 574] width 320 height 770
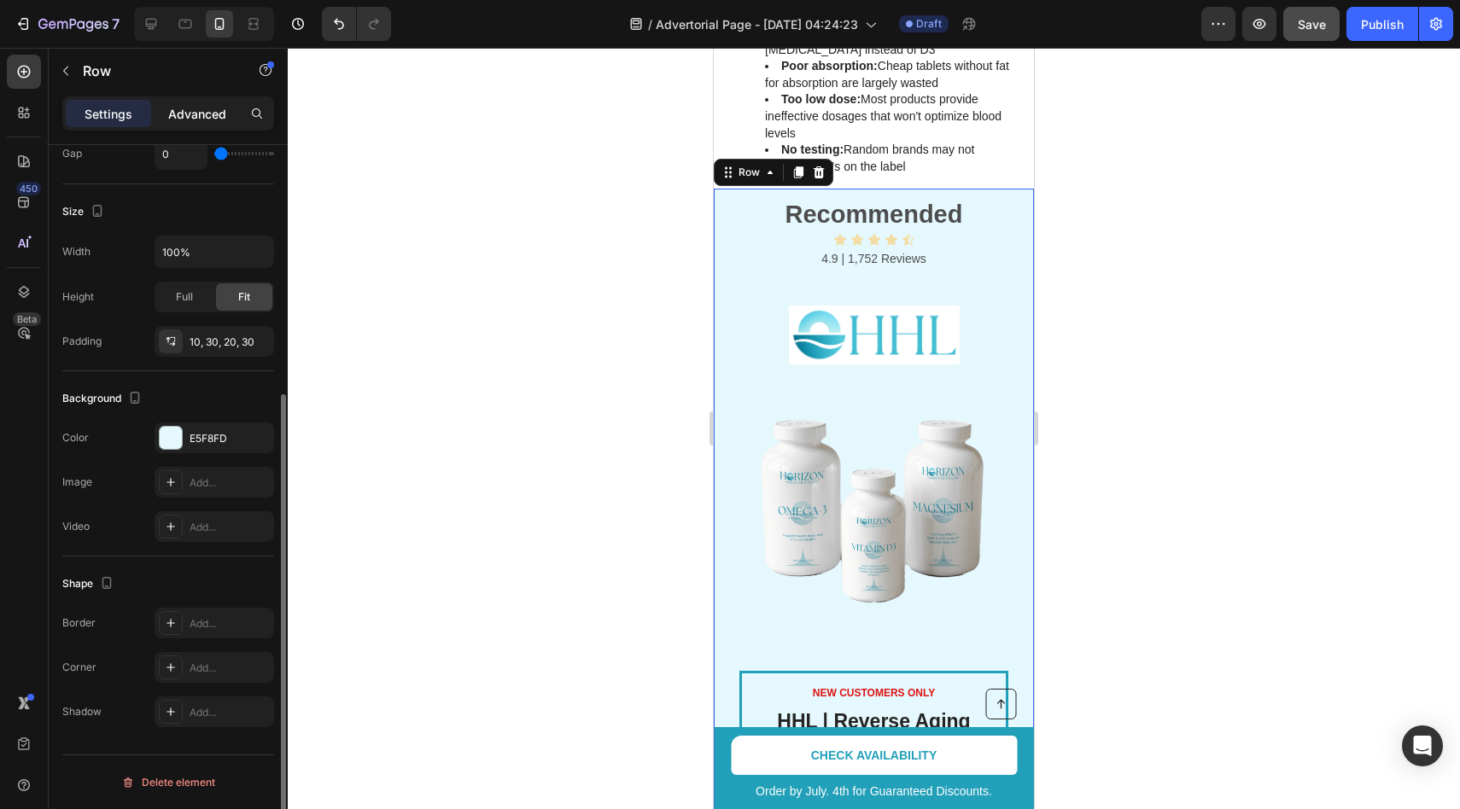
click at [174, 114] on p "Advanced" at bounding box center [197, 114] width 58 height 18
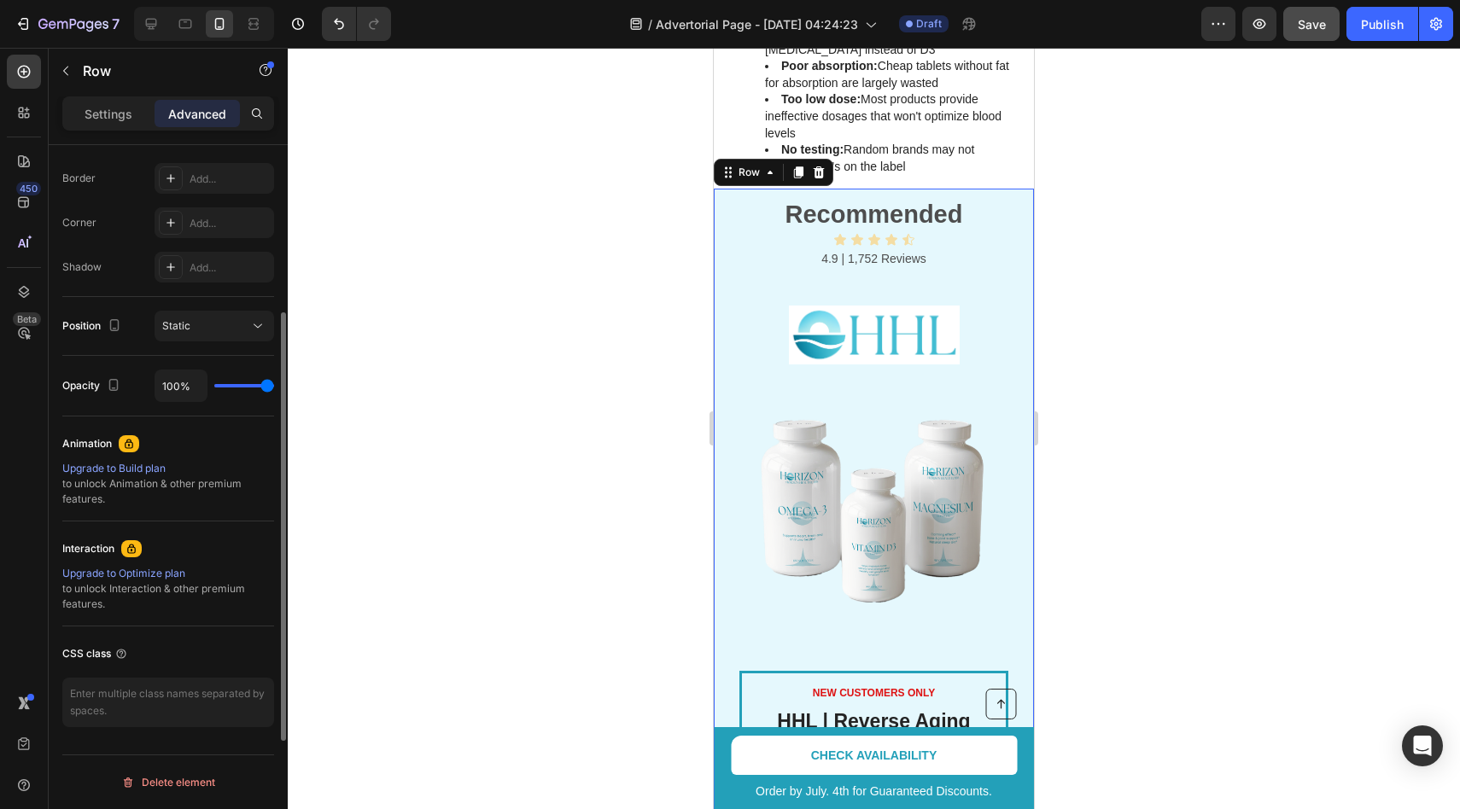
scroll to position [0, 0]
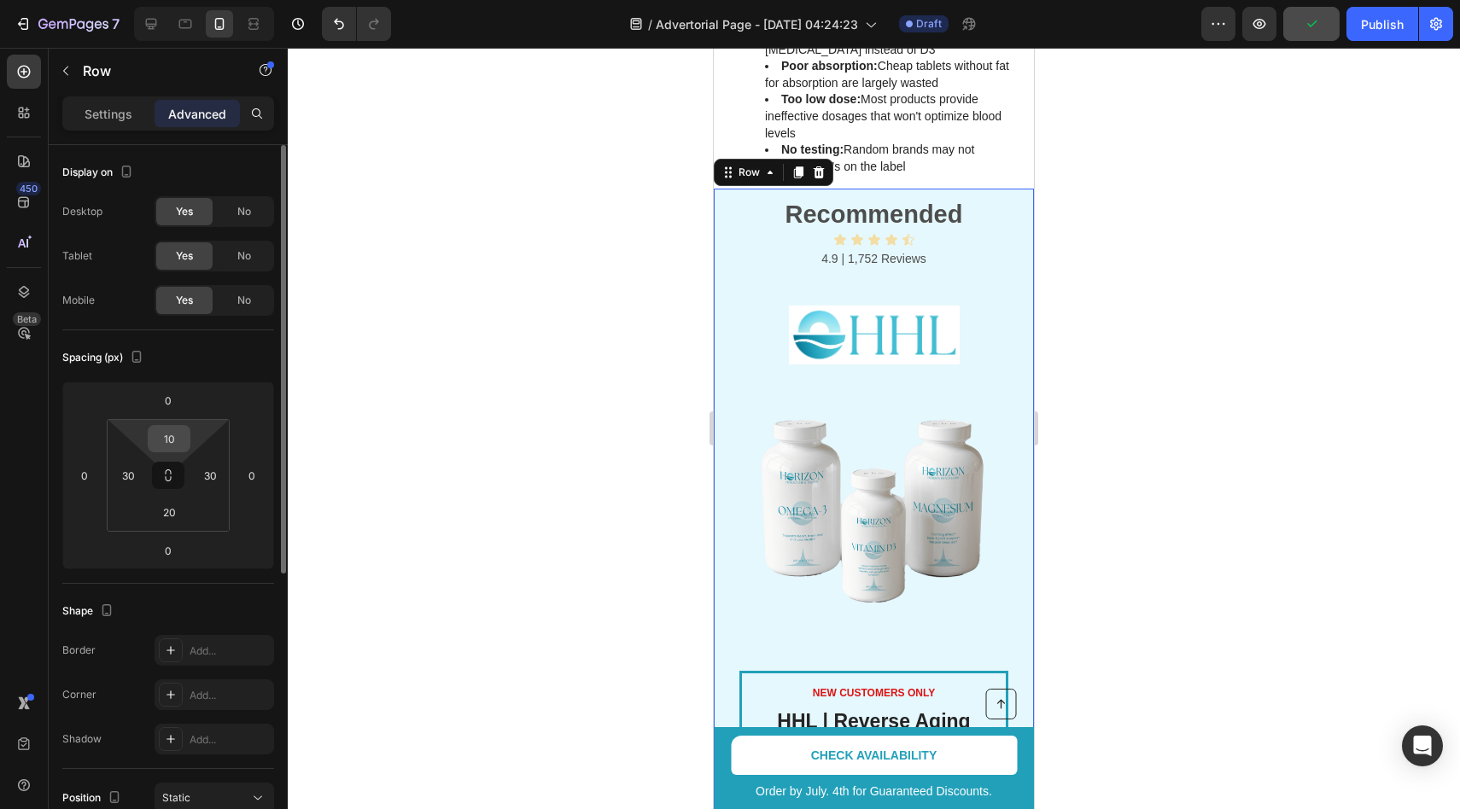
click at [166, 432] on input "10" at bounding box center [169, 439] width 34 height 26
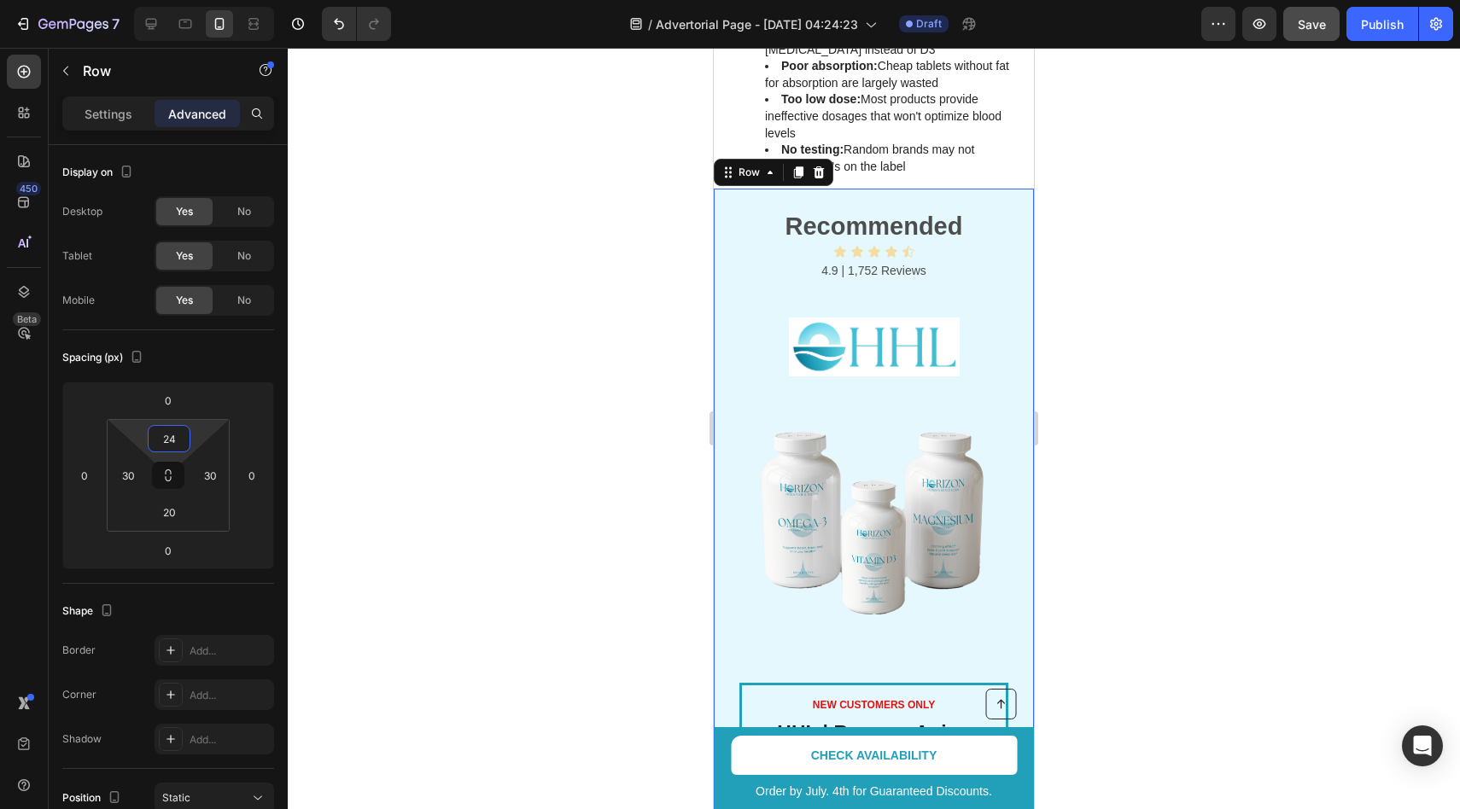
type input "24"
click at [386, 418] on div at bounding box center [874, 429] width 1172 height 762
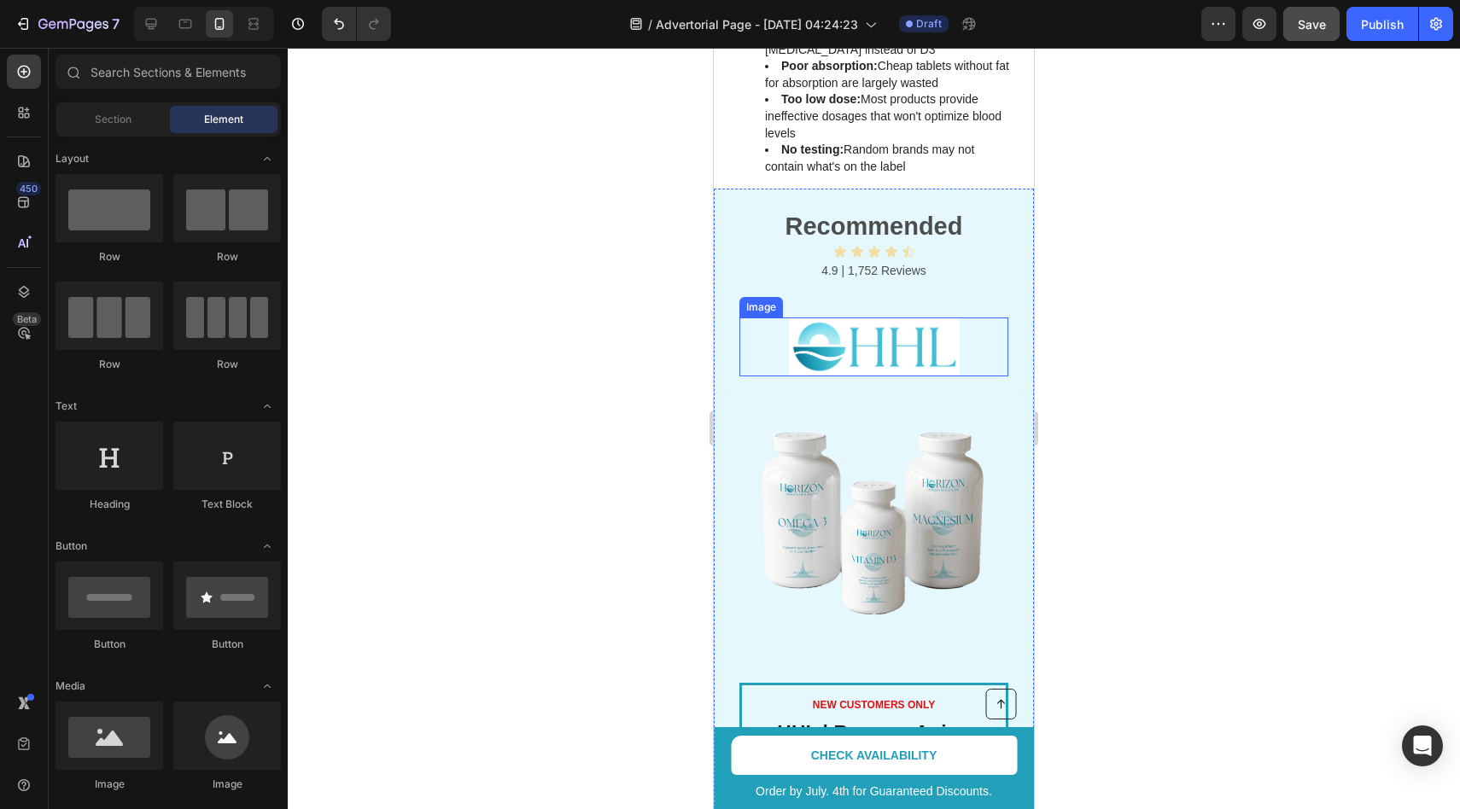
click at [892, 318] on img at bounding box center [874, 347] width 171 height 58
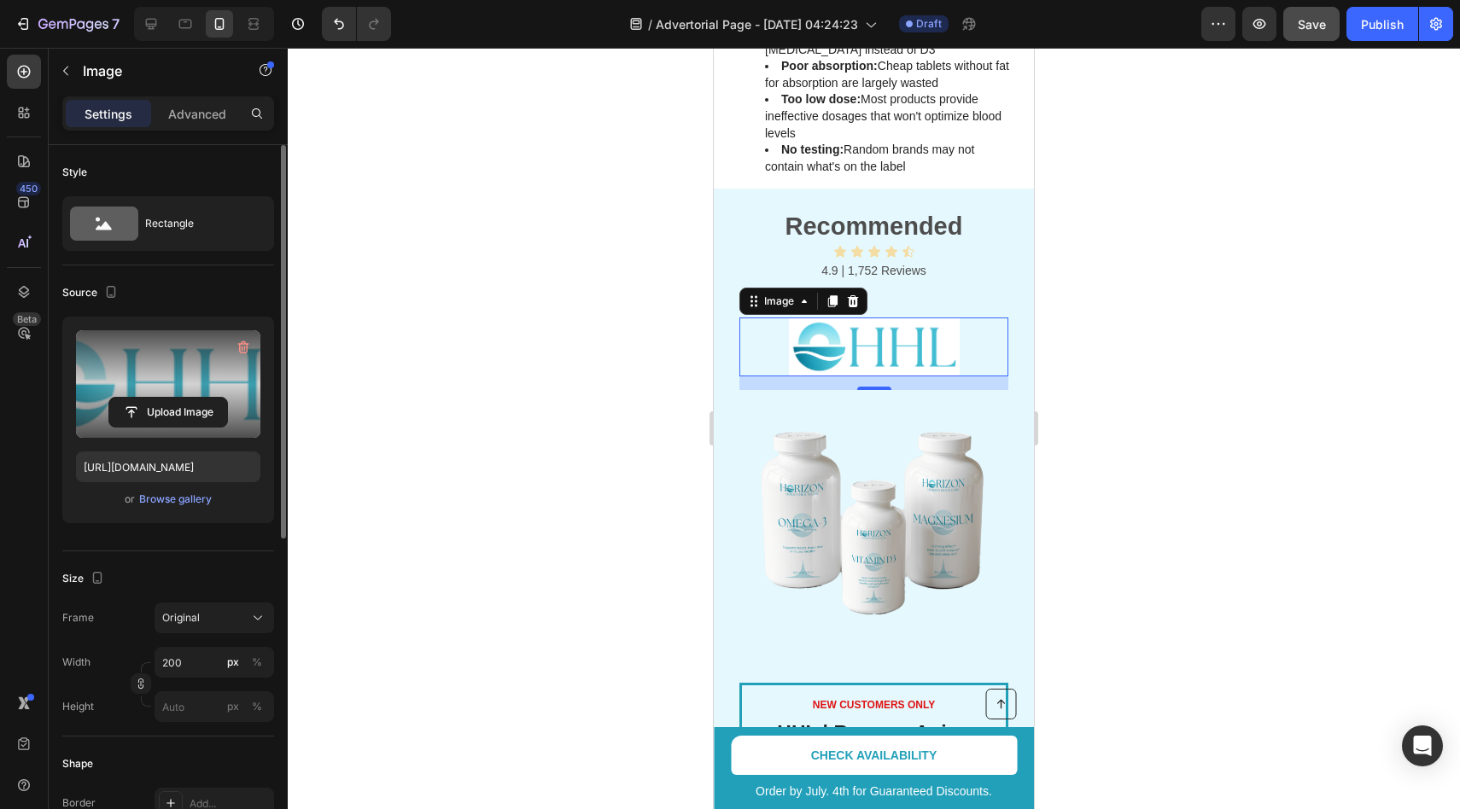
click at [165, 395] on label at bounding box center [168, 384] width 184 height 108
click at [165, 398] on input "file" at bounding box center [168, 412] width 118 height 29
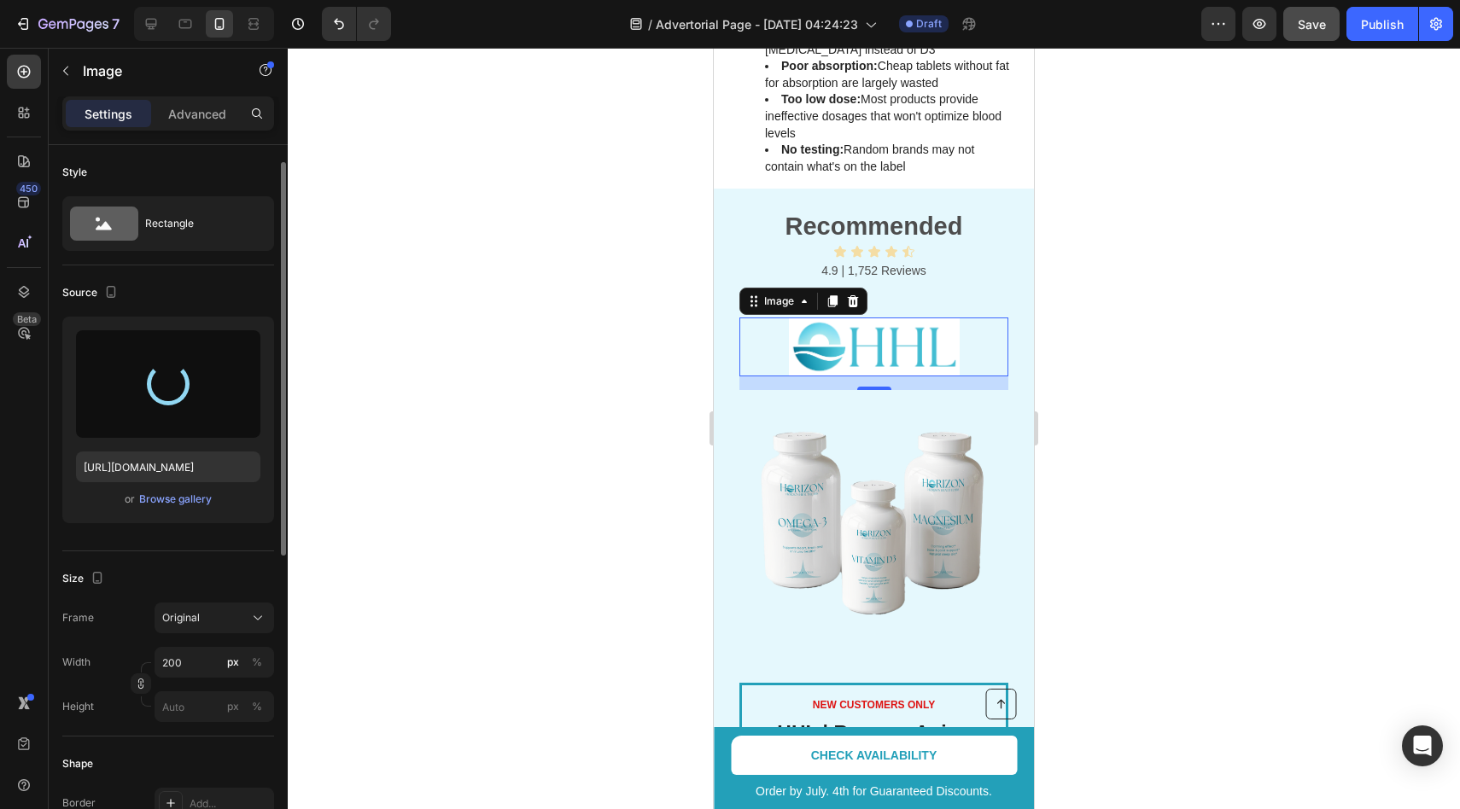
scroll to position [34, 0]
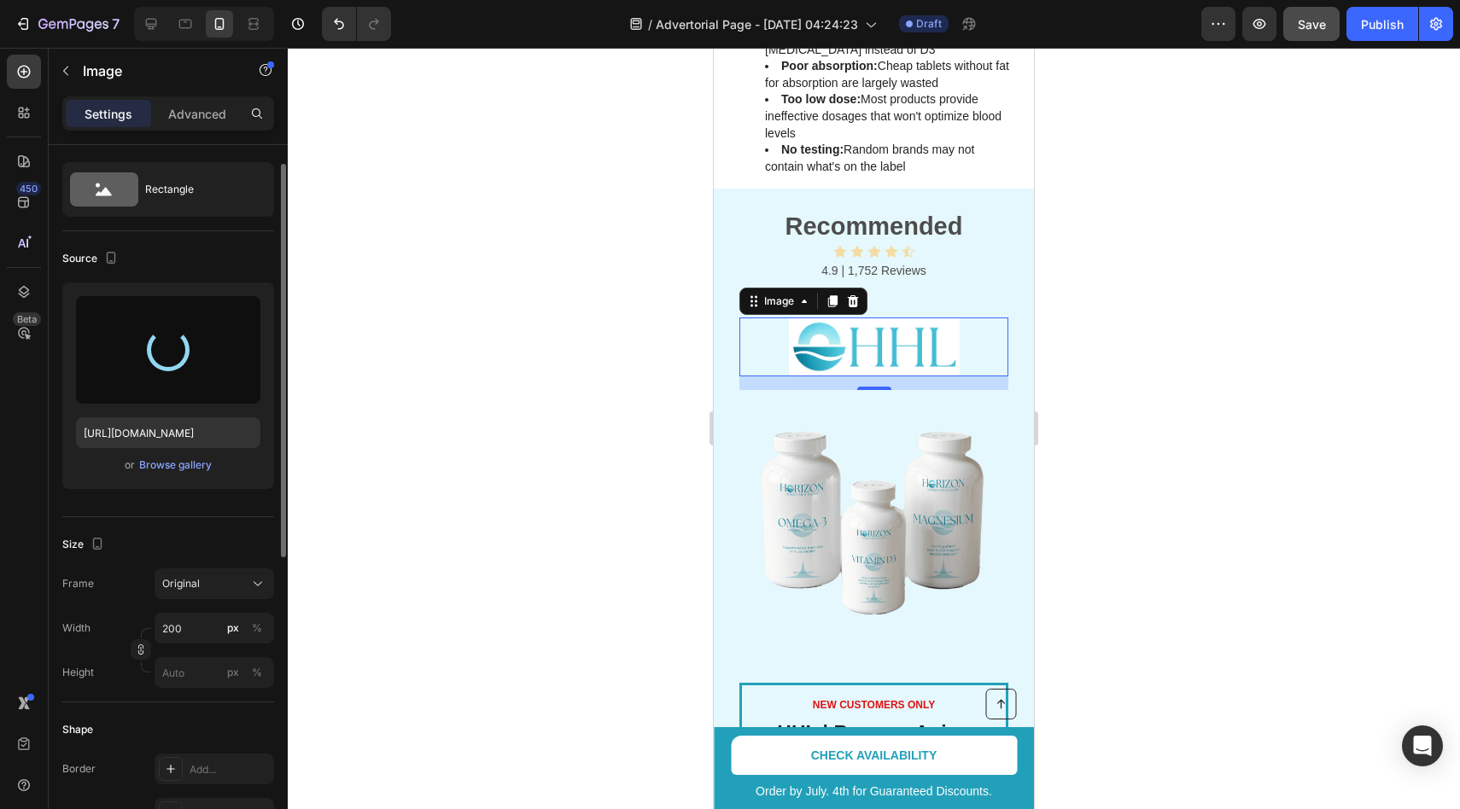
type input "https://cdn.shopify.com/s/files/1/0964/8295/1497/files/gempages_581710068815233…"
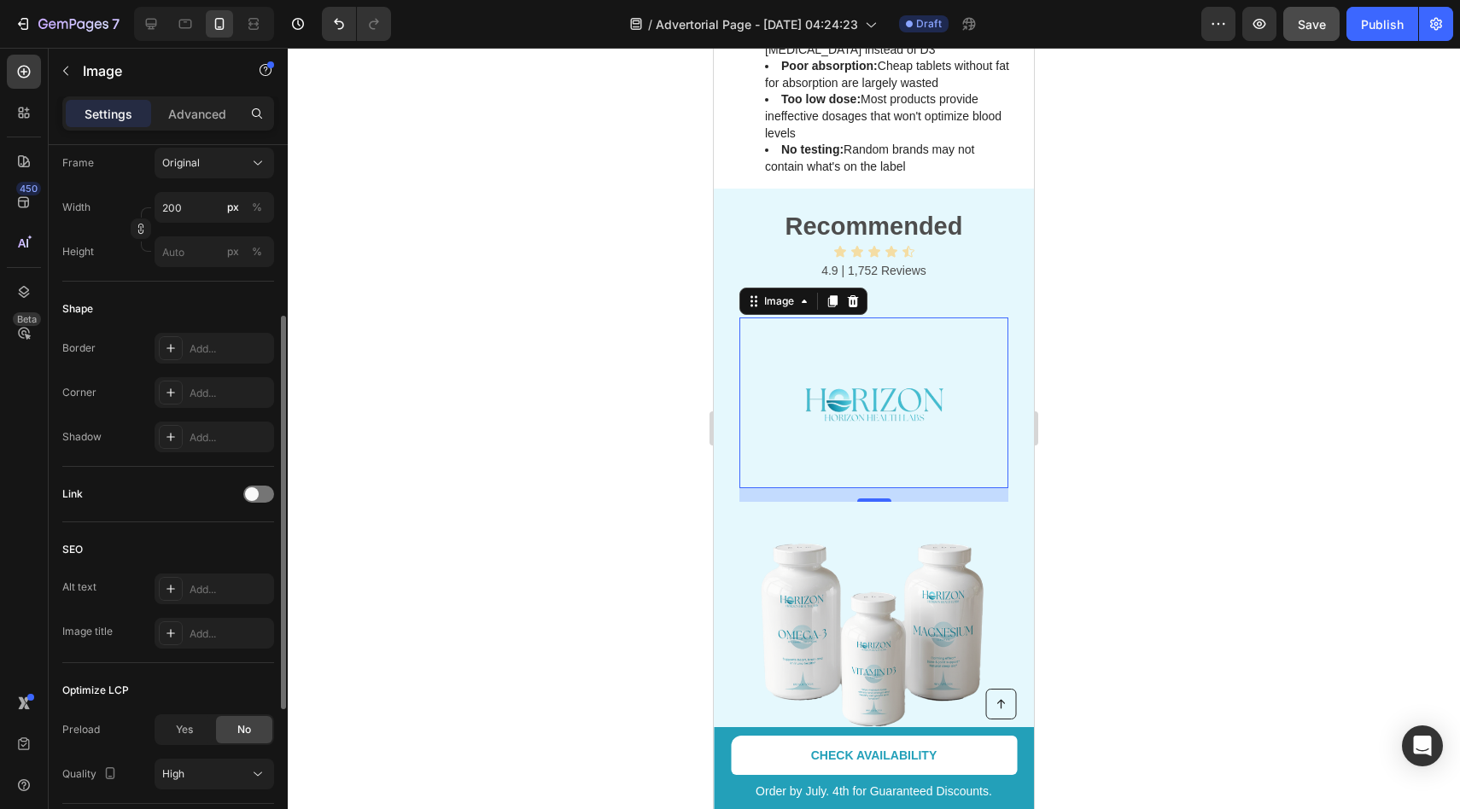
scroll to position [288, 0]
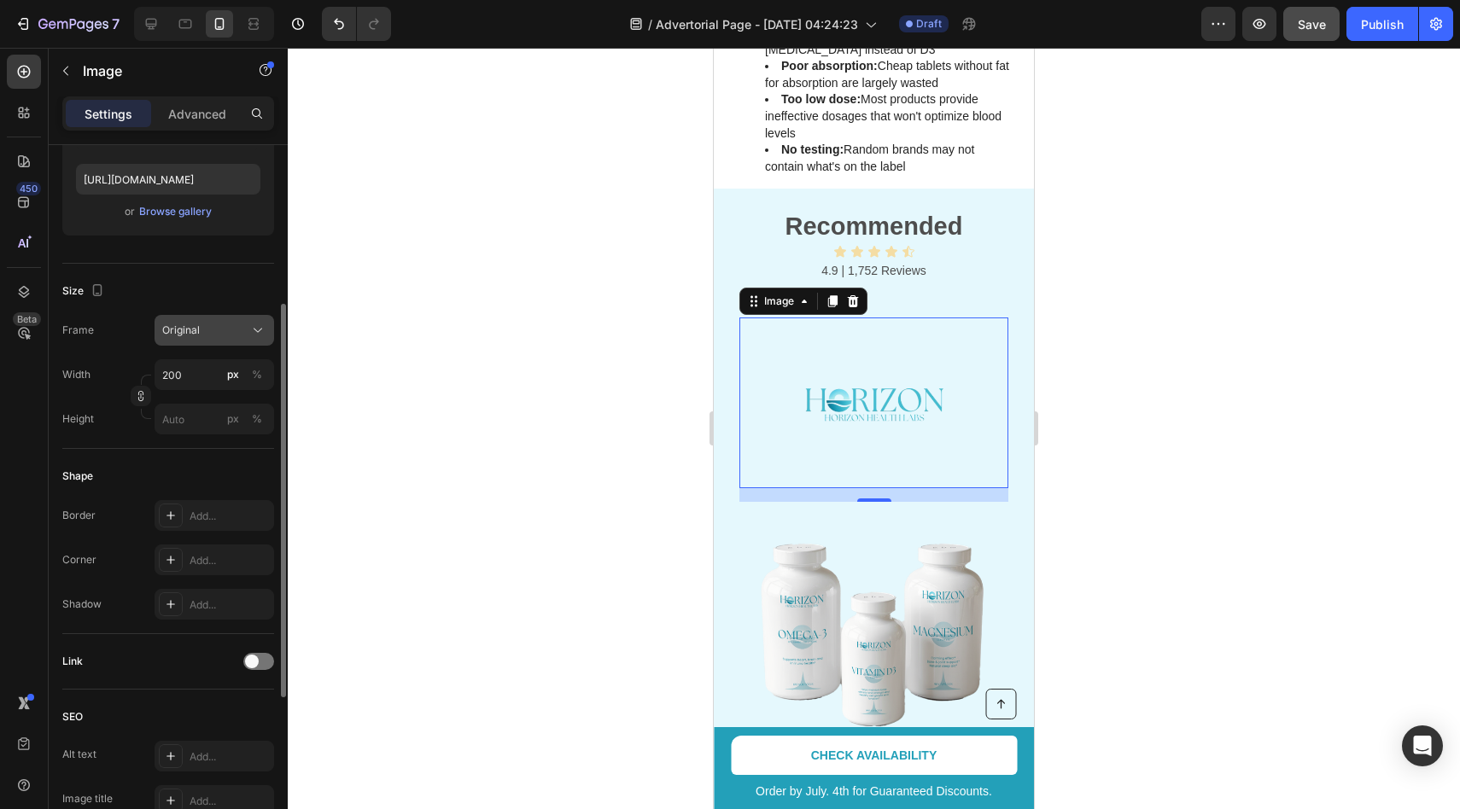
click at [225, 331] on div "Original" at bounding box center [204, 330] width 84 height 15
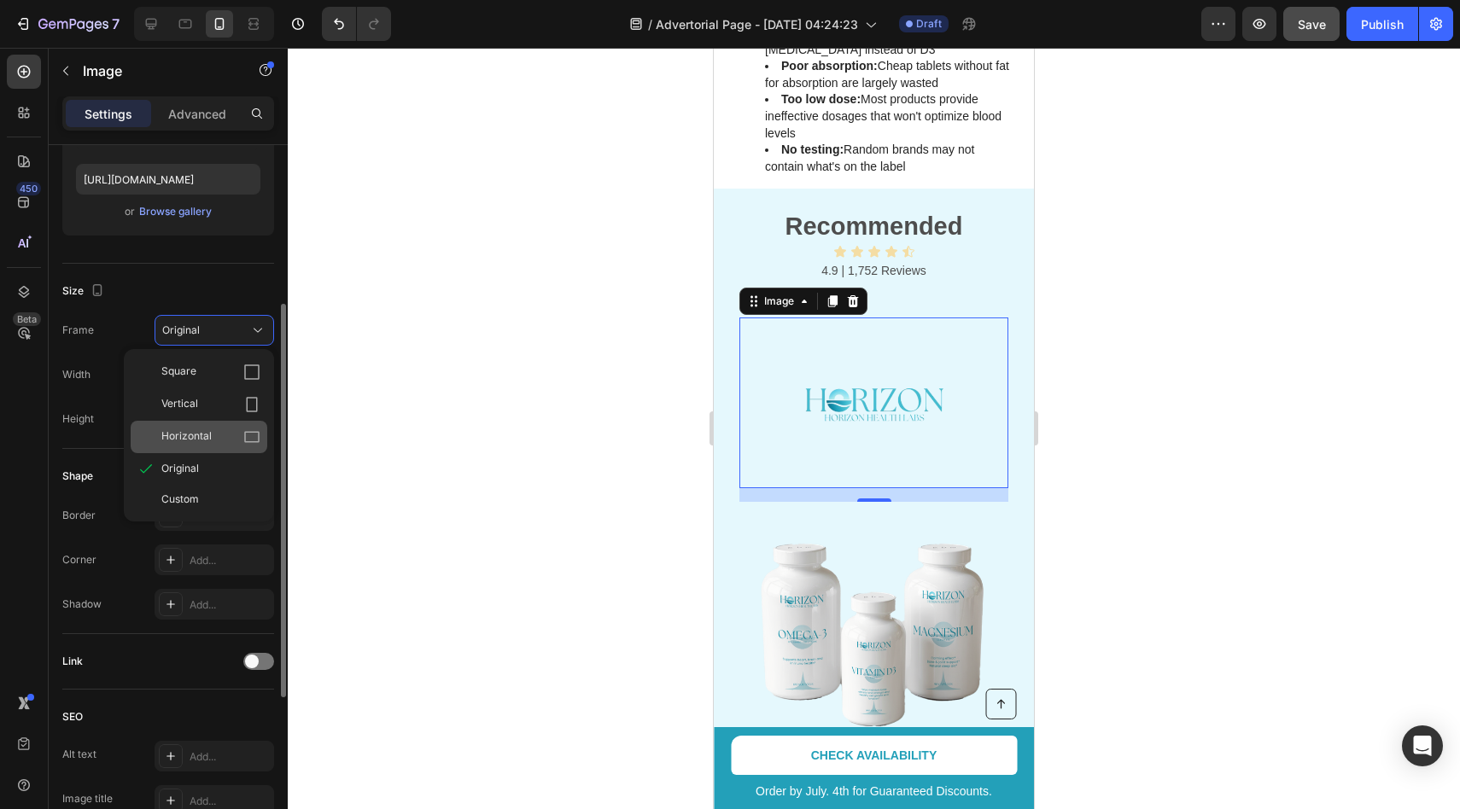
click at [191, 430] on span "Horizontal" at bounding box center [186, 437] width 50 height 17
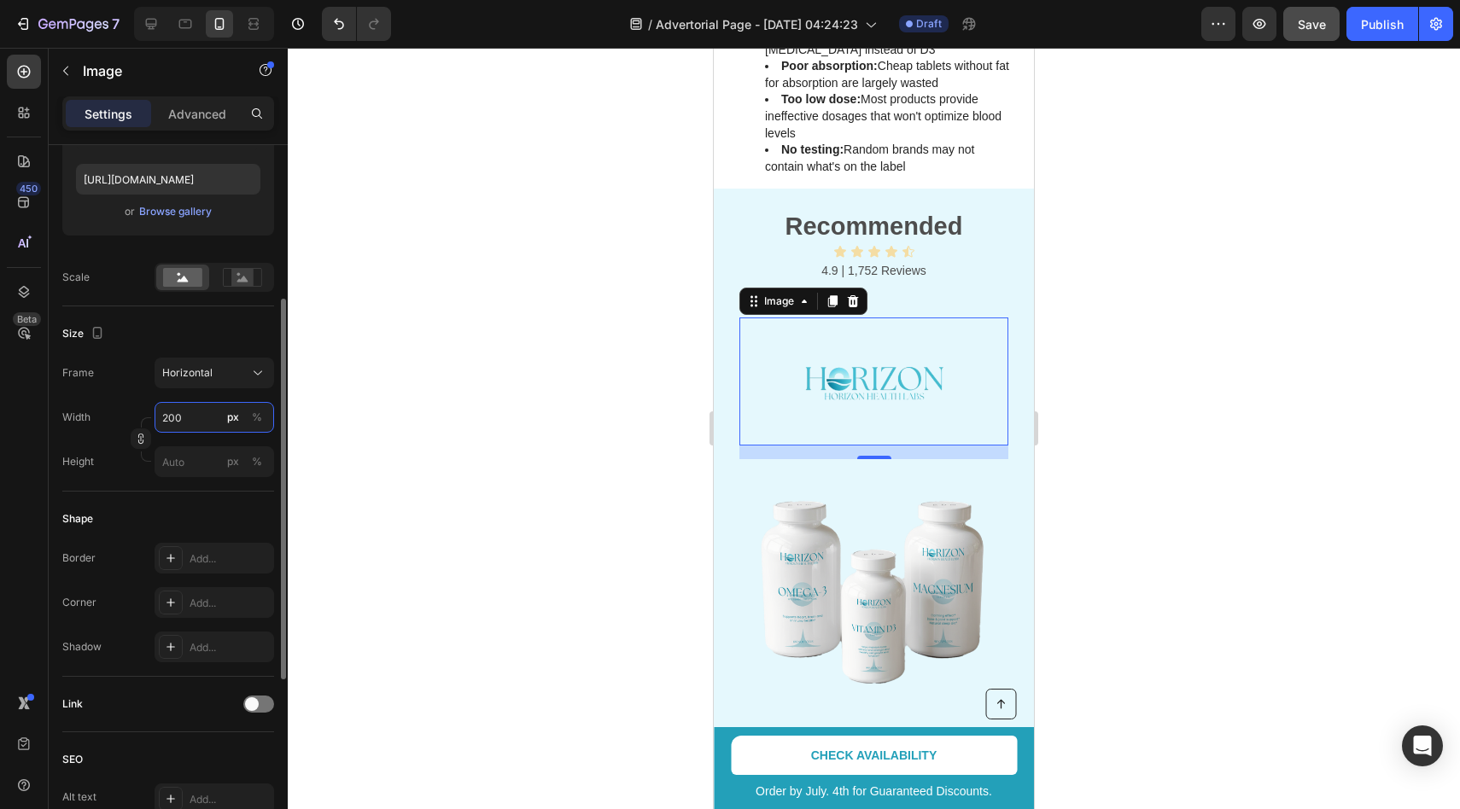
click at [184, 418] on input "200" at bounding box center [215, 417] width 120 height 31
type input "1"
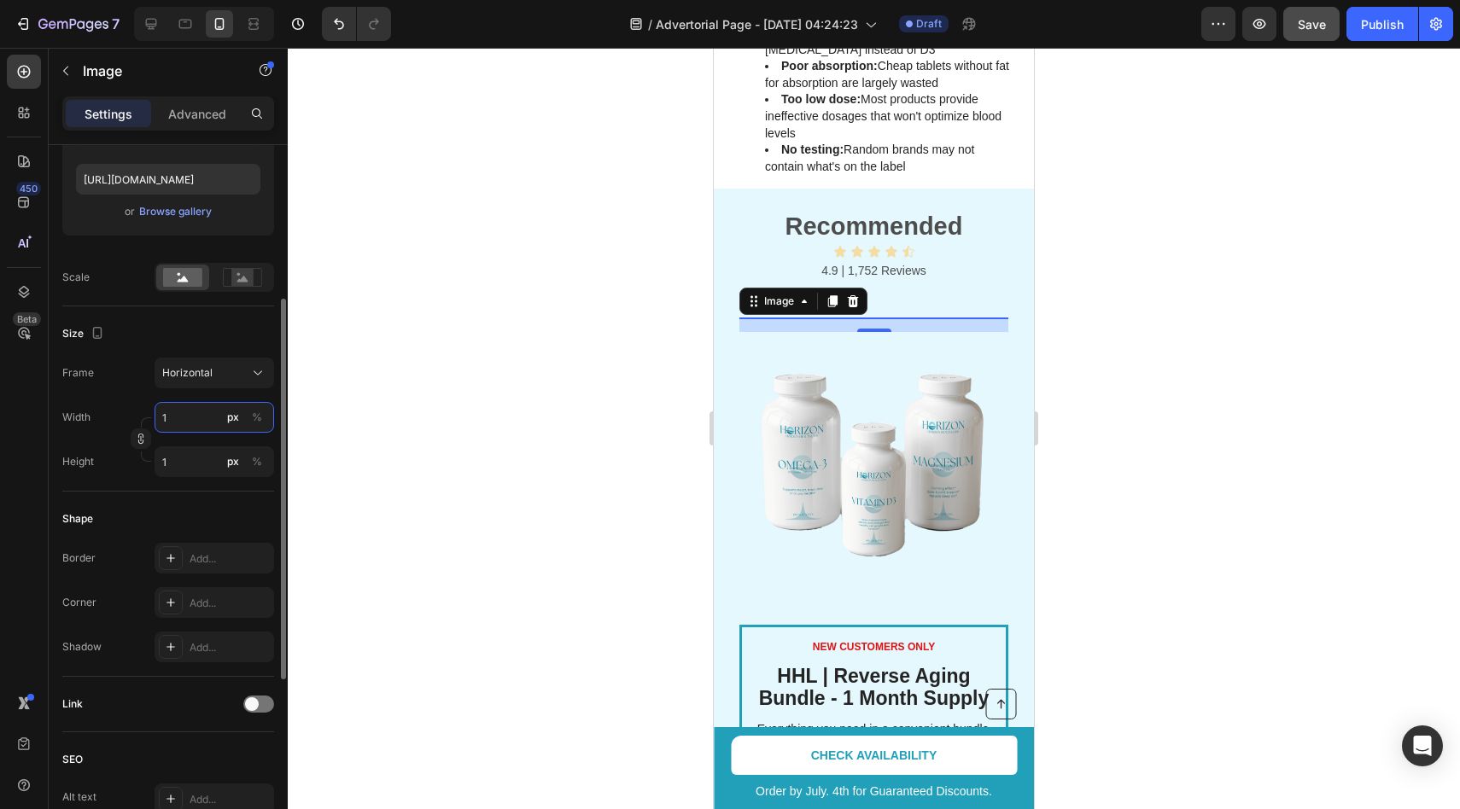
type input "10"
type input "8"
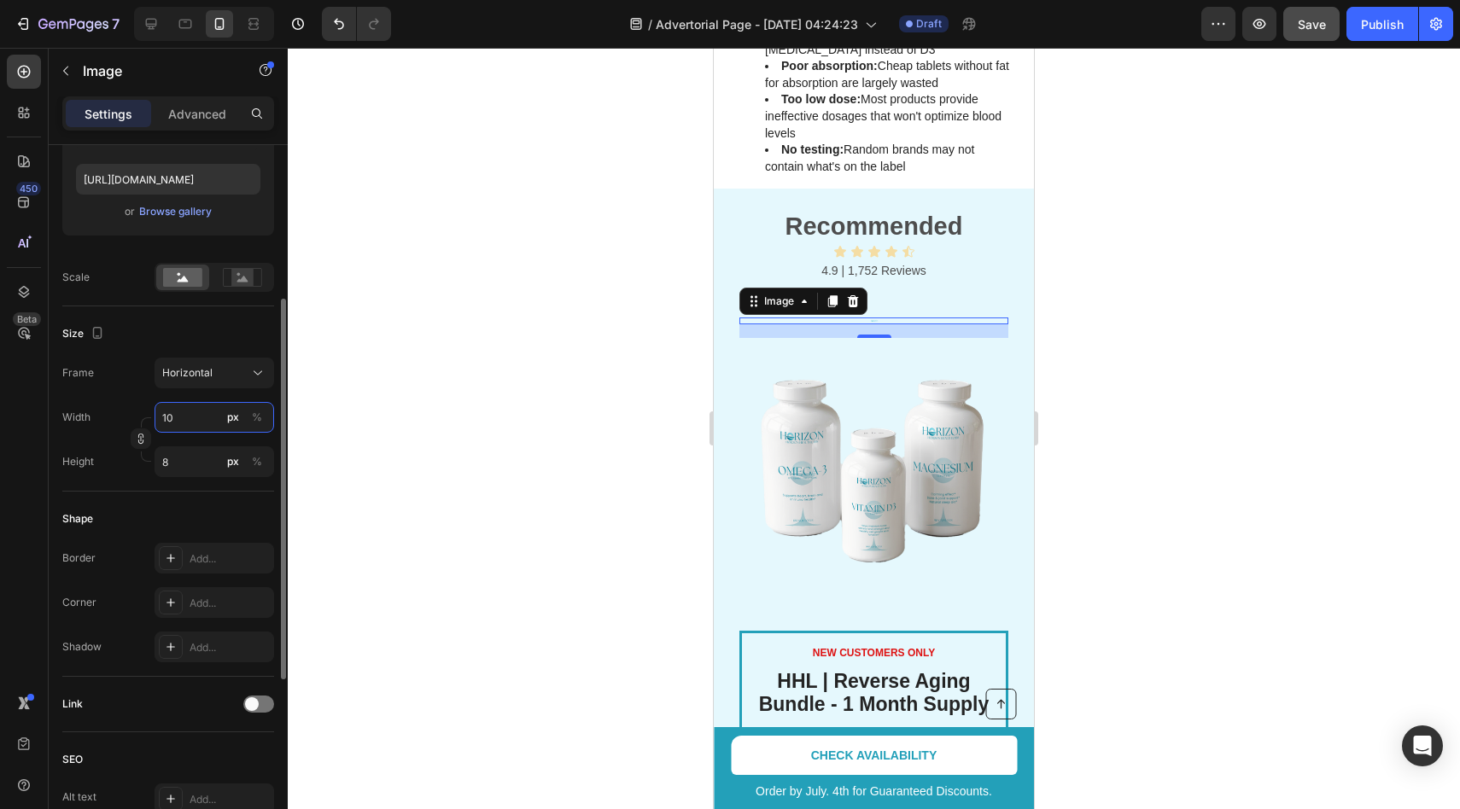
type input "100"
type input "75"
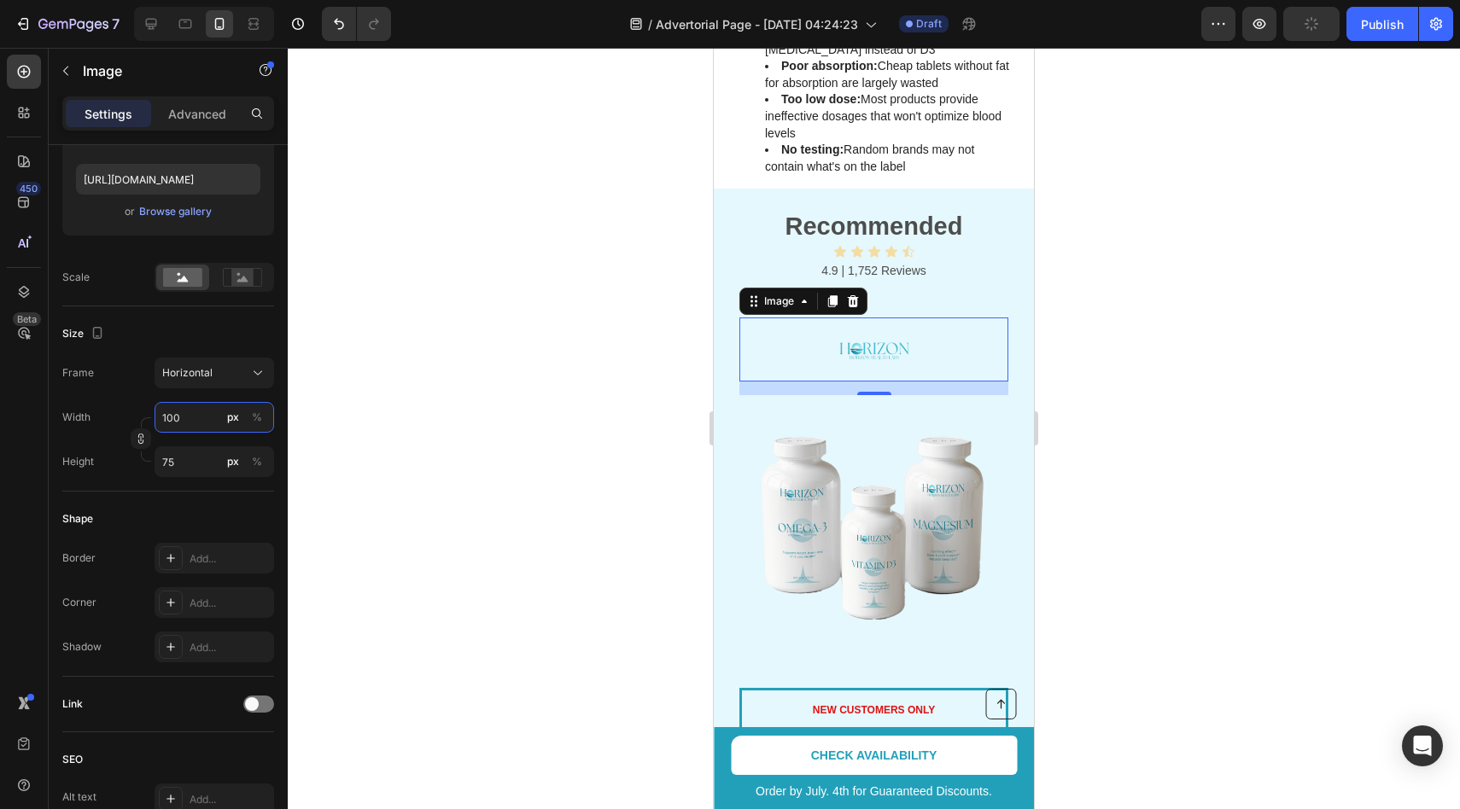
type input "100"
click at [131, 375] on div "Frame Horizontal" at bounding box center [168, 373] width 212 height 31
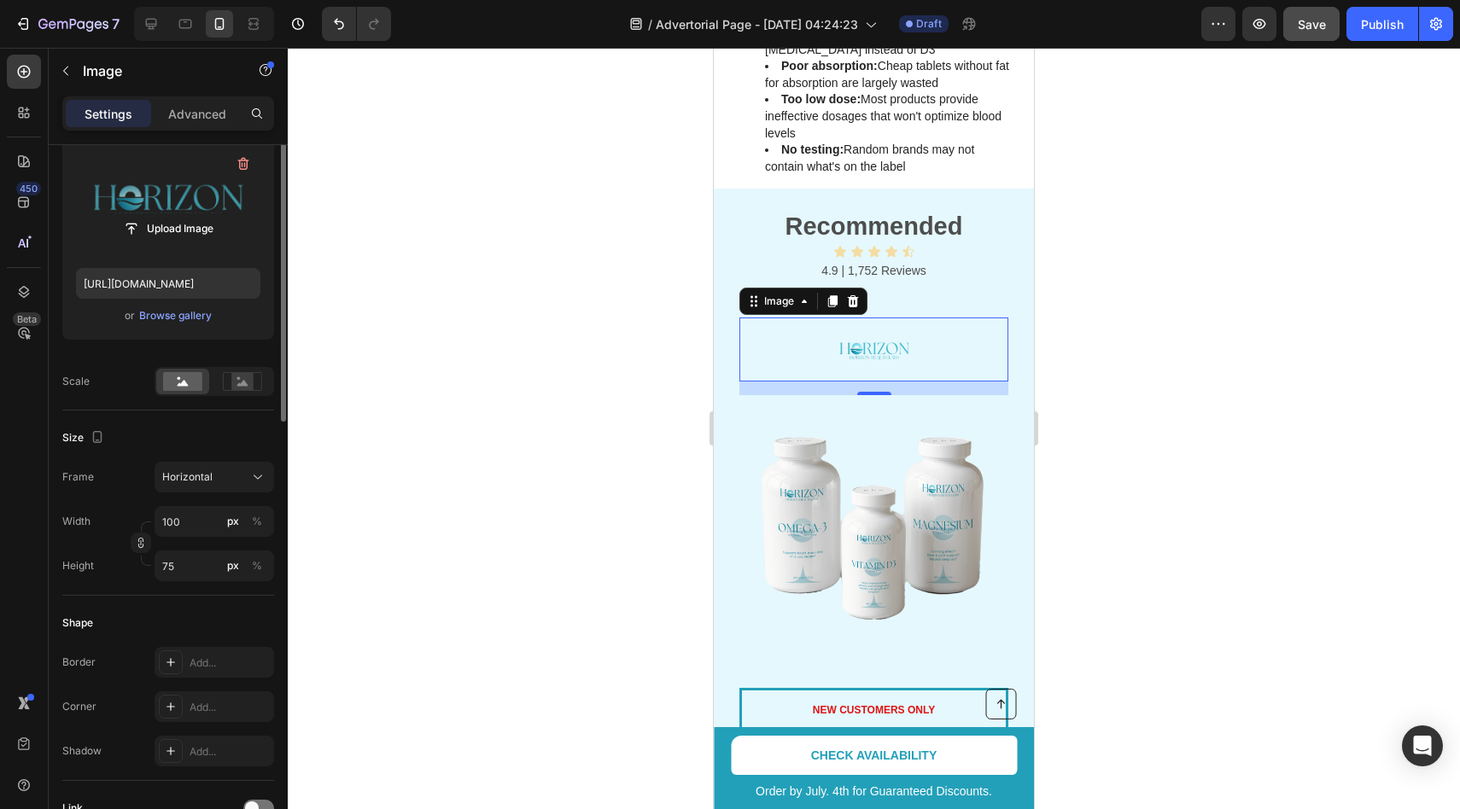
scroll to position [52, 0]
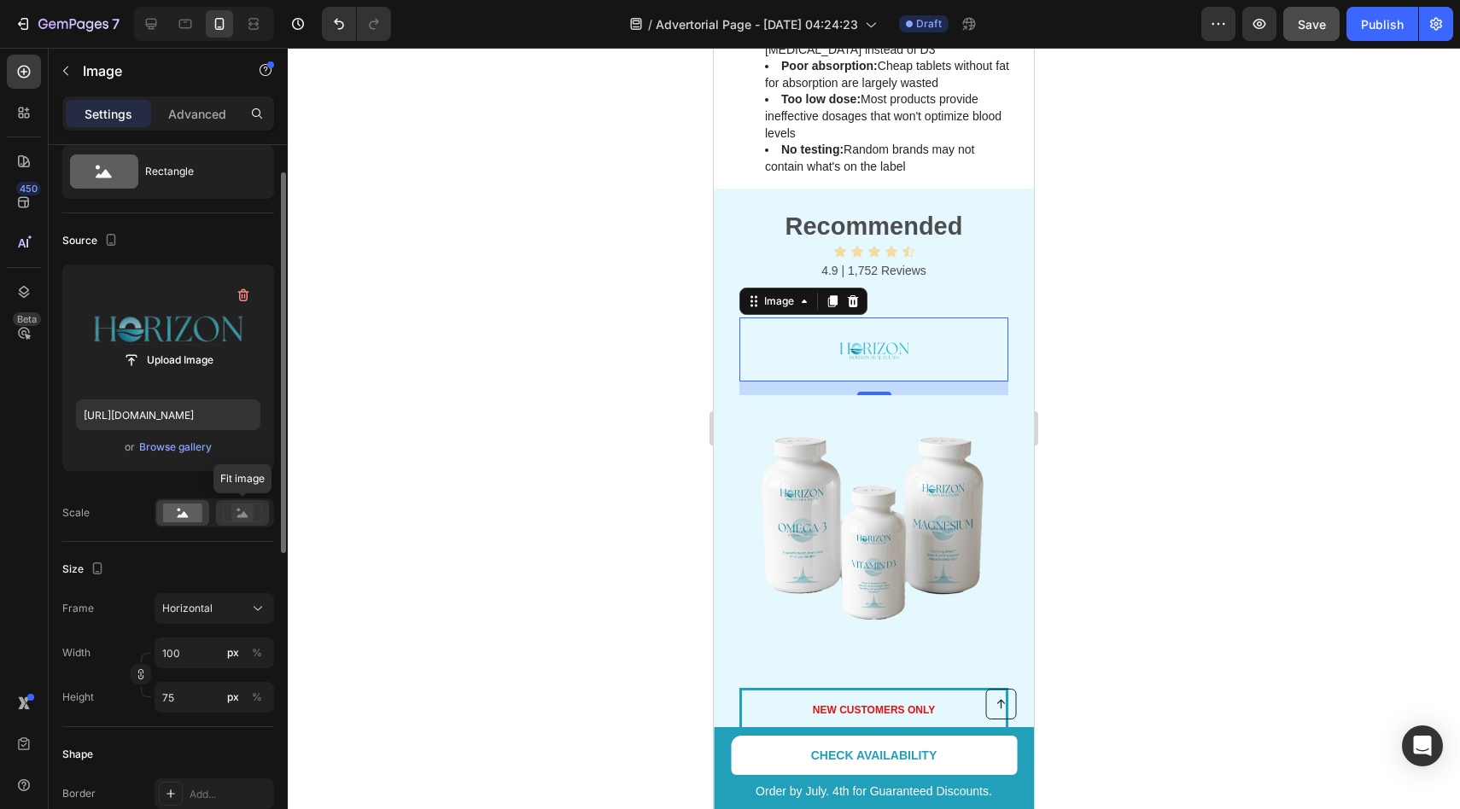
click at [237, 511] on rect at bounding box center [242, 513] width 22 height 17
click at [196, 514] on rect at bounding box center [182, 513] width 39 height 19
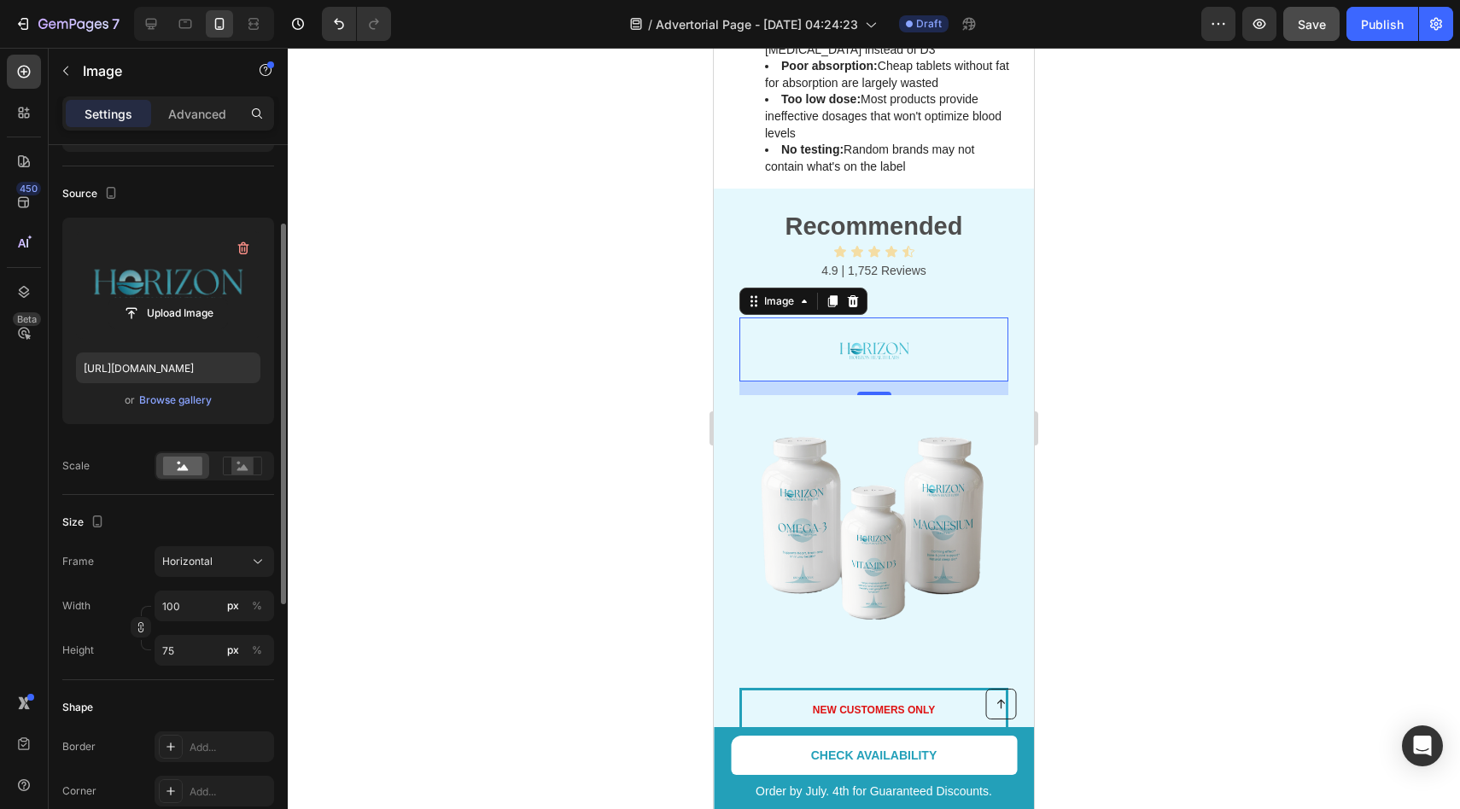
scroll to position [132, 0]
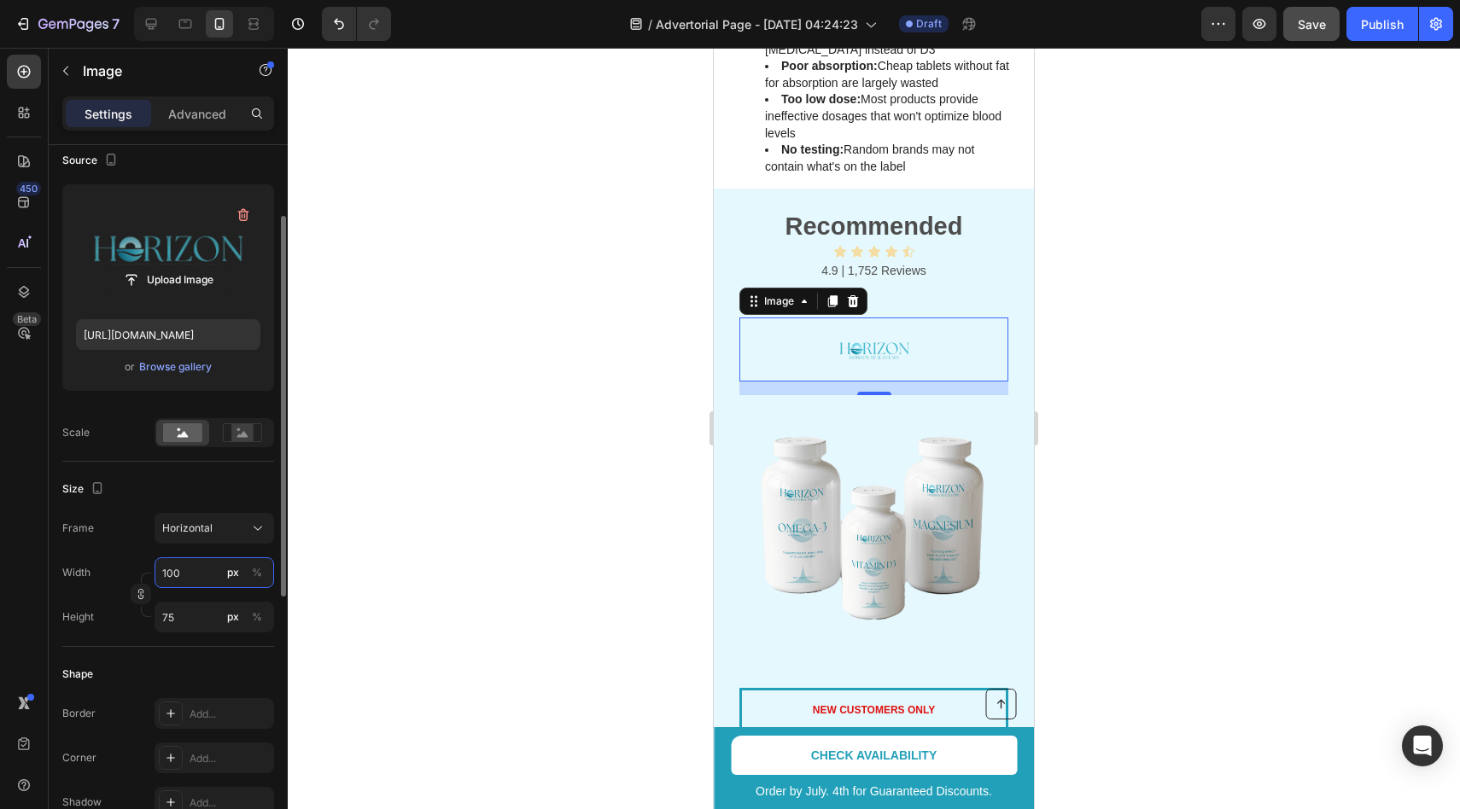
click at [183, 579] on input "100" at bounding box center [215, 573] width 120 height 31
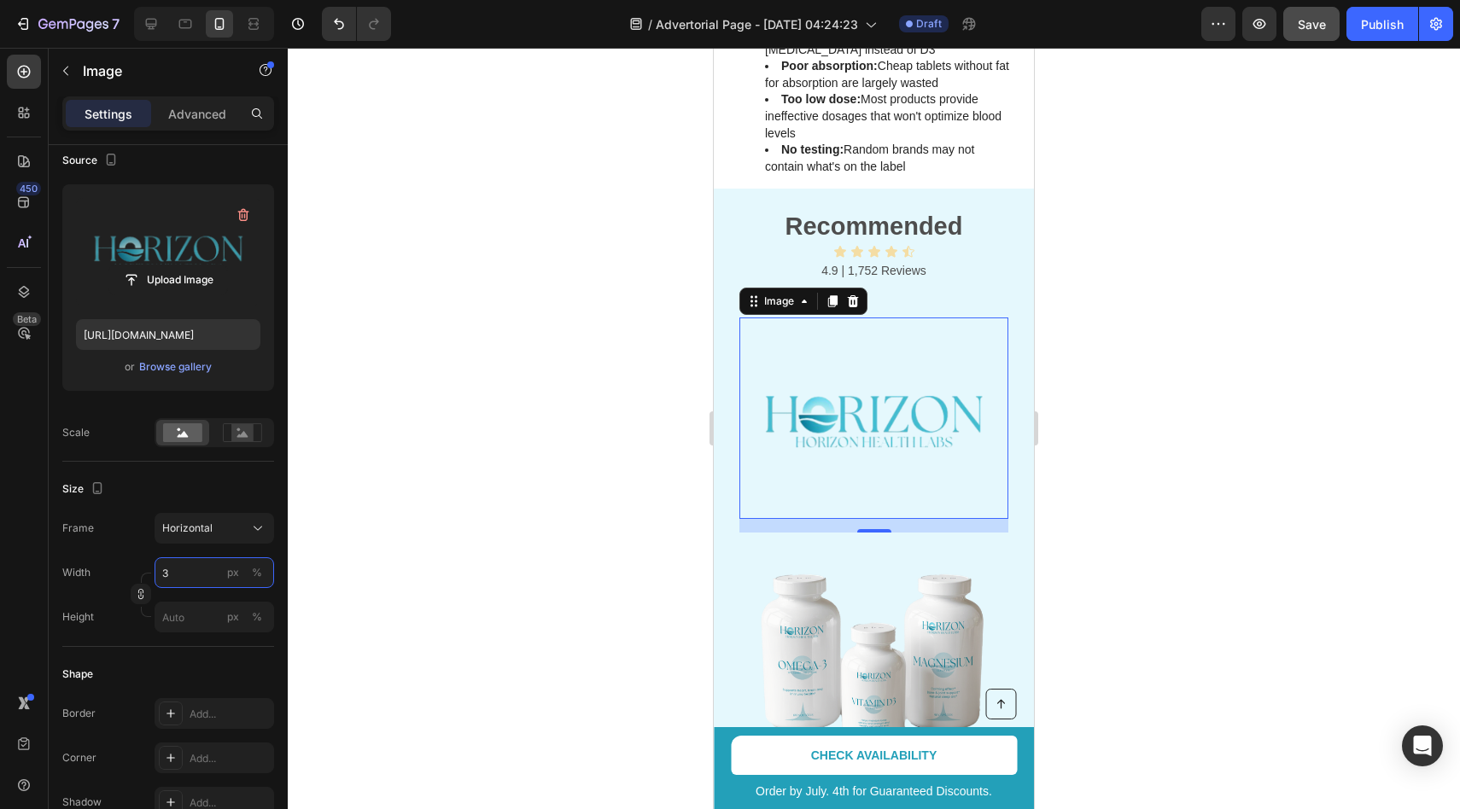
type input "30"
type input "23"
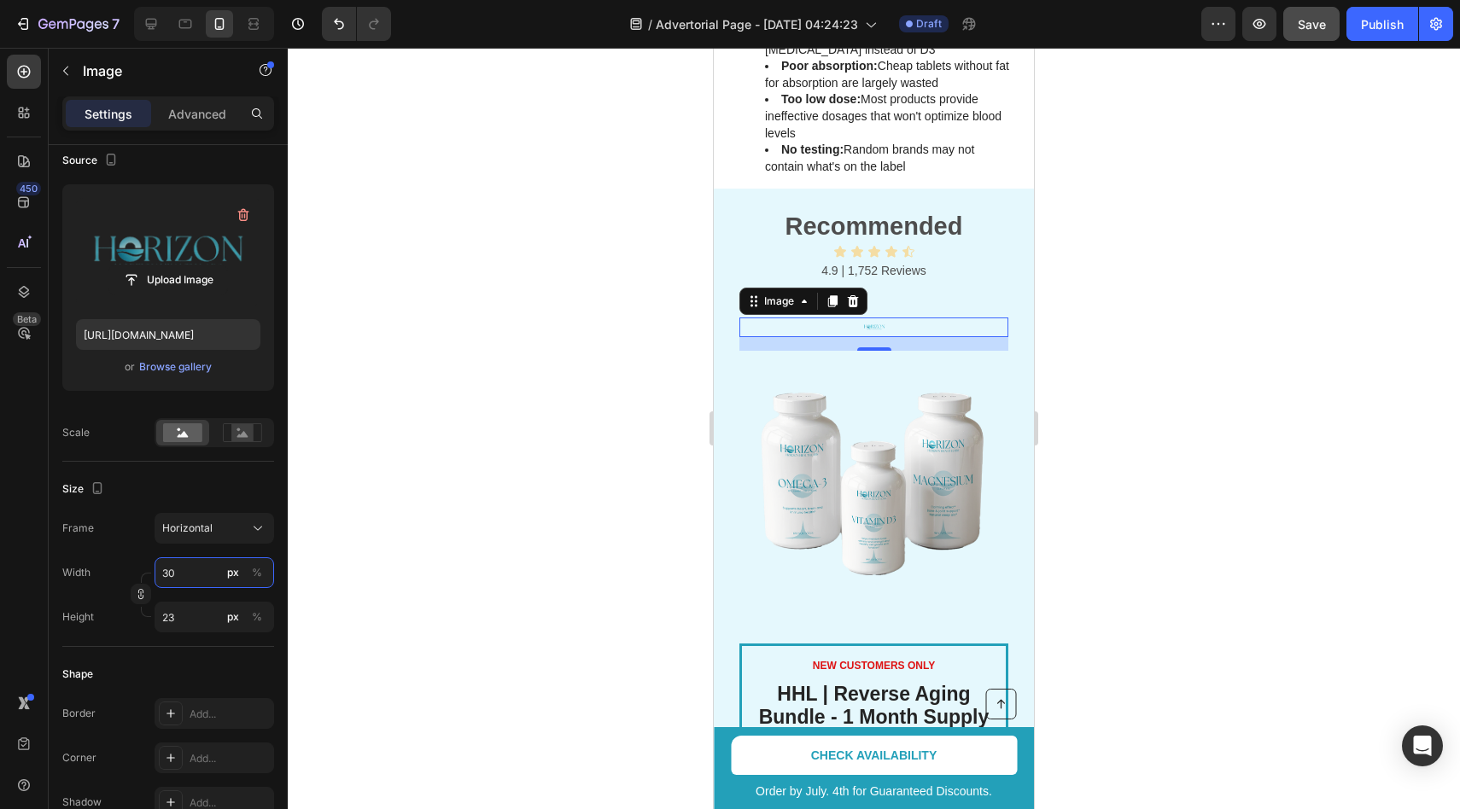
type input "300"
type input "225"
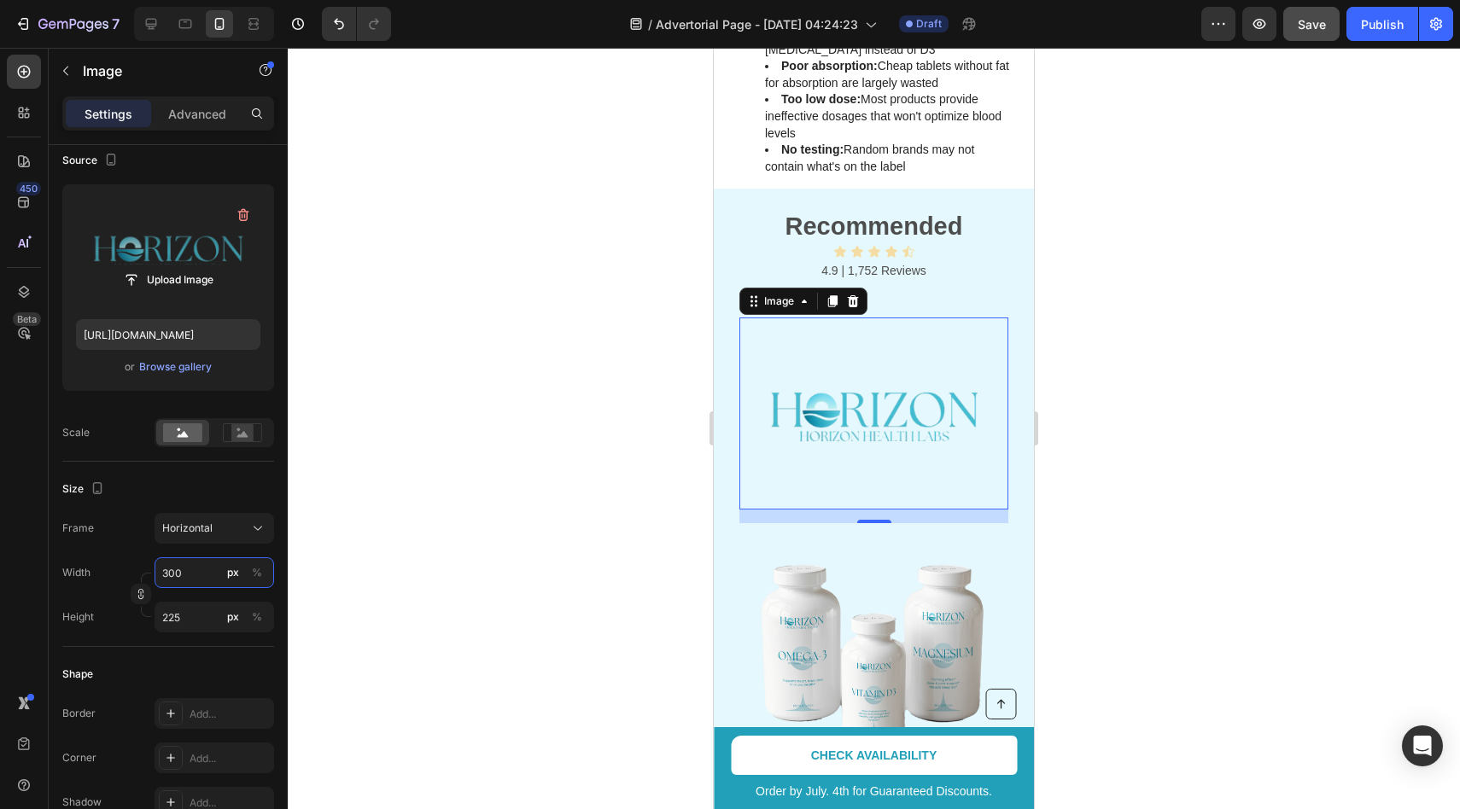
type input "300"
click at [854, 473] on img at bounding box center [874, 414] width 256 height 192
click at [863, 380] on img at bounding box center [874, 414] width 256 height 192
click at [859, 367] on img at bounding box center [874, 414] width 256 height 192
click at [153, 502] on div "Size" at bounding box center [168, 489] width 212 height 27
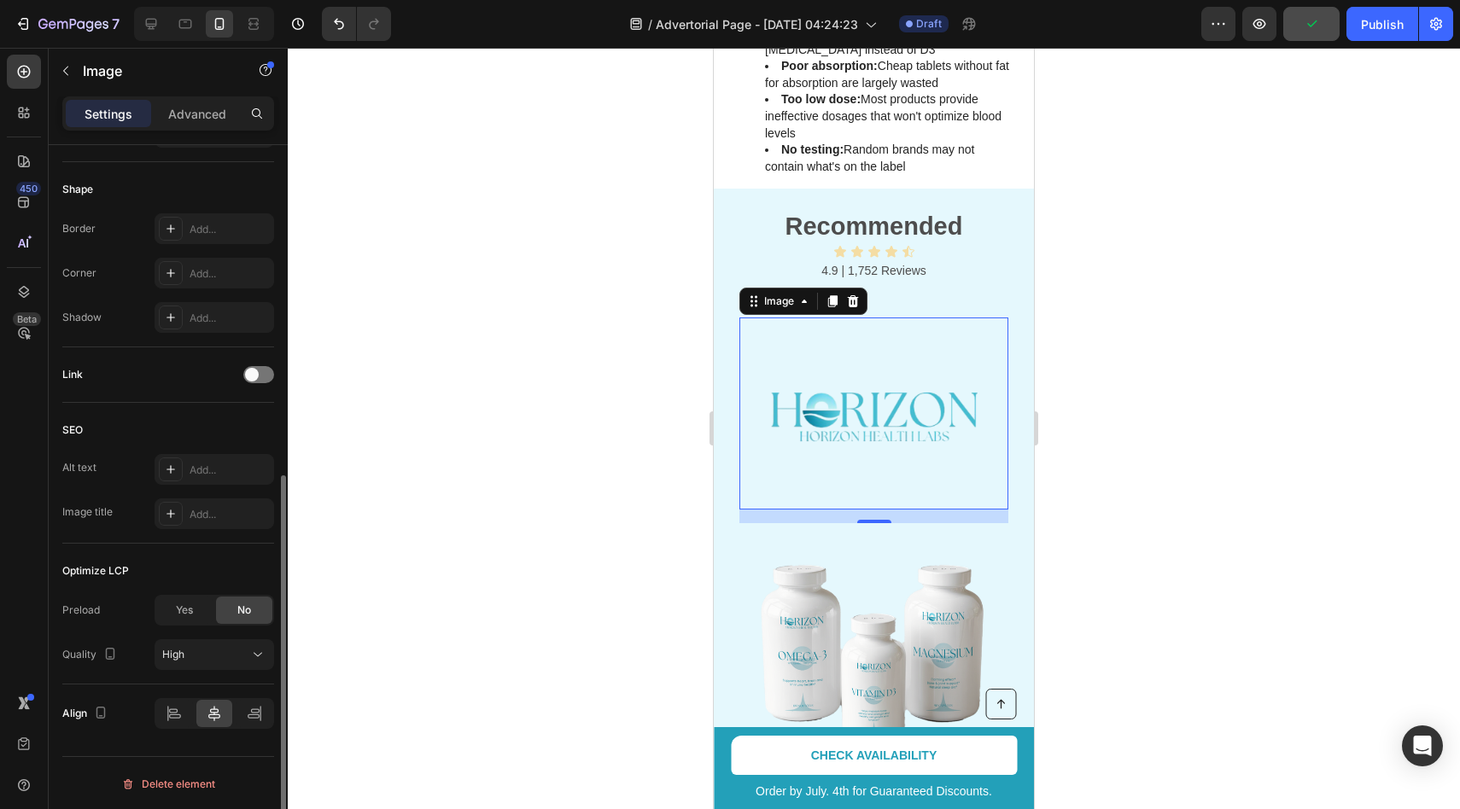
scroll to position [619, 0]
click at [867, 400] on img at bounding box center [874, 414] width 256 height 192
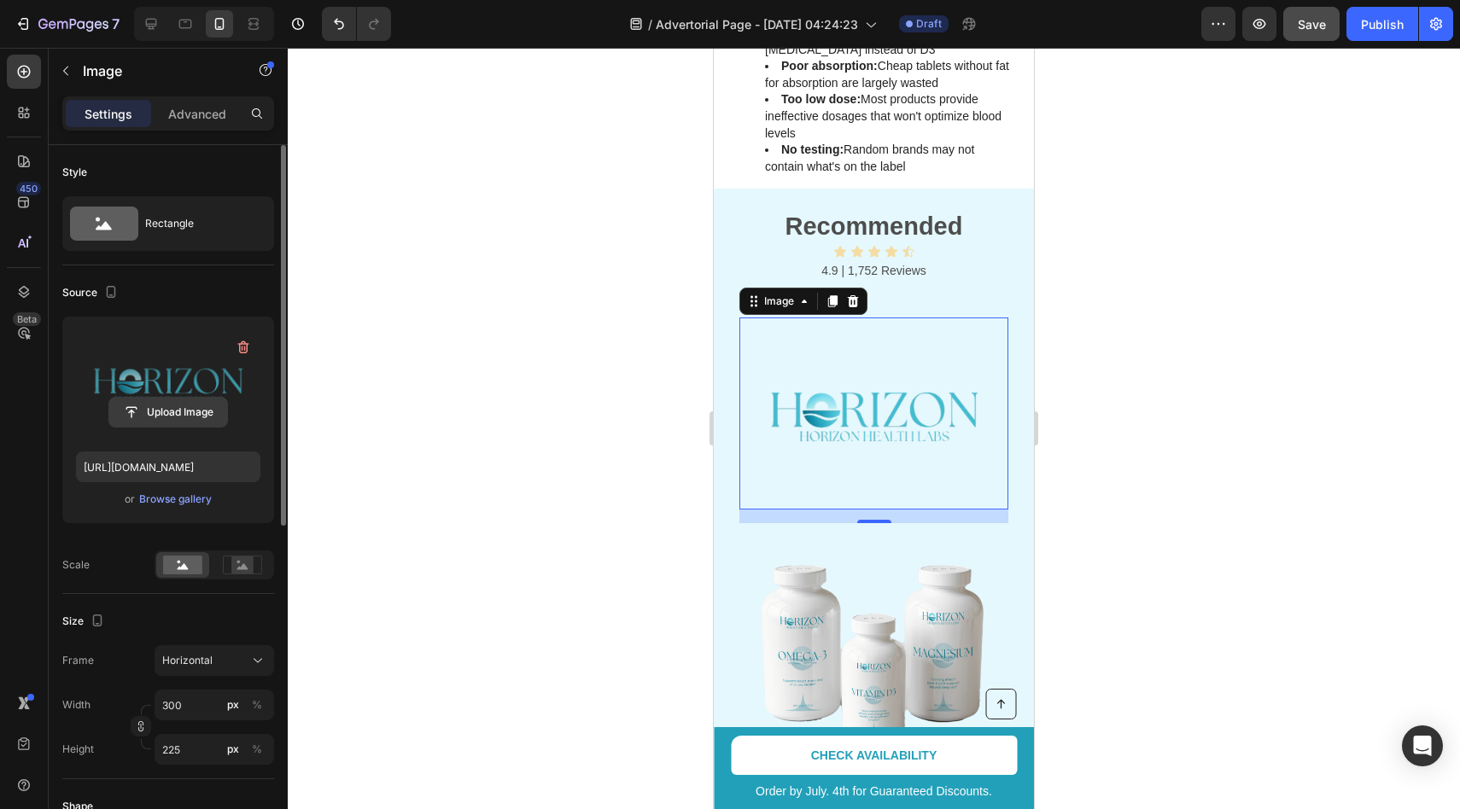
click at [158, 418] on input "file" at bounding box center [168, 412] width 118 height 29
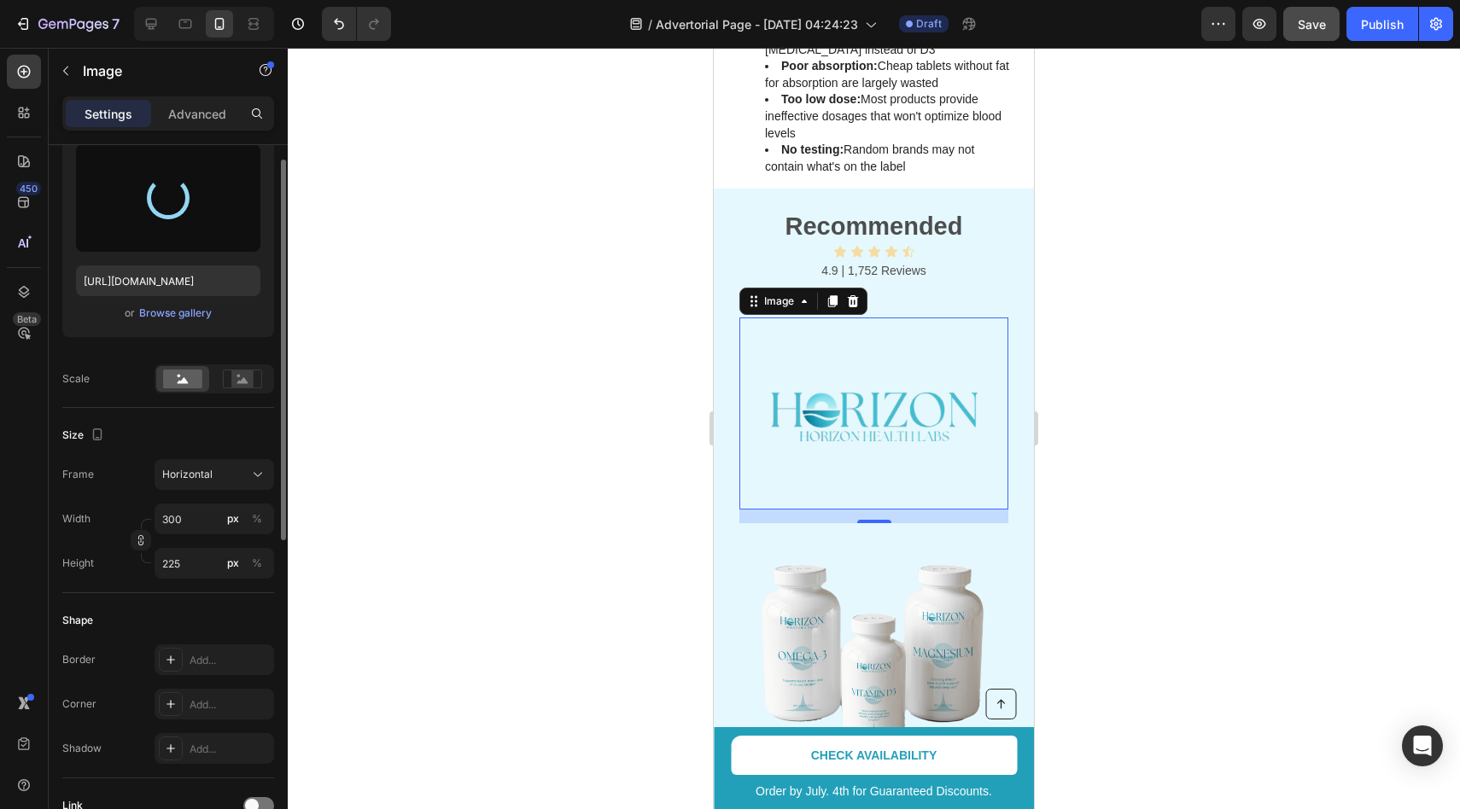
scroll to position [203, 0]
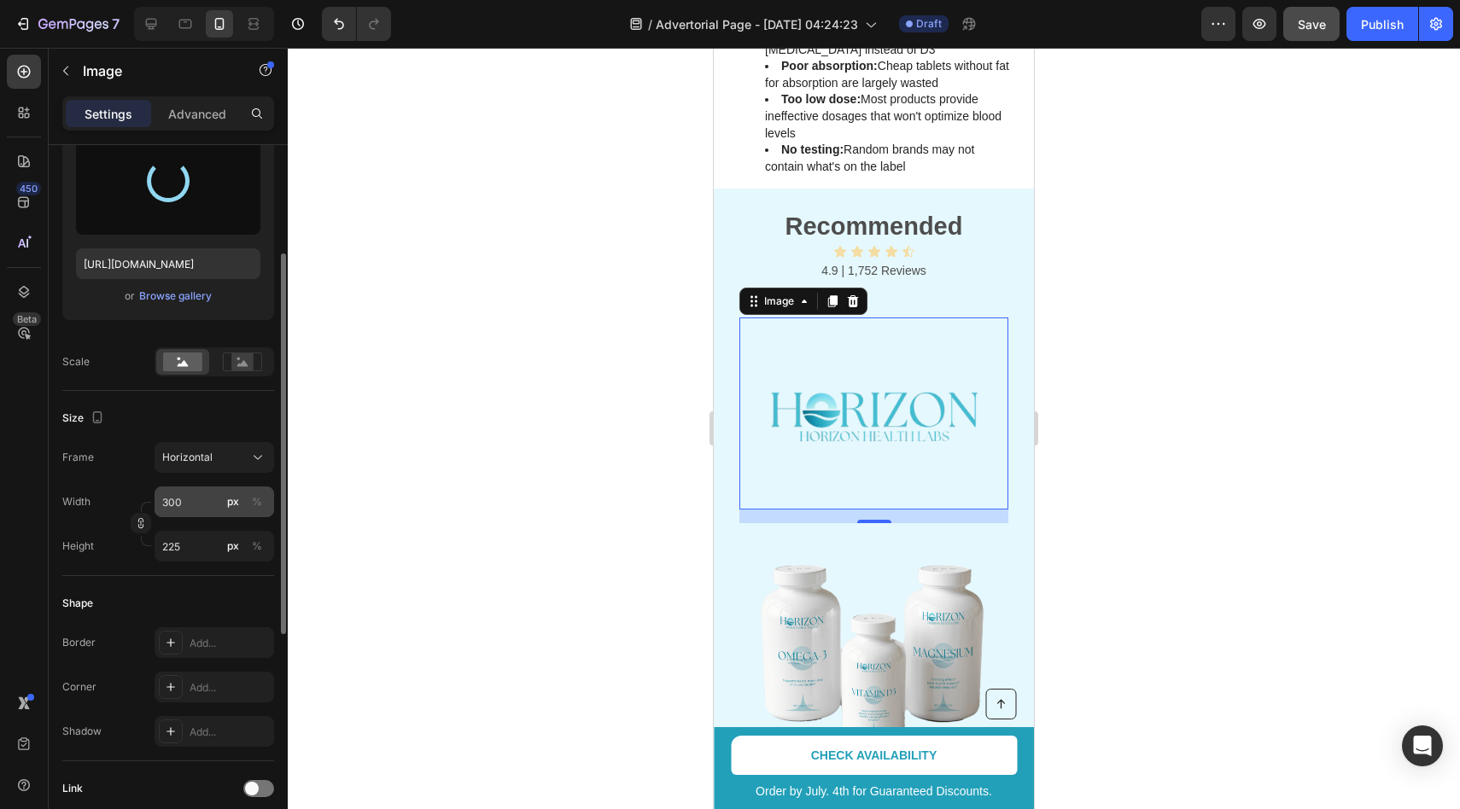
type input "https://cdn.shopify.com/s/files/1/0964/8295/1497/files/gempages_581710068815233…"
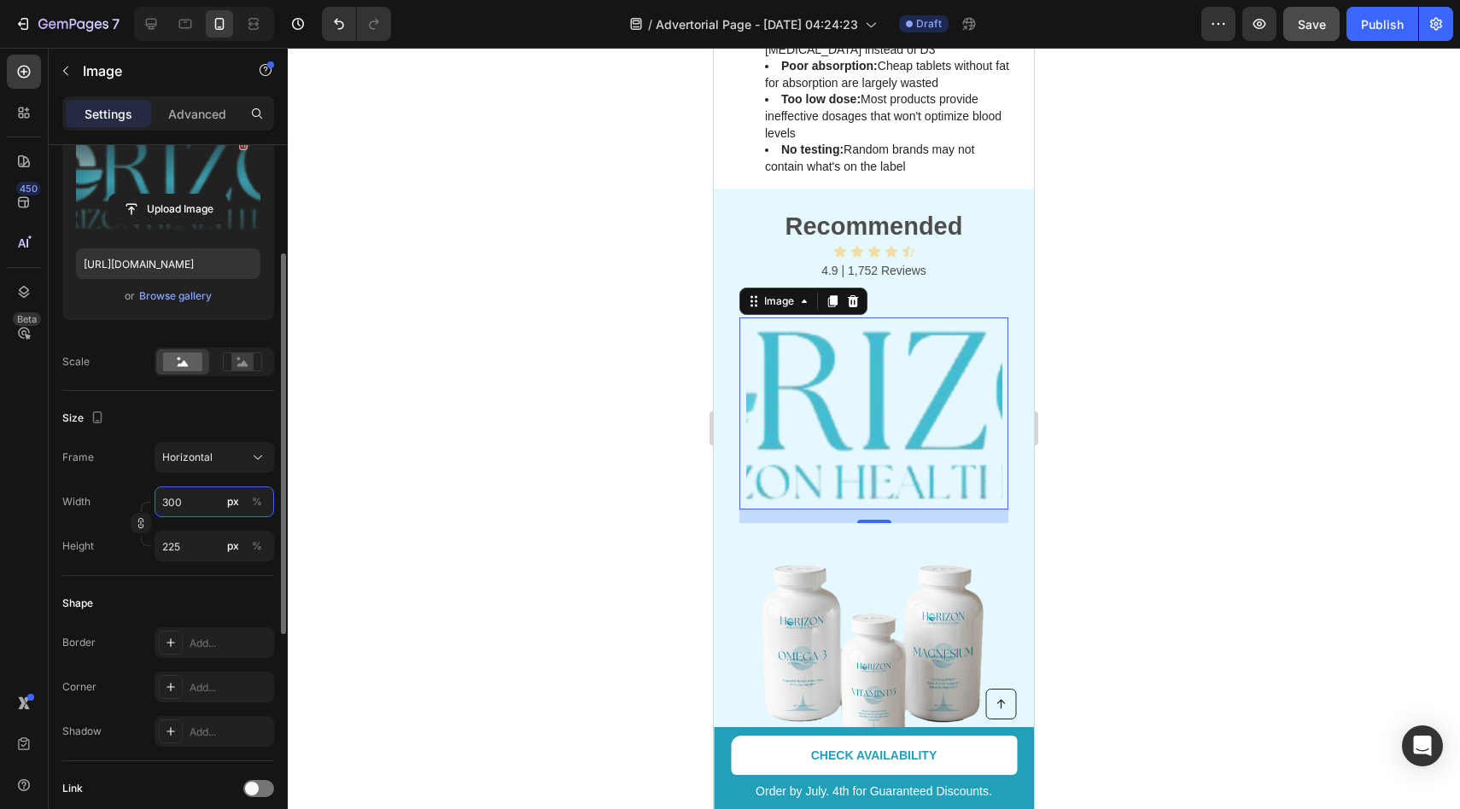
click at [195, 503] on input "300" at bounding box center [215, 502] width 120 height 31
click at [246, 351] on div at bounding box center [242, 362] width 53 height 26
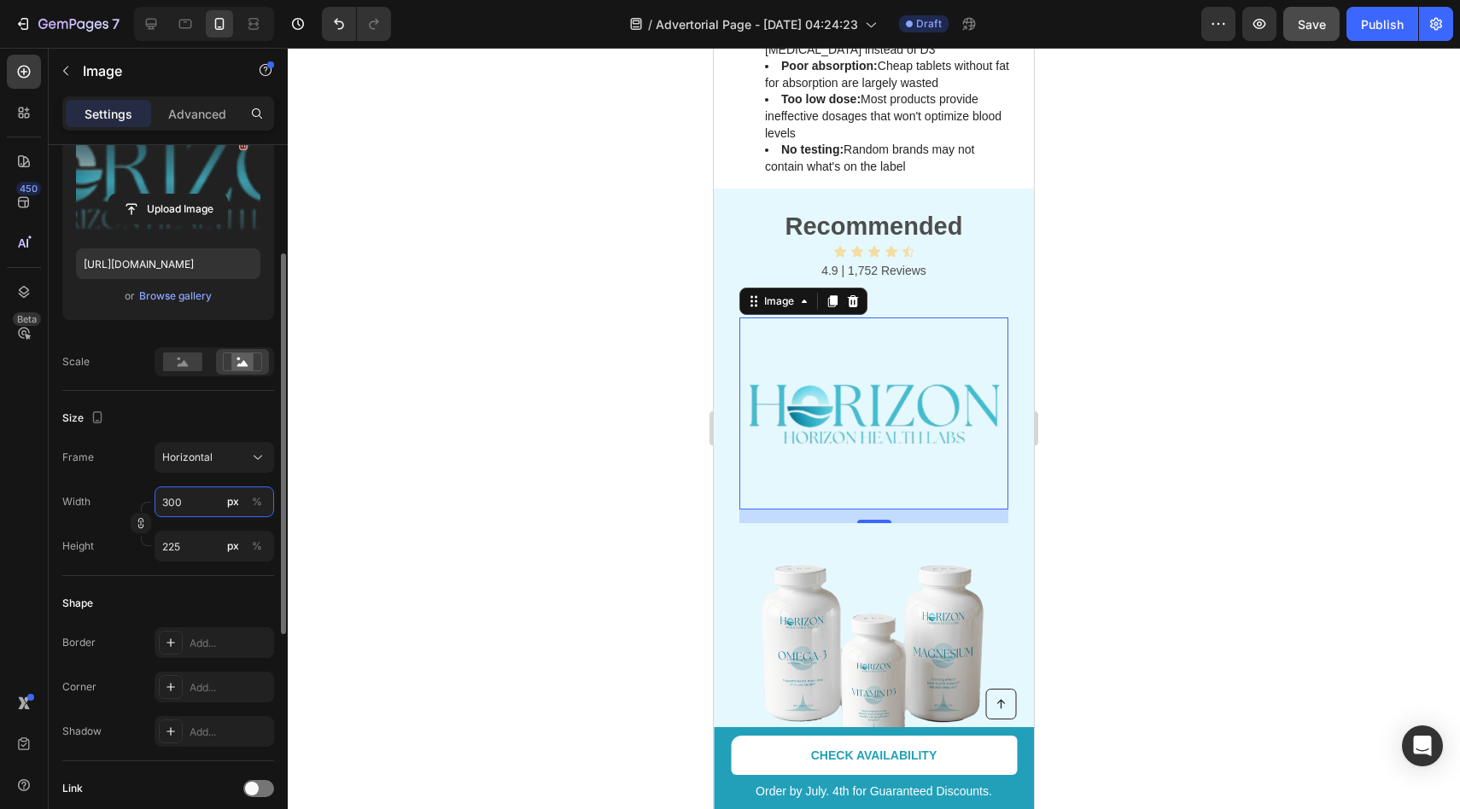
click at [194, 506] on input "300" at bounding box center [215, 502] width 120 height 31
type input "30"
type input "23"
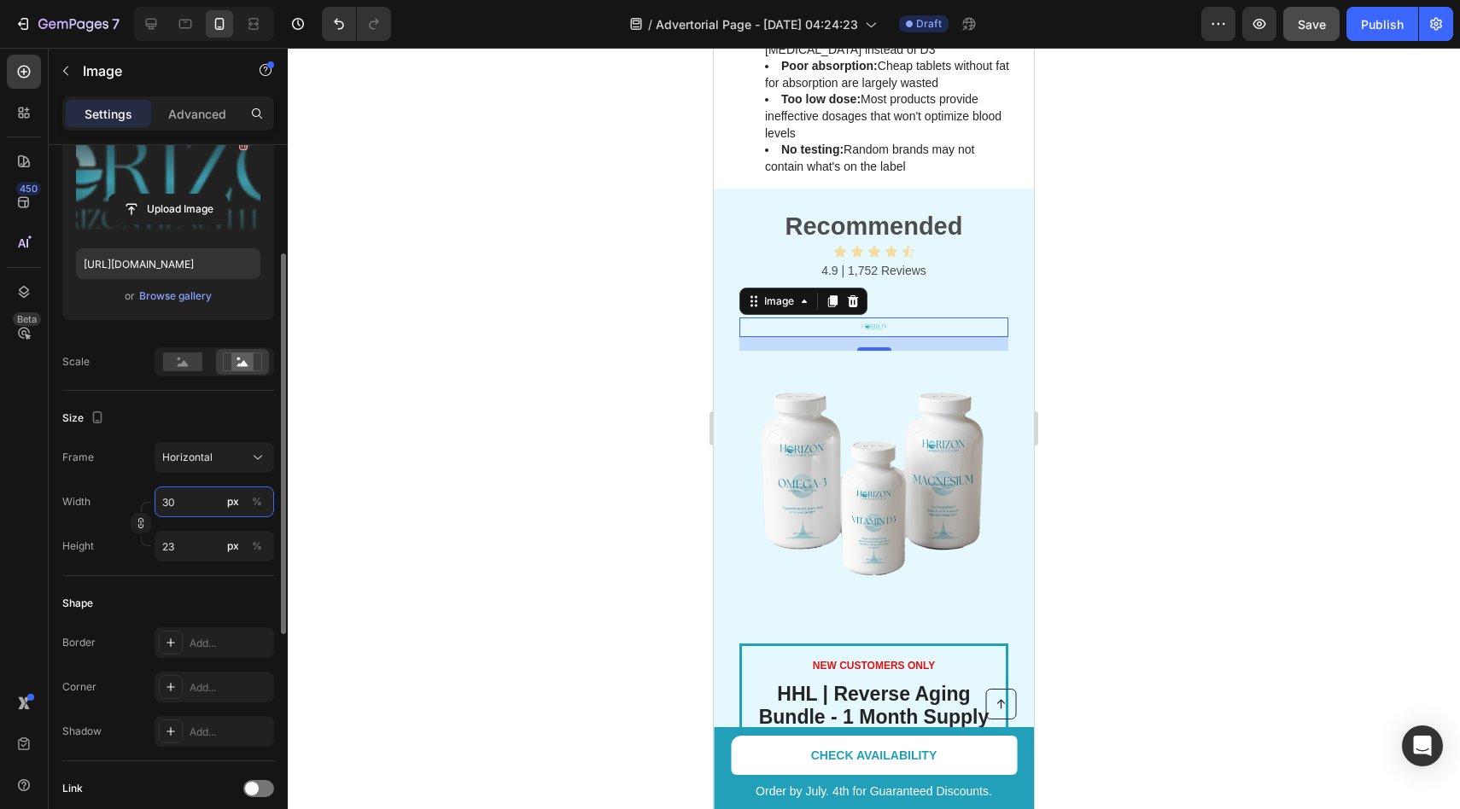
type input "3"
type input "2"
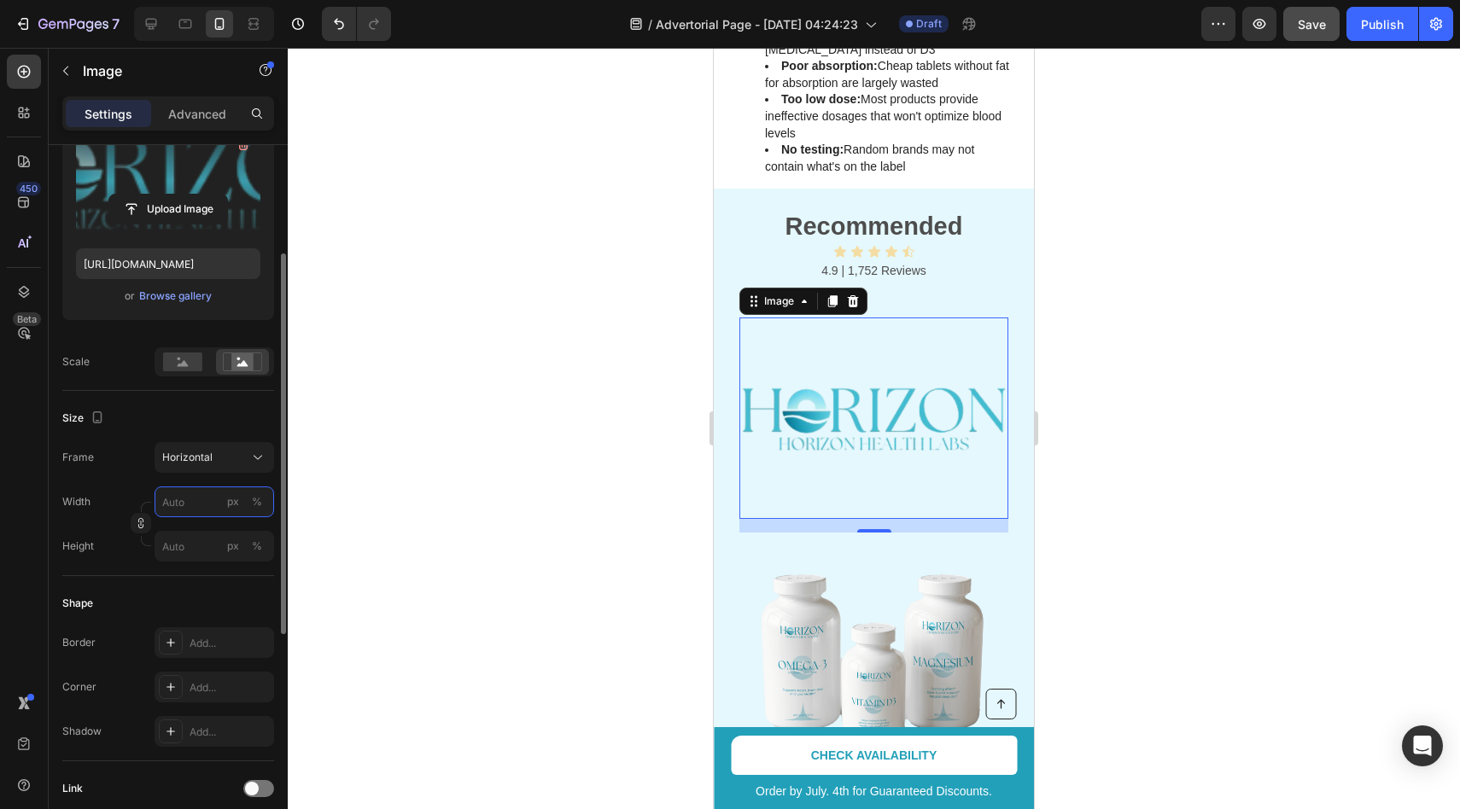
type input "2"
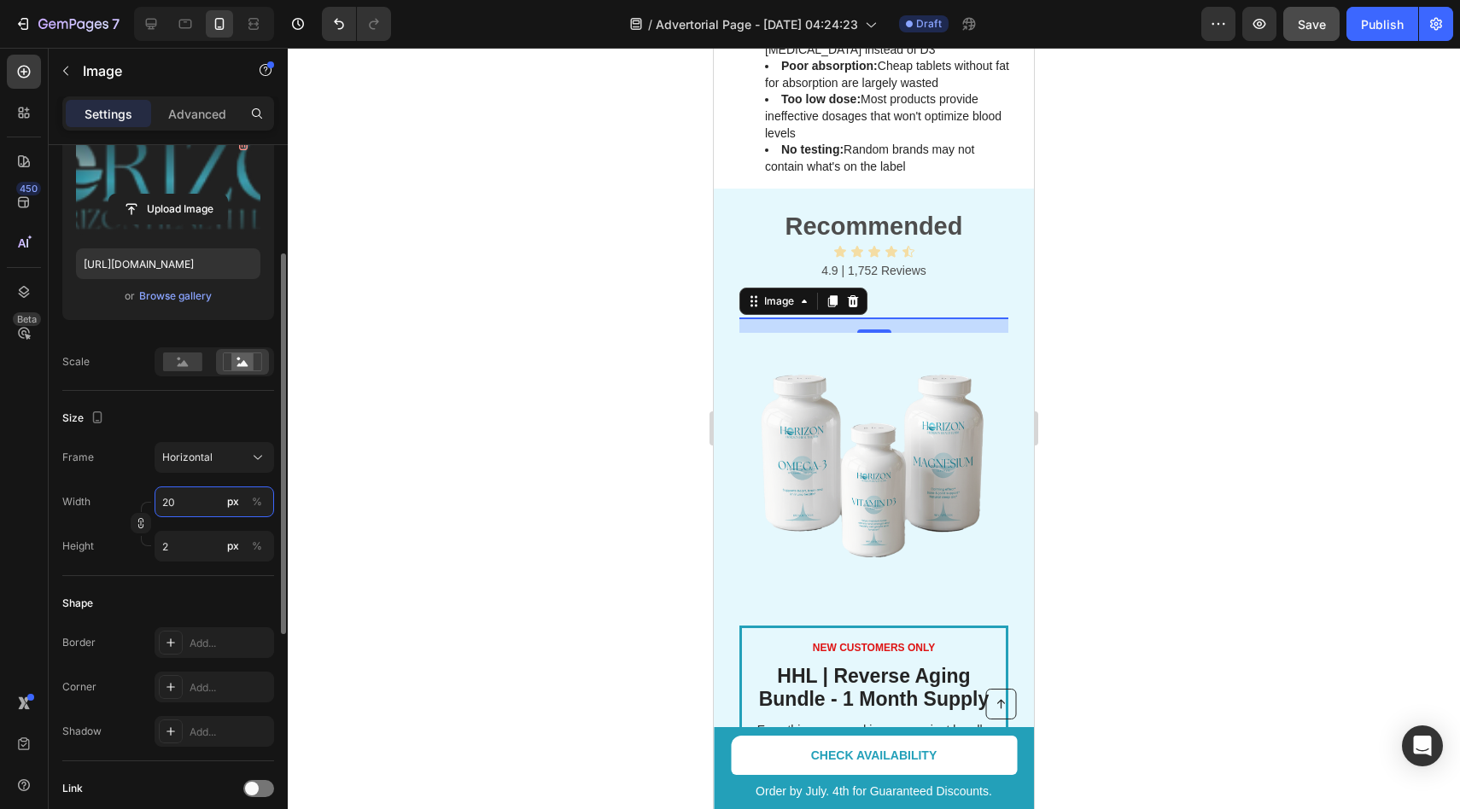
type input "20 '"
type input "15"
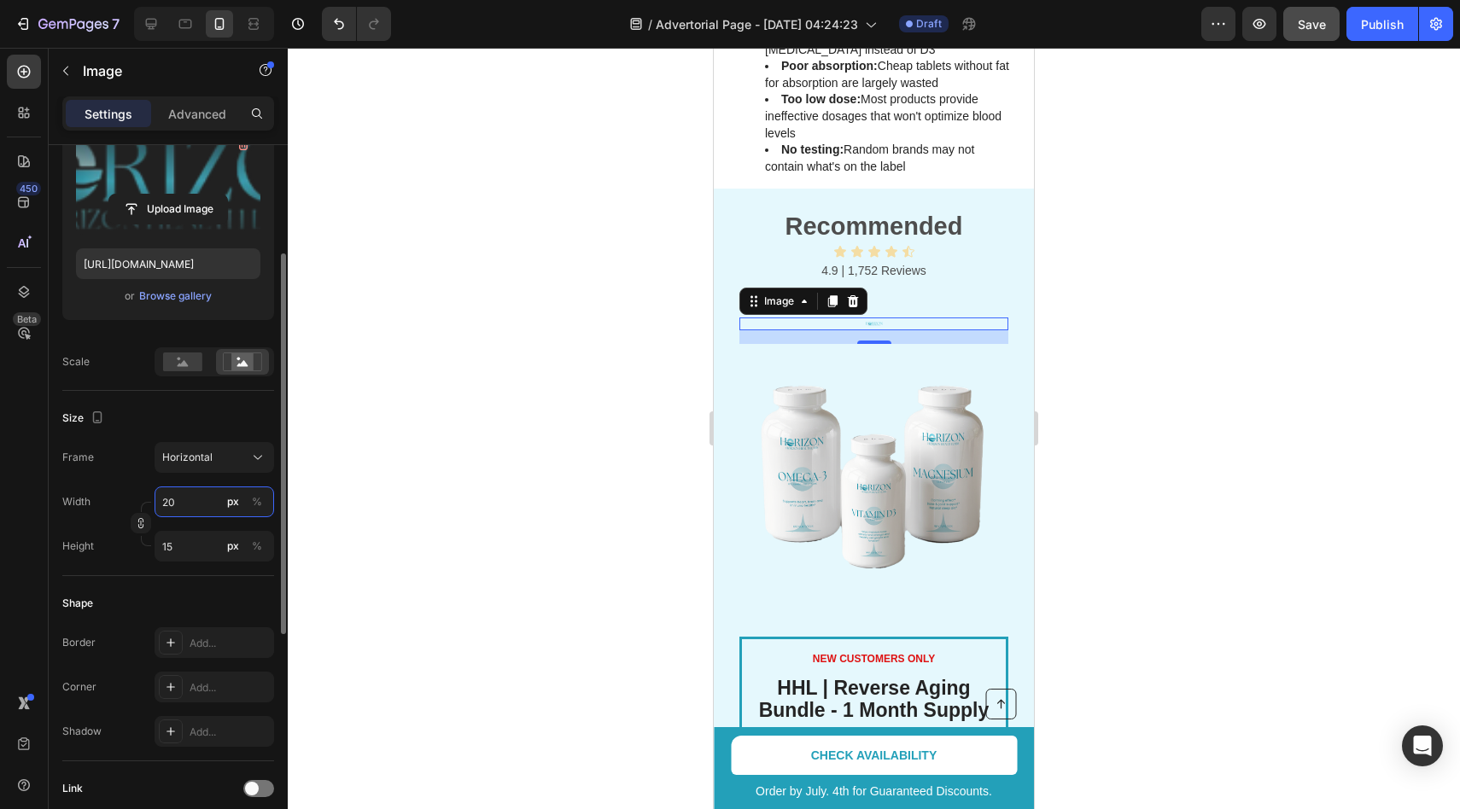
type input "200"
type input "150"
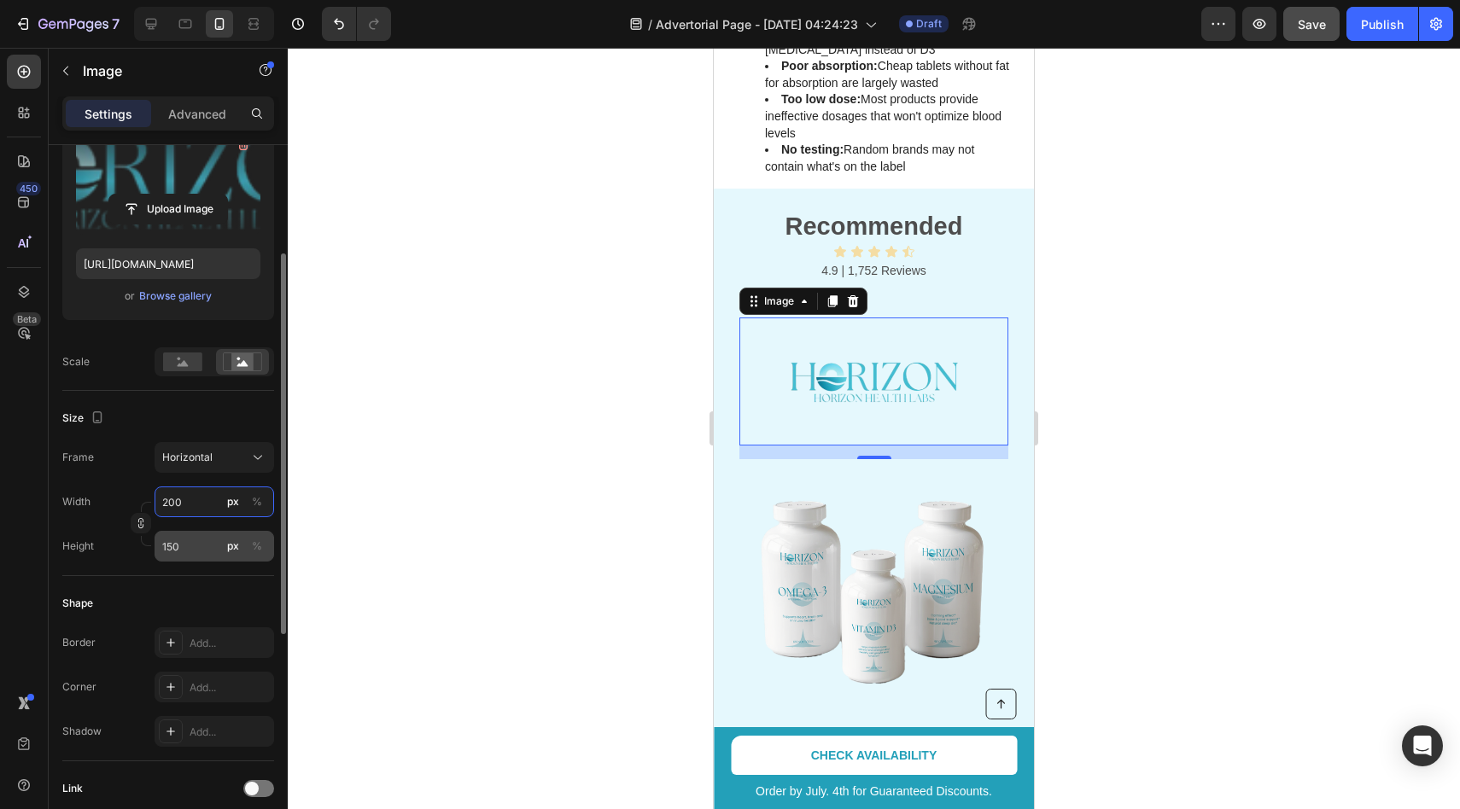
type input "200"
click at [179, 552] on input "150" at bounding box center [215, 546] width 120 height 31
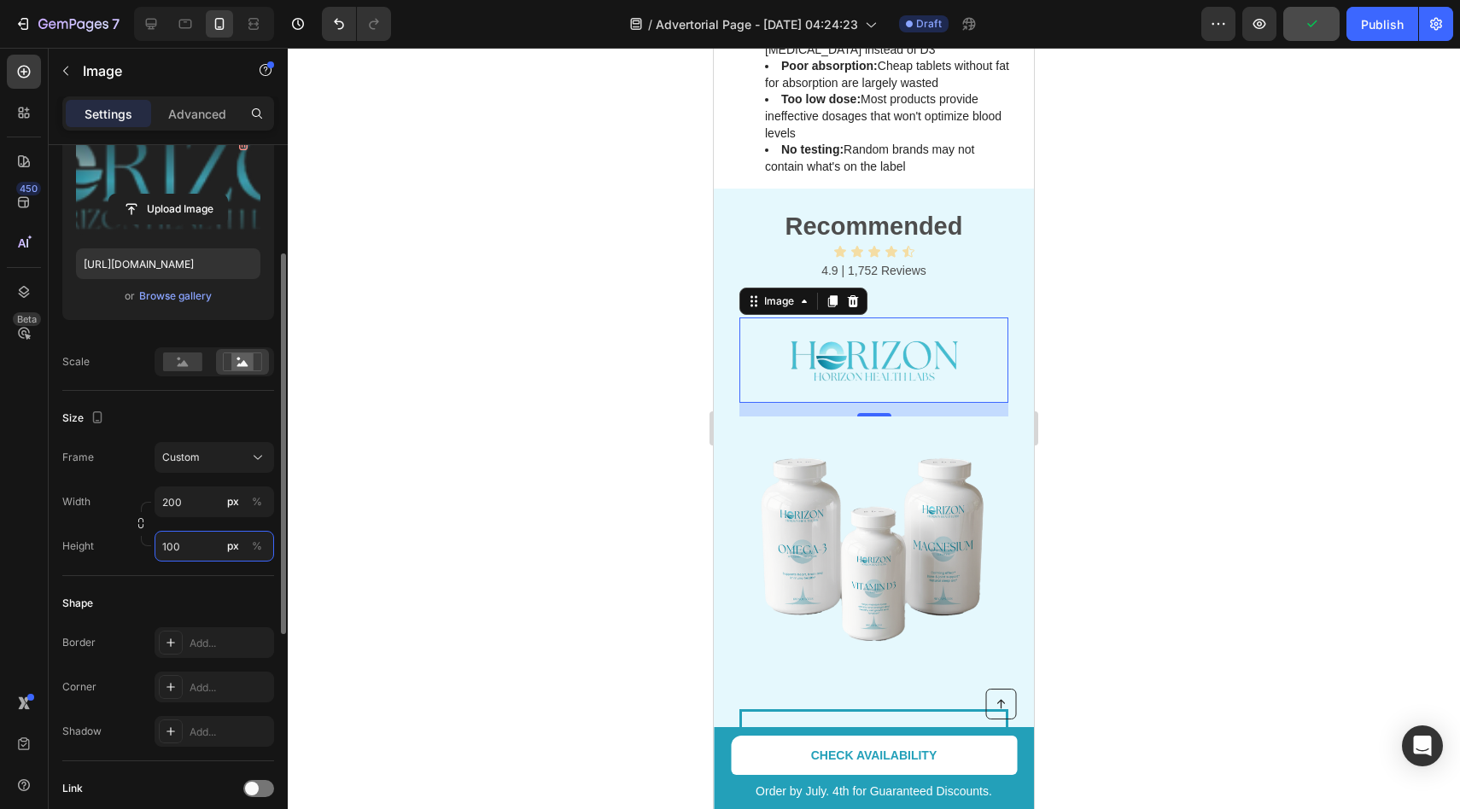
type input "100"
click at [190, 575] on div "Size Frame Custom Width 200 px % Height 100 px %" at bounding box center [168, 483] width 212 height 185
drag, startPoint x: 879, startPoint y: 381, endPoint x: 897, endPoint y: 254, distance: 127.5
click at [897, 254] on div "Recommended Text Block Icon Icon Icon Icon Icon Icon List 4.9 | 1,752 Reviews T…" at bounding box center [873, 459] width 269 height 500
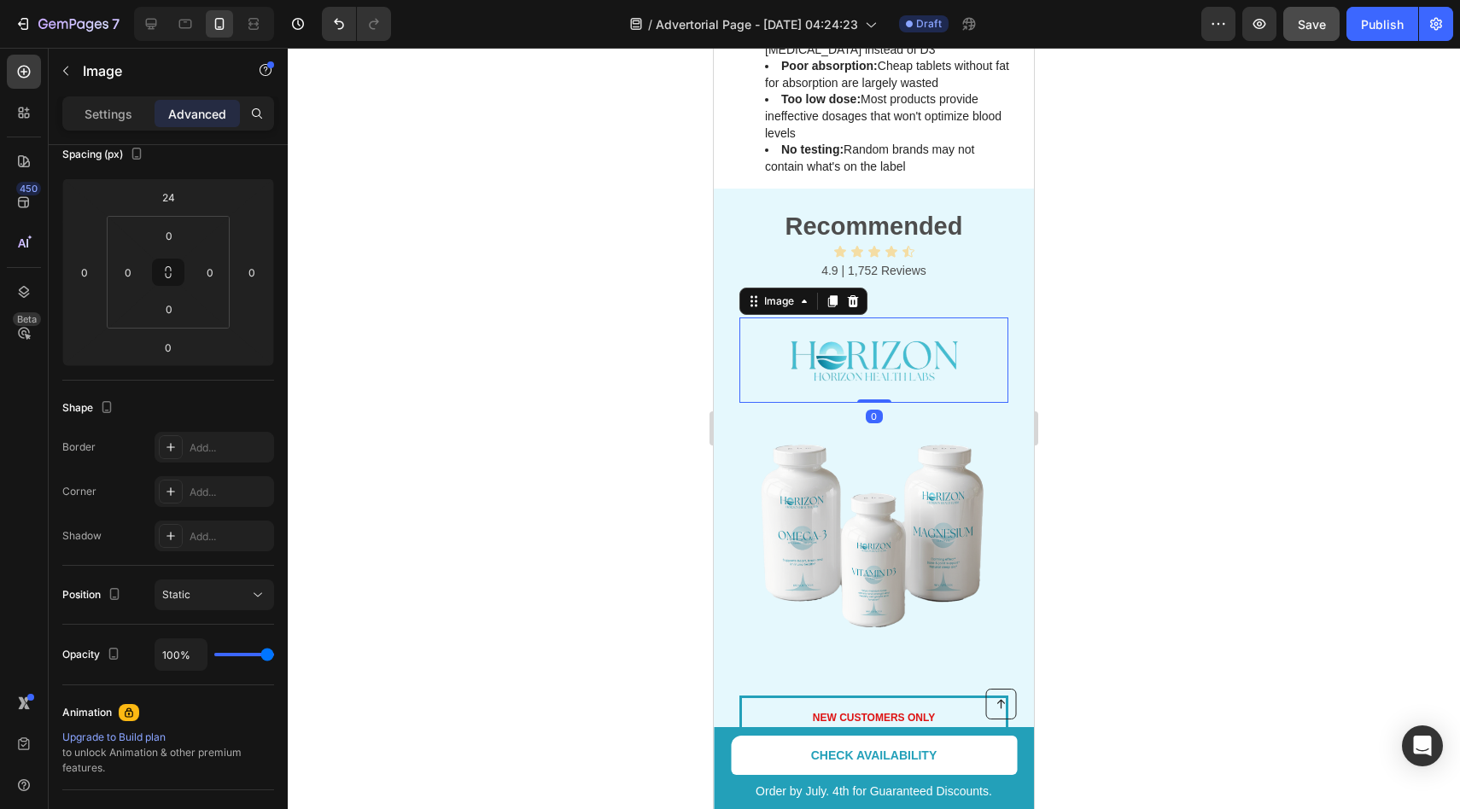
click at [1136, 273] on div at bounding box center [874, 429] width 1172 height 762
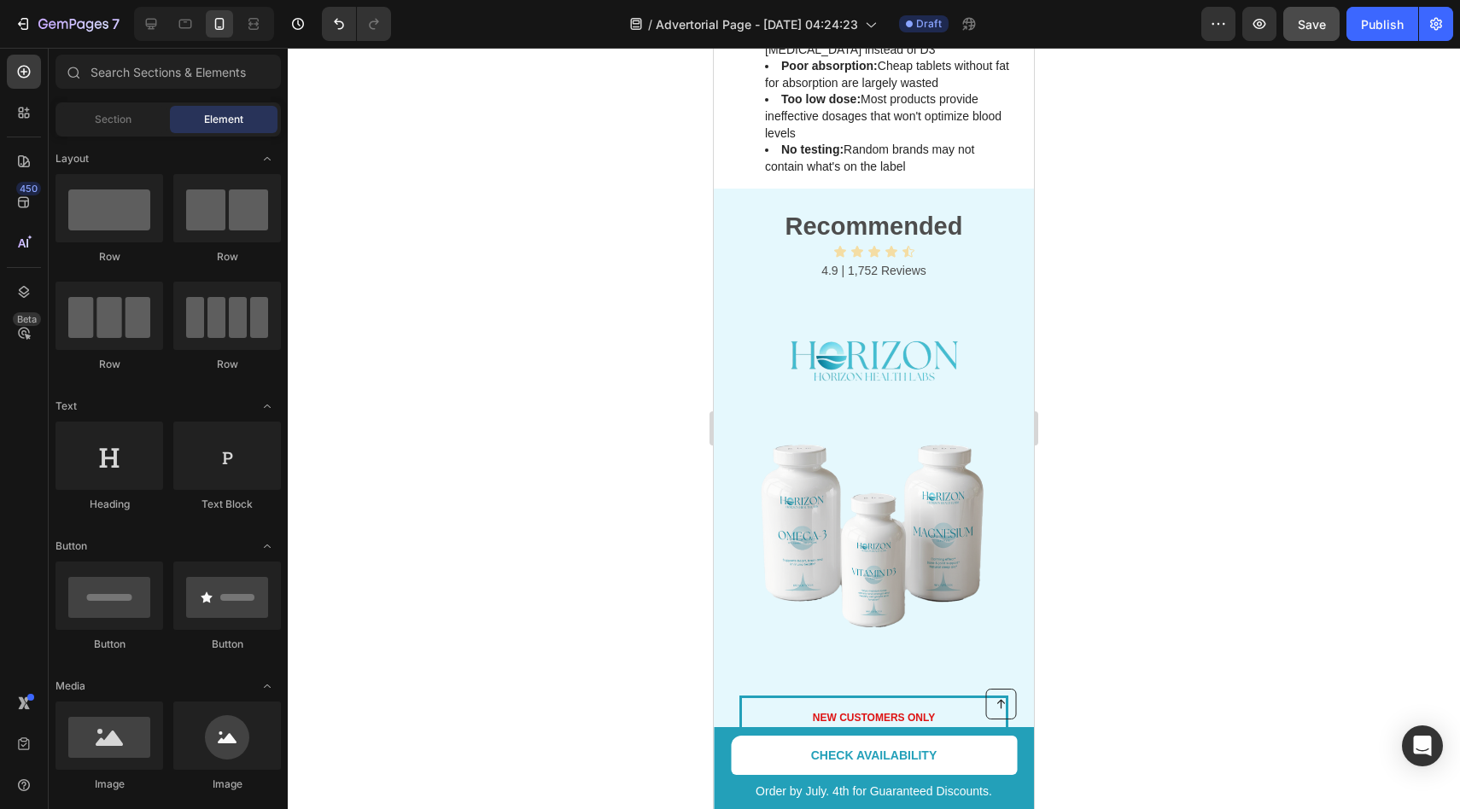
click at [1136, 273] on div at bounding box center [874, 429] width 1172 height 762
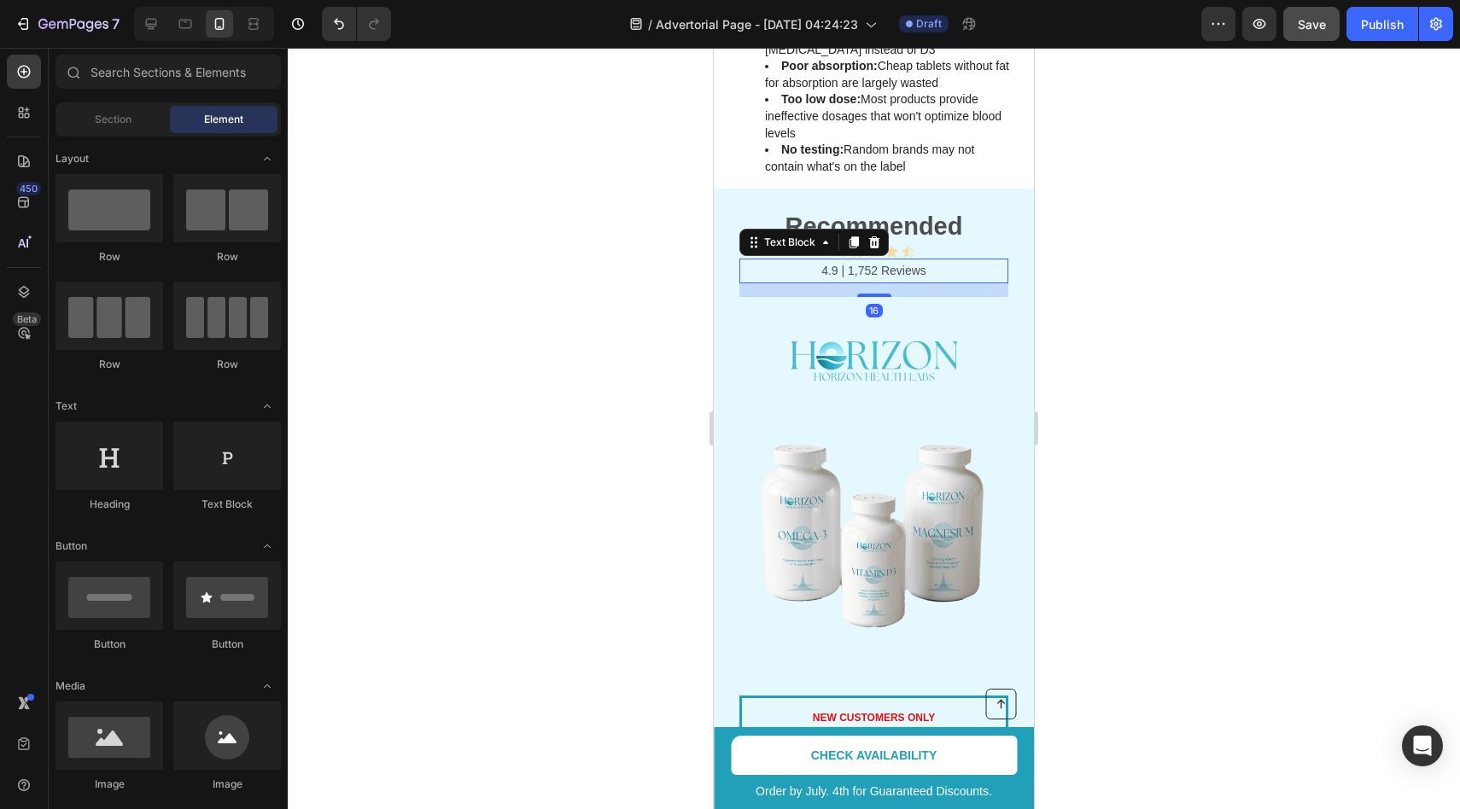
click at [908, 260] on p "4.9 | 1,752 Reviews" at bounding box center [874, 270] width 266 height 21
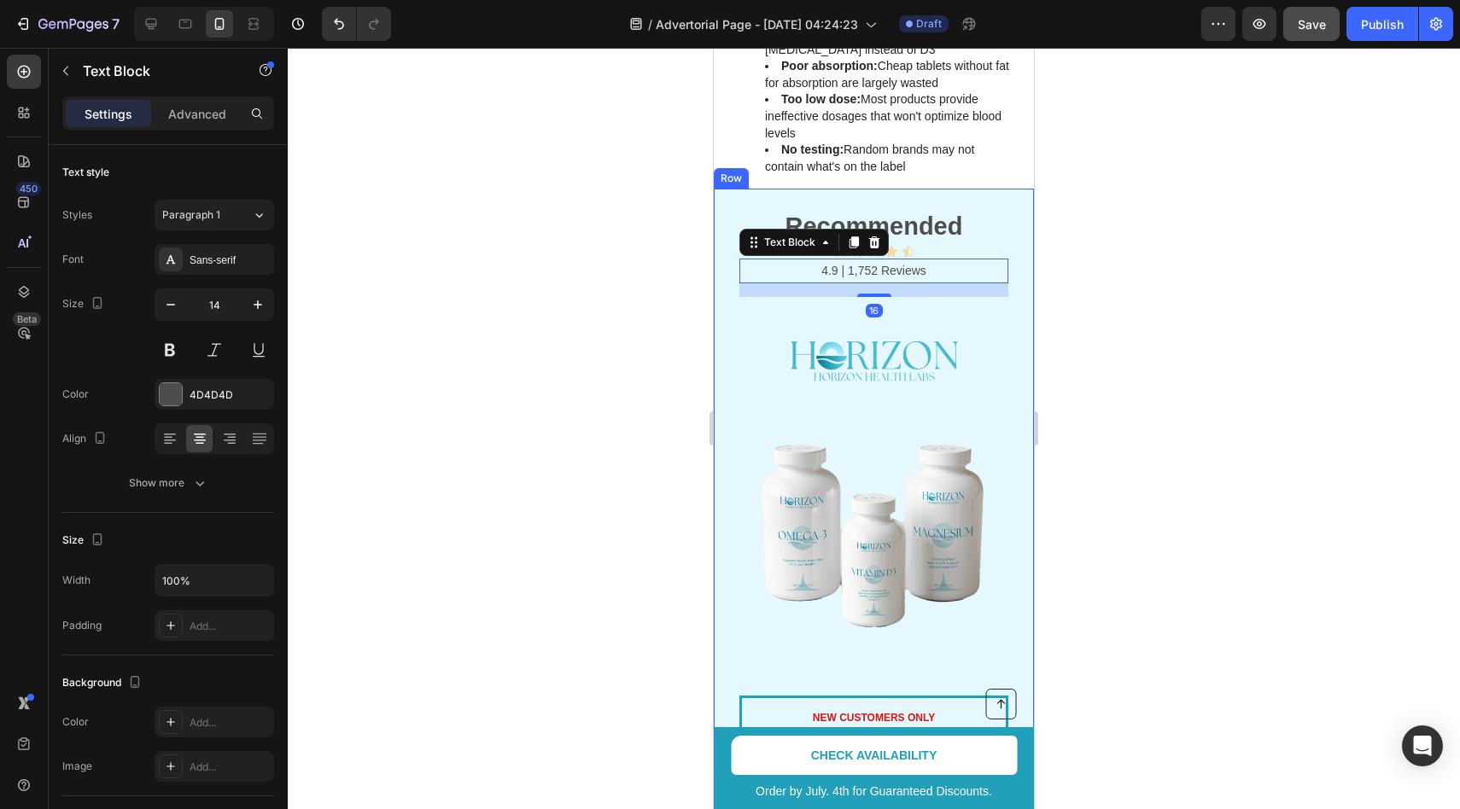
drag, startPoint x: 879, startPoint y: 254, endPoint x: 879, endPoint y: 242, distance: 12.8
click at [879, 242] on div "Recommended Text Block Icon Icon Icon Icon Icon Icon List 4.9 | 1,752 Reviews T…" at bounding box center [873, 452] width 269 height 487
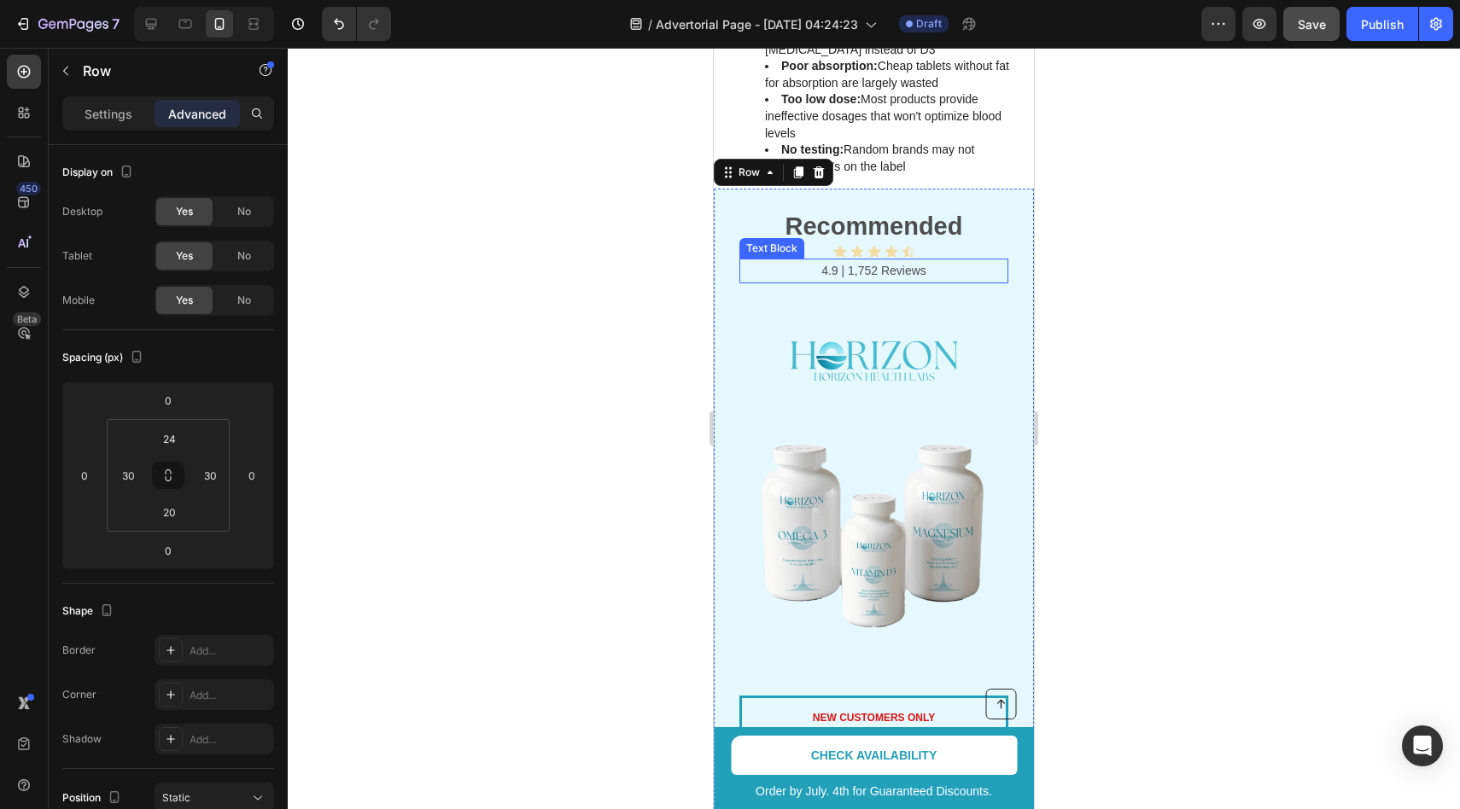
click at [879, 260] on p "4.9 | 1,752 Reviews" at bounding box center [874, 270] width 266 height 21
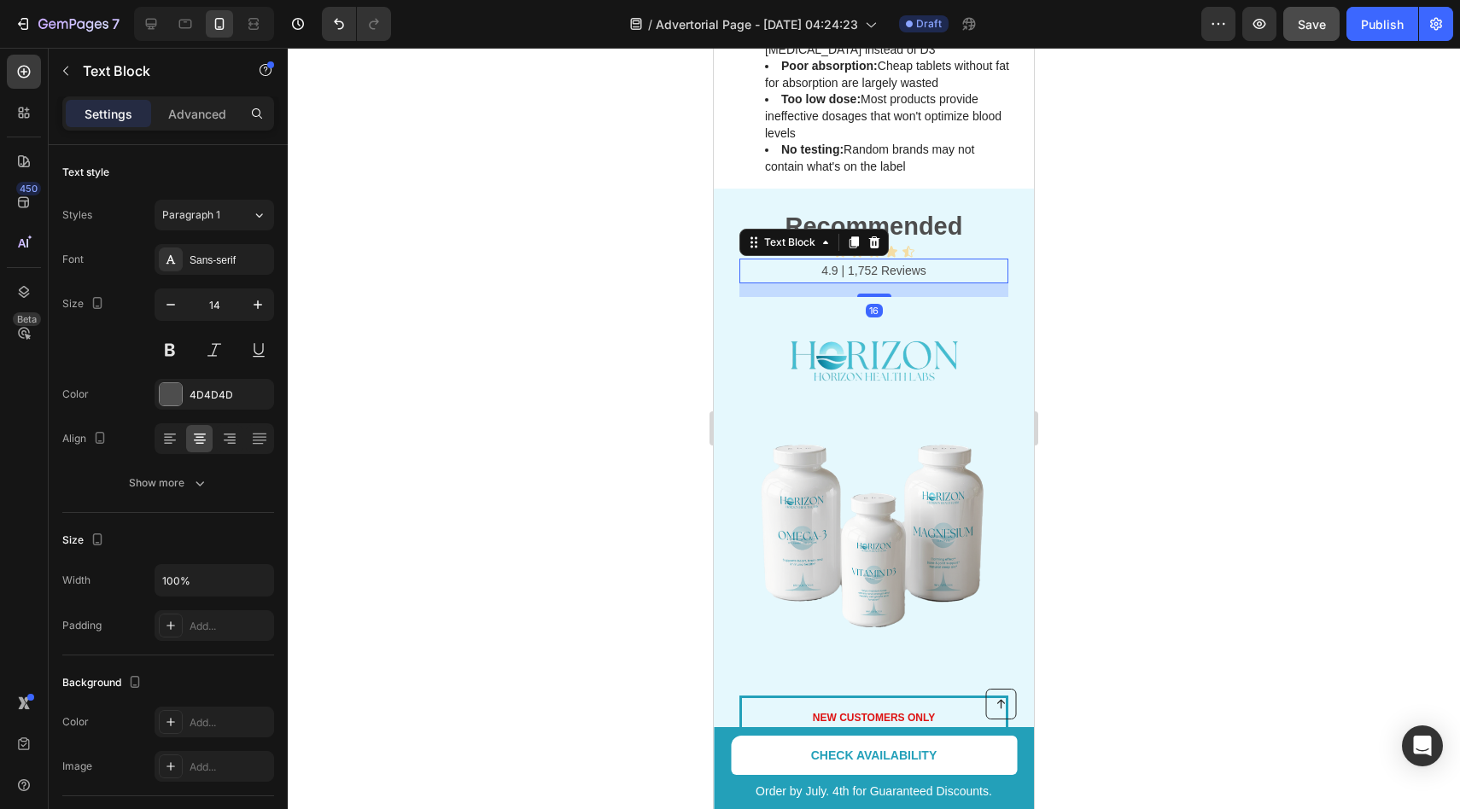
drag, startPoint x: 870, startPoint y: 263, endPoint x: 909, endPoint y: 82, distance: 185.2
click at [888, 209] on div "Recommended Text Block Icon Icon Icon Icon Icon Icon List 4.9 | 1,752 Reviews T…" at bounding box center [873, 452] width 269 height 487
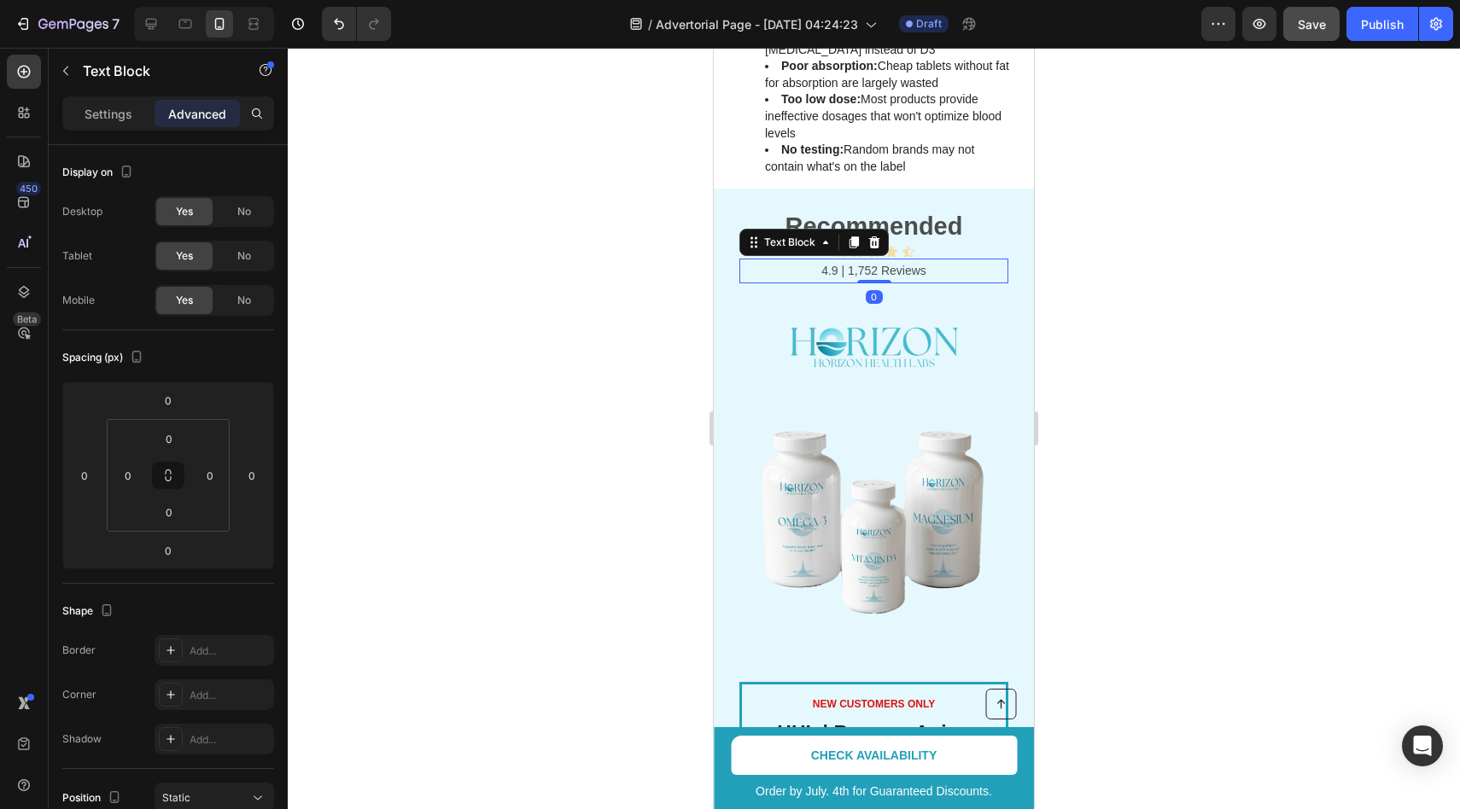
click at [1180, 193] on div at bounding box center [874, 429] width 1172 height 762
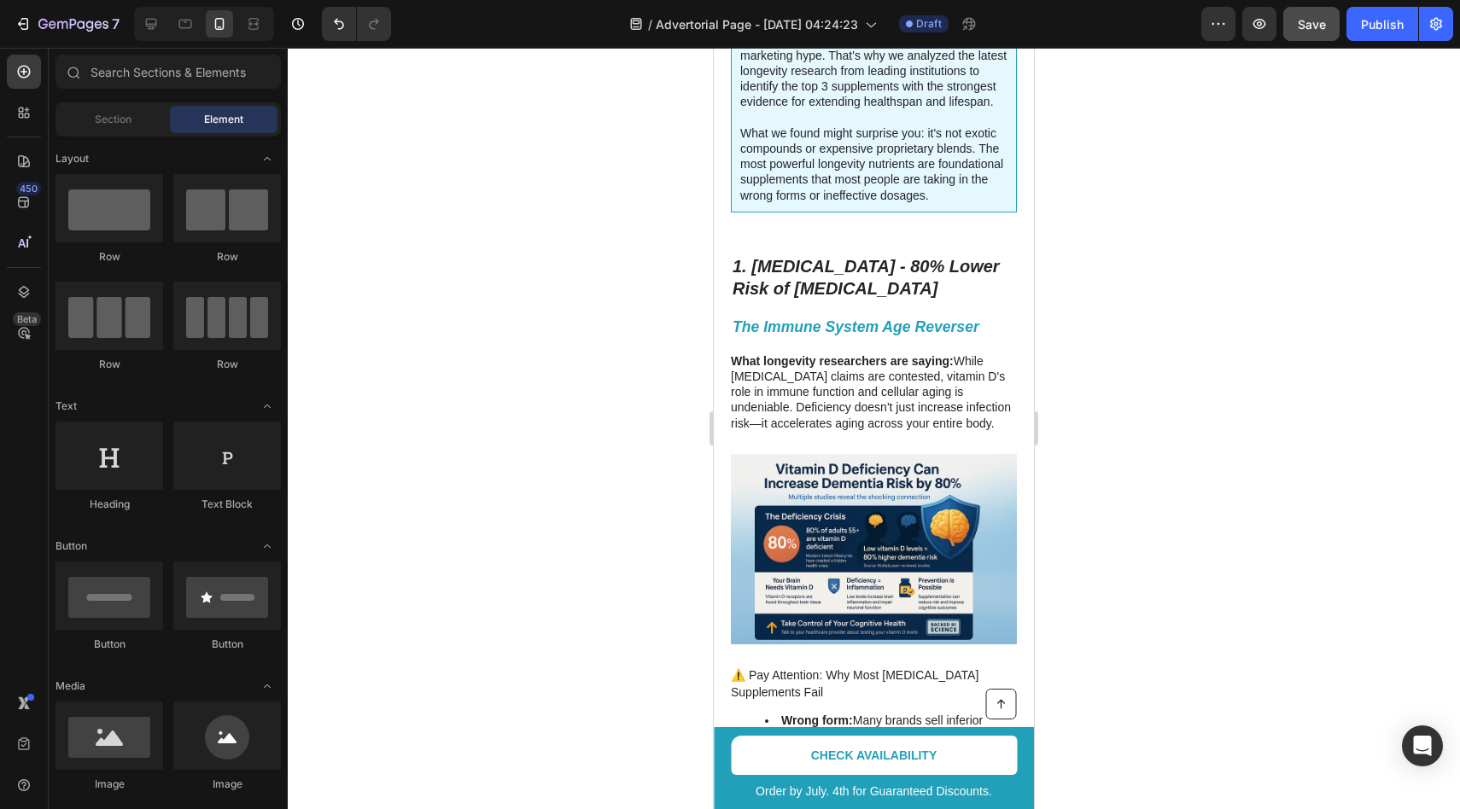
scroll to position [0, 0]
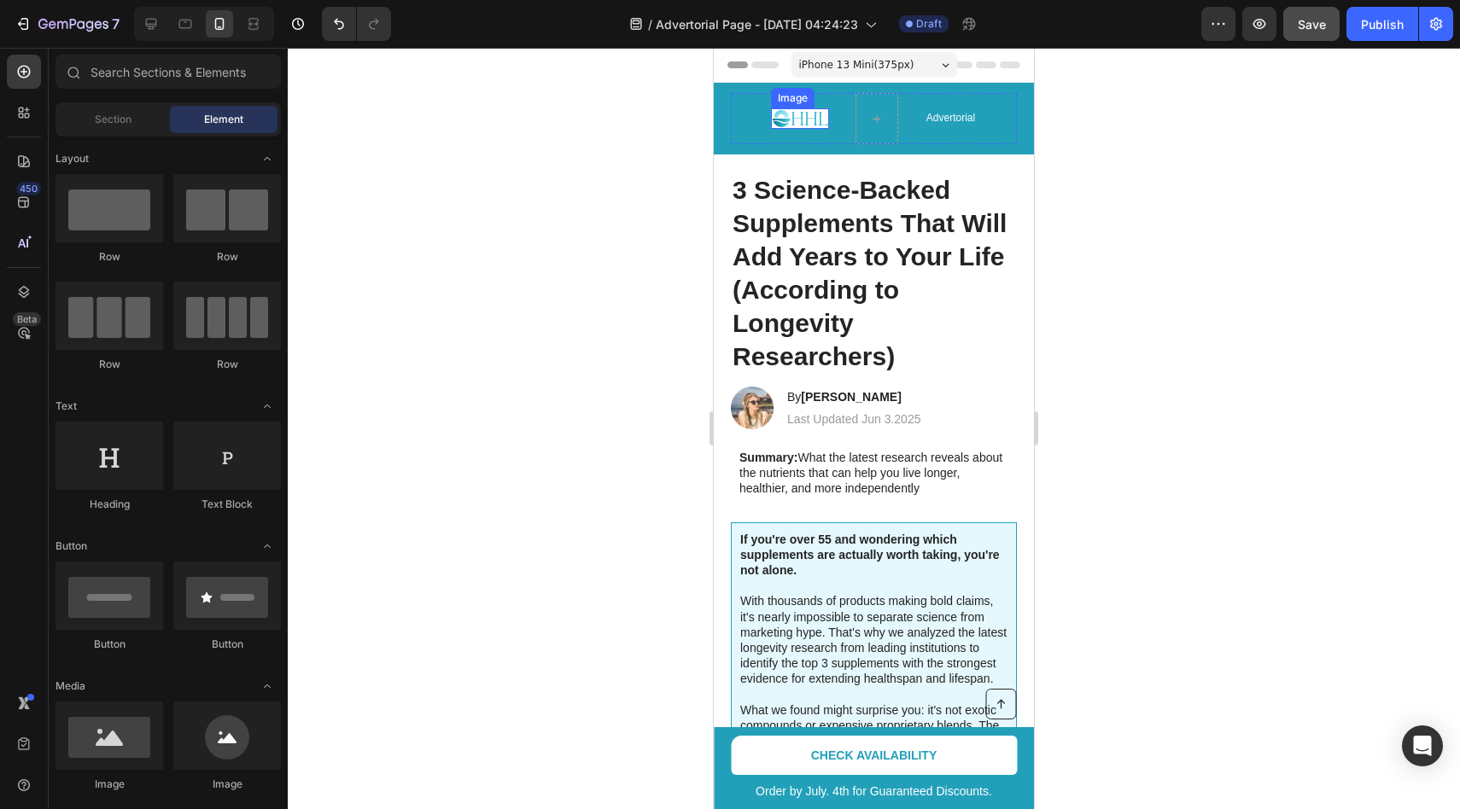
click at [793, 120] on img at bounding box center [800, 118] width 58 height 20
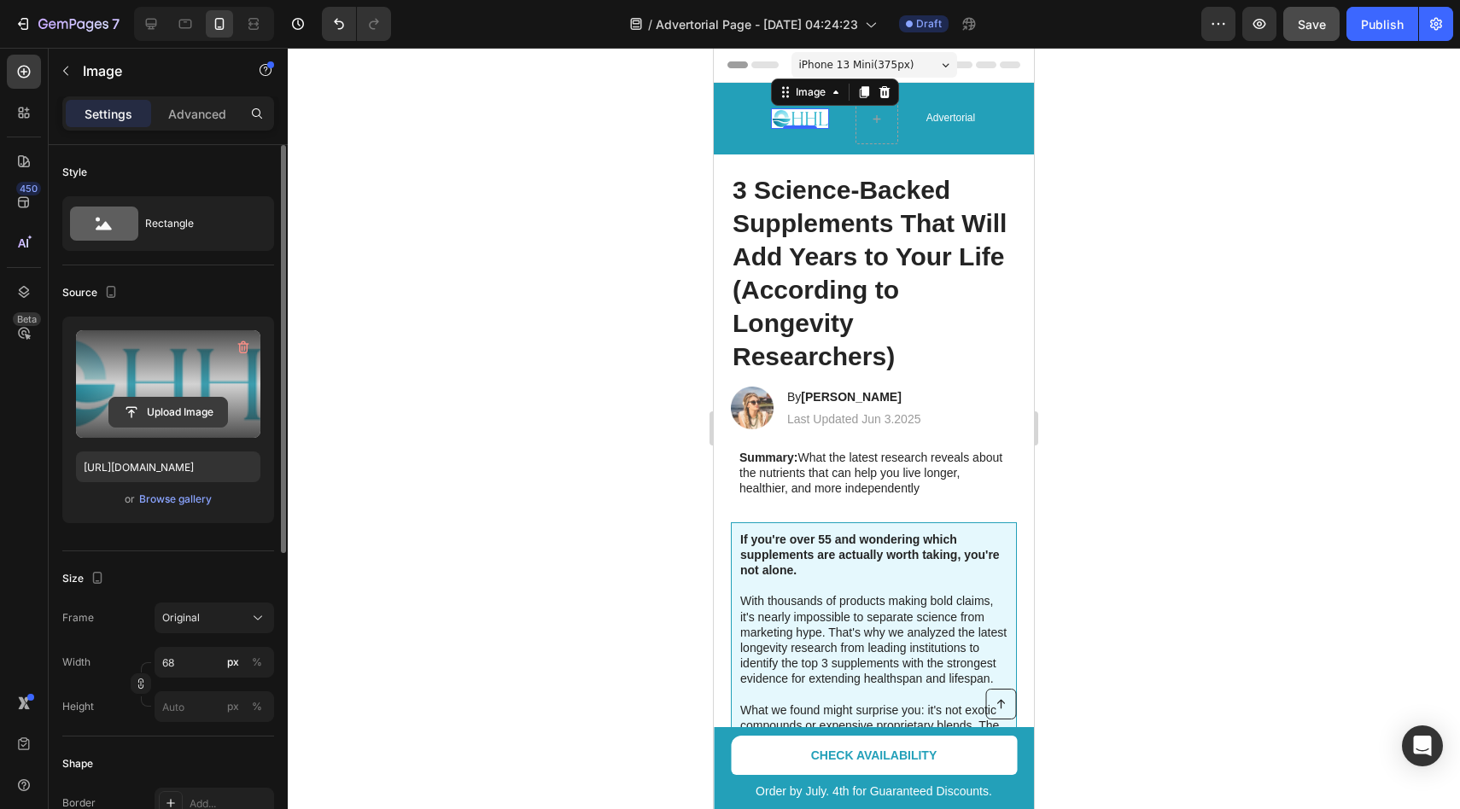
click at [167, 417] on input "file" at bounding box center [168, 412] width 118 height 29
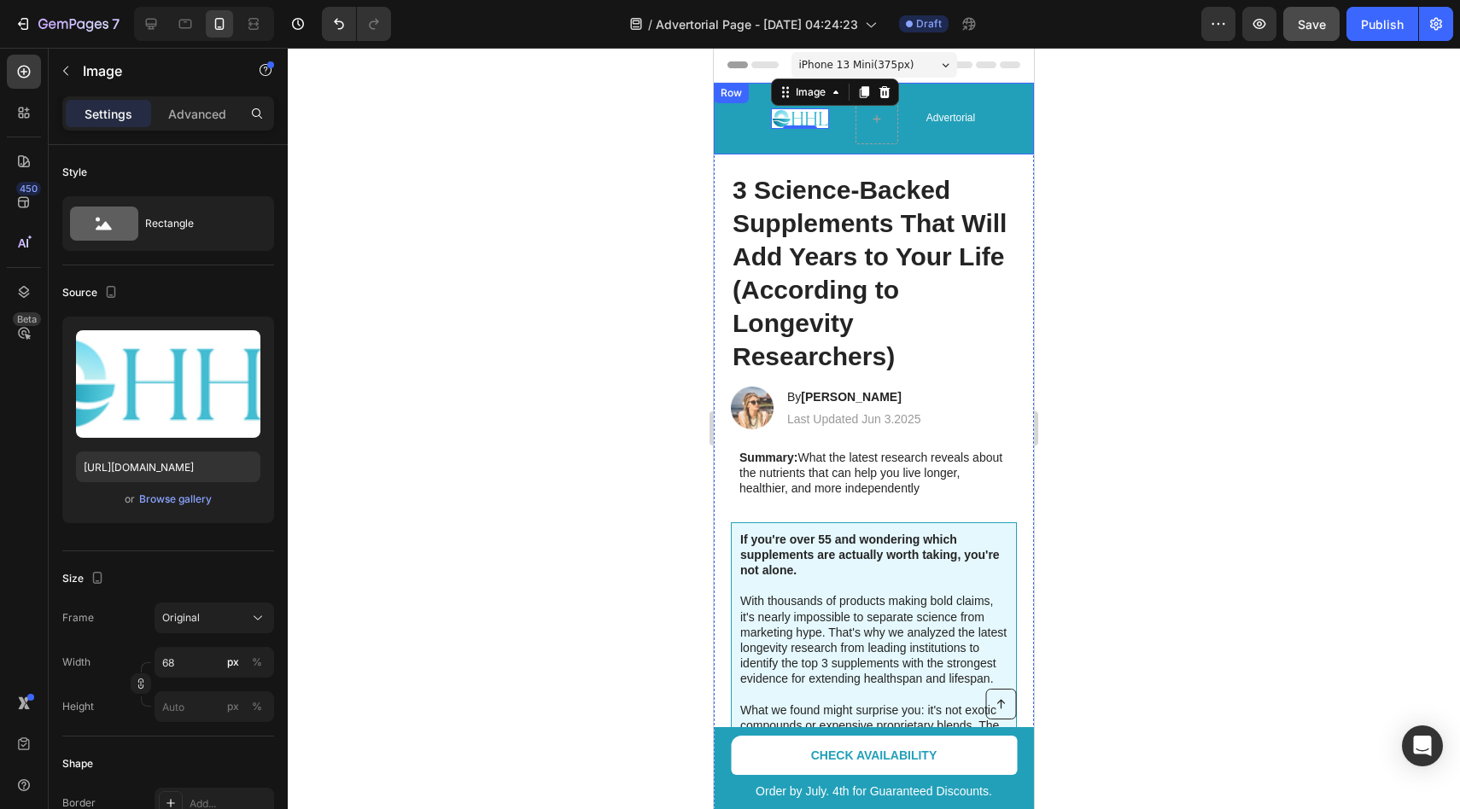
click at [727, 130] on div "Image 0 Limited time: NEW CUSTOMER OFFER - Reverse Aging Protocol - 30% OFF Tex…" at bounding box center [874, 119] width 320 height 72
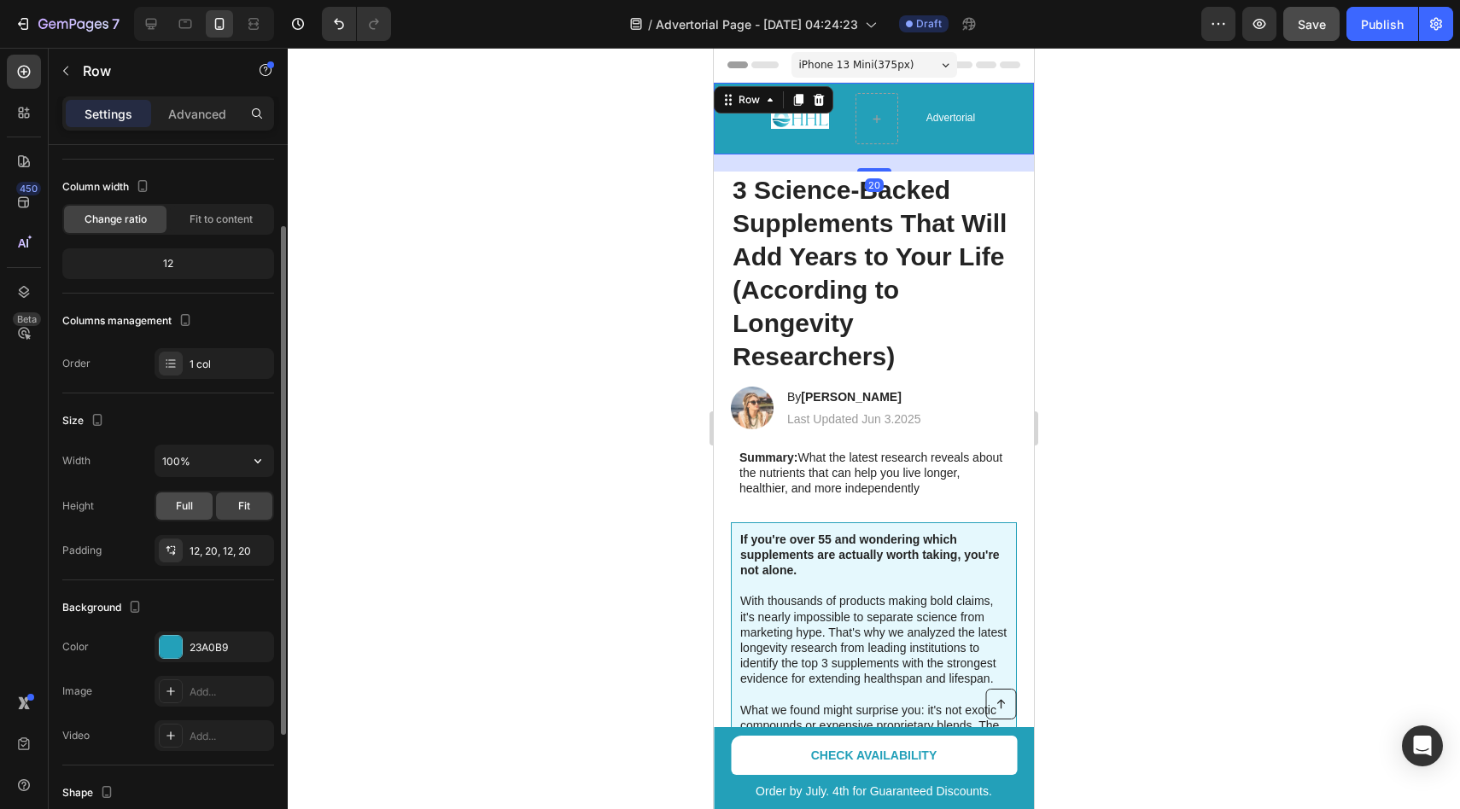
scroll to position [140, 0]
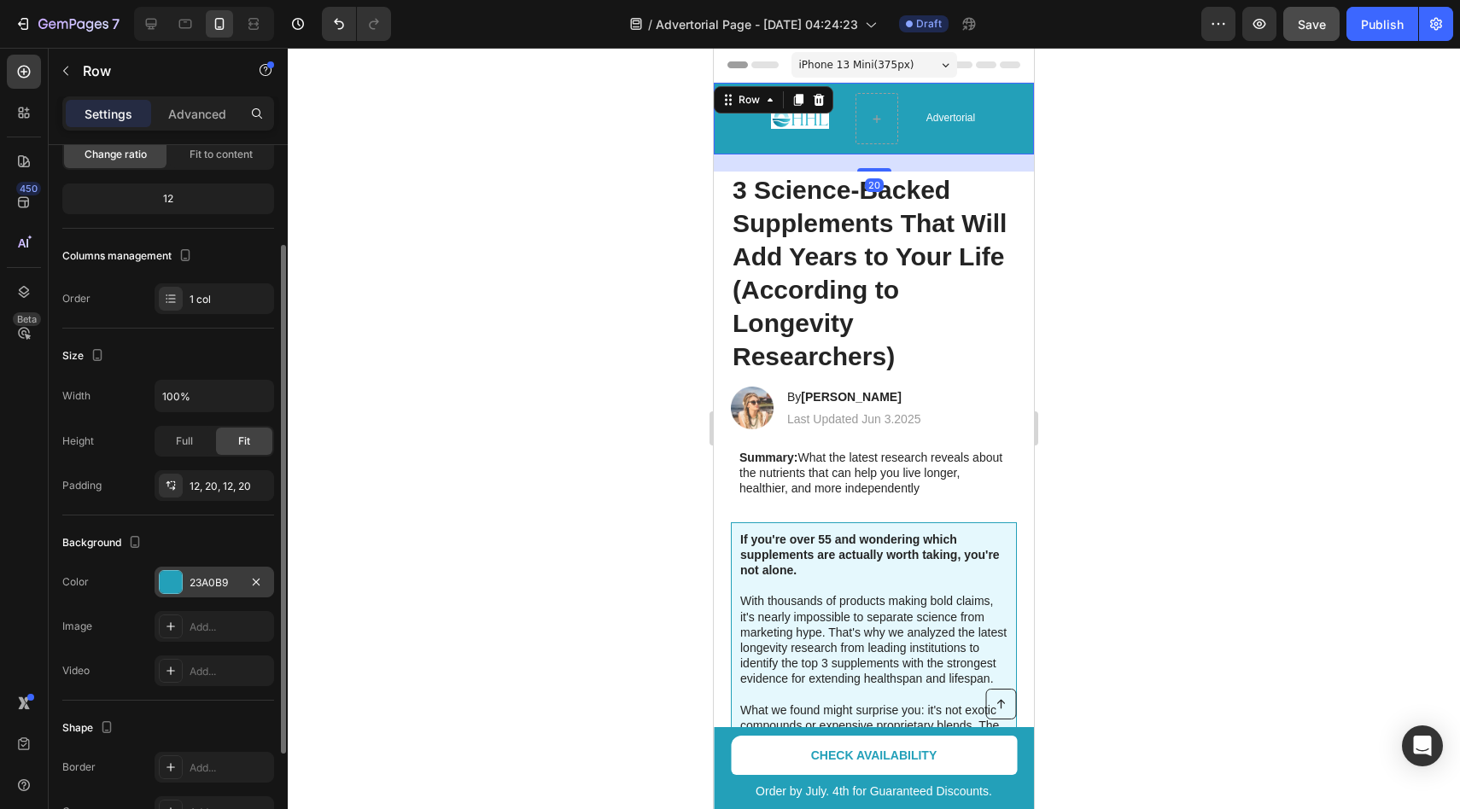
click at [169, 580] on div at bounding box center [171, 582] width 22 height 22
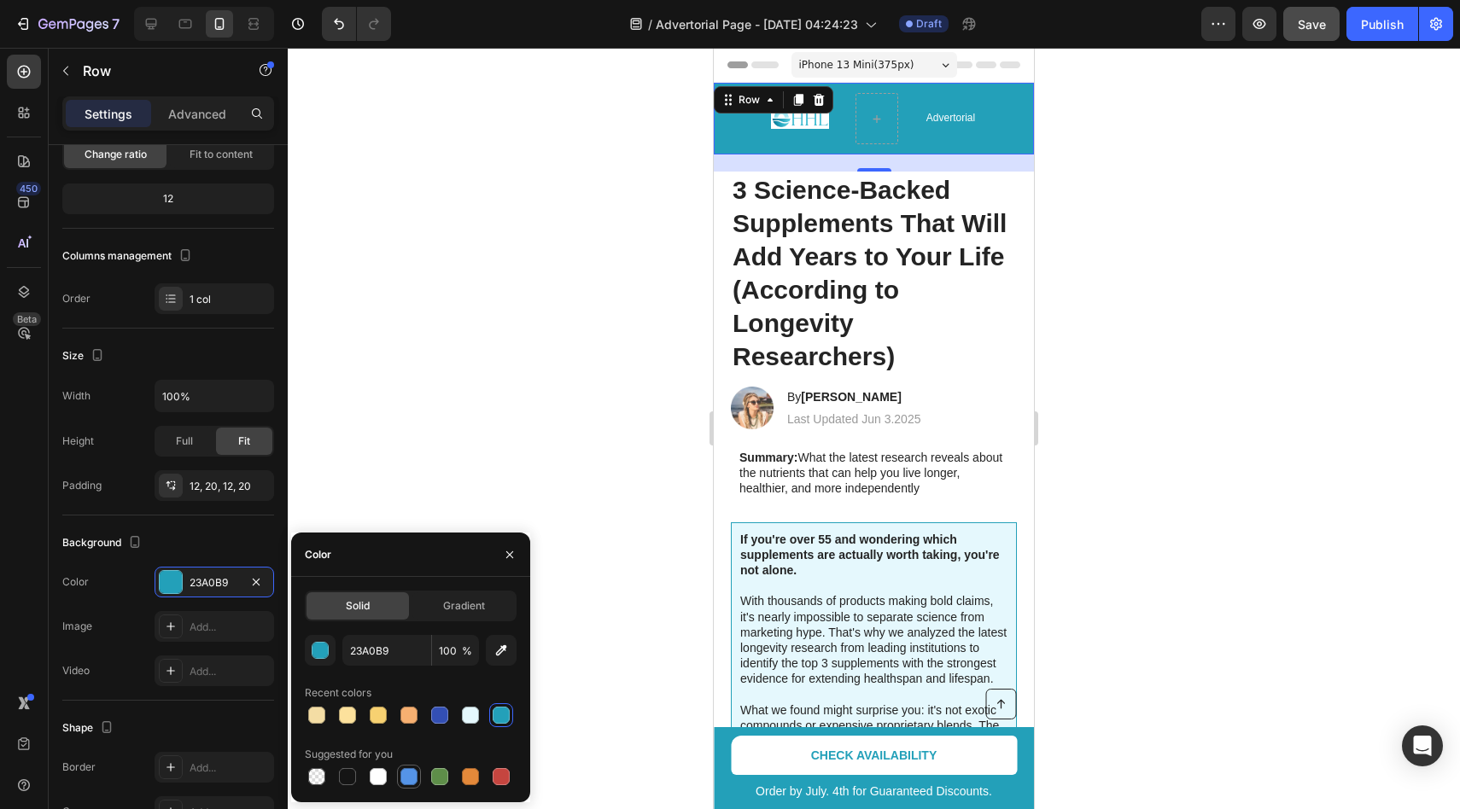
click at [407, 772] on div at bounding box center [408, 776] width 17 height 17
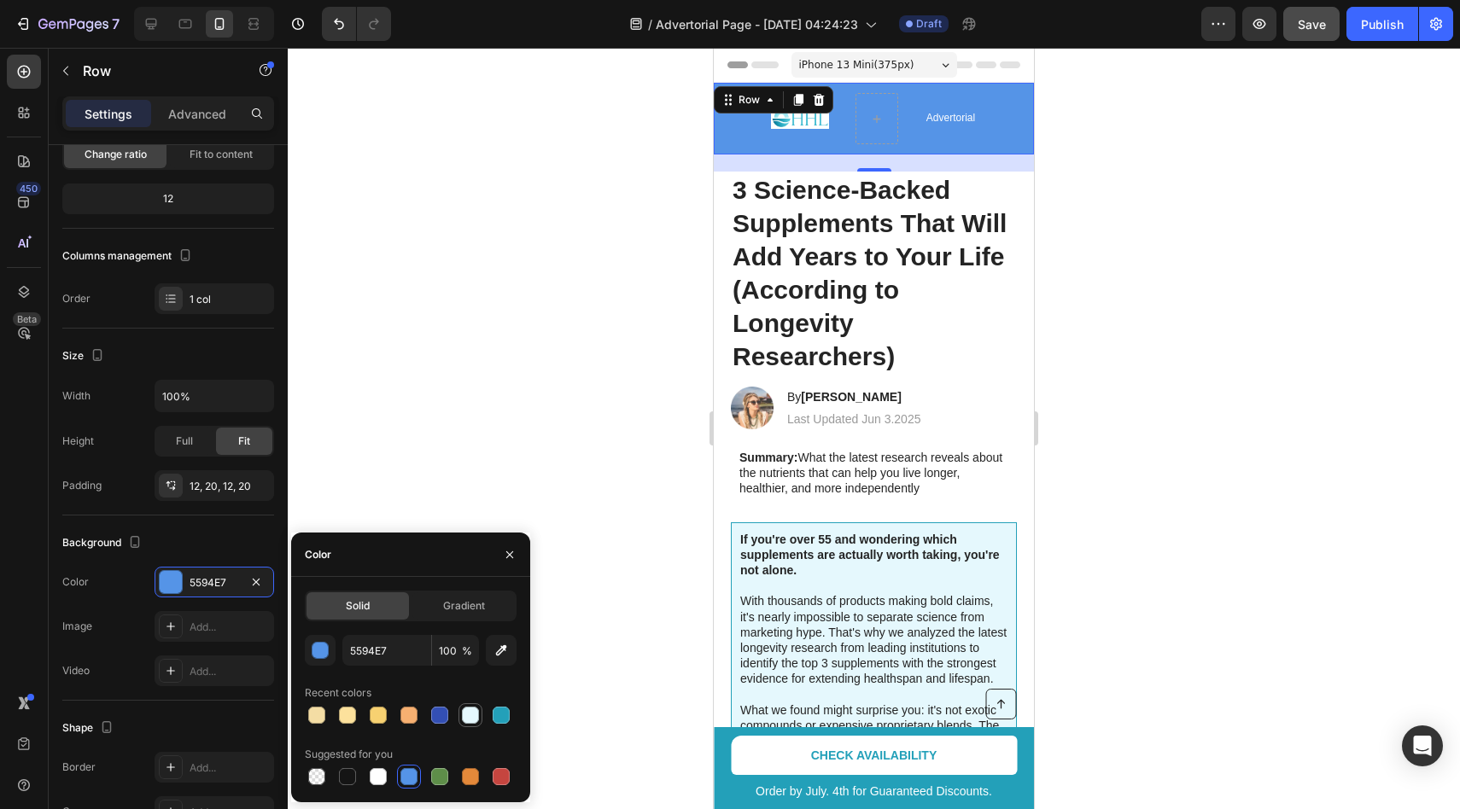
click at [466, 712] on div at bounding box center [470, 715] width 17 height 17
type input "E5F8FD"
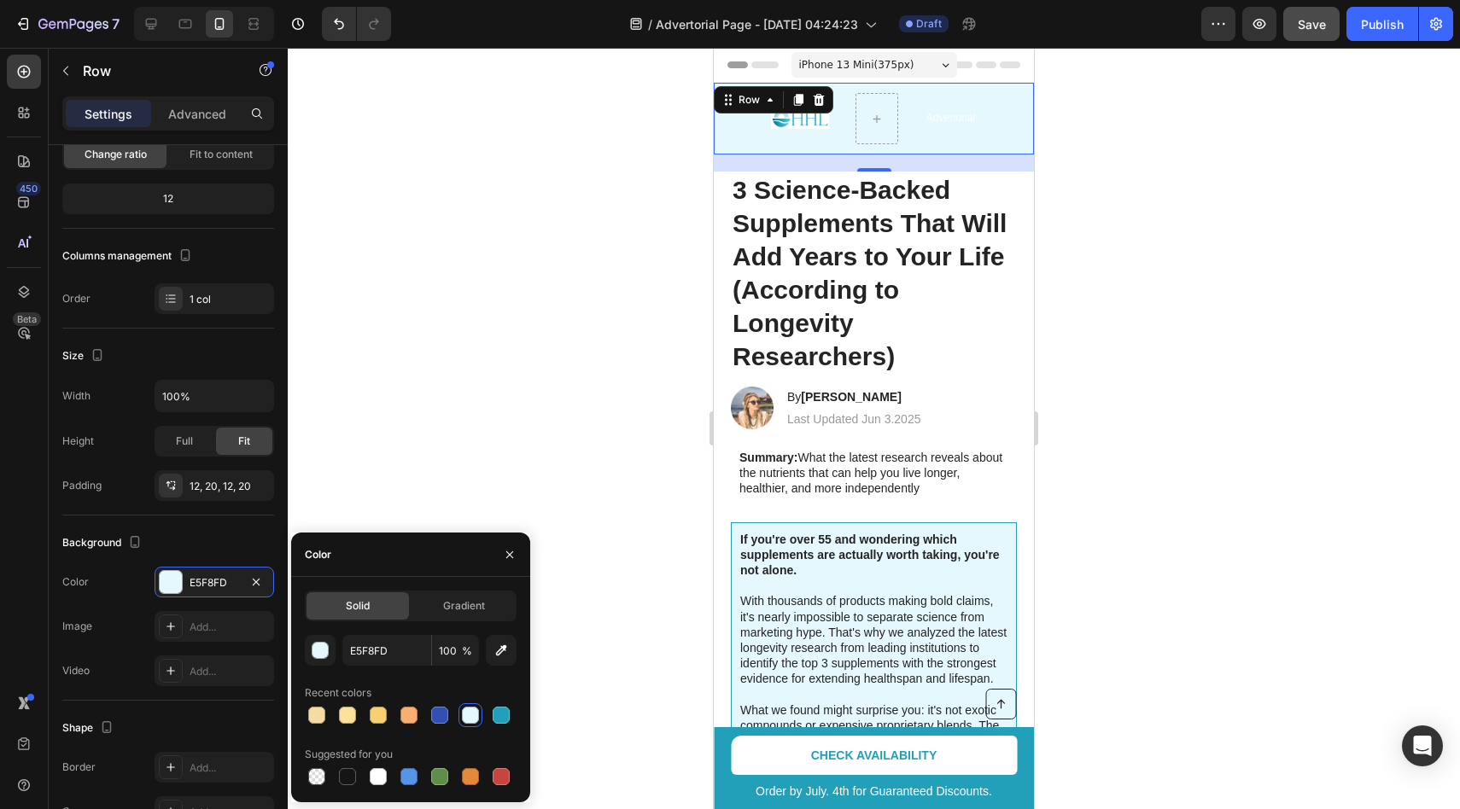
click at [427, 307] on div at bounding box center [874, 429] width 1172 height 762
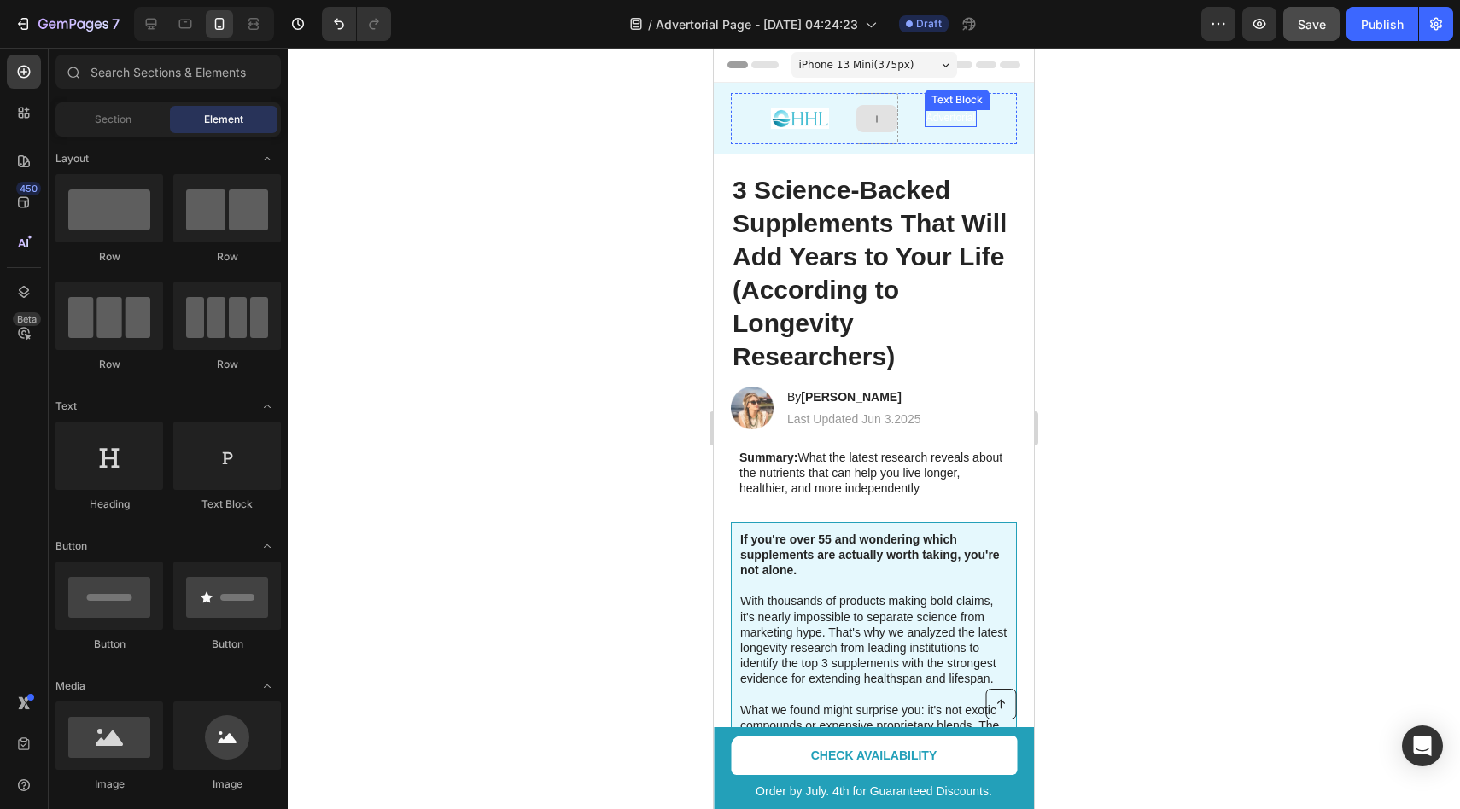
click at [952, 118] on p "Advertorial" at bounding box center [950, 119] width 49 height 14
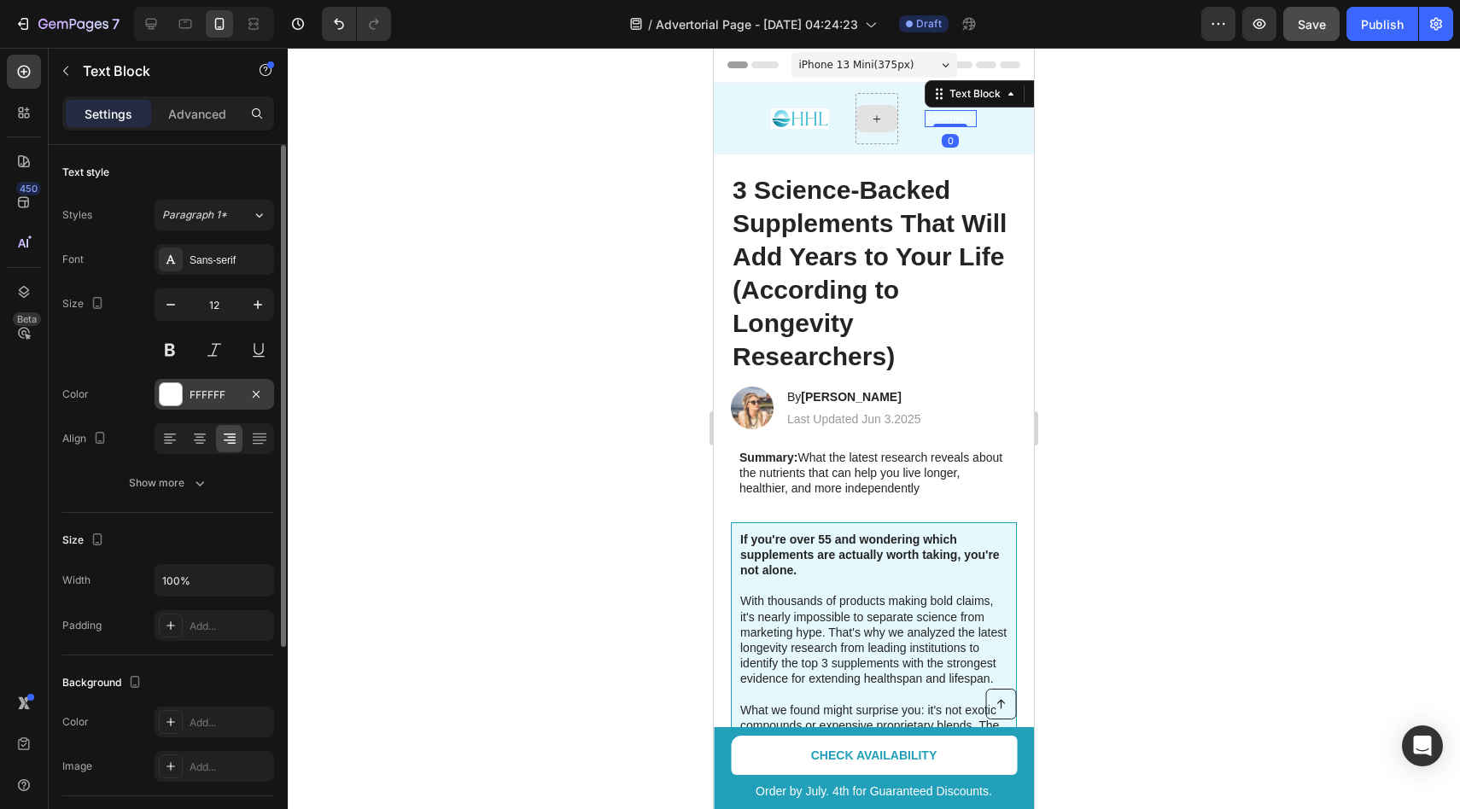
click at [173, 396] on div at bounding box center [171, 394] width 22 height 22
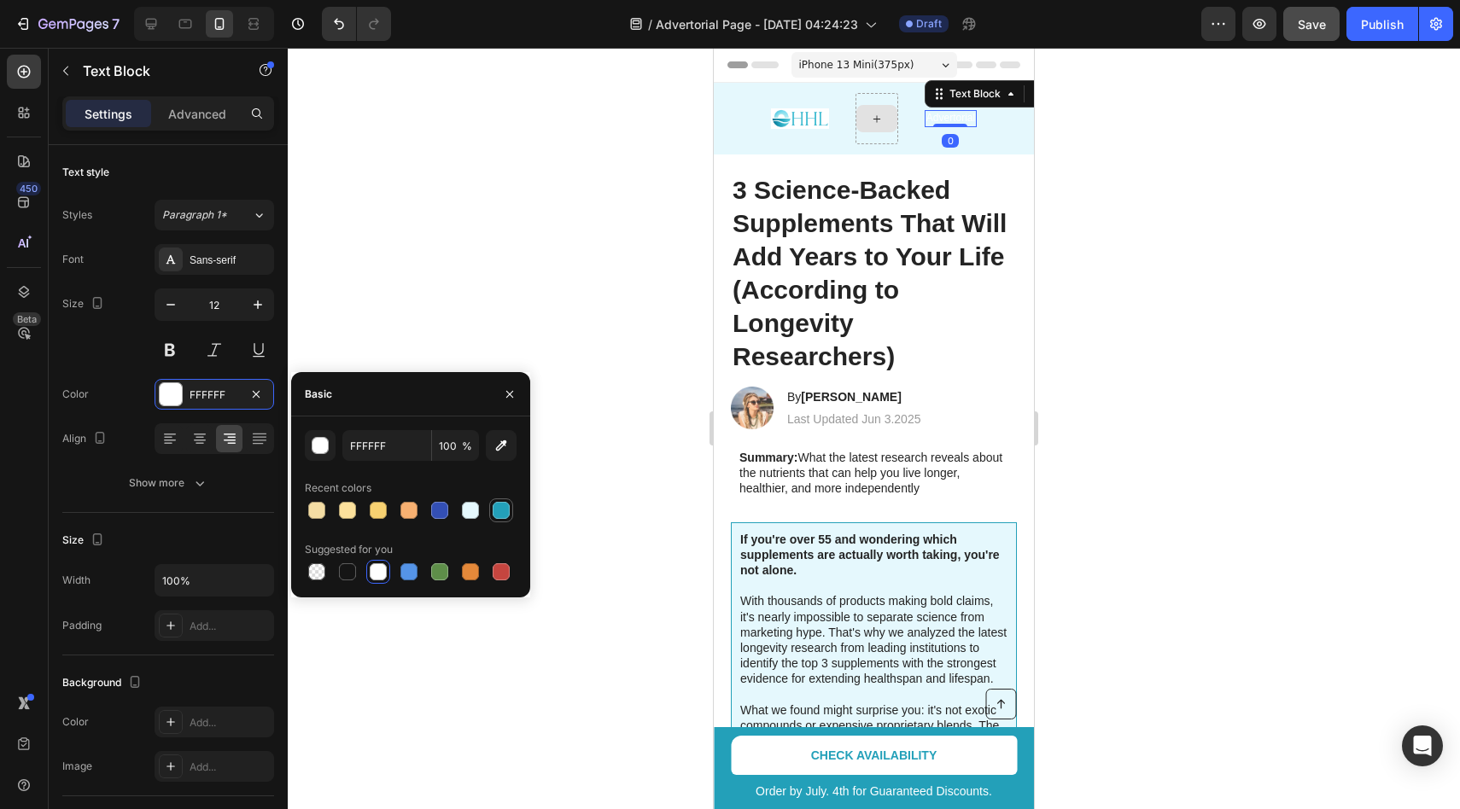
click at [500, 511] on div at bounding box center [501, 510] width 17 height 17
type input "23A0B9"
click at [608, 187] on div at bounding box center [874, 429] width 1172 height 762
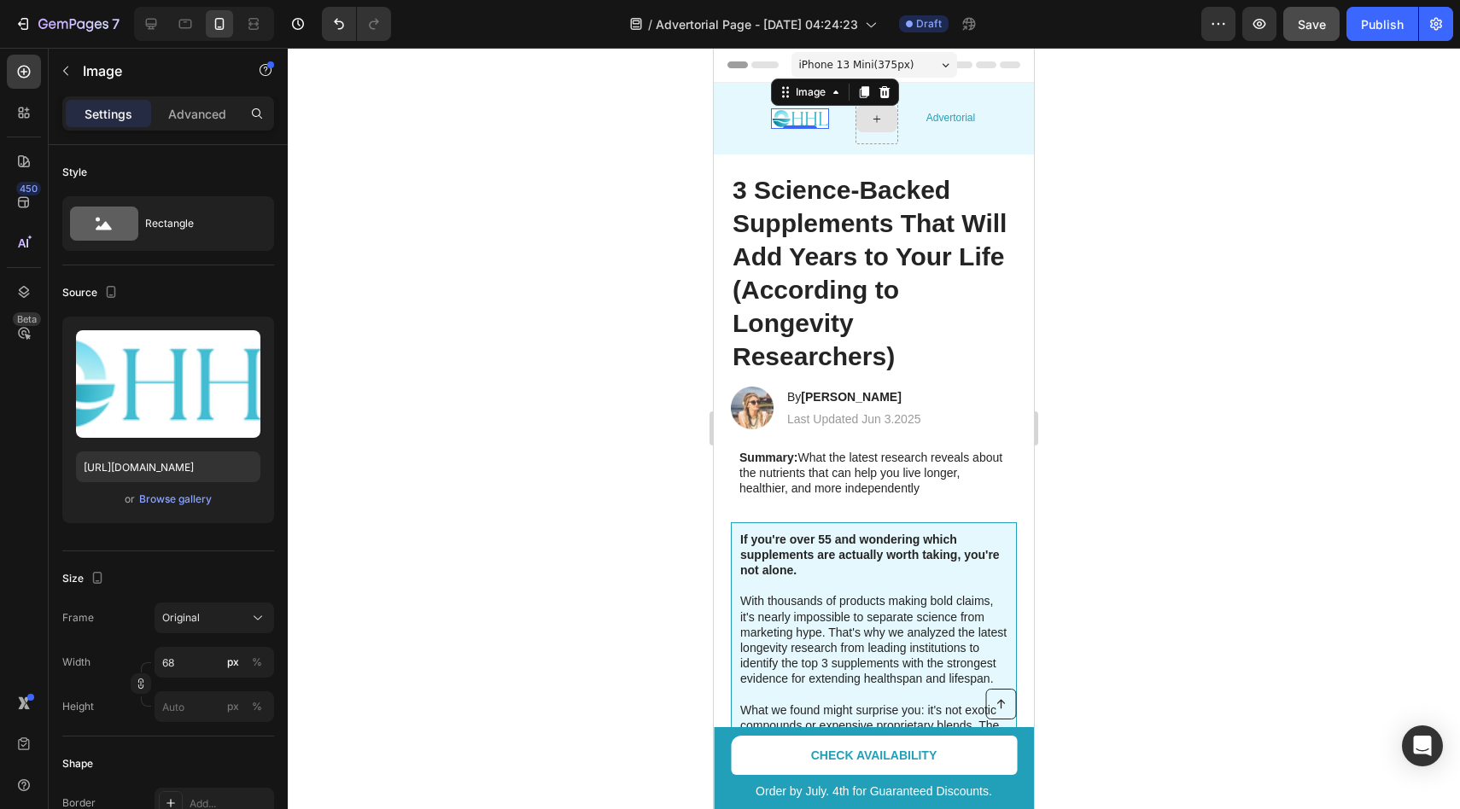
click at [787, 117] on img at bounding box center [800, 118] width 58 height 20
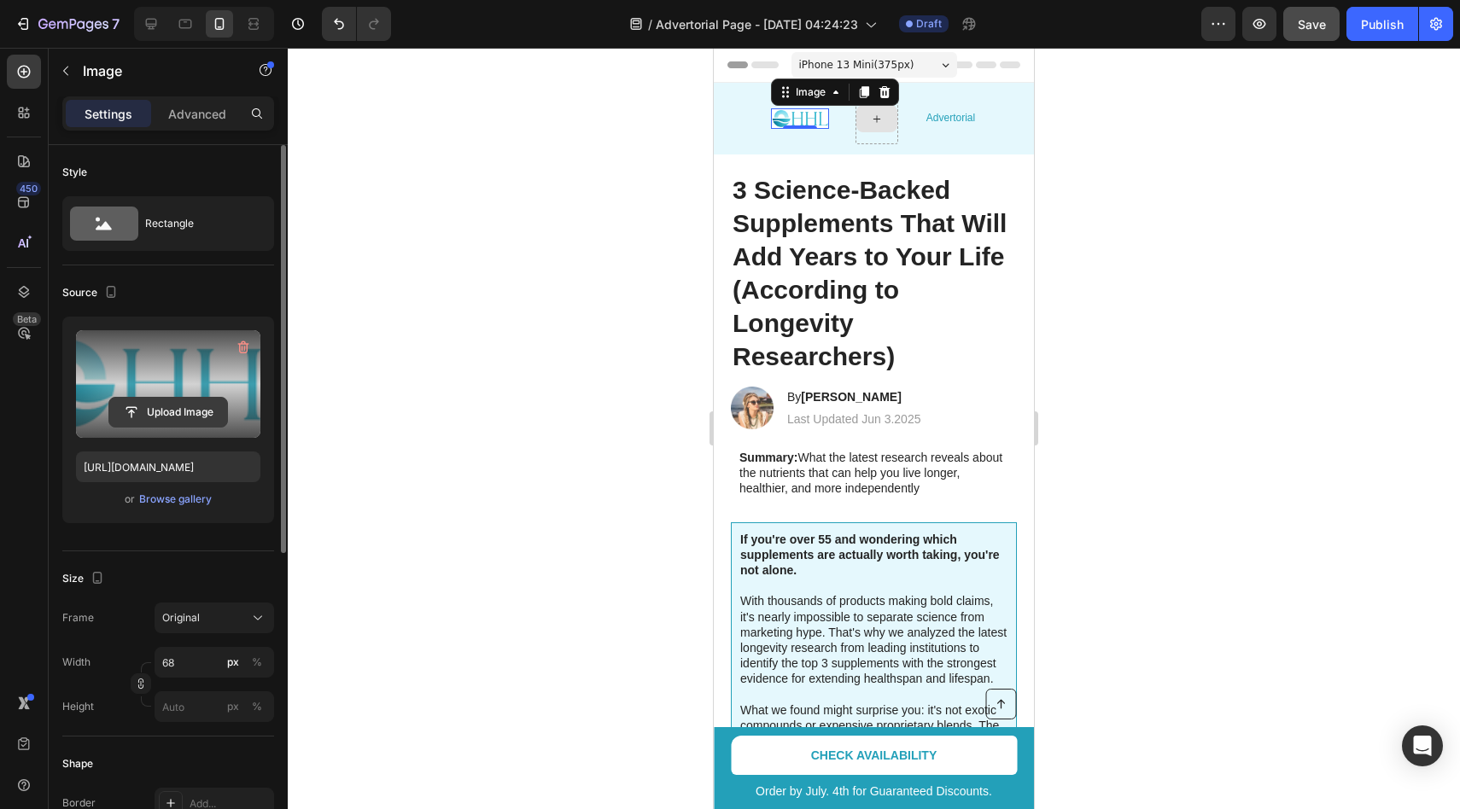
click at [164, 416] on input "file" at bounding box center [168, 412] width 118 height 29
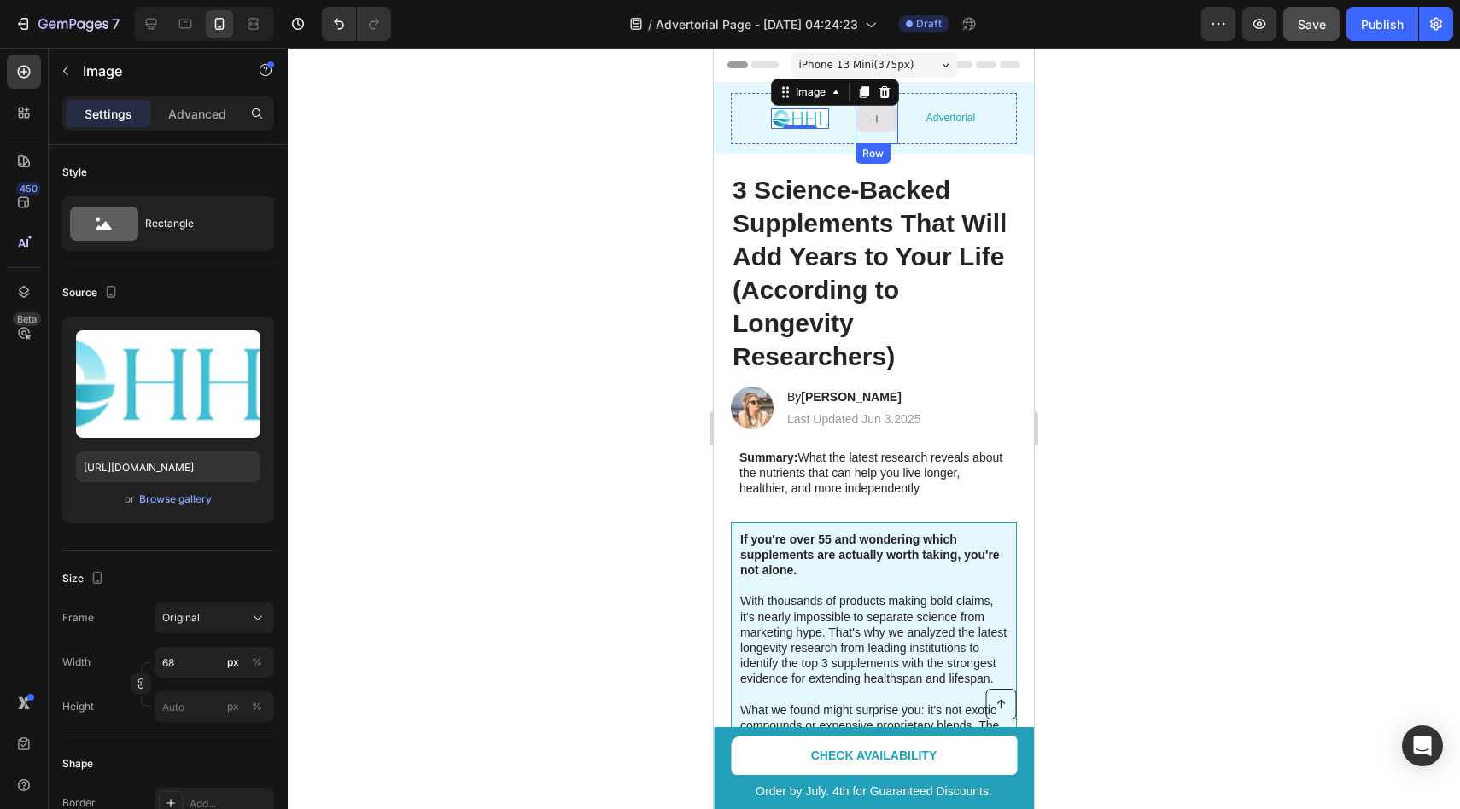
click at [885, 135] on div at bounding box center [877, 118] width 43 height 51
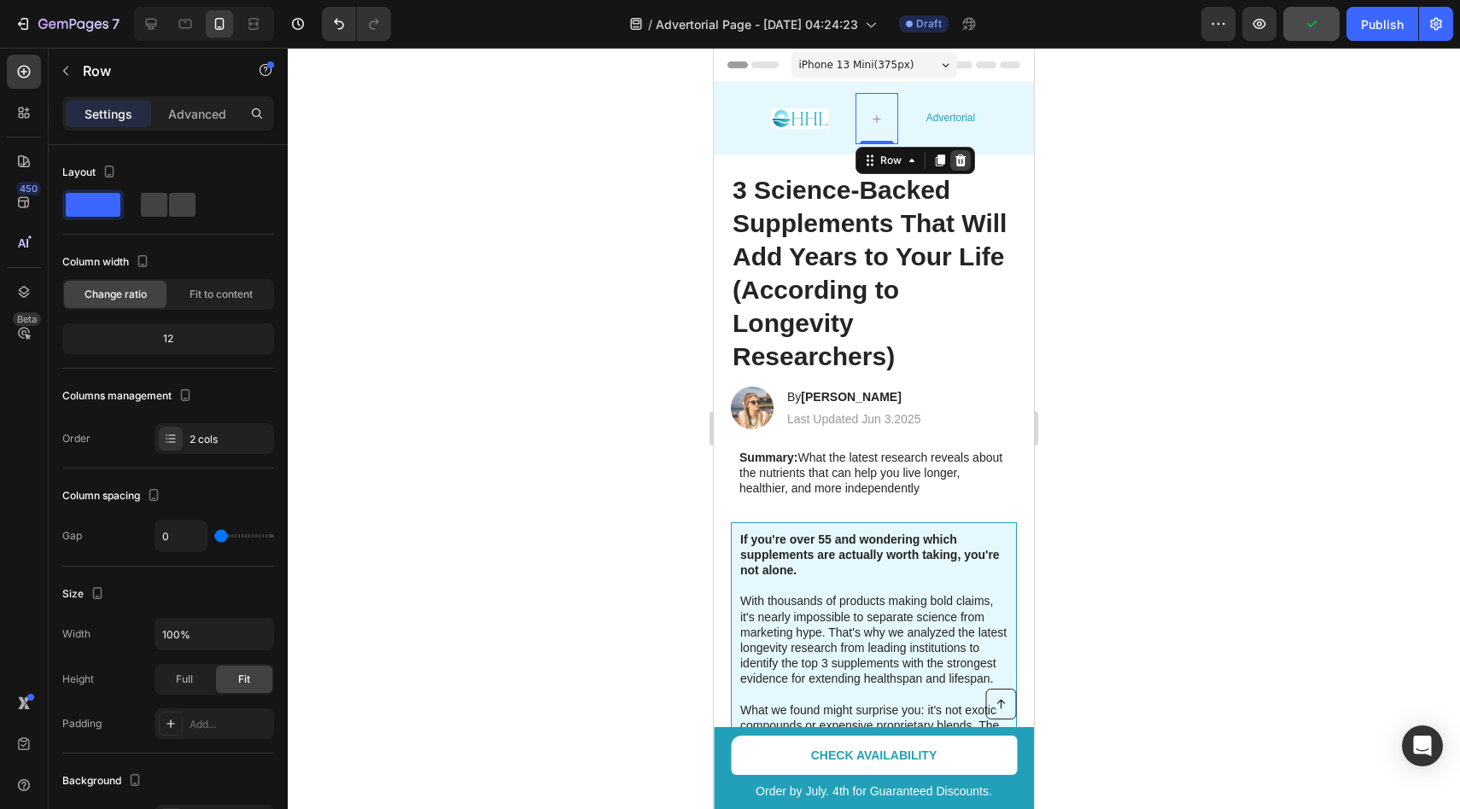
click at [965, 164] on icon at bounding box center [961, 161] width 14 height 14
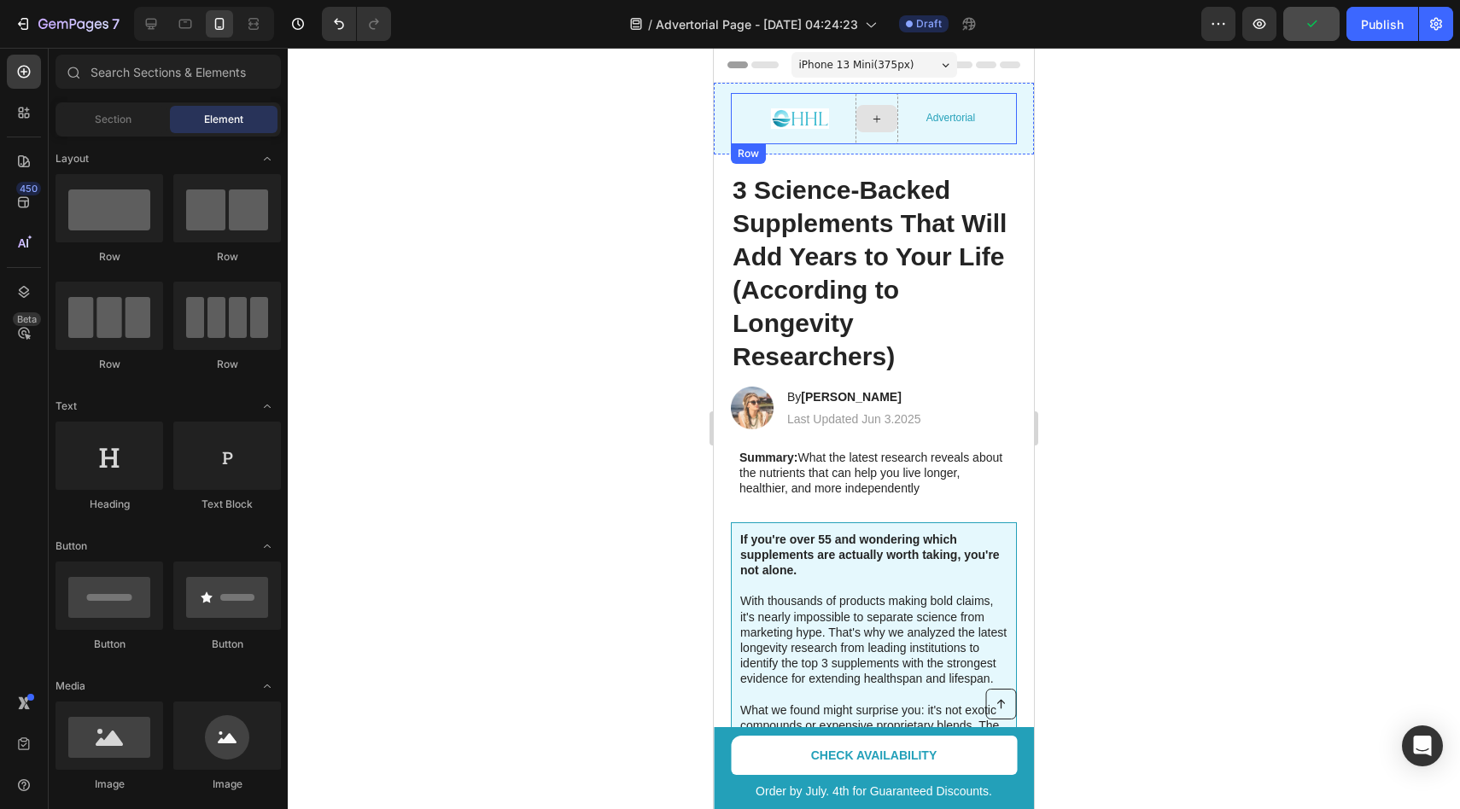
click at [881, 130] on div at bounding box center [876, 118] width 41 height 27
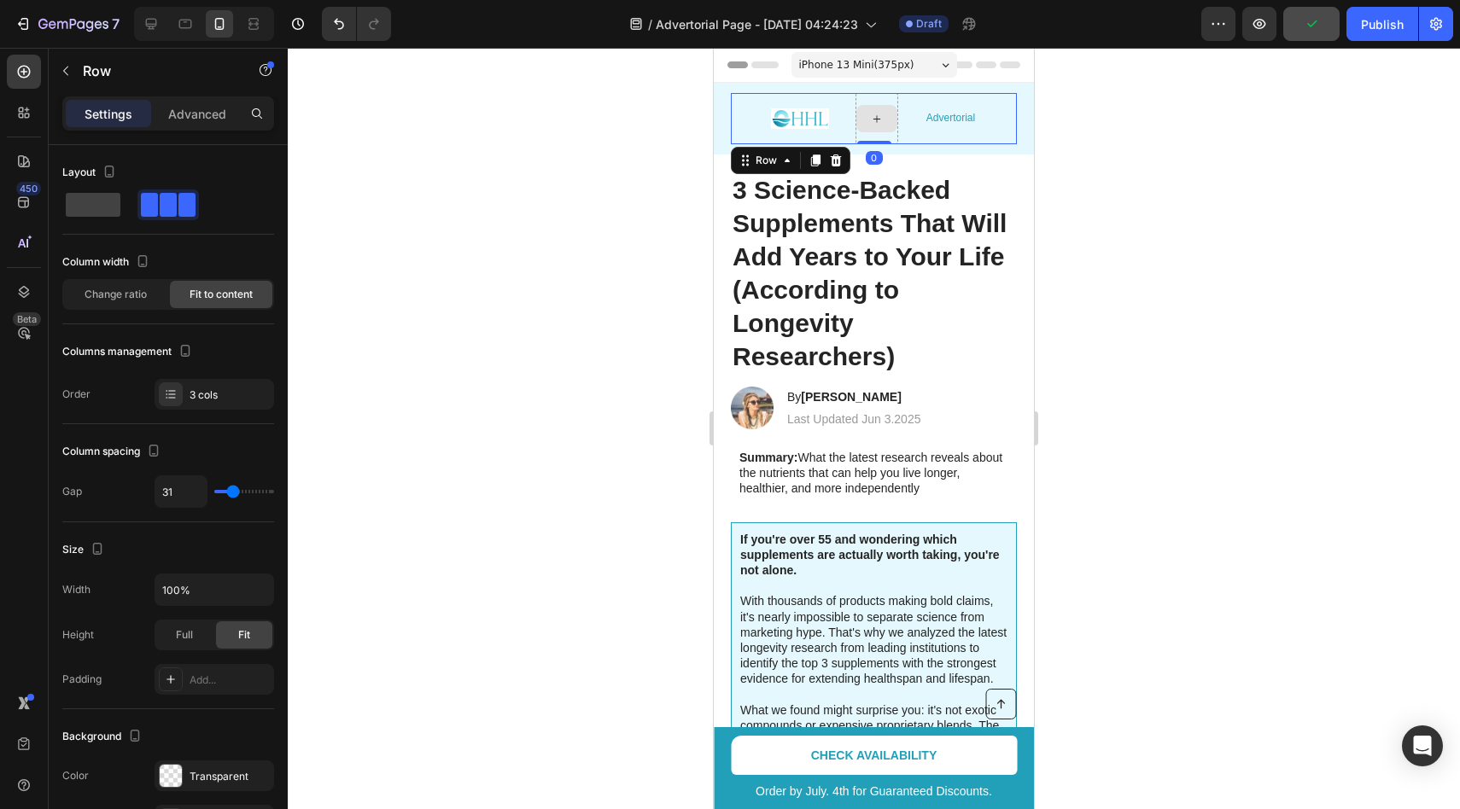
click at [882, 136] on div at bounding box center [877, 118] width 43 height 51
click at [102, 205] on span at bounding box center [93, 205] width 55 height 24
type input "0"
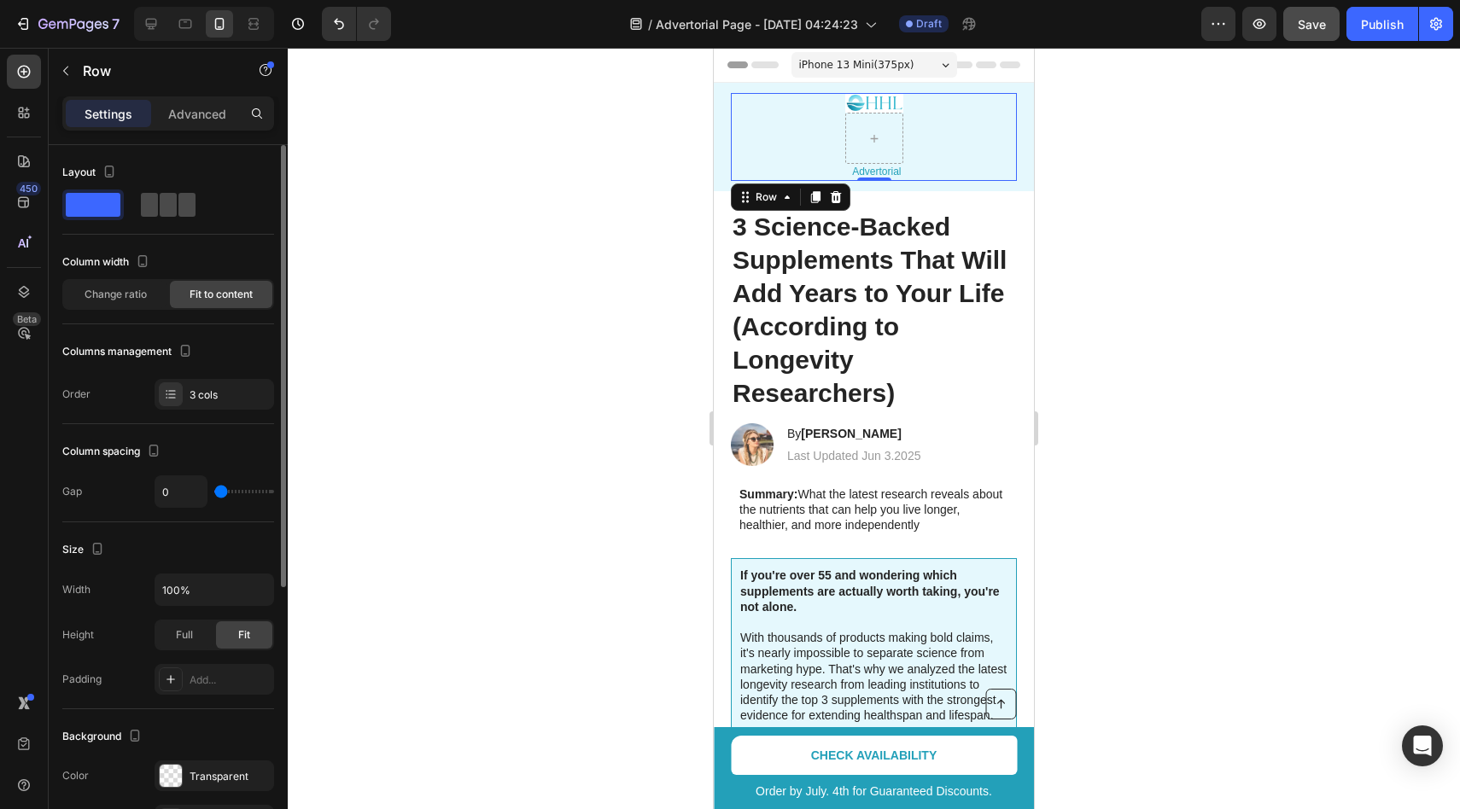
click at [160, 201] on span at bounding box center [168, 205] width 17 height 24
type input "31"
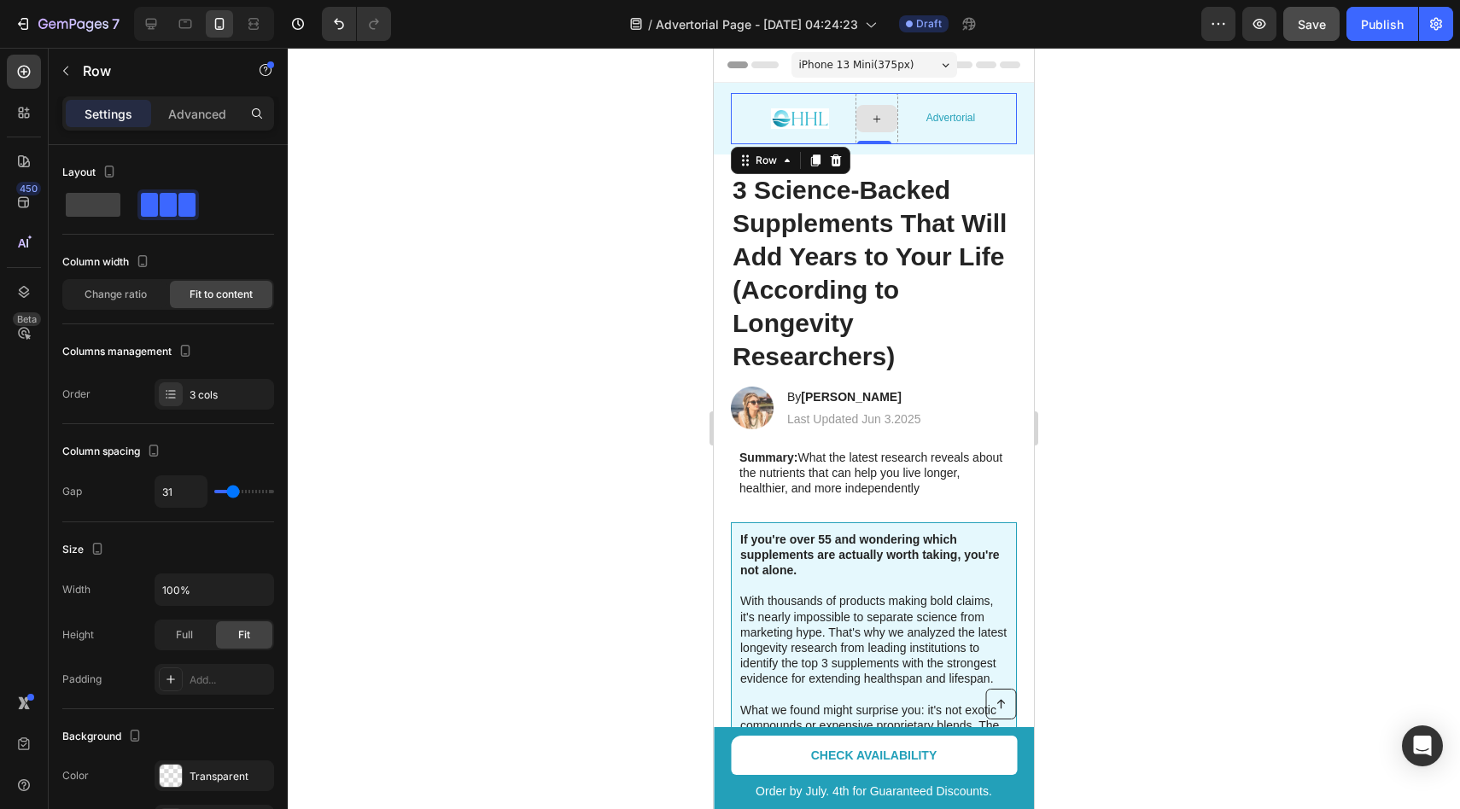
click at [878, 129] on div at bounding box center [876, 118] width 41 height 27
click at [870, 137] on div at bounding box center [877, 118] width 43 height 51
click at [838, 161] on icon at bounding box center [836, 161] width 11 height 12
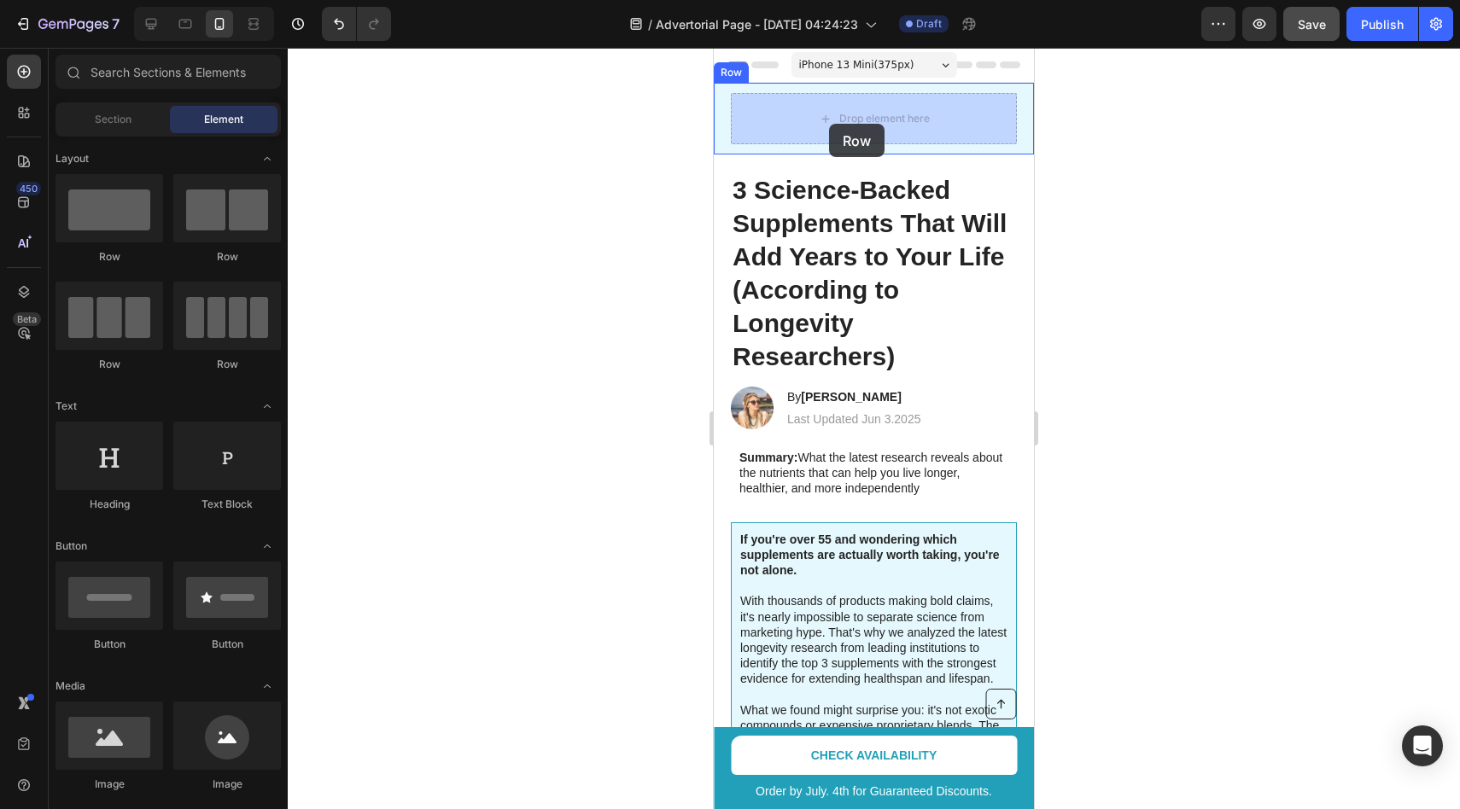
drag, startPoint x: 947, startPoint y: 265, endPoint x: 831, endPoint y: 122, distance: 183.9
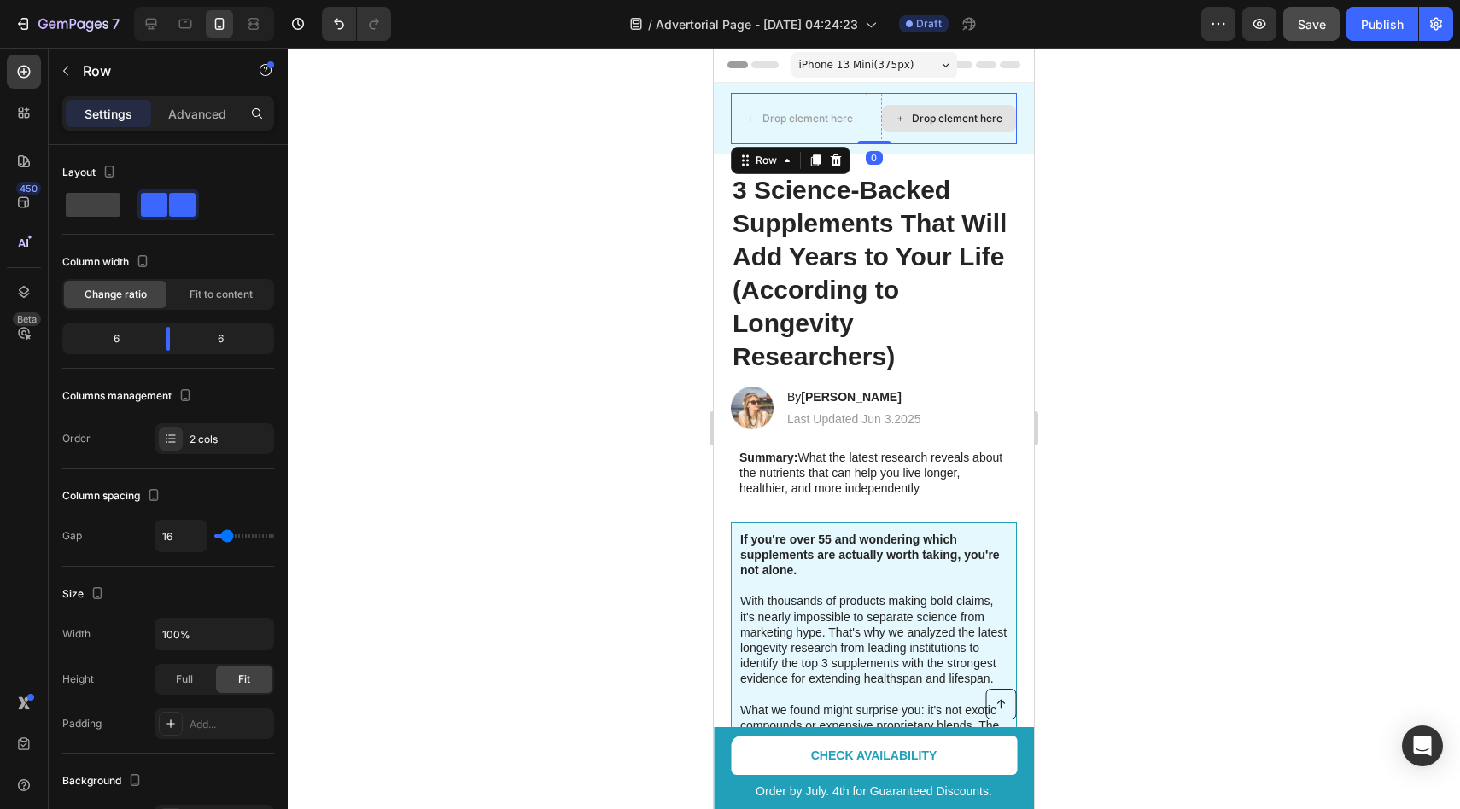
click at [948, 115] on div "Drop element here" at bounding box center [957, 119] width 91 height 14
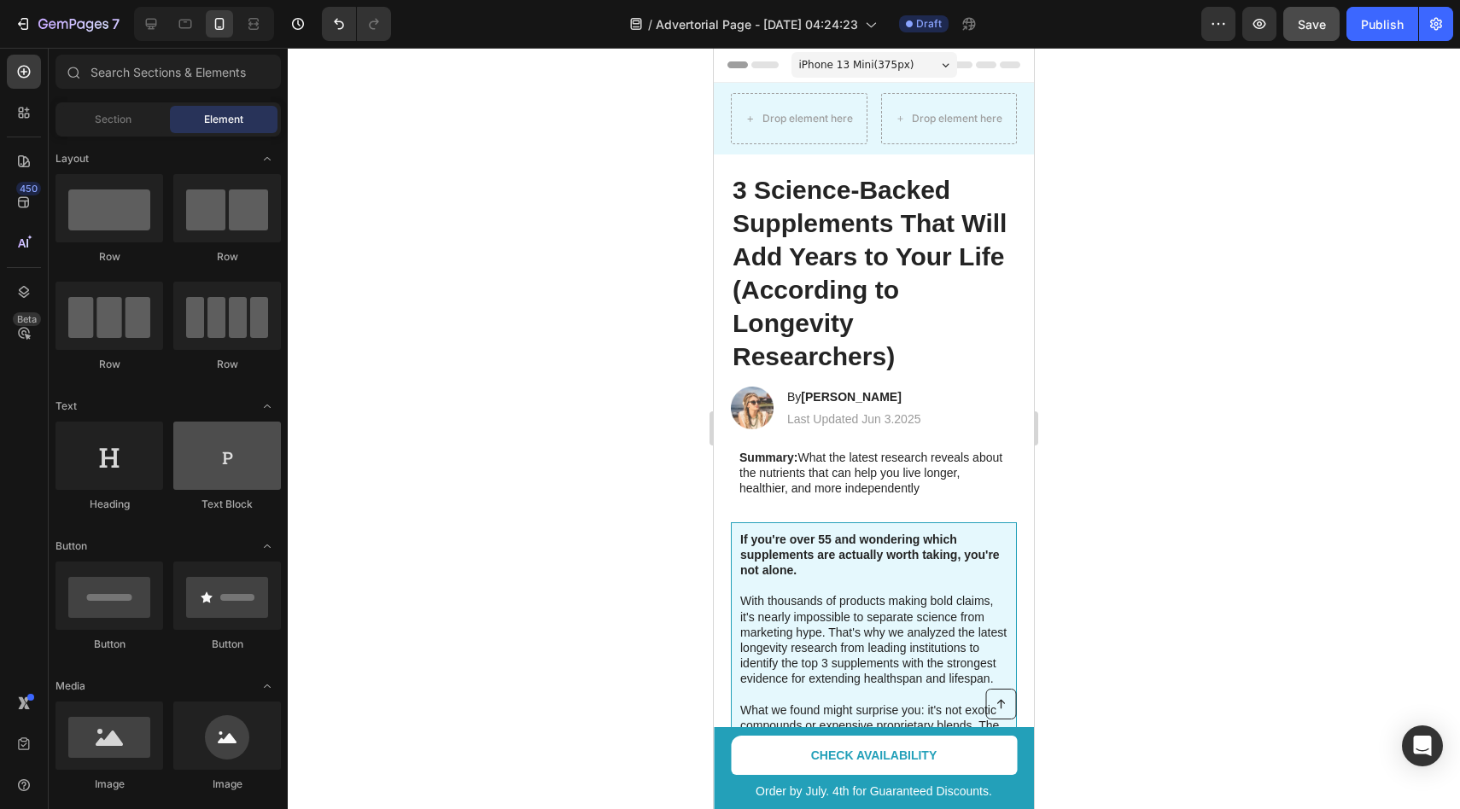
click at [215, 459] on div at bounding box center [227, 456] width 108 height 68
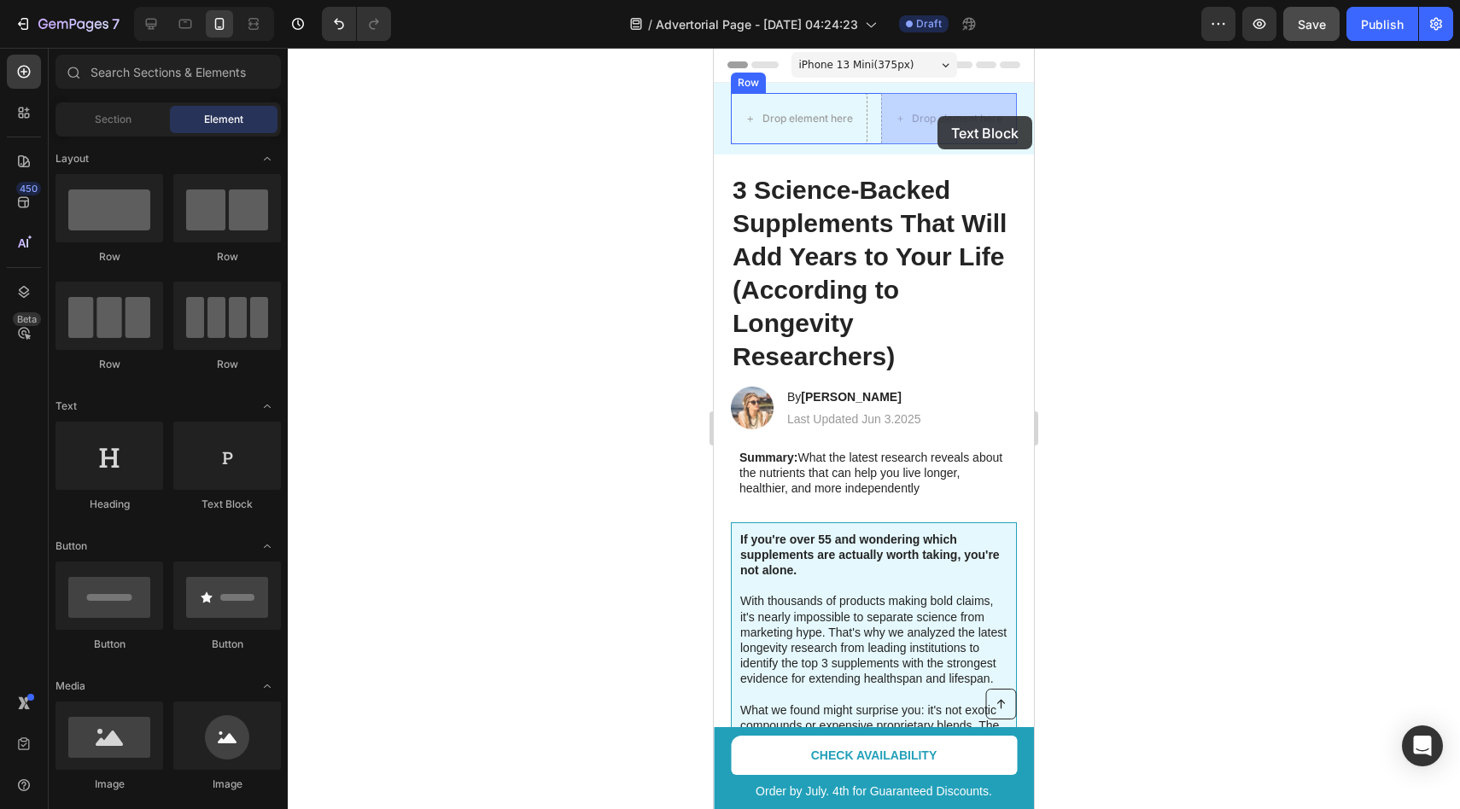
drag, startPoint x: 929, startPoint y: 507, endPoint x: 937, endPoint y: 116, distance: 391.1
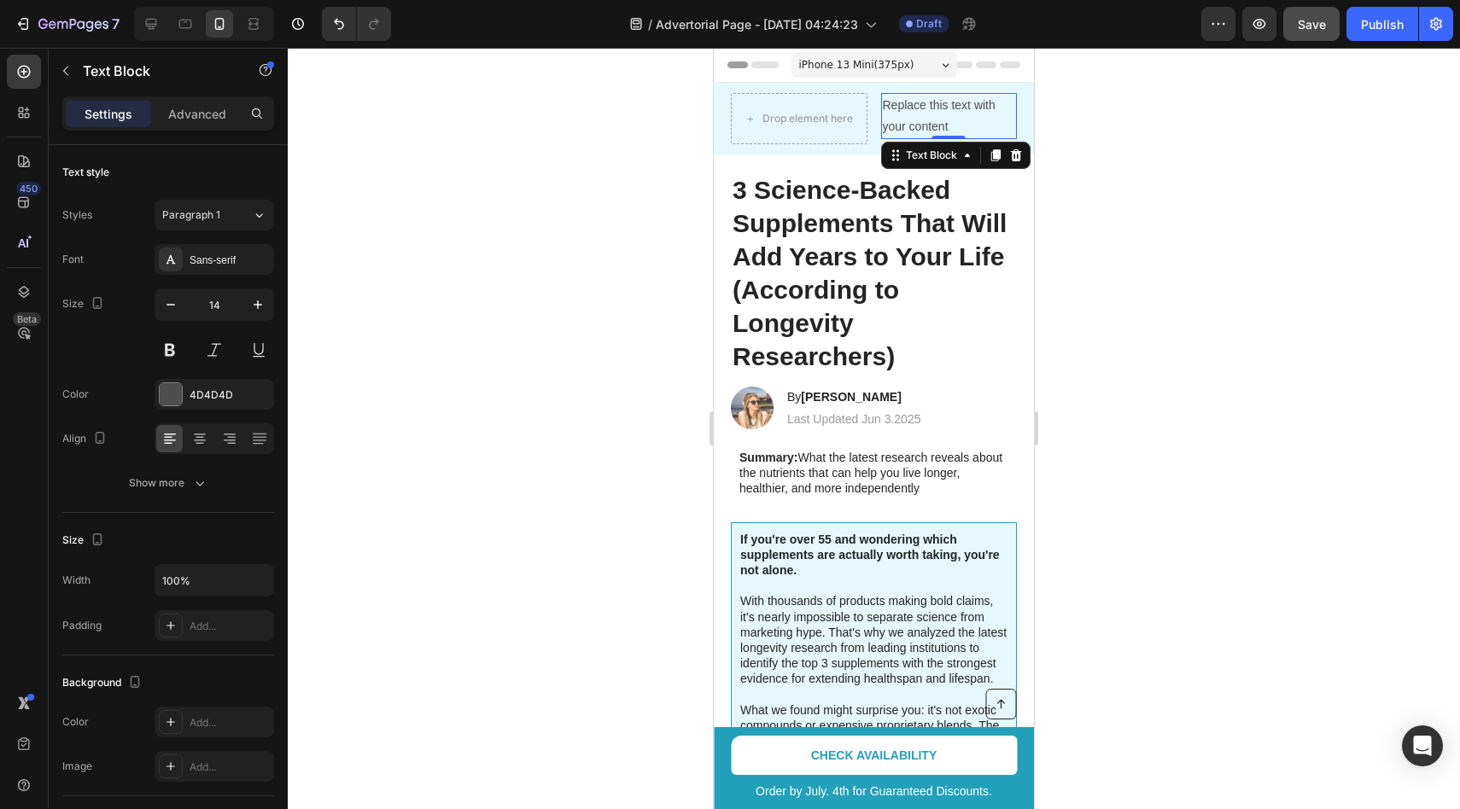
click at [930, 119] on div "Replace this text with your content" at bounding box center [949, 116] width 137 height 46
click at [930, 119] on p "Replace this text with your content" at bounding box center [949, 116] width 133 height 43
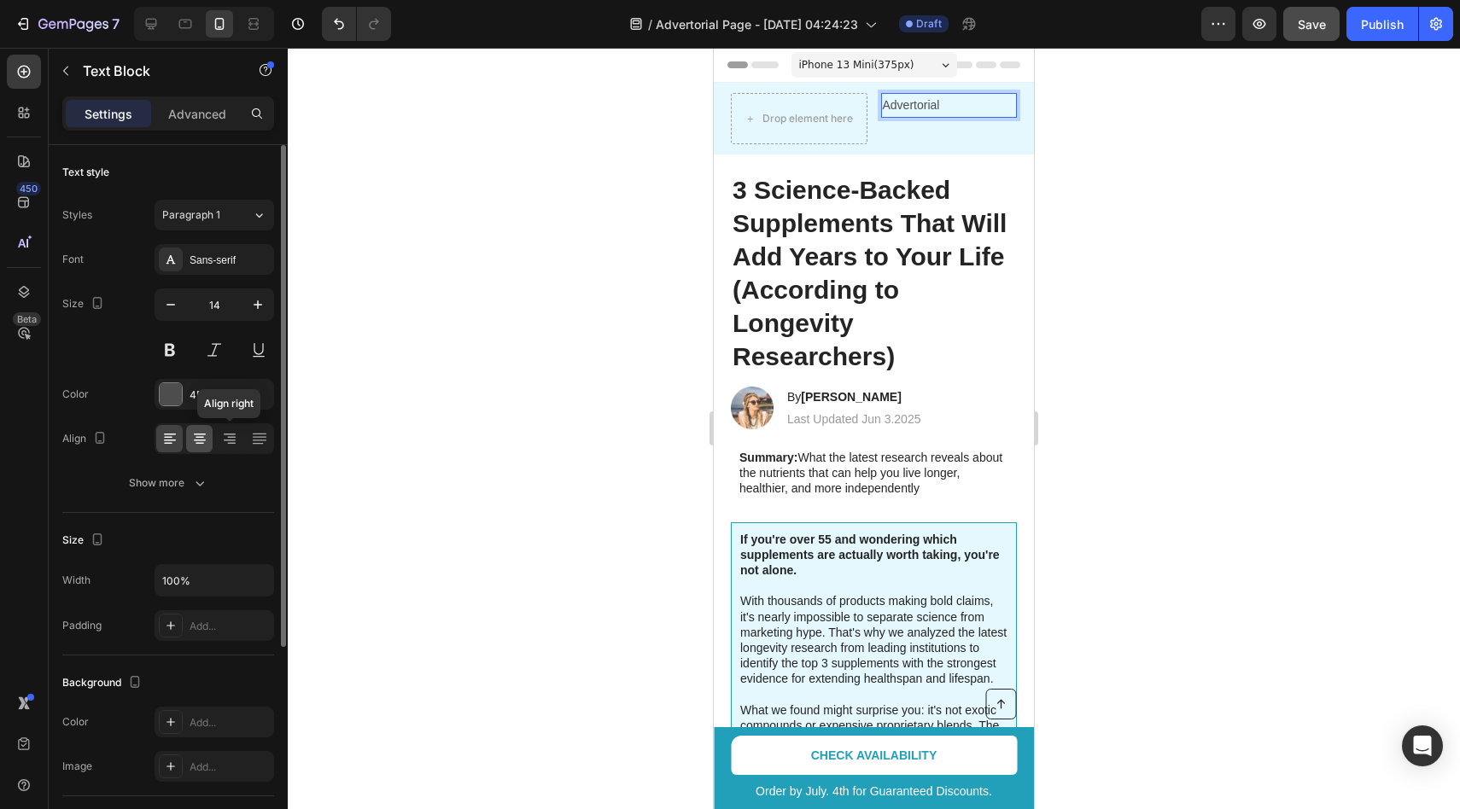
click at [203, 447] on icon at bounding box center [199, 438] width 17 height 17
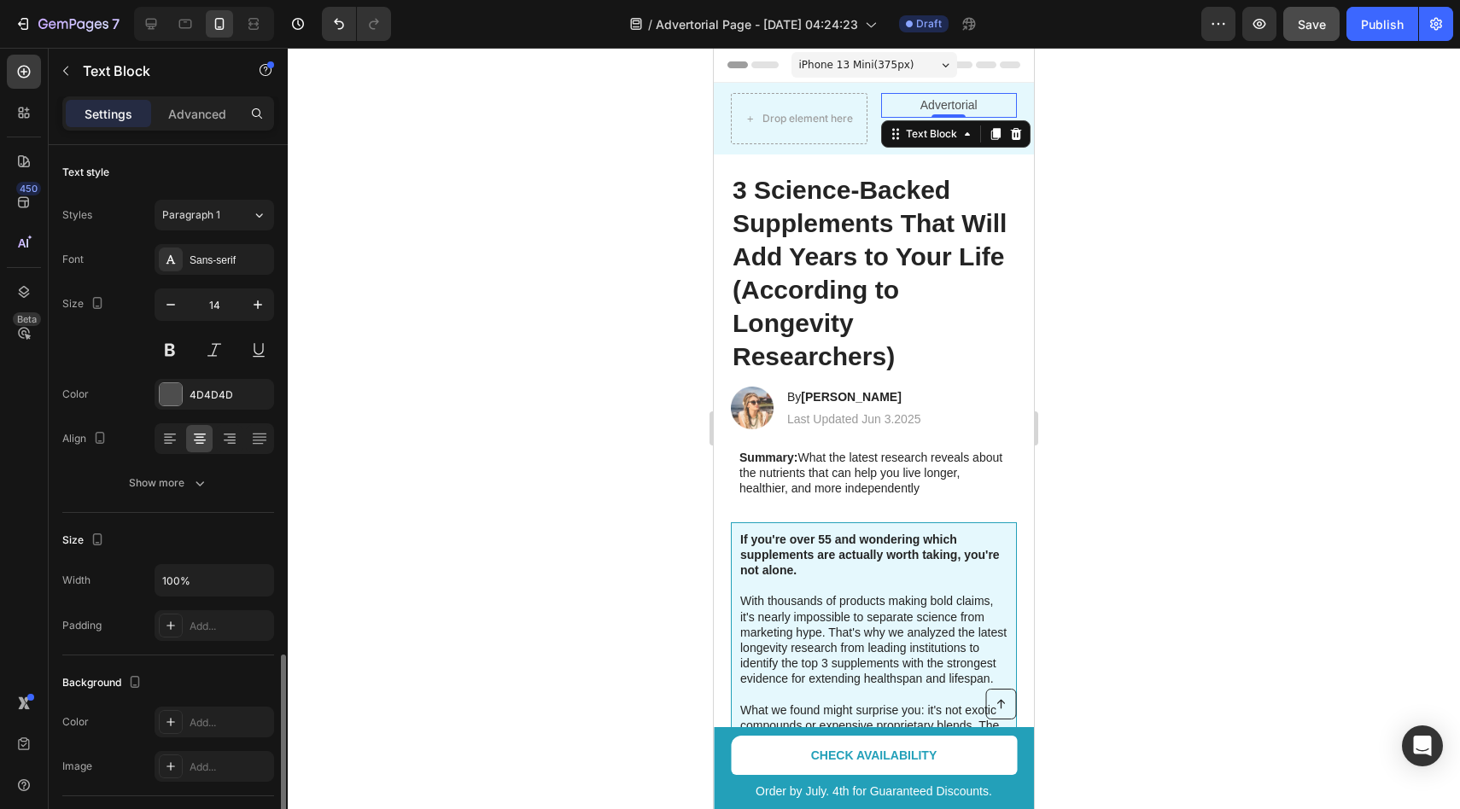
scroll to position [299, 0]
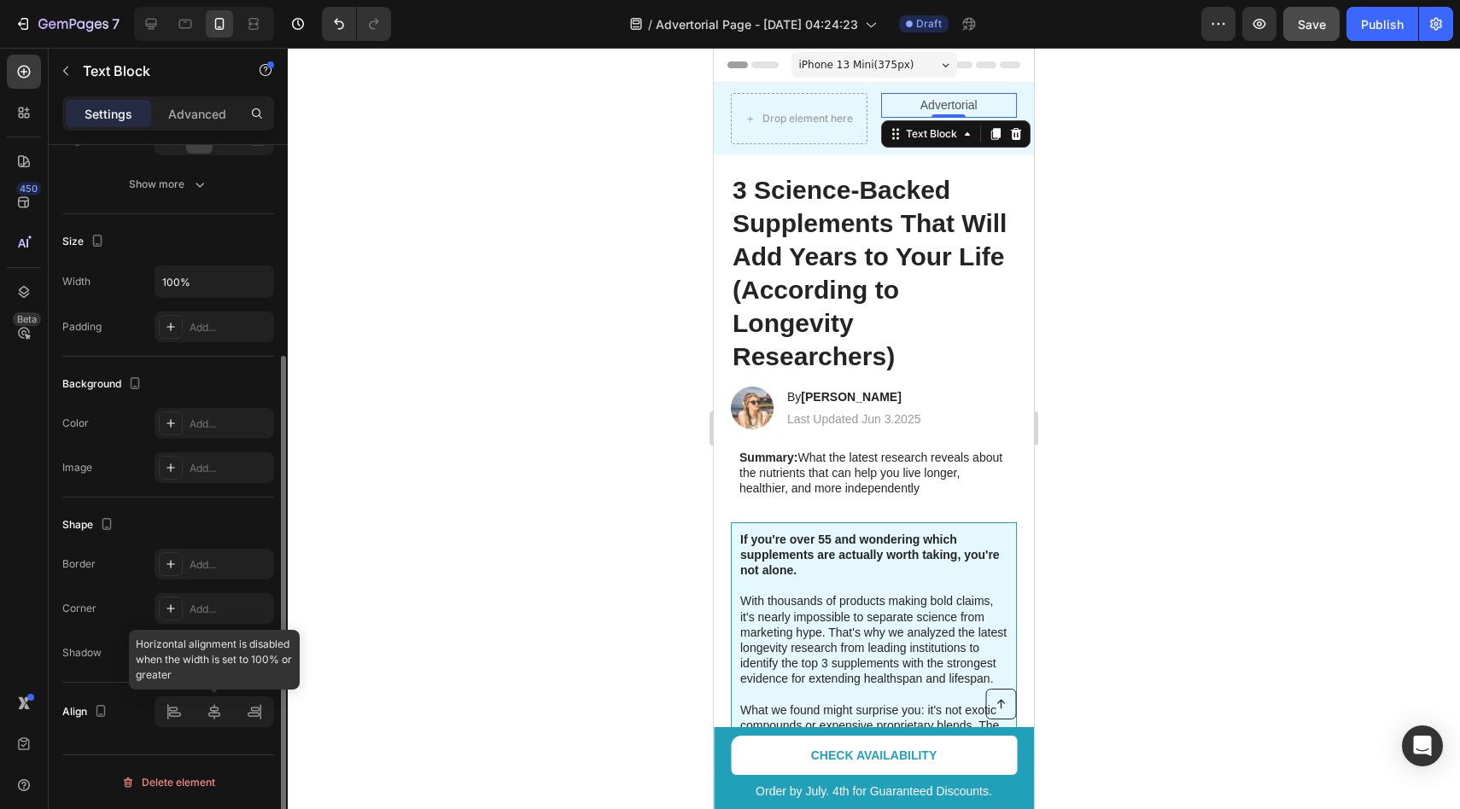
click at [220, 721] on div at bounding box center [215, 712] width 120 height 31
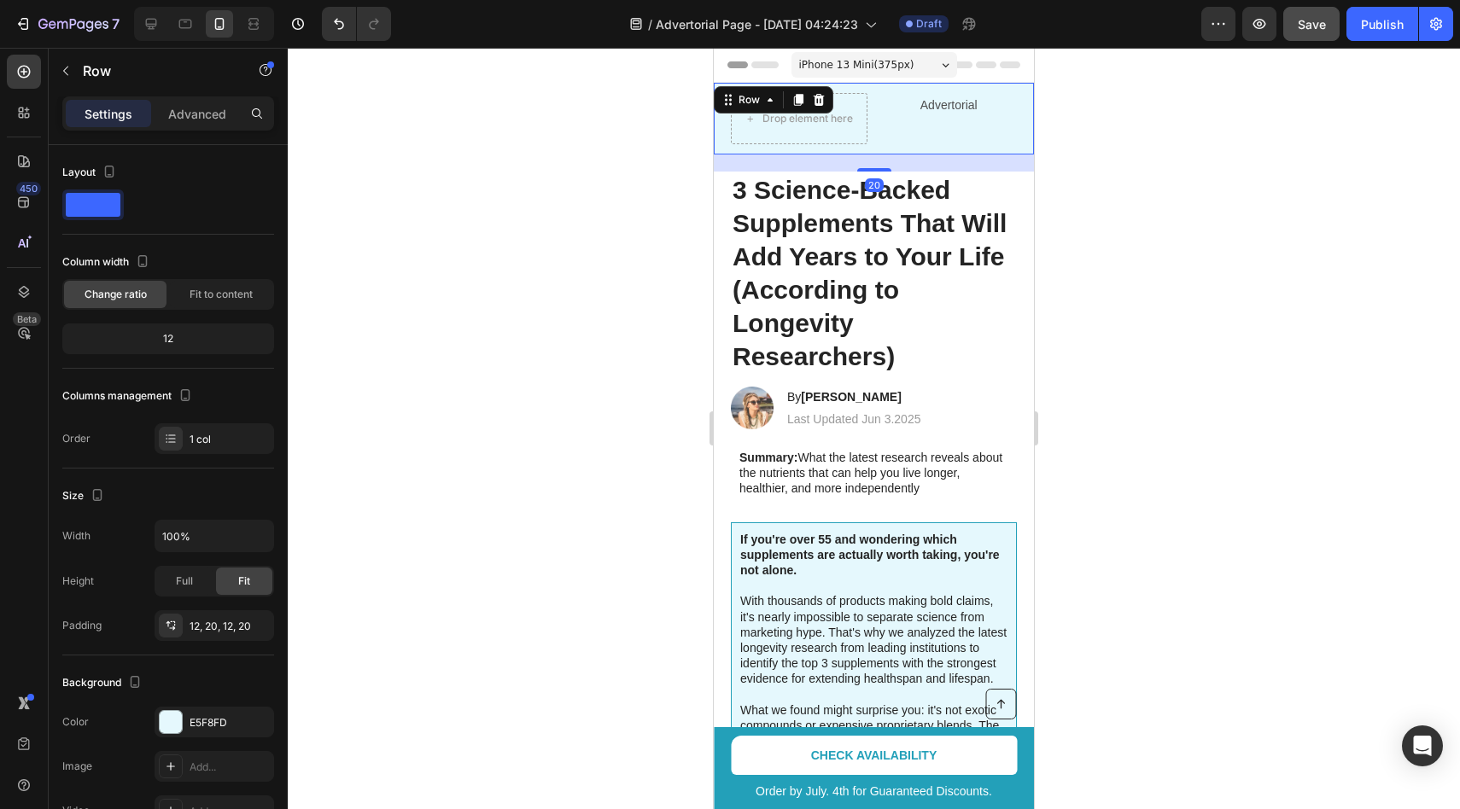
click at [727, 127] on div "Drop element here Advertorial Text Block Row Row 20" at bounding box center [874, 119] width 320 height 72
click at [196, 118] on p "Advanced" at bounding box center [197, 114] width 58 height 18
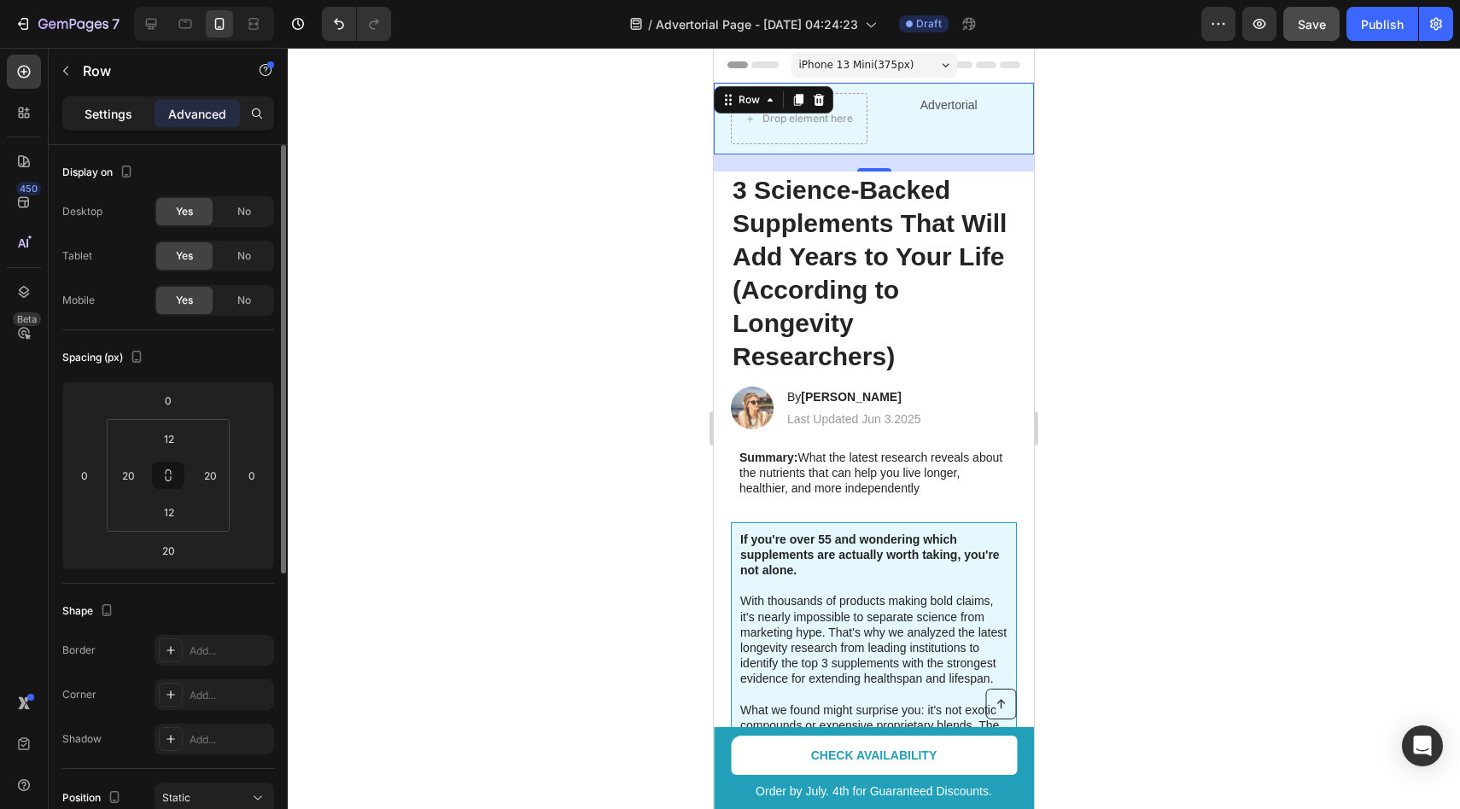
click at [131, 117] on div "Settings" at bounding box center [108, 113] width 85 height 27
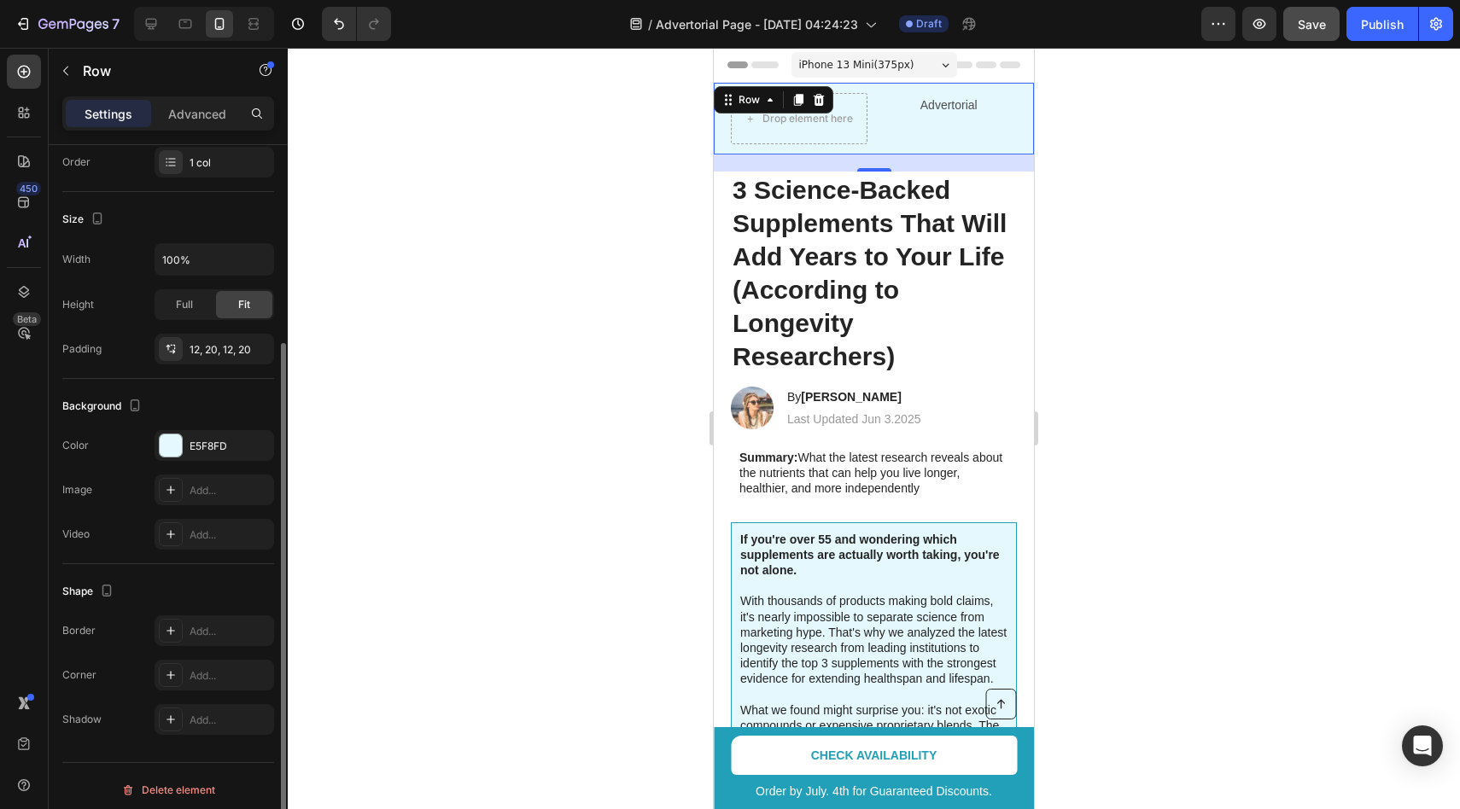
scroll to position [284, 0]
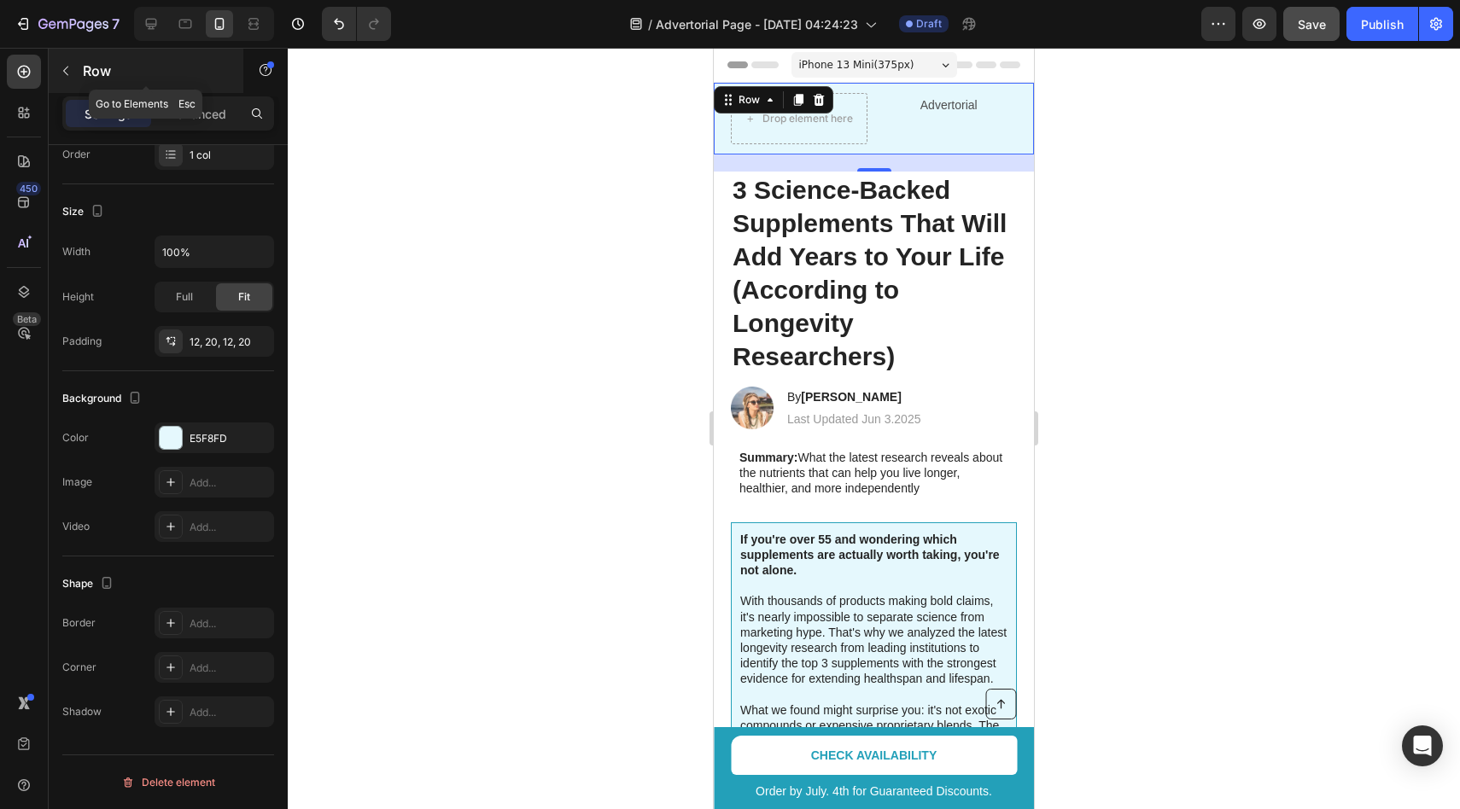
click at [69, 70] on icon "button" at bounding box center [66, 71] width 14 height 14
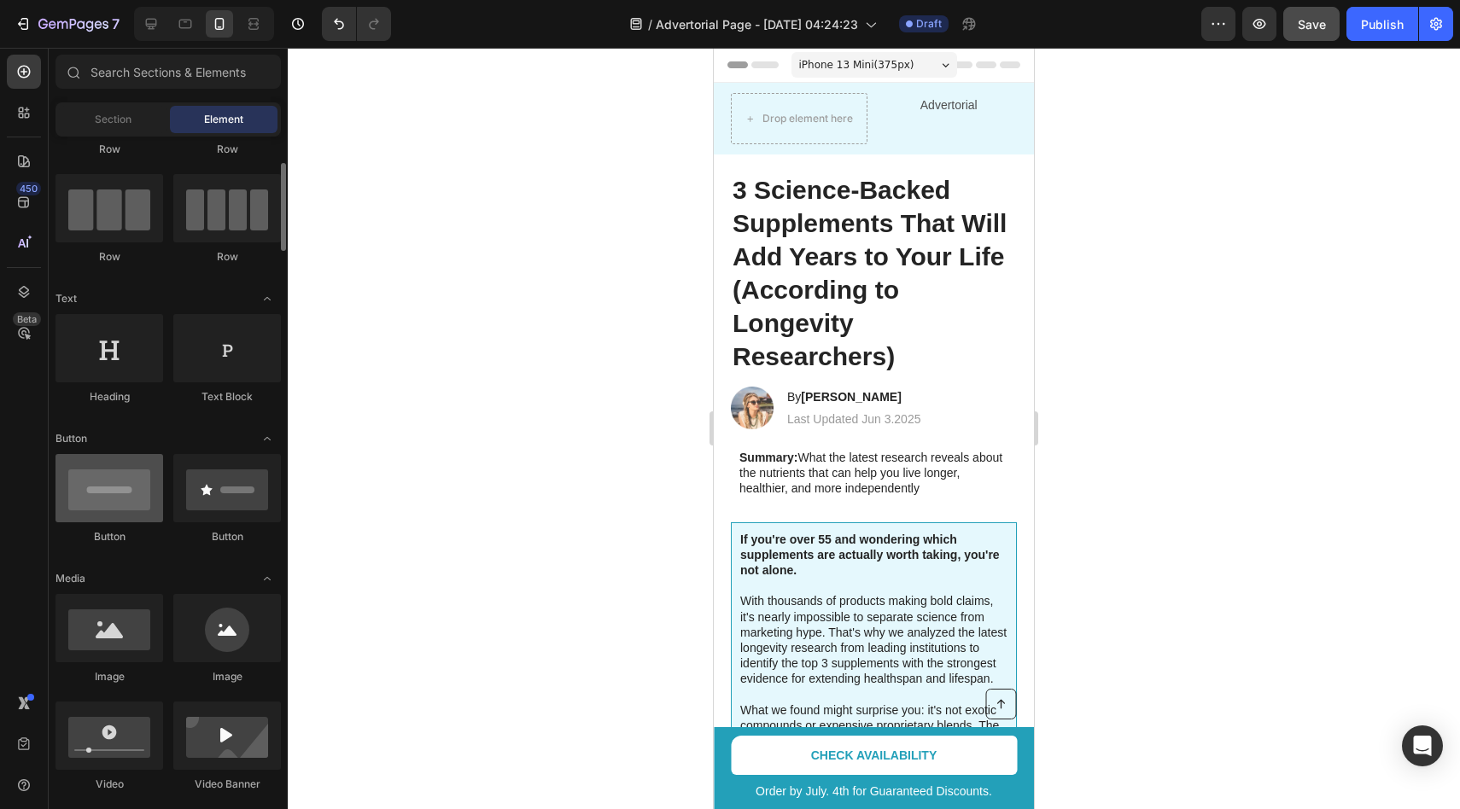
scroll to position [119, 0]
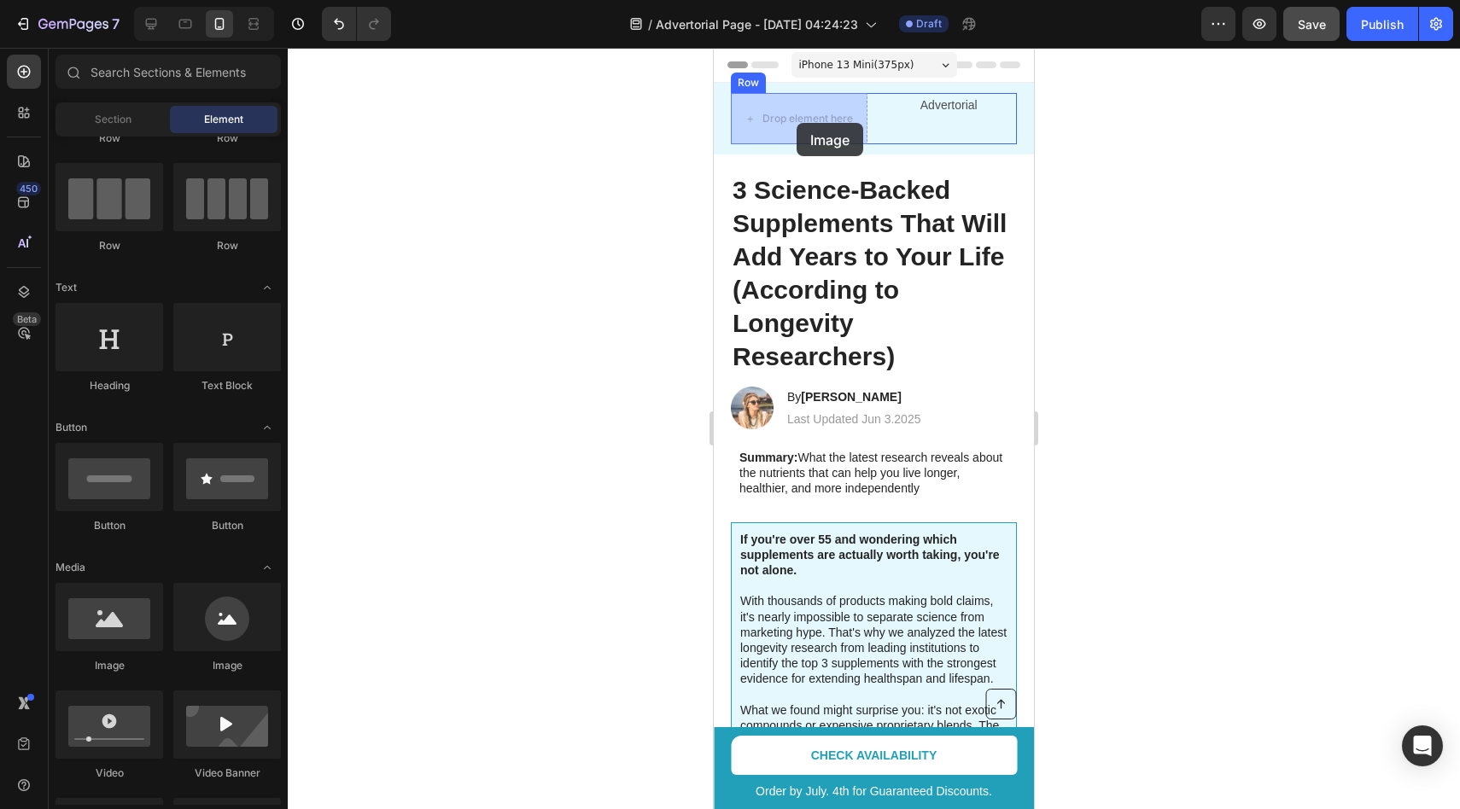
drag, startPoint x: 835, startPoint y: 689, endPoint x: 794, endPoint y: 112, distance: 578.6
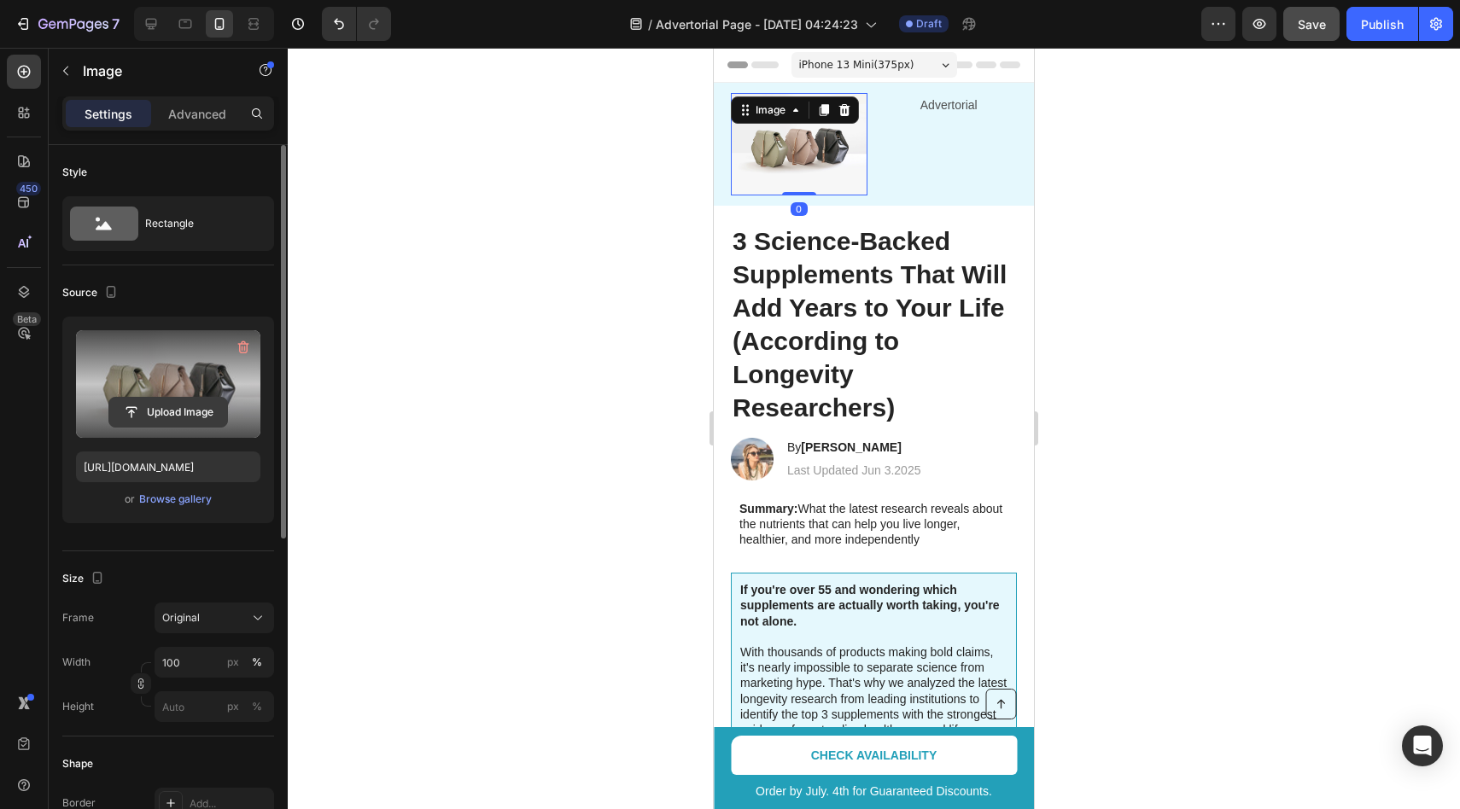
click at [205, 412] on input "file" at bounding box center [168, 412] width 118 height 29
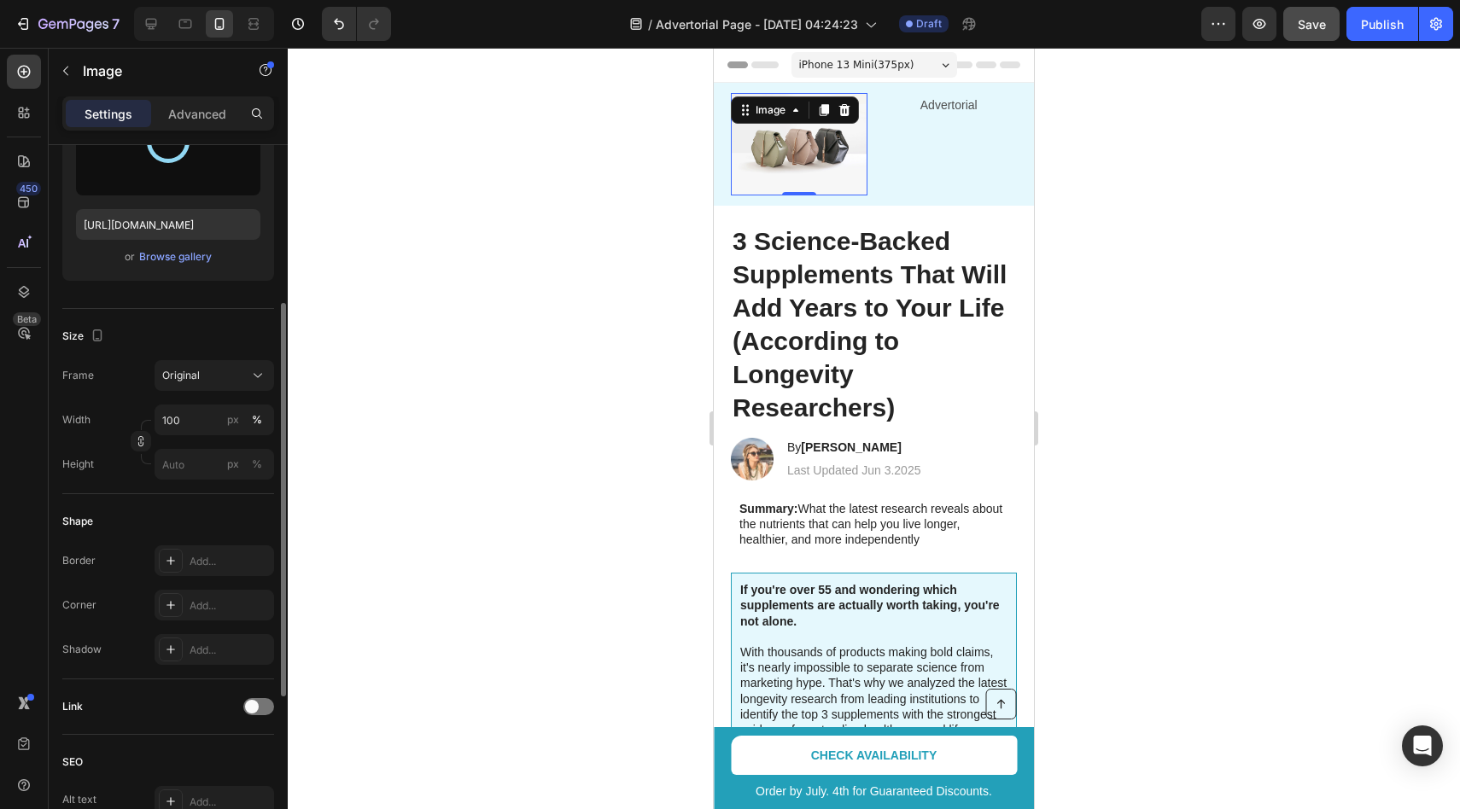
scroll to position [227, 0]
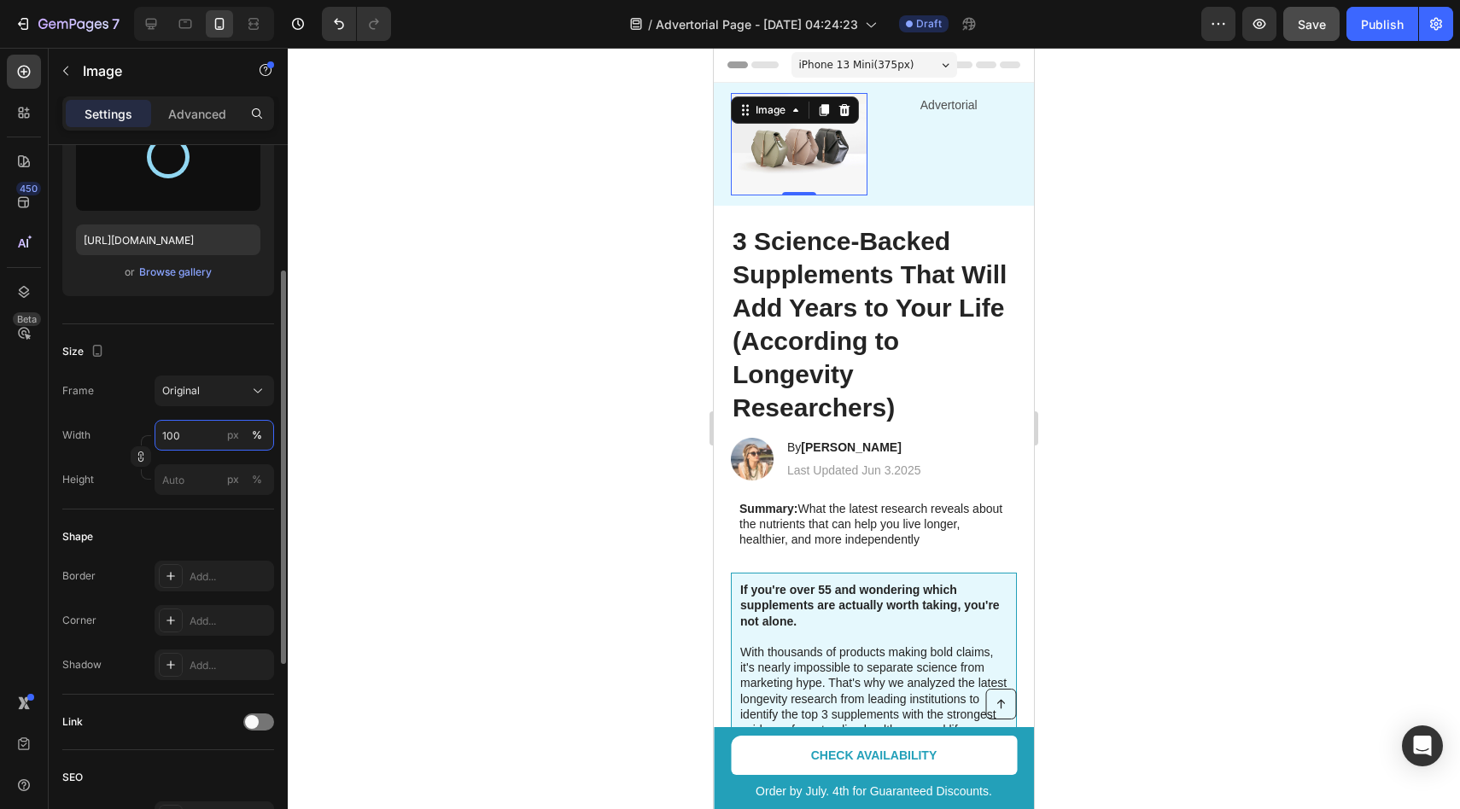
click at [190, 446] on input "100" at bounding box center [215, 435] width 120 height 31
type input "https://cdn.shopify.com/s/files/1/0964/8295/1497/files/gempages_581710068815233…"
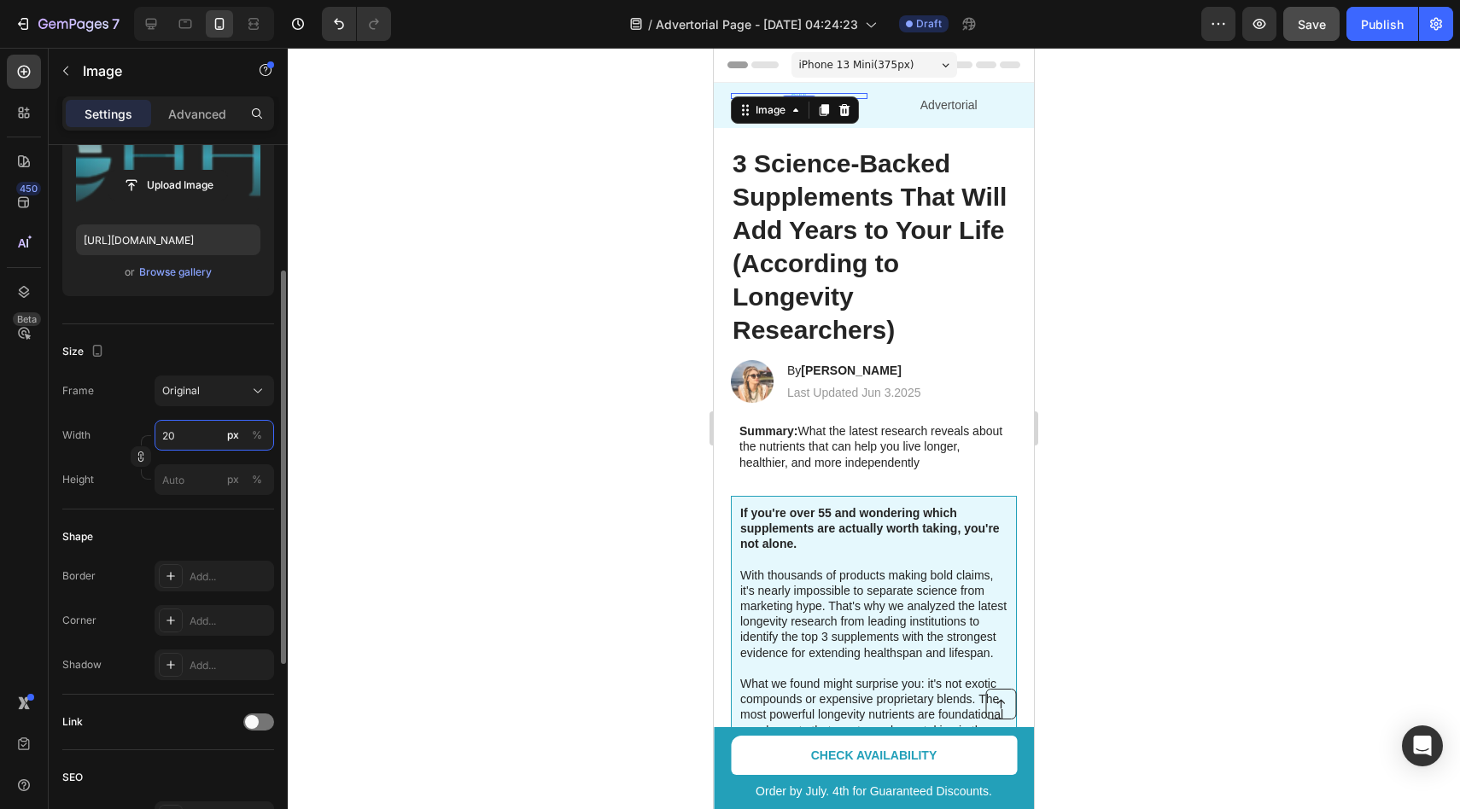
type input "2"
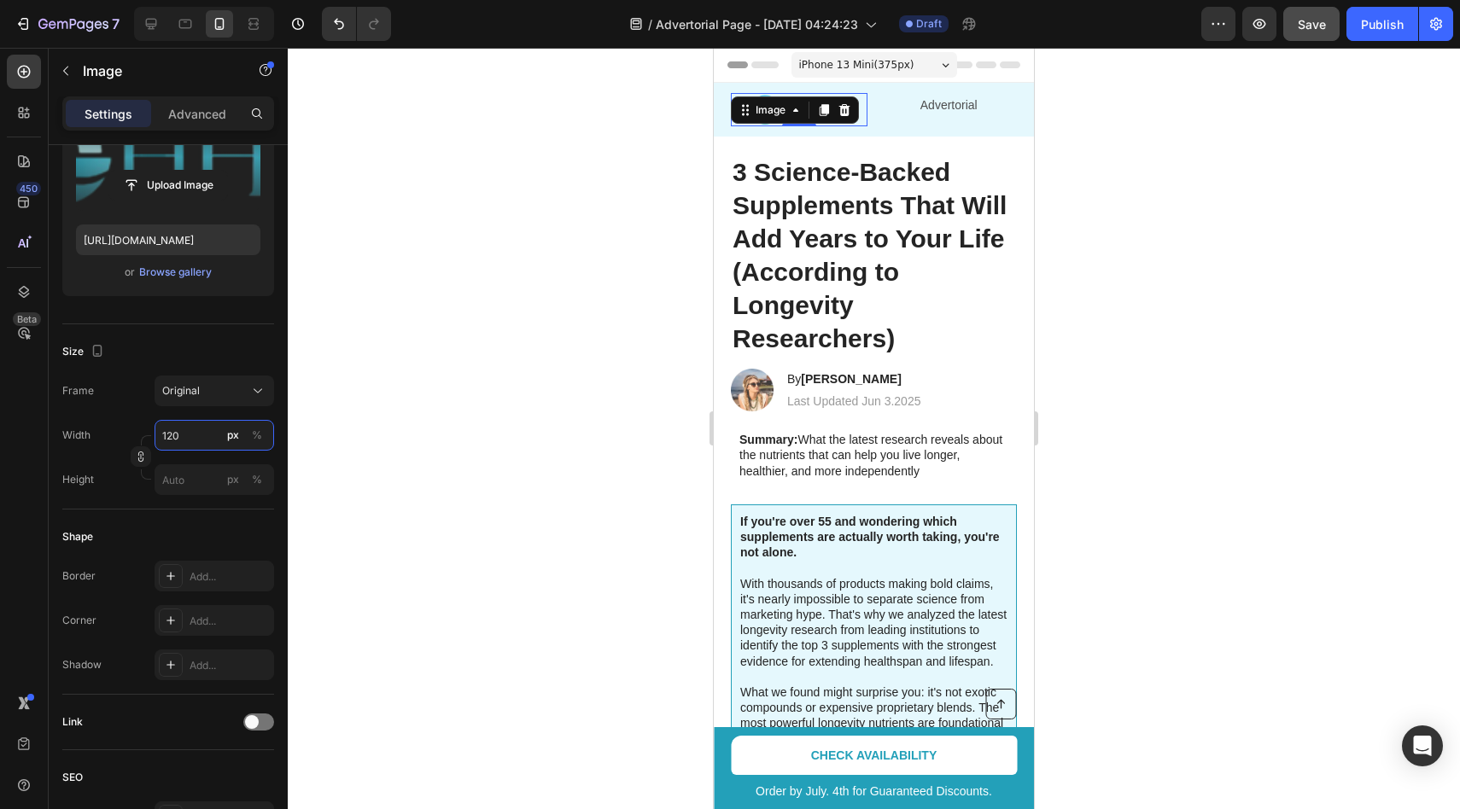
type input "120"
click at [466, 359] on div at bounding box center [874, 429] width 1172 height 762
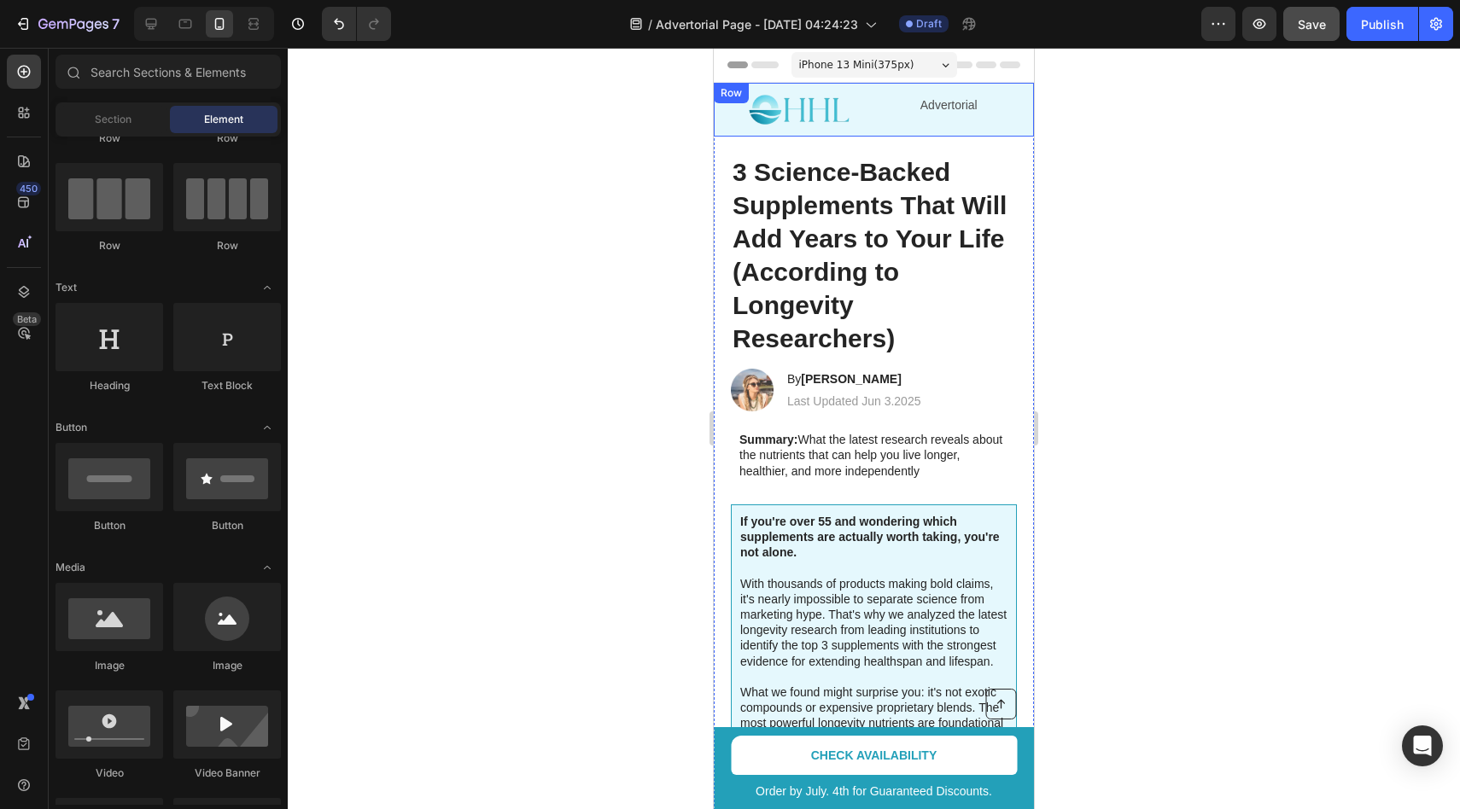
click at [803, 104] on img at bounding box center [799, 109] width 102 height 33
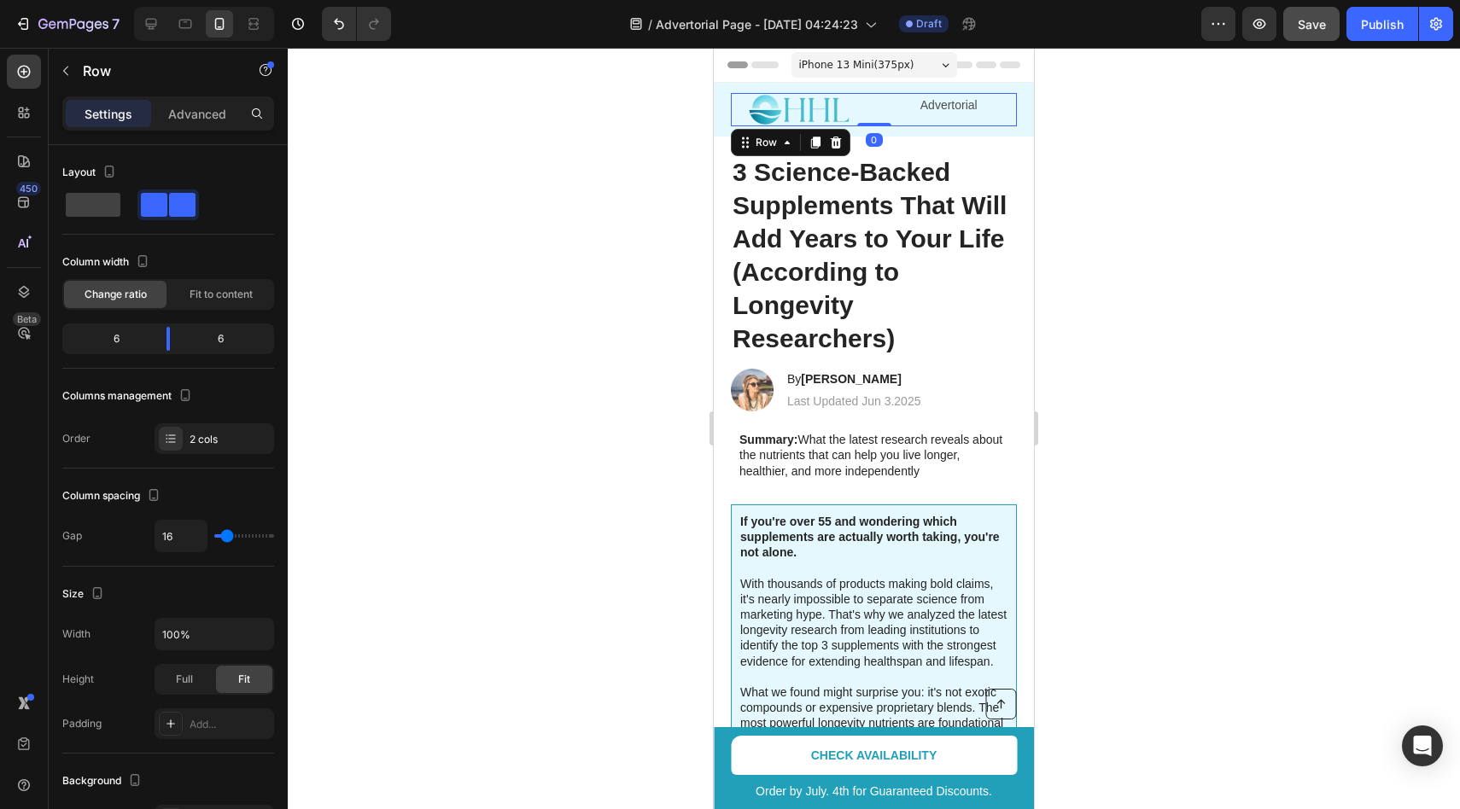
click at [940, 125] on div "Advertorial Text Block" at bounding box center [949, 109] width 137 height 33
click at [955, 107] on p "Advertorial" at bounding box center [949, 105] width 133 height 21
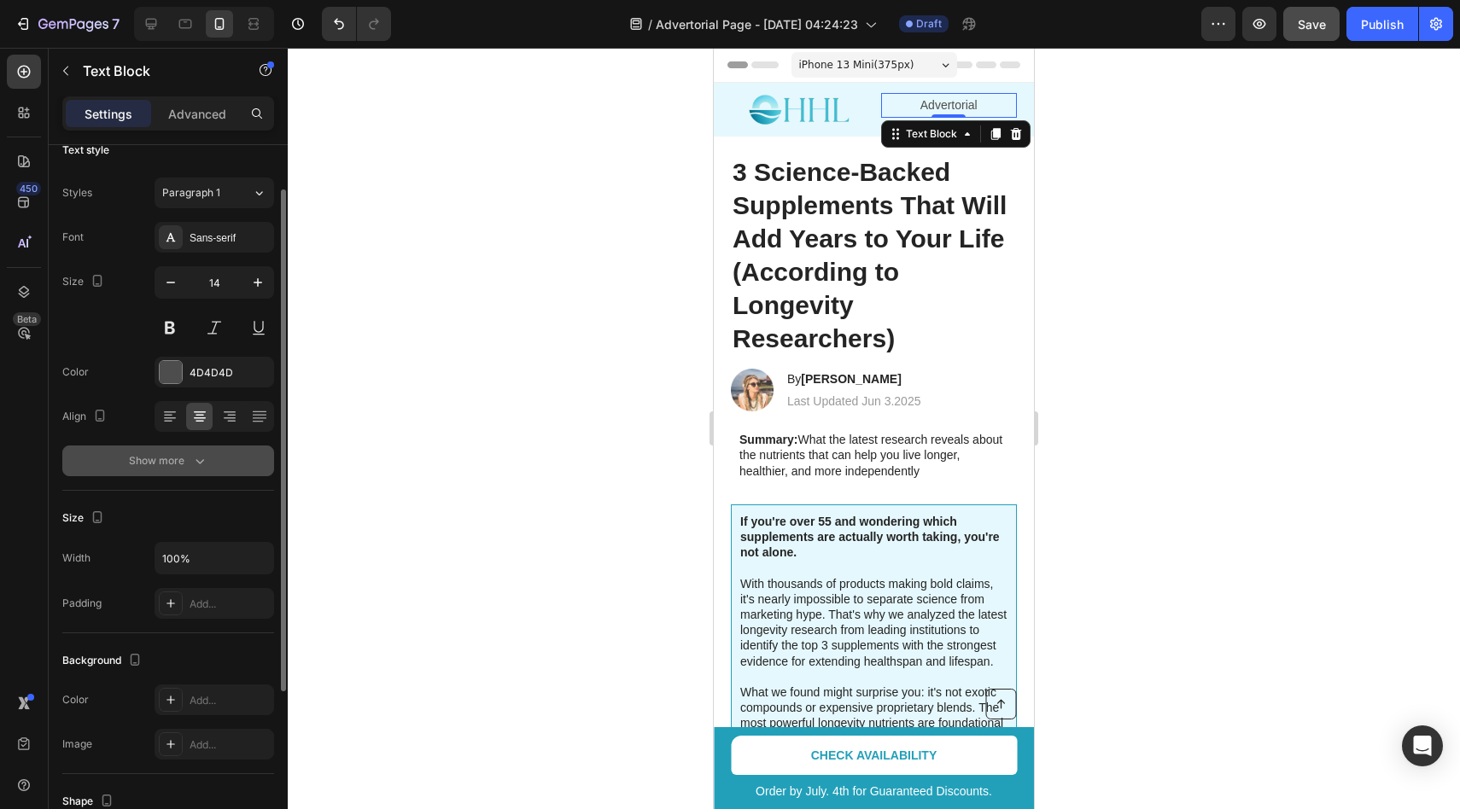
scroll to position [39, 0]
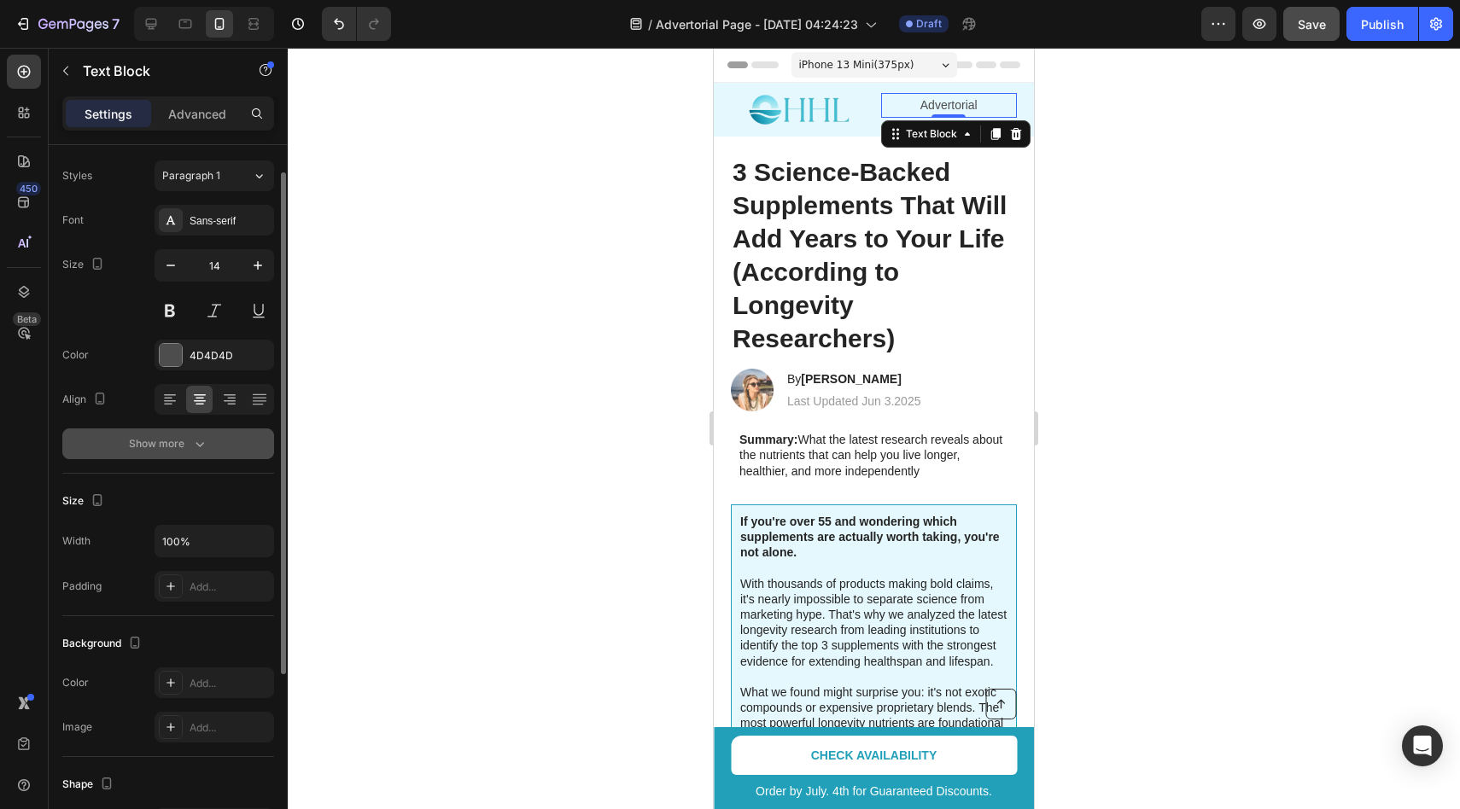
click at [196, 458] on button "Show more" at bounding box center [168, 444] width 212 height 31
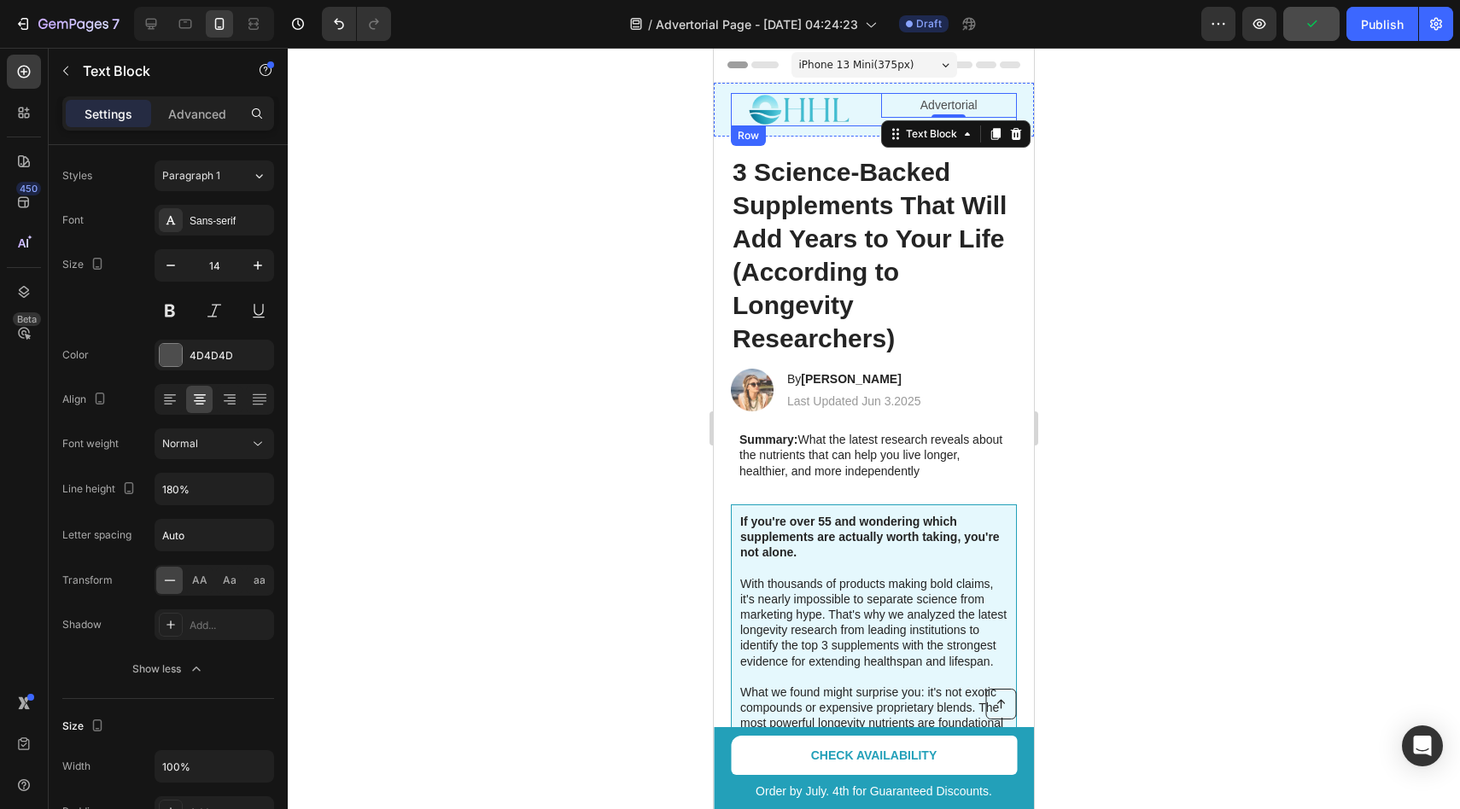
click at [871, 120] on div "Image Advertorial Text Block 0 Row" at bounding box center [874, 109] width 286 height 33
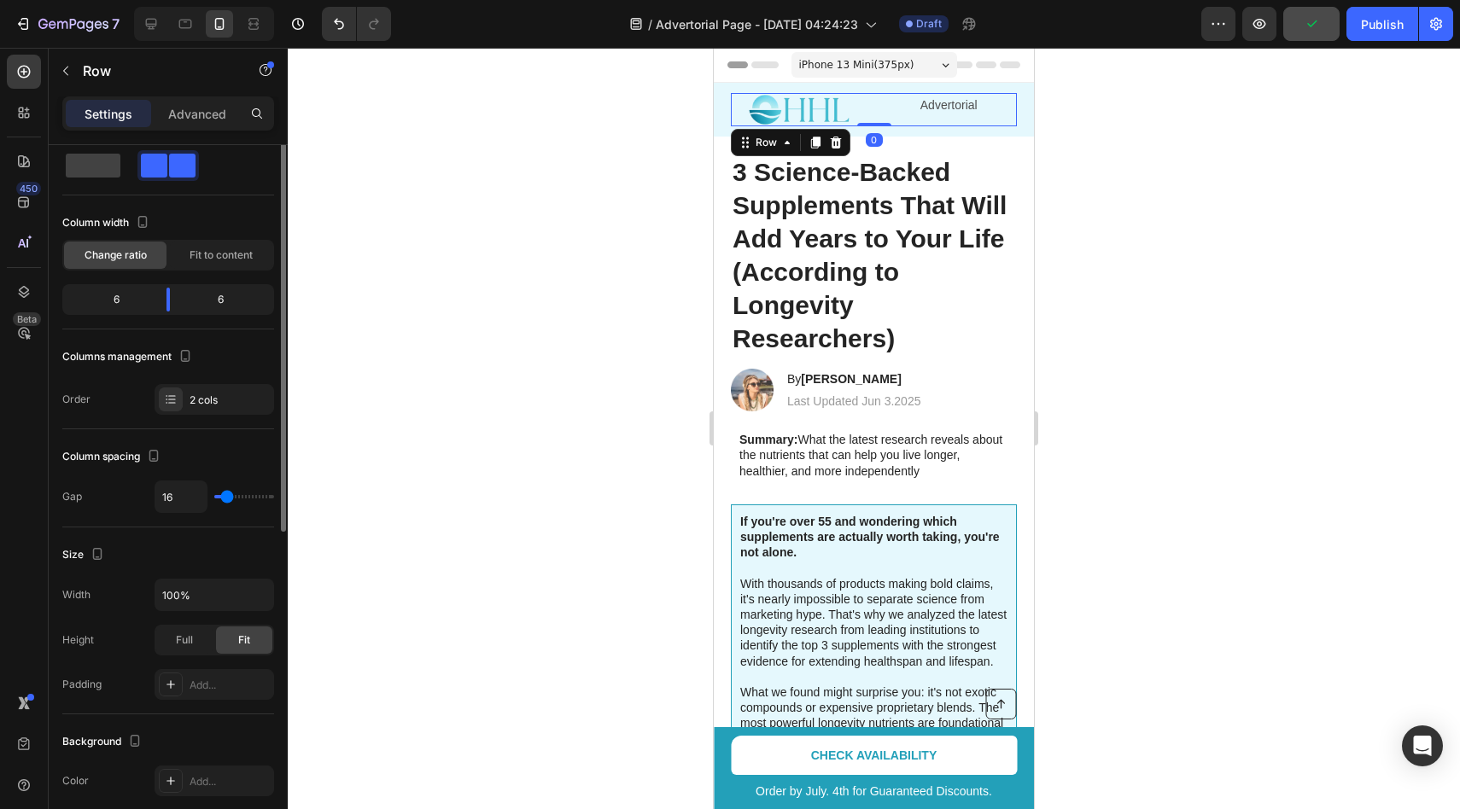
scroll to position [0, 0]
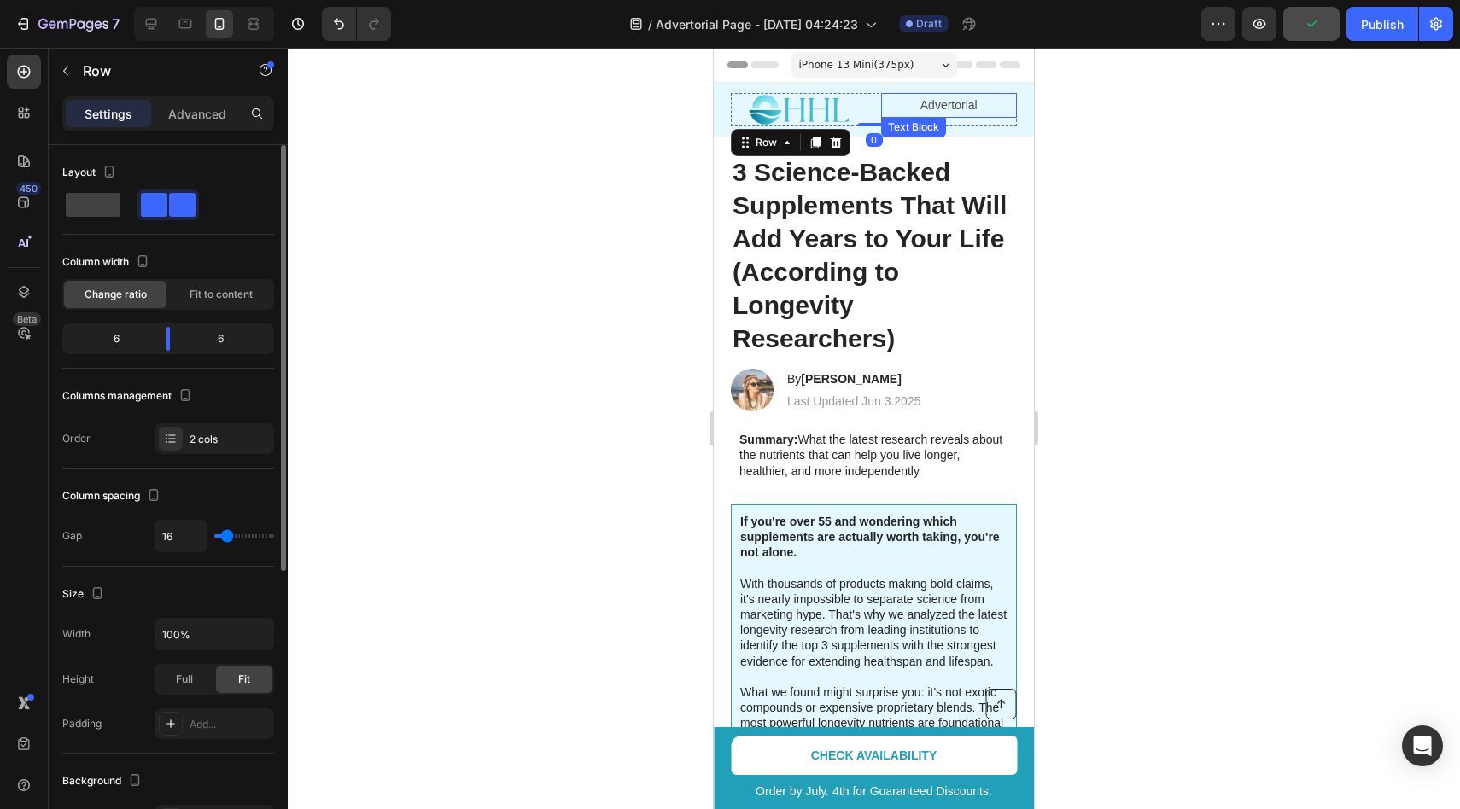
click at [899, 114] on p "Advertorial" at bounding box center [949, 105] width 133 height 21
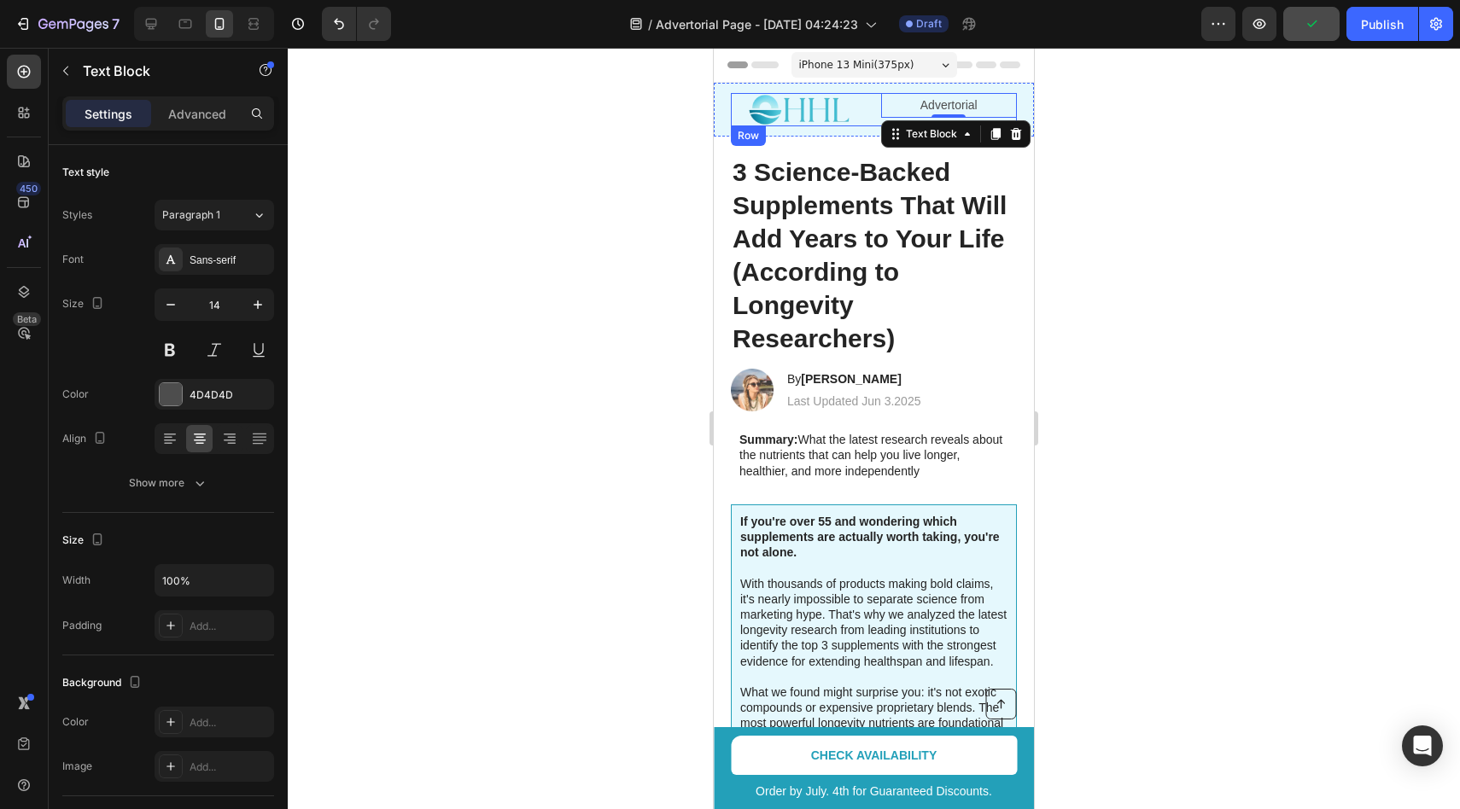
click at [873, 120] on div "Image Advertorial Text Block 0 Row" at bounding box center [874, 109] width 286 height 33
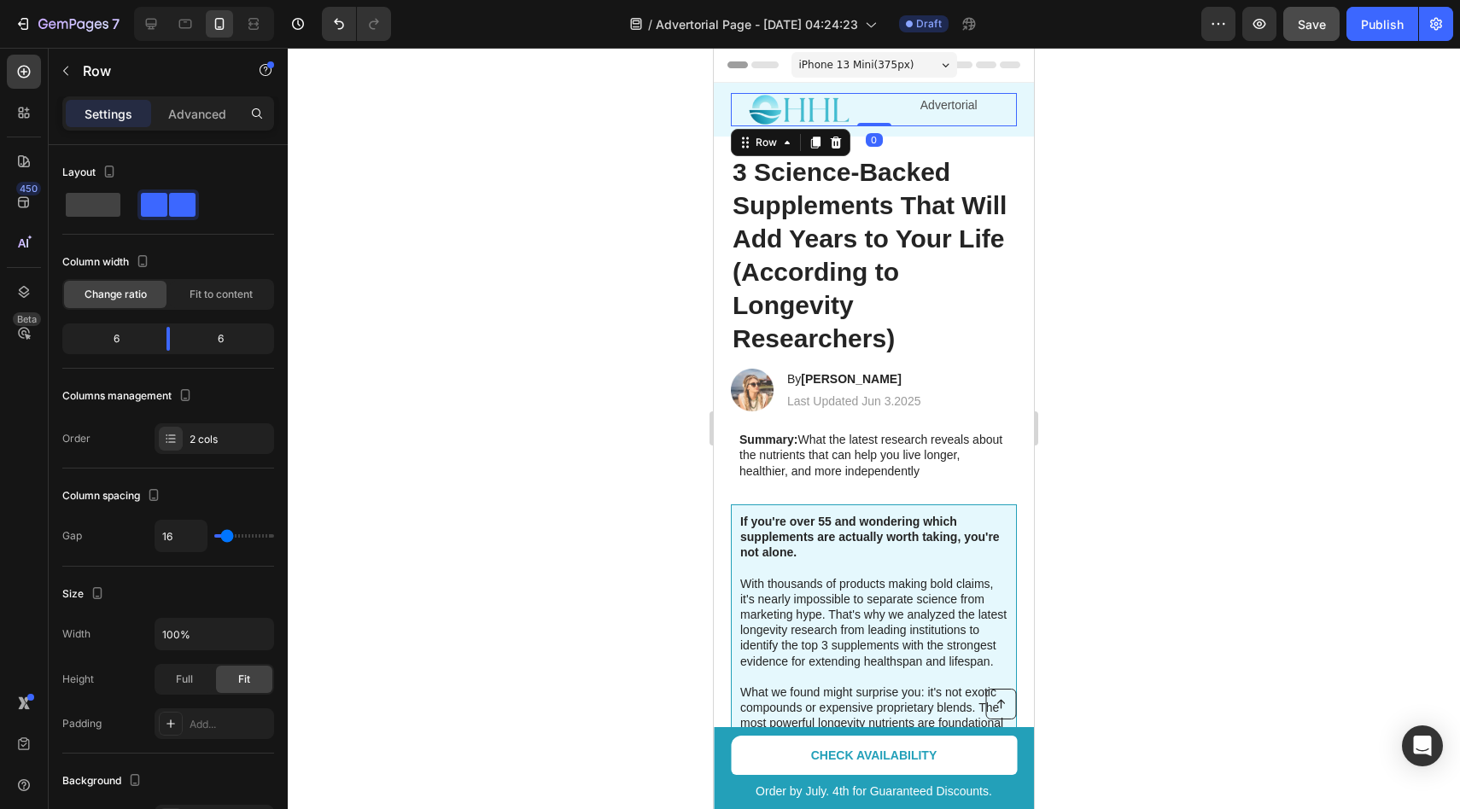
click at [900, 120] on div "Advertorial Text Block" at bounding box center [949, 109] width 137 height 33
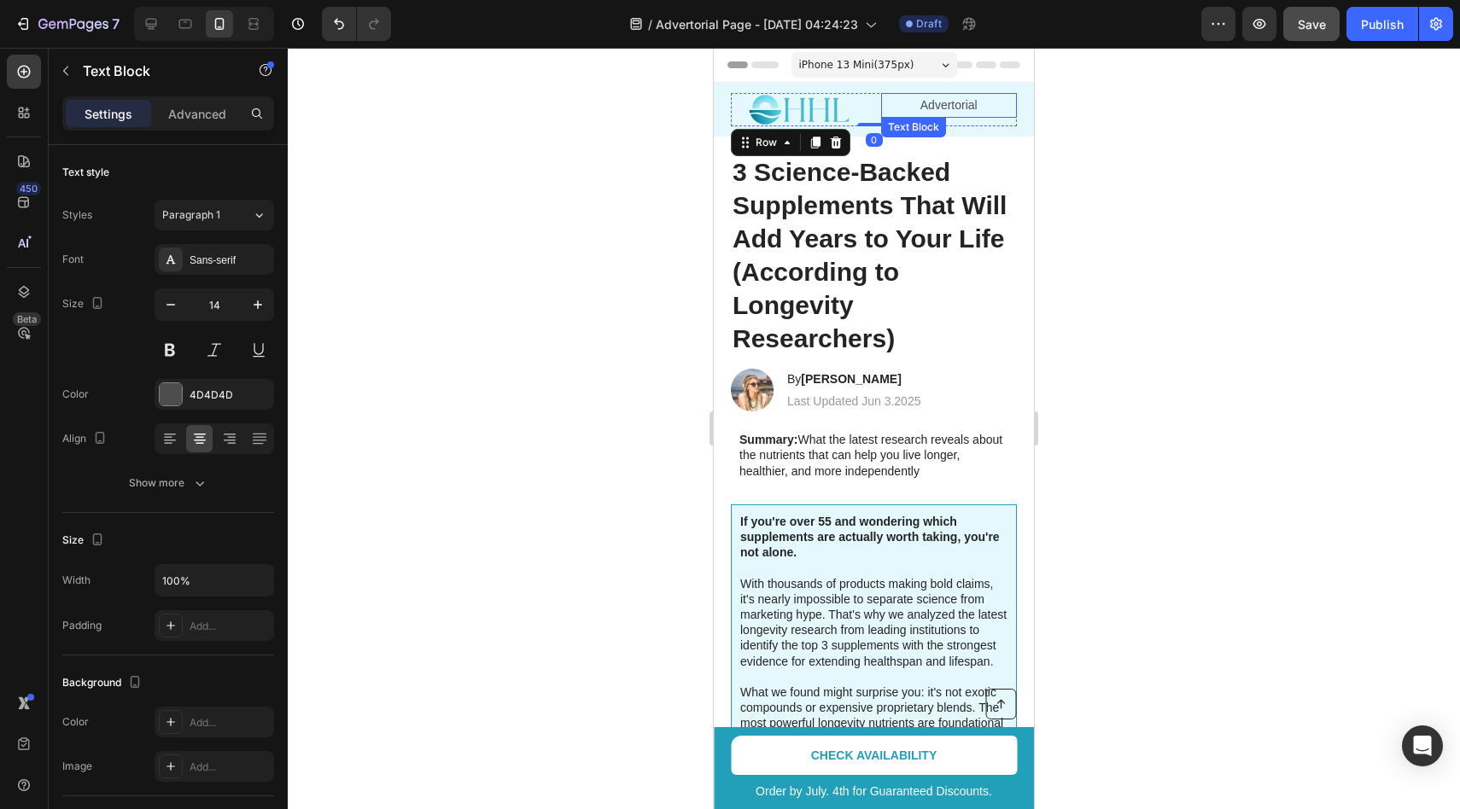
click at [897, 114] on p "Advertorial" at bounding box center [949, 105] width 133 height 21
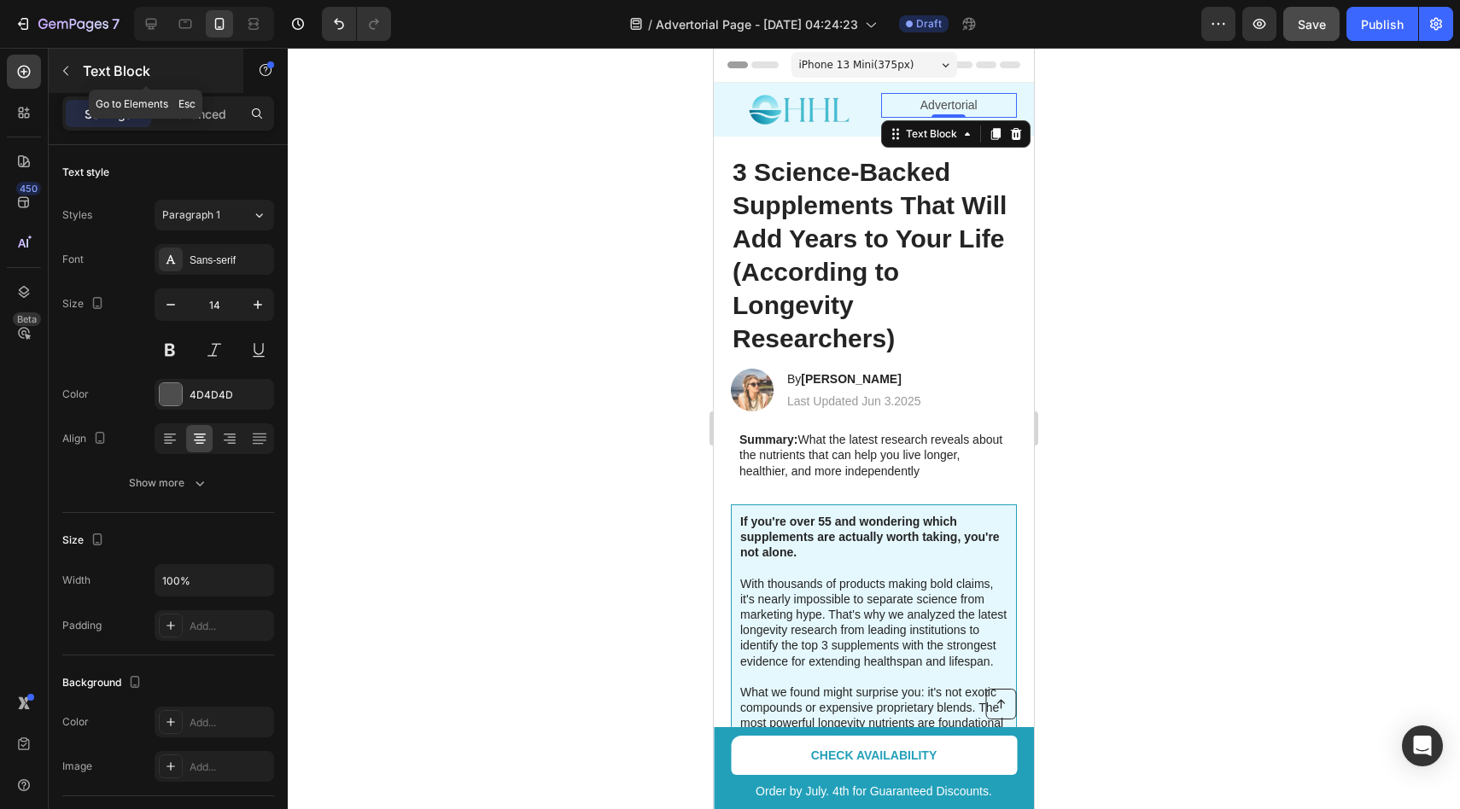
click at [52, 67] on button "button" at bounding box center [65, 70] width 27 height 27
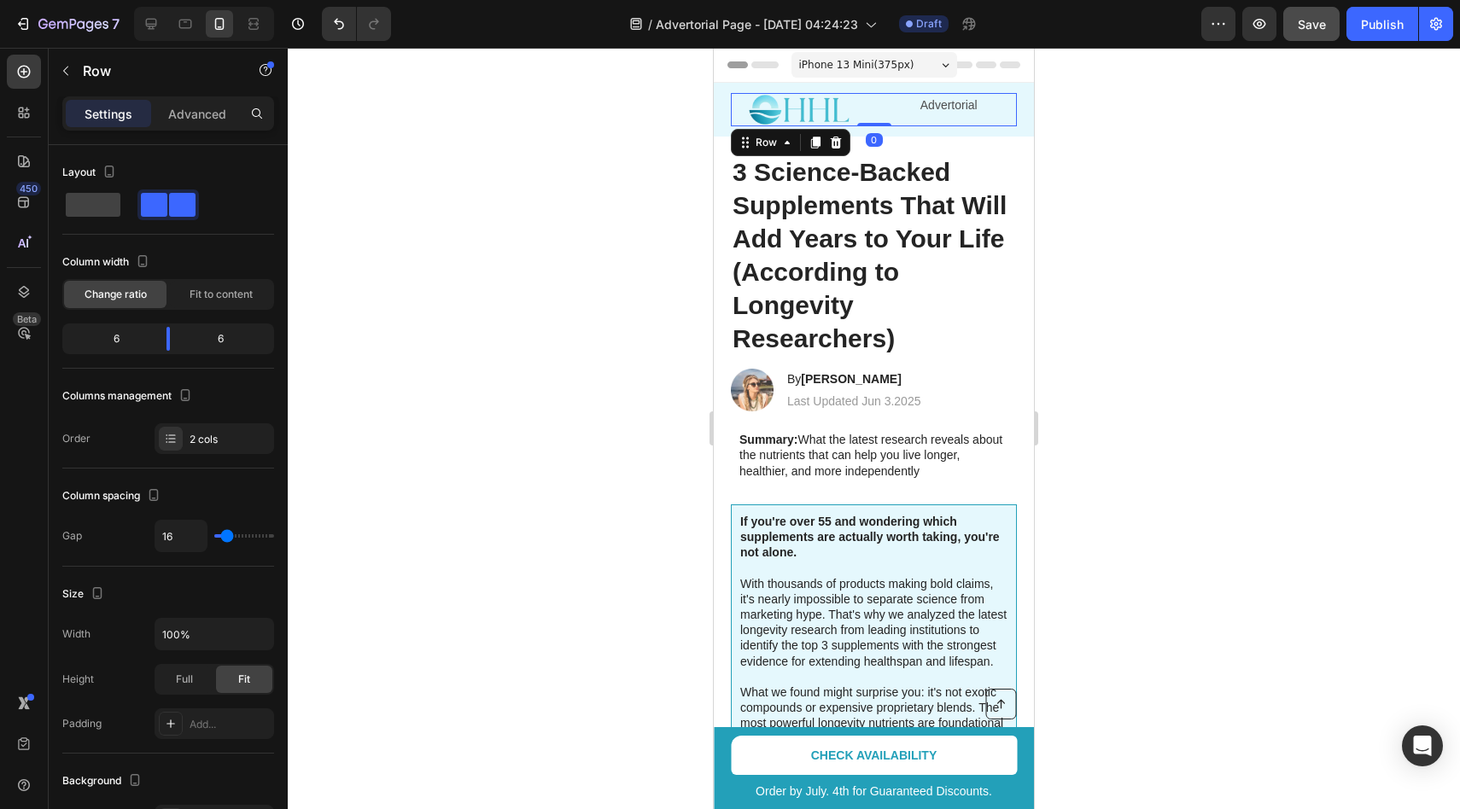
click at [874, 115] on div "Image Advertorial Text Block Row 0" at bounding box center [874, 109] width 286 height 33
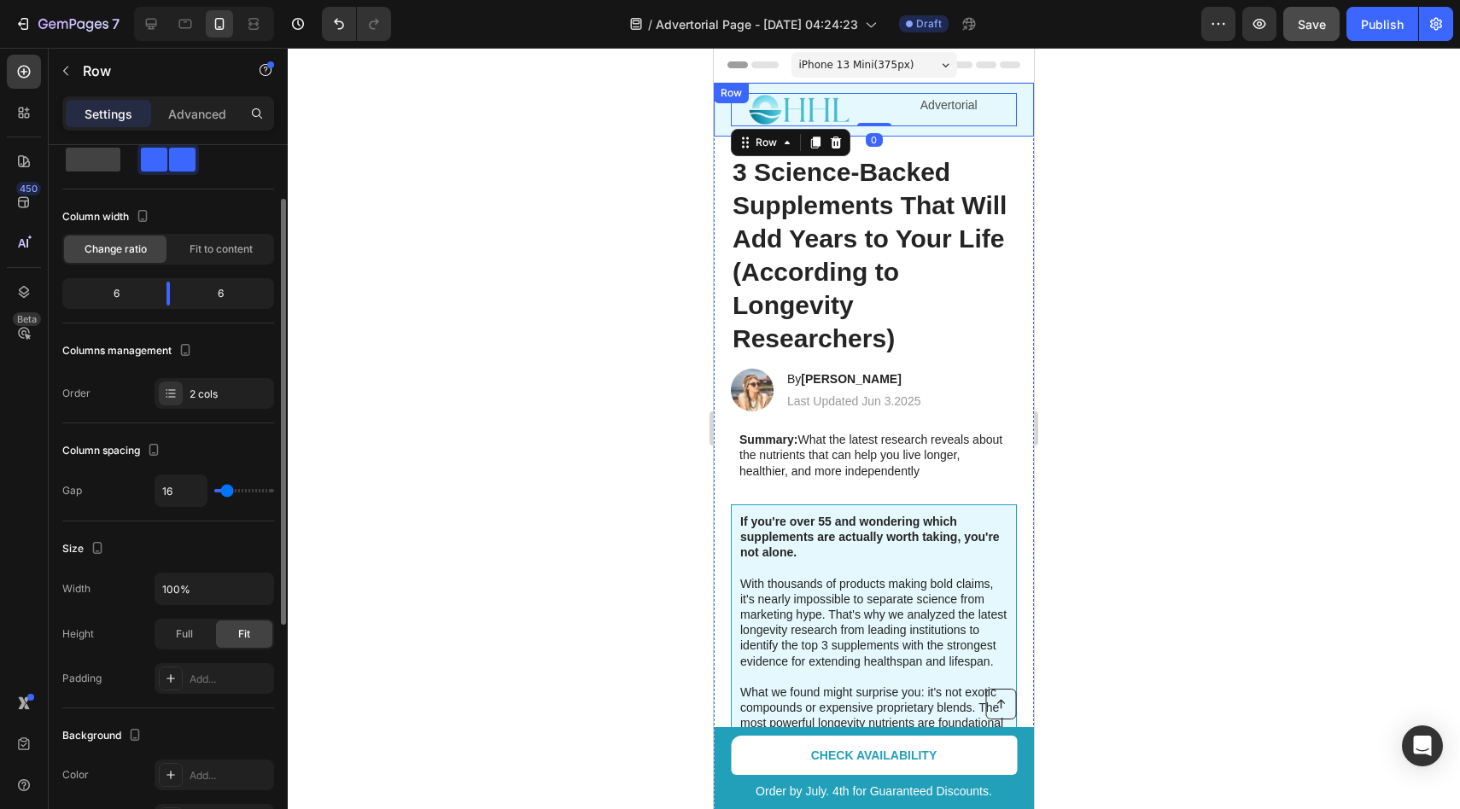
scroll to position [479, 0]
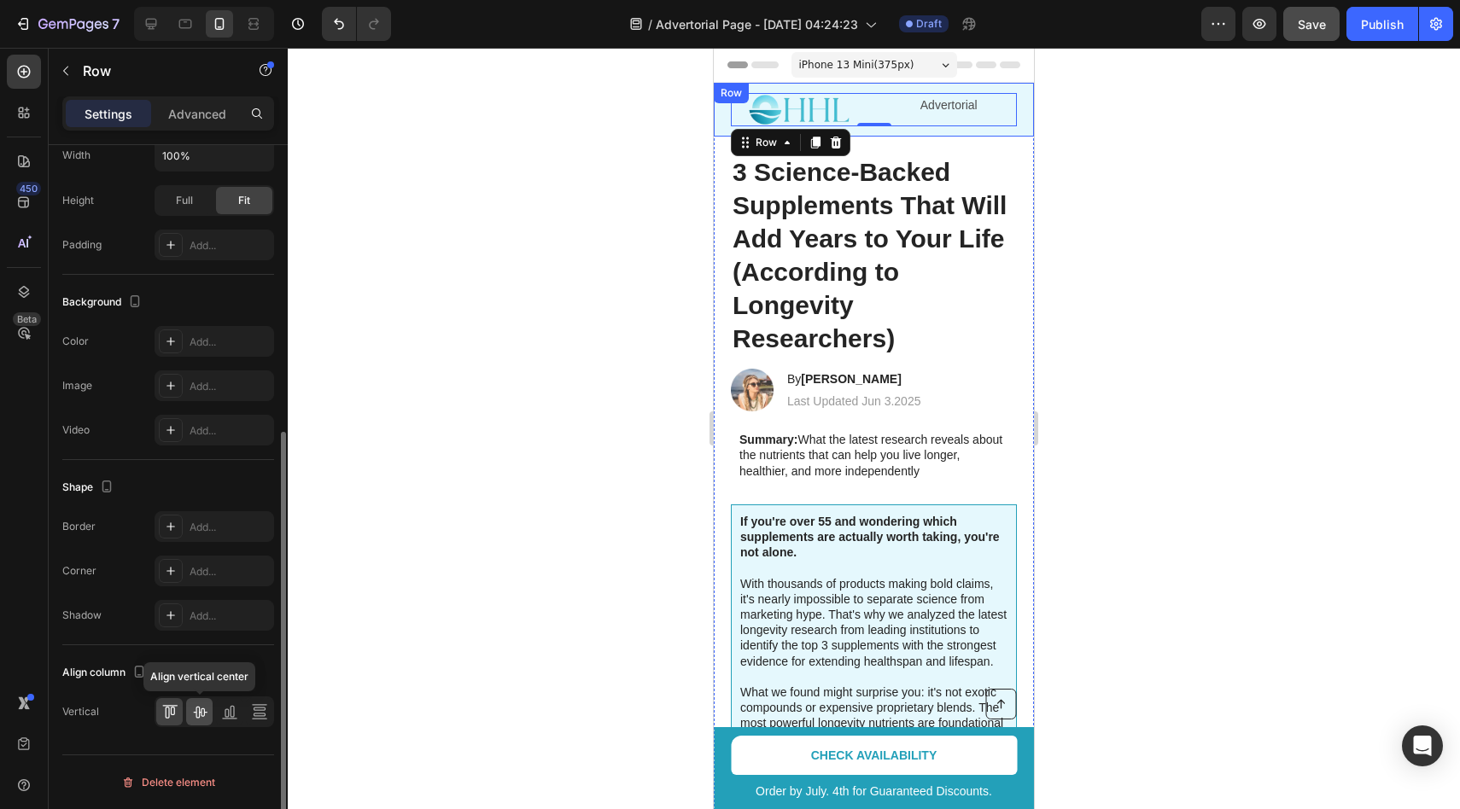
click at [201, 708] on icon at bounding box center [199, 712] width 17 height 17
click at [497, 412] on div at bounding box center [874, 429] width 1172 height 762
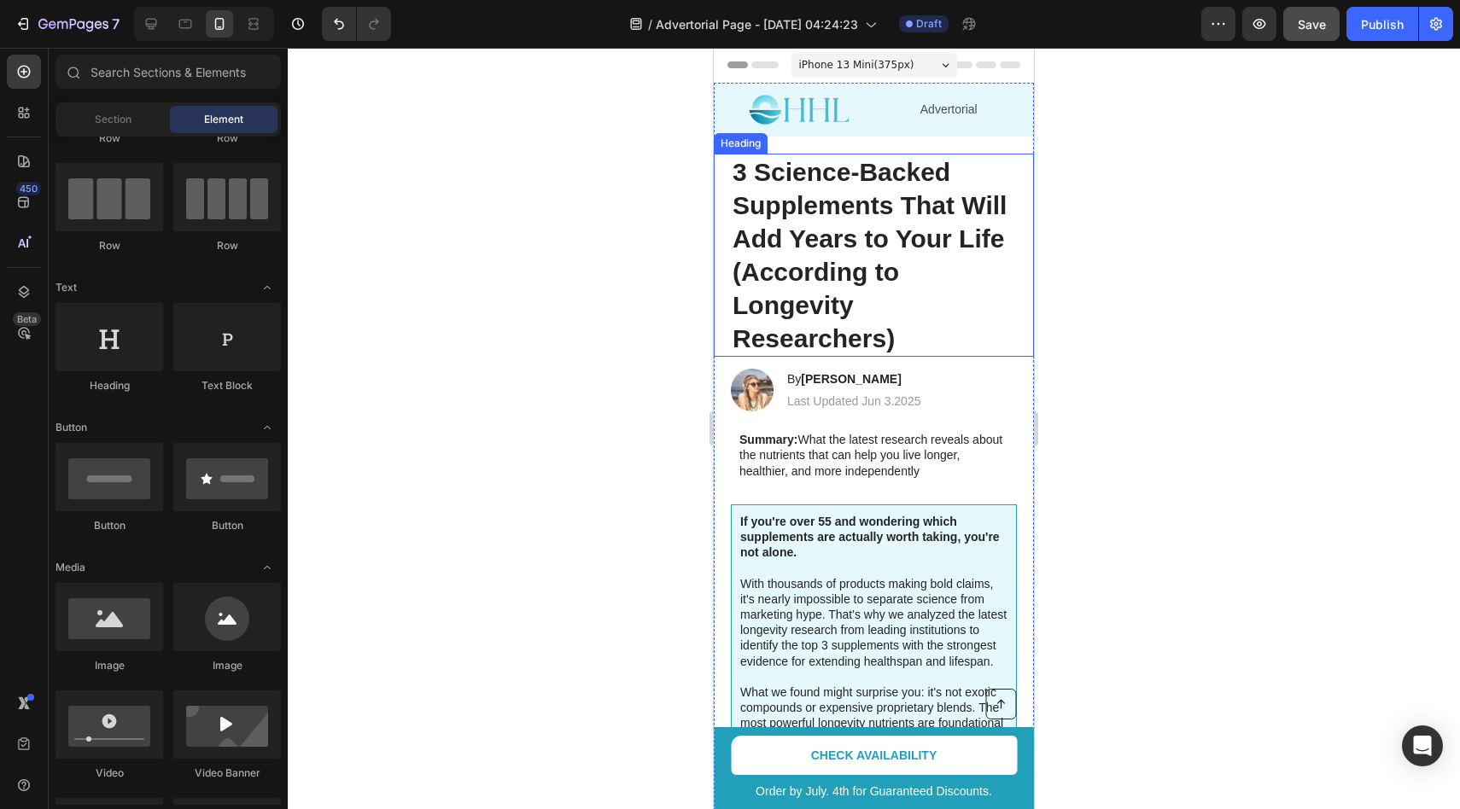
click at [599, 198] on div at bounding box center [874, 429] width 1172 height 762
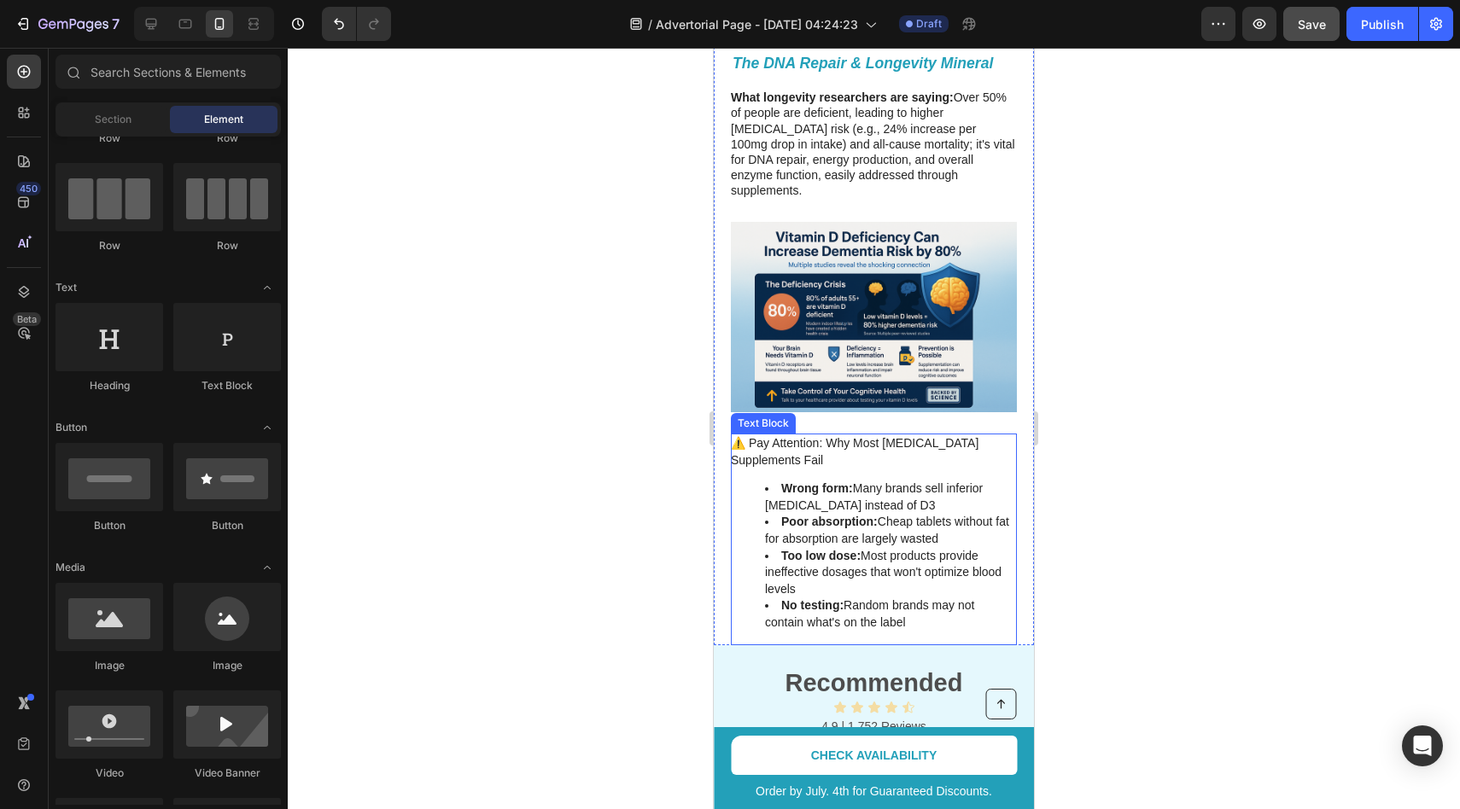
scroll to position [2202, 0]
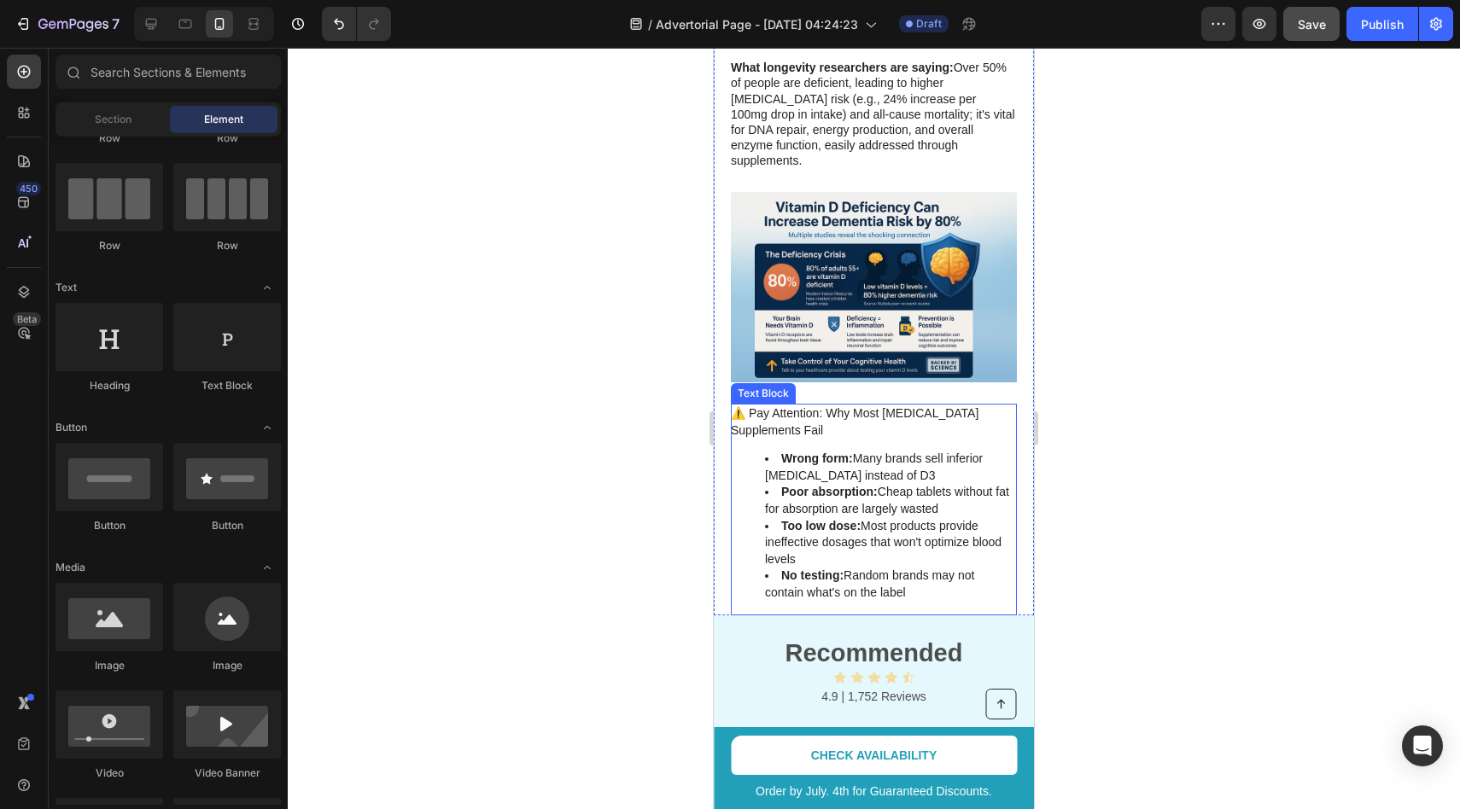
click at [800, 452] on strong "Wrong form:" at bounding box center [817, 459] width 72 height 14
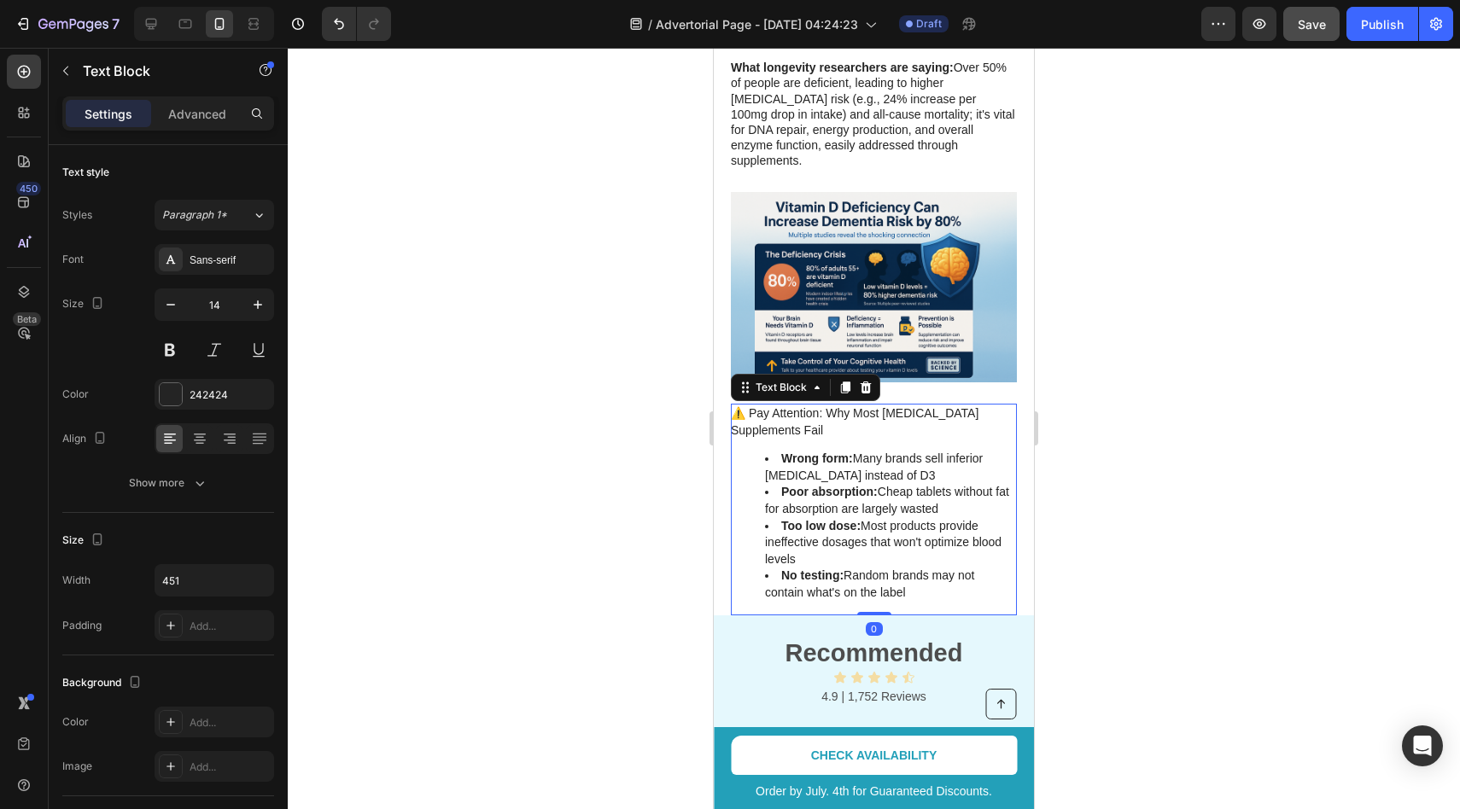
click at [781, 452] on strong "Wrong form:" at bounding box center [817, 459] width 72 height 14
drag, startPoint x: 773, startPoint y: 425, endPoint x: 940, endPoint y: 556, distance: 212.3
click at [940, 556] on ul "Wrong form: Many brands sell inferior vitamin D2 instead of D3 Poor absorption:…" at bounding box center [873, 526] width 284 height 150
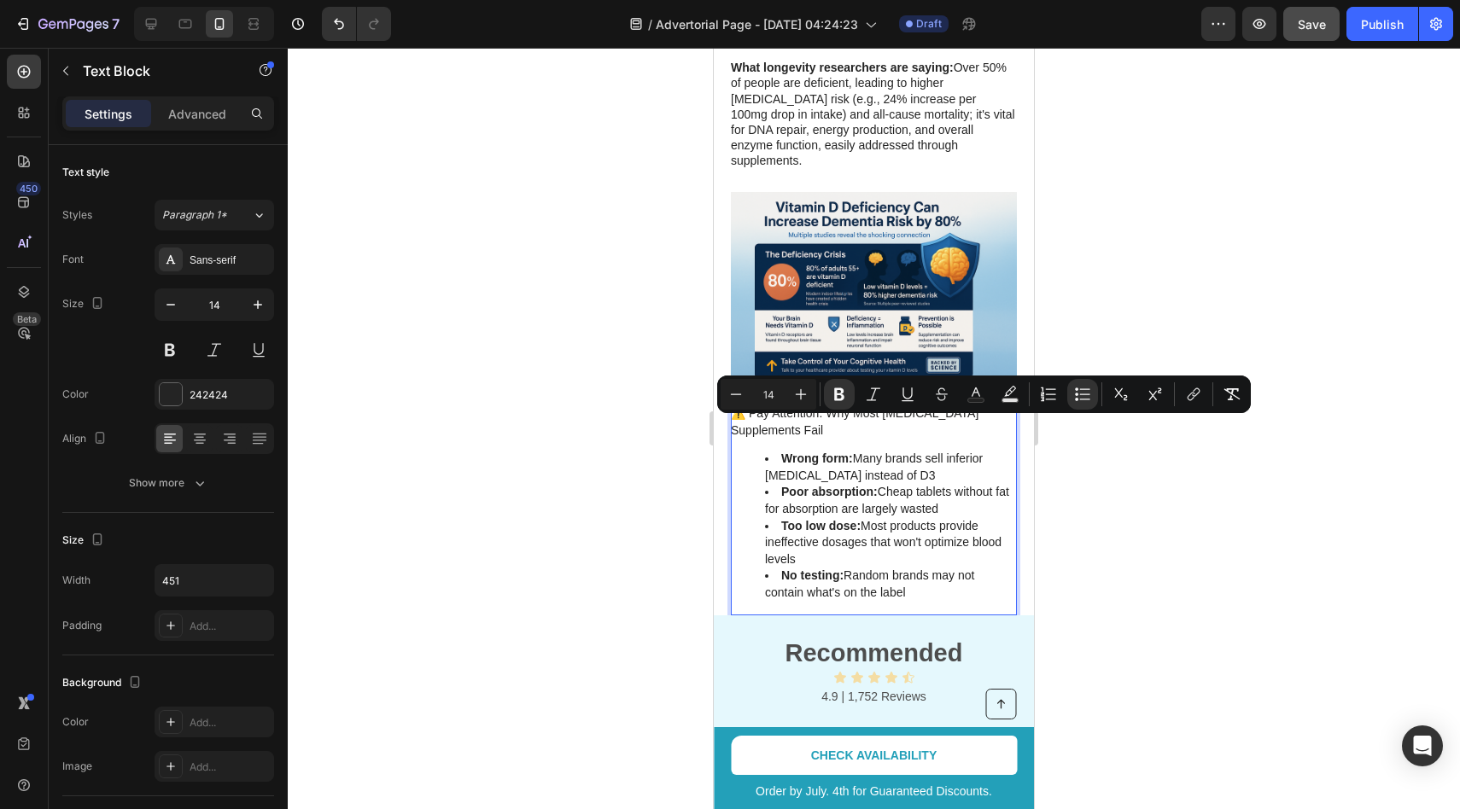
copy ul "Wrong form: Many brands sell inferior vitamin D2 instead of D3 Poor absorption:…"
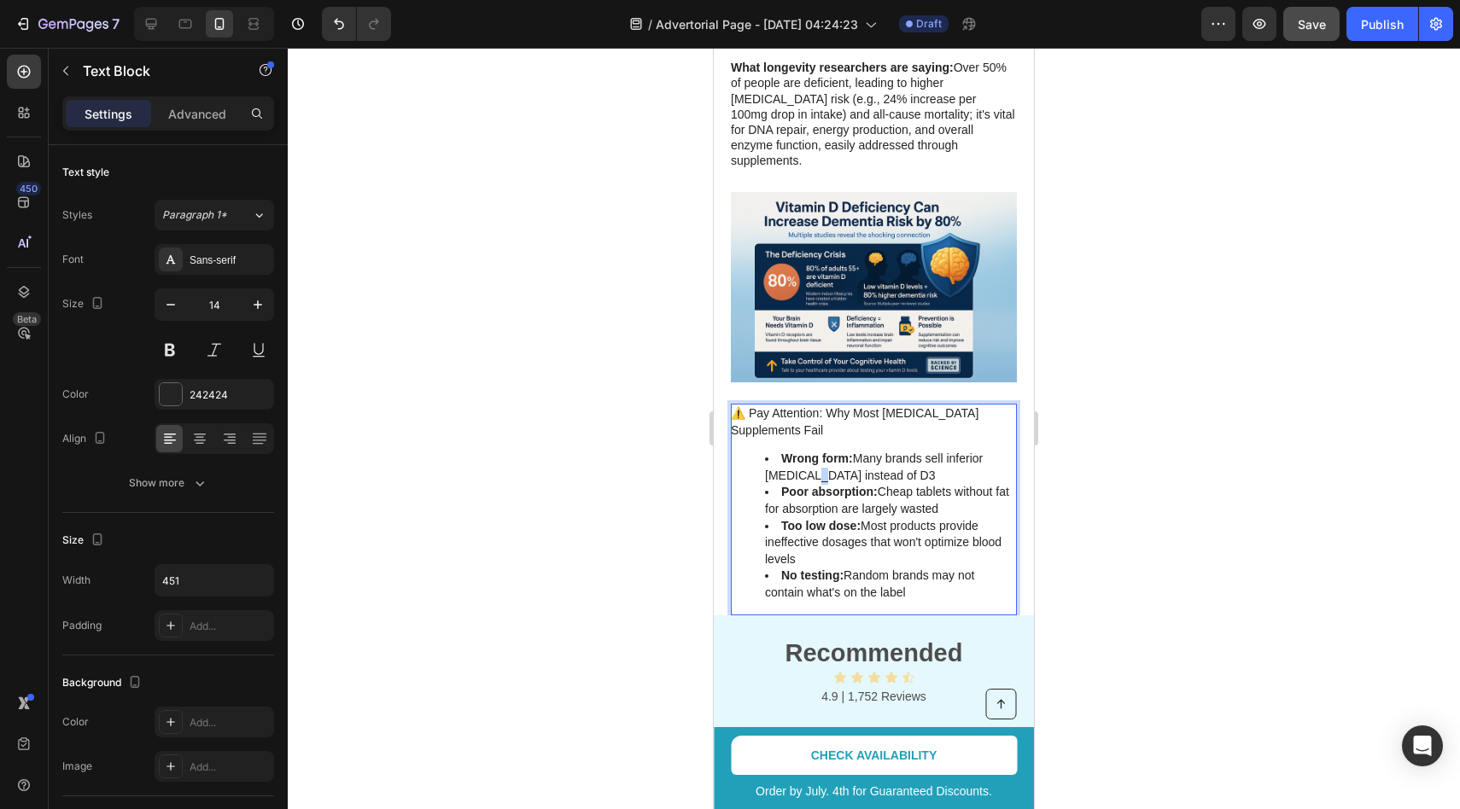
click at [804, 451] on li "Wrong form: Many brands sell inferior vitamin D2 instead of D3" at bounding box center [890, 467] width 250 height 33
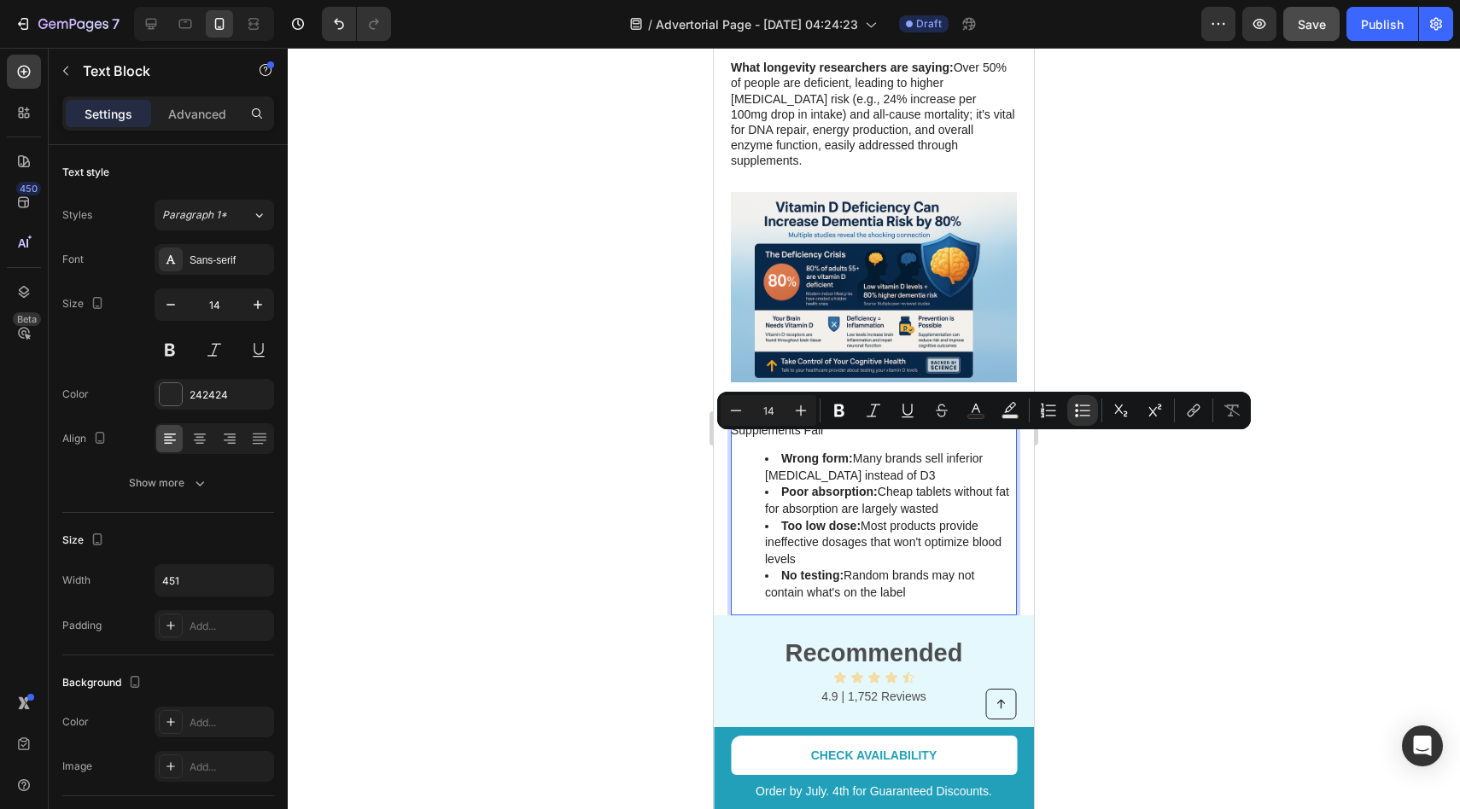
click at [796, 484] on li "Poor absorption: Cheap tablets without fat for absorption are largely wasted" at bounding box center [890, 500] width 250 height 33
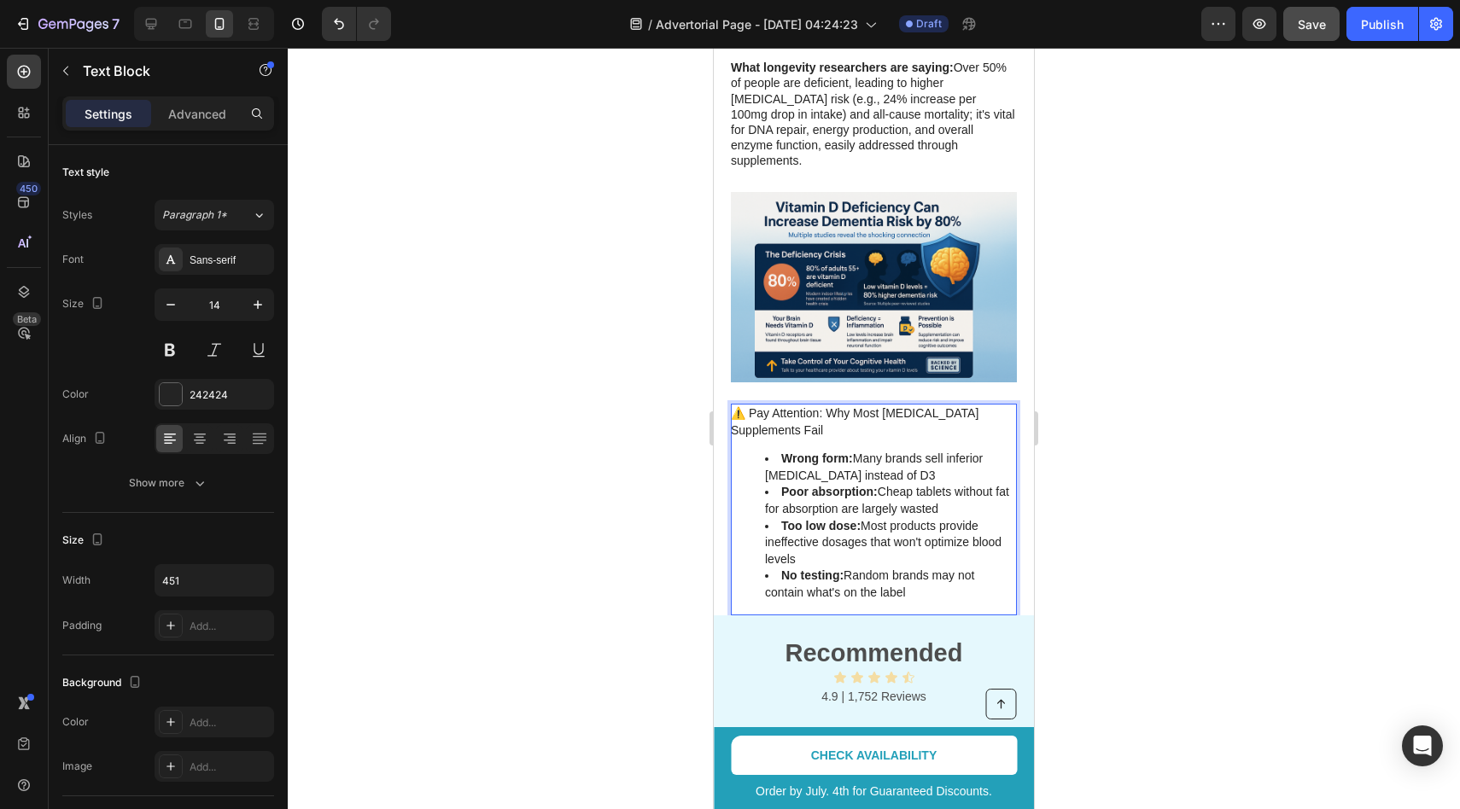
drag, startPoint x: 783, startPoint y: 430, endPoint x: 955, endPoint y: 564, distance: 217.2
click at [955, 564] on ul "Wrong form: Many brands sell inferior vitamin D2 instead of D3 Poor absorption:…" at bounding box center [873, 526] width 284 height 150
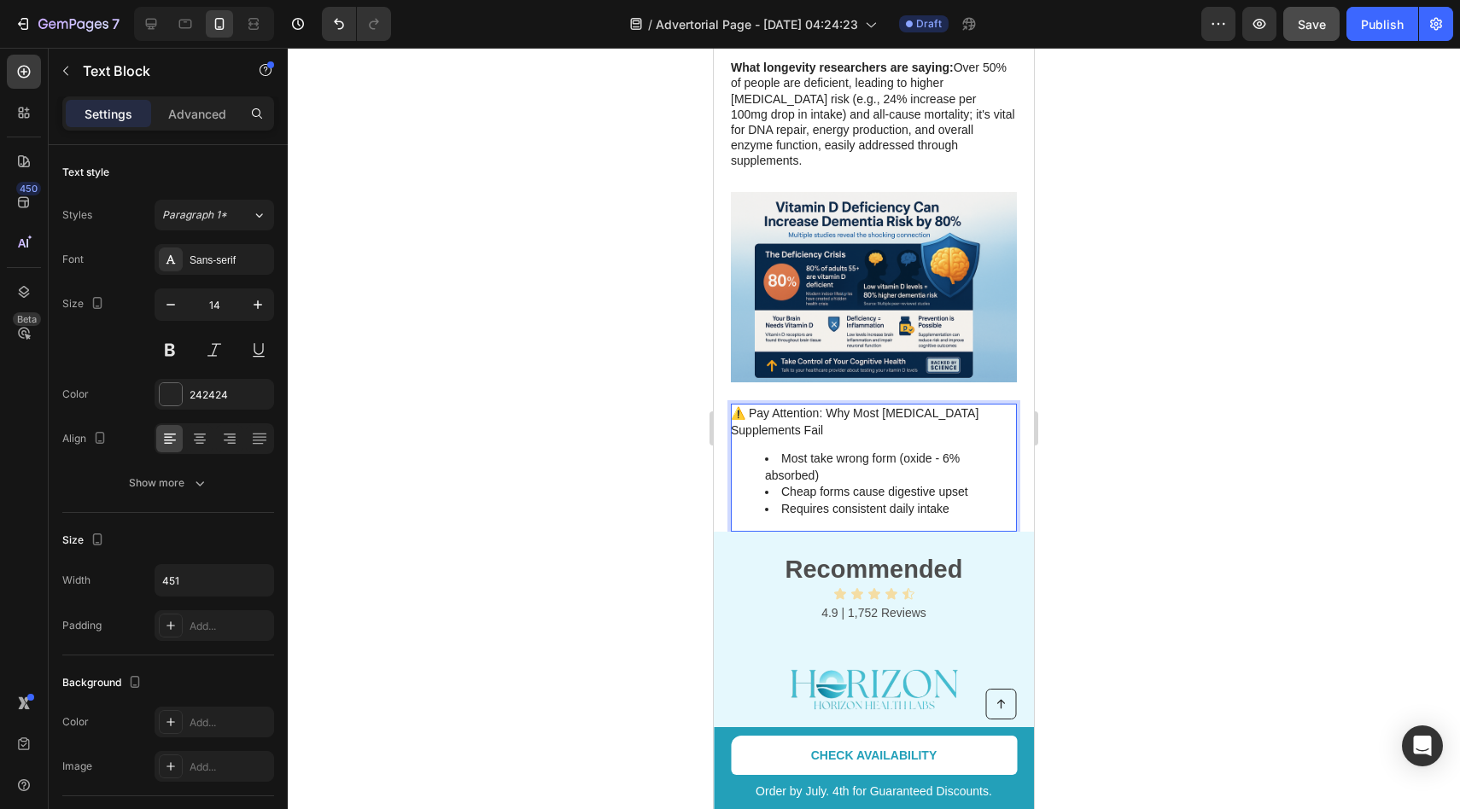
click at [839, 451] on li "Most take wrong form (oxide - 6% absorbed)" at bounding box center [890, 467] width 250 height 33
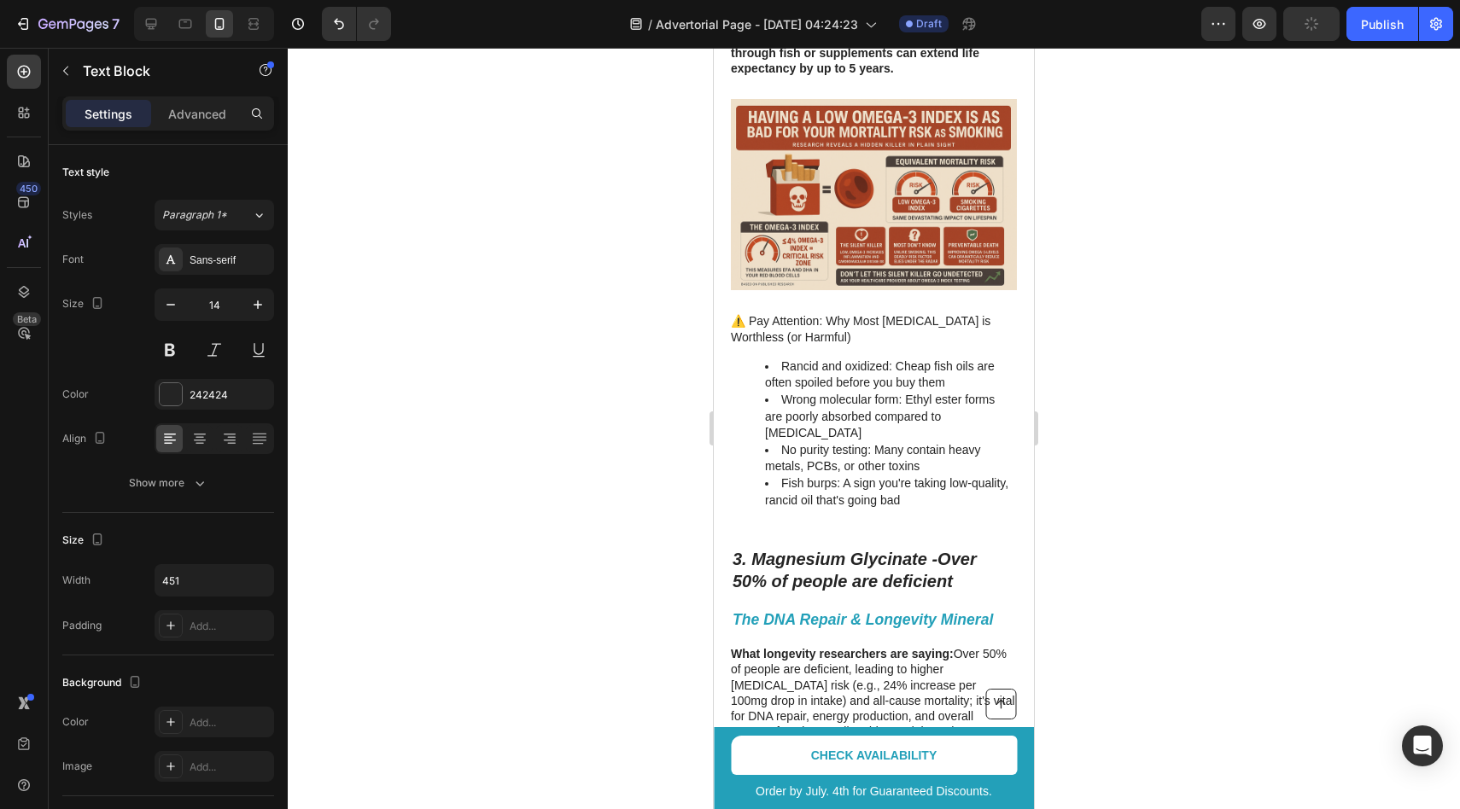
scroll to position [1614, 0]
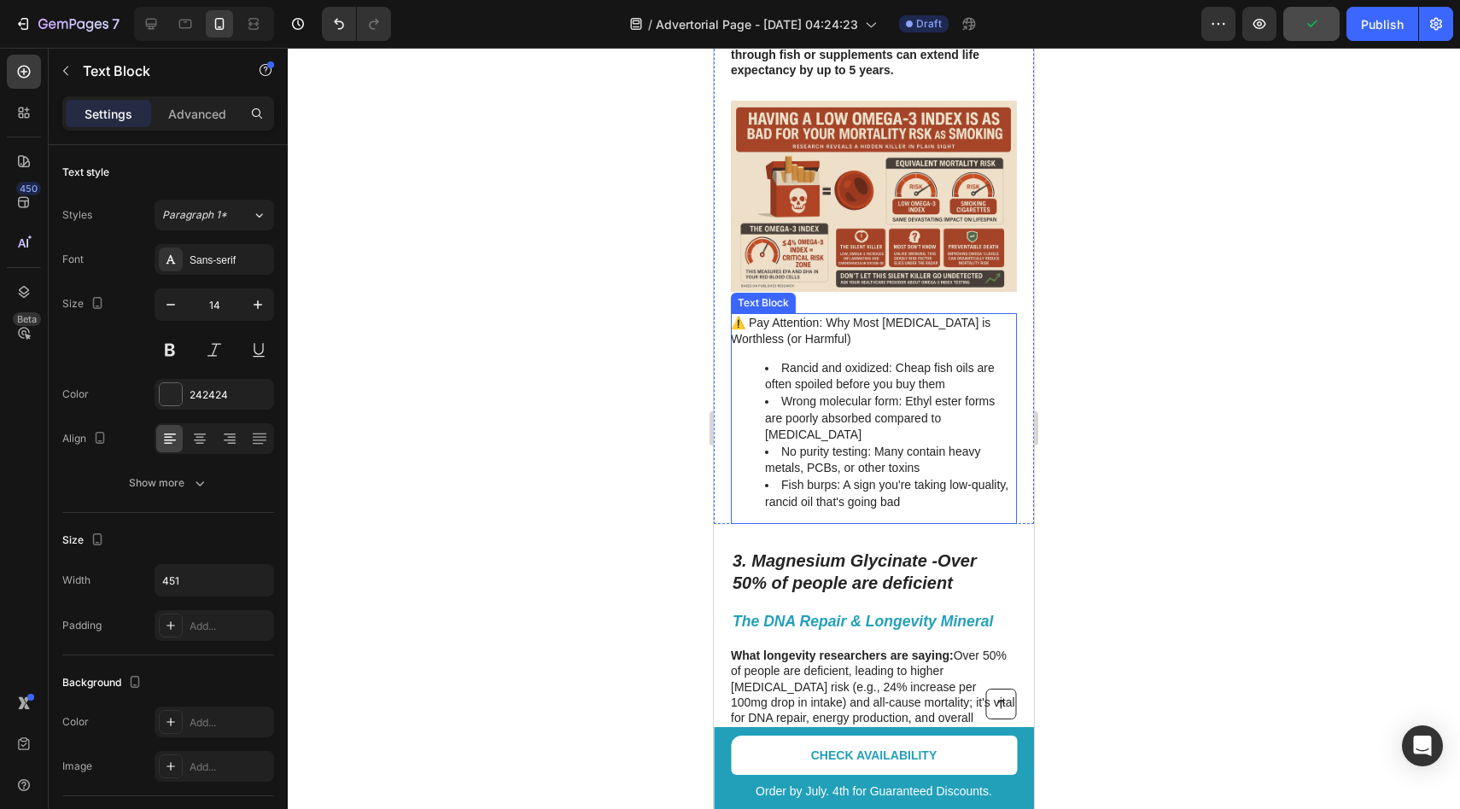
click at [832, 409] on li "Wrong molecular form: Ethyl ester forms are poorly absorbed compared to triglyc…" at bounding box center [890, 419] width 250 height 50
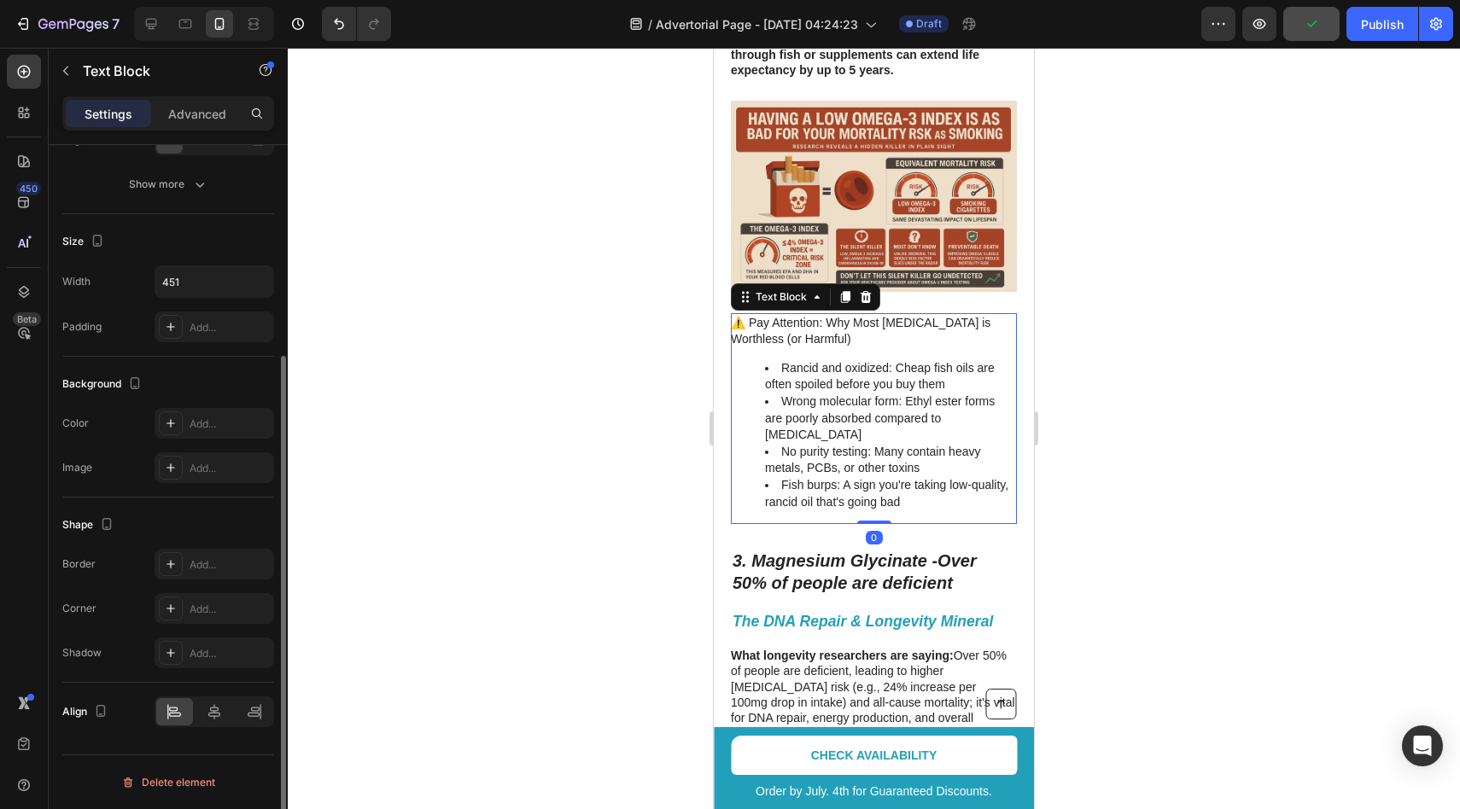
click at [889, 374] on li "Rancid and oxidized: Cheap fish oils are often spoiled before you buy them" at bounding box center [890, 376] width 250 height 33
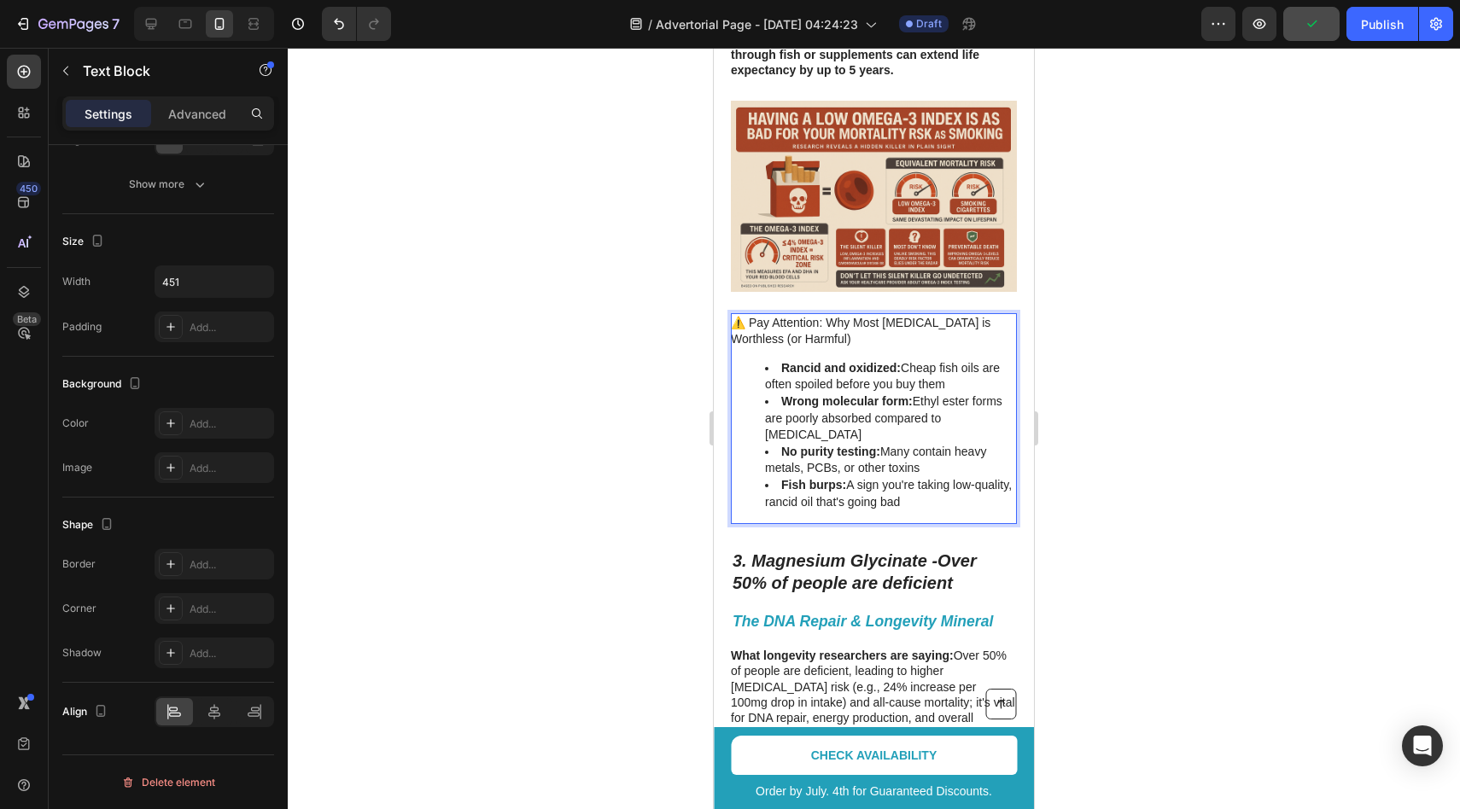
click at [836, 361] on strong "Rancid and oxidized:" at bounding box center [841, 368] width 120 height 14
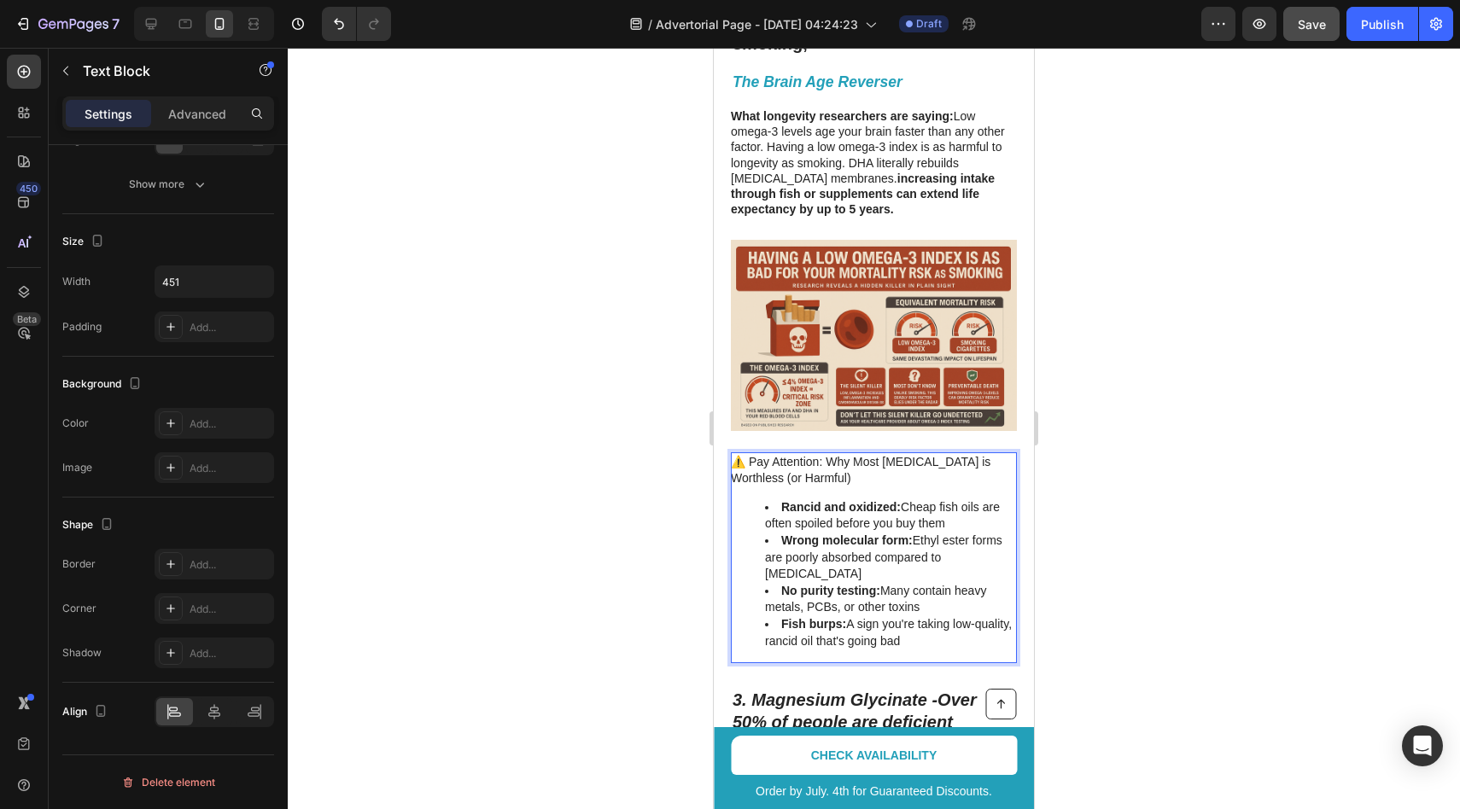
scroll to position [1349, 0]
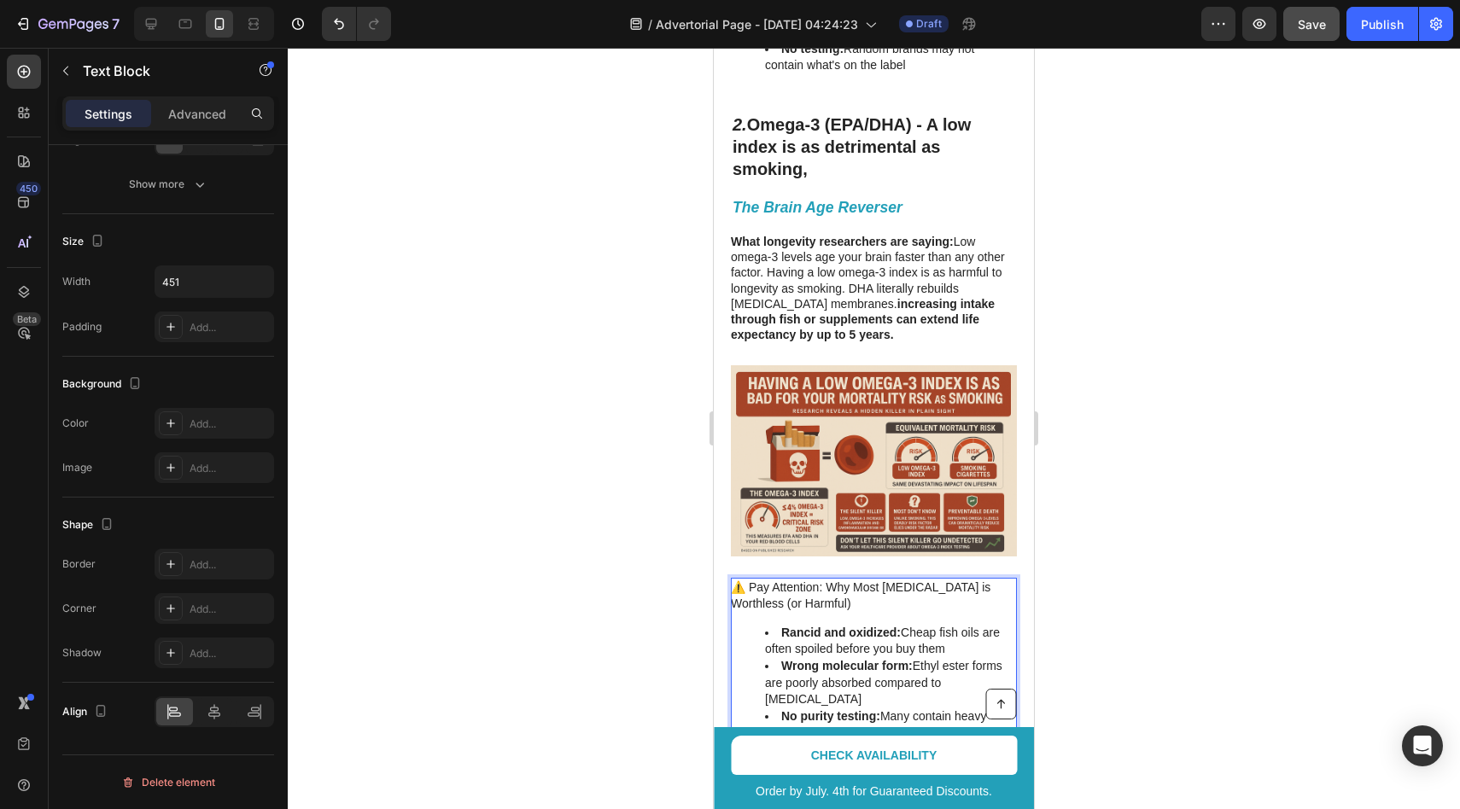
click at [898, 394] on img at bounding box center [874, 460] width 286 height 190
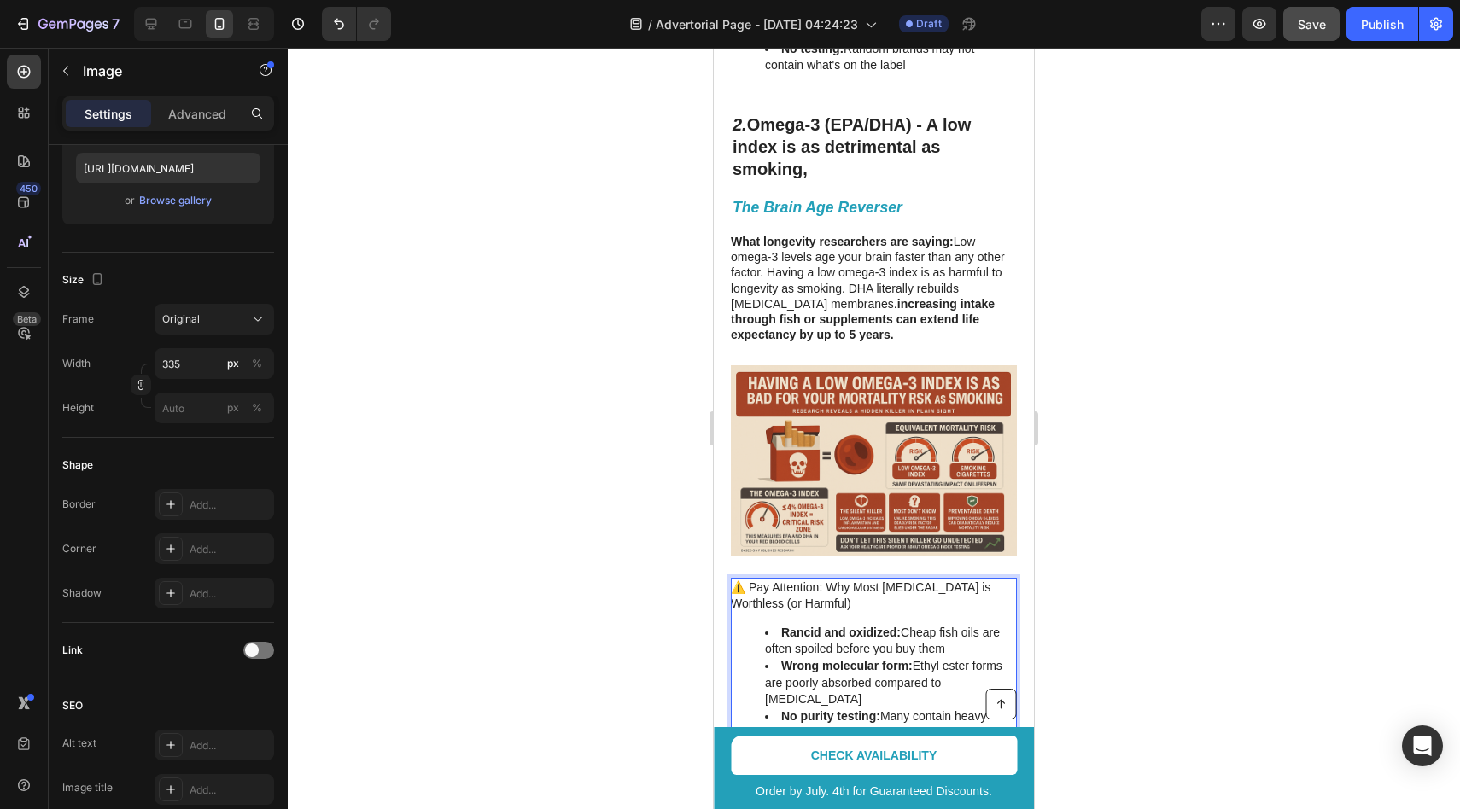
scroll to position [0, 0]
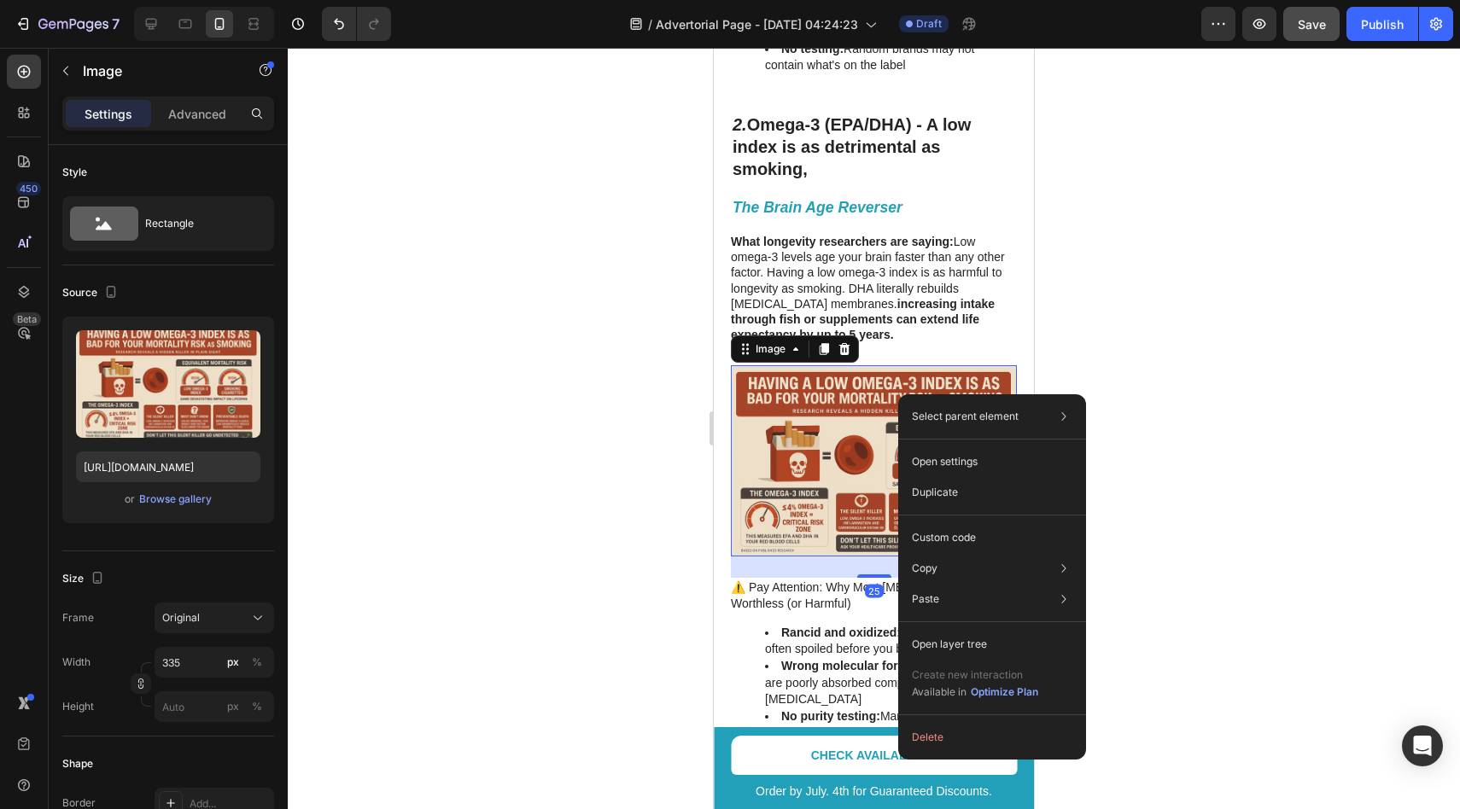
click at [663, 387] on div at bounding box center [874, 429] width 1172 height 762
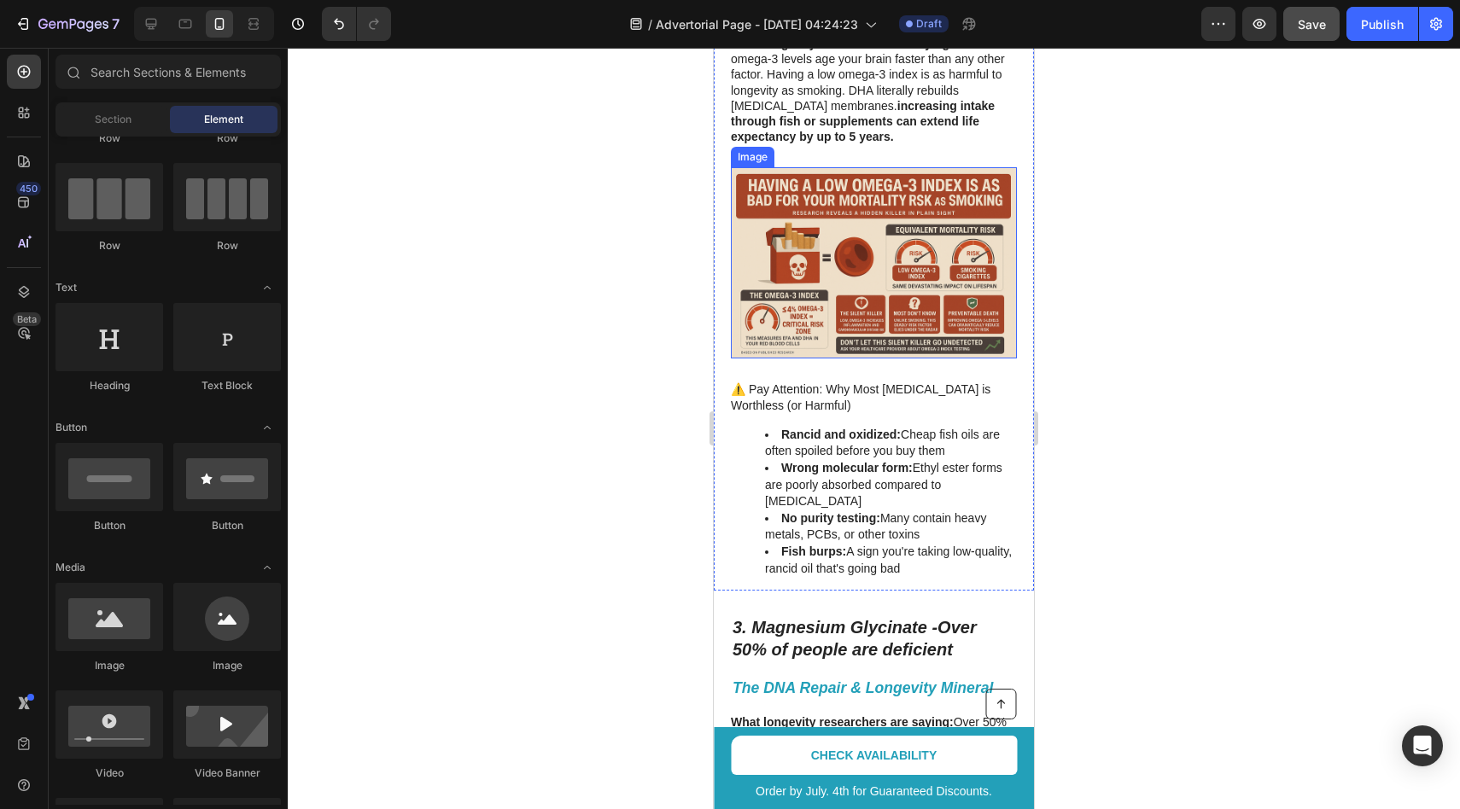
scroll to position [2164, 0]
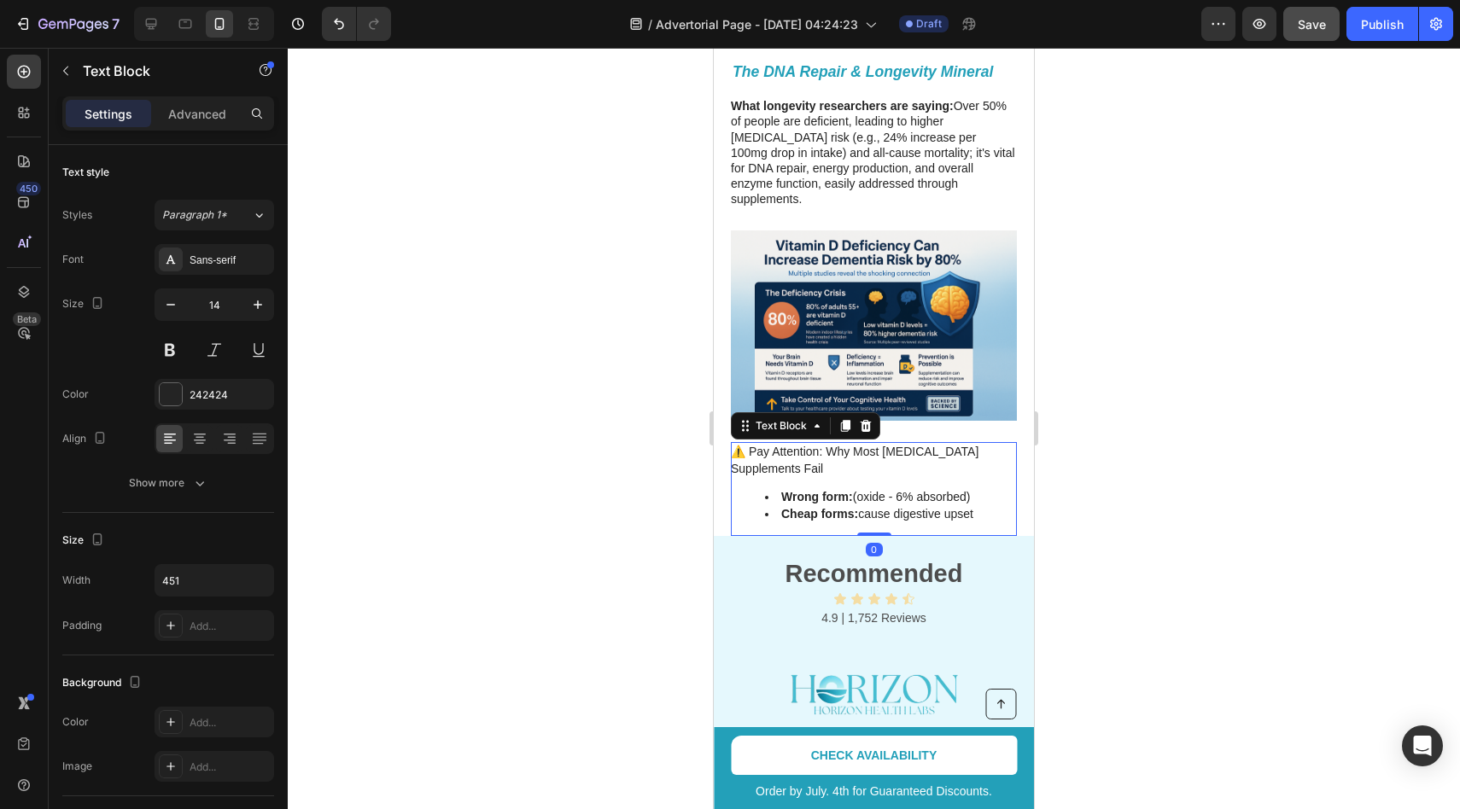
click at [915, 444] on p "⚠️ Pay Attention: Why Most [MEDICAL_DATA] Supplements Fail" at bounding box center [873, 460] width 284 height 33
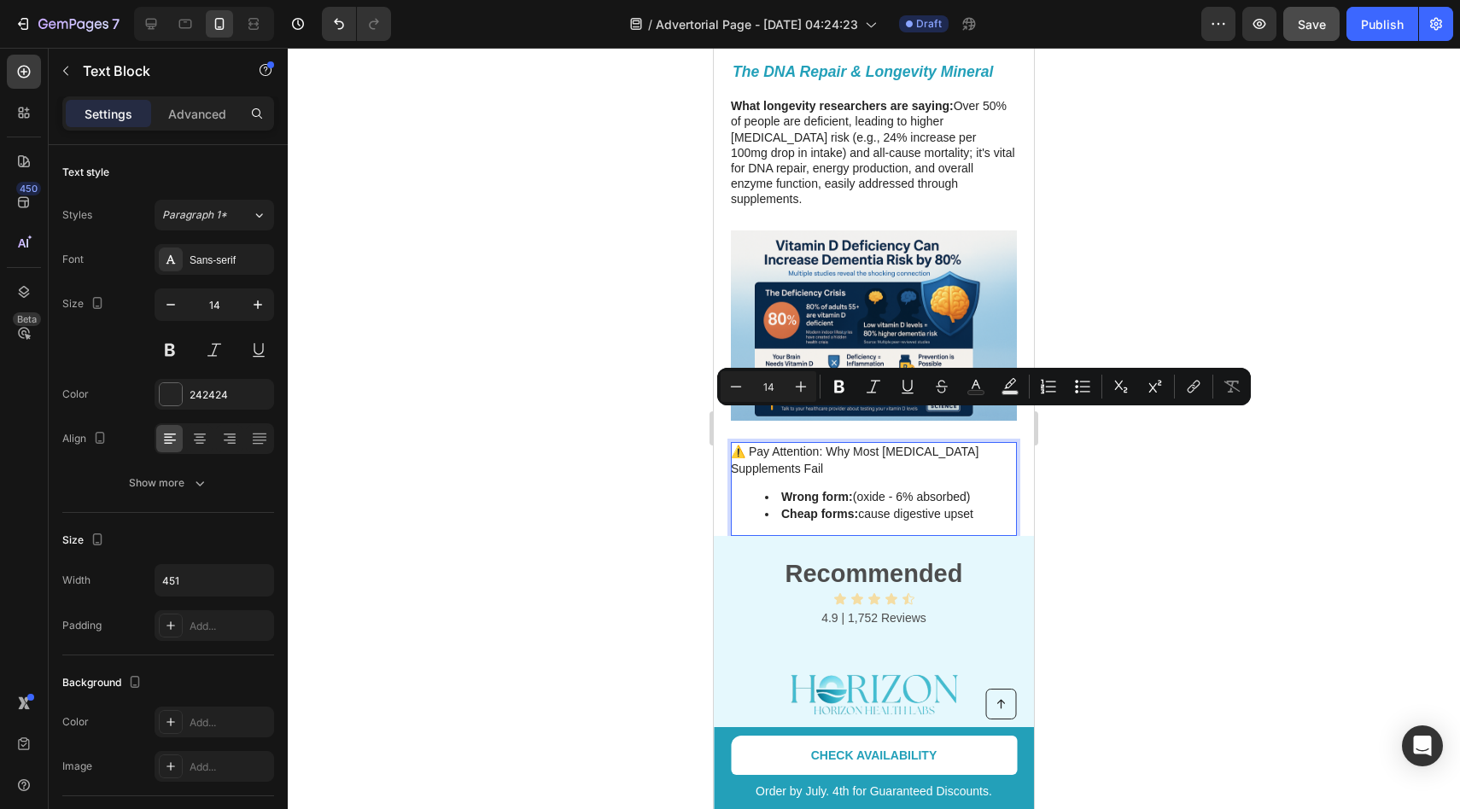
click at [802, 444] on p "⚠️ Pay Attention: Why Most [MEDICAL_DATA] Supplements Fail" at bounding box center [873, 460] width 284 height 33
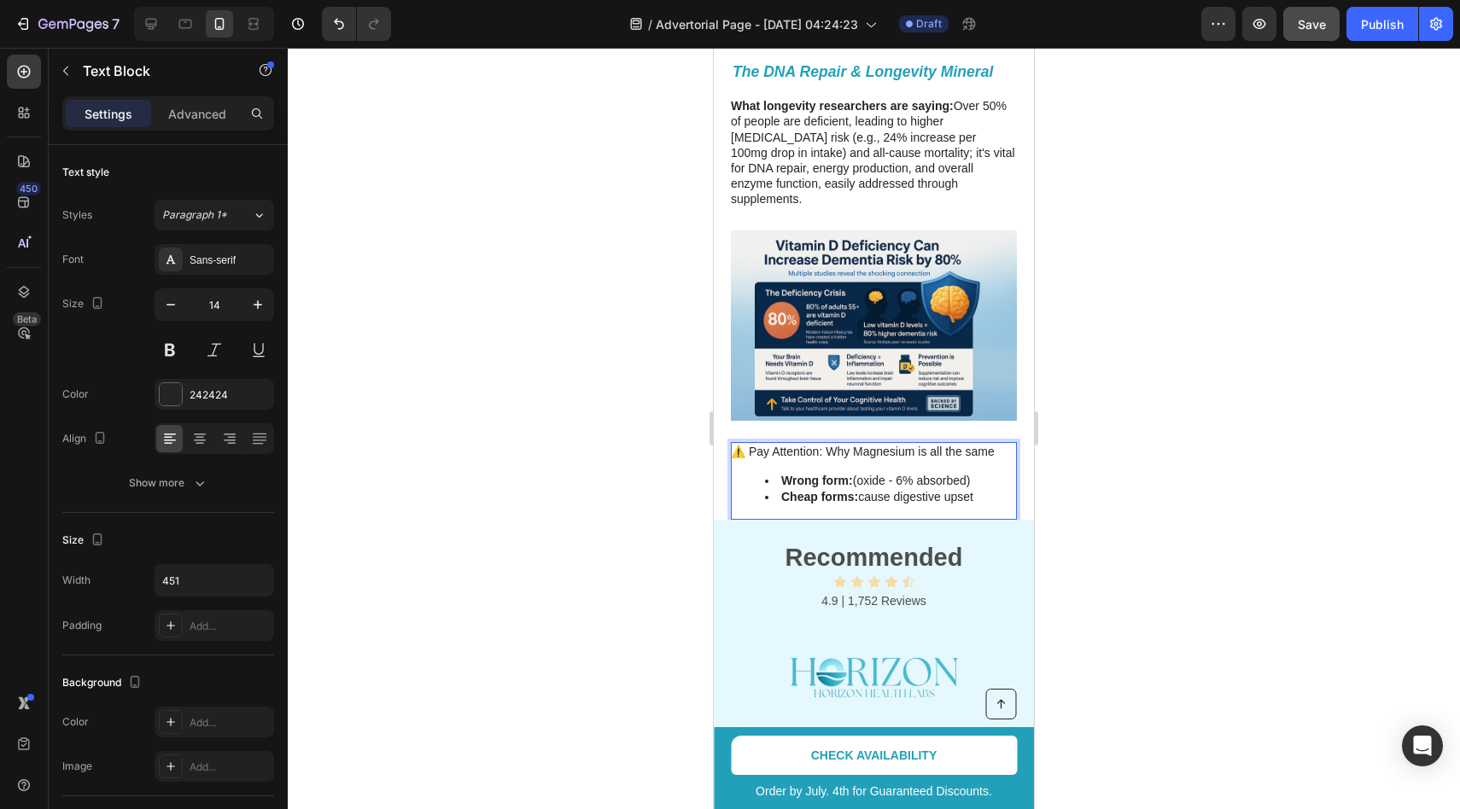
click at [914, 444] on p "⚠️ Pay Attention: Why Magnesium is all the same" at bounding box center [873, 452] width 284 height 17
click at [923, 444] on p "⚠️ Pay Attention: Why Magnesium is all the same" at bounding box center [873, 452] width 284 height 17
click at [1189, 403] on div at bounding box center [874, 429] width 1172 height 762
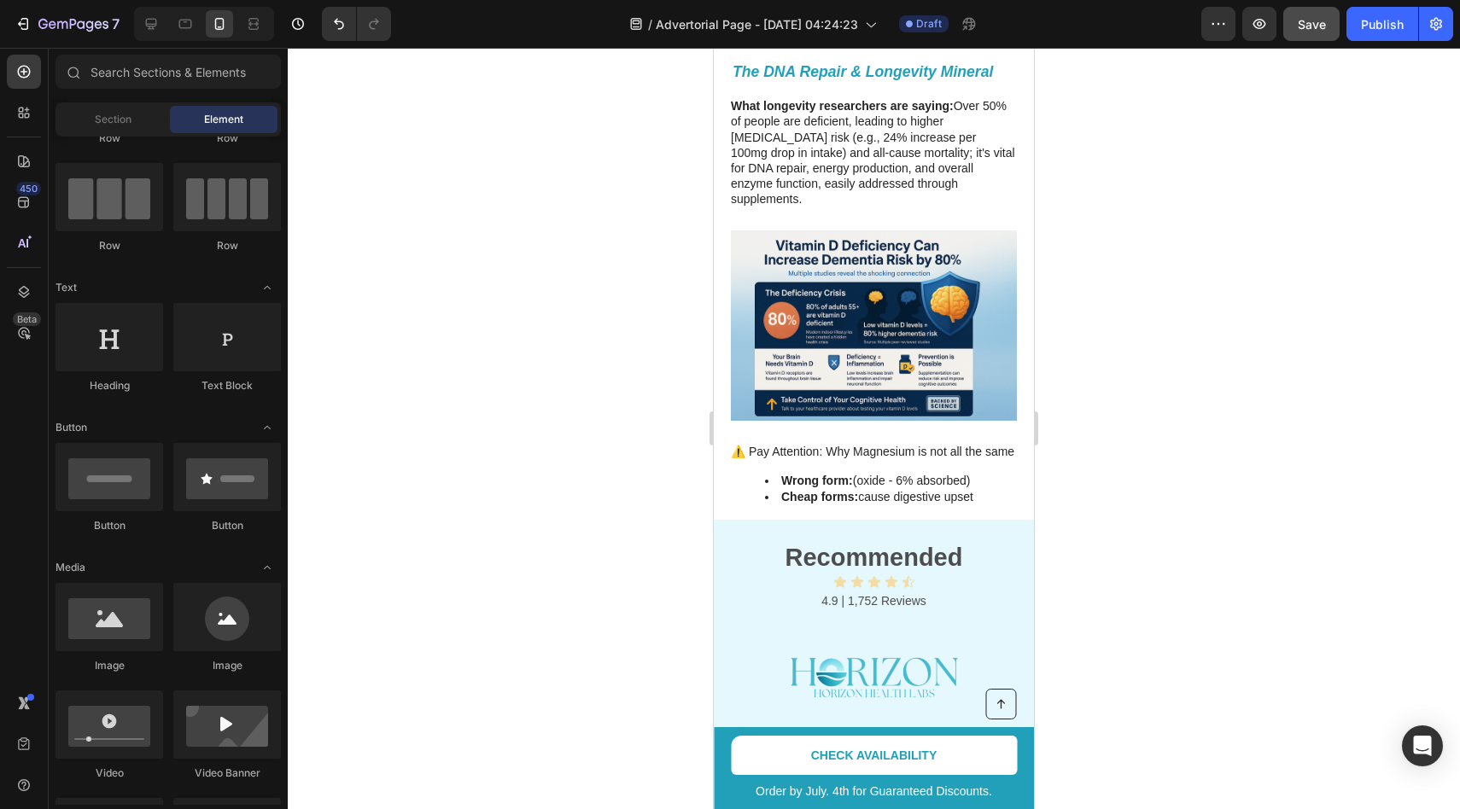
click at [1095, 420] on div at bounding box center [874, 429] width 1172 height 762
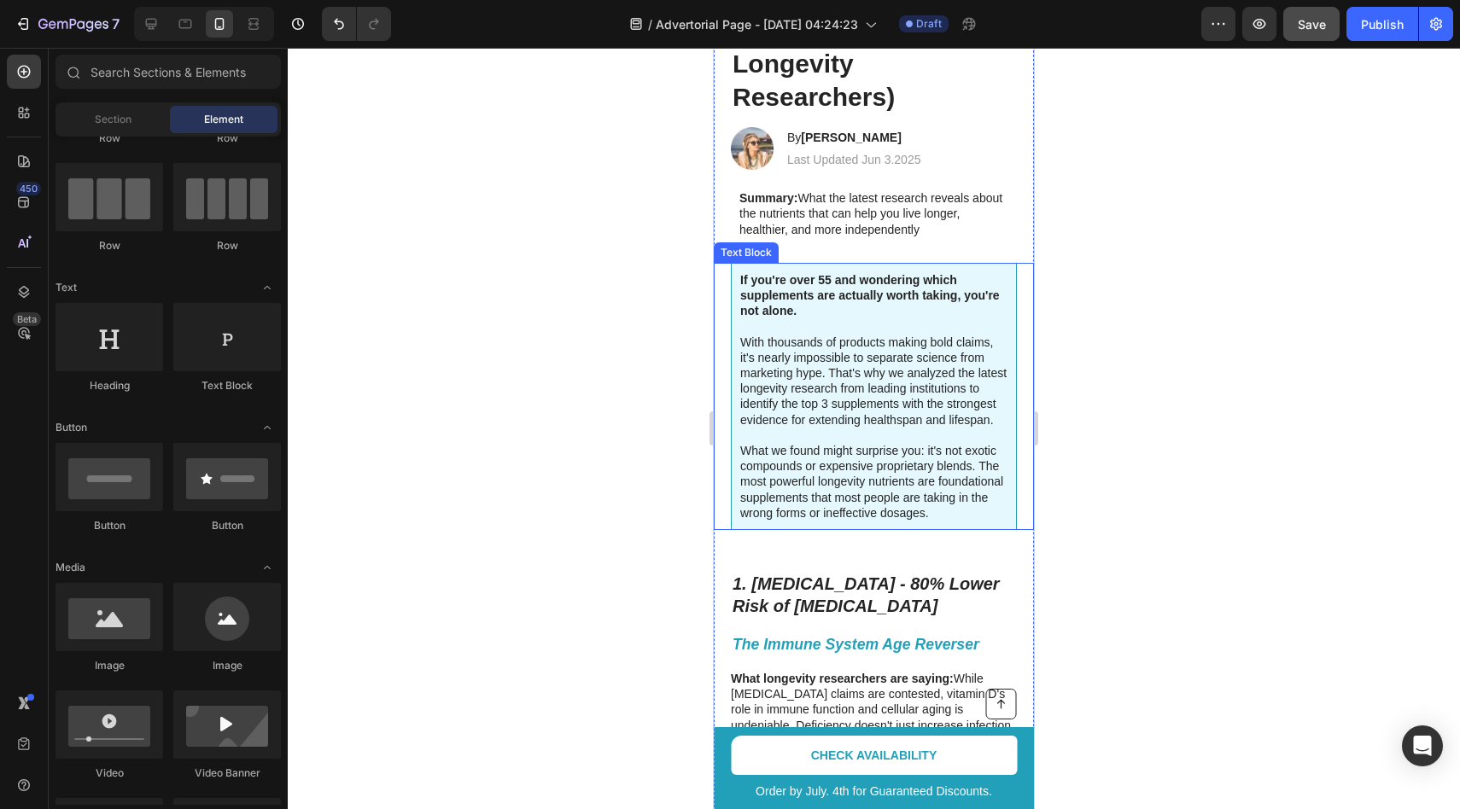
scroll to position [168, 0]
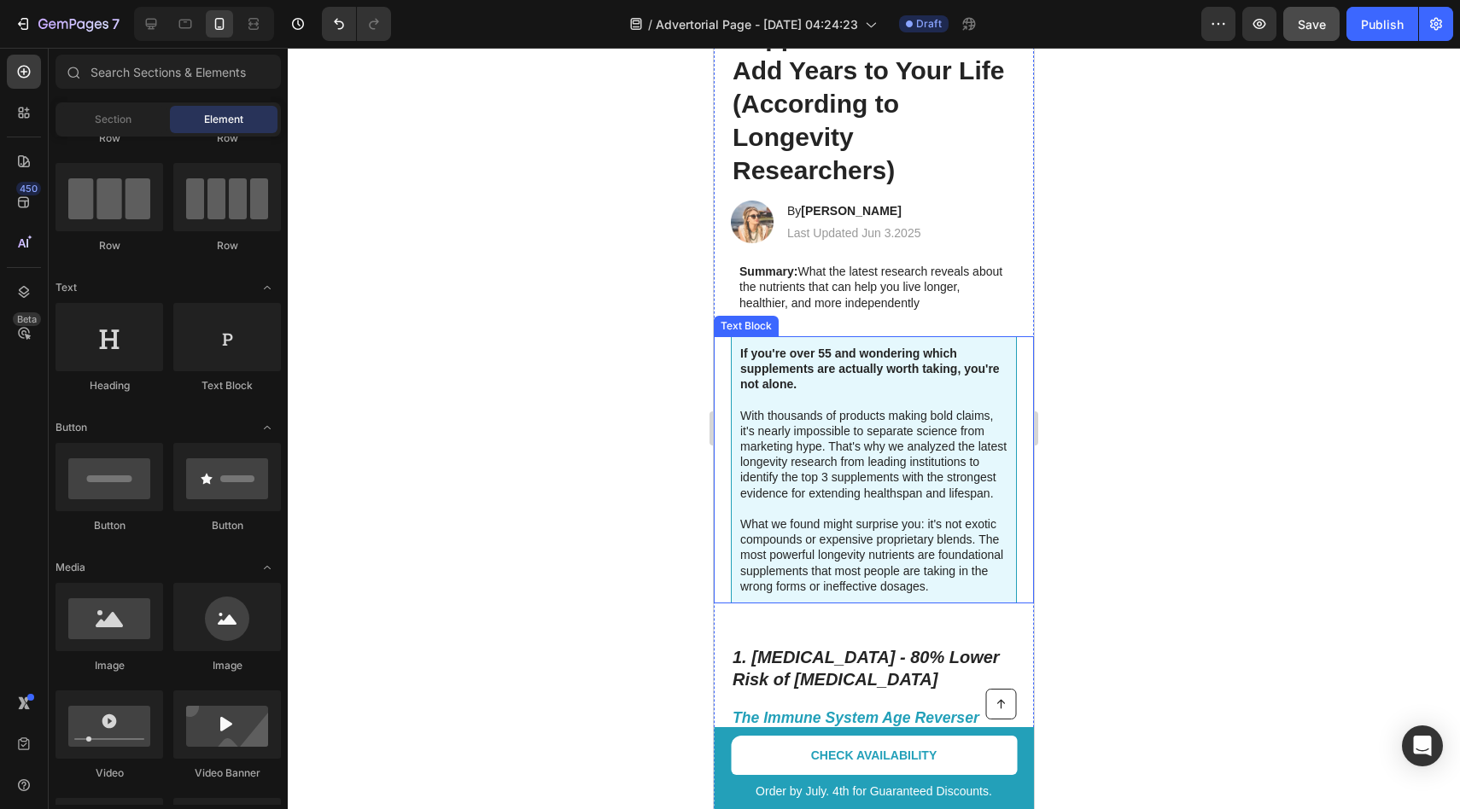
click at [854, 408] on p "With thousands of products making bold claims, it's nearly impossible to separa…" at bounding box center [873, 454] width 267 height 93
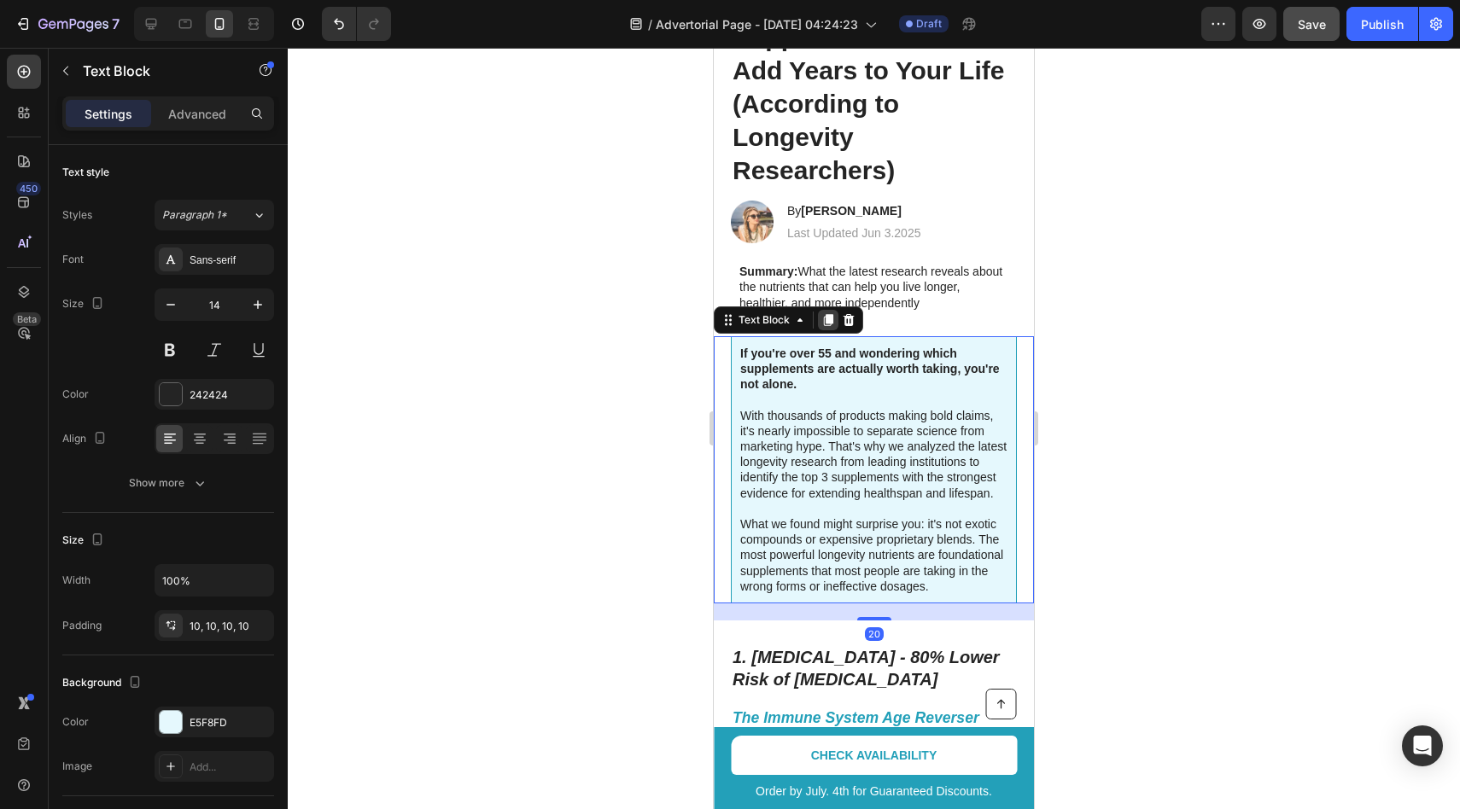
click at [825, 324] on icon at bounding box center [828, 320] width 14 height 14
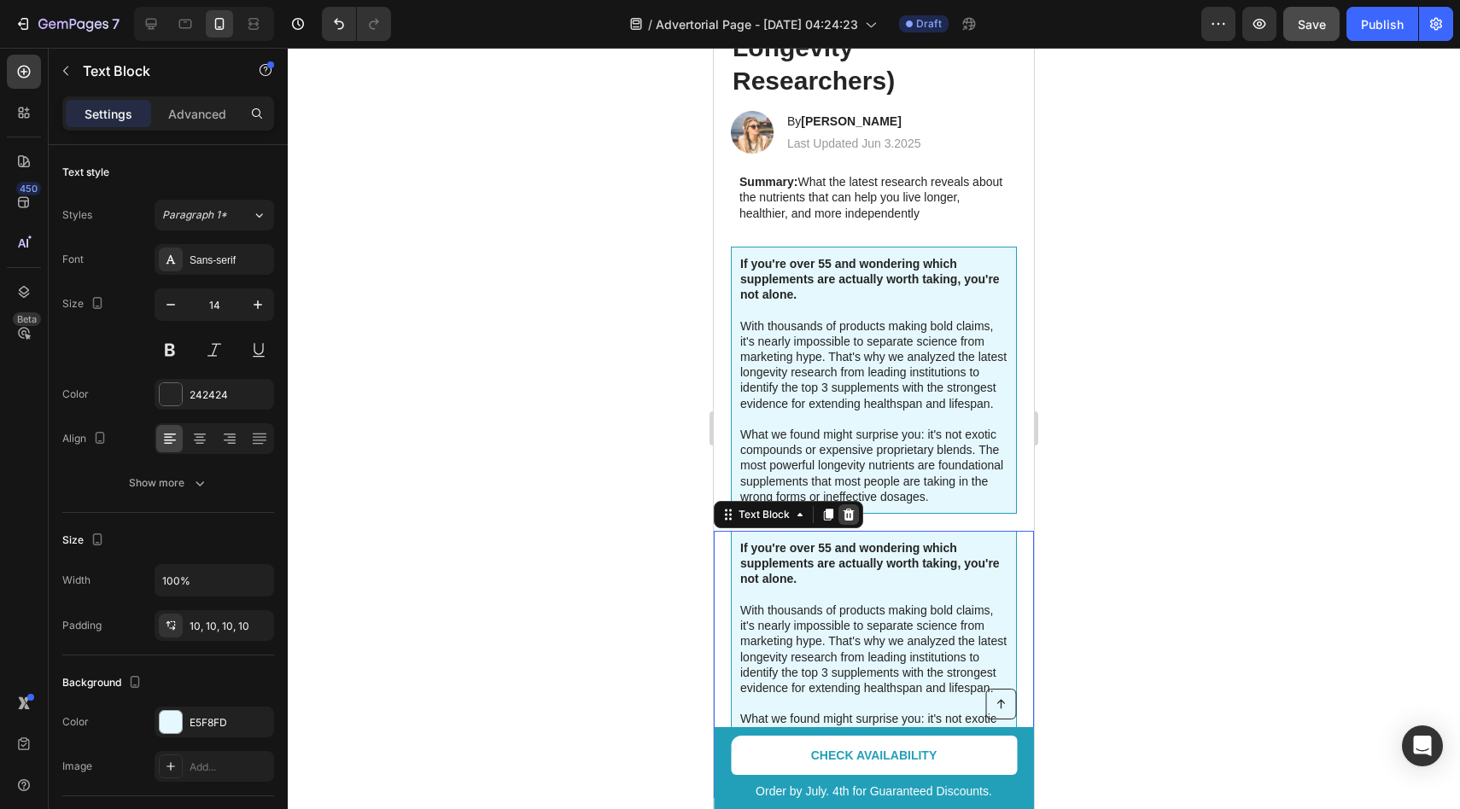
scroll to position [406, 0]
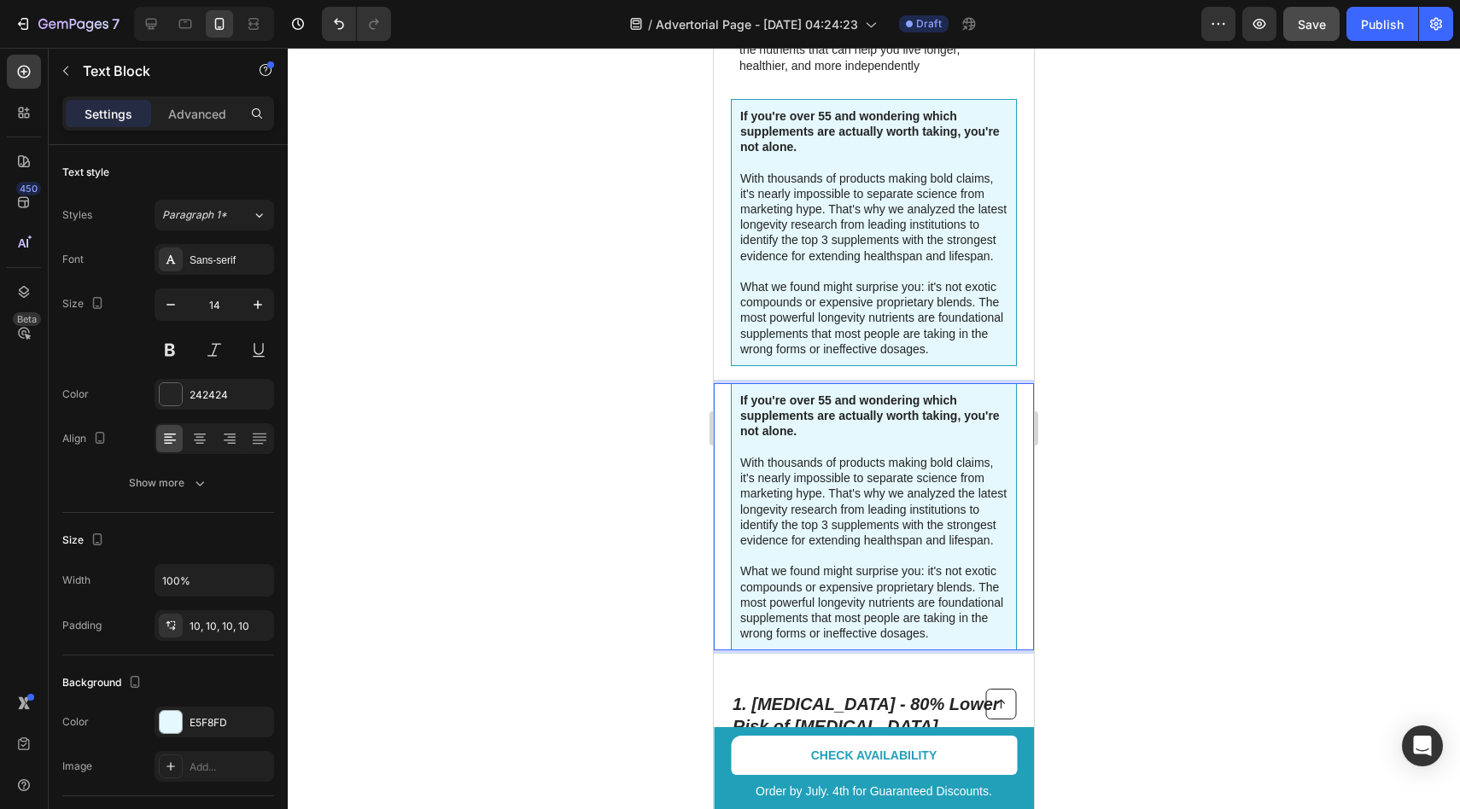
click at [826, 495] on p "With thousands of products making bold claims, it's nearly impossible to separa…" at bounding box center [873, 501] width 267 height 93
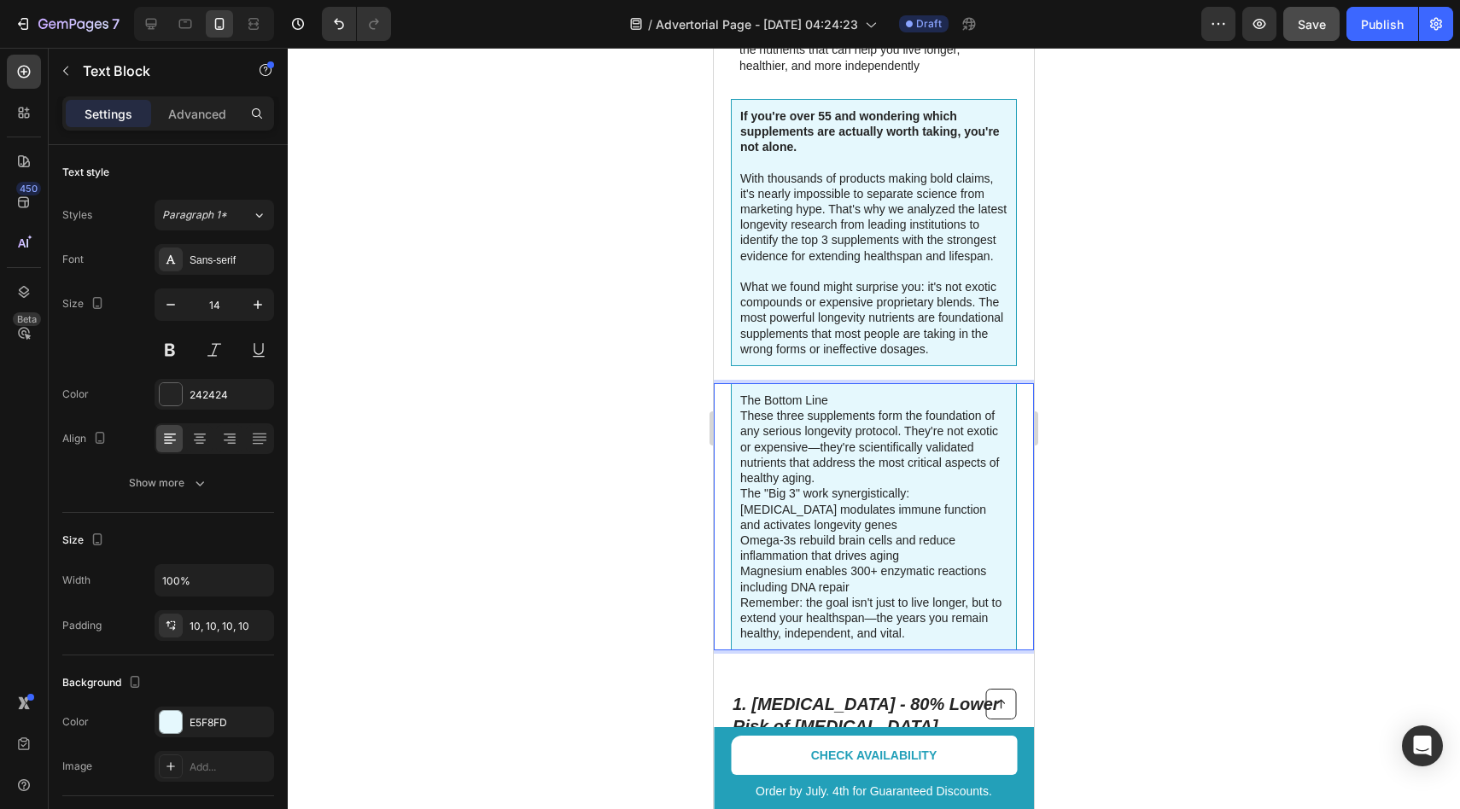
click at [838, 398] on p "The Bottom Line These three supplements form the foundation of any serious long…" at bounding box center [873, 439] width 267 height 93
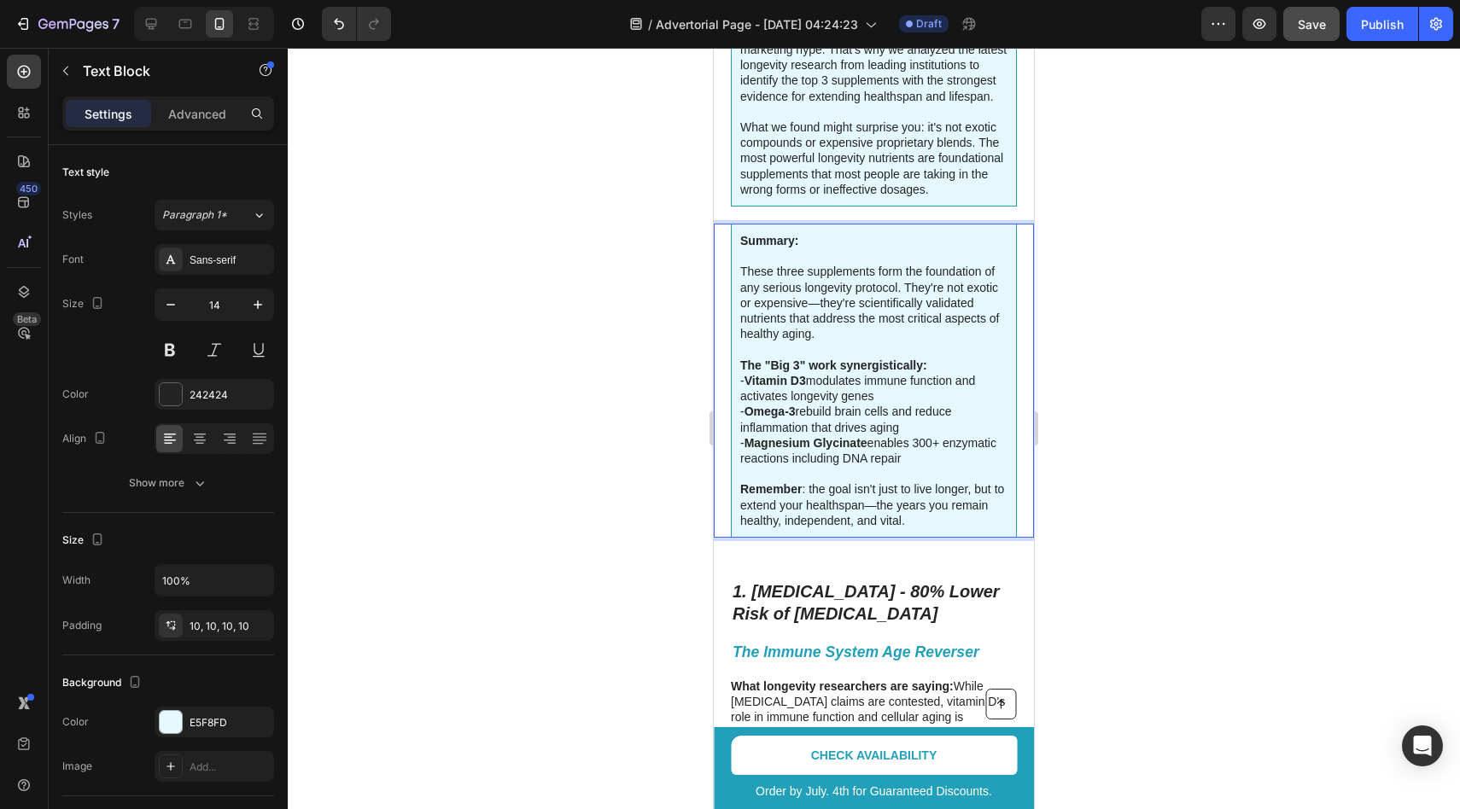
scroll to position [548, 0]
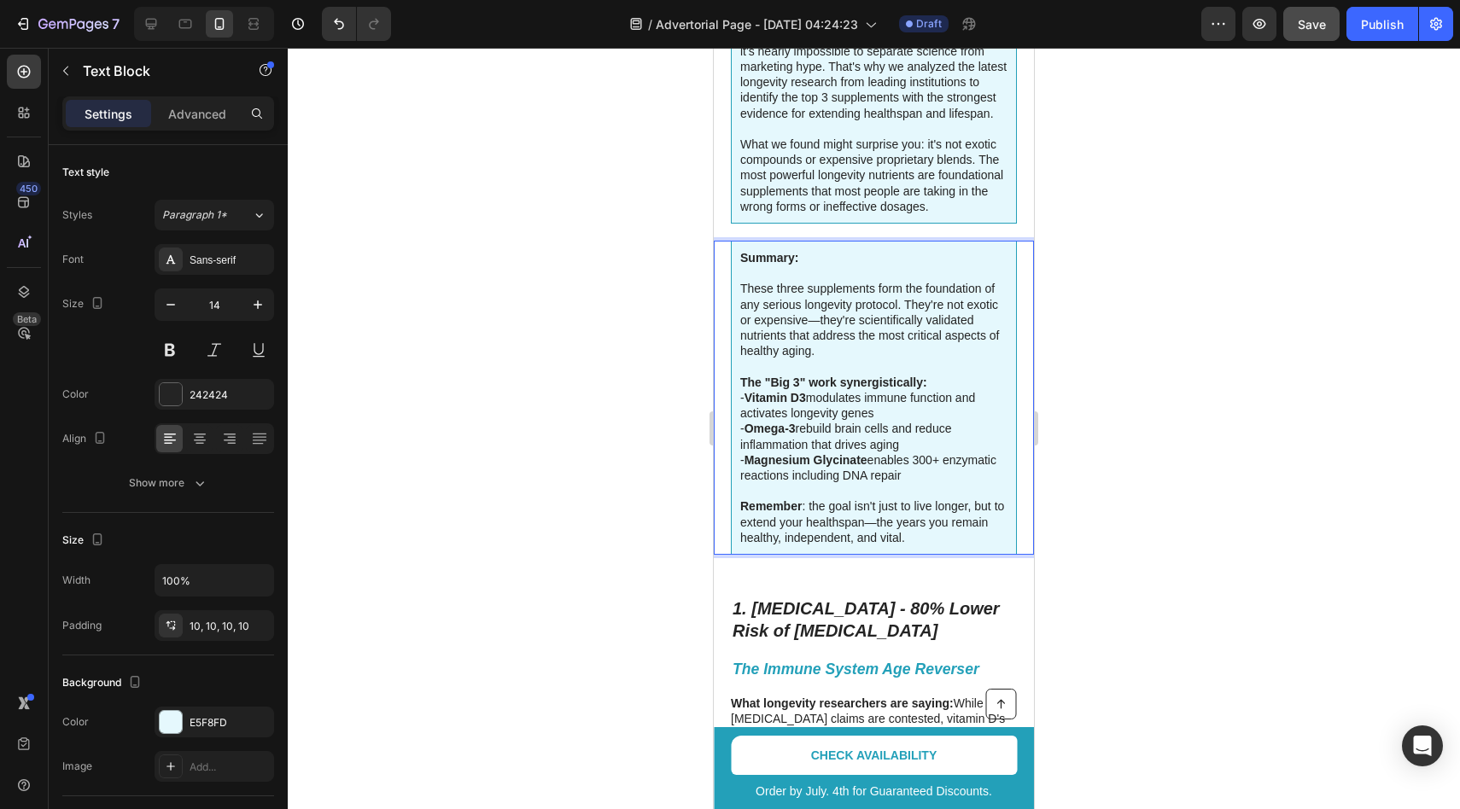
click at [831, 348] on p "Summary: These three supplements form the foundation of any serious longevity p…" at bounding box center [873, 312] width 267 height 125
click at [922, 537] on p "Remember : the goal isn't just to live longer, but to extend your healthspan—th…" at bounding box center [873, 514] width 267 height 62
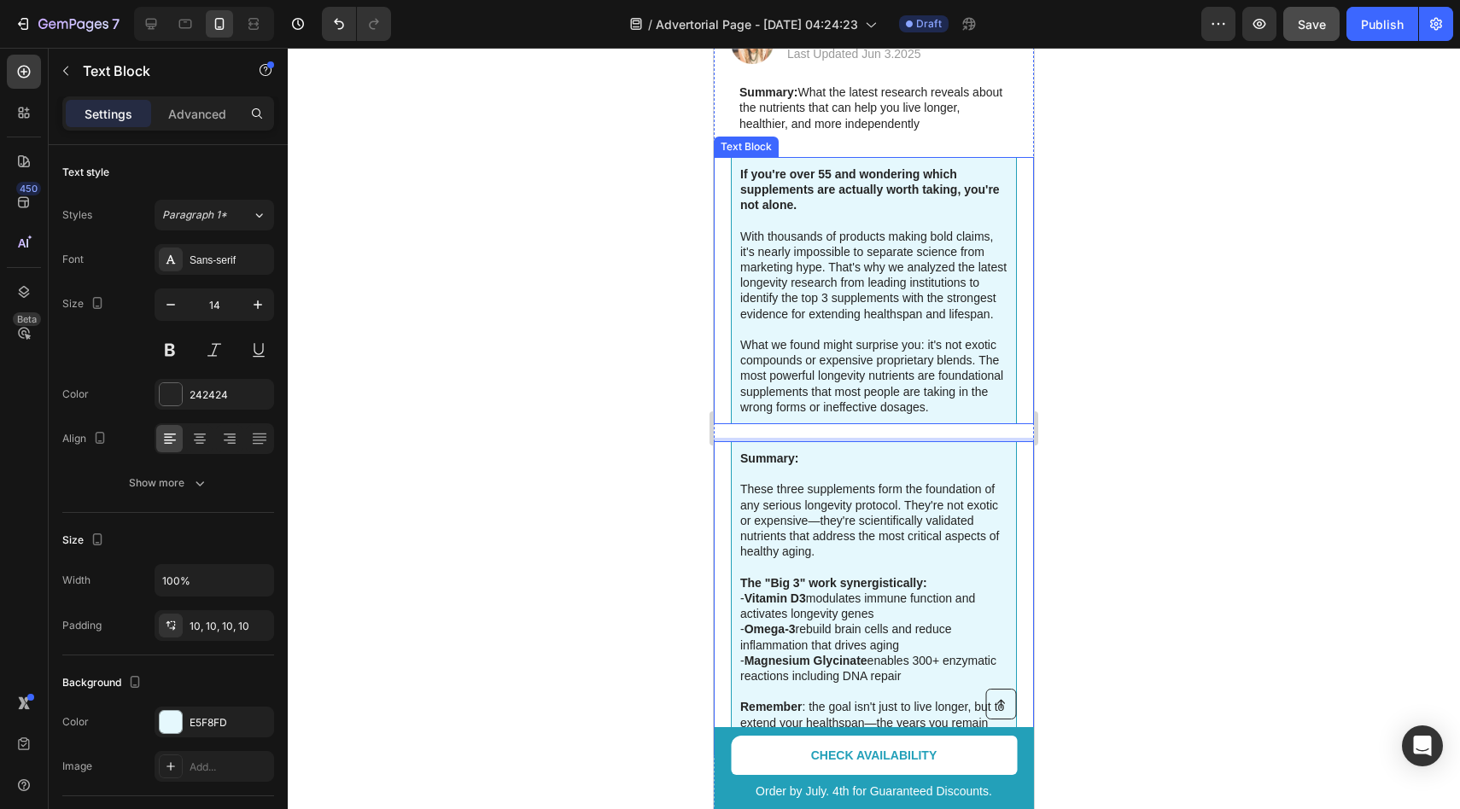
click at [881, 338] on p "What we found might surprise you: it's not exotic compounds or expensive propri…" at bounding box center [873, 376] width 267 height 78
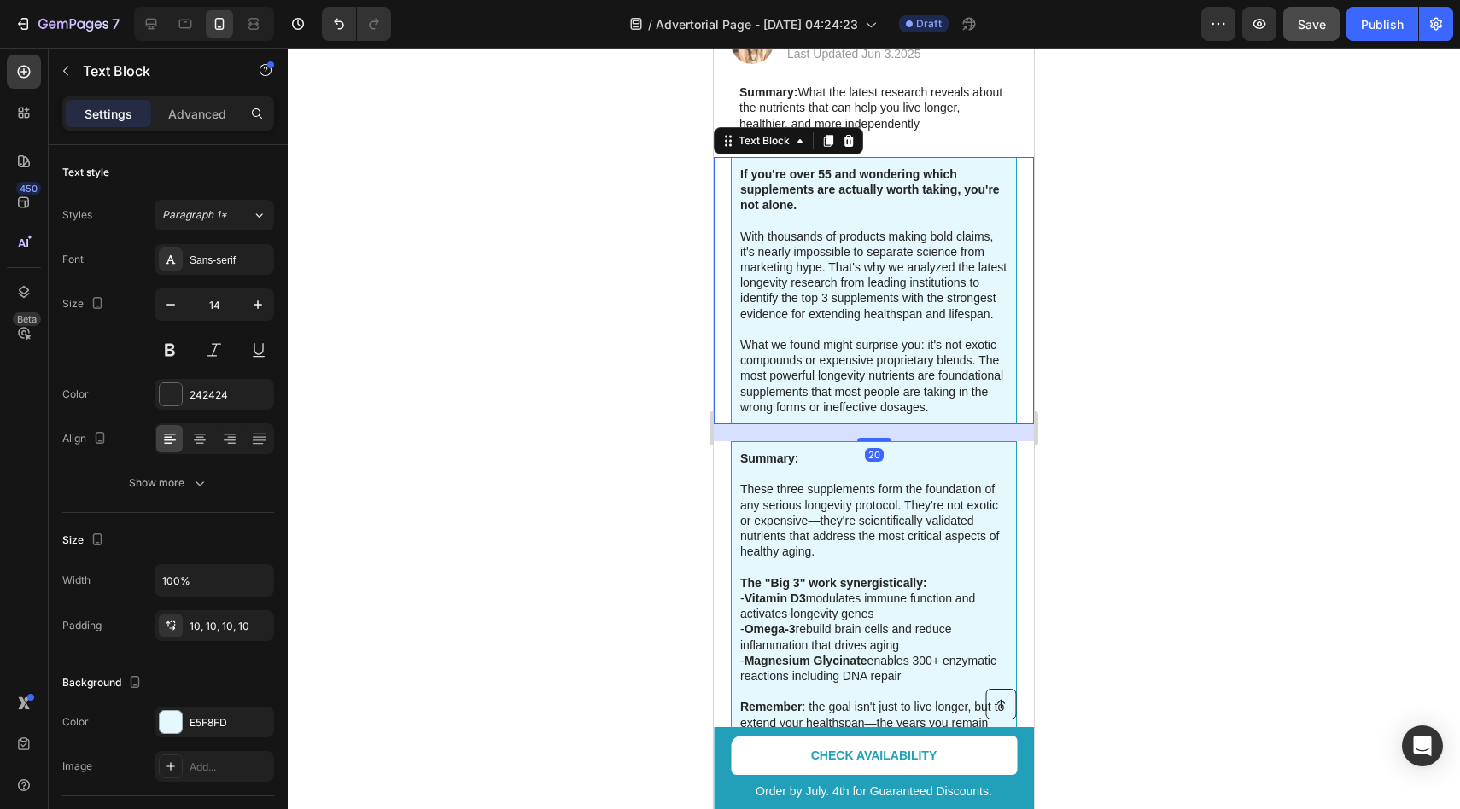
click at [772, 218] on p "If you're over 55 and wondering which supplements are actually worth taking, yo…" at bounding box center [873, 197] width 267 height 62
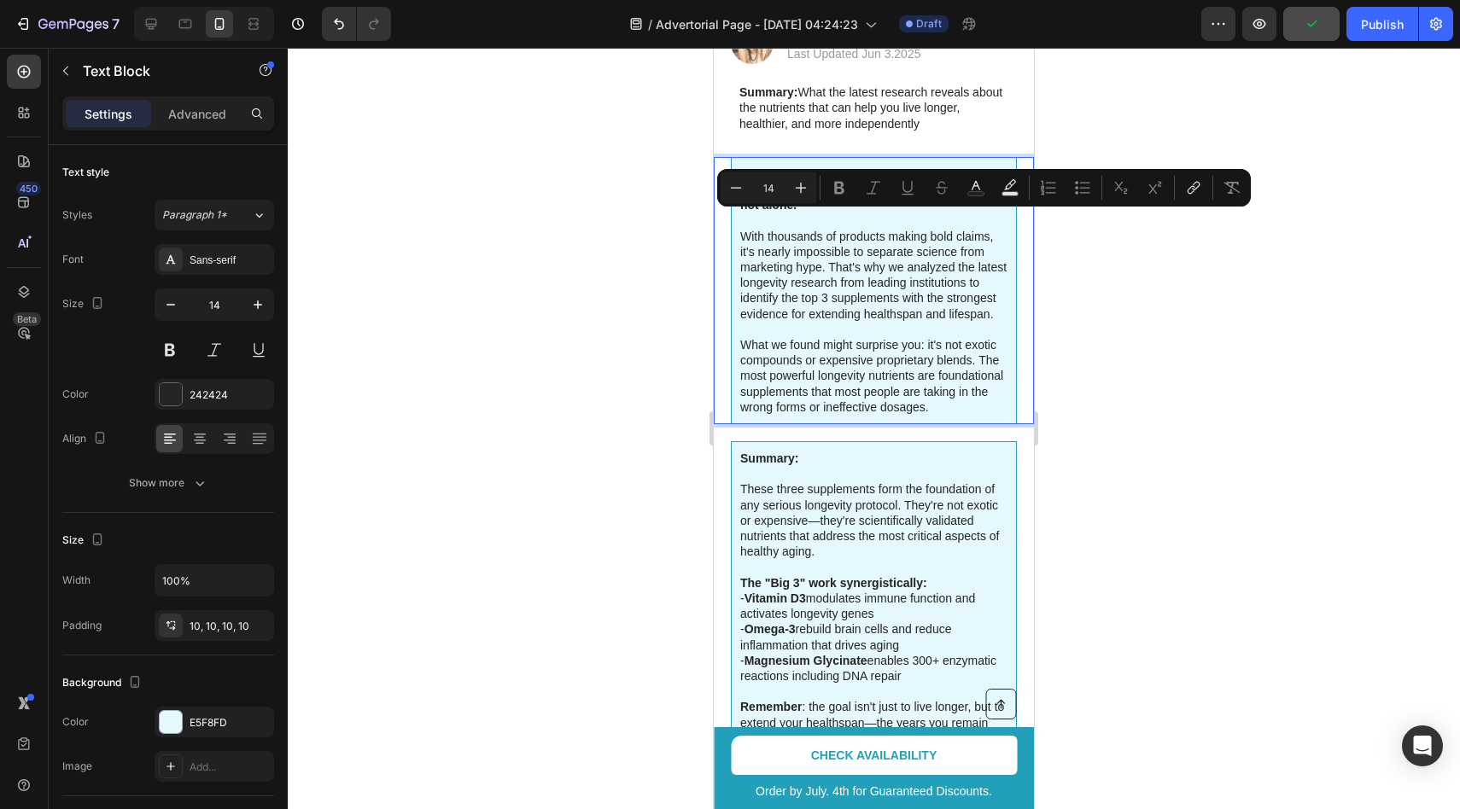
click at [764, 221] on p "If you're over 55 and wondering which supplements are actually worth taking, yo…" at bounding box center [873, 197] width 267 height 62
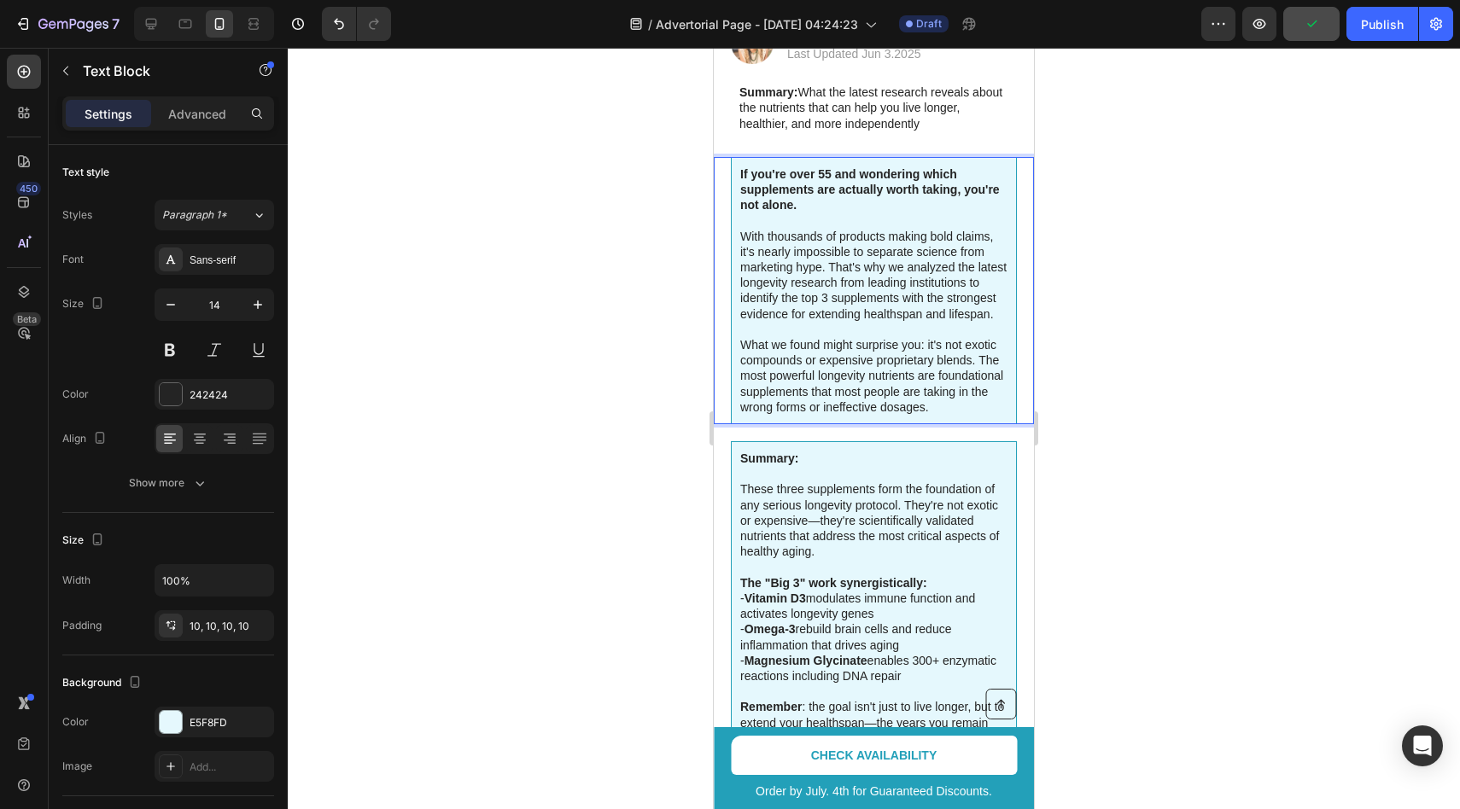
click at [665, 246] on div at bounding box center [874, 429] width 1172 height 762
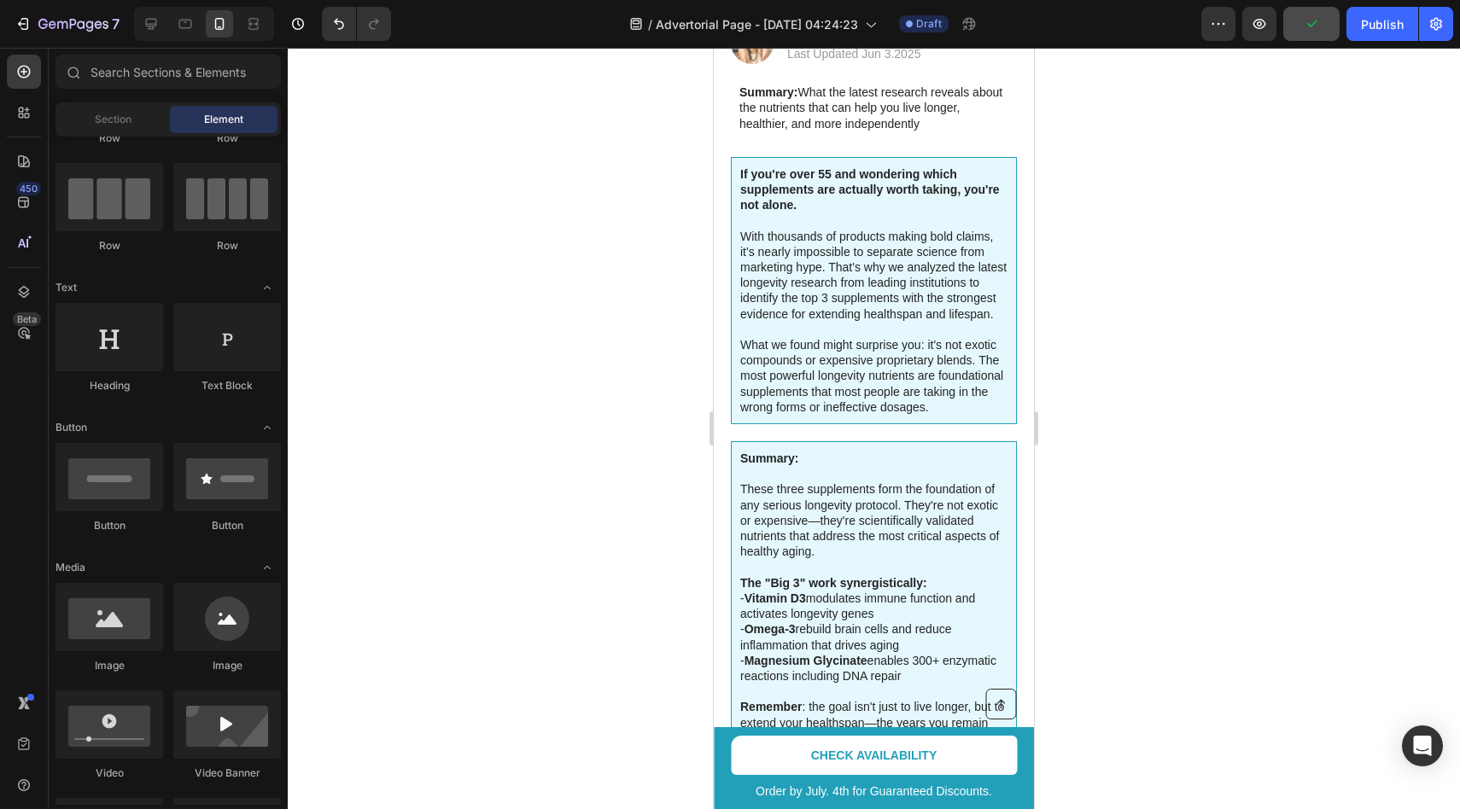
click at [796, 232] on p "With thousands of products making bold claims, it's nearly impossible to separa…" at bounding box center [873, 275] width 267 height 93
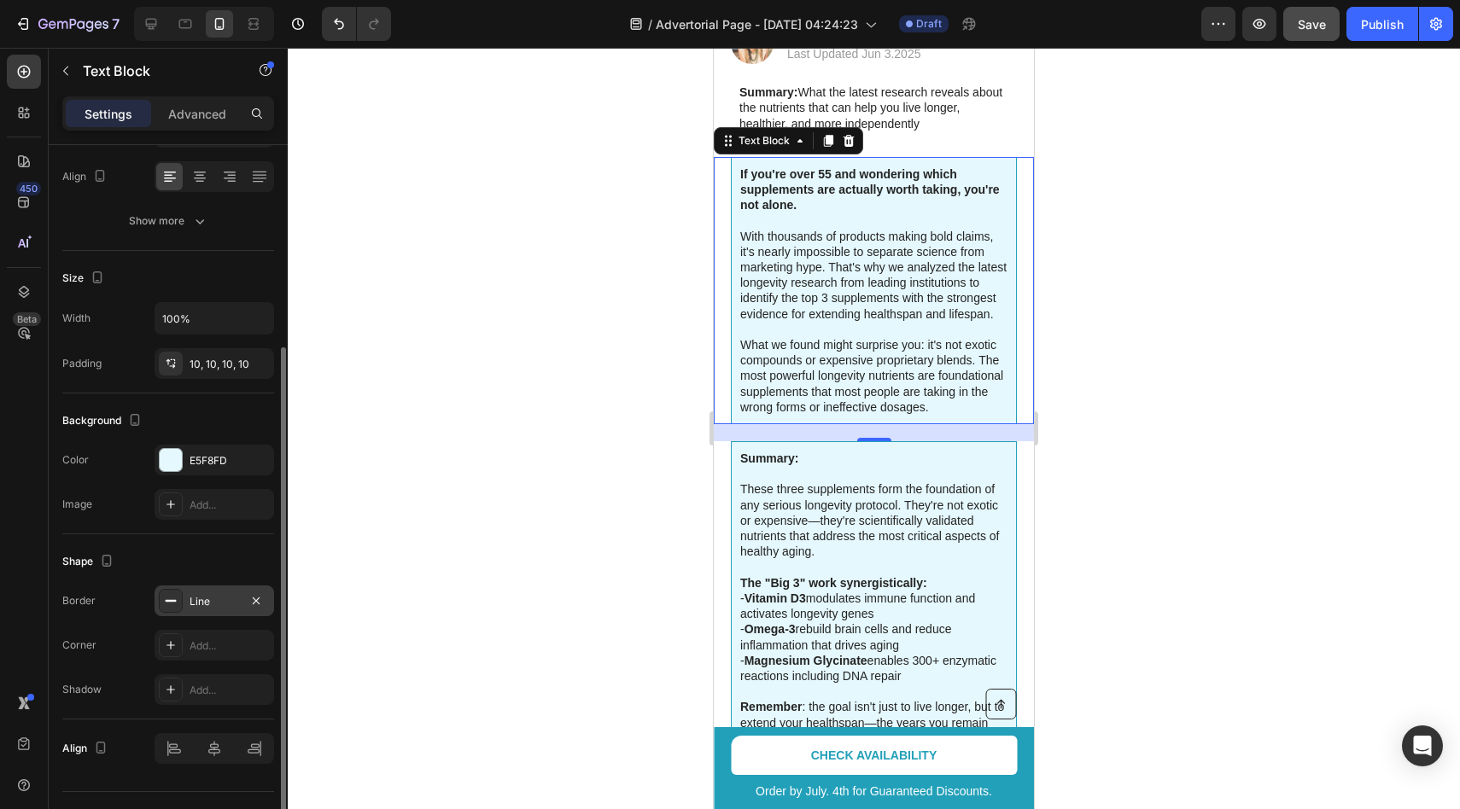
scroll to position [259, 0]
click at [202, 605] on div "Line" at bounding box center [215, 605] width 50 height 15
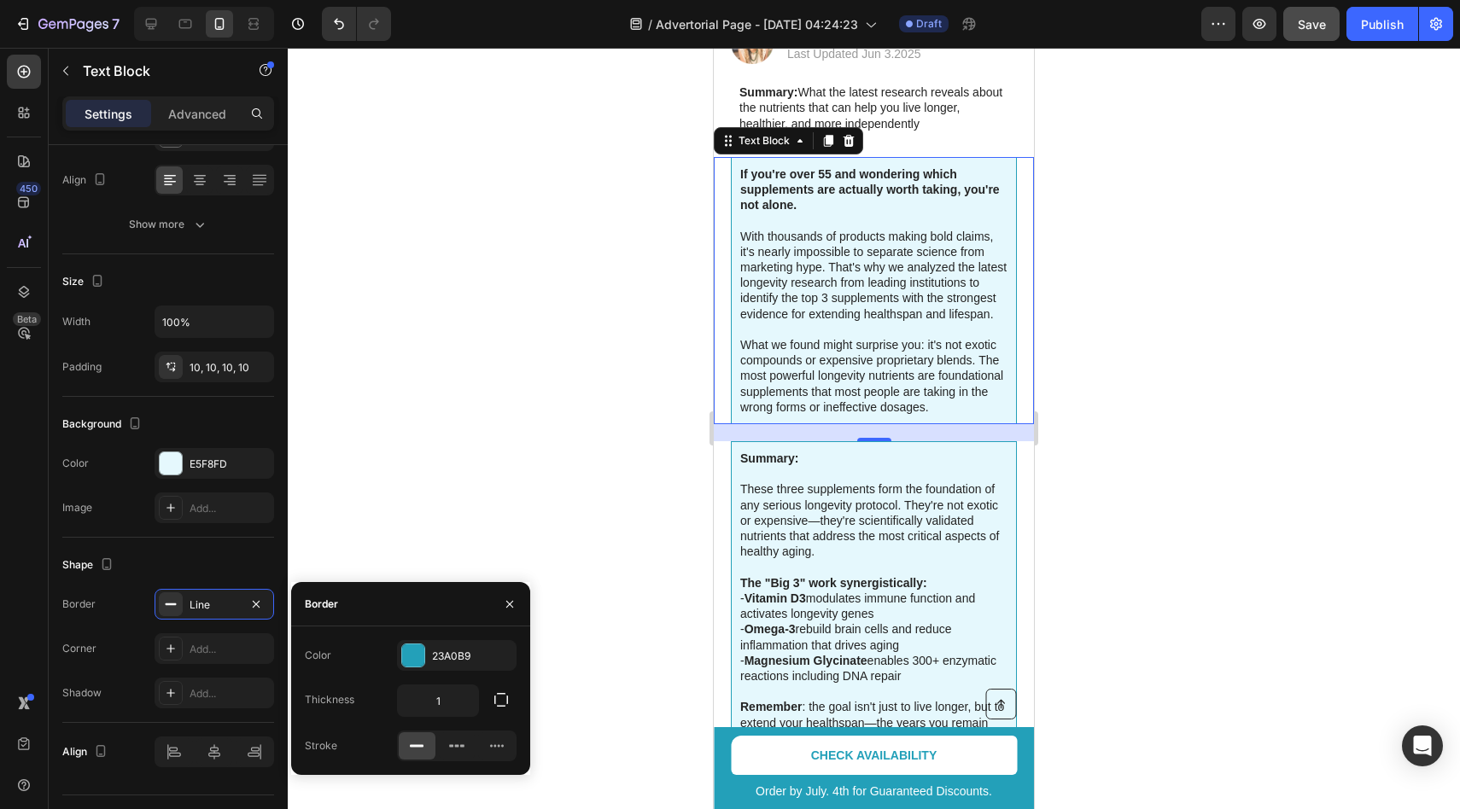
click at [368, 703] on div "Thickness 1" at bounding box center [411, 701] width 212 height 32
click at [499, 698] on icon "button" at bounding box center [501, 700] width 17 height 17
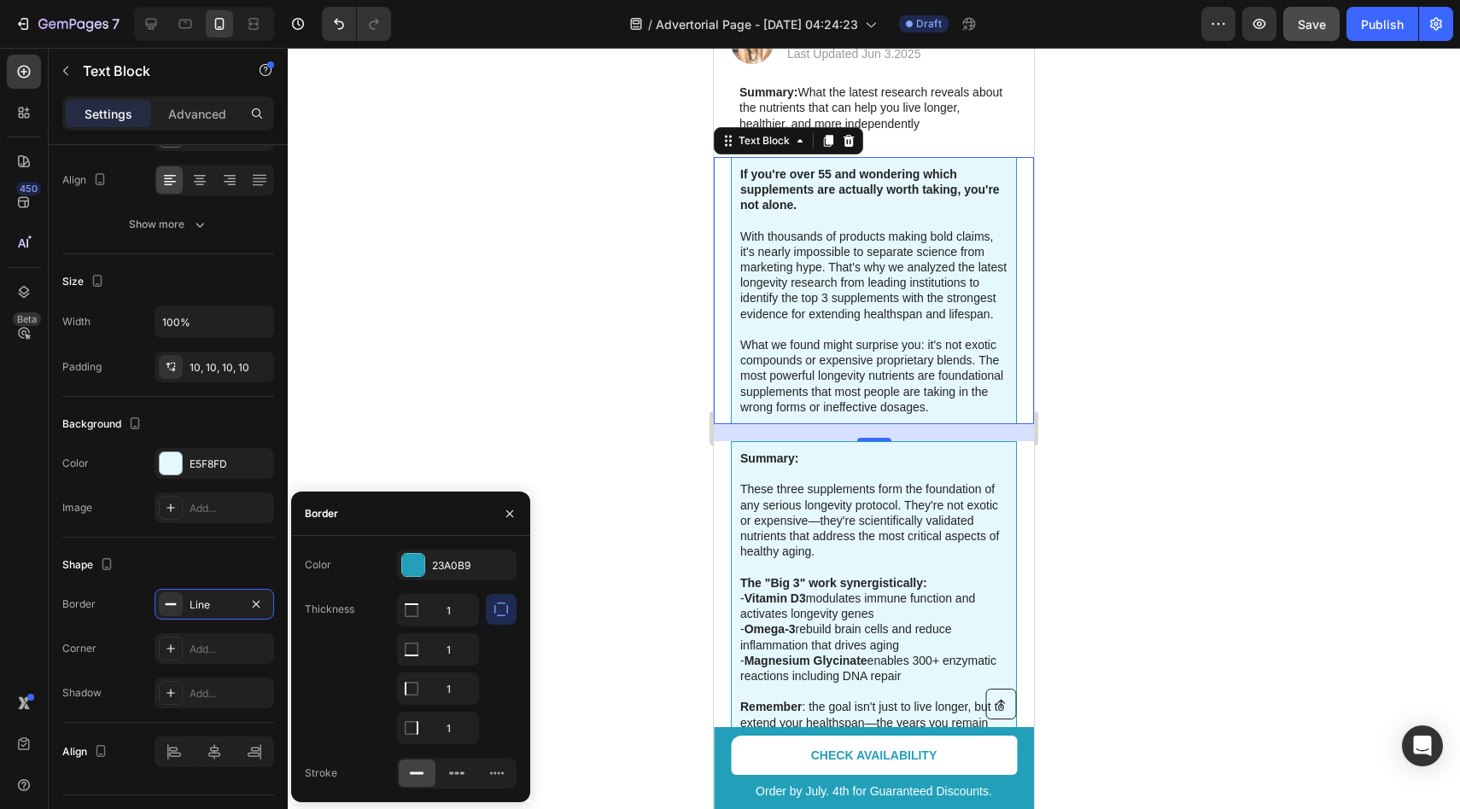
click at [367, 682] on div "Thickness 1 1 1 1" at bounding box center [411, 669] width 212 height 150
click at [503, 511] on icon "button" at bounding box center [510, 514] width 14 height 14
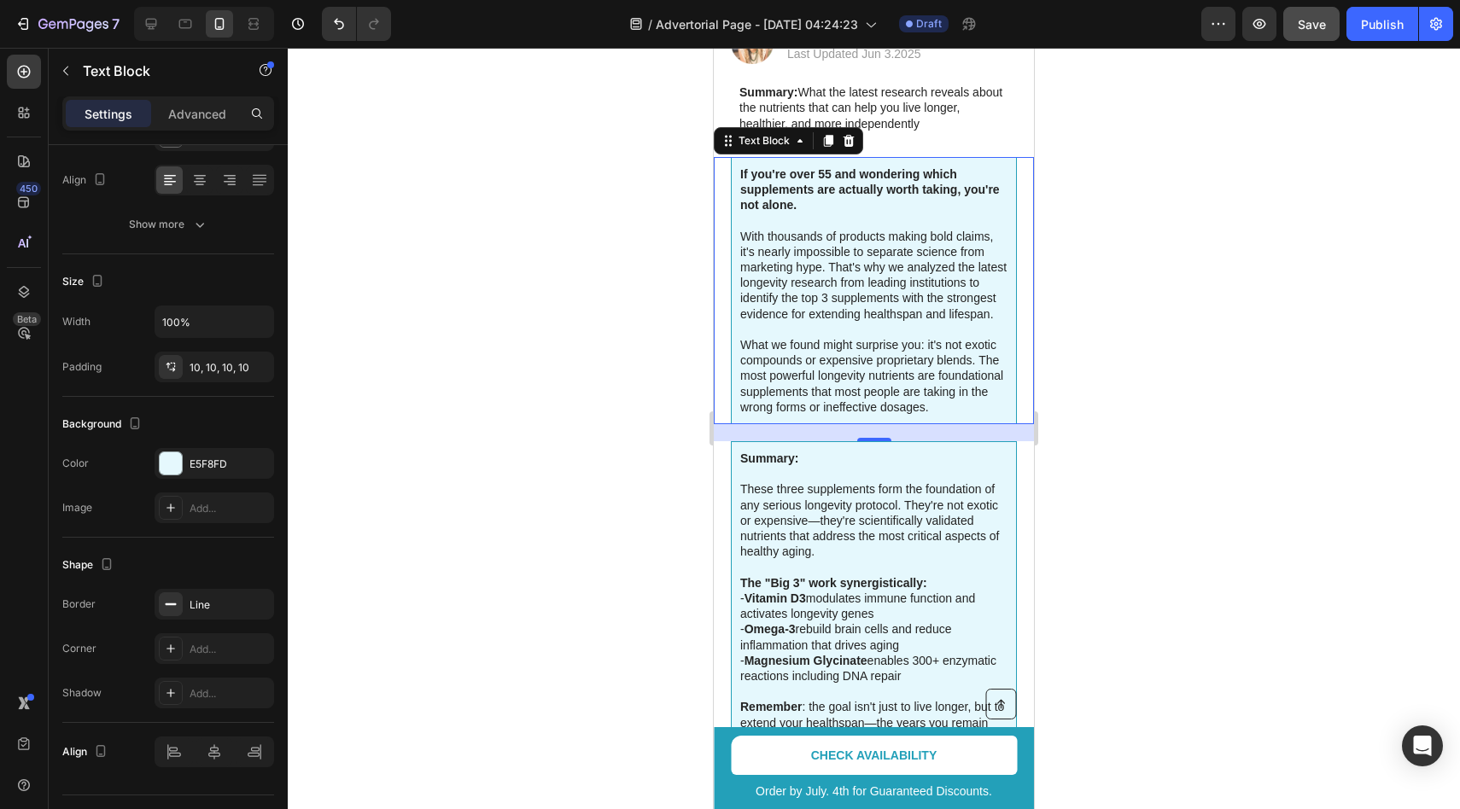
click at [510, 416] on div at bounding box center [874, 429] width 1172 height 762
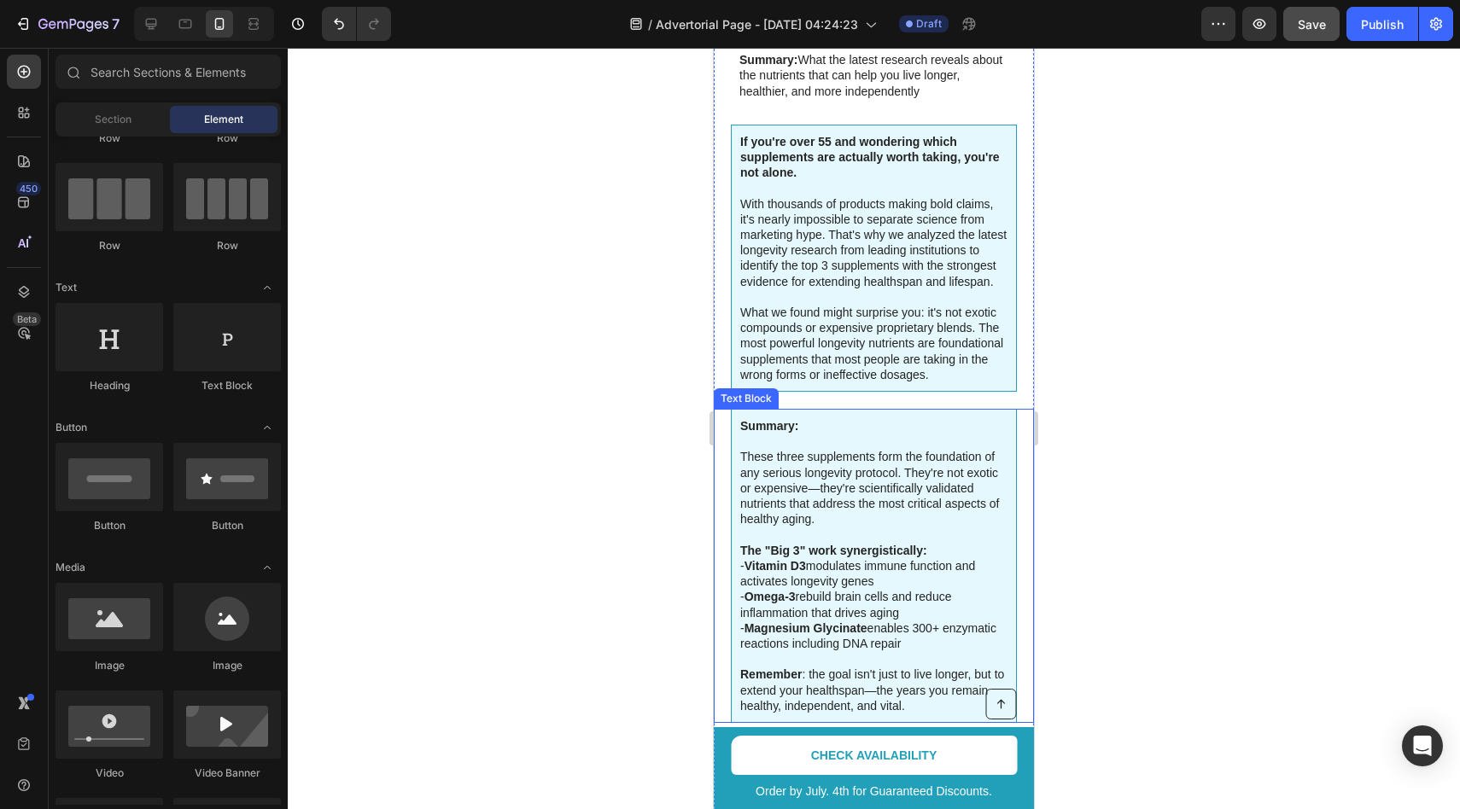
scroll to position [423, 0]
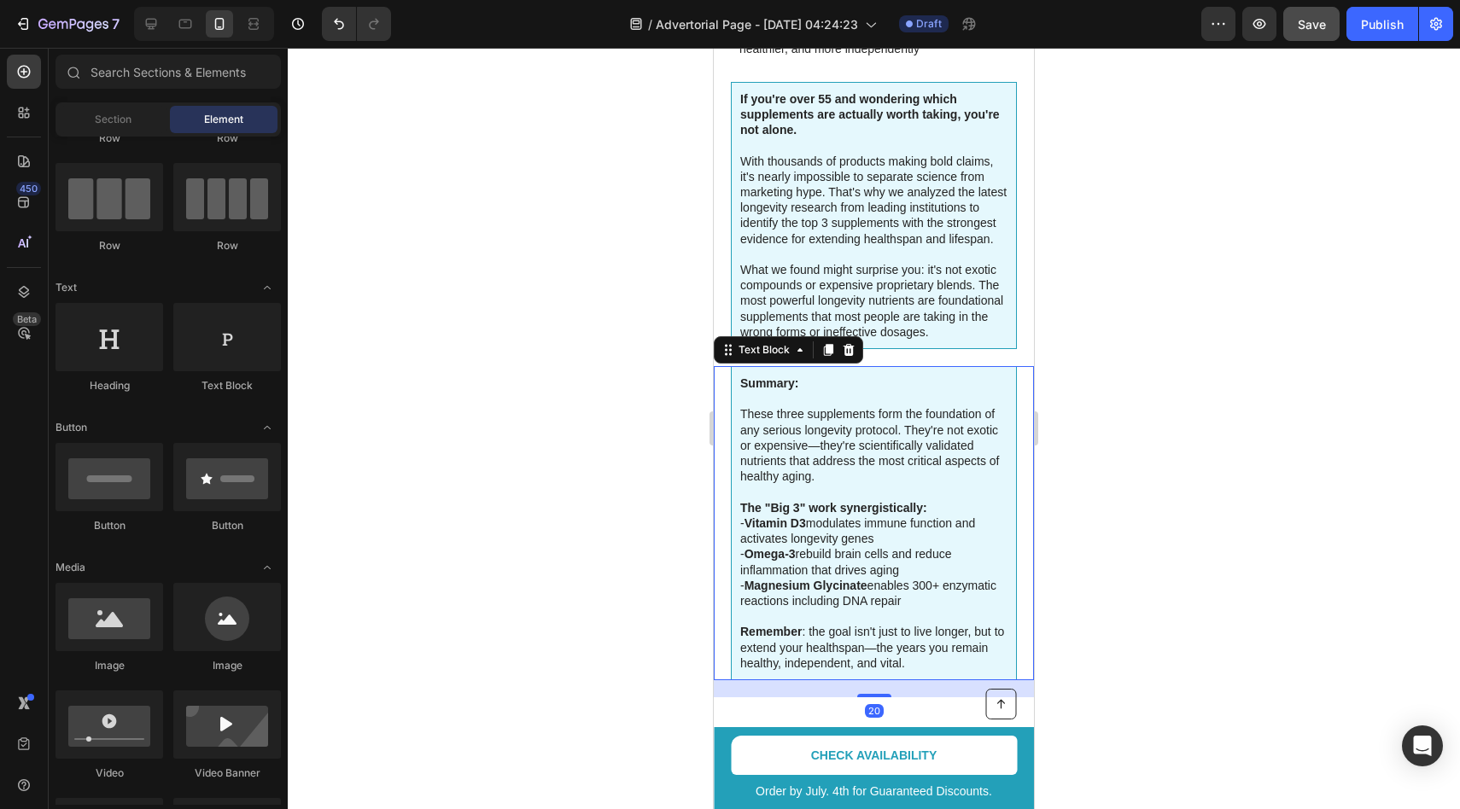
click at [817, 439] on p "Summary: These three supplements form the foundation of any serious longevity p…" at bounding box center [873, 438] width 267 height 125
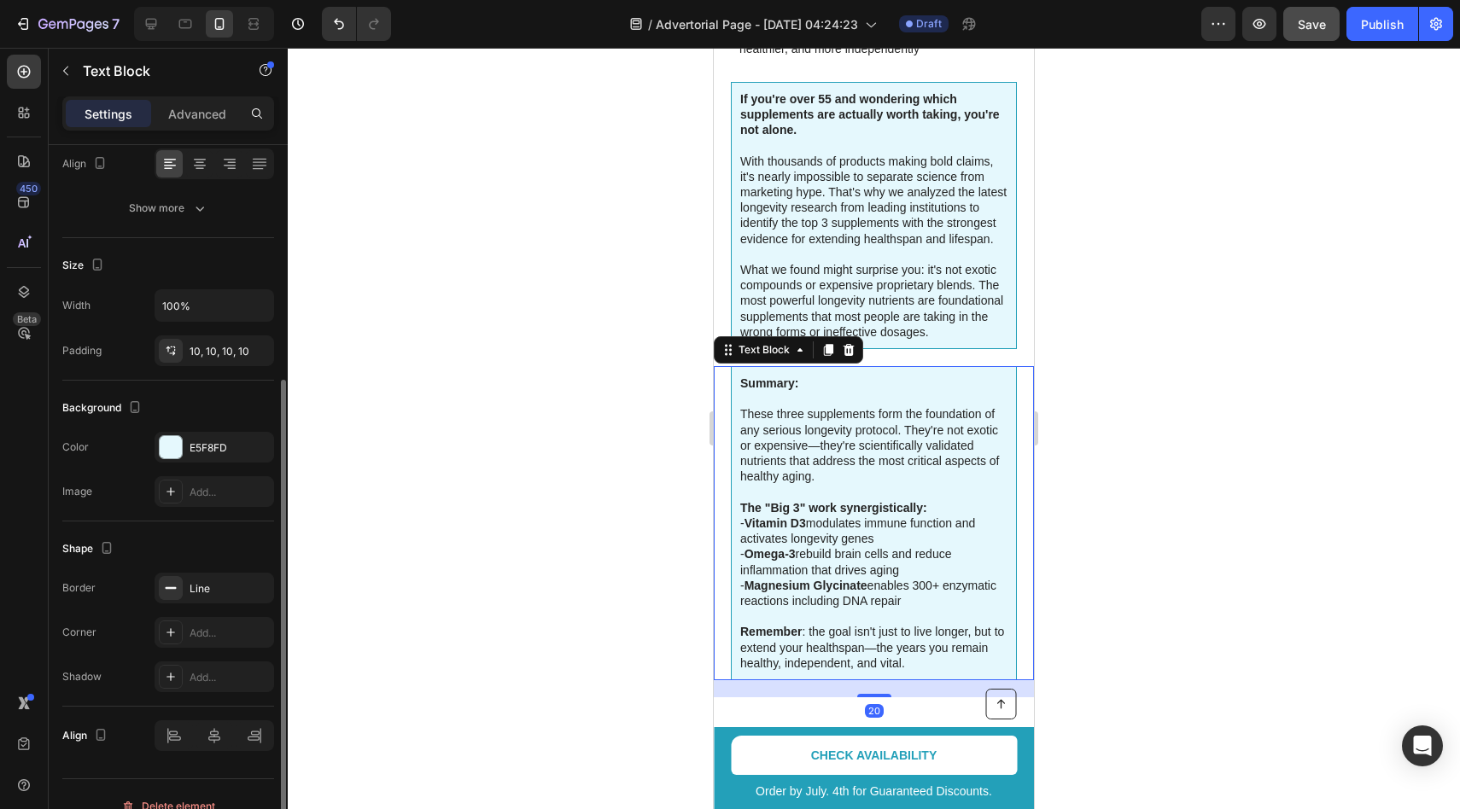
scroll to position [299, 0]
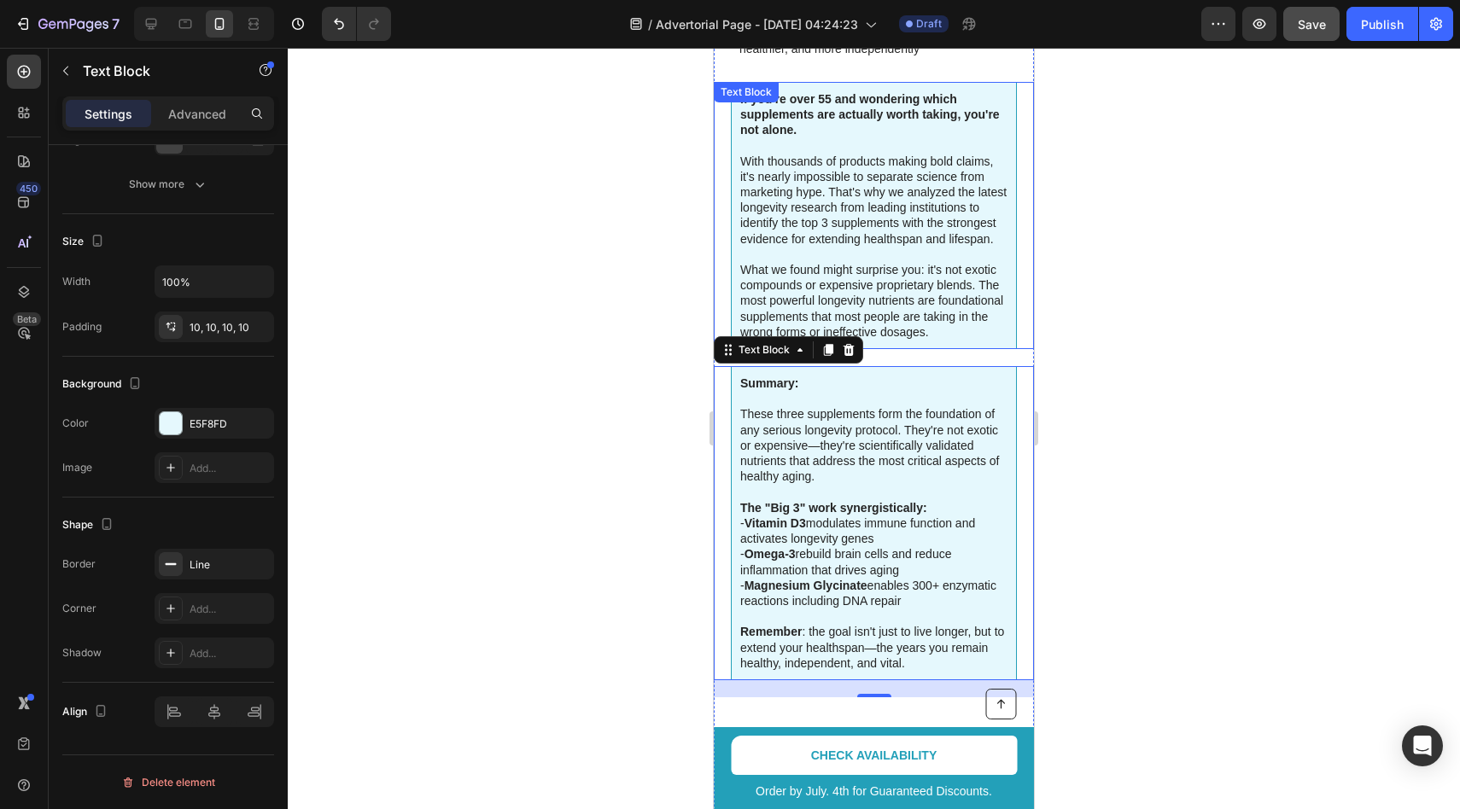
click at [861, 250] on p "Rich Text Editor. Editing area: main" at bounding box center [873, 254] width 267 height 15
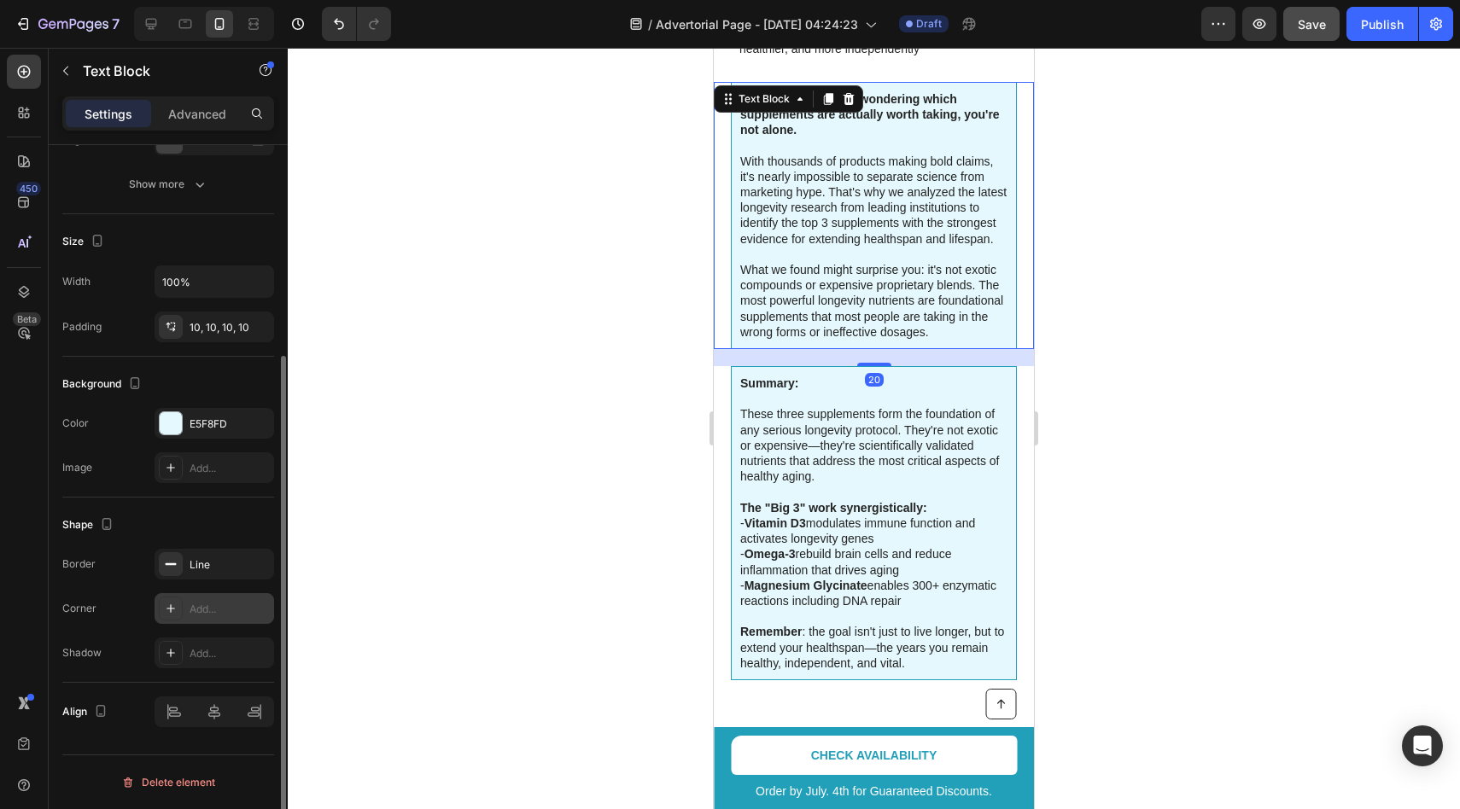
click at [212, 614] on div "Add..." at bounding box center [230, 609] width 80 height 15
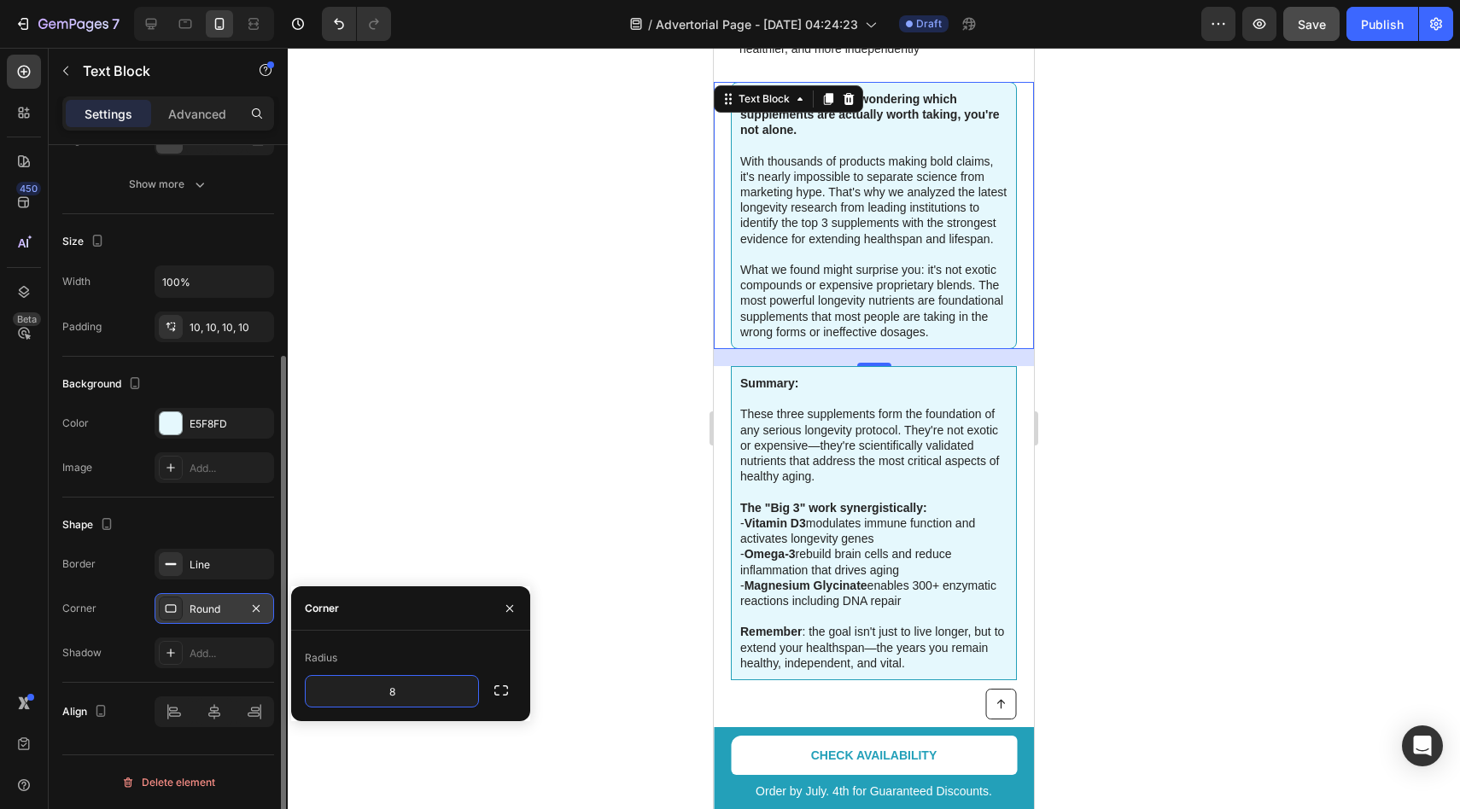
click at [430, 500] on div at bounding box center [874, 429] width 1172 height 762
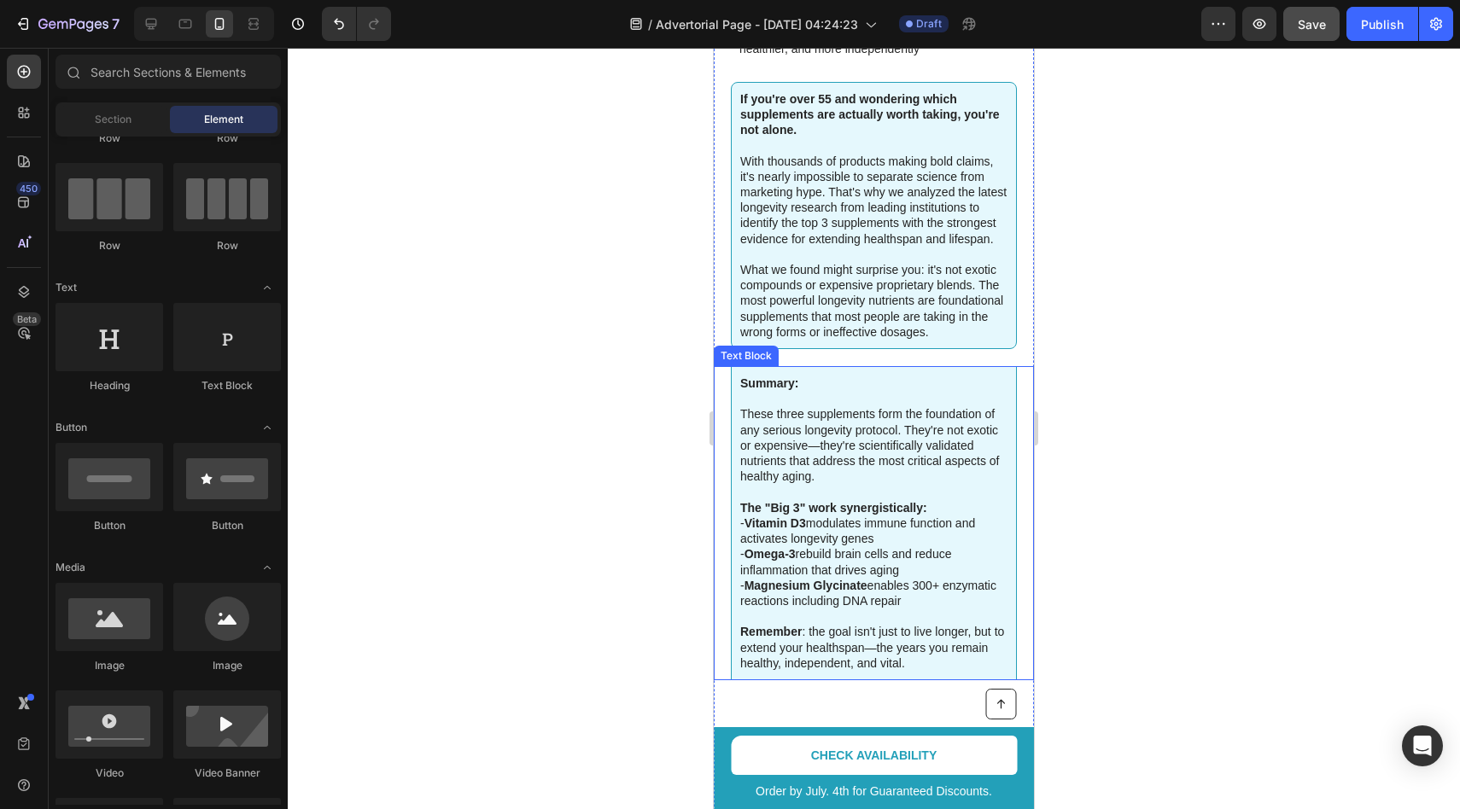
click at [847, 433] on p "Summary: These three supplements form the foundation of any serious longevity p…" at bounding box center [873, 438] width 267 height 125
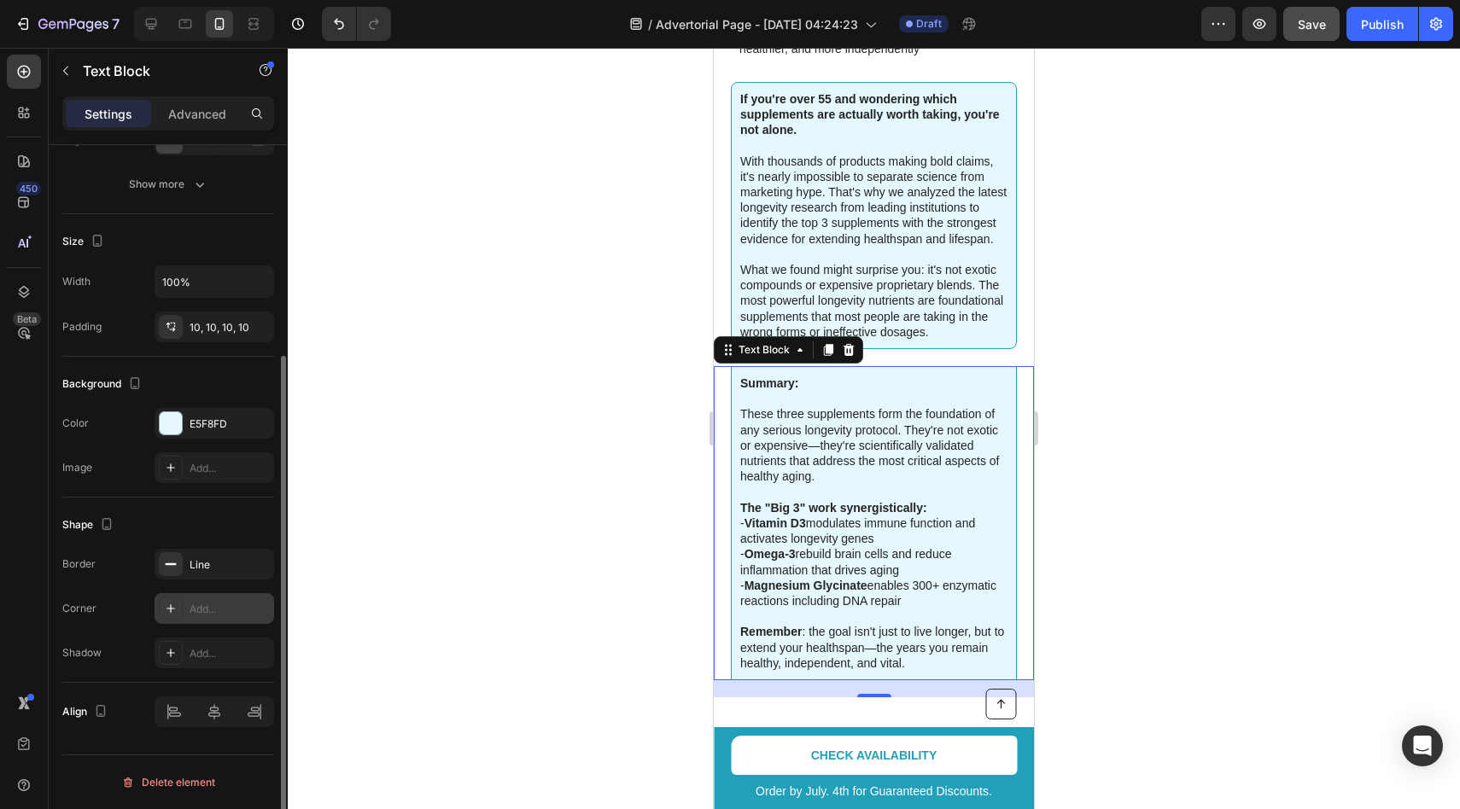
click at [207, 610] on div "Add..." at bounding box center [230, 609] width 80 height 15
click at [458, 525] on div at bounding box center [874, 429] width 1172 height 762
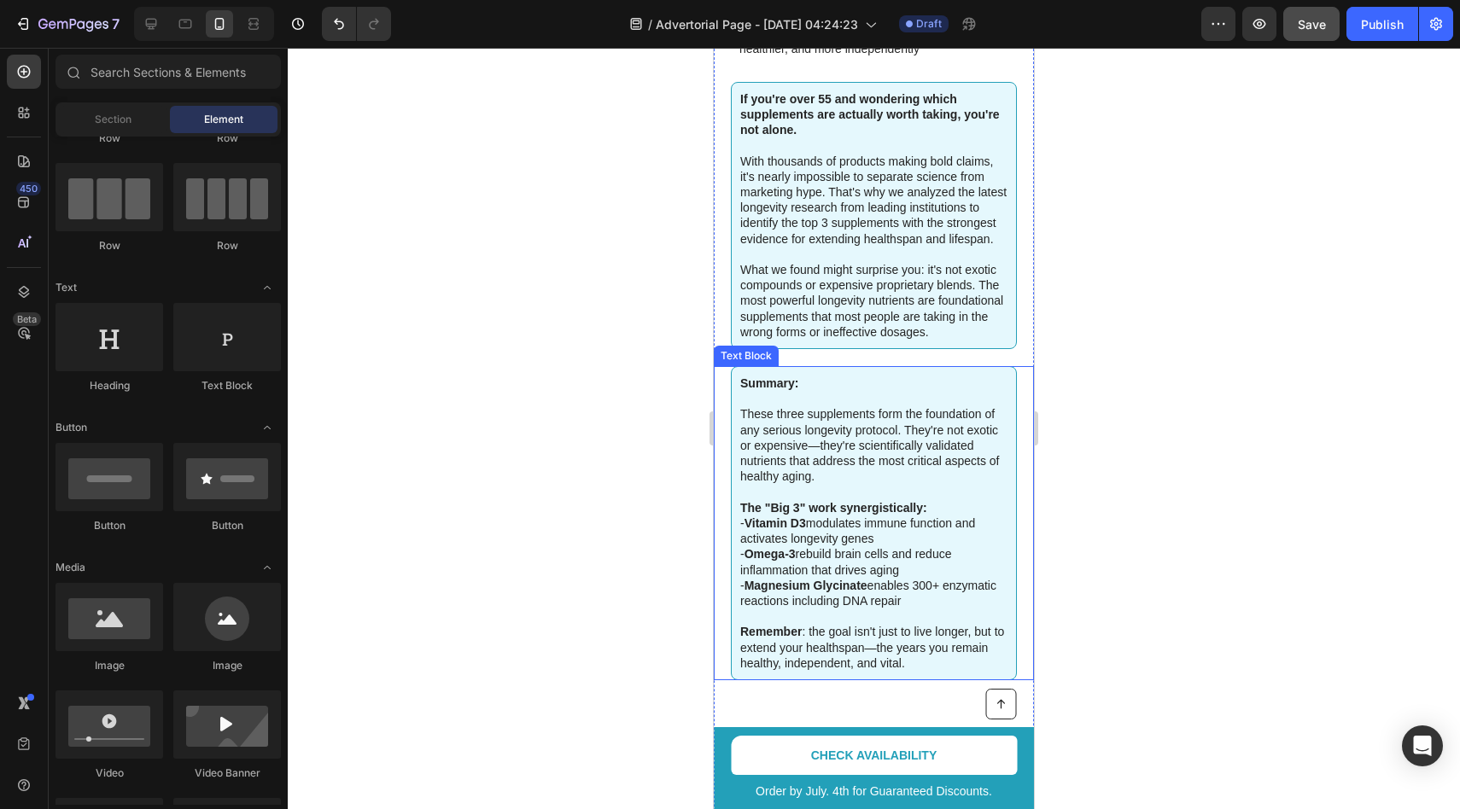
click at [793, 410] on p "Summary: These three supplements form the foundation of any serious longevity p…" at bounding box center [873, 438] width 267 height 125
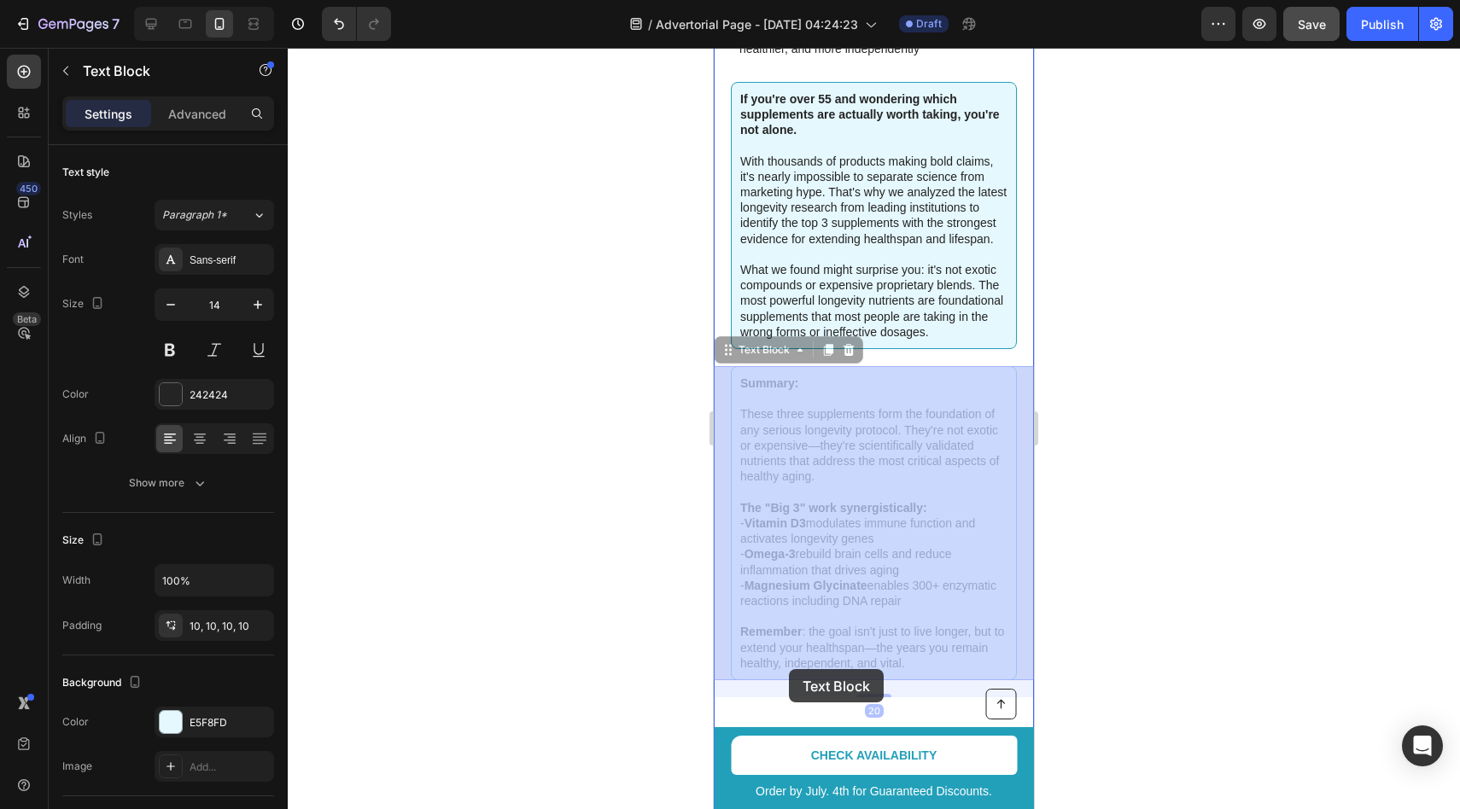
drag, startPoint x: 727, startPoint y: 352, endPoint x: 789, endPoint y: 669, distance: 323.5
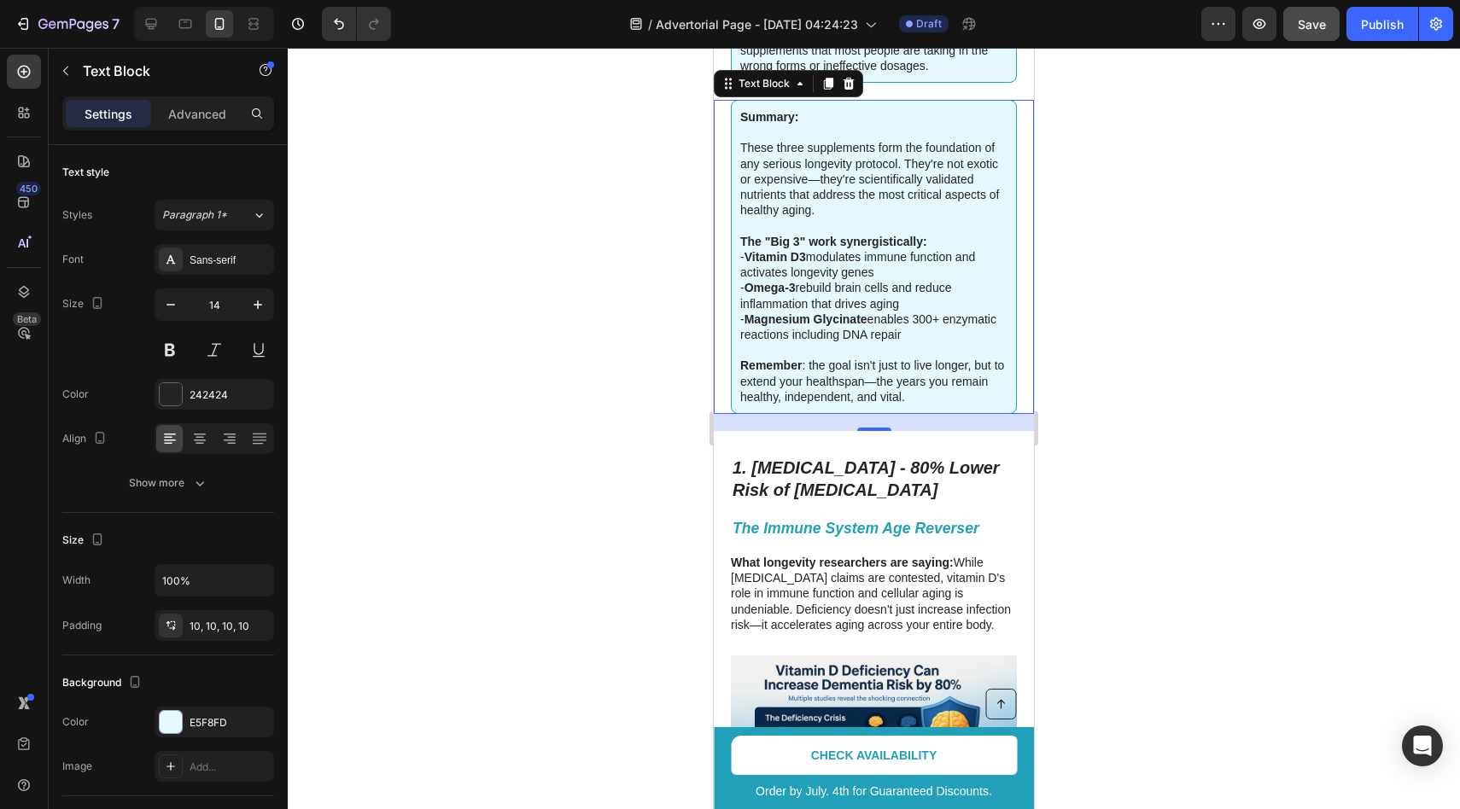
scroll to position [674, 0]
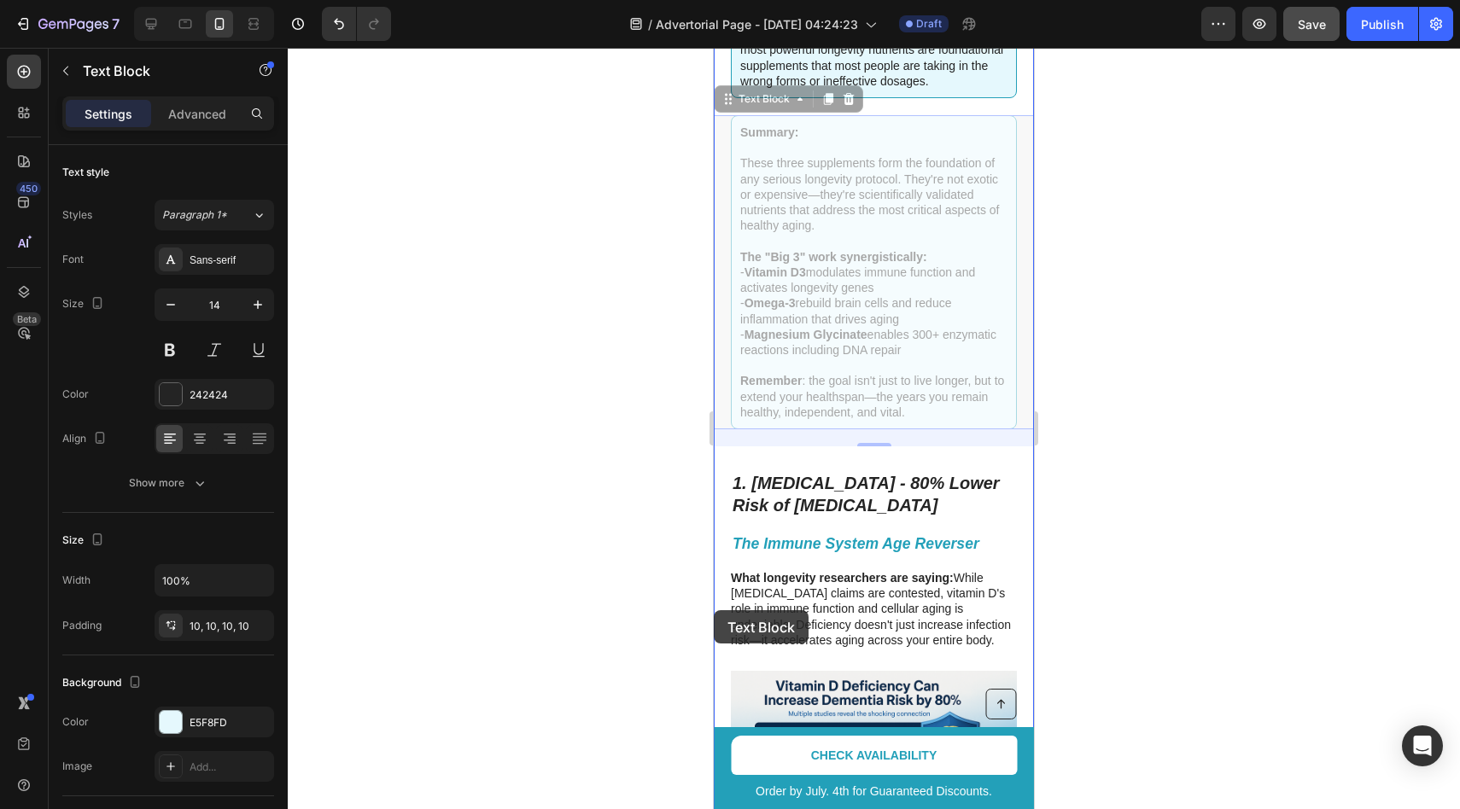
drag, startPoint x: 727, startPoint y: 96, endPoint x: 714, endPoint y: 610, distance: 514.2
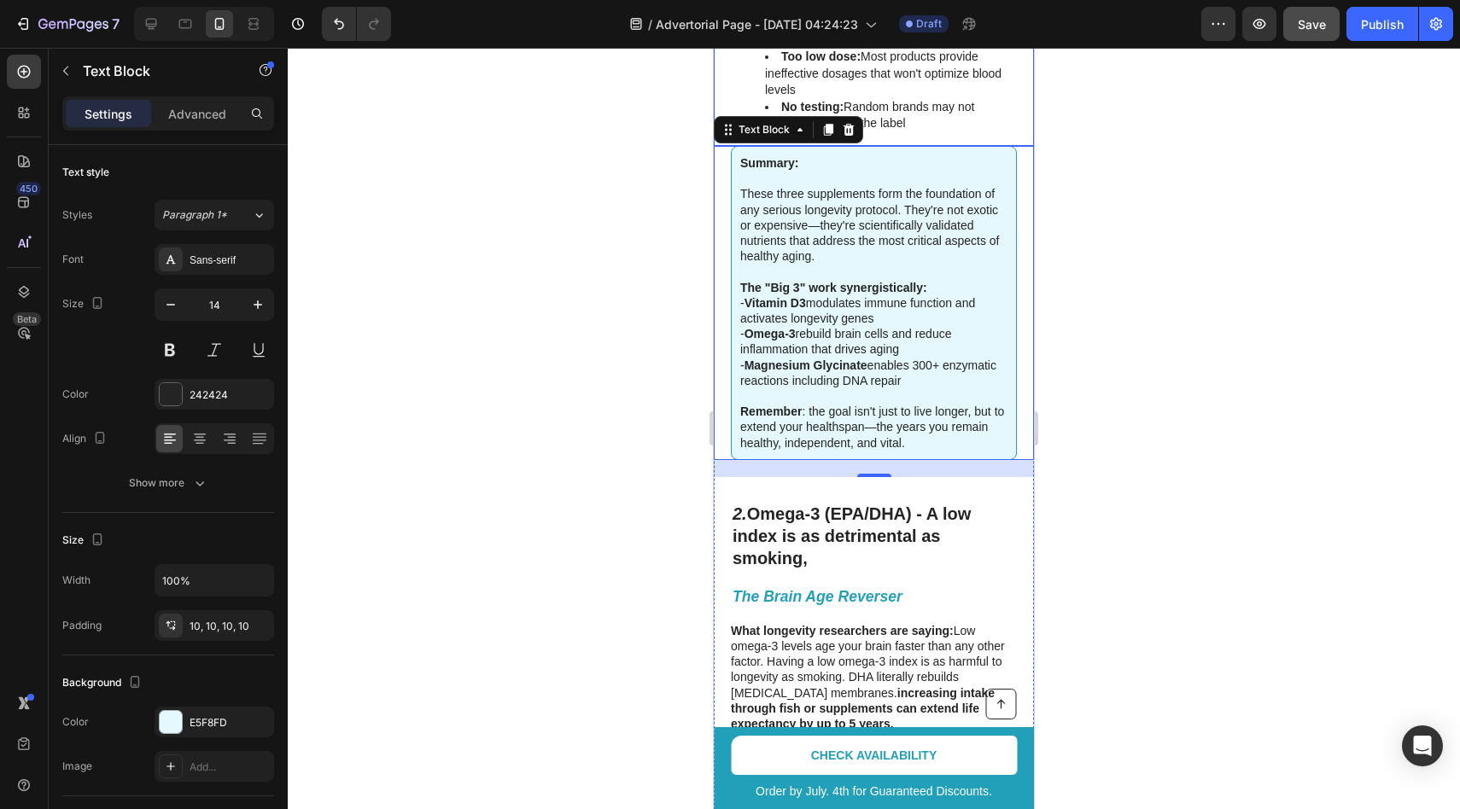
scroll to position [1299, 0]
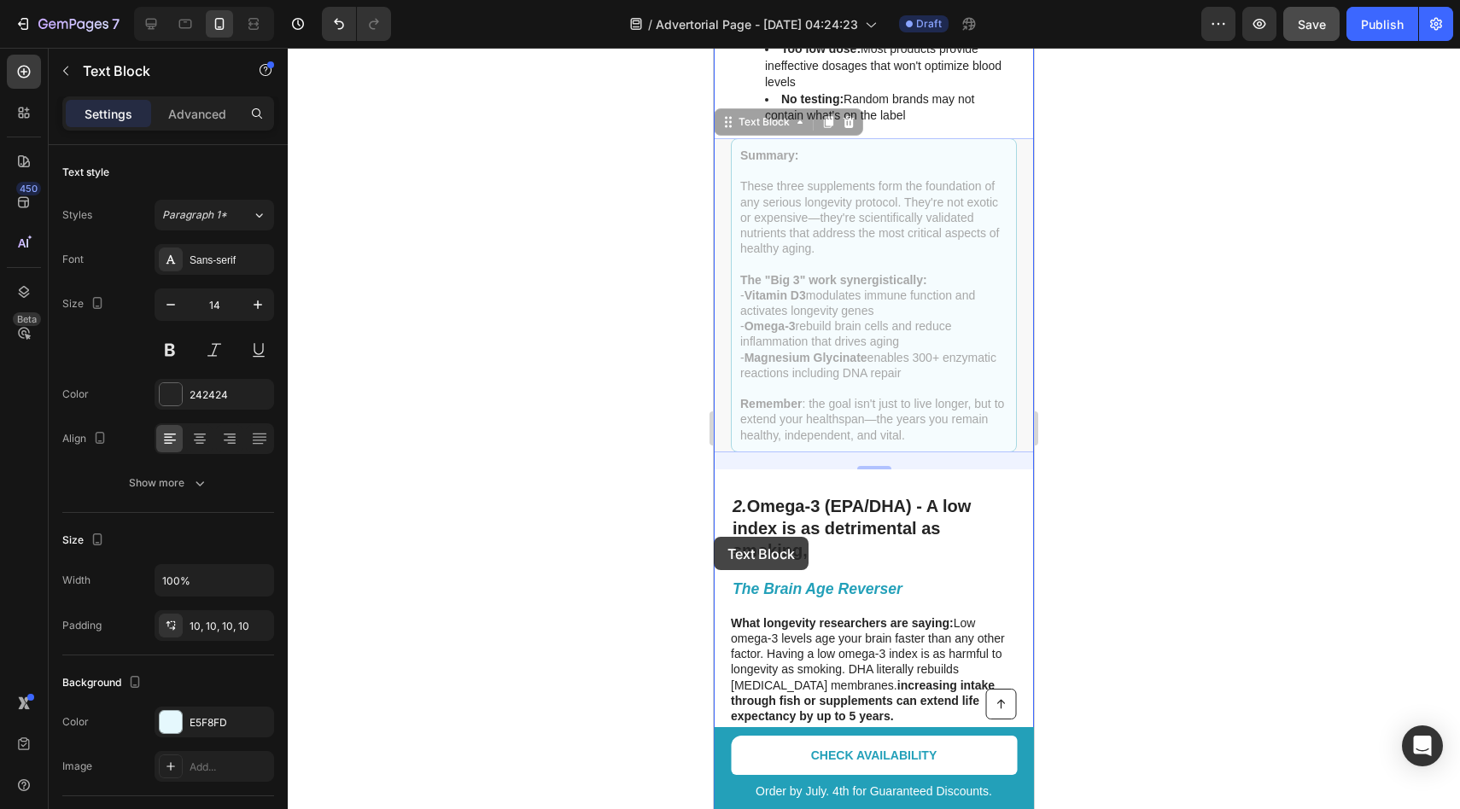
drag, startPoint x: 726, startPoint y: 128, endPoint x: 714, endPoint y: 537, distance: 409.1
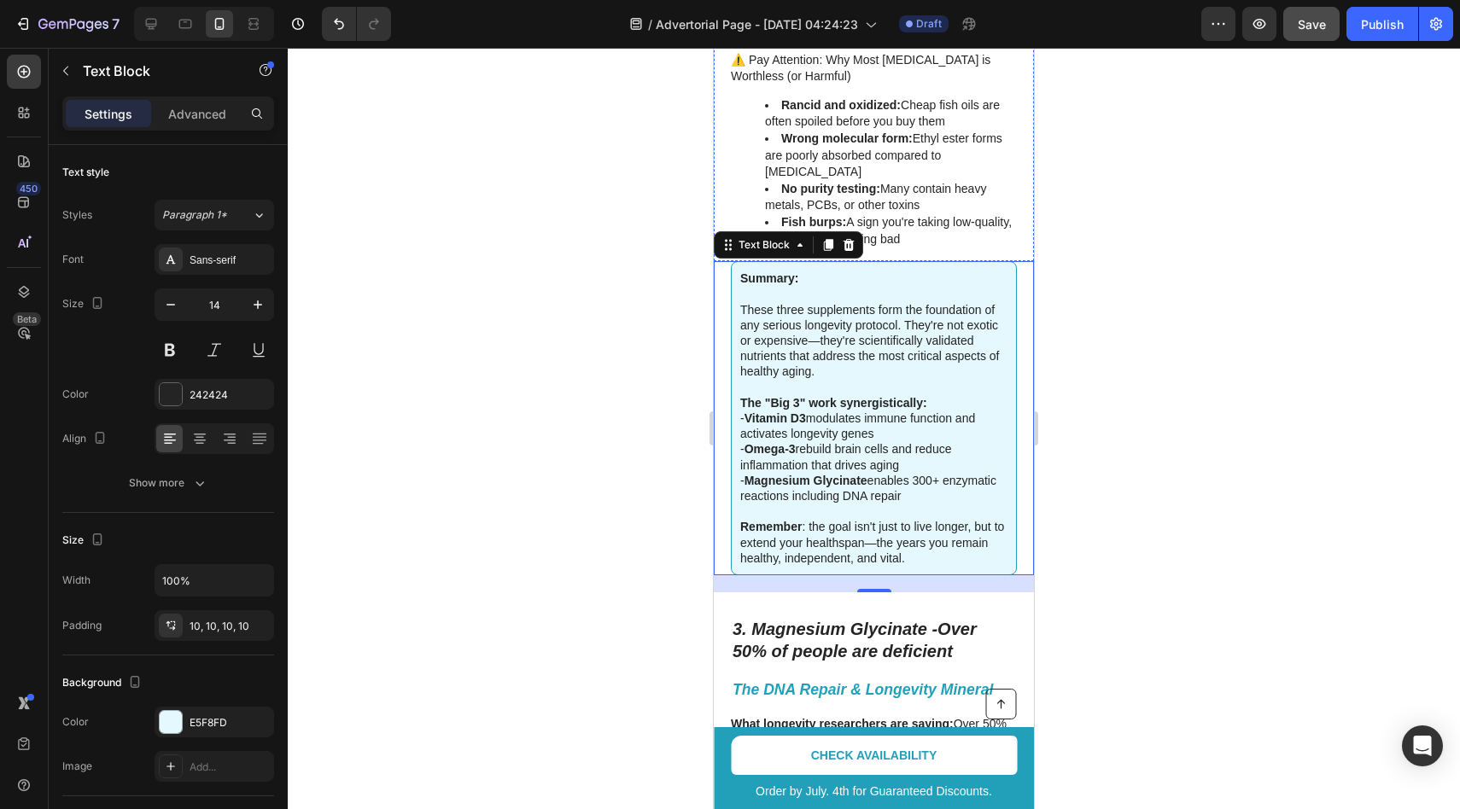
scroll to position [1894, 0]
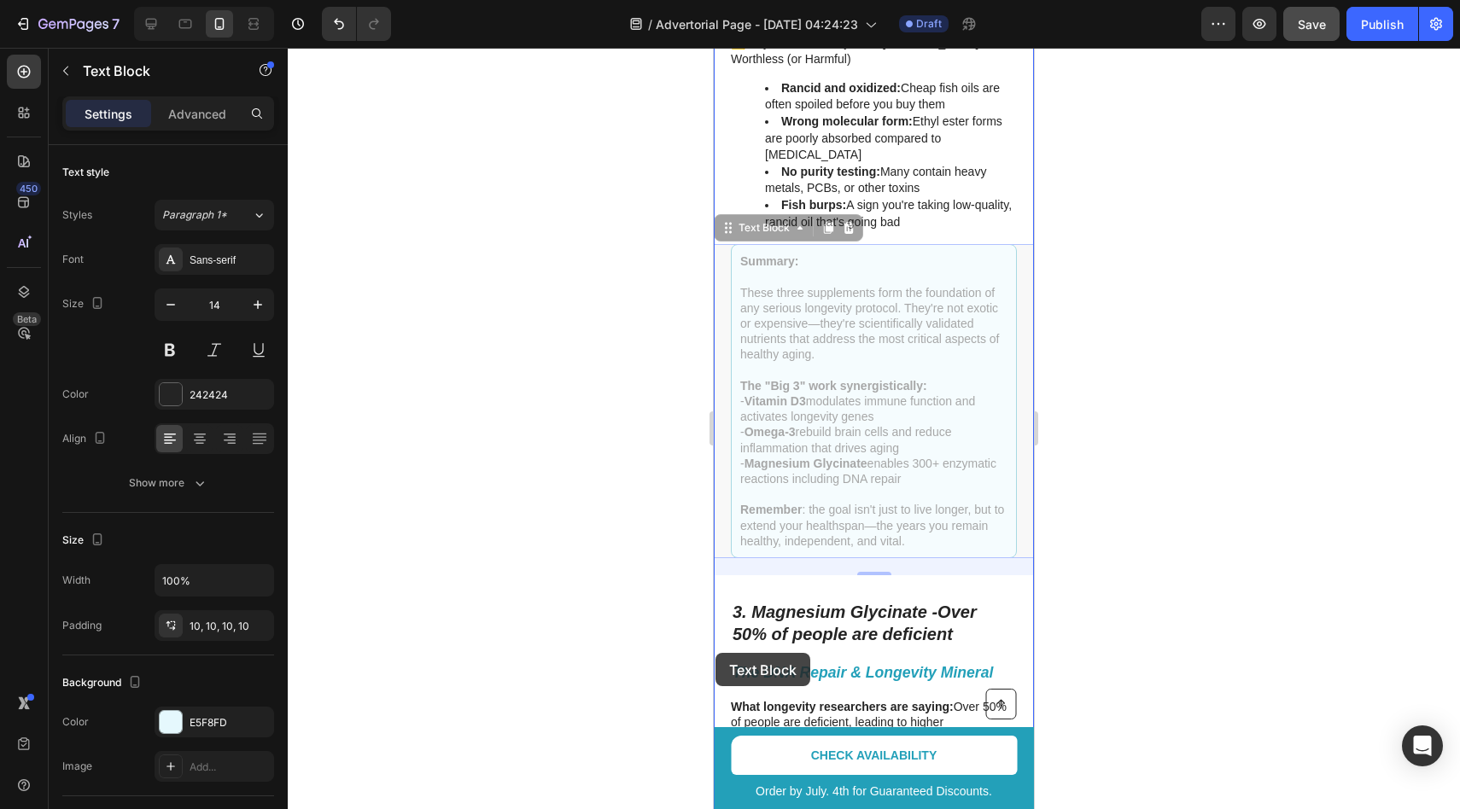
drag, startPoint x: 726, startPoint y: 207, endPoint x: 715, endPoint y: 653, distance: 445.8
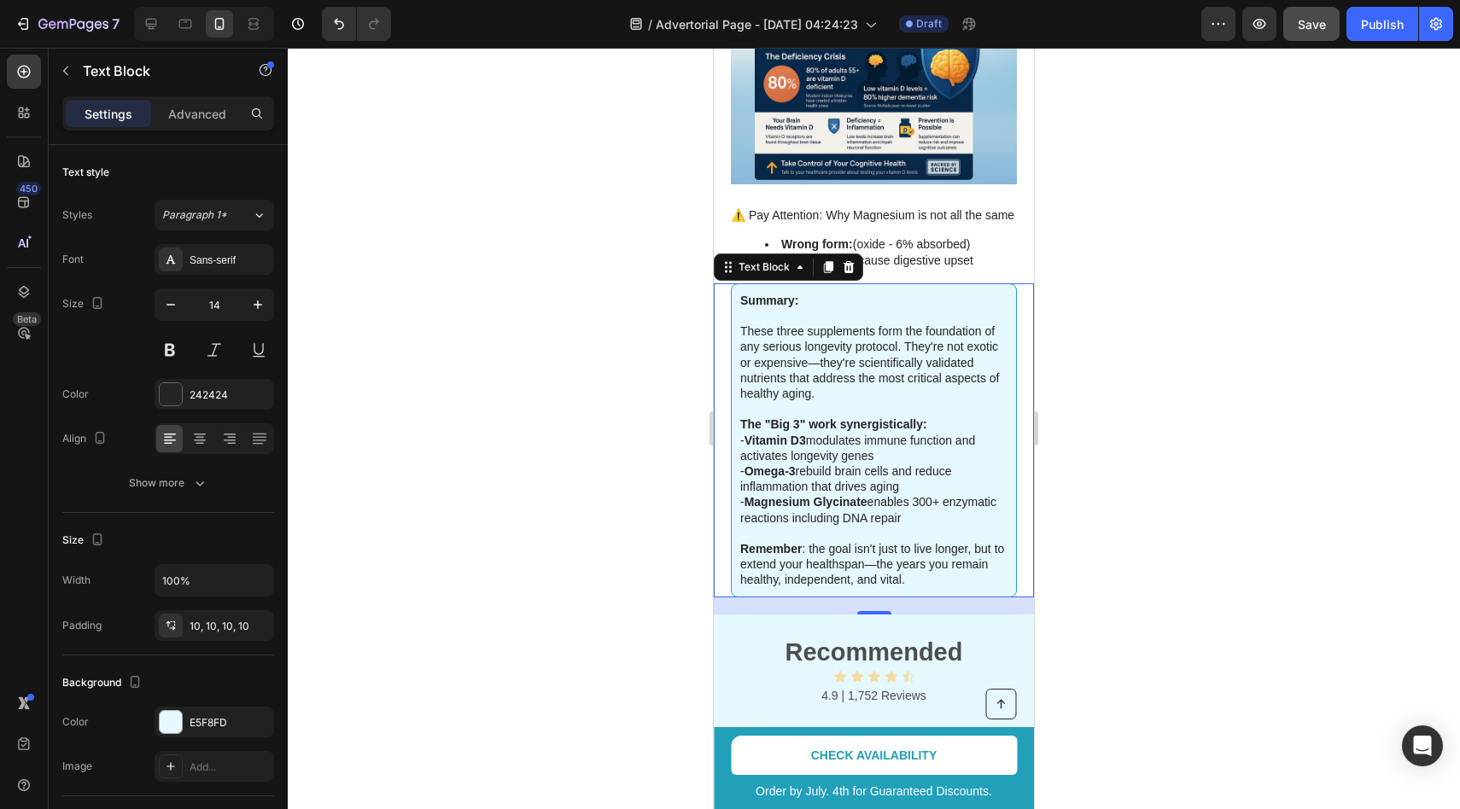
scroll to position [2393, 0]
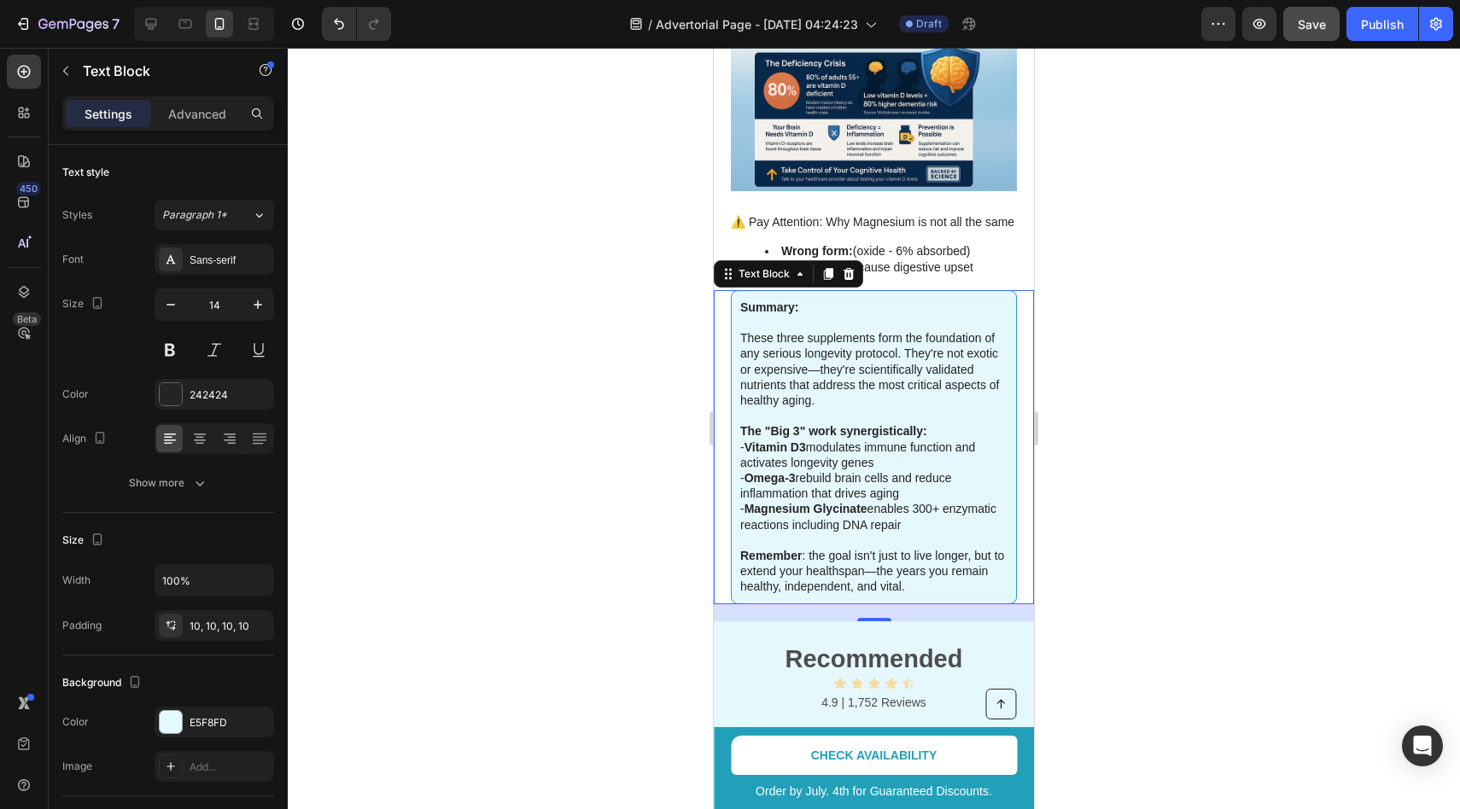
click at [1120, 299] on div at bounding box center [874, 429] width 1172 height 762
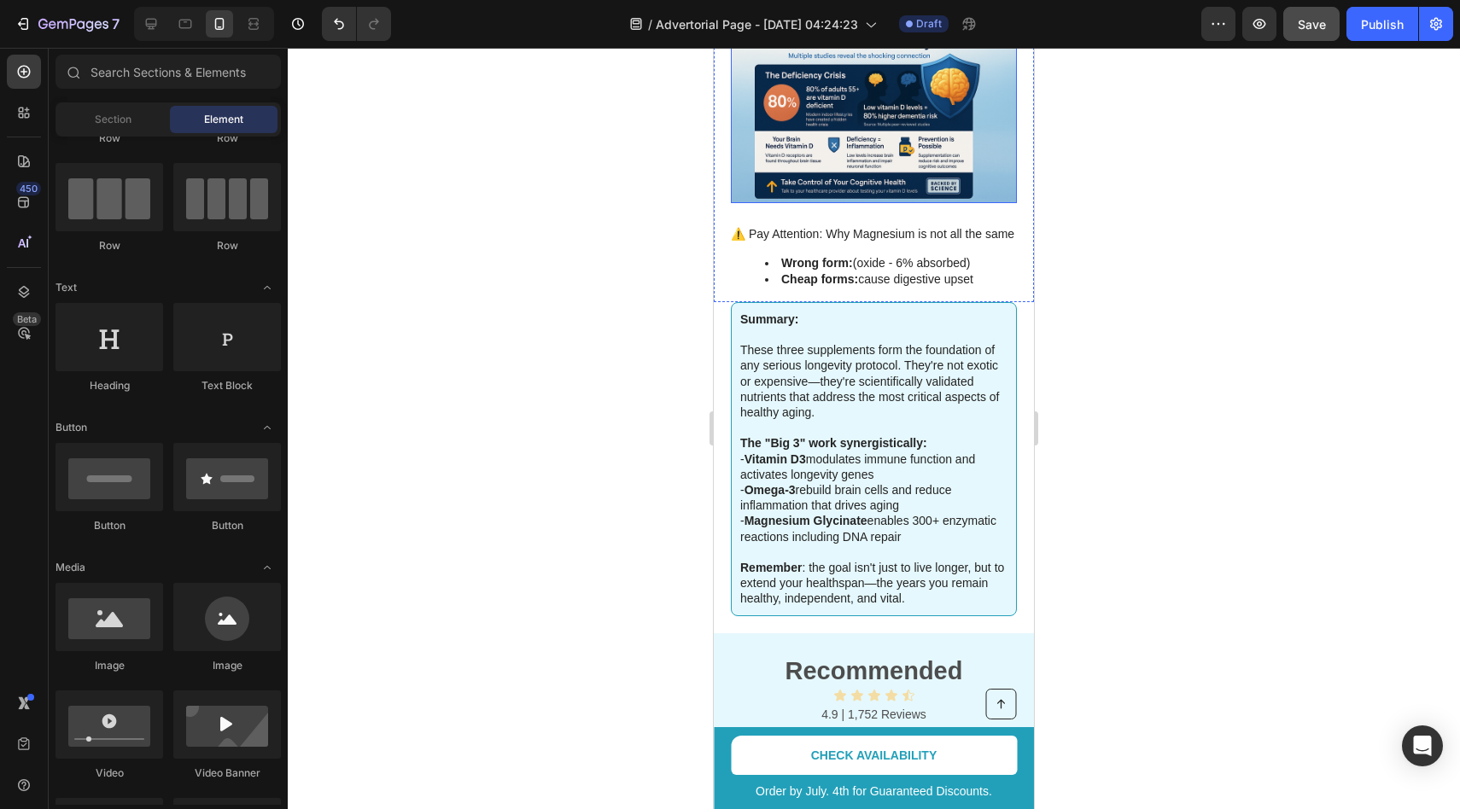
scroll to position [2401, 0]
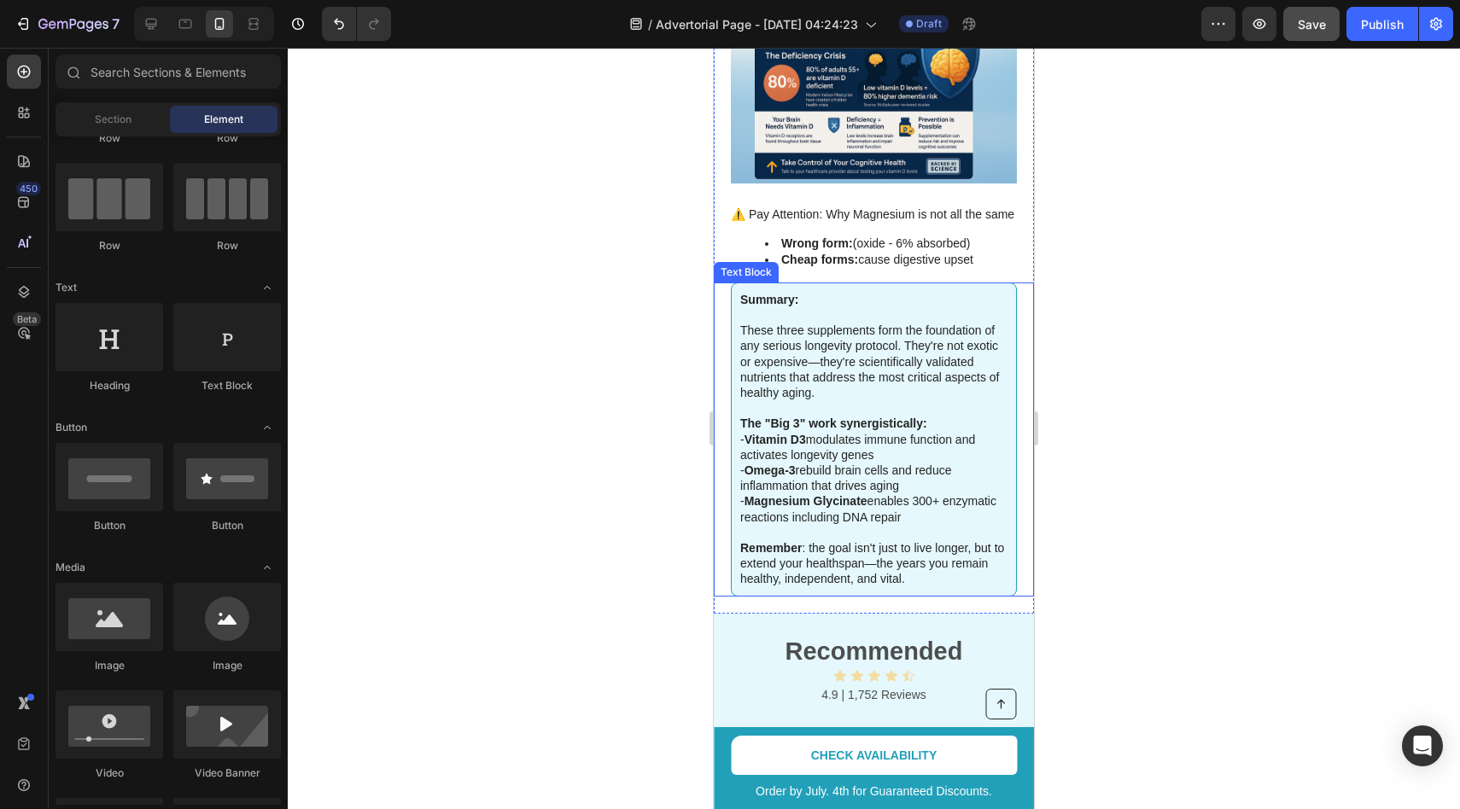
click at [907, 242] on div "⚠️ Pay Attention: Why Magnesium is not all the same Wrong form: (oxide - 6% abs…" at bounding box center [874, 244] width 286 height 78
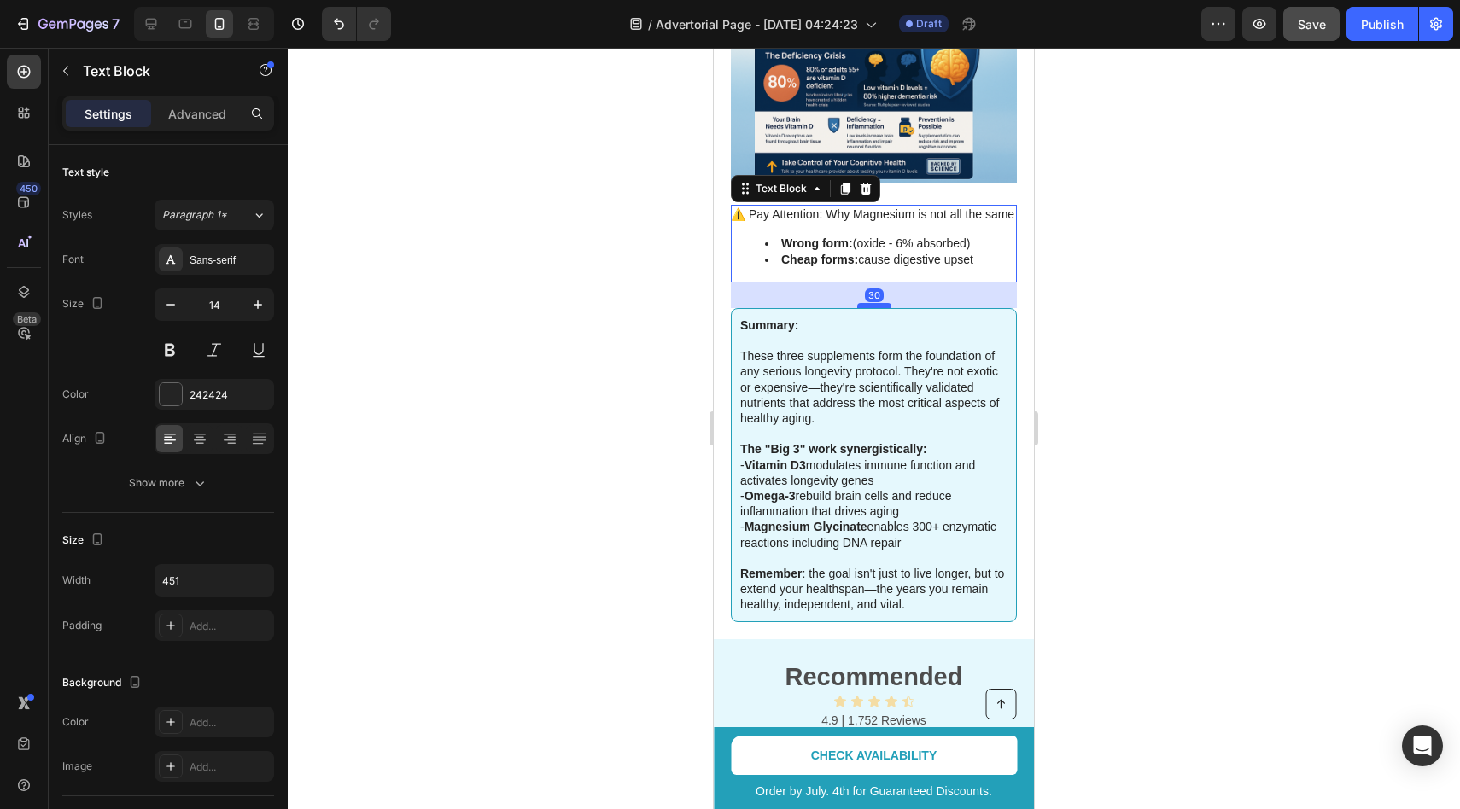
drag, startPoint x: 876, startPoint y: 248, endPoint x: 879, endPoint y: 274, distance: 25.7
click at [879, 303] on div at bounding box center [874, 305] width 34 height 5
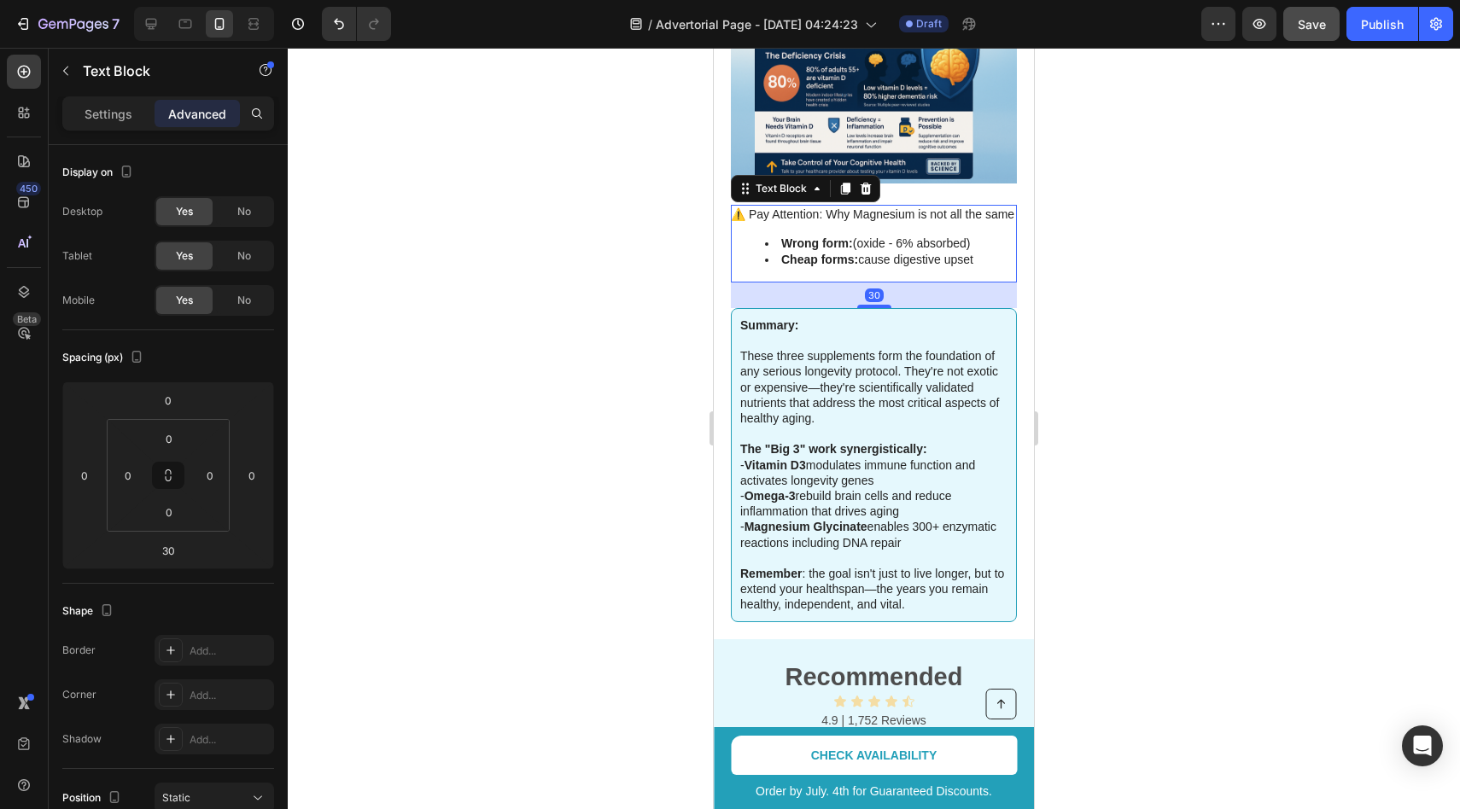
click at [1134, 287] on div at bounding box center [874, 429] width 1172 height 762
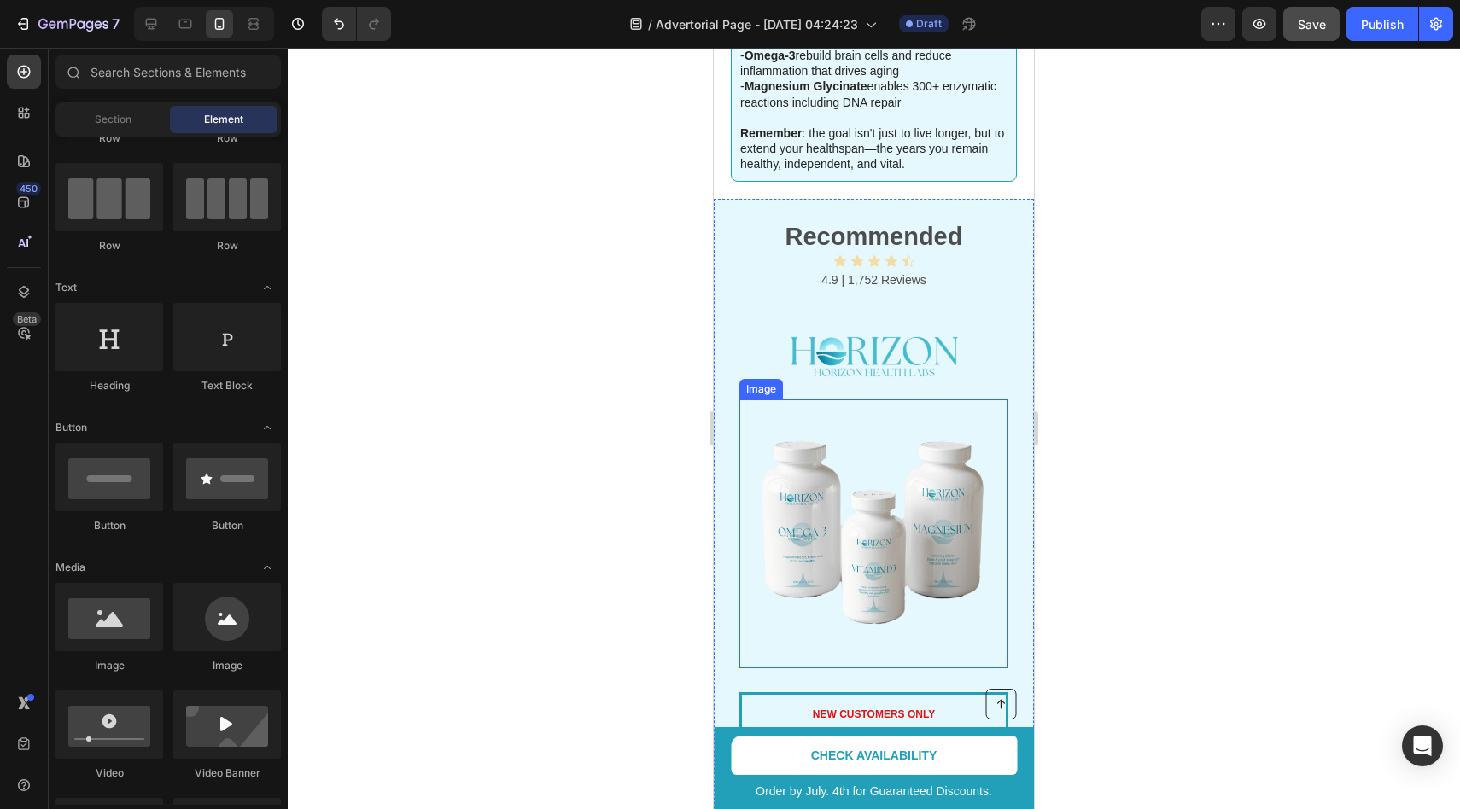
scroll to position [2730, 0]
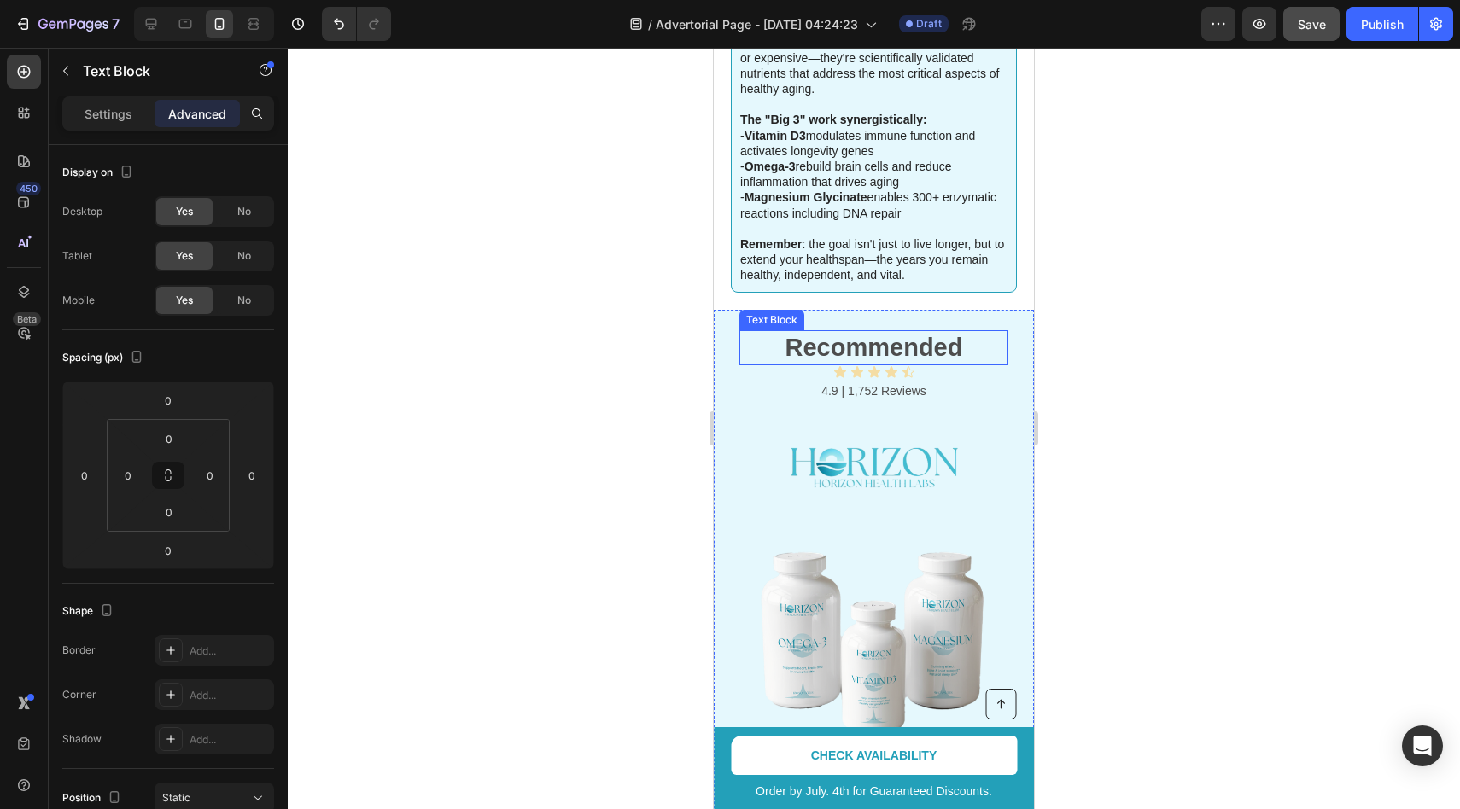
click at [832, 334] on strong "Recommended" at bounding box center [875, 347] width 178 height 27
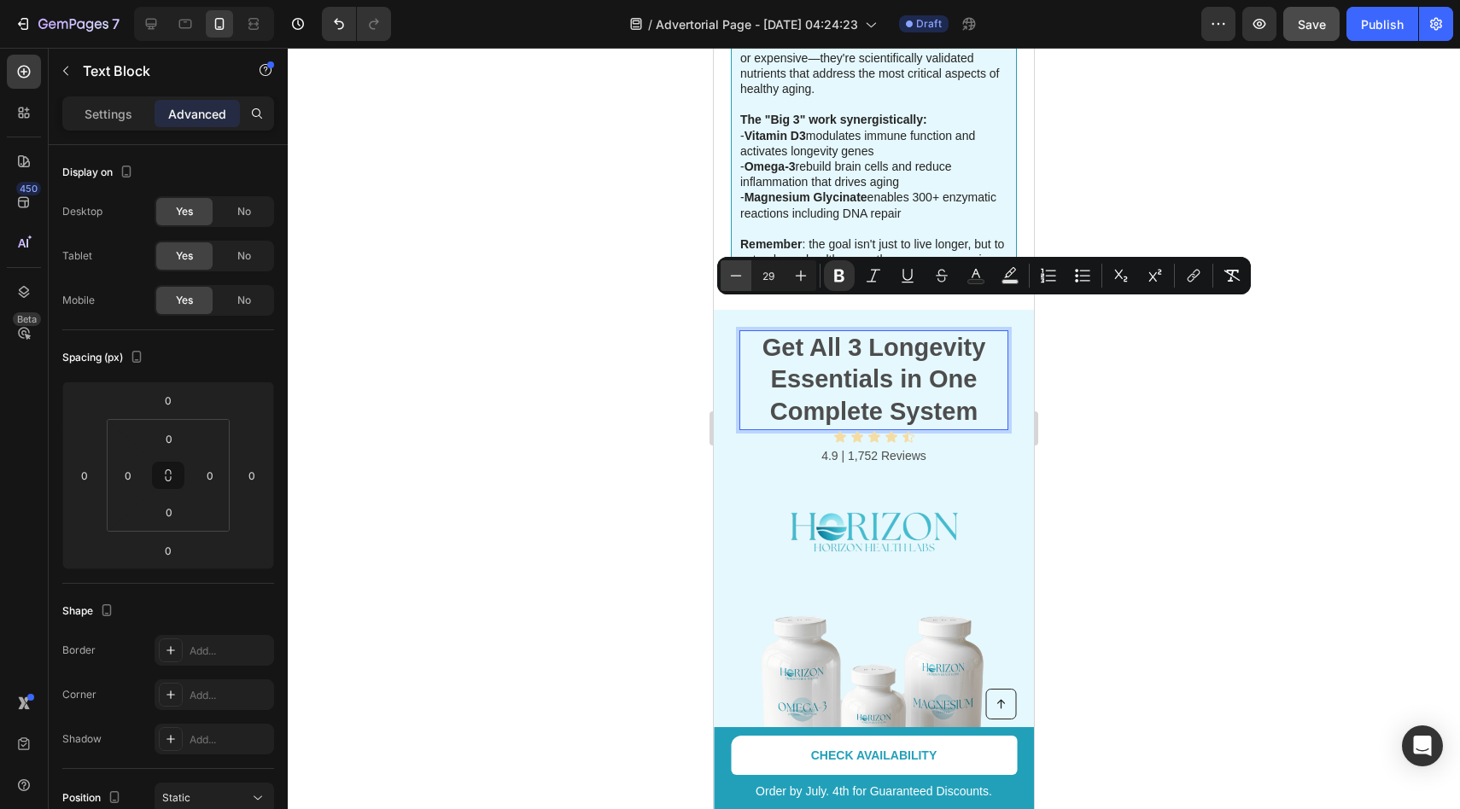
click at [749, 277] on button "Minus" at bounding box center [736, 275] width 31 height 31
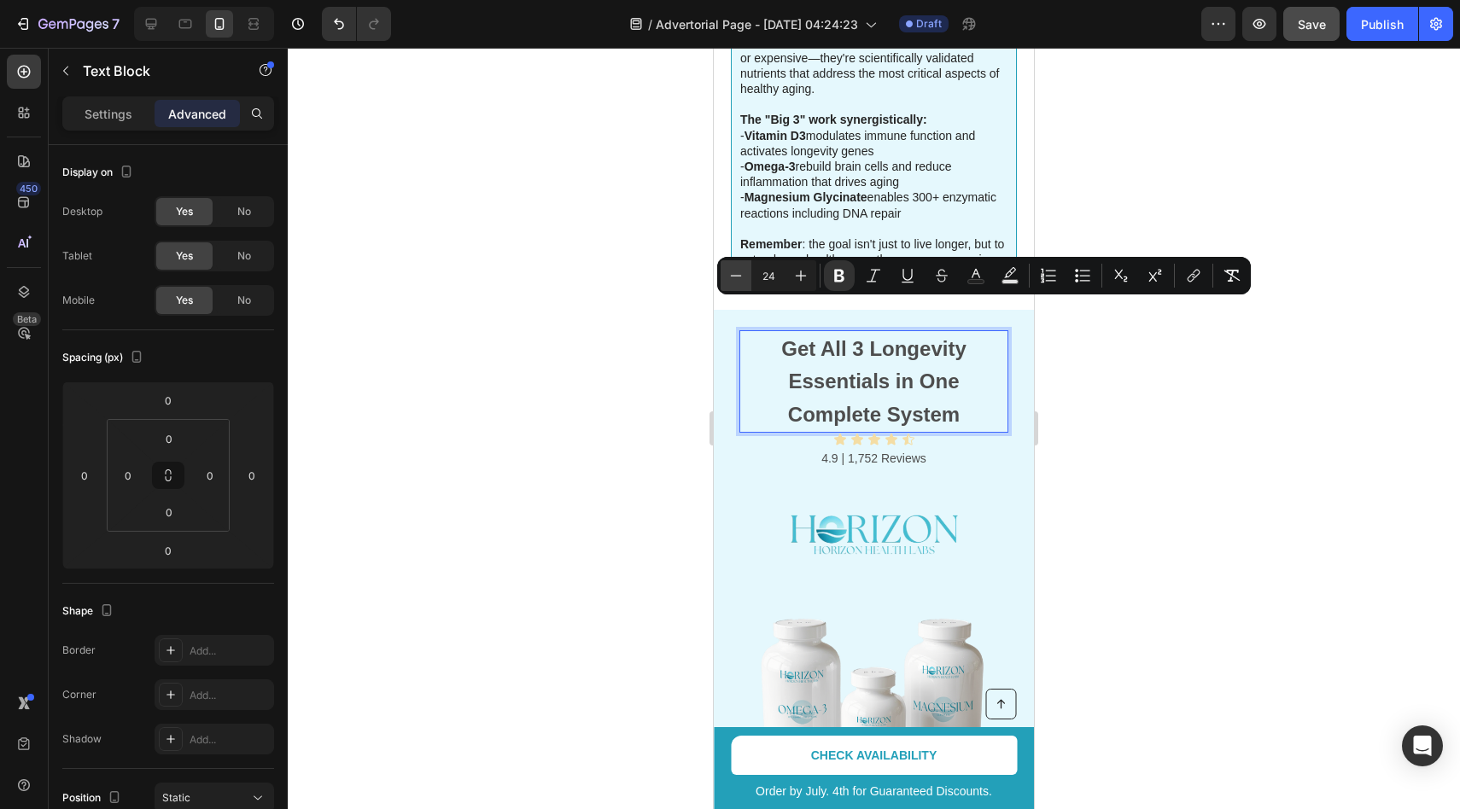
click at [743, 277] on icon "Editor contextual toolbar" at bounding box center [735, 275] width 17 height 17
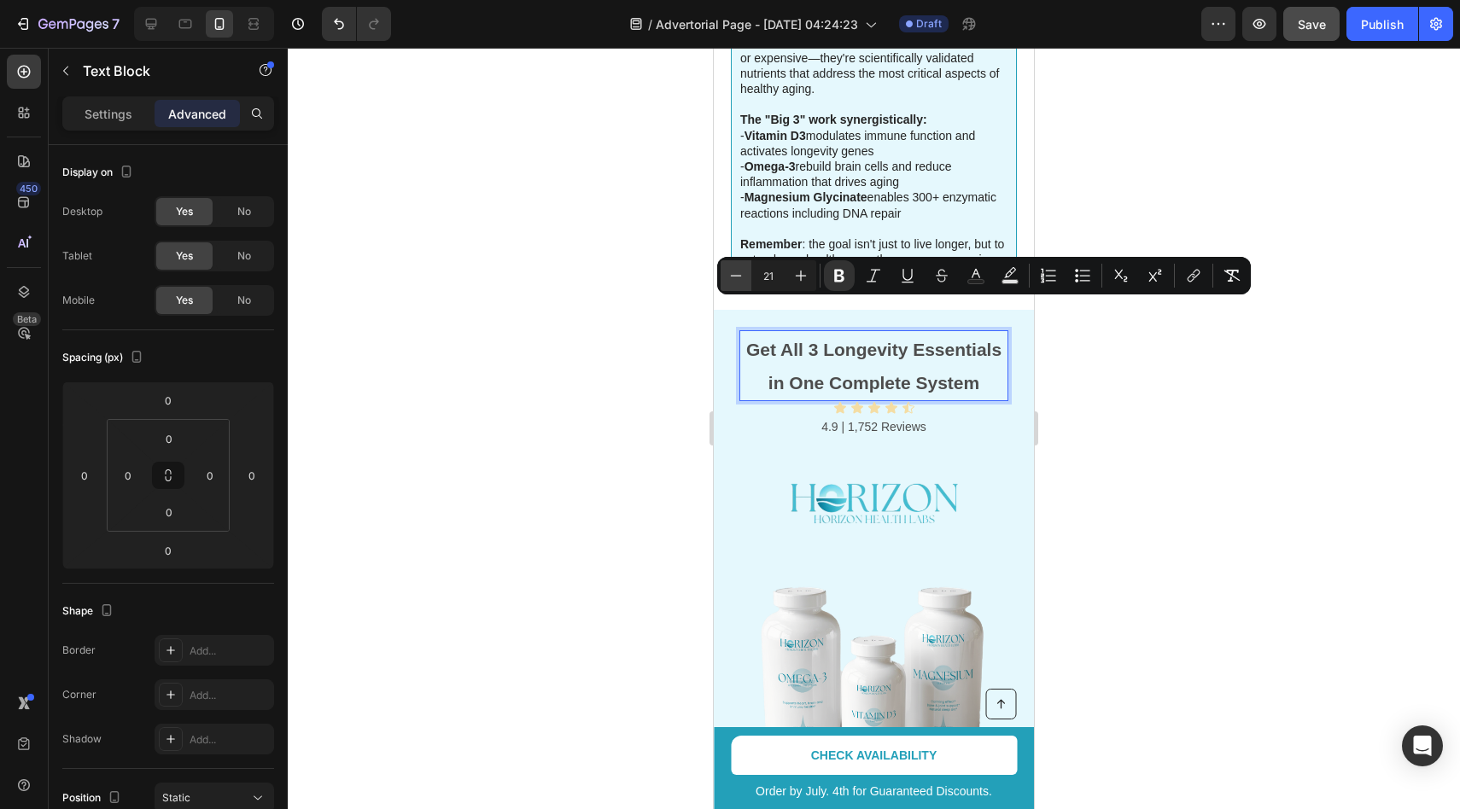
click at [743, 277] on icon "Editor contextual toolbar" at bounding box center [735, 275] width 17 height 17
click at [794, 281] on icon "Editor contextual toolbar" at bounding box center [800, 275] width 17 height 17
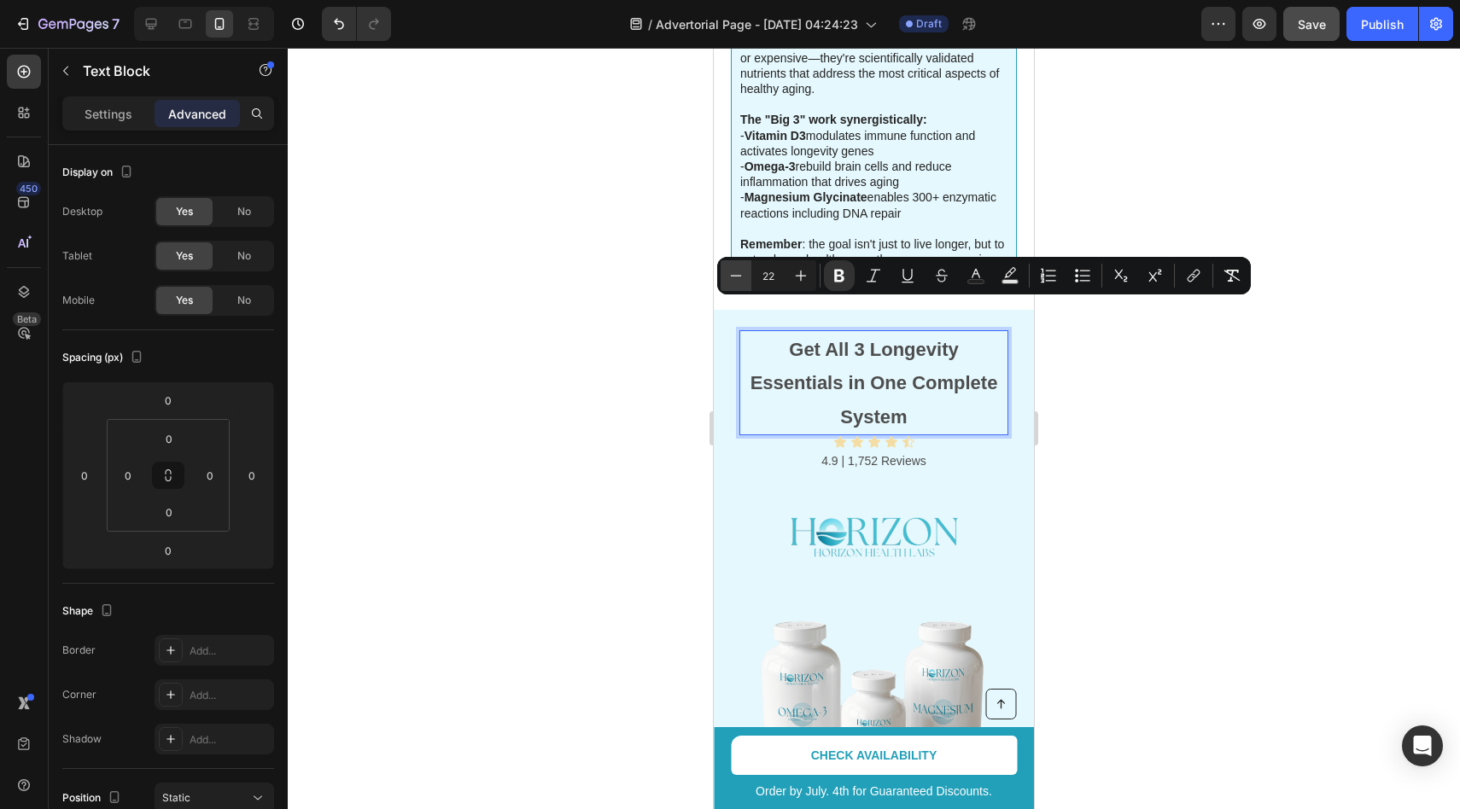
click at [744, 278] on icon "Editor contextual toolbar" at bounding box center [735, 275] width 17 height 17
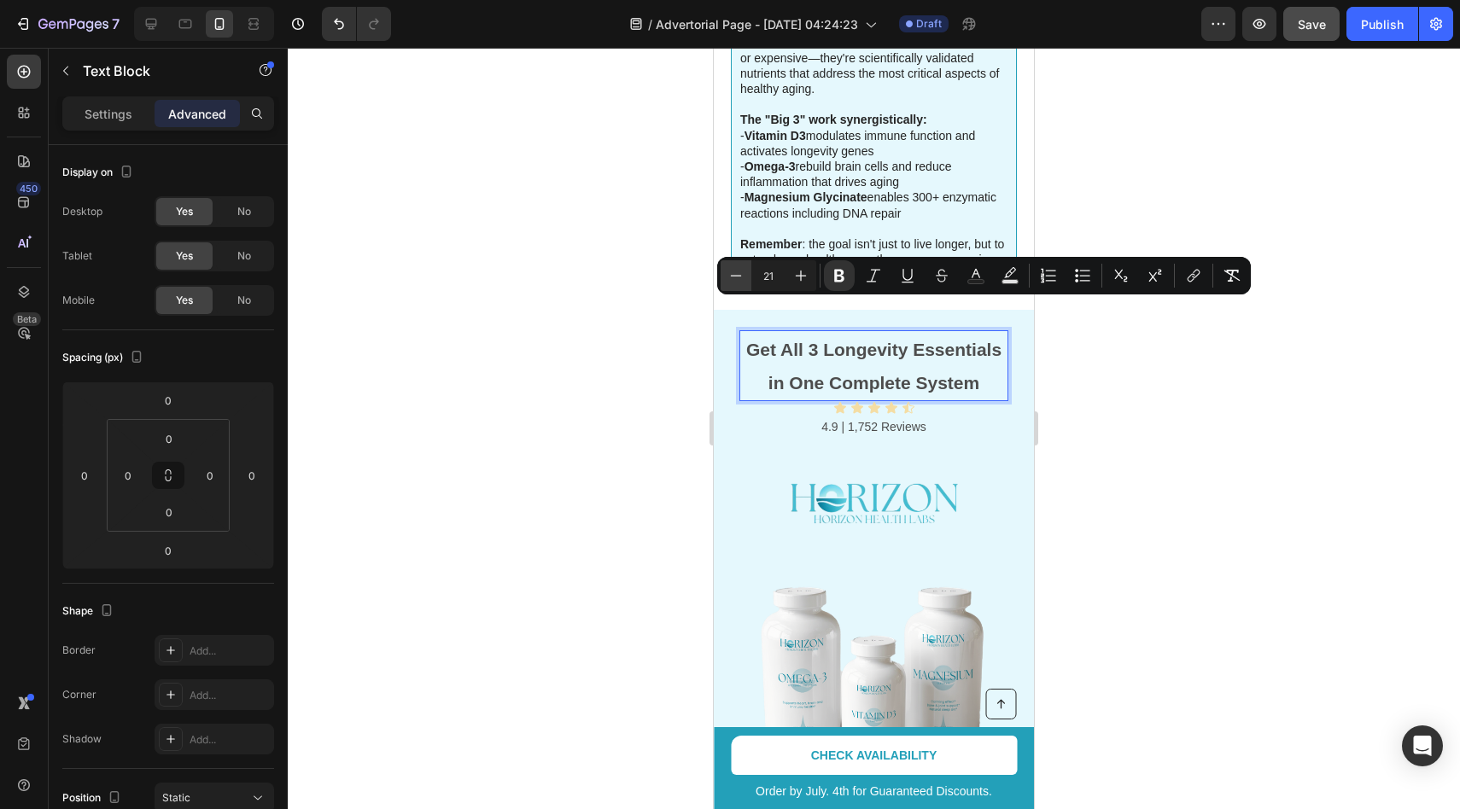
click at [743, 278] on icon "Editor contextual toolbar" at bounding box center [735, 275] width 17 height 17
click at [807, 283] on icon "Editor contextual toolbar" at bounding box center [800, 275] width 17 height 17
click at [745, 282] on button "Minus" at bounding box center [736, 275] width 31 height 31
type input "20"
click at [1175, 457] on div at bounding box center [874, 429] width 1172 height 762
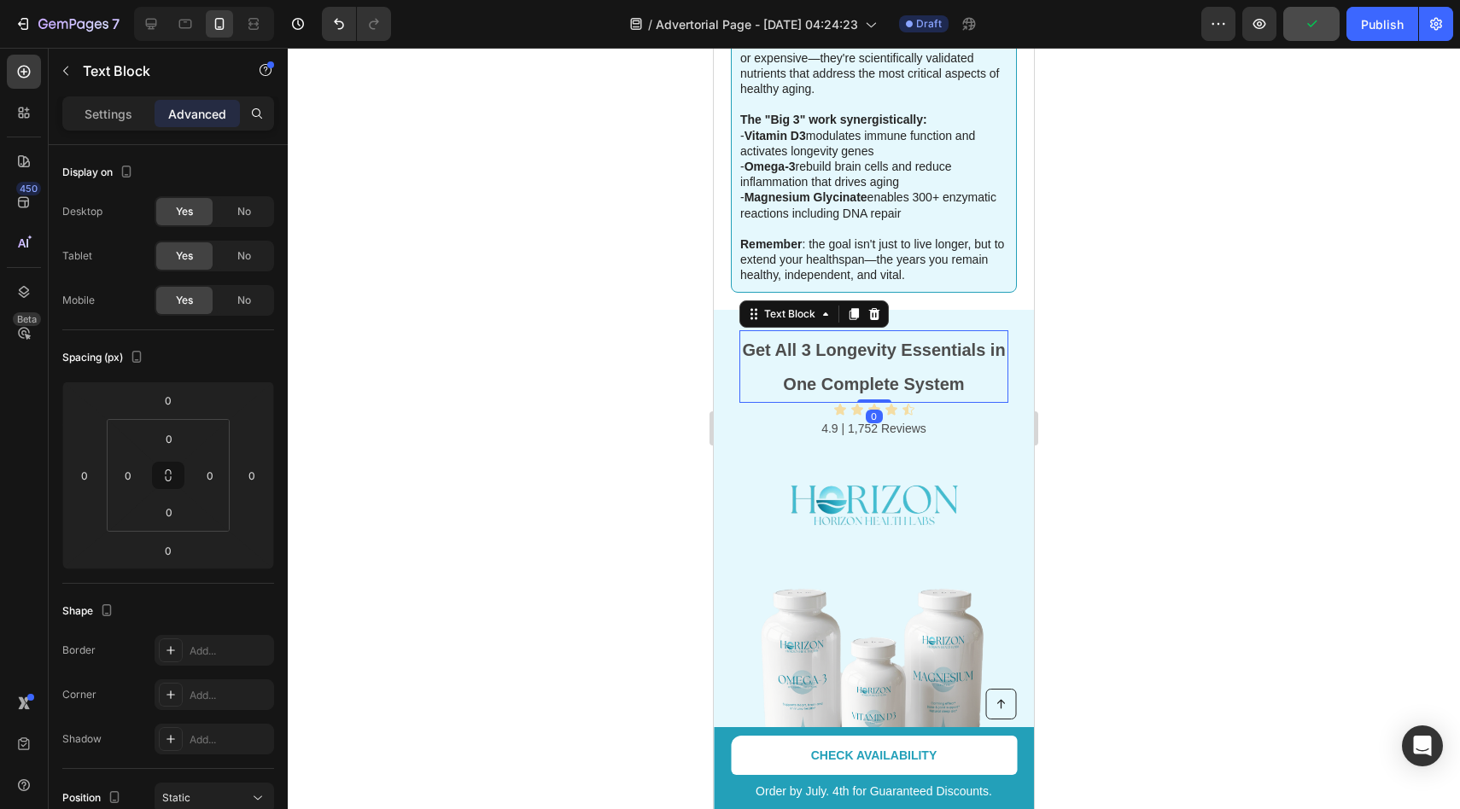
click at [911, 335] on p "Get All 3 Longevity Essentials in One Complete System" at bounding box center [874, 366] width 266 height 69
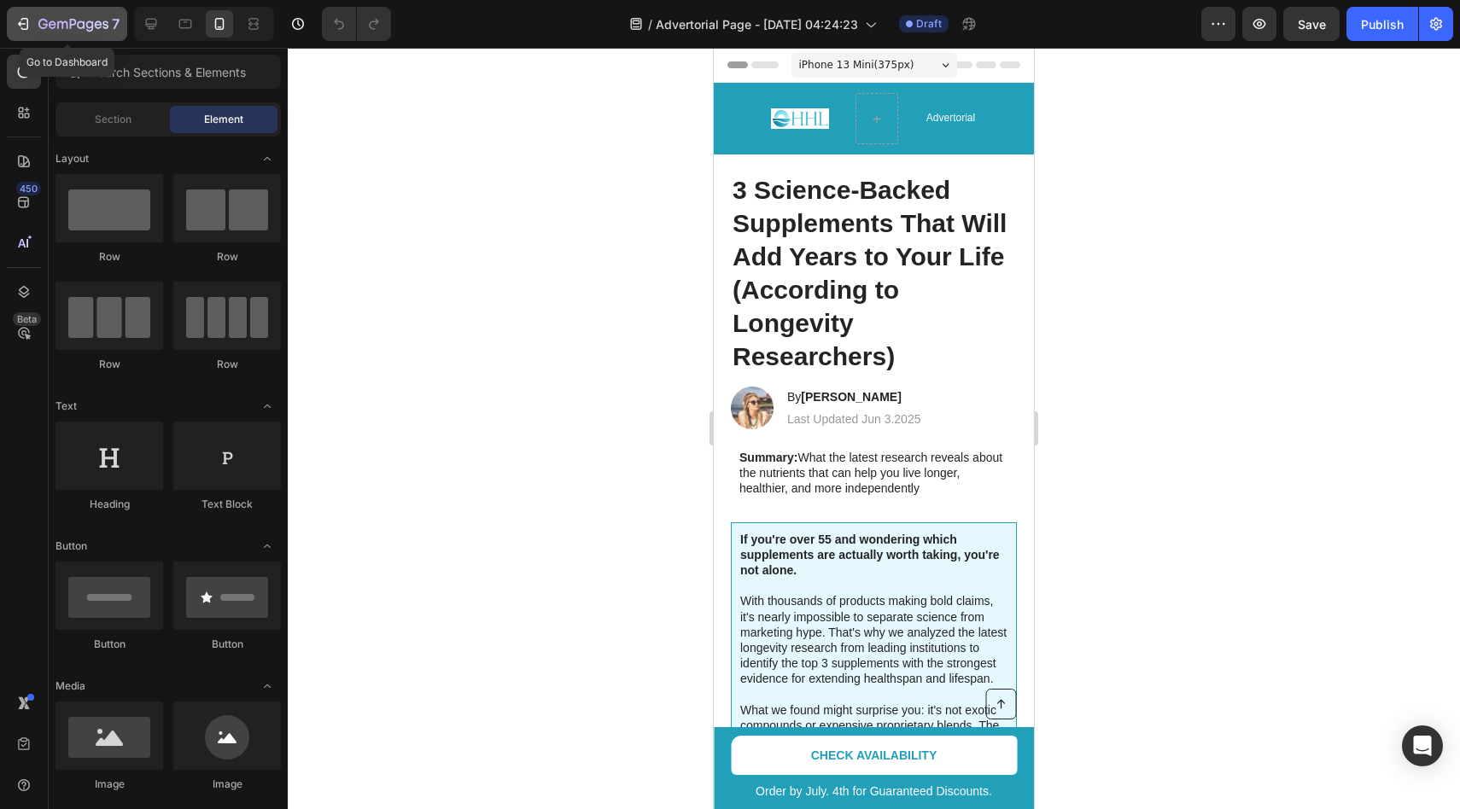
click at [37, 32] on div "7" at bounding box center [67, 24] width 105 height 20
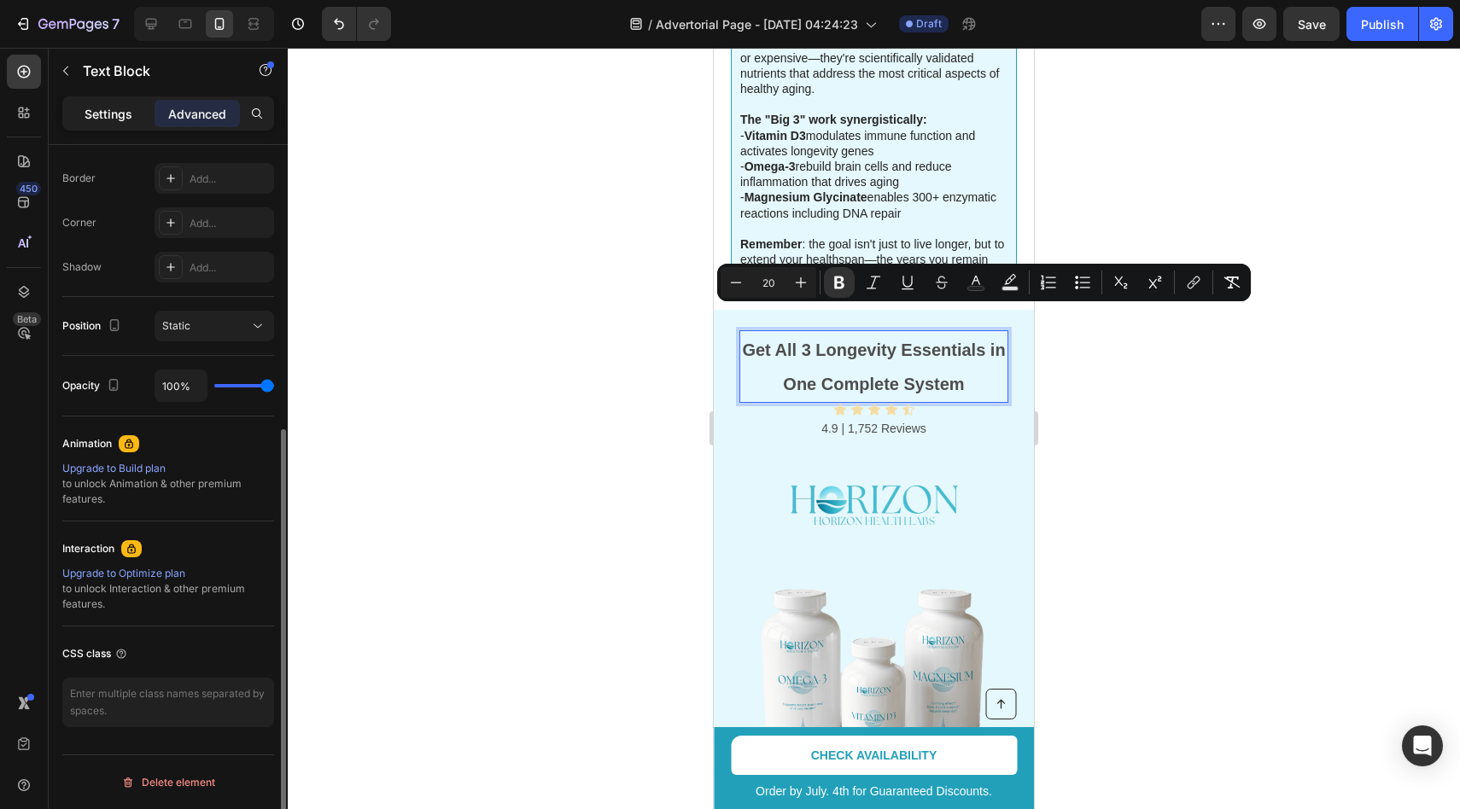
click at [130, 109] on p "Settings" at bounding box center [109, 114] width 48 height 18
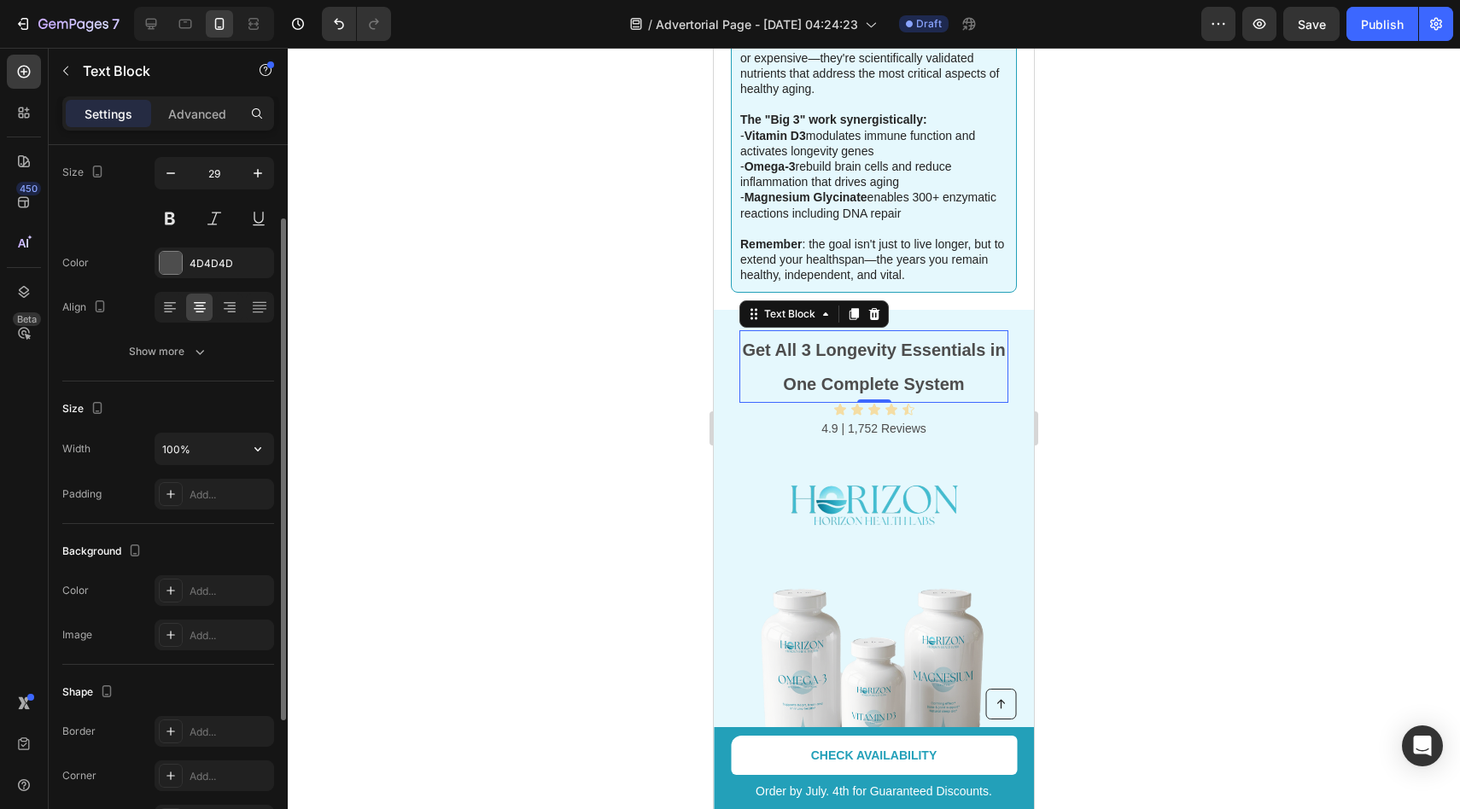
scroll to position [120, 0]
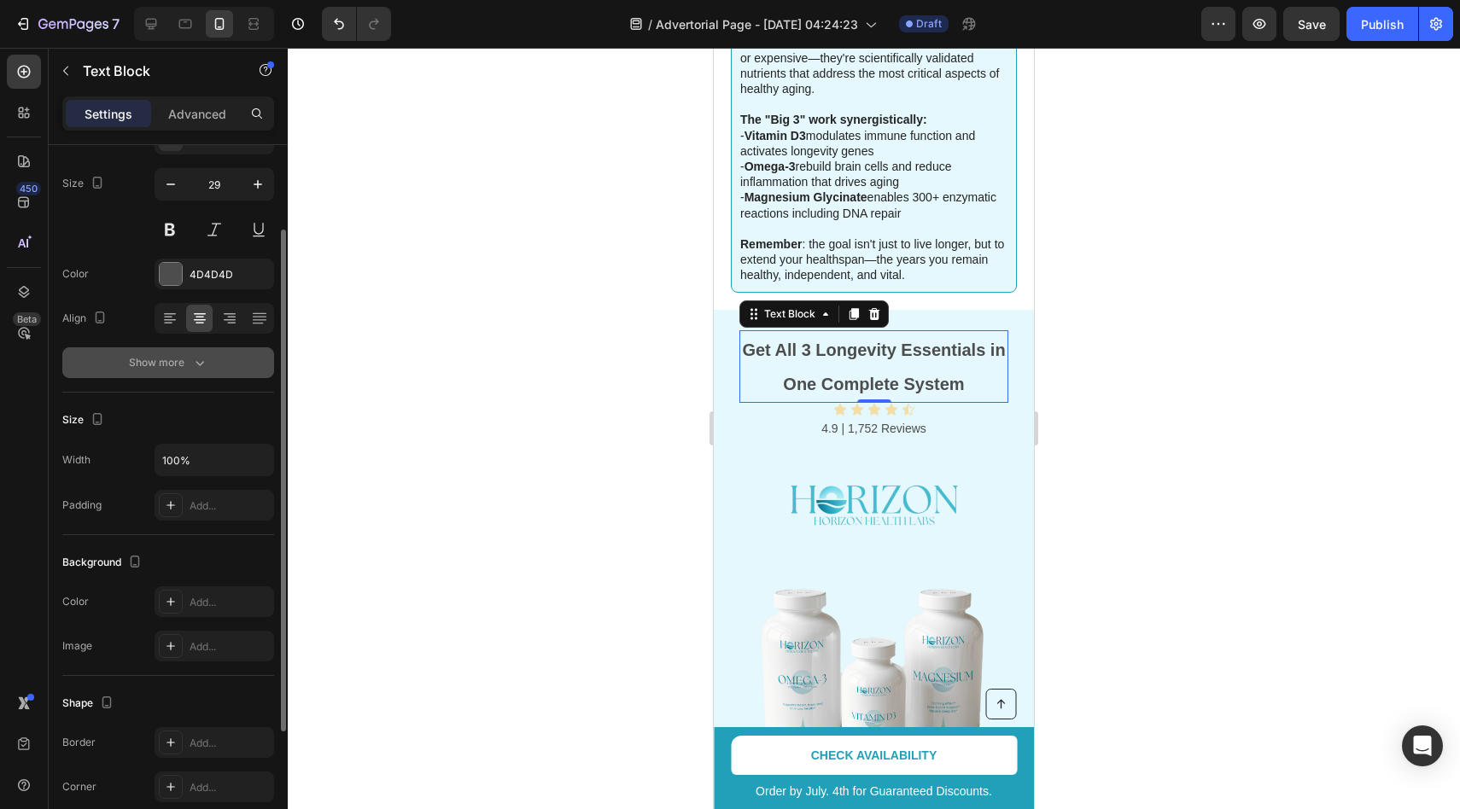
click at [183, 370] on div "Show more" at bounding box center [168, 362] width 79 height 17
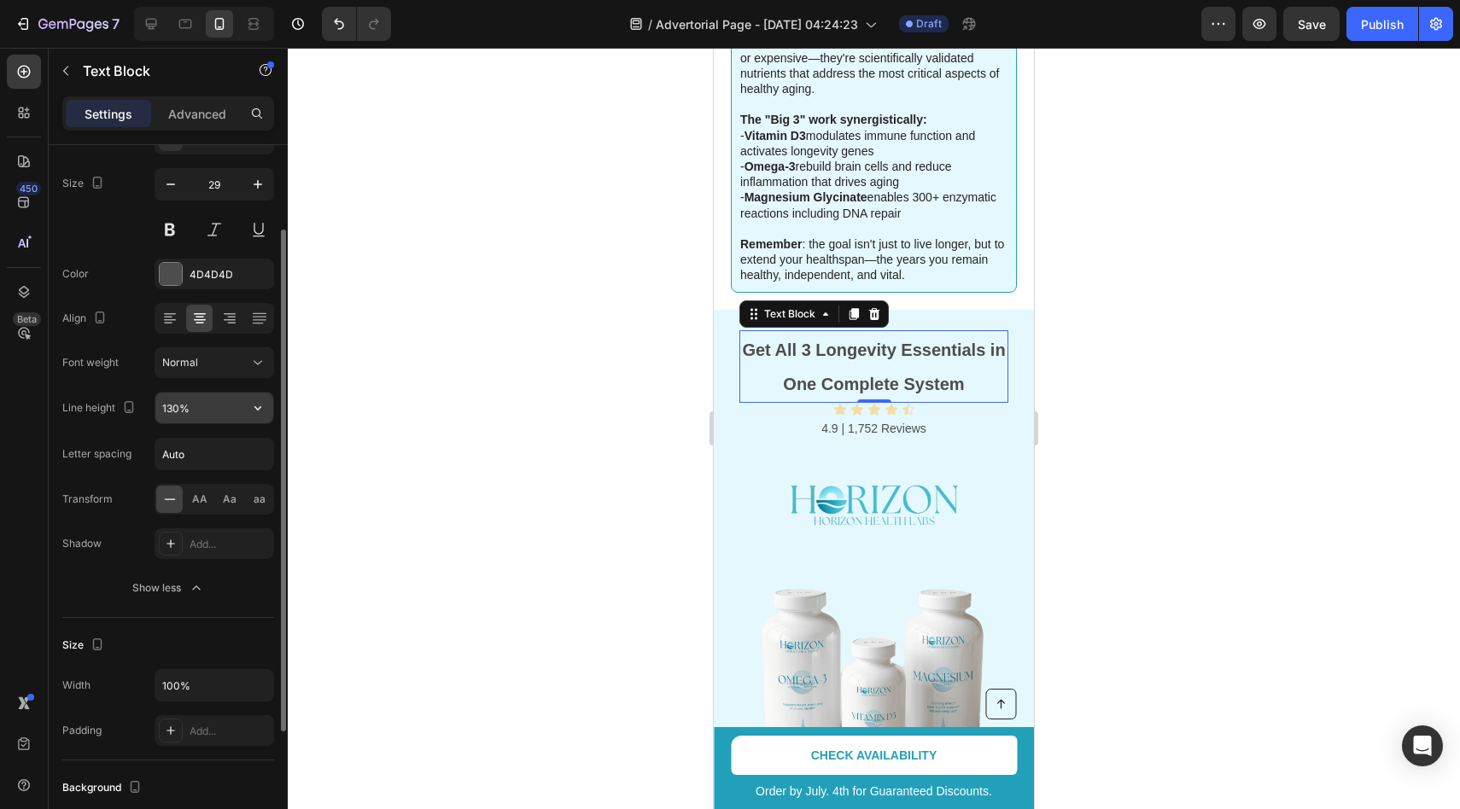
click at [170, 410] on input "130%" at bounding box center [214, 408] width 118 height 31
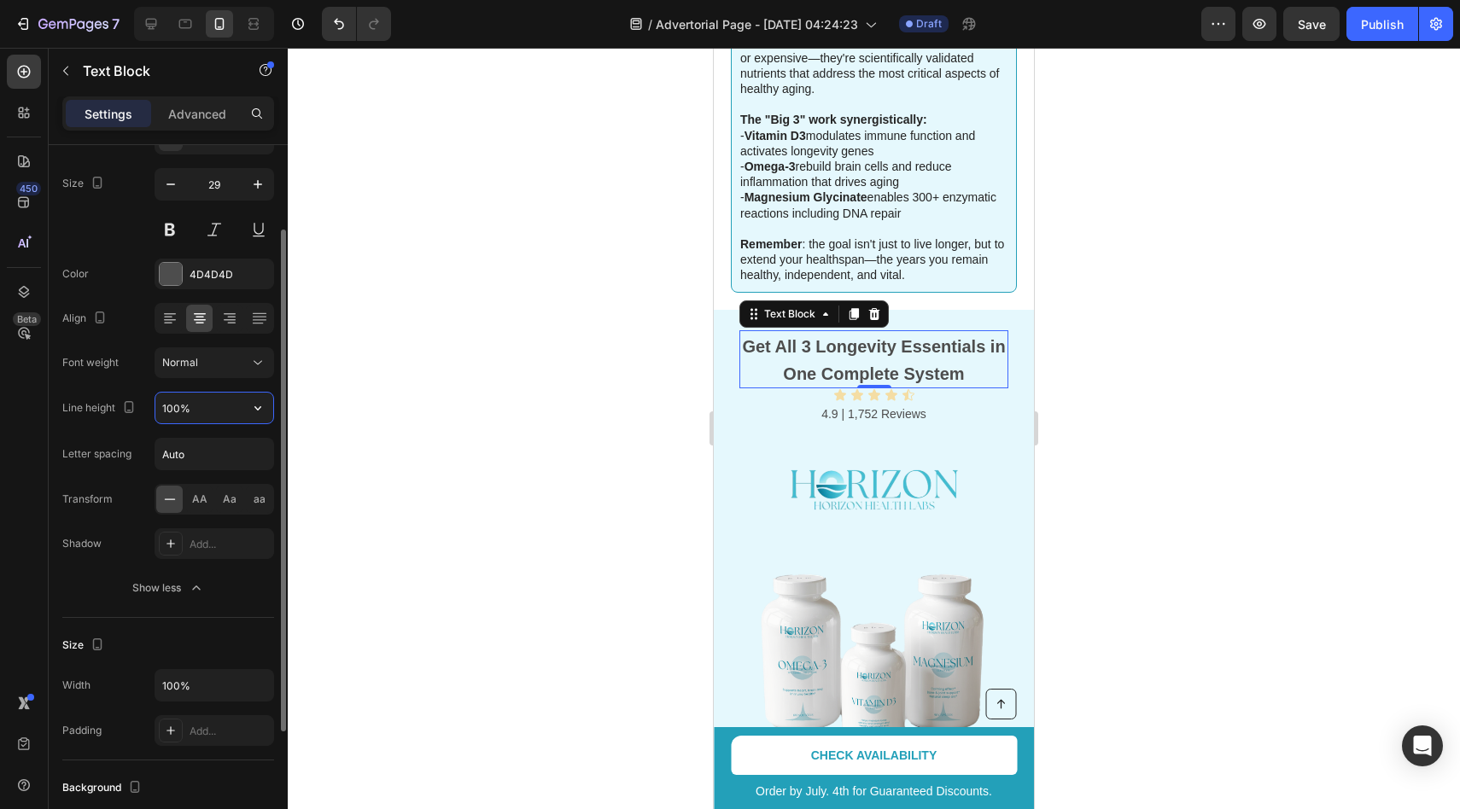
type input "100%"
click at [400, 418] on div at bounding box center [874, 429] width 1172 height 762
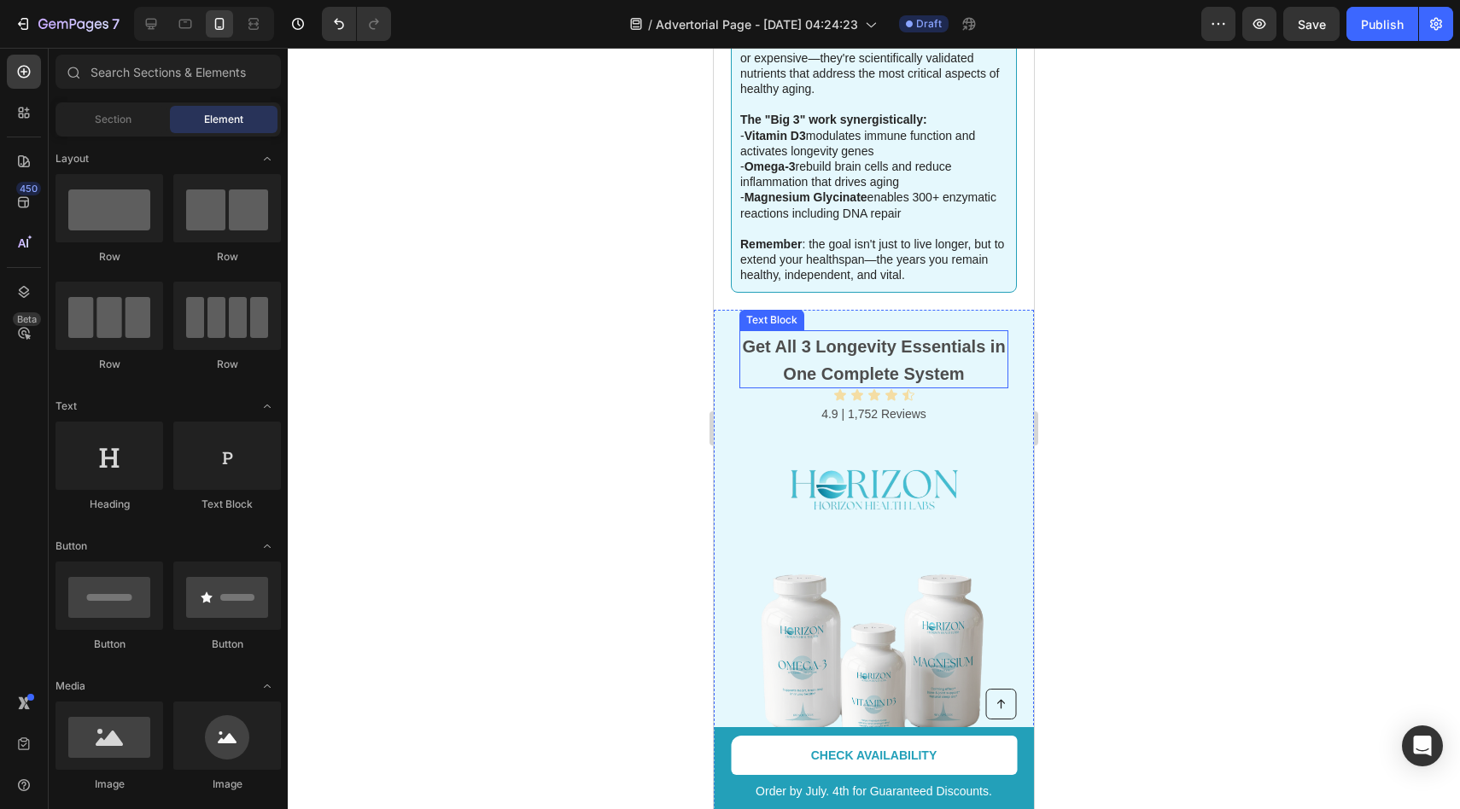
click at [885, 337] on strong "Get All 3 Longevity Essentials in One Complete System" at bounding box center [873, 360] width 263 height 46
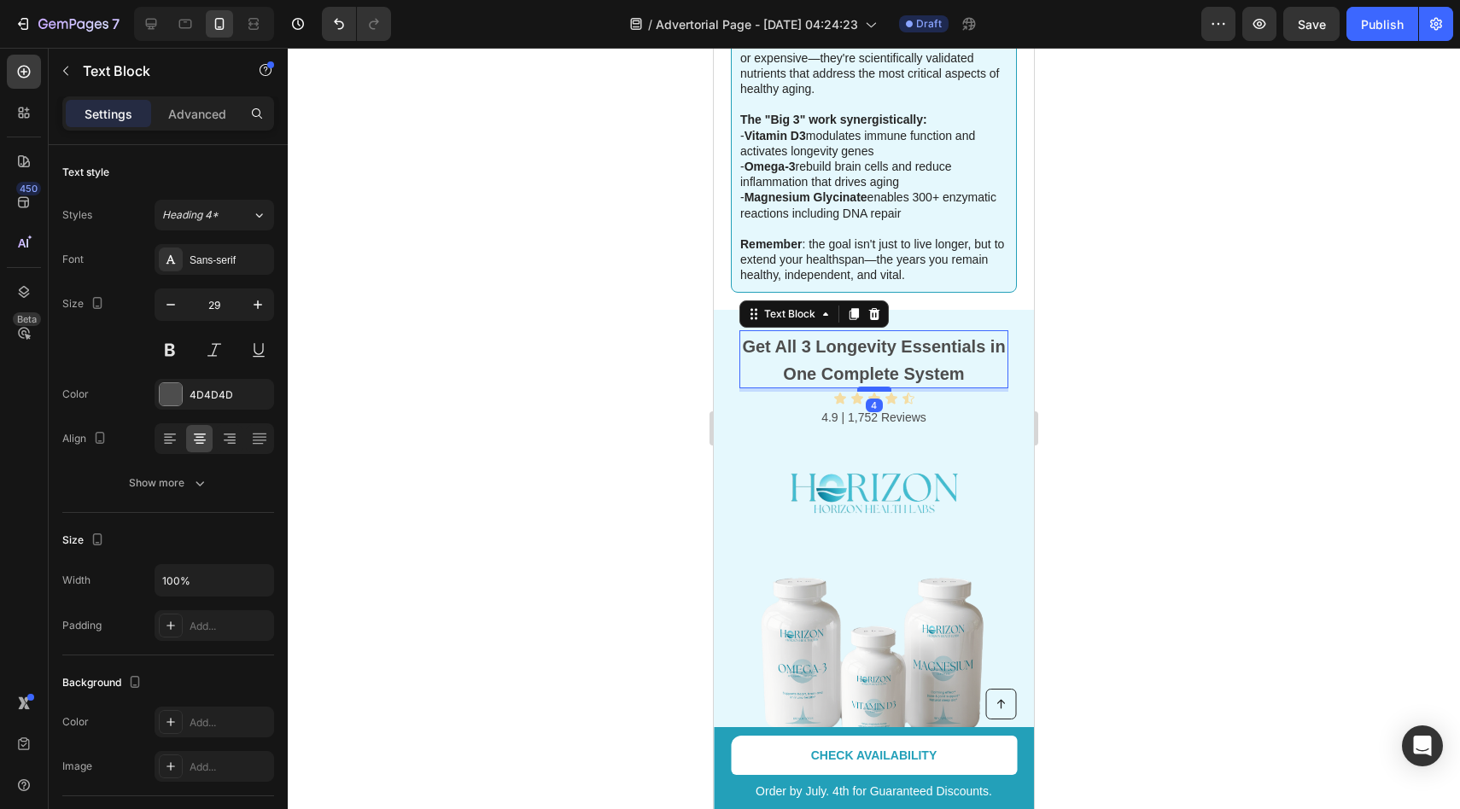
click at [876, 387] on div at bounding box center [874, 389] width 34 height 5
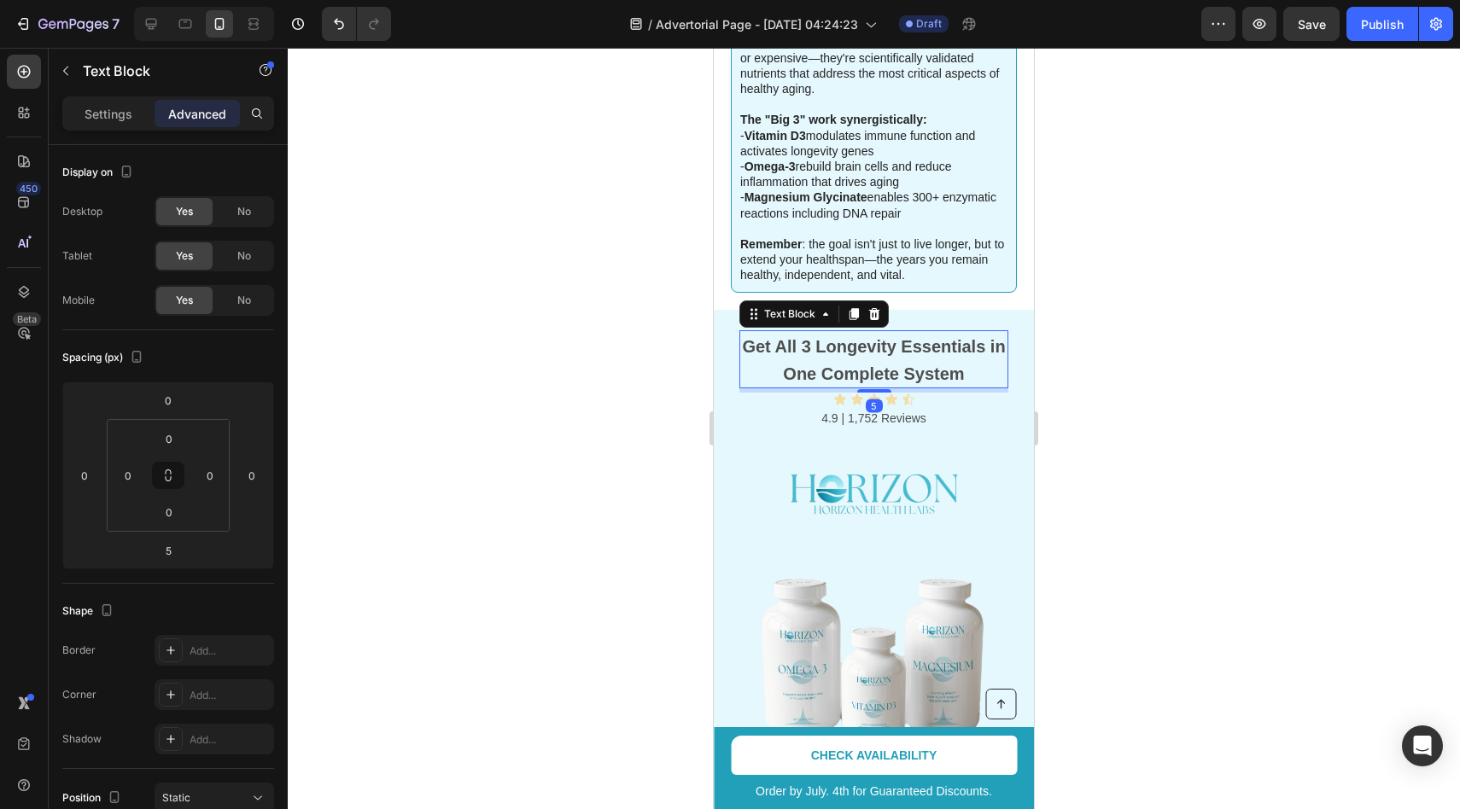
click at [1137, 361] on div at bounding box center [874, 429] width 1172 height 762
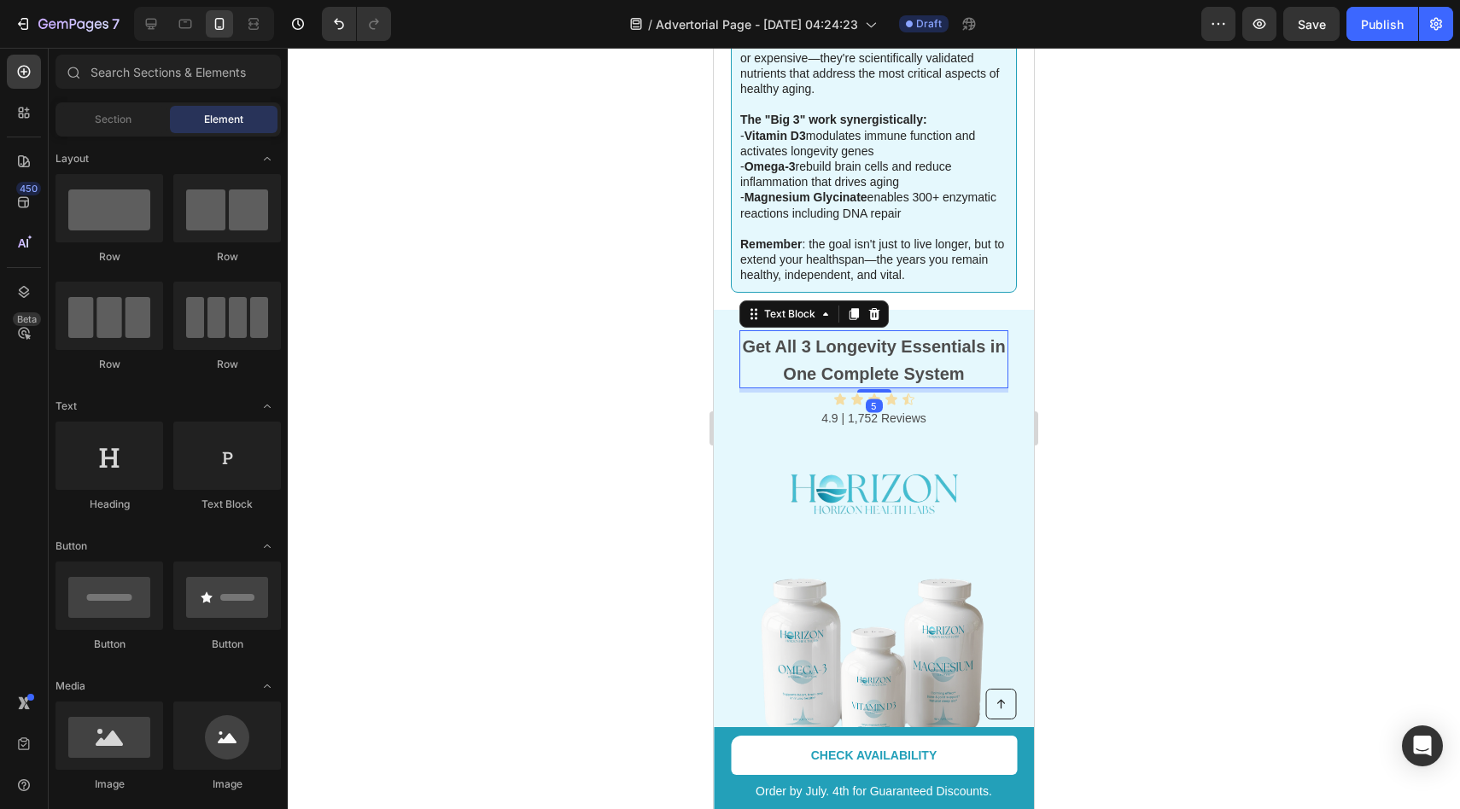
click at [892, 352] on p "Get All 3 Longevity Essentials in One Complete System" at bounding box center [874, 359] width 266 height 55
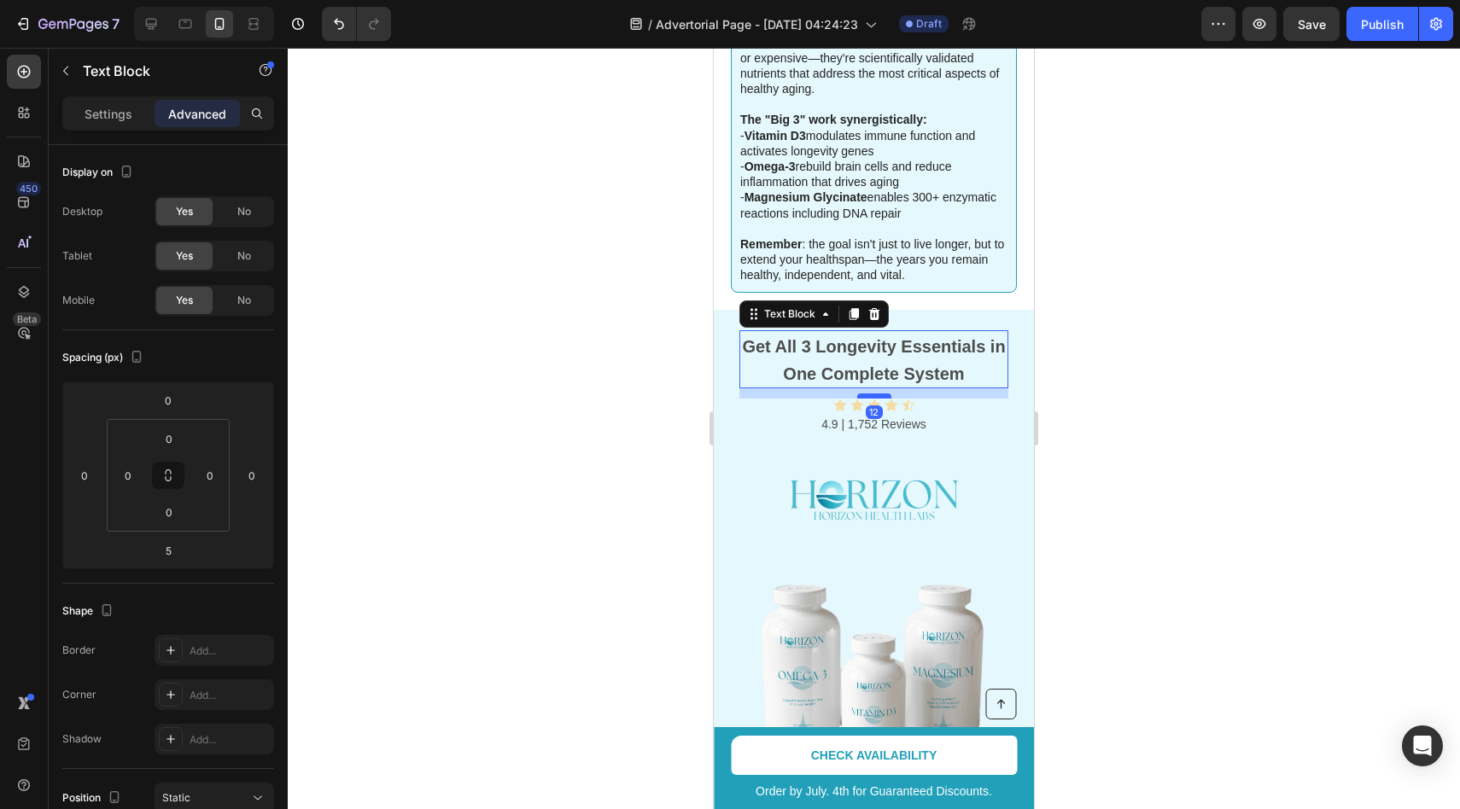
click at [883, 394] on div at bounding box center [874, 396] width 34 height 5
type input "12"
click at [1167, 372] on div at bounding box center [874, 429] width 1172 height 762
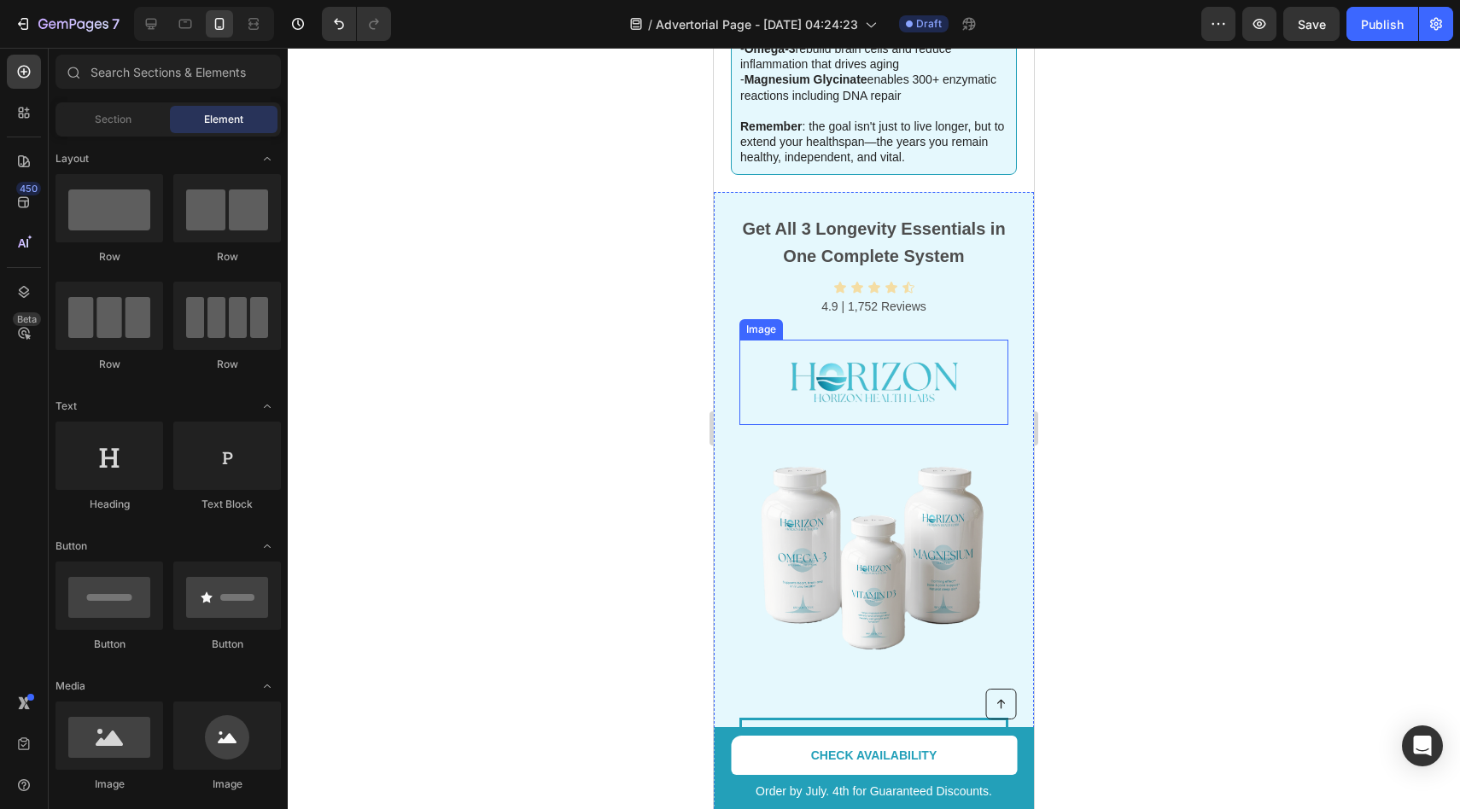
scroll to position [2897, 0]
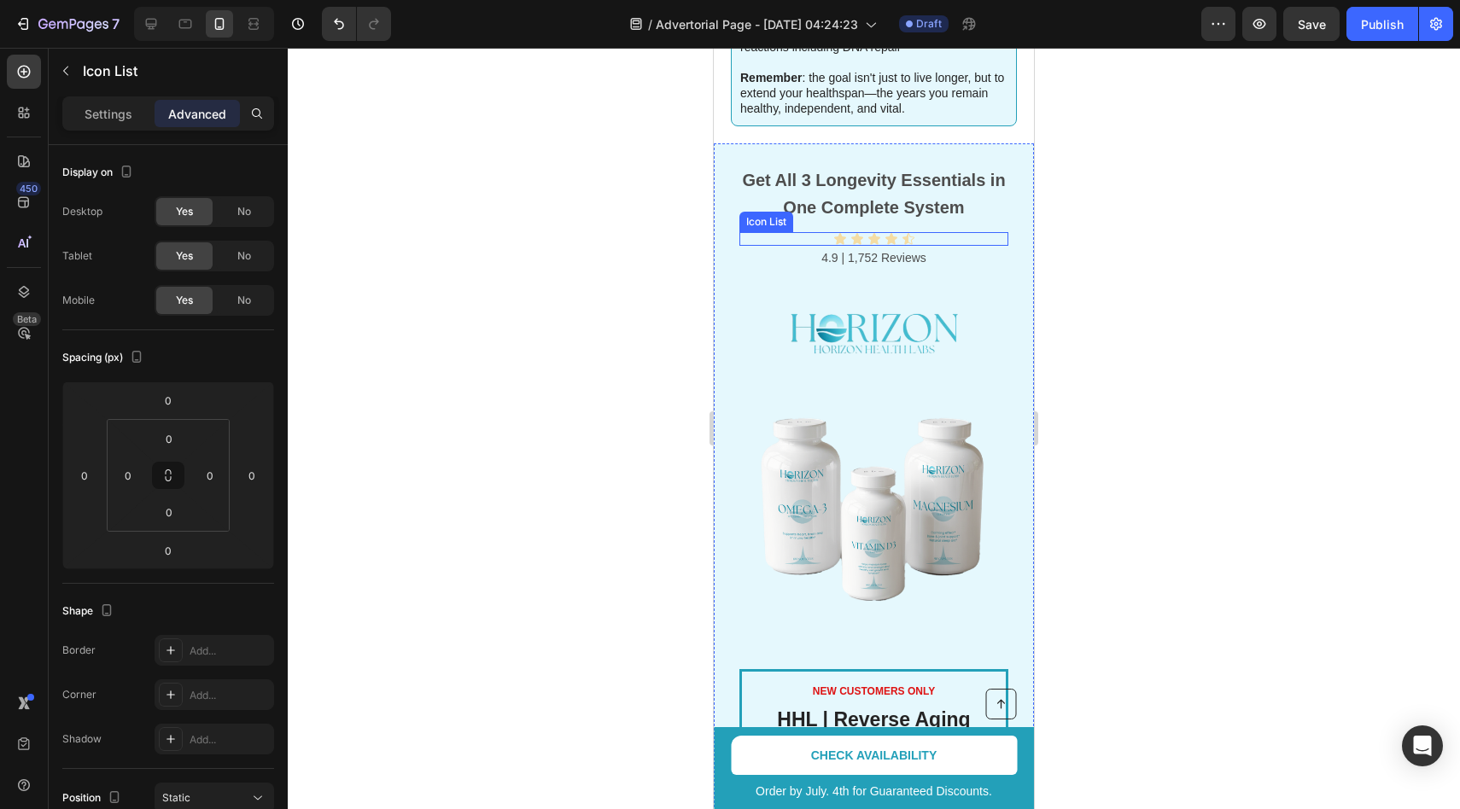
click at [950, 232] on div "Icon Icon Icon Icon Icon" at bounding box center [873, 239] width 269 height 14
click at [942, 248] on p "4.9 | 1,752 Reviews" at bounding box center [874, 258] width 266 height 21
click at [951, 232] on div "Icon Icon Icon Icon Icon" at bounding box center [873, 239] width 269 height 14
click at [946, 248] on p "4.9 | 1,752 Reviews" at bounding box center [874, 258] width 266 height 21
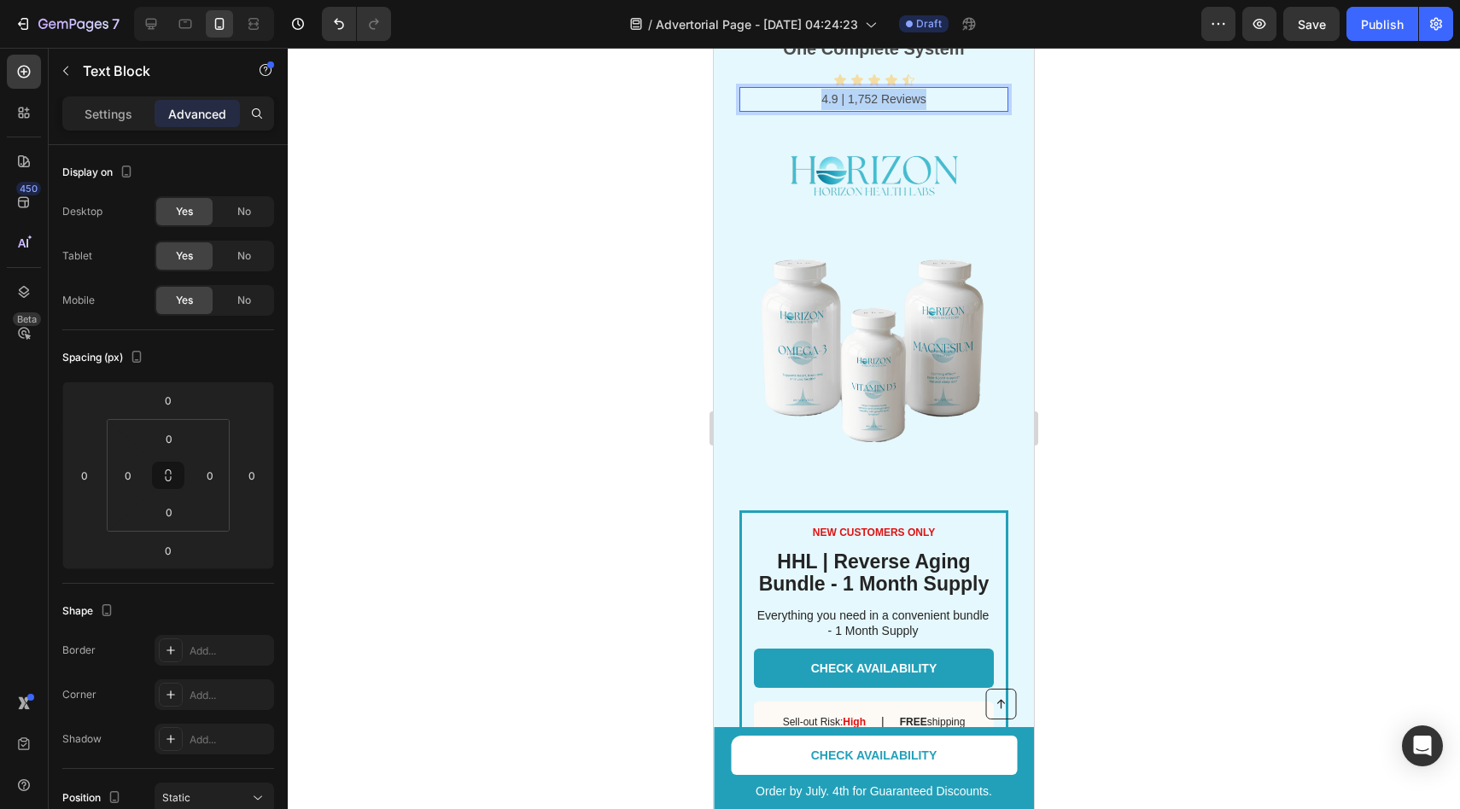
scroll to position [2998, 0]
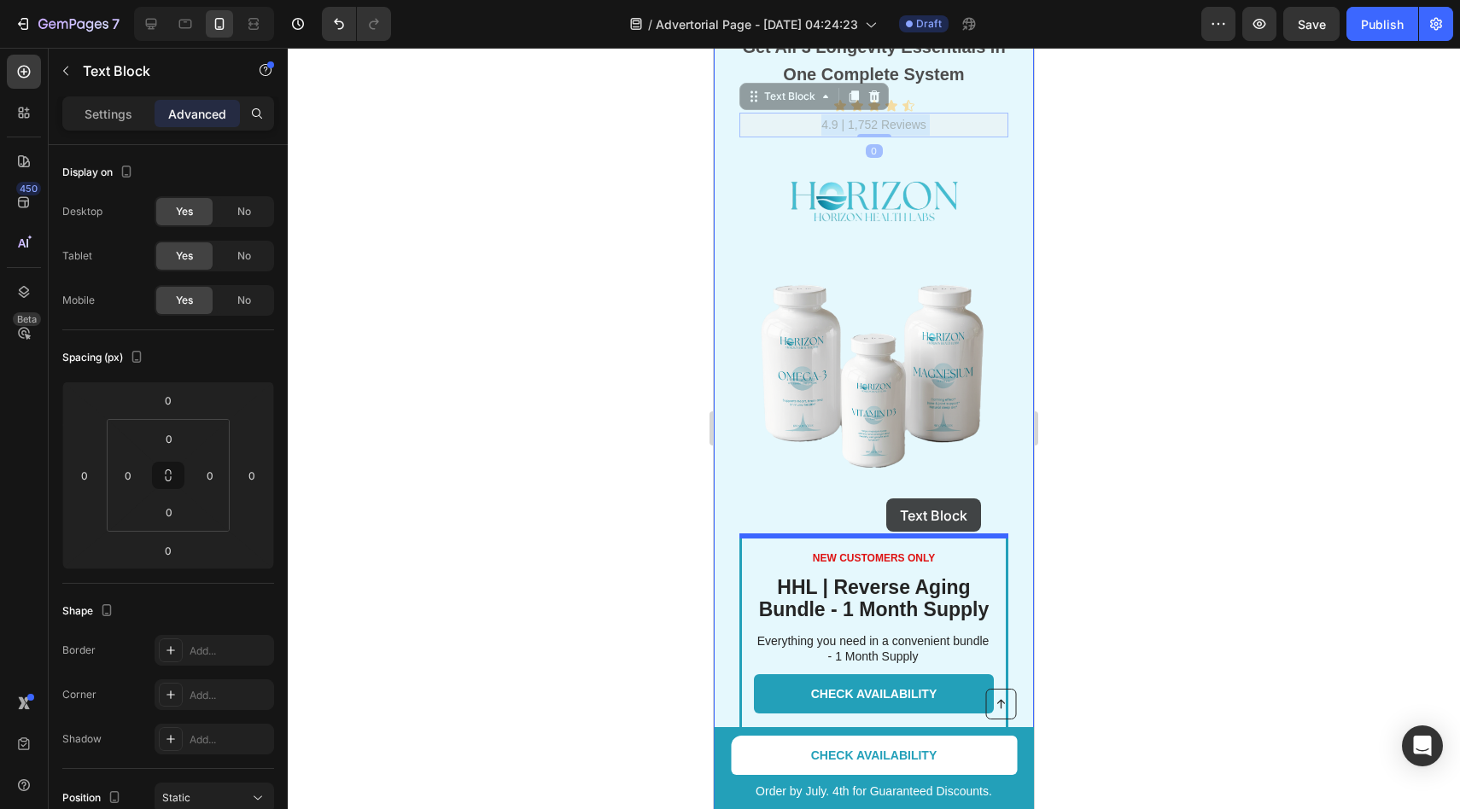
drag, startPoint x: 797, startPoint y: 102, endPoint x: 886, endPoint y: 499, distance: 406.8
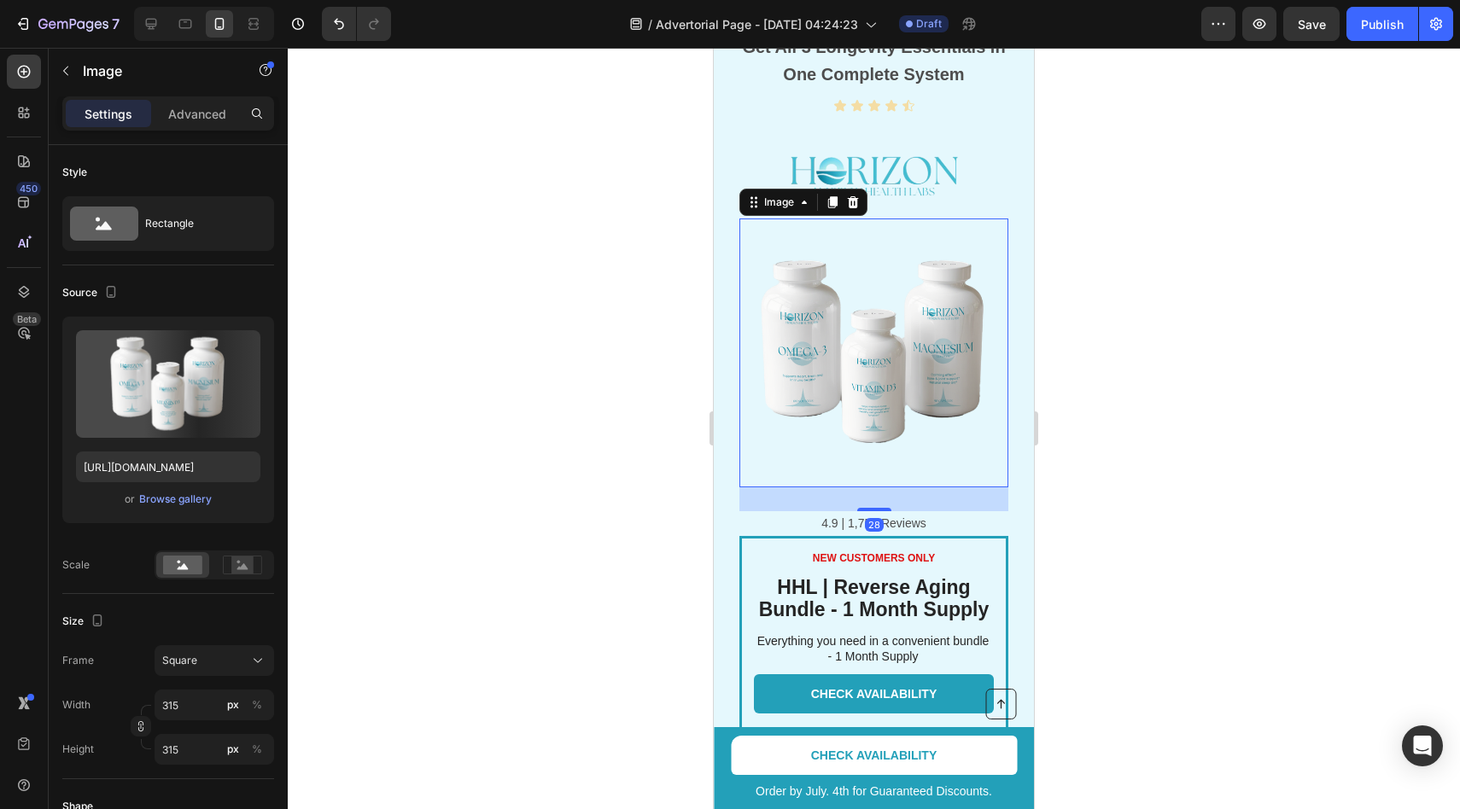
click at [911, 447] on img at bounding box center [873, 353] width 269 height 269
drag, startPoint x: 879, startPoint y: 510, endPoint x: 879, endPoint y: 407, distance: 102.5
click at [879, 408] on div "Image 28" at bounding box center [873, 353] width 269 height 269
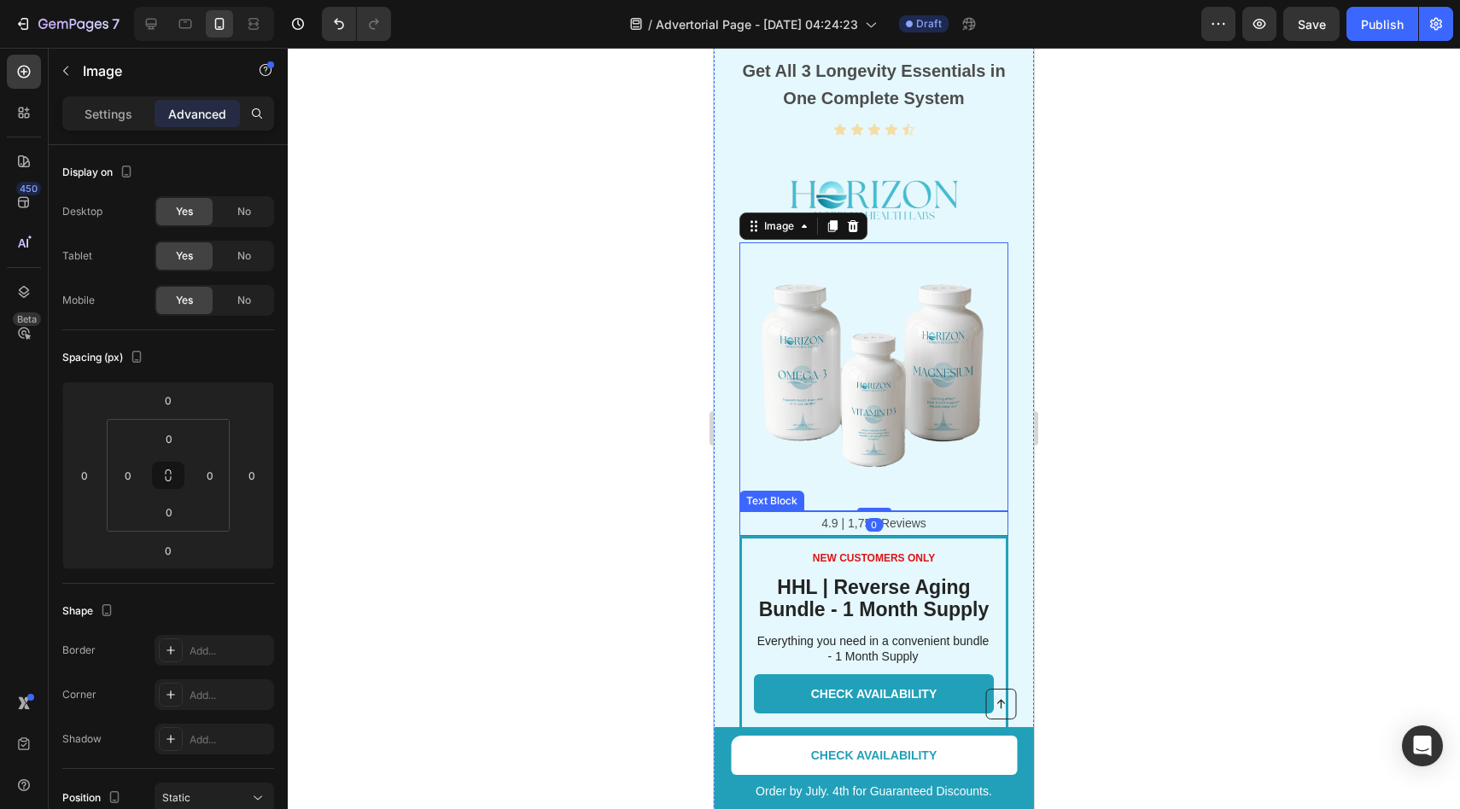
click at [923, 525] on p "4.9 | 1,752 Reviews" at bounding box center [874, 523] width 266 height 21
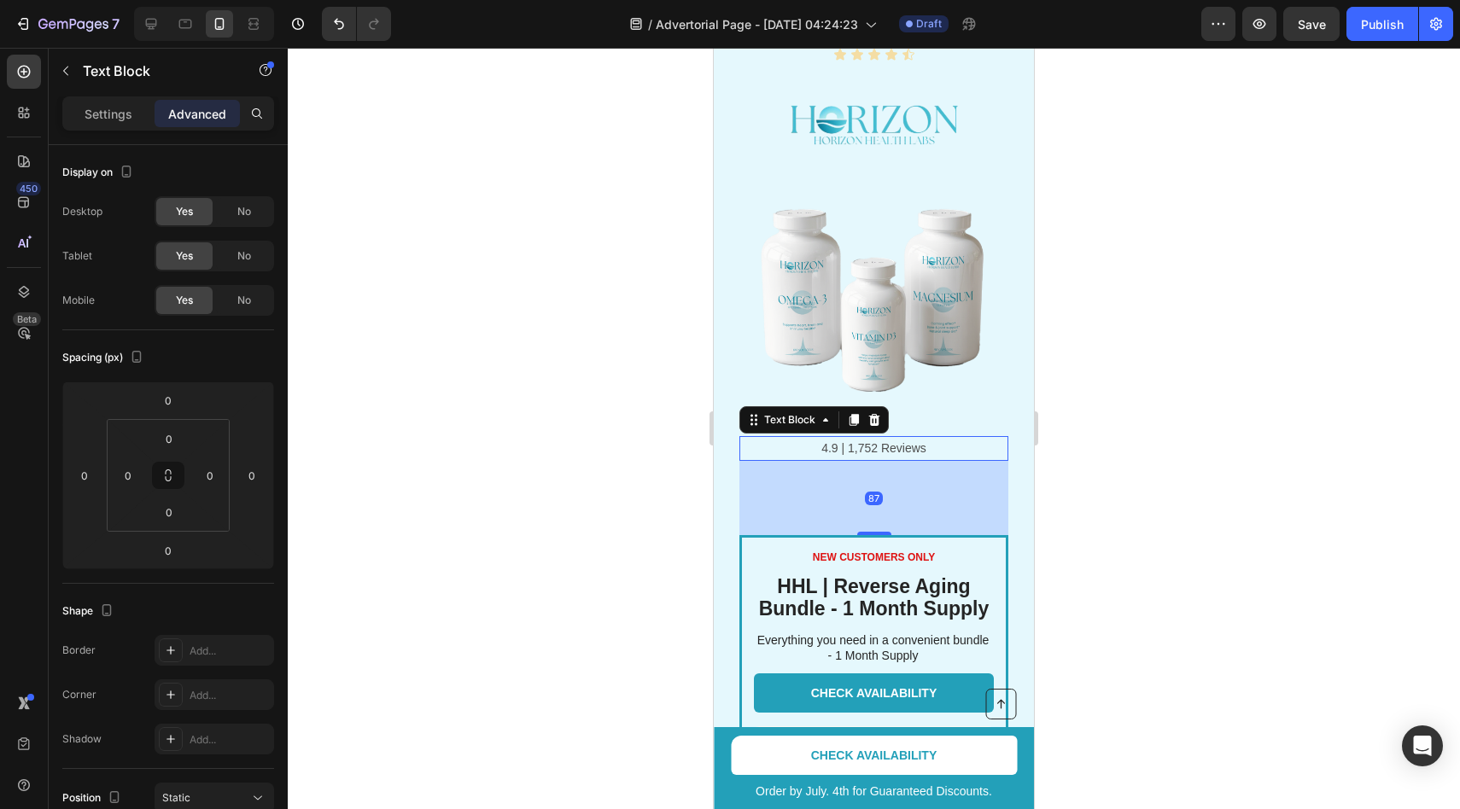
drag, startPoint x: 878, startPoint y: 532, endPoint x: 878, endPoint y: 605, distance: 73.4
click at [878, 605] on div "NEW CUSTOMERS ONLY Text Block HHL | Reverse Aging Bundle - 1 Month Supply Headi…" at bounding box center [874, 391] width 320 height 865
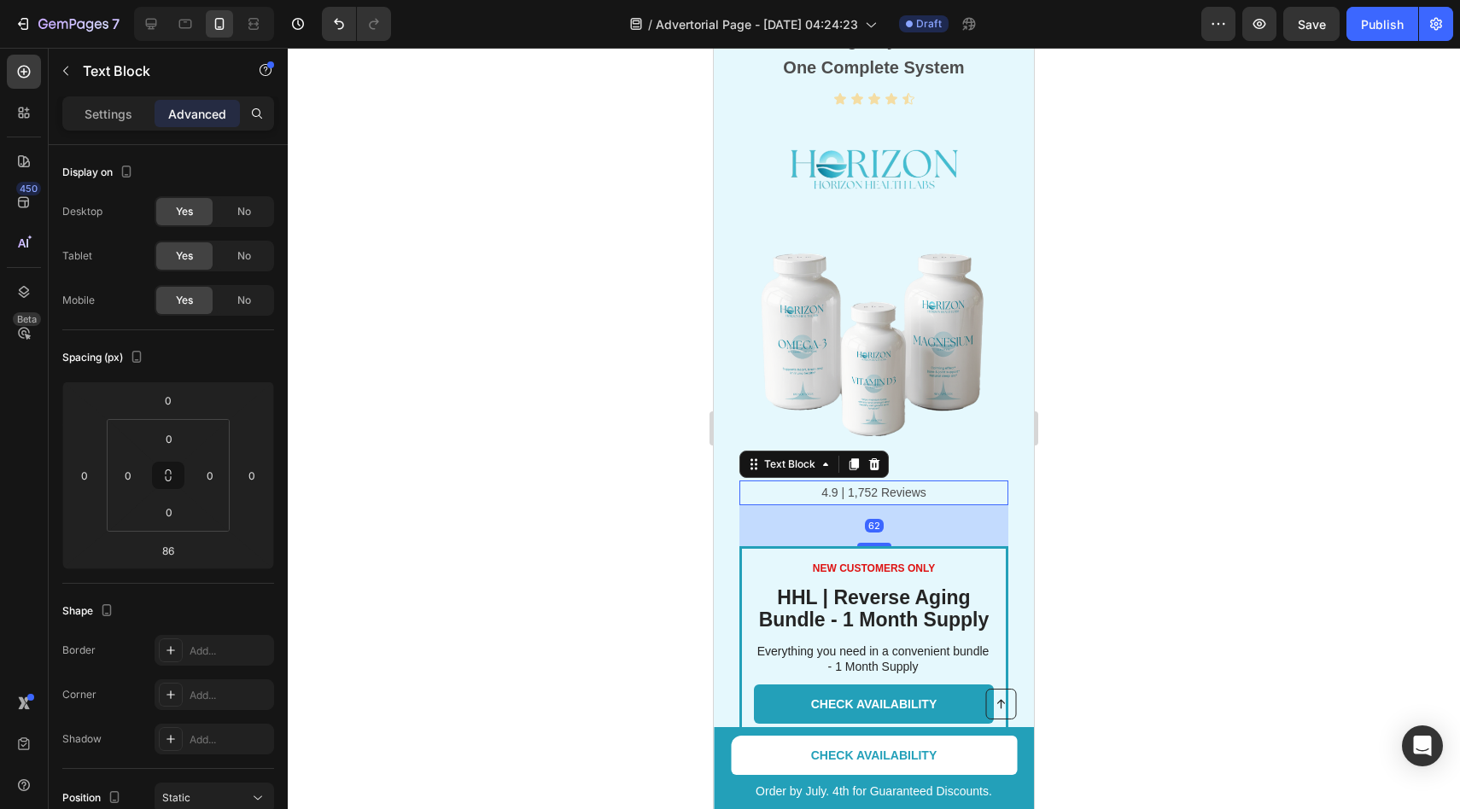
drag, startPoint x: 873, startPoint y: 533, endPoint x: 881, endPoint y: 484, distance: 49.3
click at [881, 484] on div "Get All 3 Longevity Essentials in One Complete System Text Block Icon Icon Icon…" at bounding box center [873, 285] width 269 height 523
type input "29"
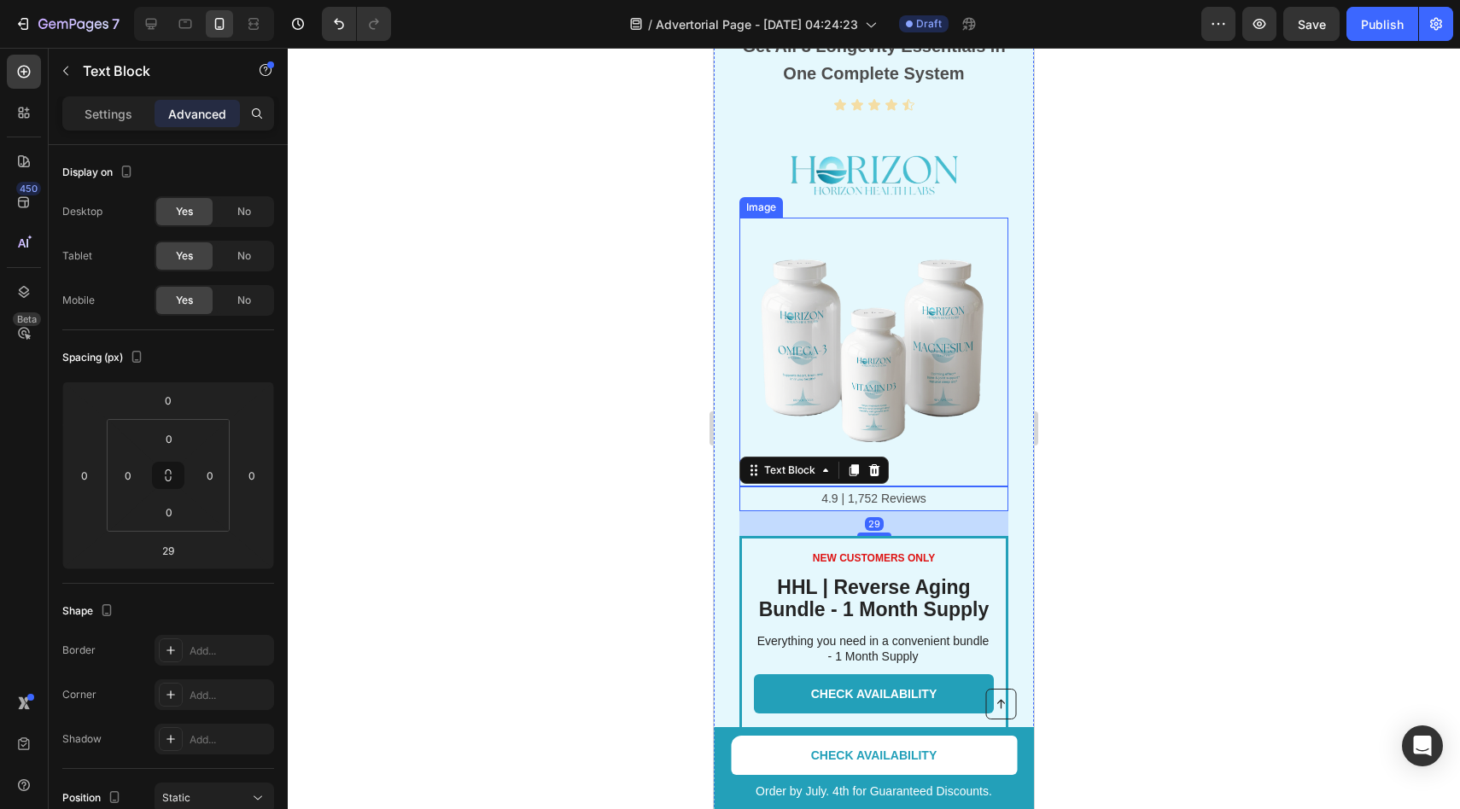
click at [920, 471] on img at bounding box center [873, 352] width 269 height 269
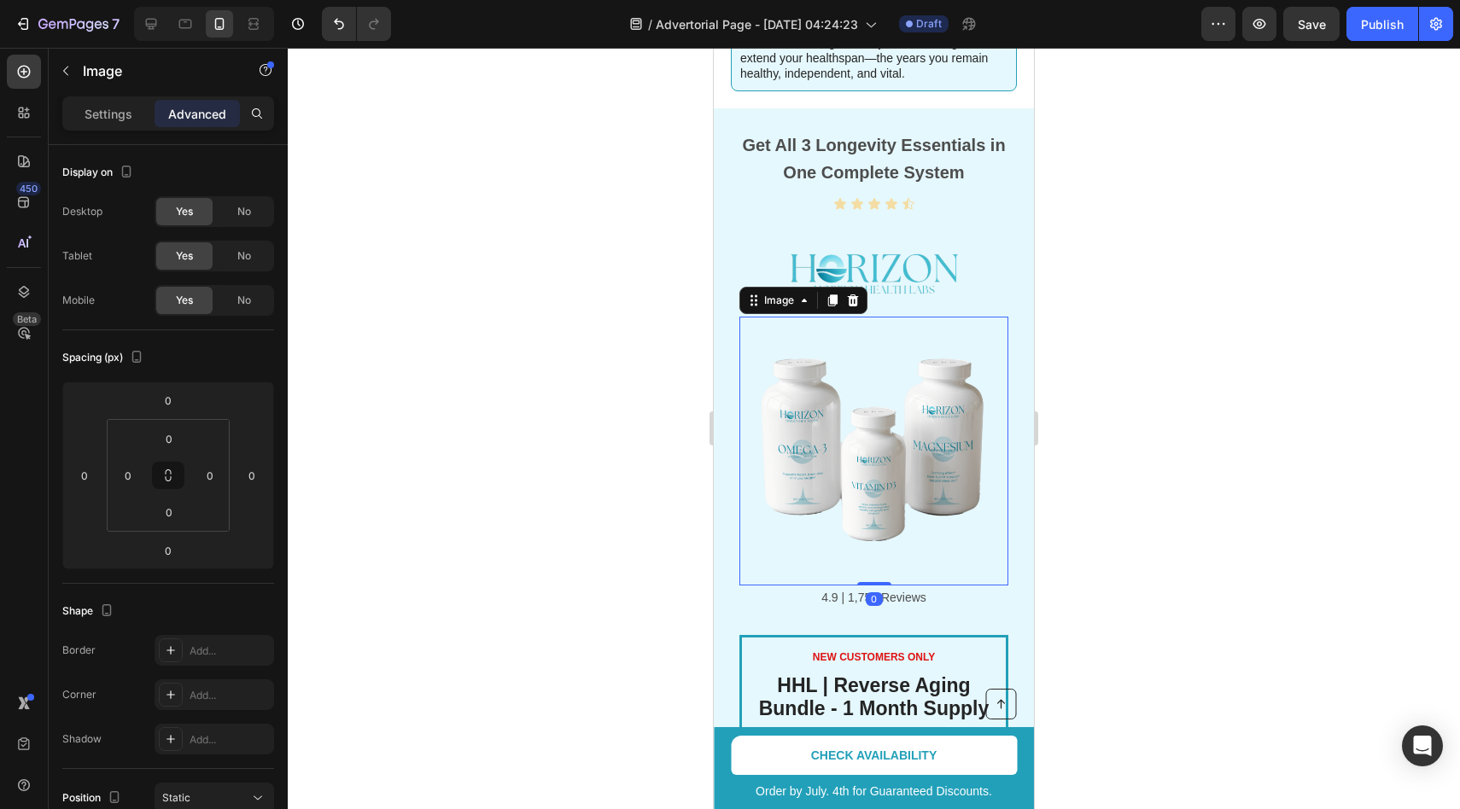
scroll to position [2830, 0]
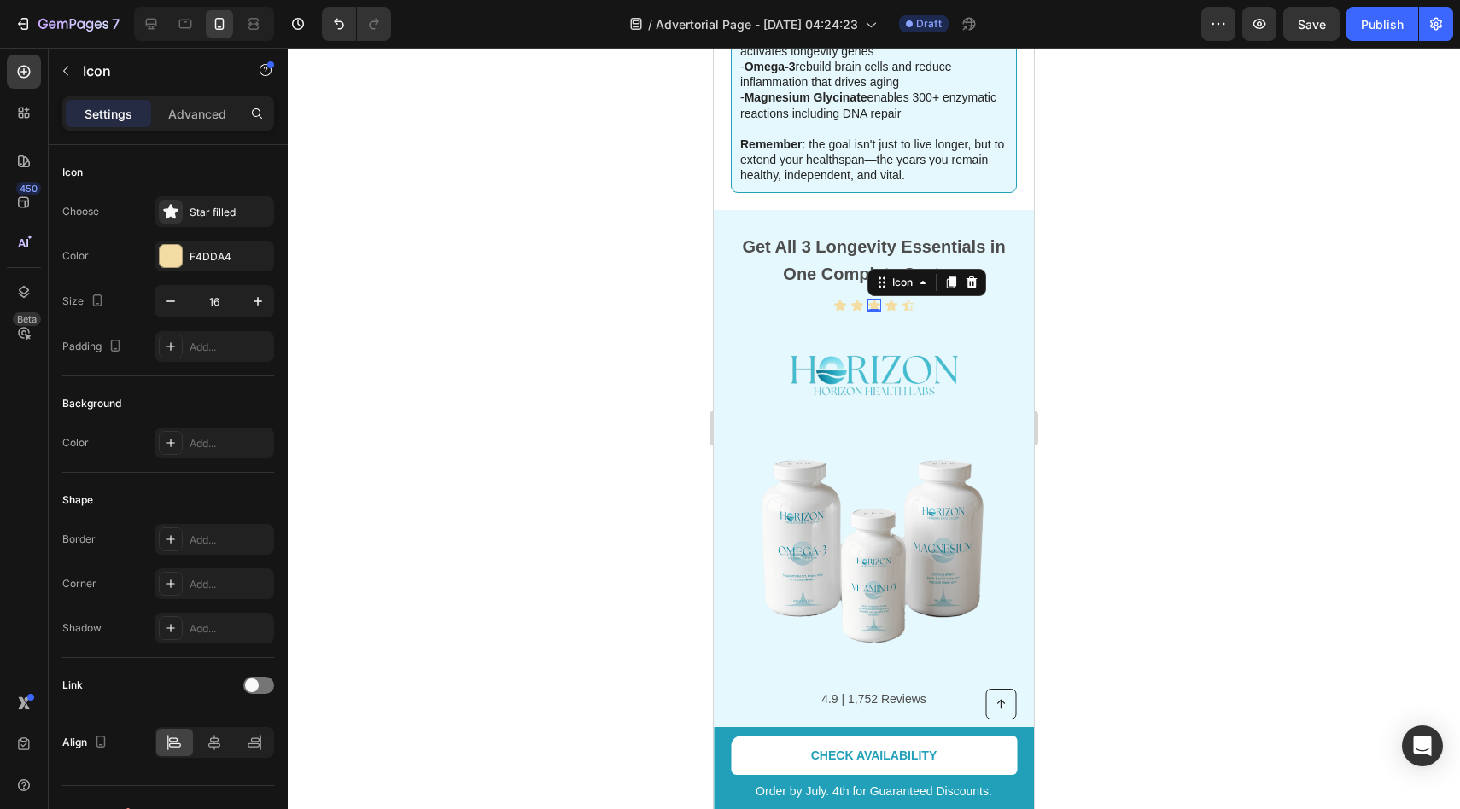
click at [880, 299] on icon at bounding box center [874, 306] width 14 height 14
click at [944, 299] on div "Icon Icon Icon 0 Icon Icon" at bounding box center [873, 306] width 269 height 14
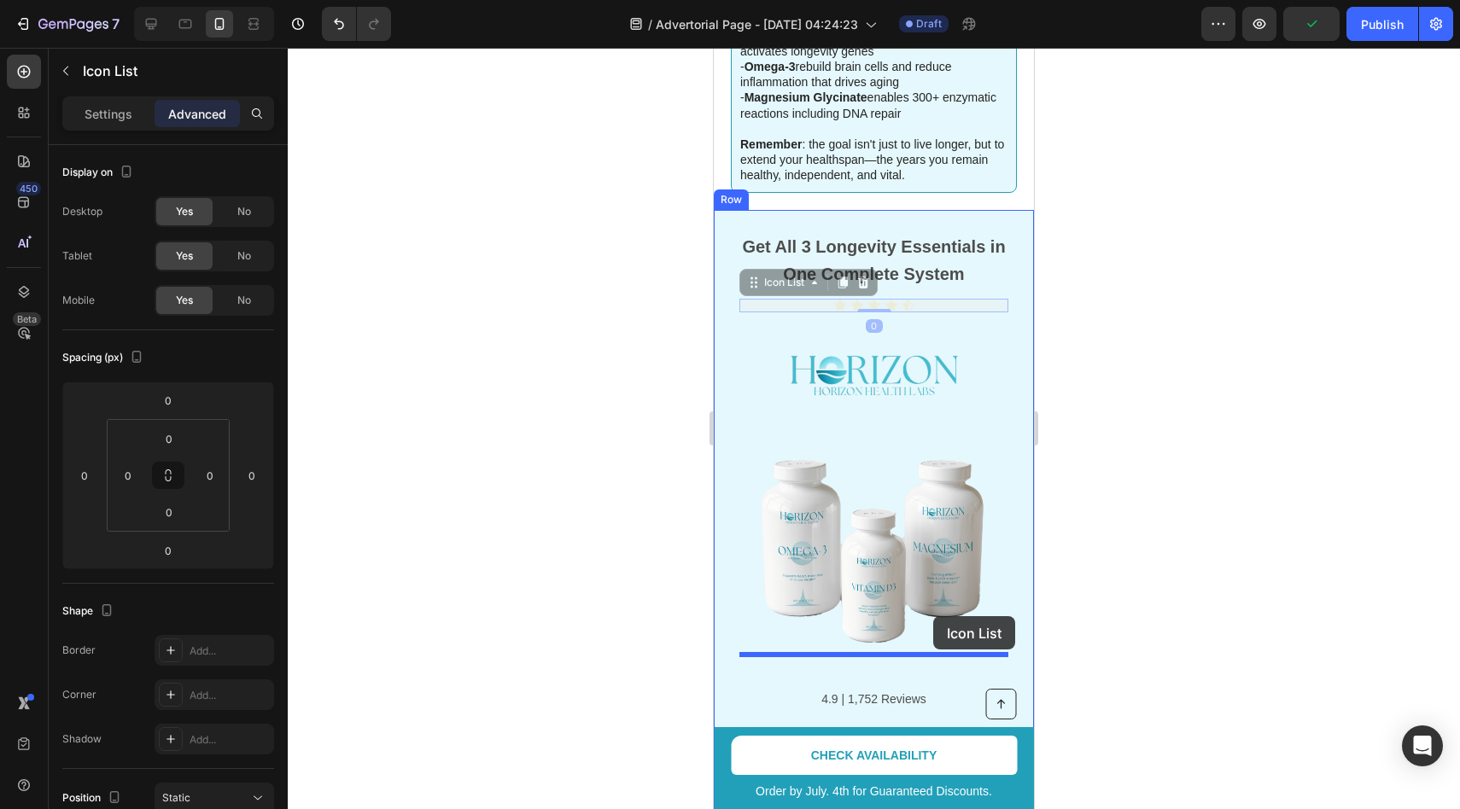
drag, startPoint x: 944, startPoint y: 273, endPoint x: 933, endPoint y: 616, distance: 343.4
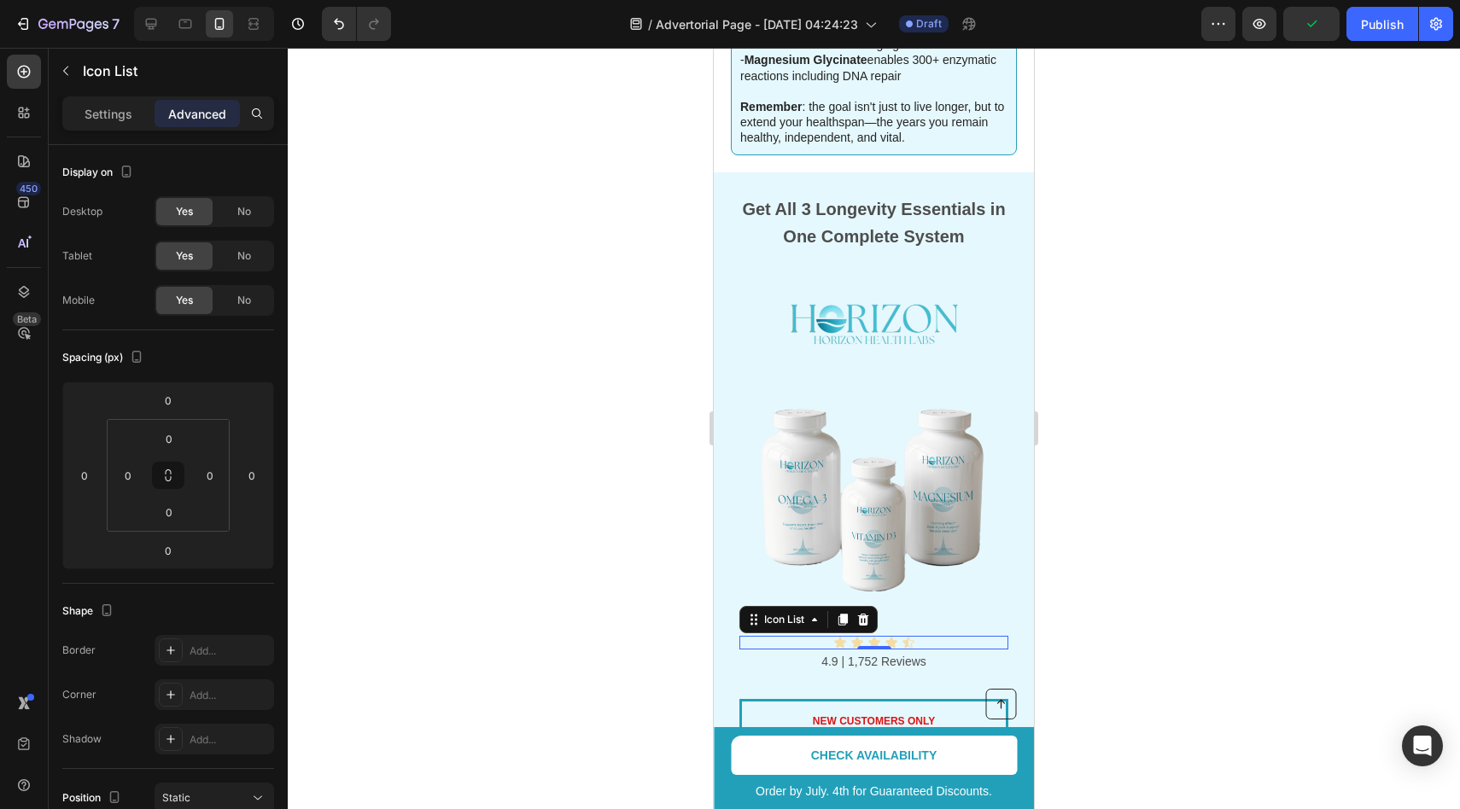
scroll to position [2917, 0]
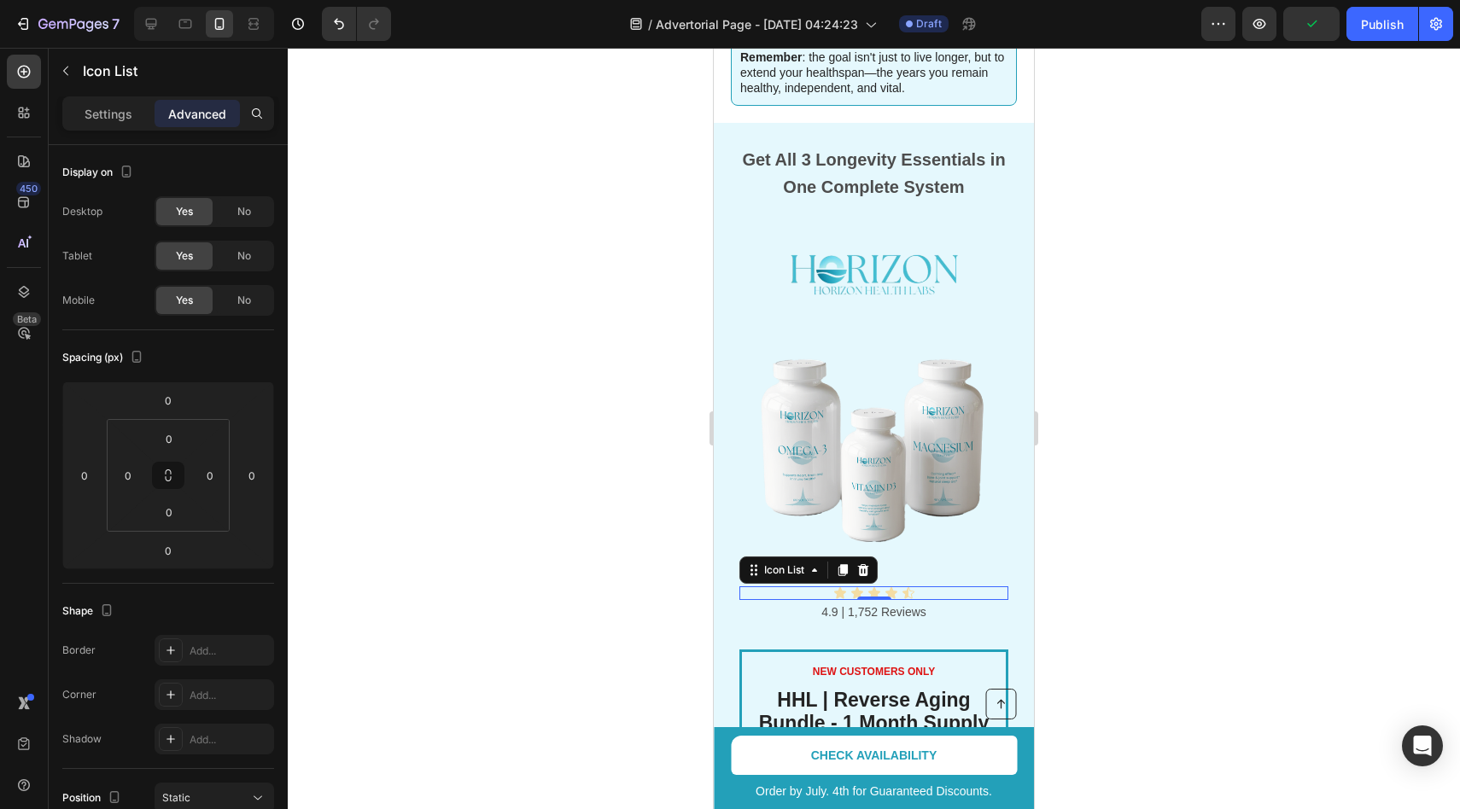
click at [1108, 542] on div at bounding box center [874, 429] width 1172 height 762
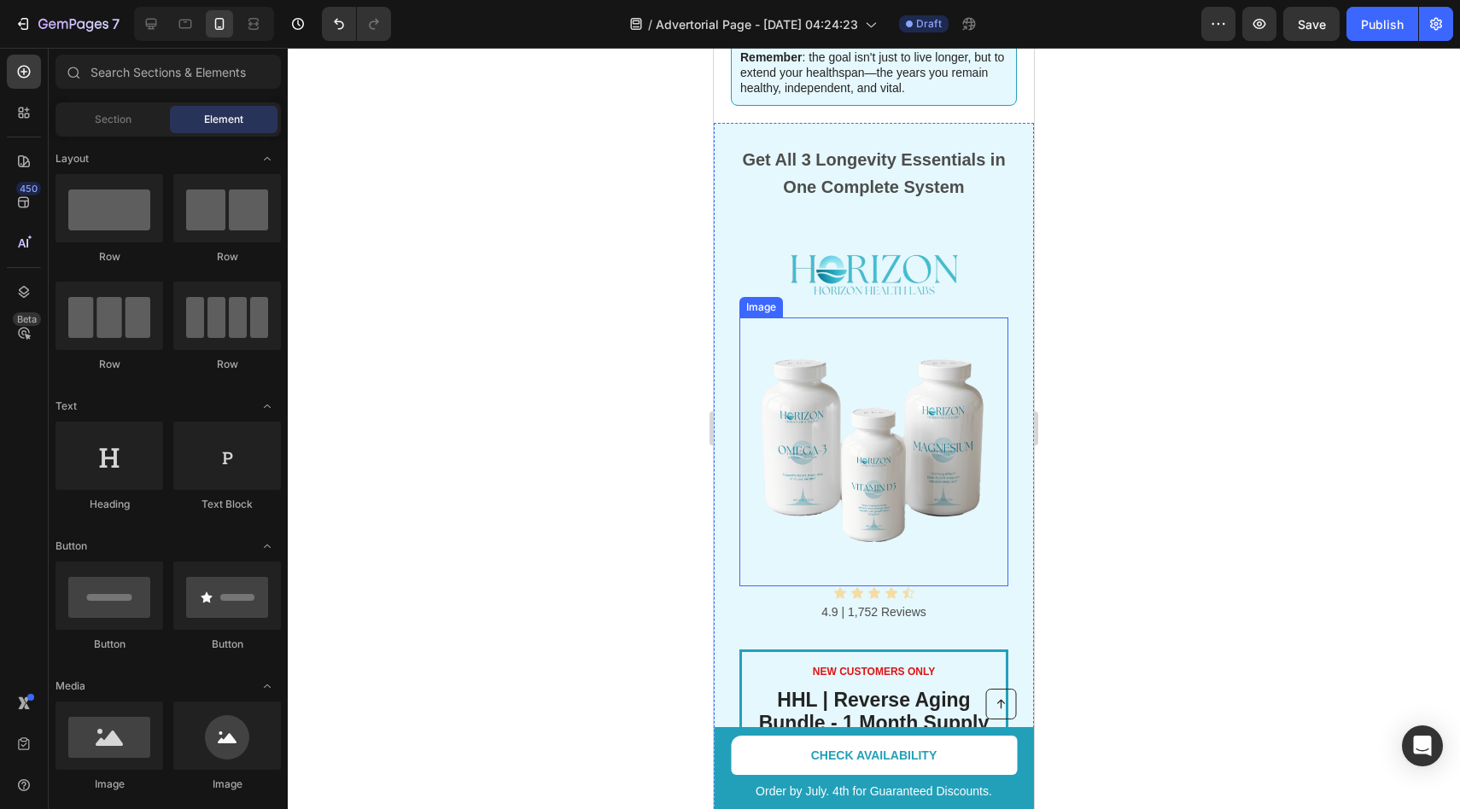
click at [902, 473] on img at bounding box center [873, 452] width 269 height 269
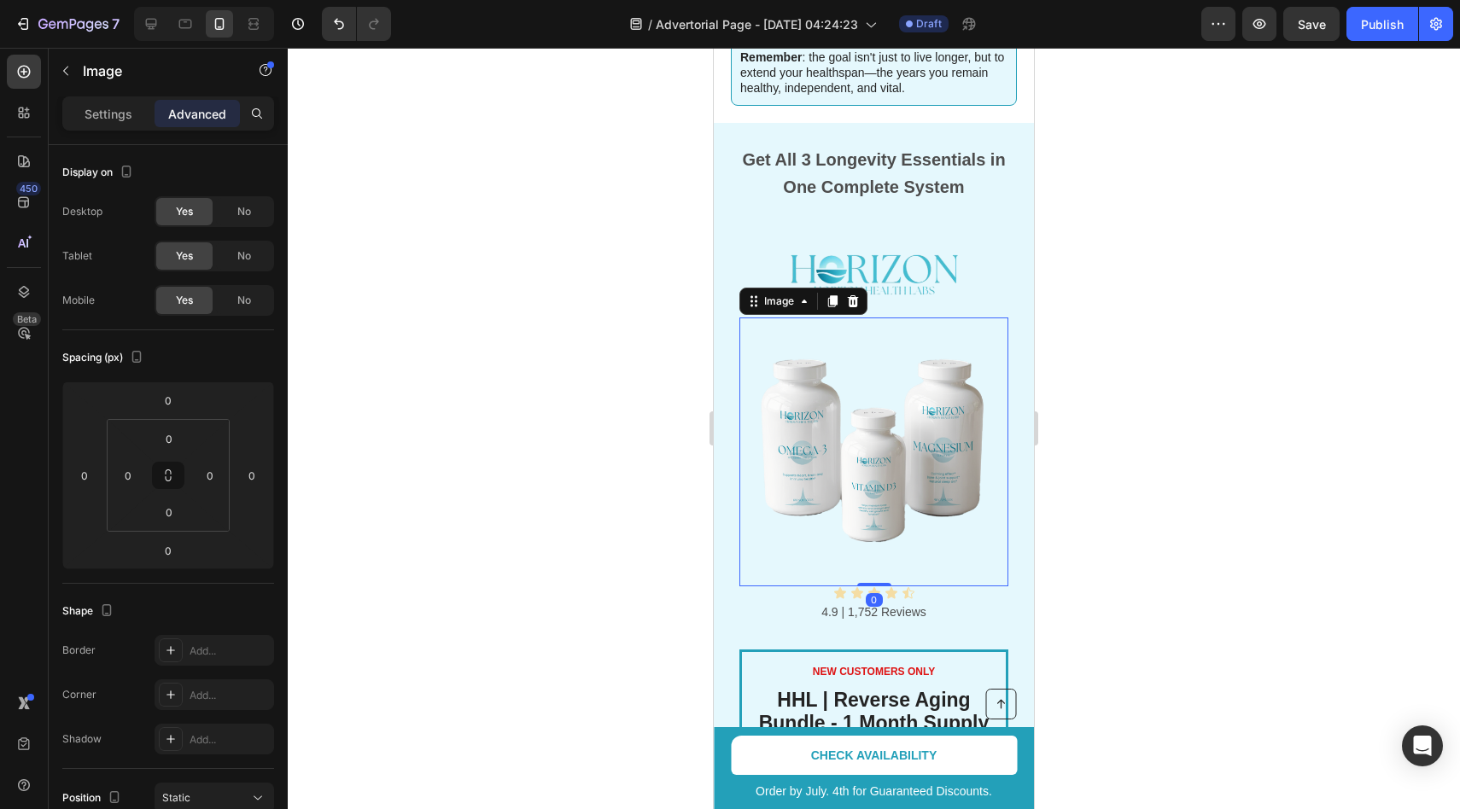
drag, startPoint x: 879, startPoint y: 551, endPoint x: 883, endPoint y: 444, distance: 106.8
click at [879, 507] on div "Image 0" at bounding box center [873, 452] width 269 height 269
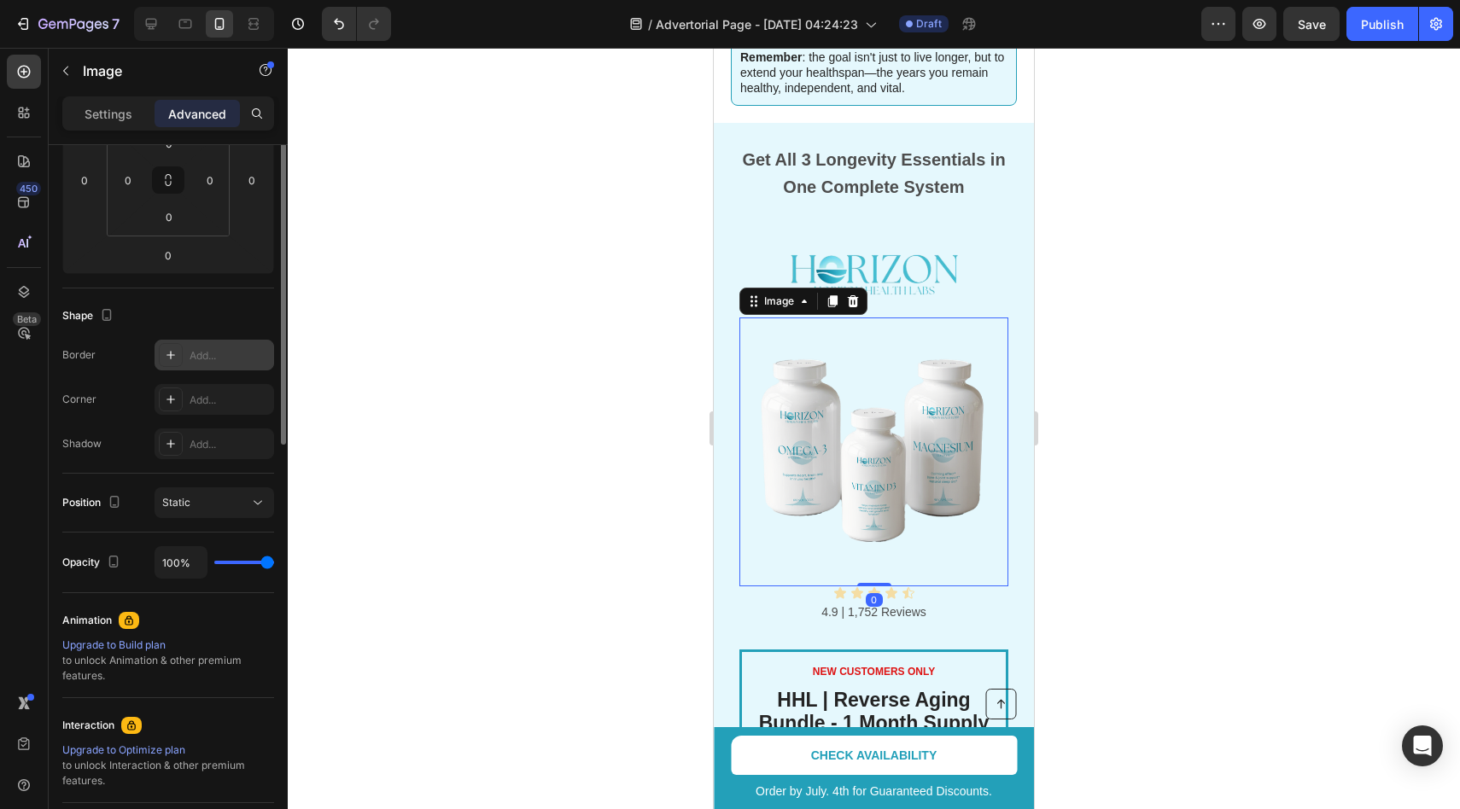
scroll to position [104, 0]
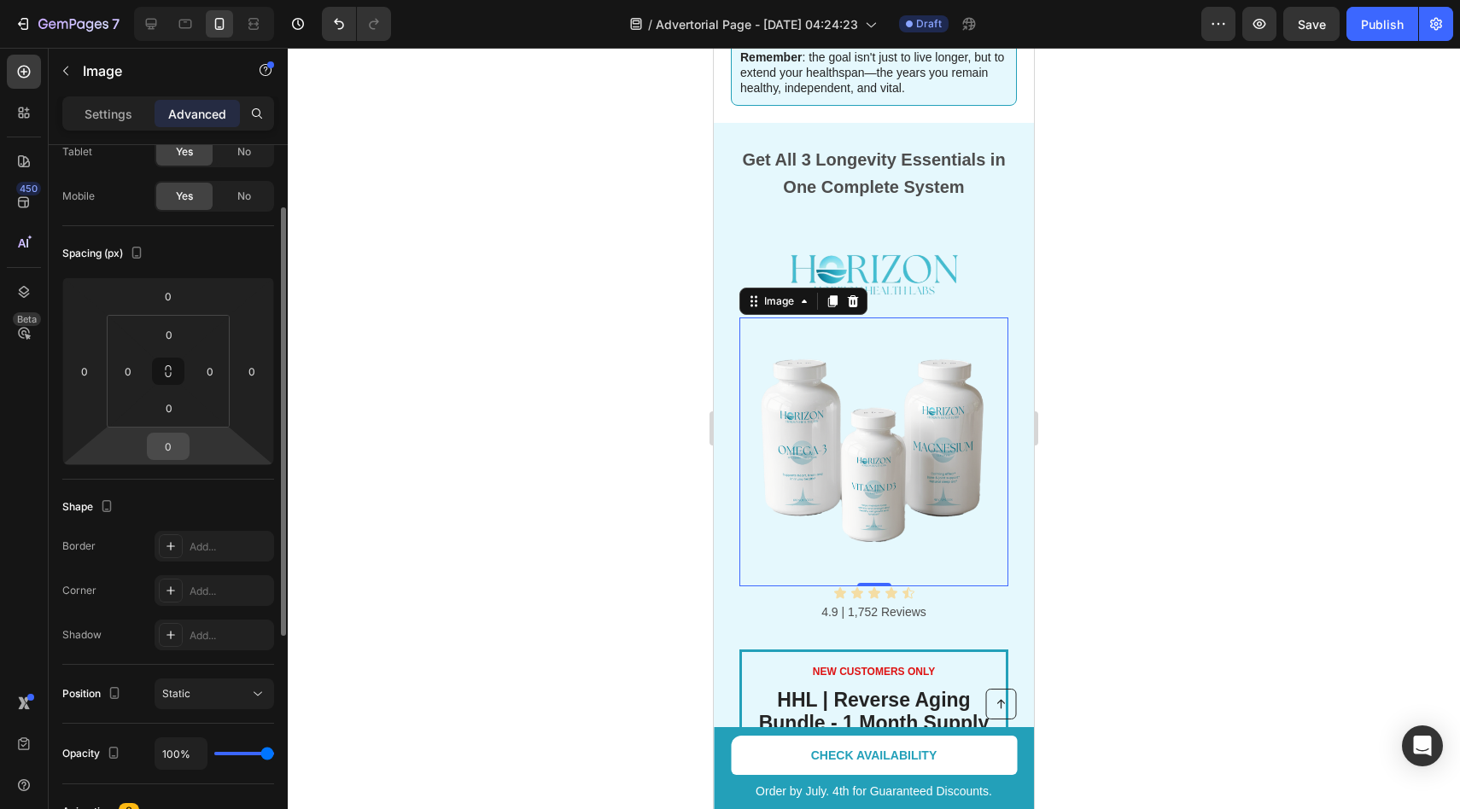
click at [171, 446] on input "0" at bounding box center [168, 447] width 34 height 26
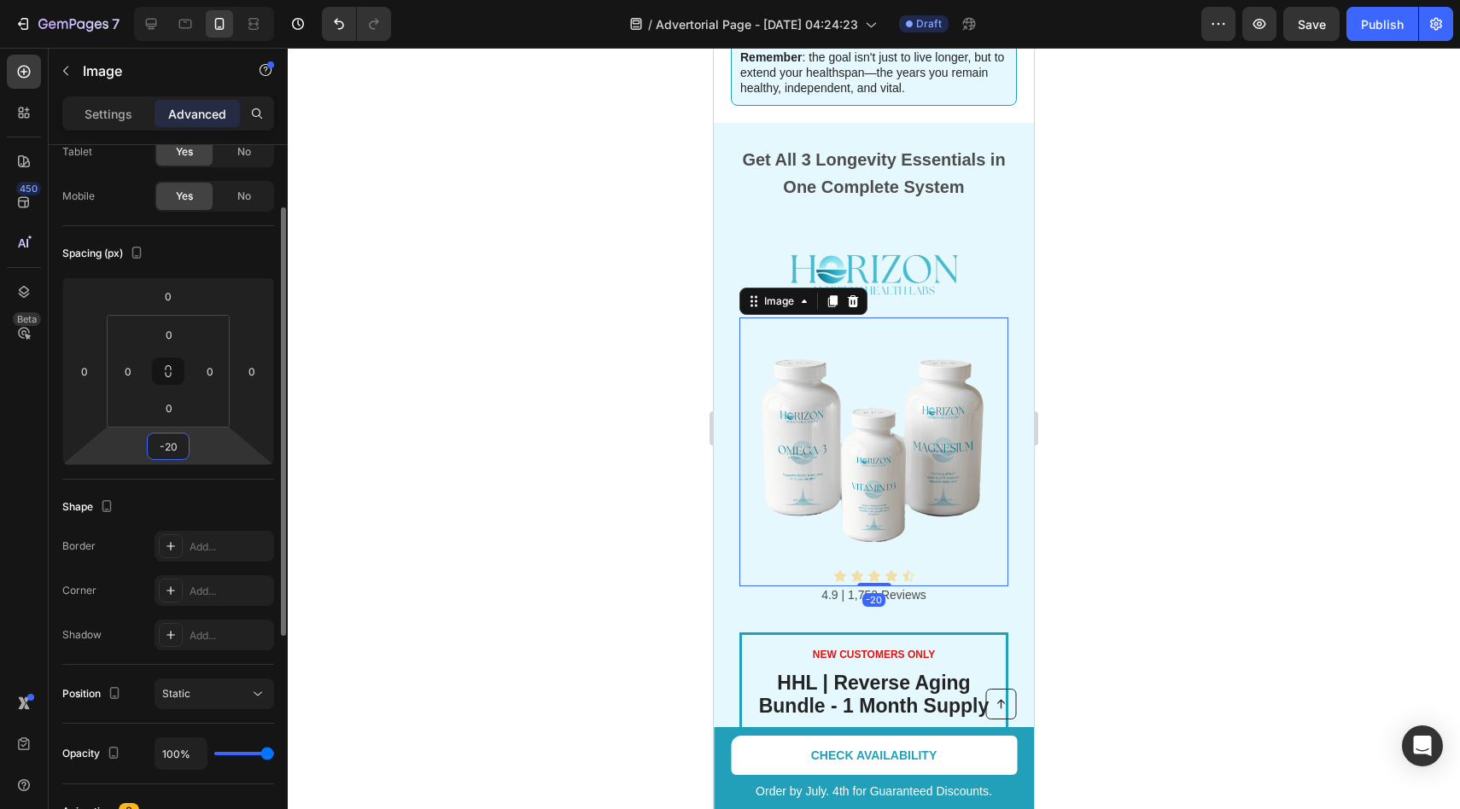
type input "-20"
click at [416, 436] on div at bounding box center [874, 429] width 1172 height 762
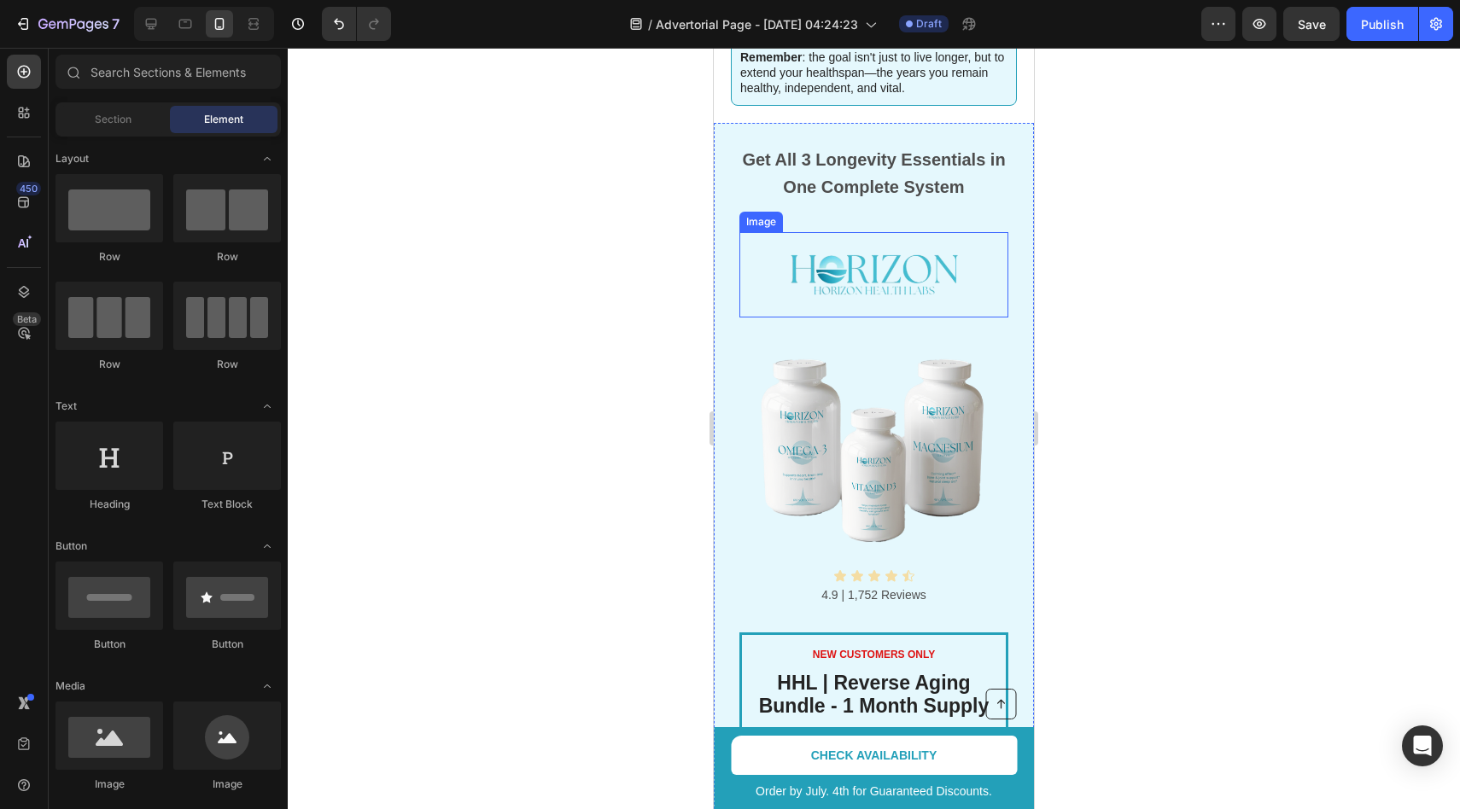
click at [879, 242] on img at bounding box center [874, 274] width 171 height 85
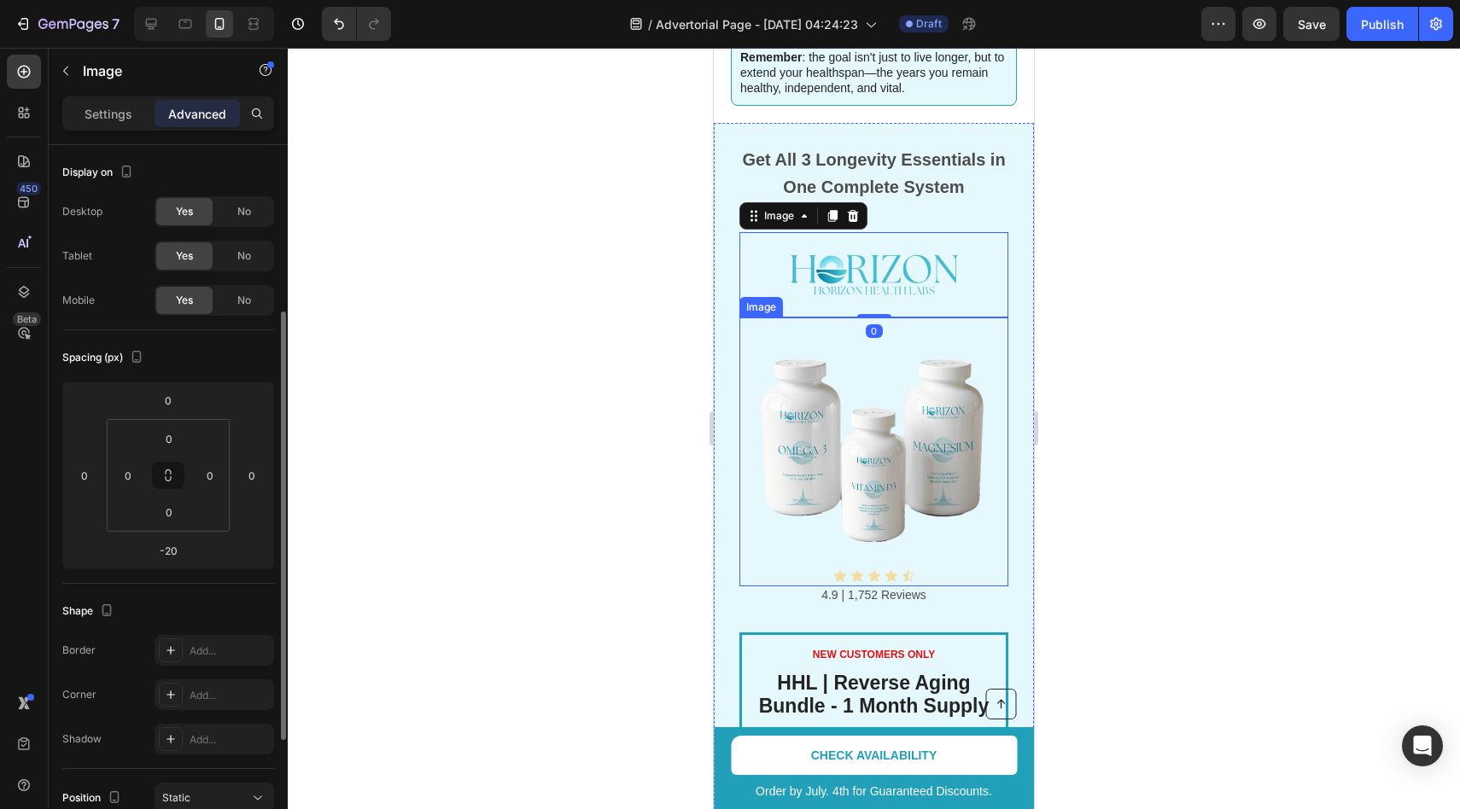
click at [878, 318] on img at bounding box center [873, 452] width 269 height 269
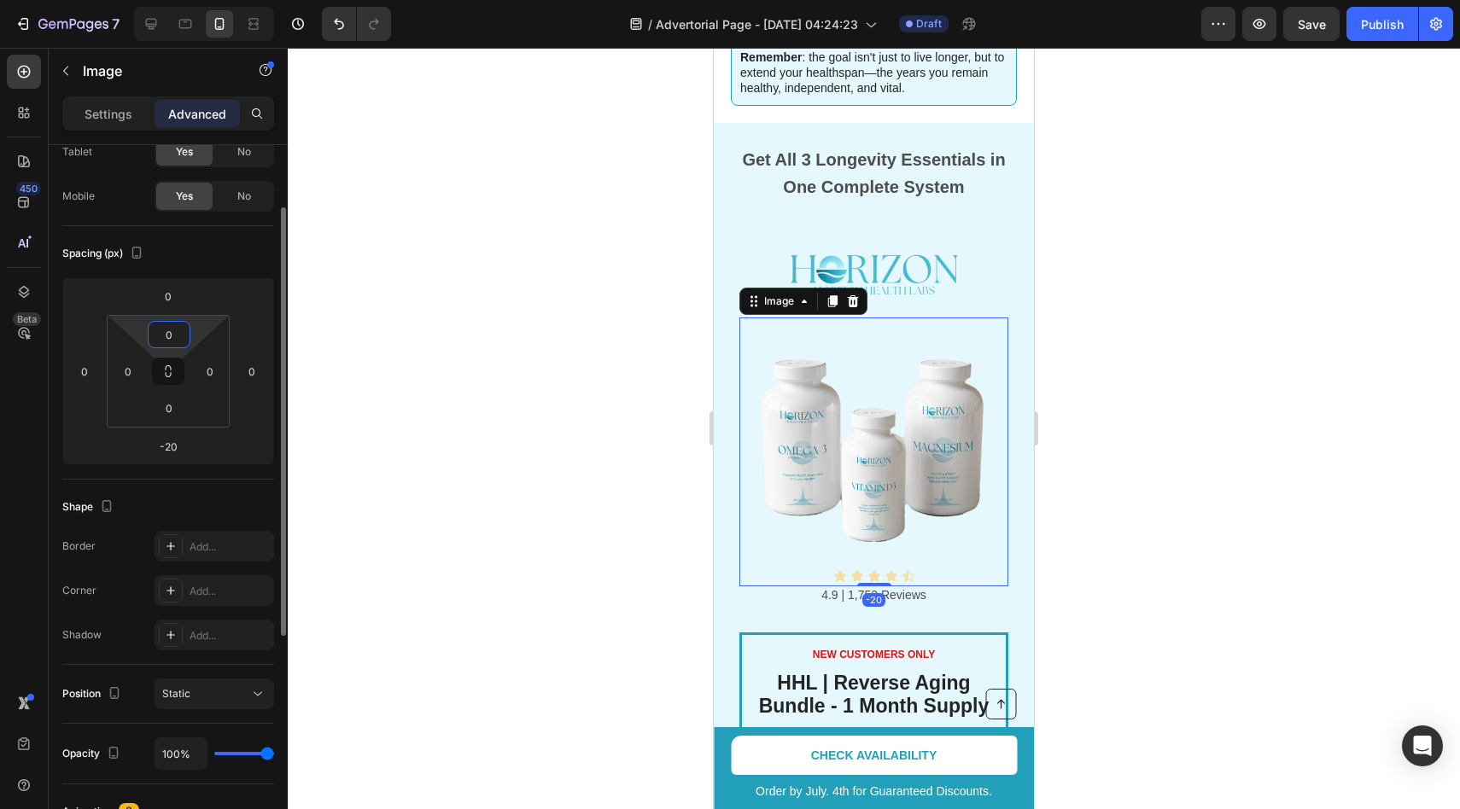
click at [174, 337] on input "0" at bounding box center [169, 335] width 34 height 26
click at [177, 302] on input "0" at bounding box center [168, 296] width 34 height 26
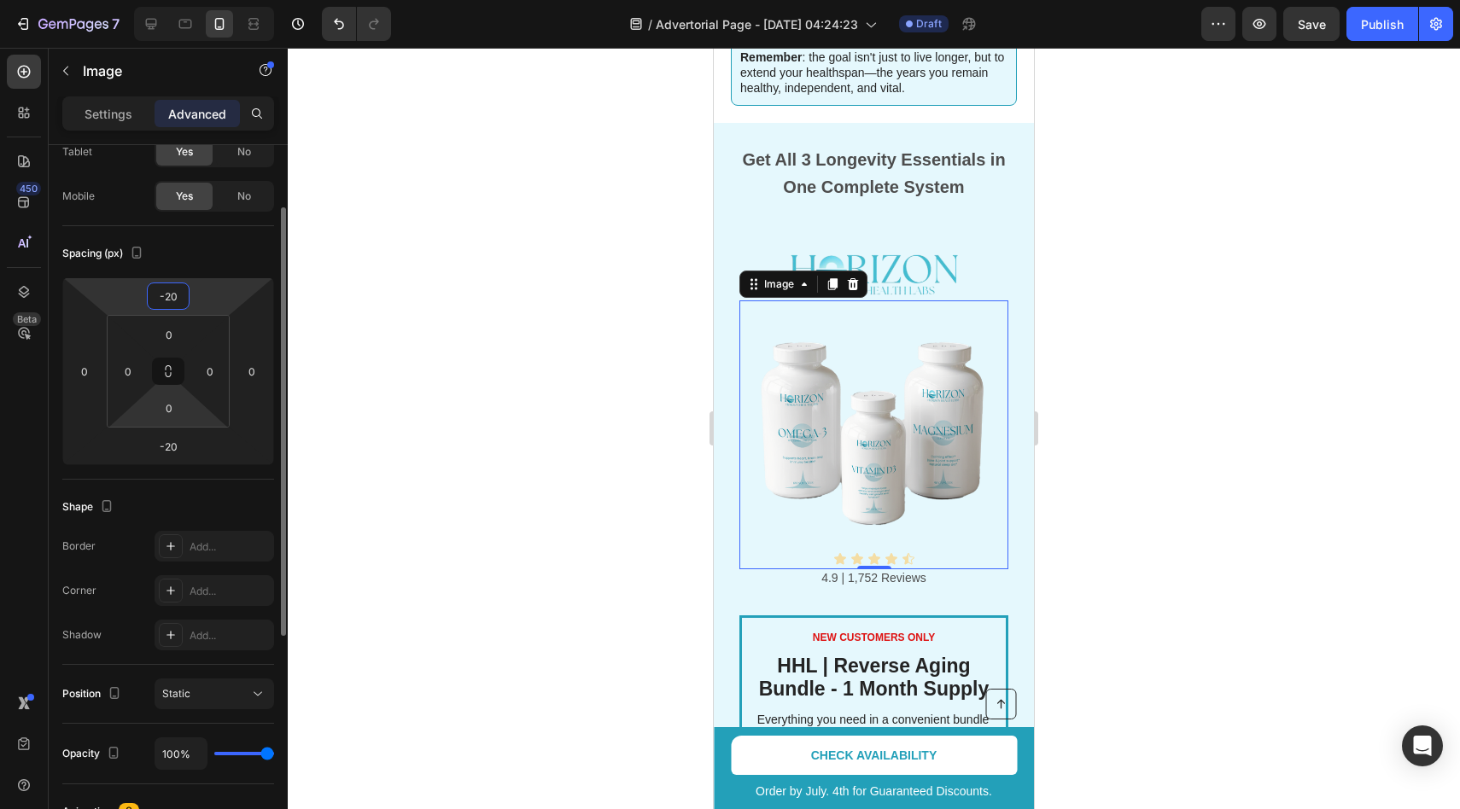
type input "-2"
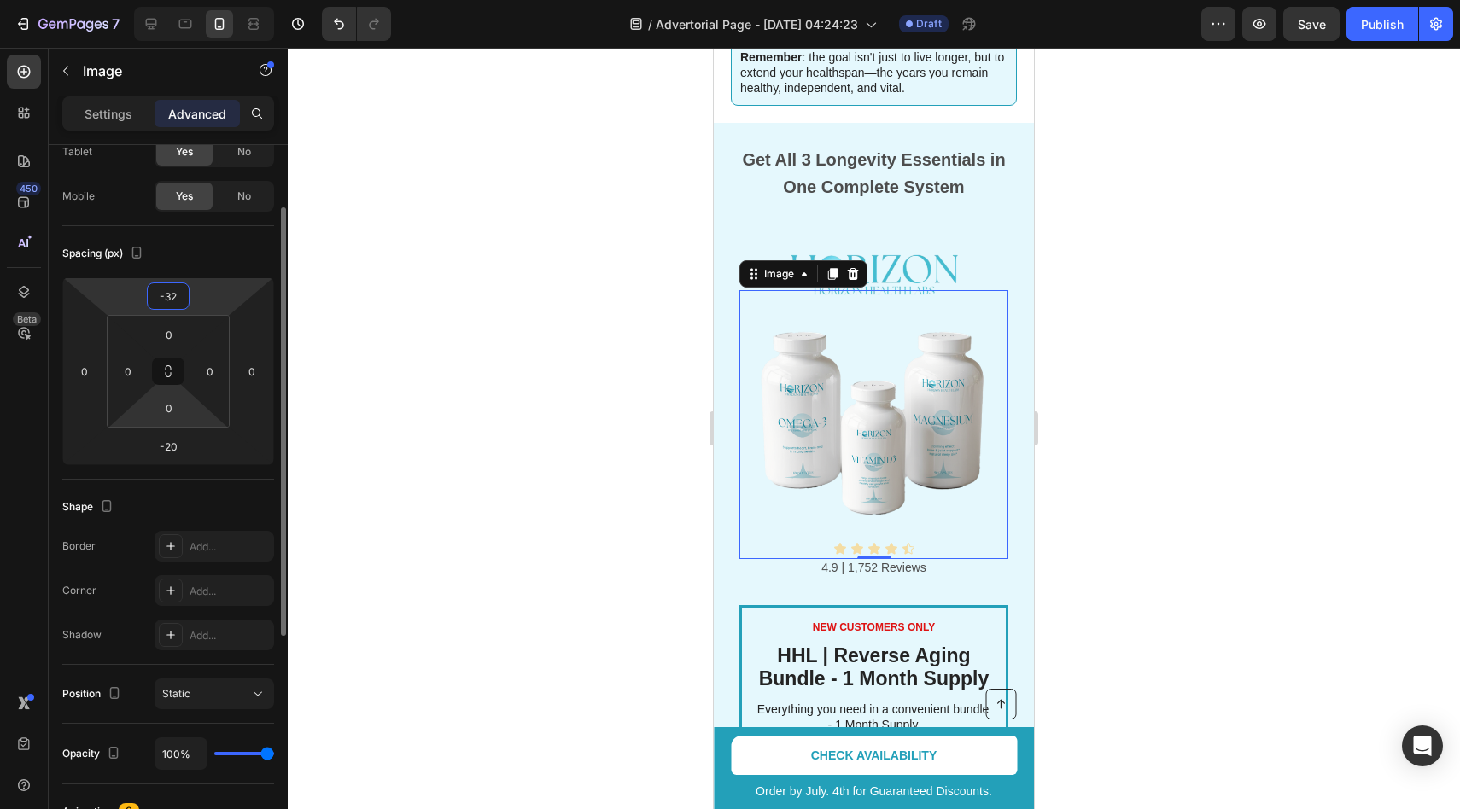
type input "-3"
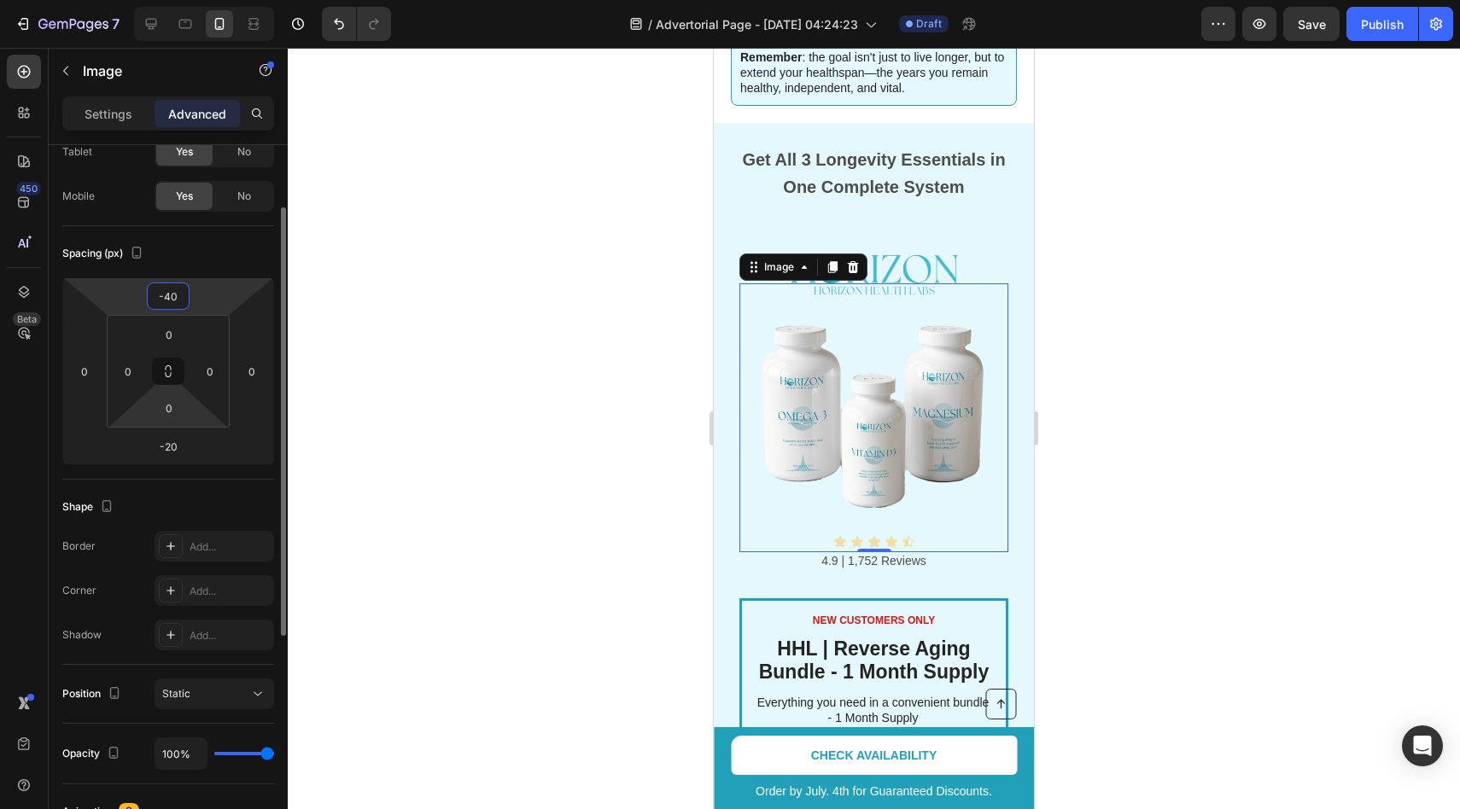
type input "-4"
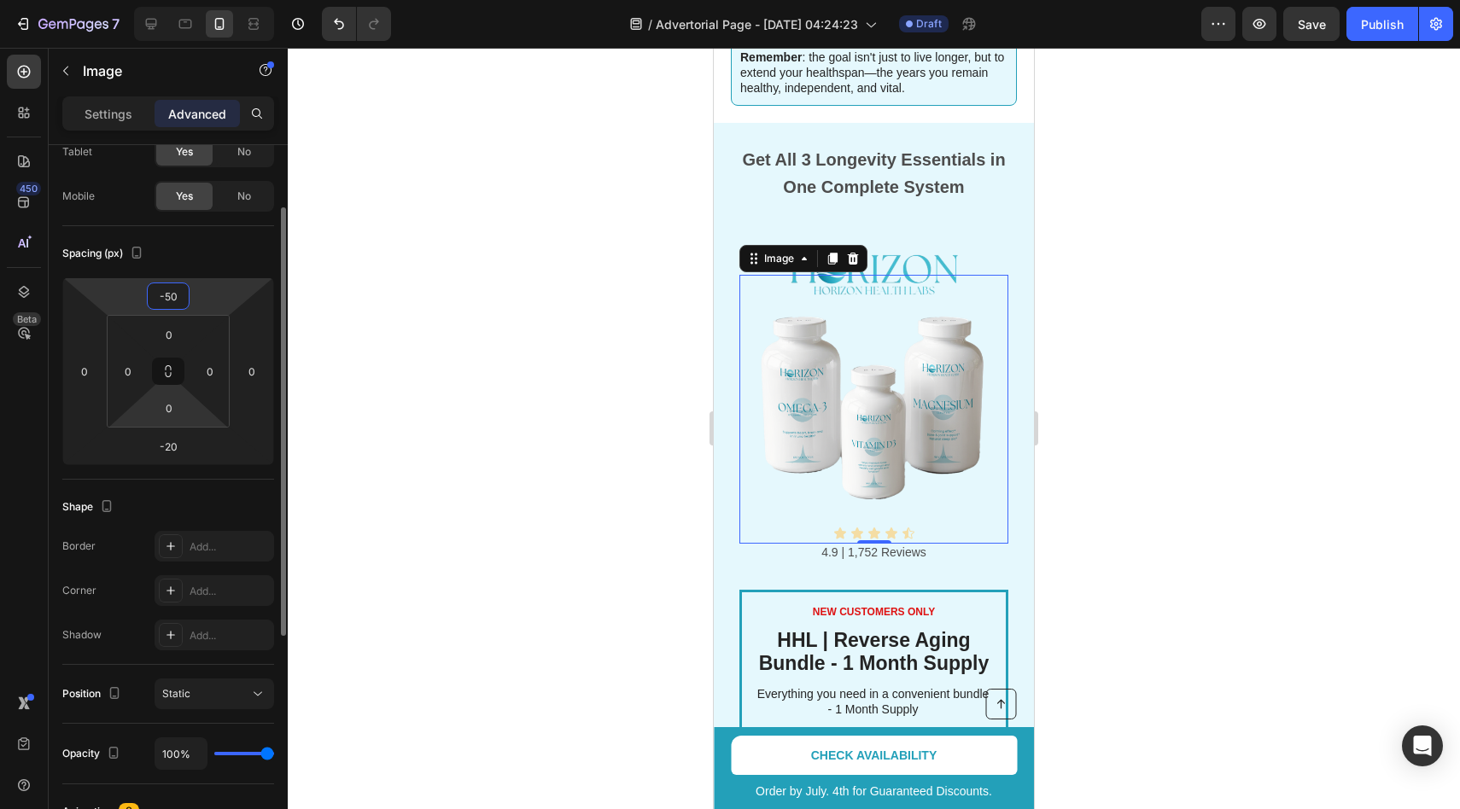
type input "-50"
click at [514, 406] on div at bounding box center [874, 429] width 1172 height 762
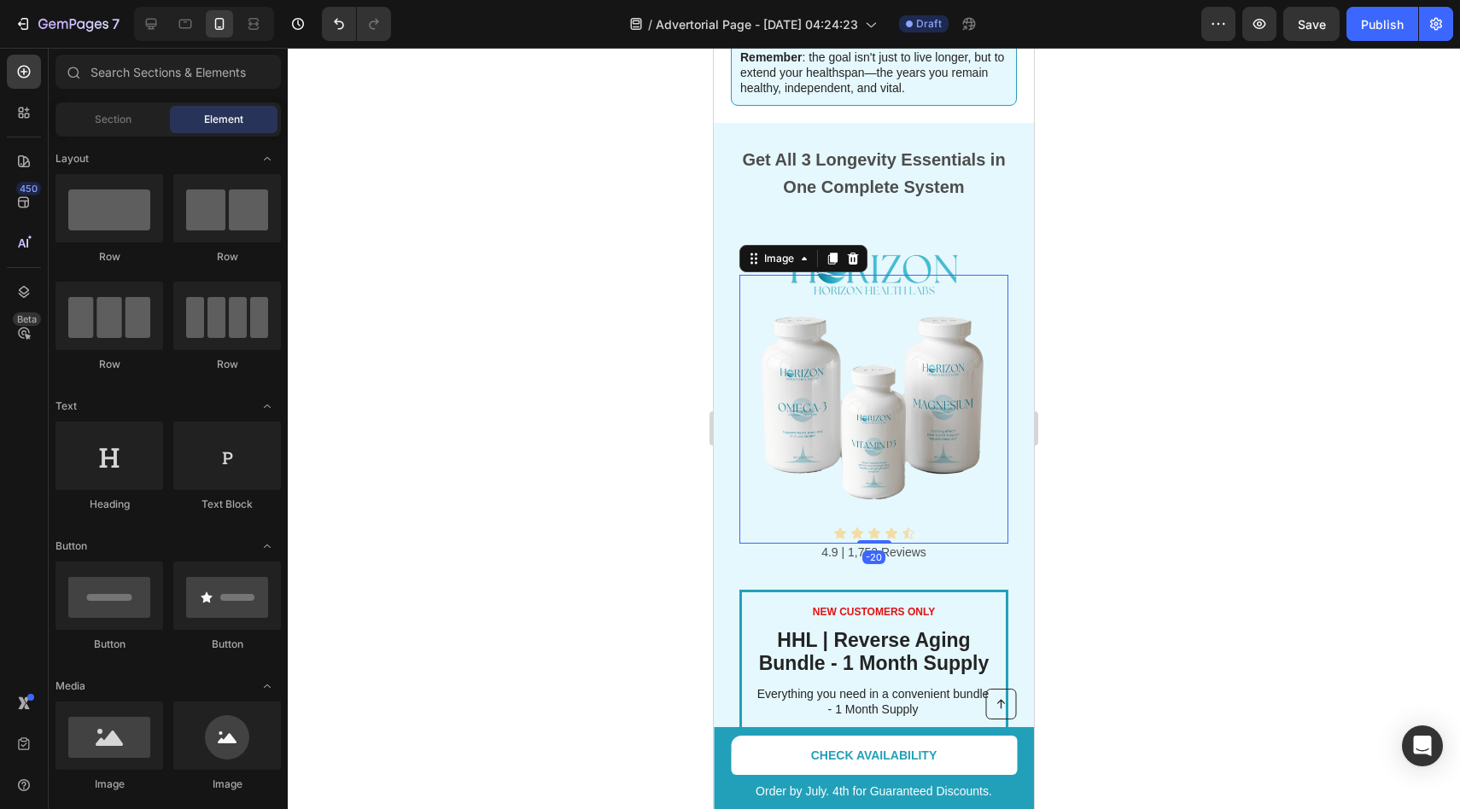
click at [913, 471] on img at bounding box center [873, 409] width 269 height 269
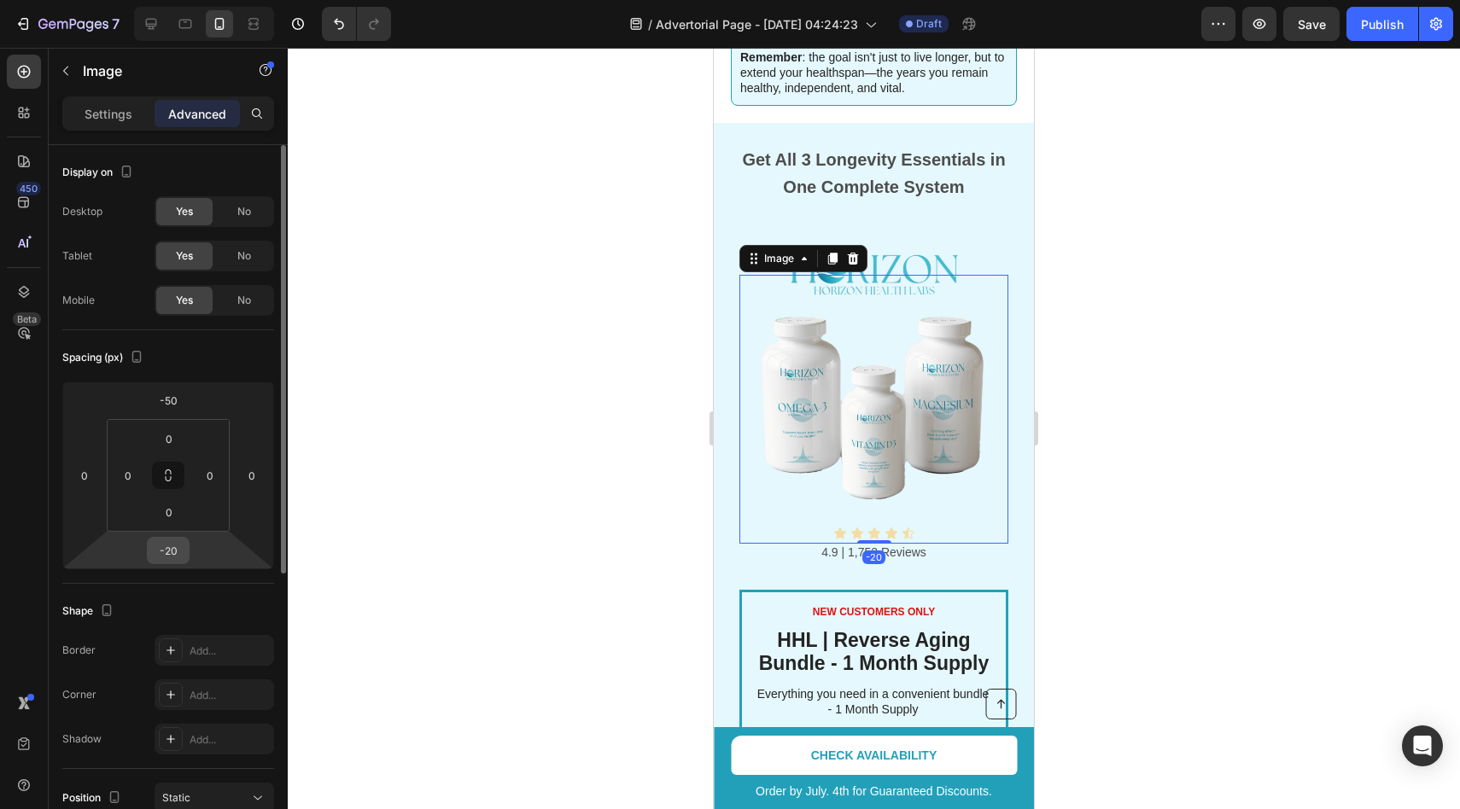
click at [167, 564] on div "-20" at bounding box center [168, 550] width 43 height 27
click at [171, 554] on input "-20" at bounding box center [168, 551] width 34 height 26
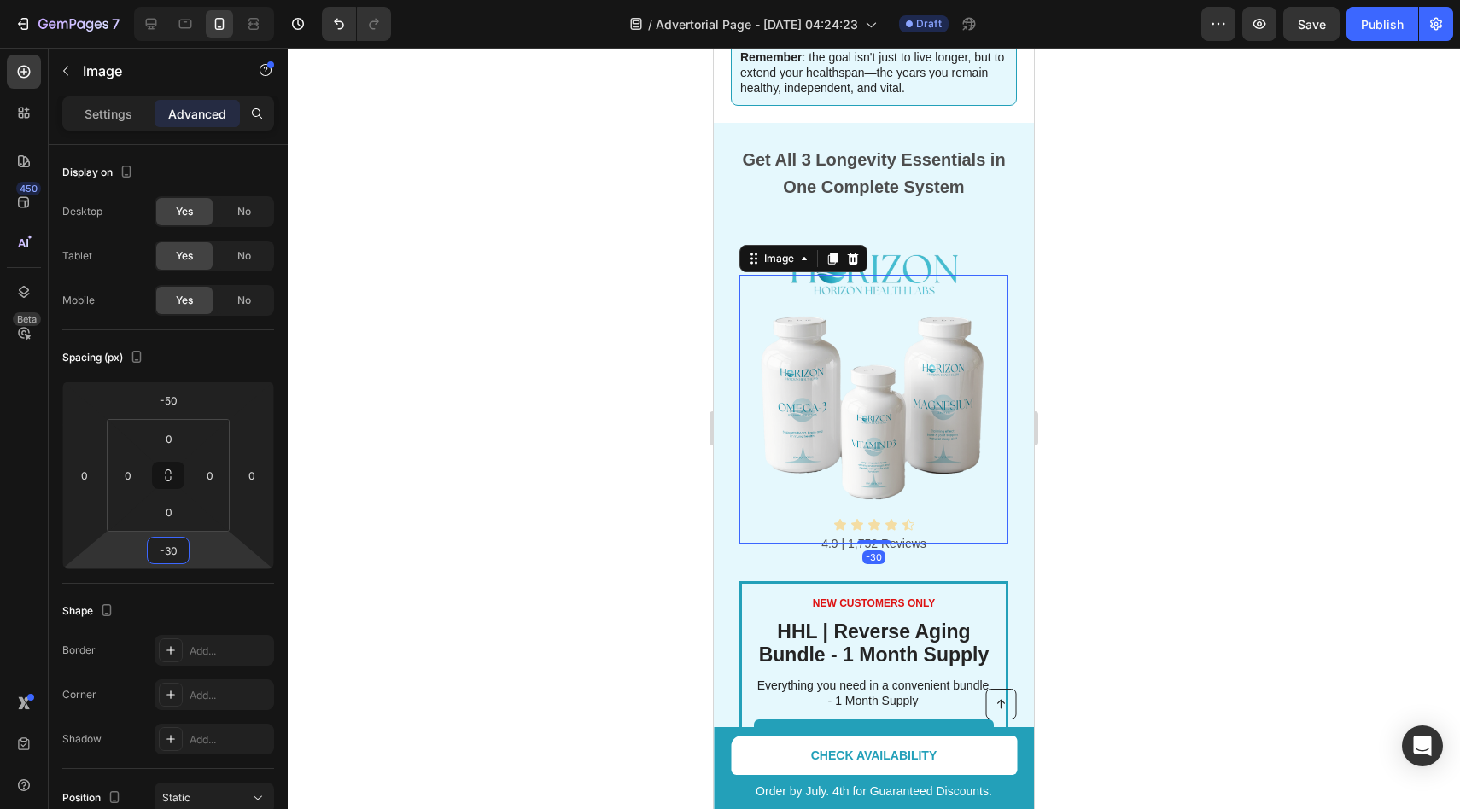
type input "-30"
click at [525, 453] on div at bounding box center [874, 429] width 1172 height 762
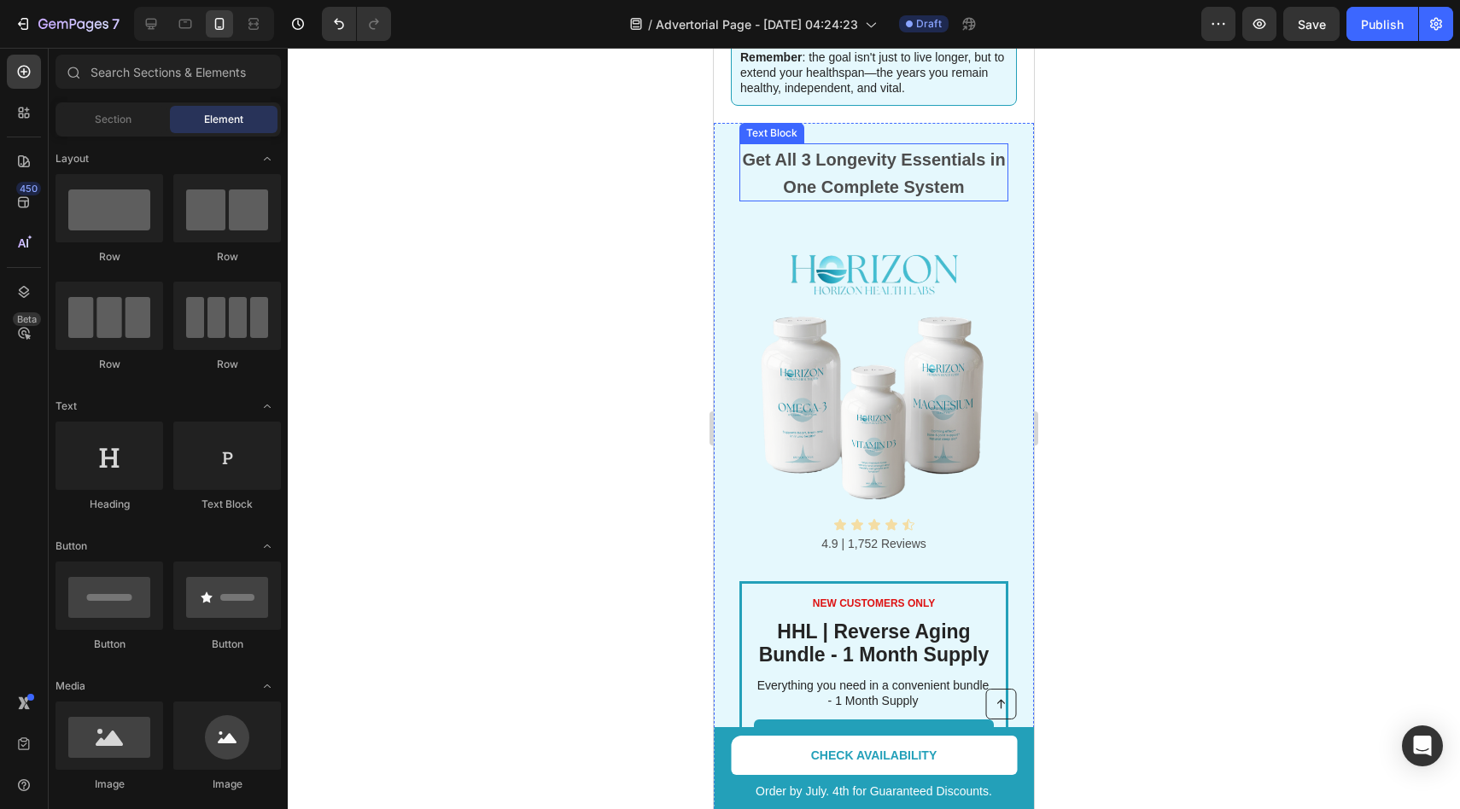
click at [866, 150] on strong "Get All 3 Longevity Essentials in One Complete System" at bounding box center [873, 173] width 263 height 46
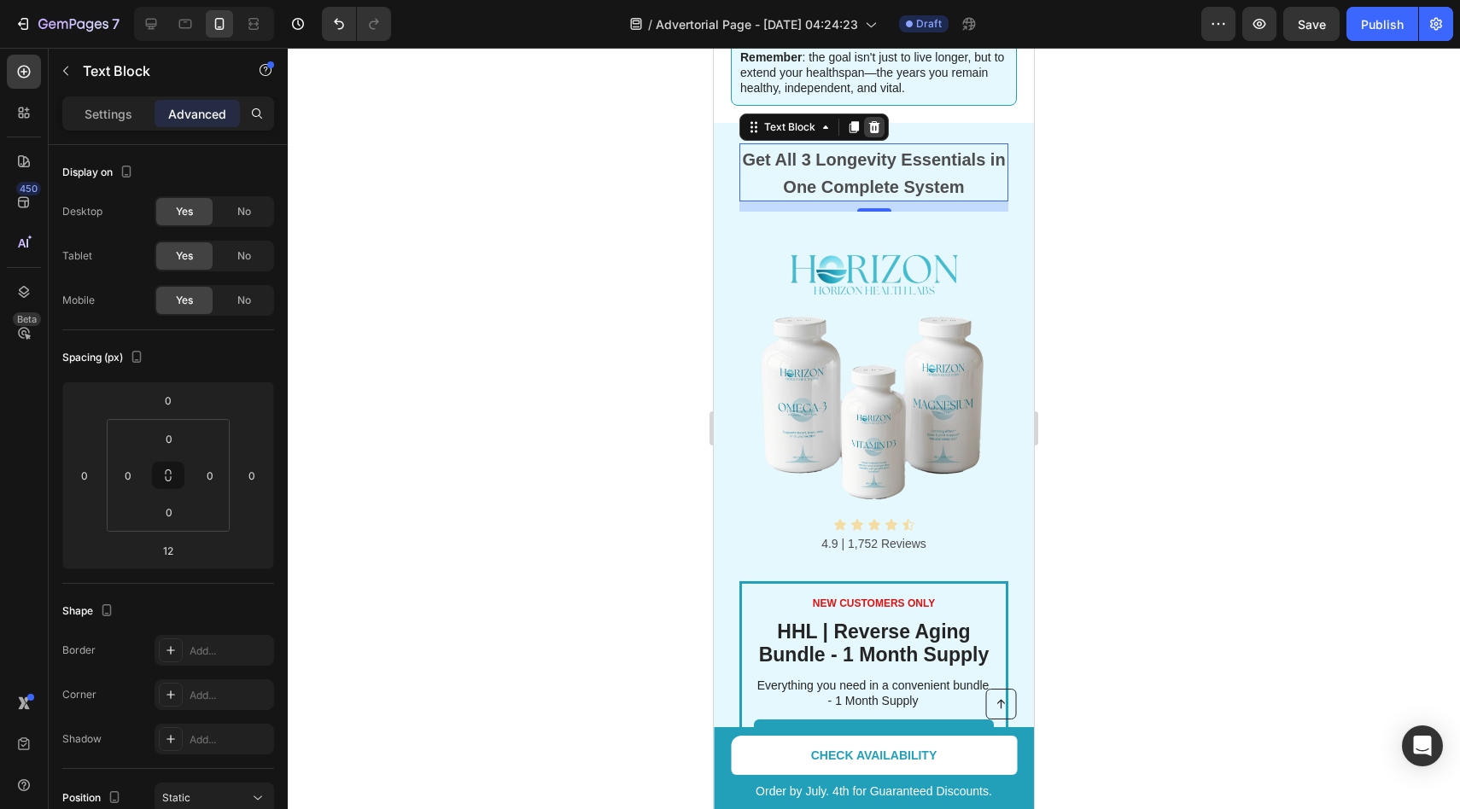
drag, startPoint x: 870, startPoint y: 176, endPoint x: 870, endPoint y: 98, distance: 77.7
click at [870, 143] on div "Get All 3 Longevity Essentials in One Complete System Text Block 12" at bounding box center [873, 172] width 269 height 58
type input "0"
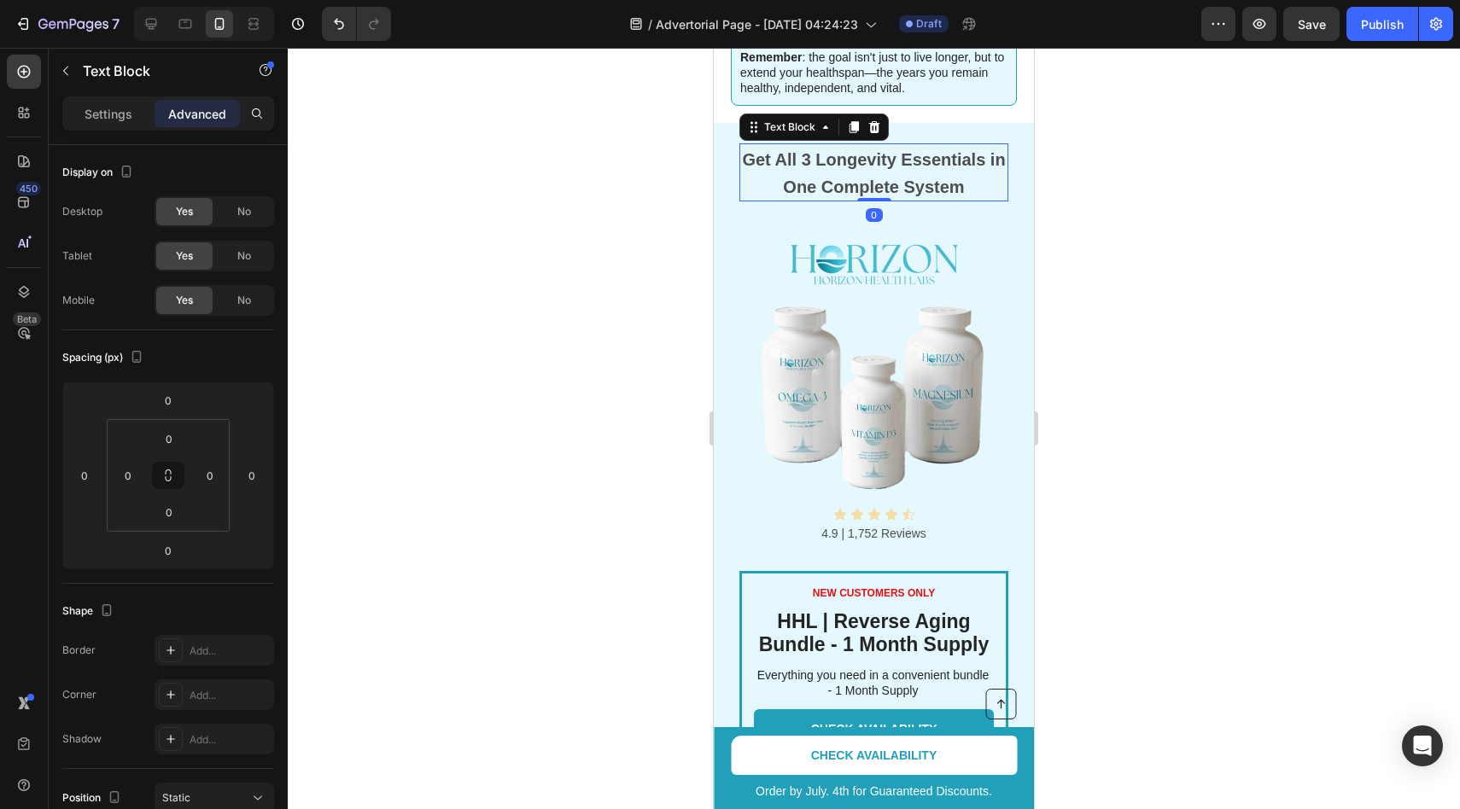
click at [567, 217] on div at bounding box center [874, 429] width 1172 height 762
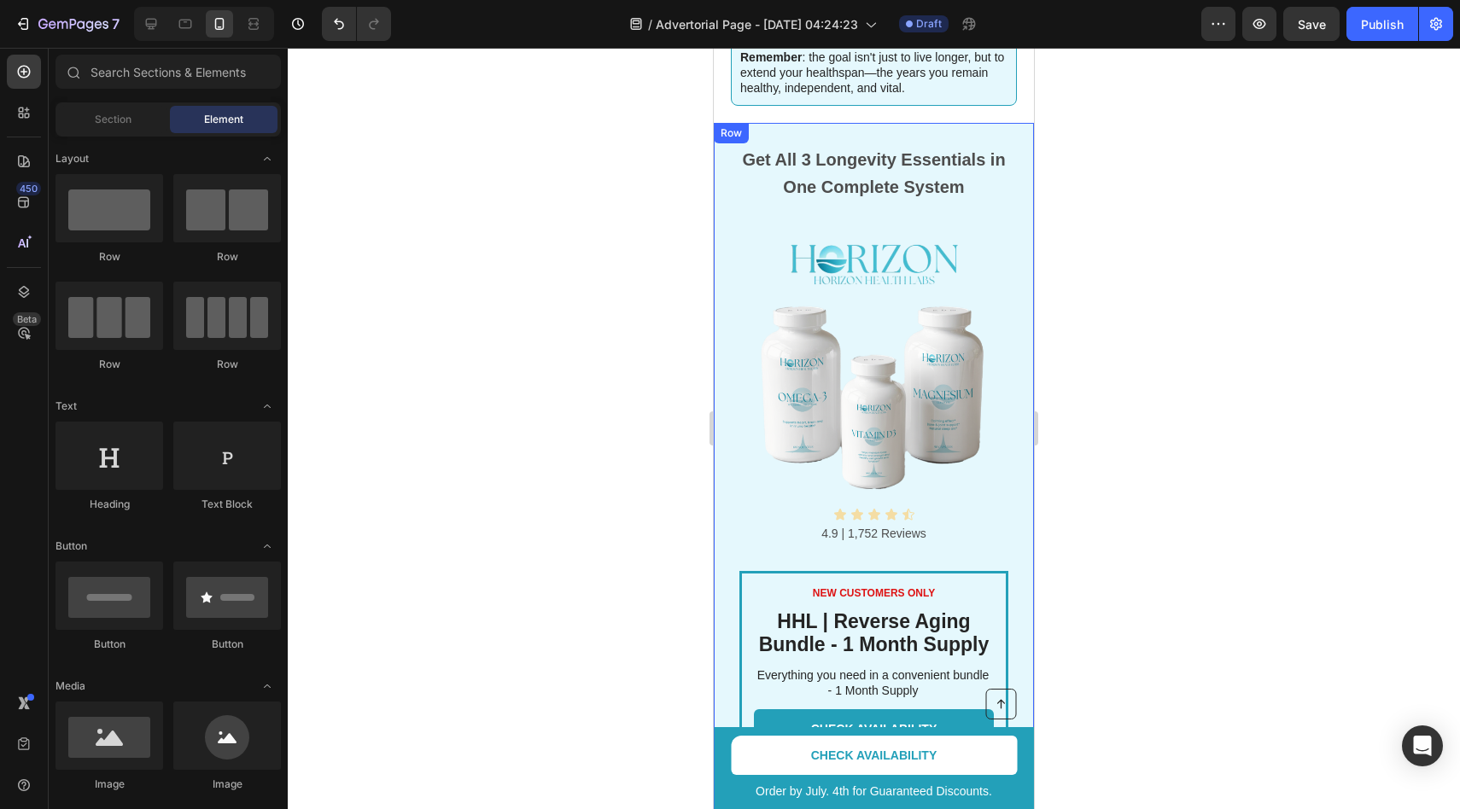
click at [858, 123] on div "NEW CUSTOMERS ONLY Text Block HHL | Reverse Aging Bundle - 1 Month Supply Headi…" at bounding box center [874, 491] width 320 height 737
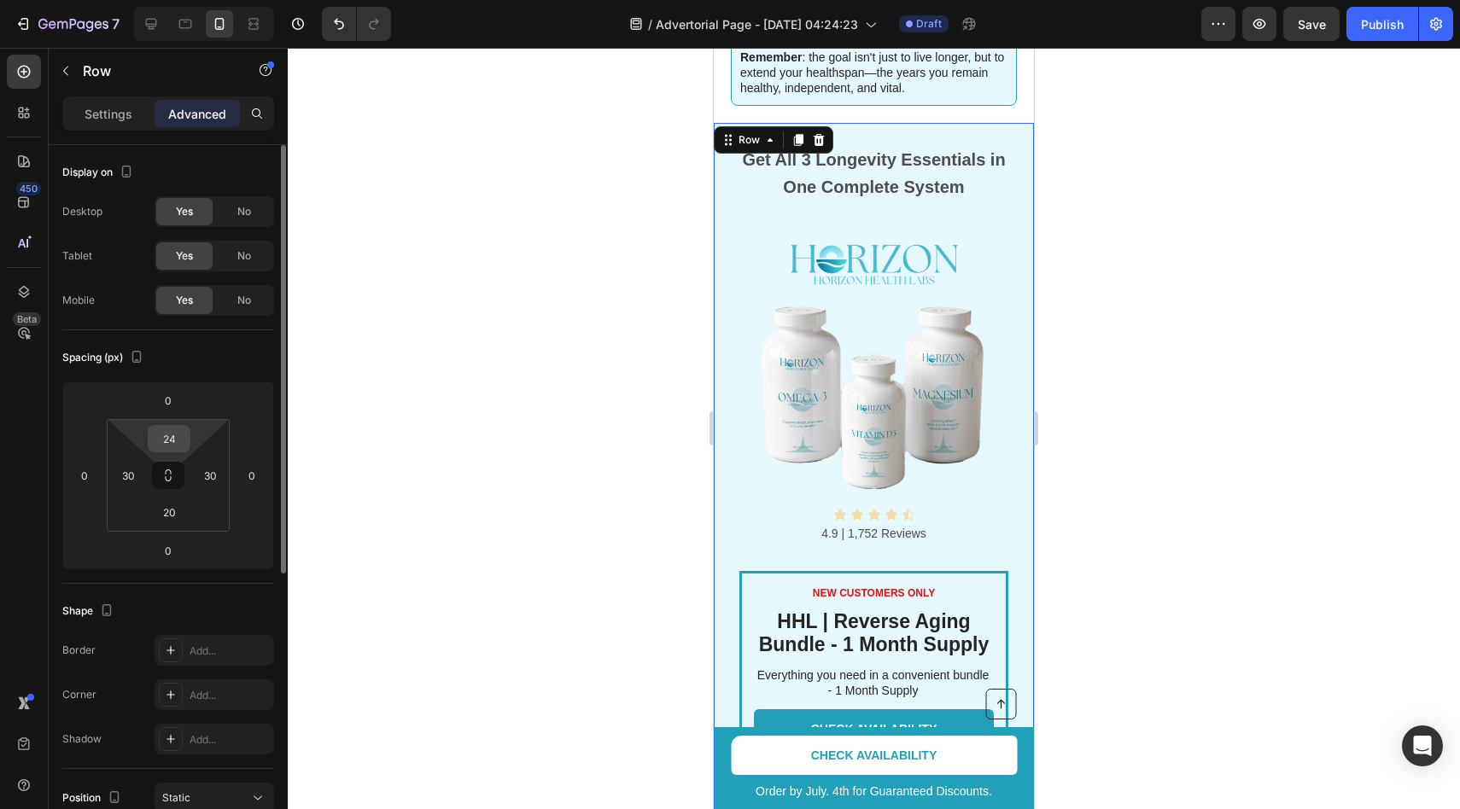
click at [169, 429] on input "24" at bounding box center [169, 439] width 34 height 26
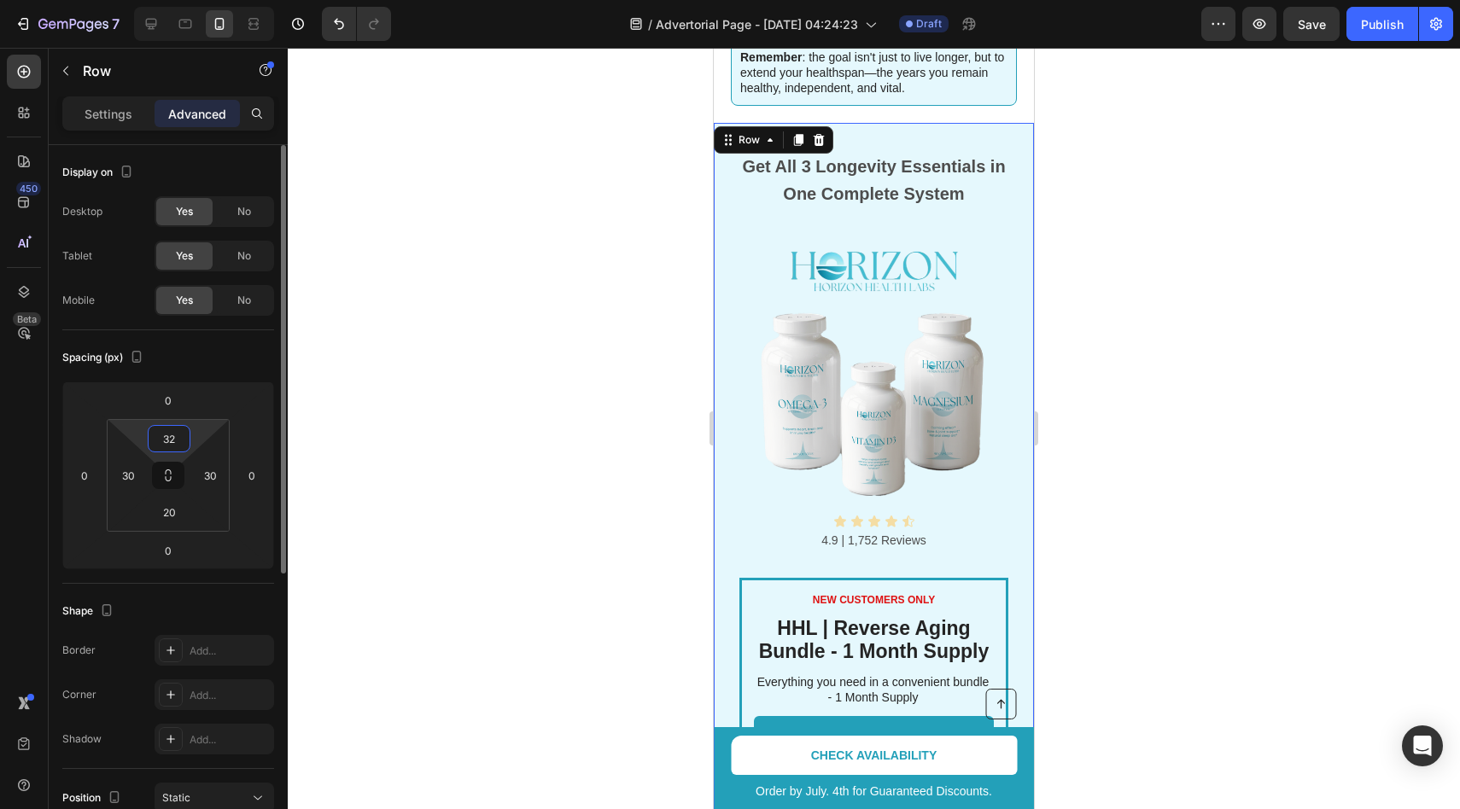
type input "3"
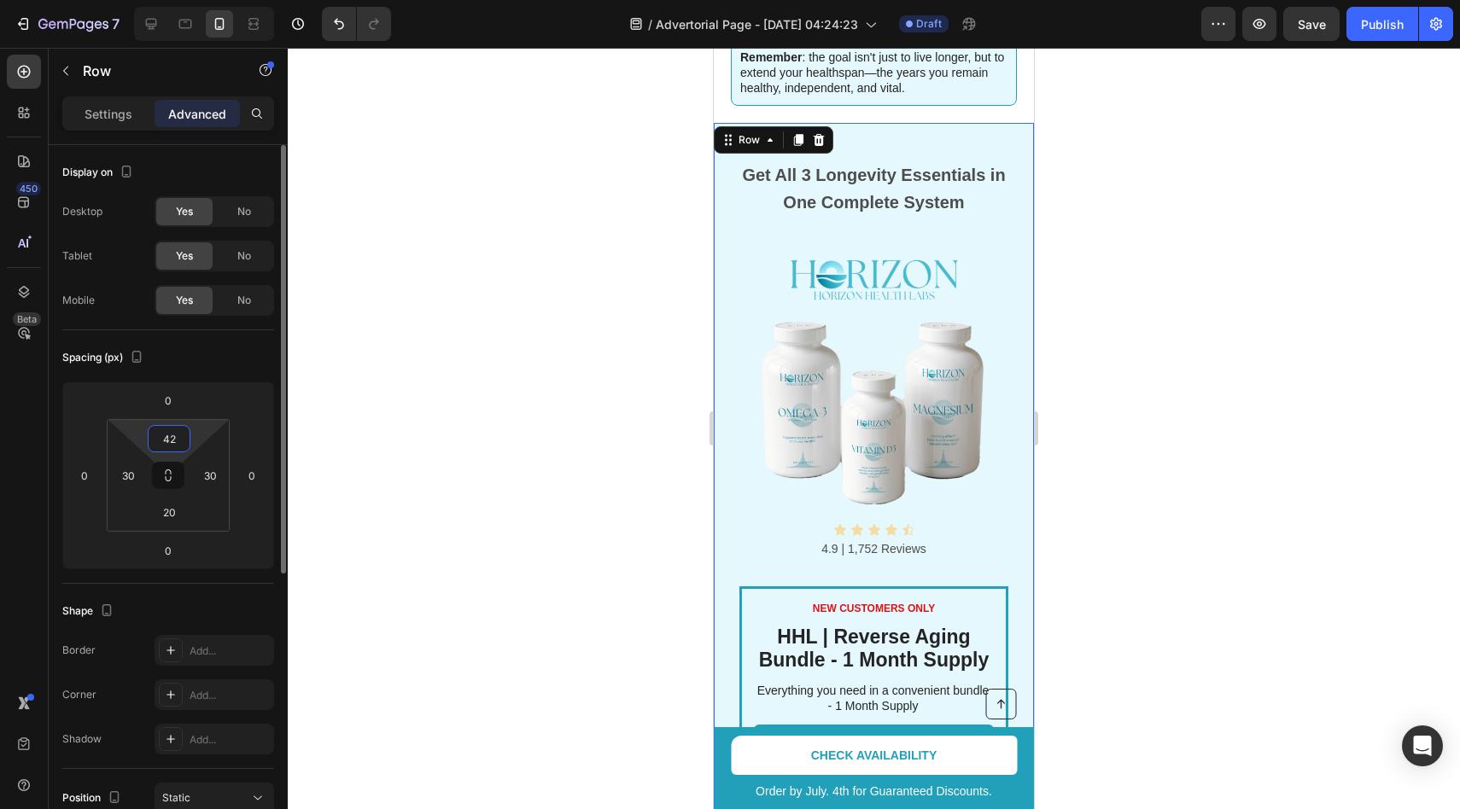
type input "42"
click at [405, 410] on div at bounding box center [874, 429] width 1172 height 762
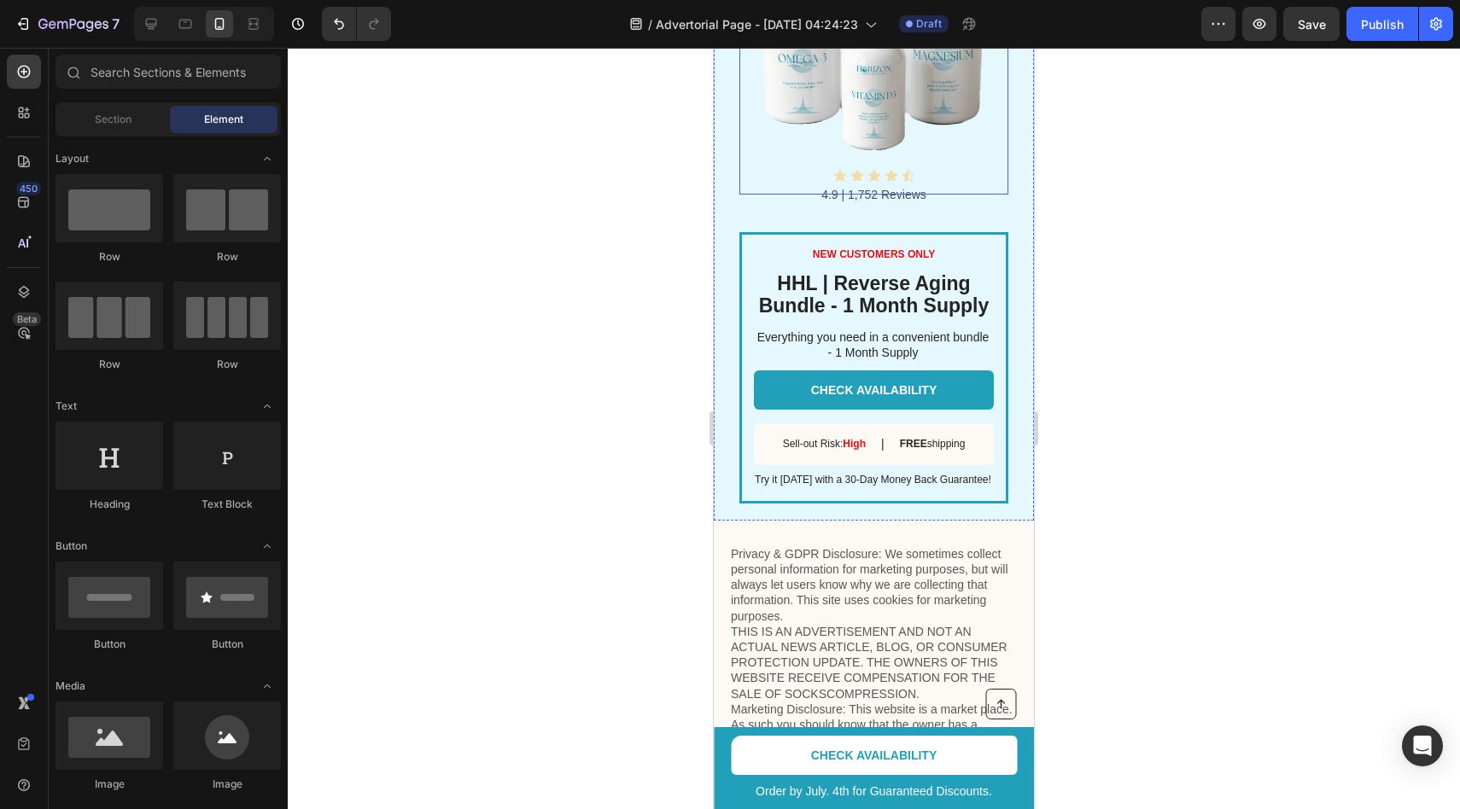
scroll to position [3245, 0]
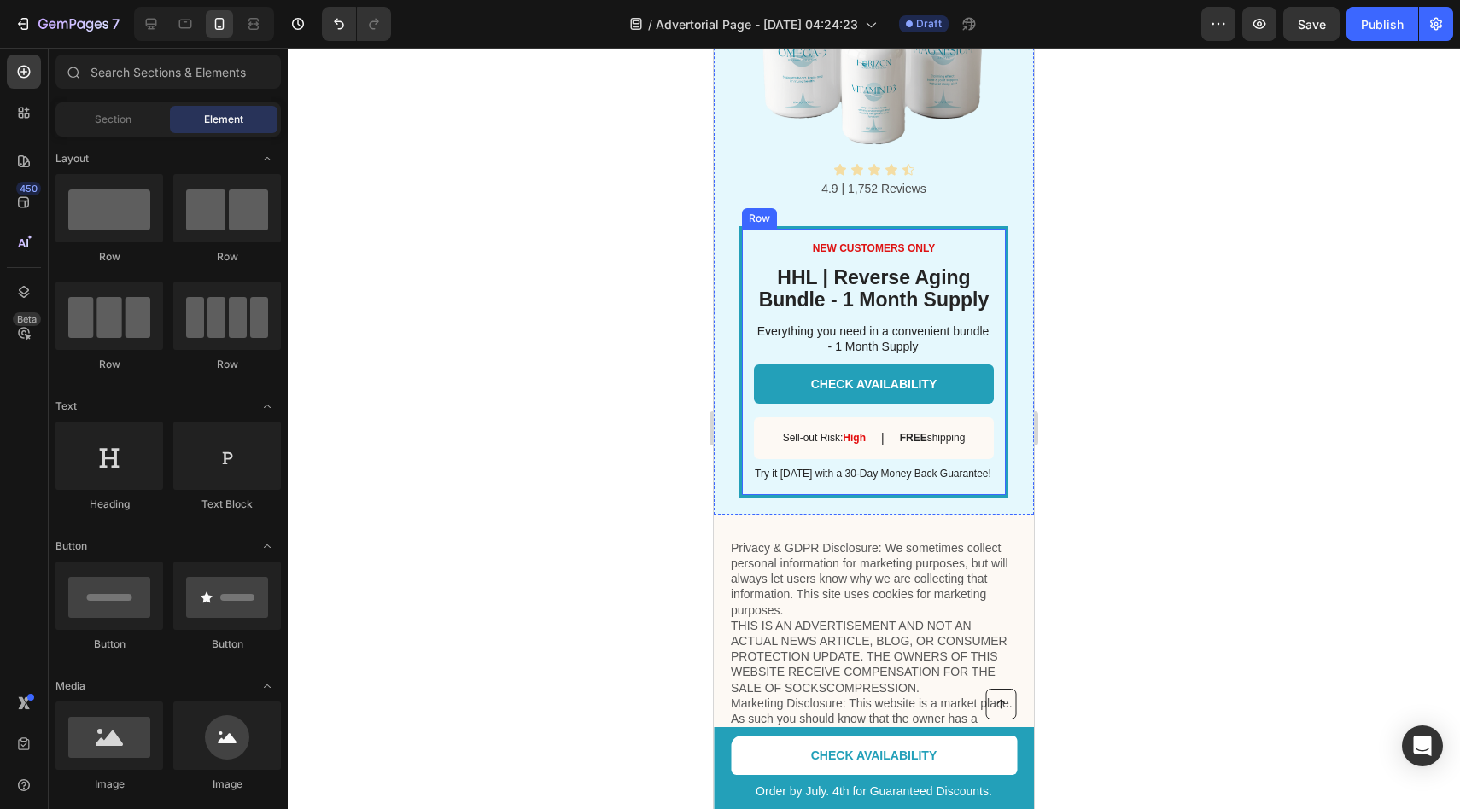
click at [861, 482] on div "Try it [DATE] with a 30-Day Money Back Guarantee! Text Block" at bounding box center [874, 474] width 240 height 17
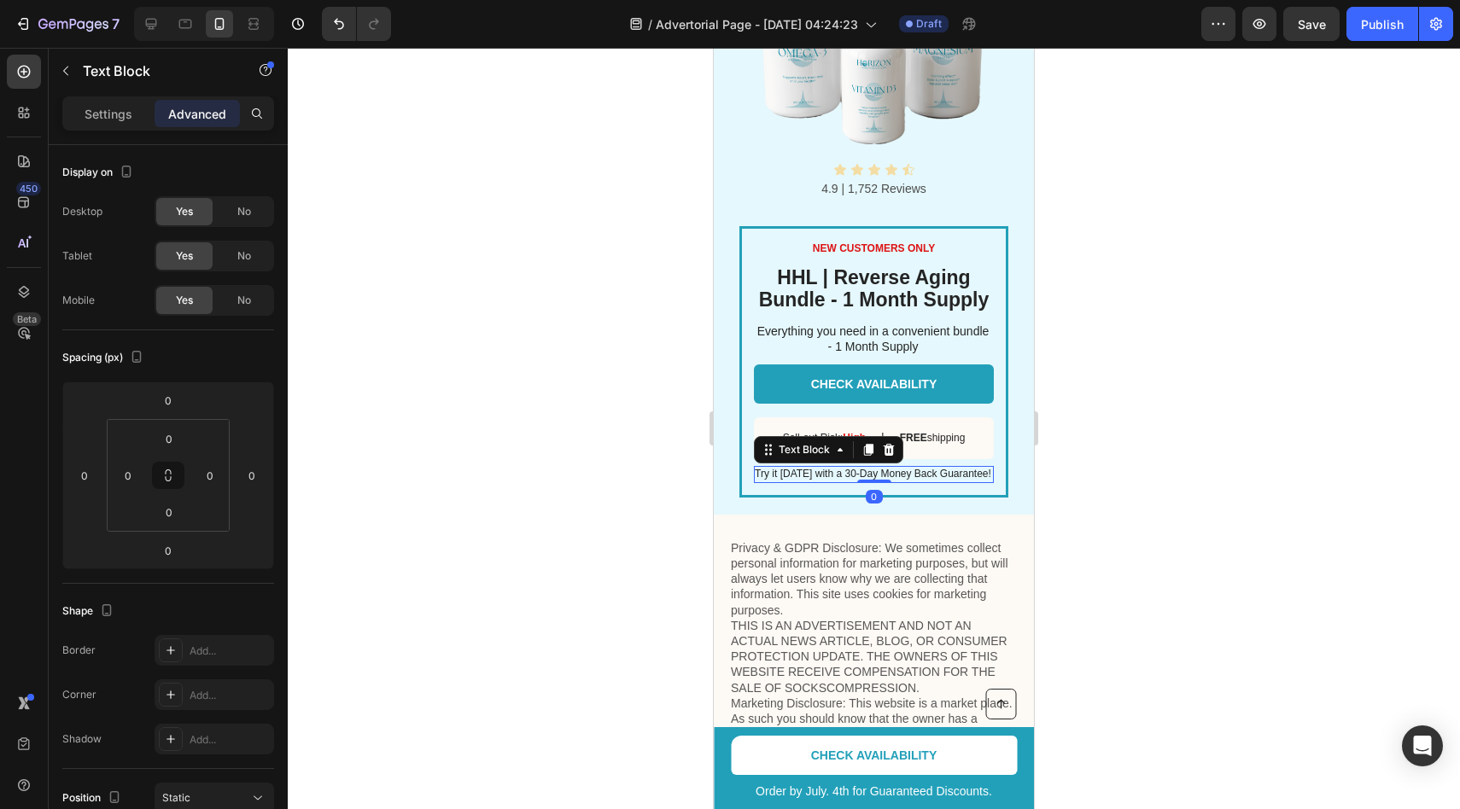
click at [861, 482] on div at bounding box center [874, 481] width 34 height 3
click at [870, 470] on p "Try it [DATE] with a 30-Day Money Back Guarantee!" at bounding box center [873, 475] width 238 height 14
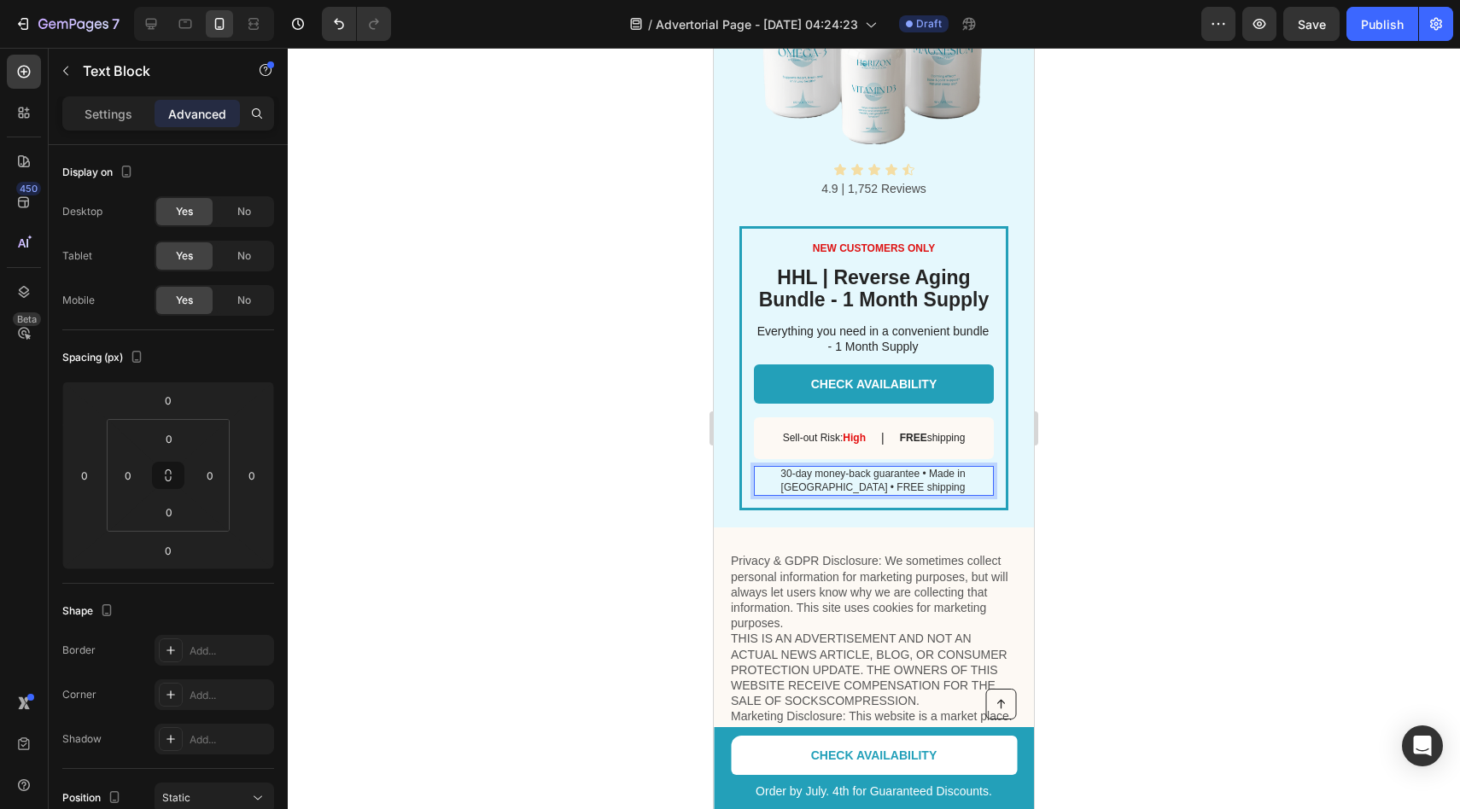
click at [813, 485] on p "30-day money-back guarantee • Made in [GEOGRAPHIC_DATA] • FREE shipping" at bounding box center [873, 481] width 238 height 26
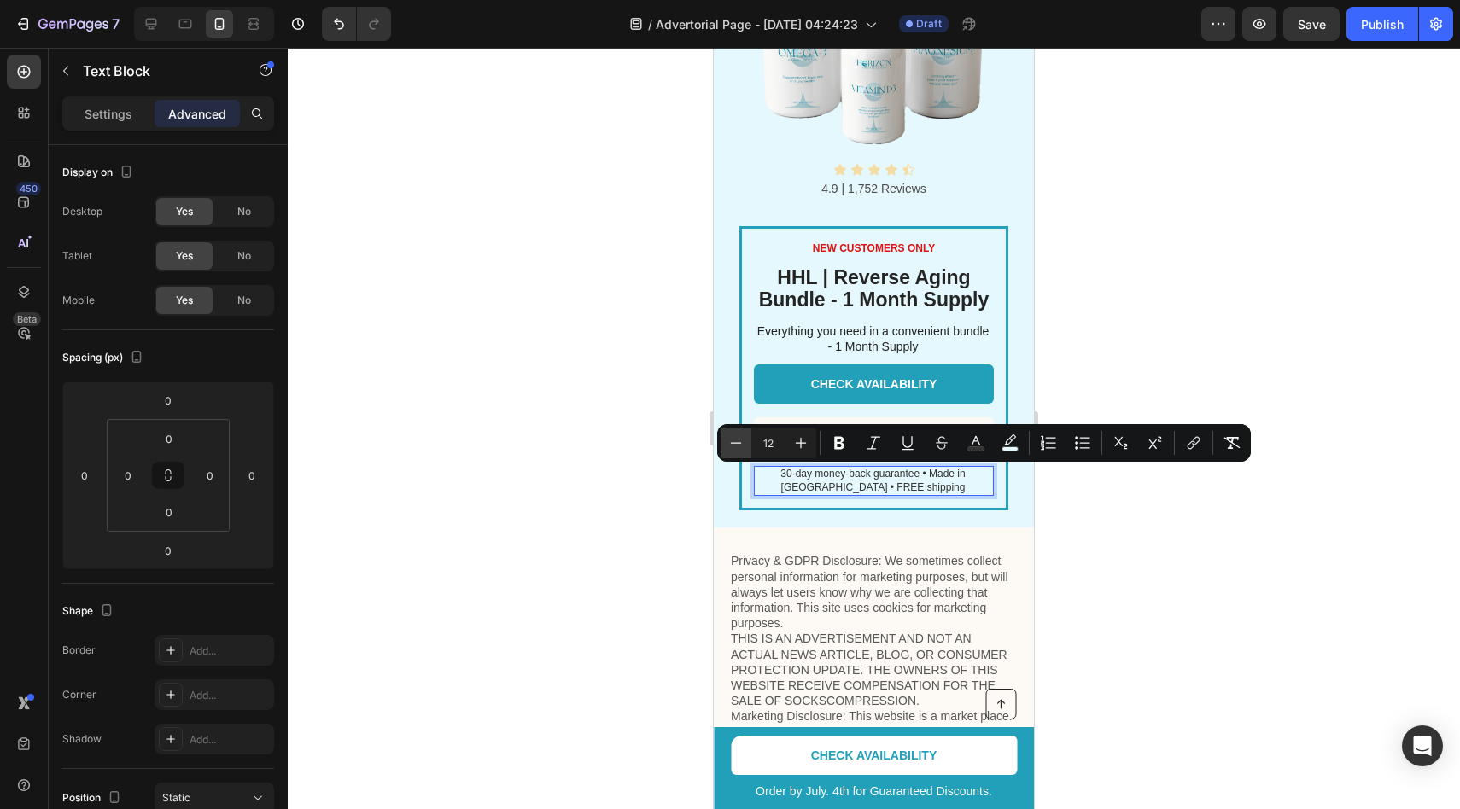
click at [742, 445] on icon "Editor contextual toolbar" at bounding box center [735, 443] width 17 height 17
type input "10"
click at [1130, 521] on div at bounding box center [874, 429] width 1172 height 762
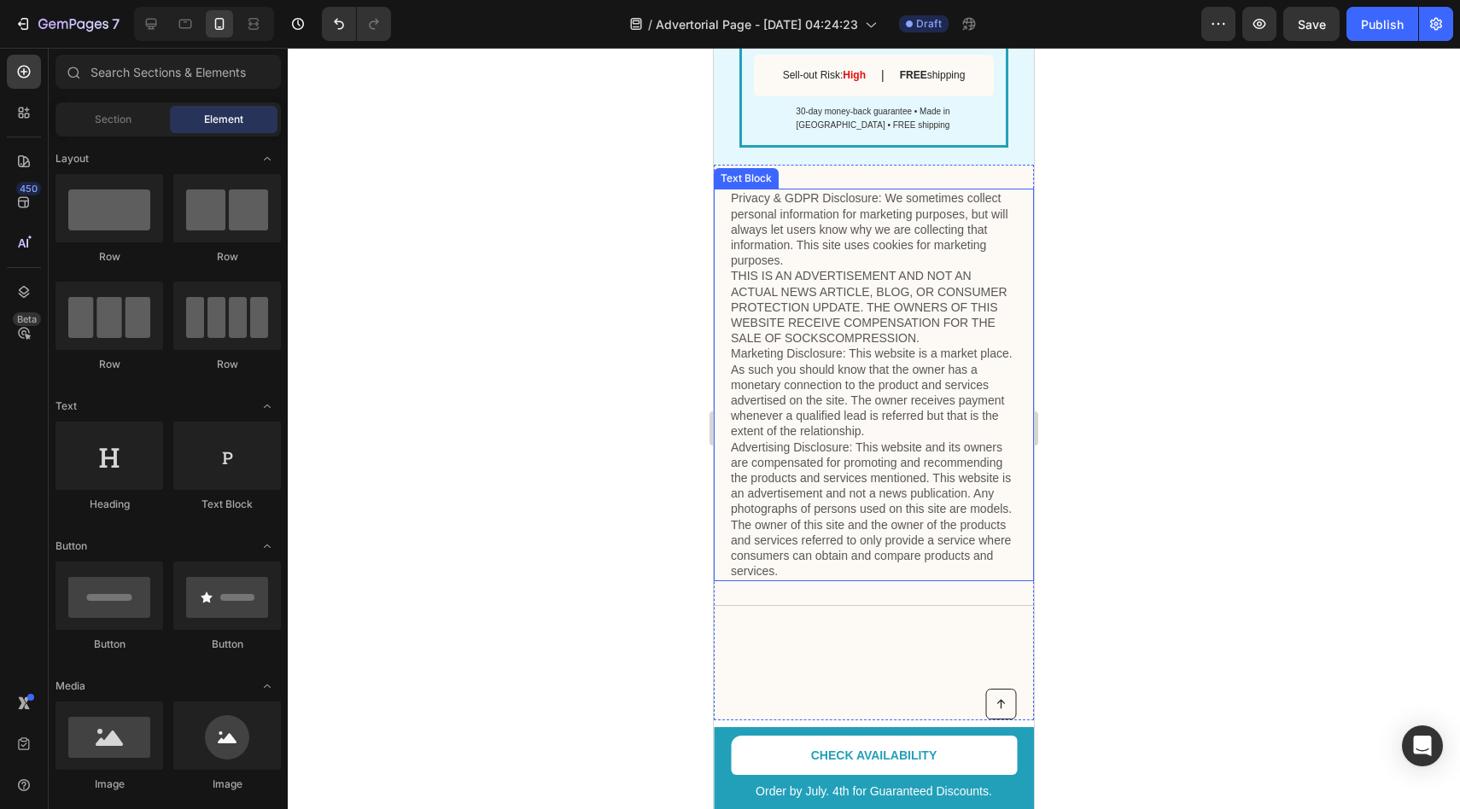
scroll to position [3729, 0]
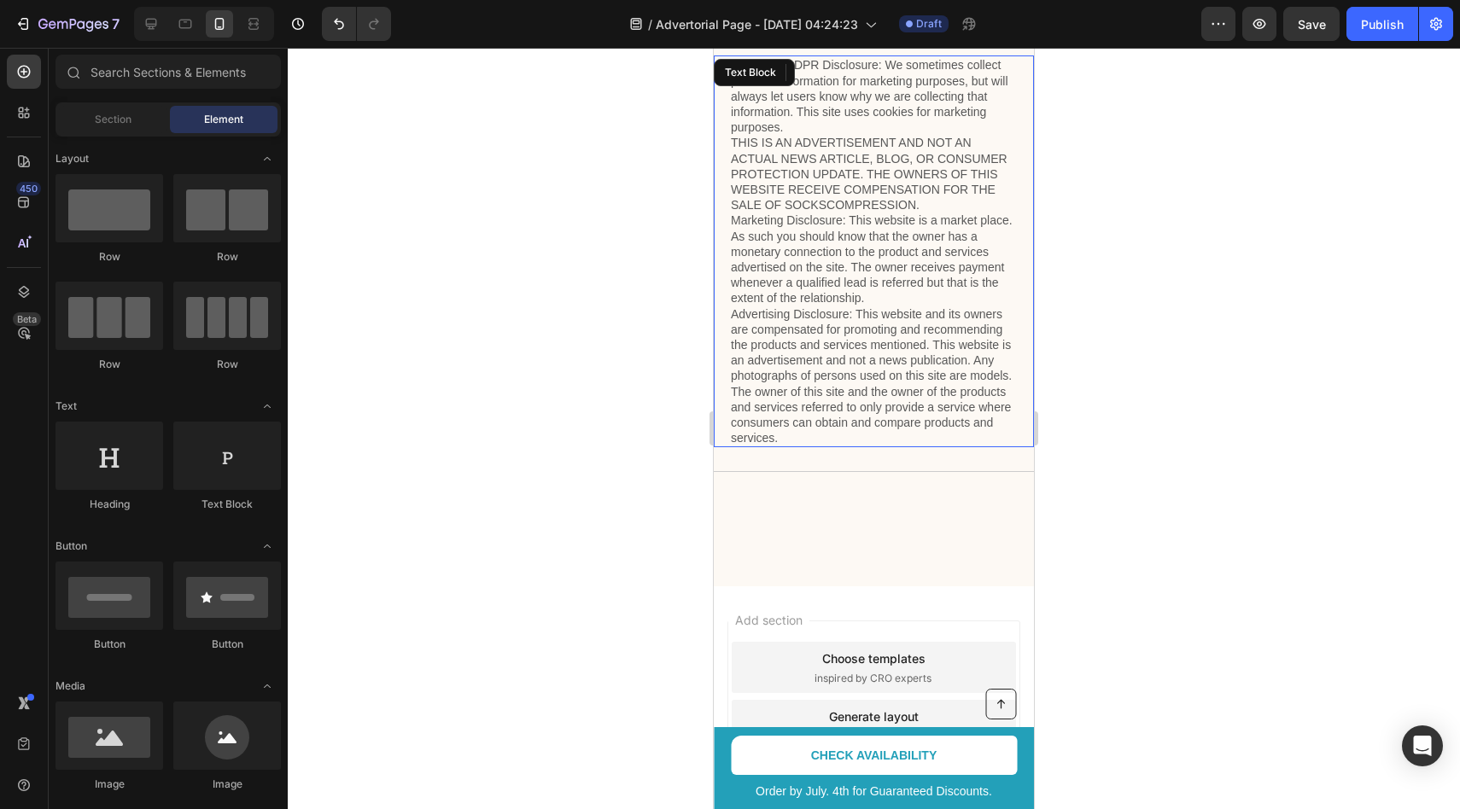
click at [804, 432] on p "Privacy & GDPR Disclosure: We sometimes collect personal information for market…" at bounding box center [874, 251] width 286 height 388
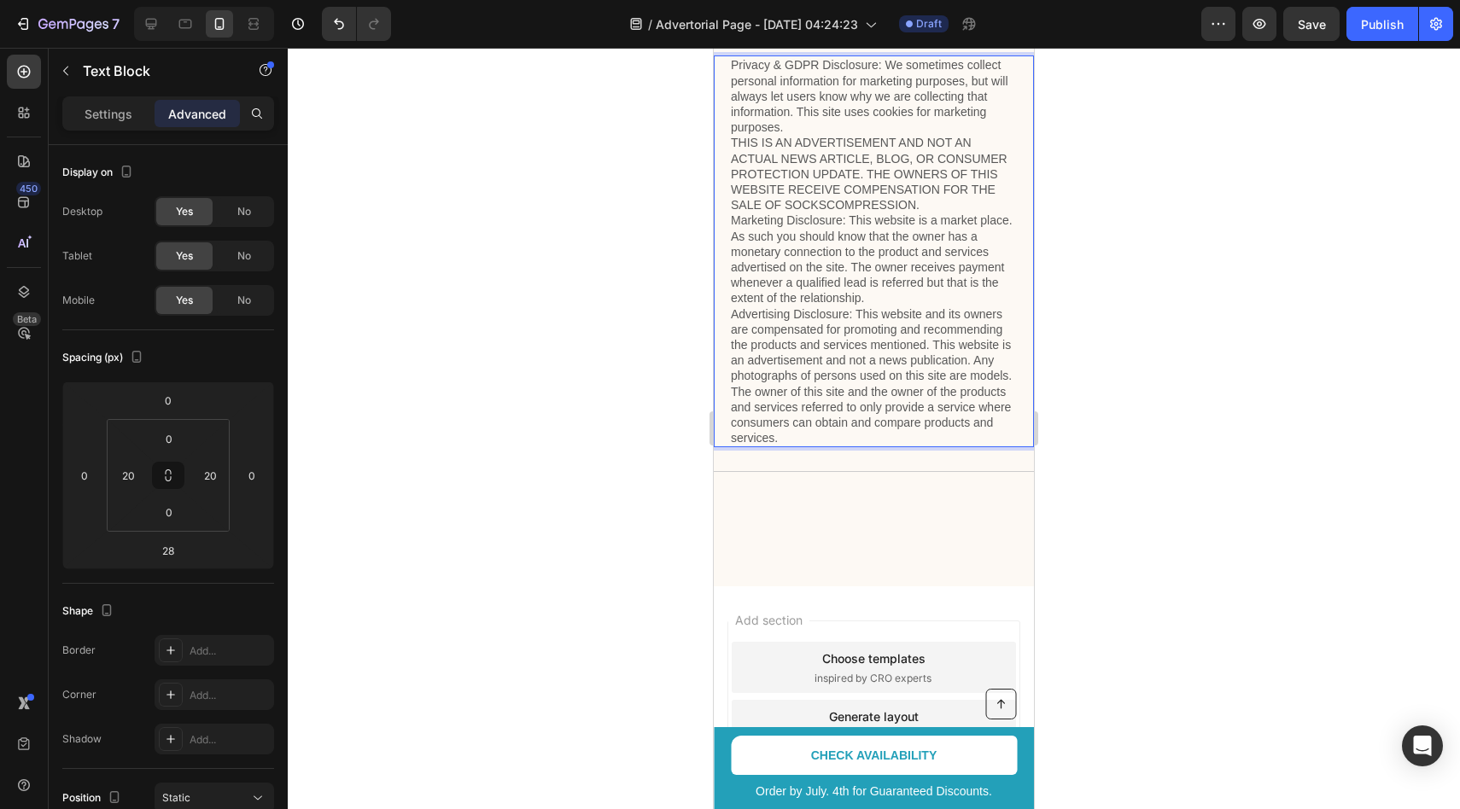
scroll to position [3722, 0]
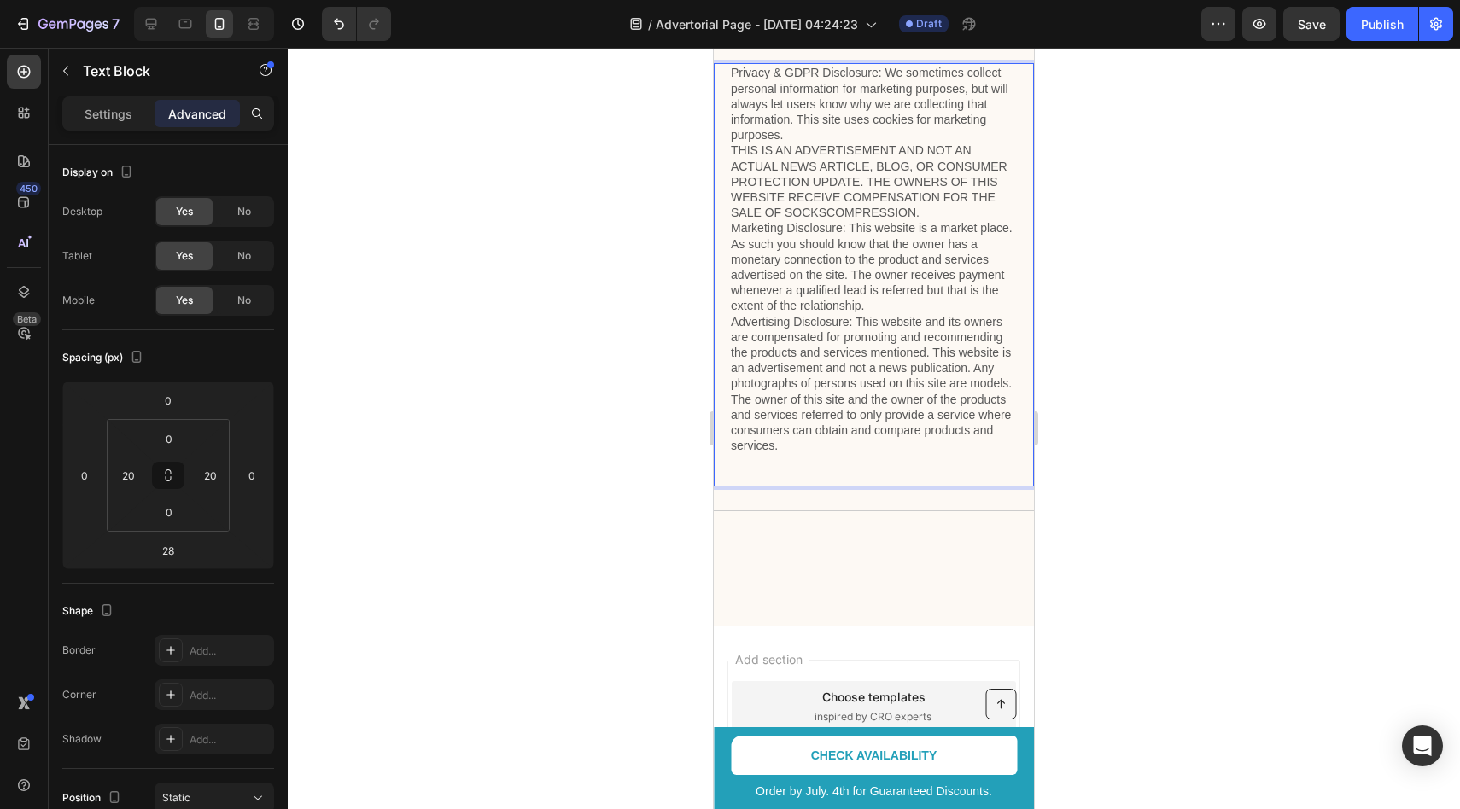
click at [811, 477] on p "Privacy & GDPR Disclosure: We sometimes collect personal information for market…" at bounding box center [874, 274] width 286 height 419
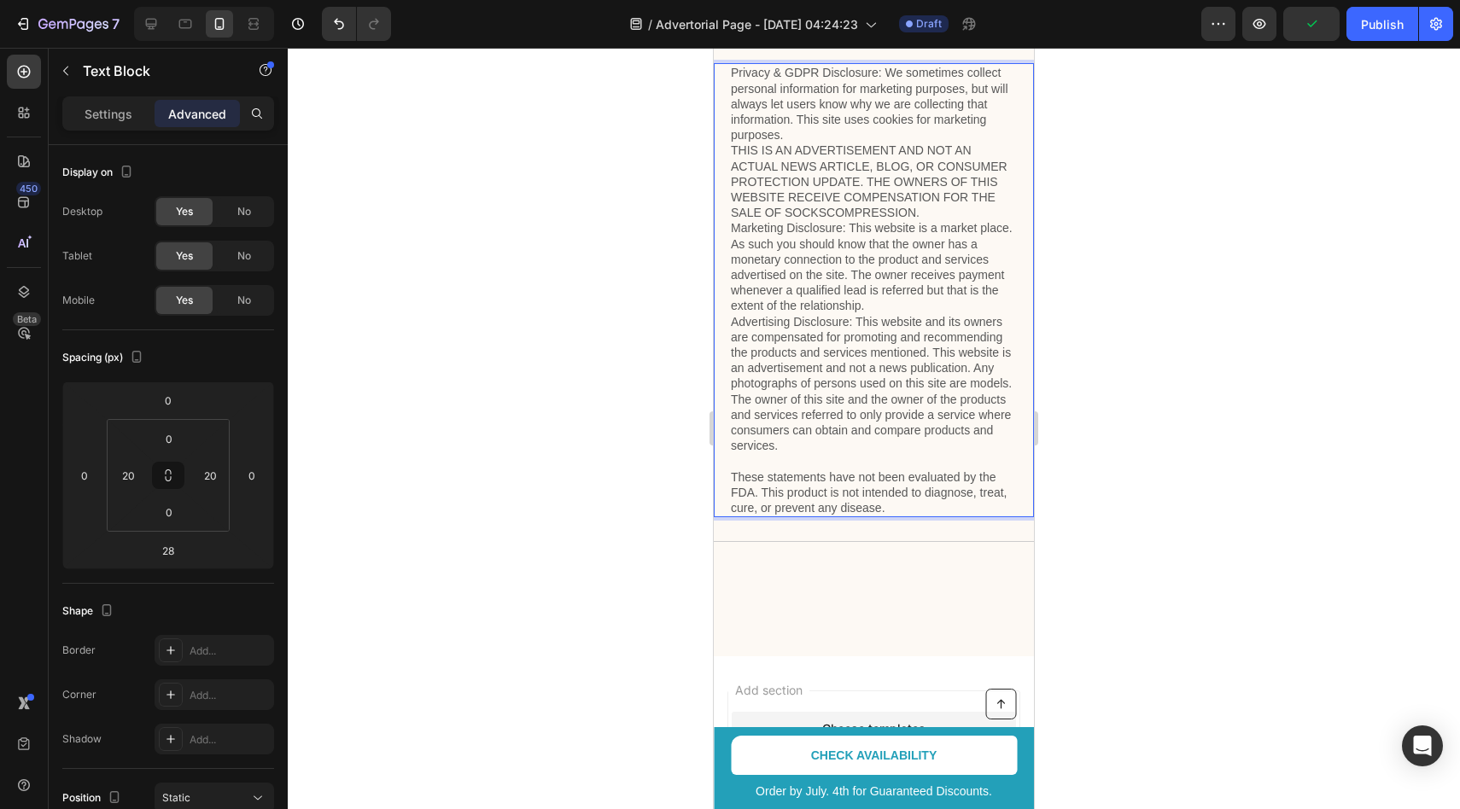
click at [786, 470] on p "Privacy & GDPR Disclosure: We sometimes collect personal information for market…" at bounding box center [874, 290] width 286 height 451
click at [786, 462] on p "Privacy & GDPR Disclosure: We sometimes collect personal information for market…" at bounding box center [874, 290] width 286 height 451
click at [1166, 382] on div at bounding box center [874, 429] width 1172 height 762
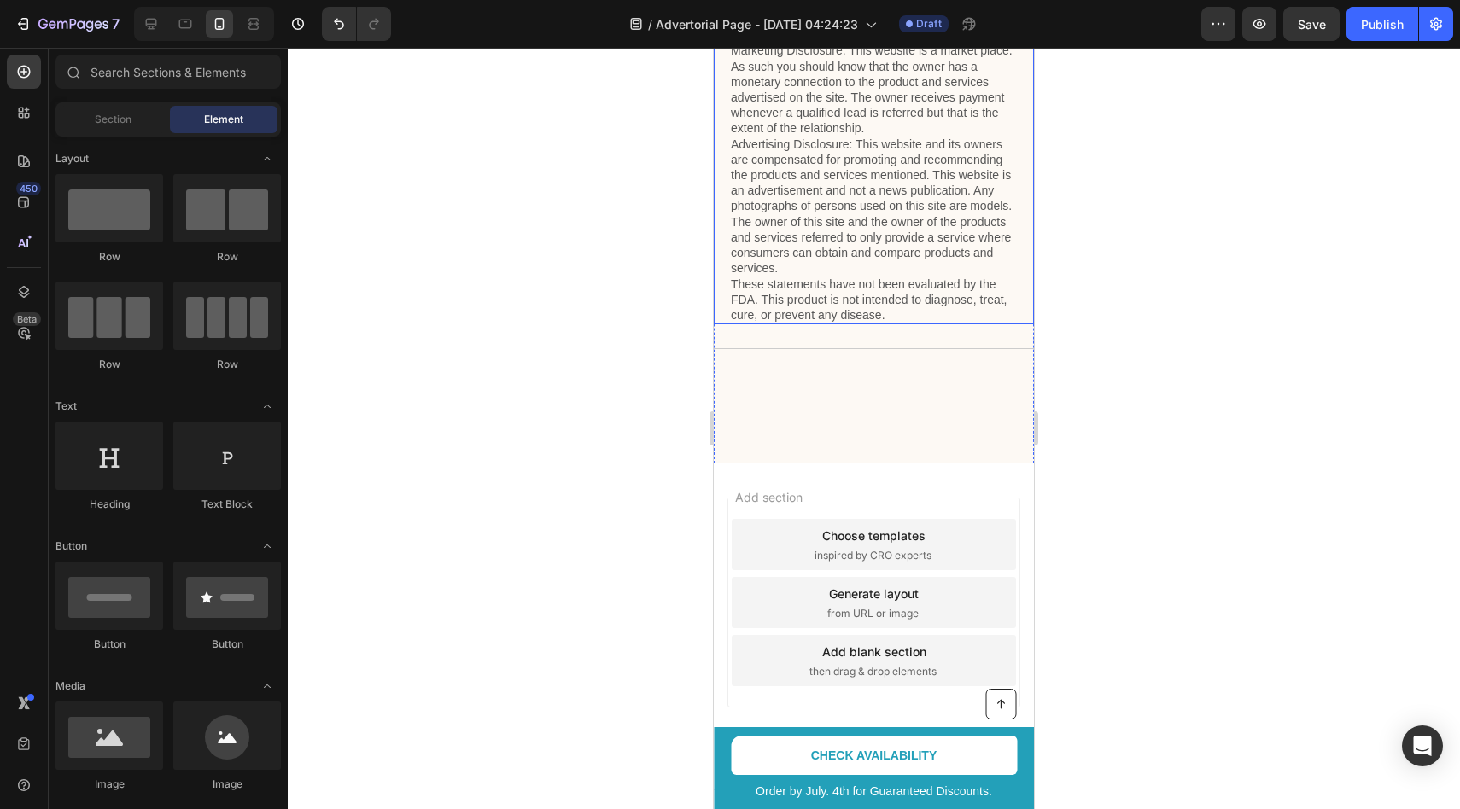
scroll to position [3916, 0]
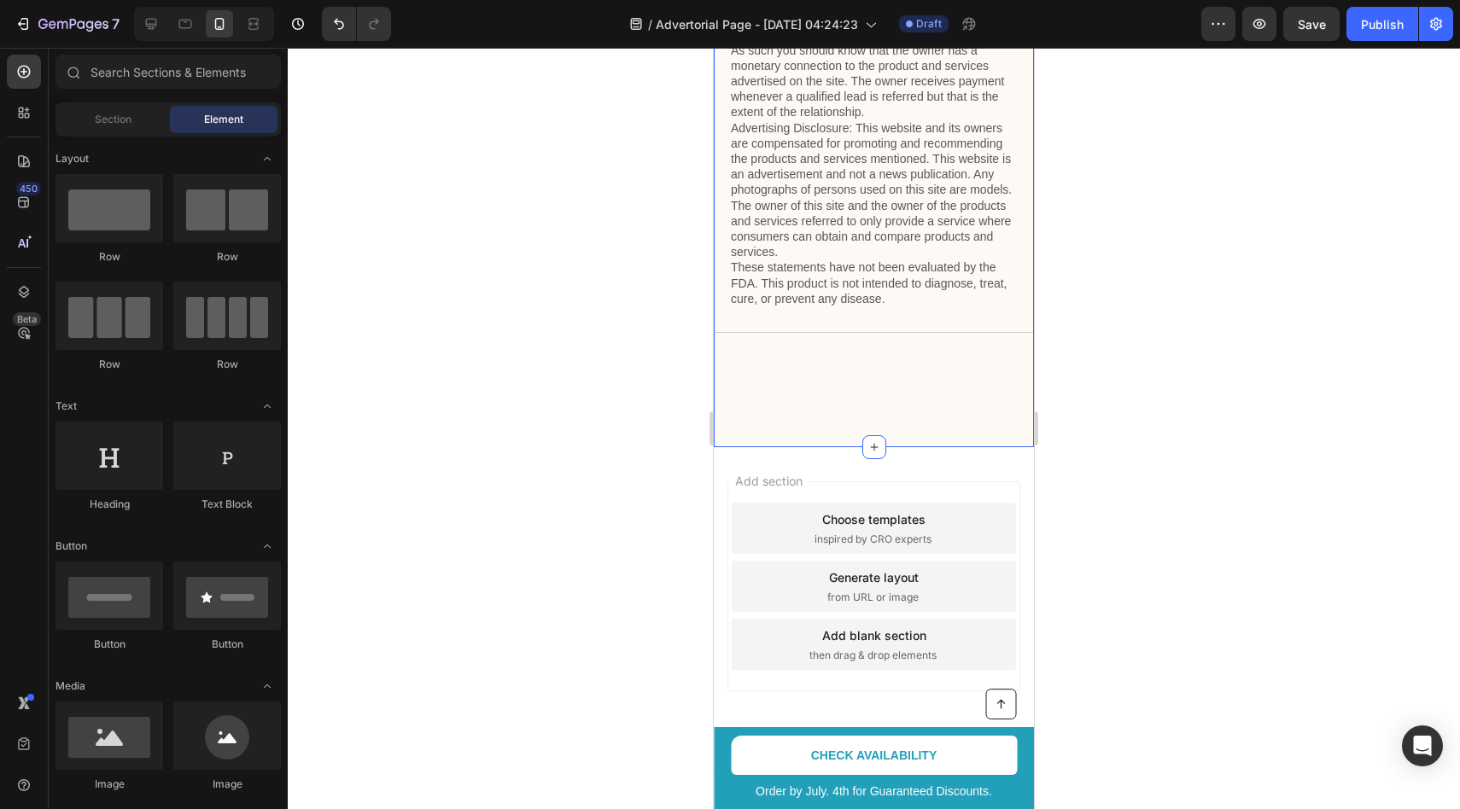
click at [816, 369] on div "Privacy & GDPR Disclosure: We sometimes collect personal information for market…" at bounding box center [874, 146] width 320 height 602
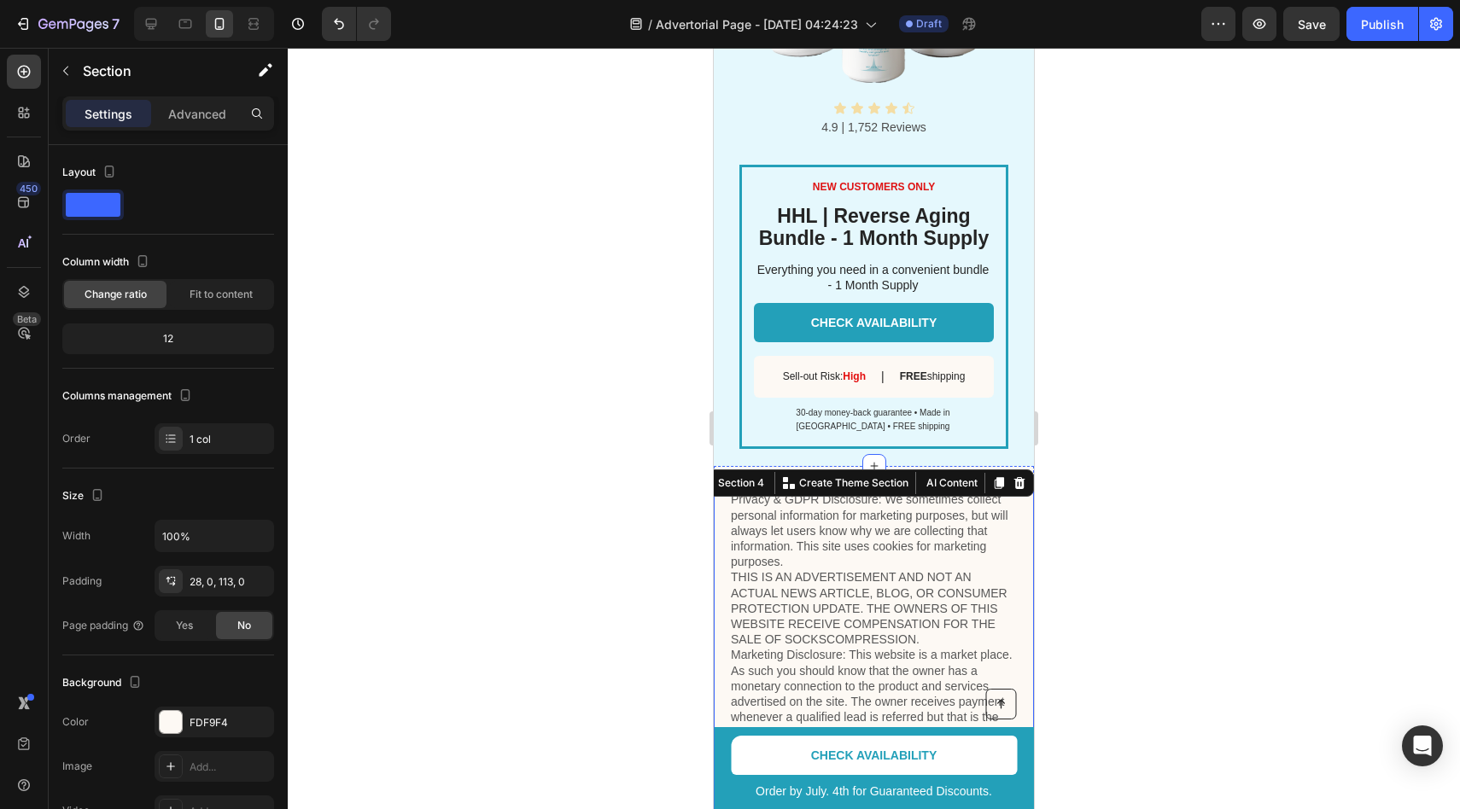
scroll to position [3265, 0]
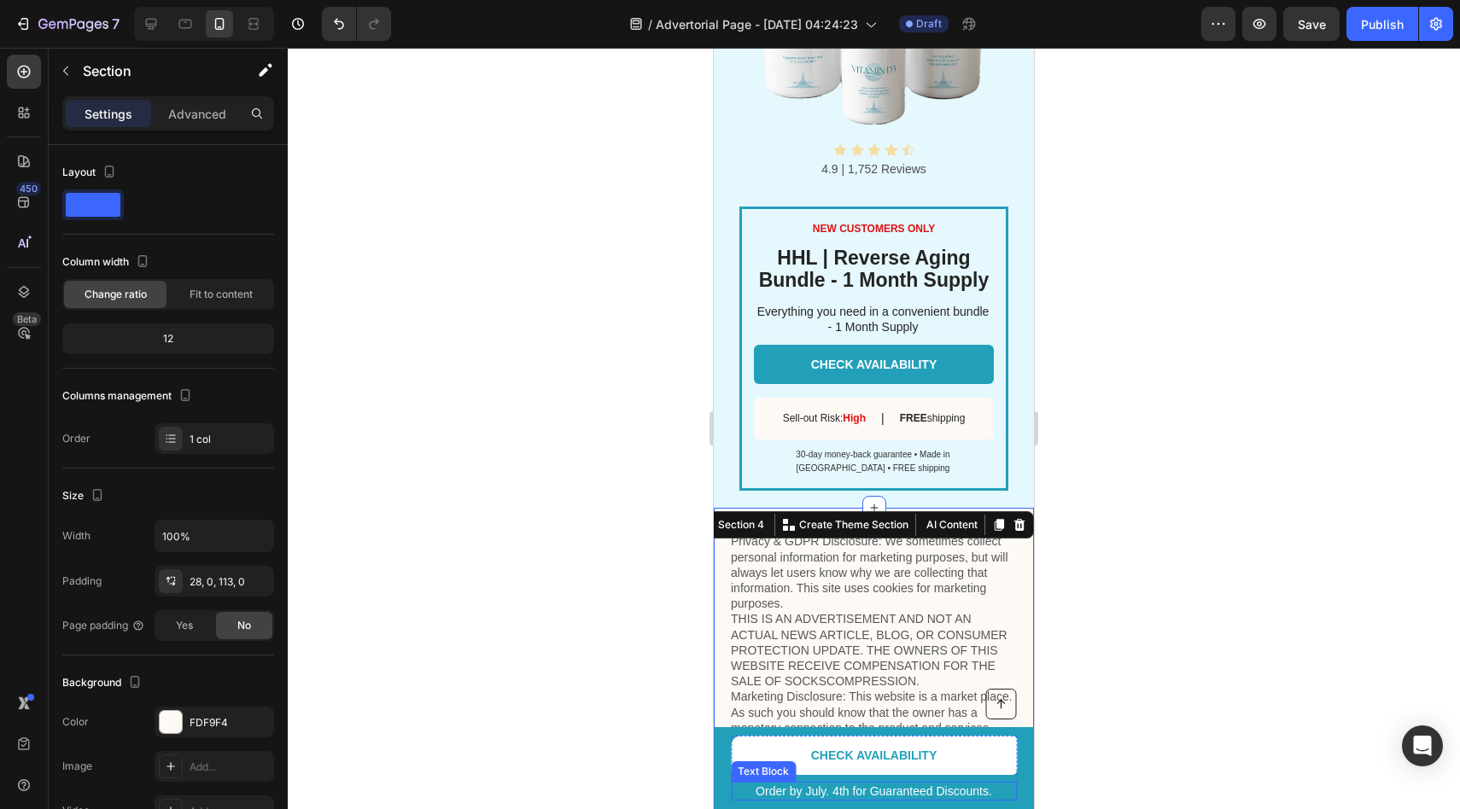
click at [832, 794] on p "Order by July. 4th for Guaranteed Discounts." at bounding box center [874, 791] width 283 height 15
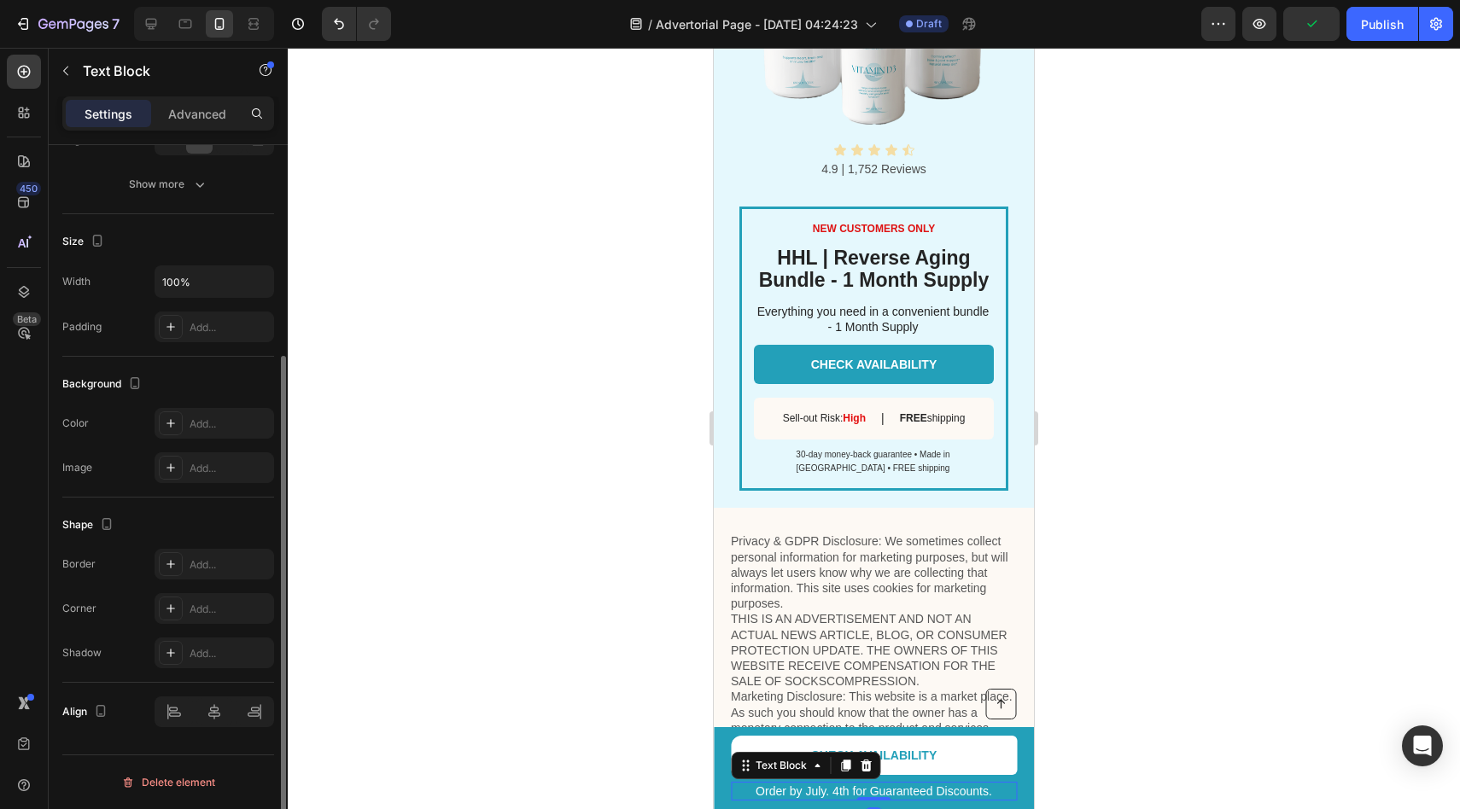
scroll to position [0, 0]
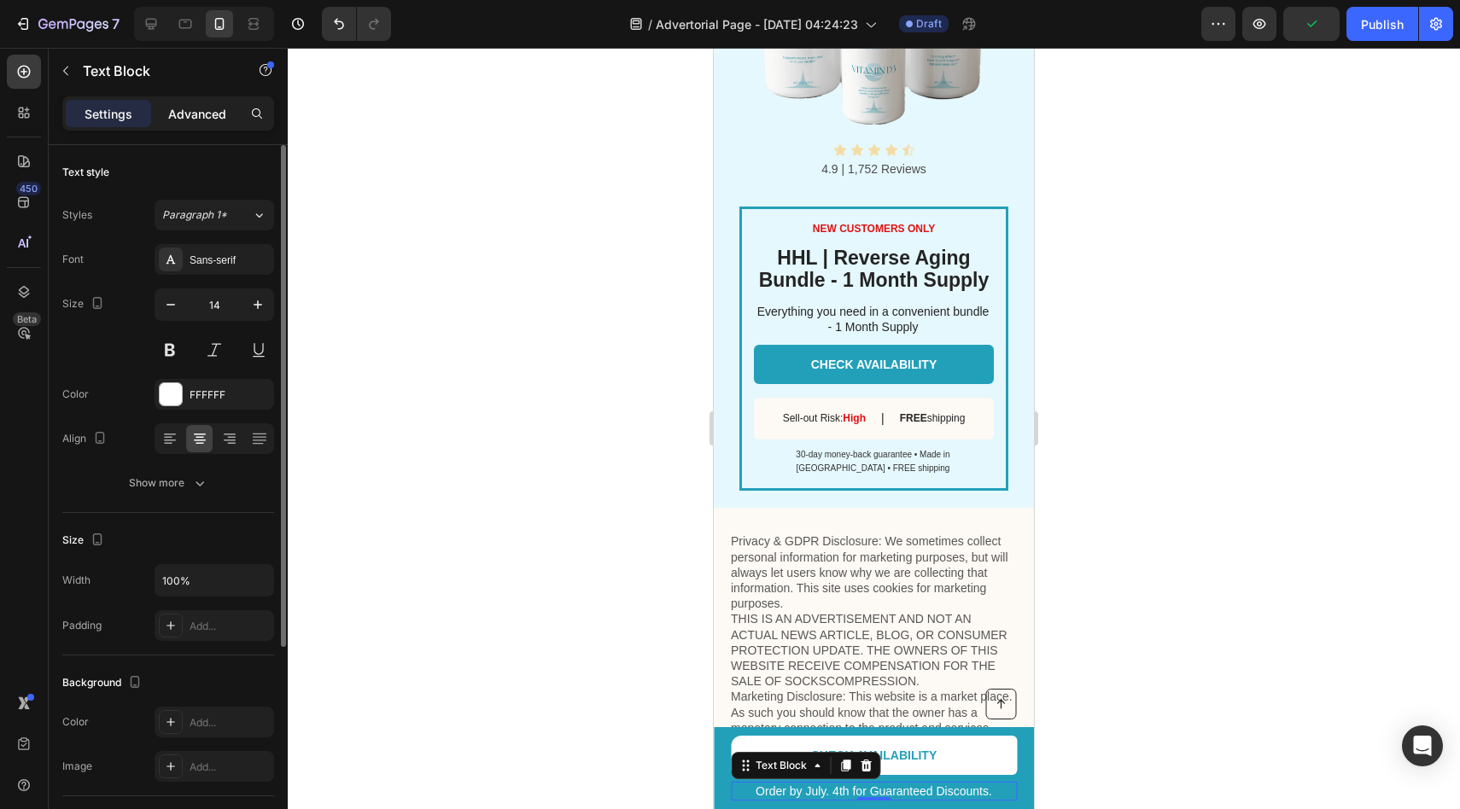
click at [203, 108] on p "Advanced" at bounding box center [197, 114] width 58 height 18
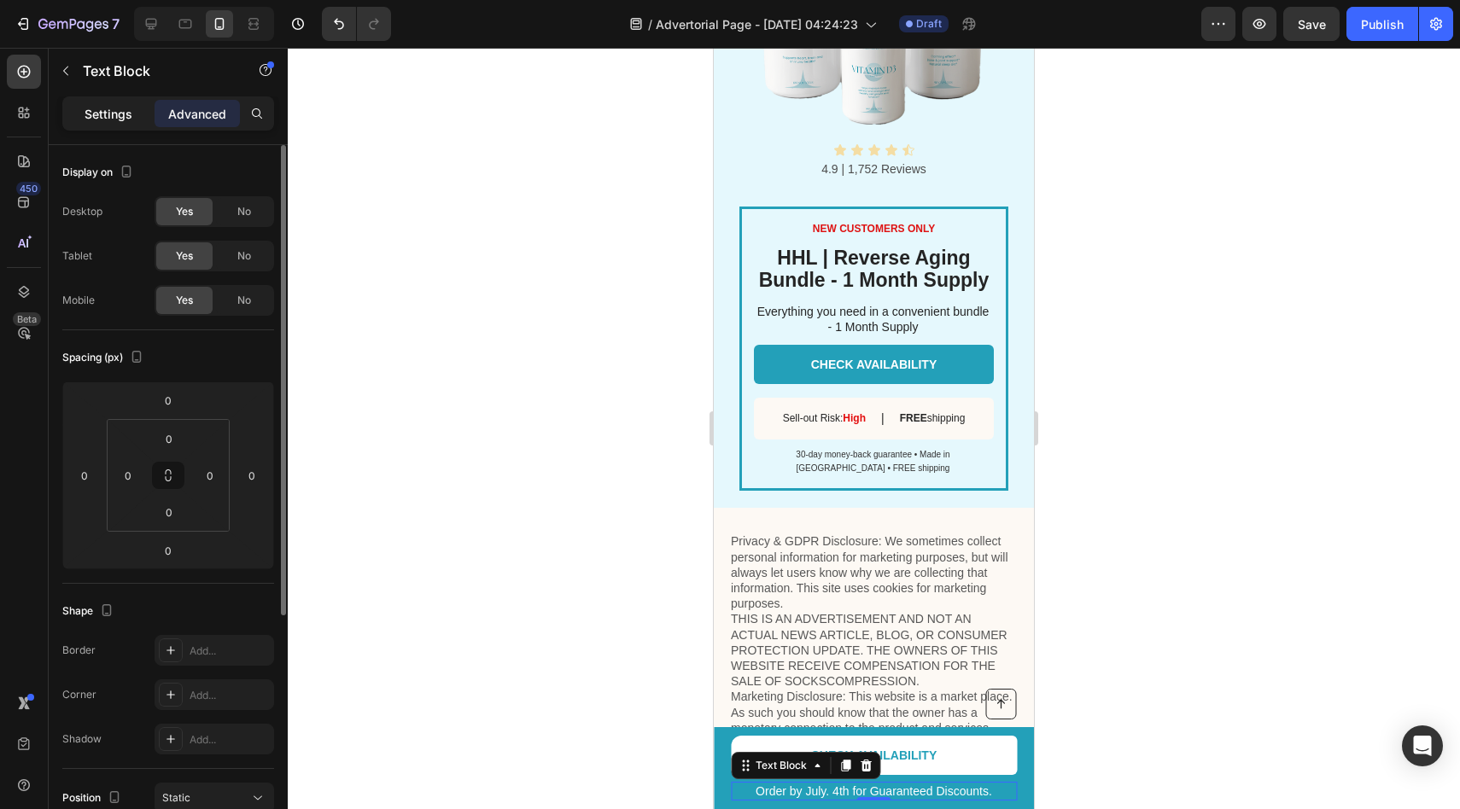
click at [114, 119] on p "Settings" at bounding box center [109, 114] width 48 height 18
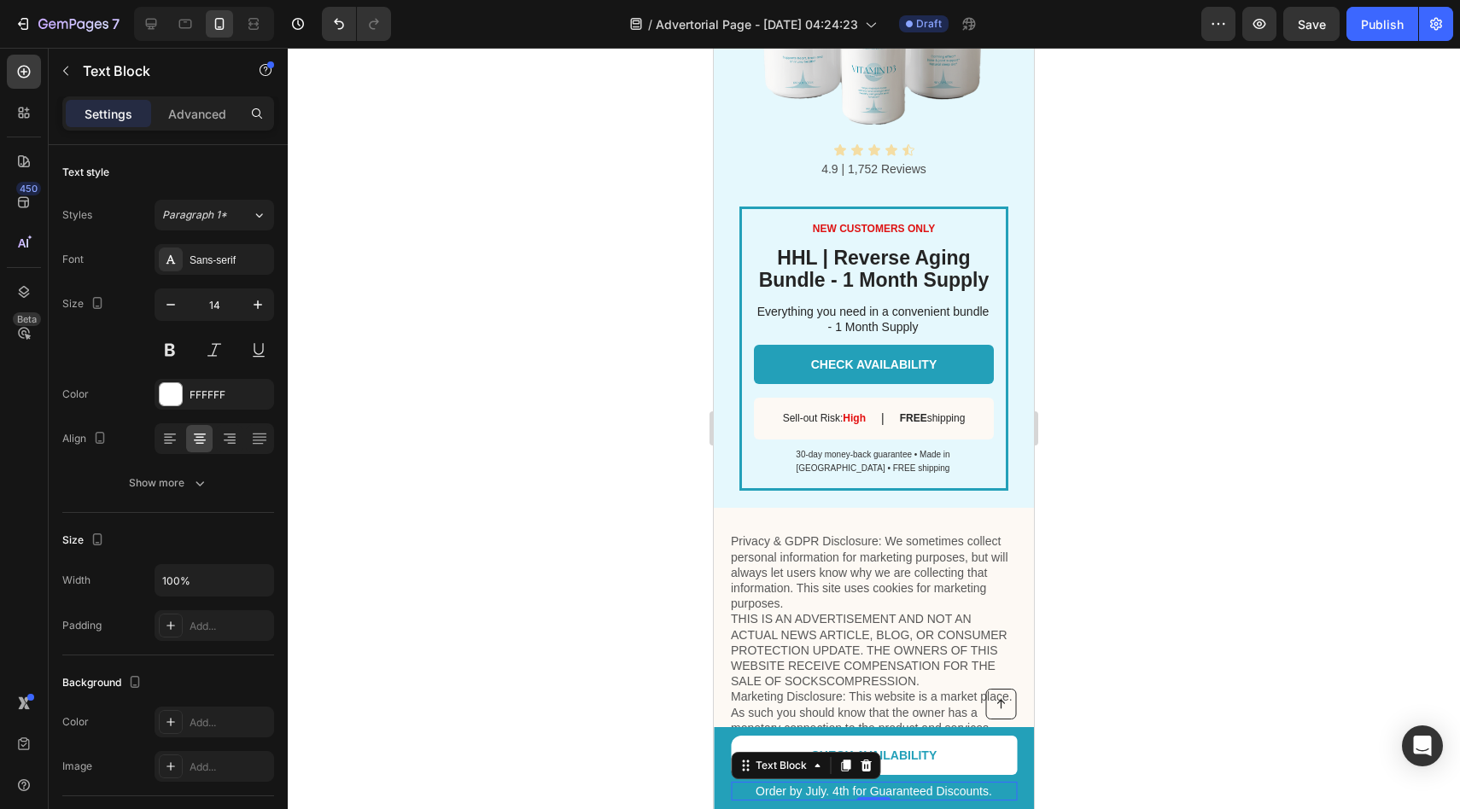
click at [838, 793] on p "Order by July. 4th for Guaranteed Discounts." at bounding box center [874, 791] width 283 height 15
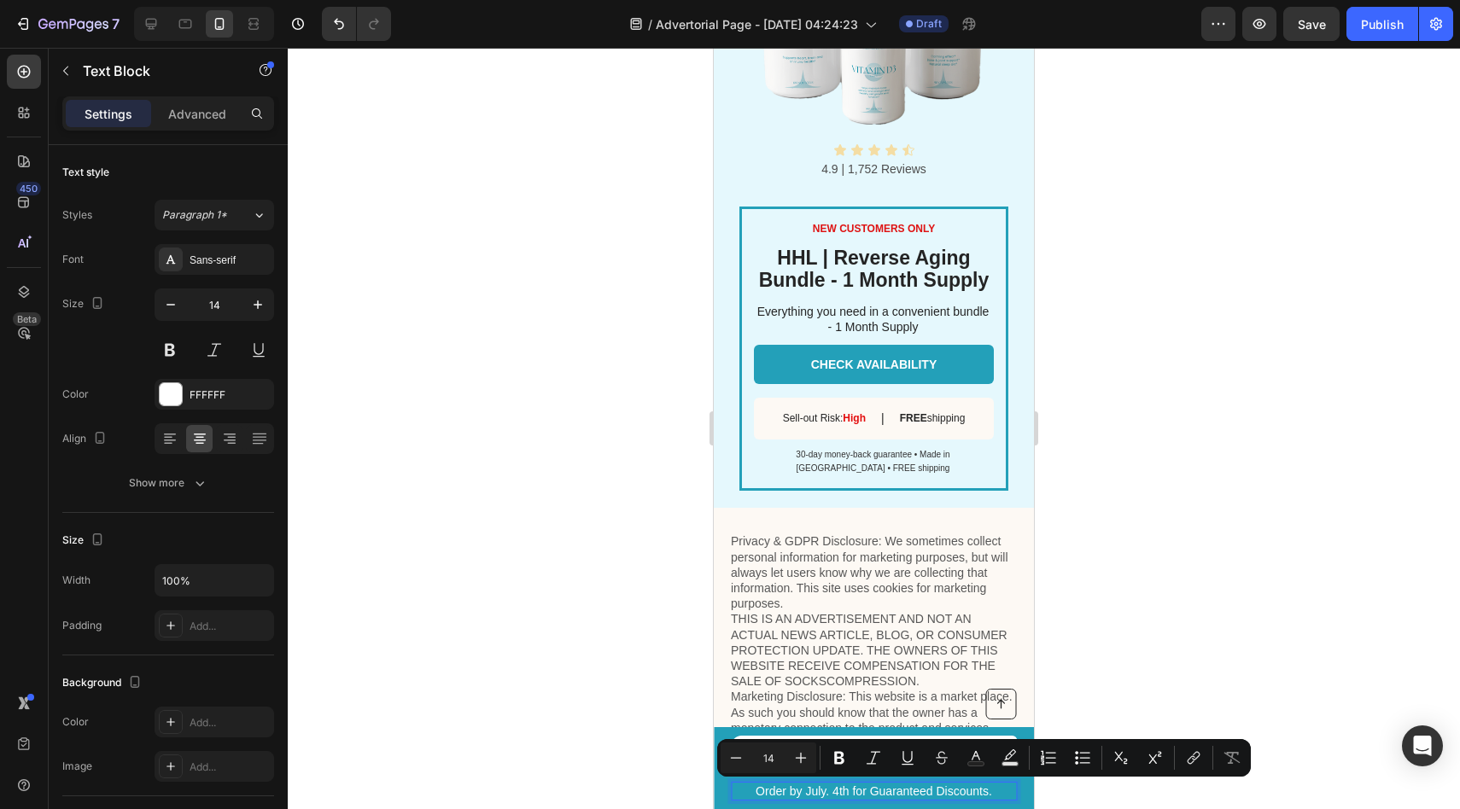
click at [818, 793] on p "Order by July. 4th for Guaranteed Discounts." at bounding box center [874, 791] width 283 height 15
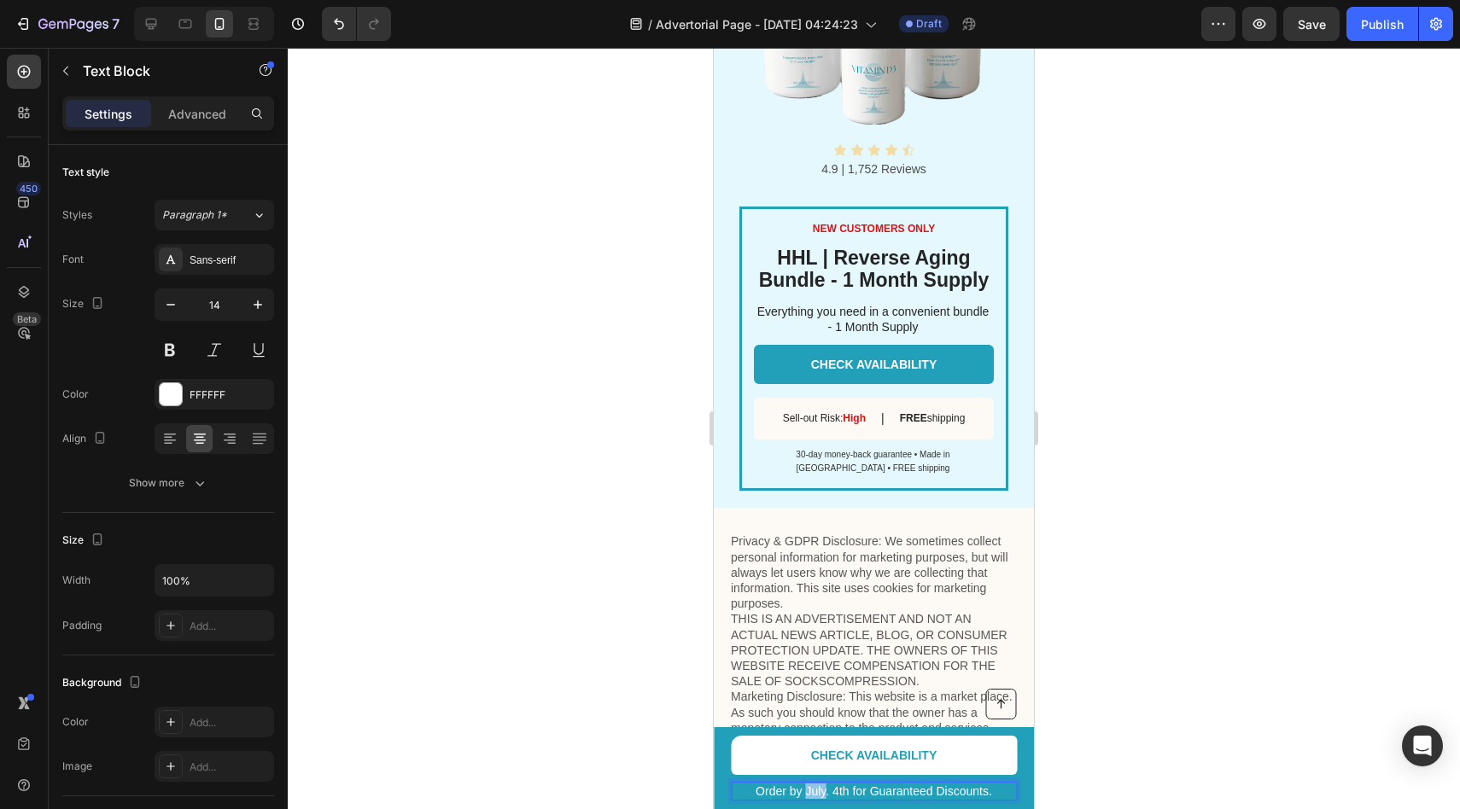
click at [818, 793] on p "Order by July. 4th for Guaranteed Discounts." at bounding box center [874, 791] width 283 height 15
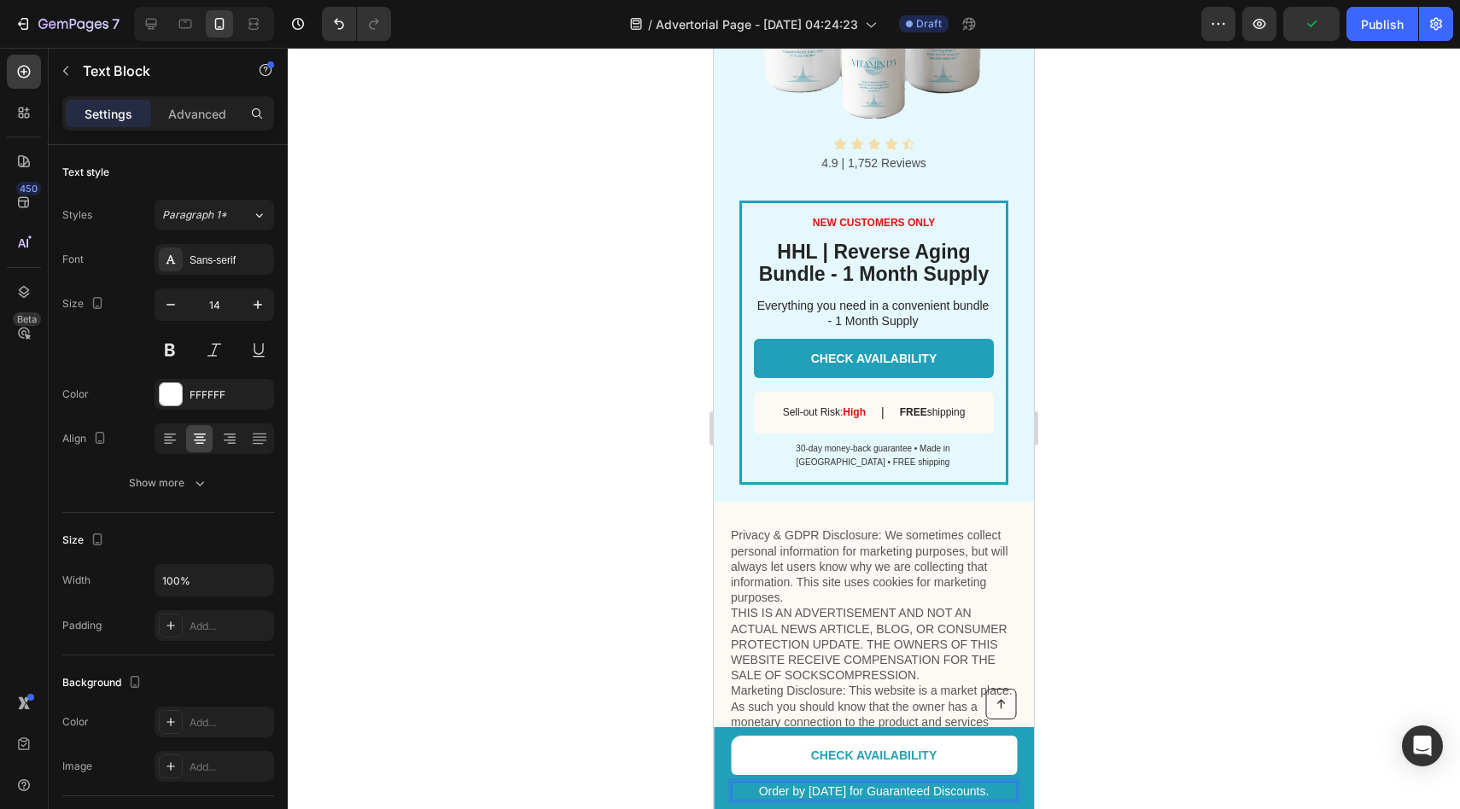
scroll to position [3277, 0]
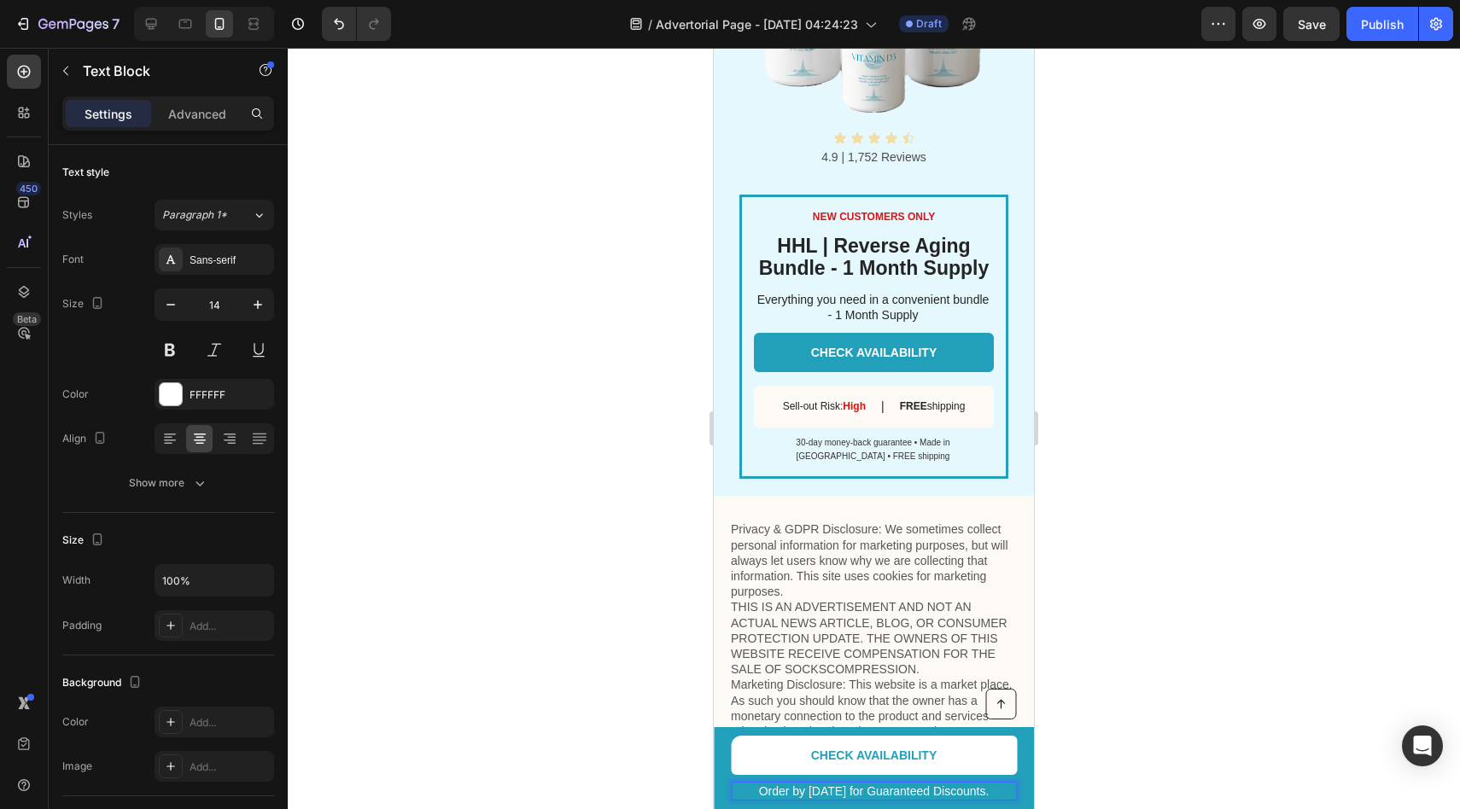
click at [1181, 663] on div at bounding box center [874, 429] width 1172 height 762
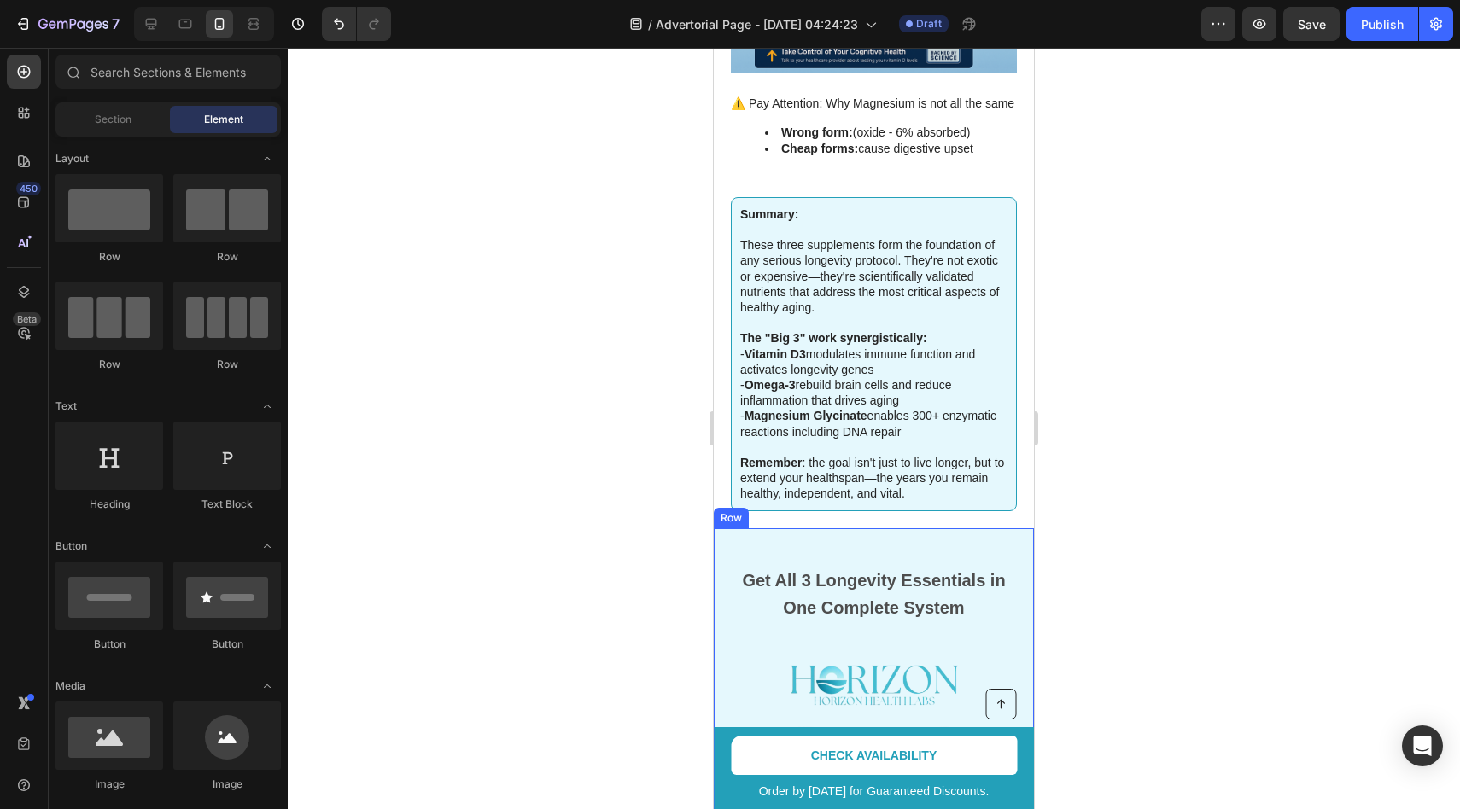
scroll to position [2500, 0]
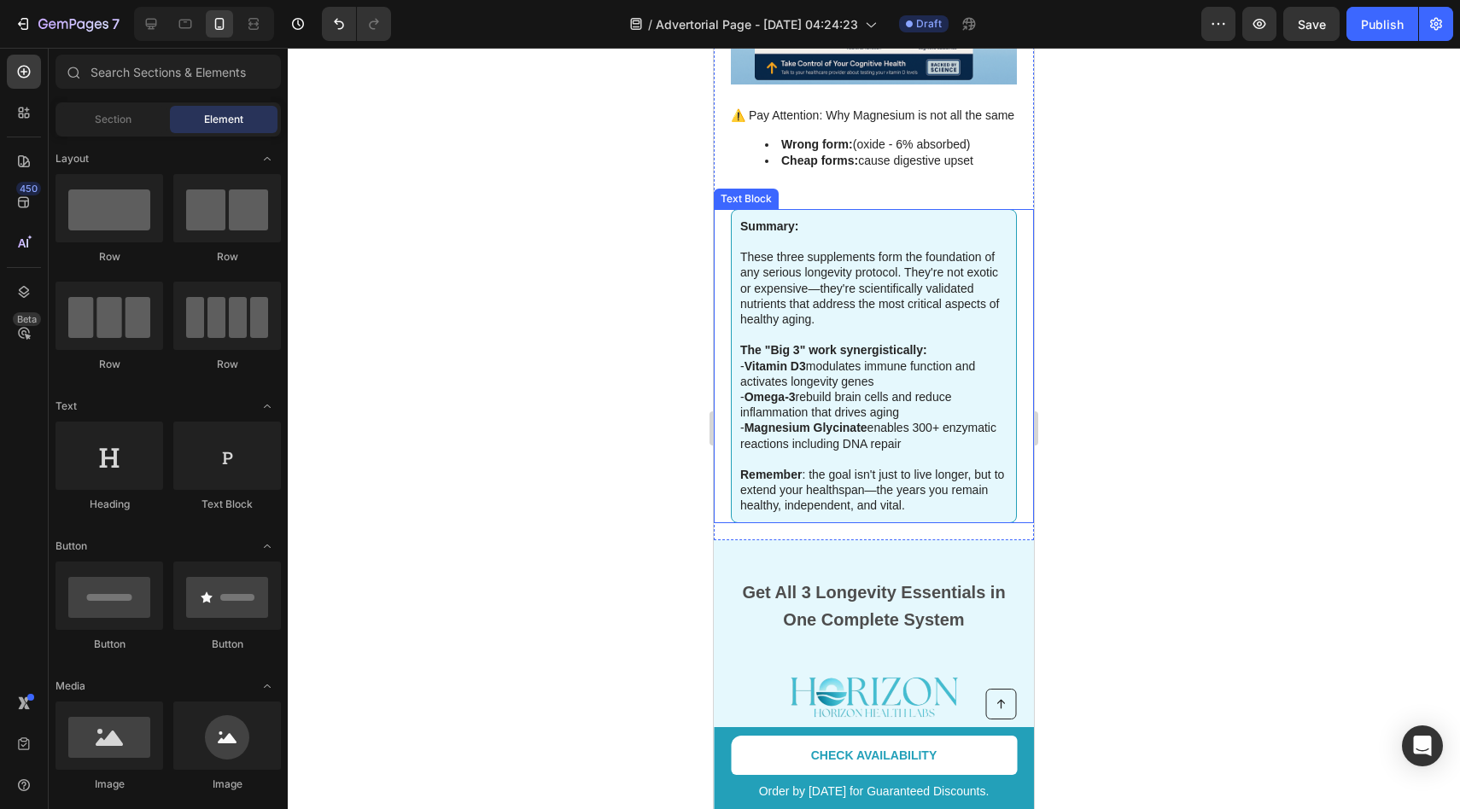
click at [789, 468] on strong "Remember" at bounding box center [770, 475] width 61 height 14
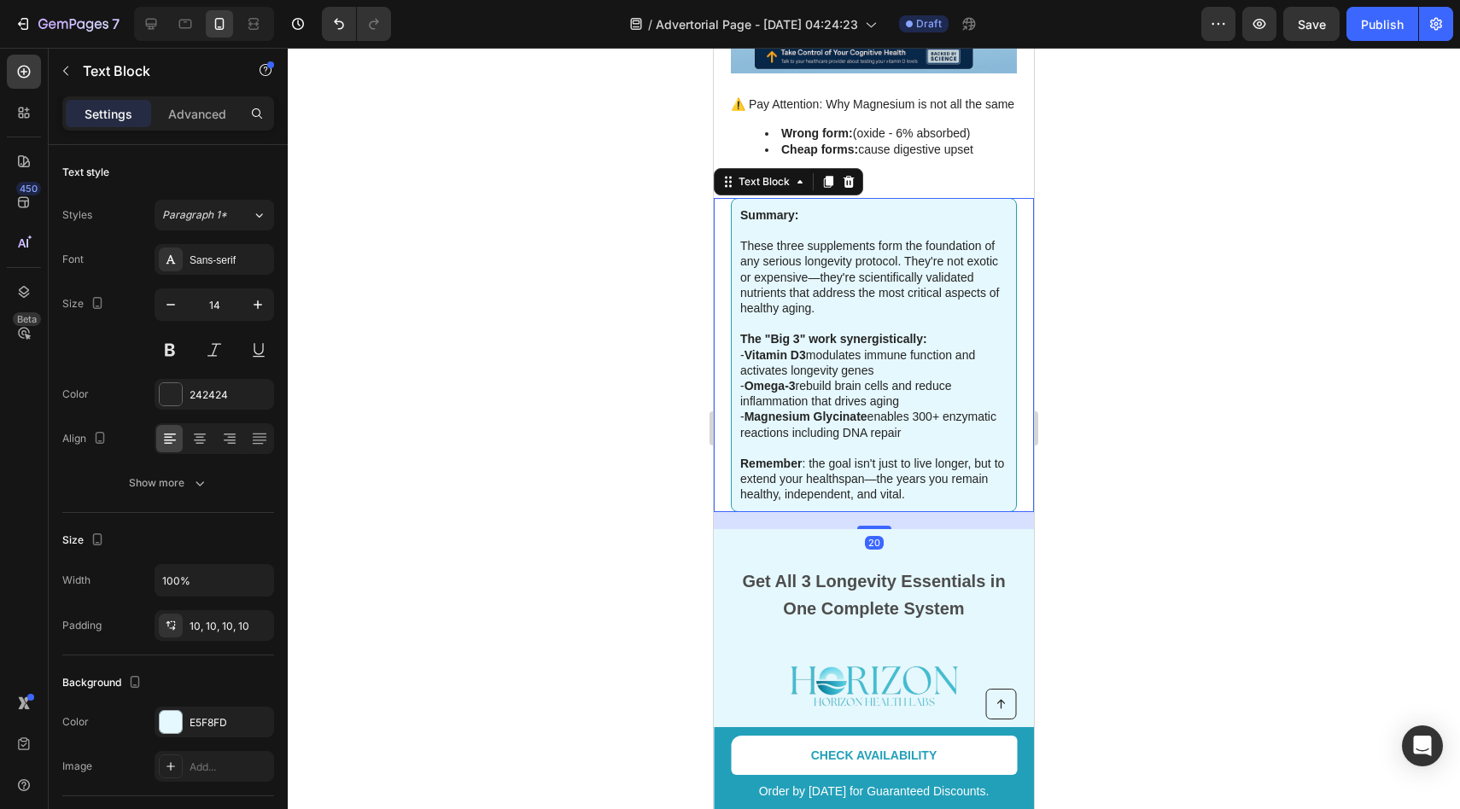
scroll to position [2647, 0]
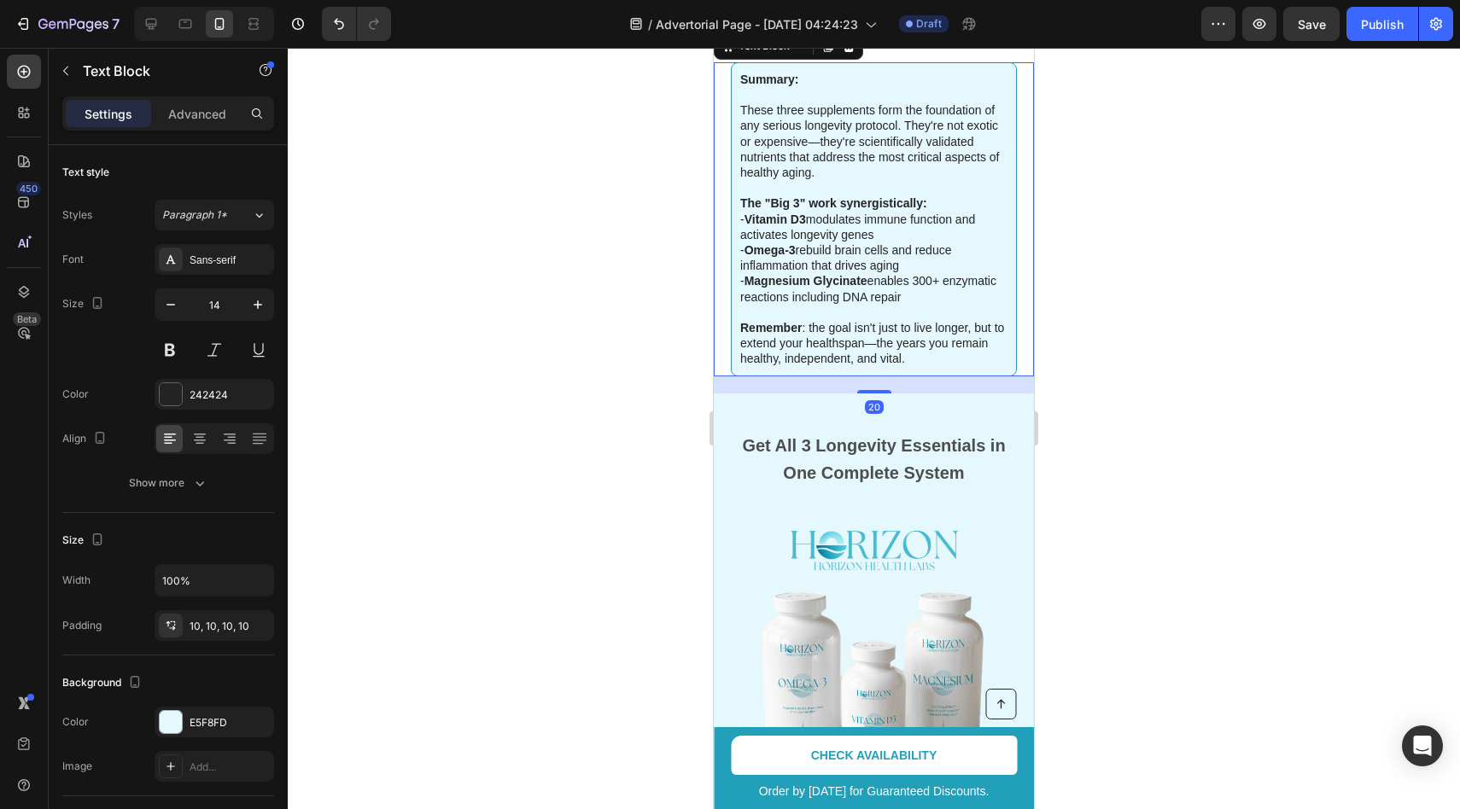
click at [671, 302] on div at bounding box center [874, 429] width 1172 height 762
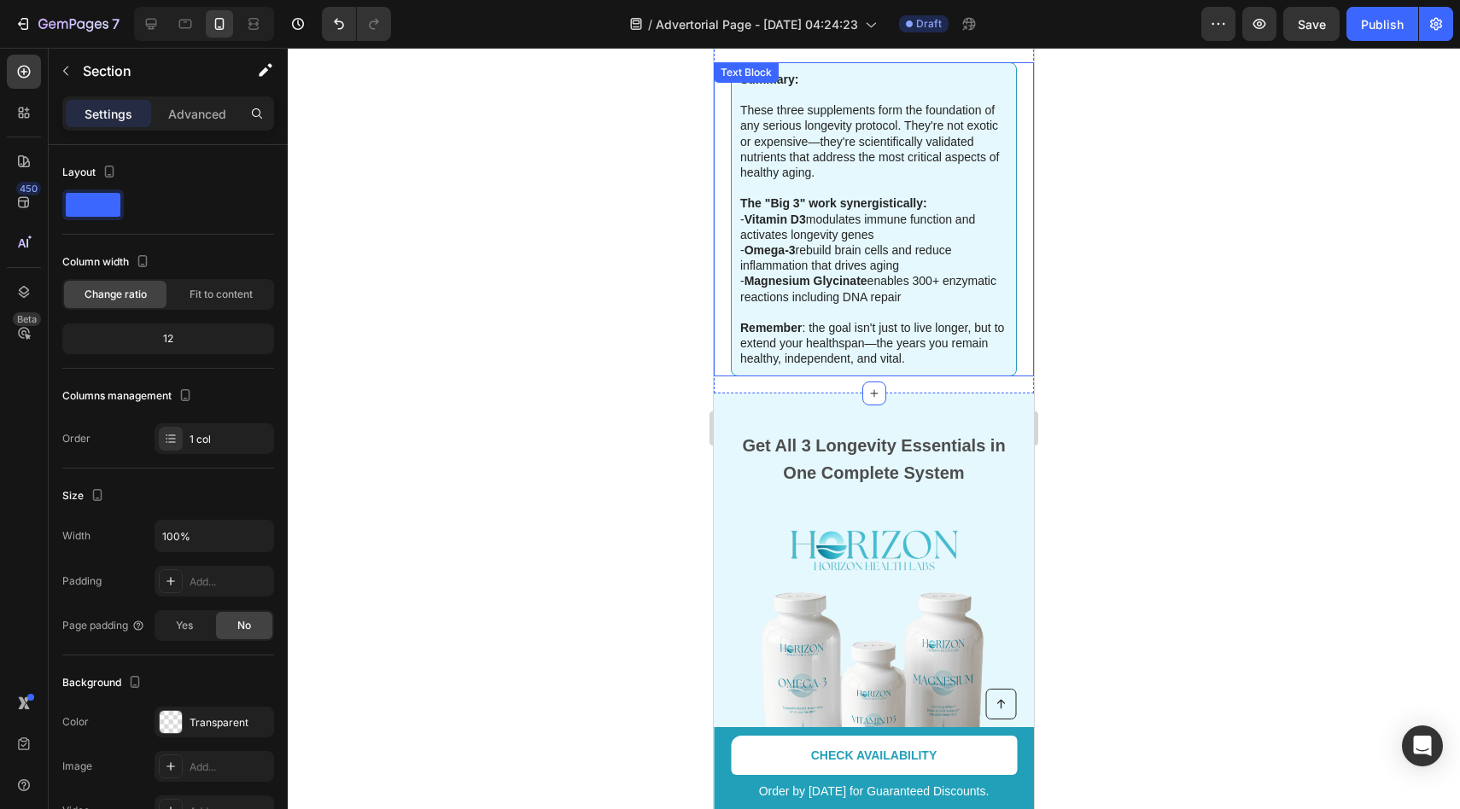
click at [867, 329] on p "Remember : the goal isn't just to live longer, but to extend your healthspan—th…" at bounding box center [873, 336] width 267 height 62
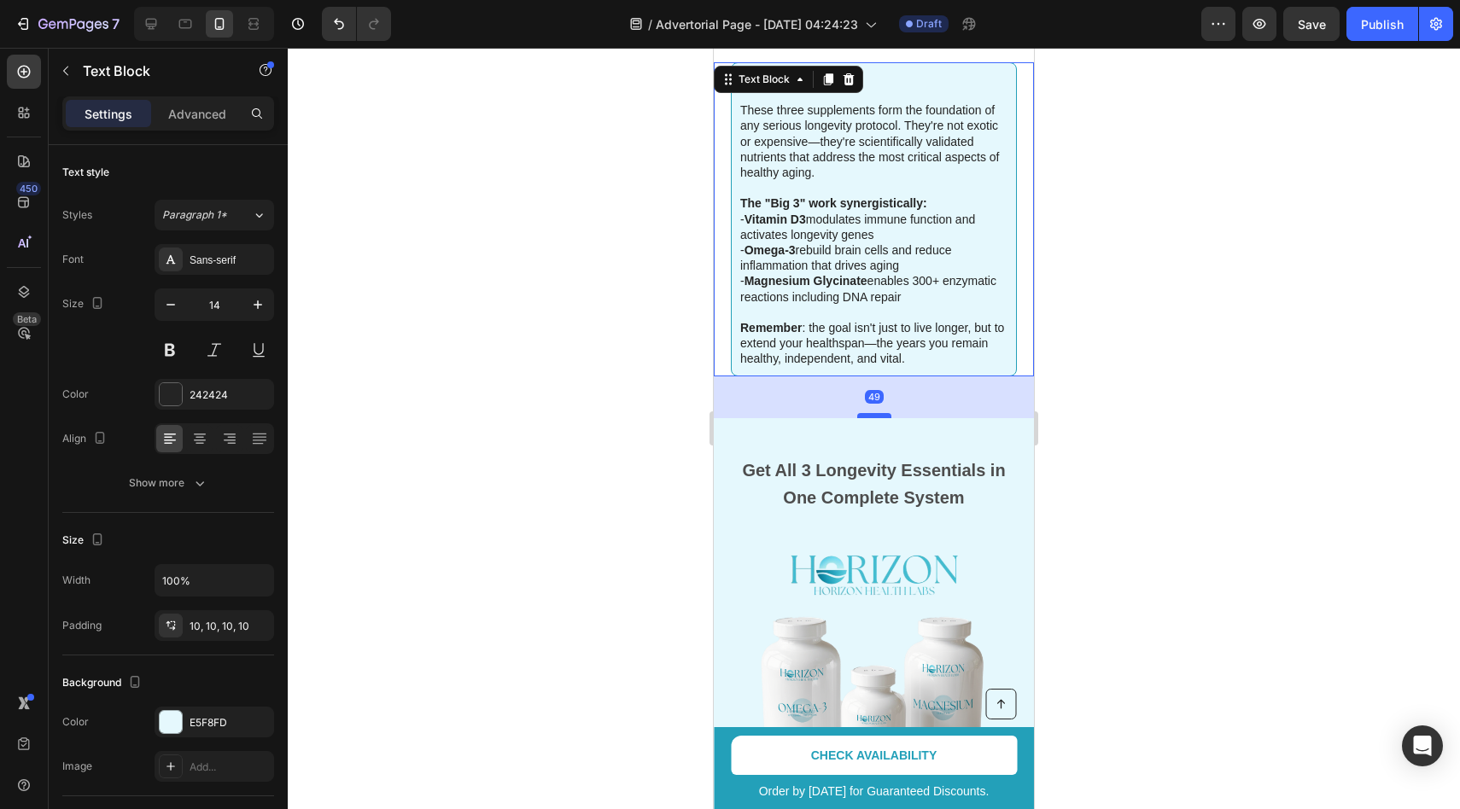
drag, startPoint x: 865, startPoint y: 358, endPoint x: 867, endPoint y: 384, distance: 26.6
click at [867, 413] on div at bounding box center [874, 415] width 34 height 5
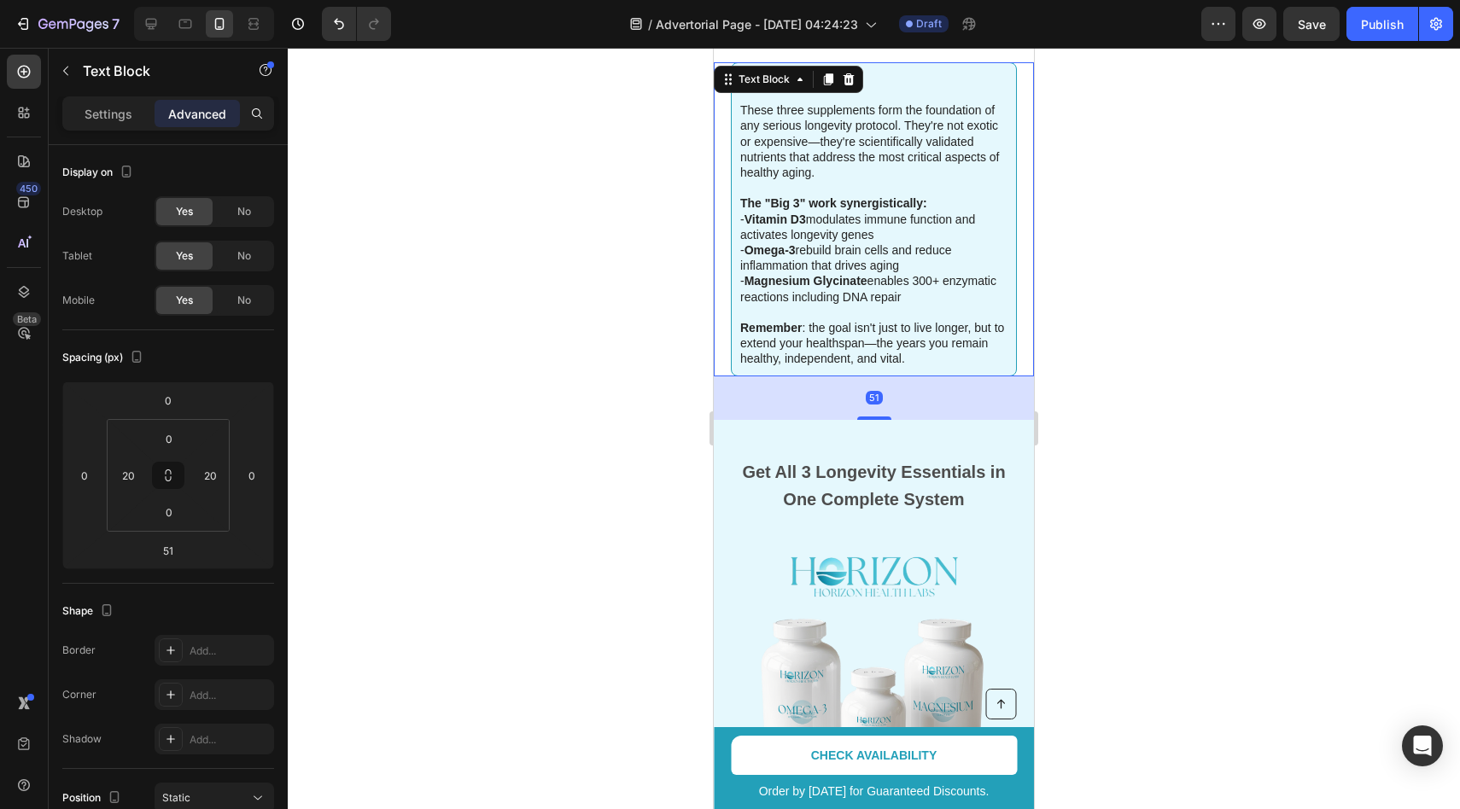
click at [618, 339] on div at bounding box center [874, 429] width 1172 height 762
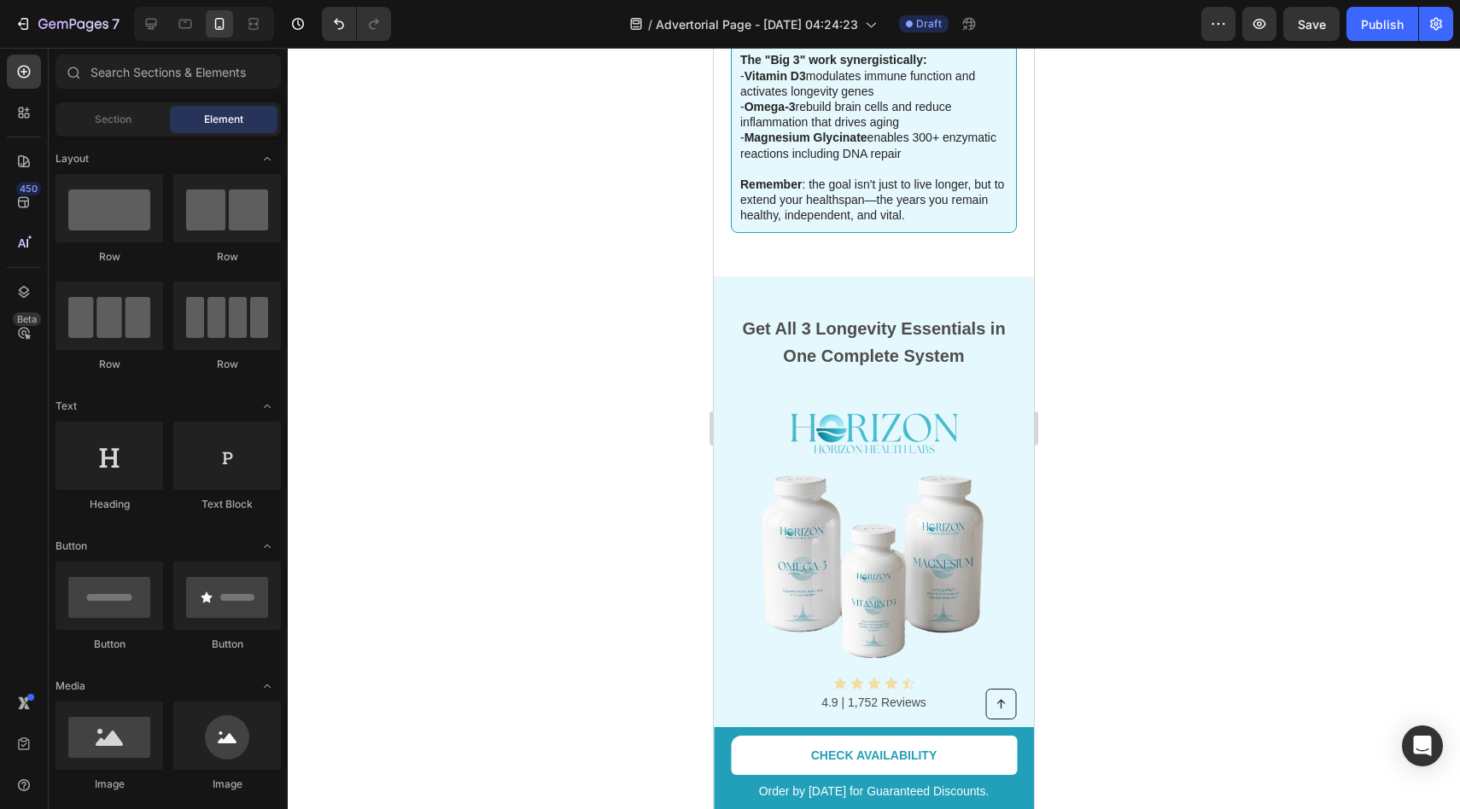
scroll to position [2788, 0]
click at [875, 279] on div "NEW CUSTOMERS ONLY Text Block HHL | Reverse Aging Bundle - 1 Month Supply Headi…" at bounding box center [874, 661] width 320 height 765
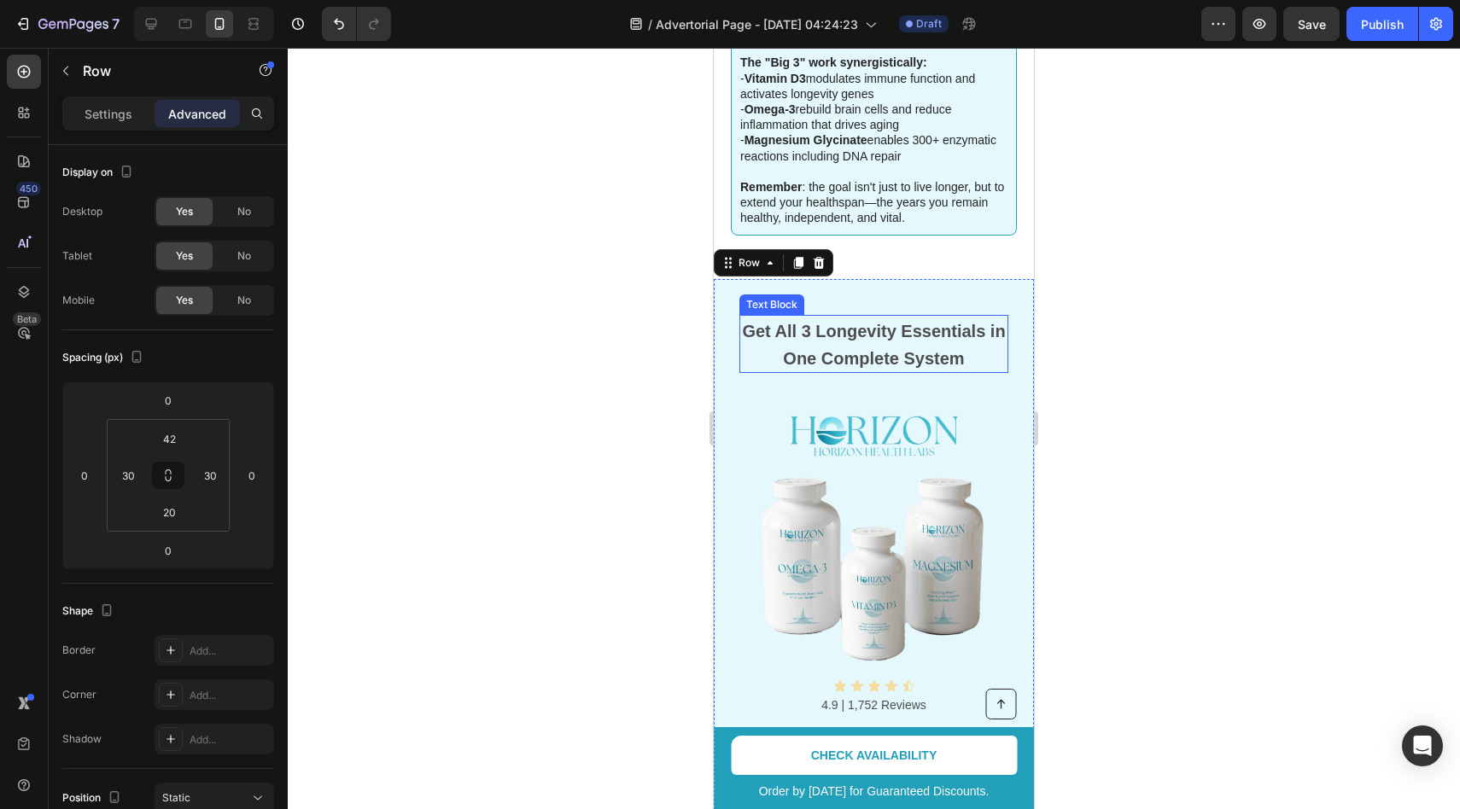
click at [833, 322] on strong "Get All 3 Longevity Essentials in One Complete System" at bounding box center [873, 345] width 263 height 46
click at [847, 292] on icon at bounding box center [854, 299] width 14 height 14
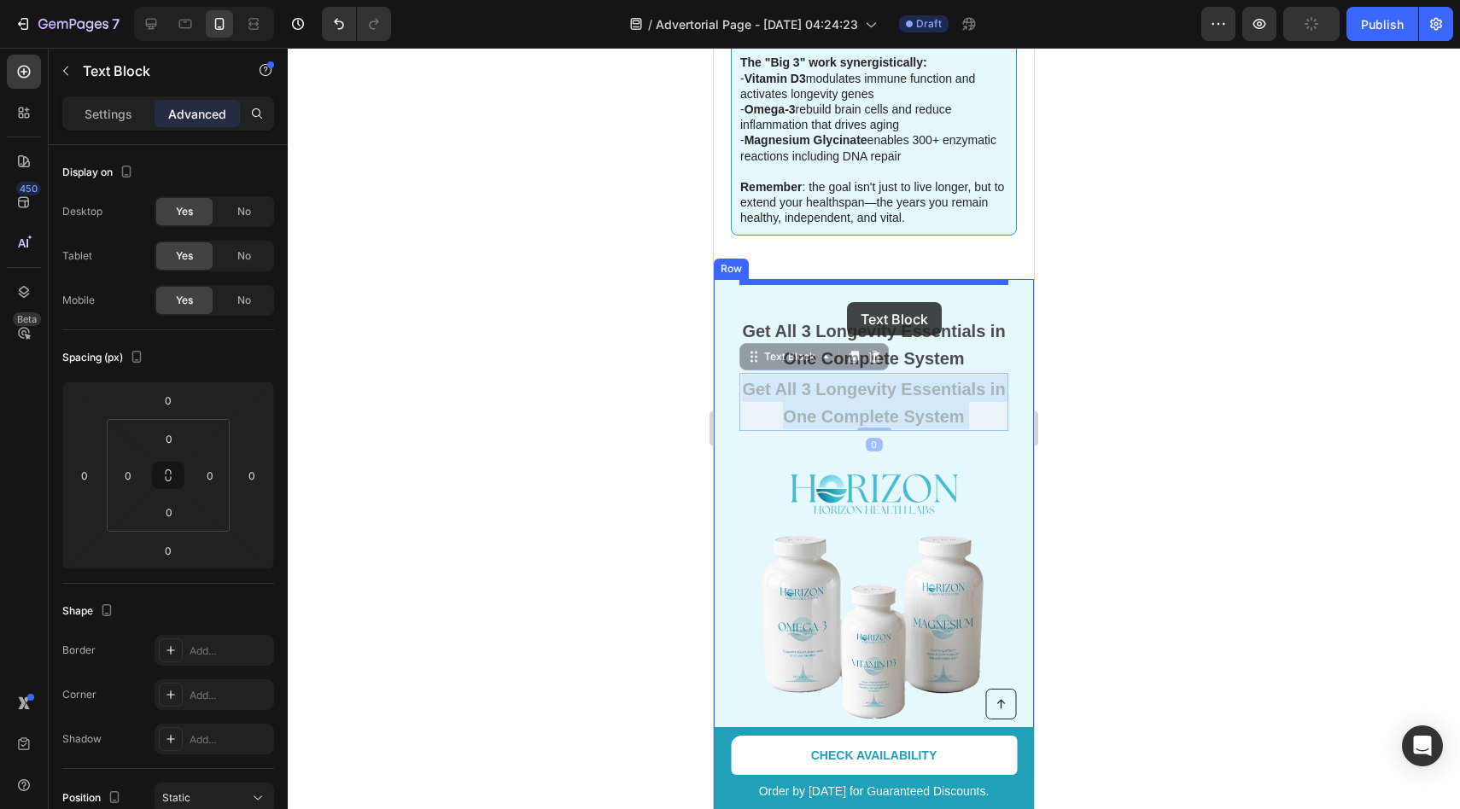
drag, startPoint x: 846, startPoint y: 379, endPoint x: 847, endPoint y: 302, distance: 76.8
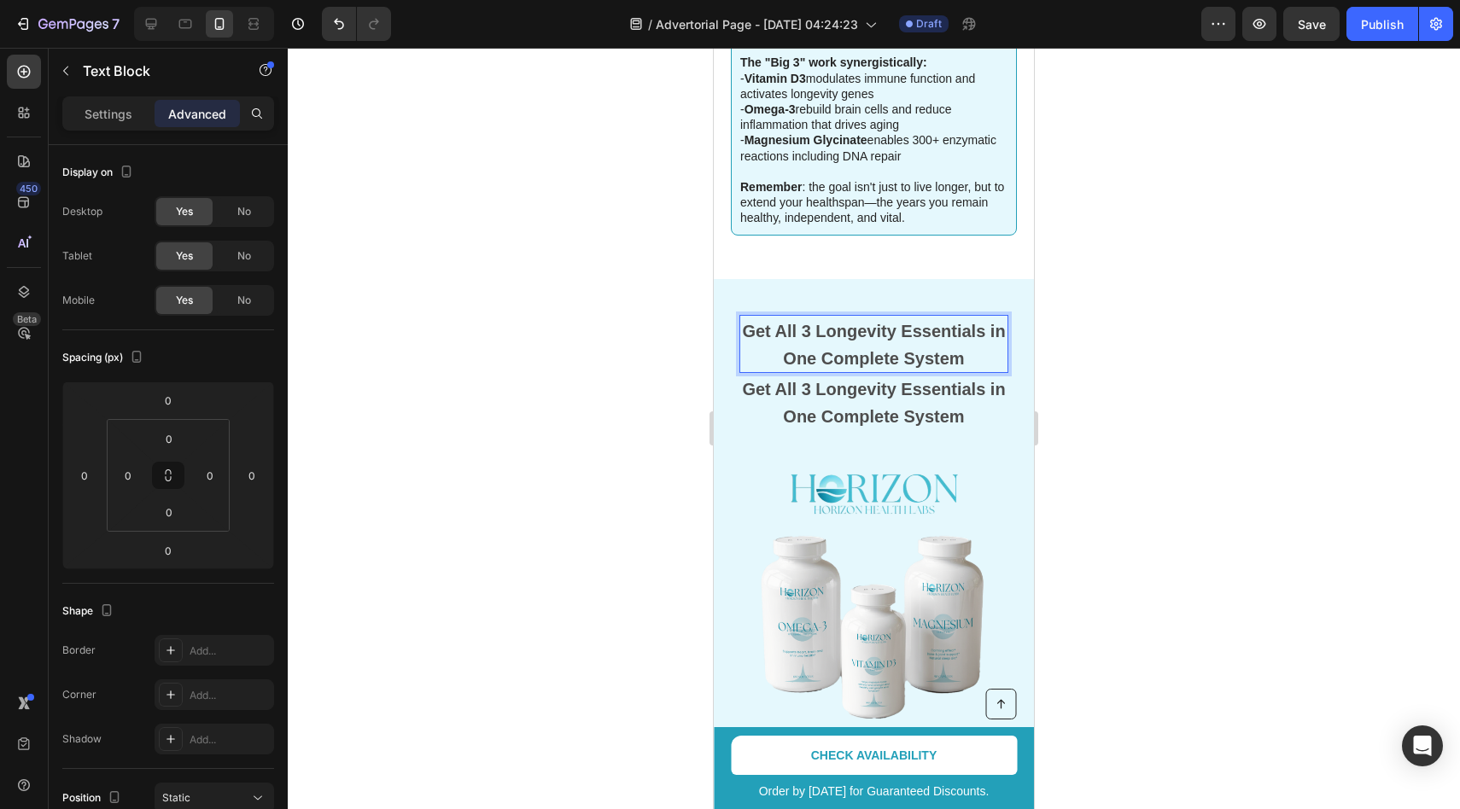
click at [861, 322] on strong "Get All 3 Longevity Essentials in One Complete System" at bounding box center [873, 345] width 263 height 46
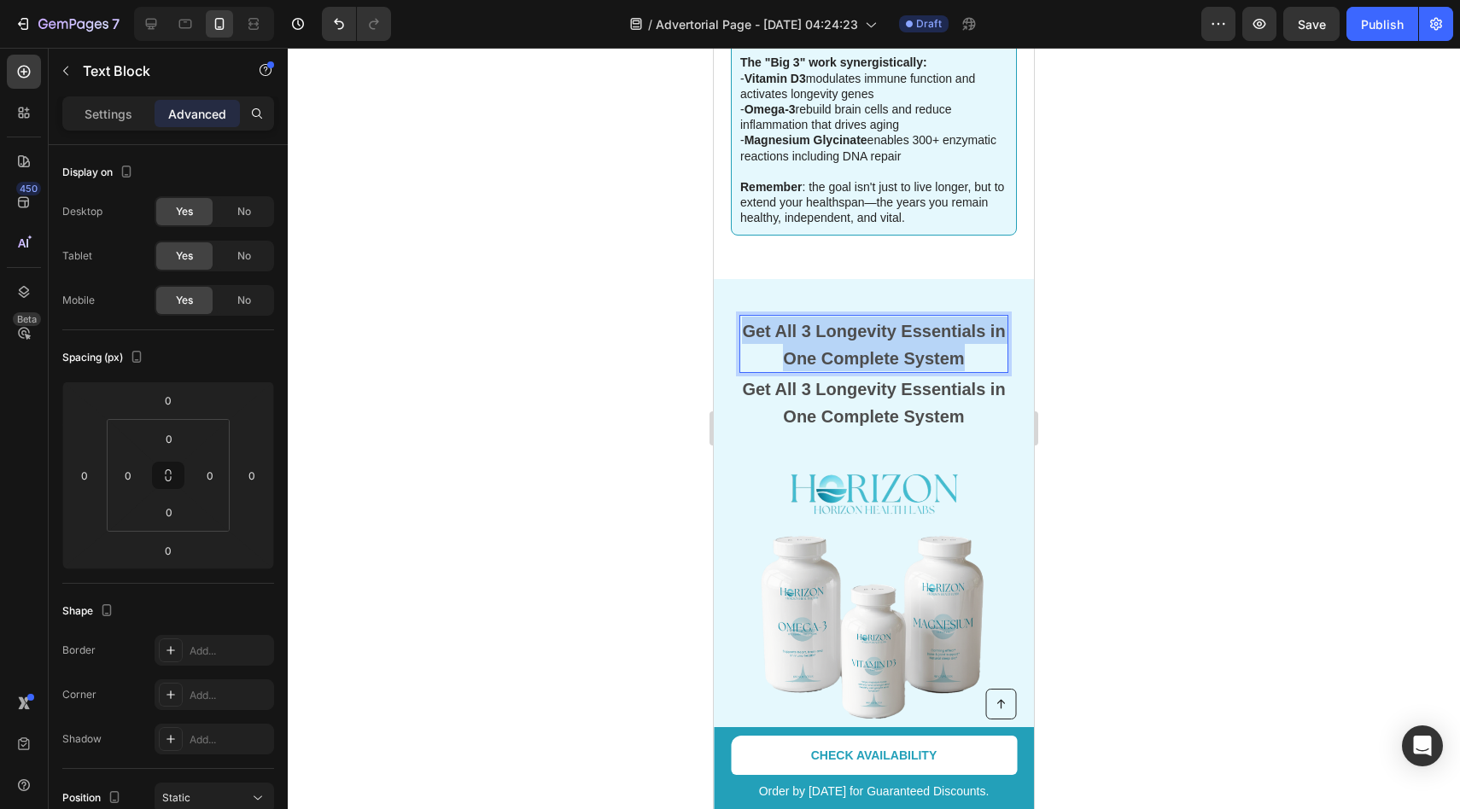
click at [861, 322] on strong "Get All 3 Longevity Essentials in One Complete System" at bounding box center [873, 345] width 263 height 46
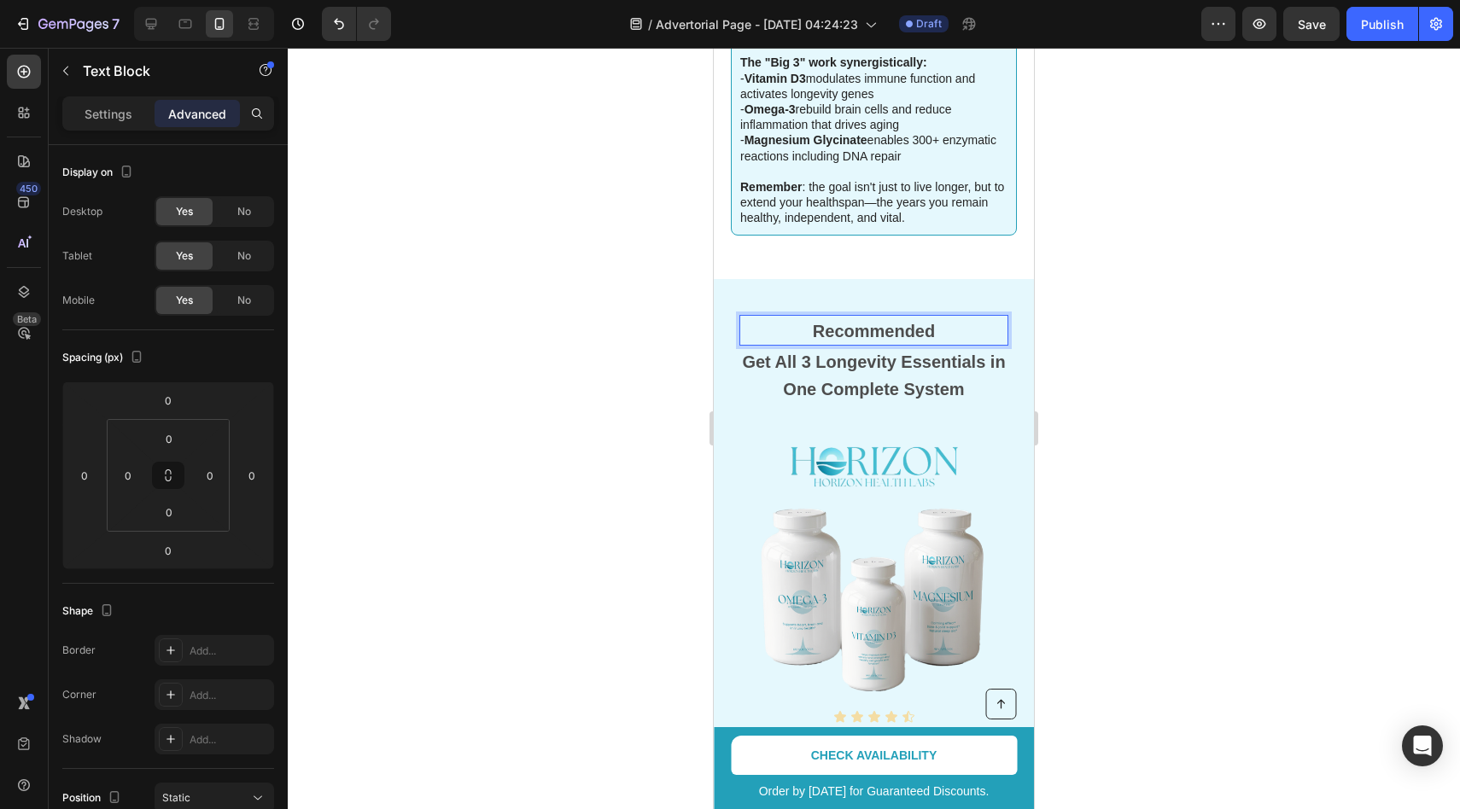
click at [1055, 288] on div at bounding box center [874, 429] width 1172 height 762
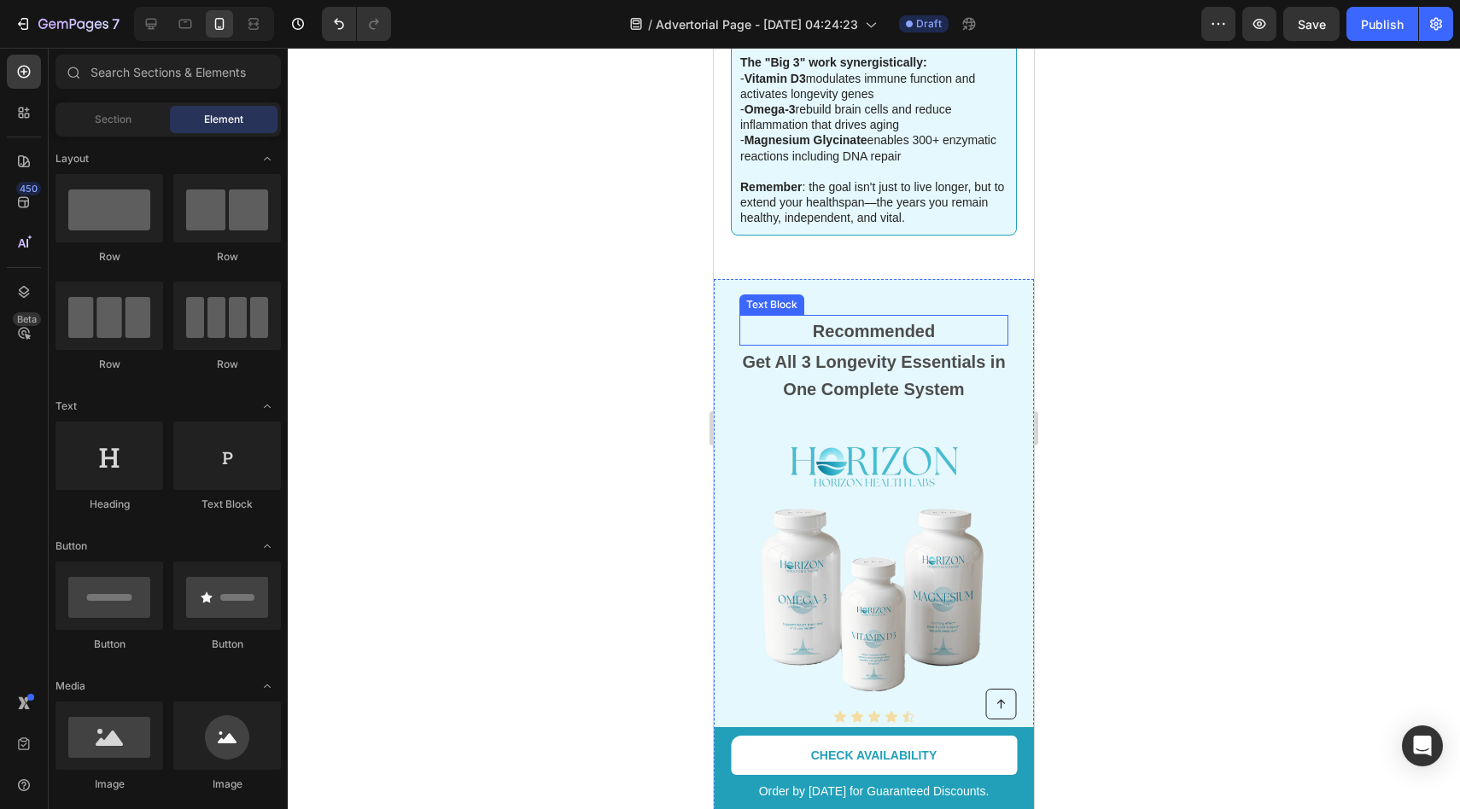
click at [897, 322] on strong "Recommended" at bounding box center [874, 331] width 122 height 19
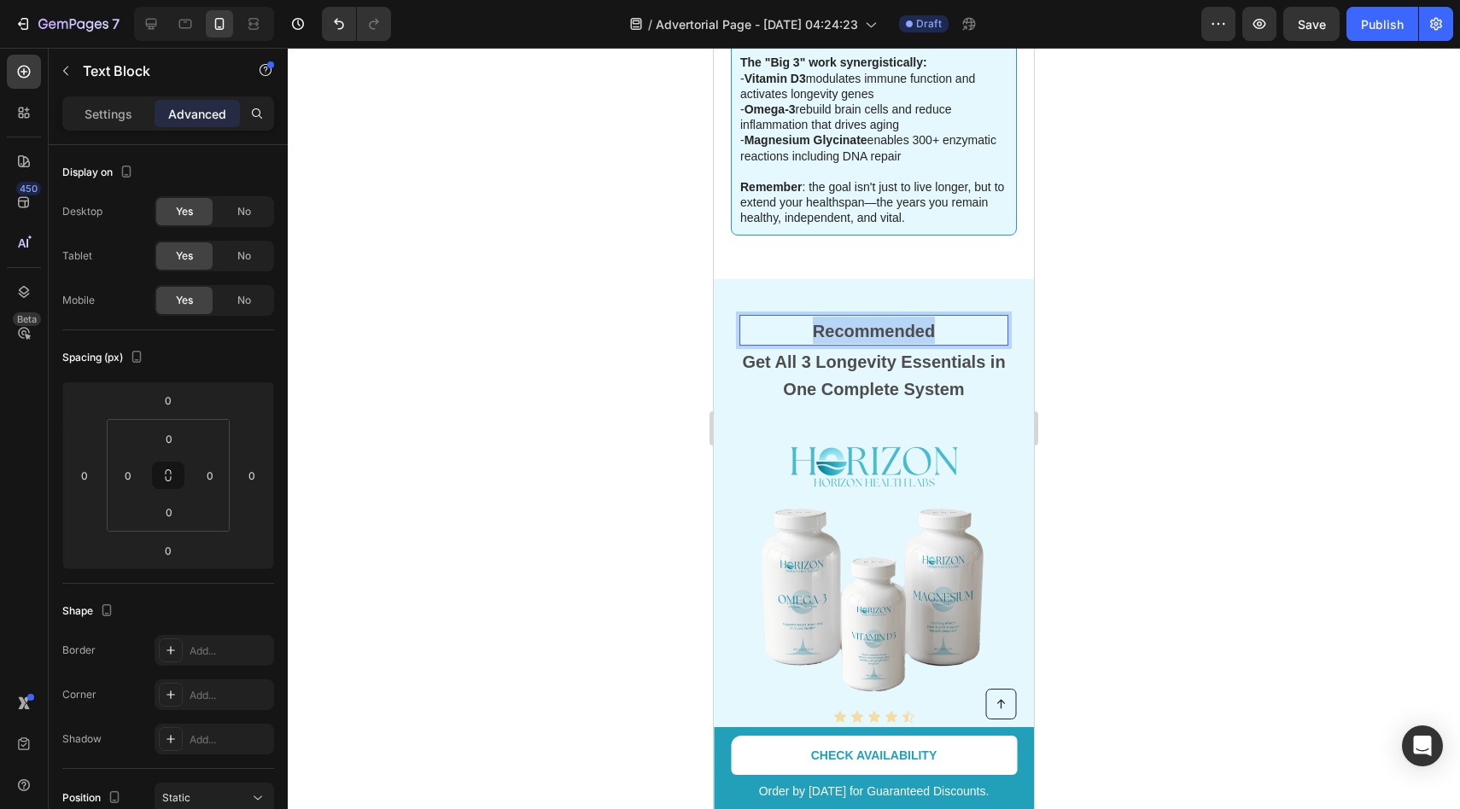
click at [869, 322] on strong "Recommended" at bounding box center [874, 331] width 122 height 19
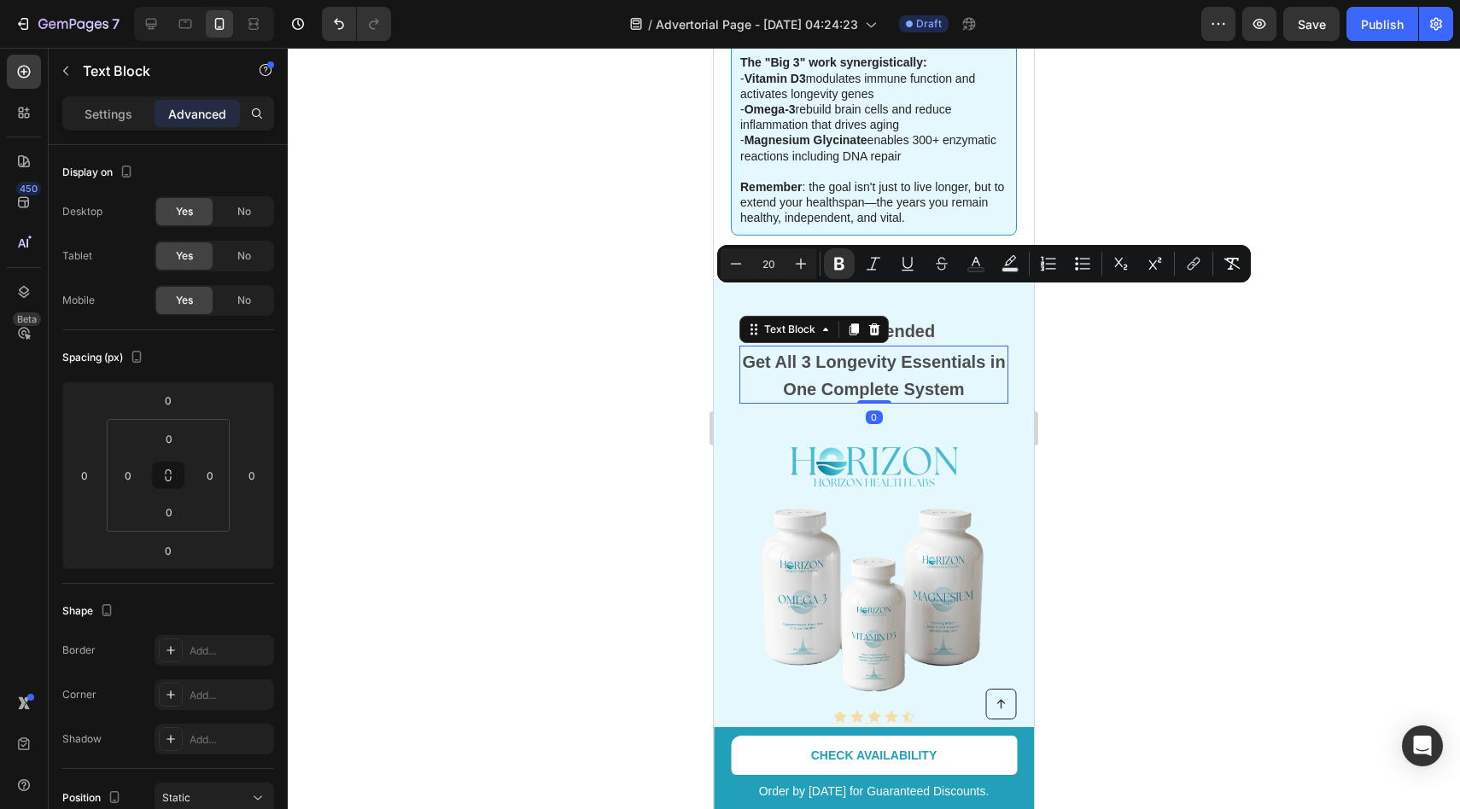
click at [838, 353] on strong "Get All 3 Longevity Essentials in One Complete System" at bounding box center [873, 376] width 263 height 46
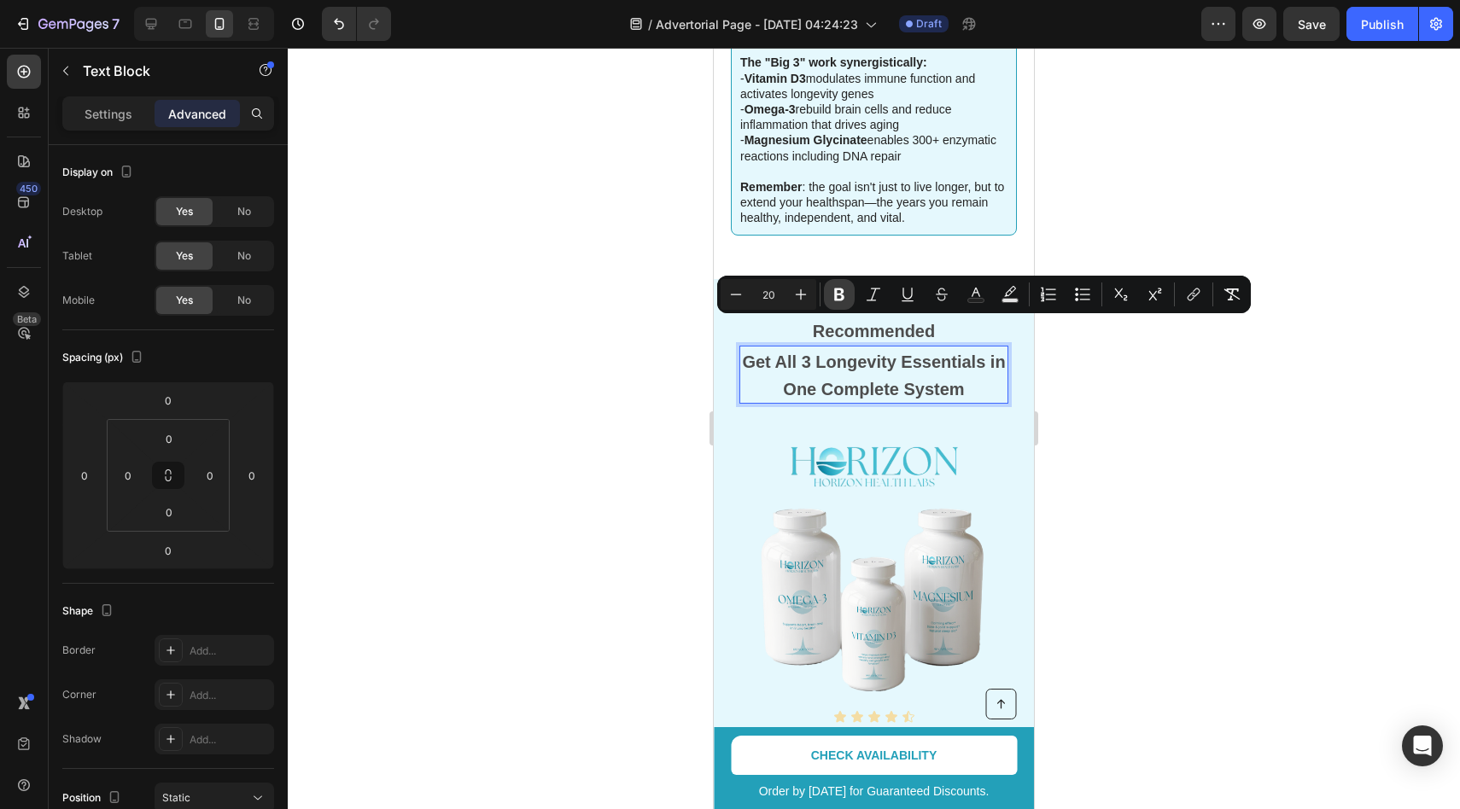
click at [843, 303] on button "Bold" at bounding box center [839, 294] width 31 height 31
click at [875, 360] on span "Get All 3 Longevity Essentials in One Complete System" at bounding box center [873, 376] width 243 height 46
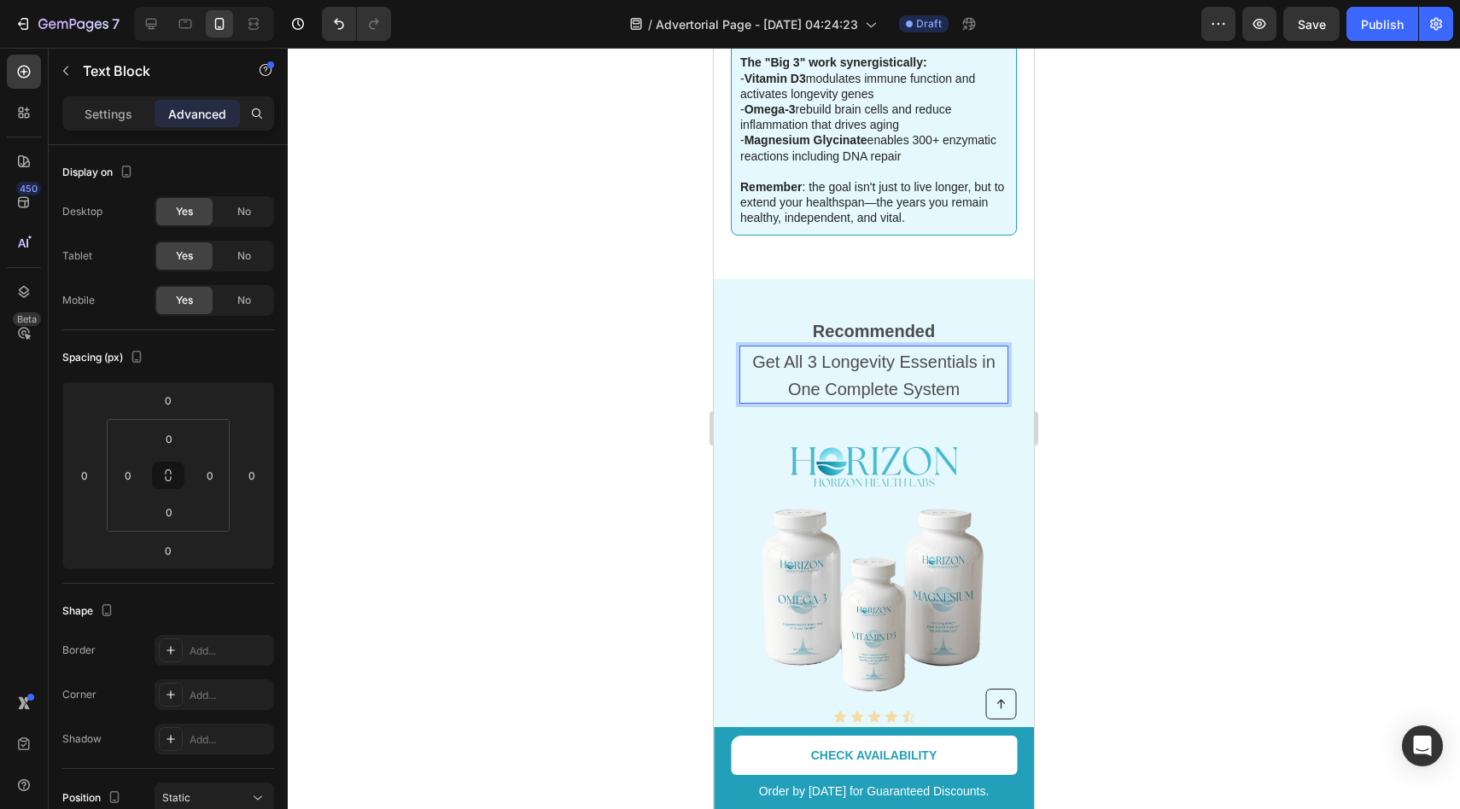
click at [873, 353] on span "Get All 3 Longevity Essentials in One Complete System" at bounding box center [873, 376] width 243 height 46
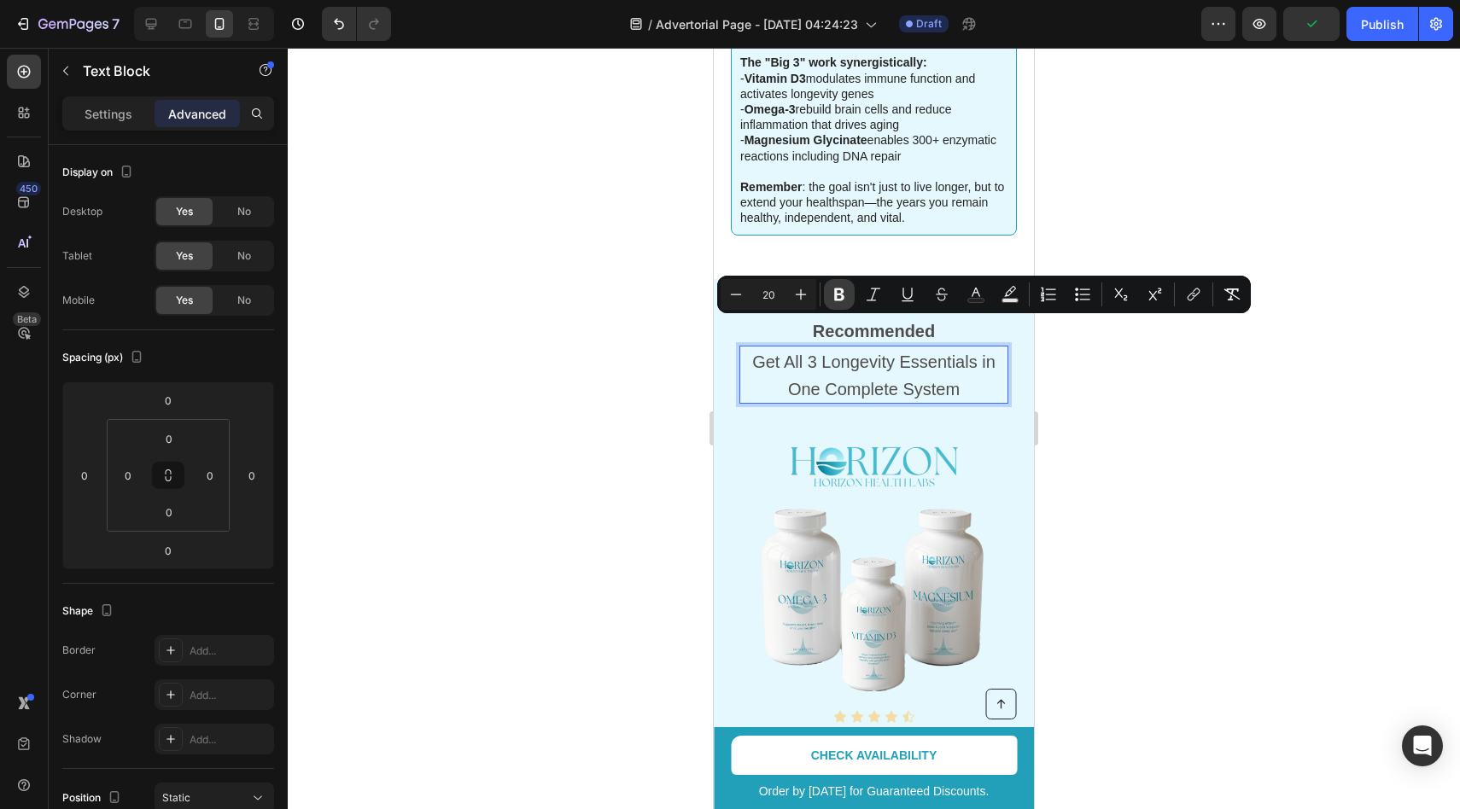
click at [849, 305] on button "Bold" at bounding box center [839, 294] width 31 height 31
click at [1145, 359] on div at bounding box center [874, 429] width 1172 height 762
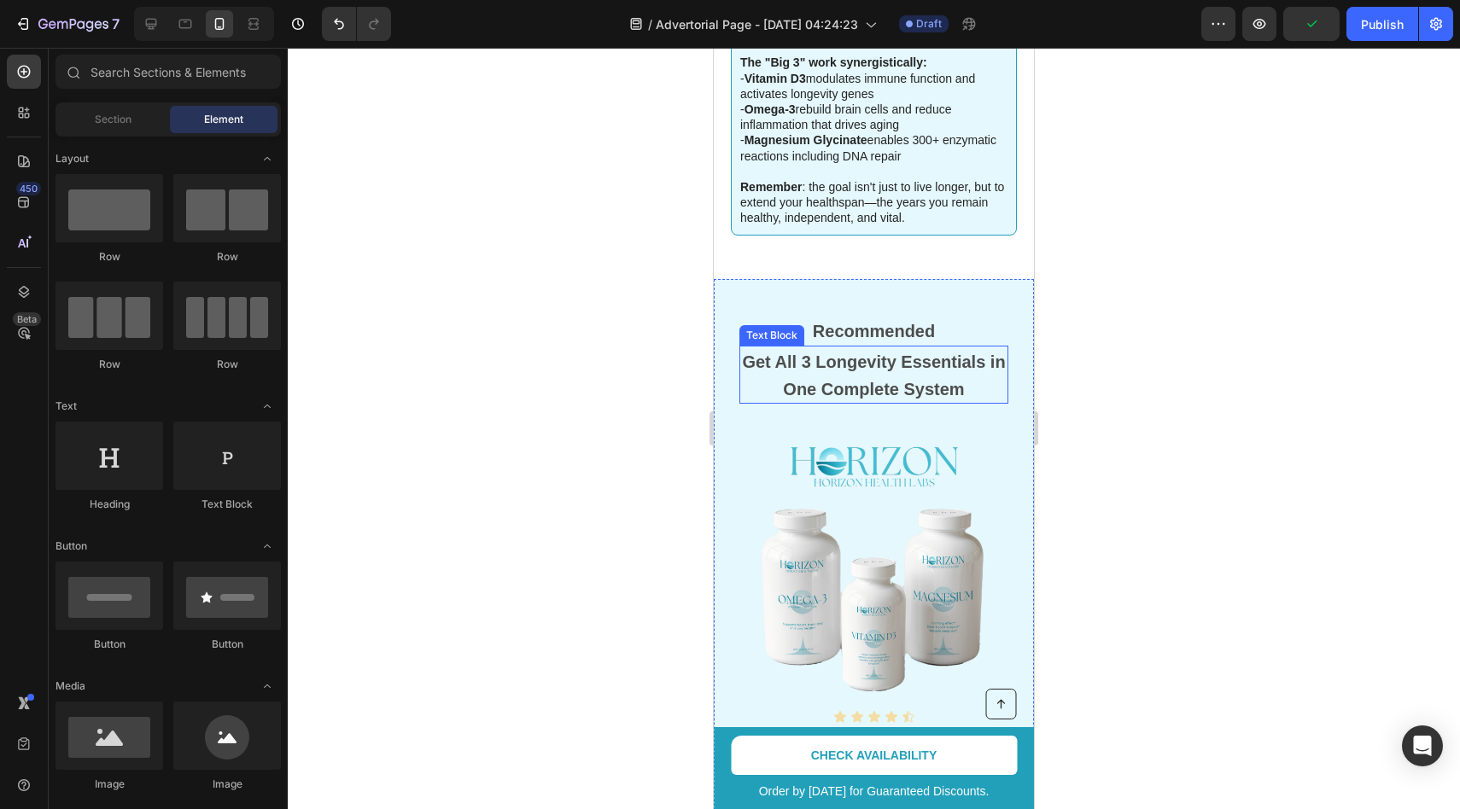
click at [932, 353] on strong "Get All 3 Longevity Essentials in One Complete System" at bounding box center [873, 376] width 263 height 46
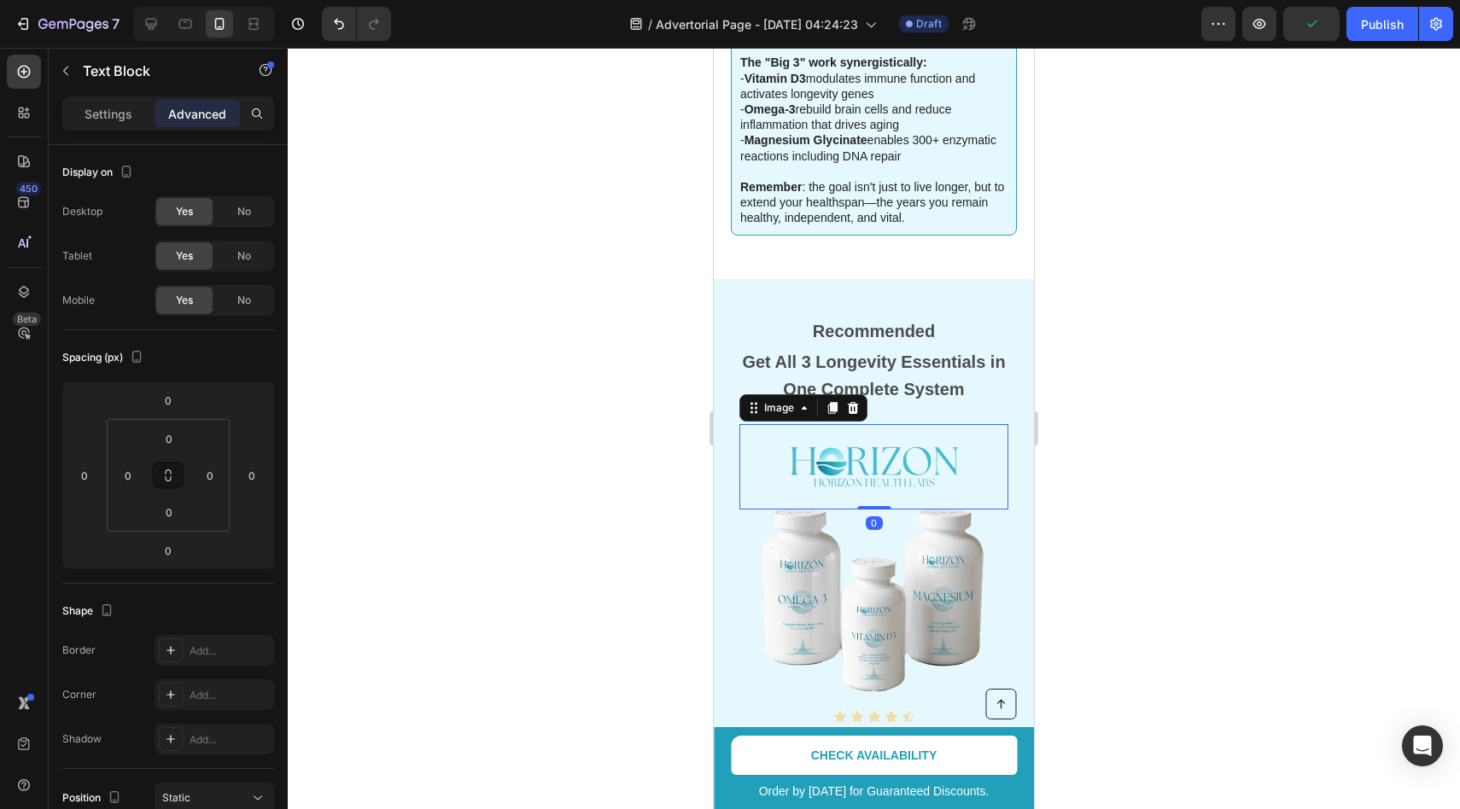
click at [884, 424] on img at bounding box center [874, 466] width 171 height 85
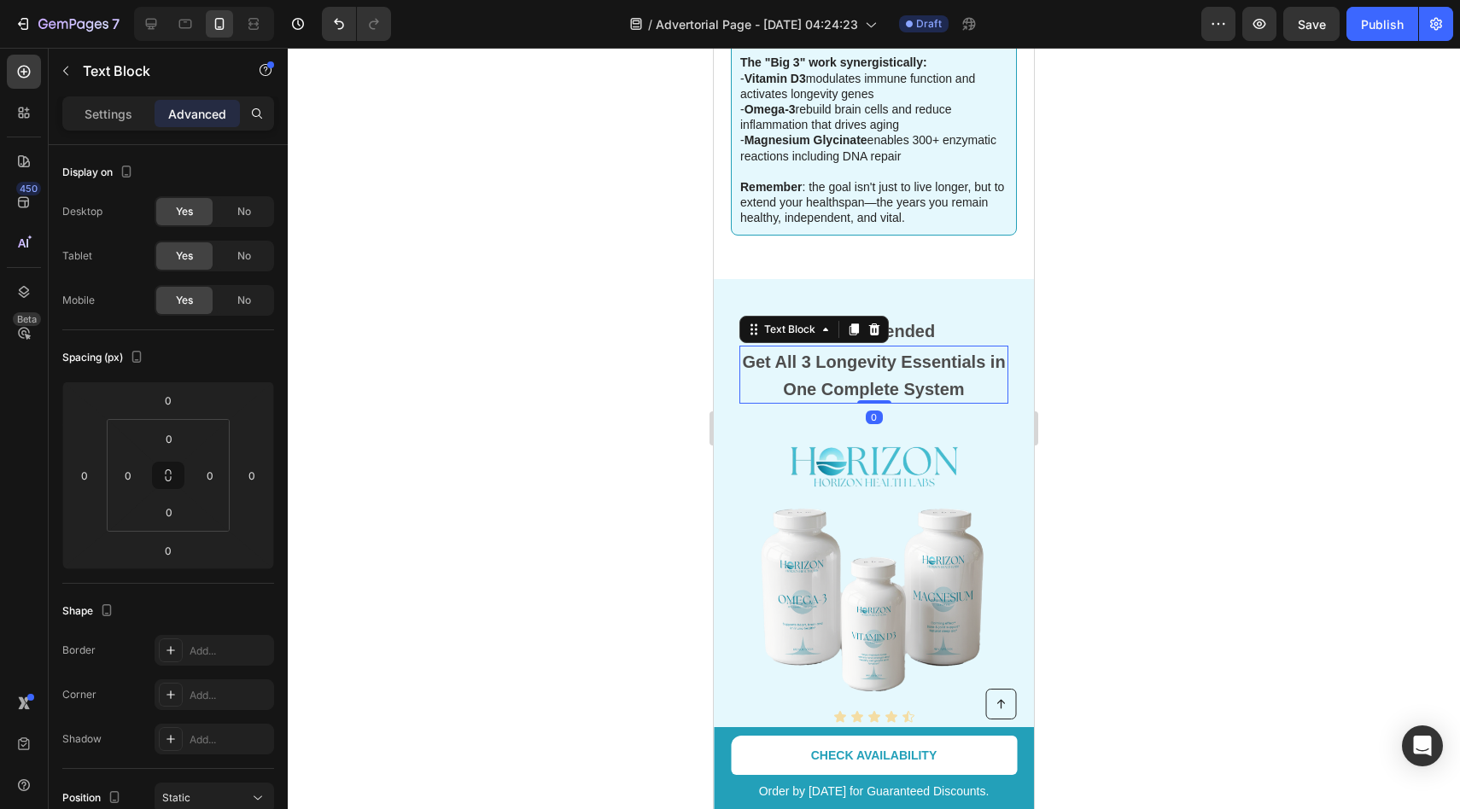
click at [907, 353] on strong "Get All 3 Longevity Essentials in One Complete System" at bounding box center [873, 376] width 263 height 46
click at [911, 322] on strong "Recommended" at bounding box center [874, 331] width 122 height 19
click at [912, 322] on strong "Recommended" at bounding box center [874, 331] width 122 height 19
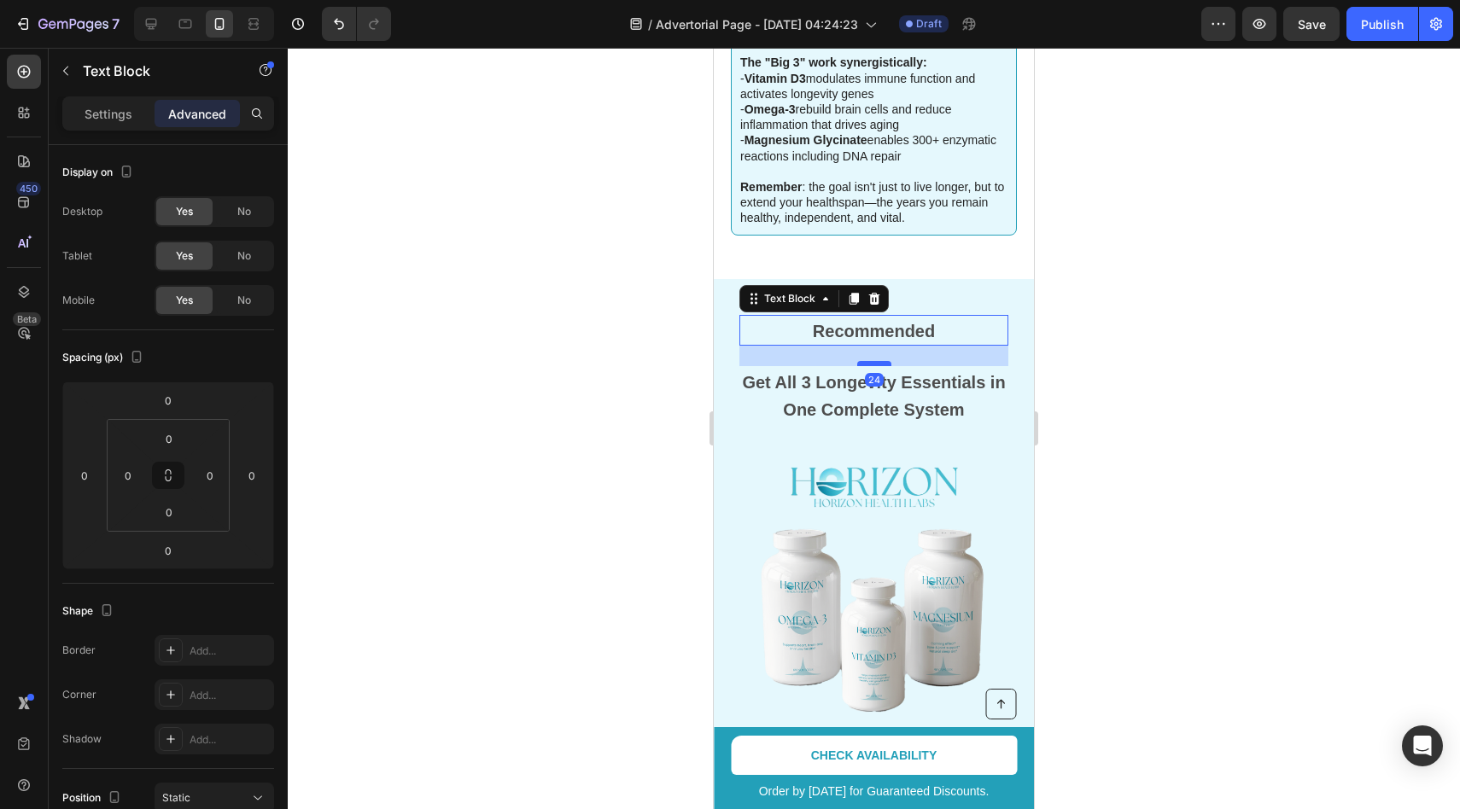
drag, startPoint x: 884, startPoint y: 310, endPoint x: 886, endPoint y: 330, distance: 20.7
click at [886, 361] on div at bounding box center [874, 363] width 34 height 5
type input "24"
click at [1153, 301] on div at bounding box center [874, 429] width 1172 height 762
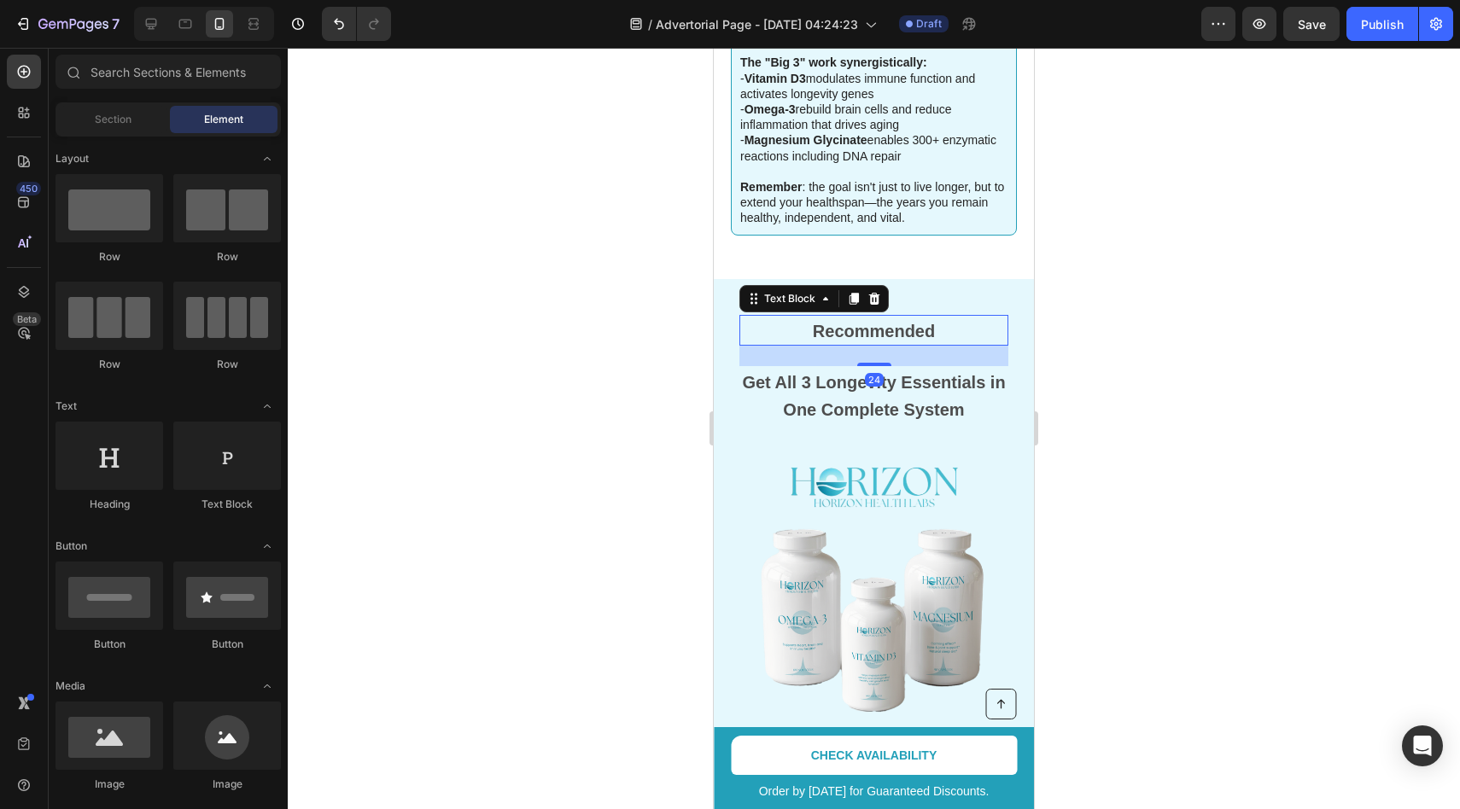
click at [955, 317] on p "Recommended" at bounding box center [874, 330] width 266 height 27
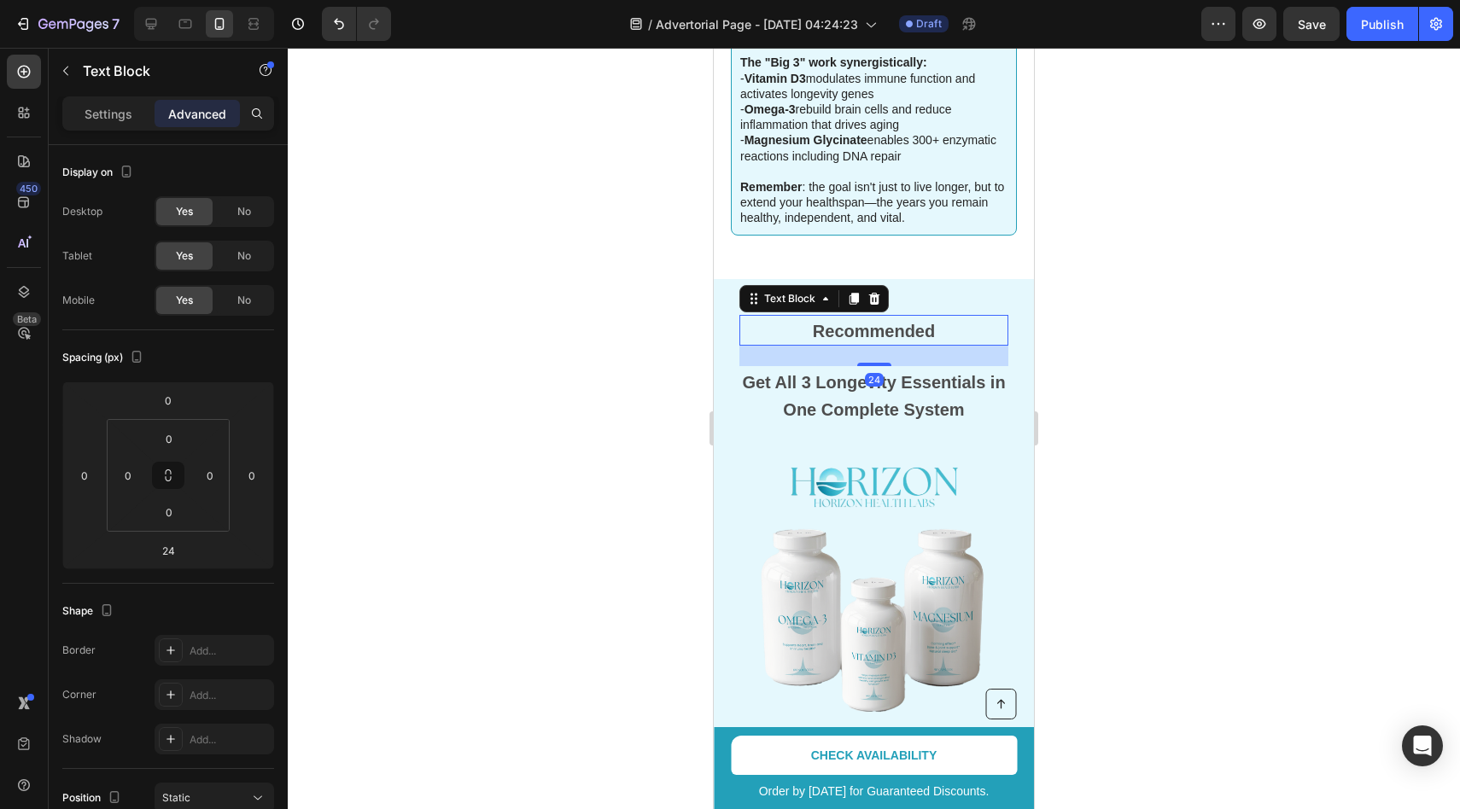
click at [1091, 310] on div at bounding box center [874, 429] width 1172 height 762
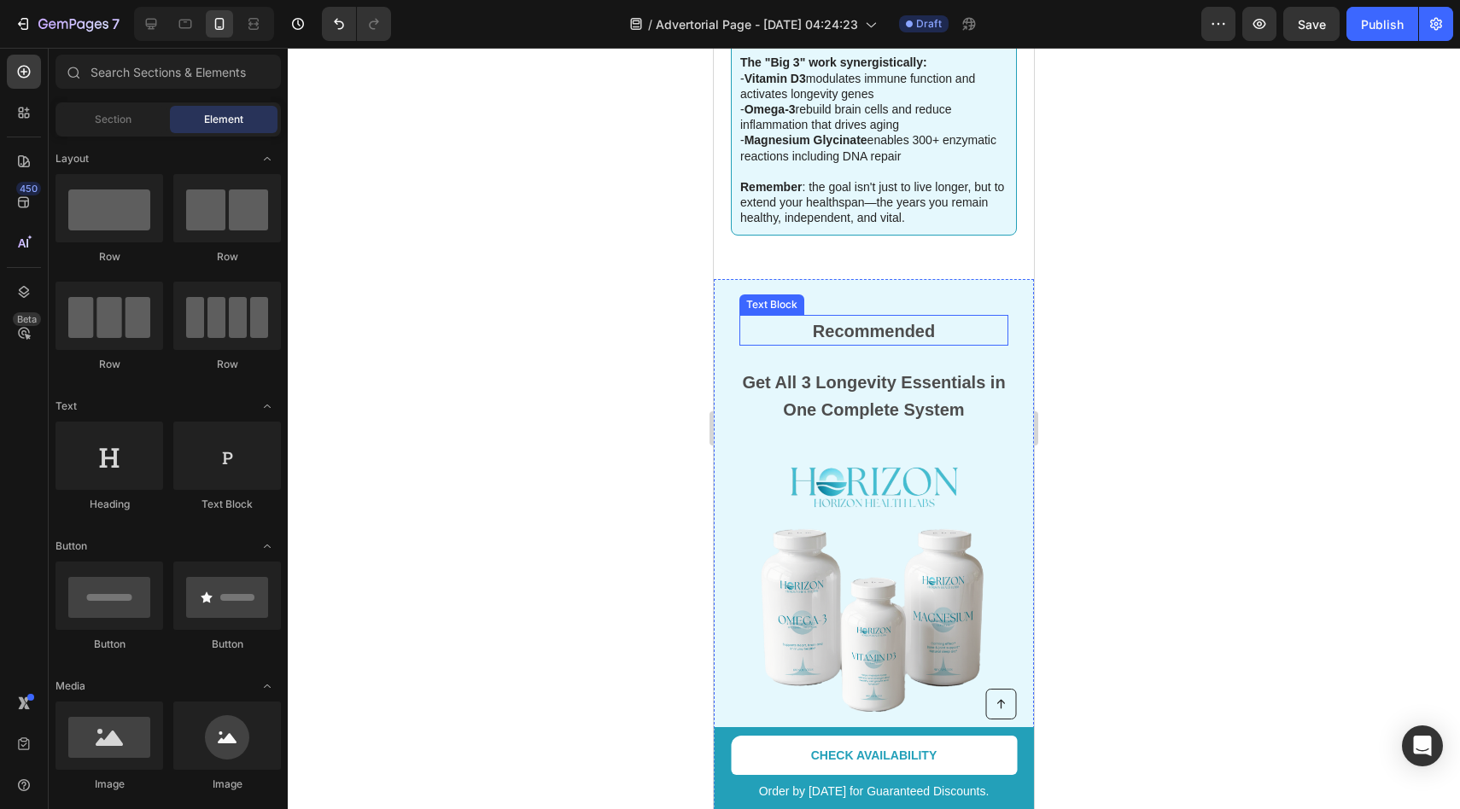
click at [914, 322] on strong "Recommended" at bounding box center [874, 331] width 122 height 19
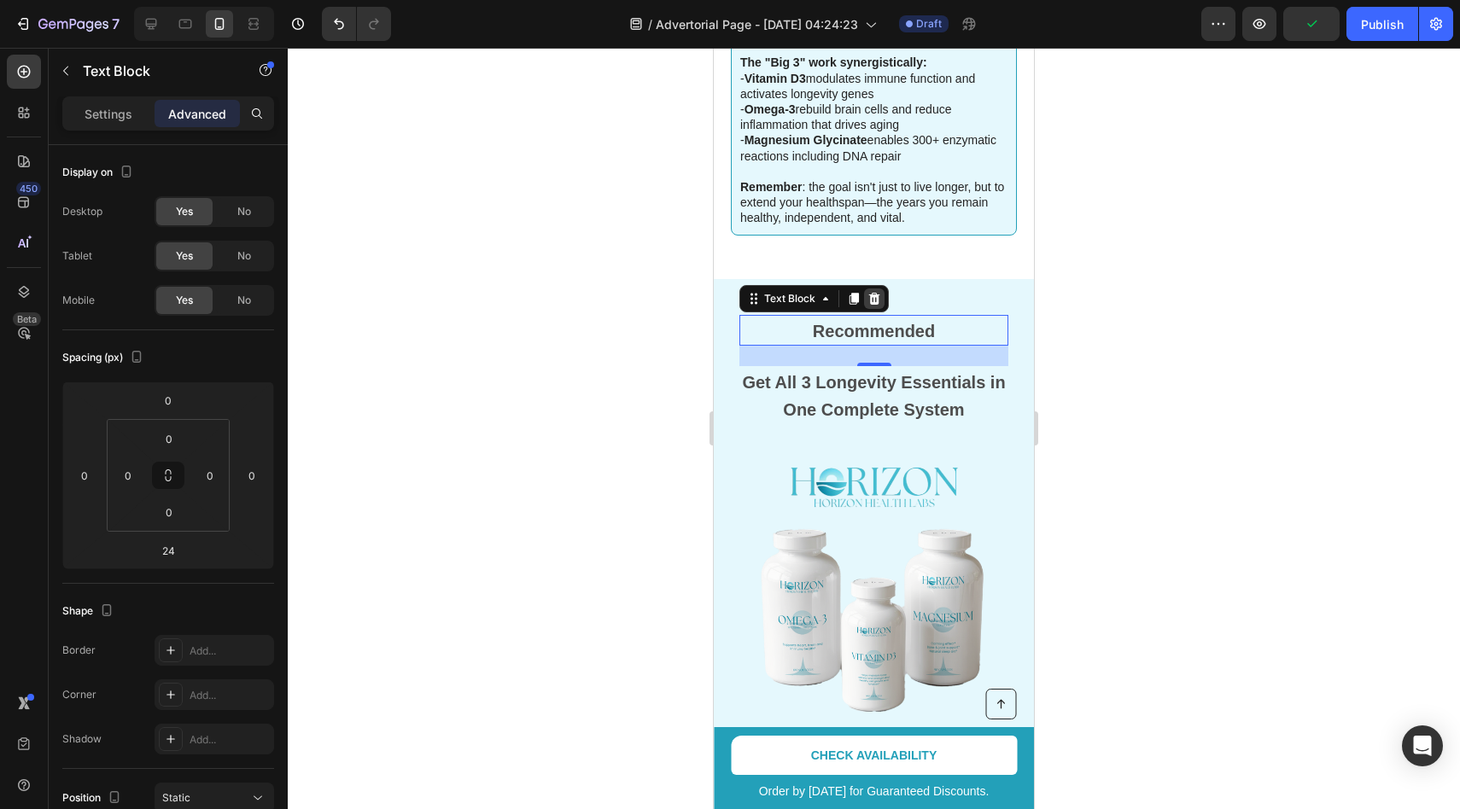
click at [876, 292] on icon at bounding box center [874, 299] width 14 height 14
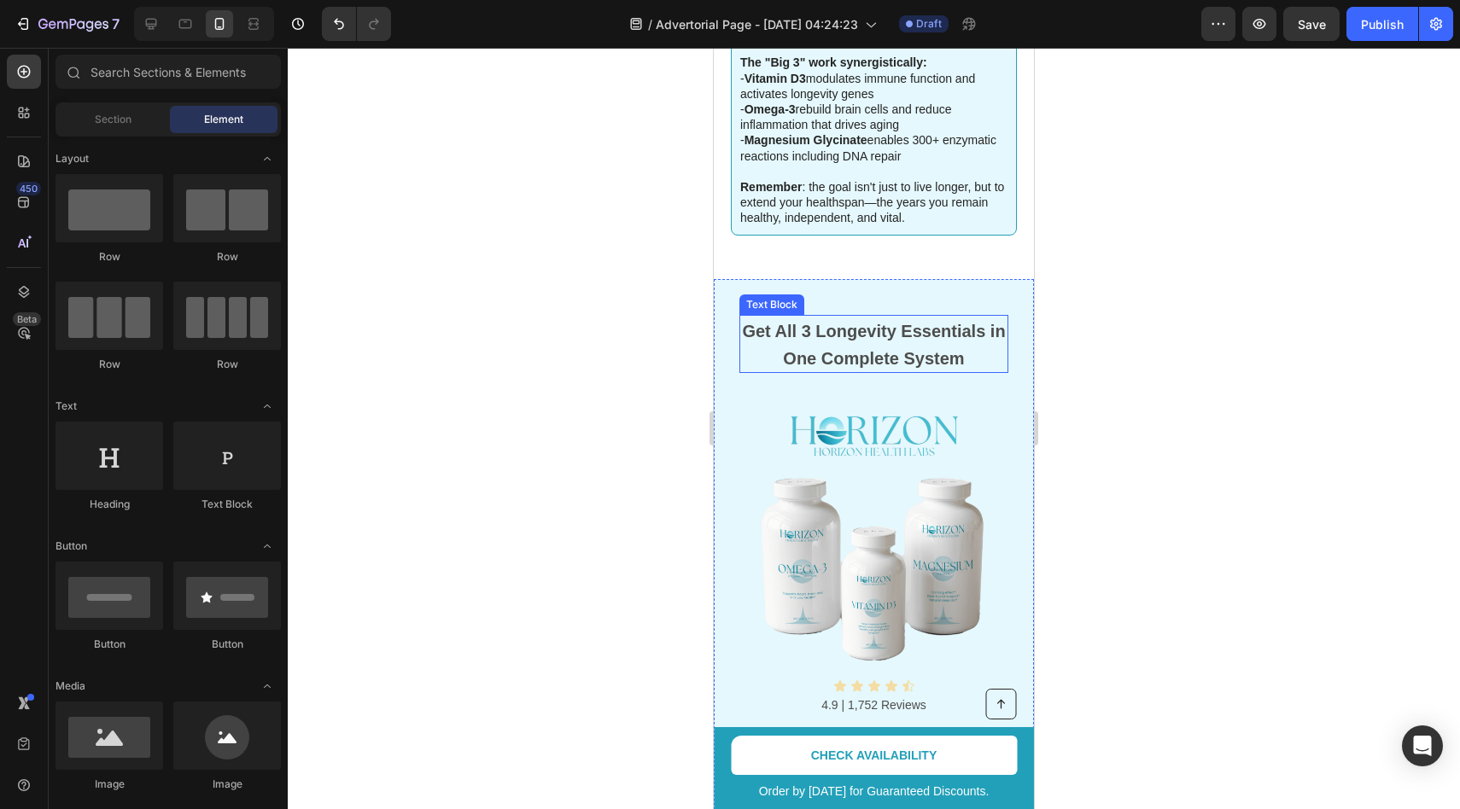
click at [906, 322] on strong "Get All 3 Longevity Essentials in One Complete System" at bounding box center [873, 345] width 263 height 46
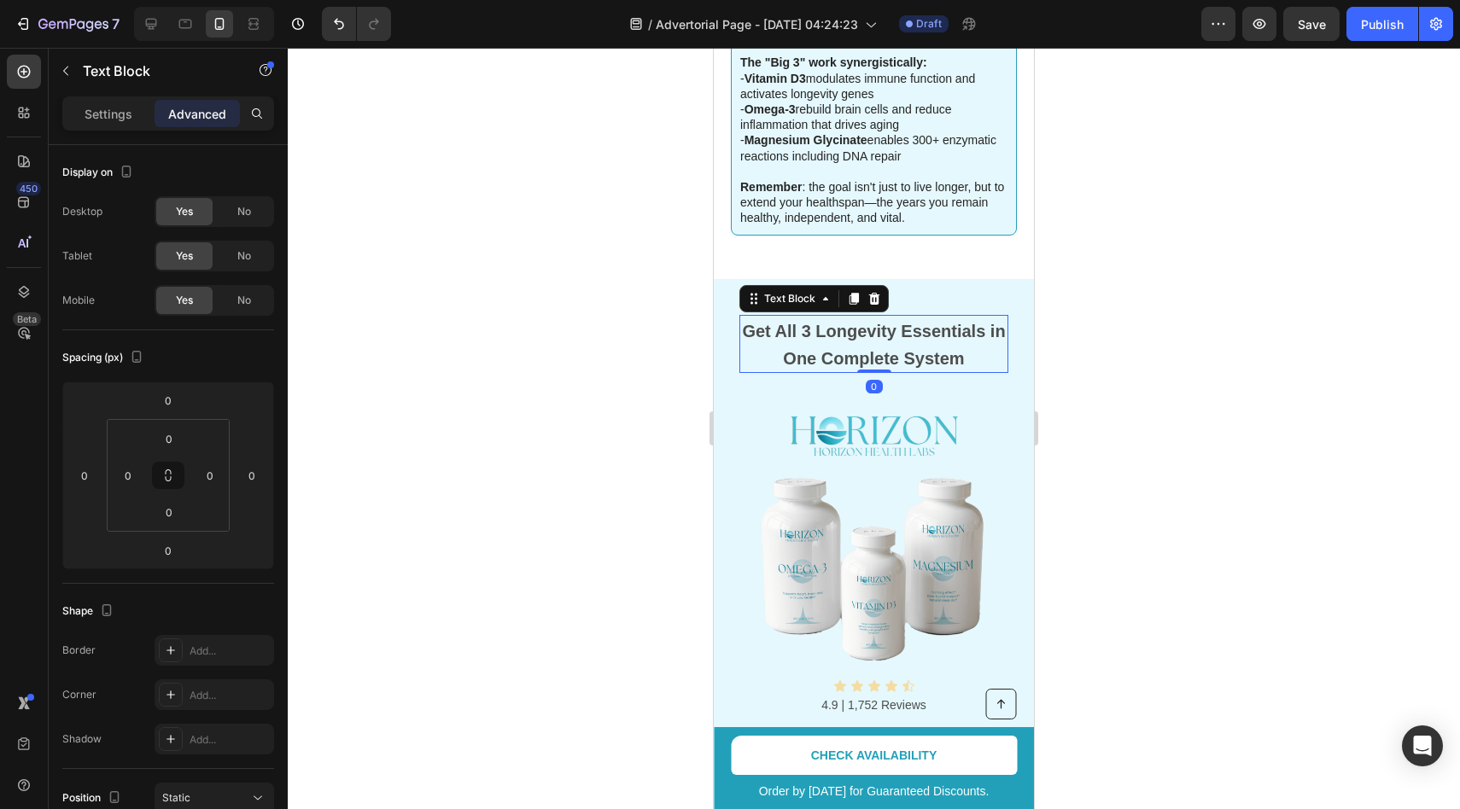
click at [1140, 286] on div at bounding box center [874, 429] width 1172 height 762
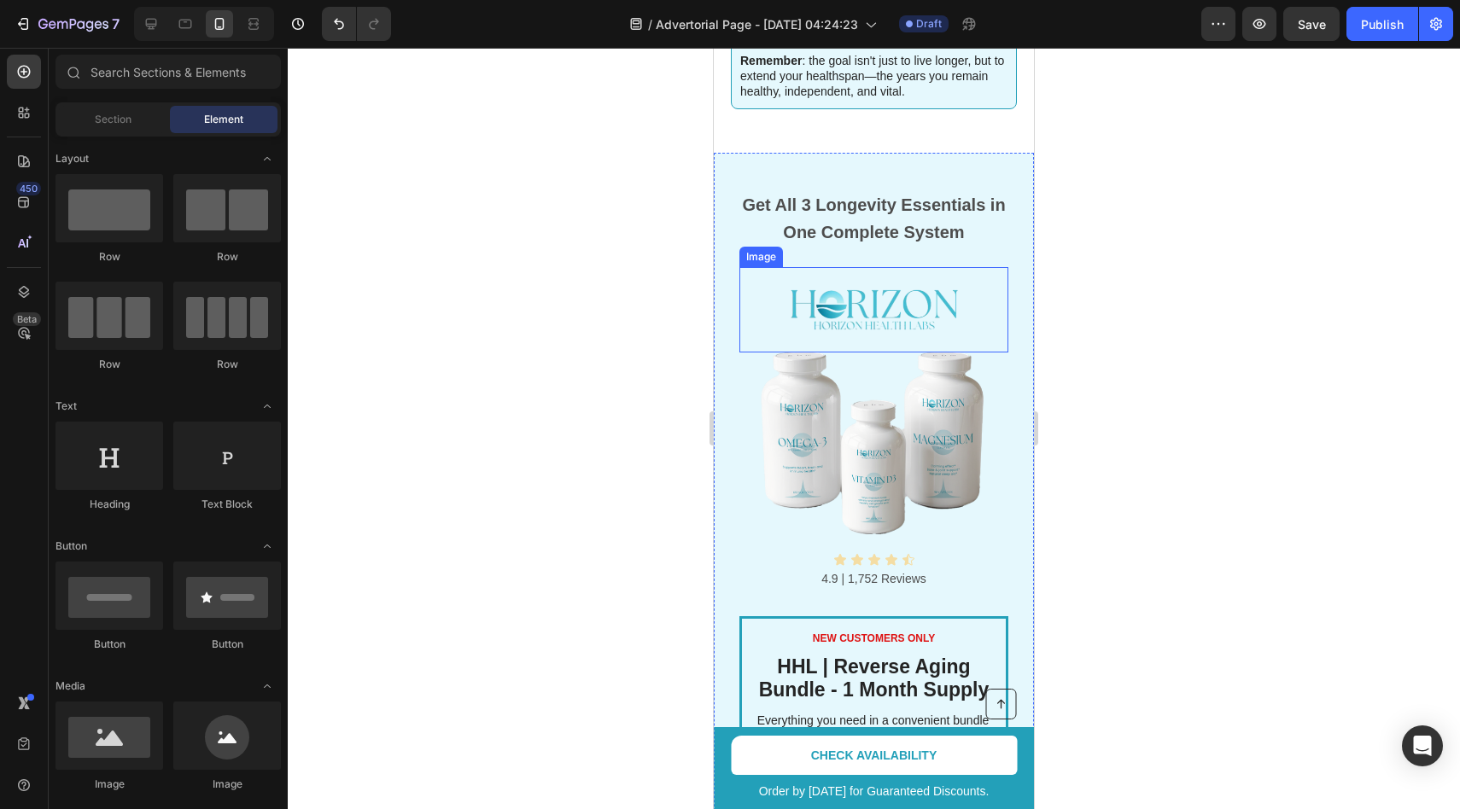
scroll to position [2915, 0]
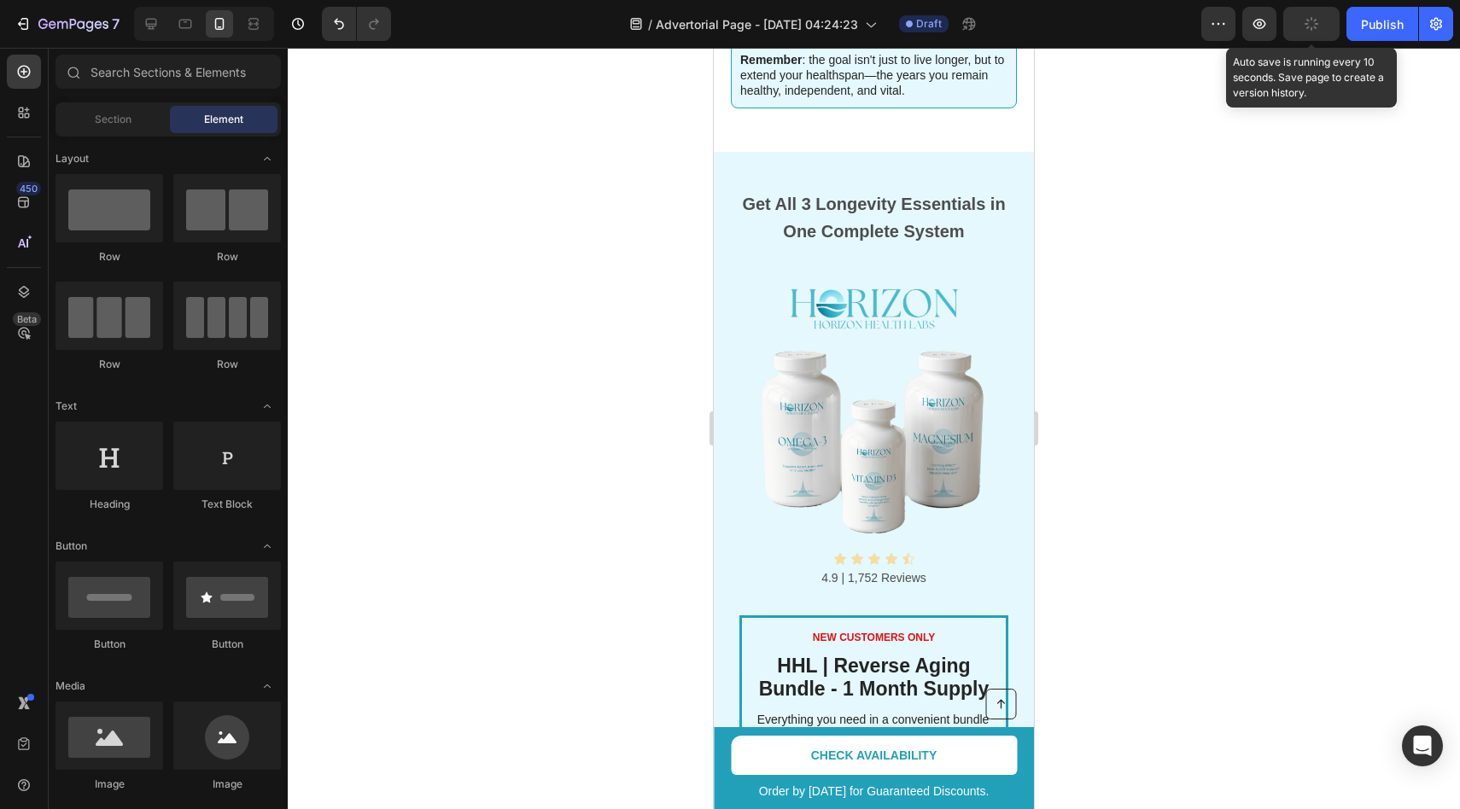
click at [1323, 35] on button "button" at bounding box center [1311, 24] width 56 height 34
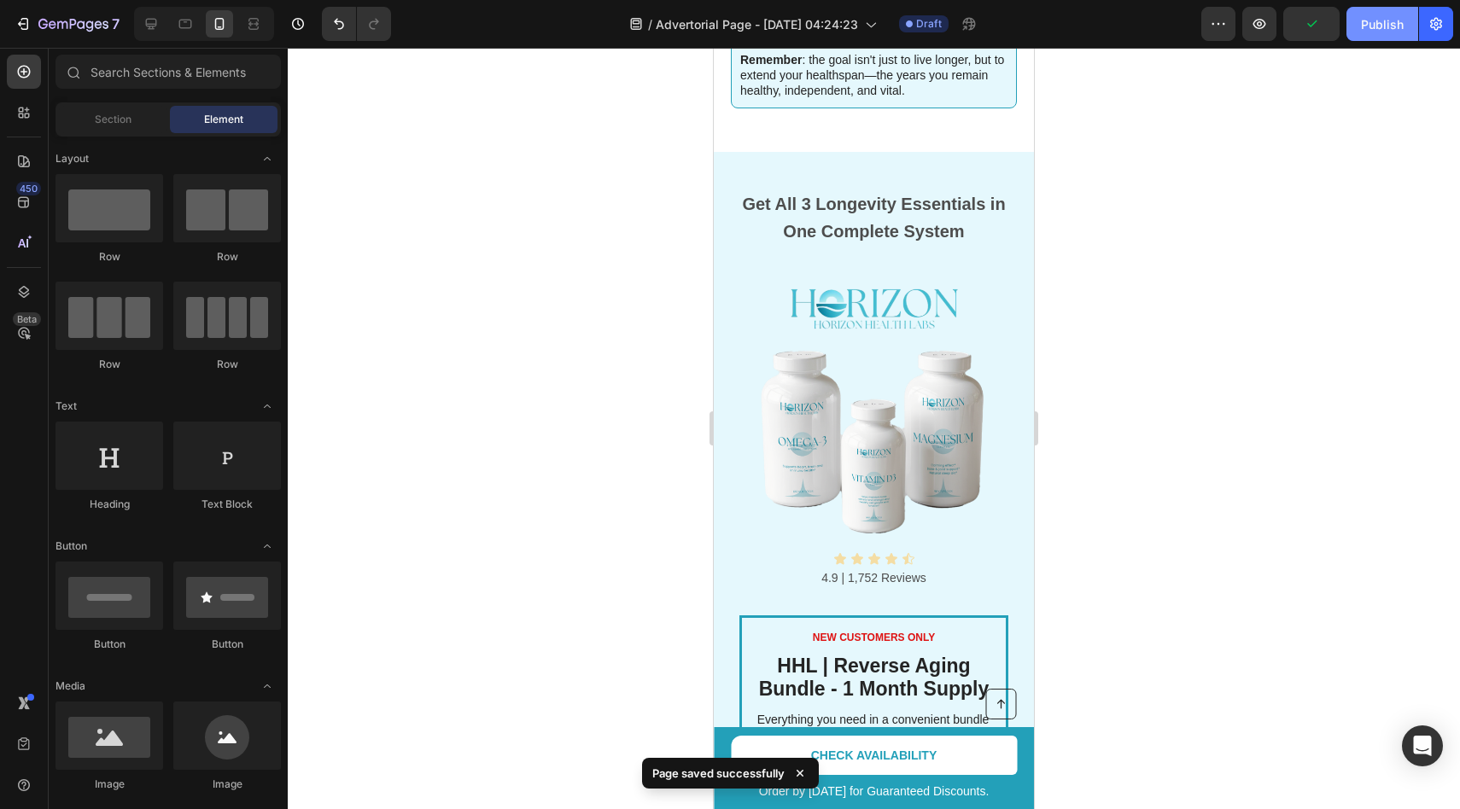
click at [1383, 19] on div "Publish" at bounding box center [1382, 24] width 43 height 18
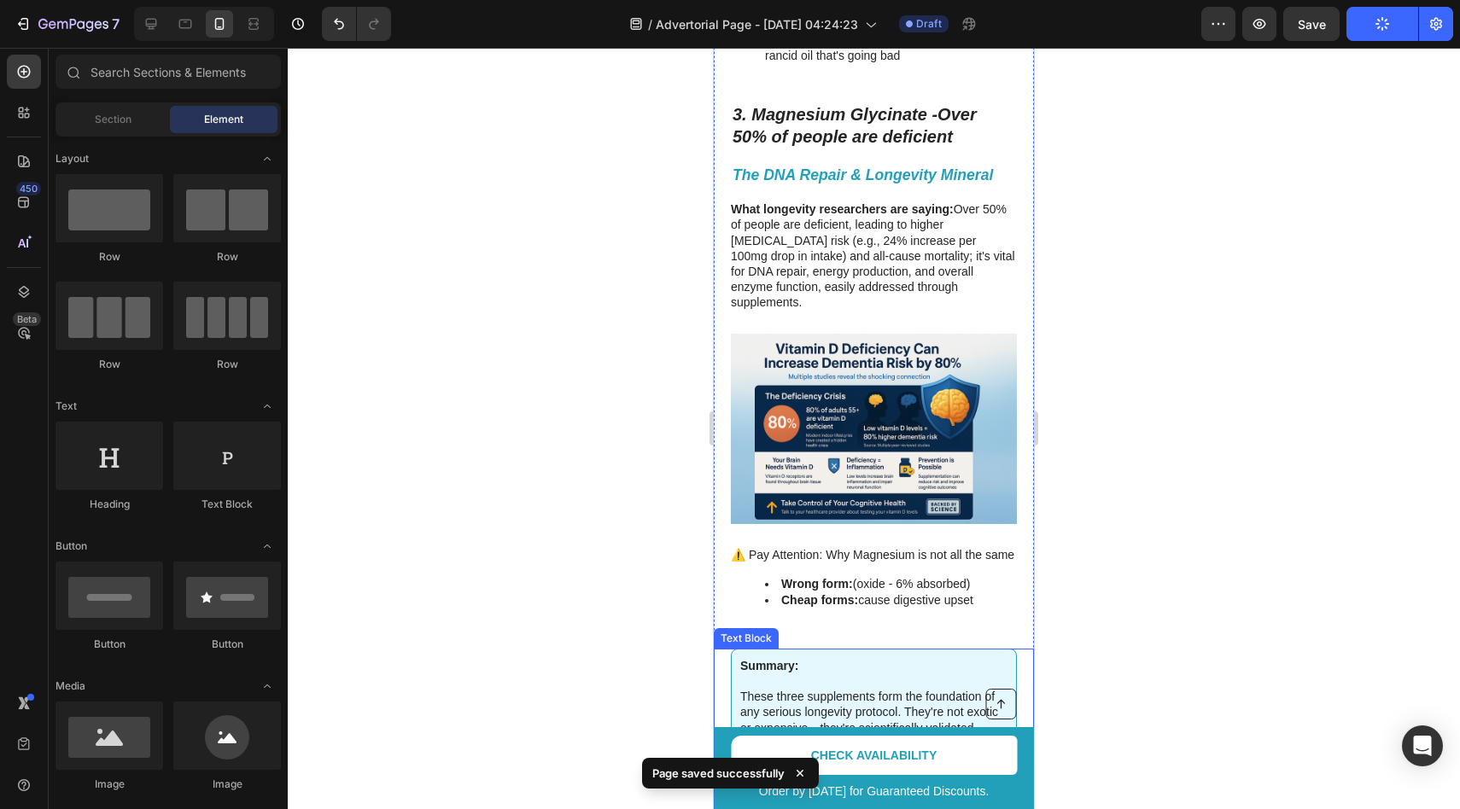
scroll to position [1994, 0]
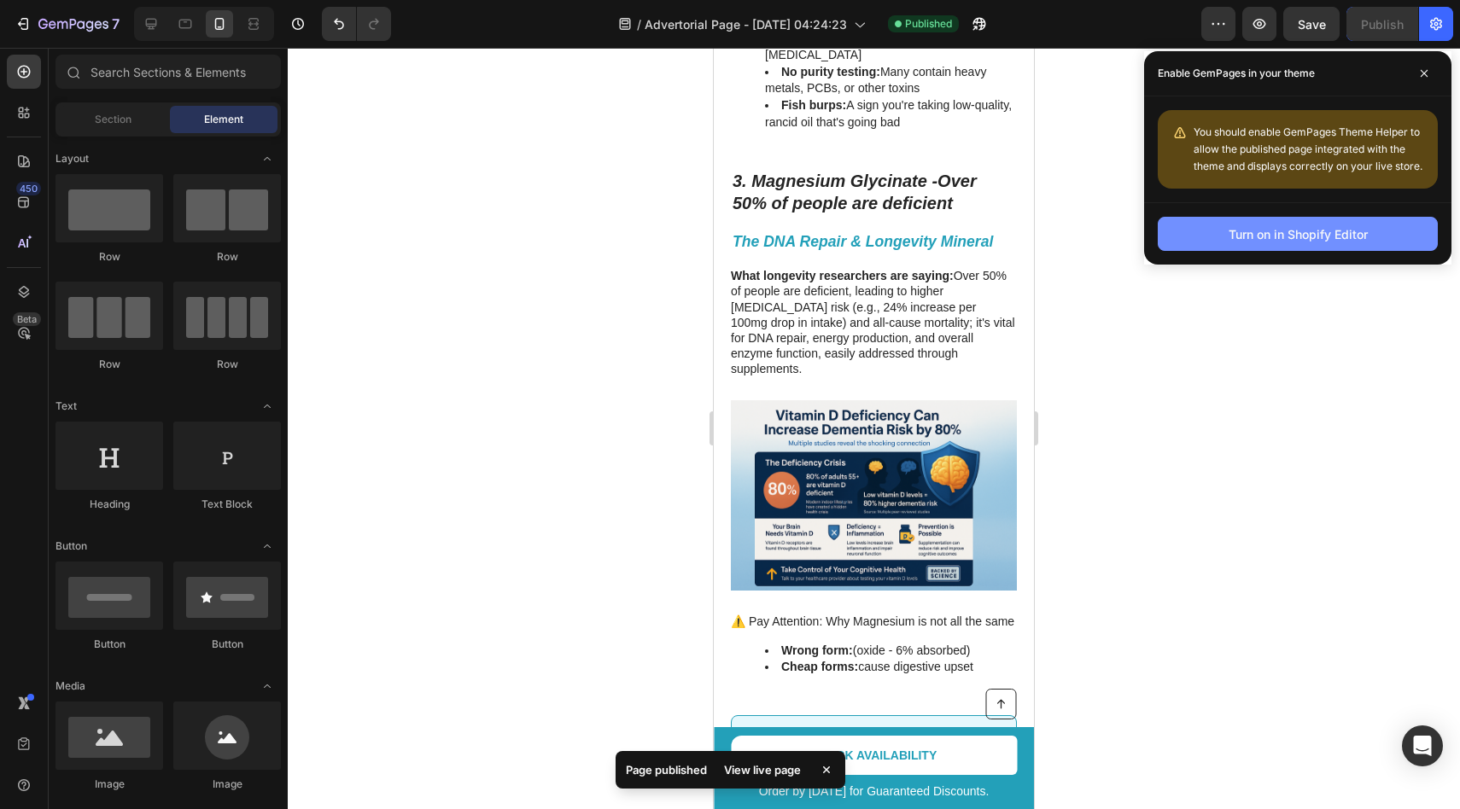
click at [1353, 242] on div "Turn on in Shopify Editor" at bounding box center [1298, 234] width 139 height 18
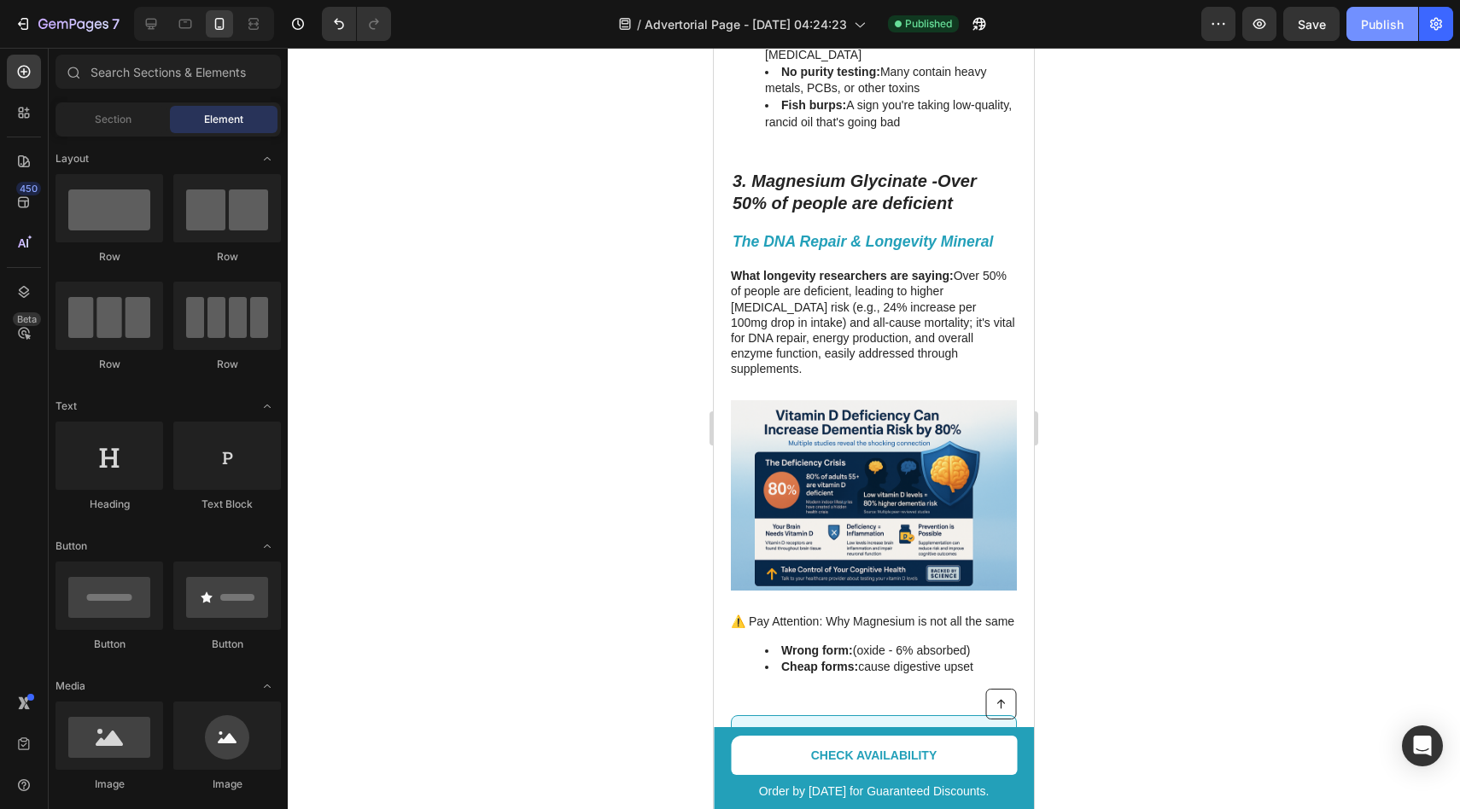
click at [1375, 34] on button "Publish" at bounding box center [1382, 24] width 72 height 34
click at [988, 29] on icon "button" at bounding box center [979, 23] width 17 height 17
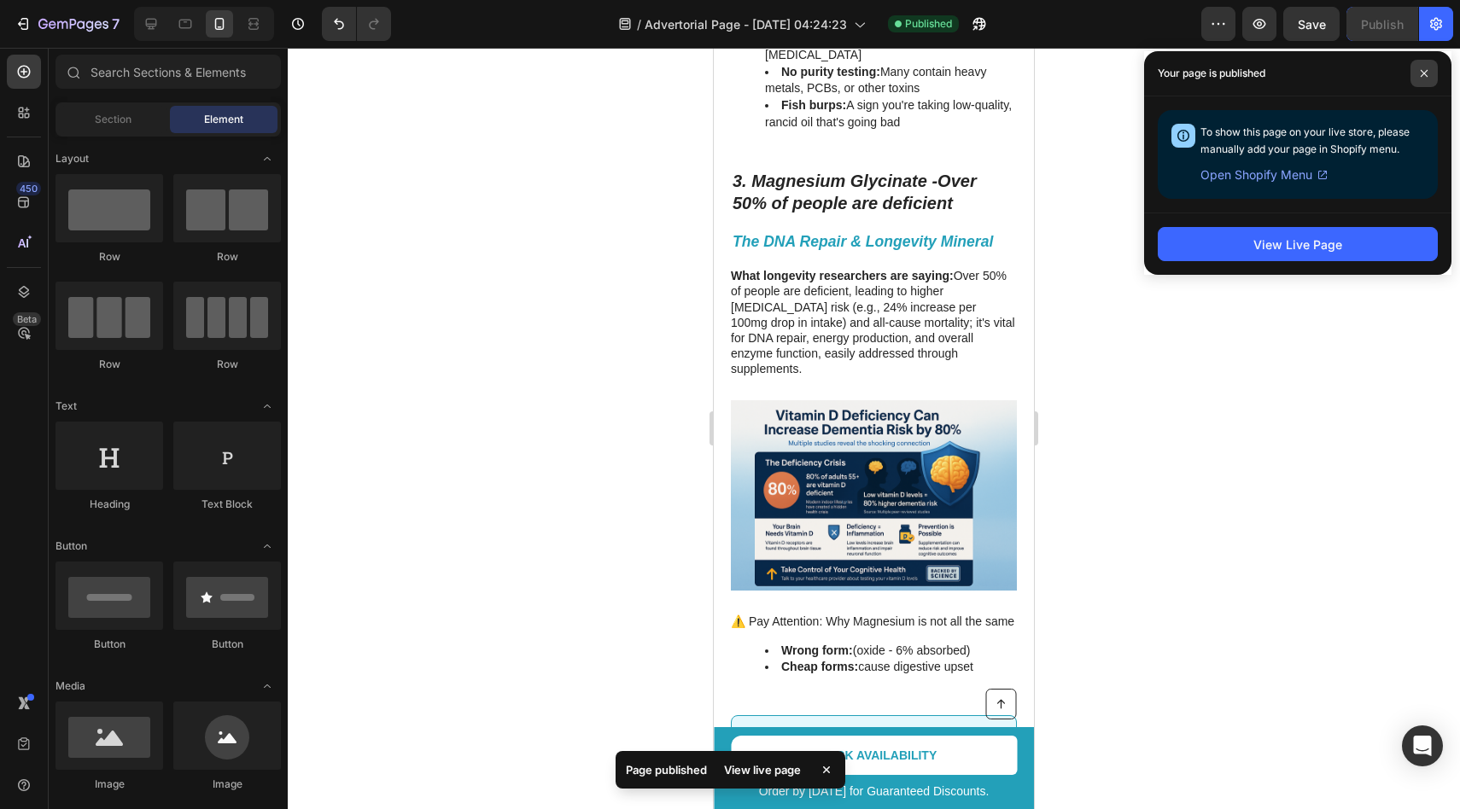
click at [1424, 63] on span at bounding box center [1423, 73] width 27 height 27
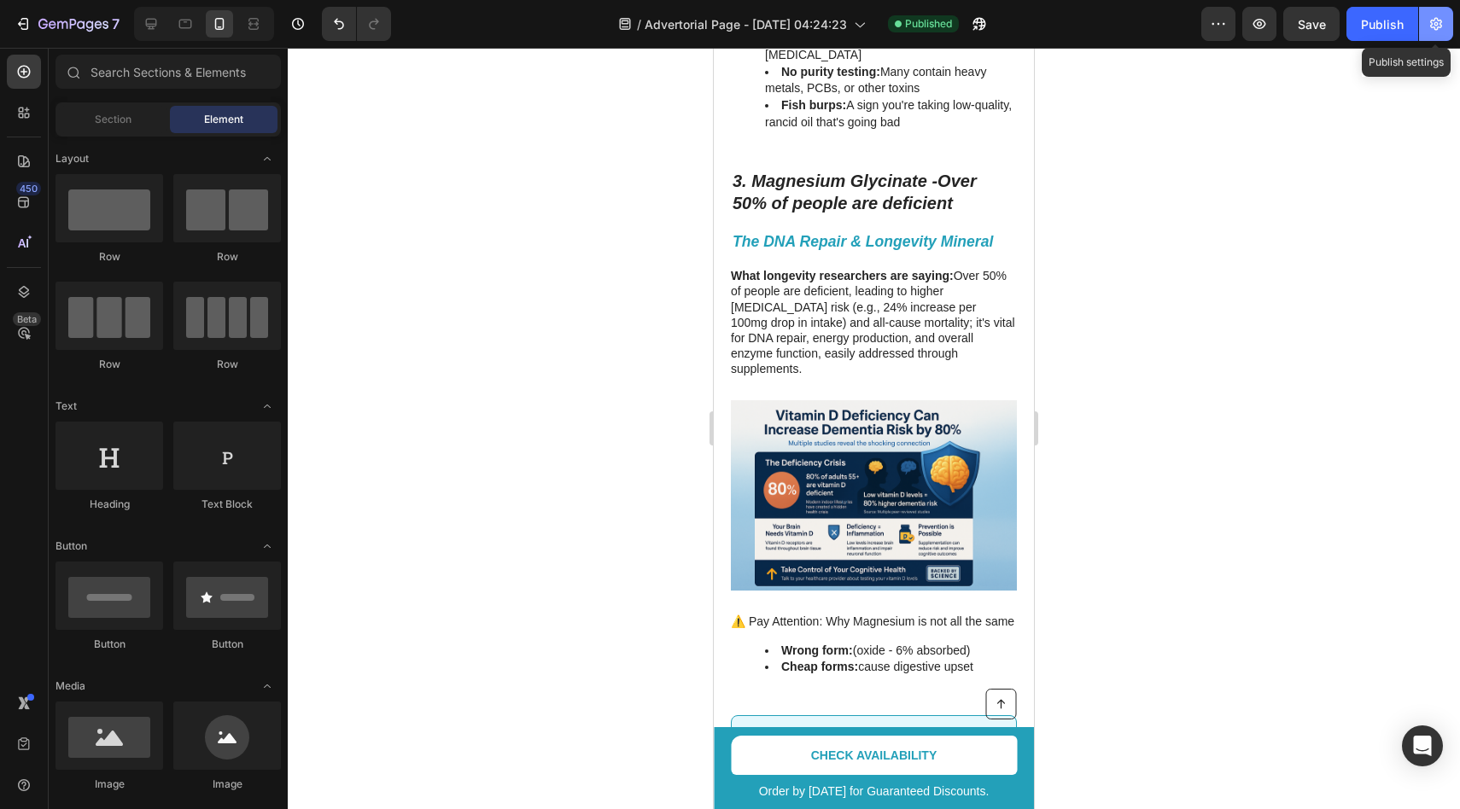
click at [1443, 25] on icon "button" at bounding box center [1436, 23] width 17 height 17
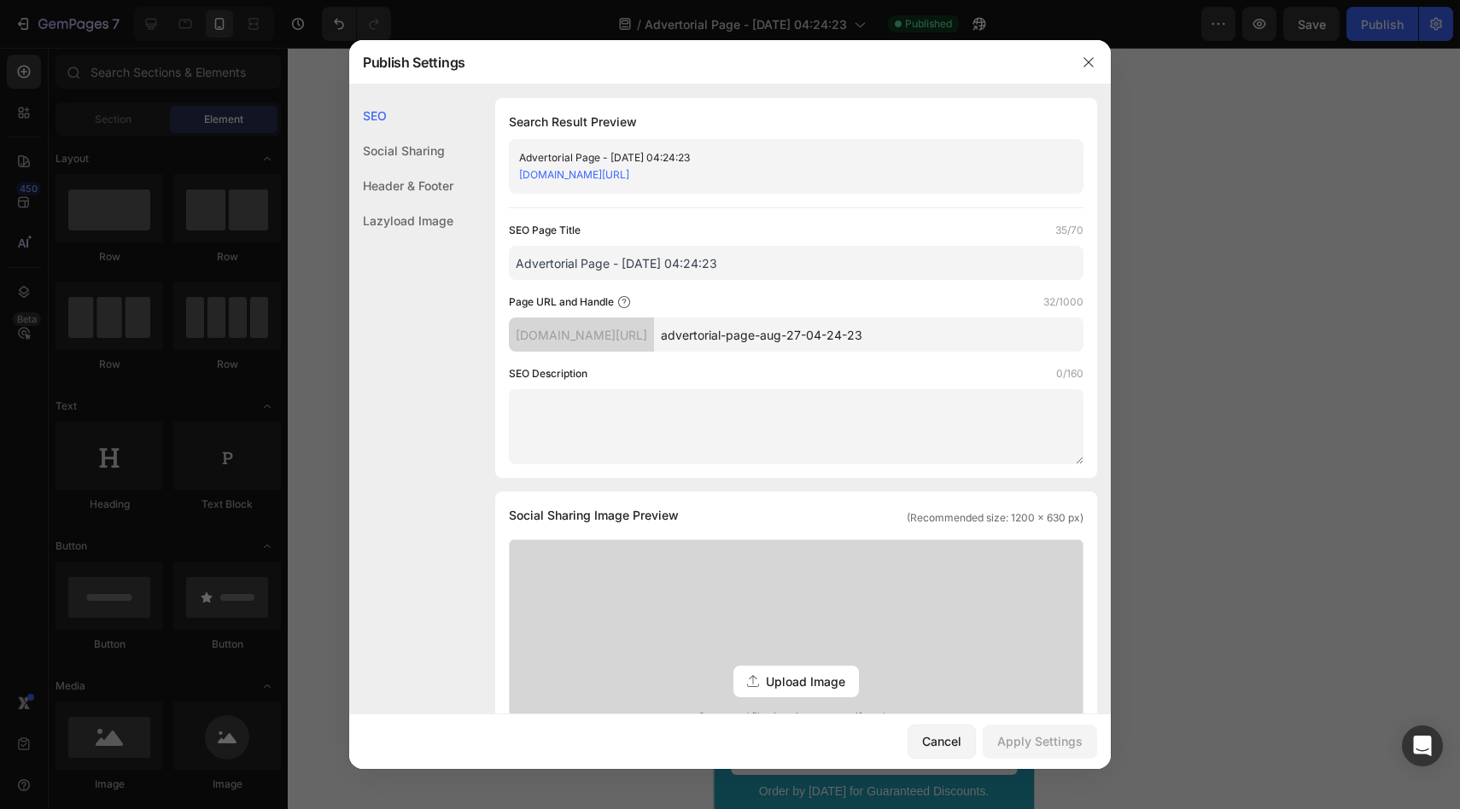
click at [755, 272] on input "Advertorial Page - [DATE] 04:24:23" at bounding box center [796, 263] width 575 height 34
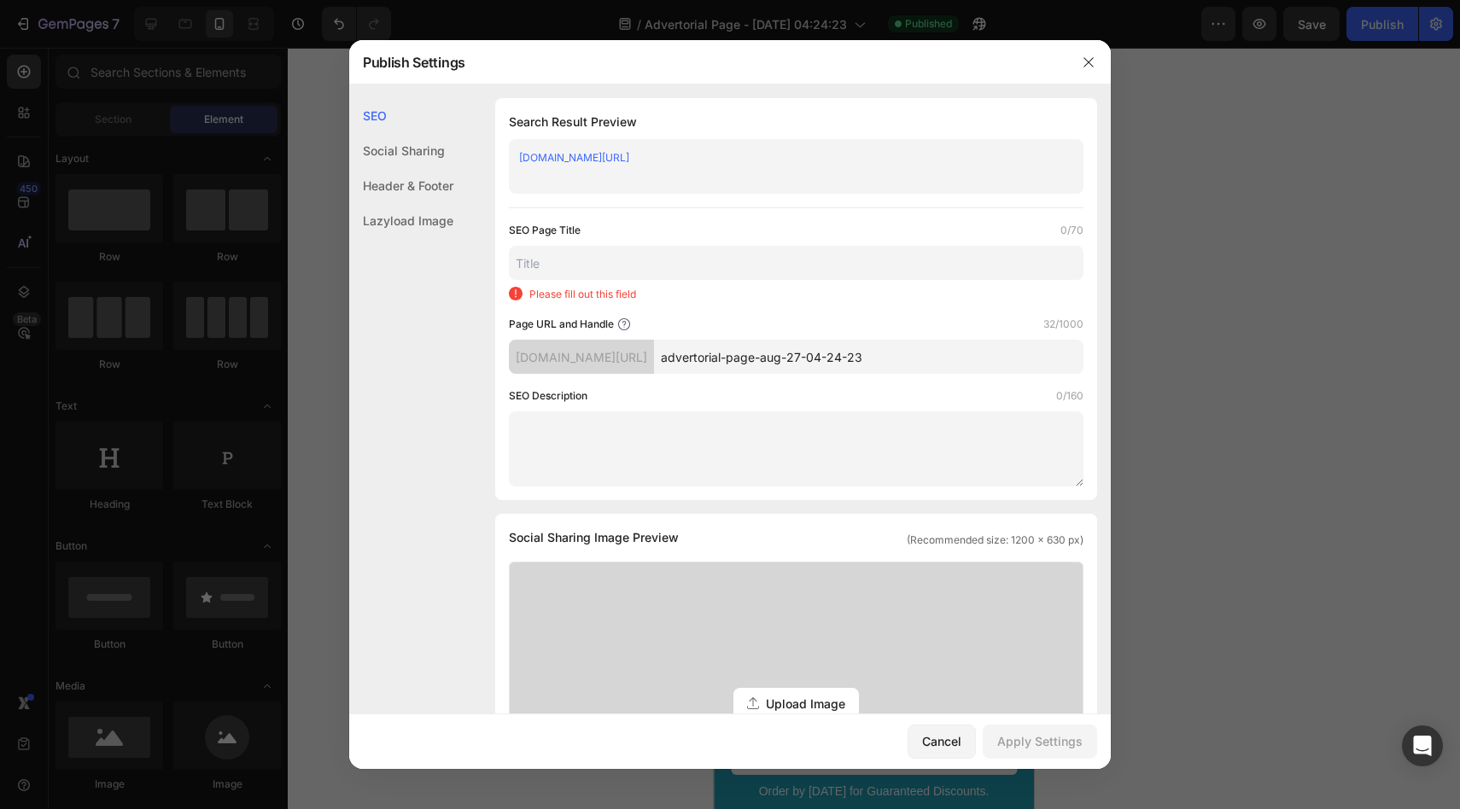
click at [853, 365] on input "advertorial-page-aug-27-04-24-23" at bounding box center [868, 357] width 429 height 34
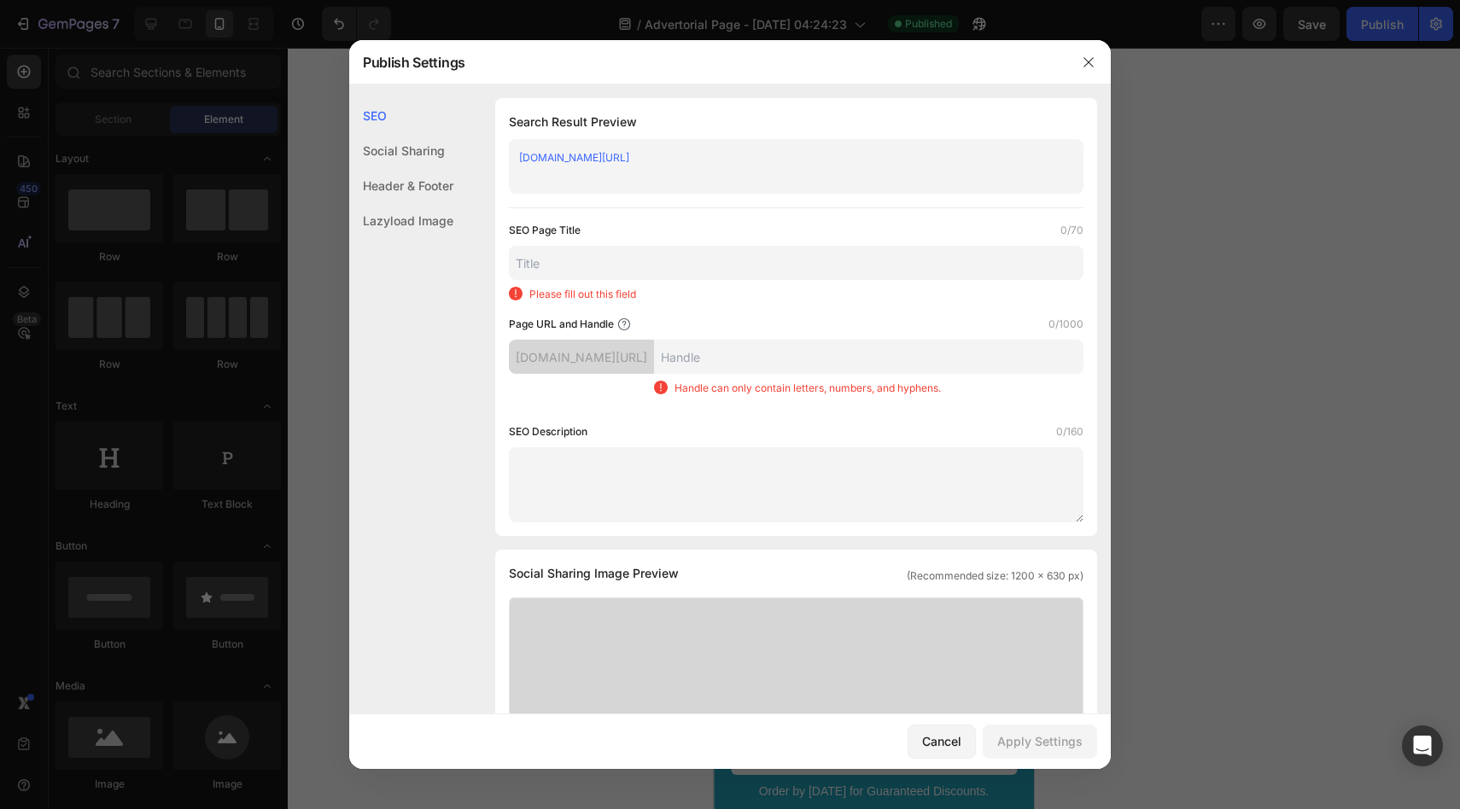
click at [725, 264] on input "text" at bounding box center [796, 263] width 575 height 34
click at [1088, 60] on icon "button" at bounding box center [1089, 62] width 14 height 14
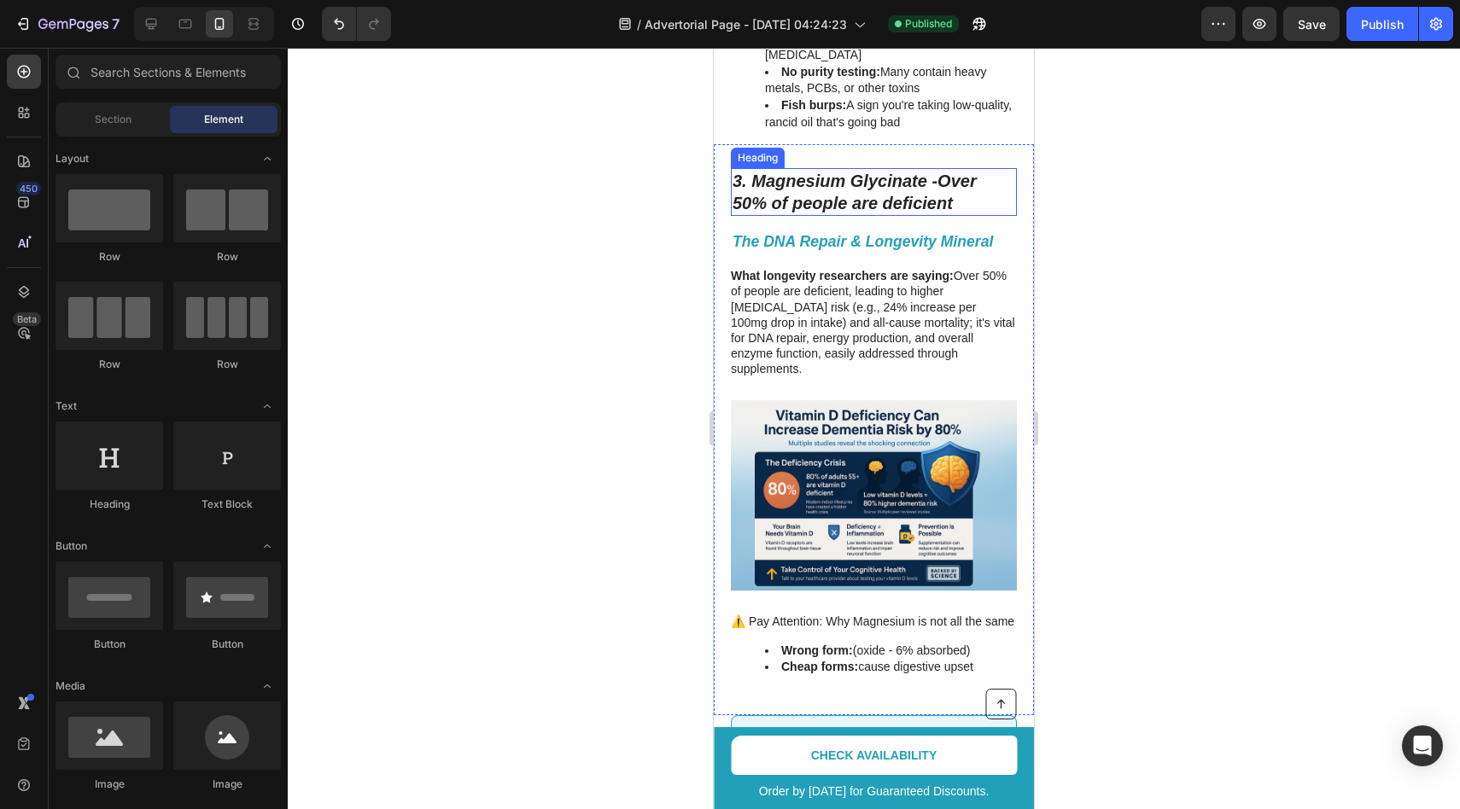
scroll to position [0, 0]
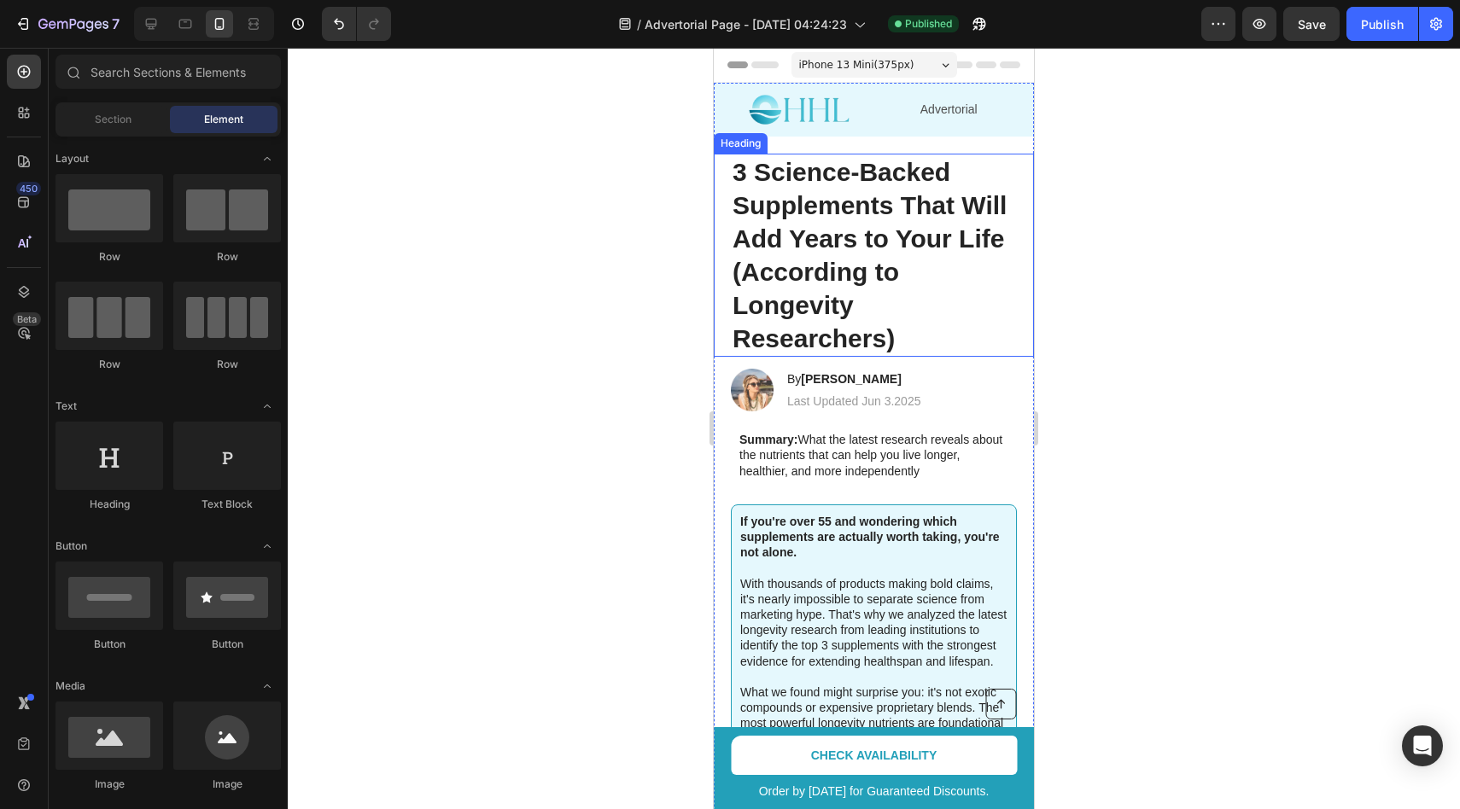
click at [897, 237] on strong "3 Science-Backed Supplements That Will Add Years to Your Life (According to Lon…" at bounding box center [870, 255] width 274 height 195
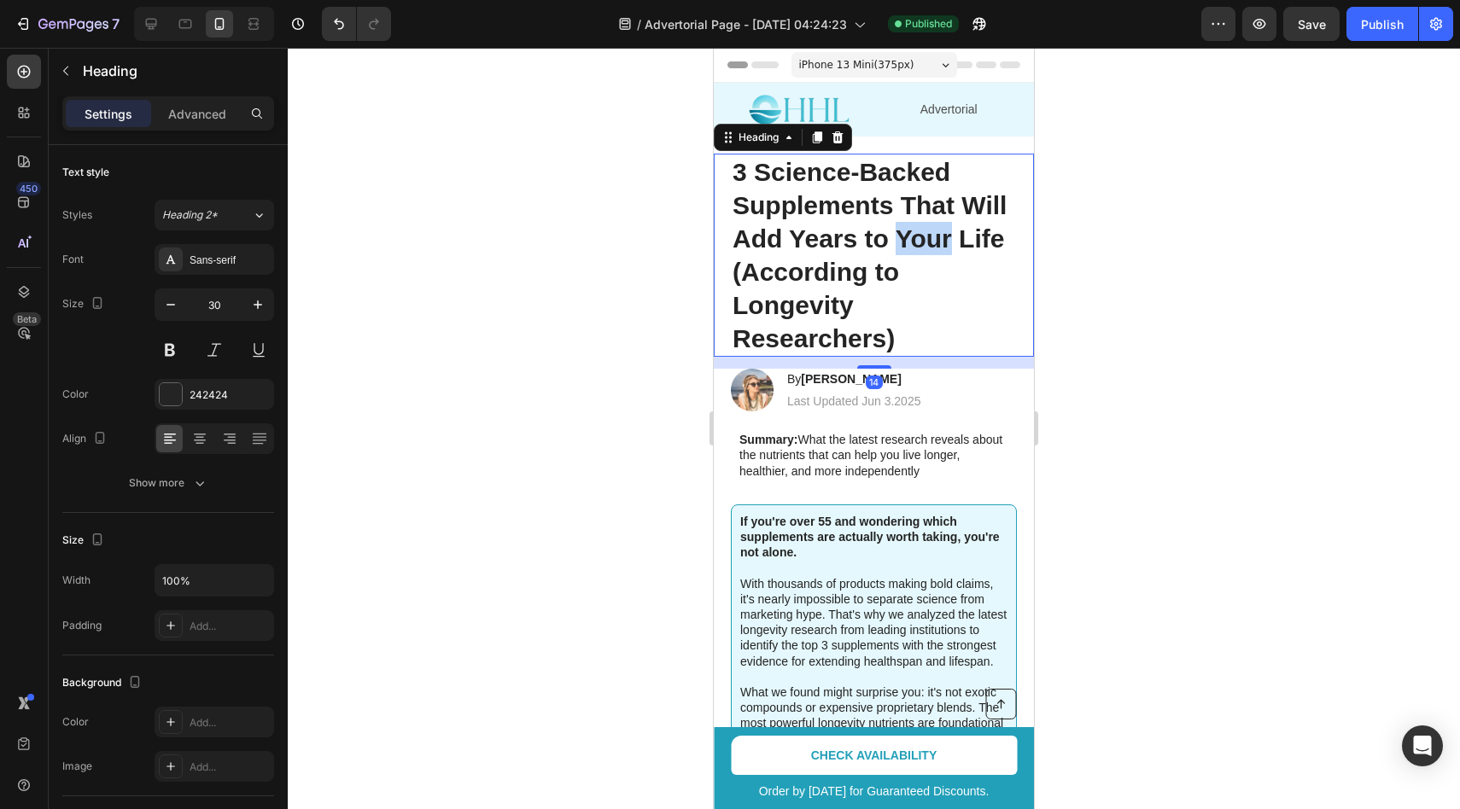
click at [897, 237] on strong "3 Science-Backed Supplements That Will Add Years to Your Life (According to Lon…" at bounding box center [870, 255] width 274 height 195
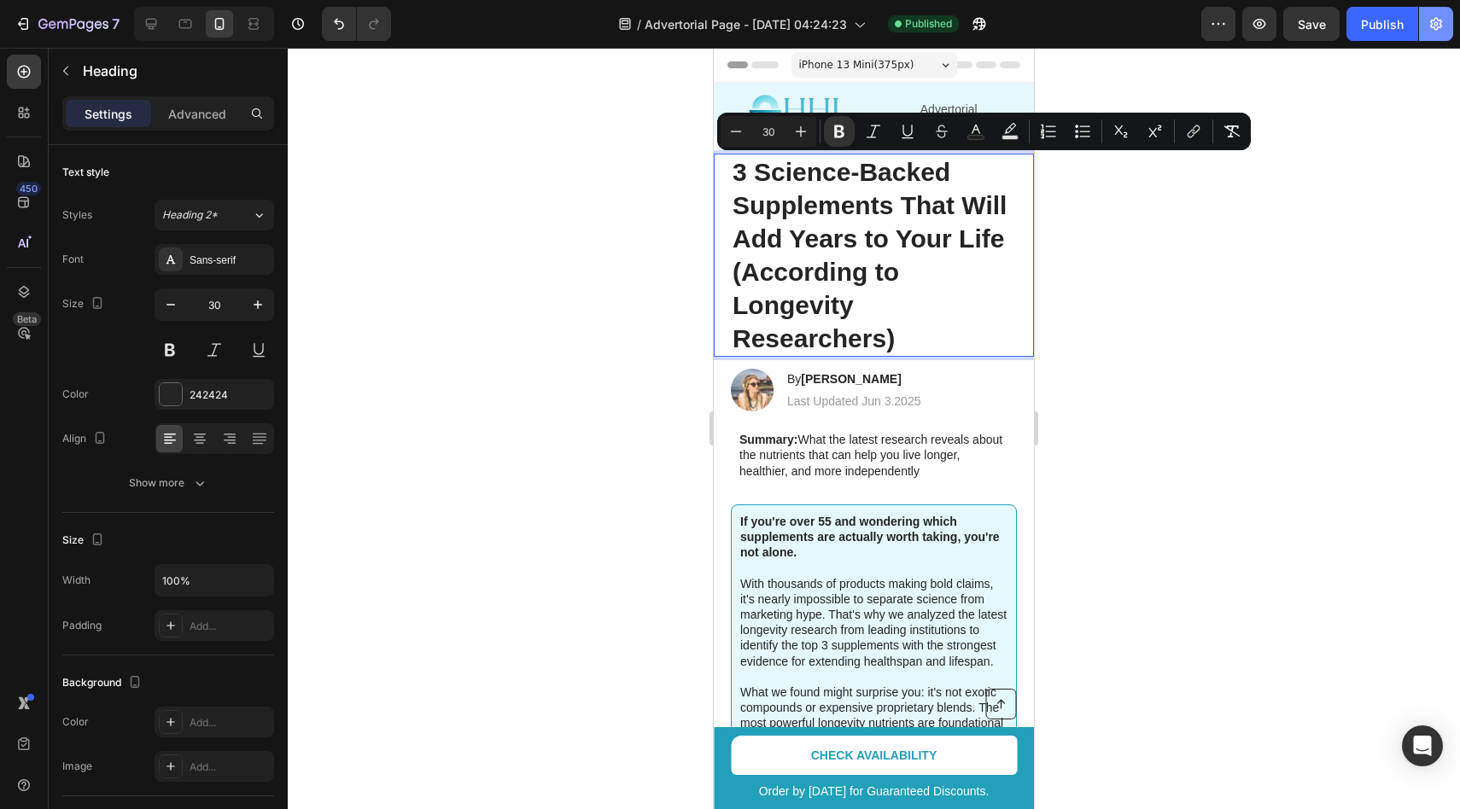
click at [1439, 20] on icon "button" at bounding box center [1436, 24] width 12 height 13
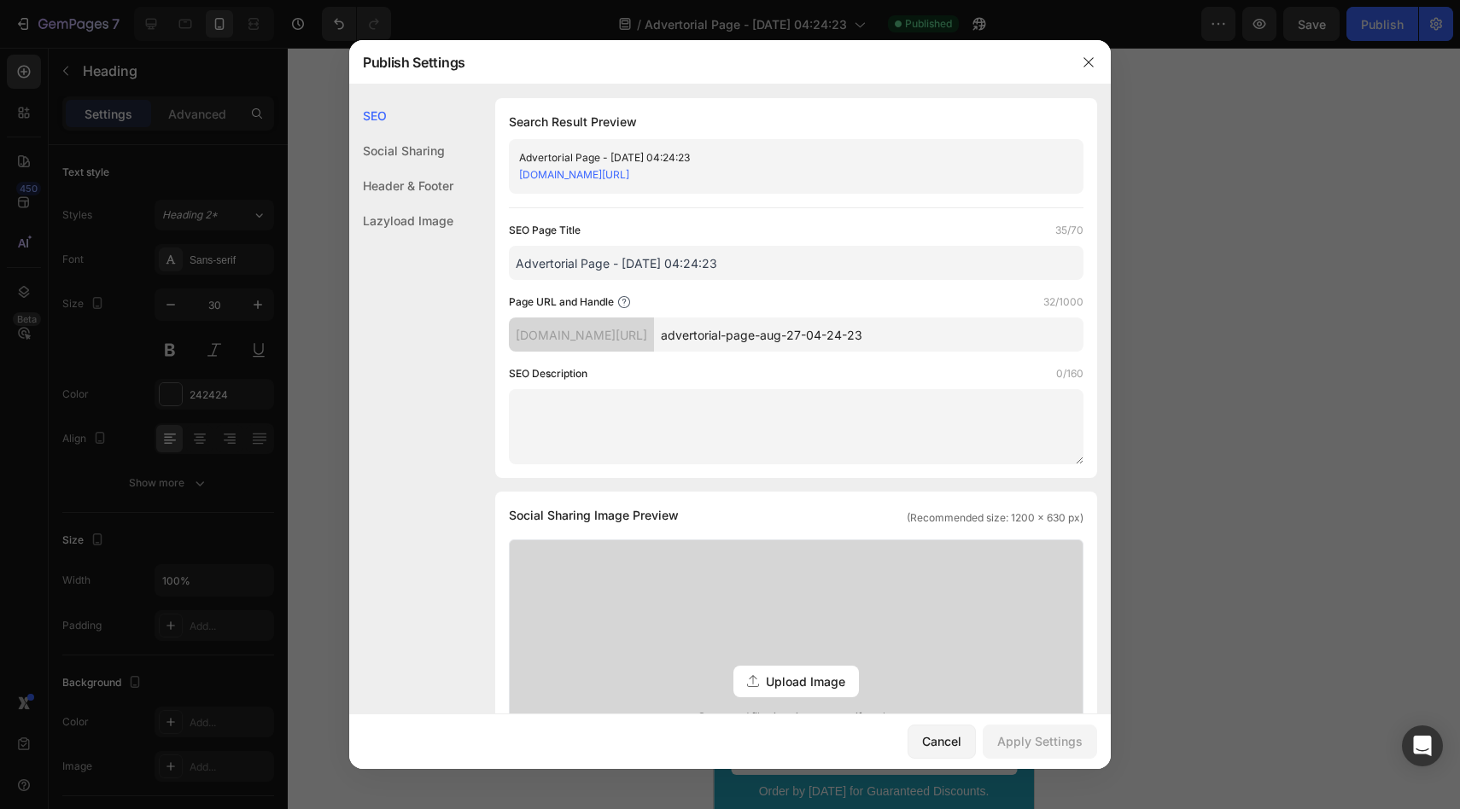
click at [754, 263] on input "Advertorial Page - [DATE] 04:24:23" at bounding box center [796, 263] width 575 height 34
paste input "3 Science-Backed Supplements That Will Add Years to Your Life (According to Lon…"
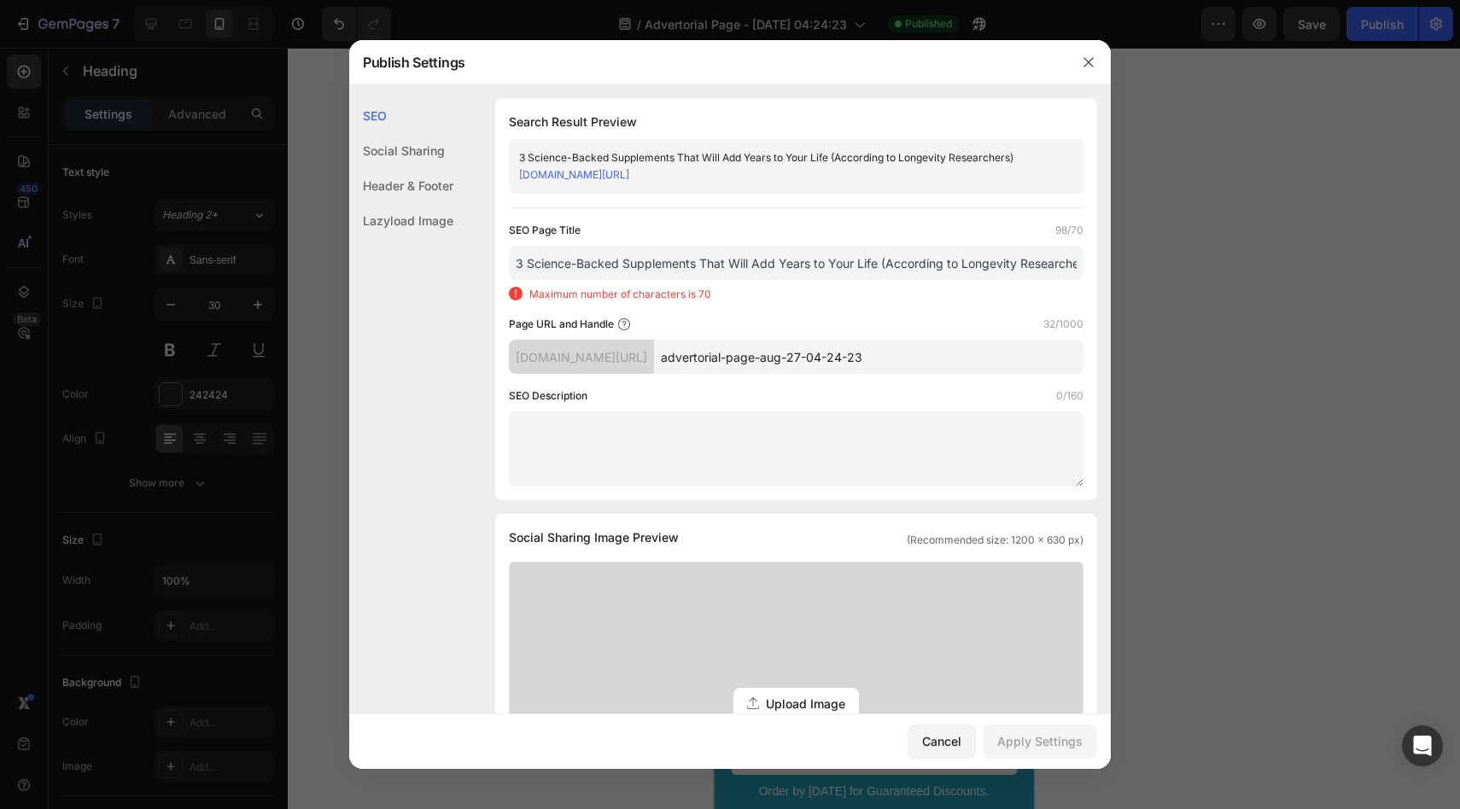
click at [824, 362] on input "advertorial-page-aug-27-04-24-23" at bounding box center [868, 357] width 429 height 34
click at [892, 266] on input "3 Science-Backed Supplements That Will Add Years to Your Life (According to Lon…" at bounding box center [796, 263] width 575 height 34
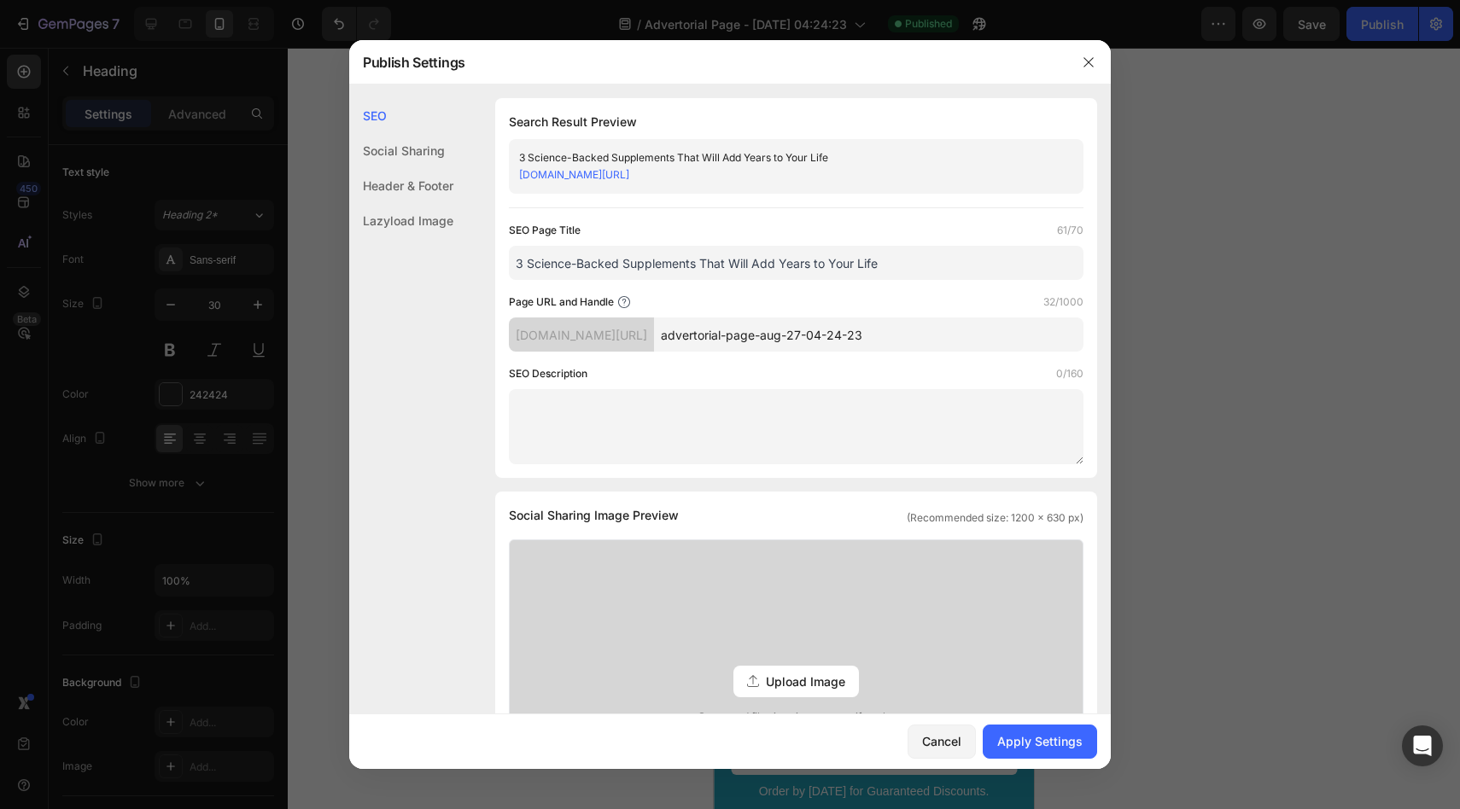
type input "3 Science-Backed Supplements That Will Add Years to Your Life"
click at [875, 351] on input "advertorial-page-aug-27-04-24-23" at bounding box center [868, 335] width 429 height 34
paste input "3 Science-Backed Supplements That Will Add Years to Your Life (According to Lon…"
type input "3-Science-Backed-Supplements-That-Will-Add-Years-to-Your-Life--According-to-Lon…"
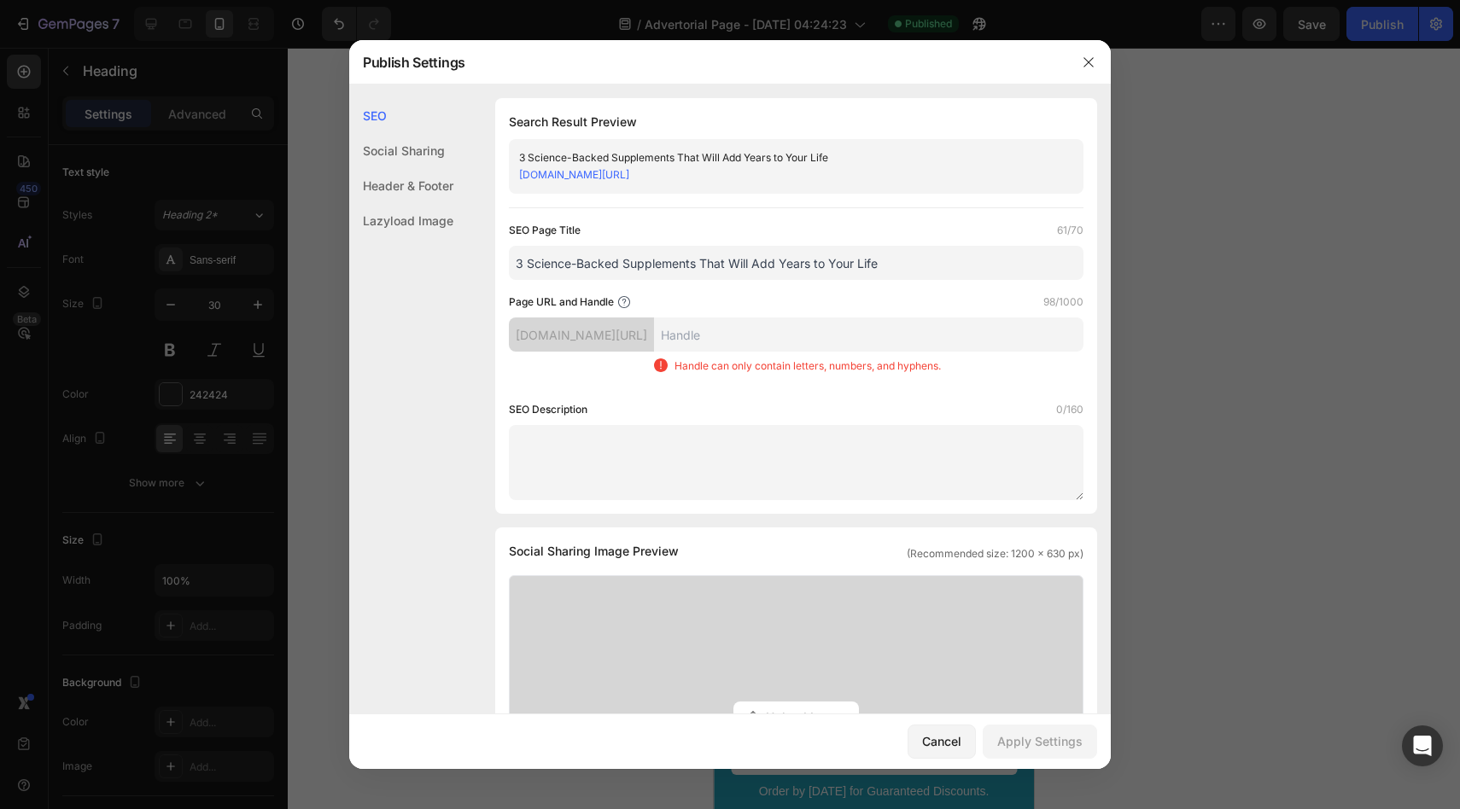
scroll to position [0, 0]
click at [805, 401] on div "SEO Description 0/160" at bounding box center [796, 409] width 575 height 17
click at [756, 413] on div "SEO Description 0/160" at bounding box center [796, 409] width 575 height 17
click at [745, 449] on textarea at bounding box center [796, 462] width 575 height 75
click at [768, 318] on input "text" at bounding box center [868, 335] width 429 height 34
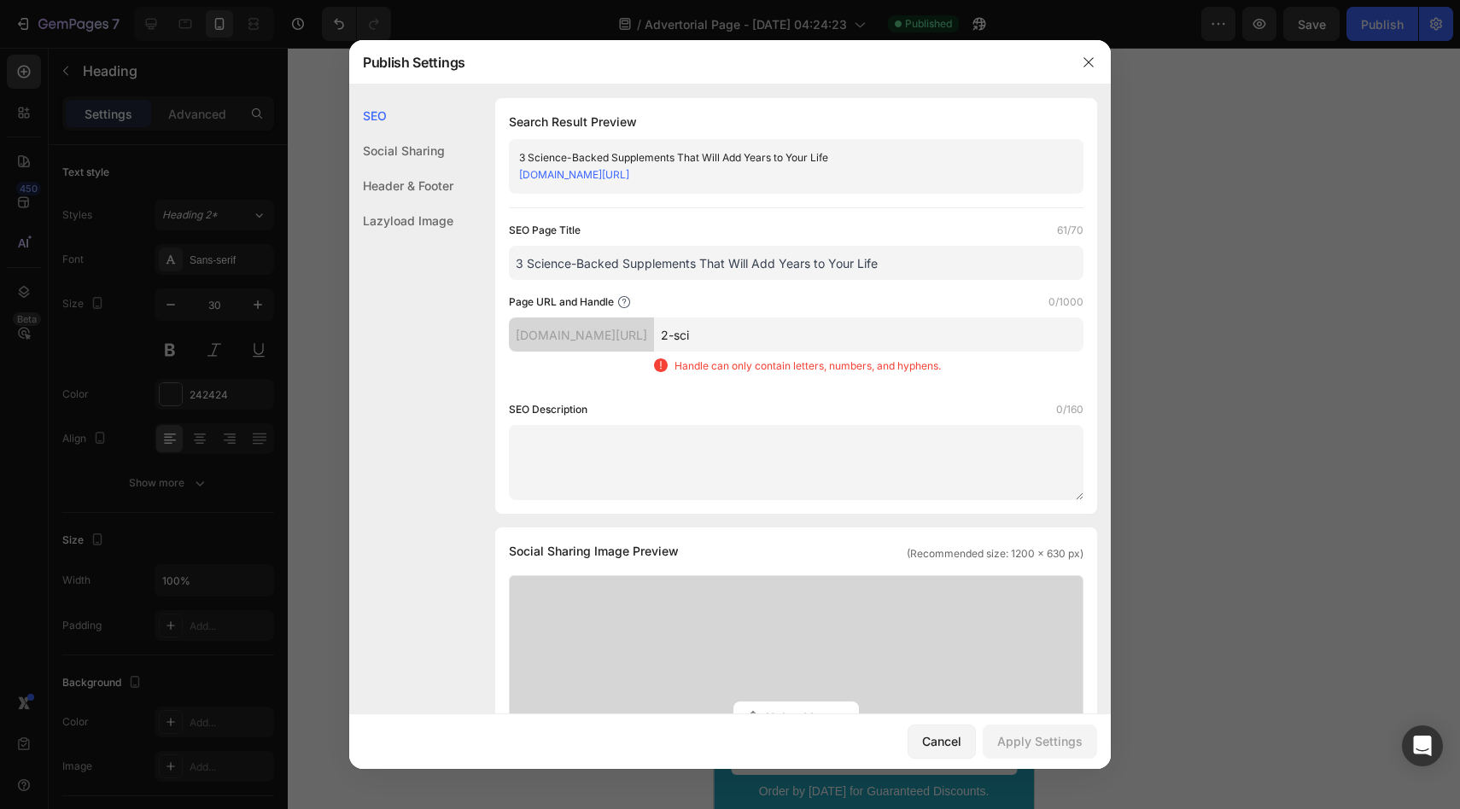
type input "2-scie"
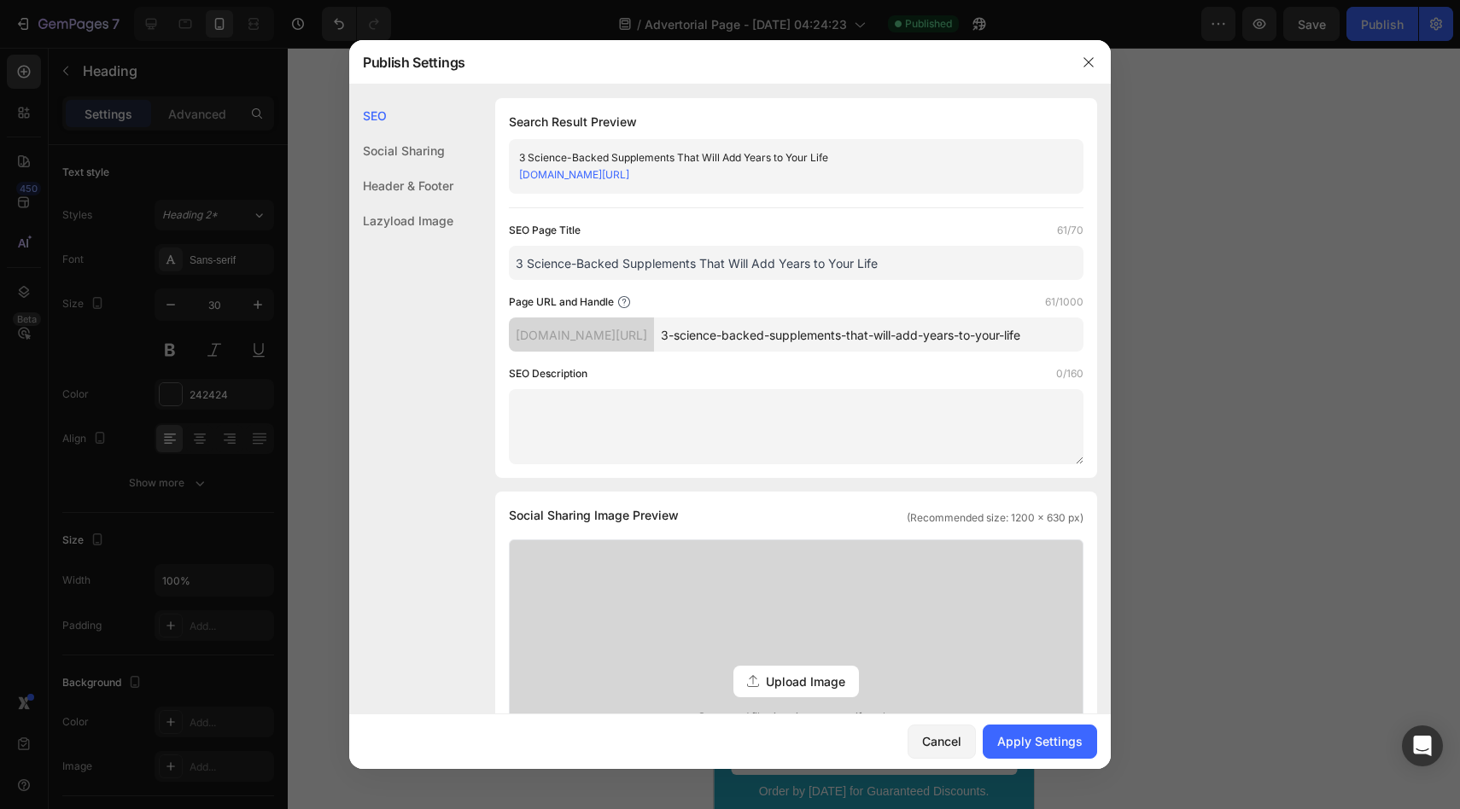
type input "3-science-backed-supplements-that-will-add-years-to-your-life"
click at [738, 403] on textarea at bounding box center [796, 426] width 575 height 75
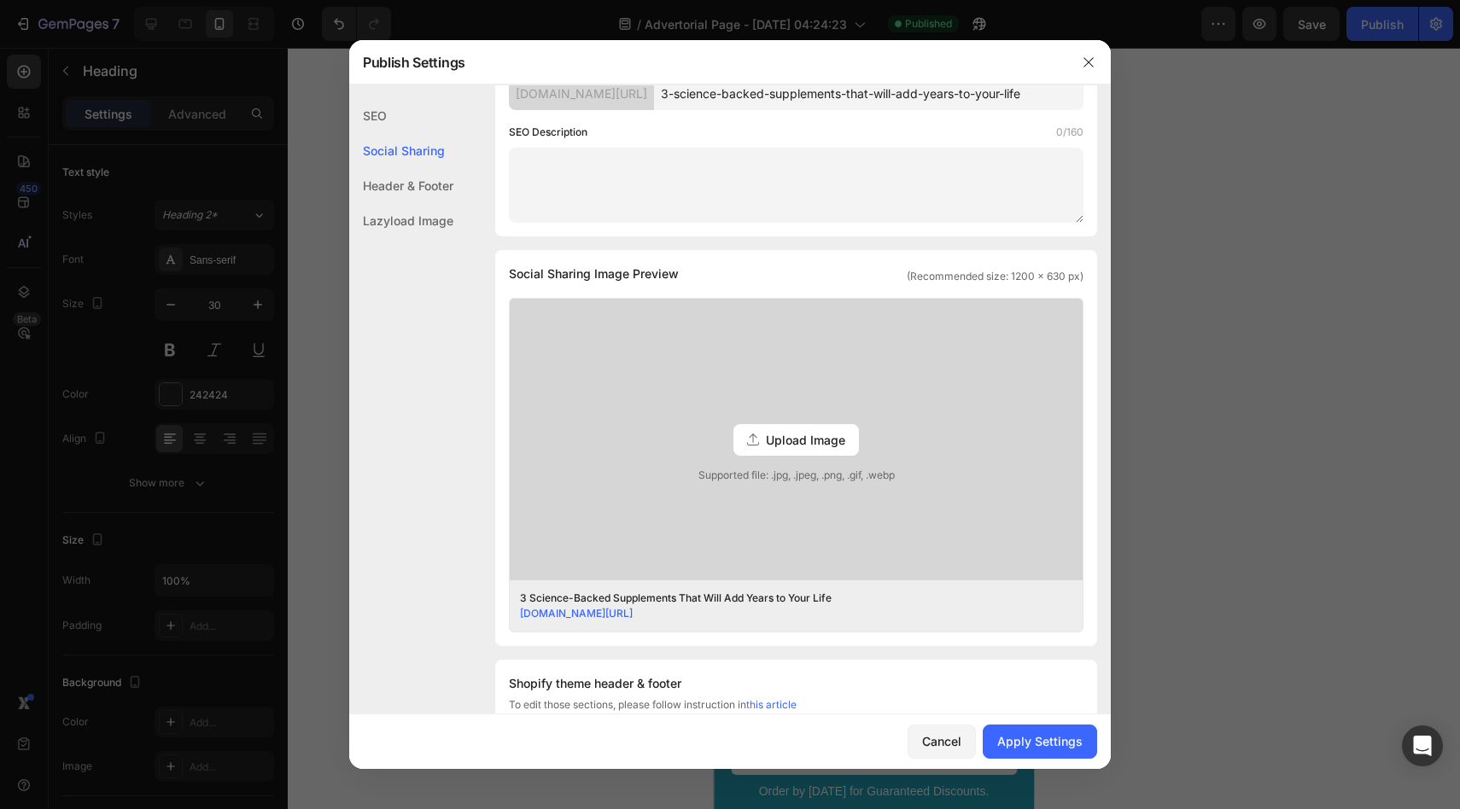
scroll to position [269, 0]
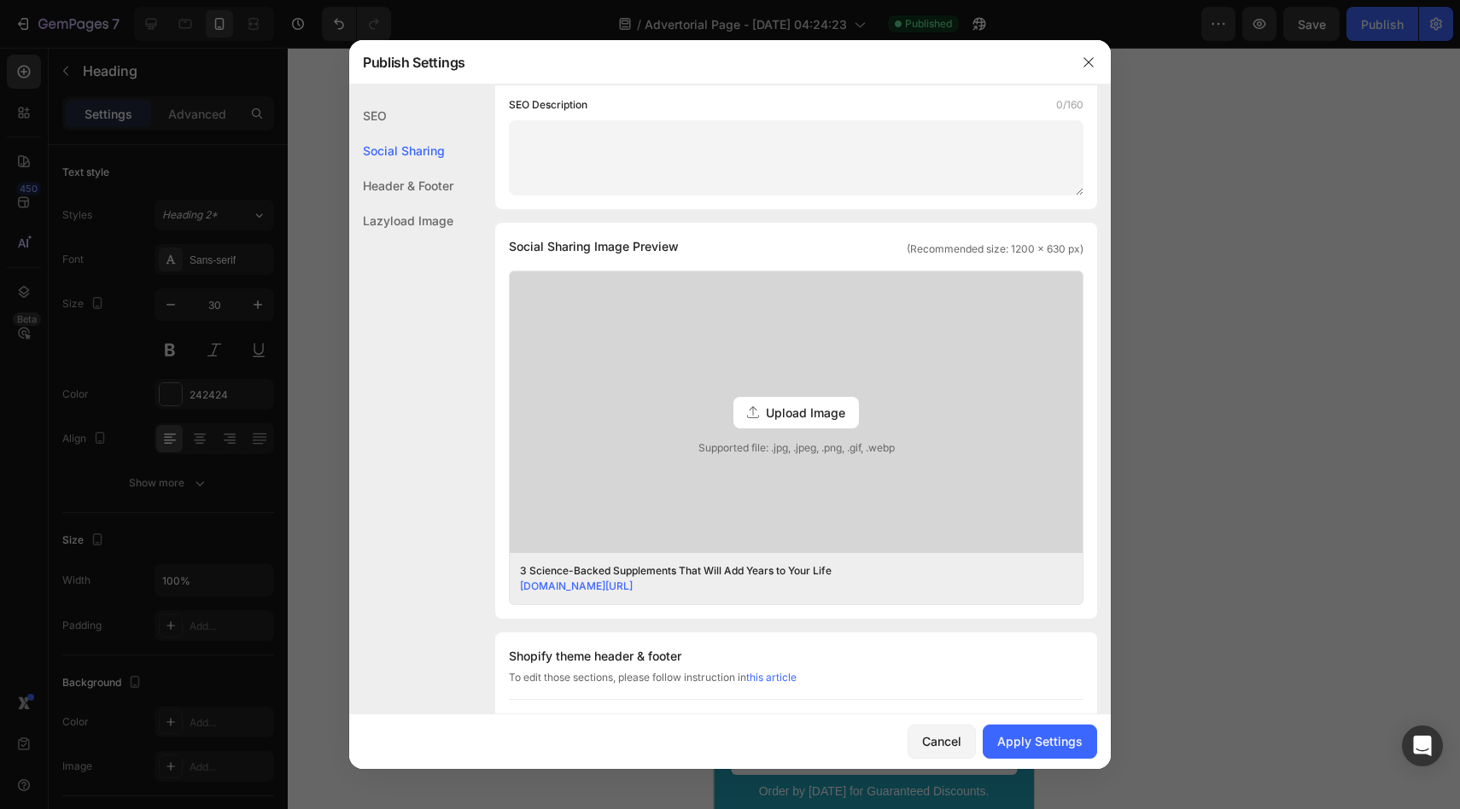
click at [749, 413] on icon at bounding box center [753, 412] width 12 height 12
click at [0, 0] on input "Upload Image Supported file: .jpg, .jpeg, .png, .gif, .webp" at bounding box center [0, 0] width 0 height 0
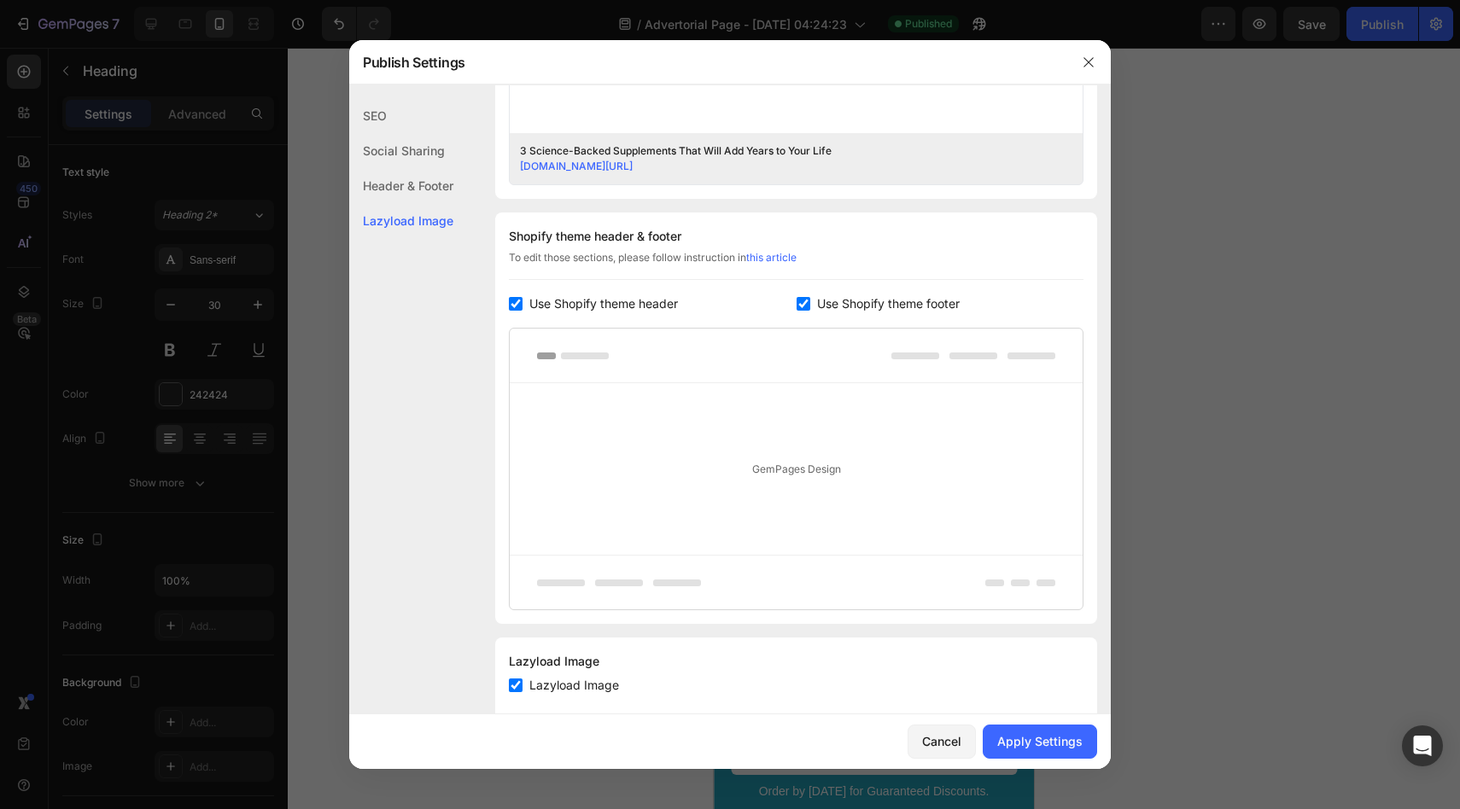
click at [527, 307] on label "Use Shopify theme header" at bounding box center [600, 304] width 155 height 20
checkbox input "false"
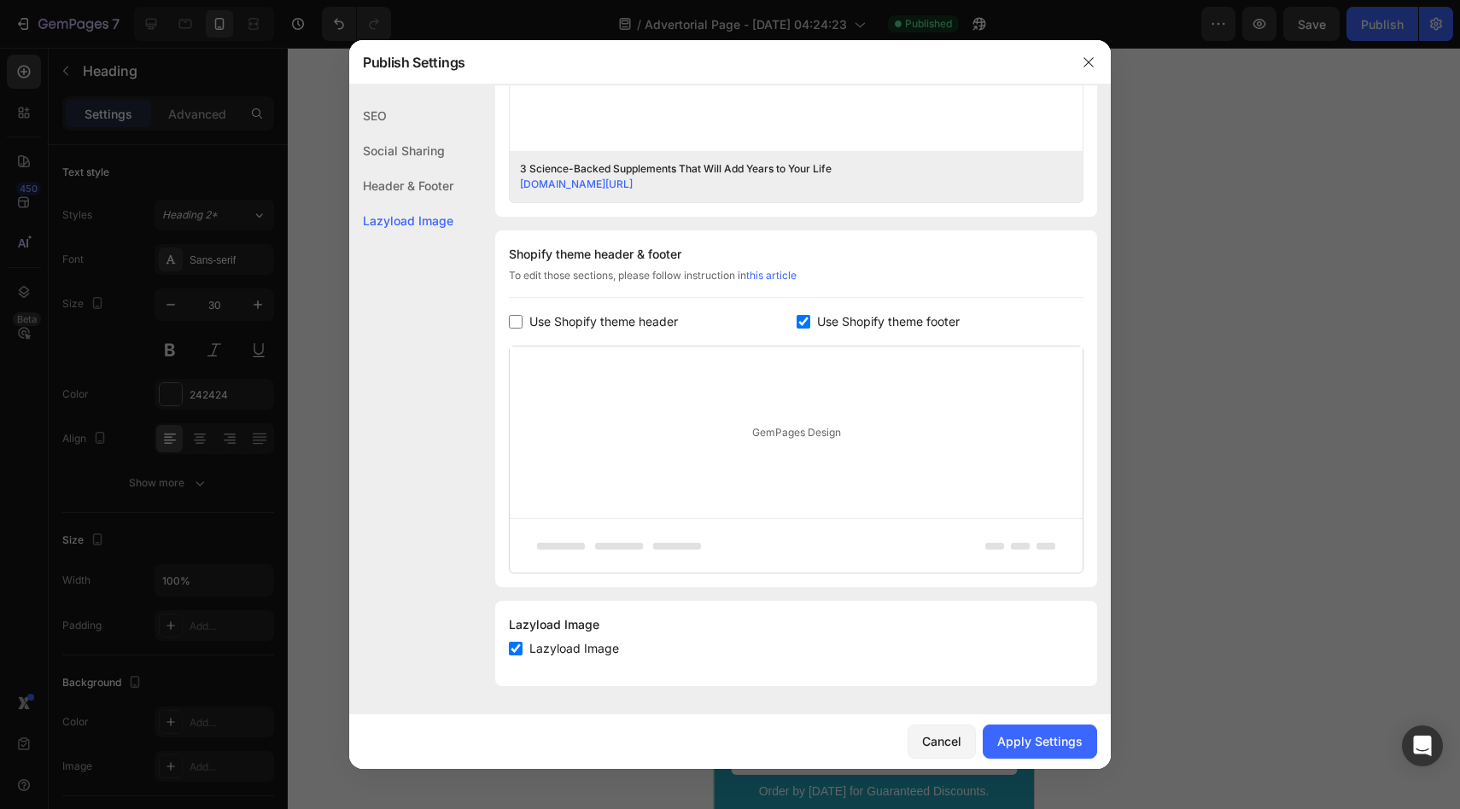
click at [815, 320] on label "Use Shopify theme footer" at bounding box center [884, 322] width 149 height 20
checkbox input "false"
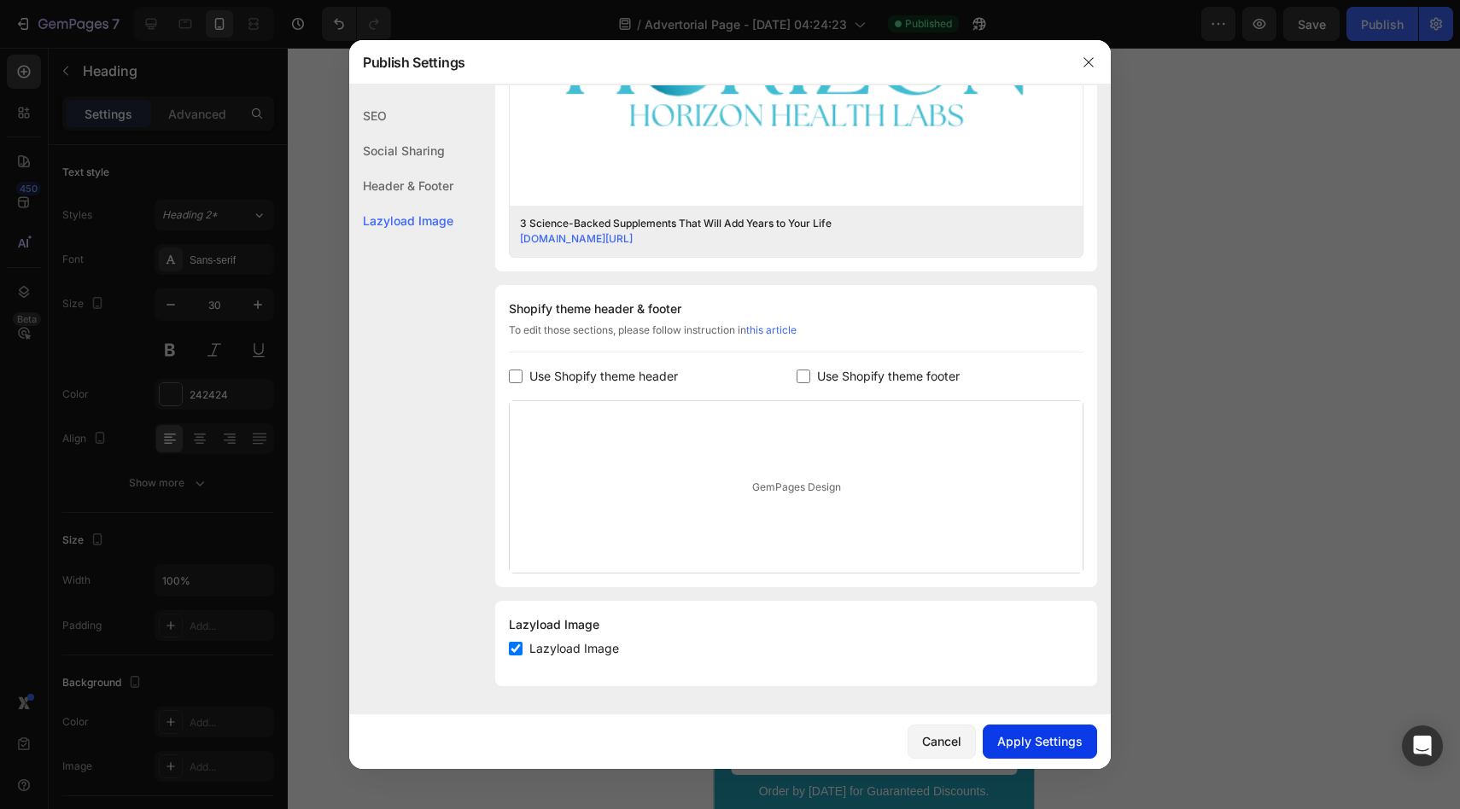
click at [1057, 735] on div "Apply Settings" at bounding box center [1039, 742] width 85 height 18
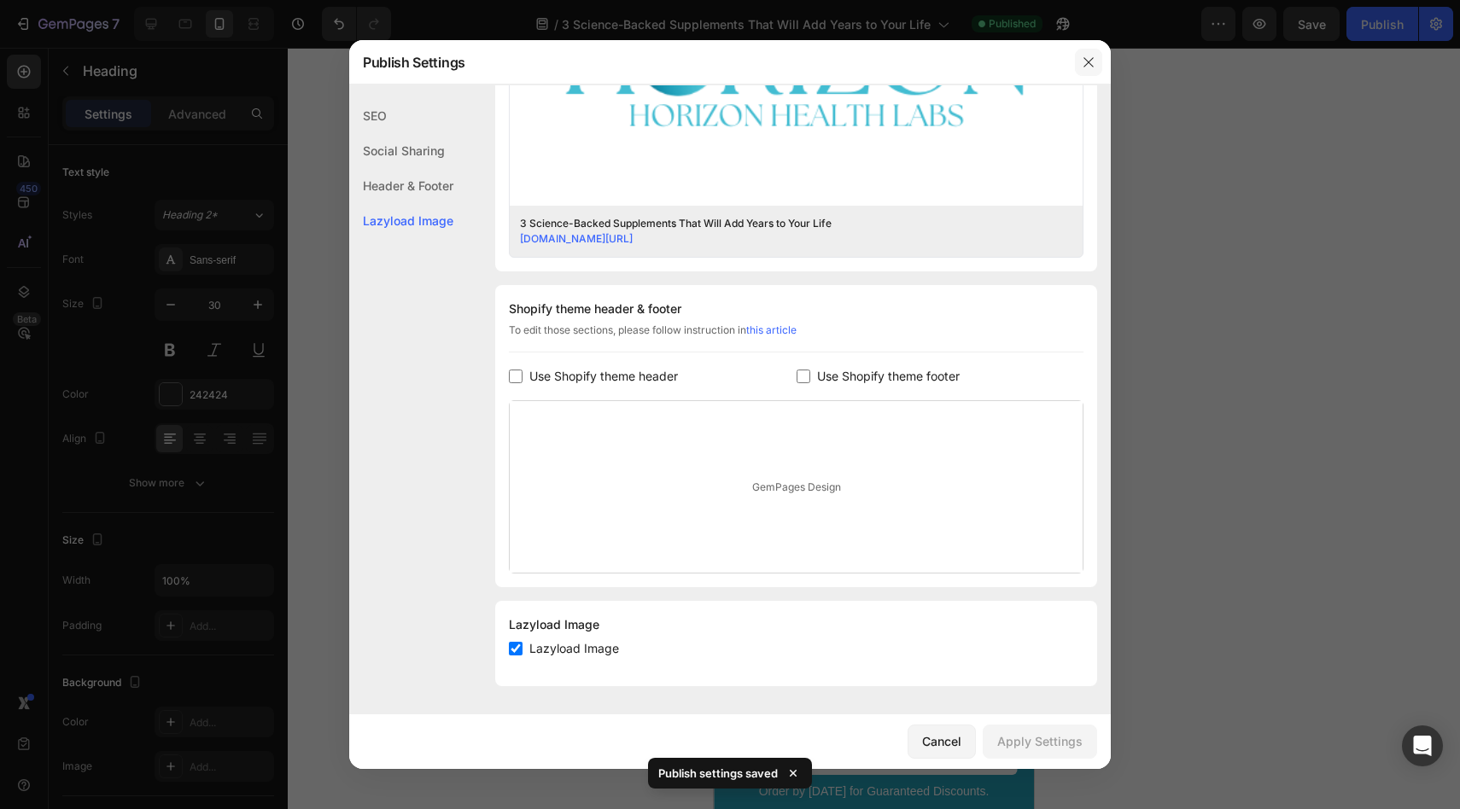
click at [1078, 63] on button "button" at bounding box center [1088, 62] width 27 height 27
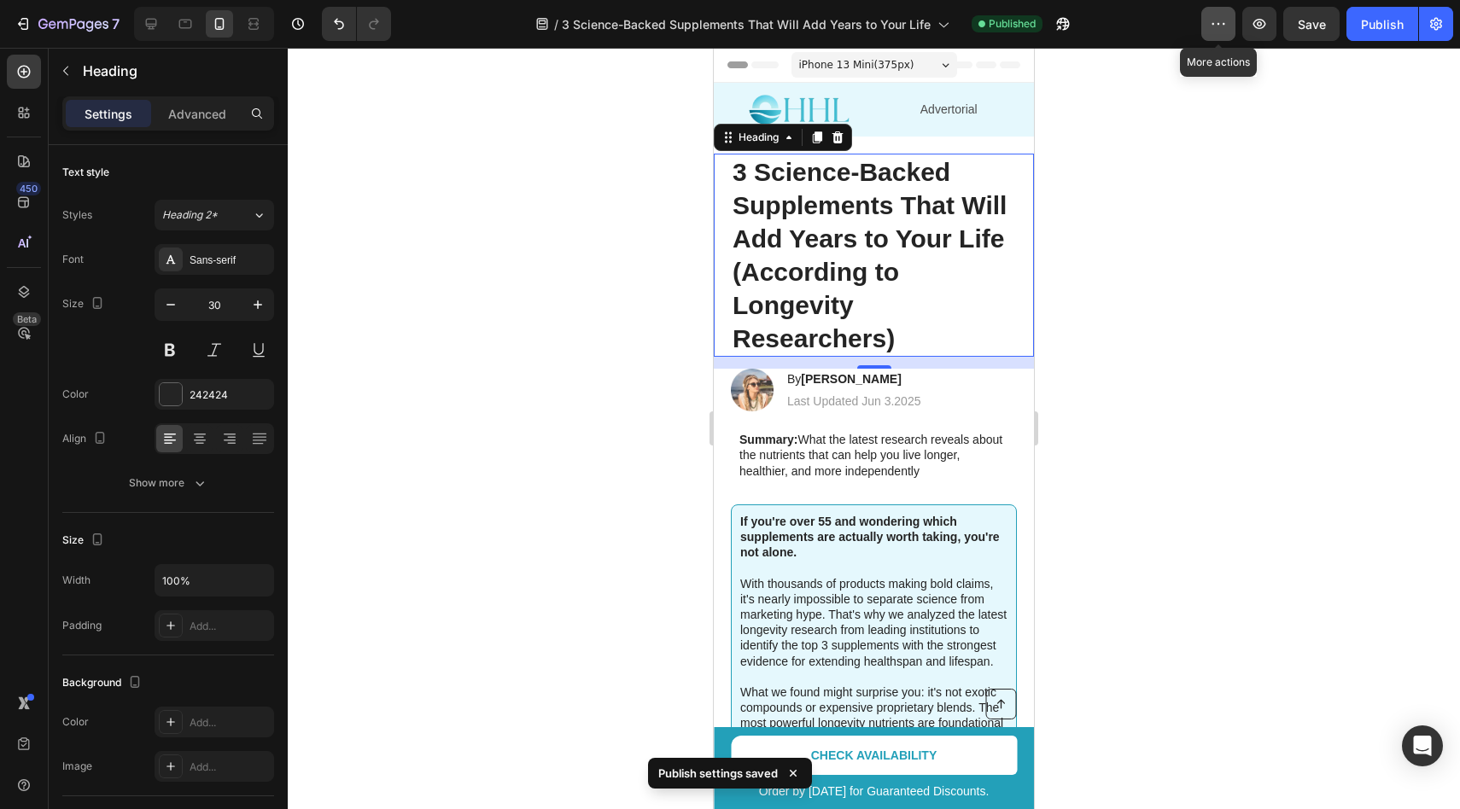
click at [1220, 23] on icon "button" at bounding box center [1219, 24] width 3 height 2
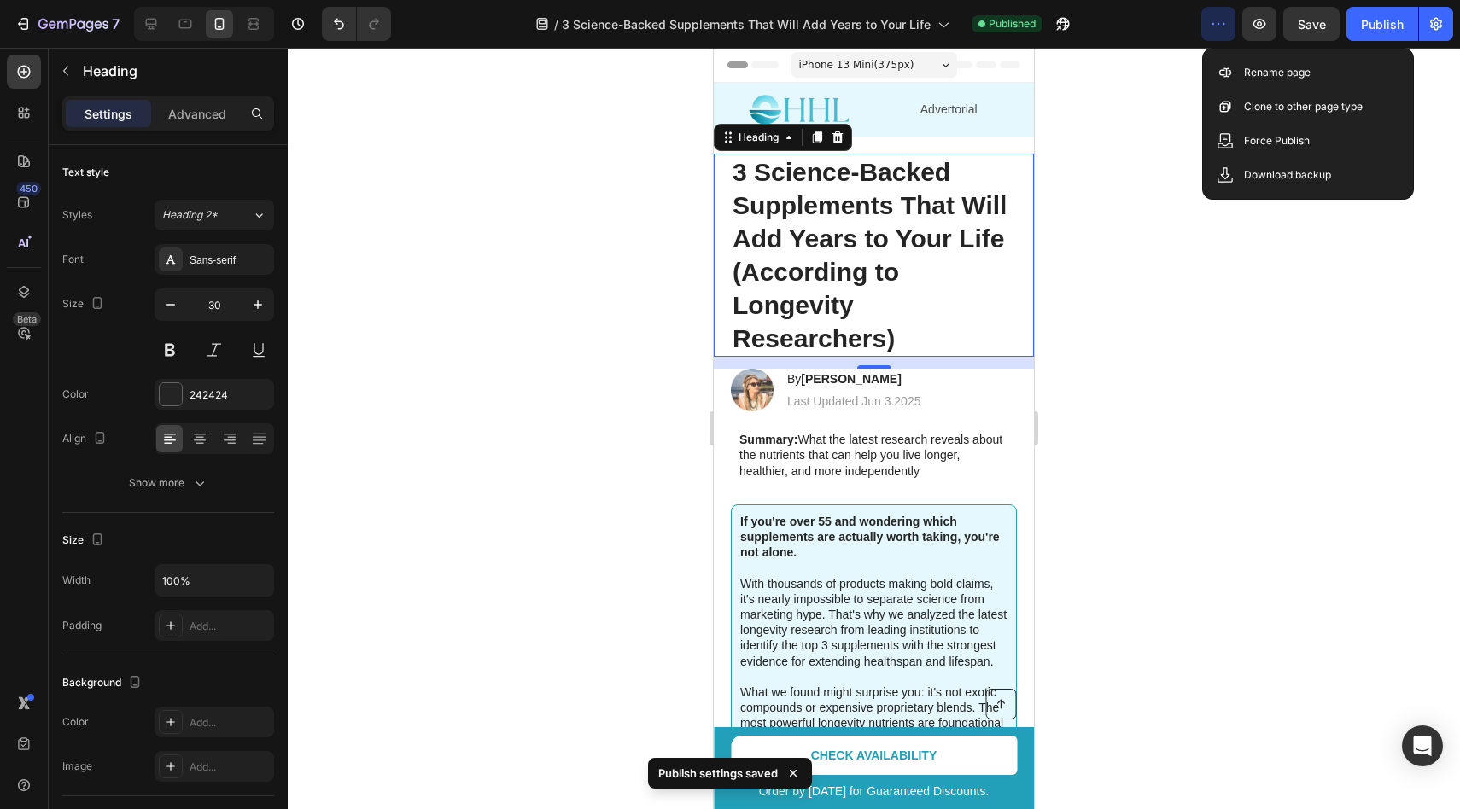
click at [1175, 71] on div at bounding box center [874, 429] width 1172 height 762
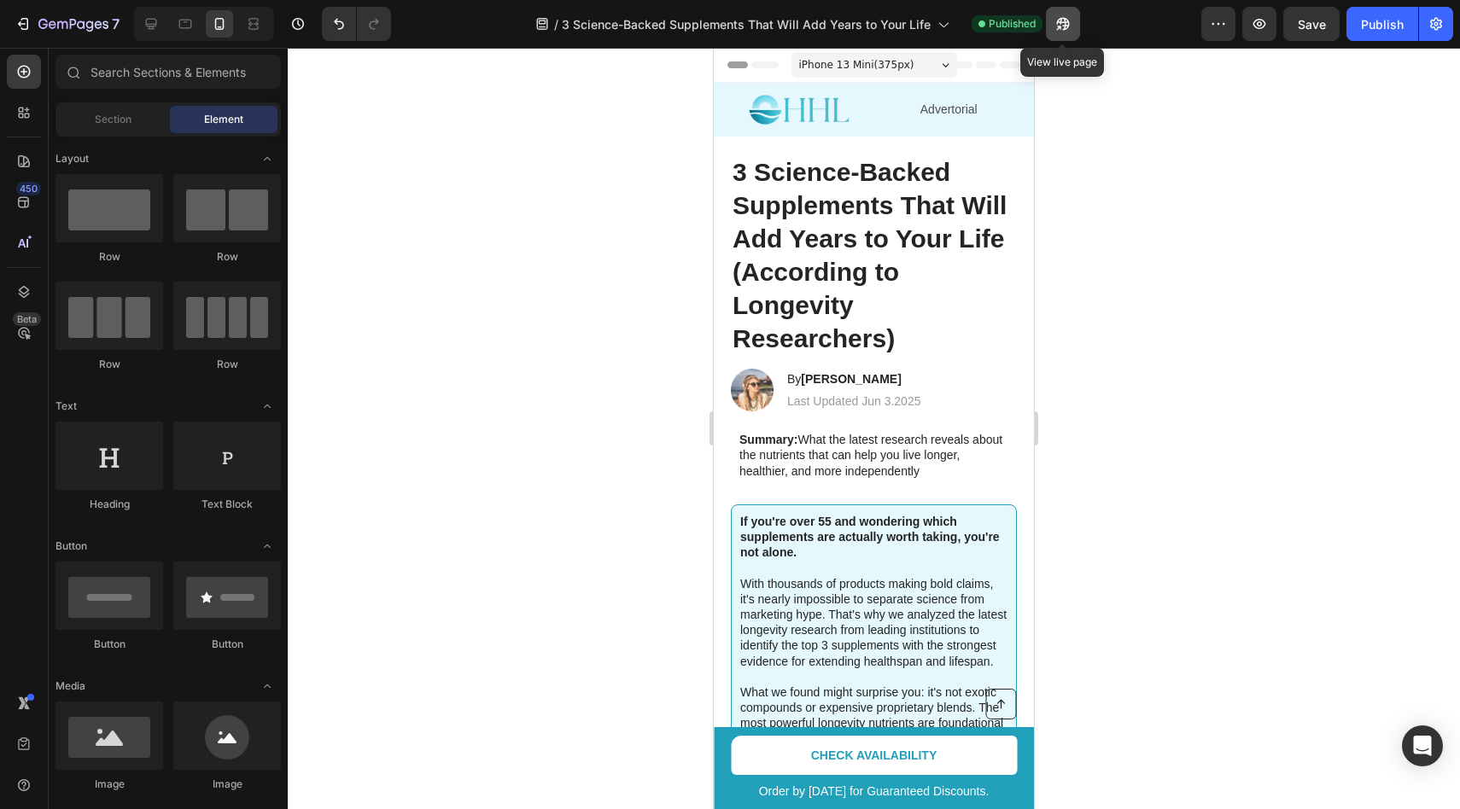
click at [1055, 25] on icon "button" at bounding box center [1062, 23] width 17 height 17
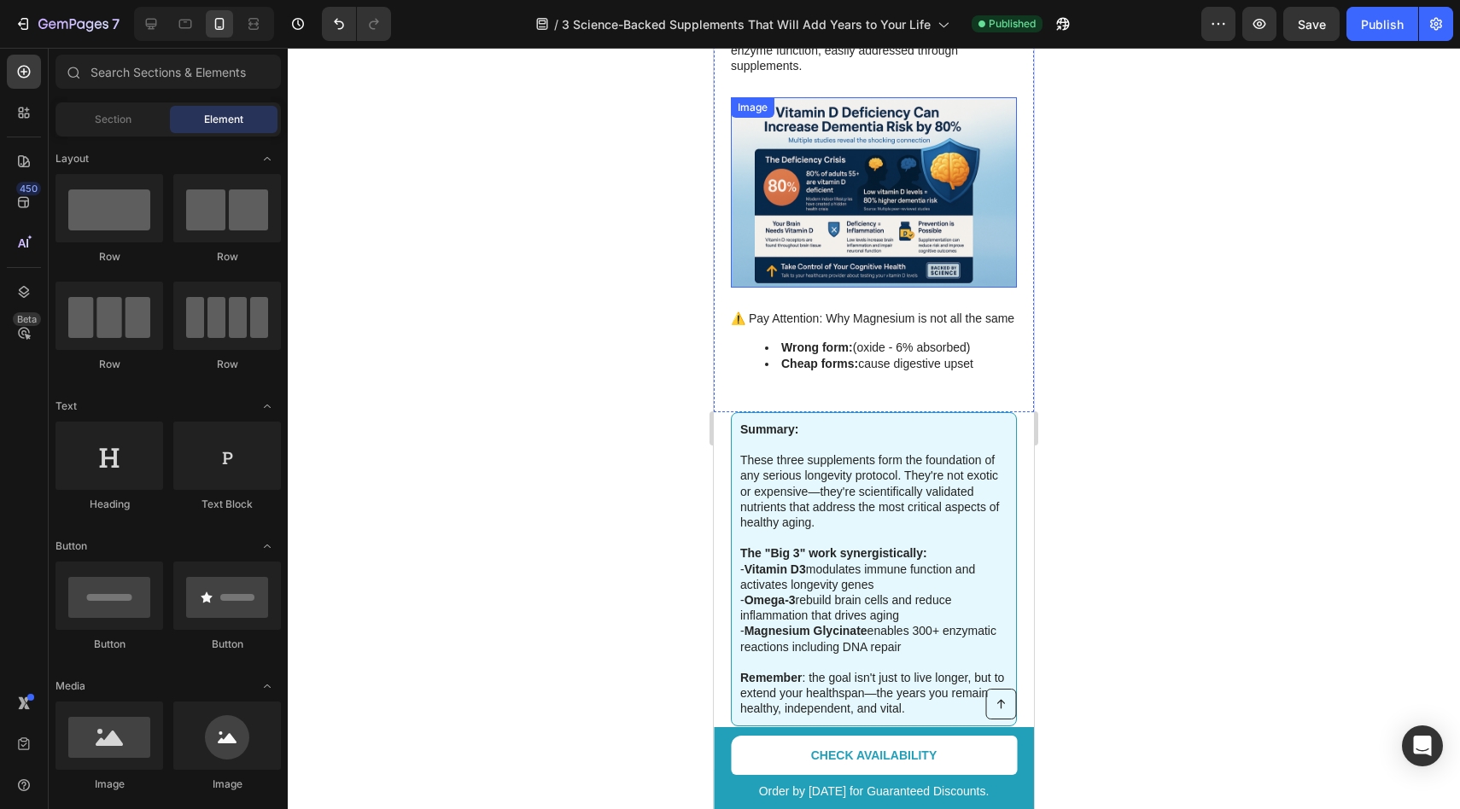
scroll to position [2282, 0]
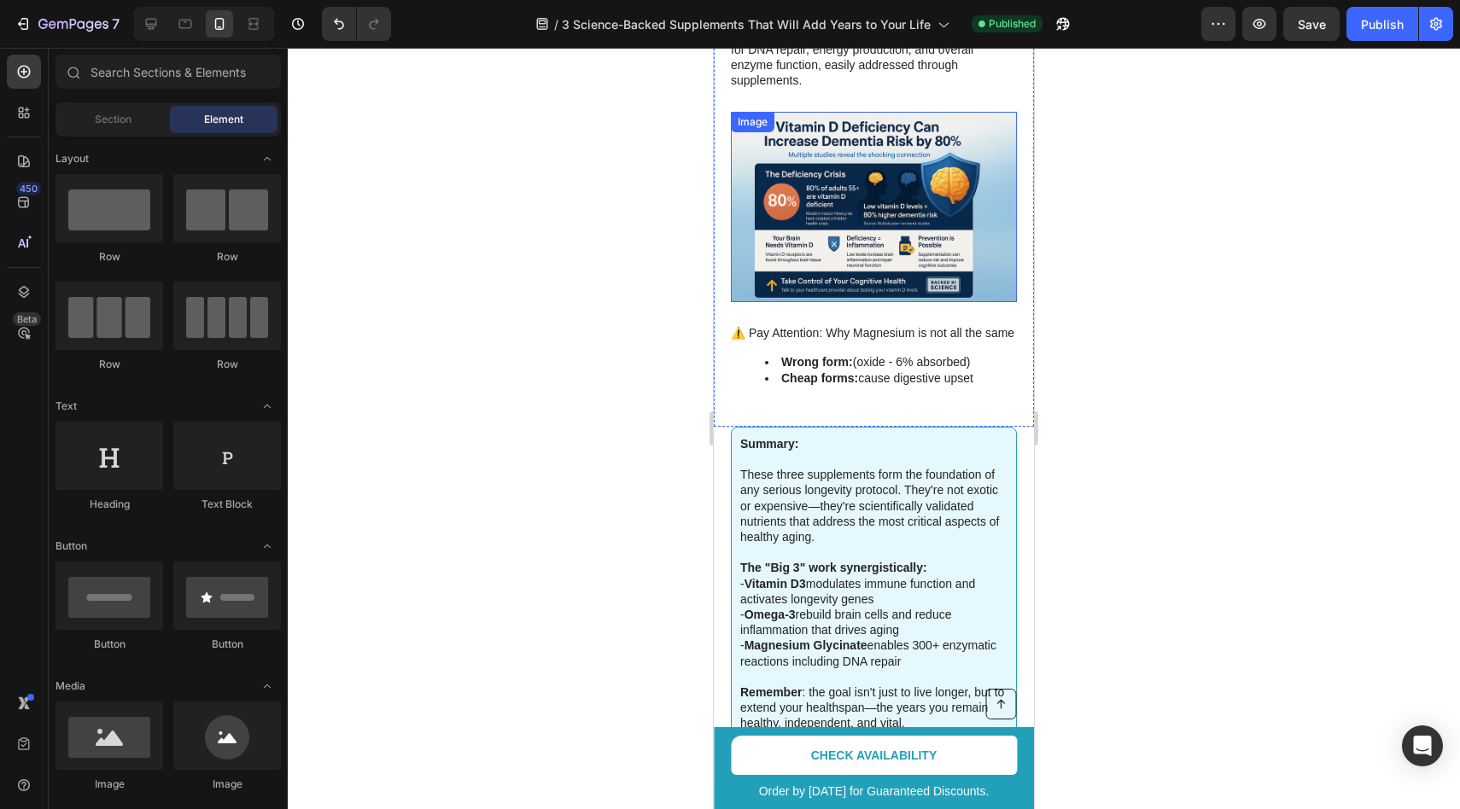
click at [809, 170] on img at bounding box center [874, 207] width 286 height 190
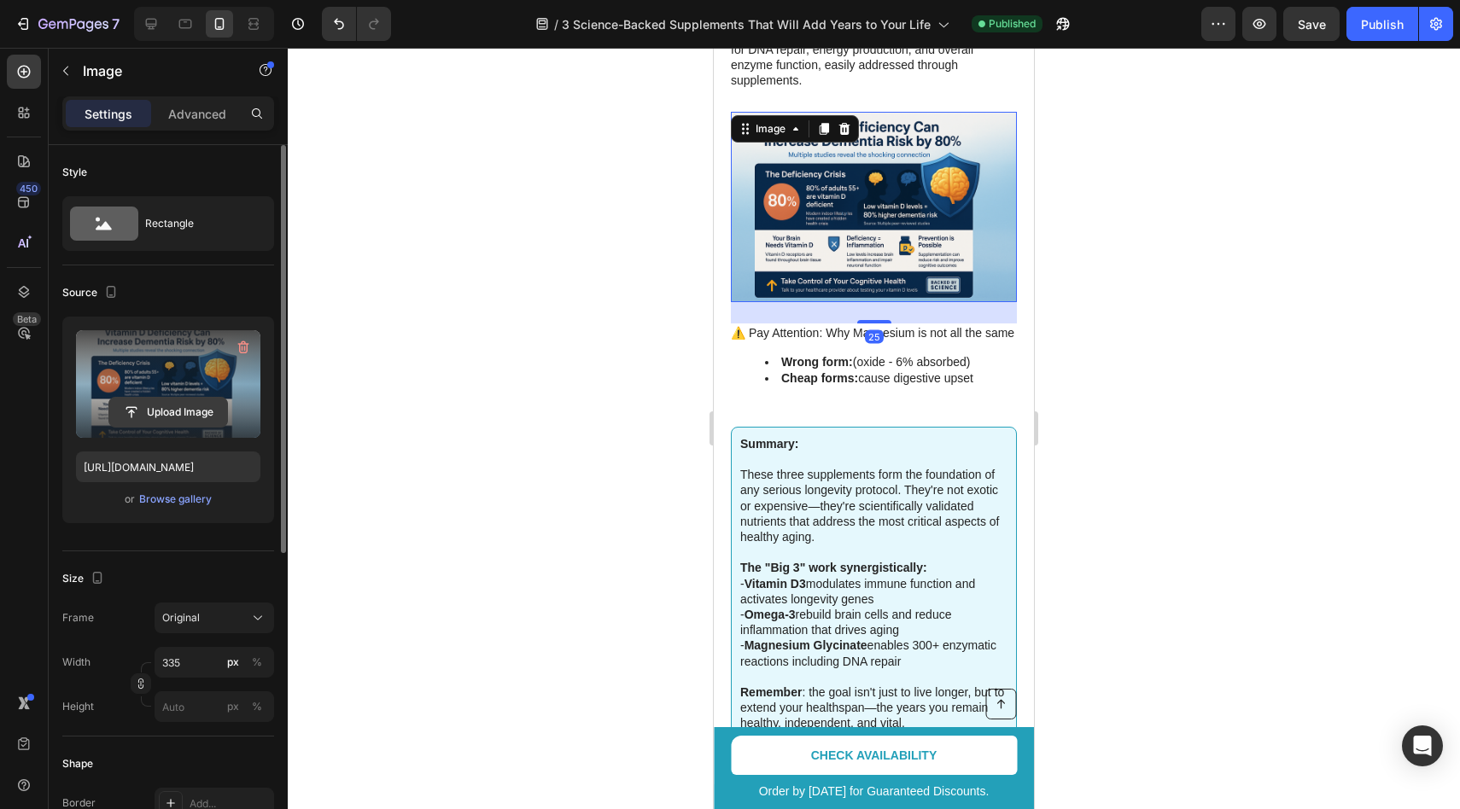
click at [179, 401] on input "file" at bounding box center [168, 412] width 118 height 29
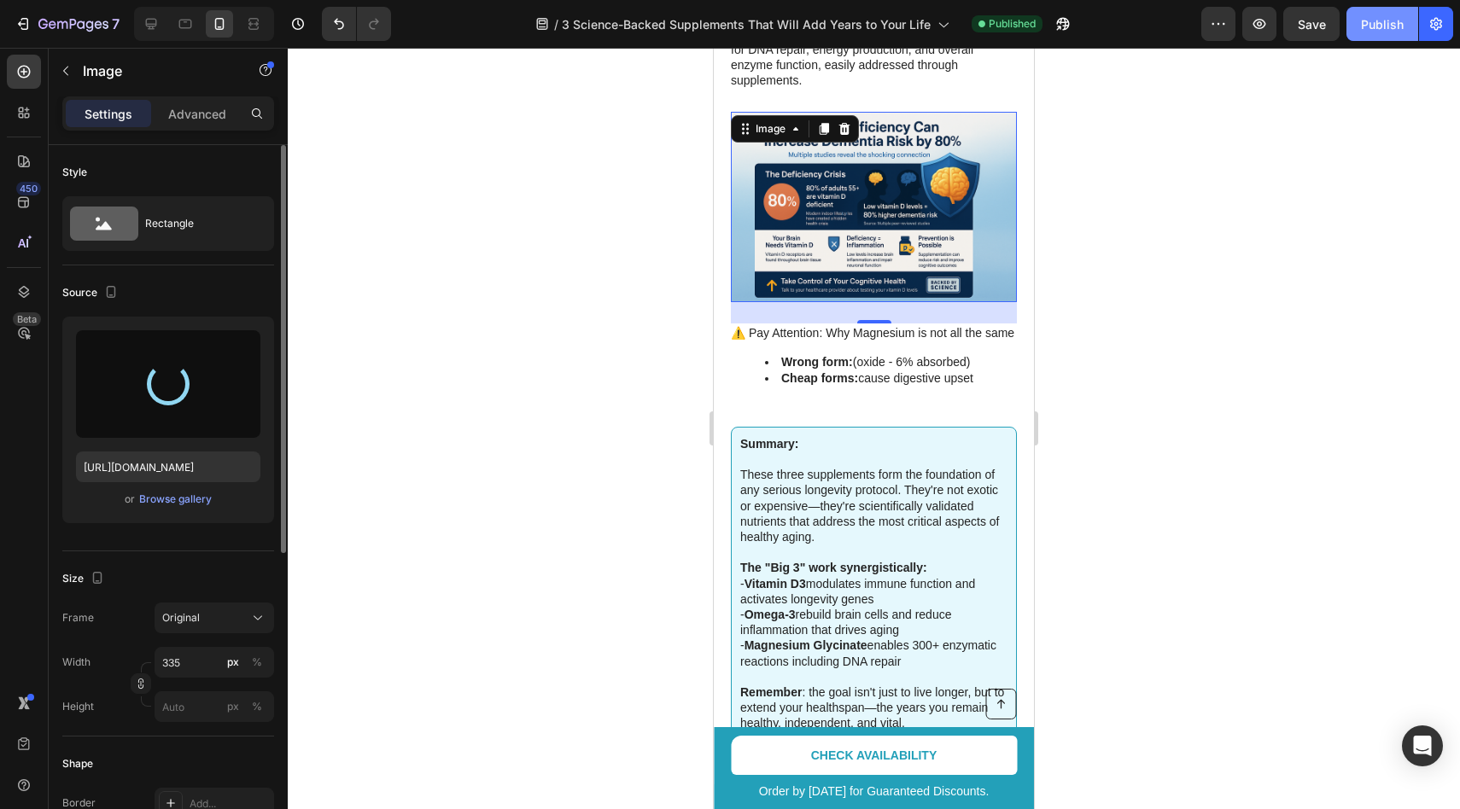
type input "[URL][DOMAIN_NAME]"
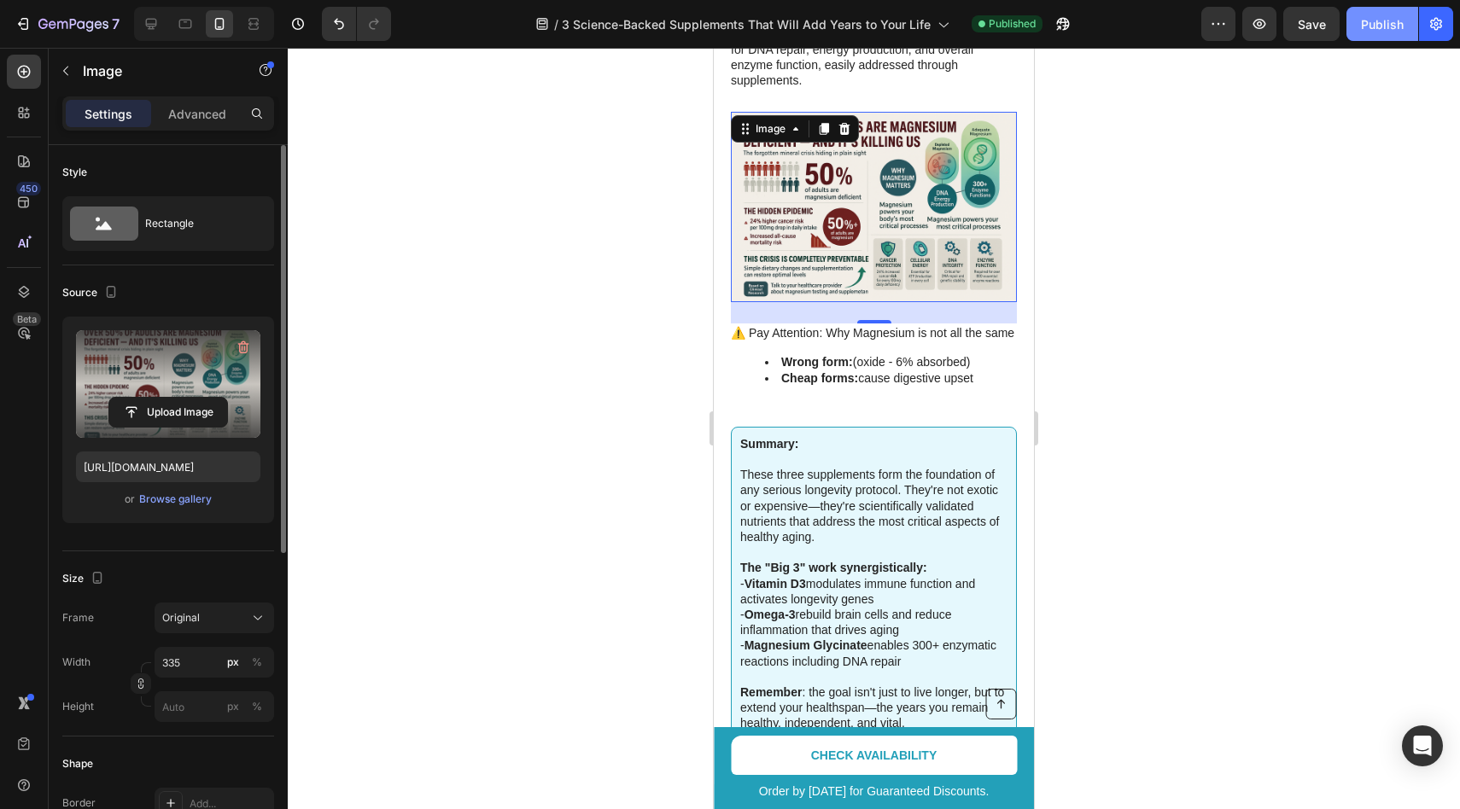
click at [1378, 26] on div "Publish" at bounding box center [1382, 24] width 43 height 18
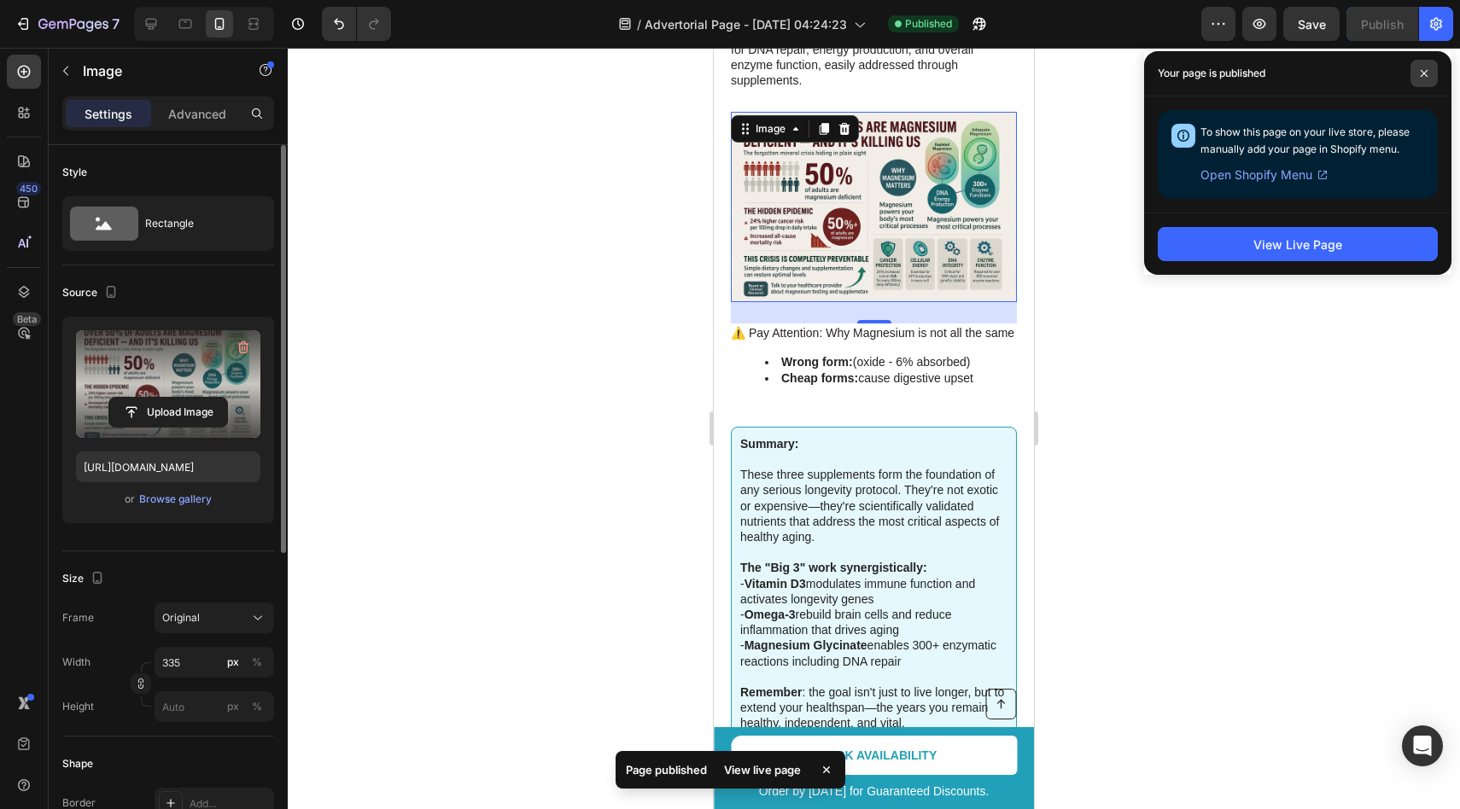
click at [1422, 74] on icon at bounding box center [1424, 73] width 7 height 7
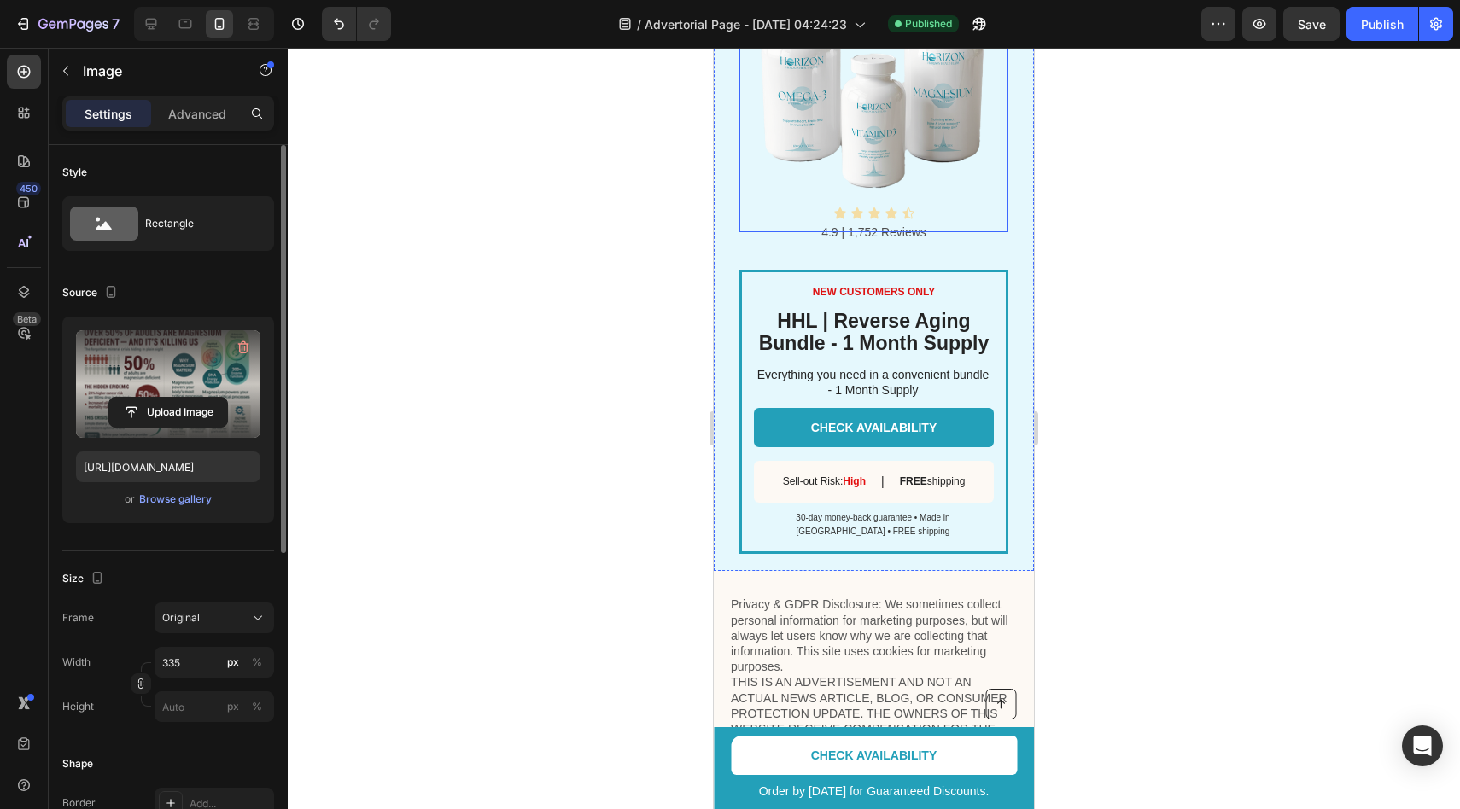
scroll to position [3241, 0]
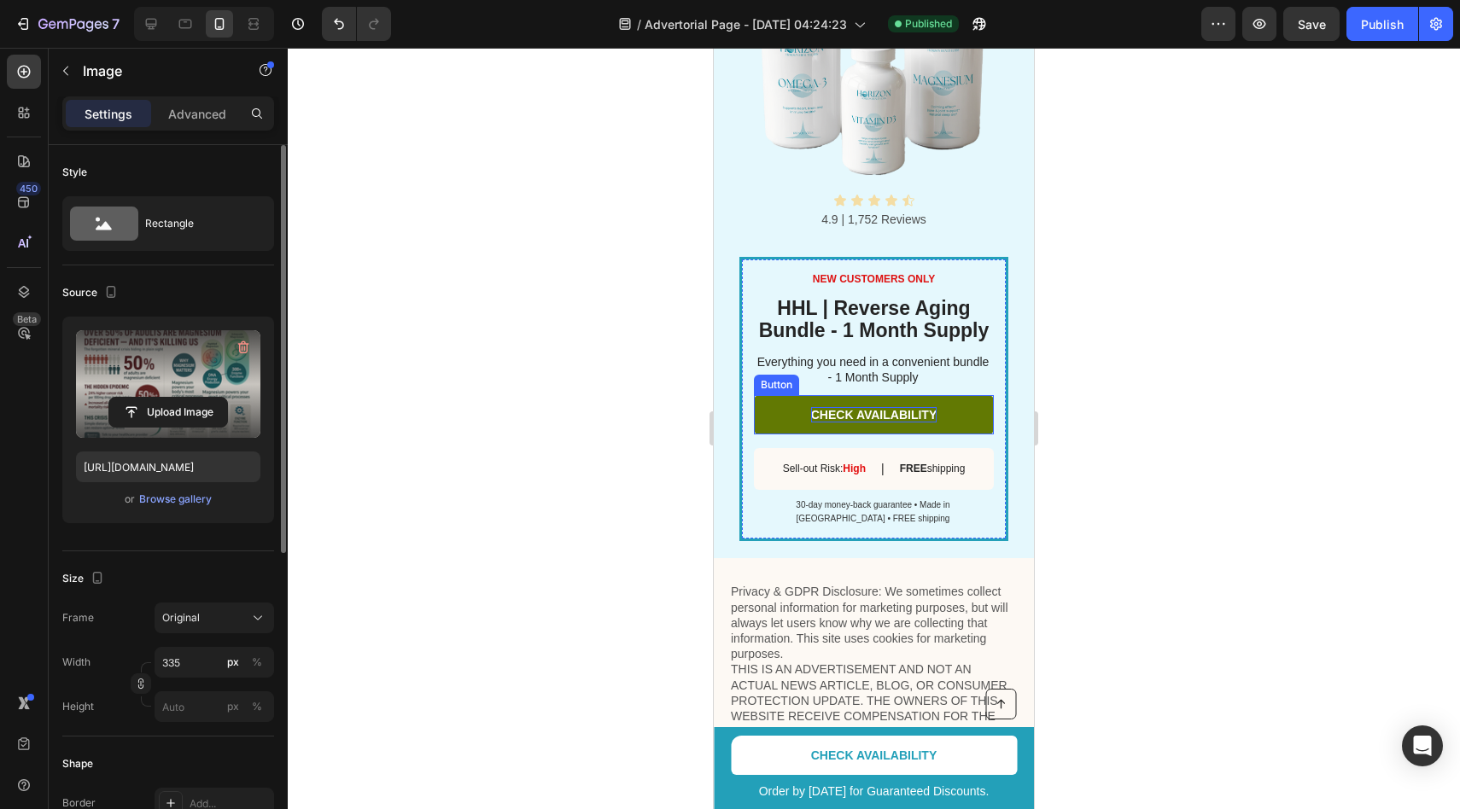
click at [822, 411] on p "CHECK AVAILABILITY" at bounding box center [874, 414] width 126 height 15
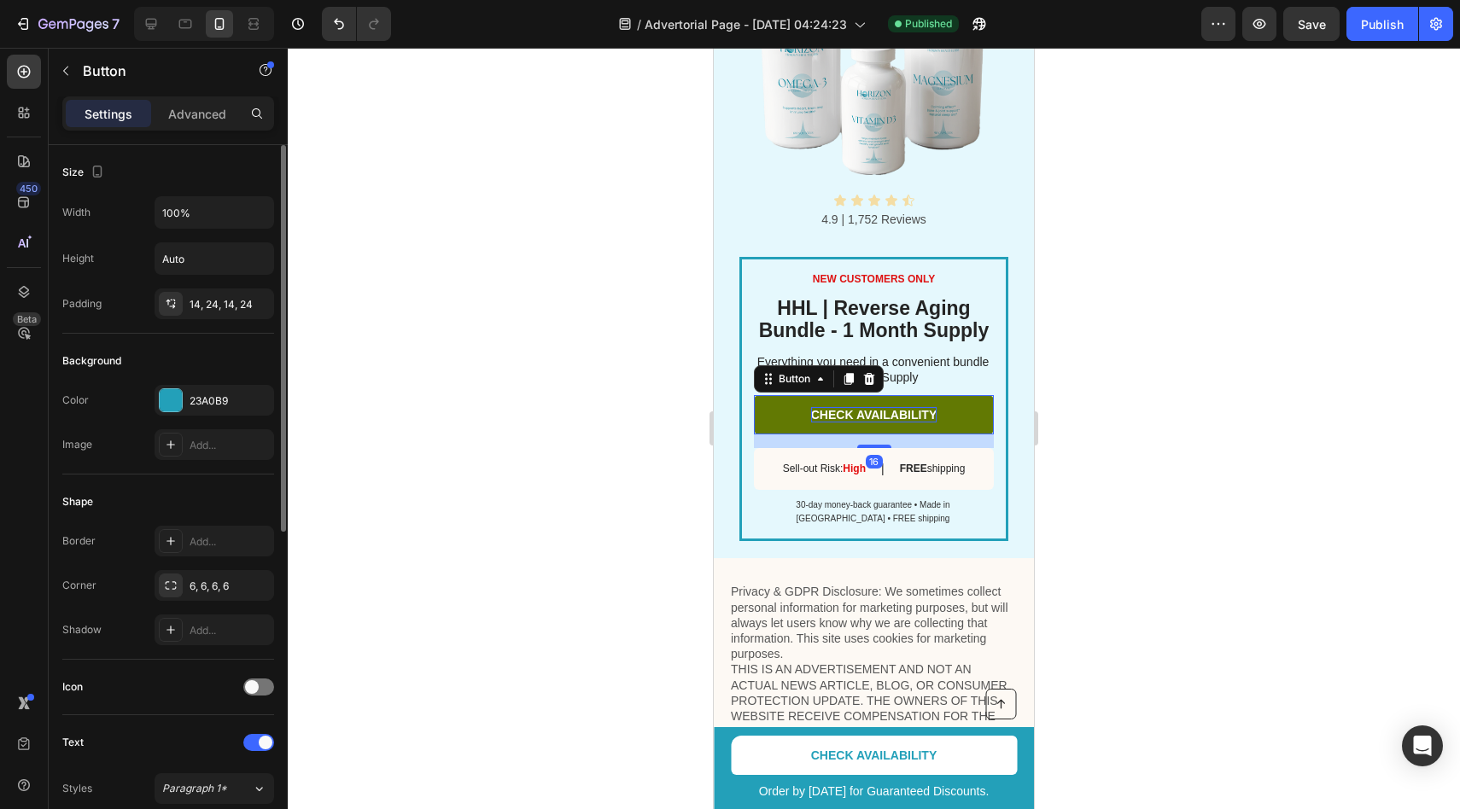
click at [822, 411] on p "CHECK AVAILABILITY" at bounding box center [874, 414] width 126 height 15
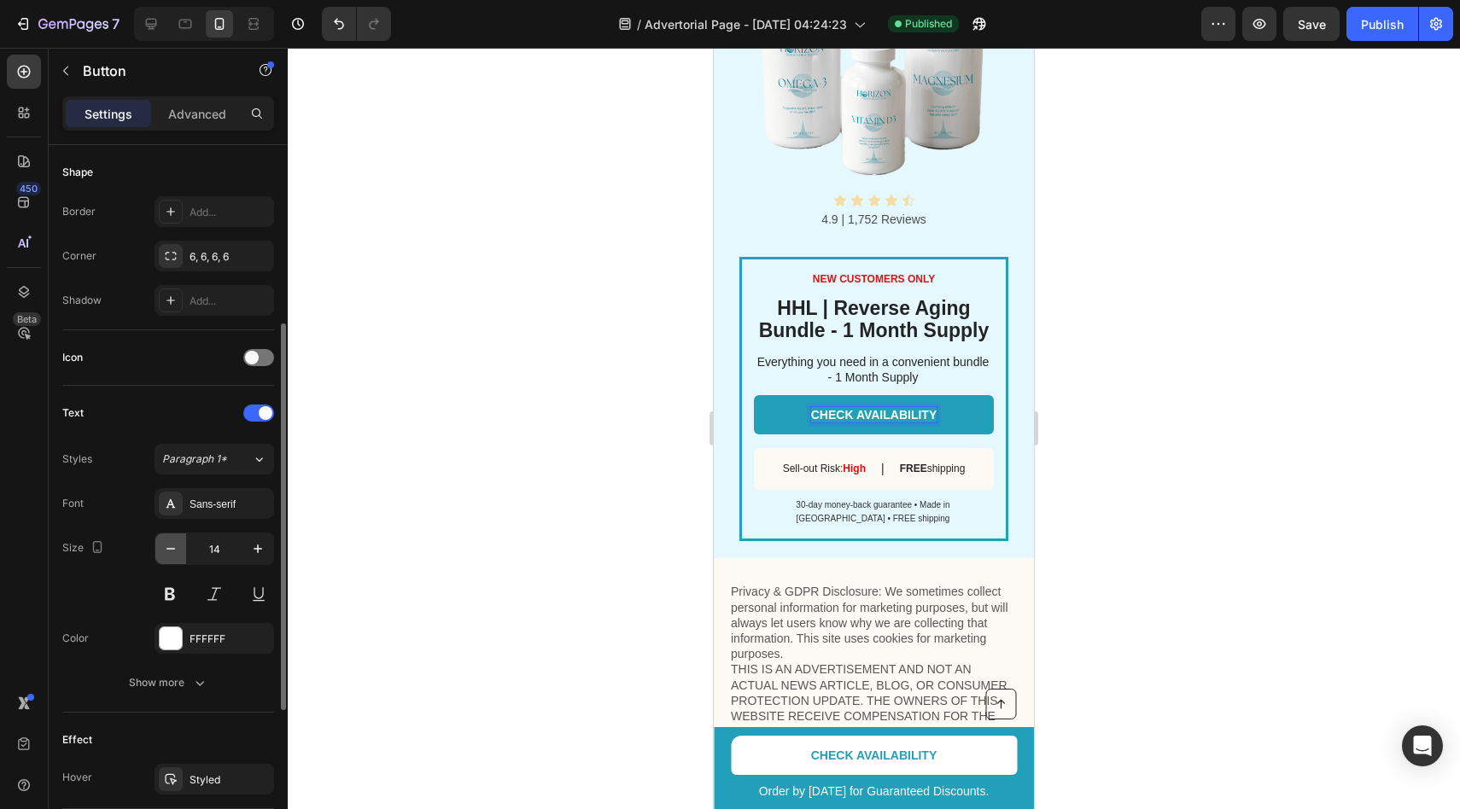
scroll to position [566, 0]
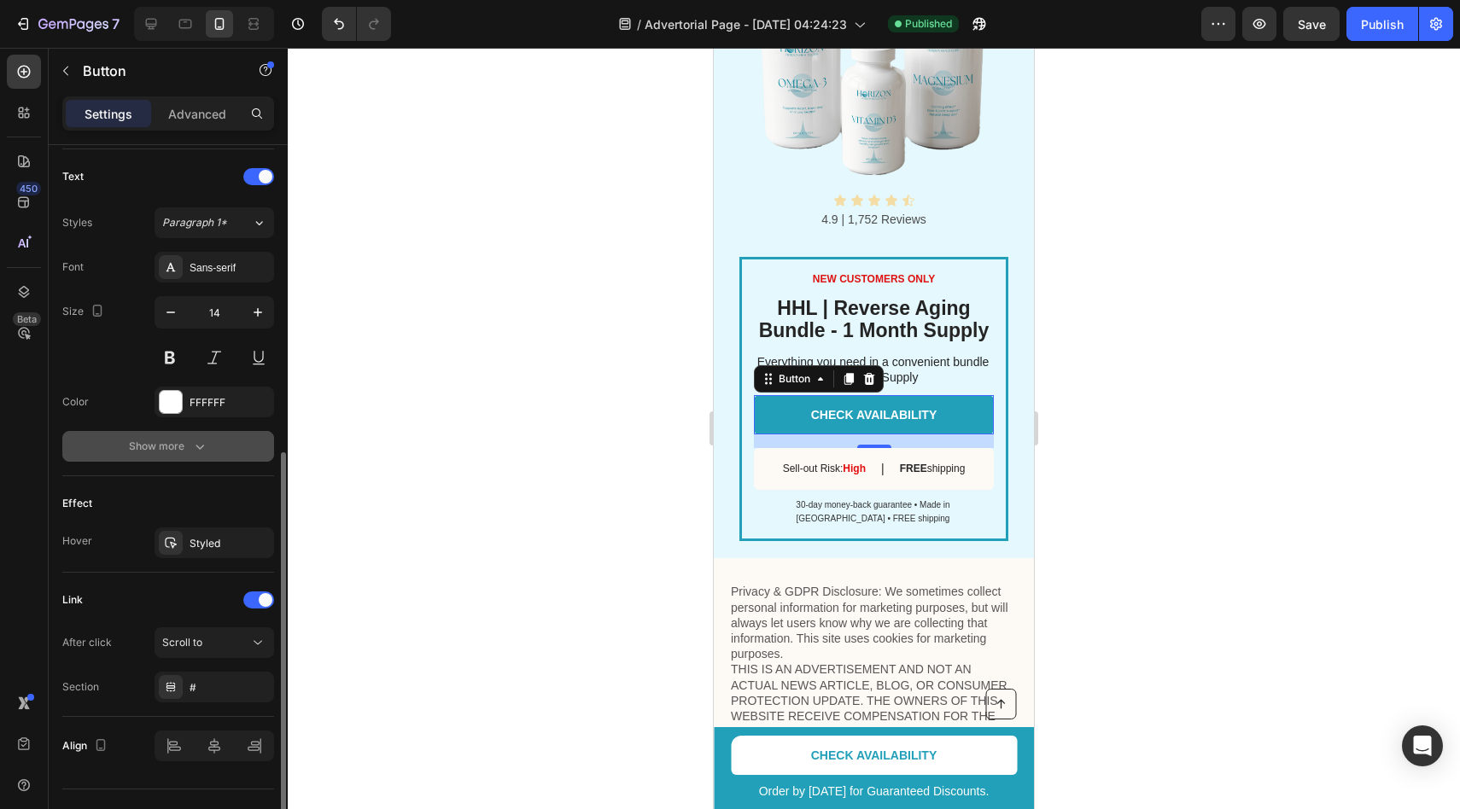
click at [197, 452] on icon "button" at bounding box center [199, 446] width 17 height 17
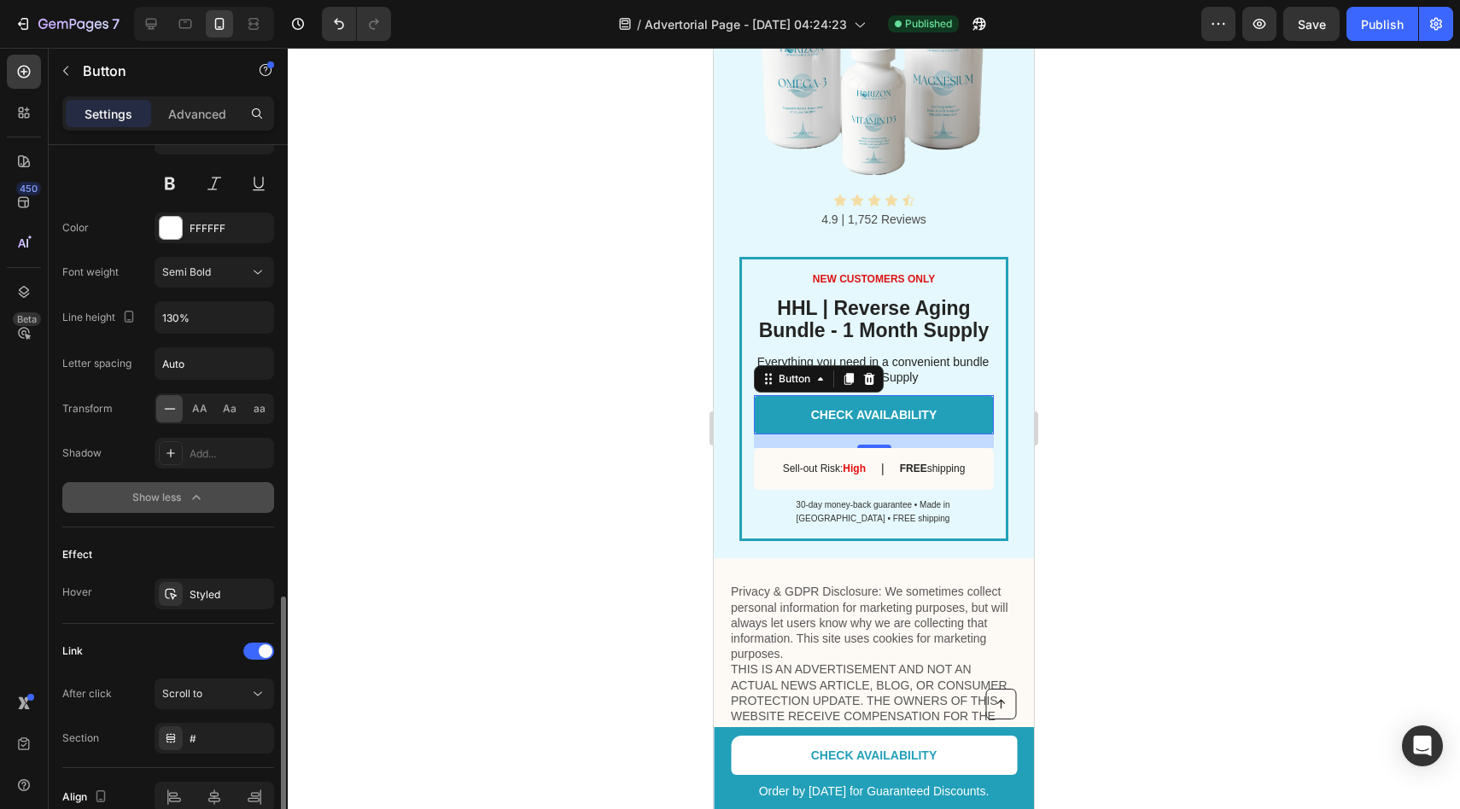
scroll to position [826, 0]
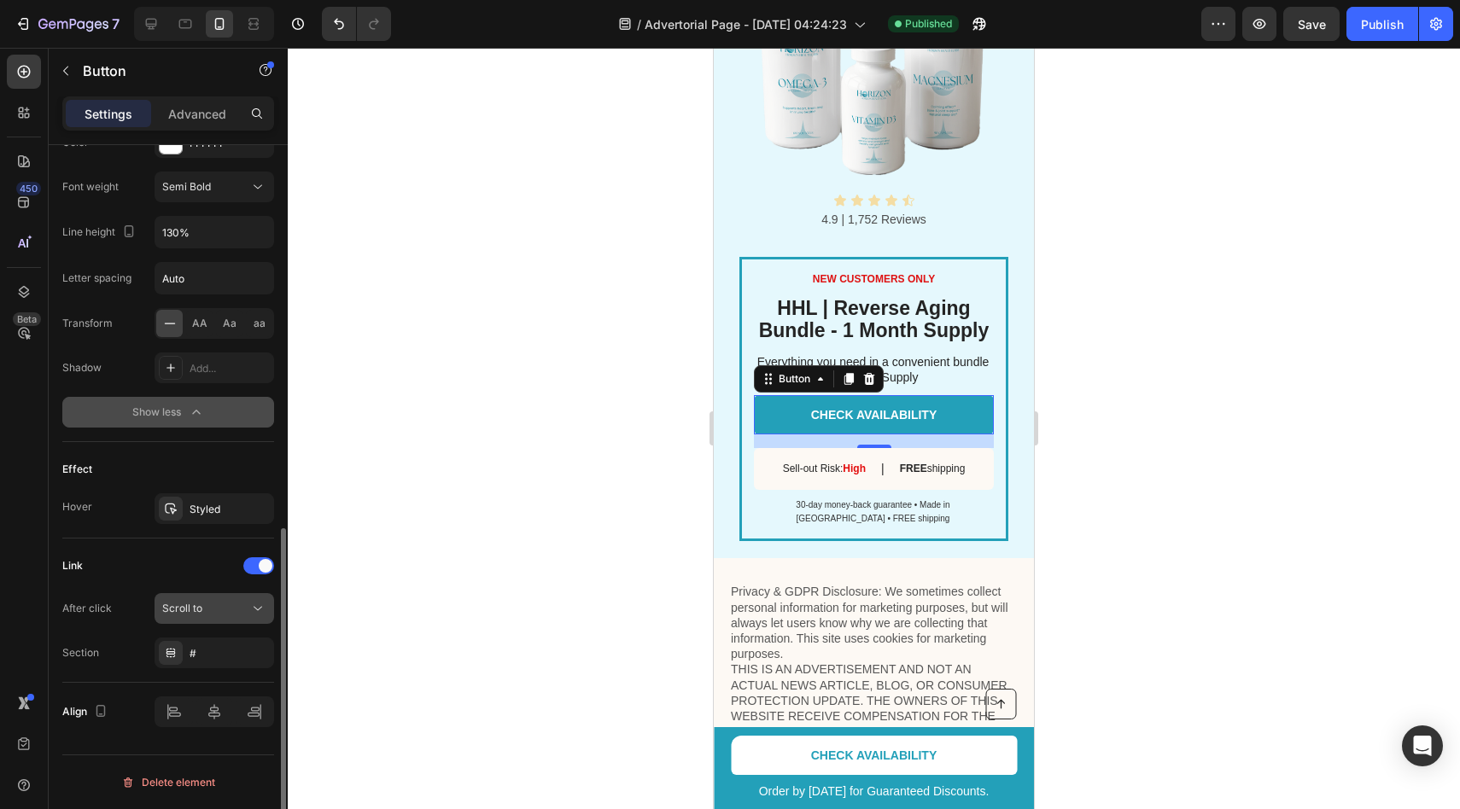
click at [190, 611] on span "Scroll to" at bounding box center [182, 608] width 40 height 13
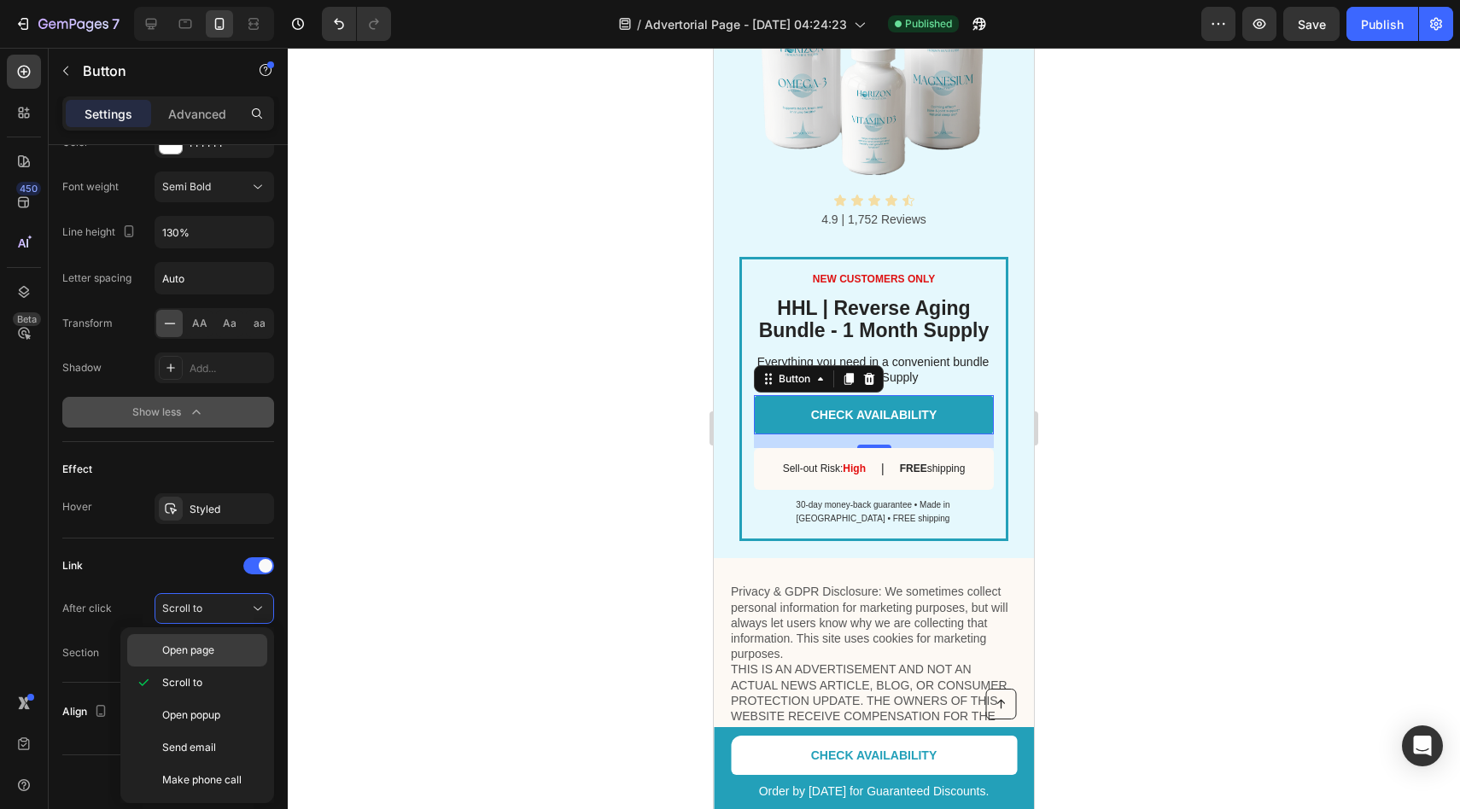
click at [202, 650] on span "Open page" at bounding box center [188, 650] width 52 height 15
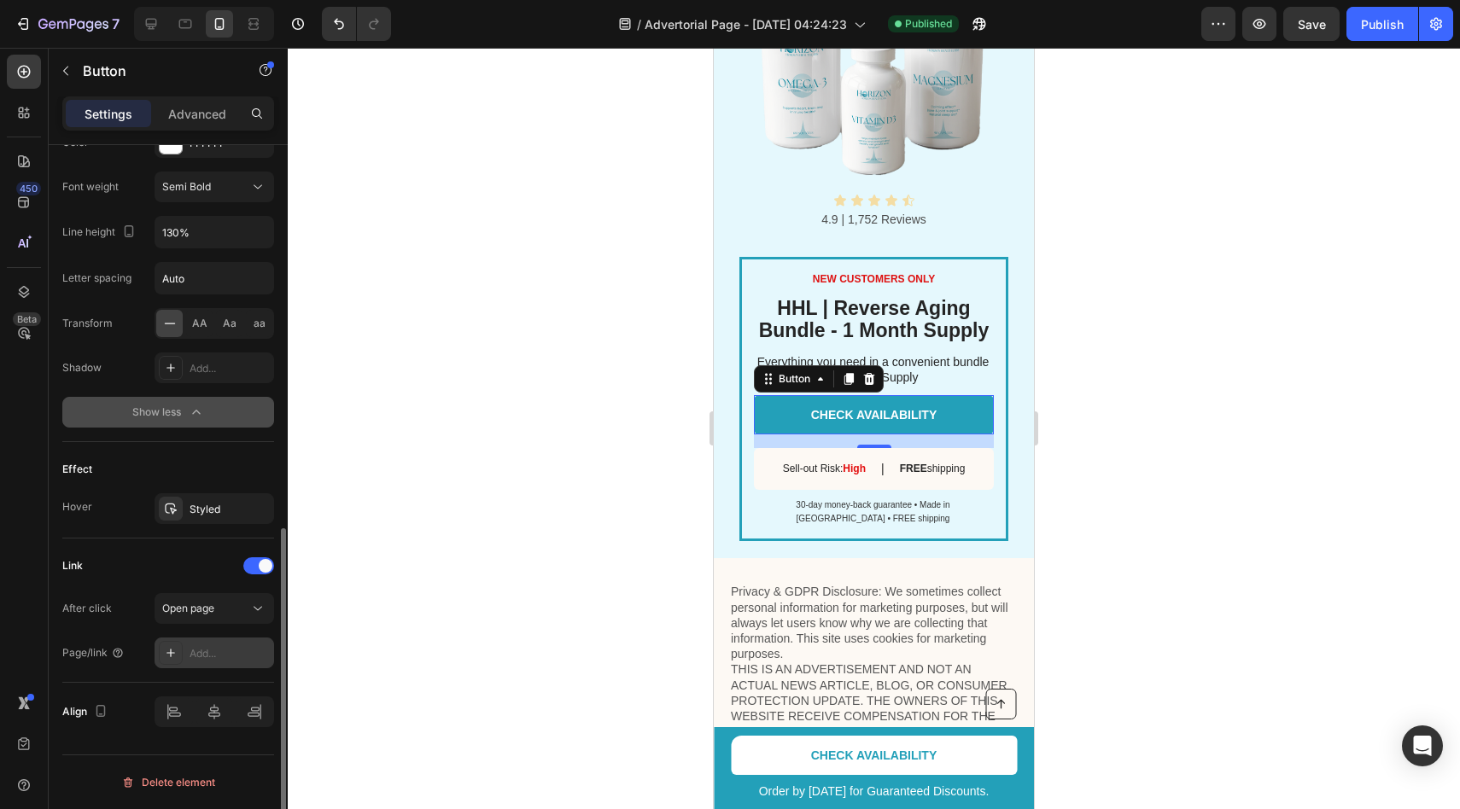
click at [218, 648] on div "Add..." at bounding box center [230, 653] width 80 height 15
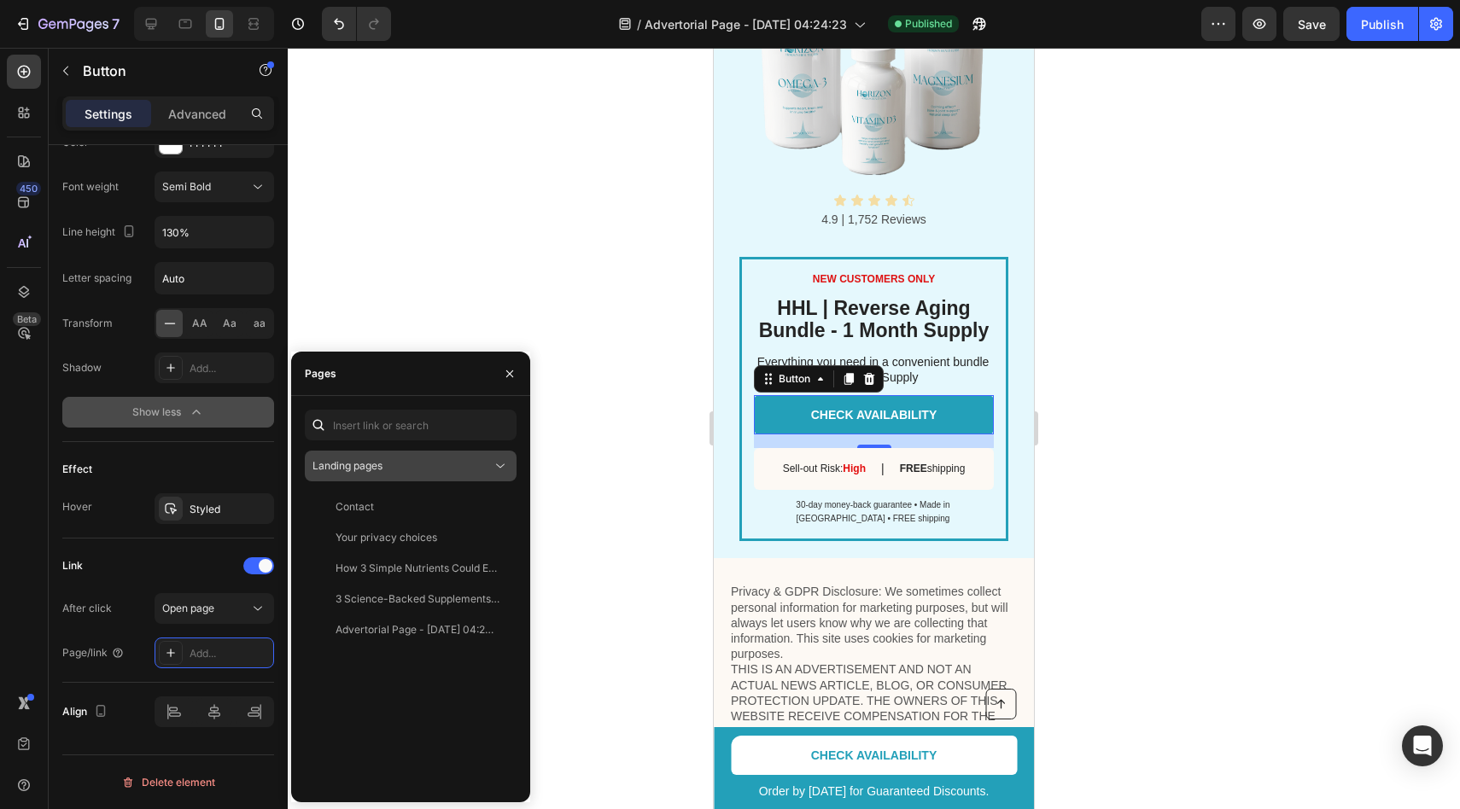
click at [388, 465] on div "Landing pages" at bounding box center [401, 465] width 179 height 15
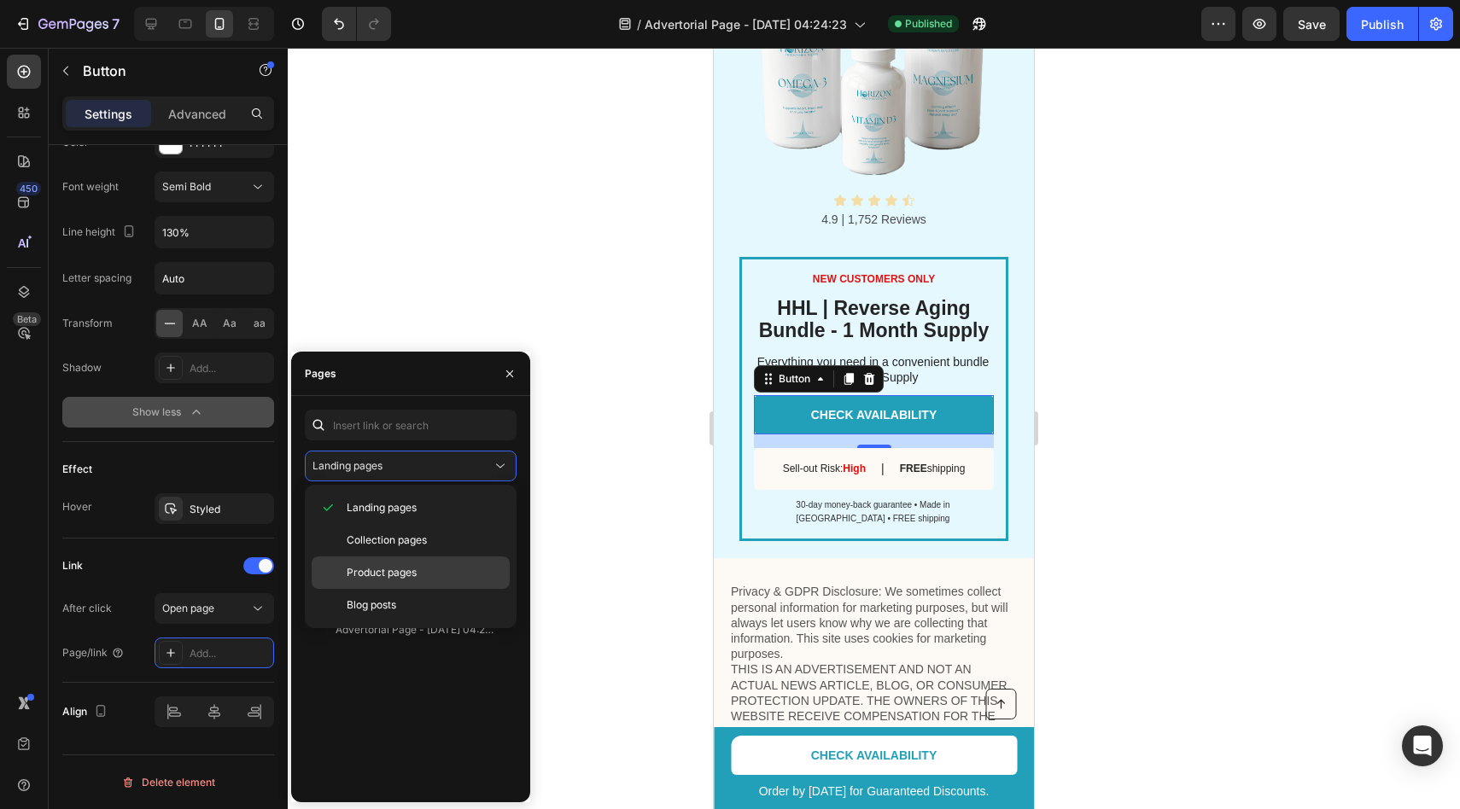
click at [377, 565] on span "Product pages" at bounding box center [382, 572] width 70 height 15
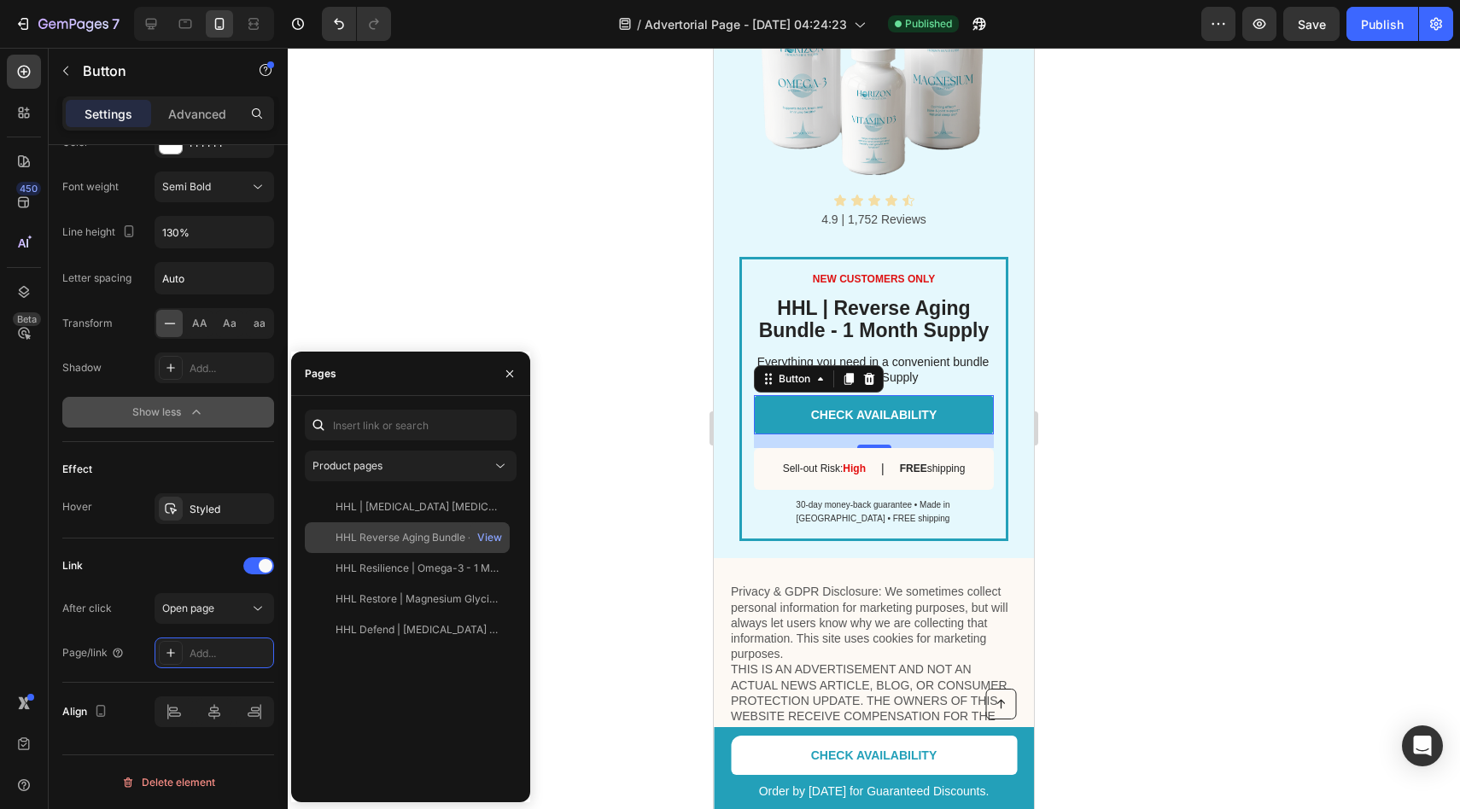
click at [413, 553] on div "HHL Reverse Aging Bundle - 1 Month Supply View" at bounding box center [407, 568] width 205 height 31
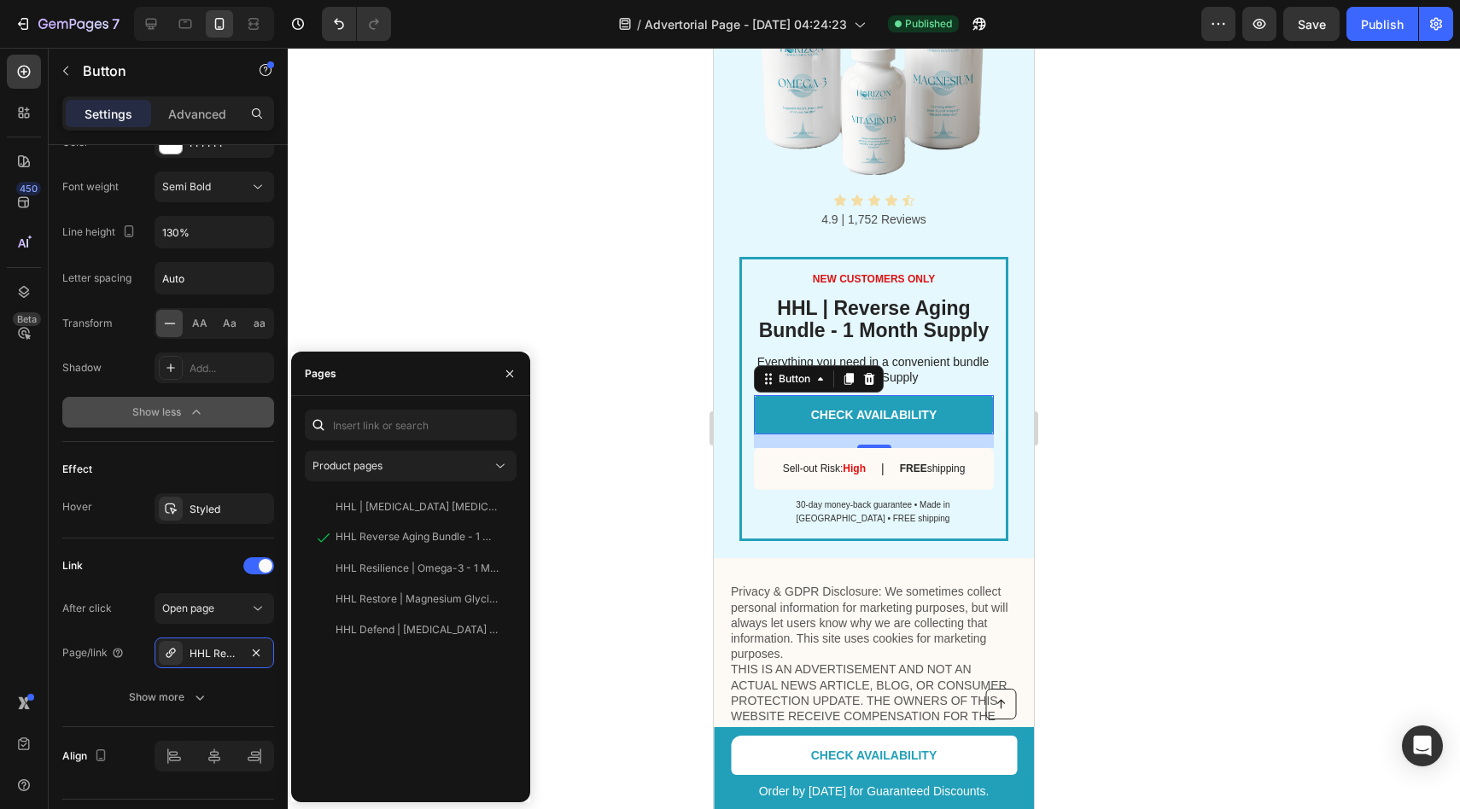
click at [1247, 197] on div at bounding box center [874, 429] width 1172 height 762
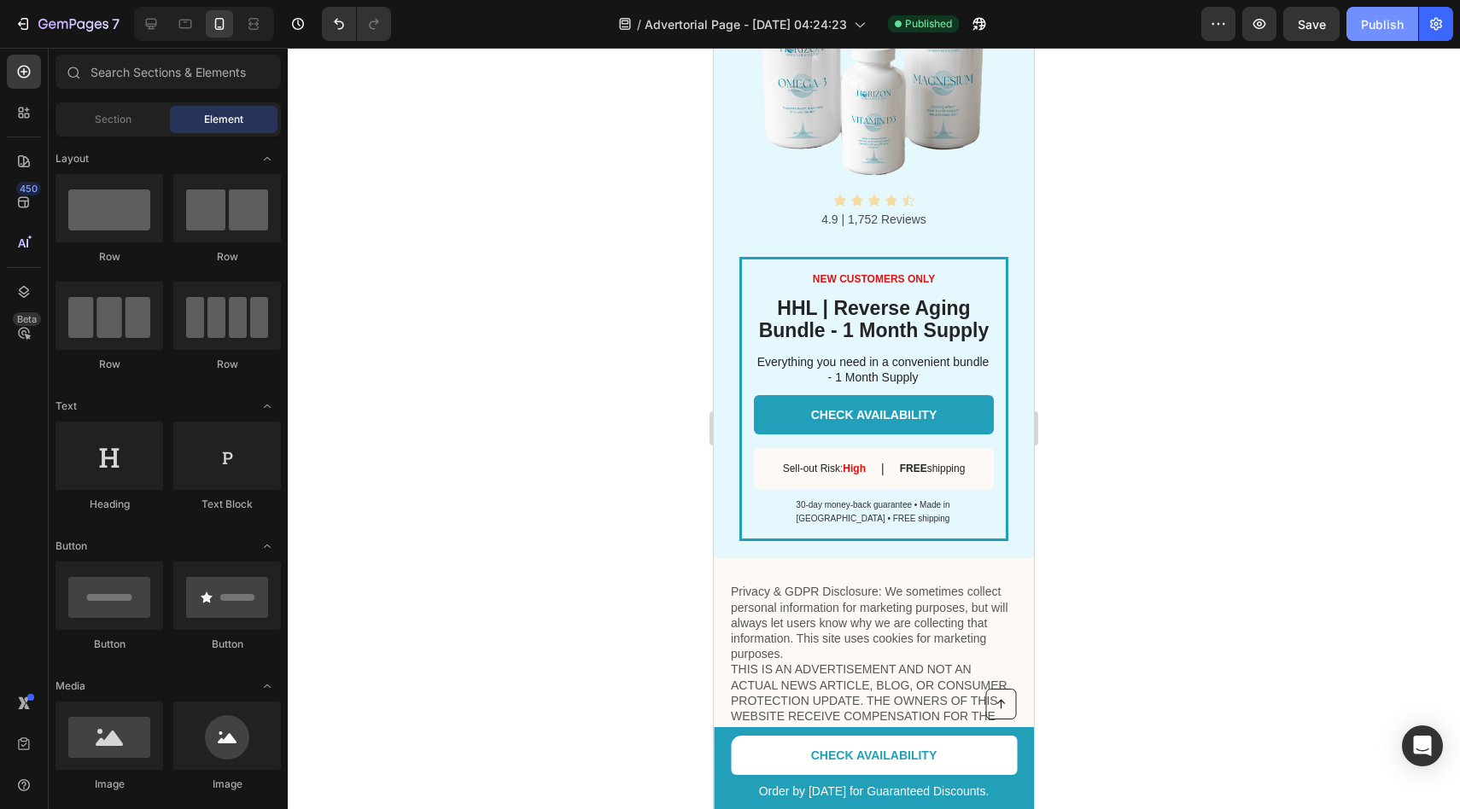
click at [1381, 27] on div "Publish" at bounding box center [1382, 24] width 43 height 18
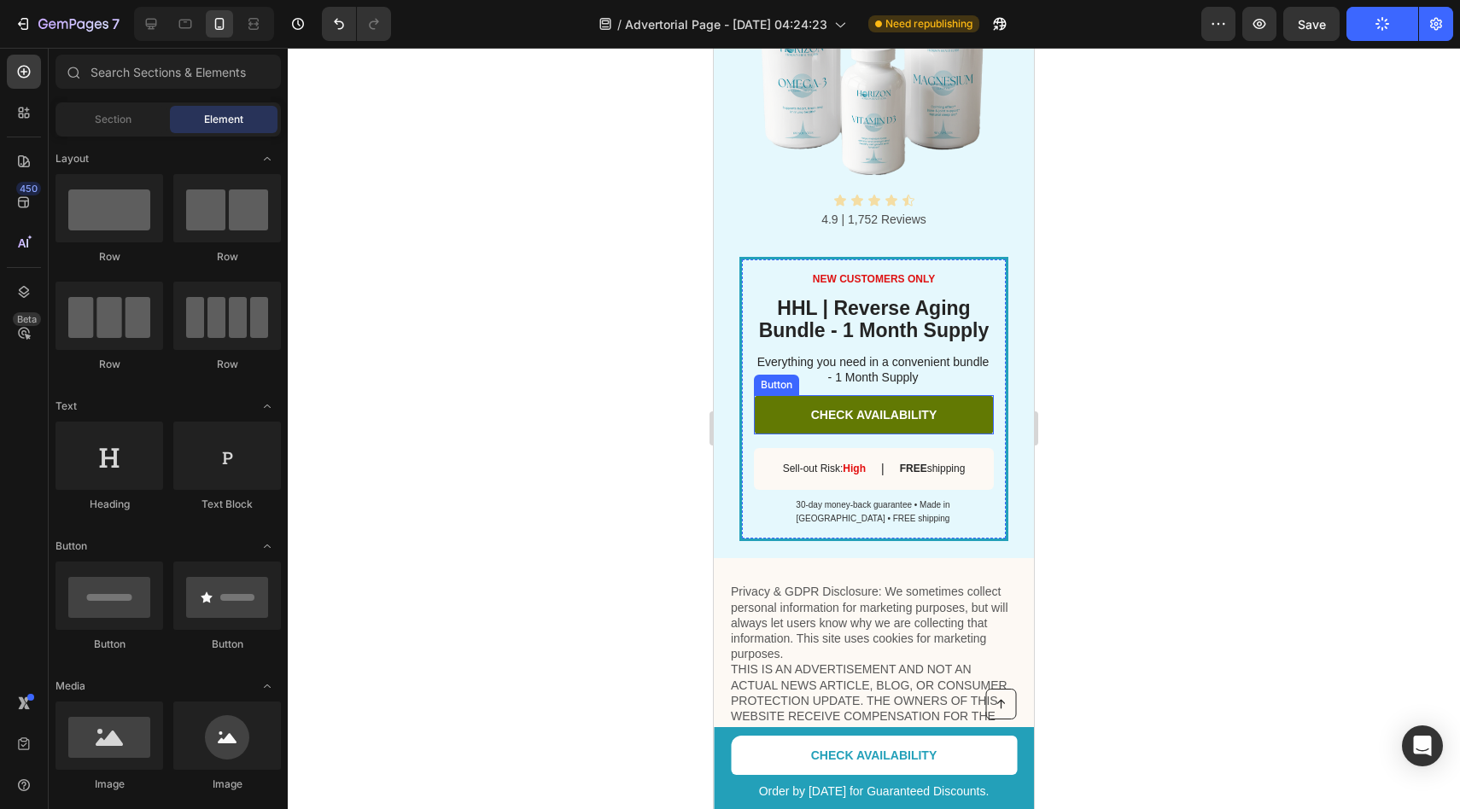
click at [785, 420] on link "CHECK AVAILABILITY" at bounding box center [874, 414] width 240 height 39
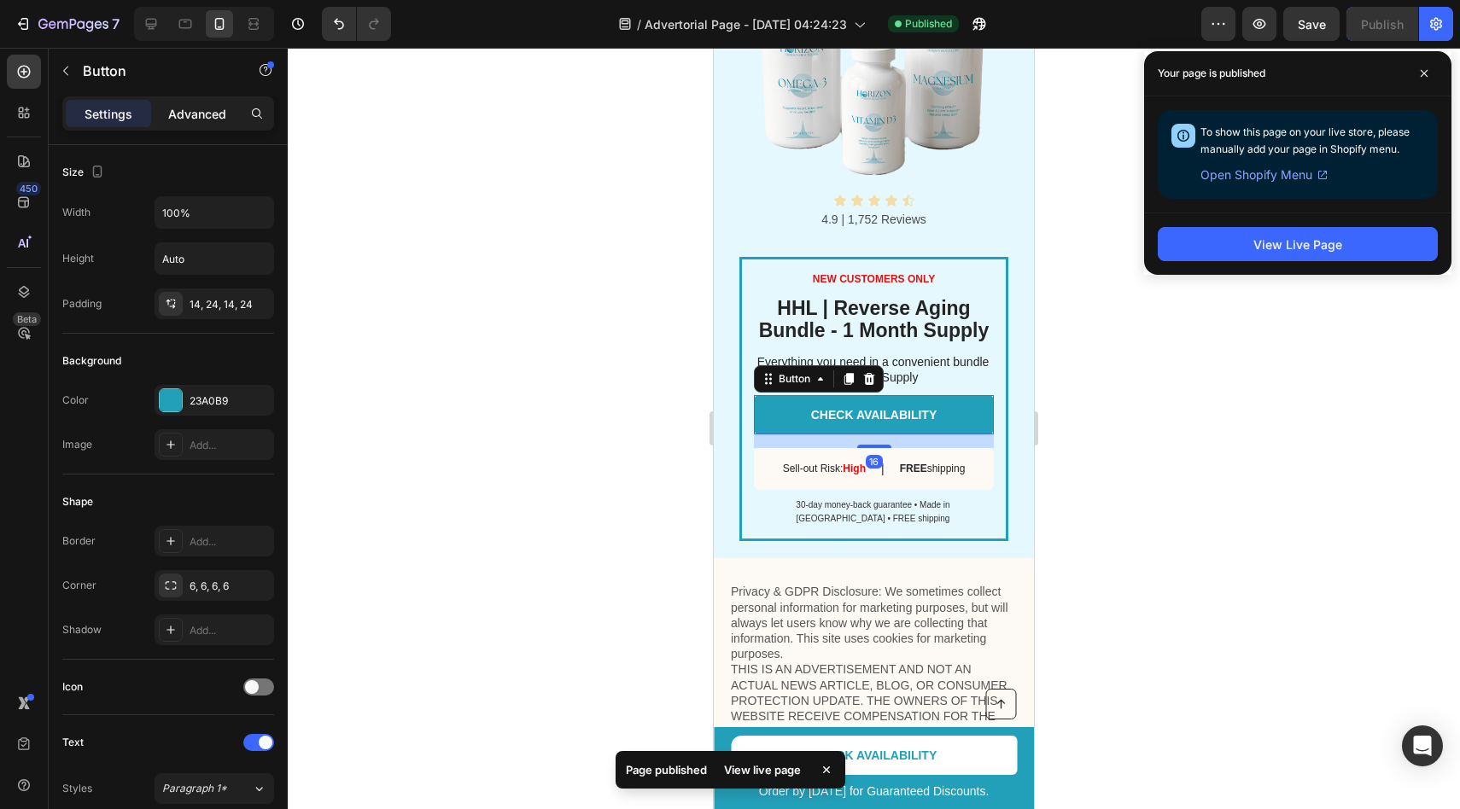
click at [186, 112] on p "Advanced" at bounding box center [197, 114] width 58 height 18
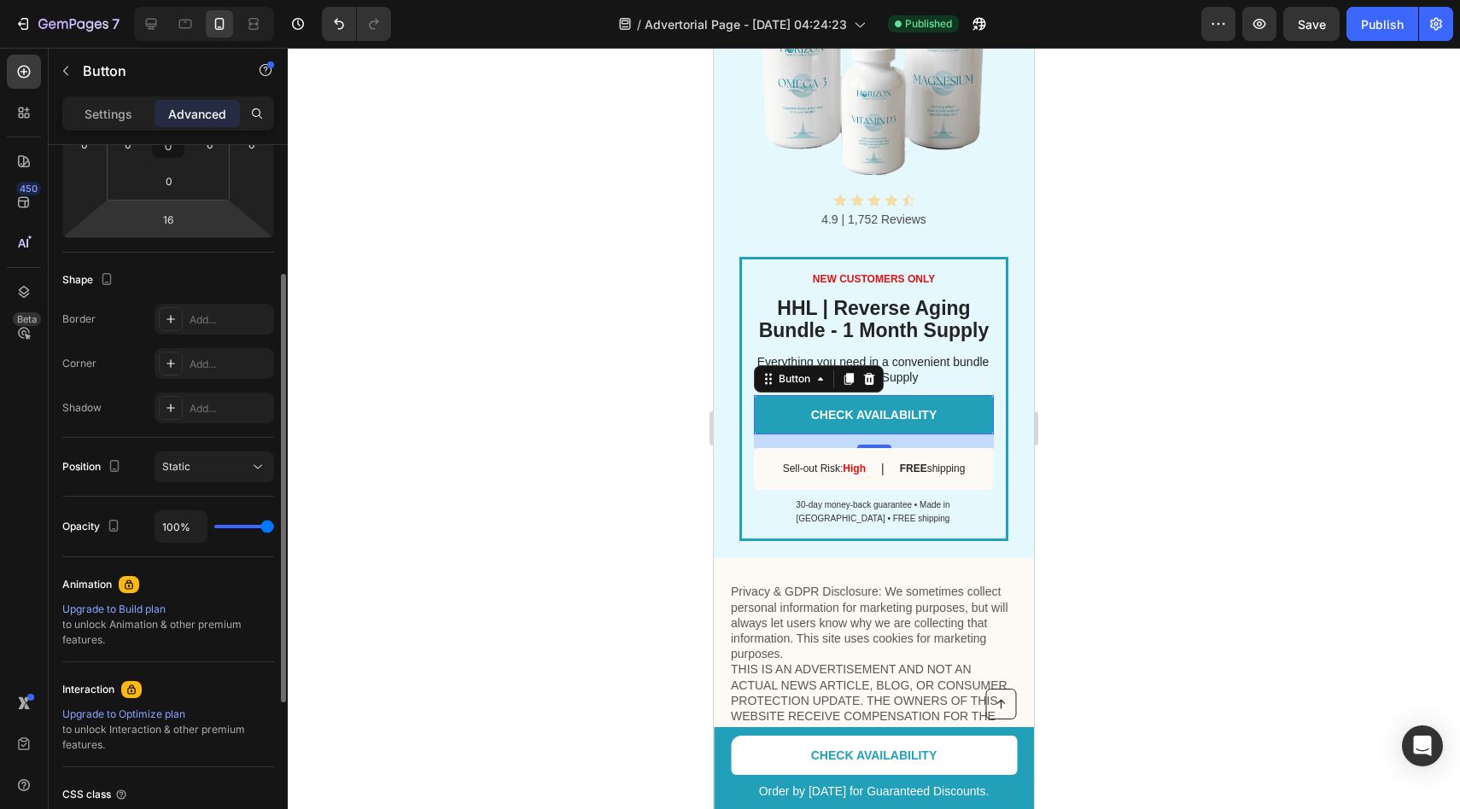
scroll to position [110, 0]
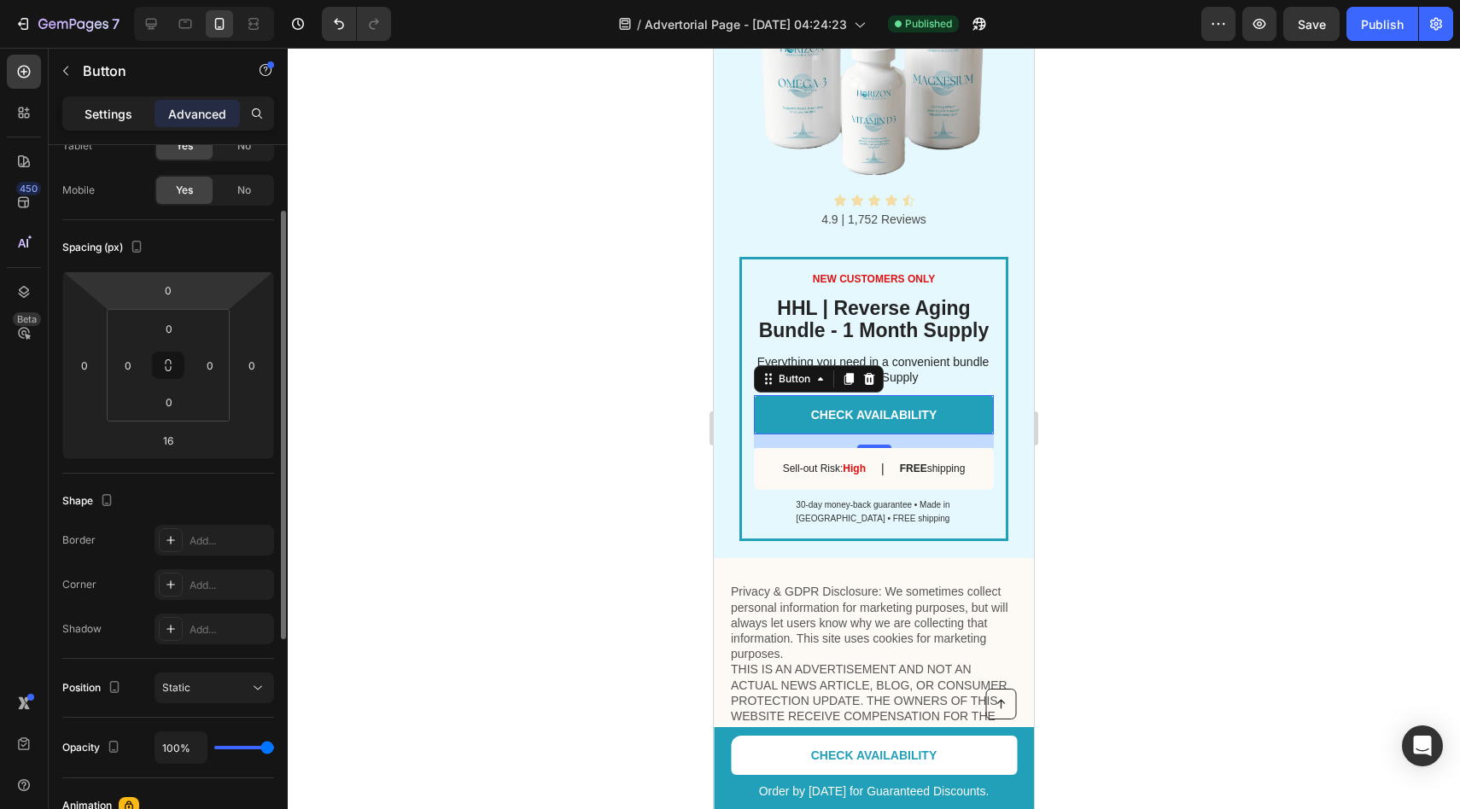
click at [119, 108] on p "Settings" at bounding box center [109, 114] width 48 height 18
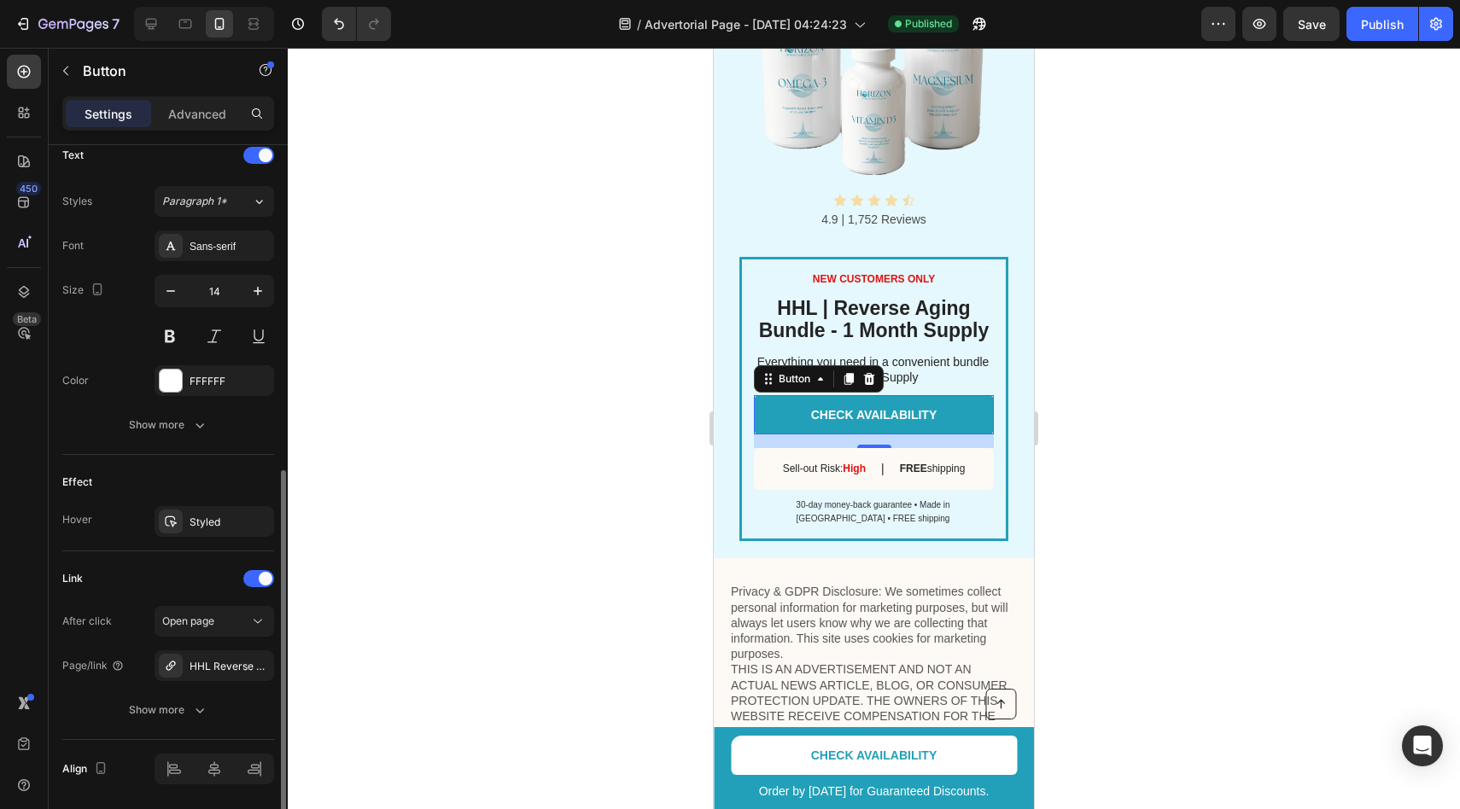
scroll to position [599, 0]
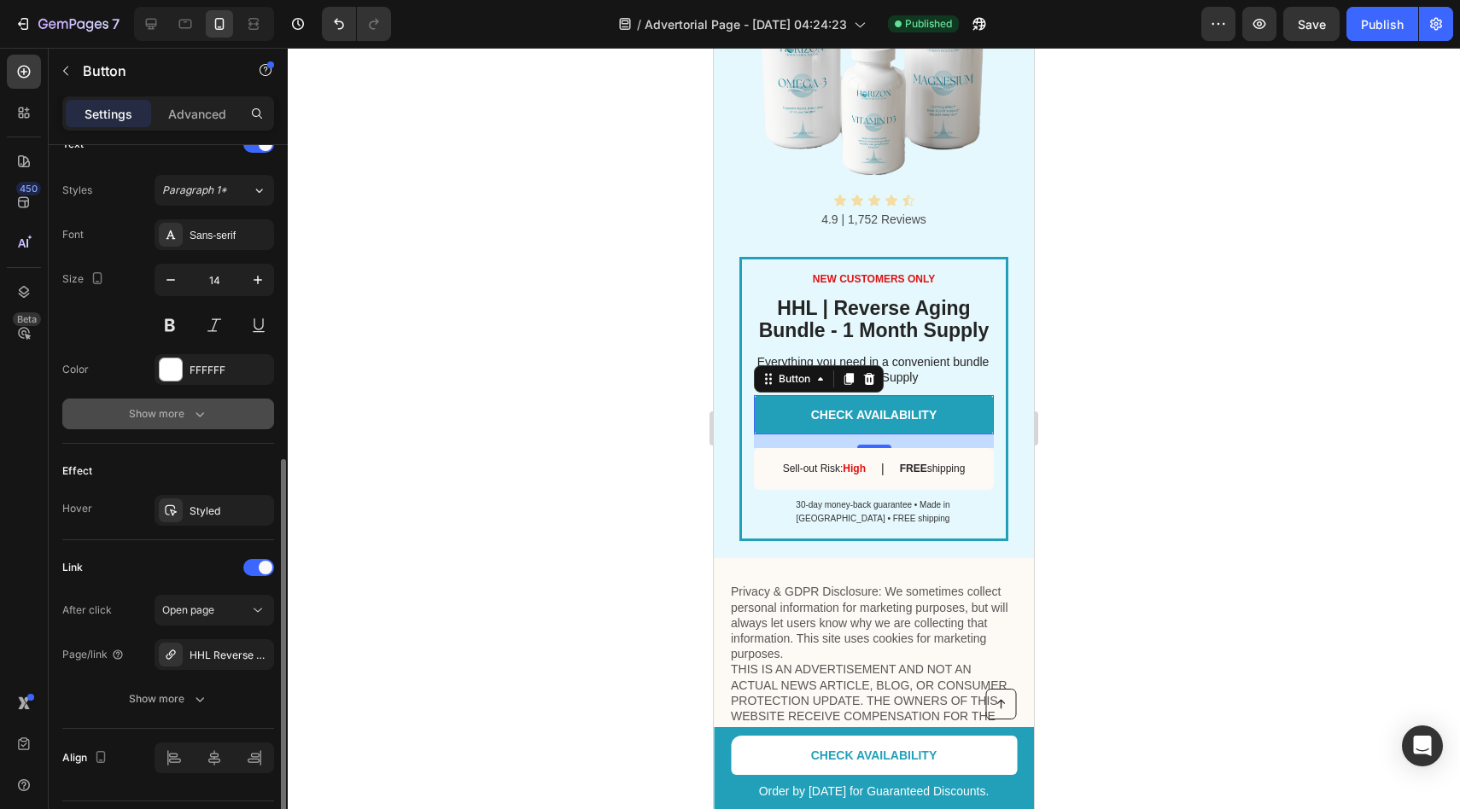
click at [184, 400] on button "Show more" at bounding box center [168, 414] width 212 height 31
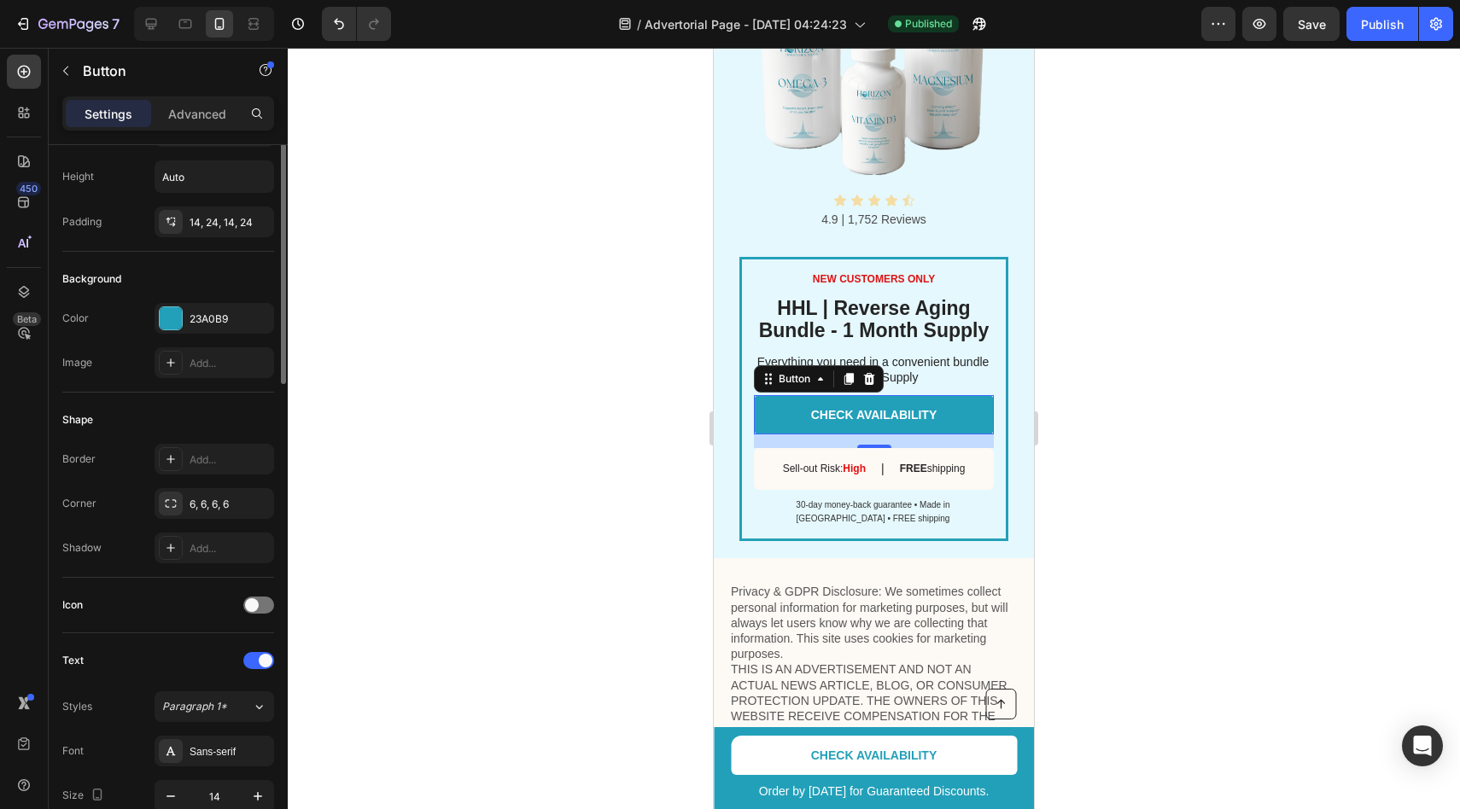
scroll to position [0, 0]
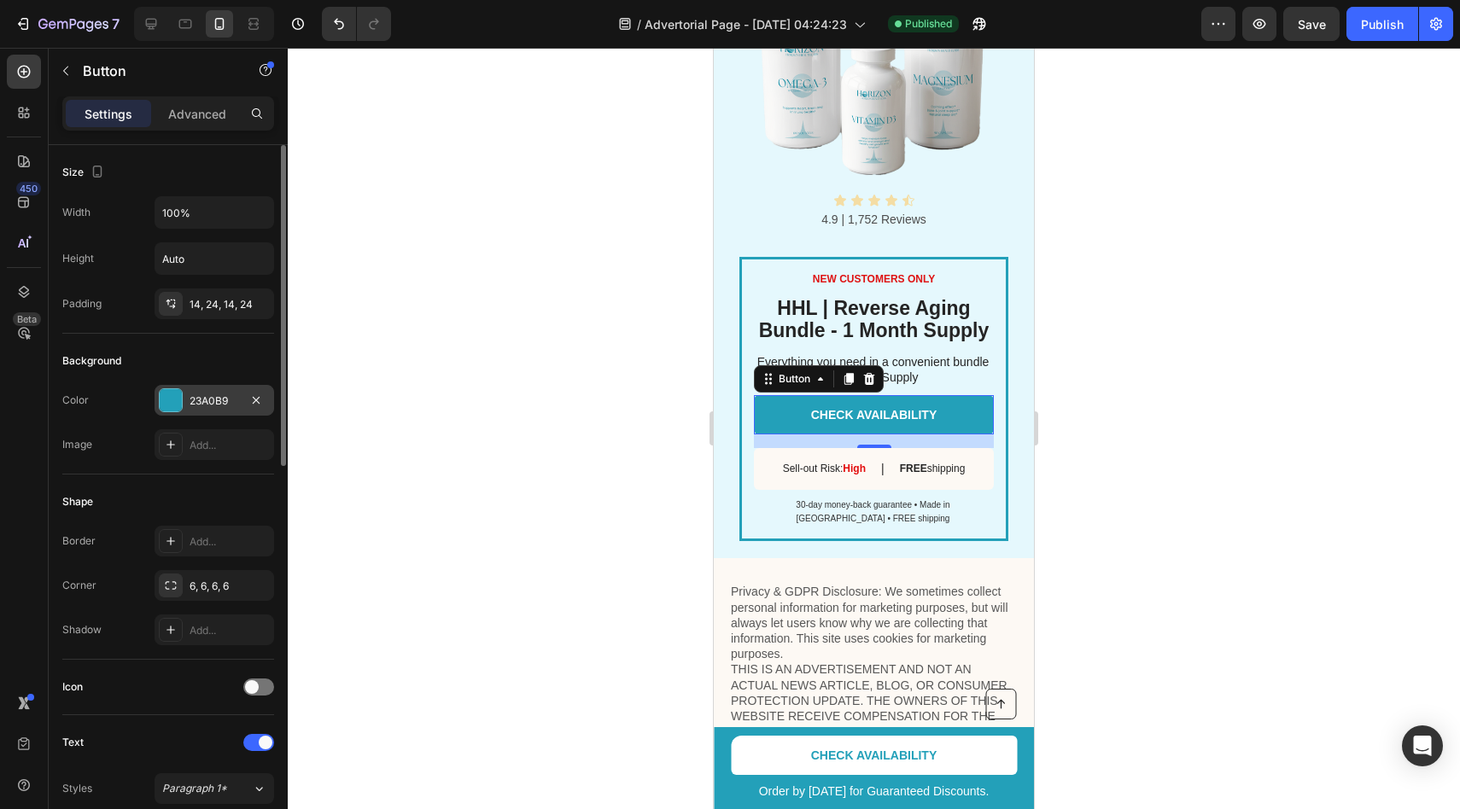
click at [216, 403] on div "23A0B9" at bounding box center [215, 401] width 50 height 15
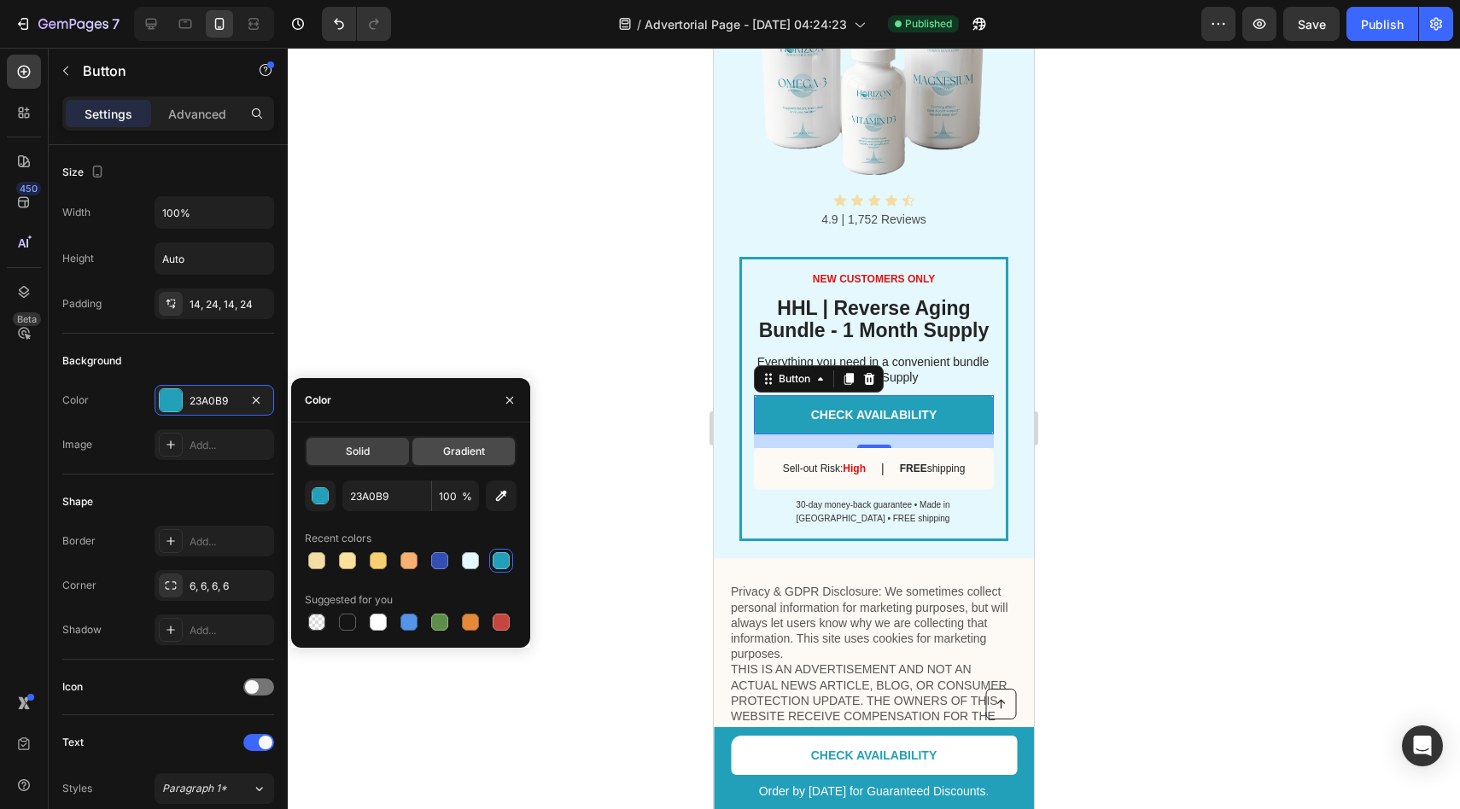
click at [454, 464] on div "Gradient" at bounding box center [463, 451] width 102 height 27
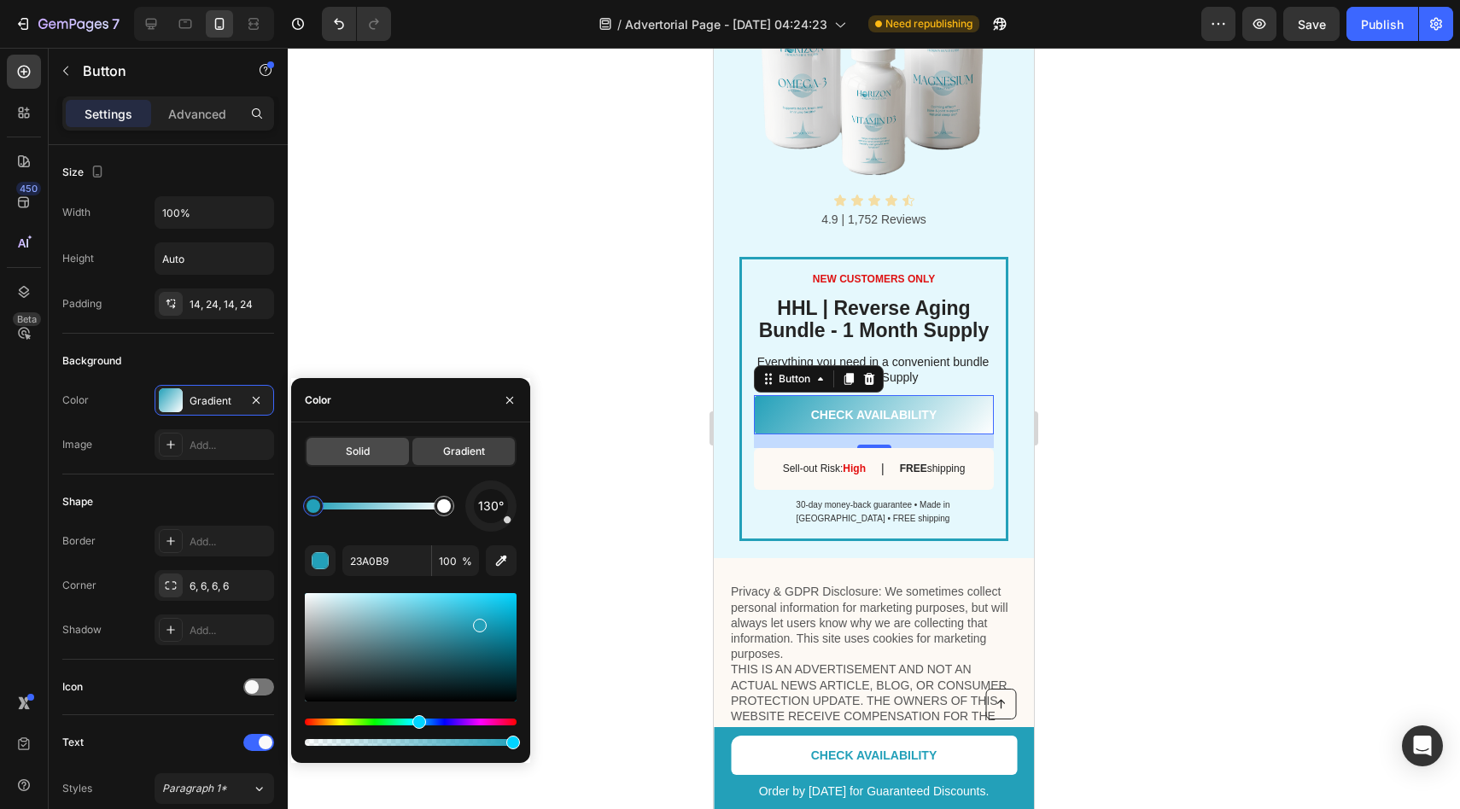
click at [388, 458] on div "Solid" at bounding box center [358, 451] width 102 height 27
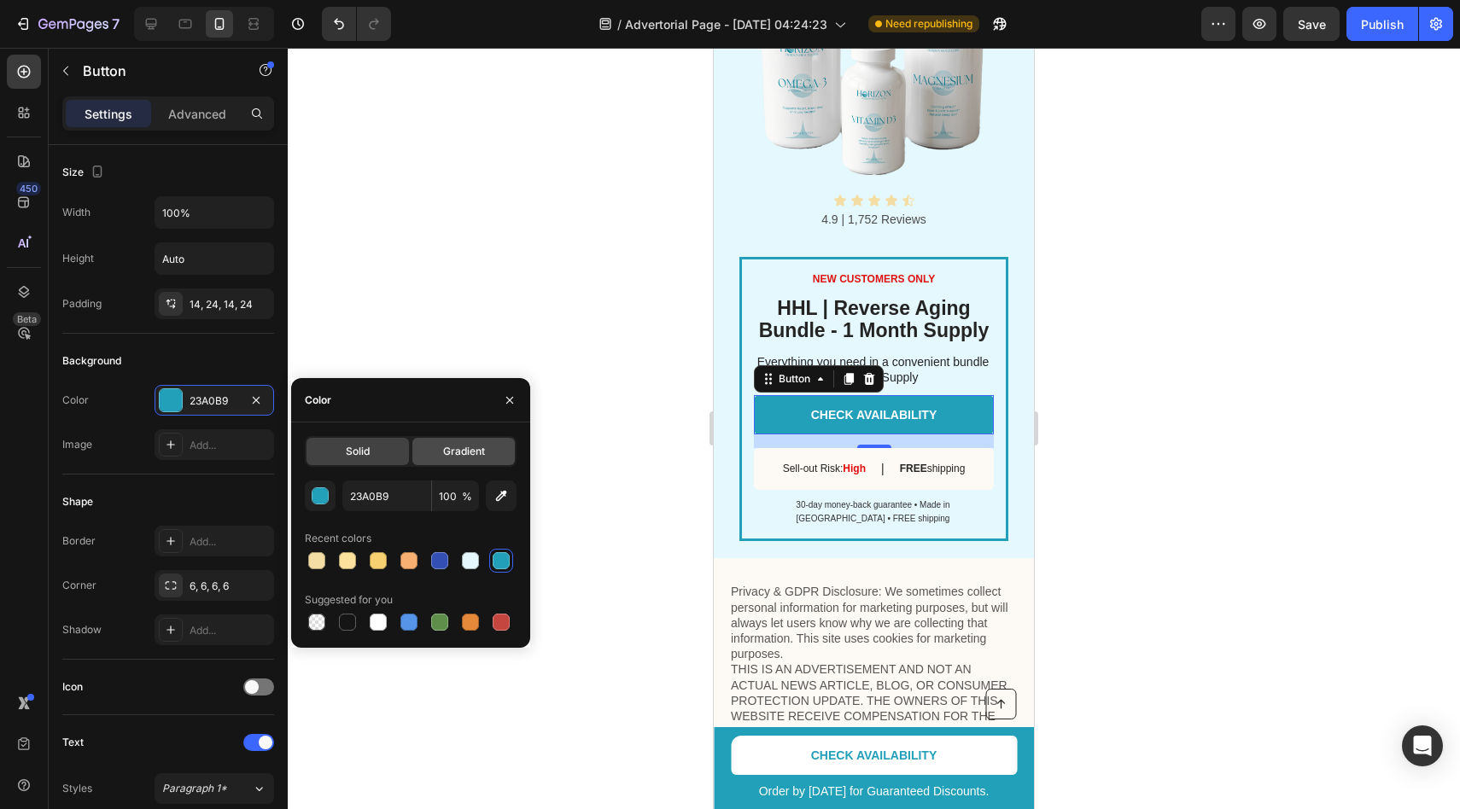
click at [434, 452] on div "Gradient" at bounding box center [463, 451] width 102 height 27
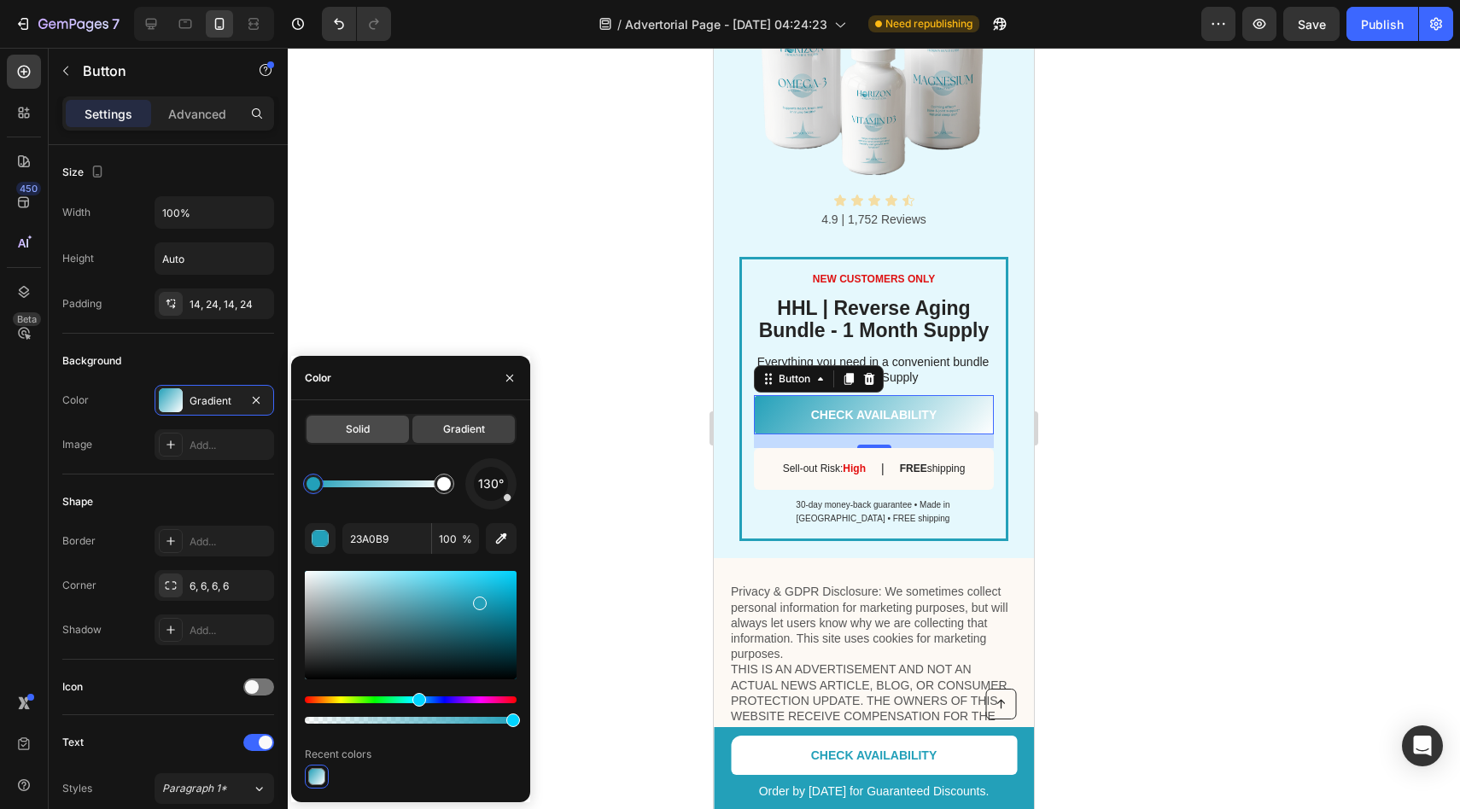
click at [378, 437] on div "Solid" at bounding box center [358, 429] width 102 height 27
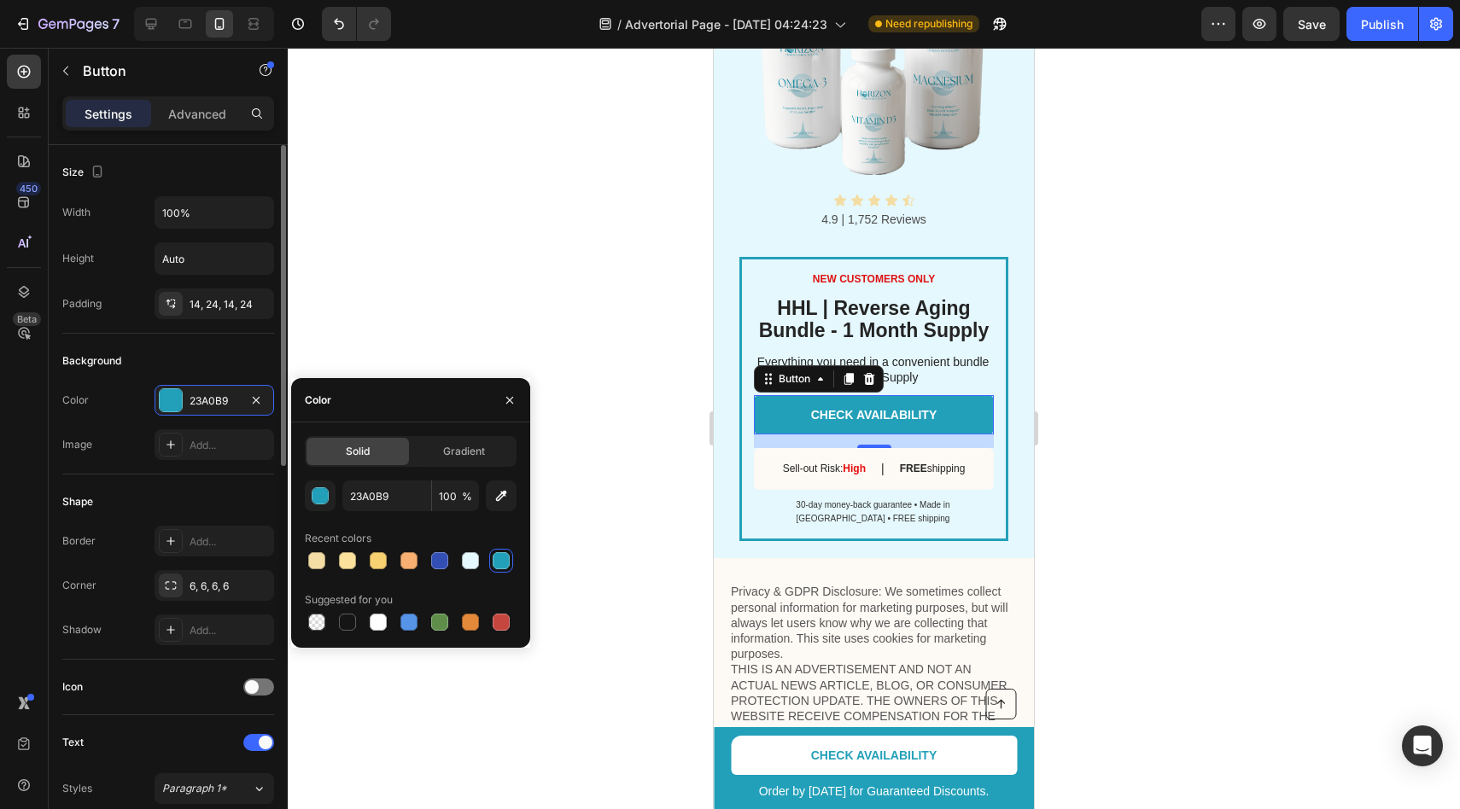
click at [112, 355] on div "Background" at bounding box center [91, 360] width 59 height 15
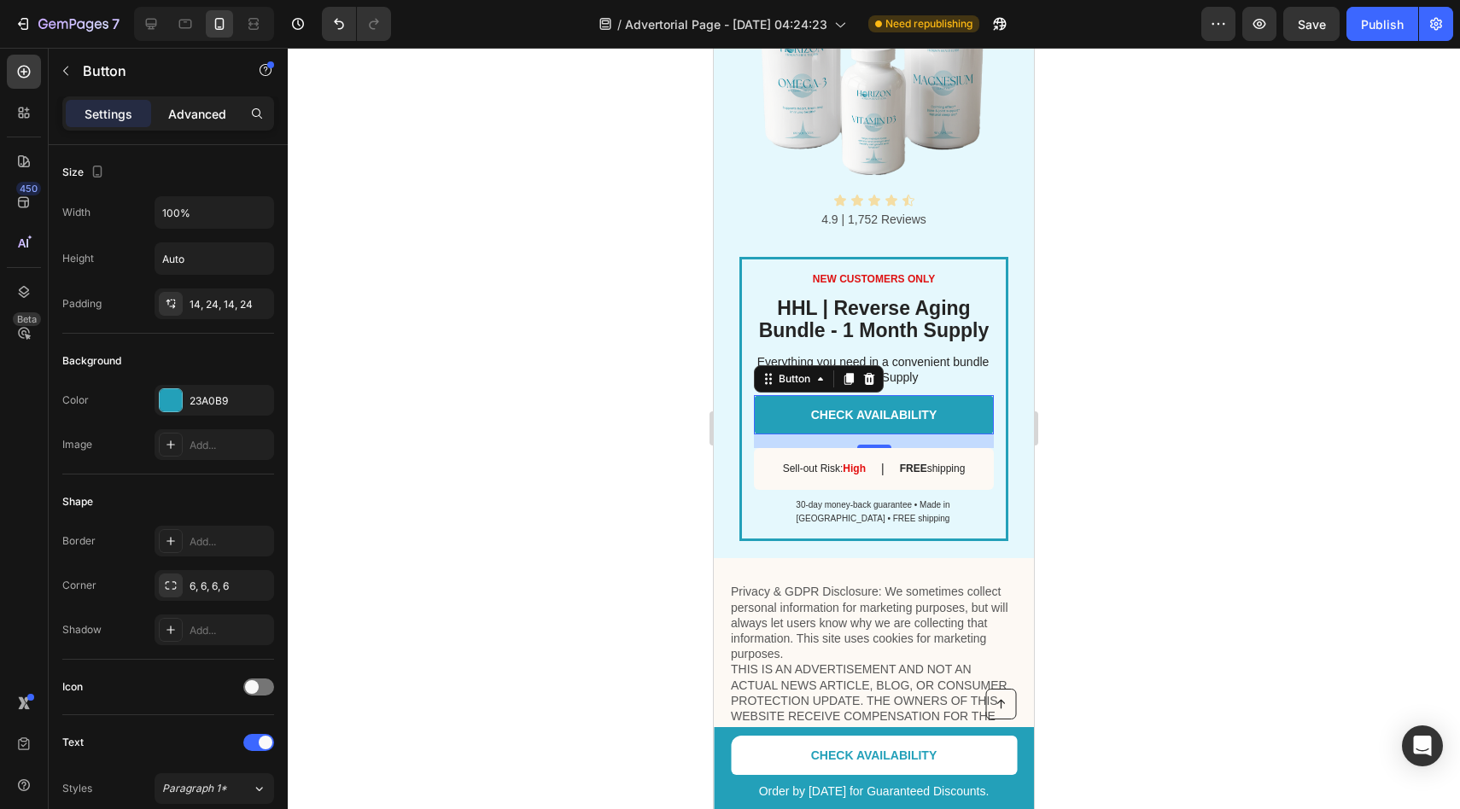
click at [160, 120] on div "Advanced" at bounding box center [197, 113] width 85 height 27
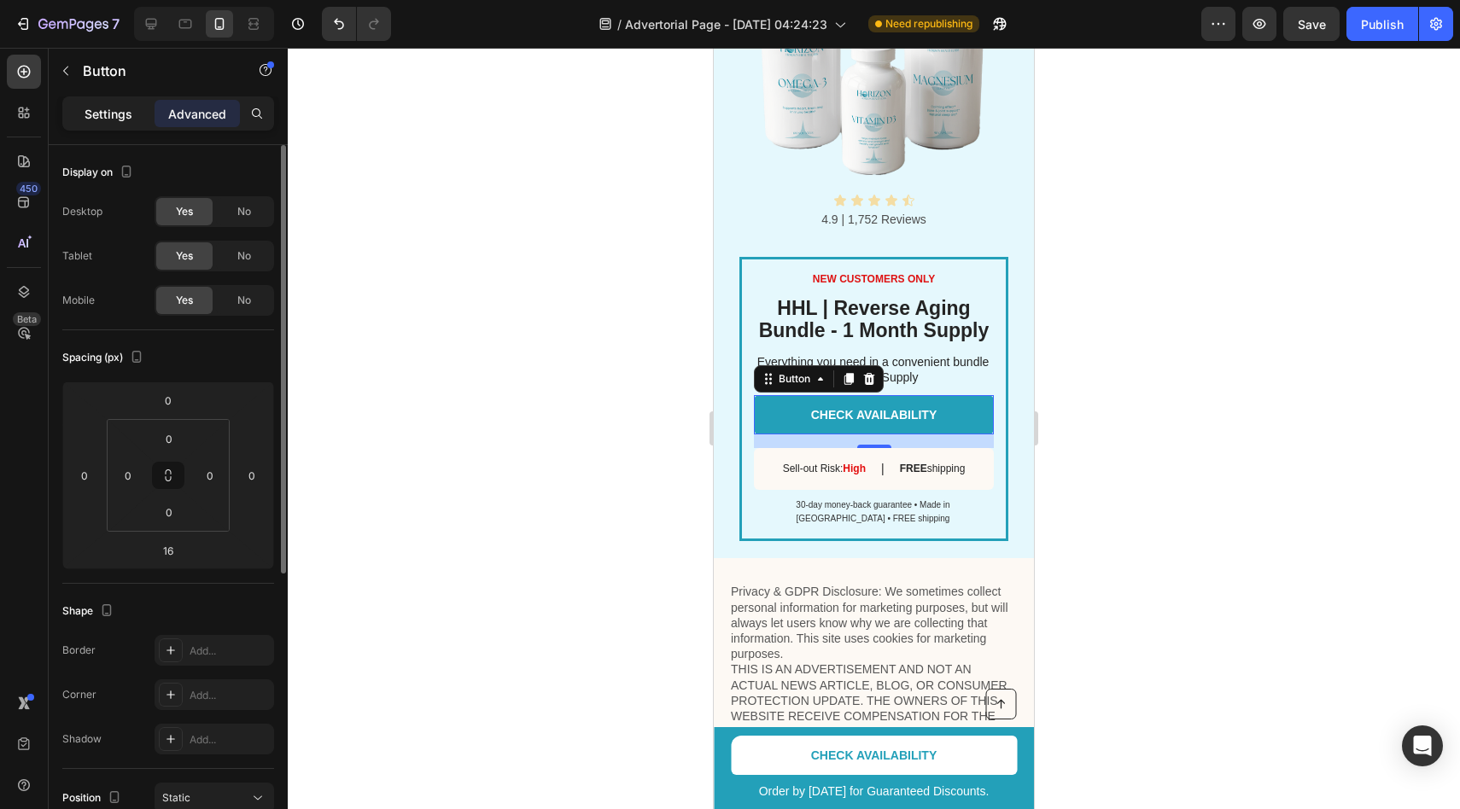
click at [117, 110] on p "Settings" at bounding box center [109, 114] width 48 height 18
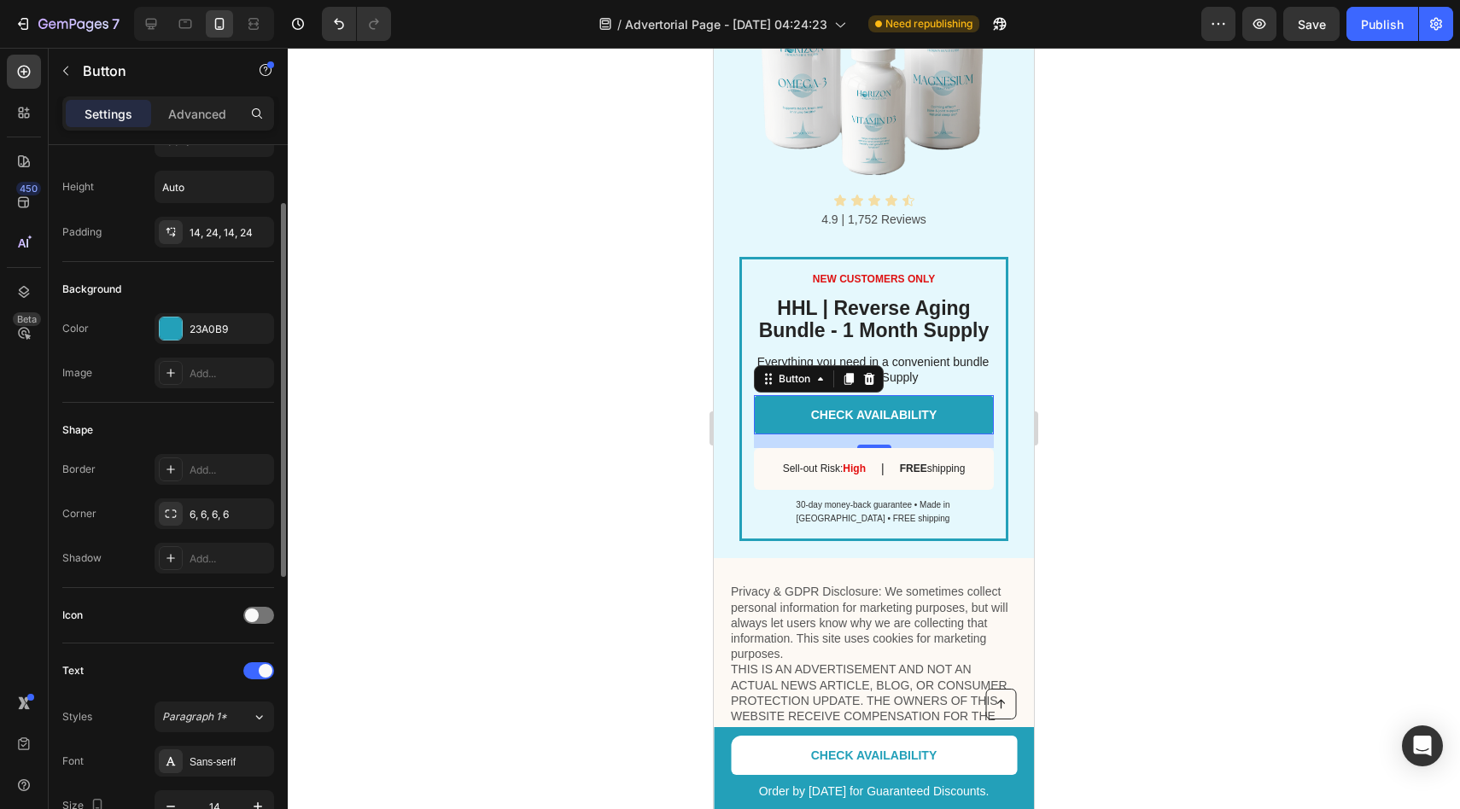
scroll to position [85, 0]
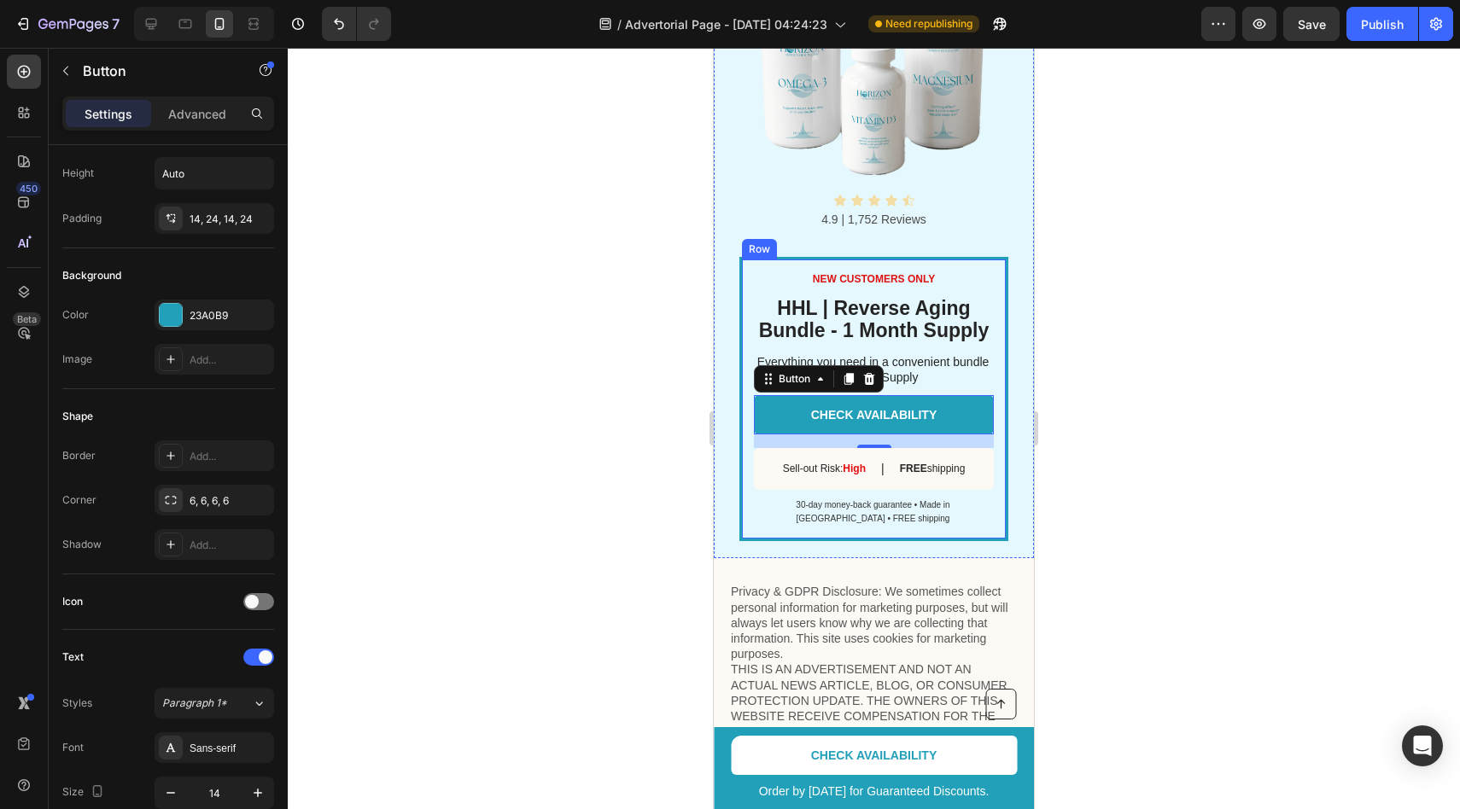
click at [747, 304] on div "NEW CUSTOMERS ONLY Text Block HHL | Reverse Aging Bundle - 1 Month Supply Headi…" at bounding box center [873, 399] width 269 height 284
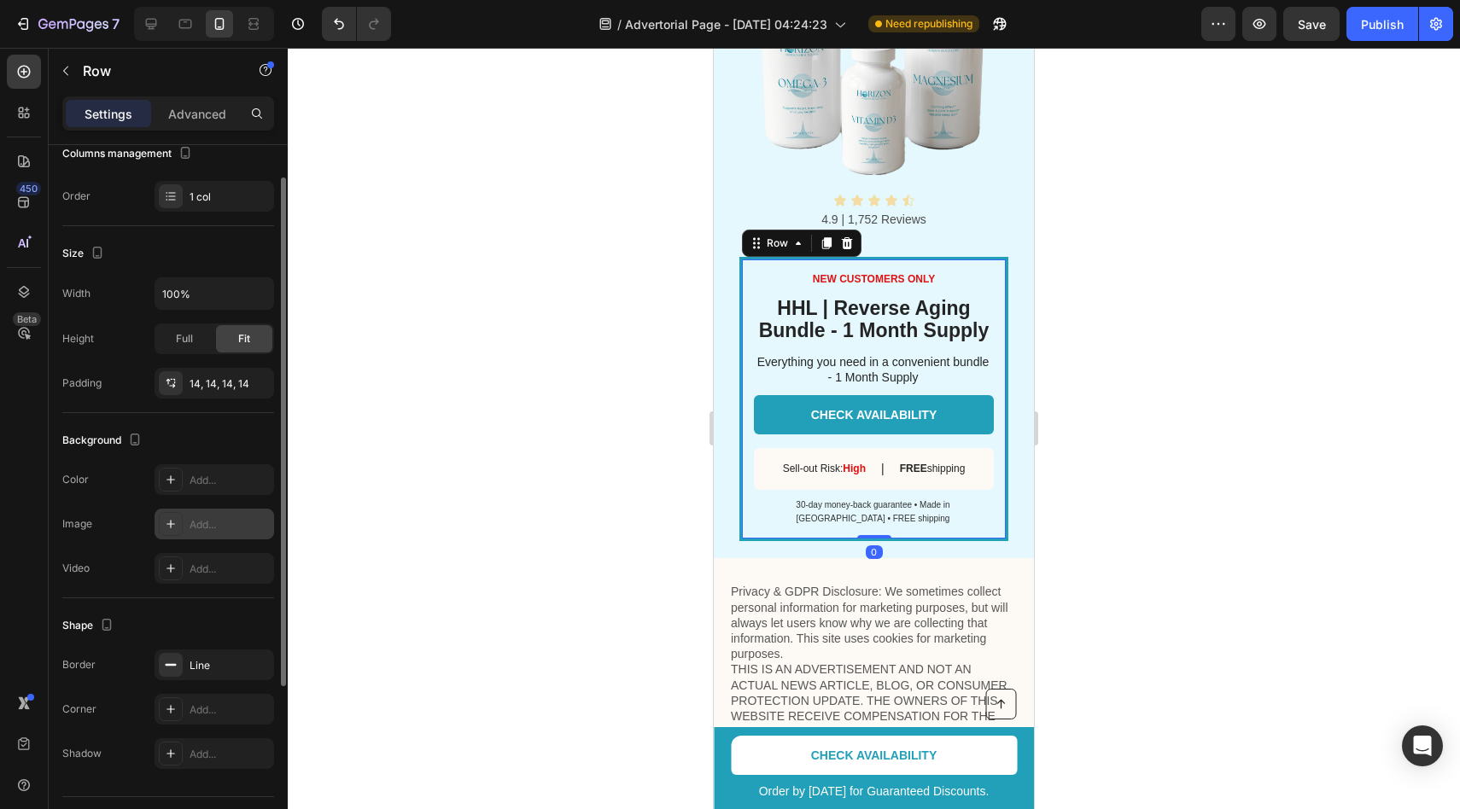
scroll to position [284, 0]
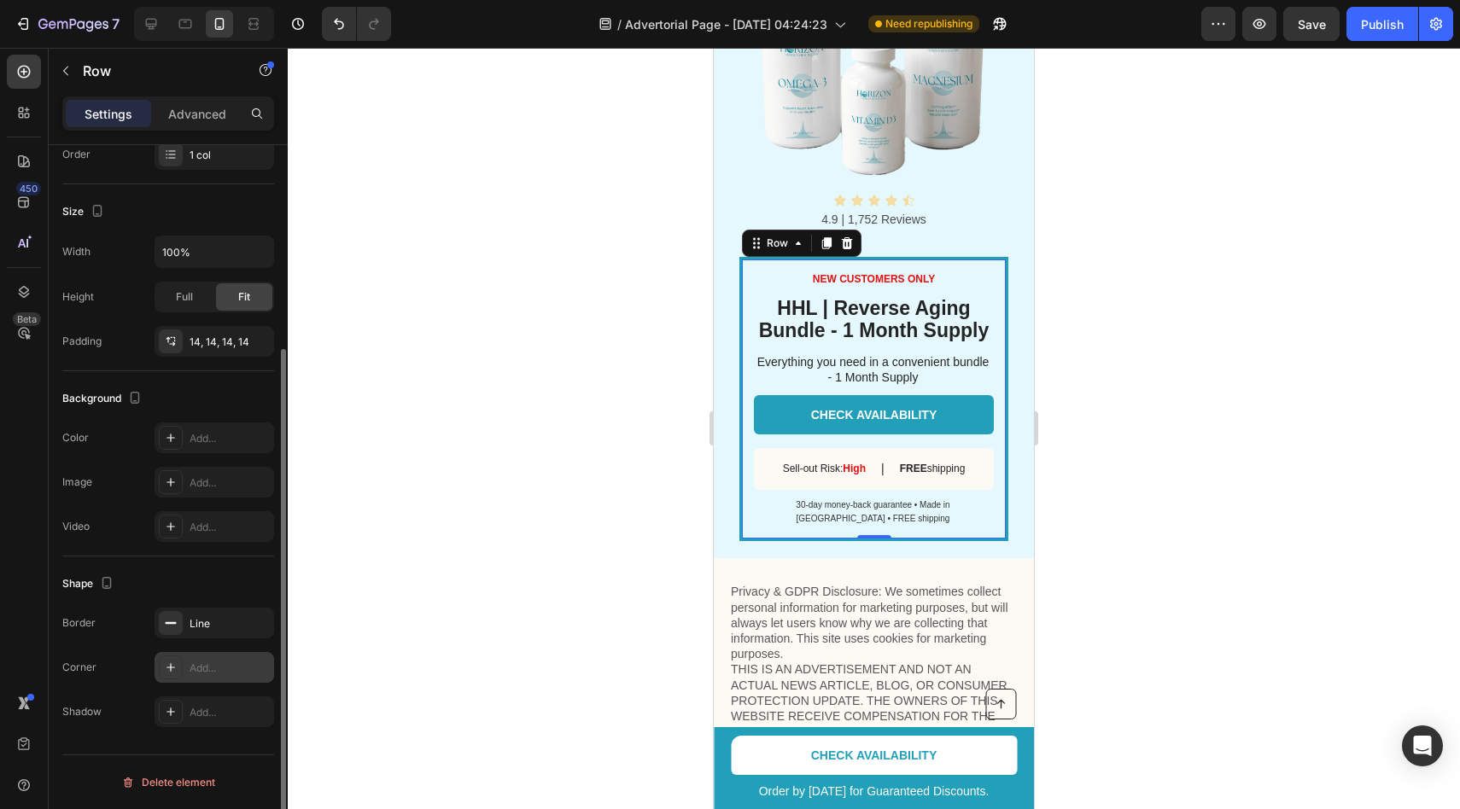
click at [215, 655] on div "Add..." at bounding box center [215, 667] width 120 height 31
click at [425, 581] on div at bounding box center [874, 429] width 1172 height 762
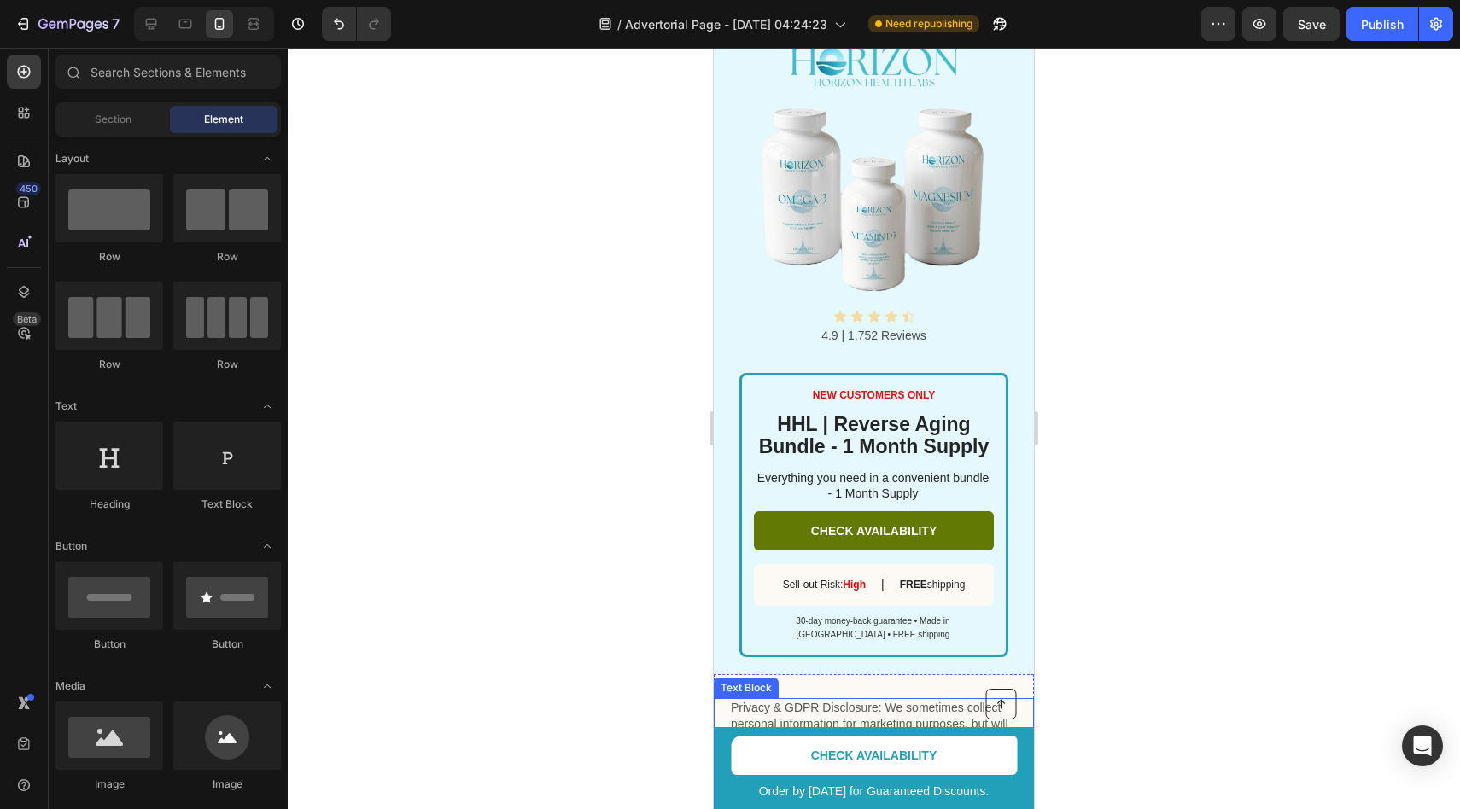
scroll to position [3095, 0]
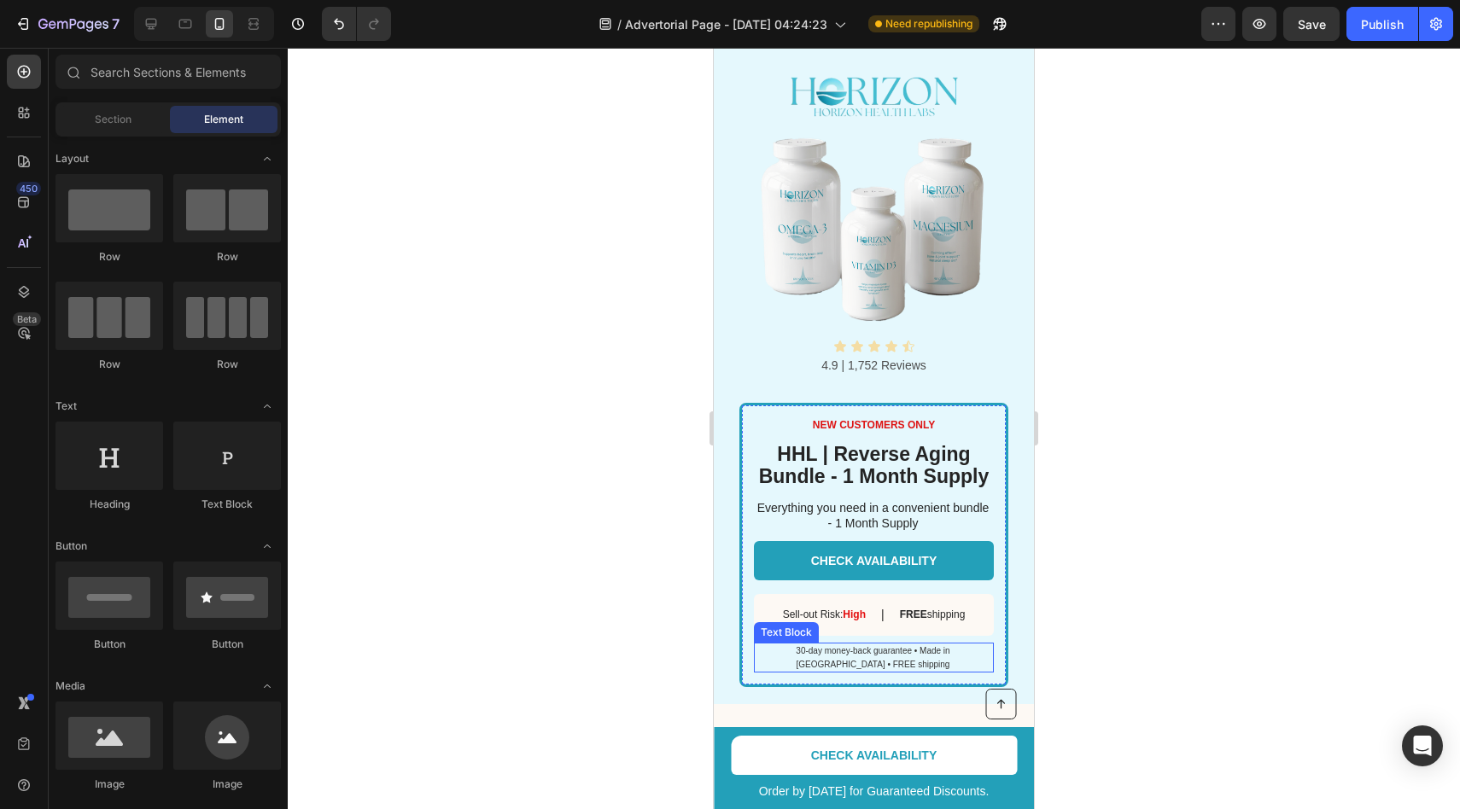
click at [773, 622] on div "Sell-out Risk: High Text Block | Text Block FREE shipping Text Block Row" at bounding box center [874, 615] width 240 height 42
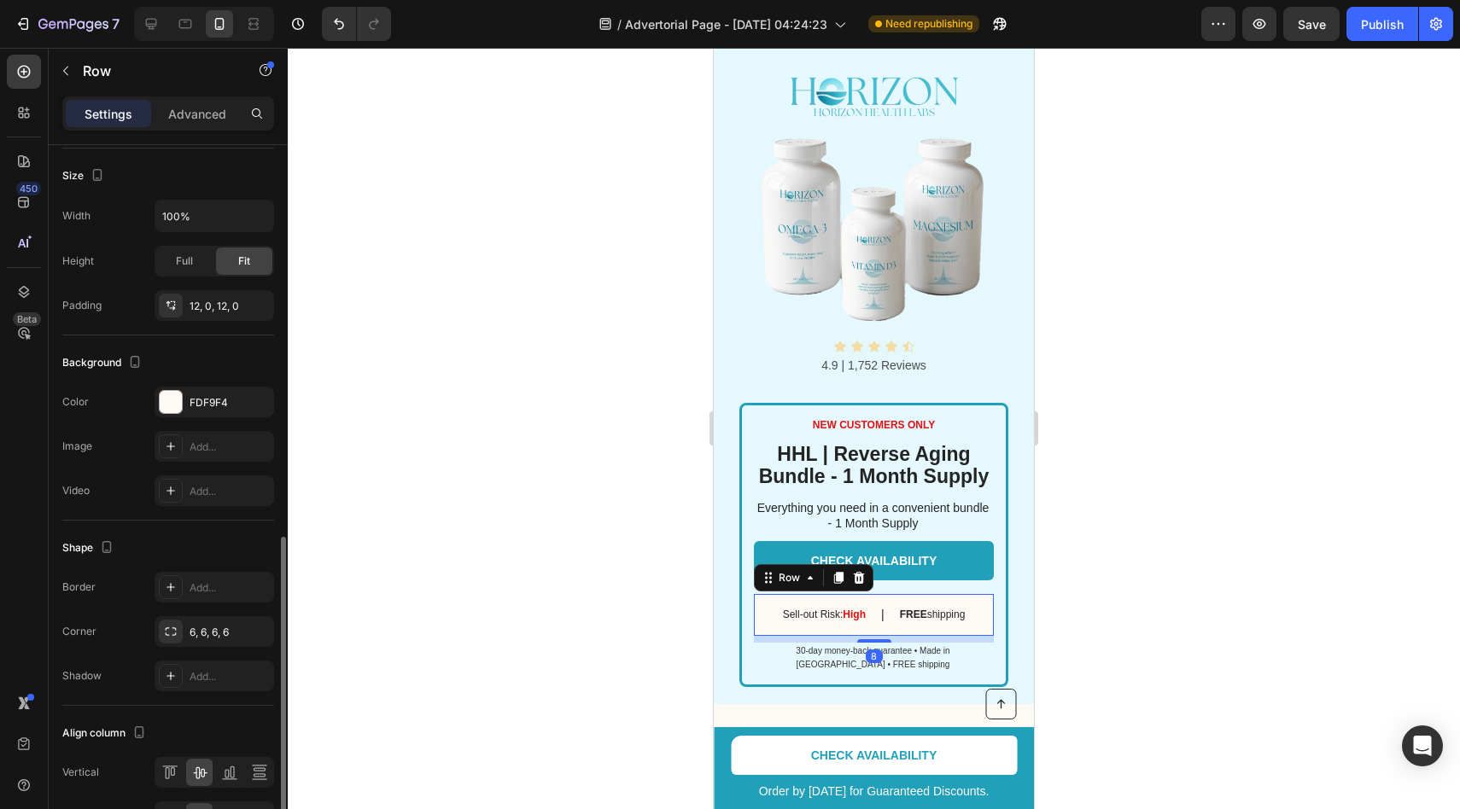
scroll to position [479, 0]
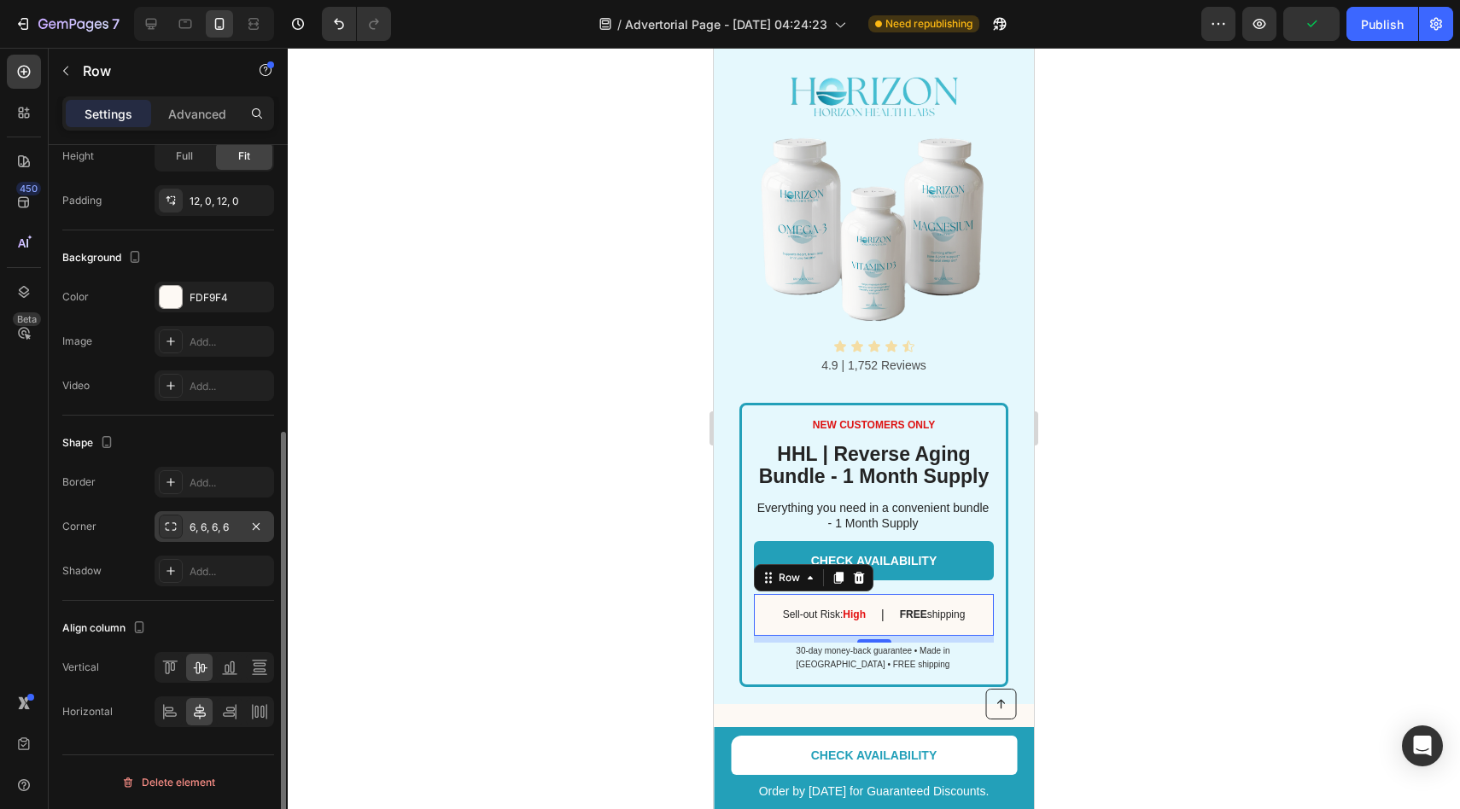
click at [224, 523] on div "6, 6, 6, 6" at bounding box center [215, 527] width 50 height 15
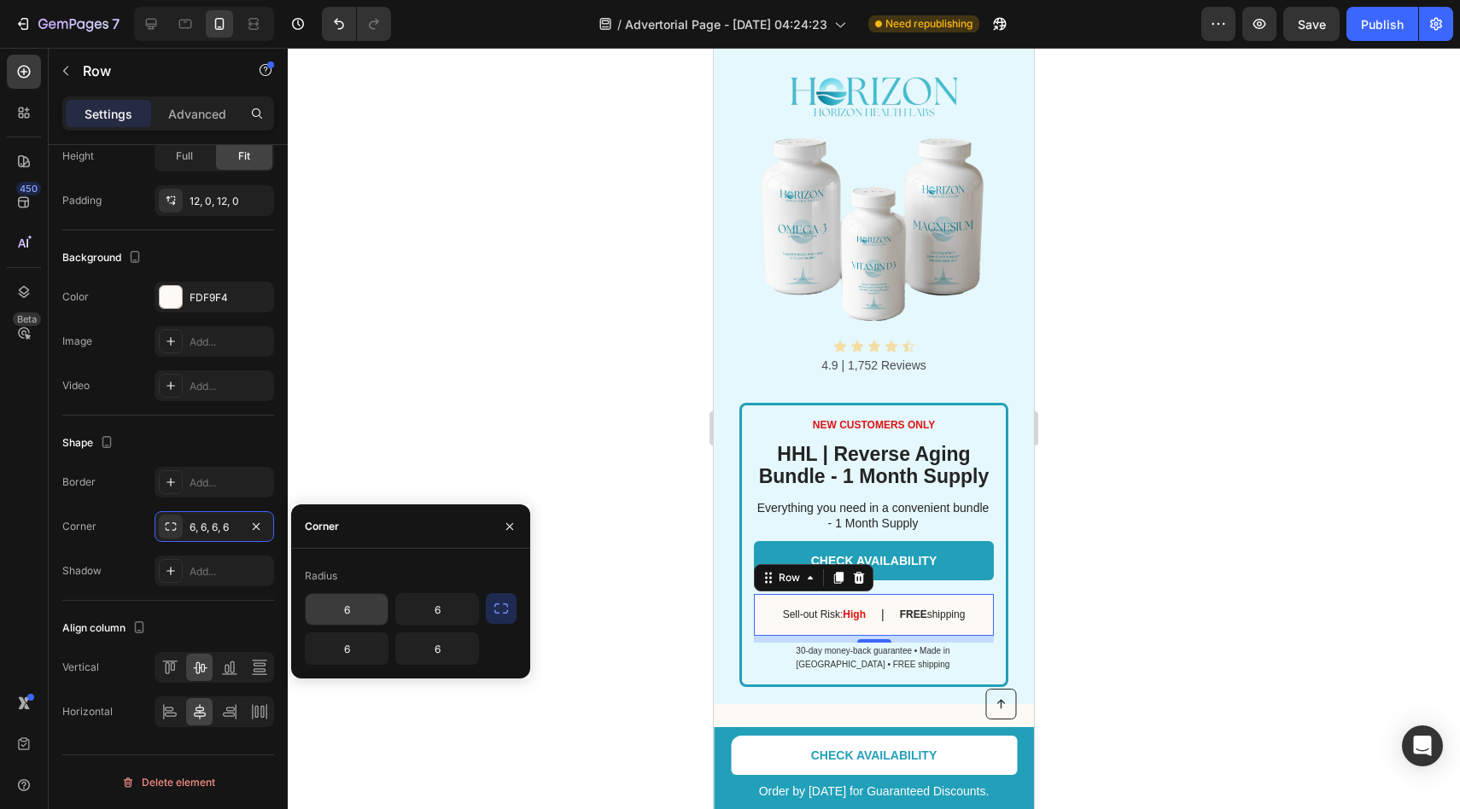
click at [367, 619] on input "6" at bounding box center [347, 609] width 82 height 31
type input "u"
type input "8"
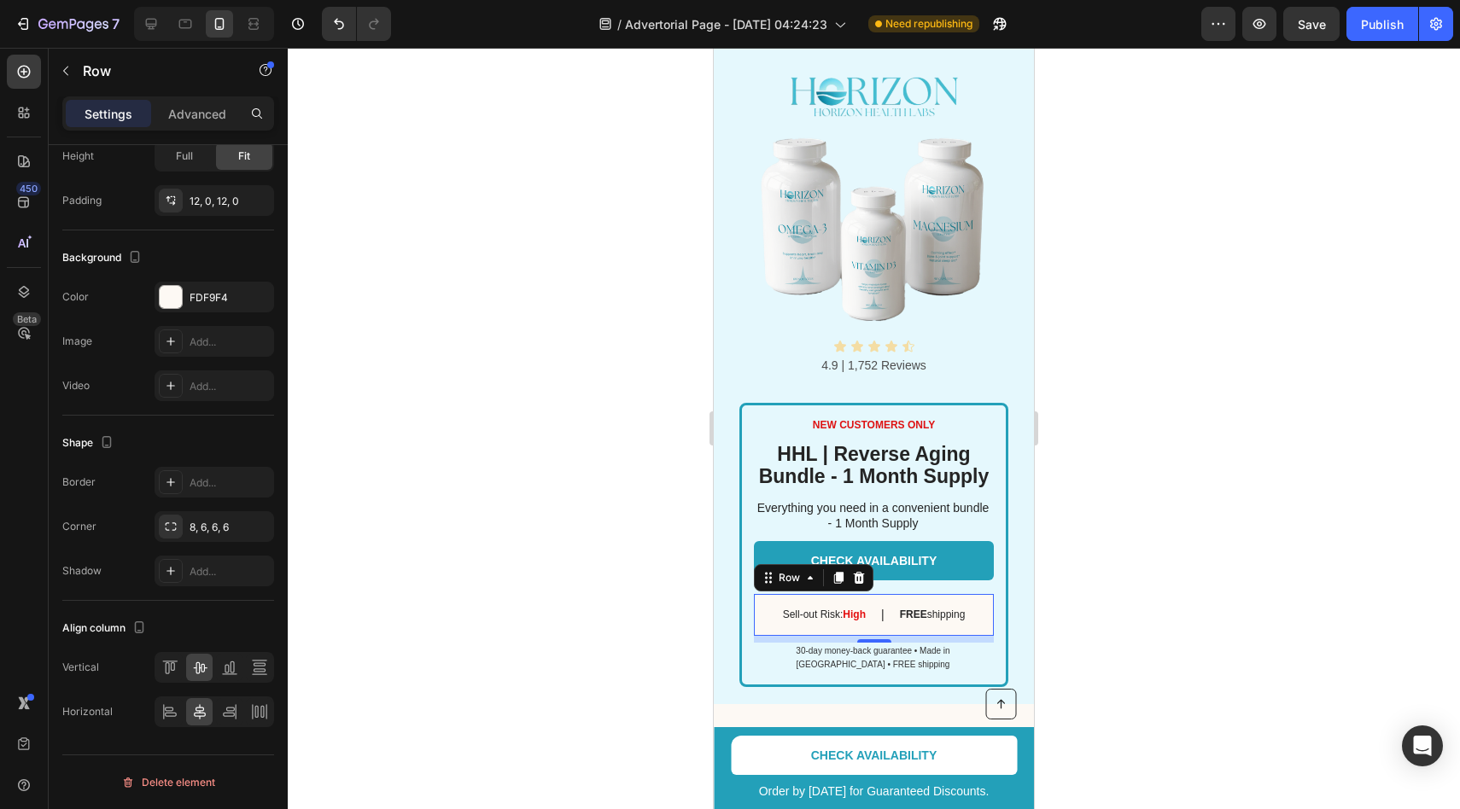
click at [464, 423] on div at bounding box center [874, 429] width 1172 height 762
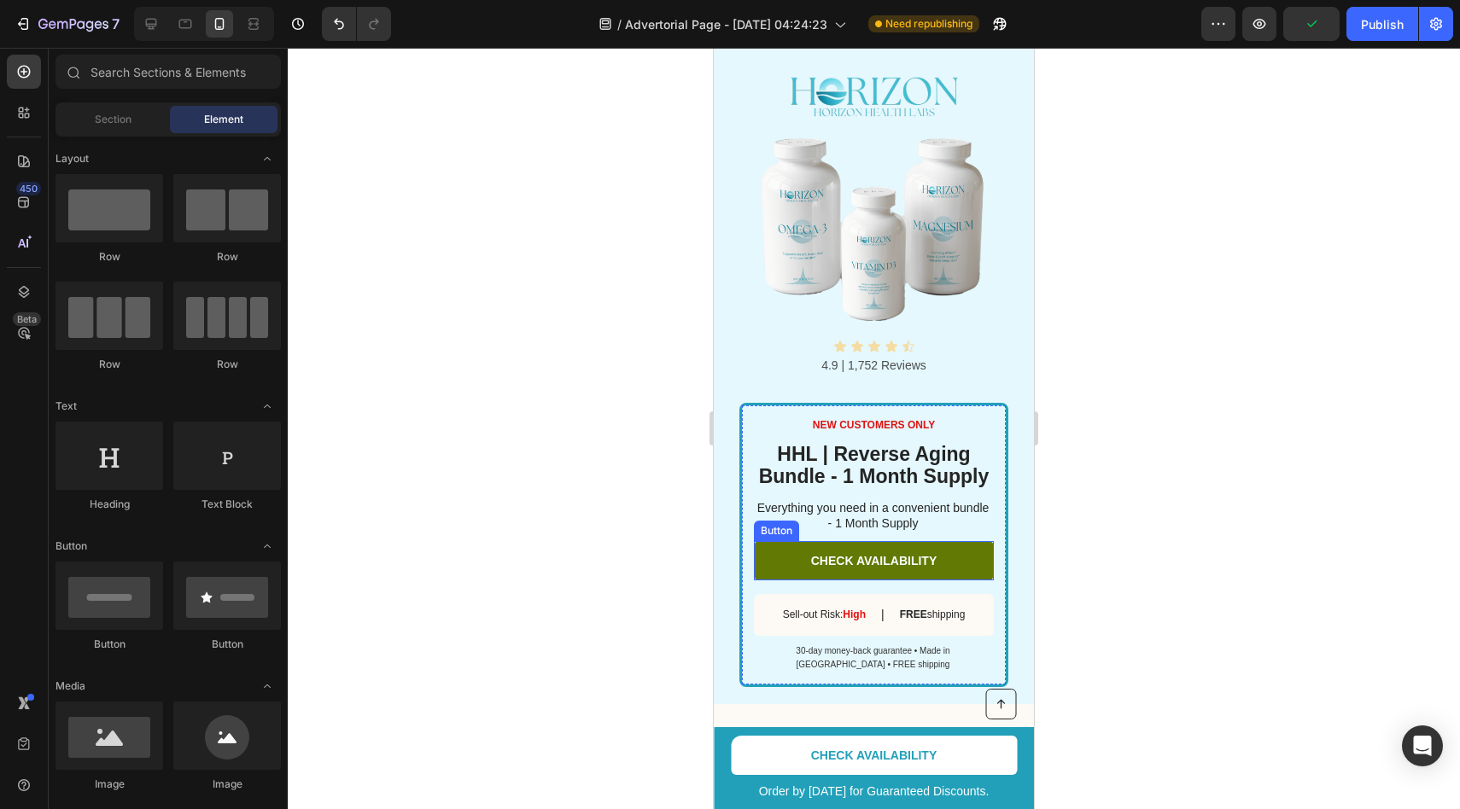
click at [809, 569] on link "CHECK AVAILABILITY" at bounding box center [874, 560] width 240 height 39
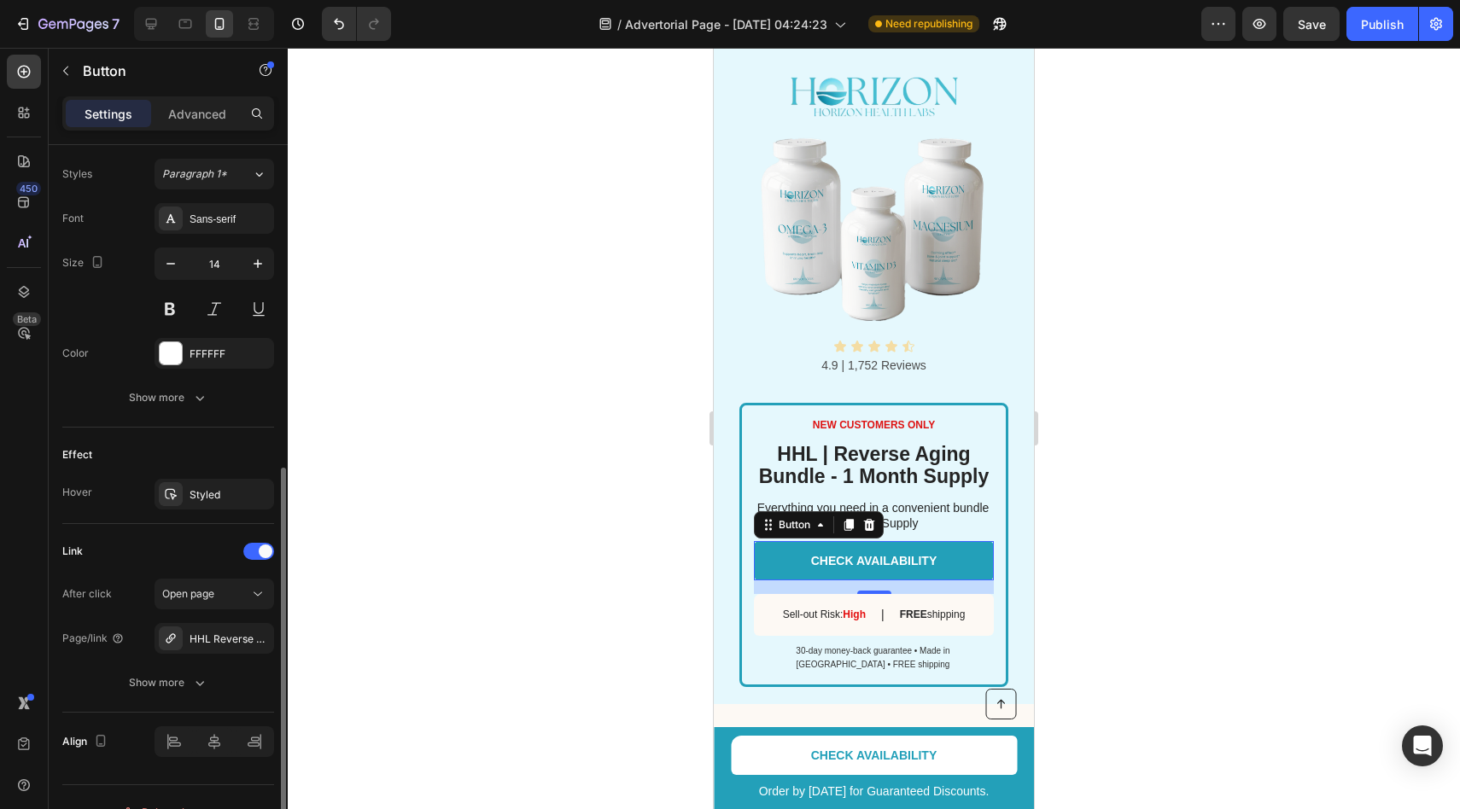
scroll to position [645, 0]
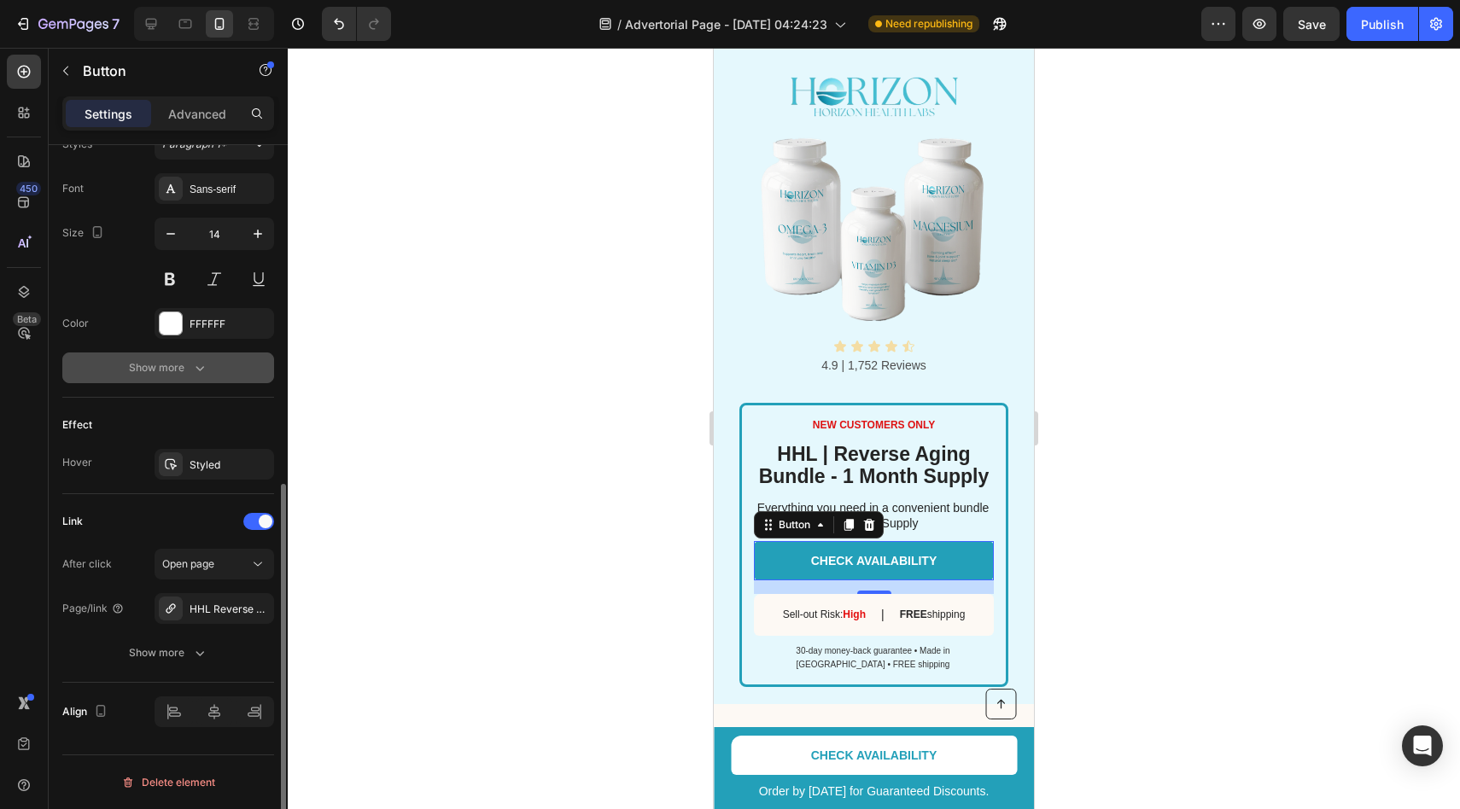
click at [177, 375] on div "Show more" at bounding box center [168, 367] width 79 height 17
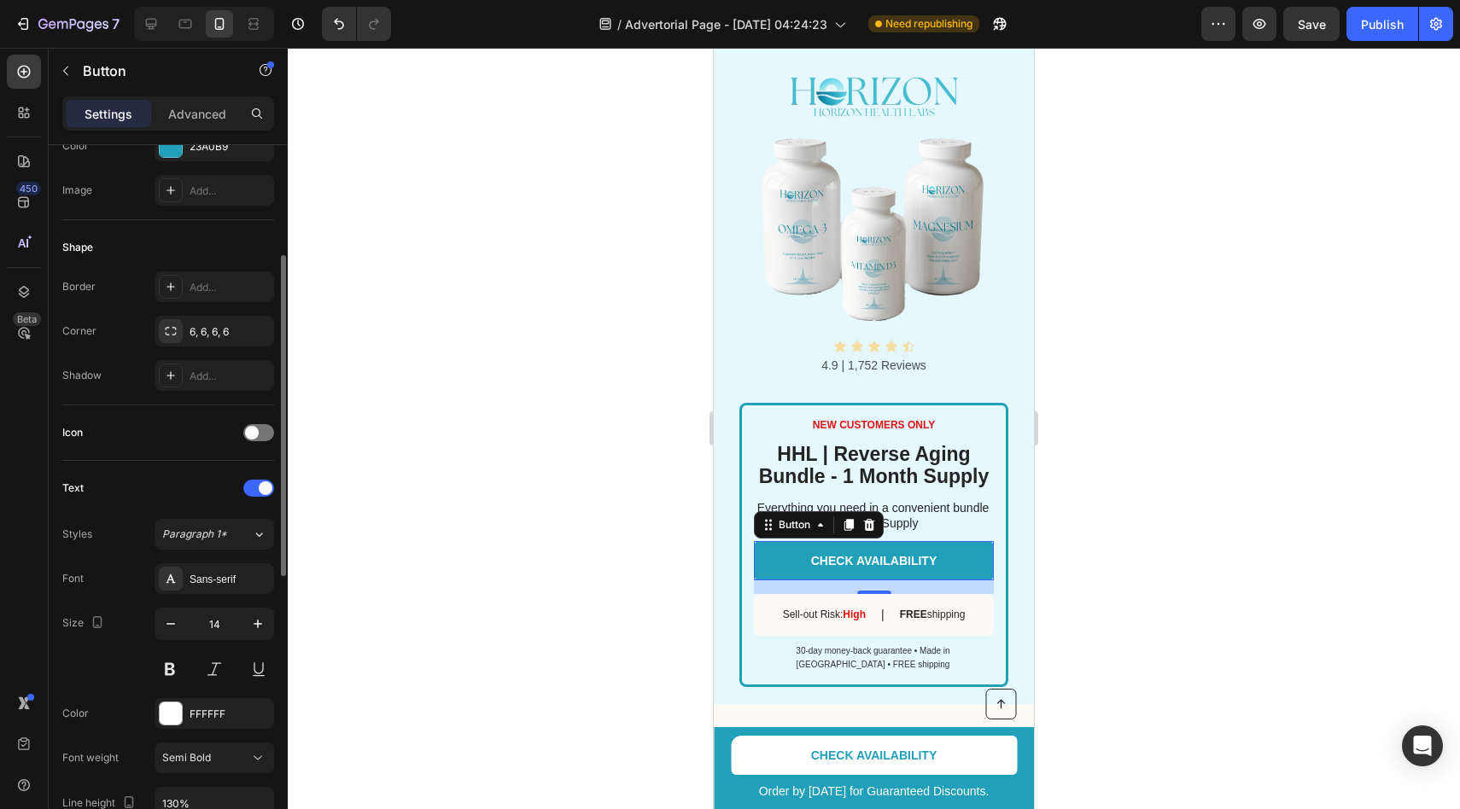
scroll to position [0, 0]
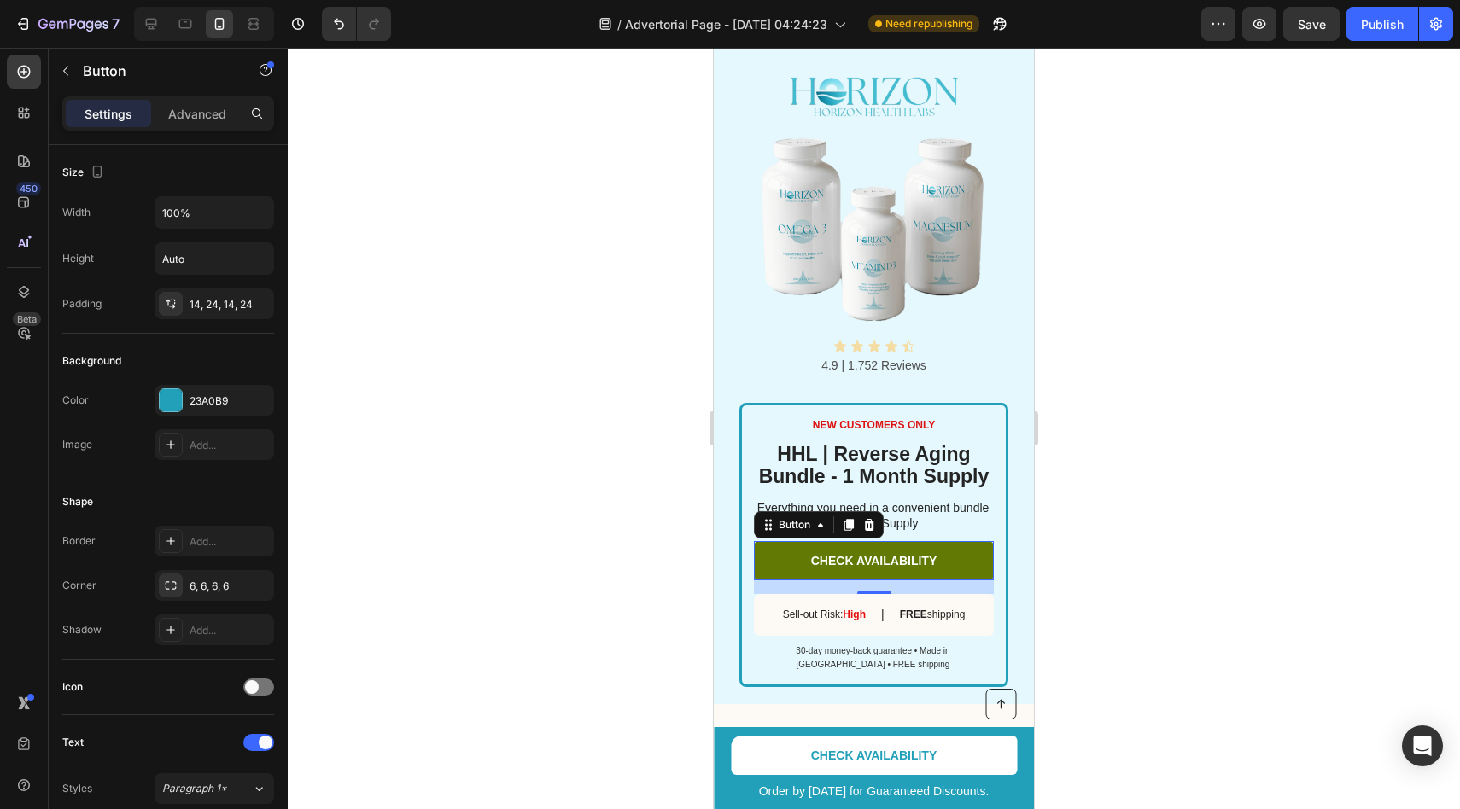
click at [786, 550] on link "CHECK AVAILABILITY" at bounding box center [874, 560] width 240 height 39
click at [779, 552] on link "CHECK AVAILABILITY" at bounding box center [874, 560] width 240 height 39
click at [817, 527] on icon at bounding box center [821, 525] width 14 height 14
click at [784, 557] on link "CHECK AVAILABILITY" at bounding box center [874, 560] width 240 height 39
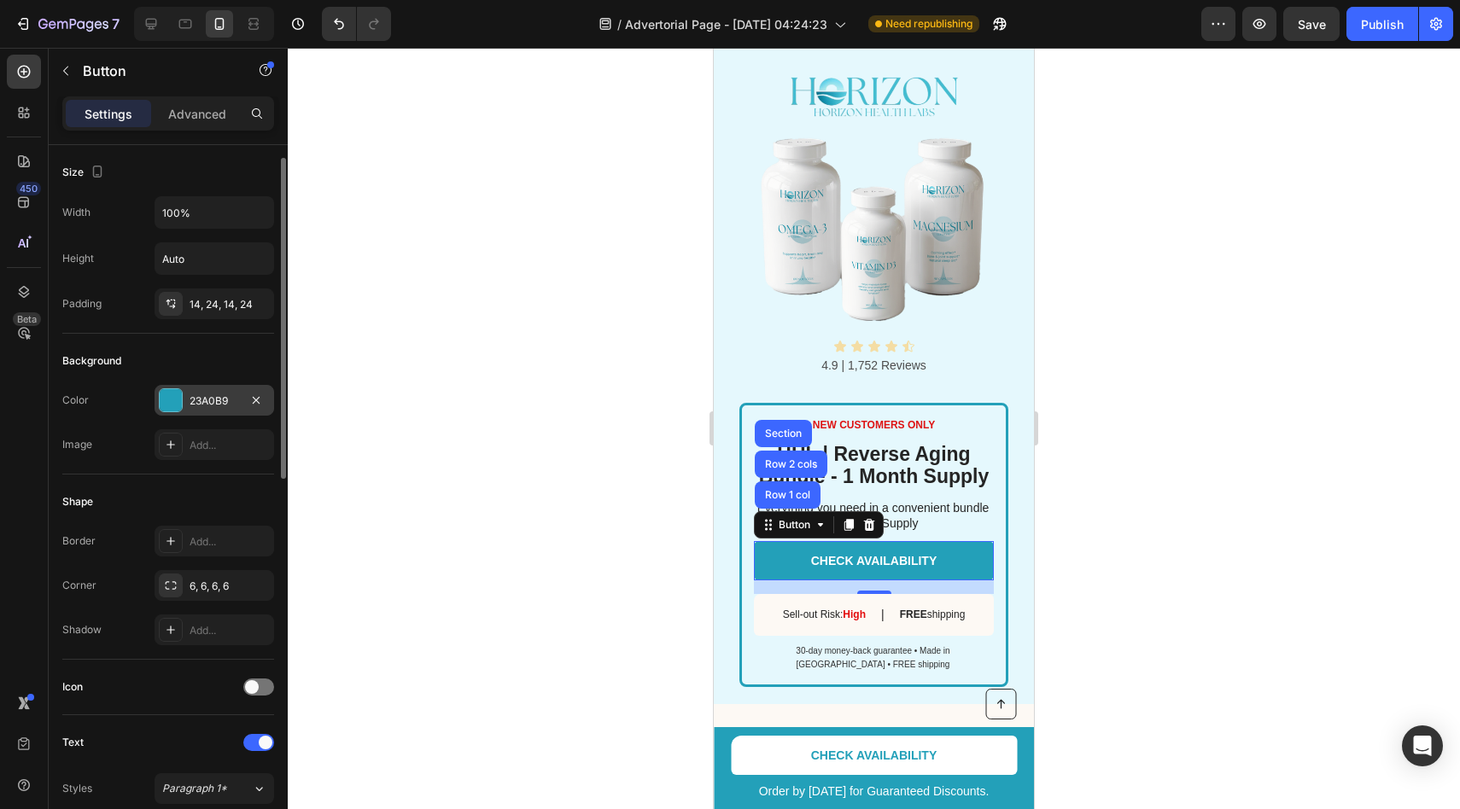
scroll to position [125, 0]
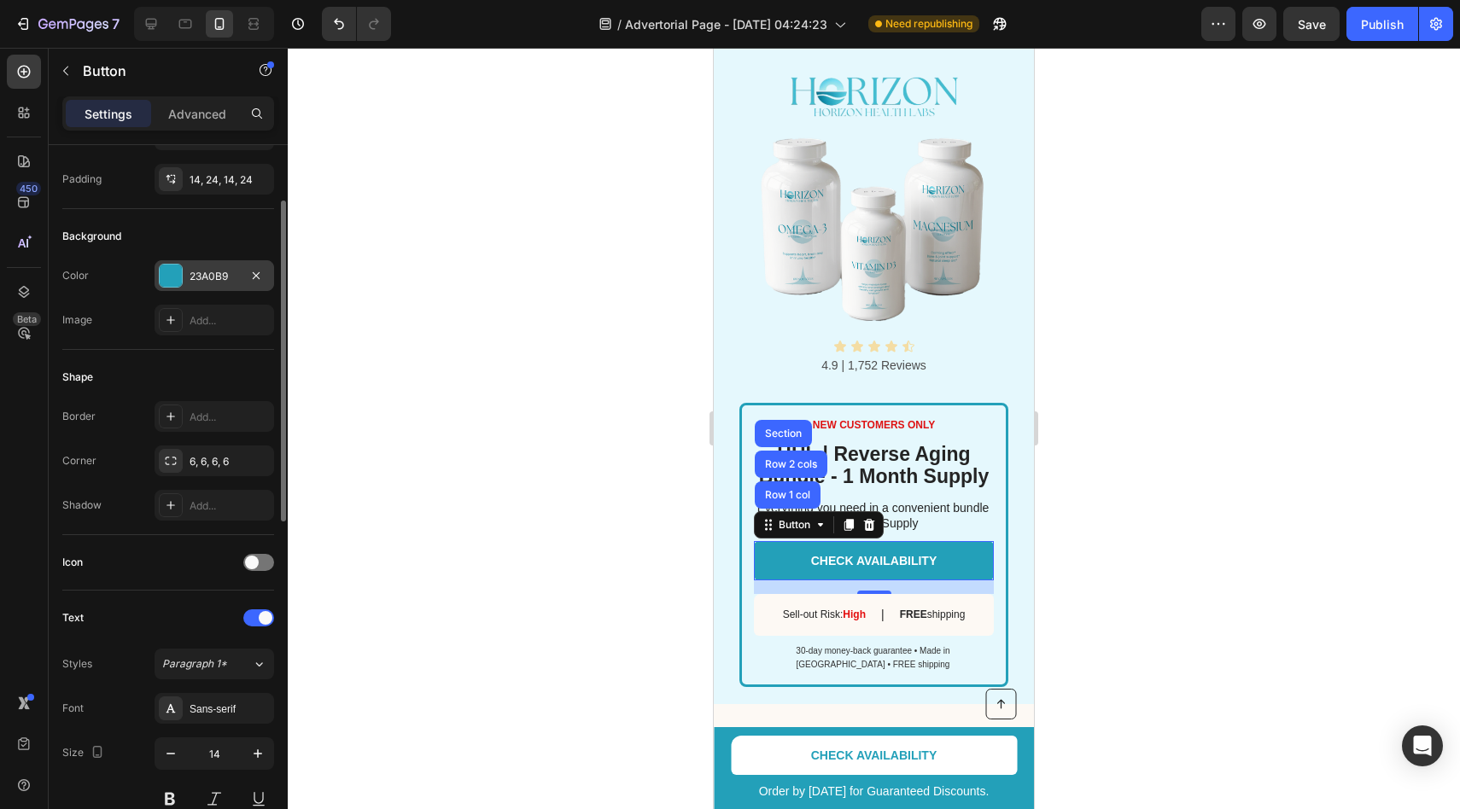
click at [204, 265] on div "23A0B9" at bounding box center [215, 275] width 120 height 31
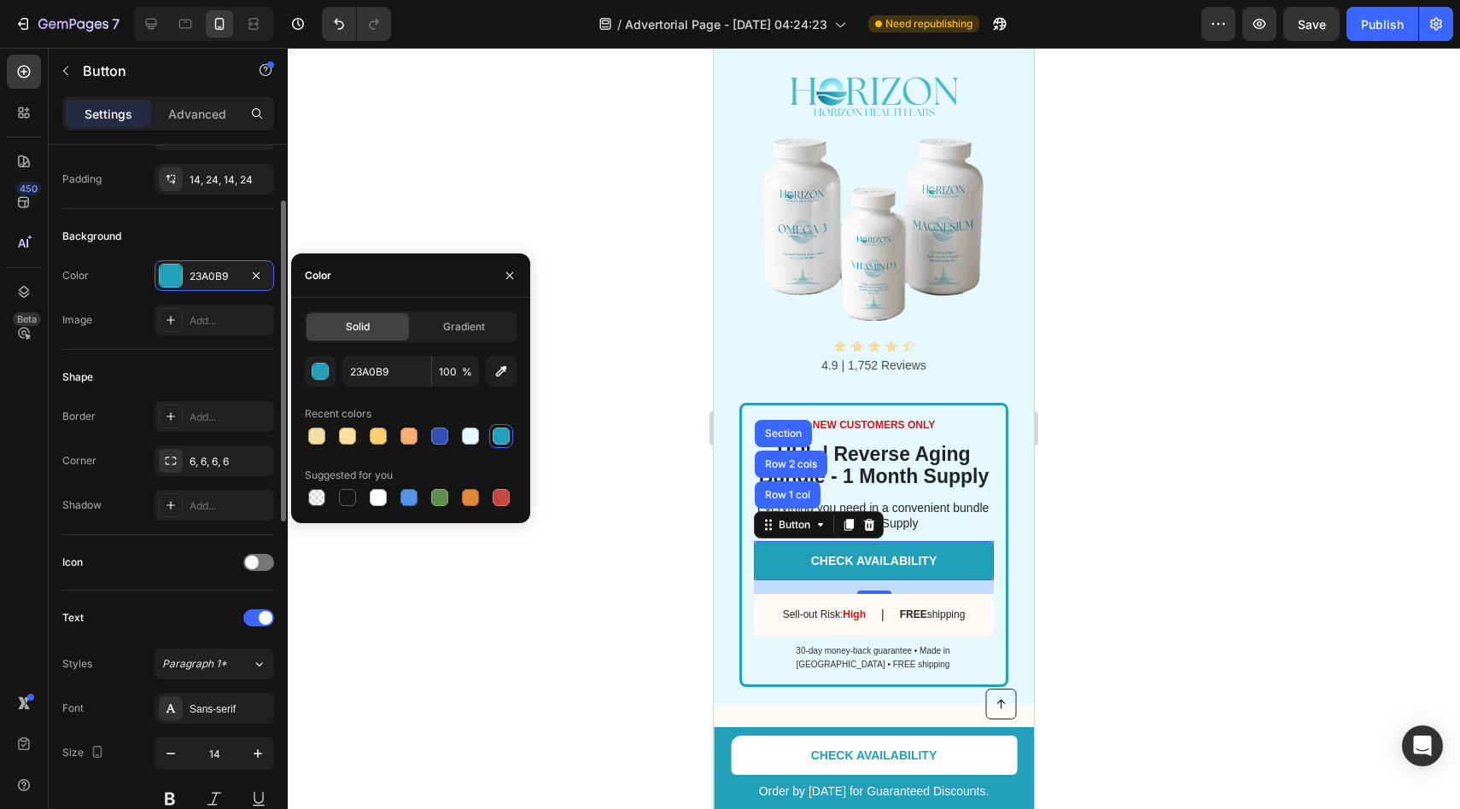
click at [98, 283] on div "Color 23A0B9" at bounding box center [168, 275] width 212 height 31
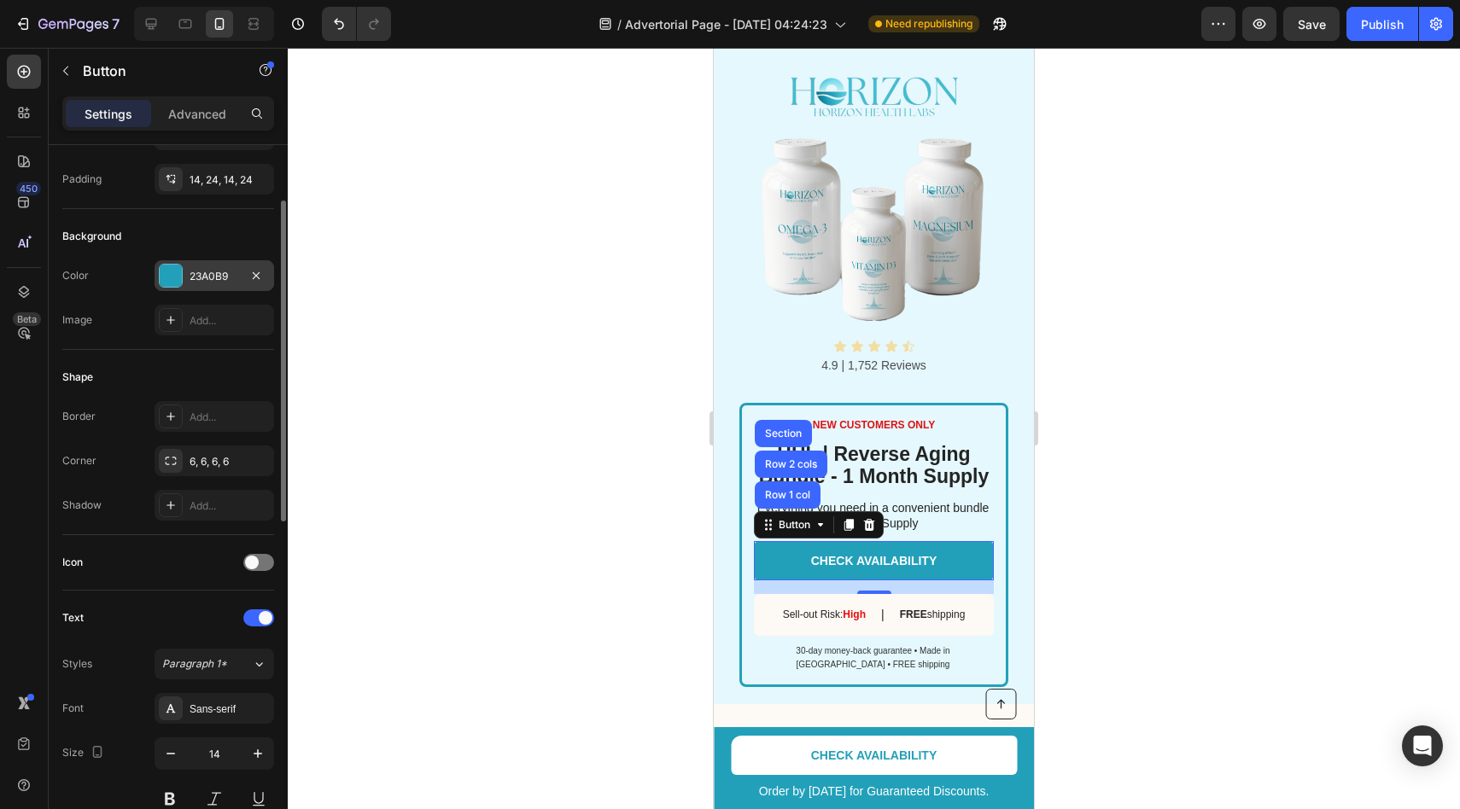
click at [182, 272] on div at bounding box center [171, 276] width 24 height 24
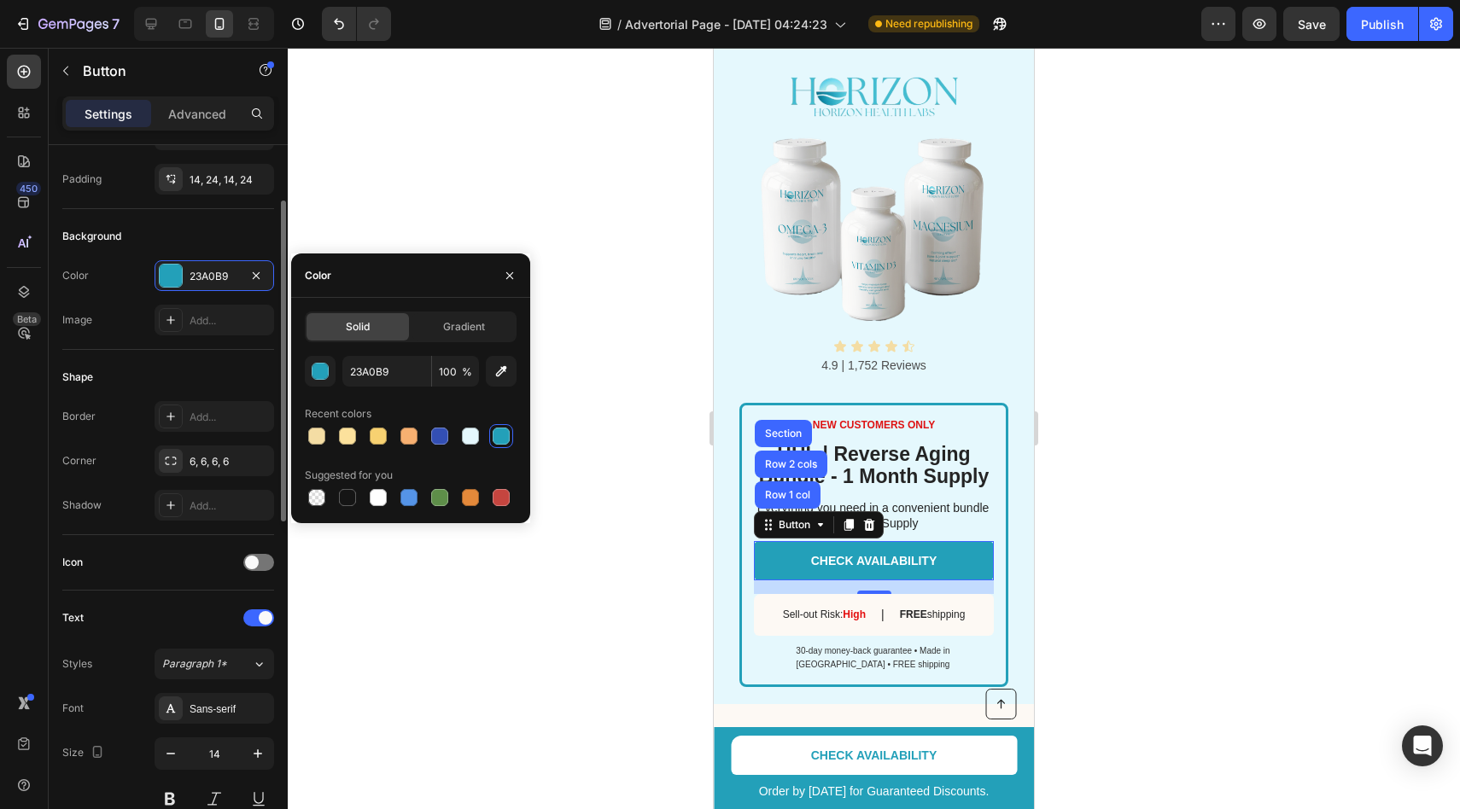
click at [144, 261] on div "Color 23A0B9" at bounding box center [168, 275] width 212 height 31
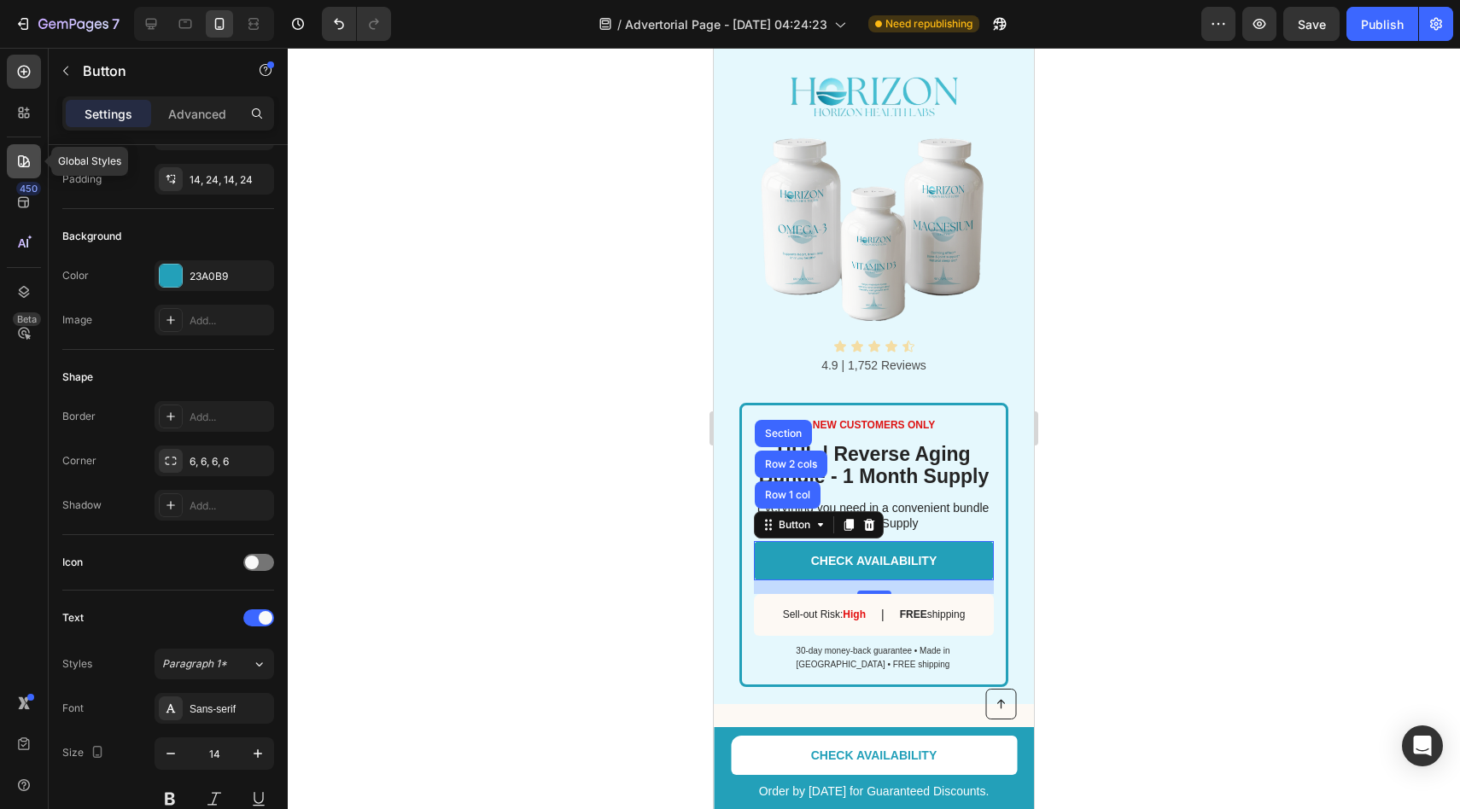
click at [21, 166] on icon at bounding box center [24, 161] width 12 height 12
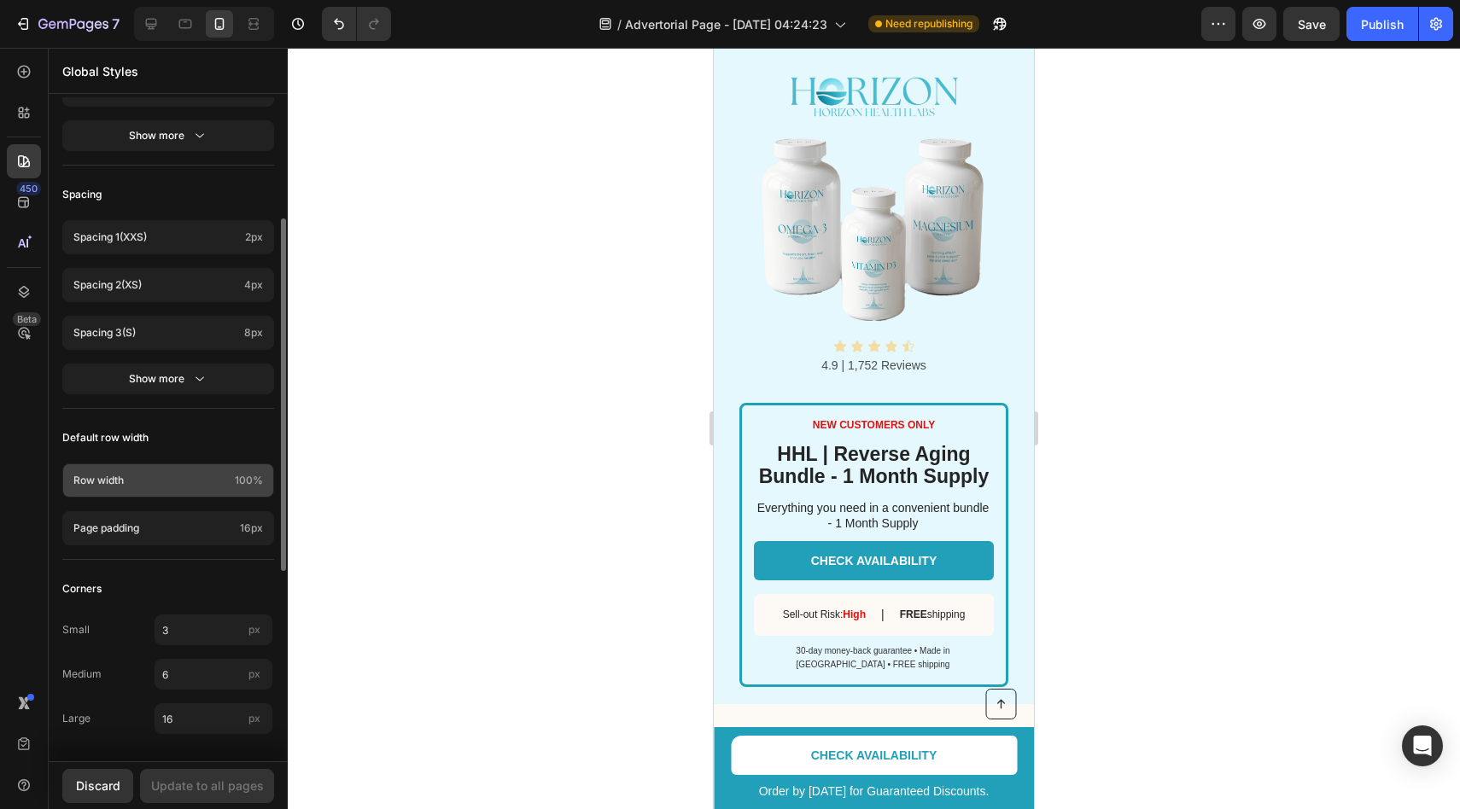
scroll to position [0, 0]
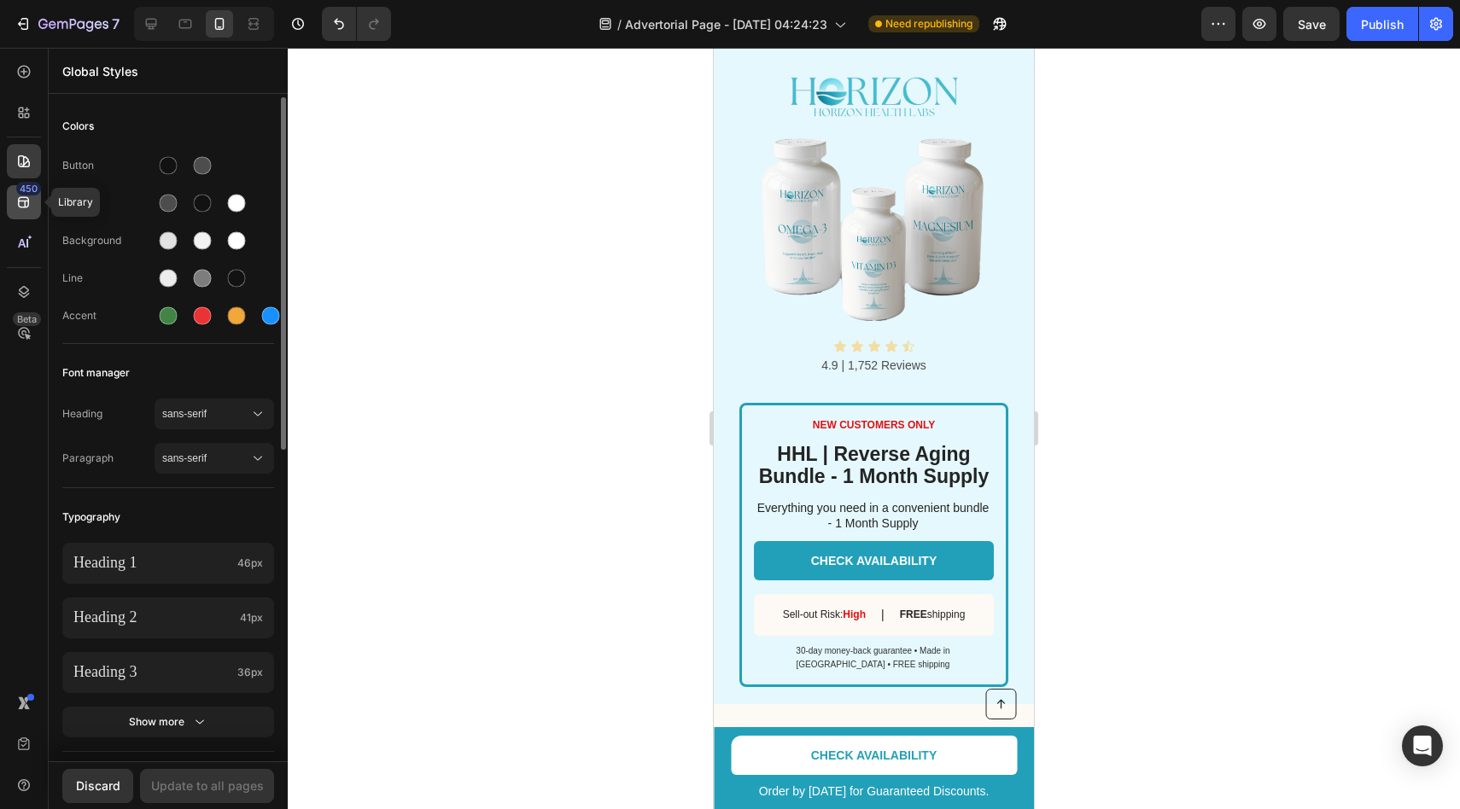
click at [26, 208] on icon at bounding box center [23, 202] width 17 height 17
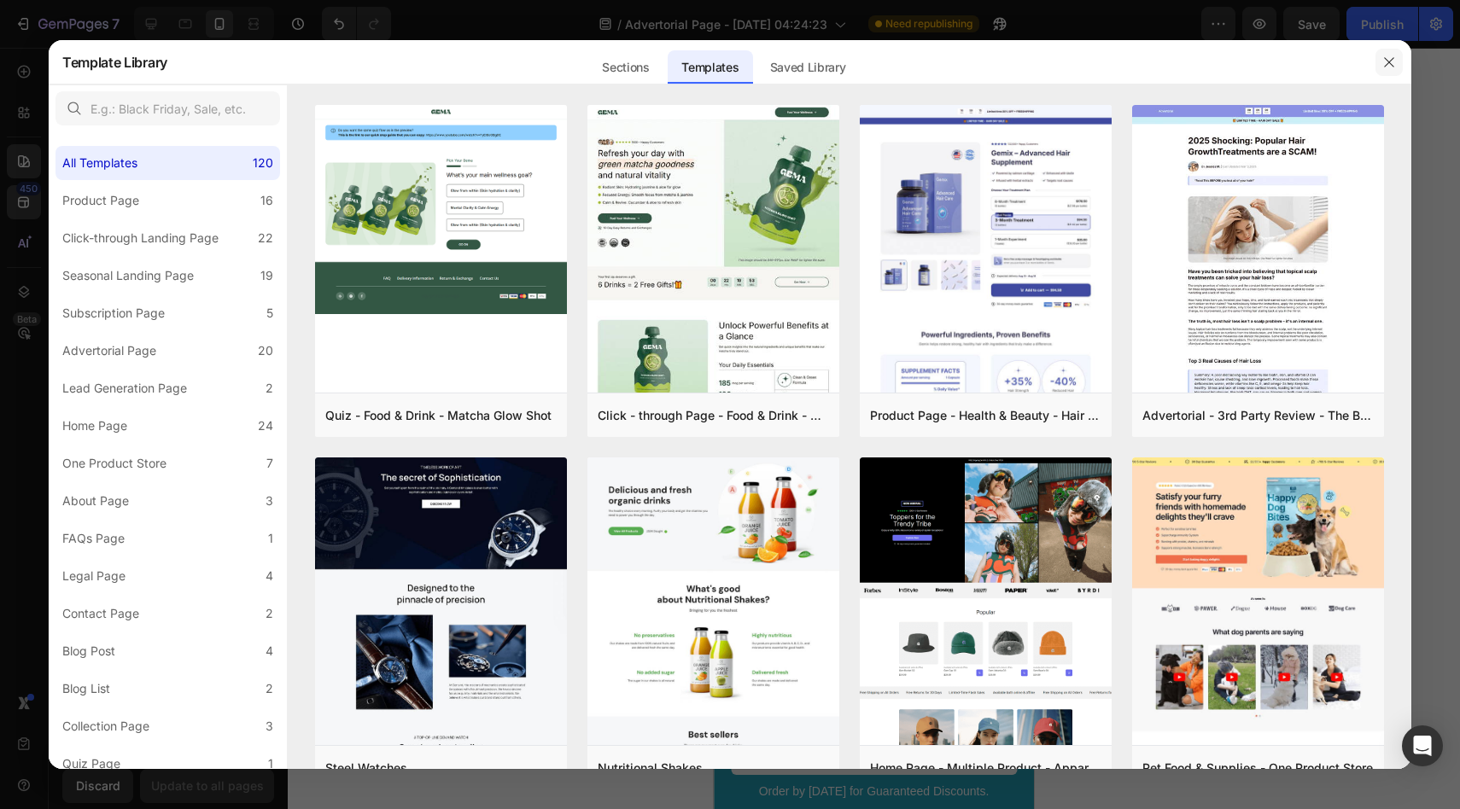
click at [1386, 63] on icon "button" at bounding box center [1389, 62] width 14 height 14
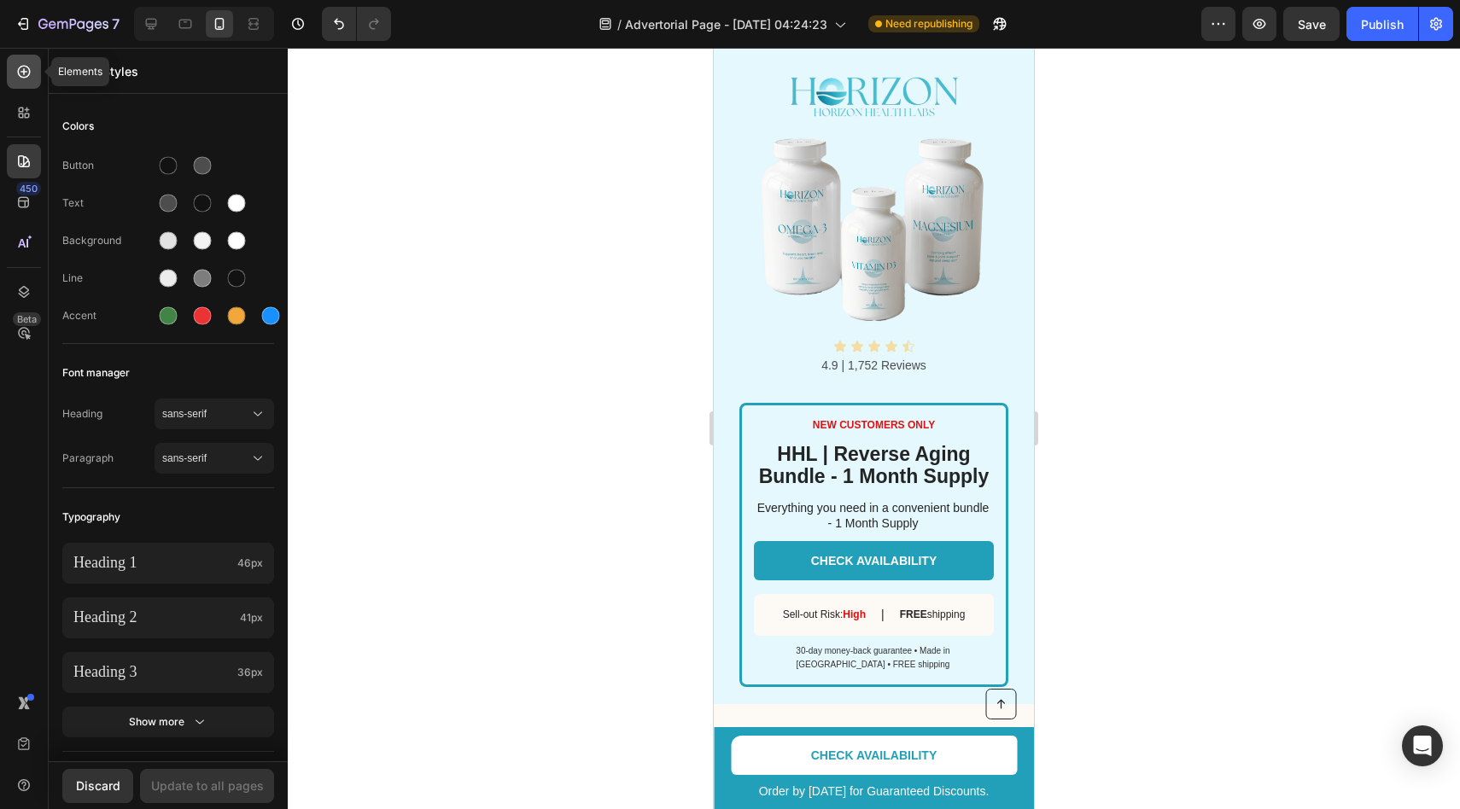
click at [23, 73] on icon at bounding box center [23, 71] width 7 height 7
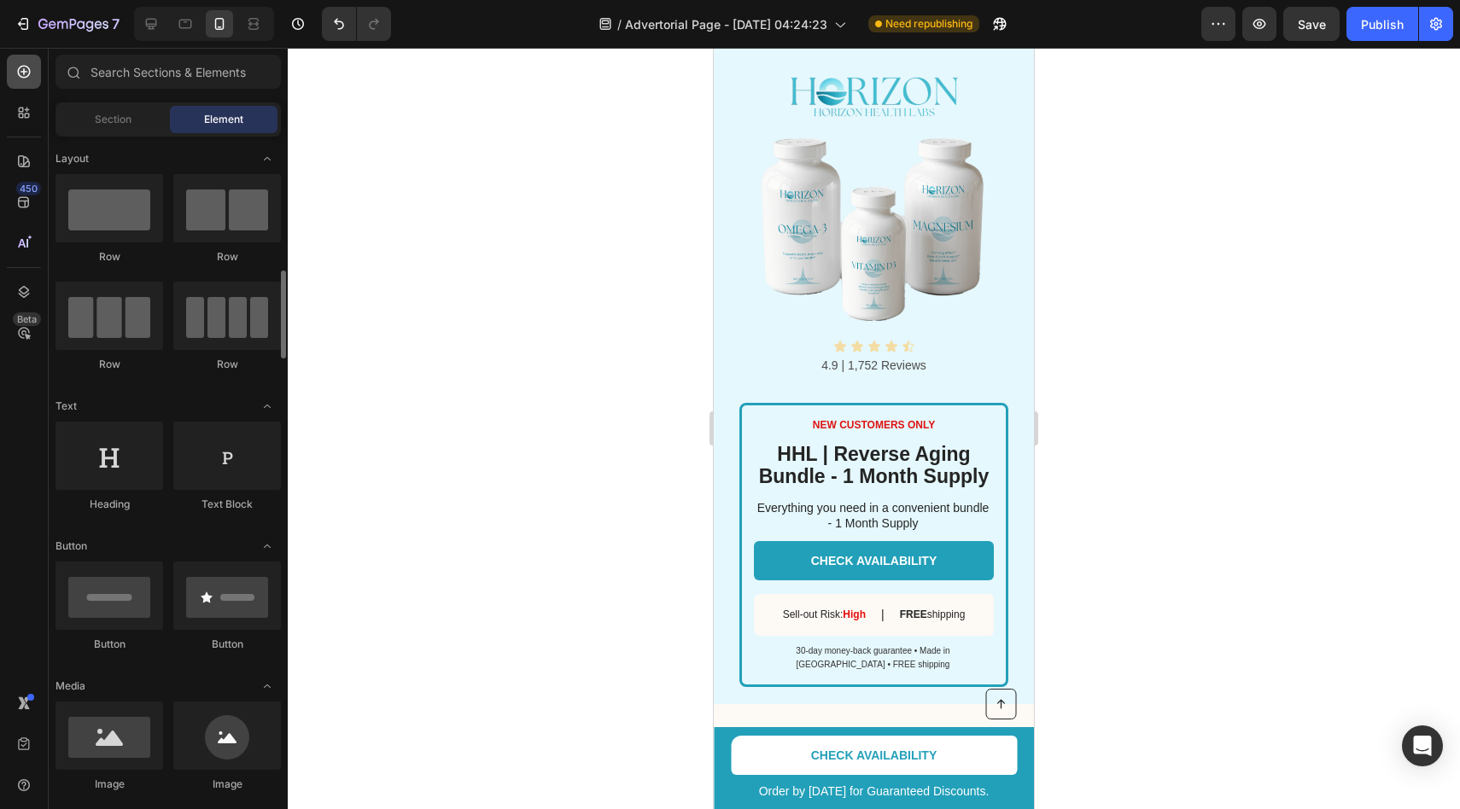
scroll to position [119, 0]
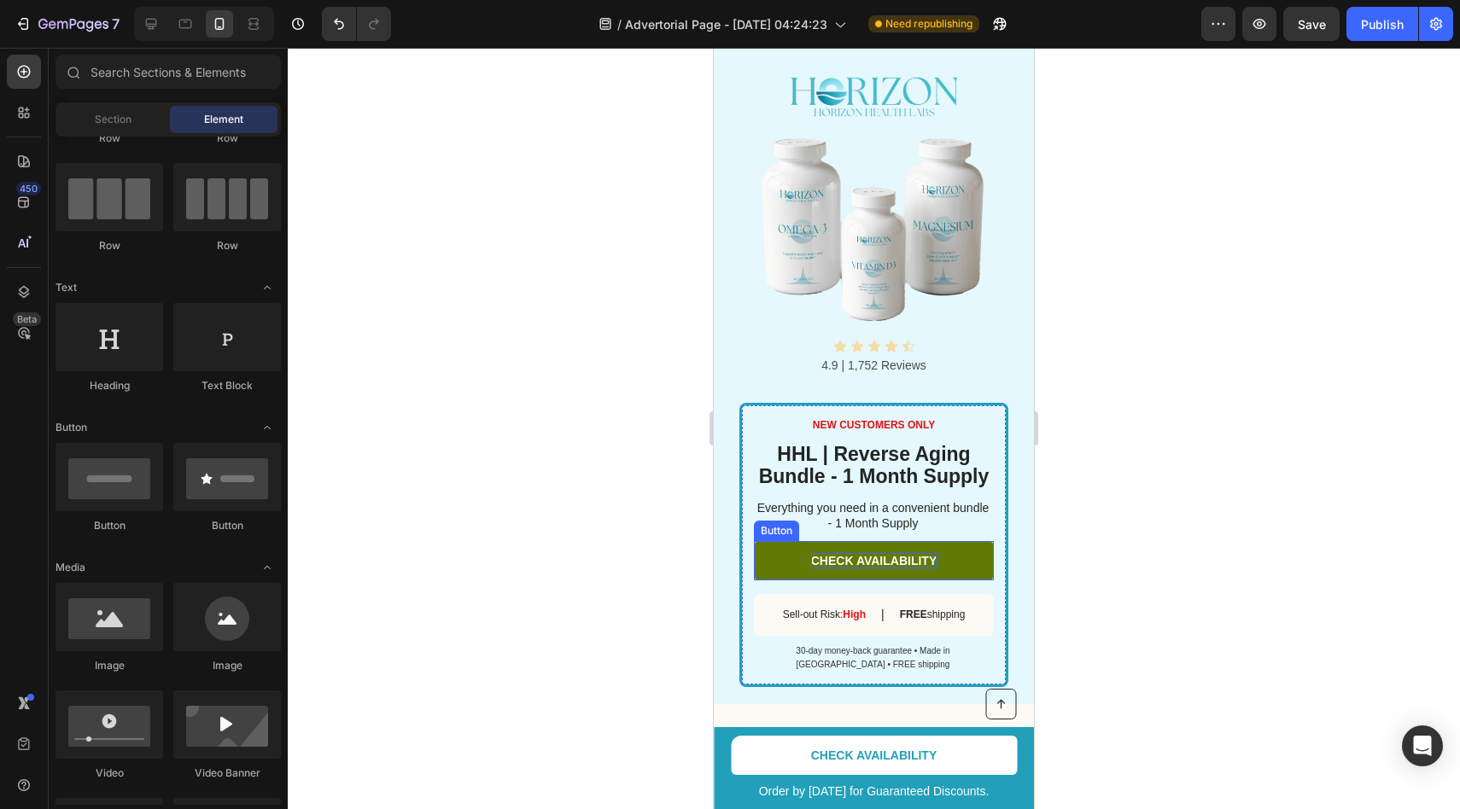
click at [819, 569] on p "CHECK AVAILABILITY" at bounding box center [874, 560] width 126 height 15
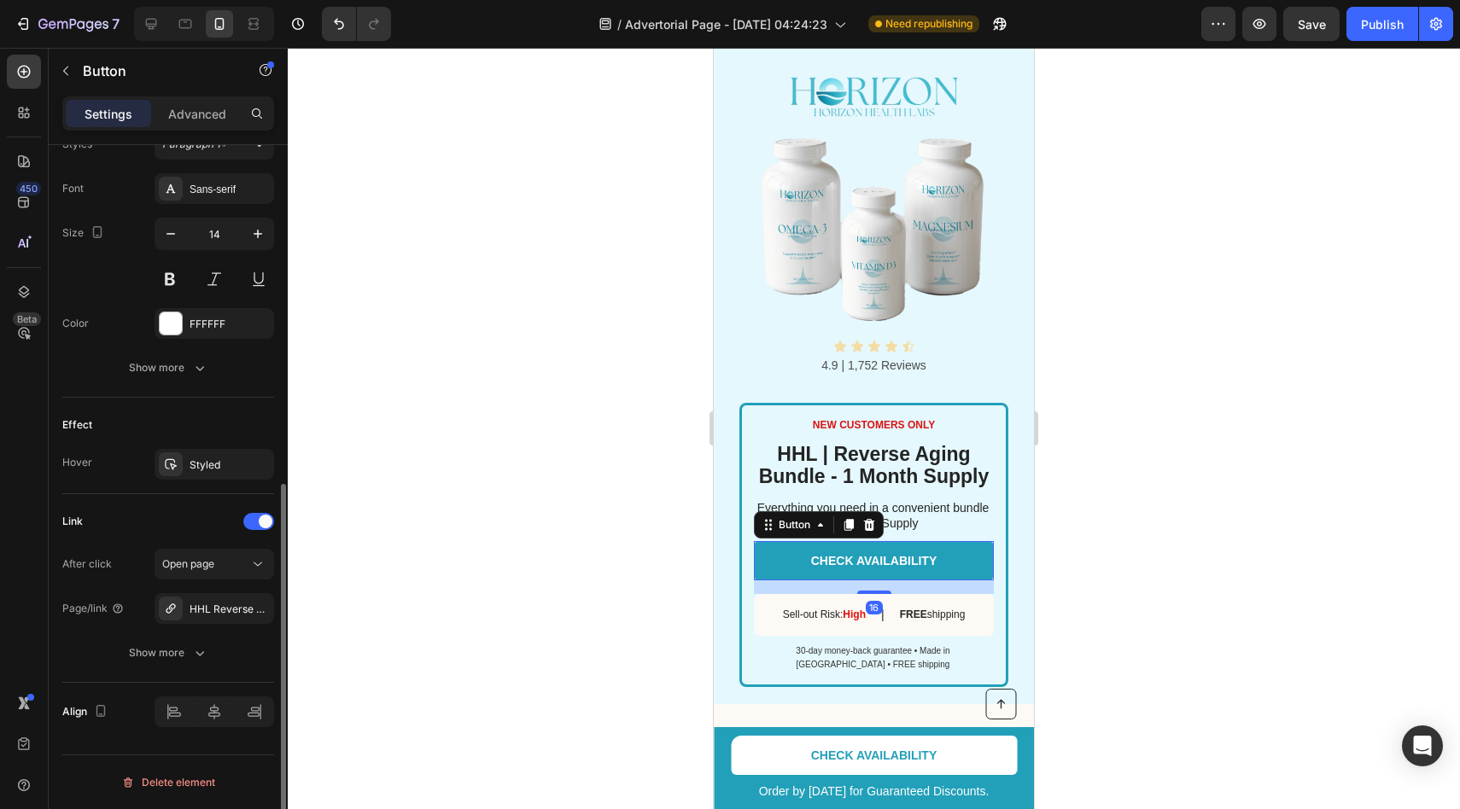
scroll to position [312, 0]
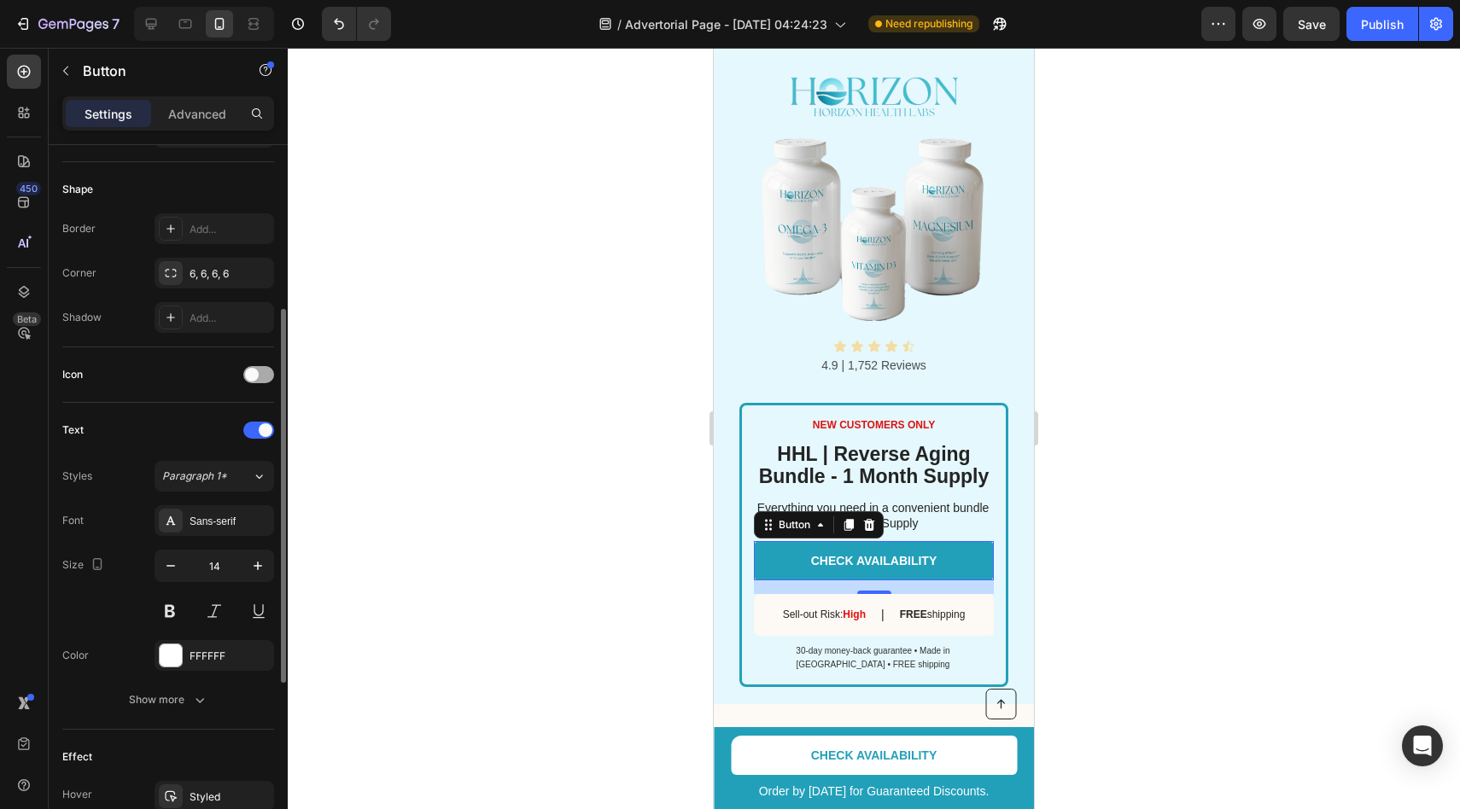
click at [256, 374] on span at bounding box center [252, 375] width 14 height 14
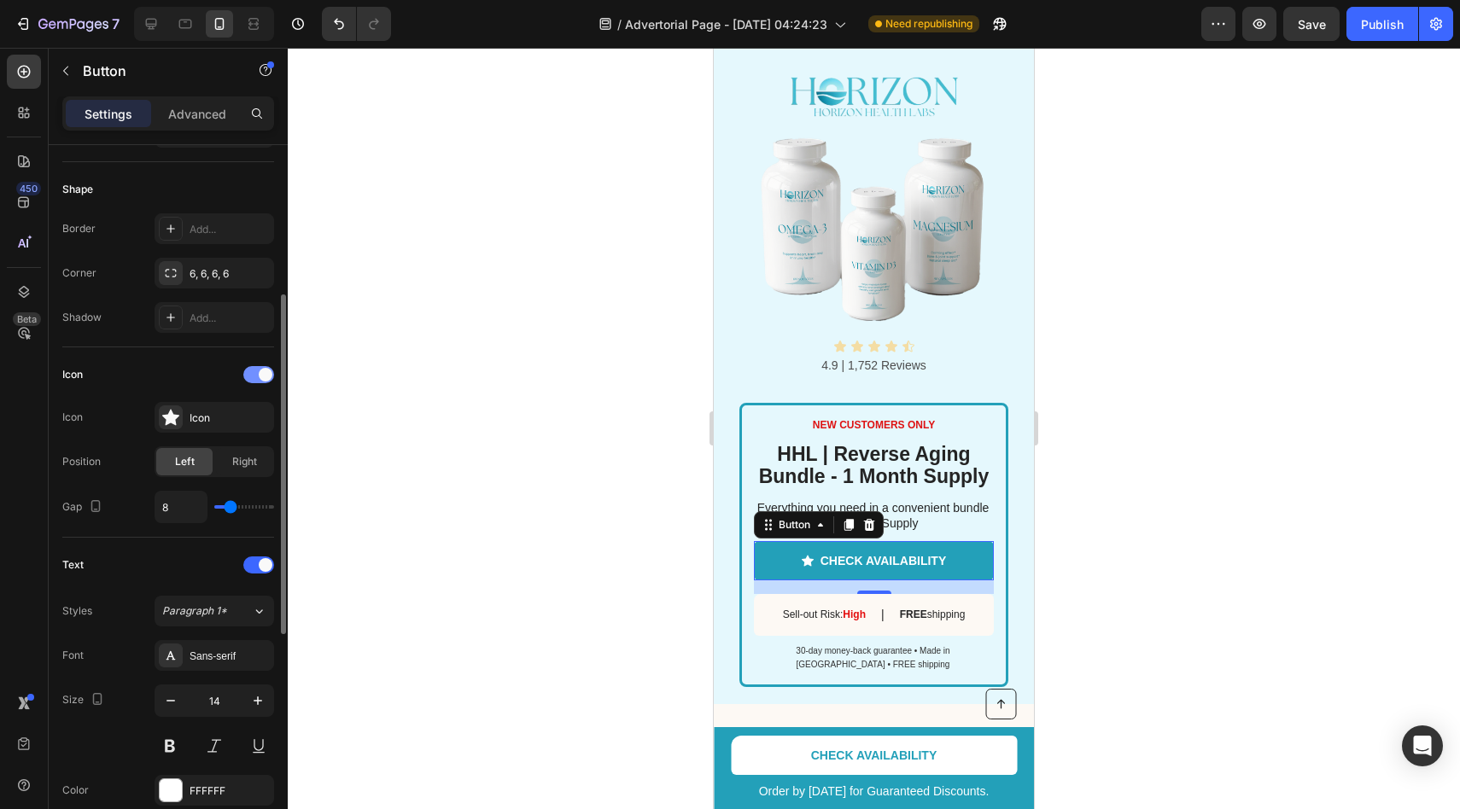
click at [256, 374] on div at bounding box center [258, 374] width 31 height 17
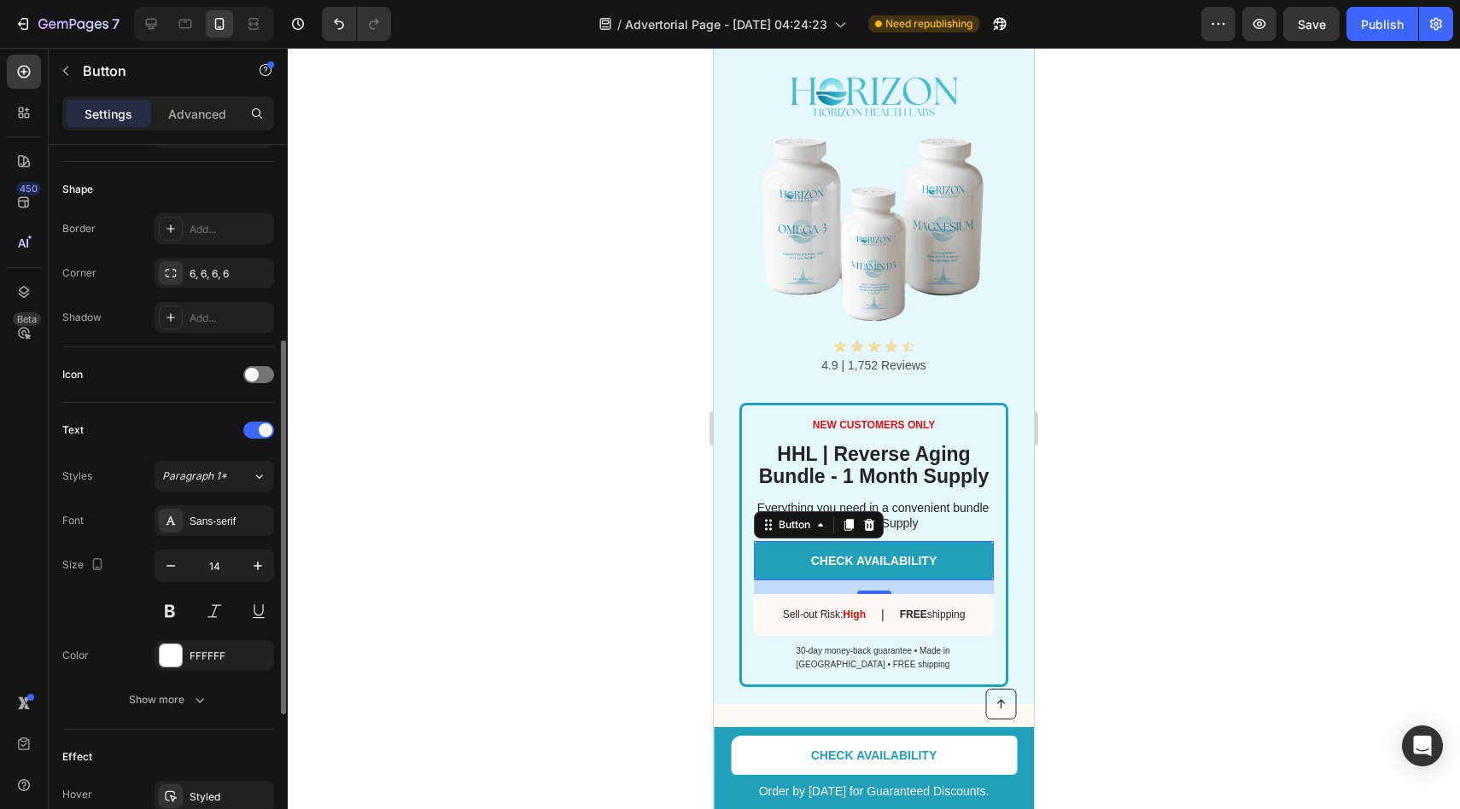
scroll to position [645, 0]
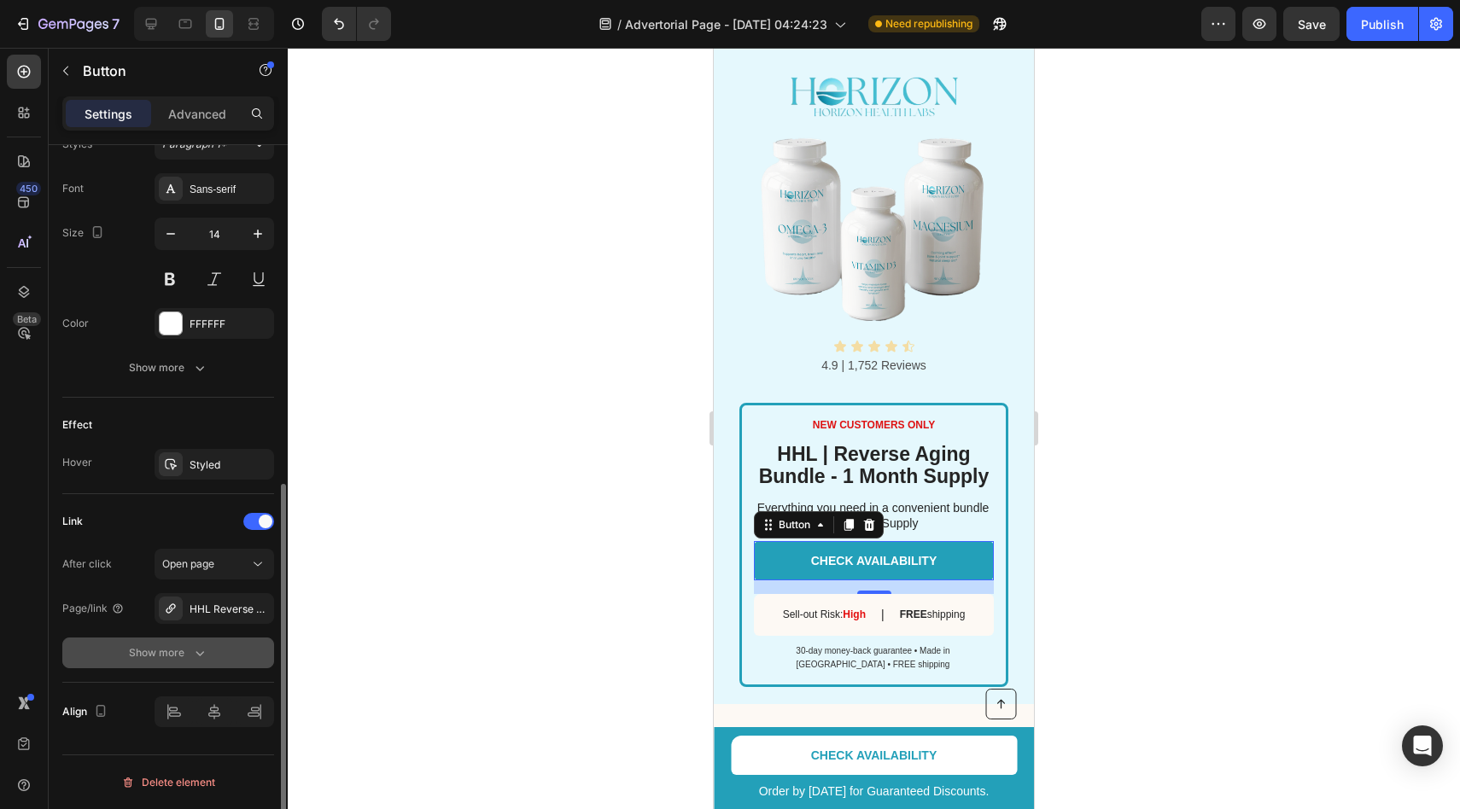
click at [163, 659] on div "Show more" at bounding box center [168, 653] width 79 height 17
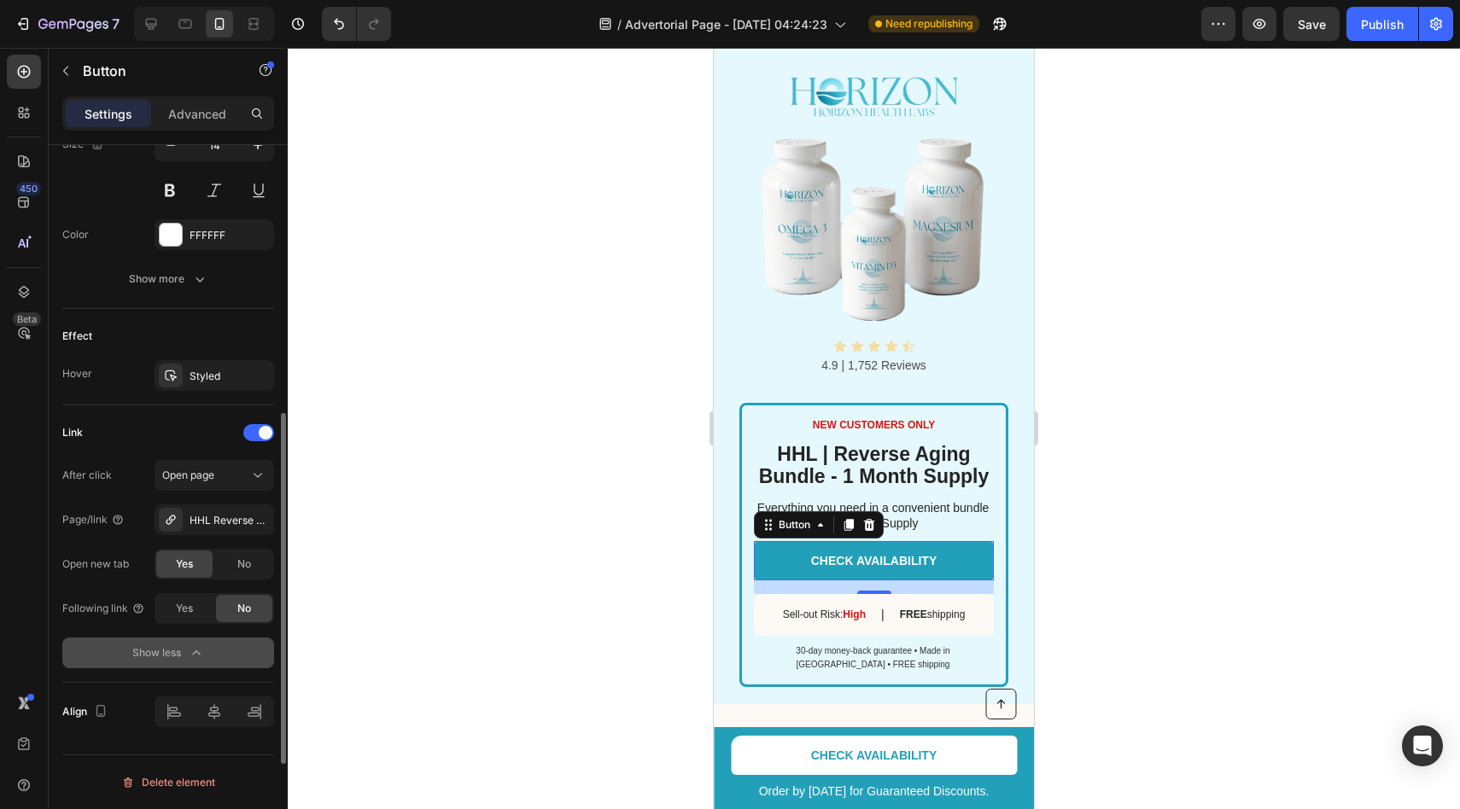
scroll to position [0, 0]
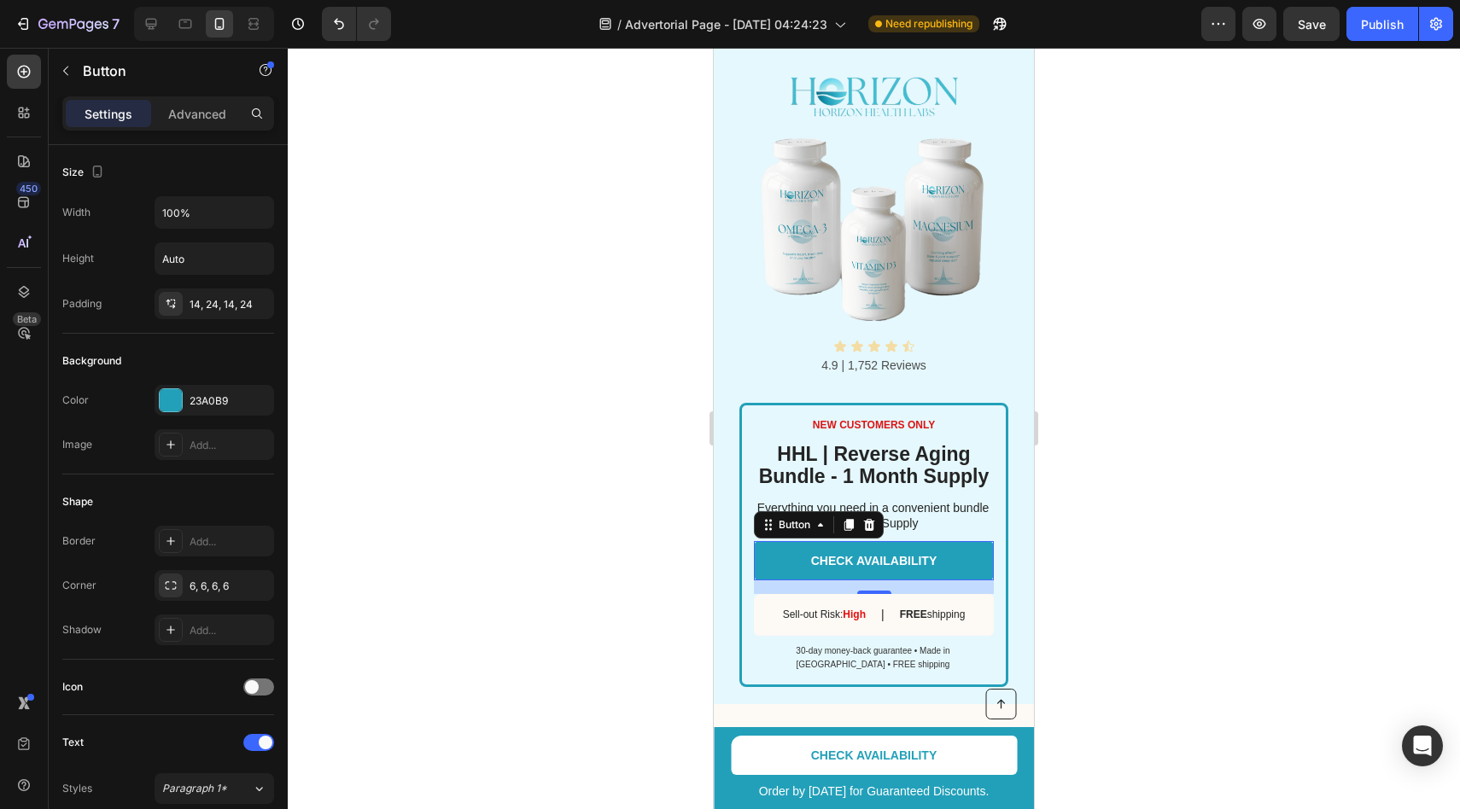
click at [1274, 155] on div at bounding box center [874, 429] width 1172 height 762
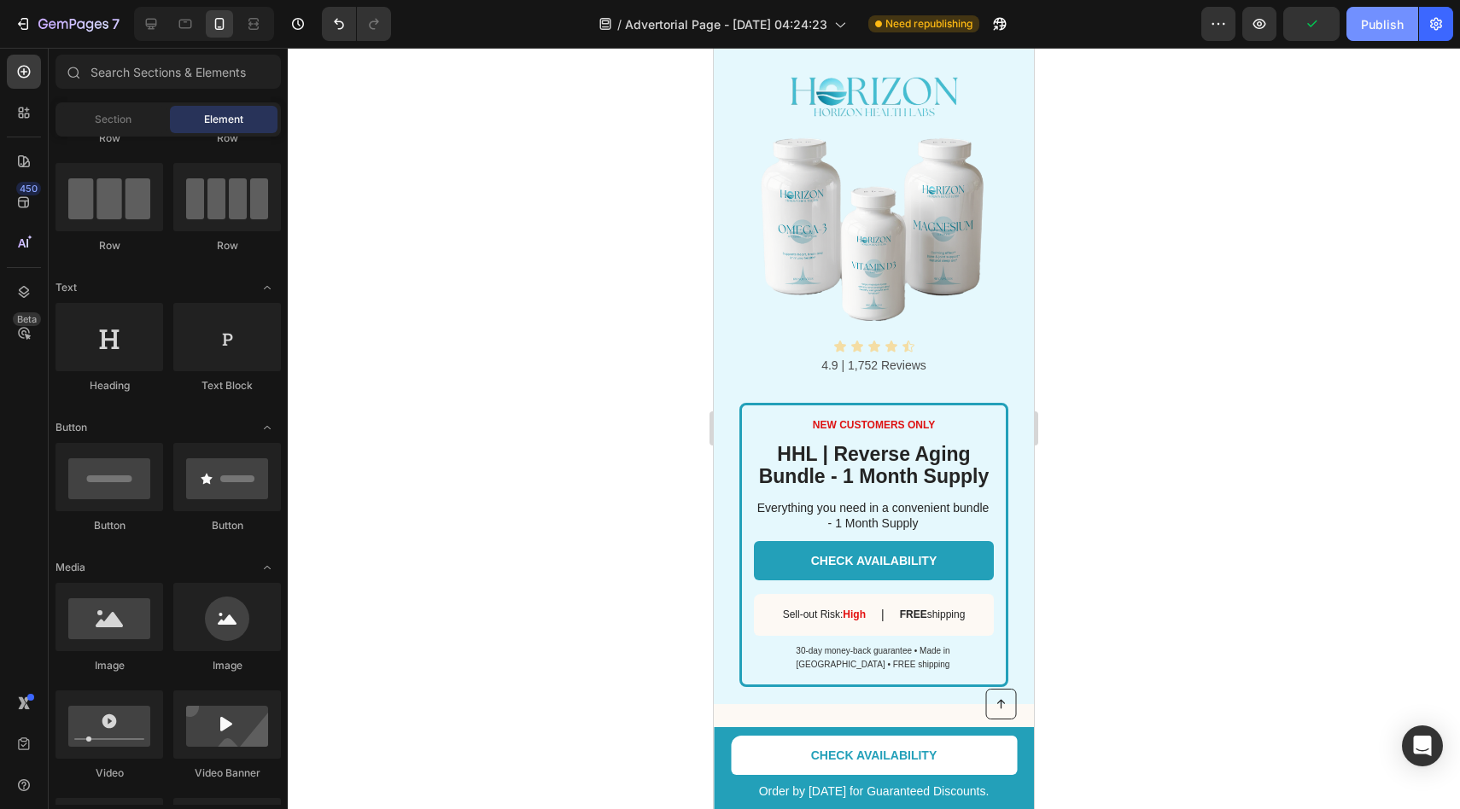
click at [1387, 18] on div "Publish" at bounding box center [1382, 24] width 43 height 18
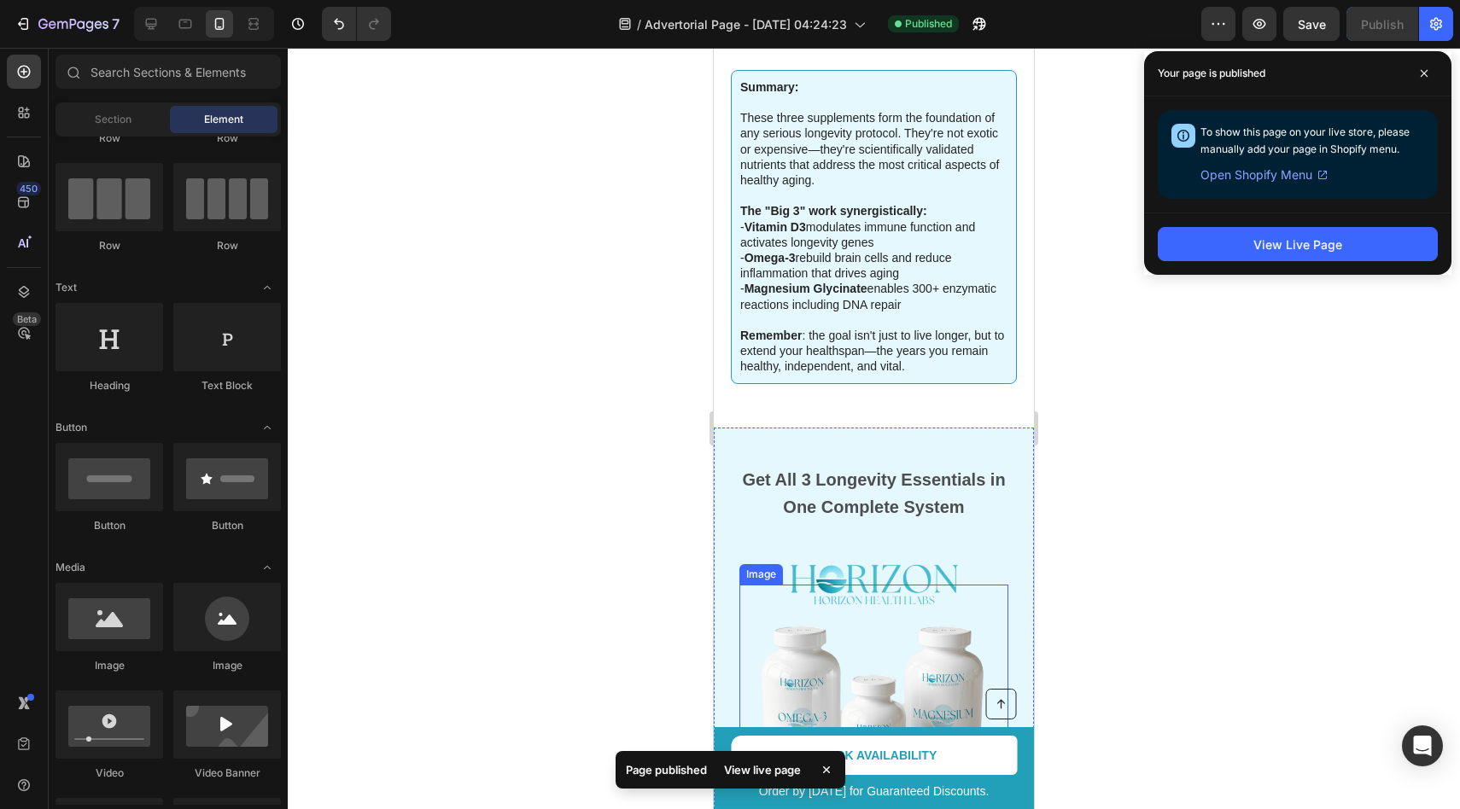
scroll to position [2614, 0]
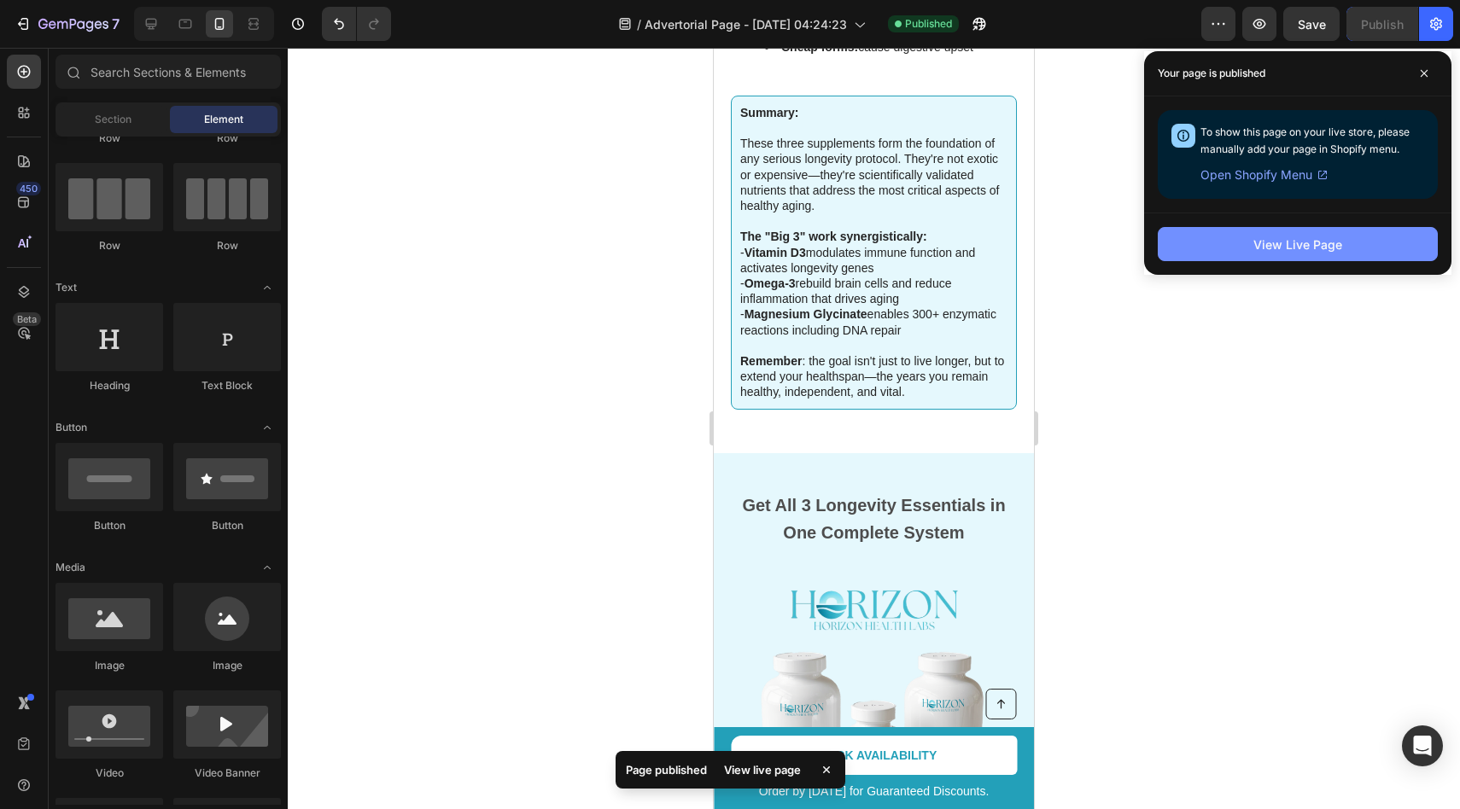
click at [1221, 244] on button "View Live Page" at bounding box center [1298, 244] width 280 height 34
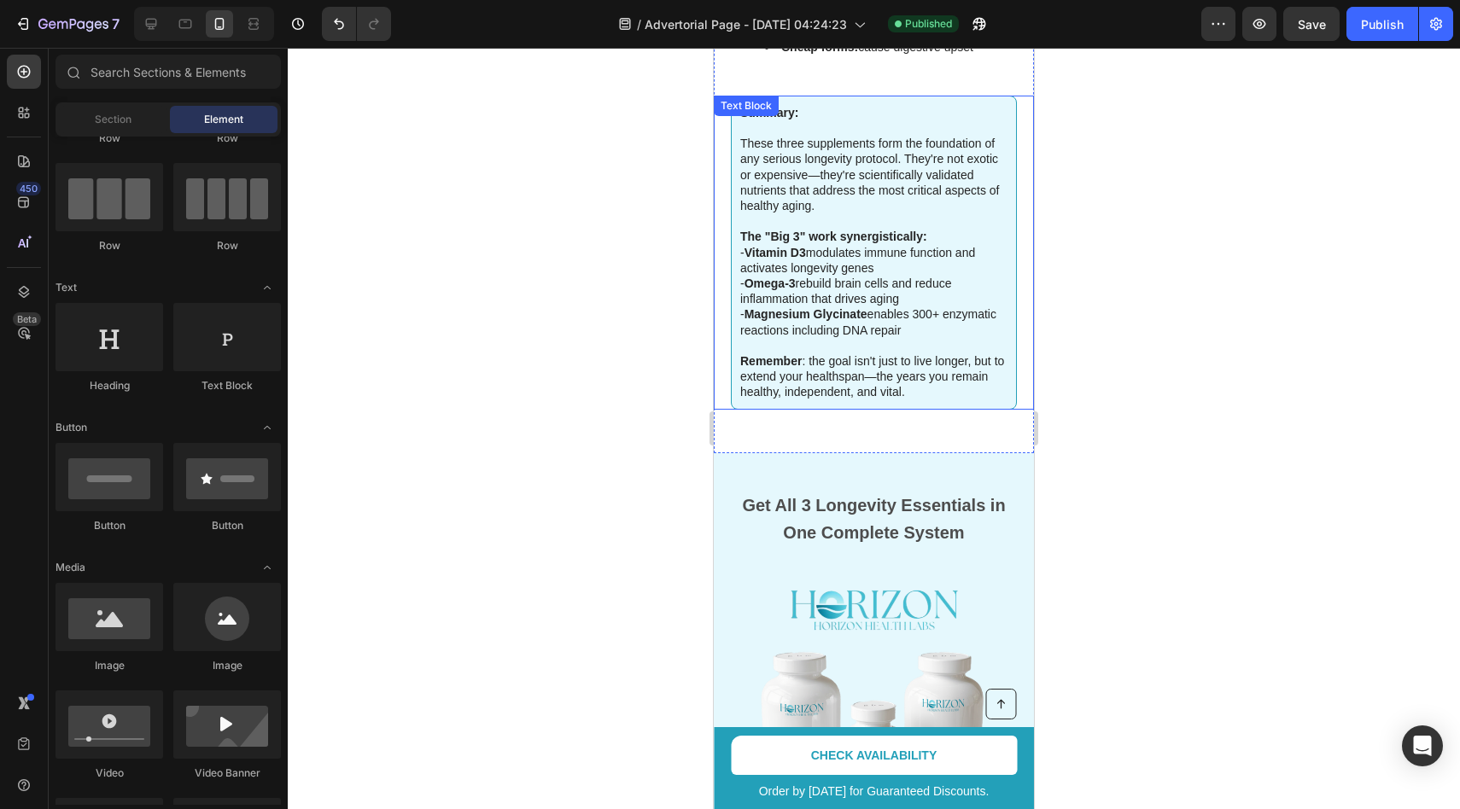
click at [780, 277] on strong "Omega-3" at bounding box center [770, 284] width 51 height 14
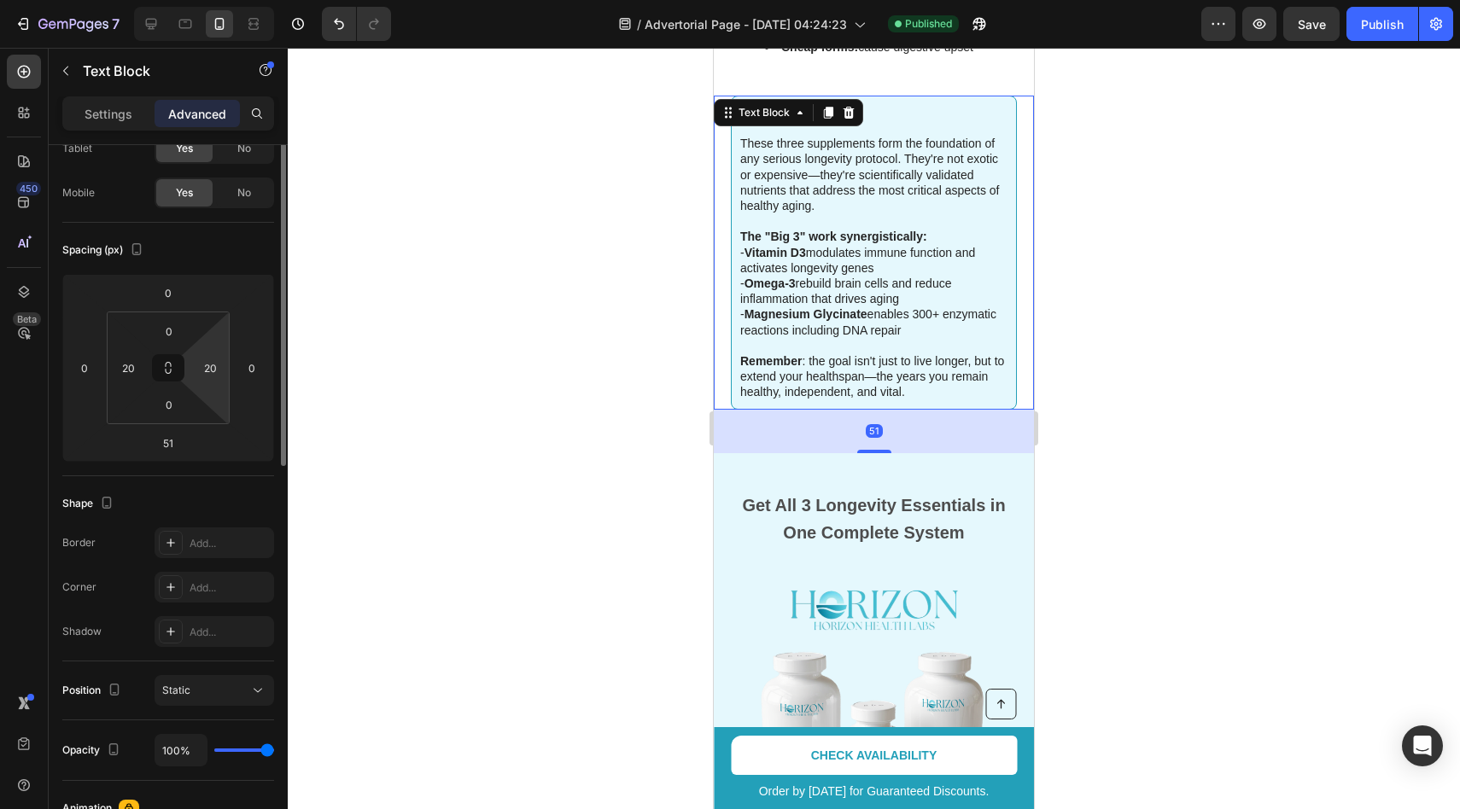
scroll to position [0, 0]
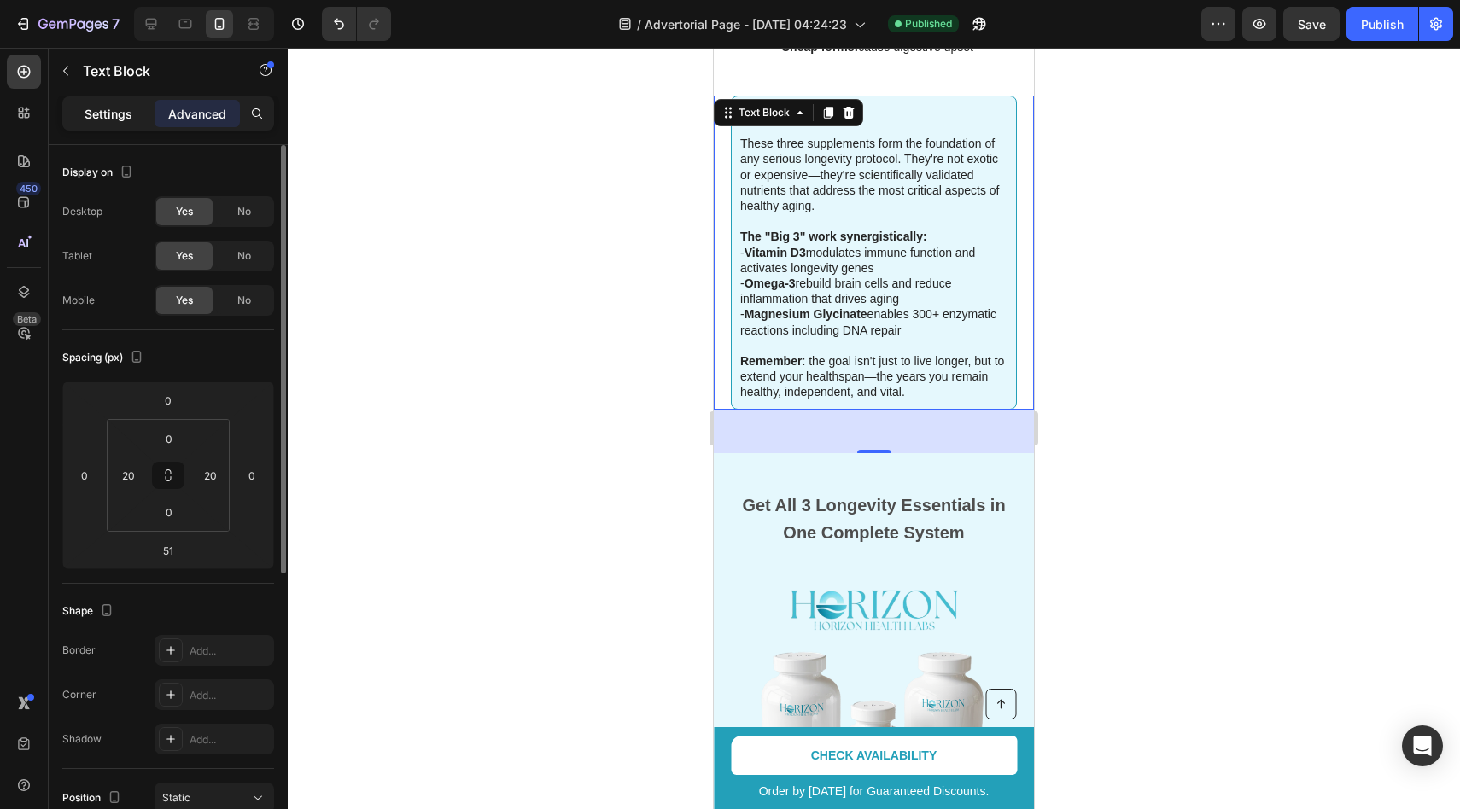
click at [120, 114] on p "Settings" at bounding box center [109, 114] width 48 height 18
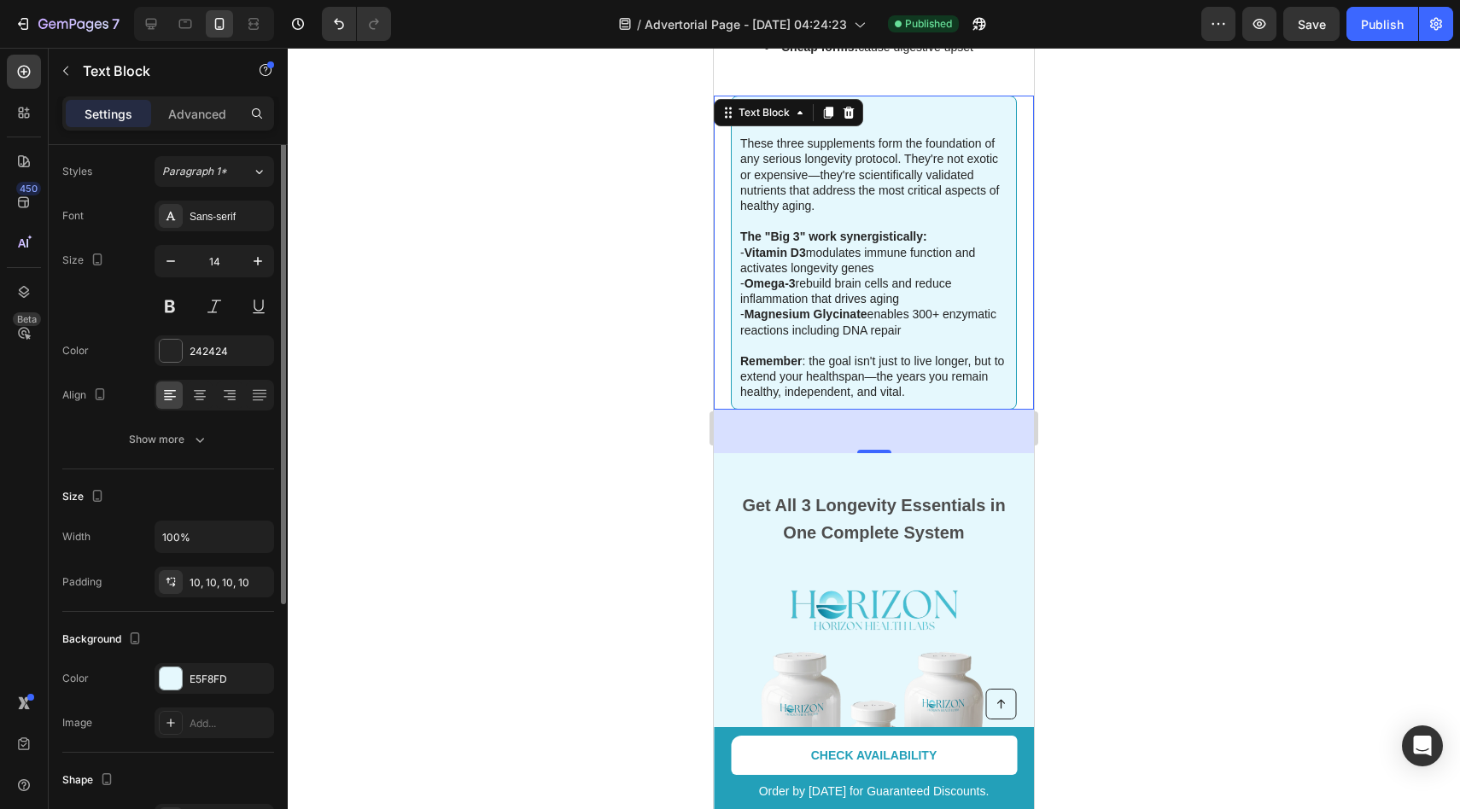
scroll to position [299, 0]
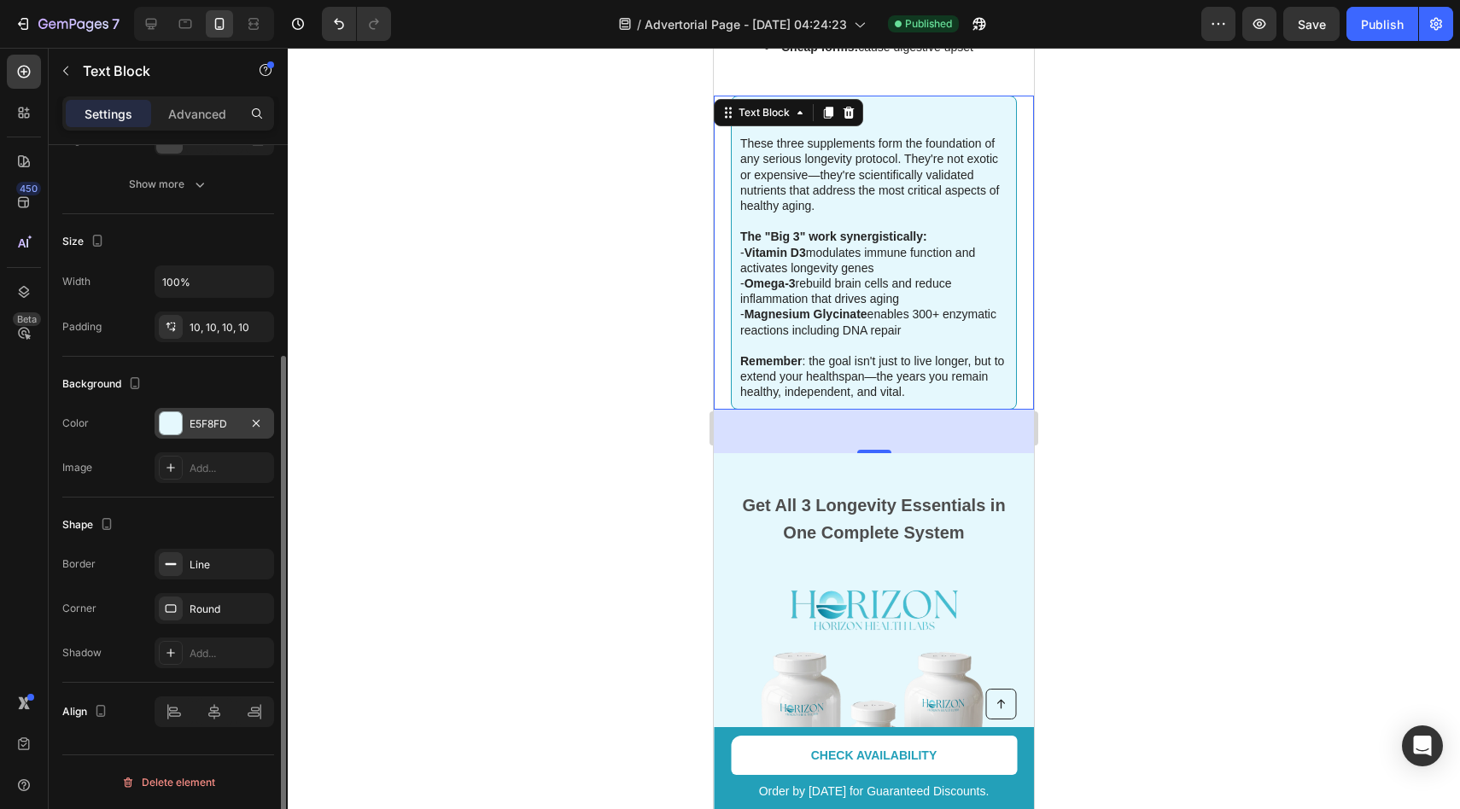
click at [216, 430] on div "E5F8FD" at bounding box center [215, 424] width 50 height 15
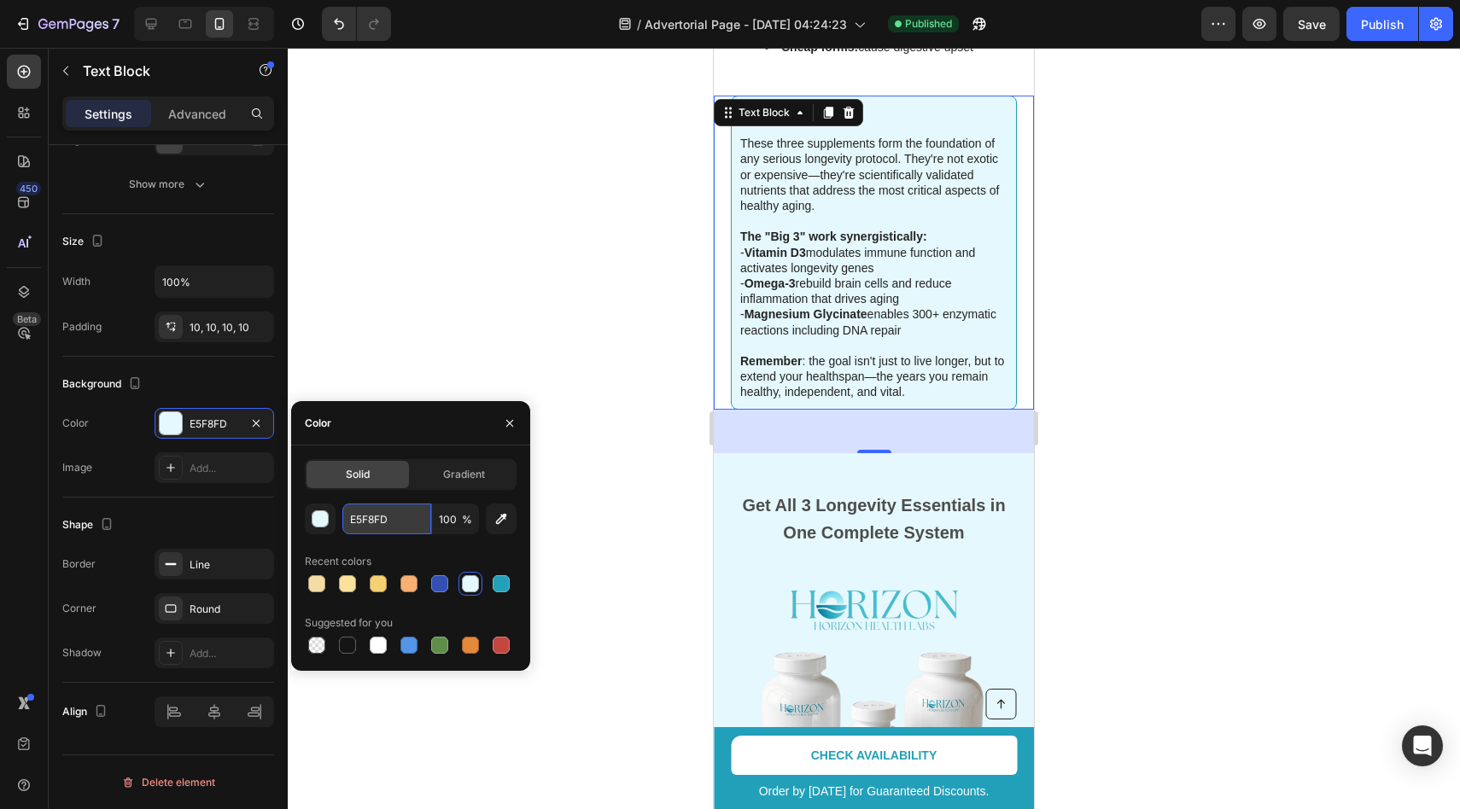
click at [373, 509] on input "E5F8FD" at bounding box center [386, 519] width 89 height 31
